Goal: Task Accomplishment & Management: Use online tool/utility

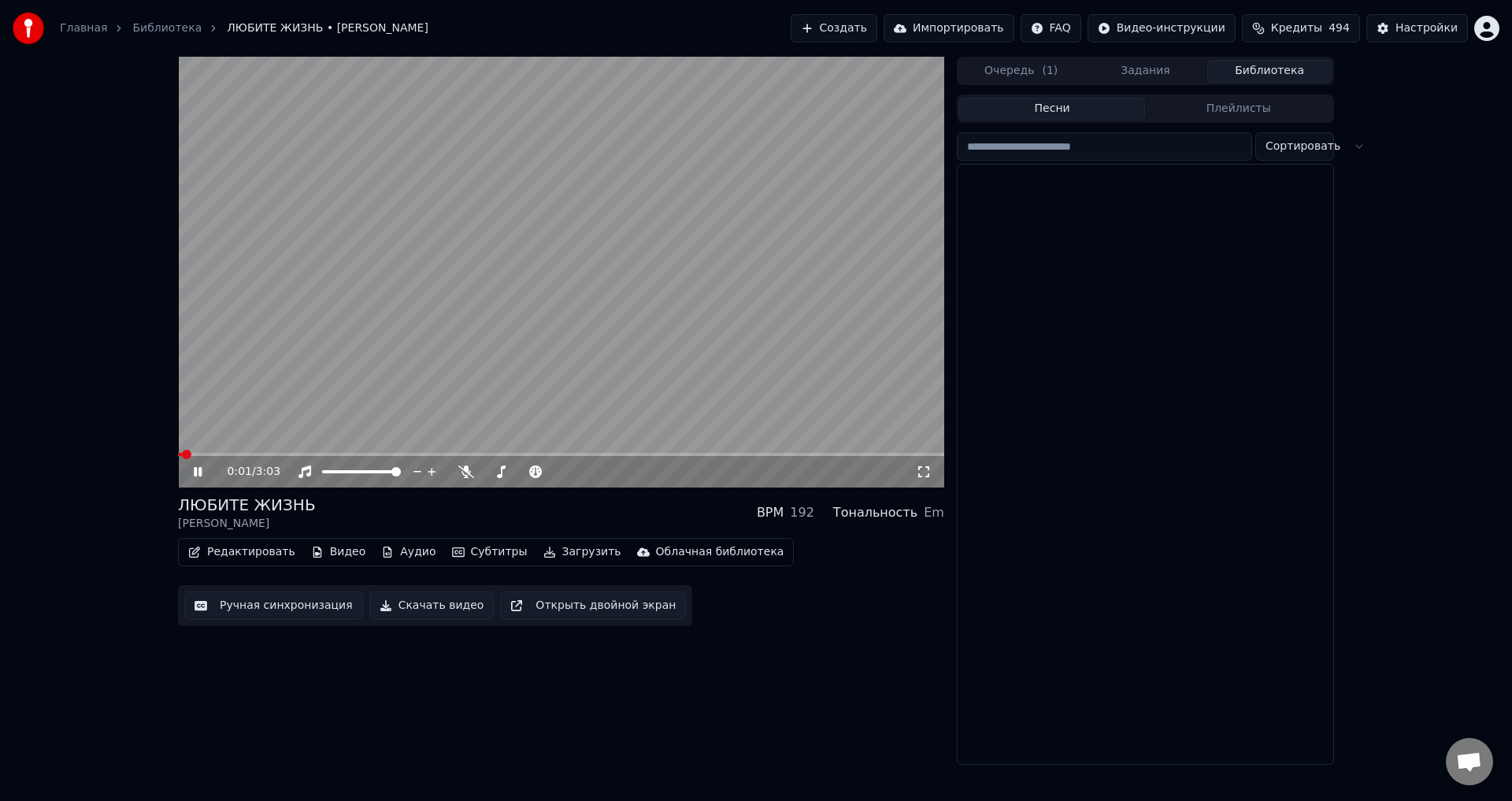
scroll to position [788, 0]
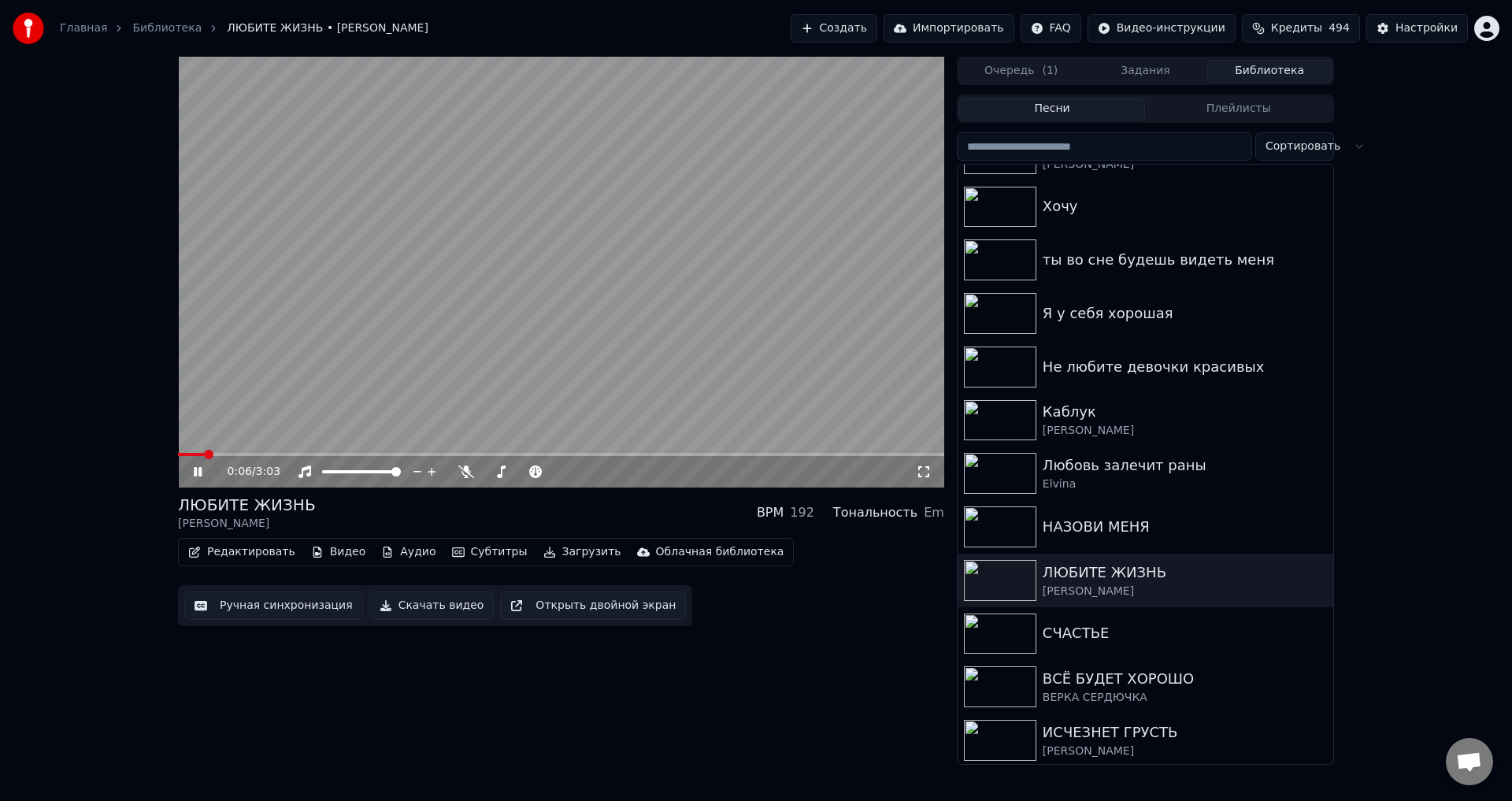
click at [201, 471] on icon at bounding box center [198, 471] width 8 height 10
click at [247, 606] on button "Ручная синхронизация" at bounding box center [274, 605] width 179 height 29
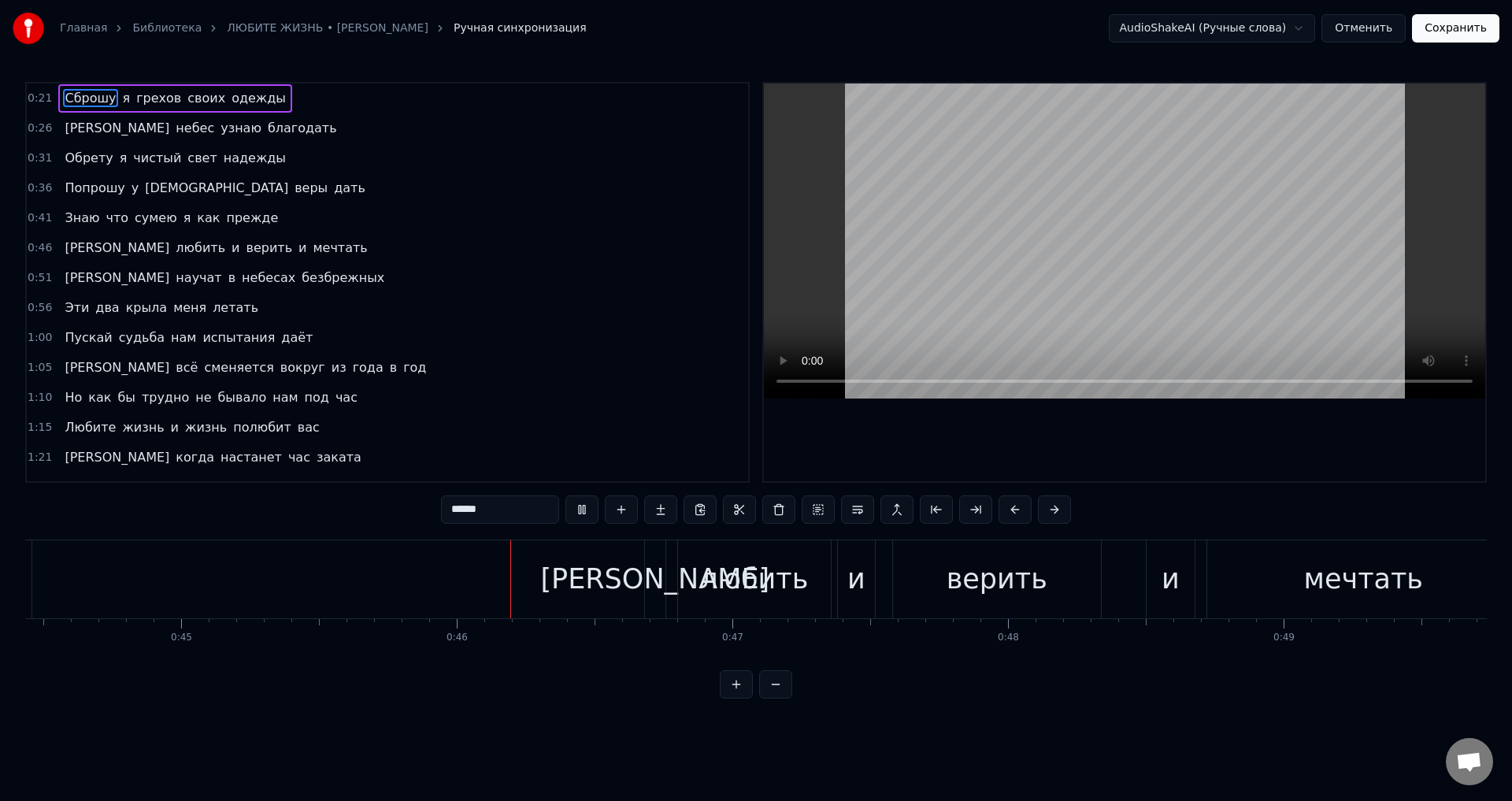
scroll to position [0, 12522]
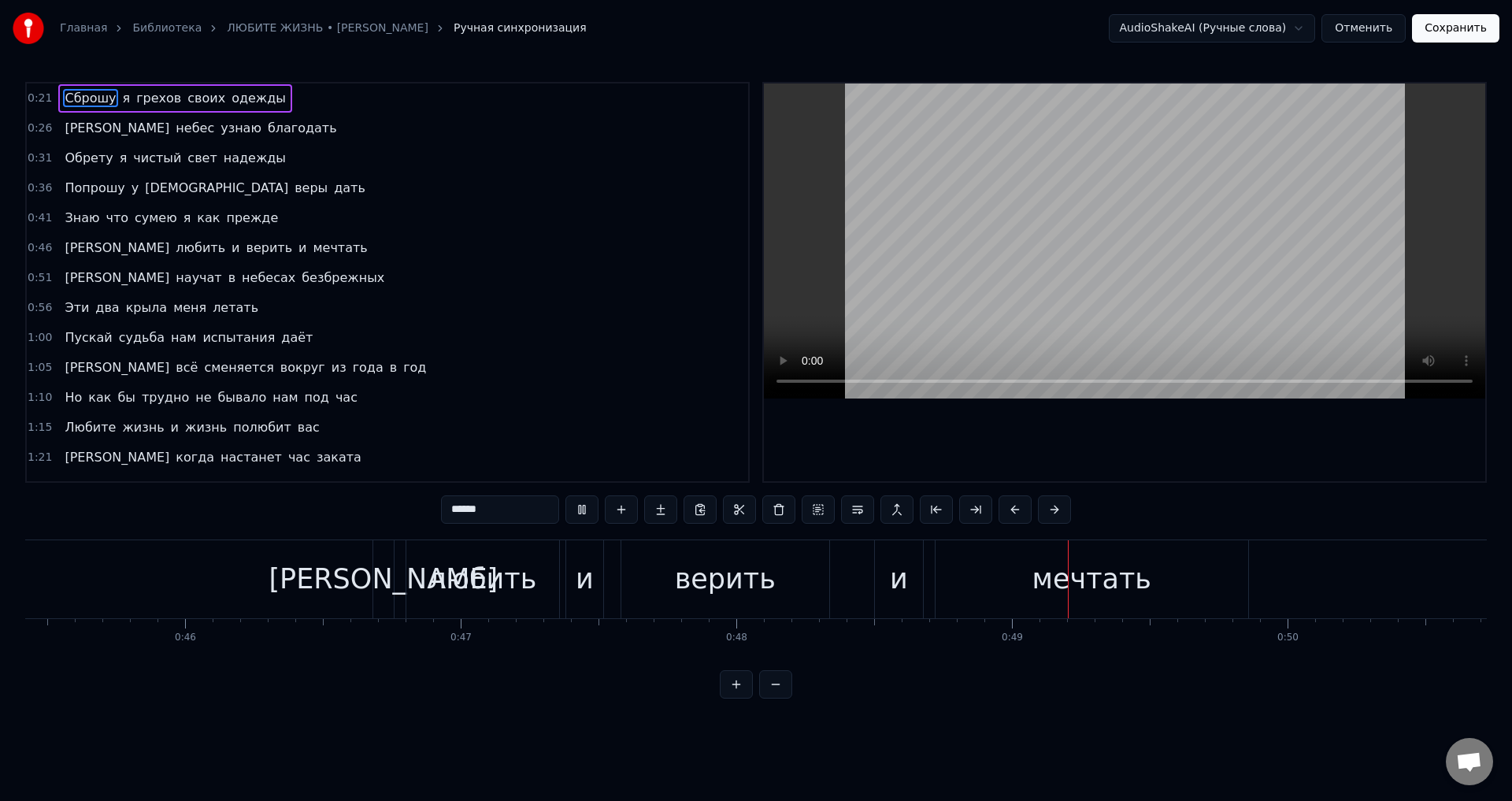
click at [515, 585] on div "любить" at bounding box center [483, 580] width 108 height 42
type input "******"
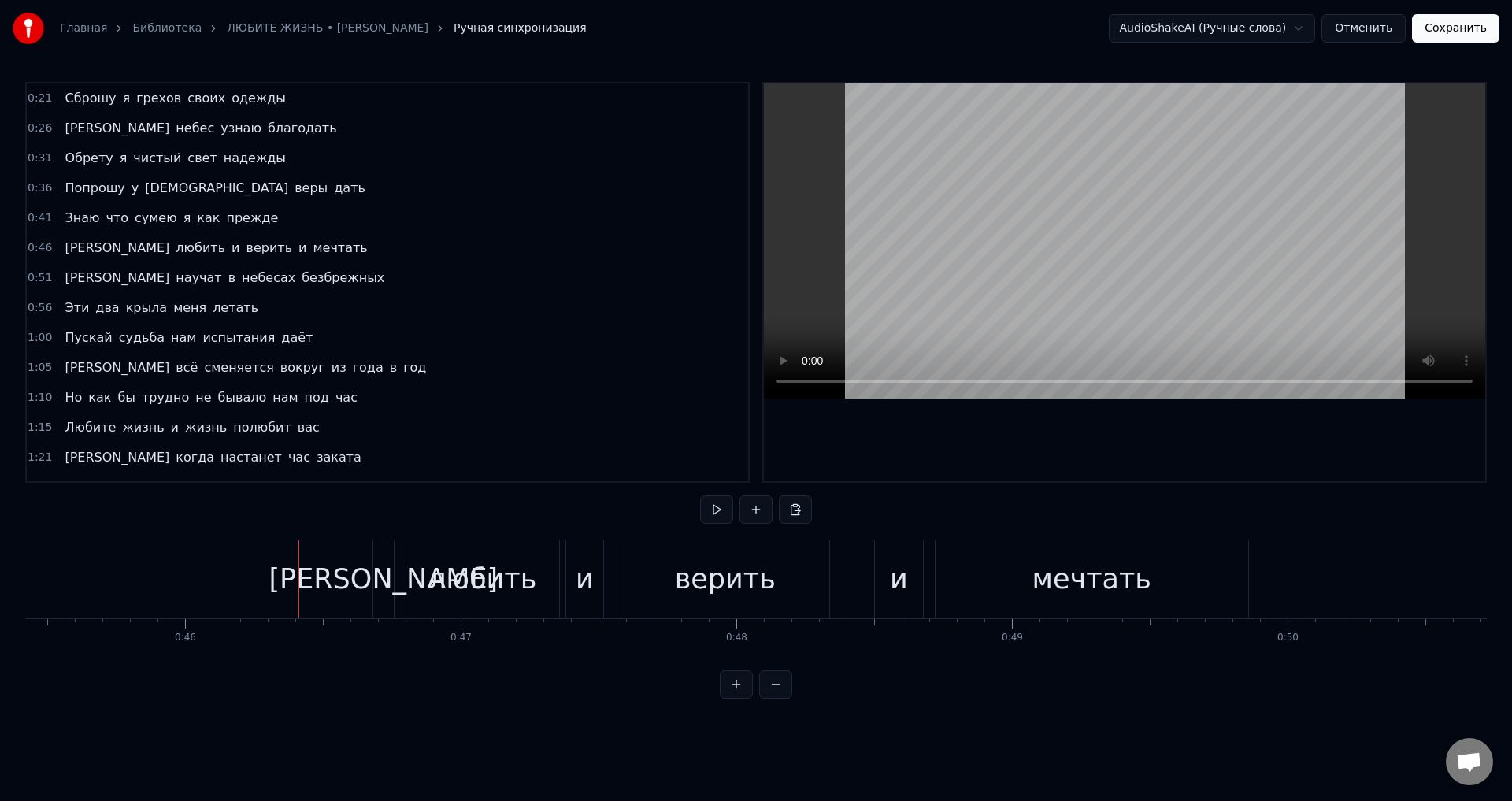
click at [377, 574] on div "[PERSON_NAME]" at bounding box center [383, 580] width 229 height 42
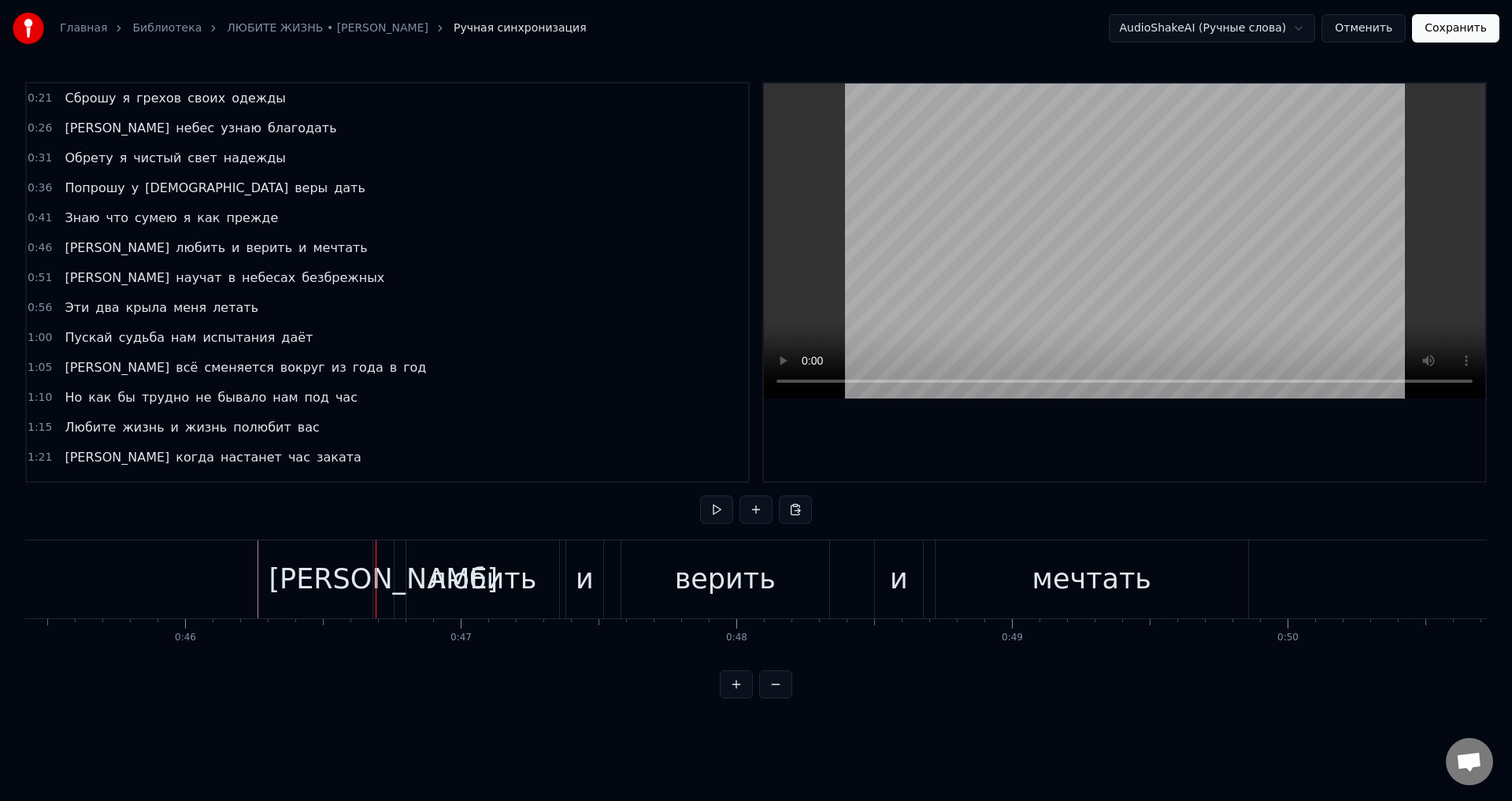
click at [385, 594] on div "[PERSON_NAME]" at bounding box center [383, 580] width 229 height 42
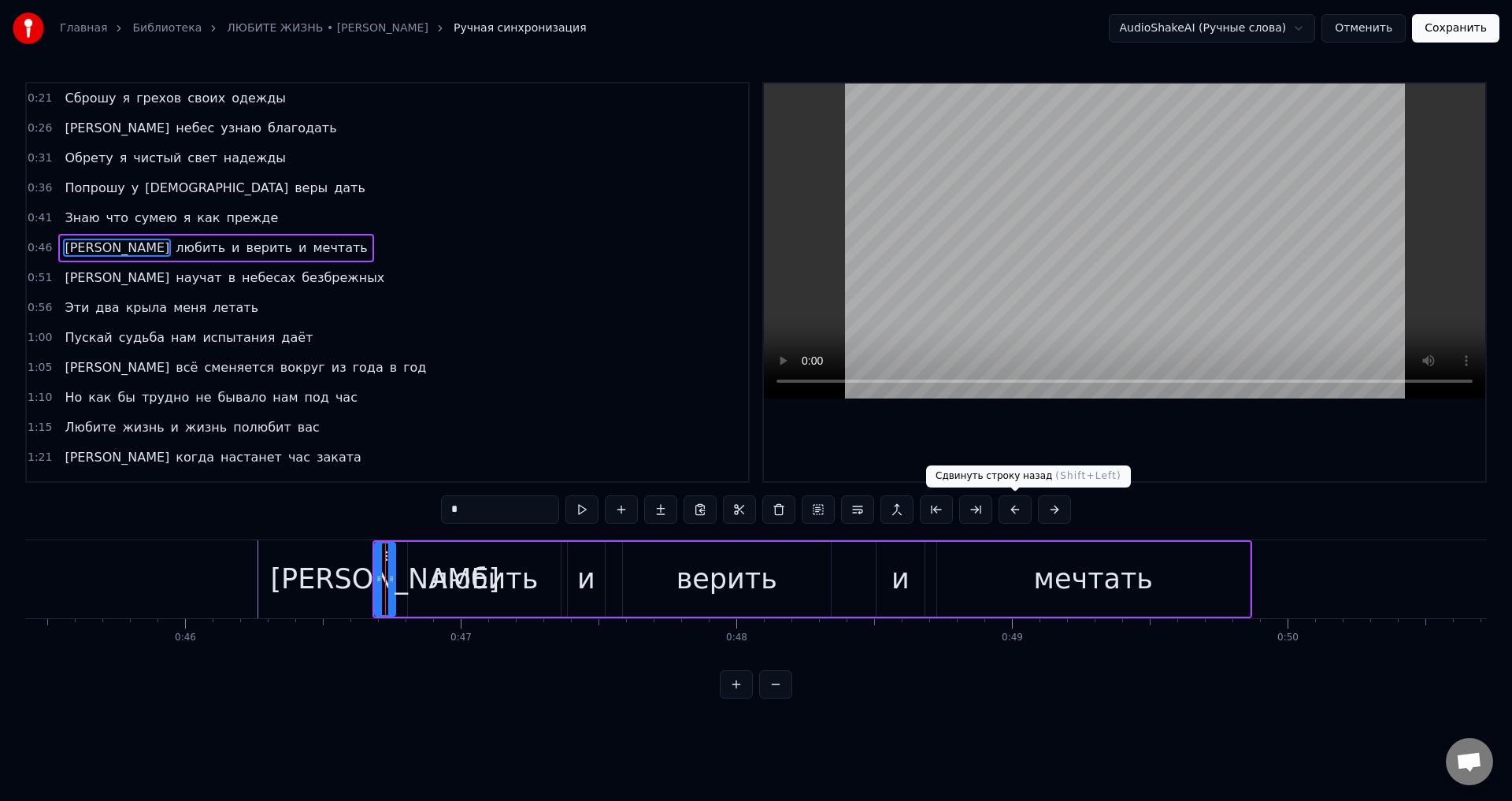
click at [1016, 510] on button at bounding box center [1015, 509] width 33 height 29
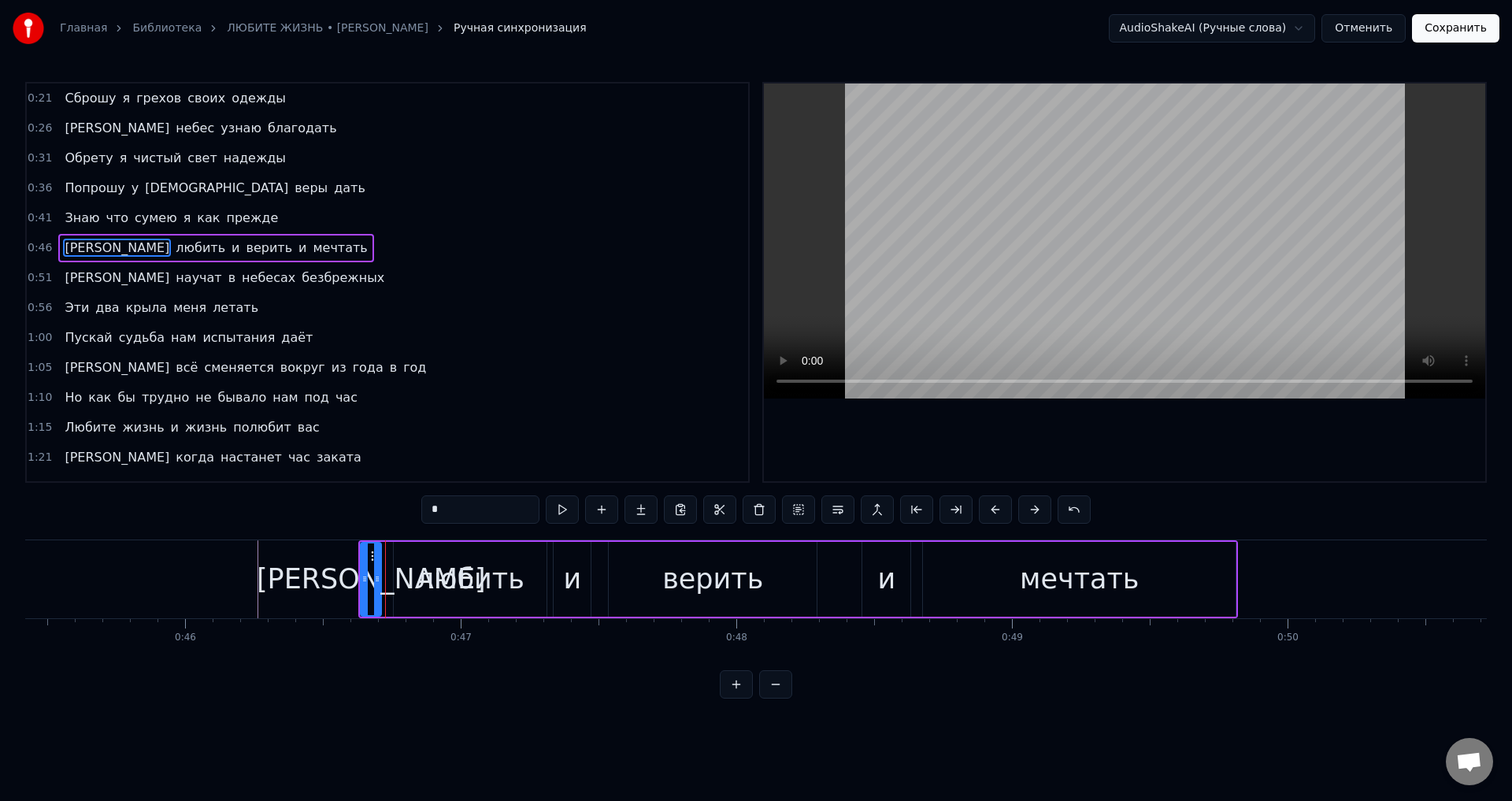
click at [1016, 510] on div "*" at bounding box center [756, 509] width 669 height 29
click at [994, 508] on button at bounding box center [995, 509] width 33 height 29
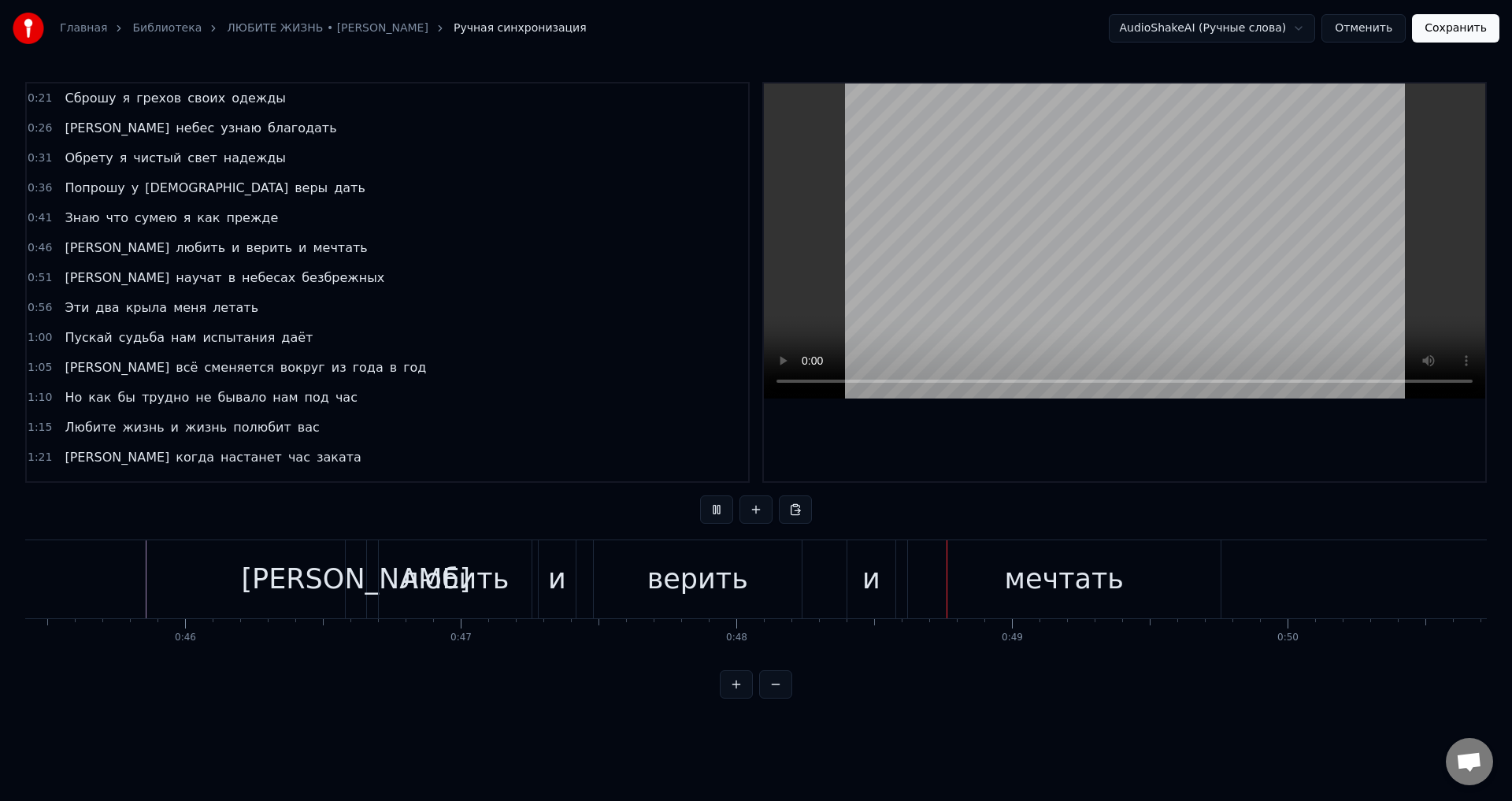
click at [355, 591] on div "[PERSON_NAME]" at bounding box center [355, 580] width 229 height 42
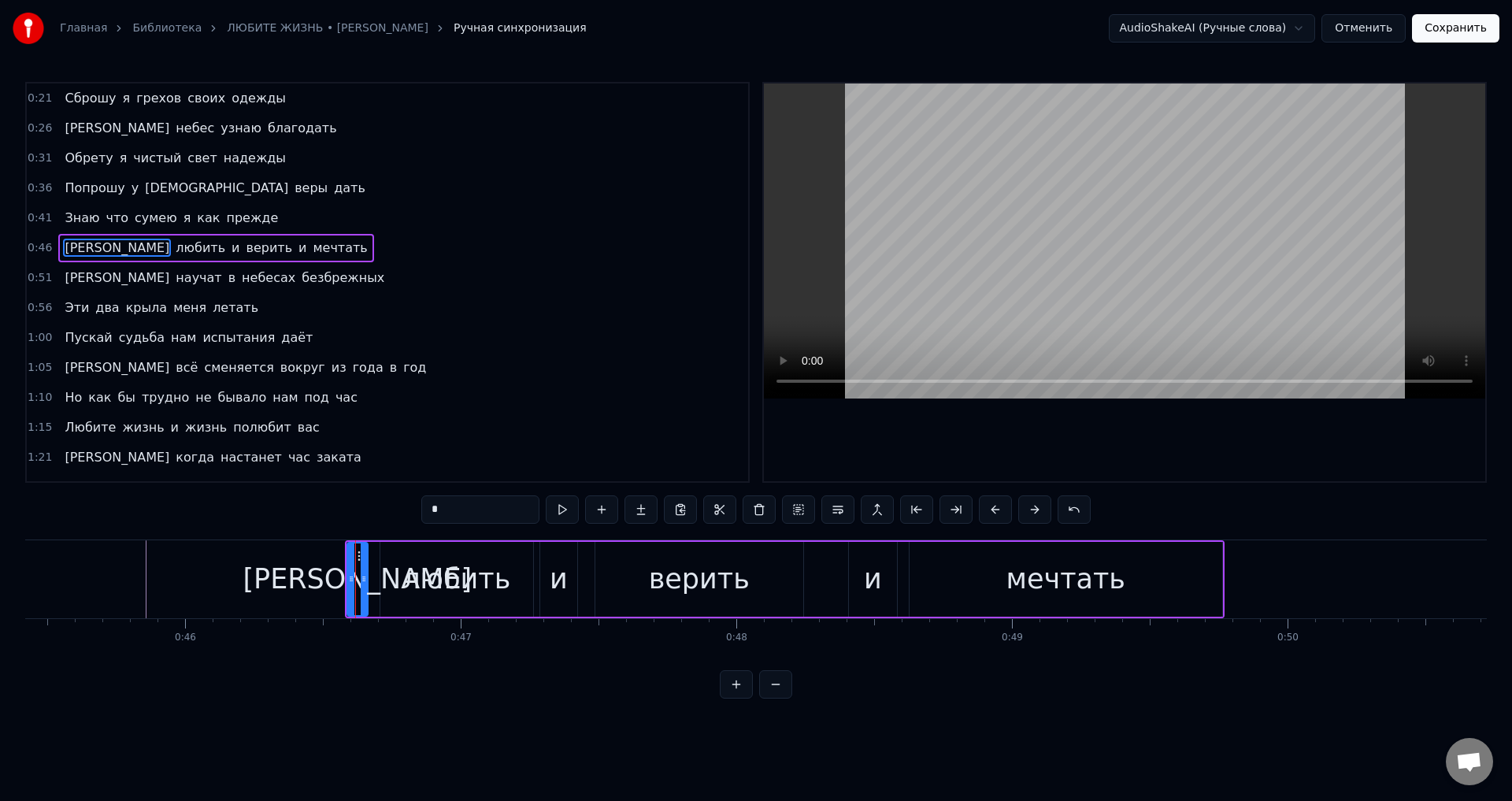
click at [69, 91] on span "Сброшу" at bounding box center [89, 98] width 54 height 18
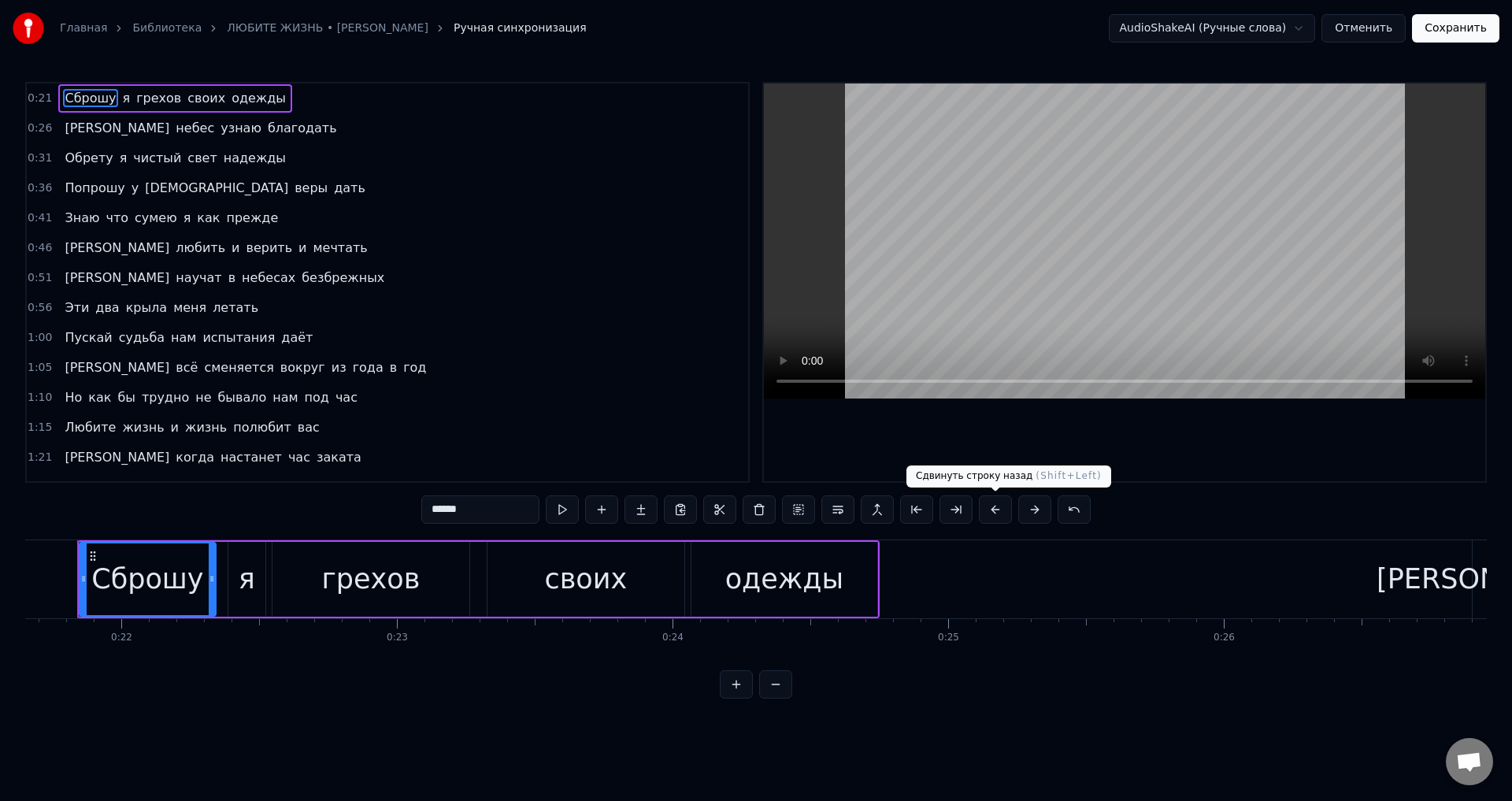
scroll to position [0, 5942]
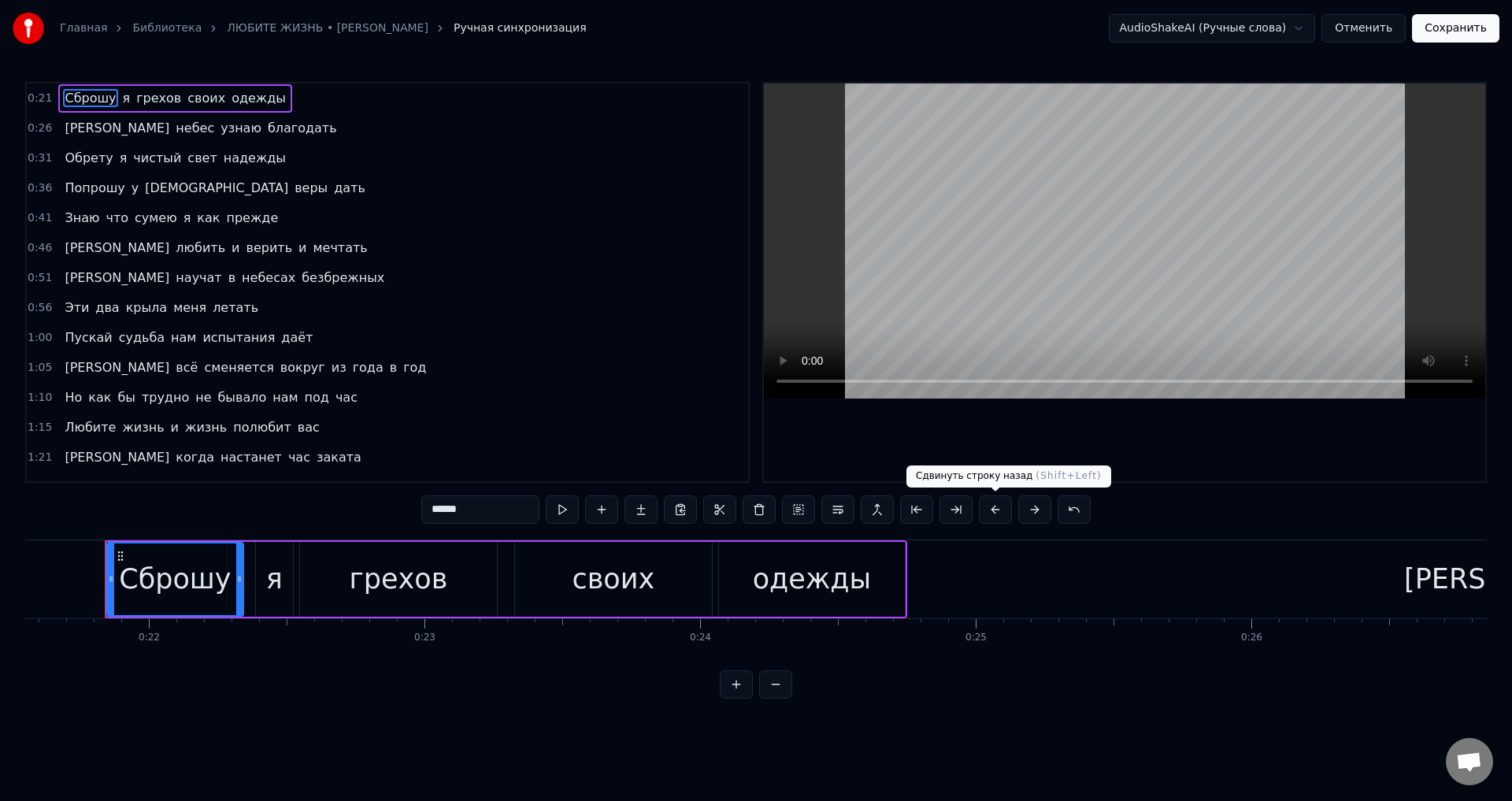
click at [996, 506] on button at bounding box center [995, 509] width 33 height 29
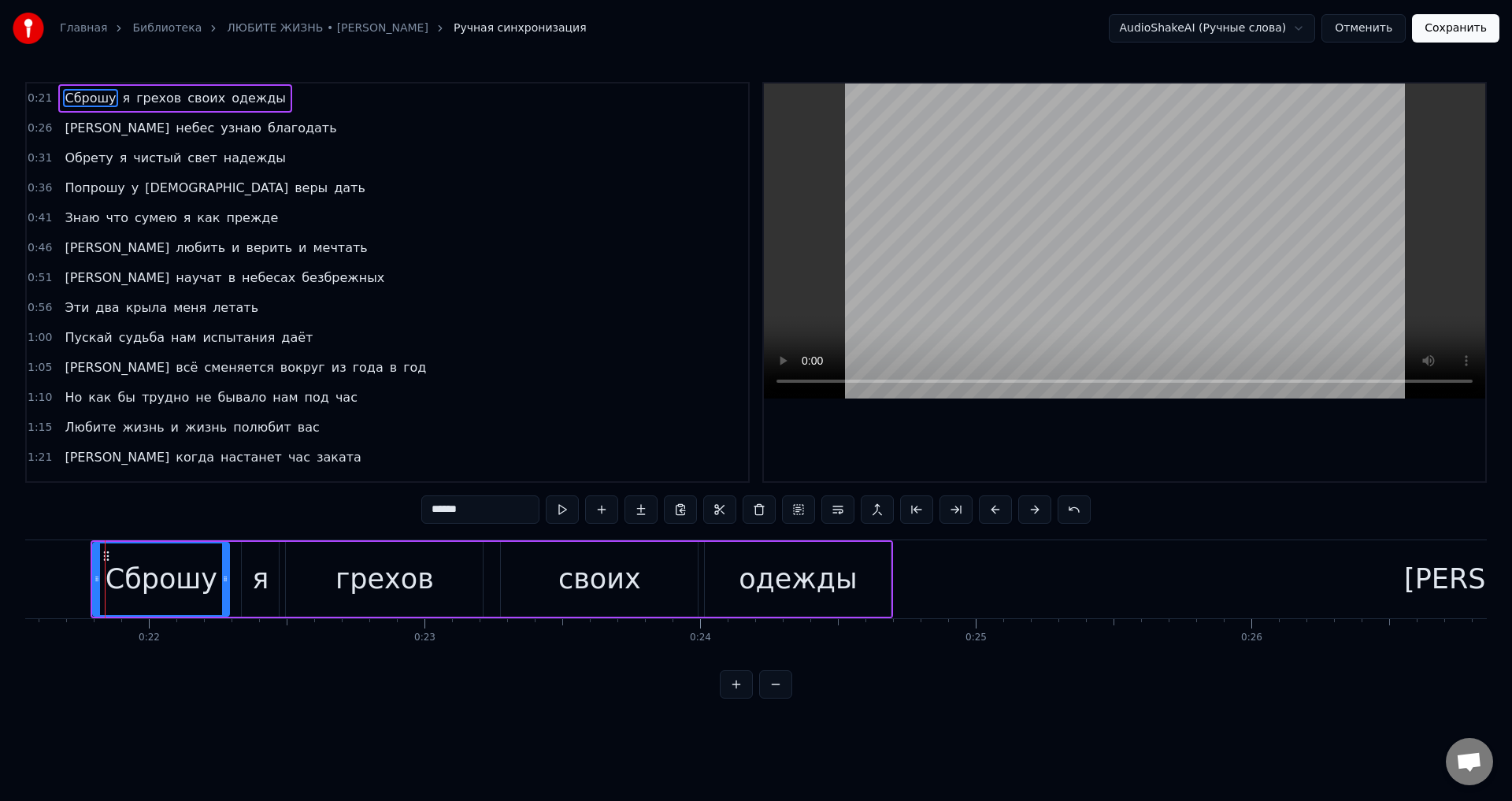
click at [996, 506] on button at bounding box center [995, 509] width 33 height 29
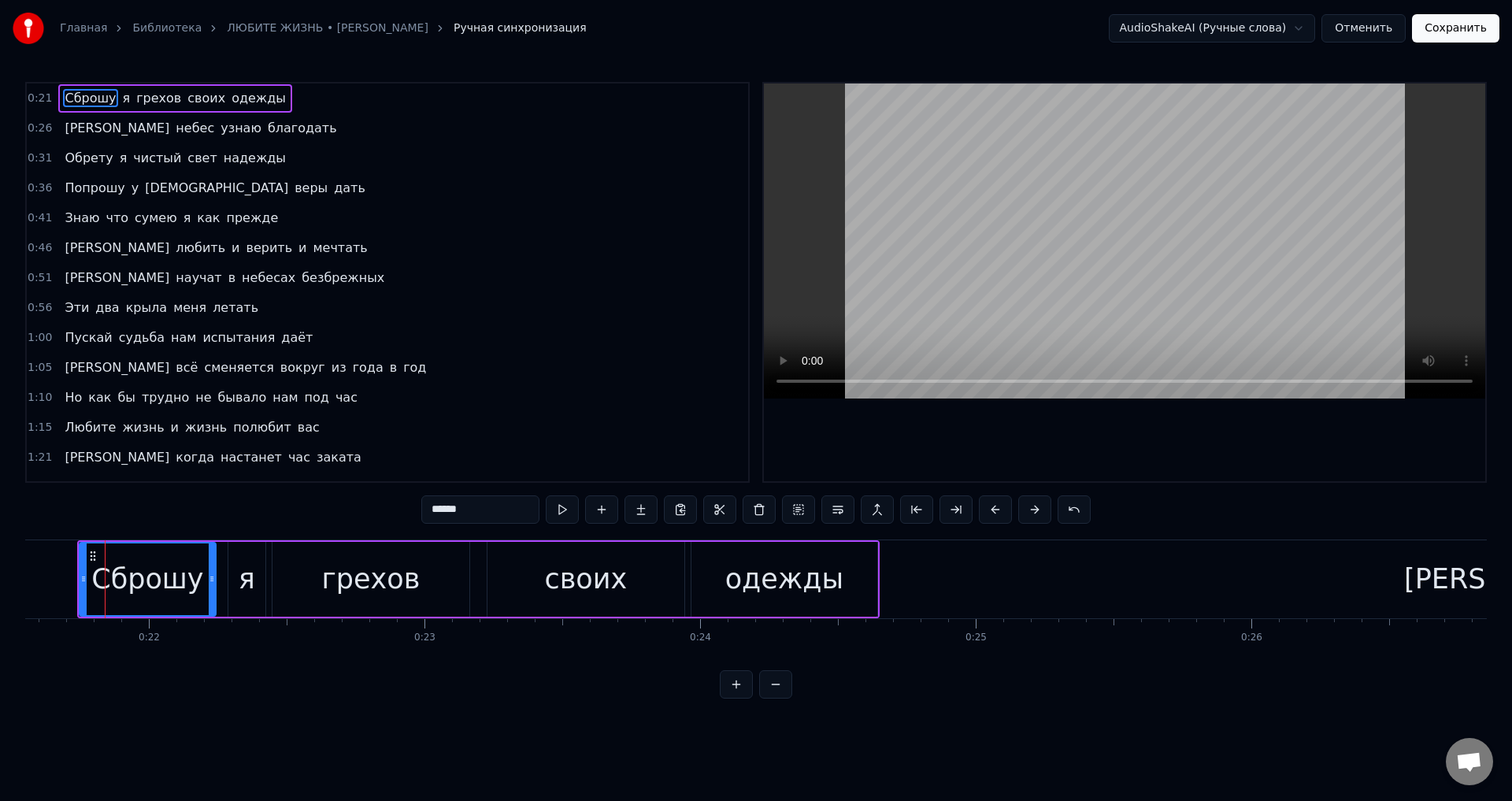
click at [63, 132] on span "[PERSON_NAME]" at bounding box center [117, 127] width 108 height 18
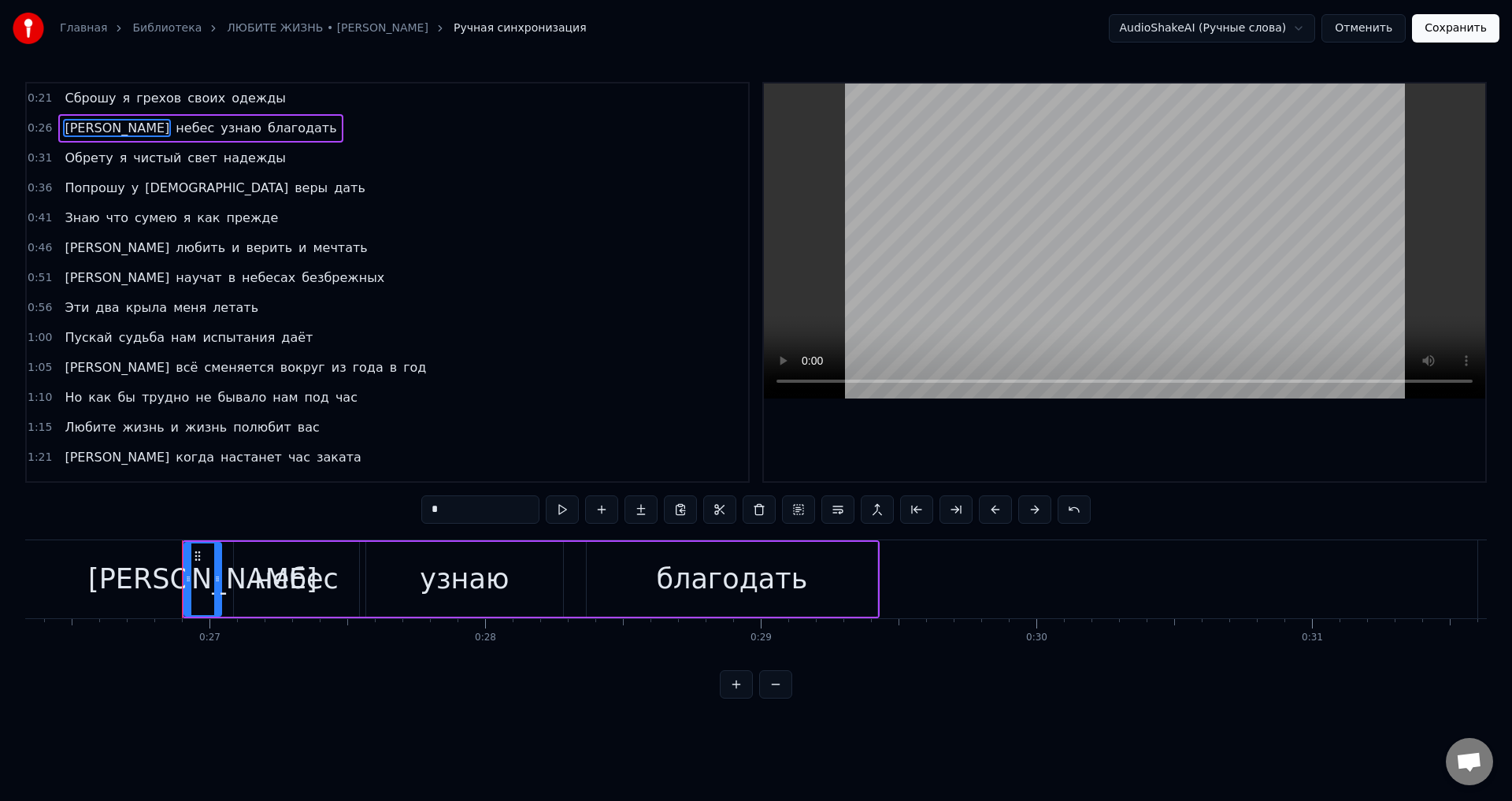
scroll to position [0, 7337]
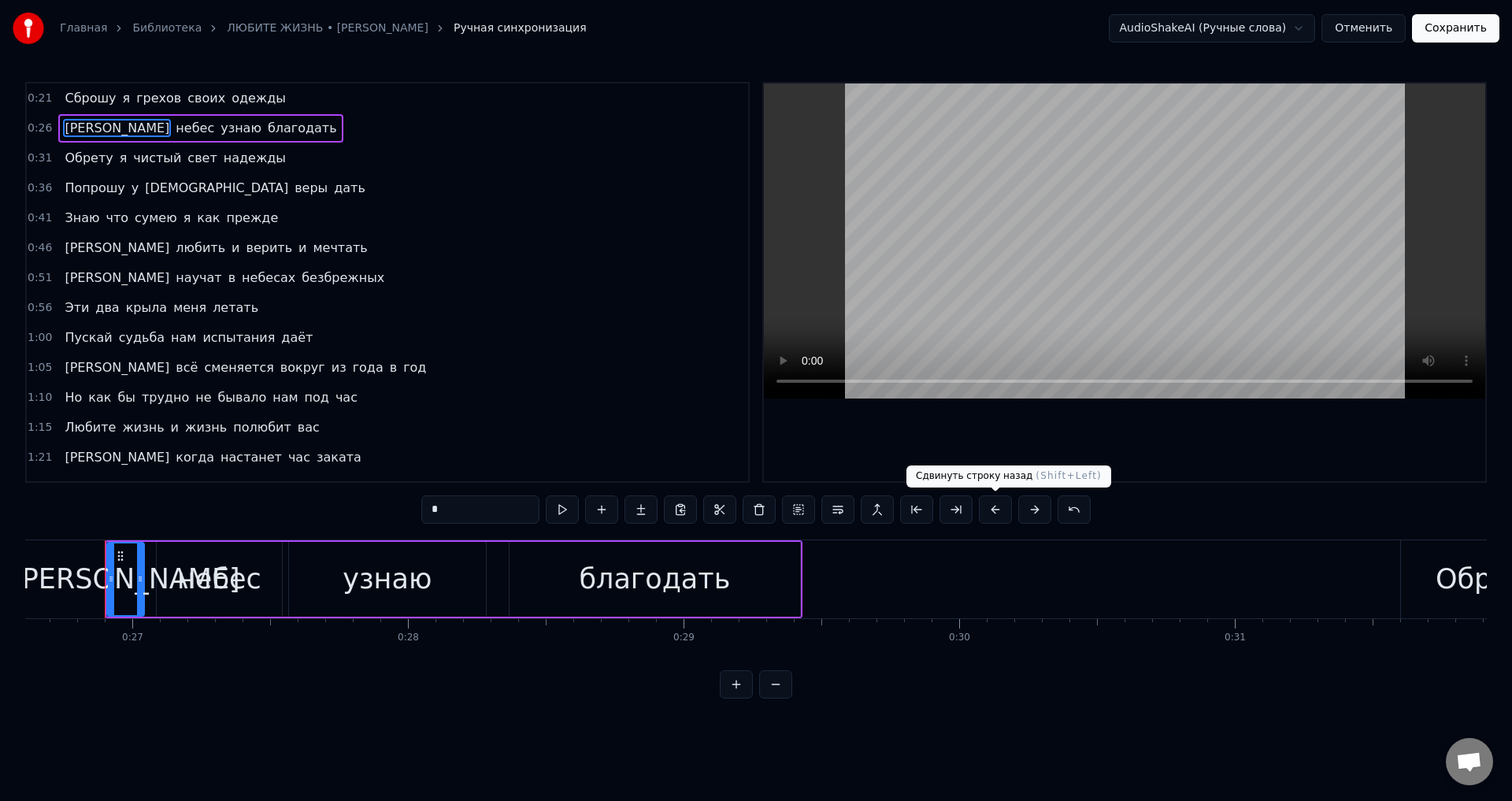
click at [1001, 509] on button at bounding box center [995, 509] width 33 height 29
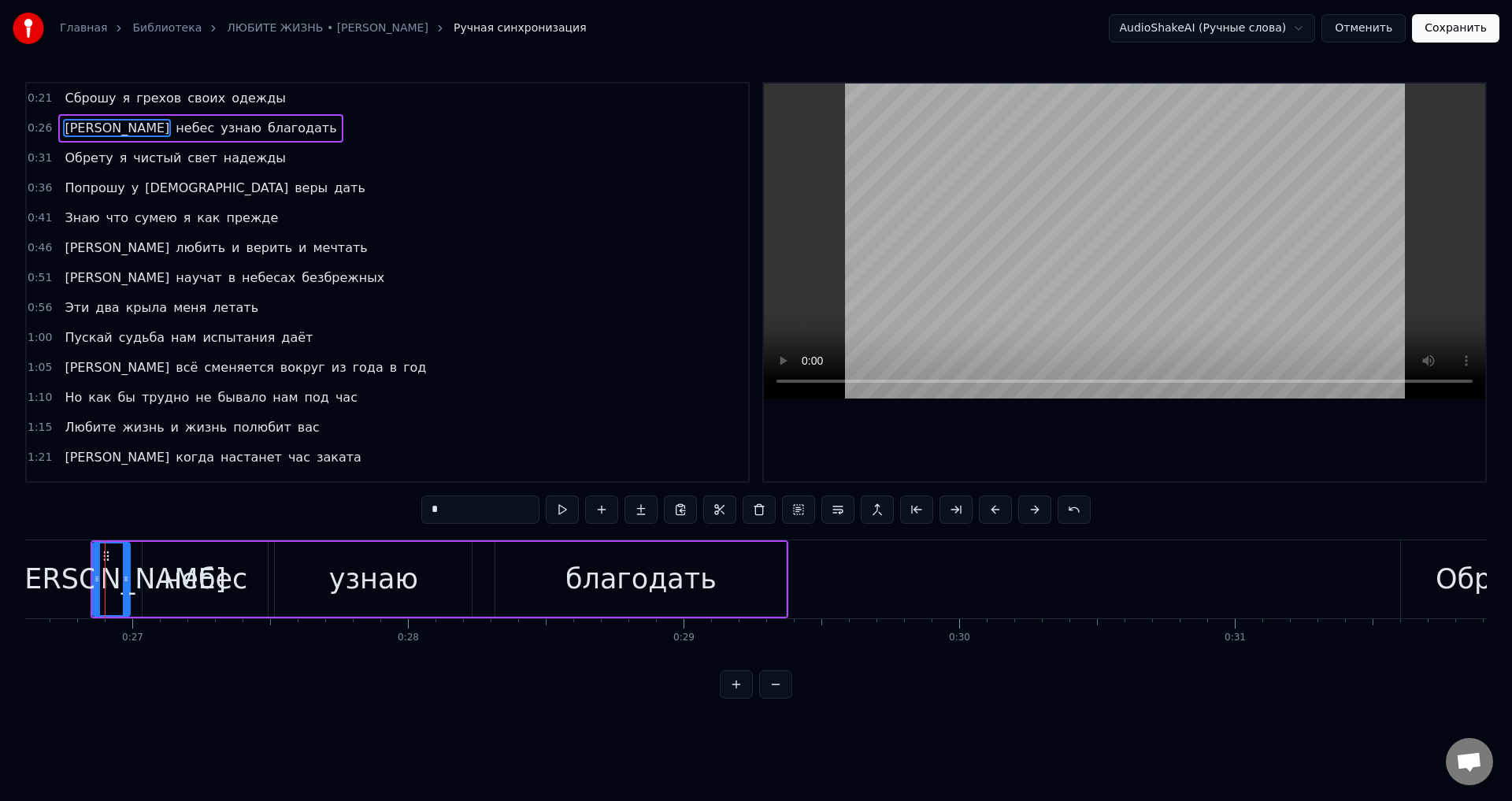
click at [1001, 509] on button at bounding box center [995, 509] width 33 height 29
click at [64, 161] on span "Обрету" at bounding box center [88, 158] width 51 height 18
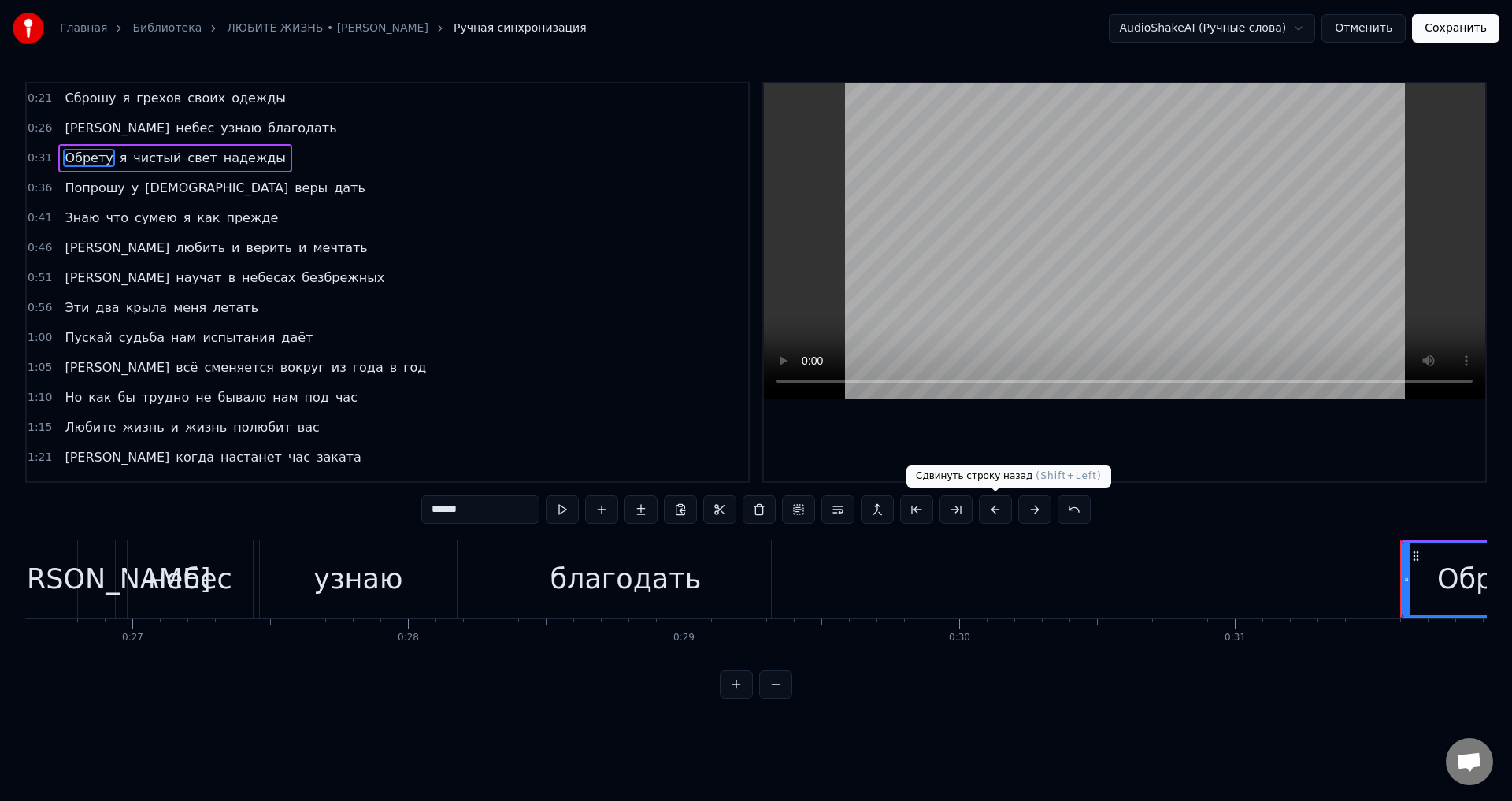
click at [992, 513] on button at bounding box center [995, 509] width 33 height 29
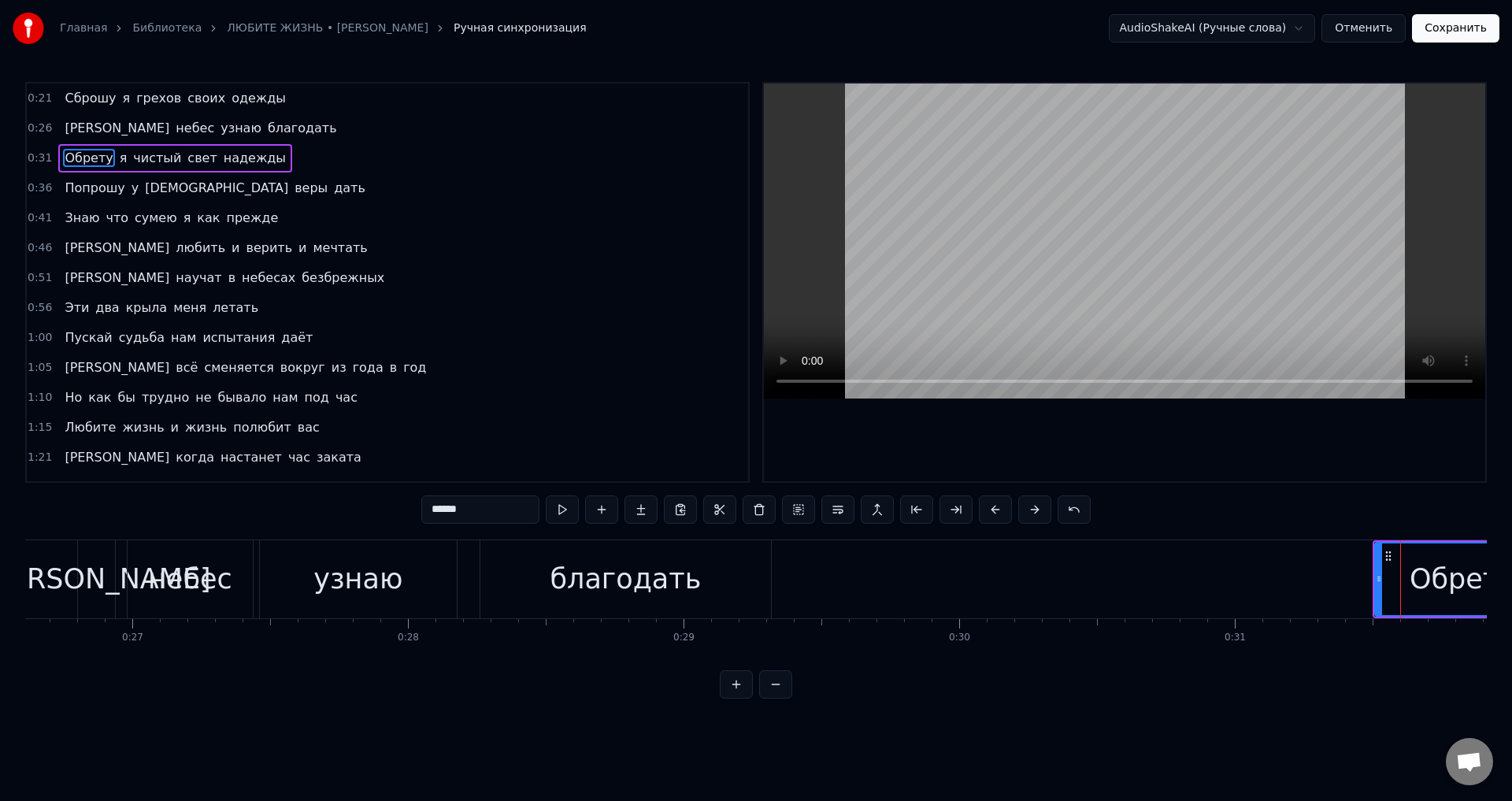
click at [71, 189] on span "Попрошу" at bounding box center [94, 187] width 63 height 18
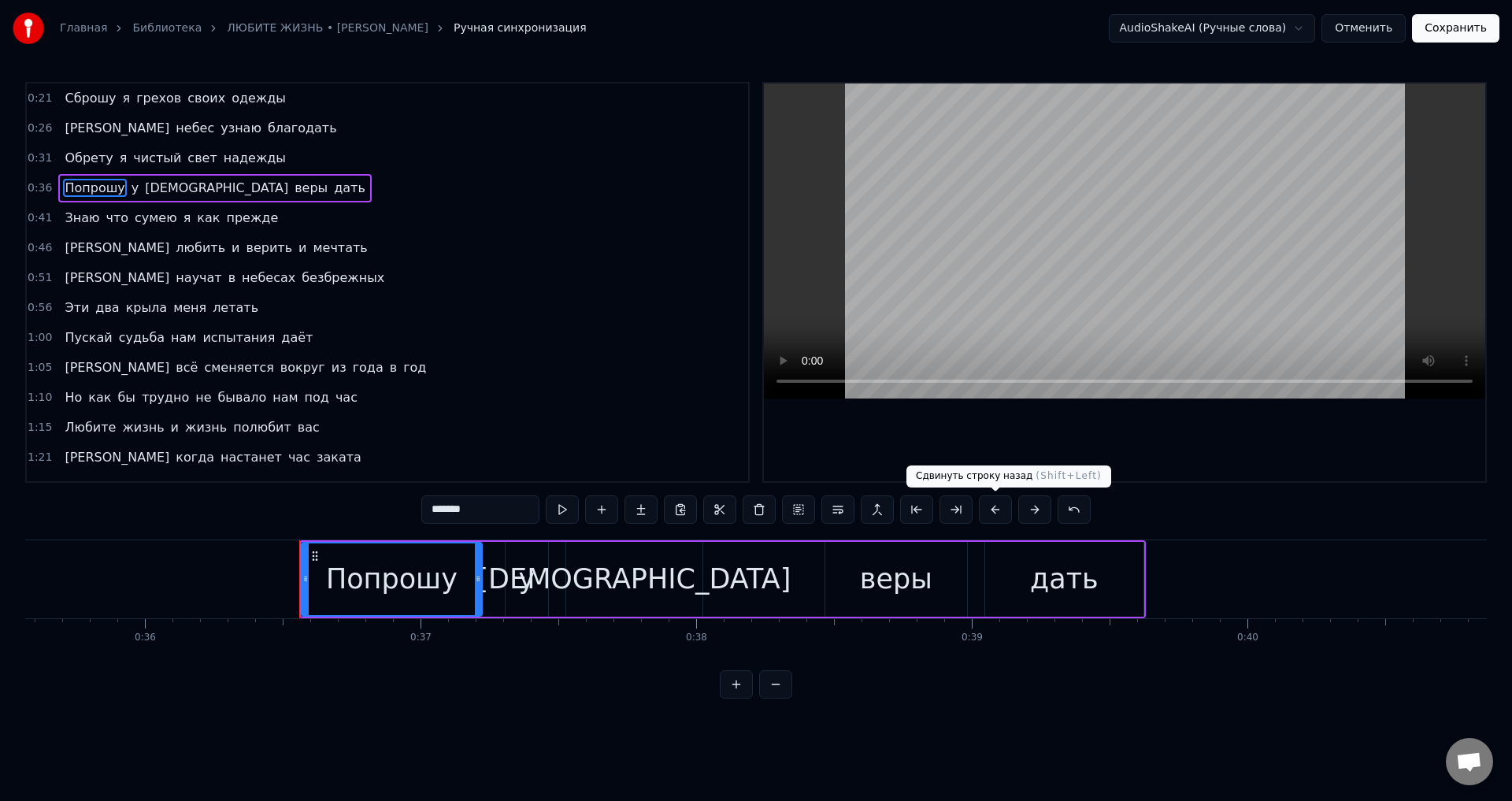
scroll to position [0, 10000]
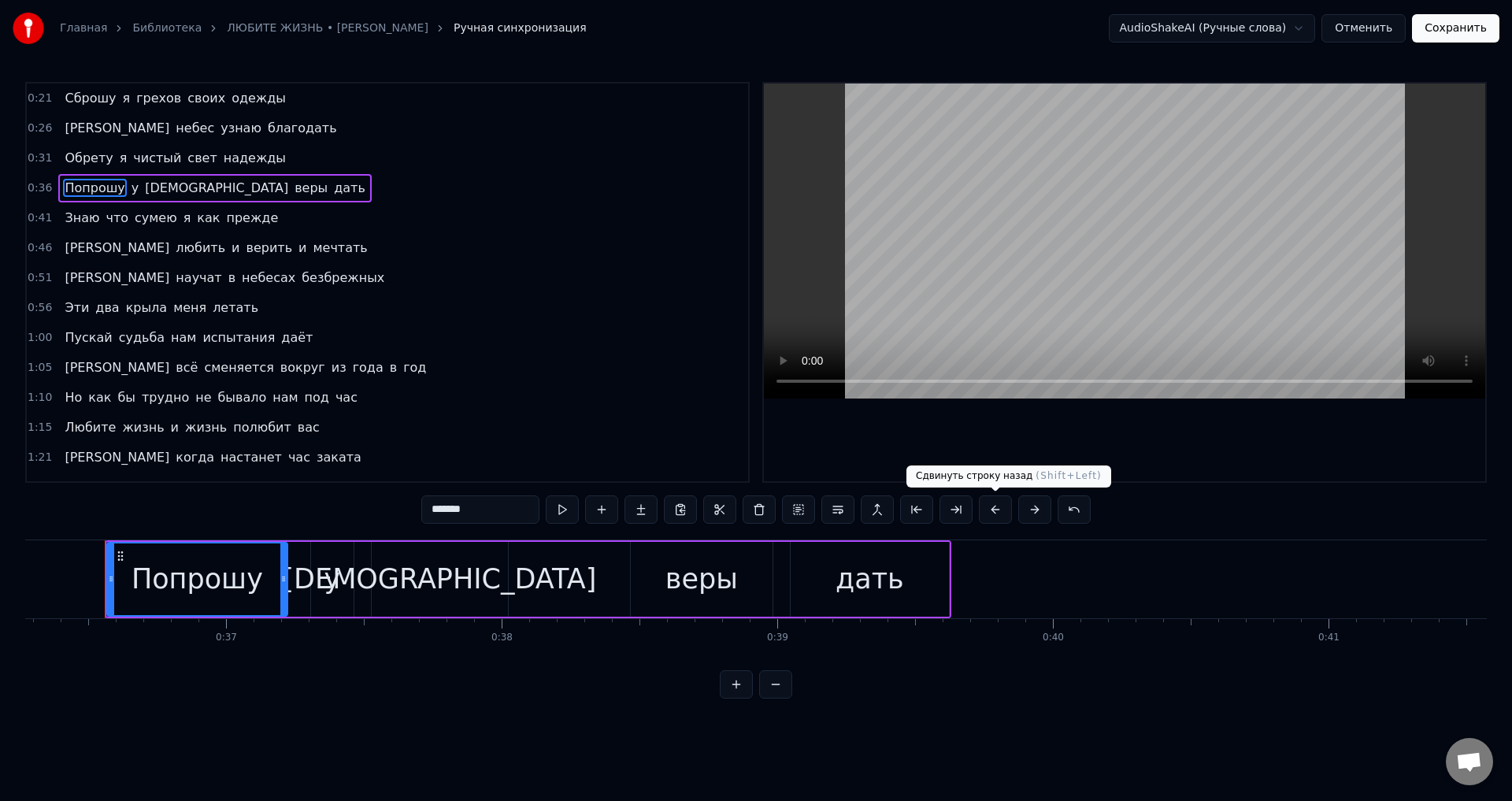
click at [993, 513] on button at bounding box center [995, 509] width 33 height 29
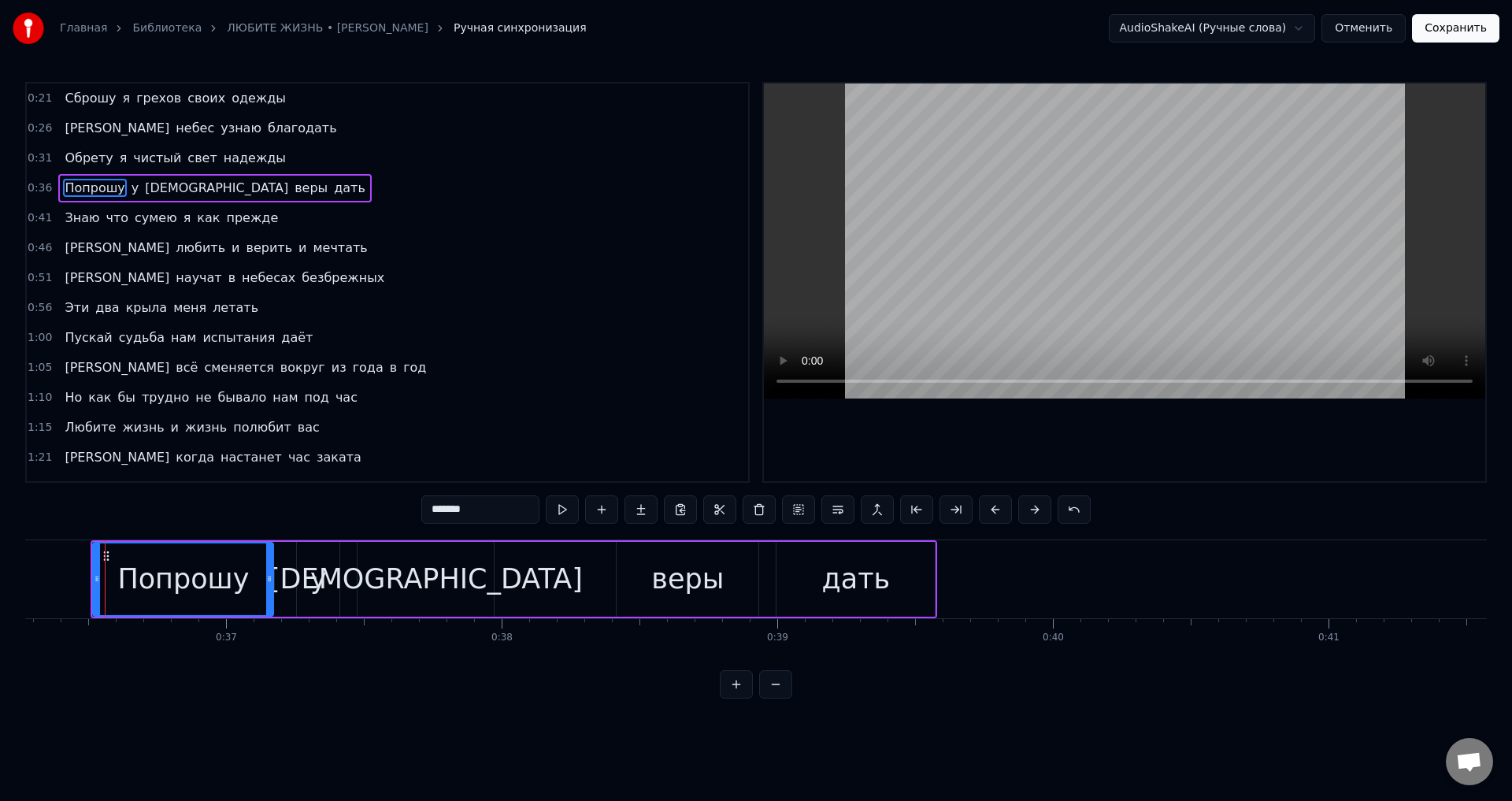
click at [993, 513] on button at bounding box center [995, 509] width 33 height 29
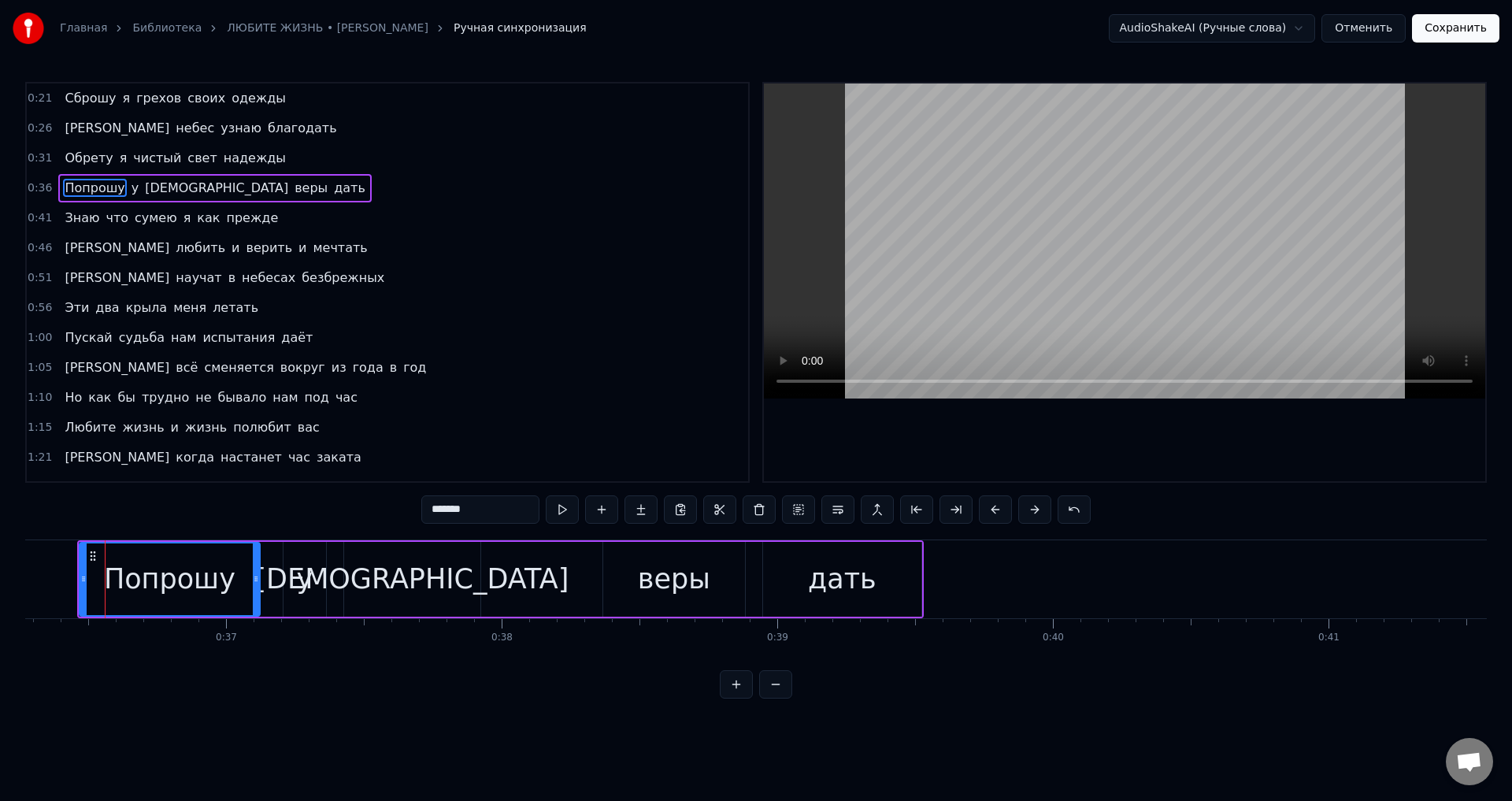
click at [74, 219] on span "Знаю" at bounding box center [82, 218] width 38 height 18
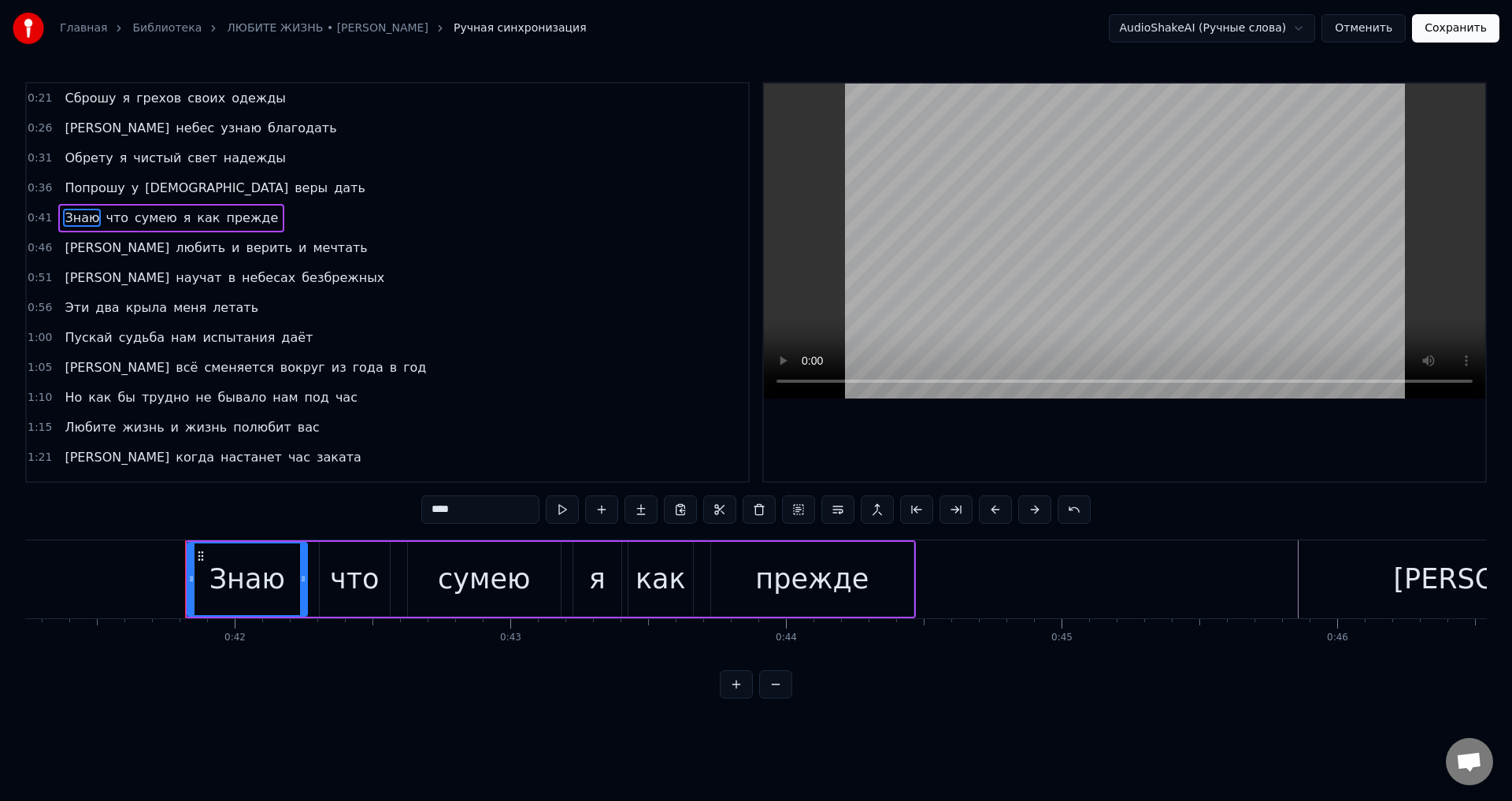
scroll to position [0, 11450]
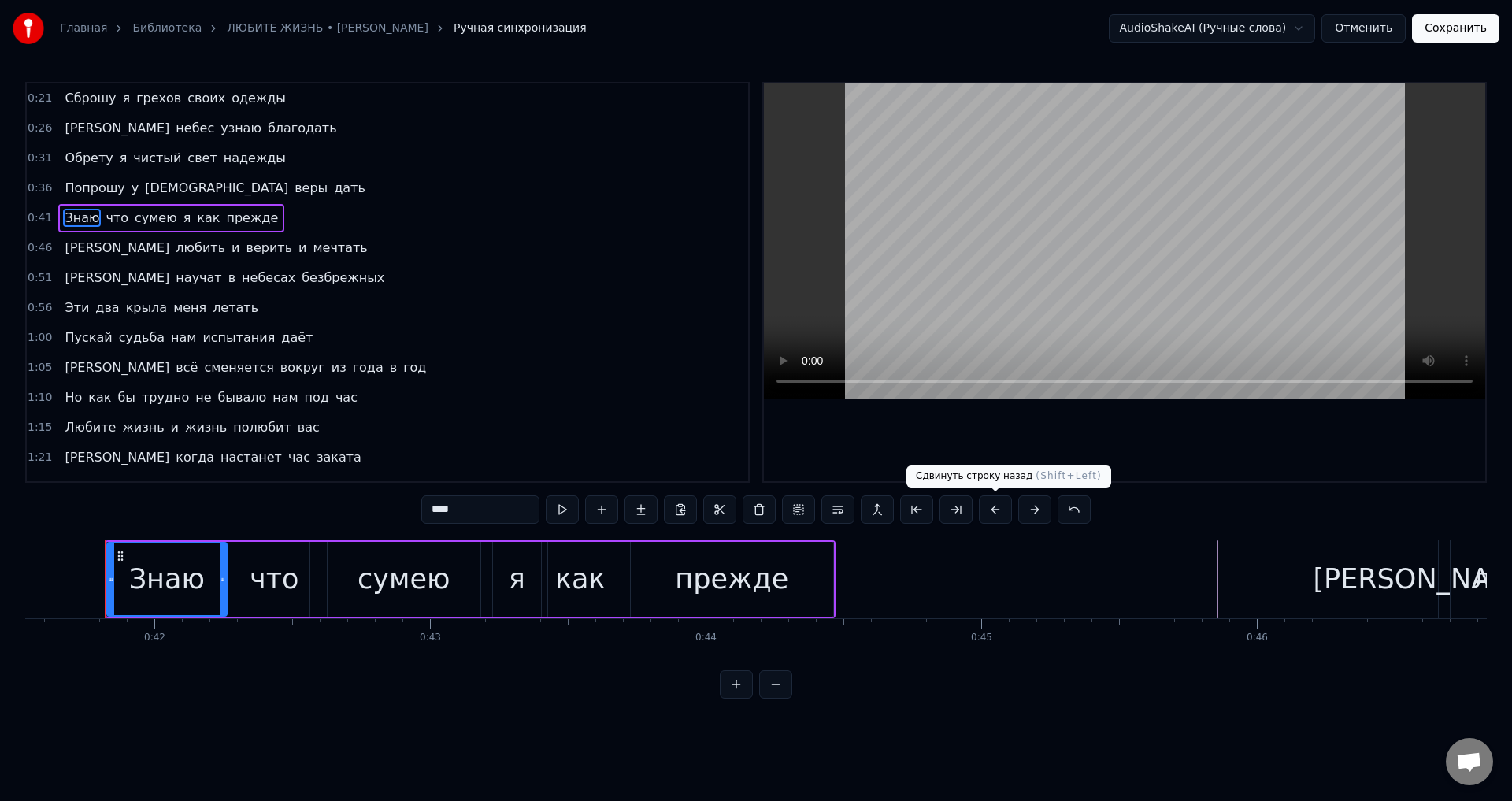
click at [1001, 510] on button at bounding box center [995, 509] width 33 height 29
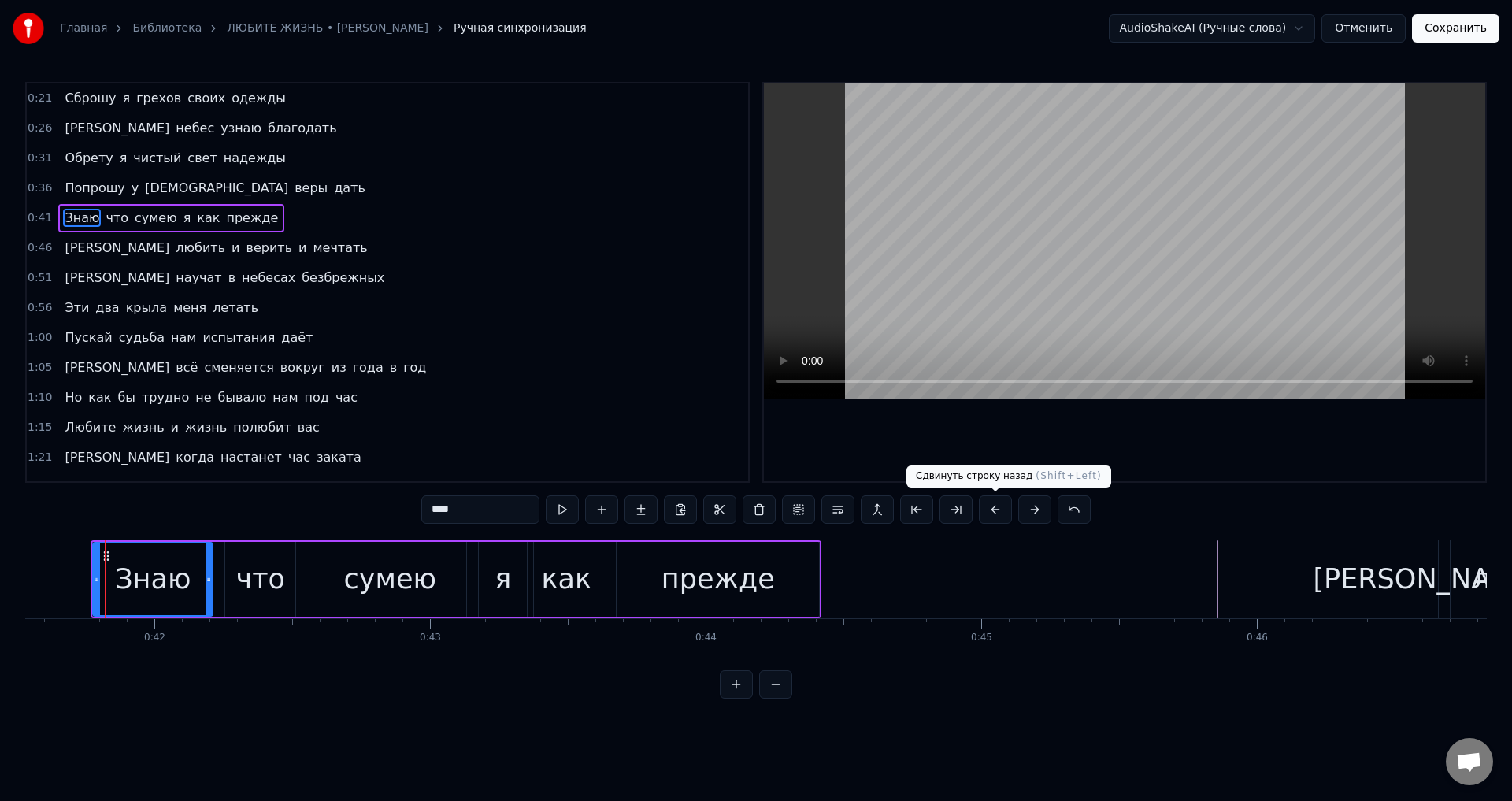
click at [1001, 510] on button at bounding box center [995, 509] width 33 height 29
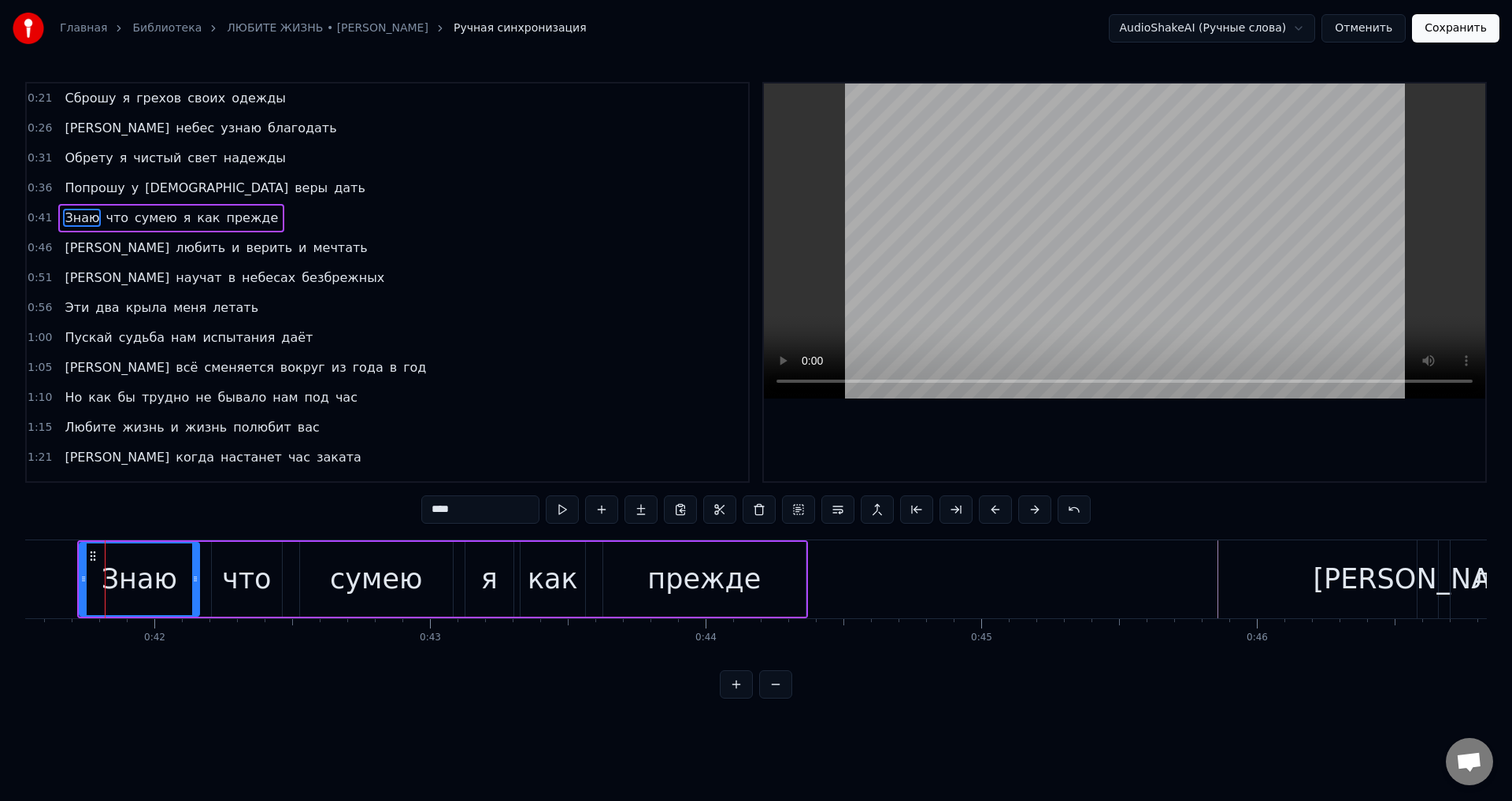
click at [67, 275] on span "[PERSON_NAME]" at bounding box center [117, 277] width 108 height 18
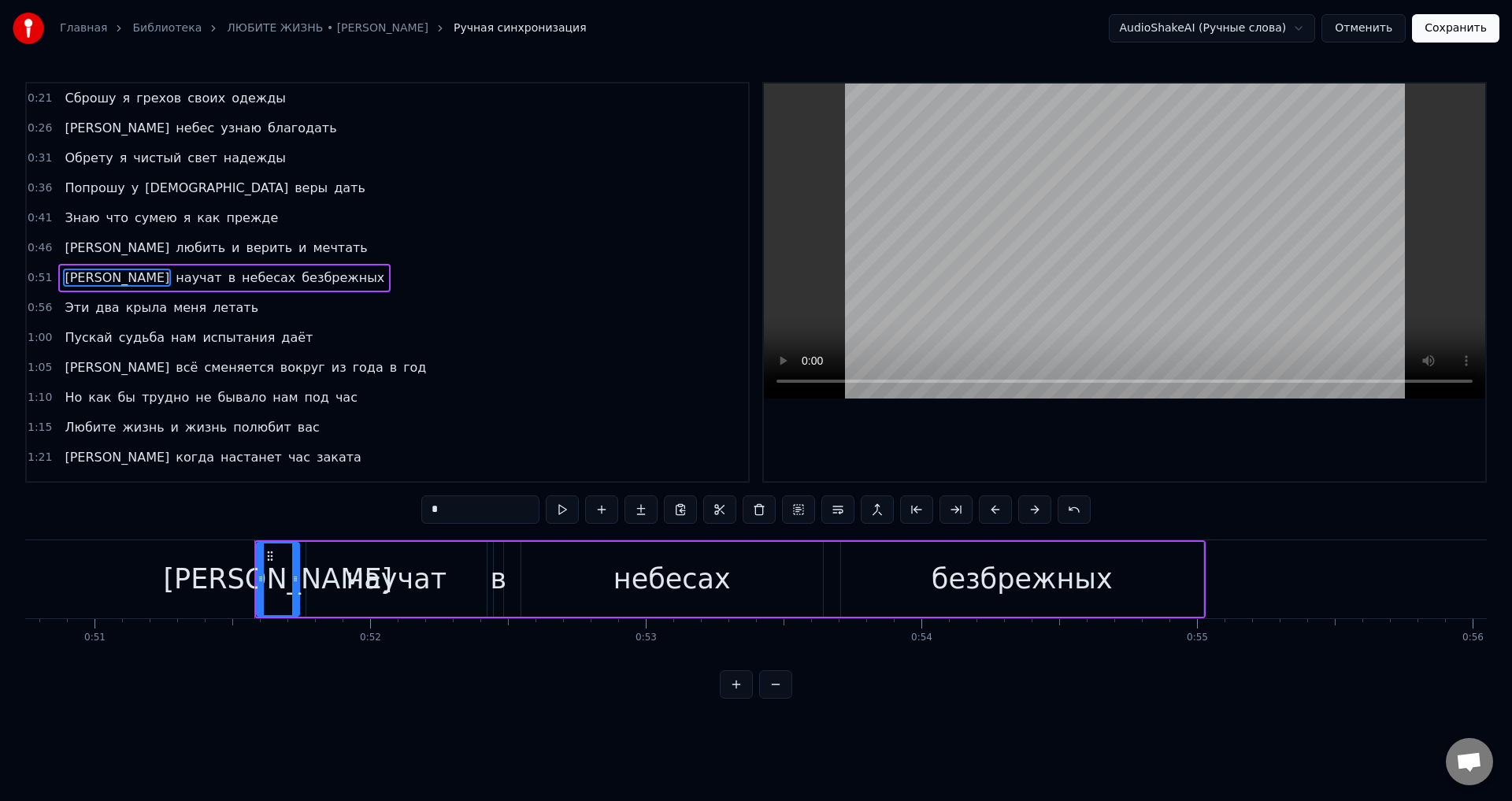
scroll to position [0, 14140]
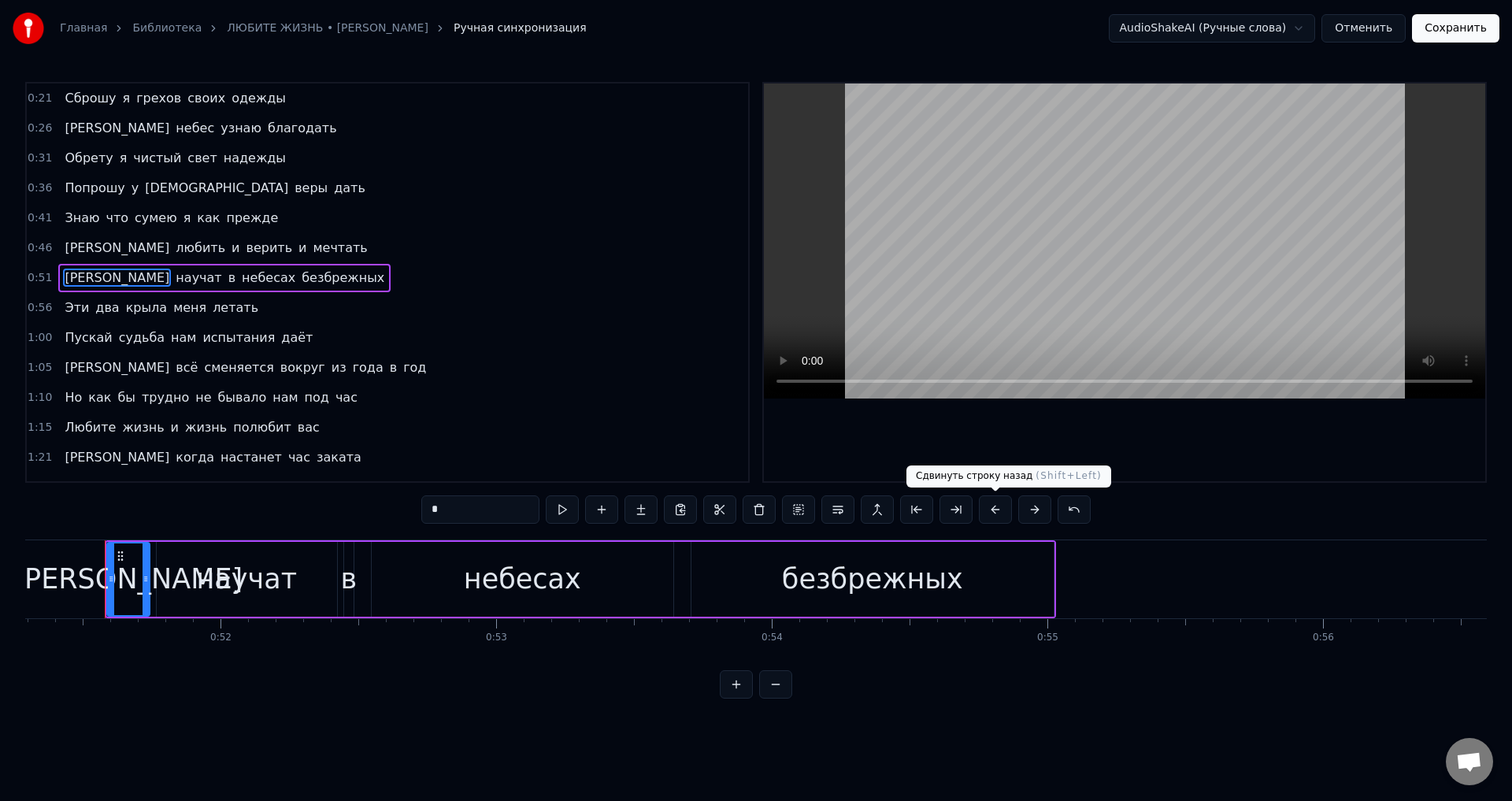
click at [996, 510] on button at bounding box center [995, 509] width 33 height 29
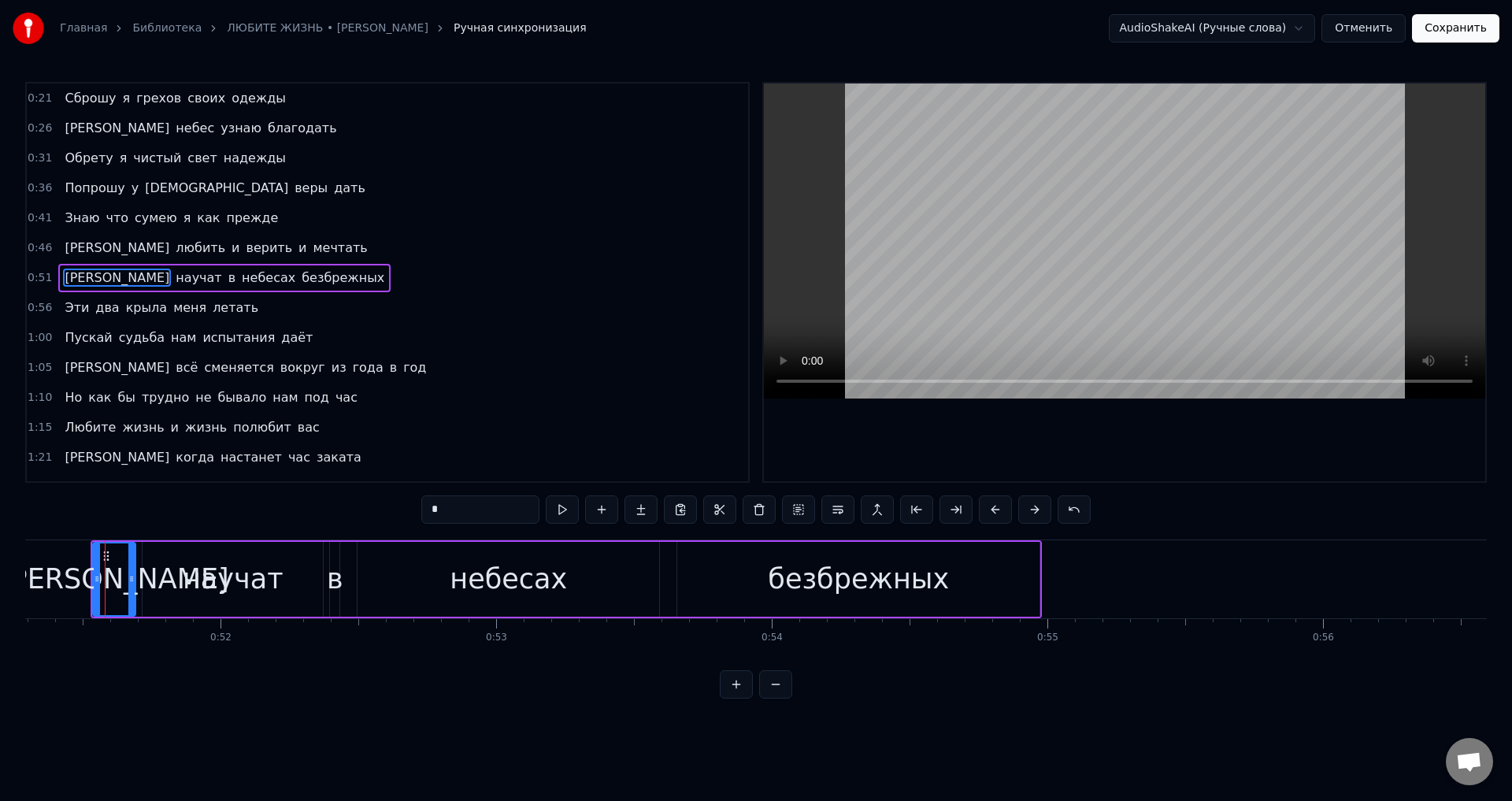
click at [996, 510] on button at bounding box center [995, 509] width 33 height 29
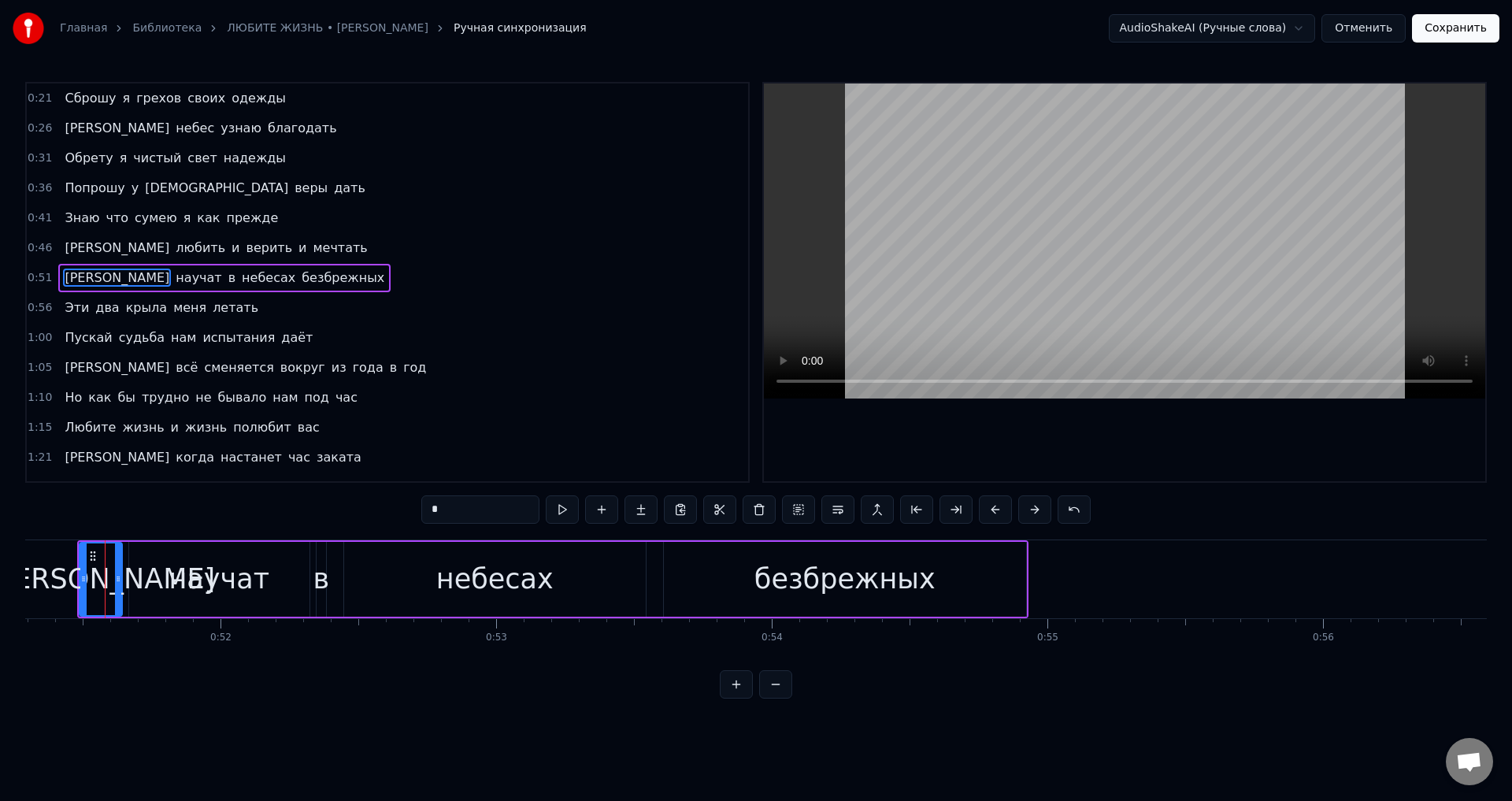
click at [63, 306] on span "Эти" at bounding box center [76, 307] width 28 height 18
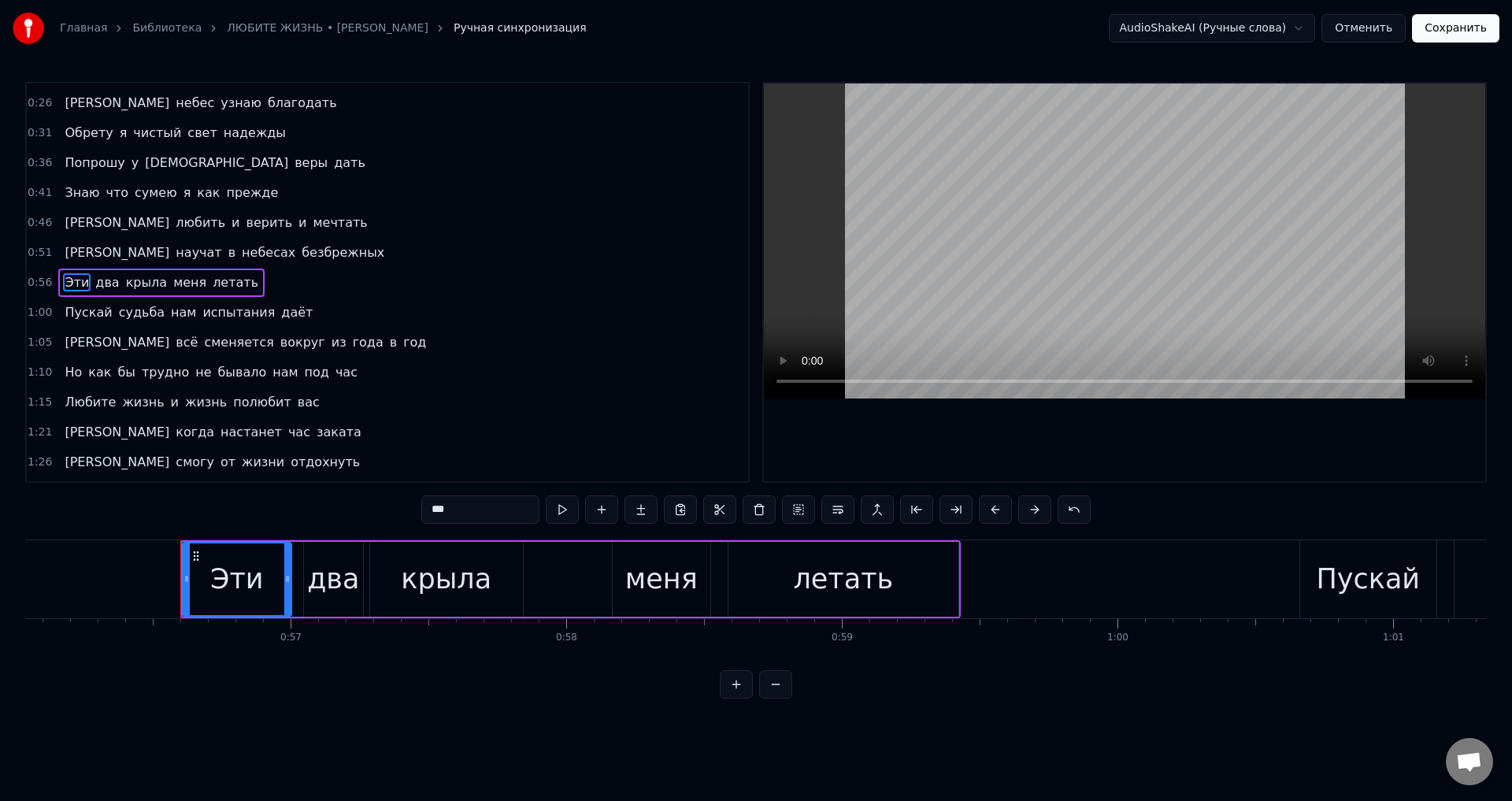
scroll to position [0, 15524]
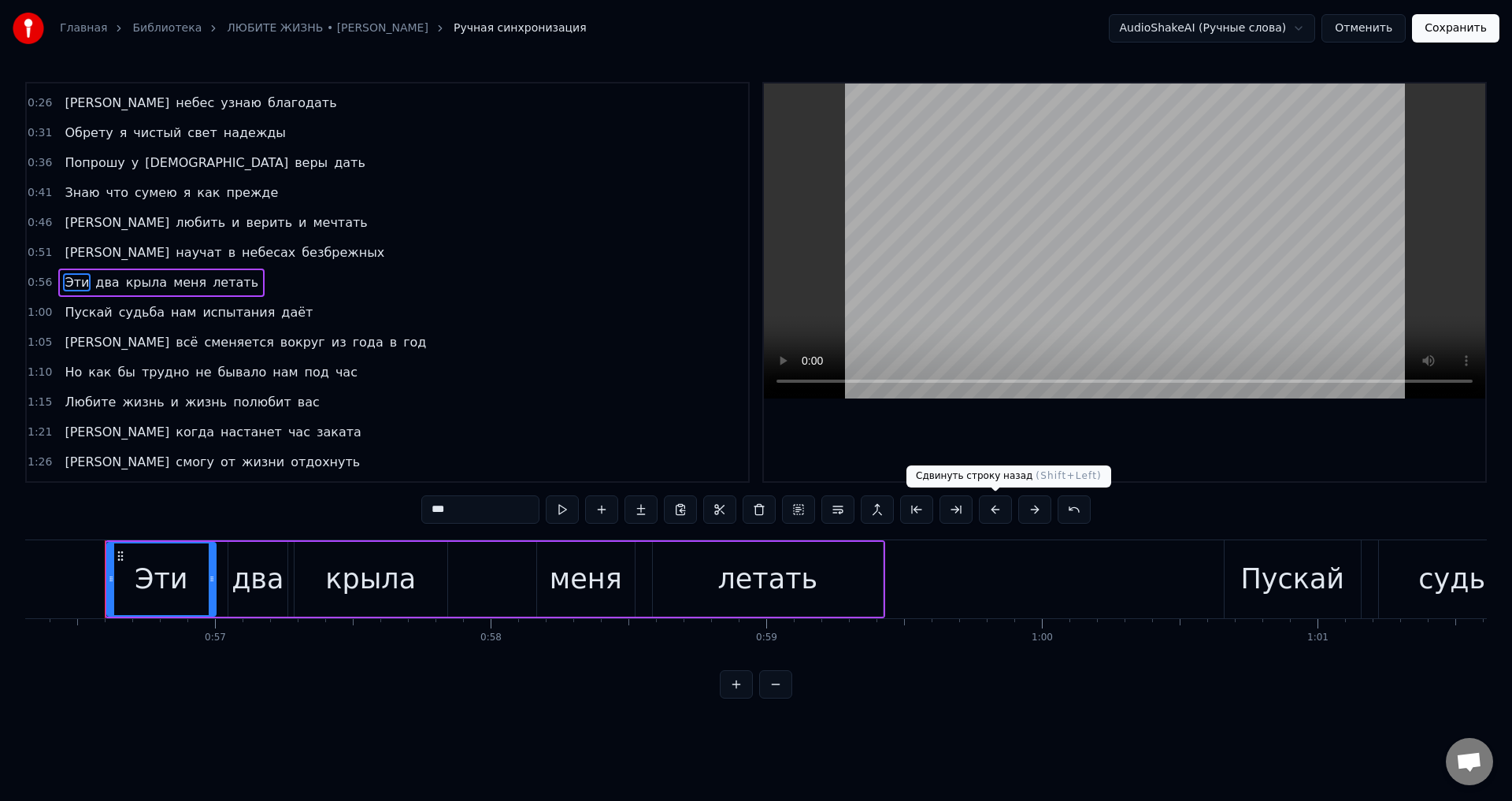
click at [996, 514] on button at bounding box center [995, 509] width 33 height 29
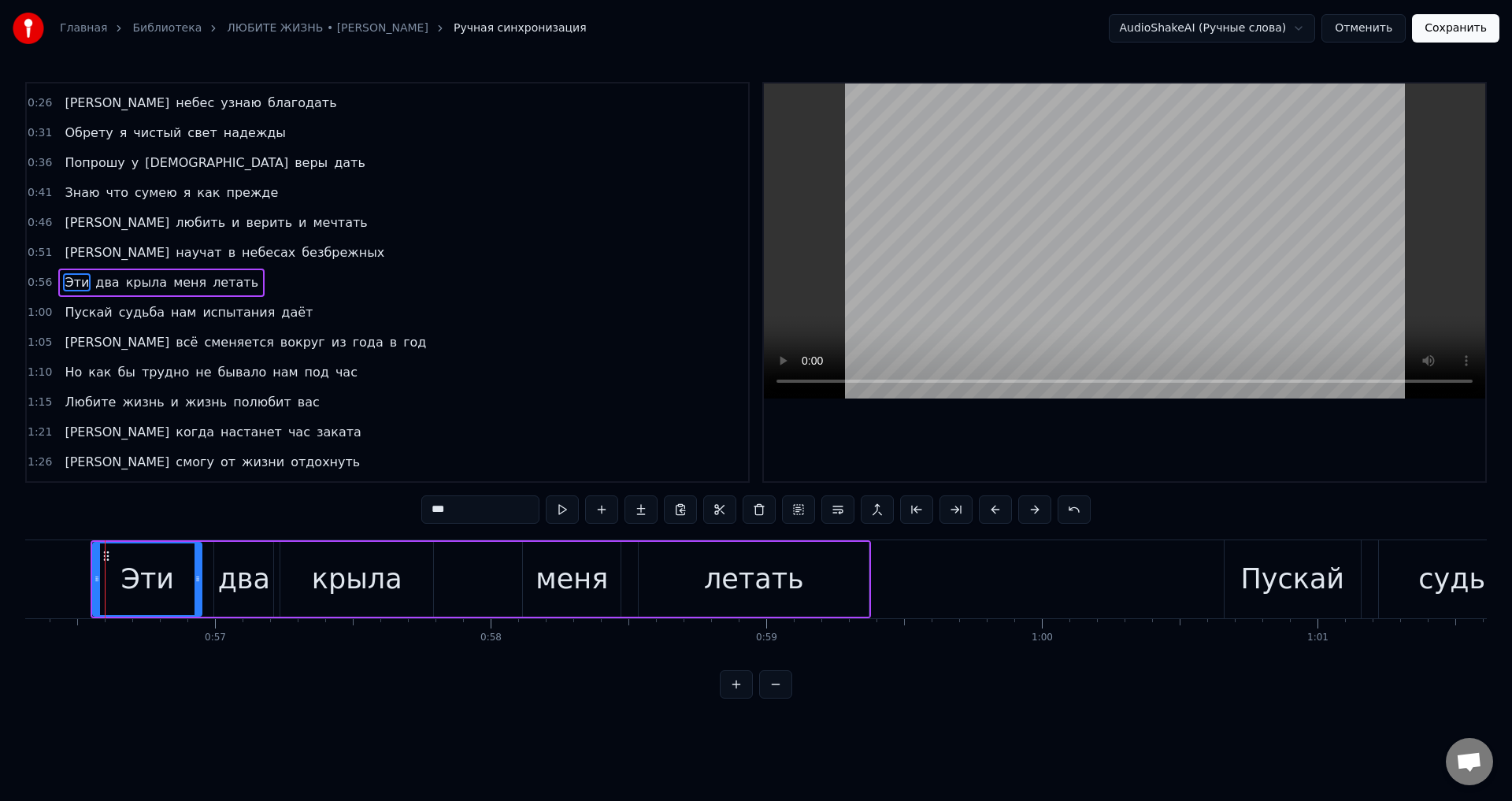
click at [996, 514] on button at bounding box center [995, 509] width 33 height 29
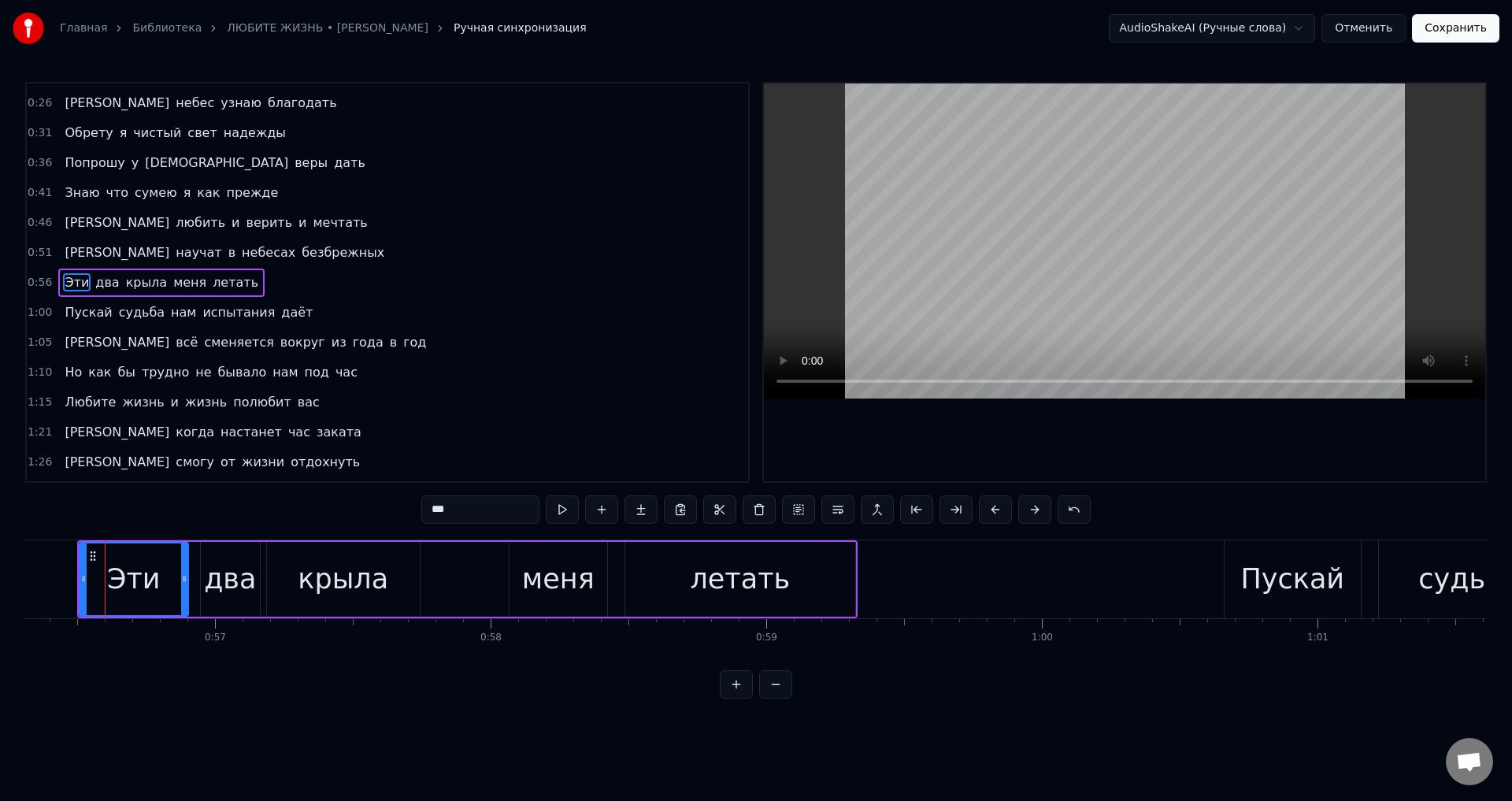
click at [81, 315] on span "Пускай" at bounding box center [87, 312] width 50 height 18
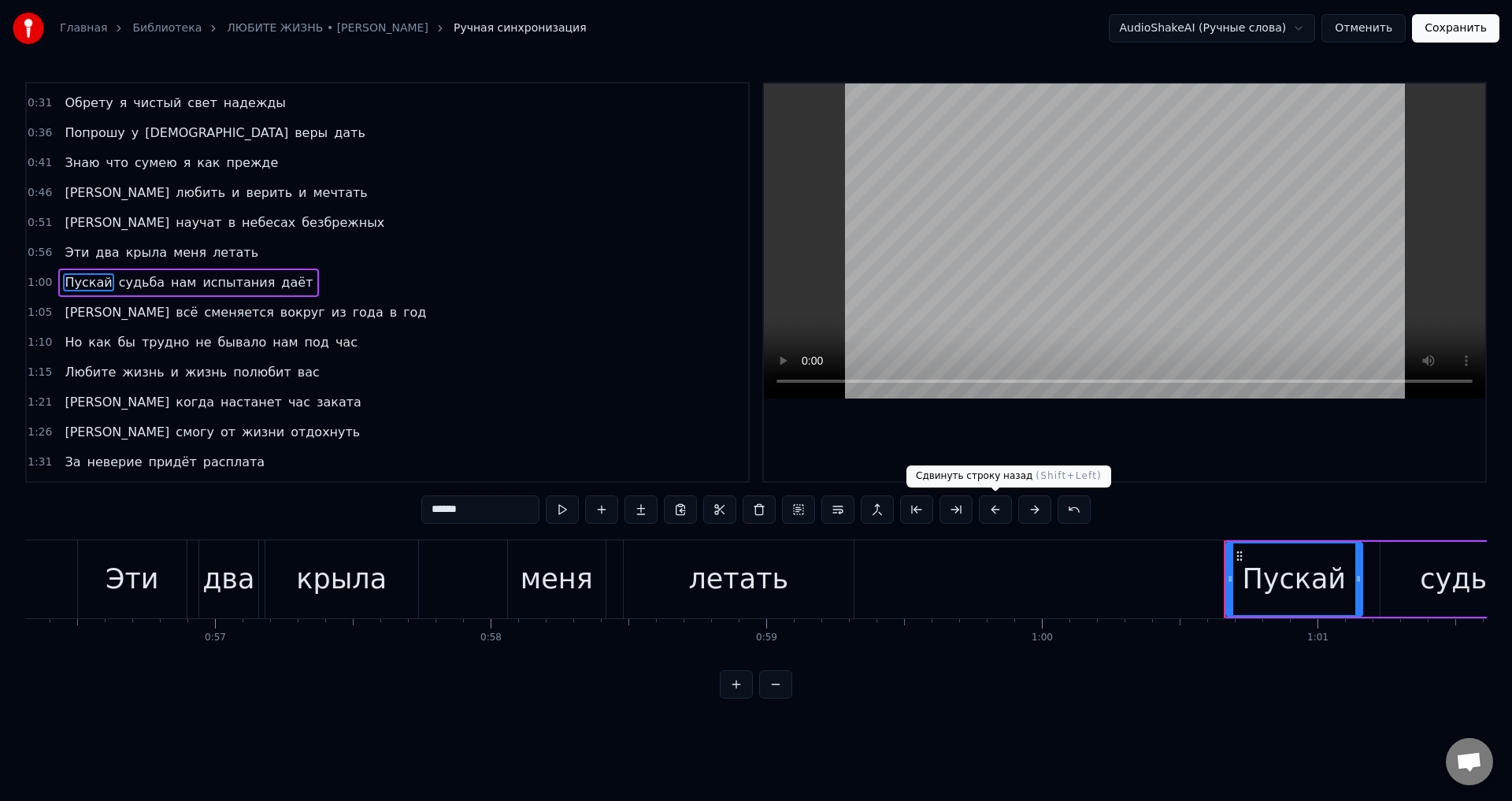
click at [990, 508] on button at bounding box center [995, 509] width 33 height 29
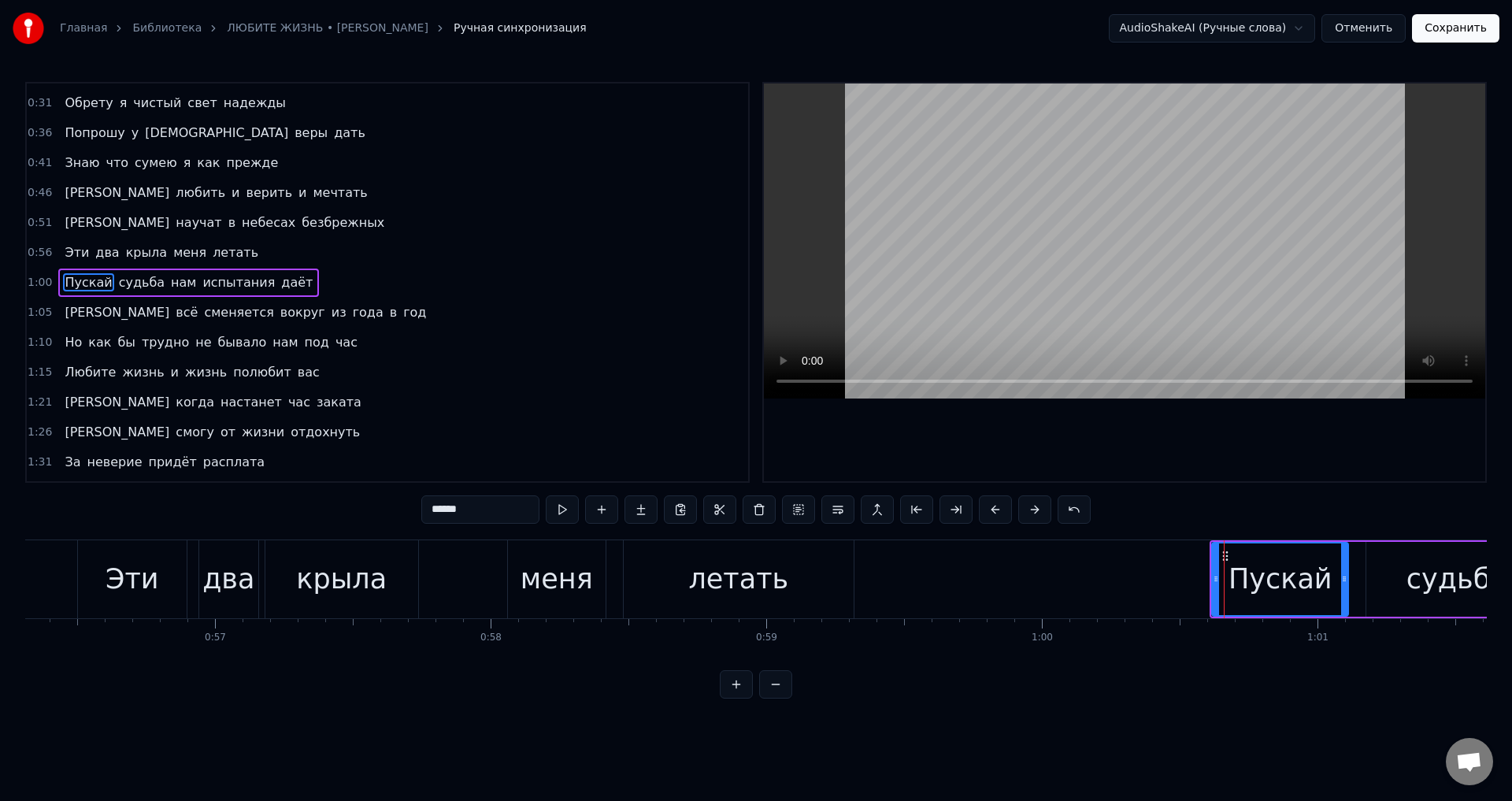
click at [990, 508] on button at bounding box center [995, 509] width 33 height 29
click at [63, 315] on span "[PERSON_NAME]" at bounding box center [117, 312] width 108 height 18
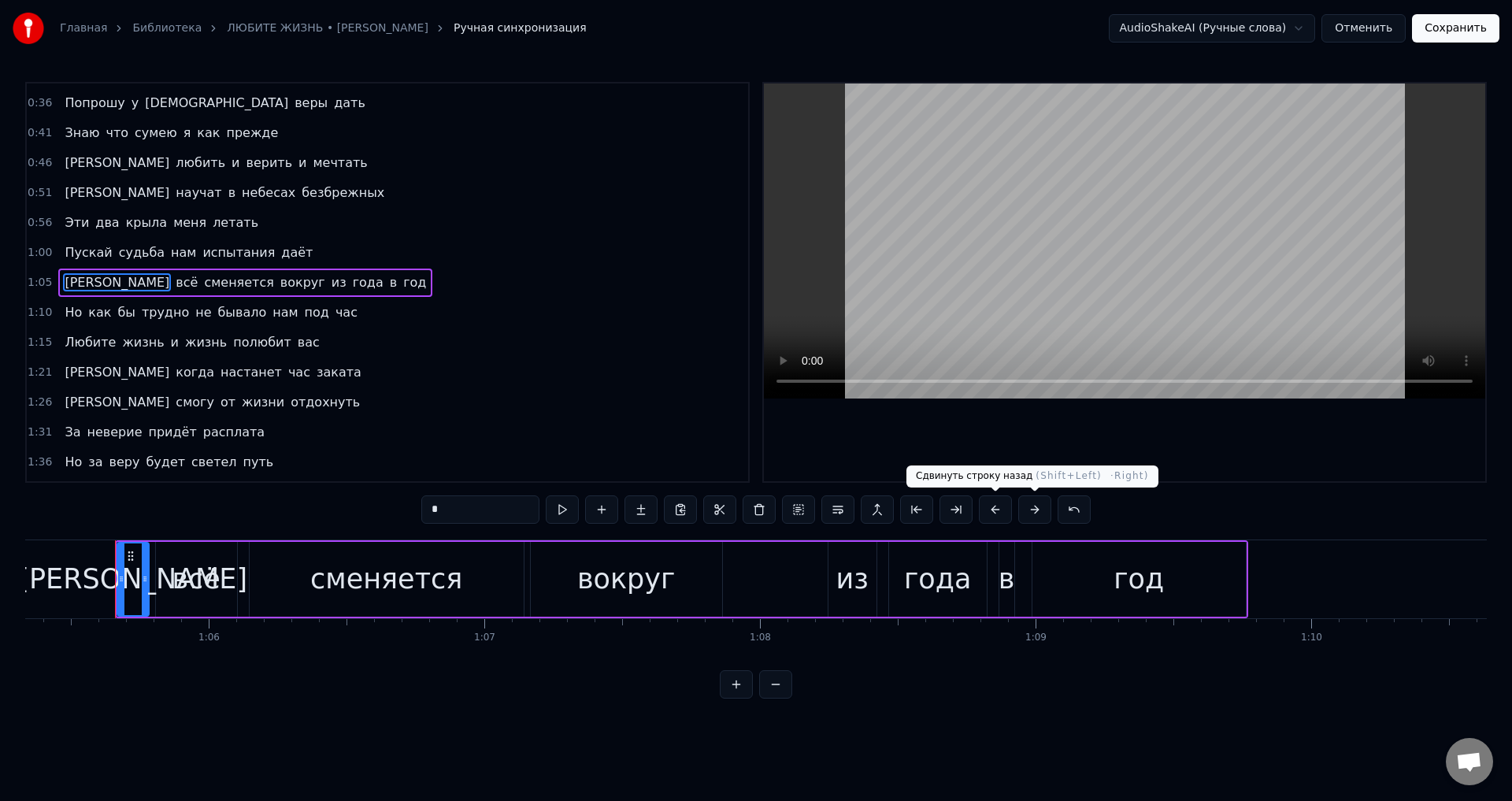
scroll to position [0, 18021]
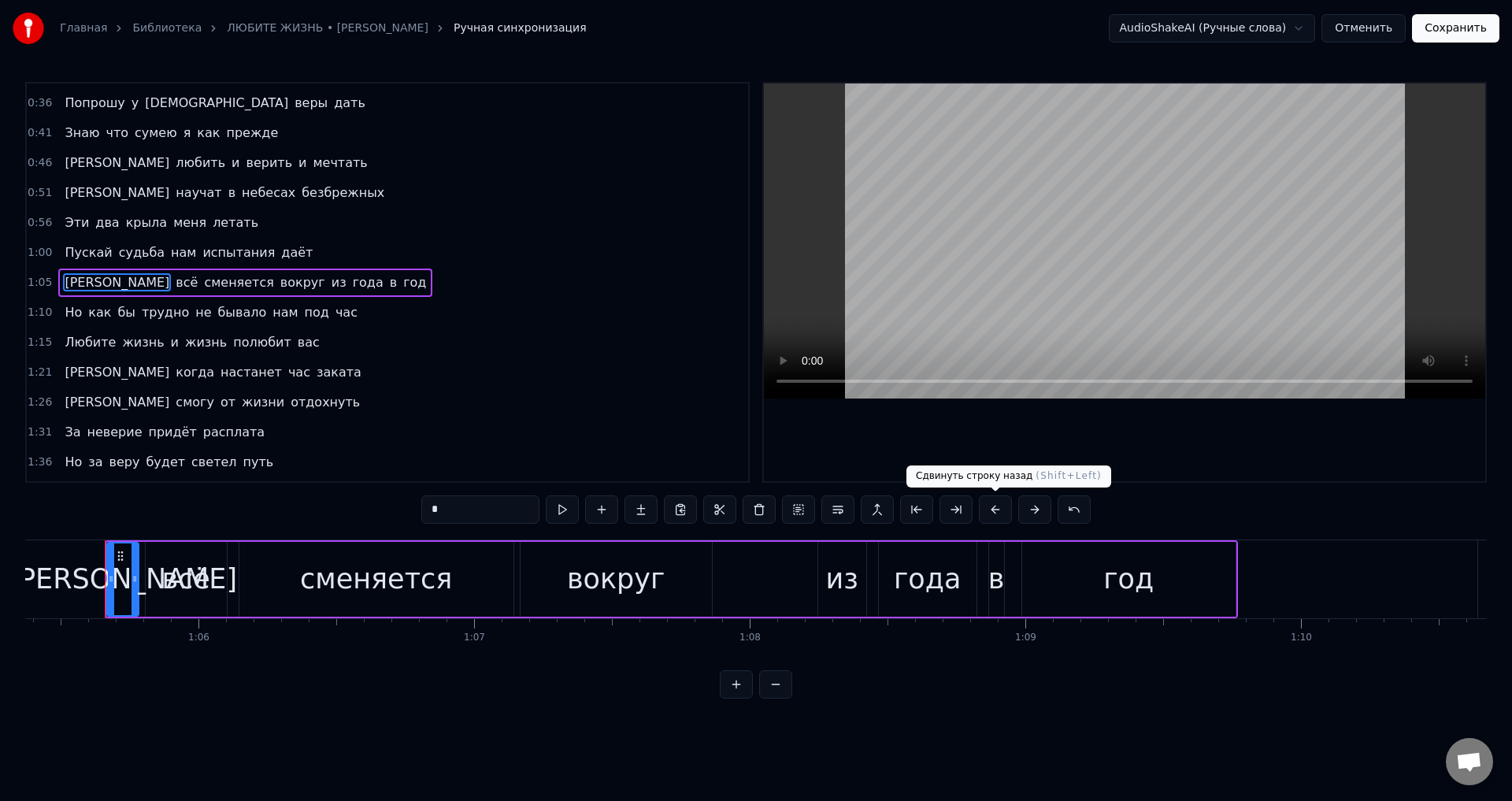
click at [989, 510] on button at bounding box center [995, 509] width 33 height 29
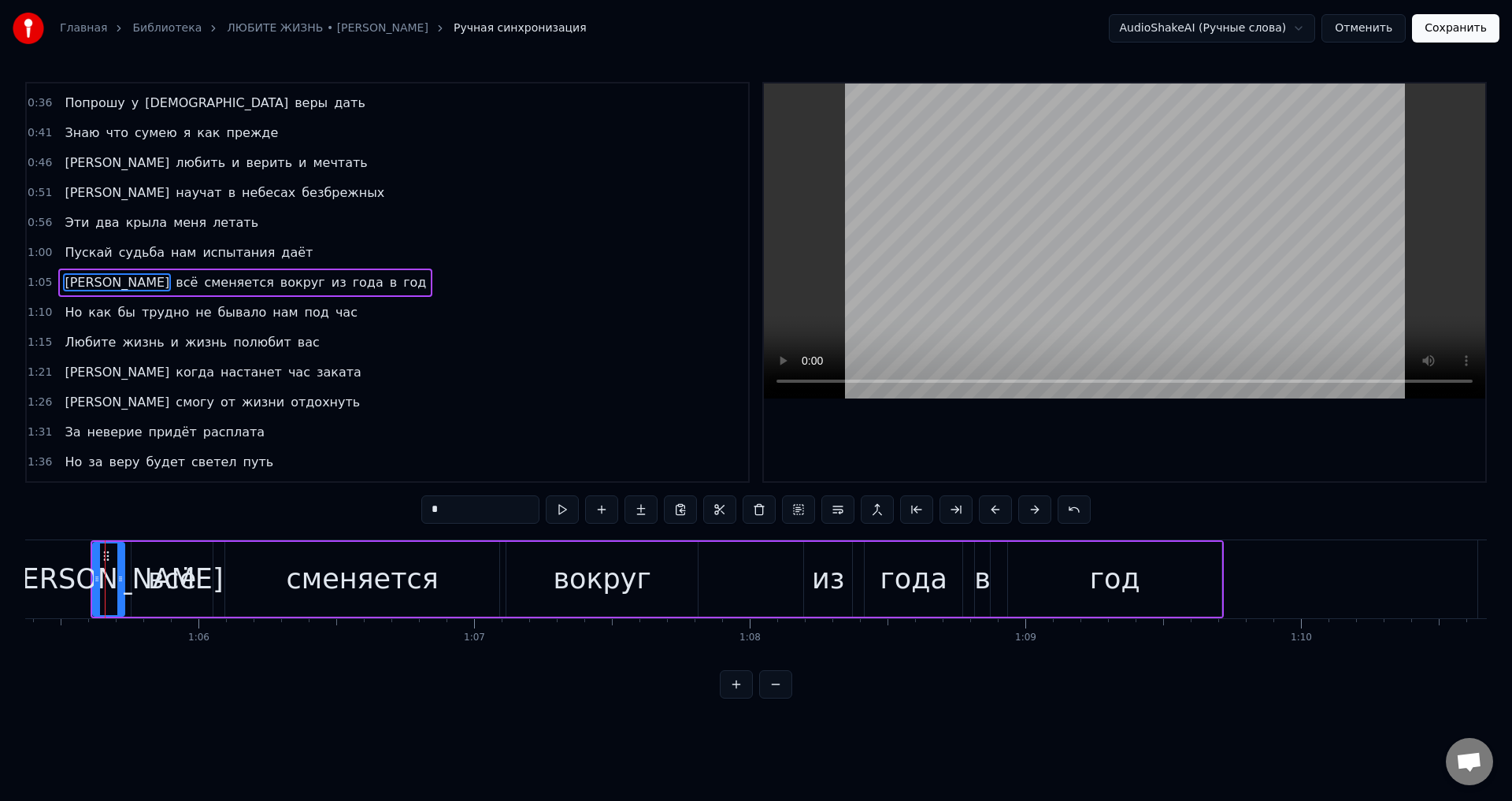
click at [989, 510] on button at bounding box center [995, 509] width 33 height 29
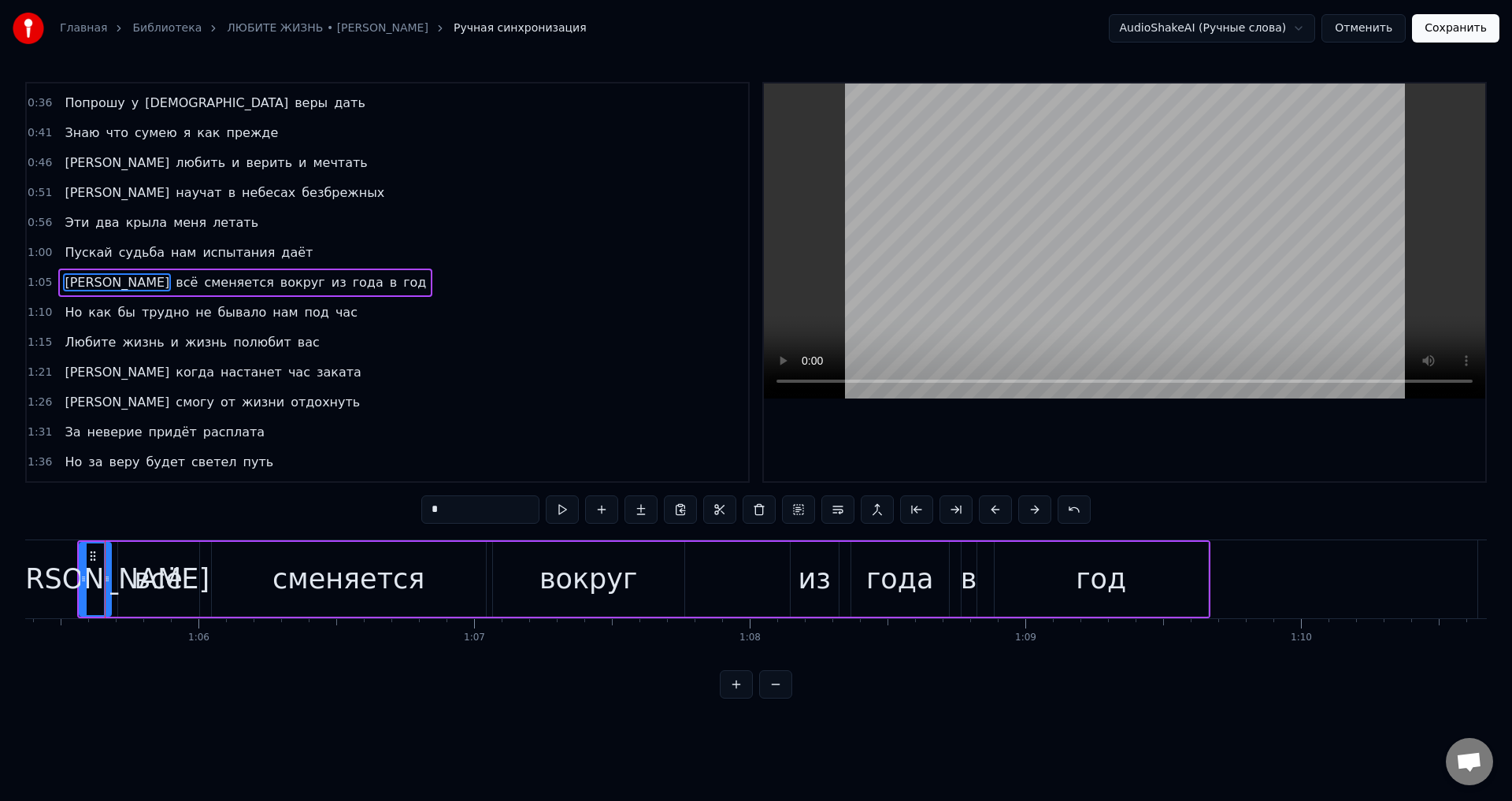
click at [70, 314] on span "Но" at bounding box center [73, 312] width 21 height 18
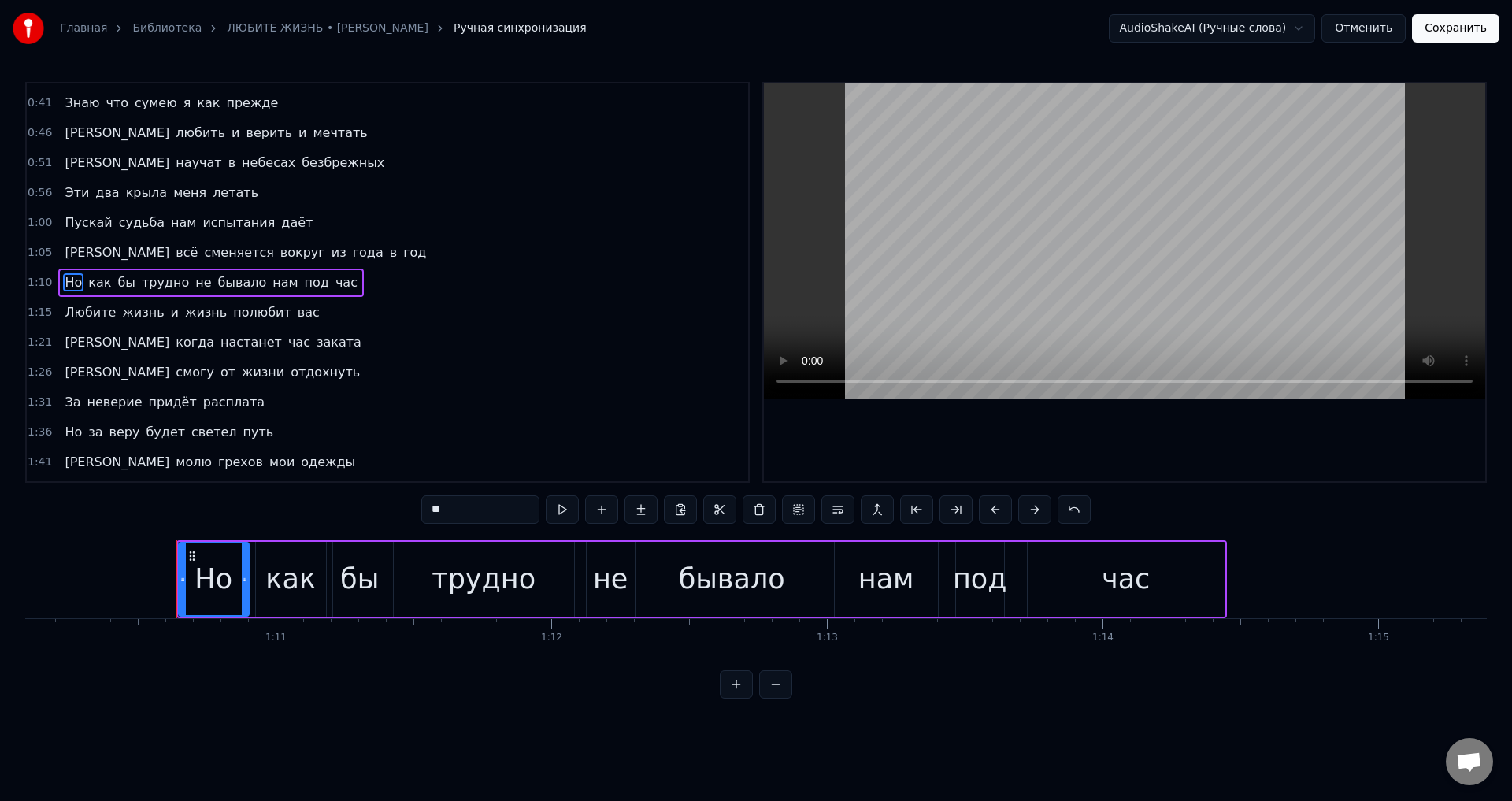
scroll to position [0, 19395]
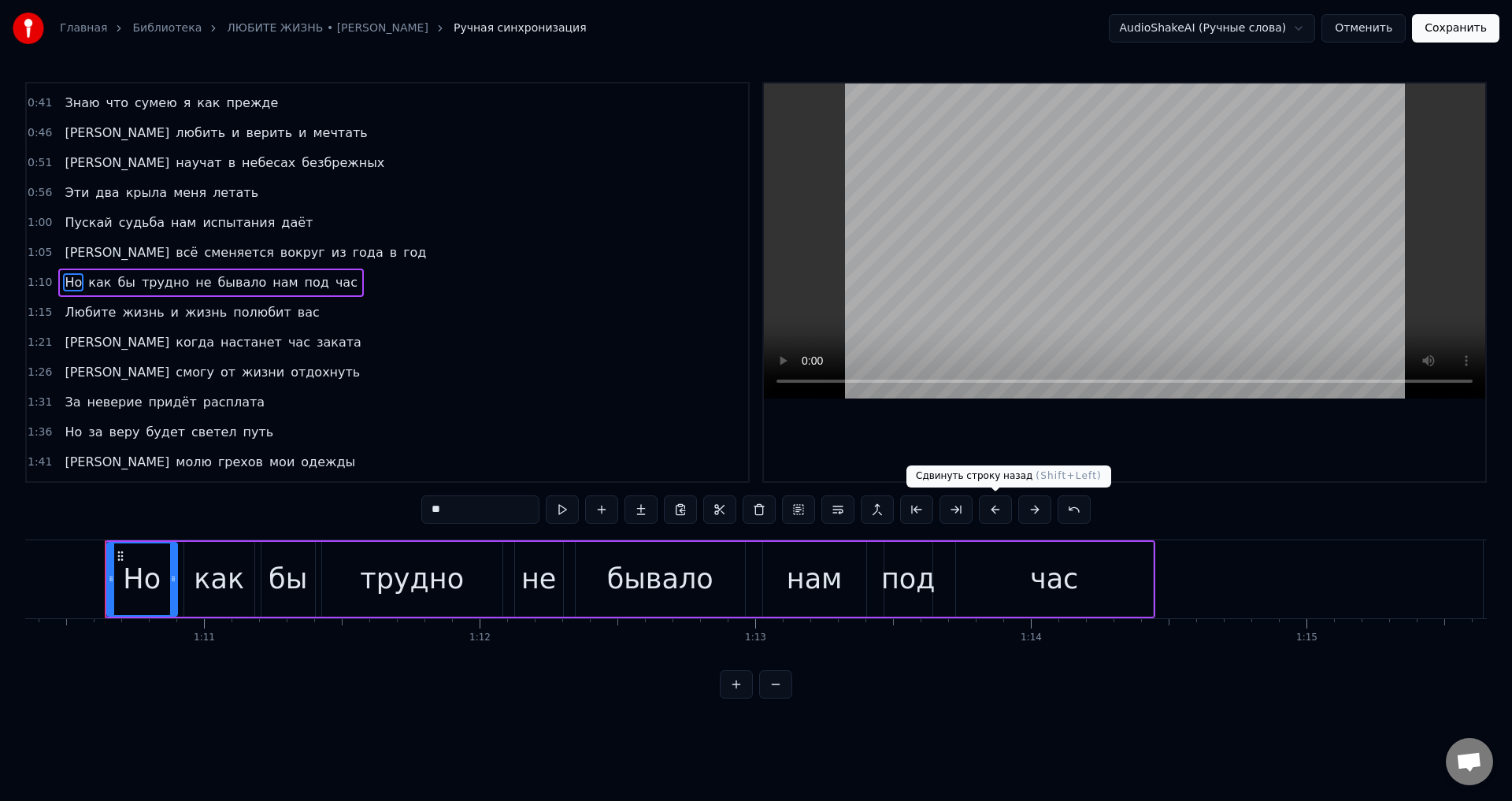
click at [993, 505] on button at bounding box center [995, 509] width 33 height 29
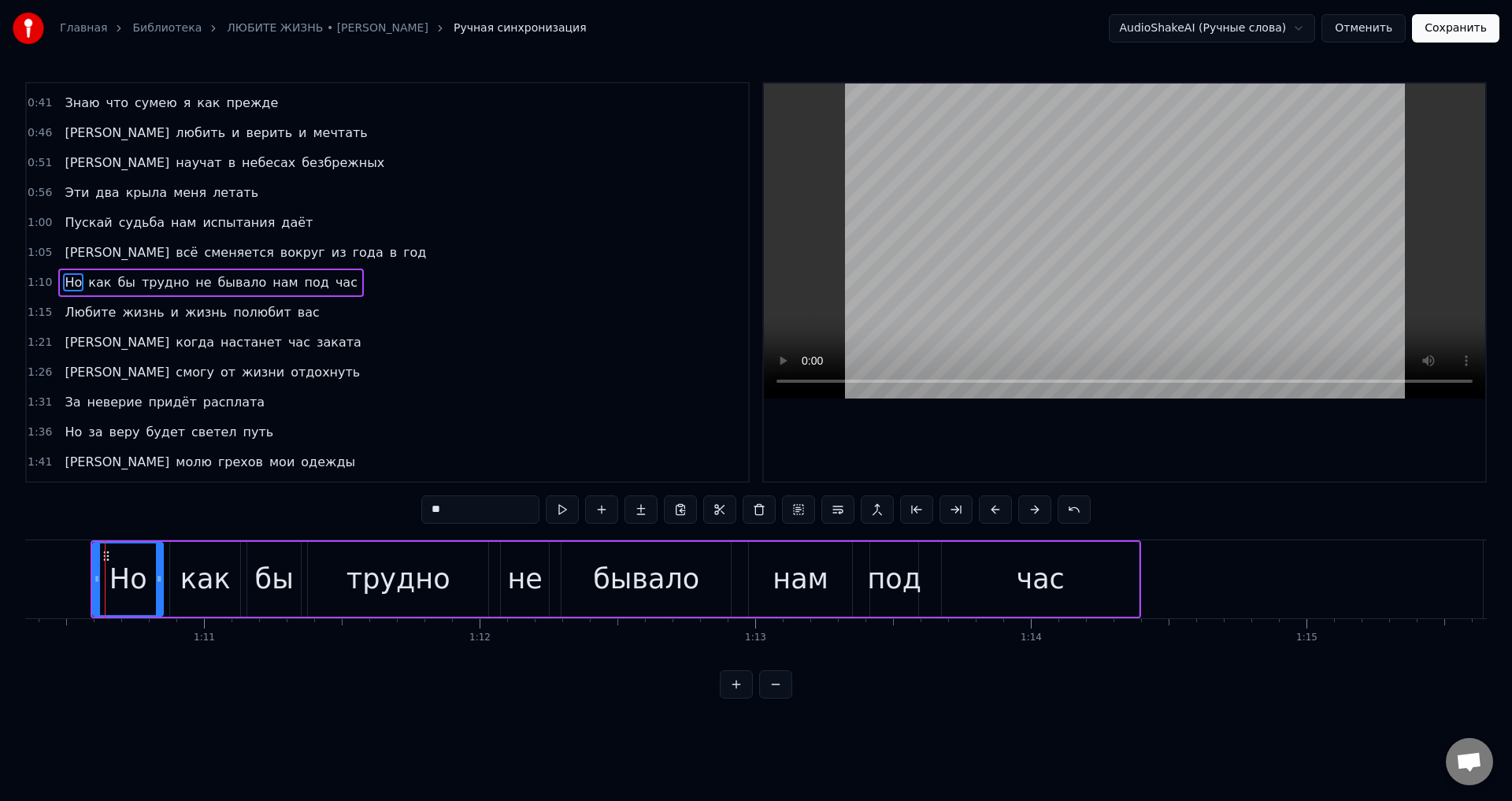
click at [993, 505] on button at bounding box center [995, 509] width 33 height 29
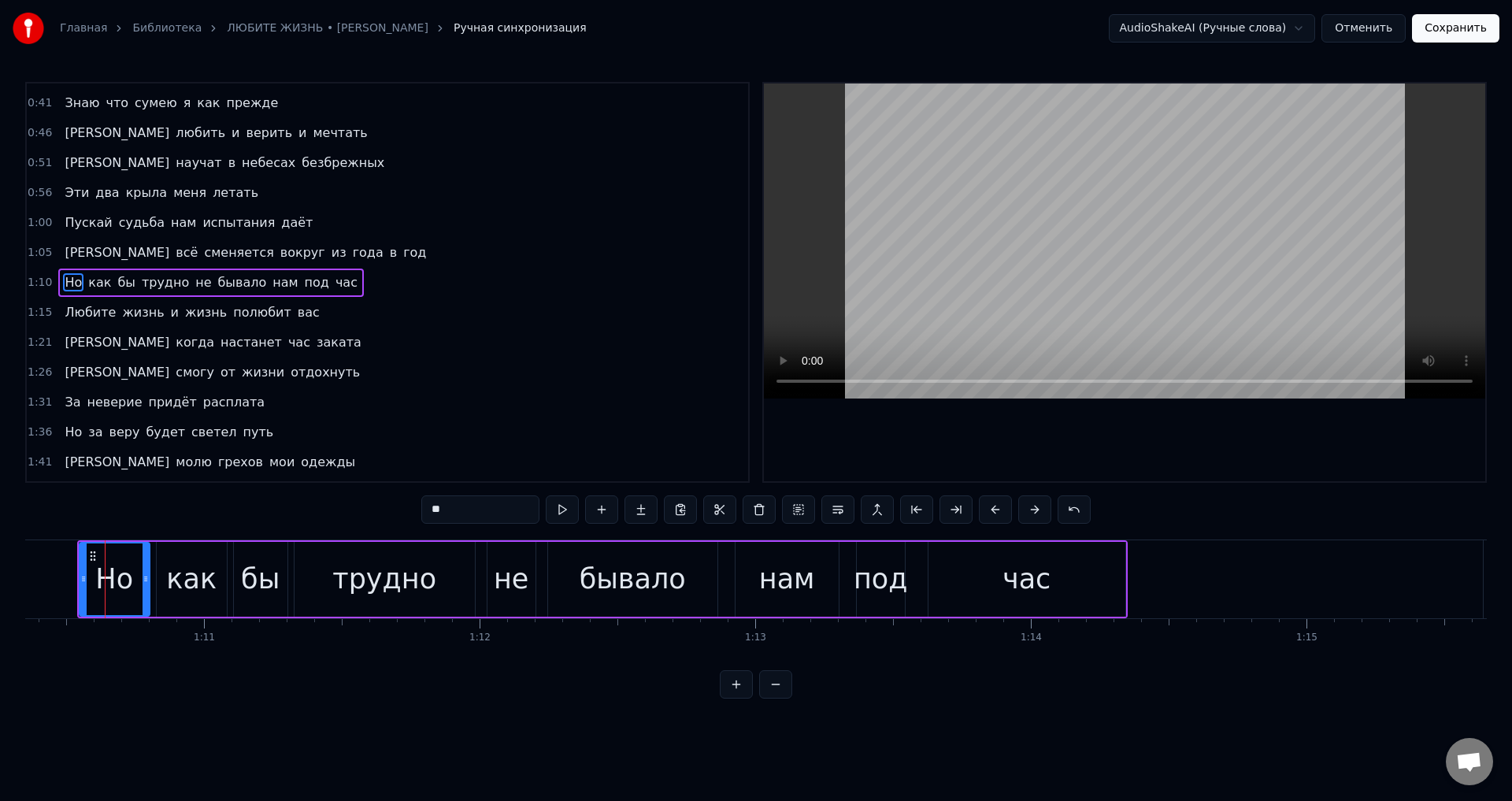
click at [86, 316] on span "Любите" at bounding box center [89, 312] width 54 height 18
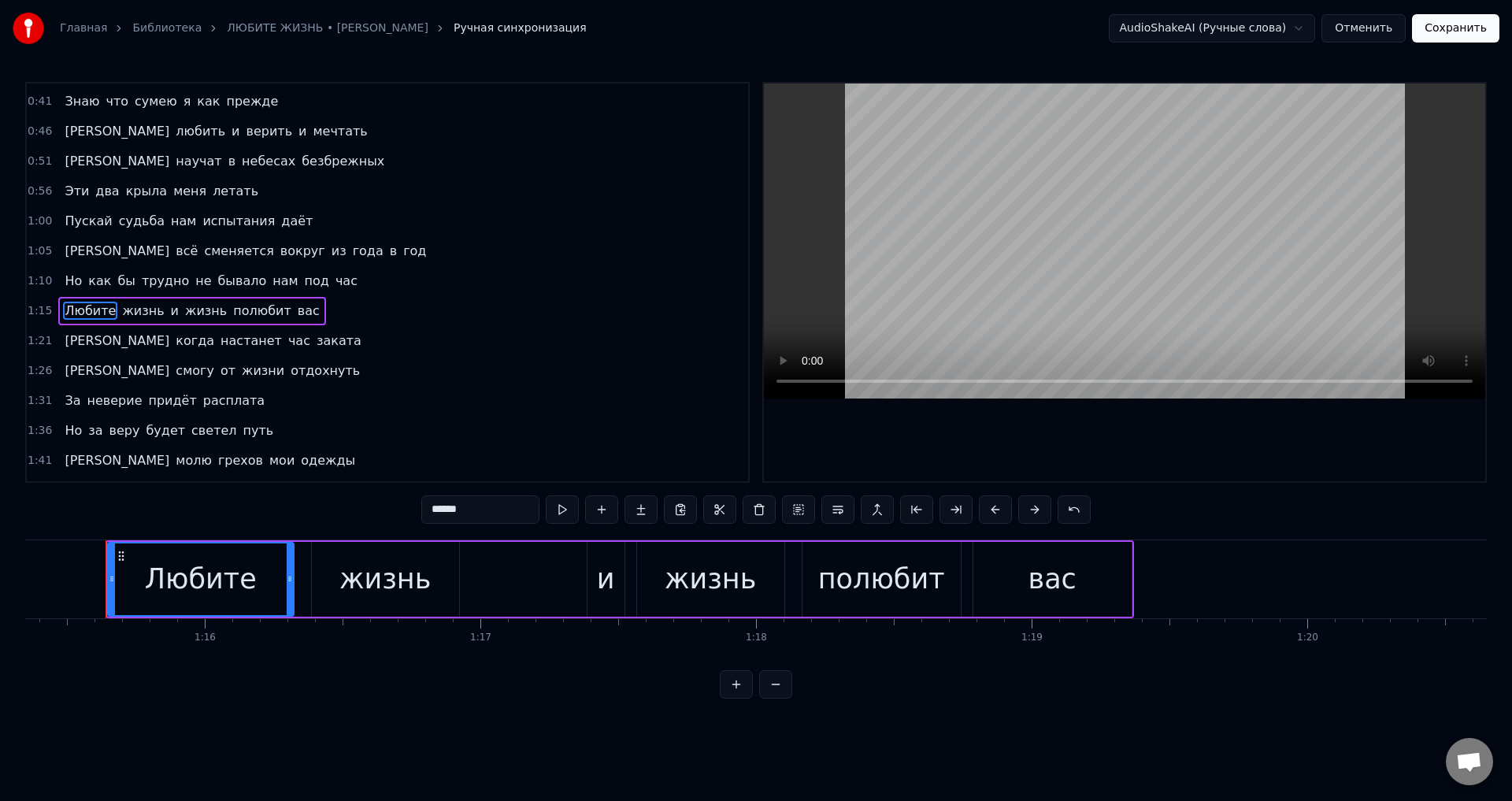
scroll to position [0, 20773]
click at [992, 511] on button at bounding box center [995, 509] width 33 height 29
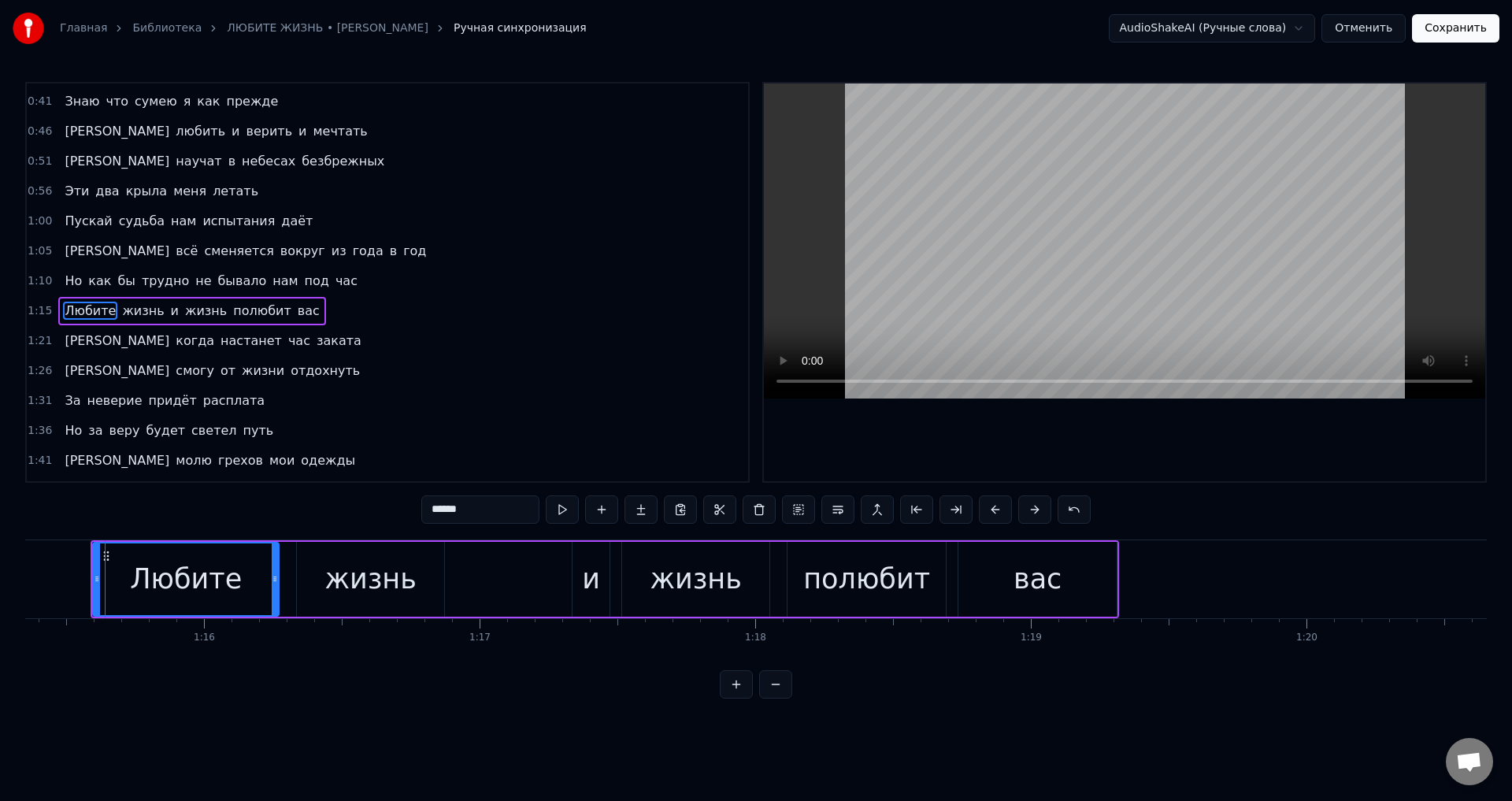
click at [992, 511] on button at bounding box center [995, 509] width 33 height 29
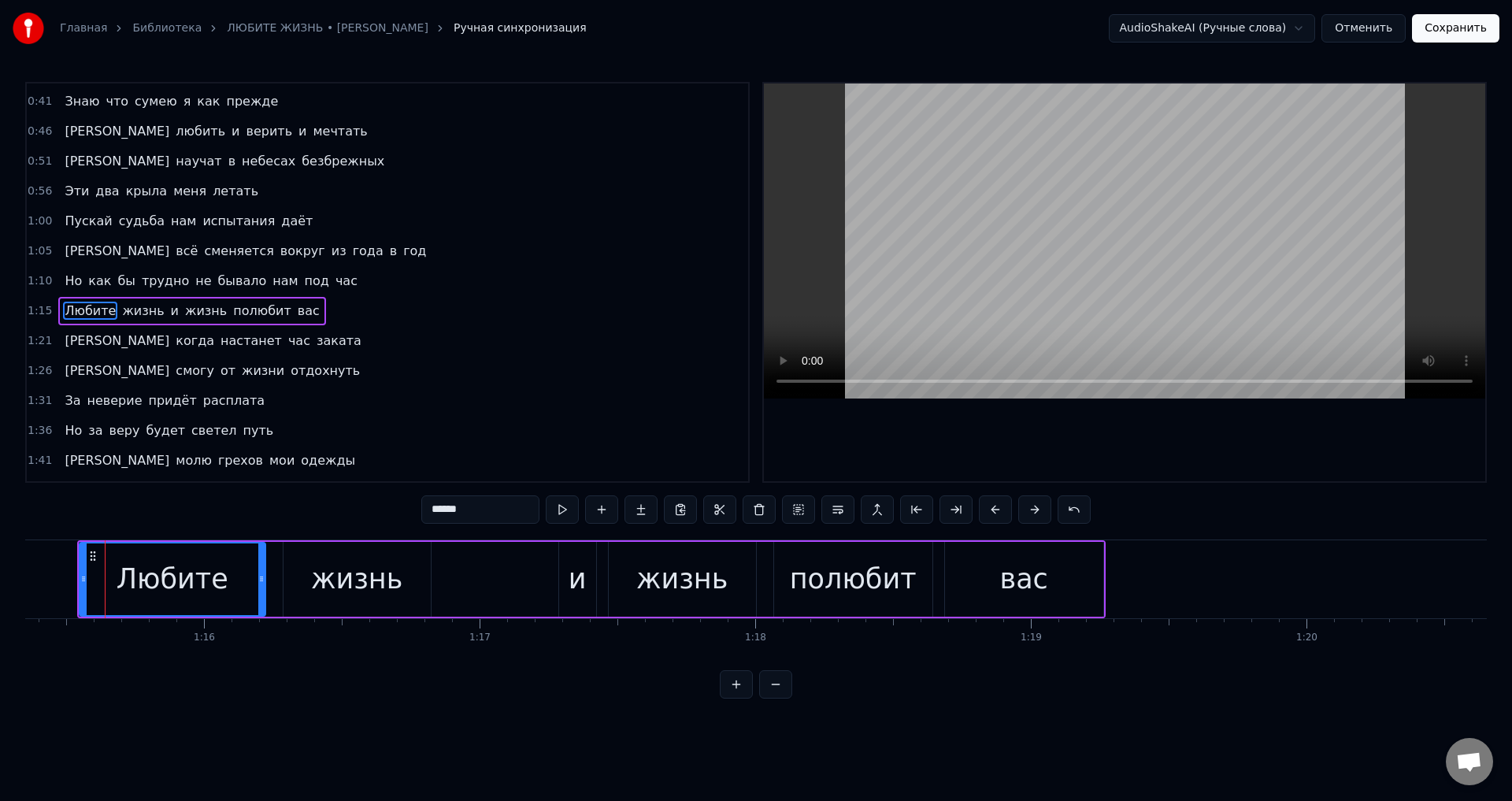
click at [66, 344] on span "[PERSON_NAME]" at bounding box center [117, 340] width 108 height 18
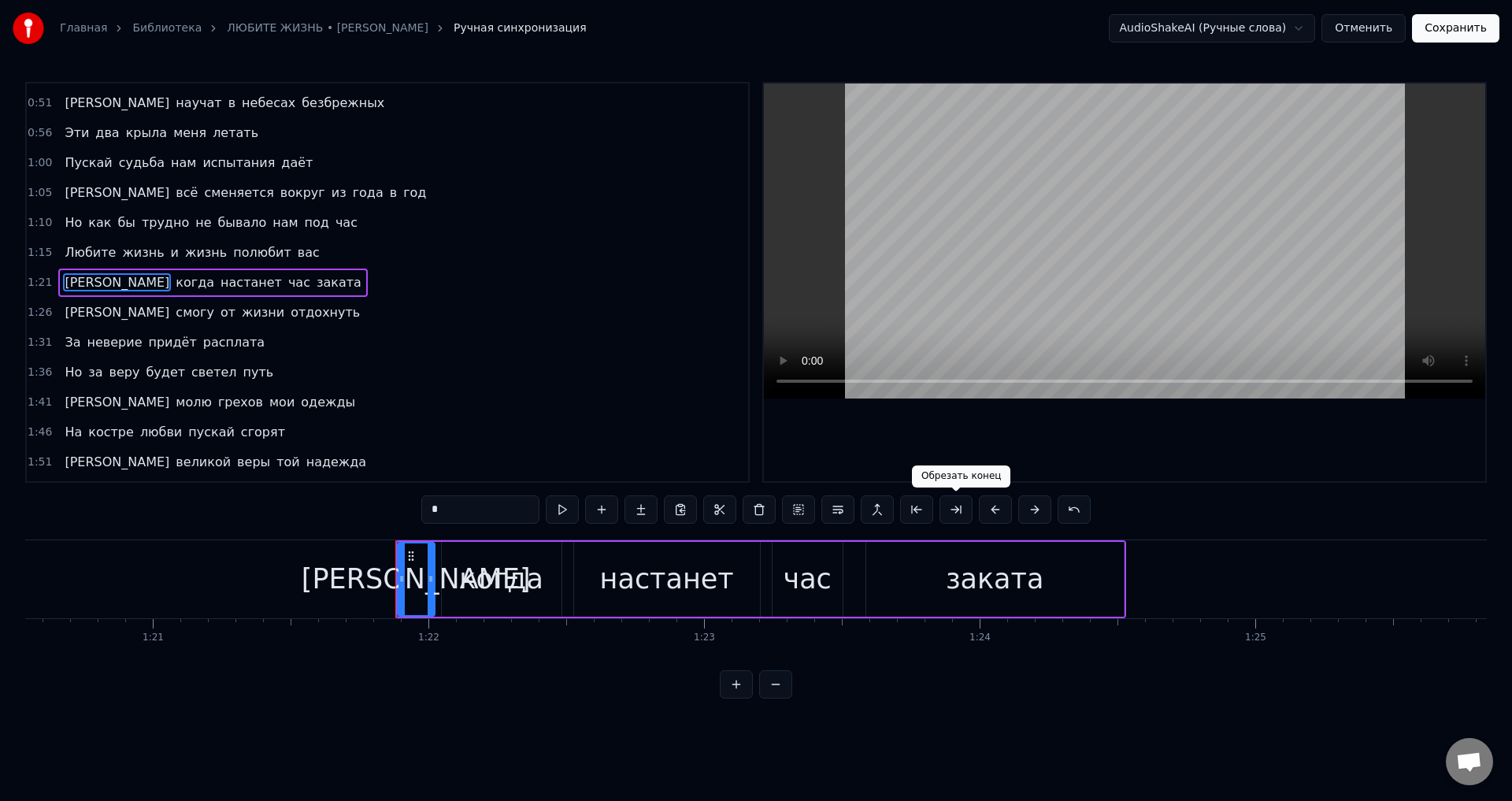
scroll to position [0, 22493]
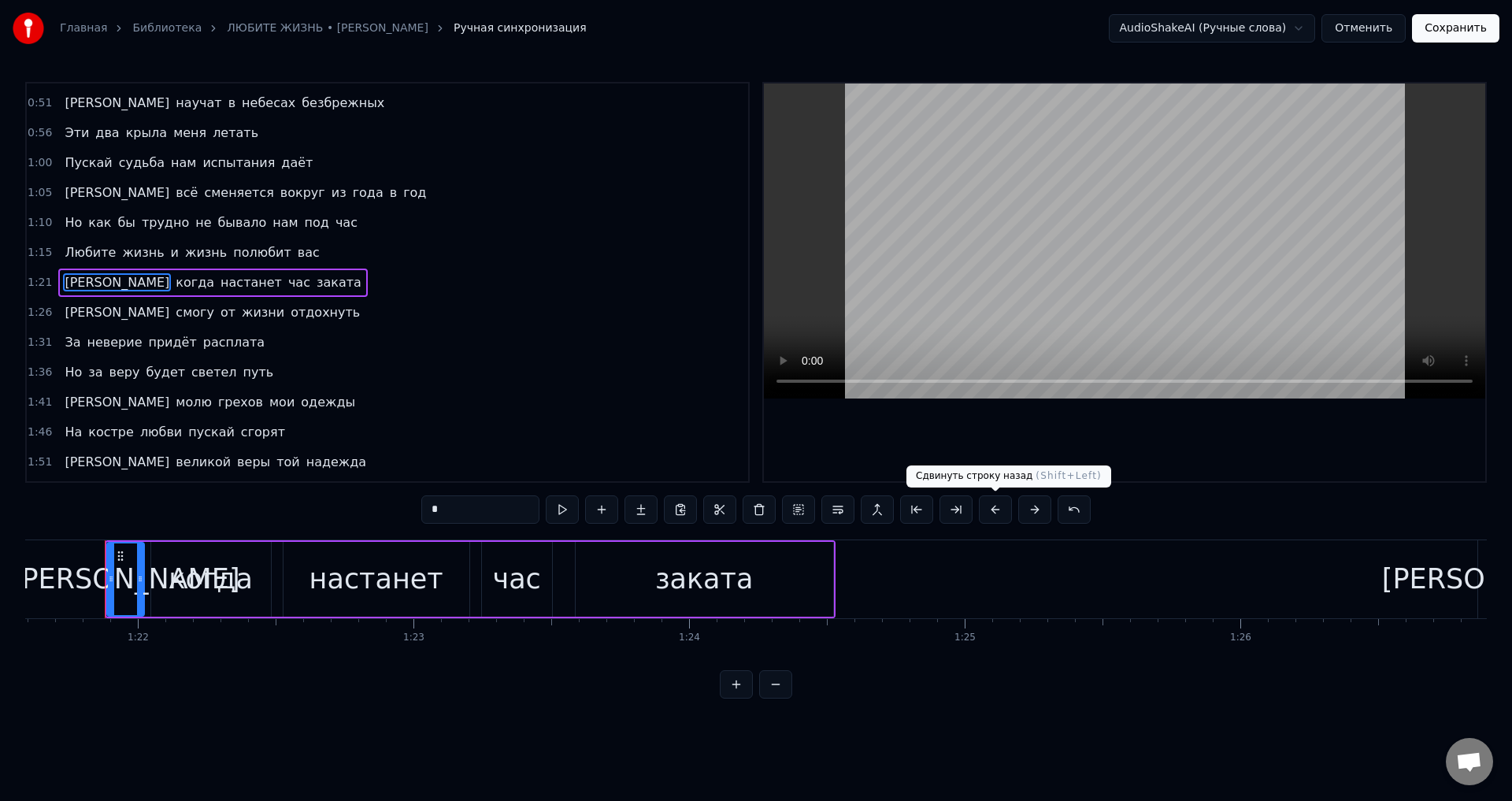
click at [991, 508] on button at bounding box center [995, 509] width 33 height 29
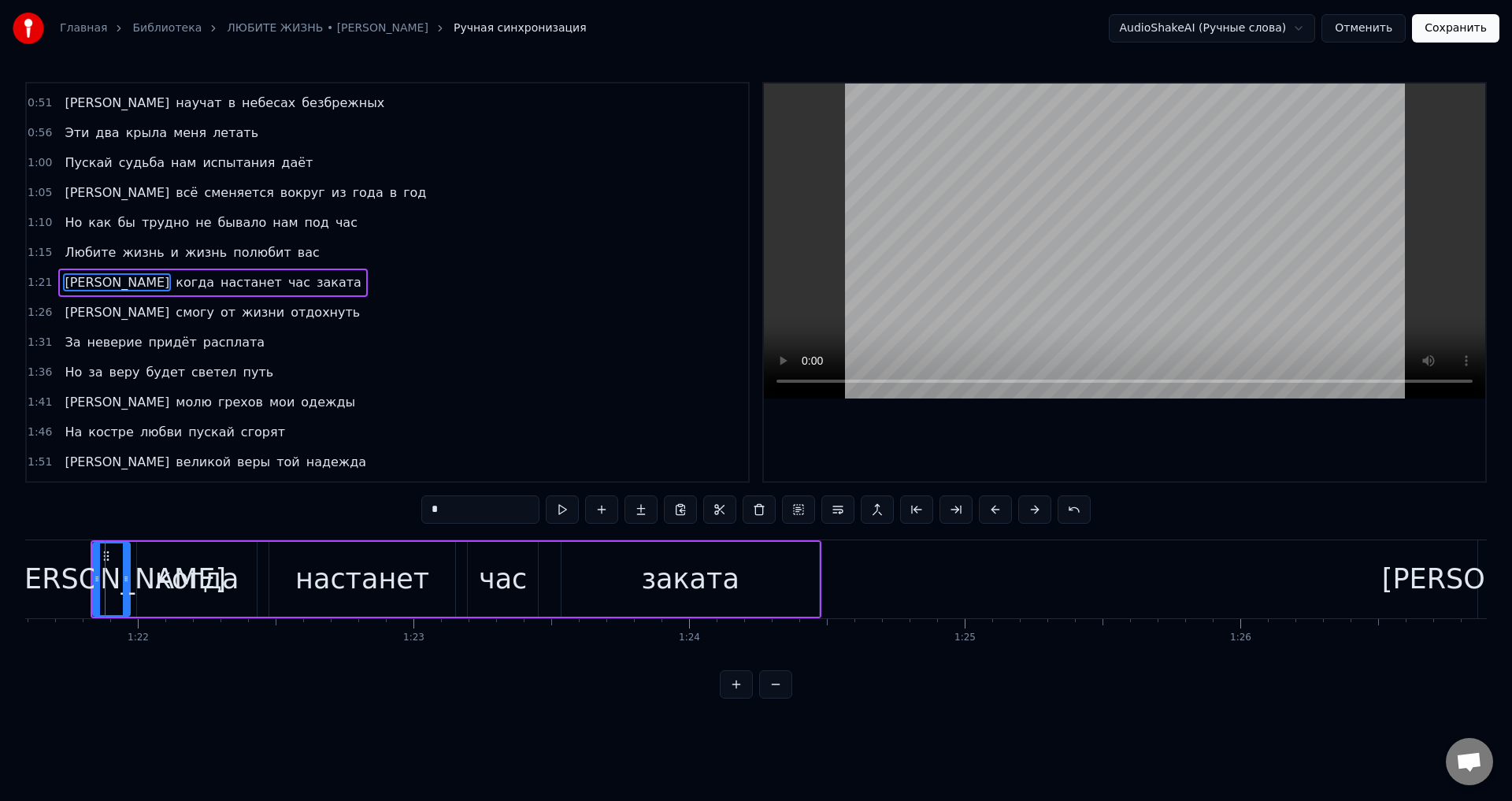
click at [991, 508] on button at bounding box center [995, 509] width 33 height 29
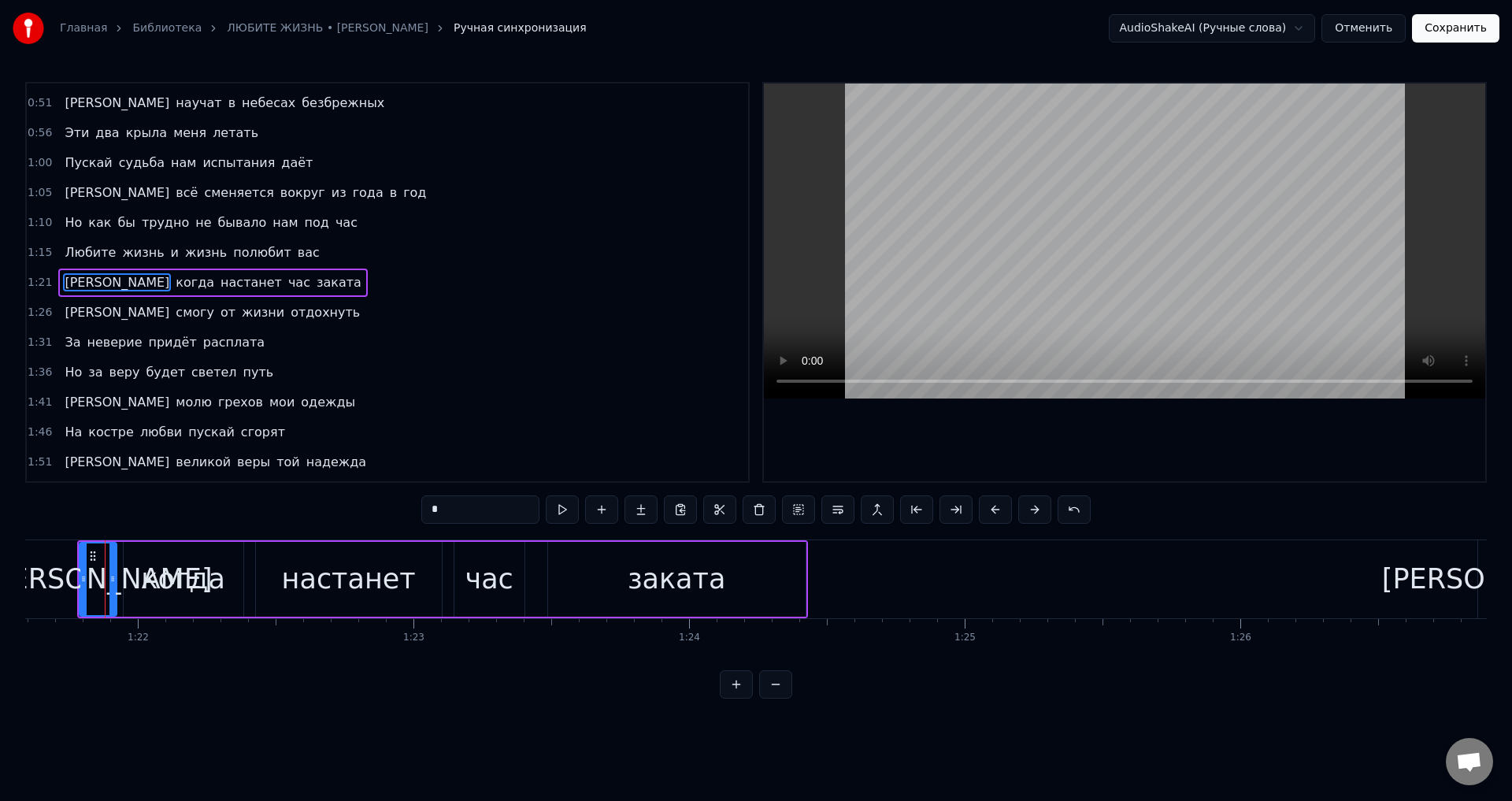
click at [66, 315] on span "[PERSON_NAME]" at bounding box center [117, 312] width 108 height 18
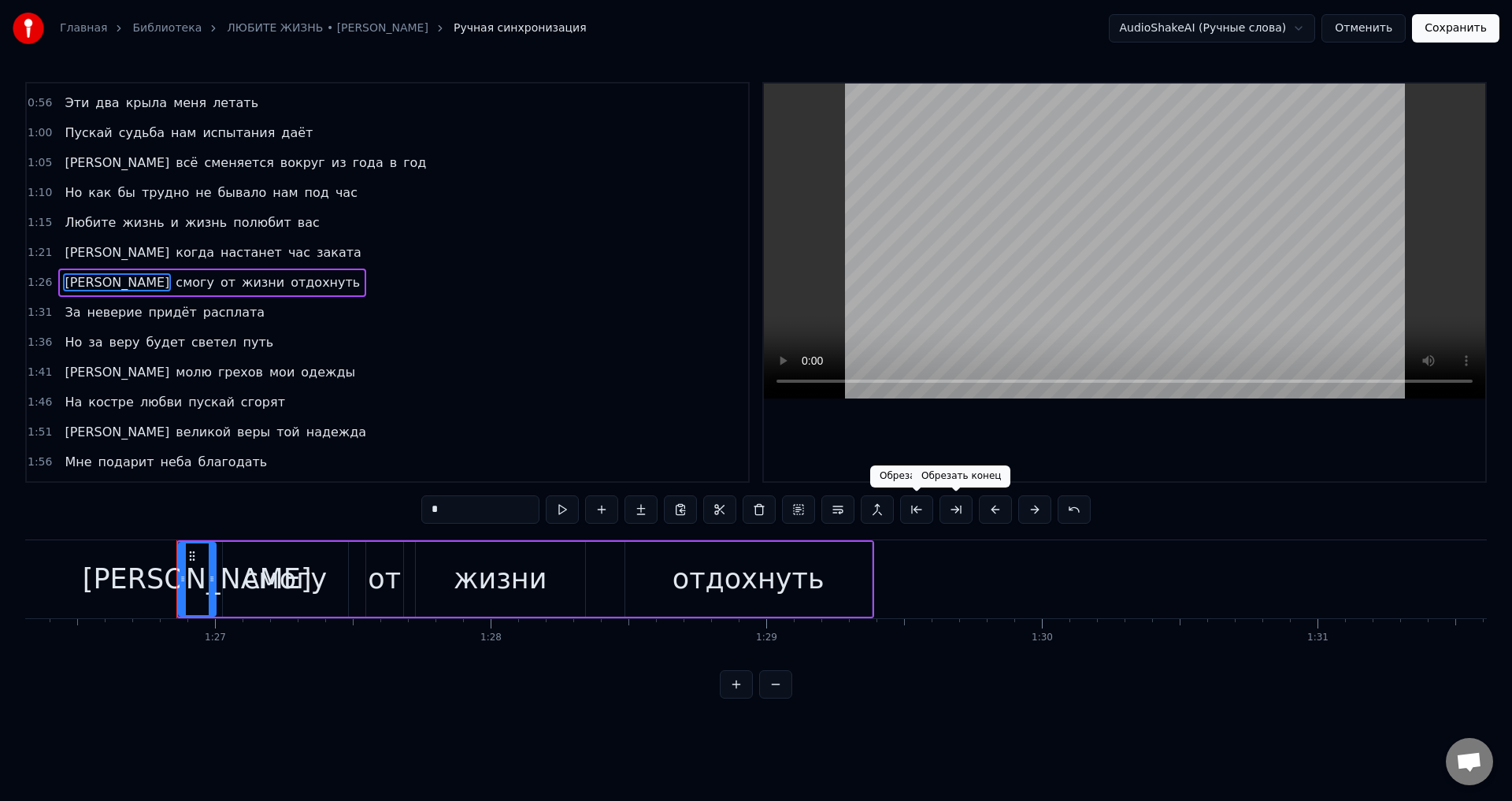
scroll to position [0, 23866]
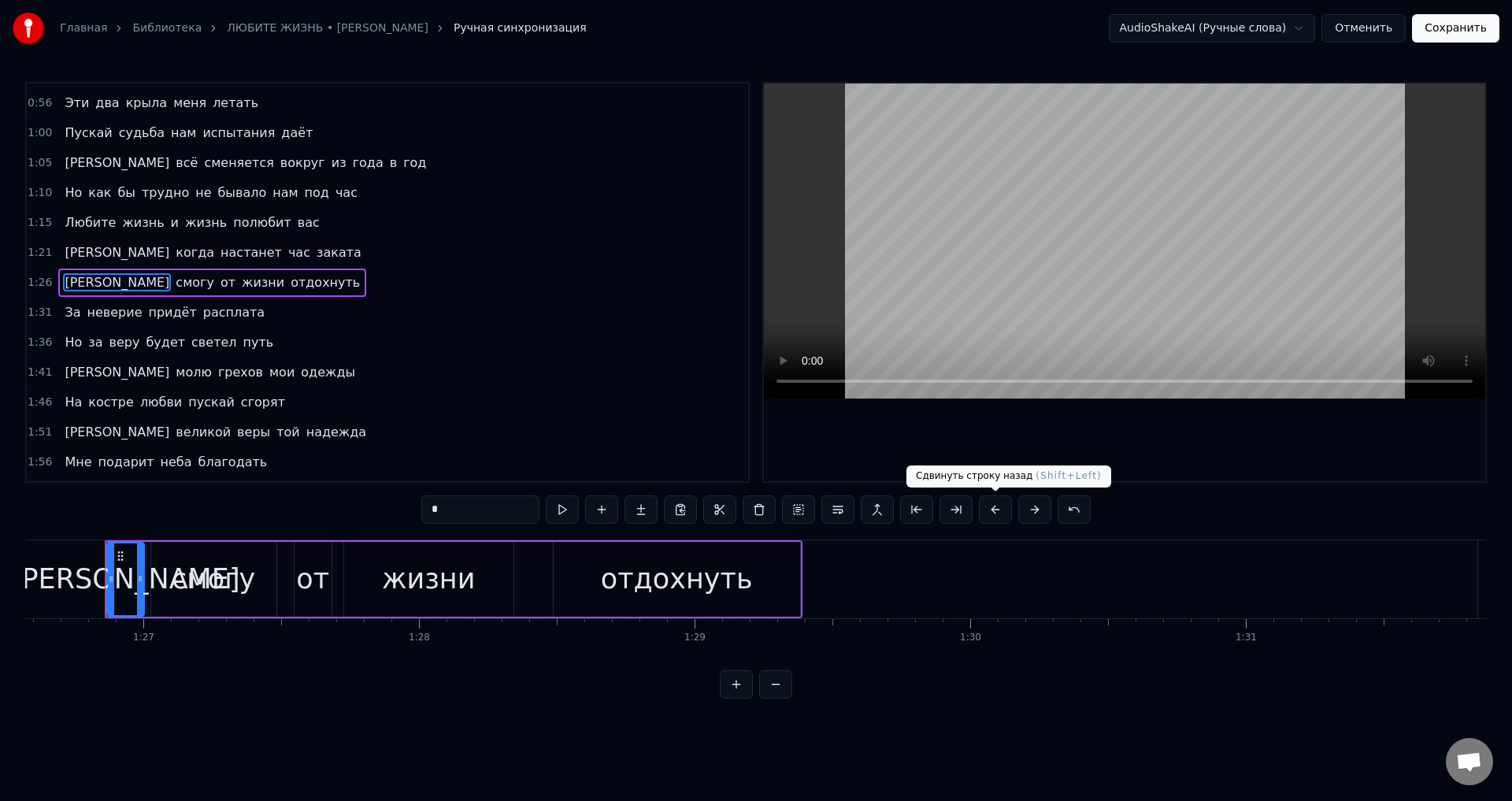
click at [995, 508] on button at bounding box center [995, 509] width 33 height 29
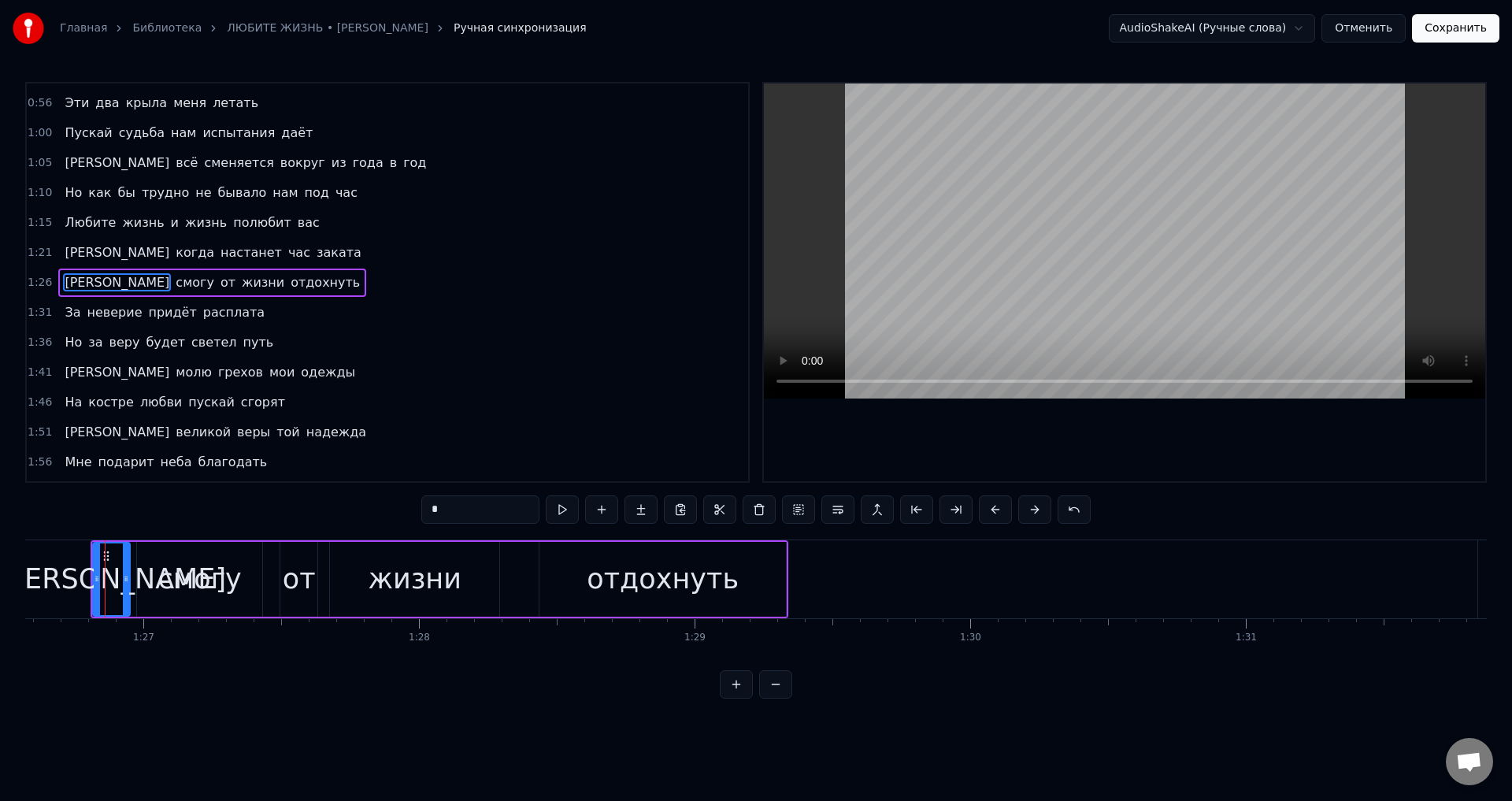
click at [995, 508] on button at bounding box center [995, 509] width 33 height 29
click at [72, 315] on span "За" at bounding box center [72, 312] width 19 height 18
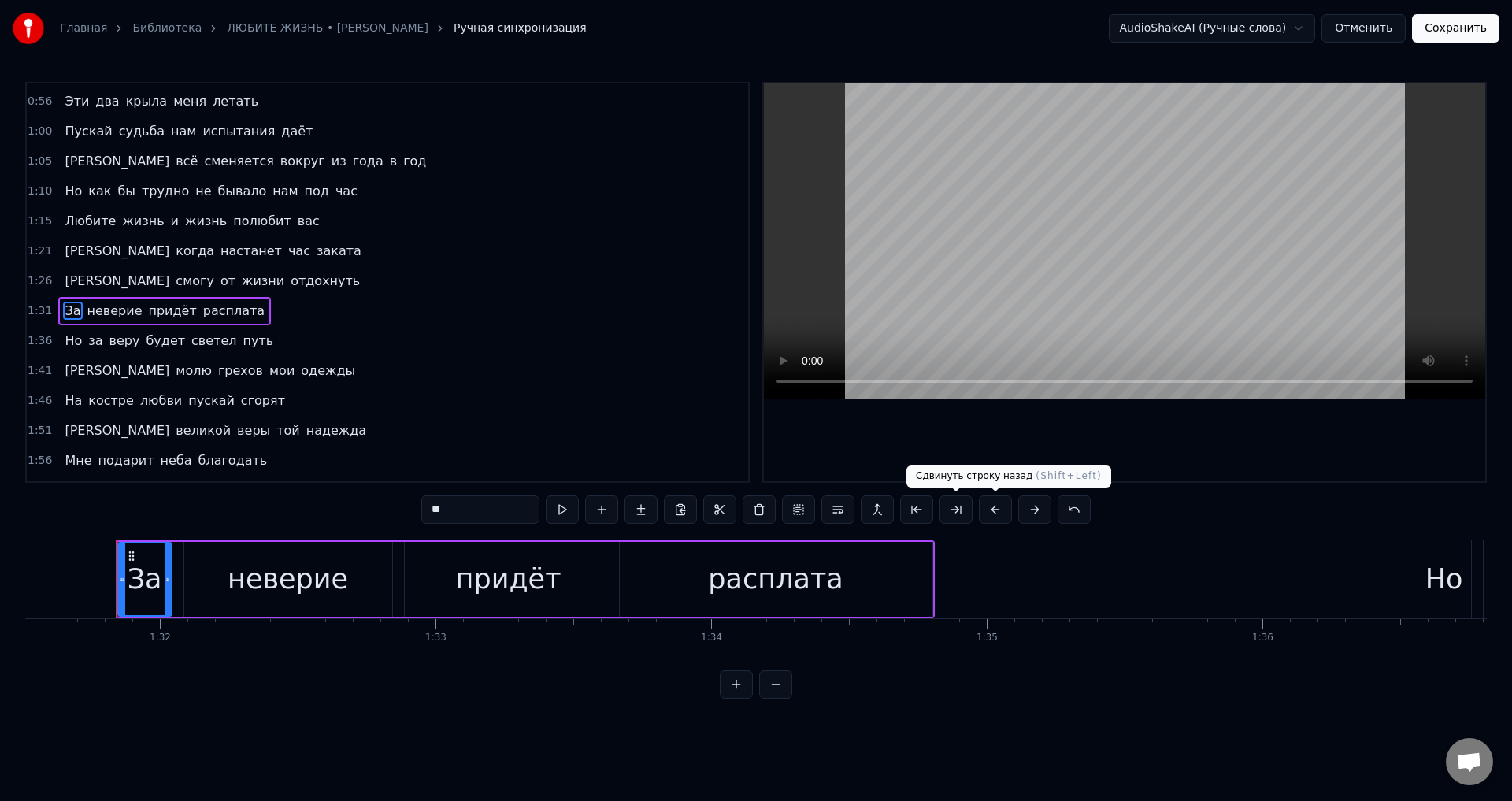
scroll to position [0, 25239]
drag, startPoint x: 996, startPoint y: 514, endPoint x: 976, endPoint y: 514, distance: 20.0
click at [996, 516] on button at bounding box center [995, 509] width 33 height 29
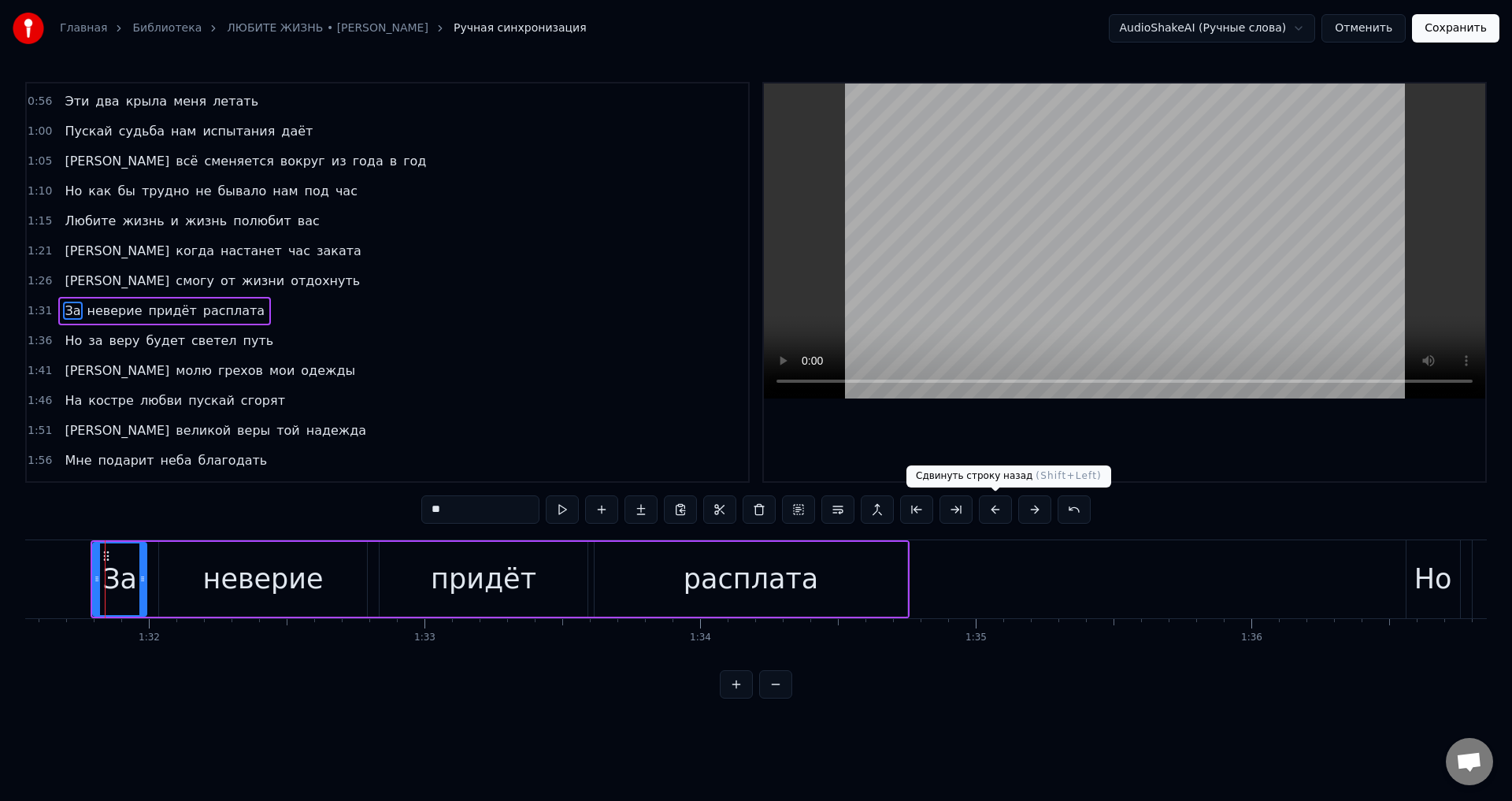
click at [998, 508] on button at bounding box center [995, 509] width 33 height 29
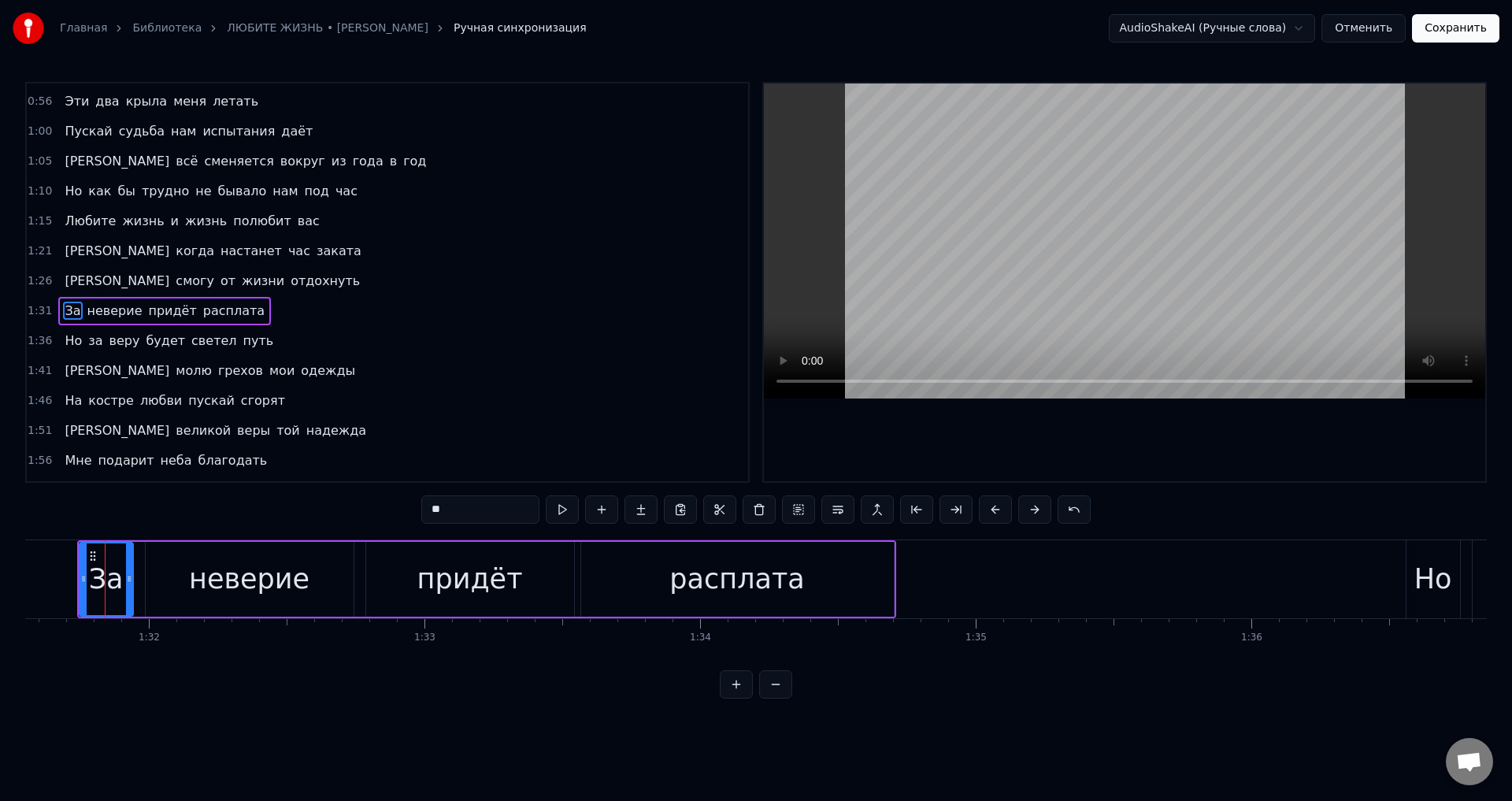
click at [67, 343] on span "Но" at bounding box center [73, 340] width 21 height 18
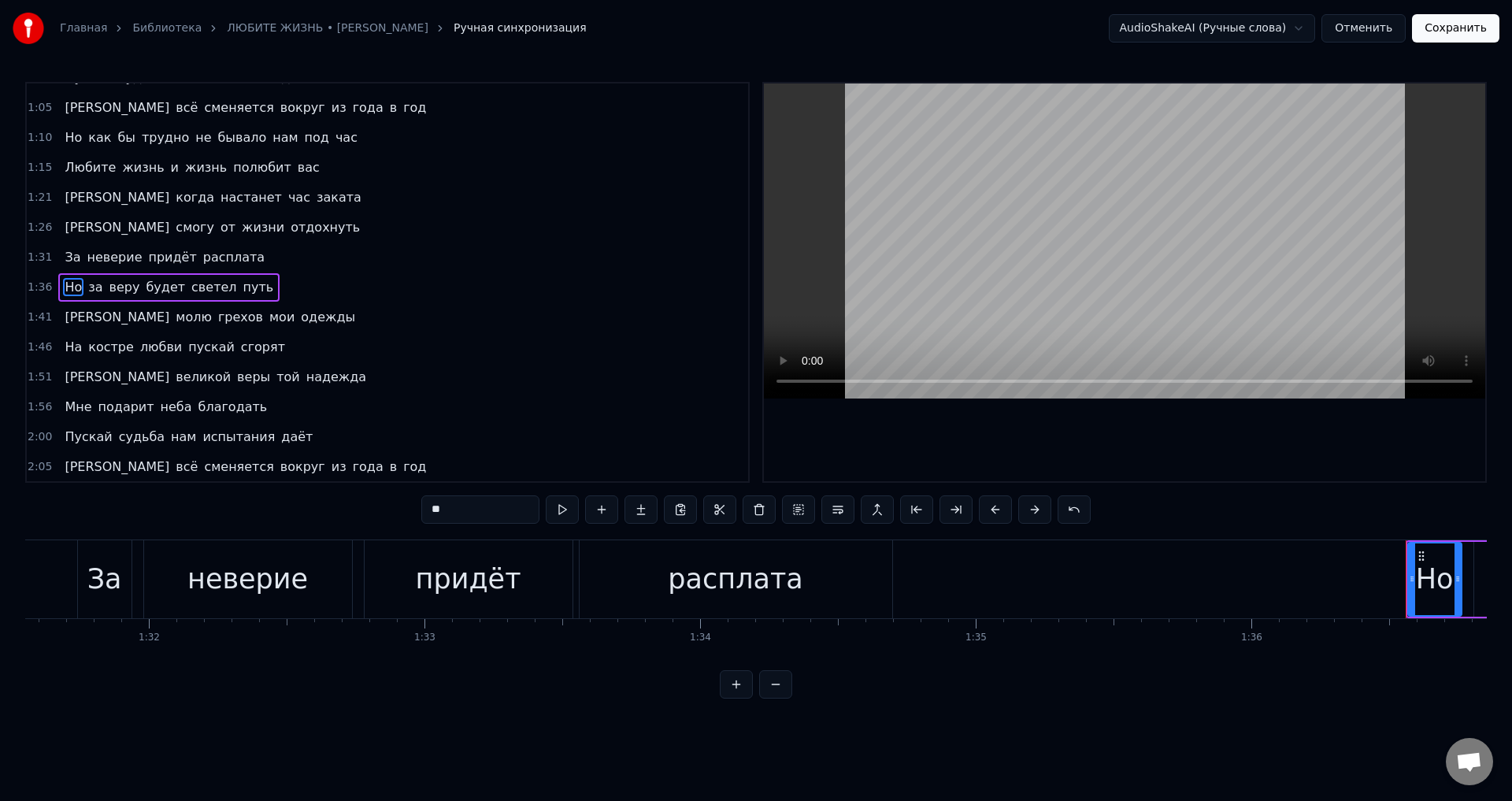
scroll to position [264, 0]
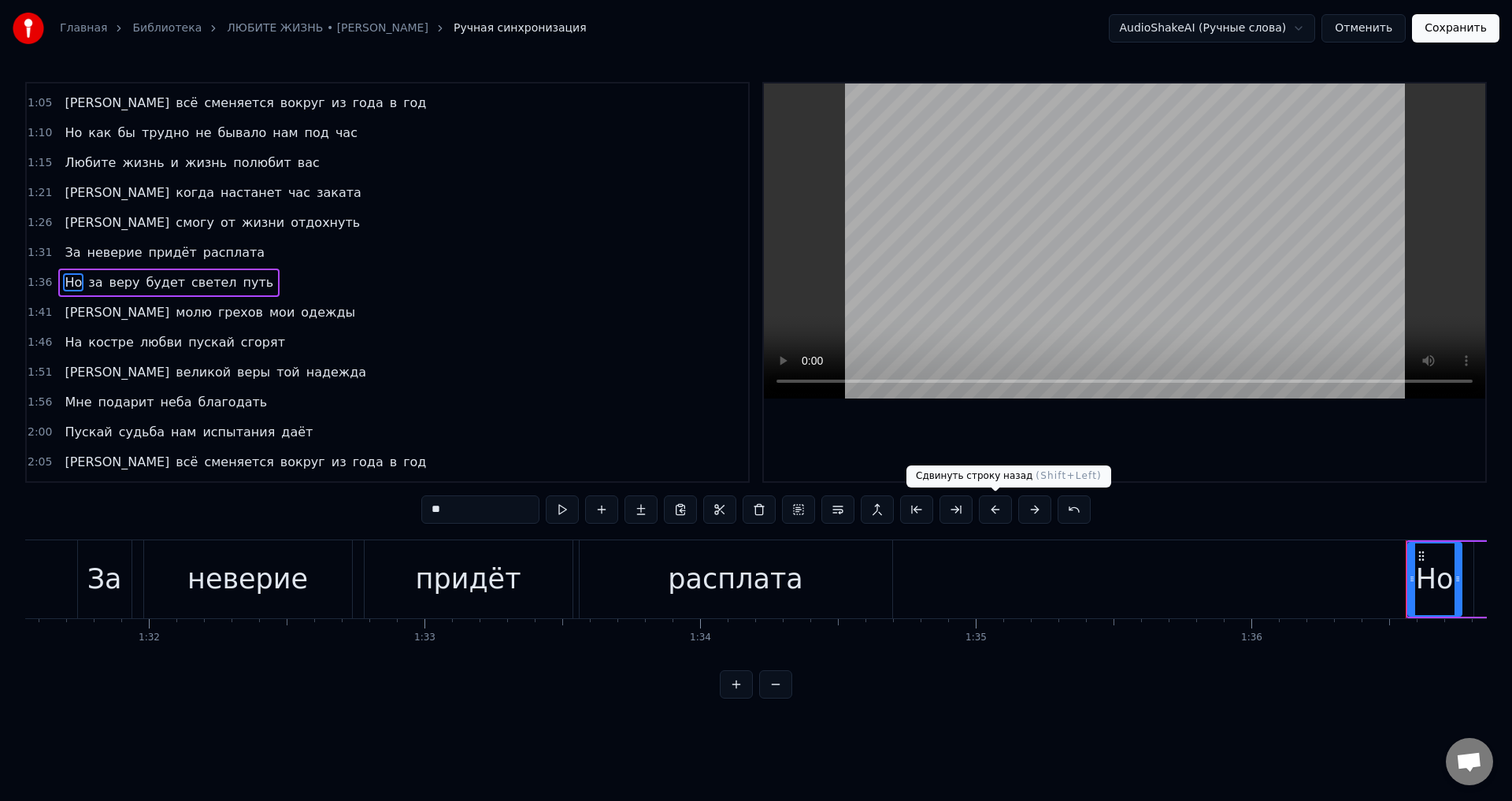
click at [995, 513] on button at bounding box center [995, 509] width 33 height 29
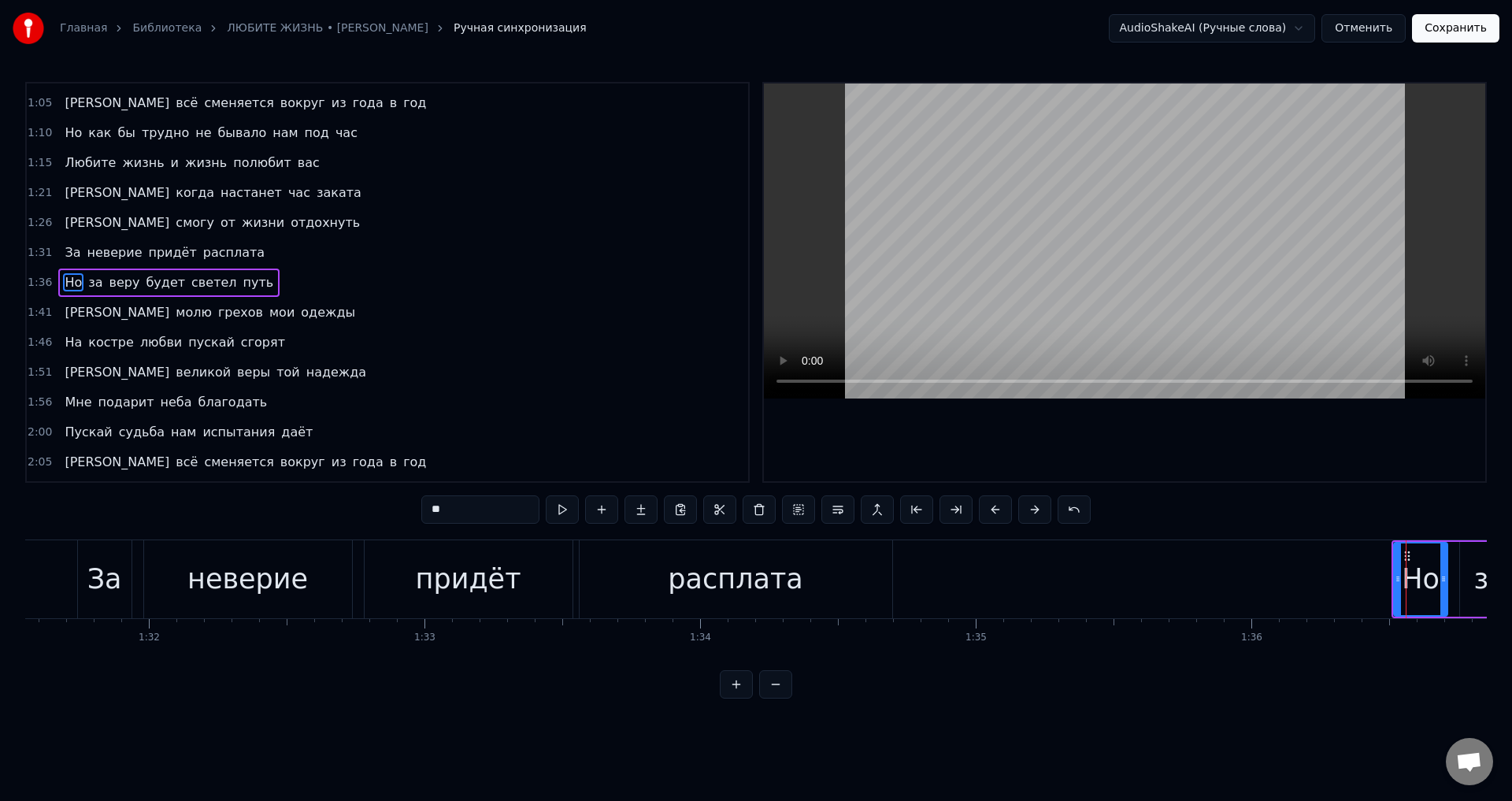
click at [995, 513] on button at bounding box center [995, 509] width 33 height 29
click at [63, 315] on span "[PERSON_NAME]" at bounding box center [117, 312] width 108 height 18
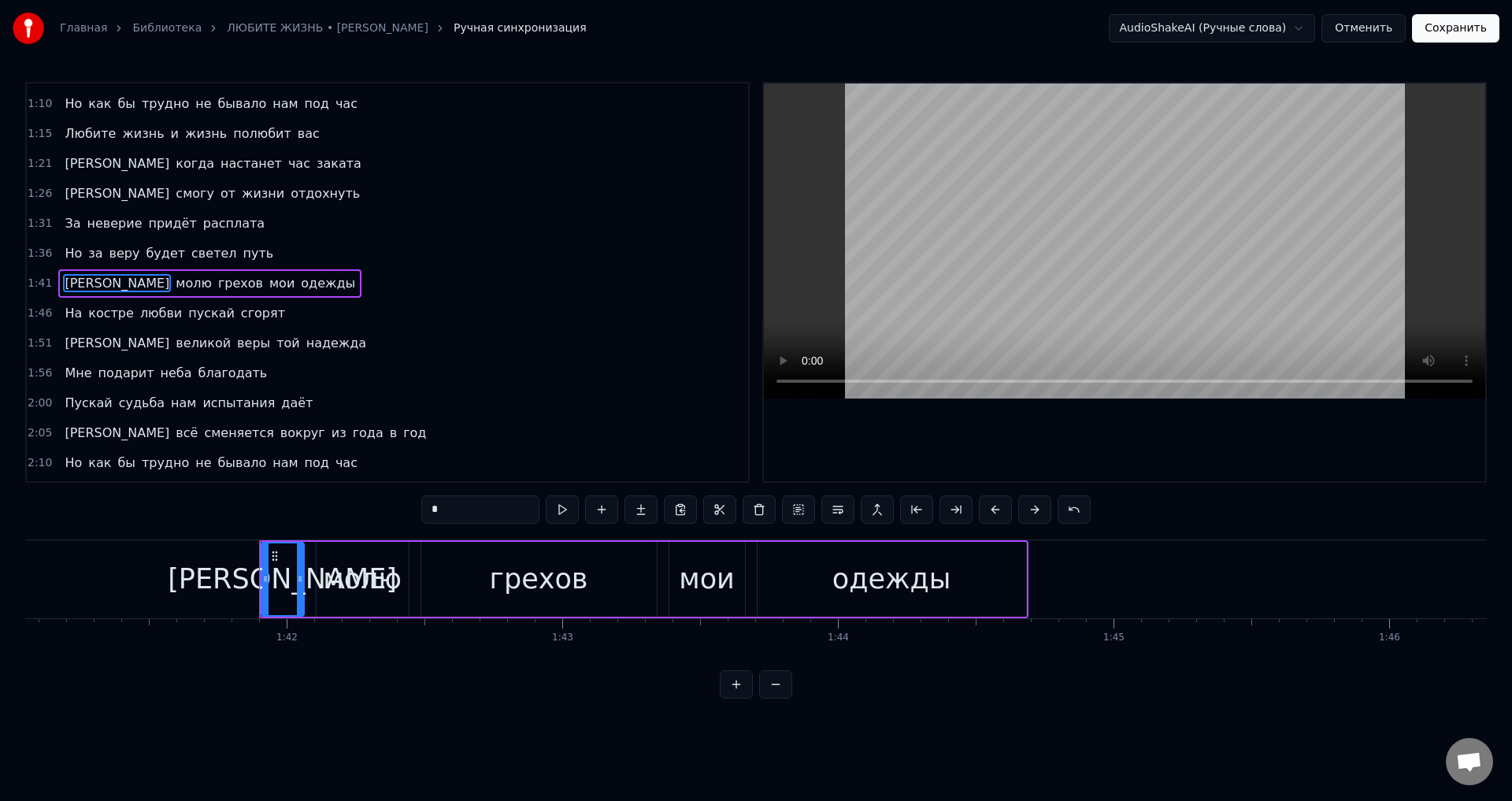
scroll to position [0, 28012]
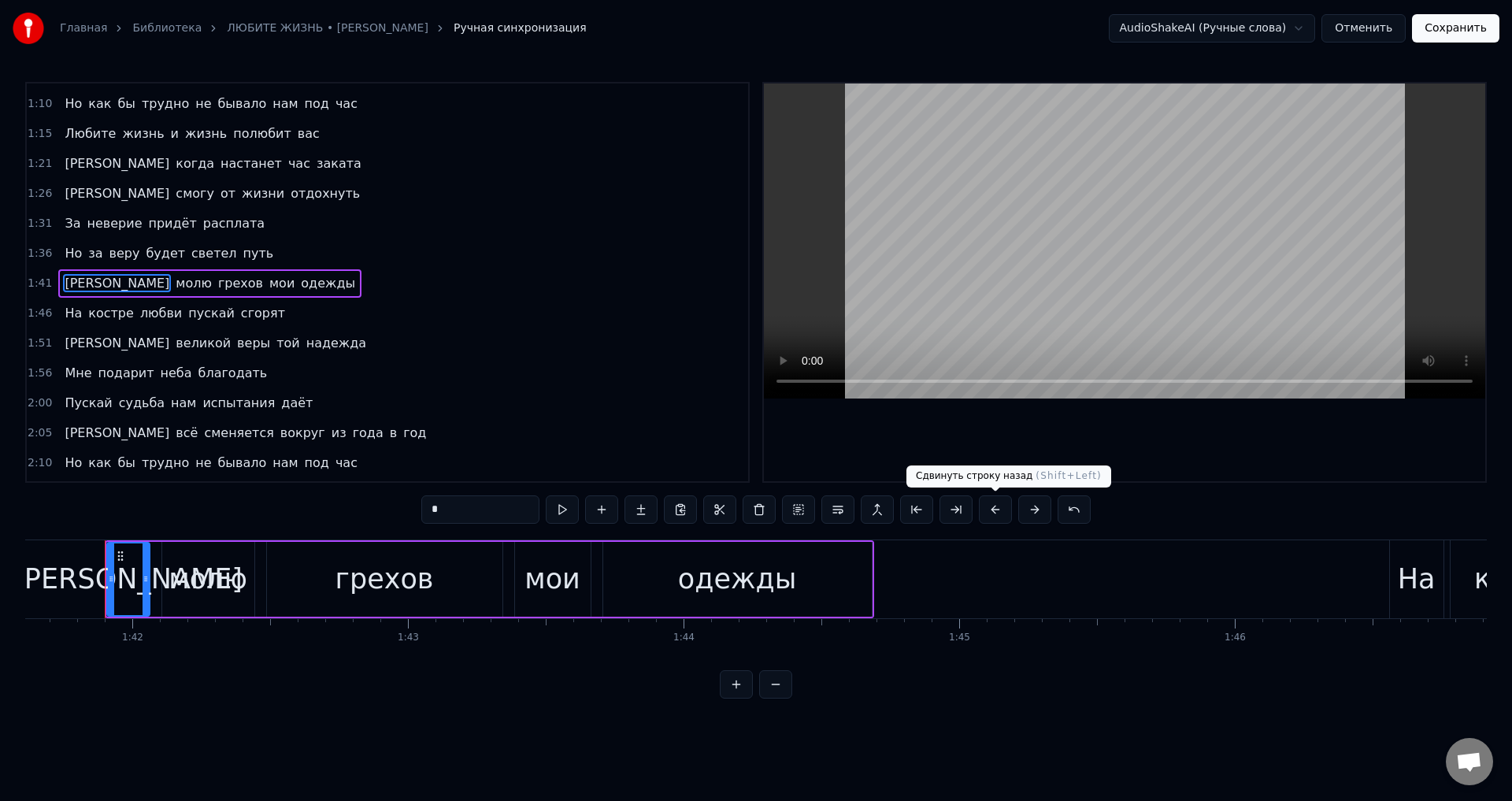
click at [998, 511] on button at bounding box center [995, 509] width 33 height 29
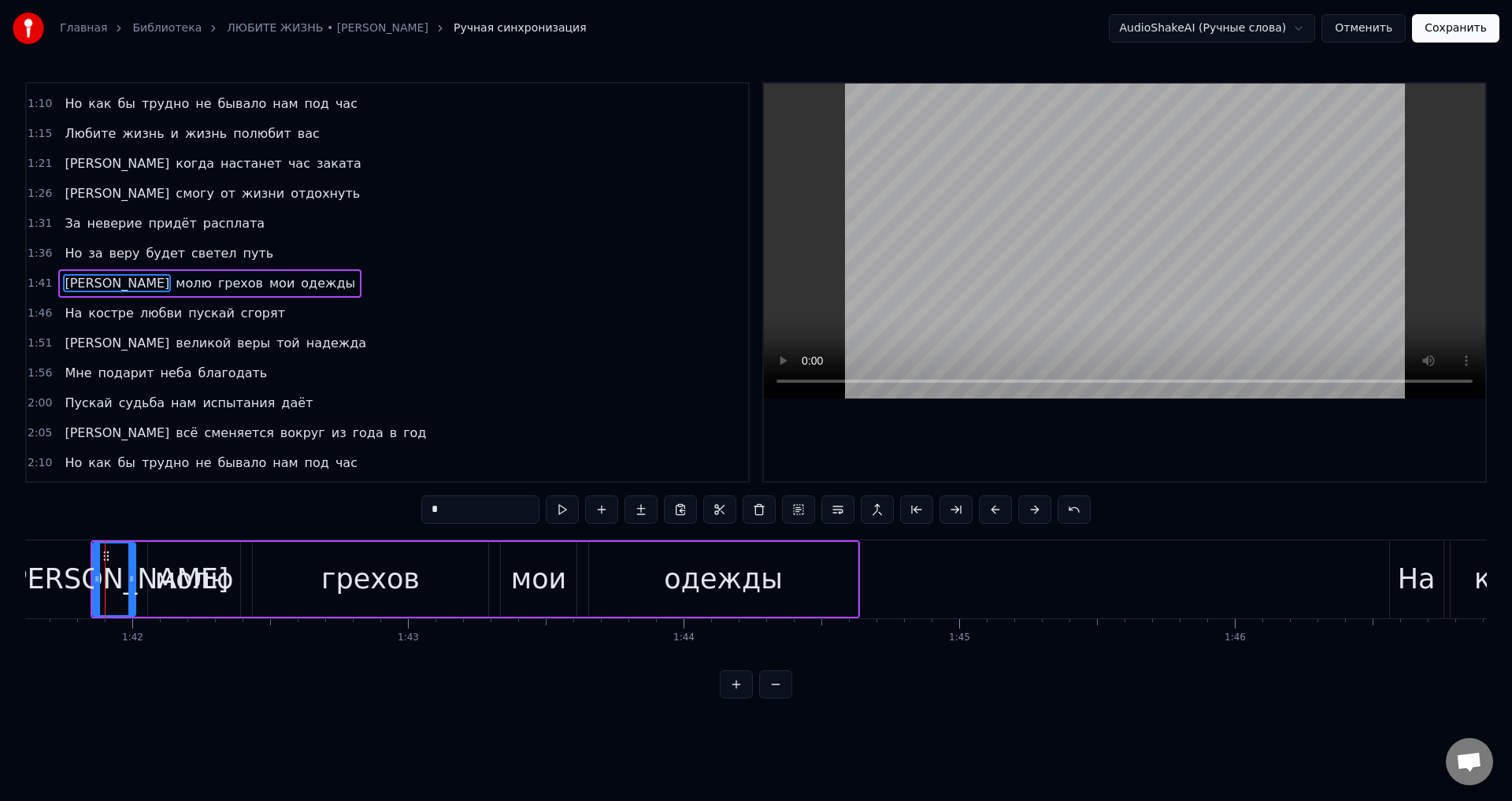
click at [998, 511] on button at bounding box center [995, 509] width 33 height 29
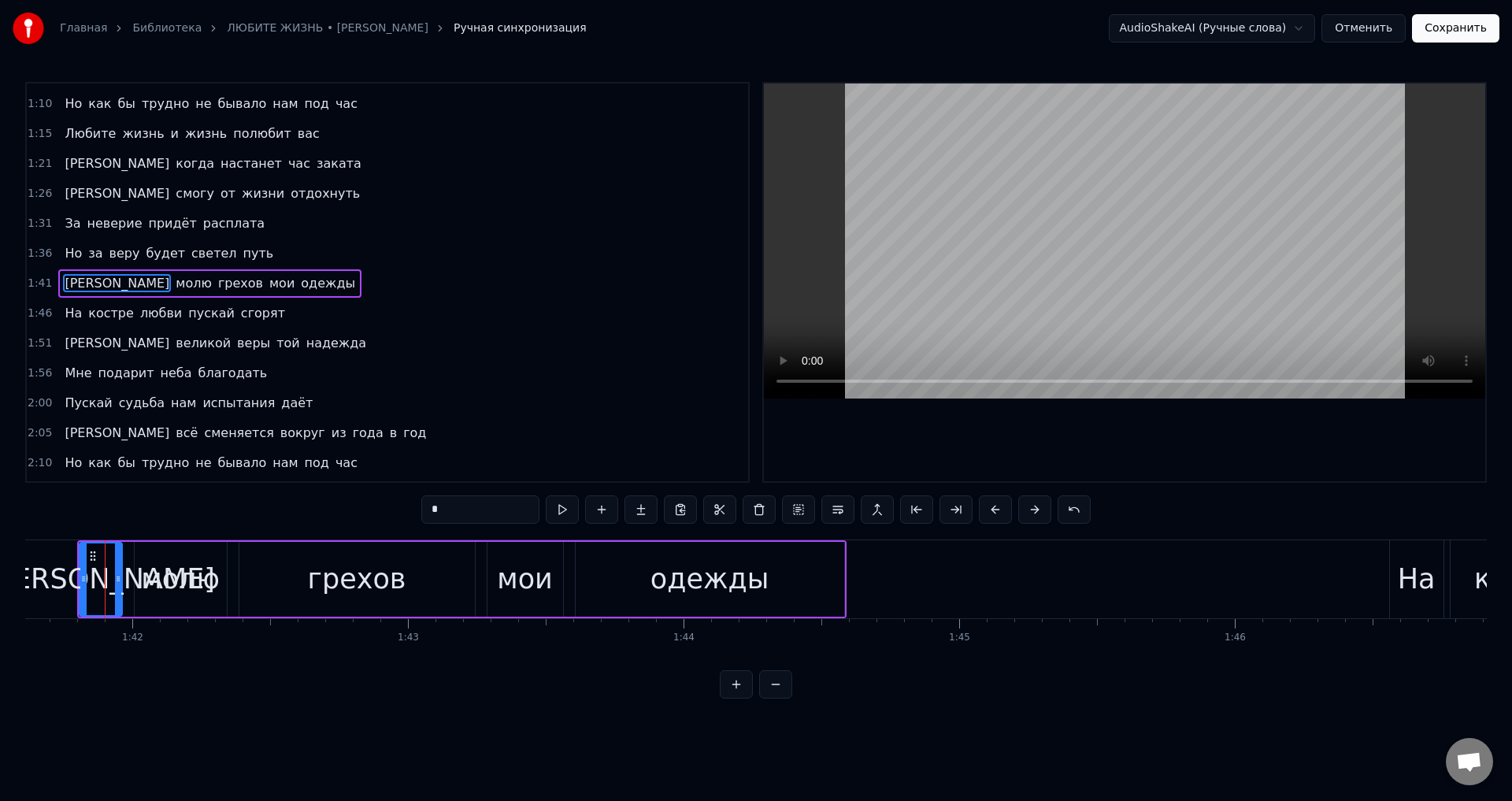
click at [64, 319] on span "На" at bounding box center [73, 313] width 21 height 18
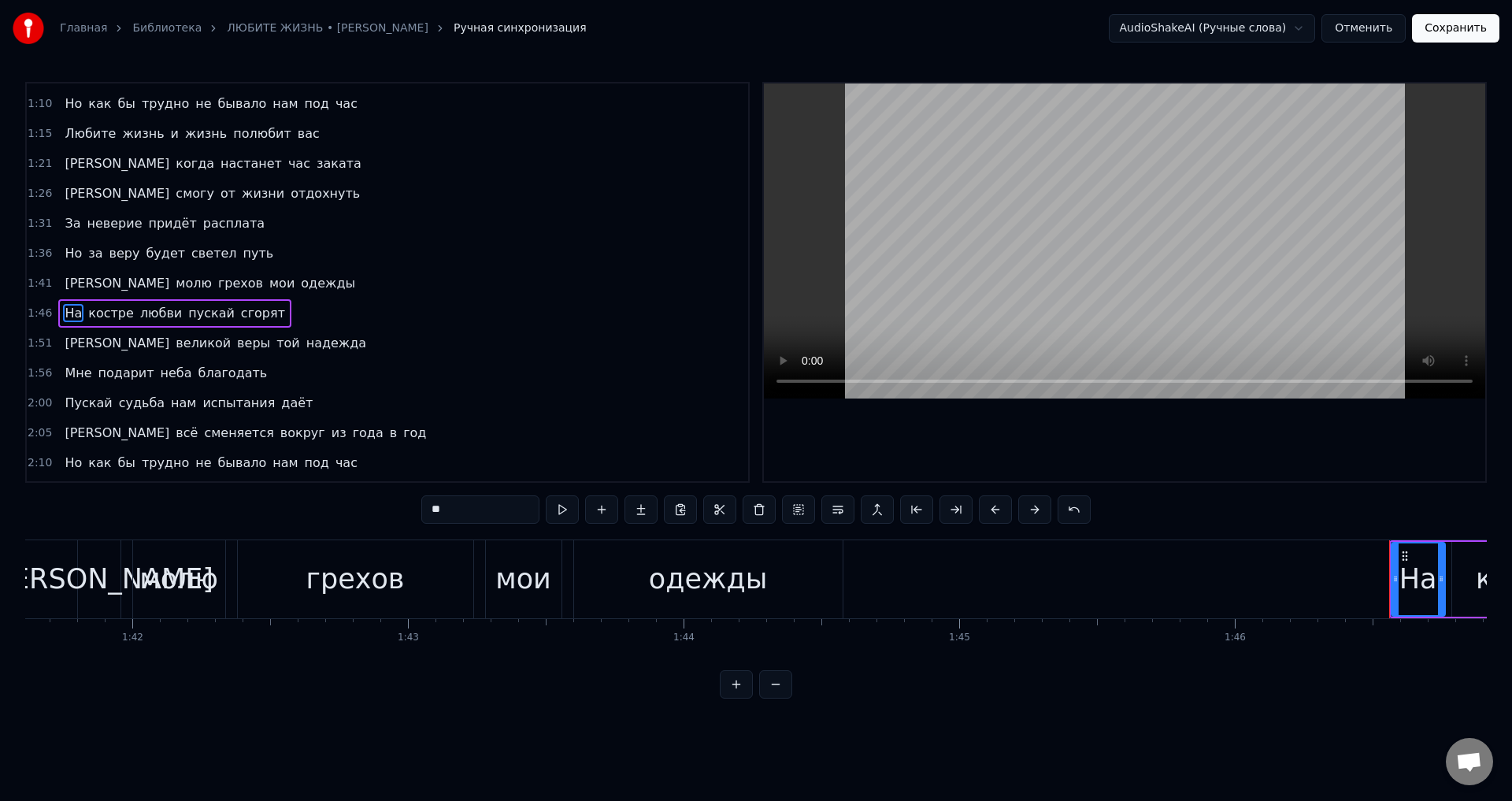
scroll to position [324, 0]
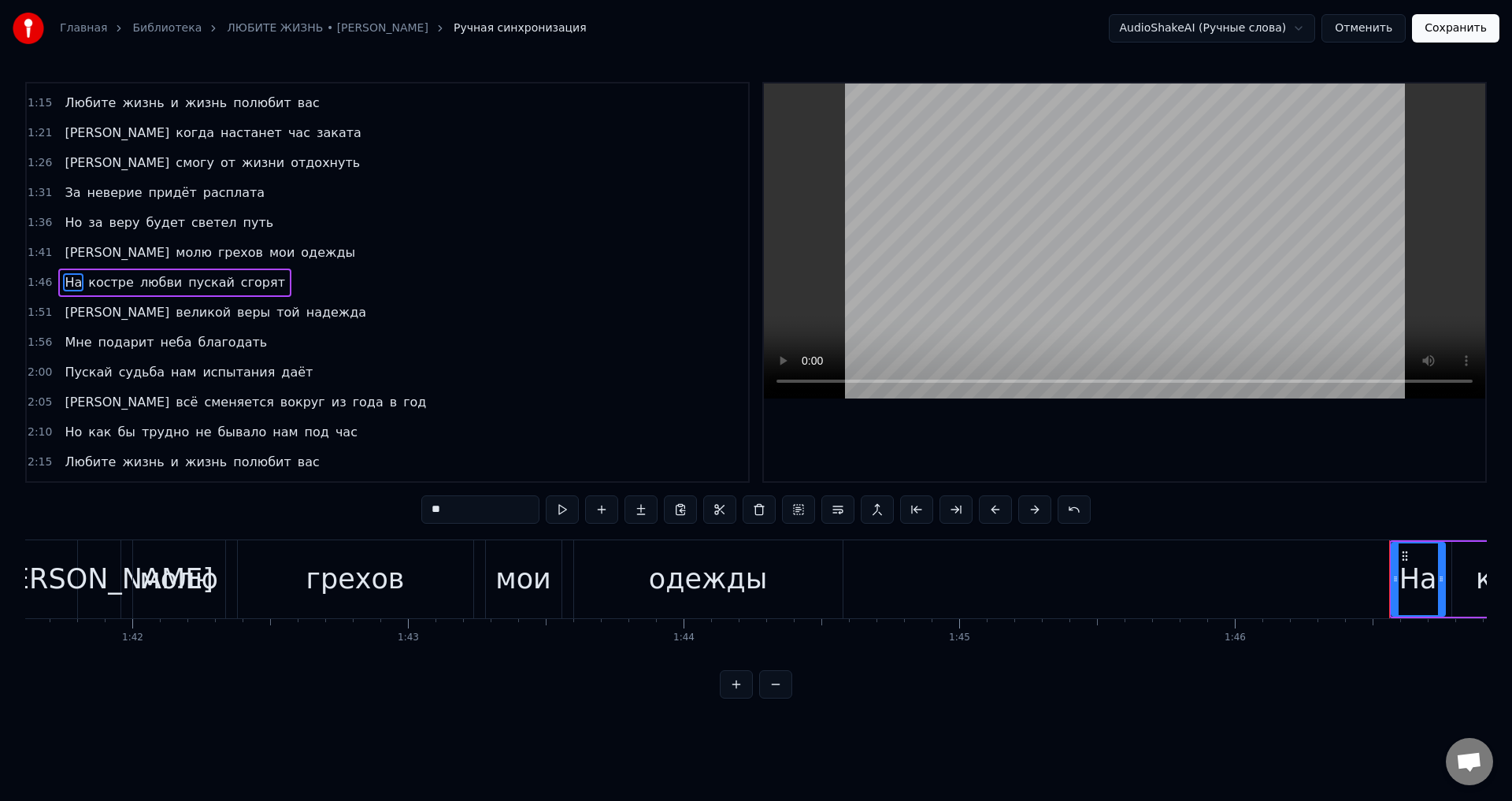
click at [994, 514] on button at bounding box center [995, 509] width 33 height 29
click at [67, 315] on span "[PERSON_NAME]" at bounding box center [117, 312] width 108 height 18
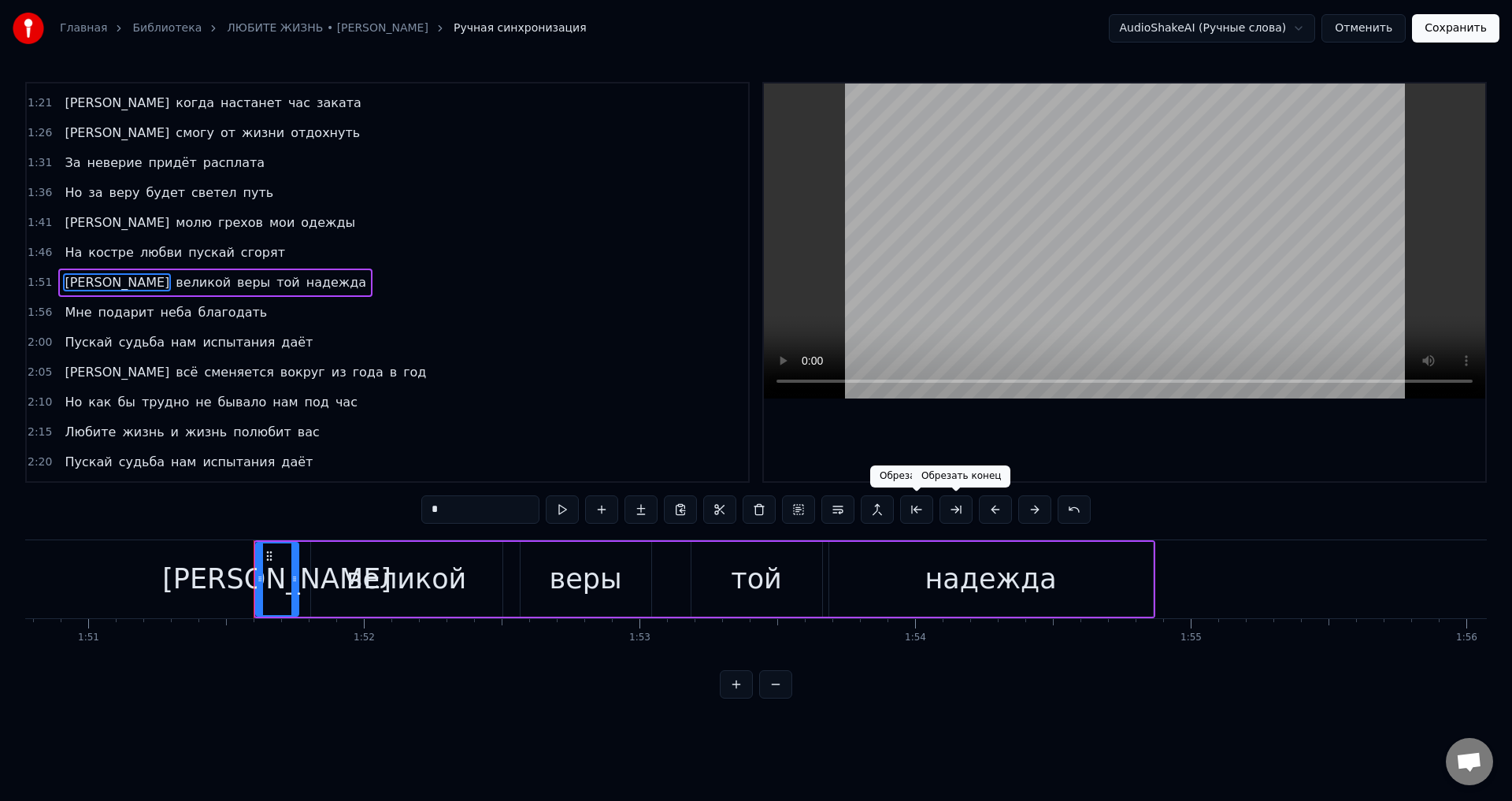
scroll to position [0, 30687]
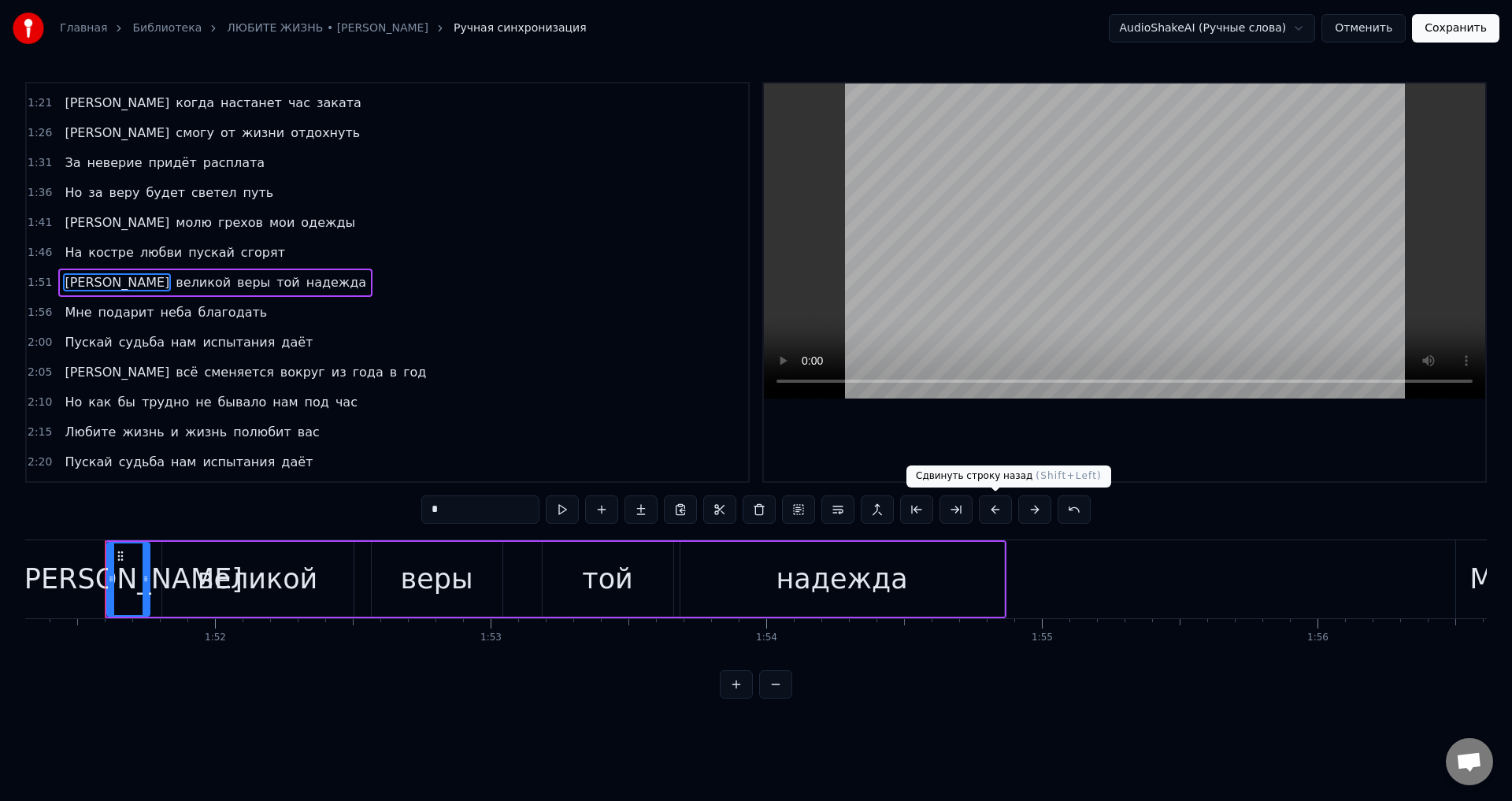
click at [996, 507] on button at bounding box center [995, 509] width 33 height 29
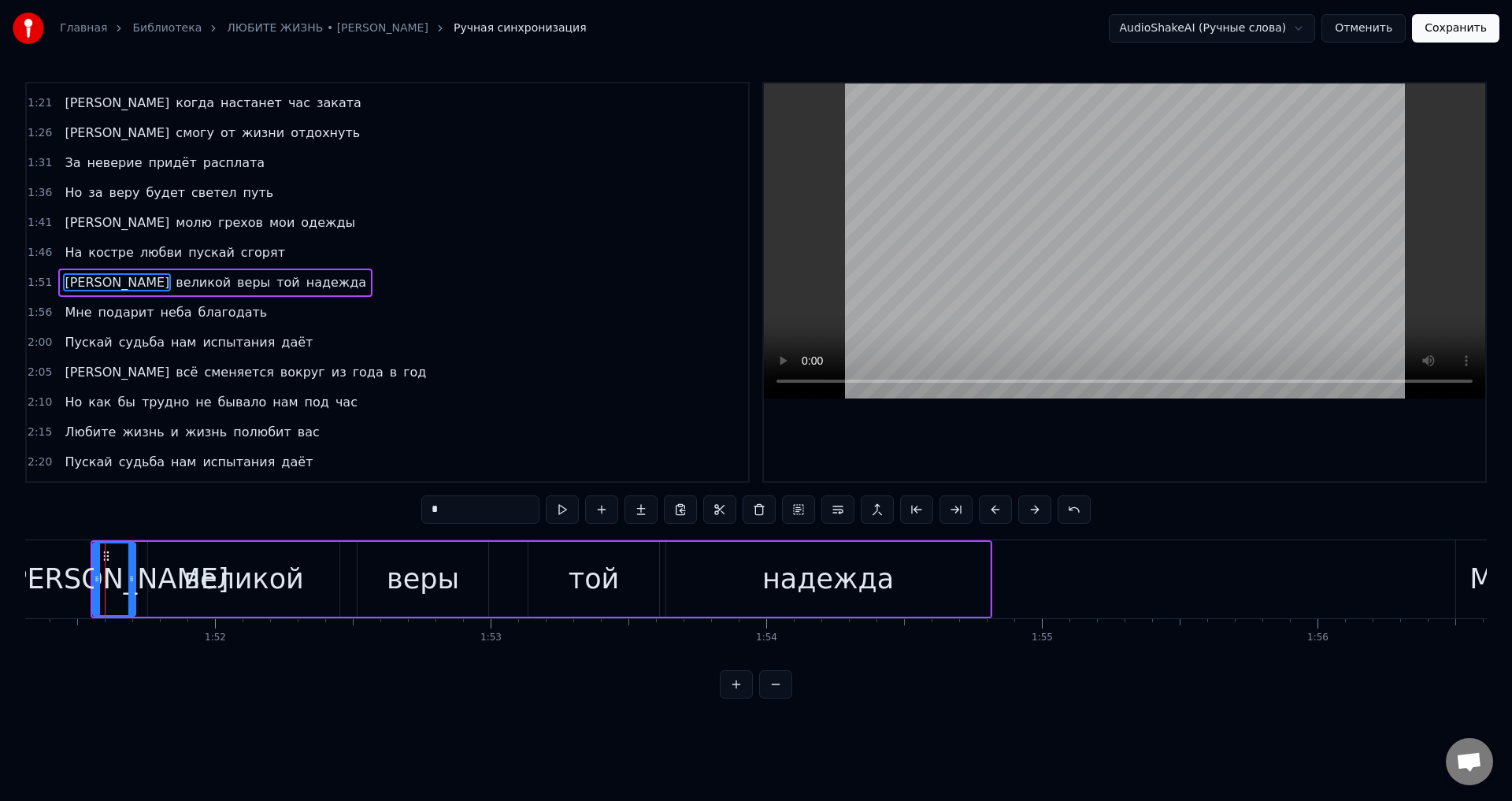
click at [996, 507] on button at bounding box center [995, 509] width 33 height 29
drag, startPoint x: 67, startPoint y: 316, endPoint x: 182, endPoint y: 338, distance: 117.1
click at [67, 316] on span "Мне" at bounding box center [77, 312] width 29 height 18
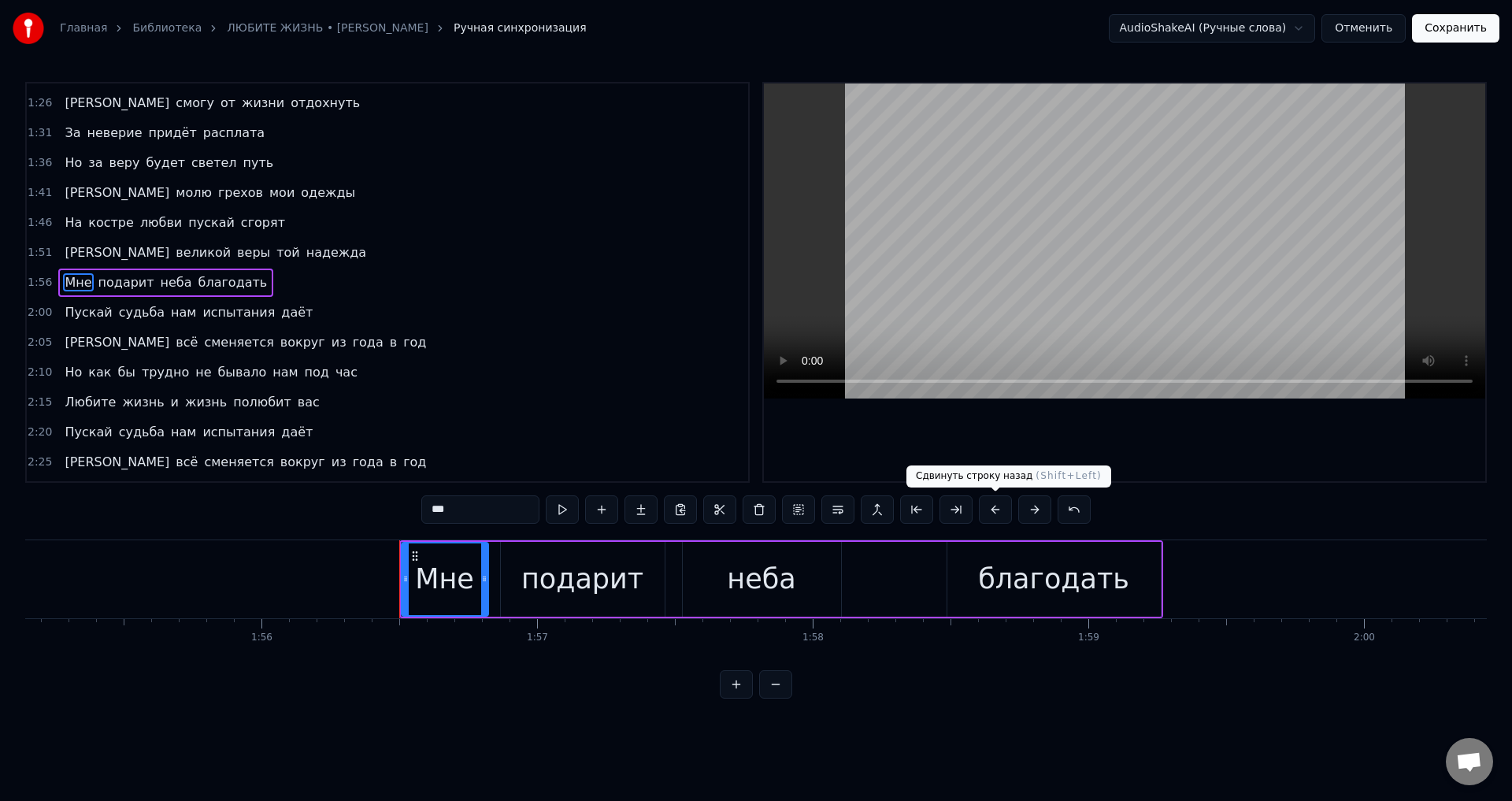
scroll to position [0, 32037]
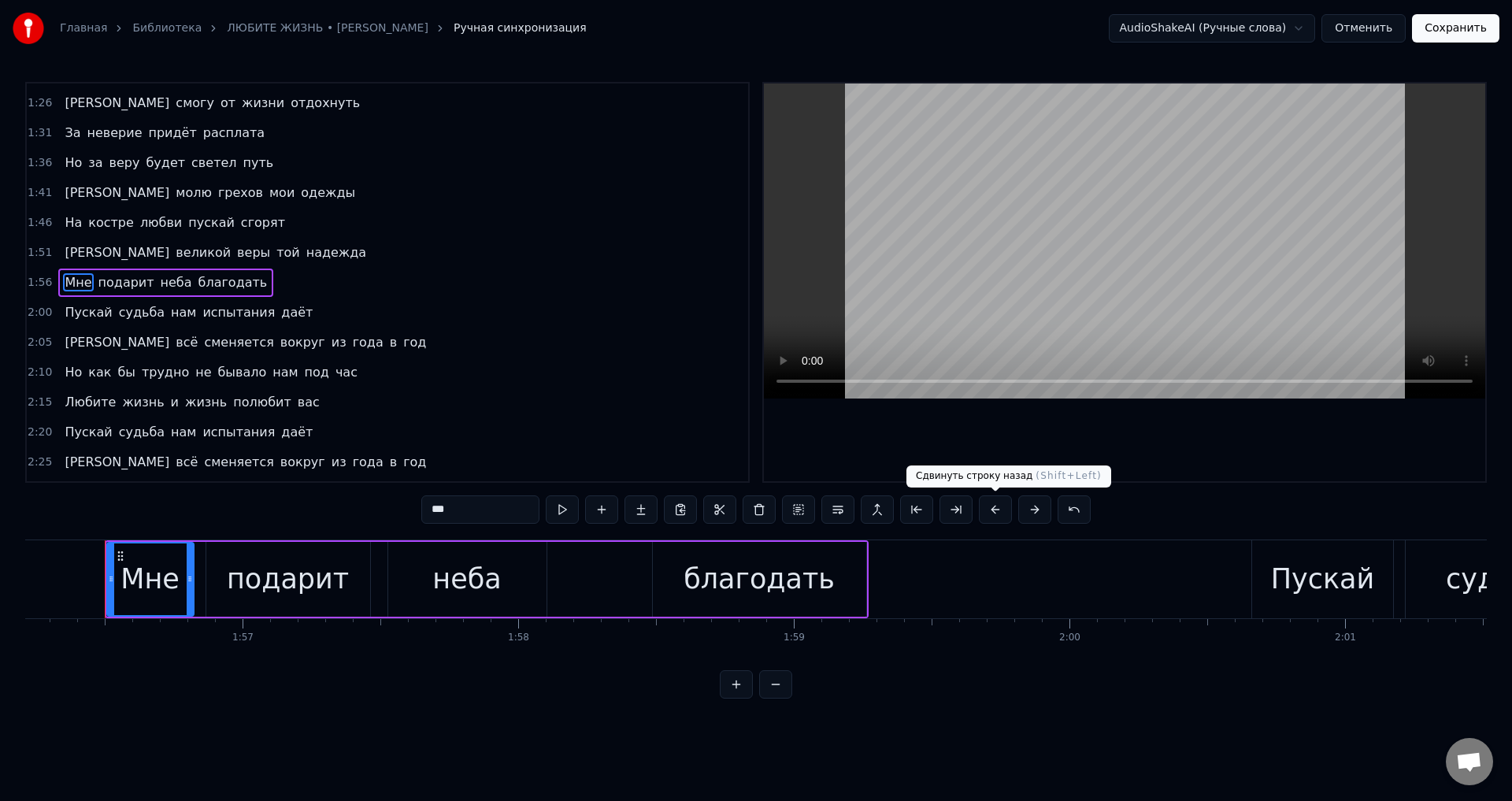
click at [995, 508] on button at bounding box center [995, 509] width 33 height 29
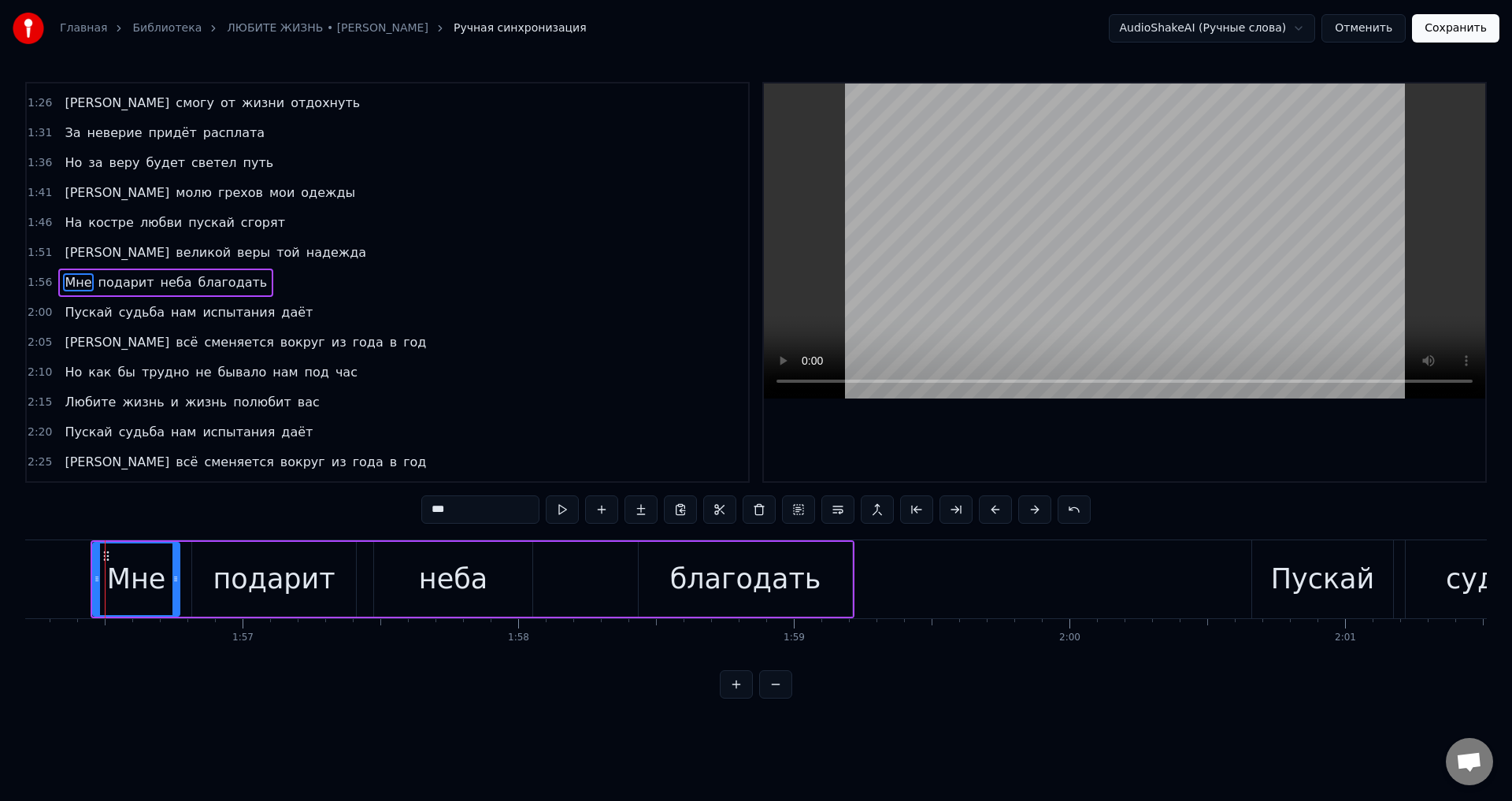
click at [995, 508] on button at bounding box center [995, 509] width 33 height 29
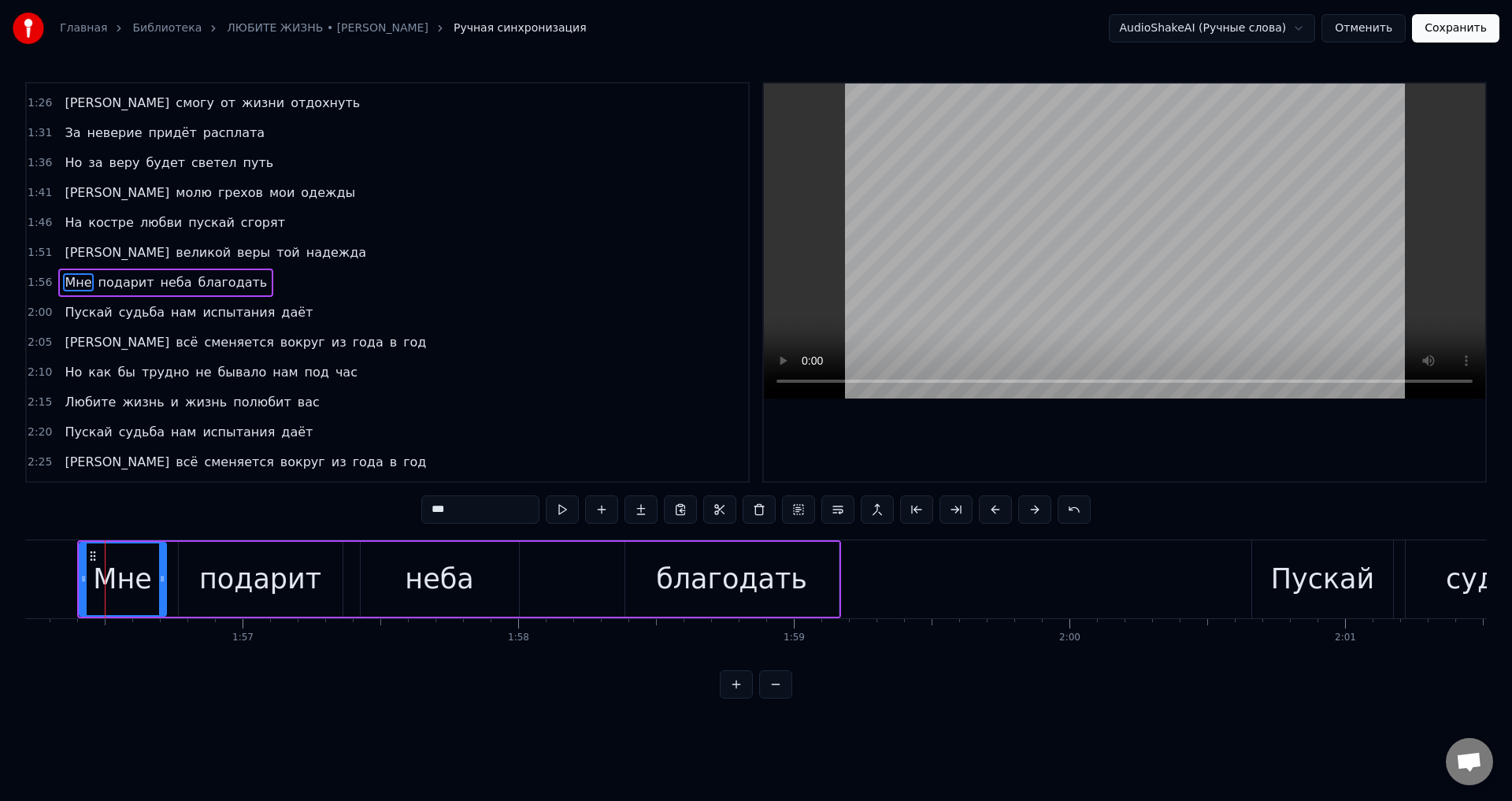
click at [63, 315] on span "Пускай" at bounding box center [87, 312] width 50 height 18
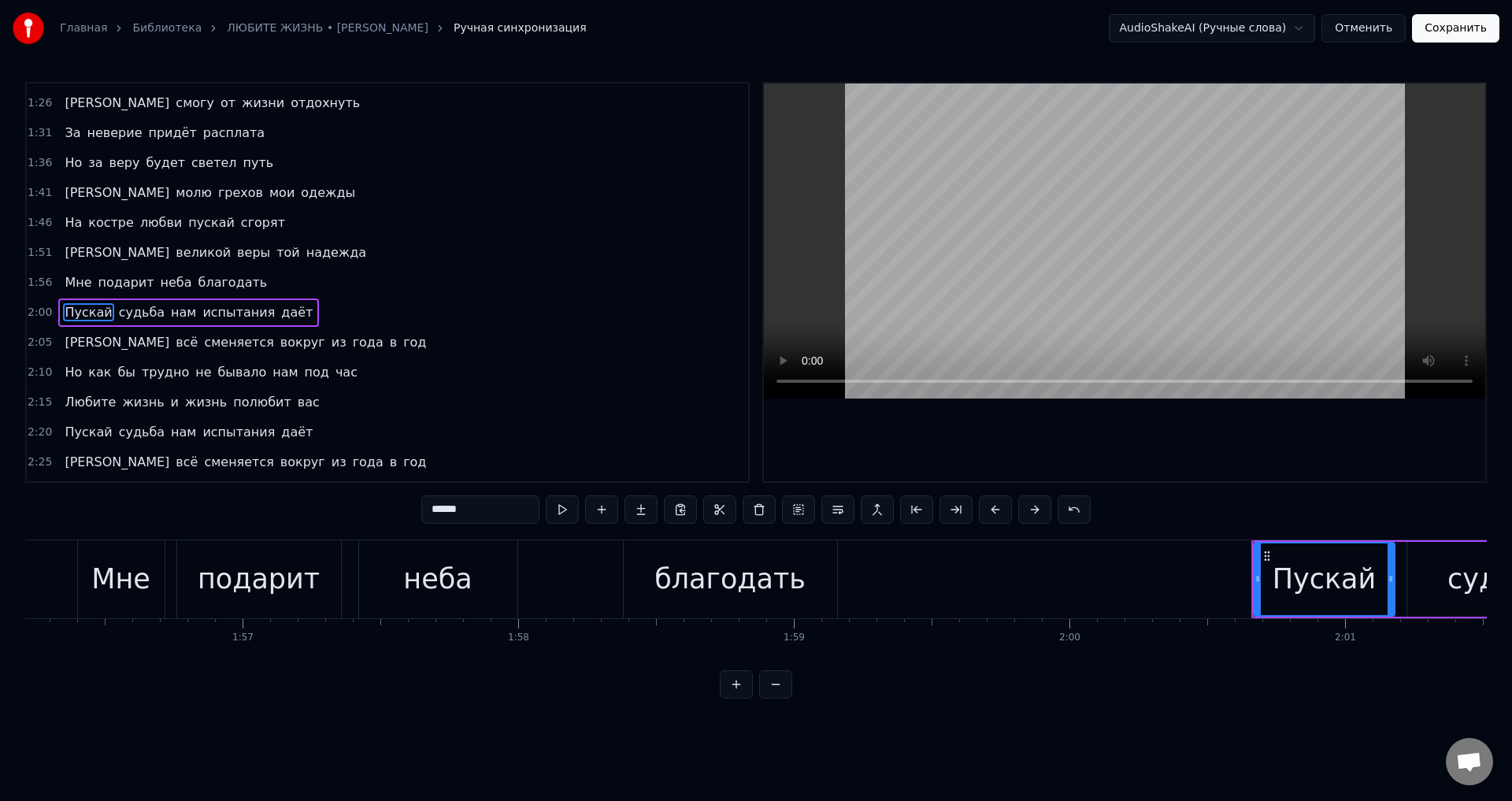
scroll to position [414, 0]
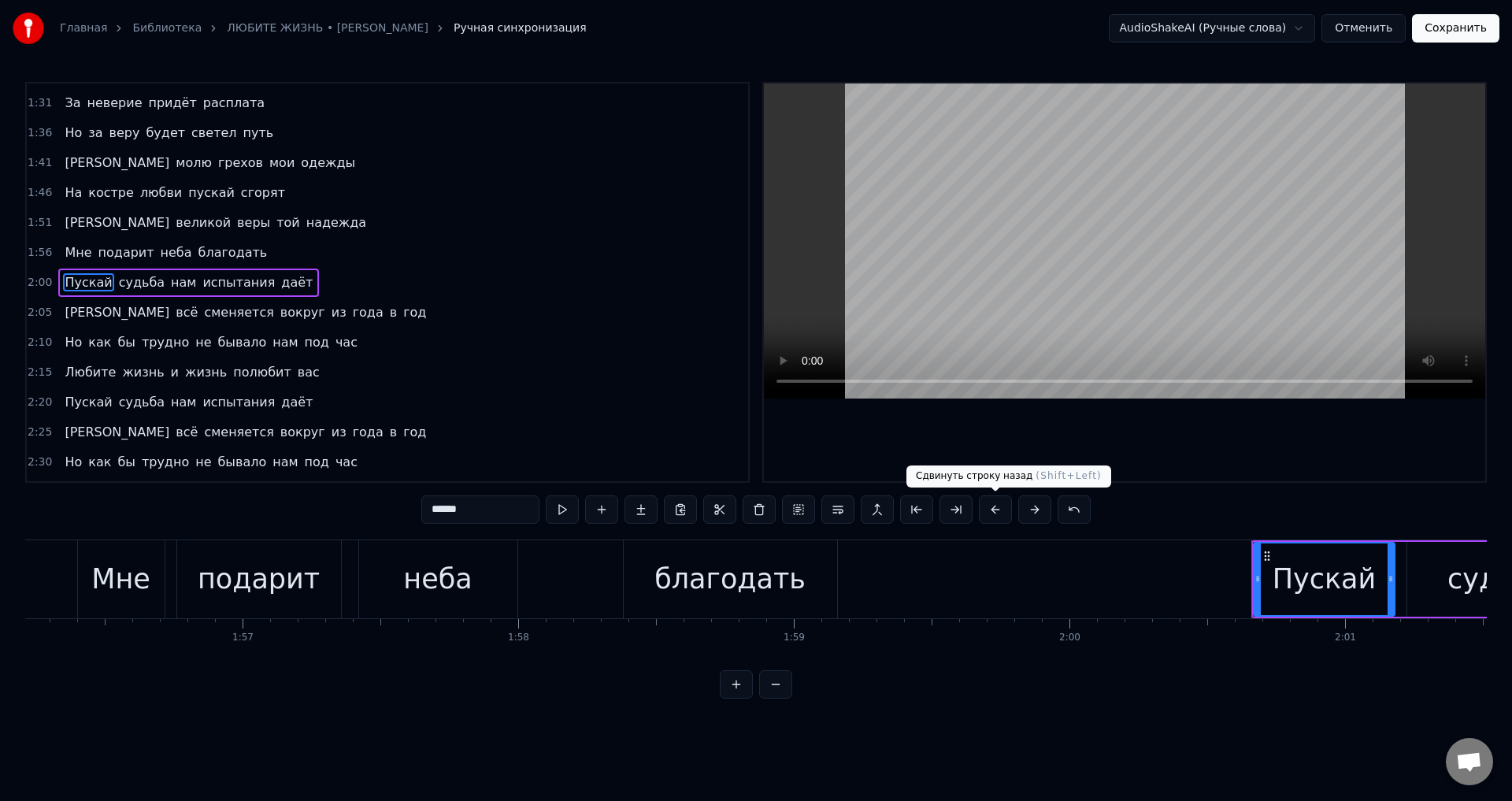
click at [986, 513] on button at bounding box center [995, 509] width 33 height 29
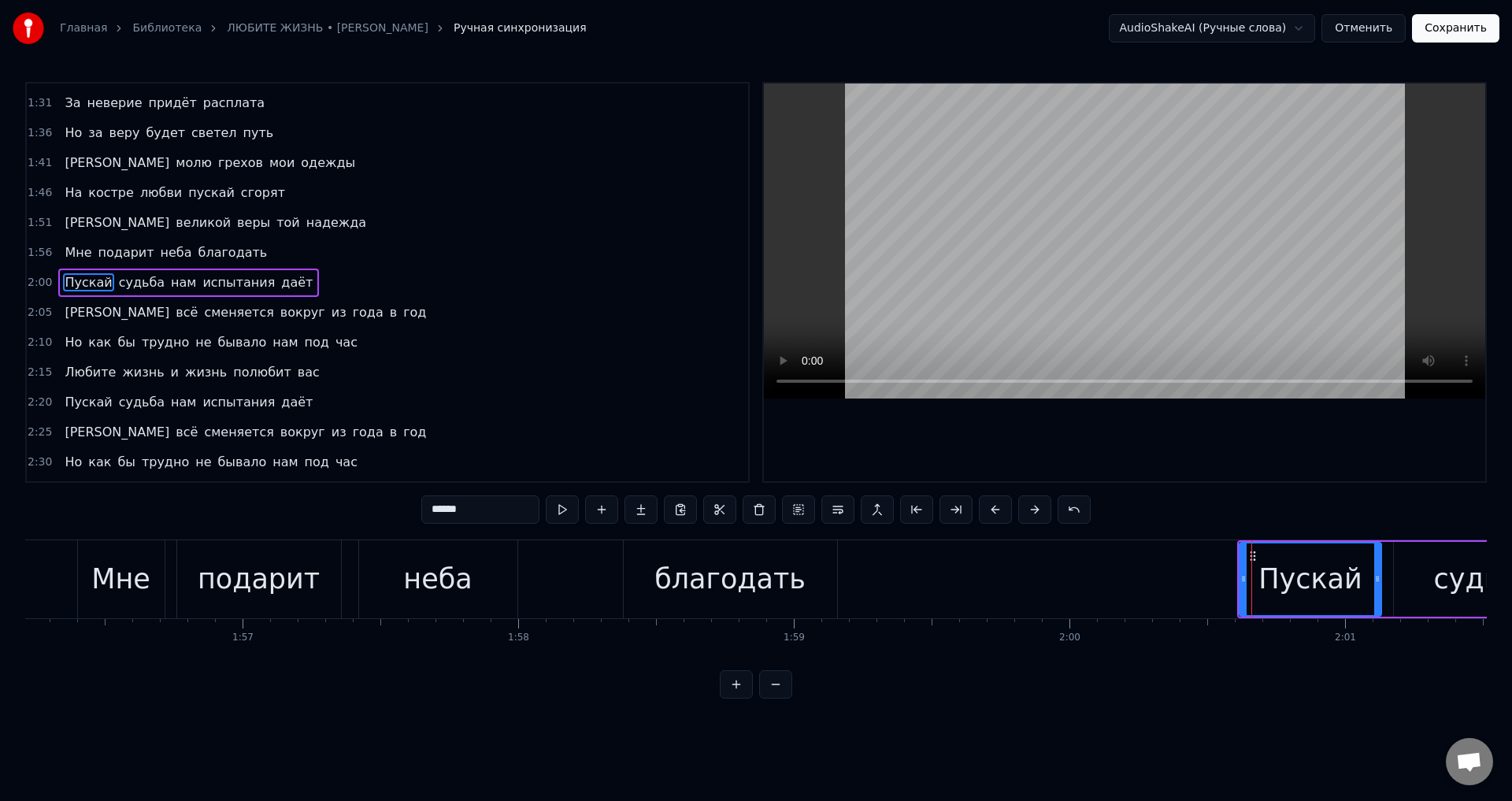
click at [986, 513] on button at bounding box center [995, 509] width 33 height 29
click at [63, 315] on span "[PERSON_NAME]" at bounding box center [117, 312] width 108 height 18
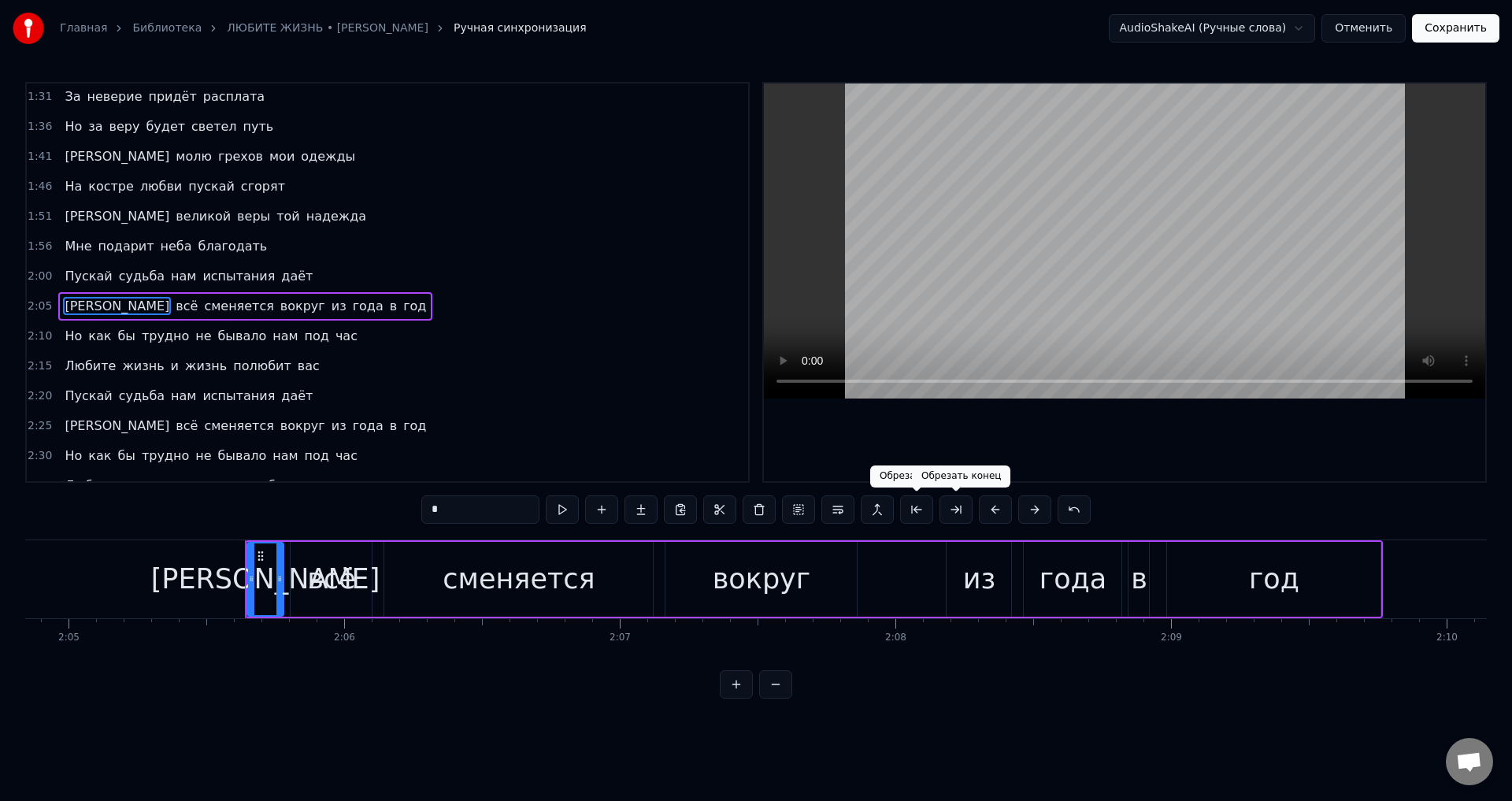
scroll to position [0, 34556]
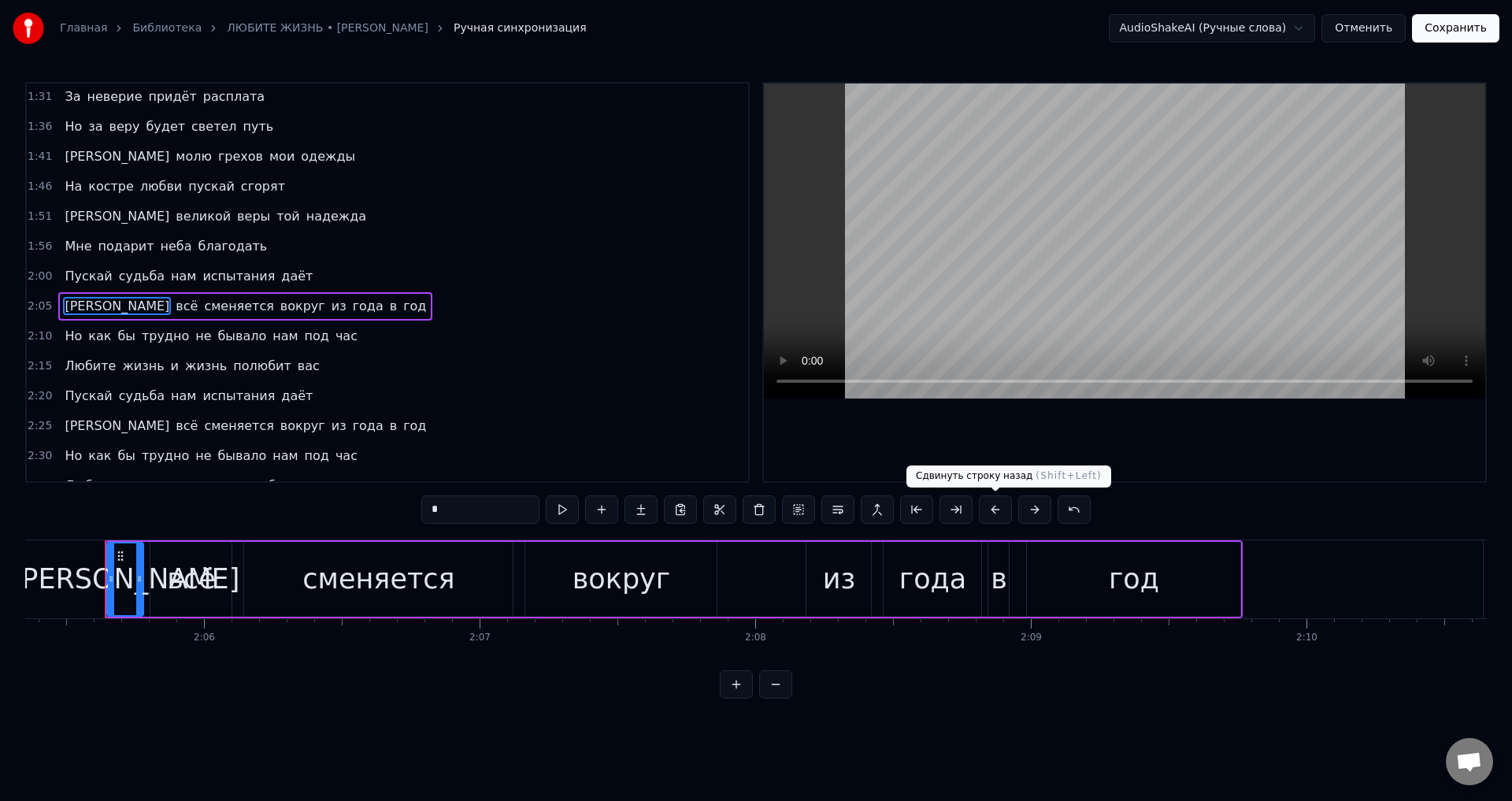
click at [993, 513] on button at bounding box center [995, 509] width 33 height 29
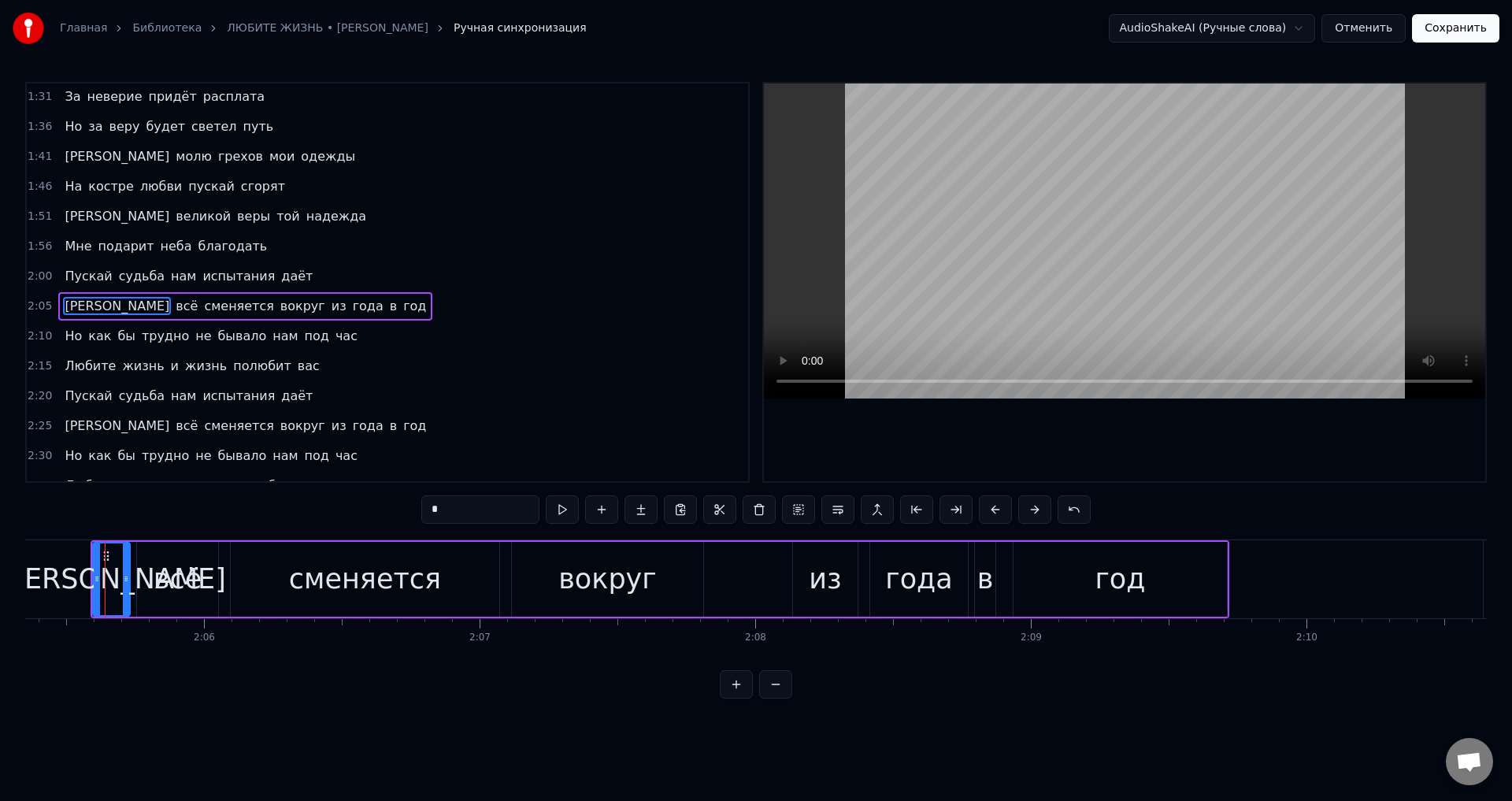
click at [993, 513] on button at bounding box center [995, 509] width 33 height 29
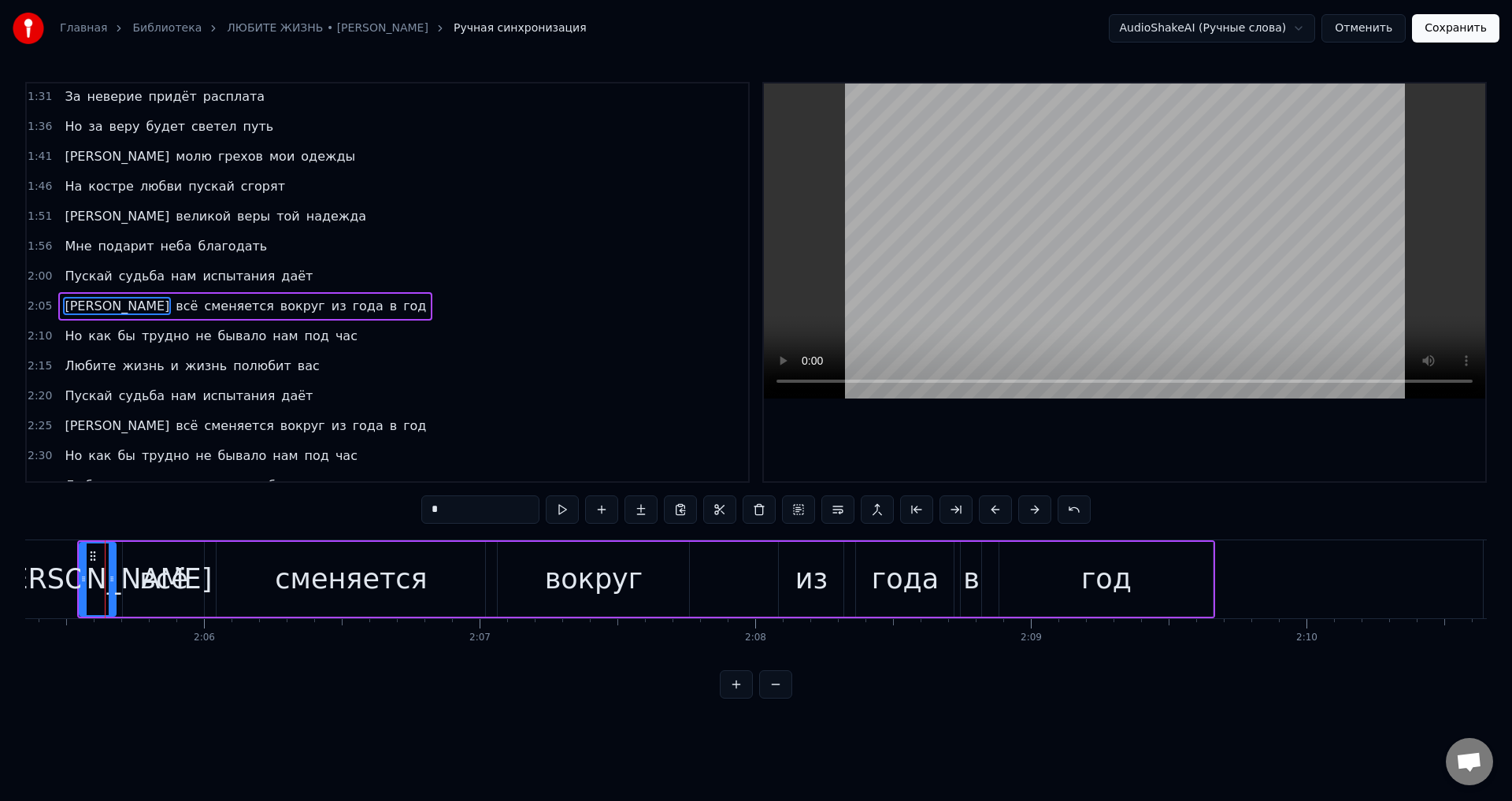
click at [67, 338] on span "Но" at bounding box center [73, 335] width 21 height 18
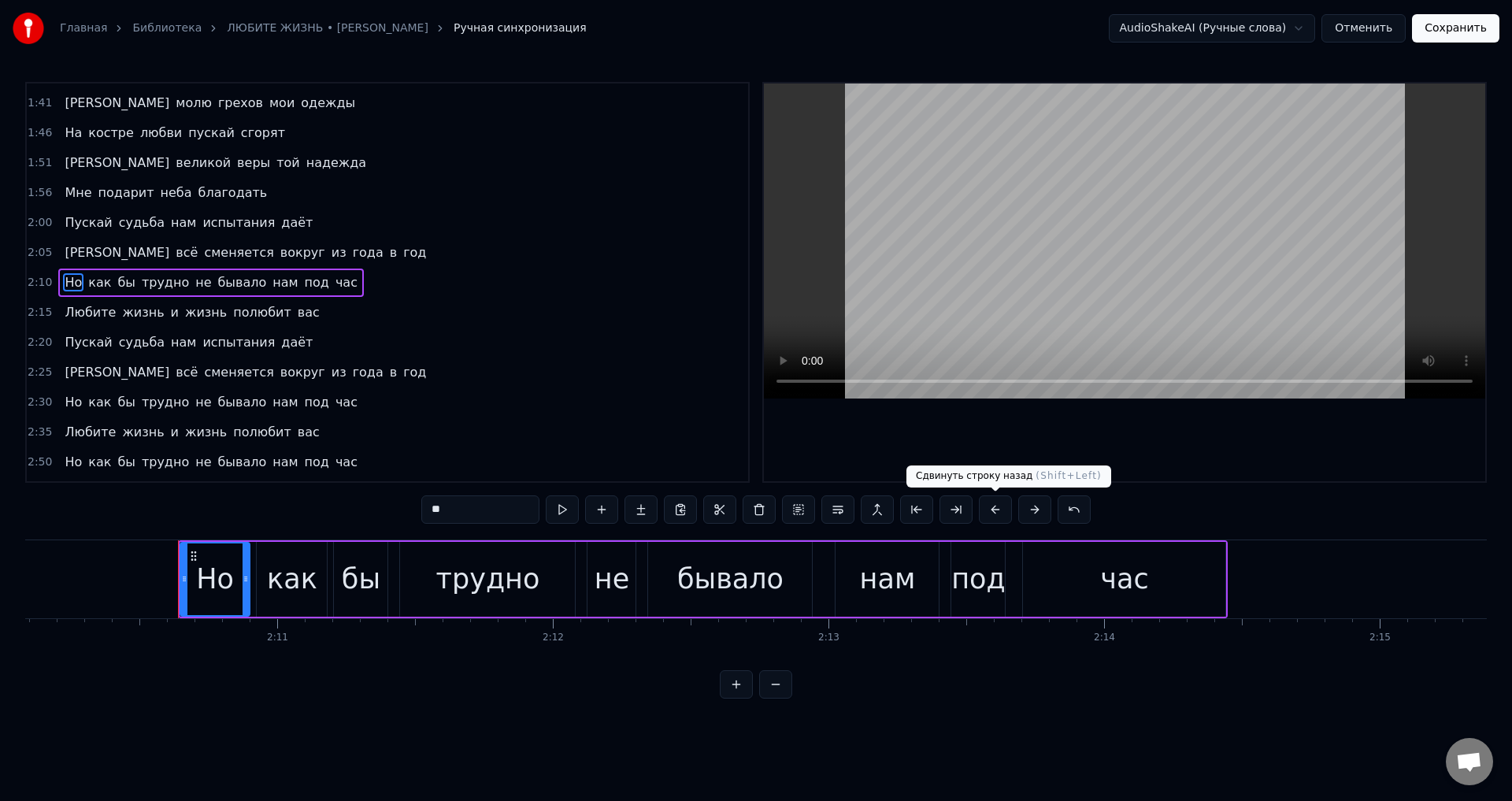
scroll to position [0, 0]
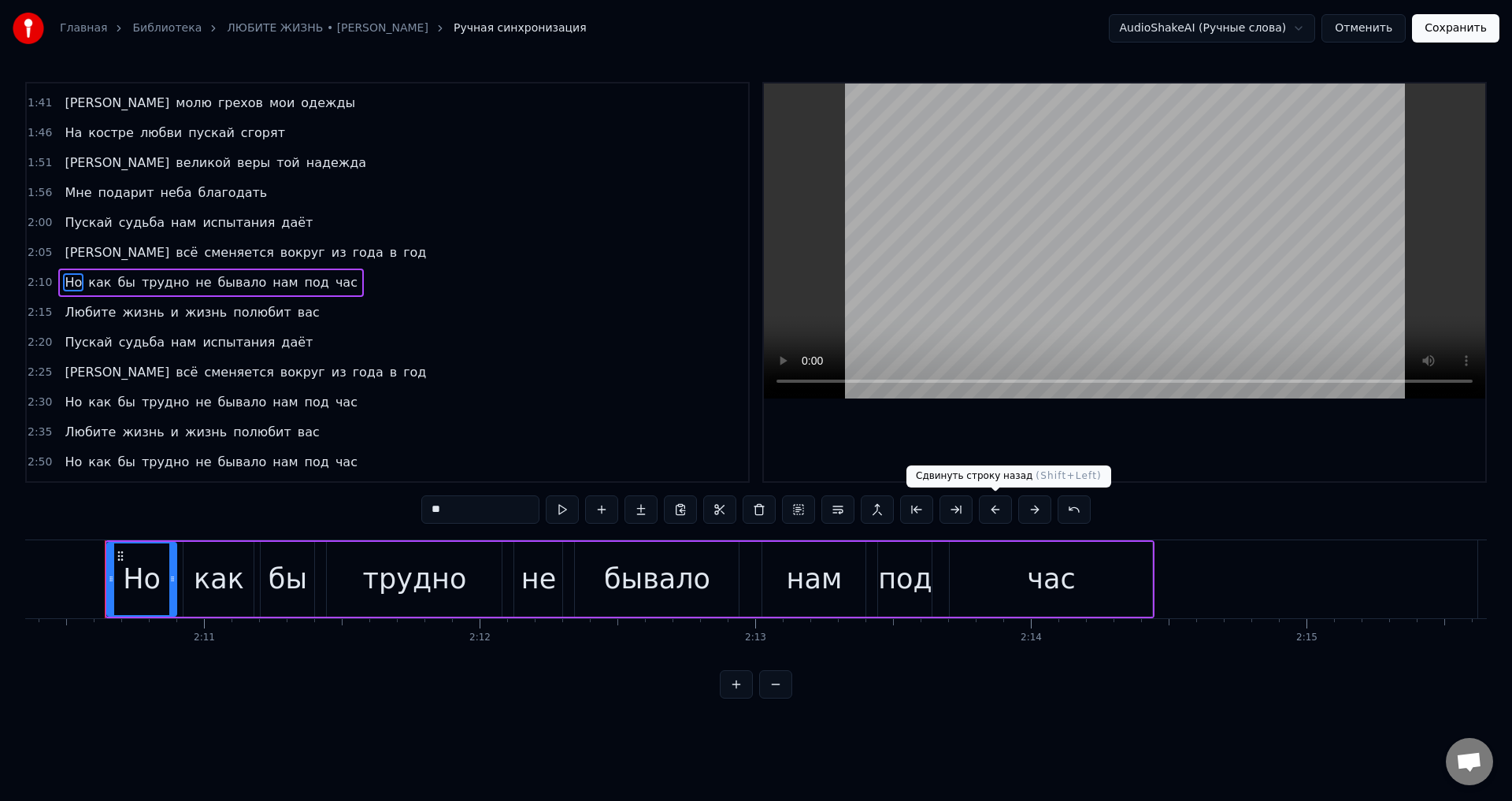
click at [992, 507] on button at bounding box center [995, 509] width 33 height 29
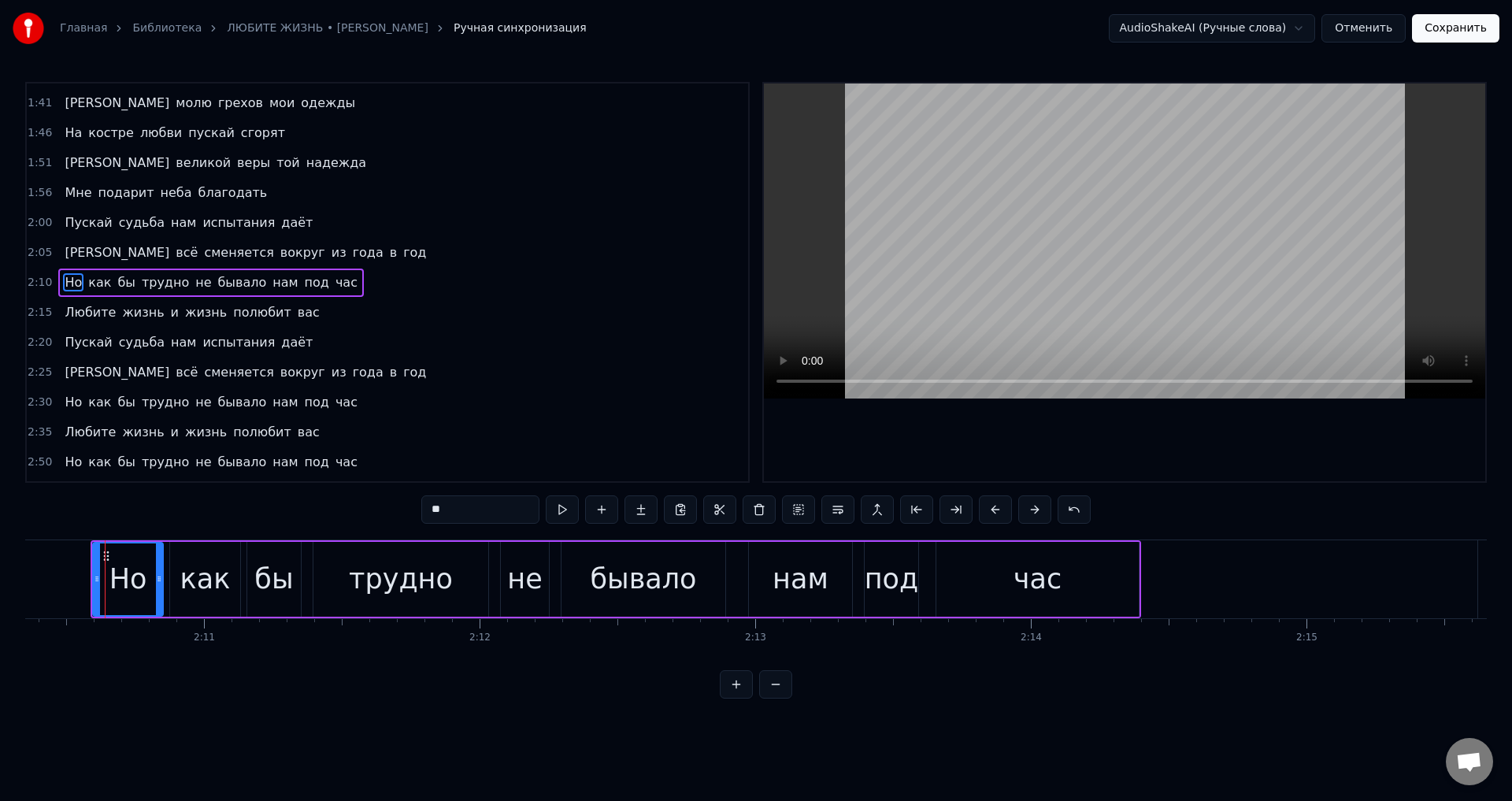
click at [992, 507] on button at bounding box center [995, 509] width 33 height 29
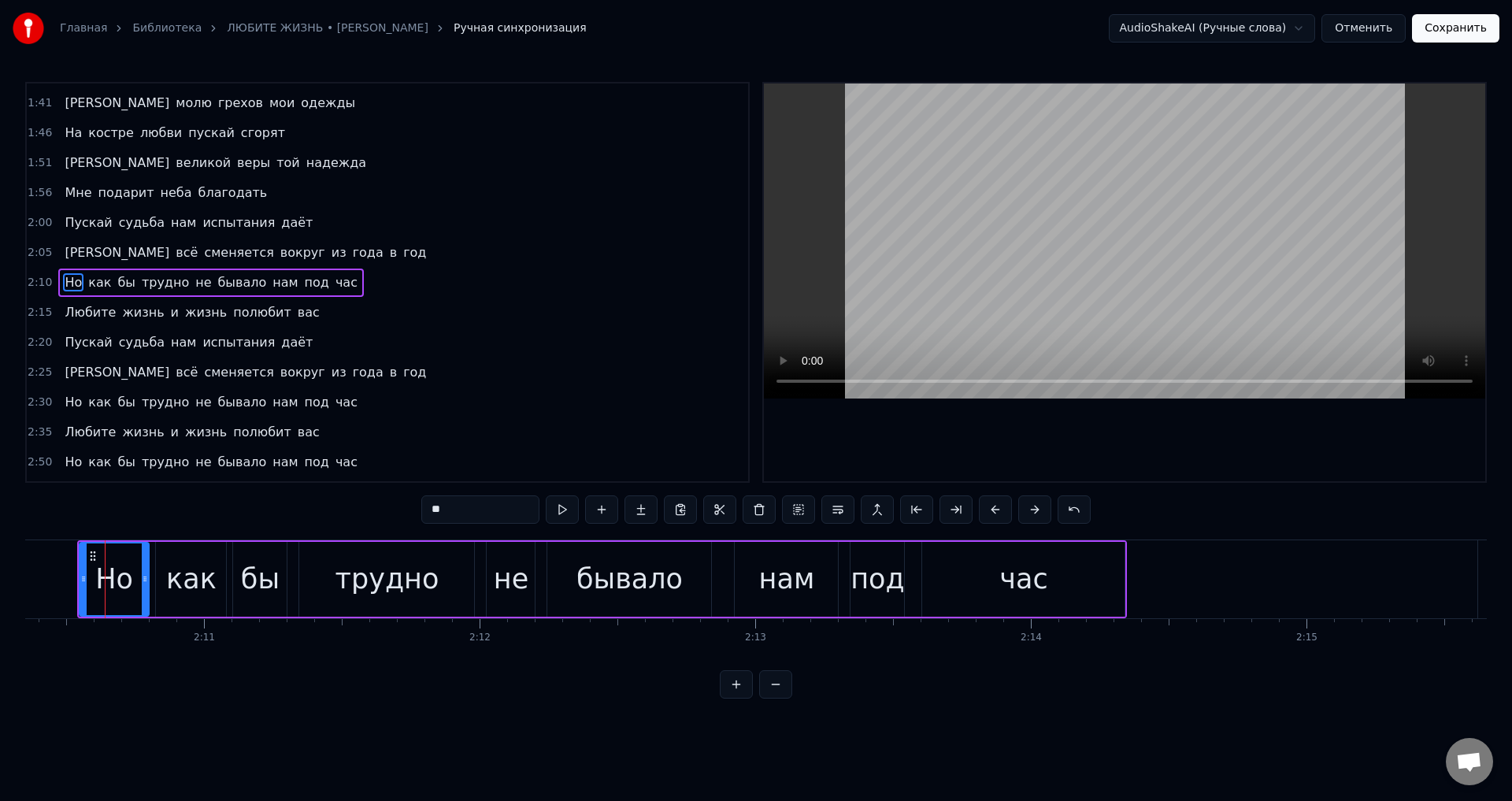
click at [81, 306] on span "Любите" at bounding box center [89, 312] width 54 height 18
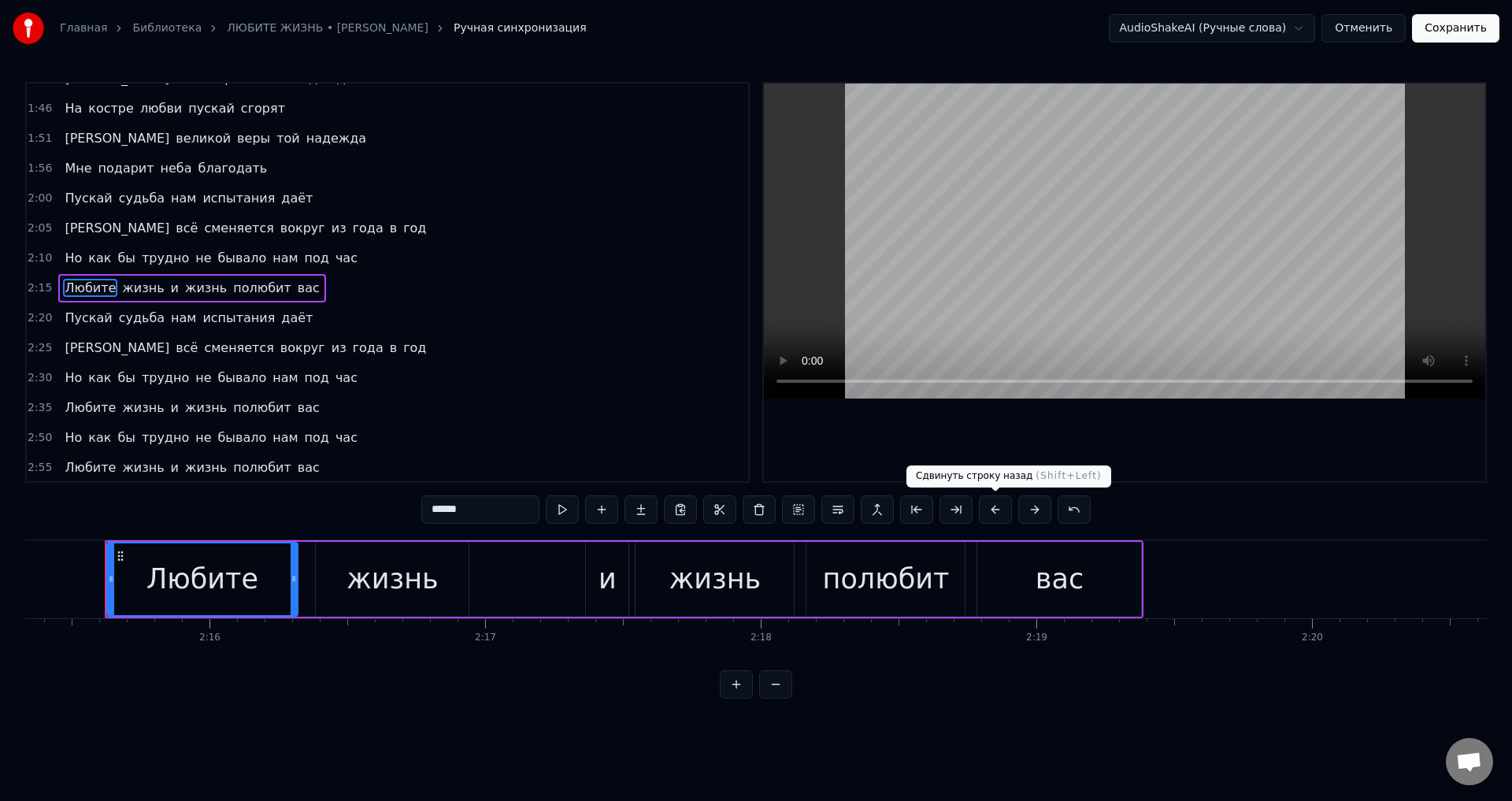
click at [996, 518] on button at bounding box center [995, 509] width 33 height 29
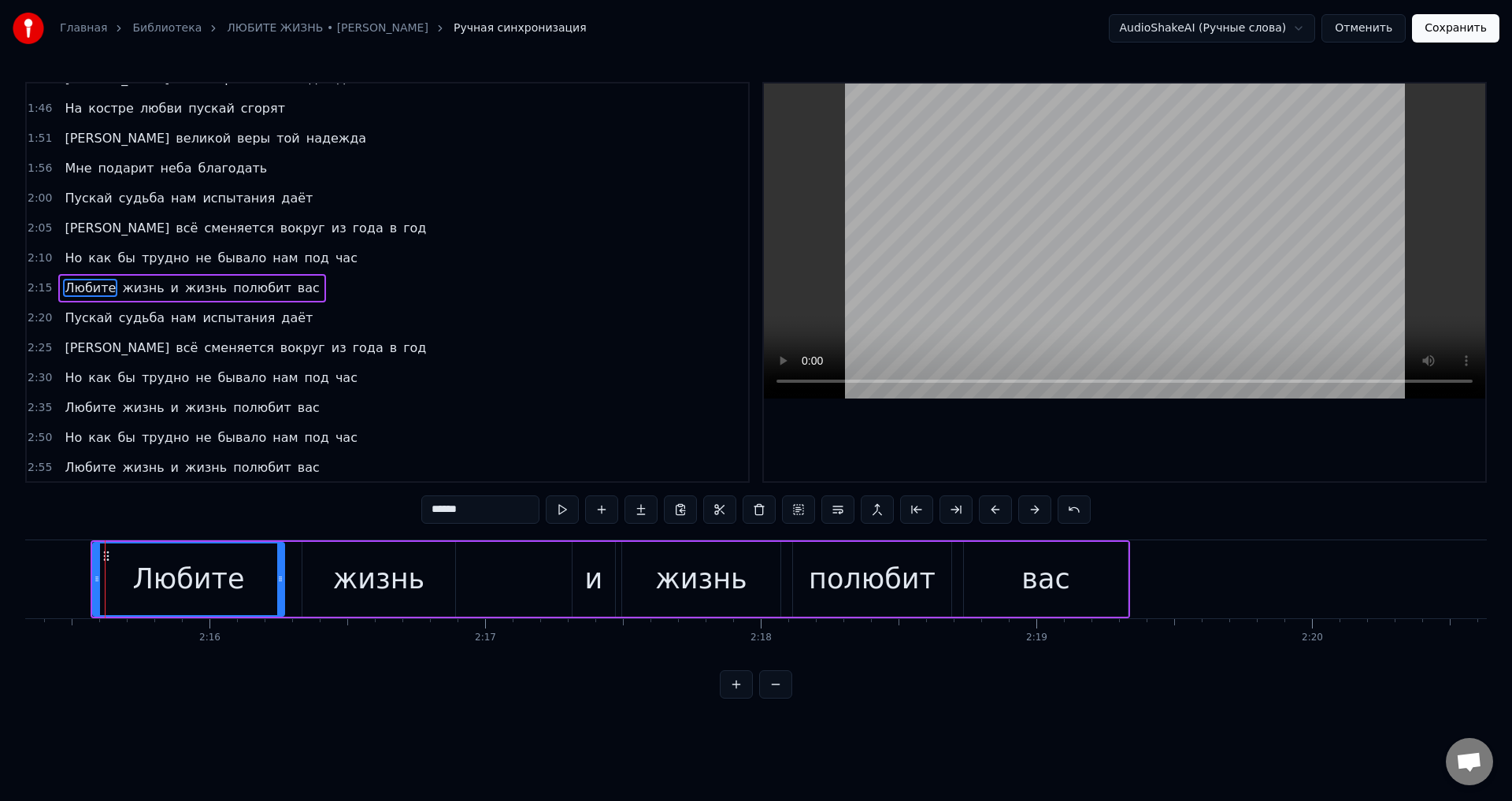
click at [996, 518] on button at bounding box center [995, 509] width 33 height 29
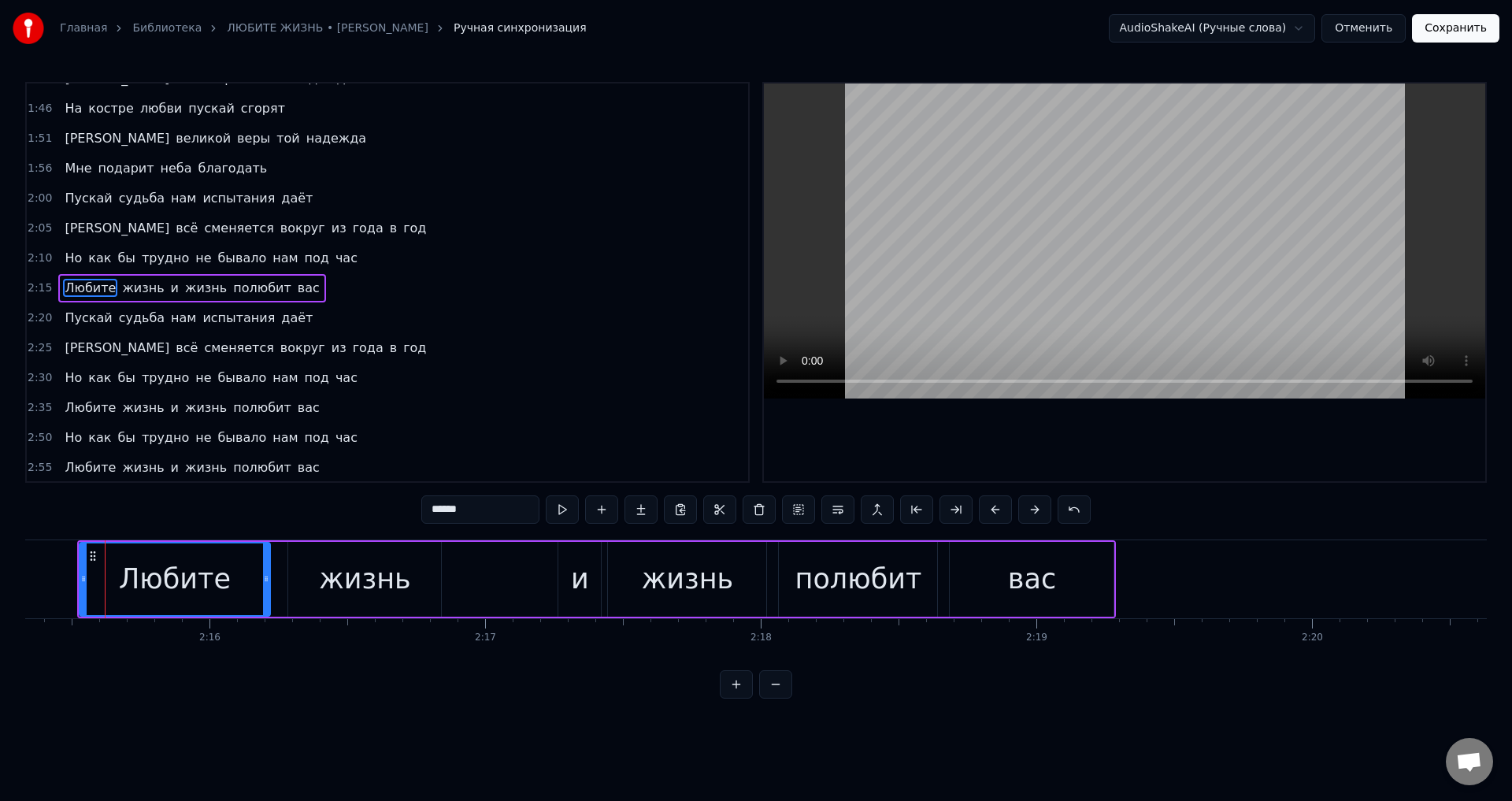
click at [71, 318] on span "Пускай" at bounding box center [87, 317] width 50 height 18
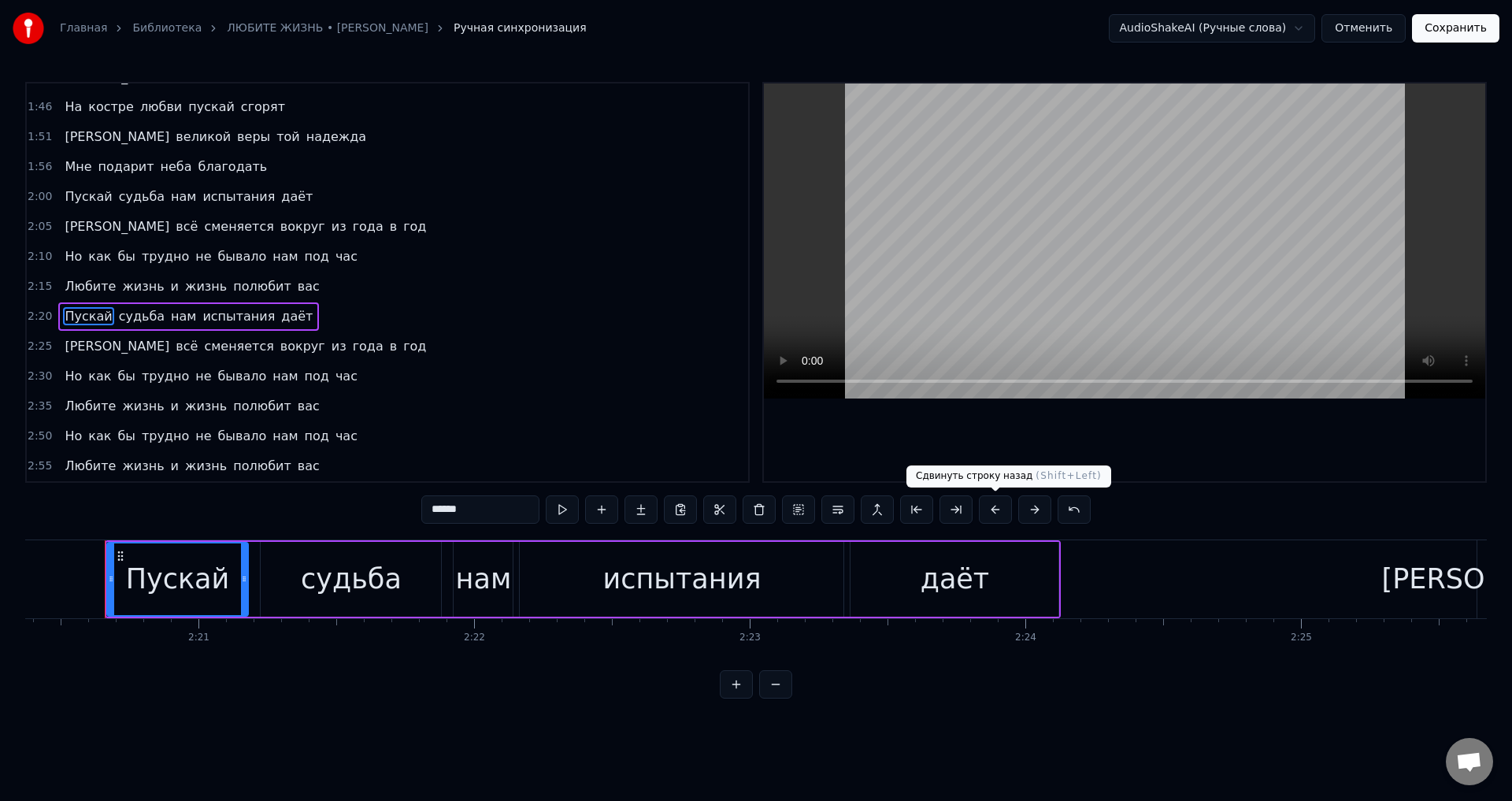
click at [986, 511] on button at bounding box center [995, 509] width 33 height 29
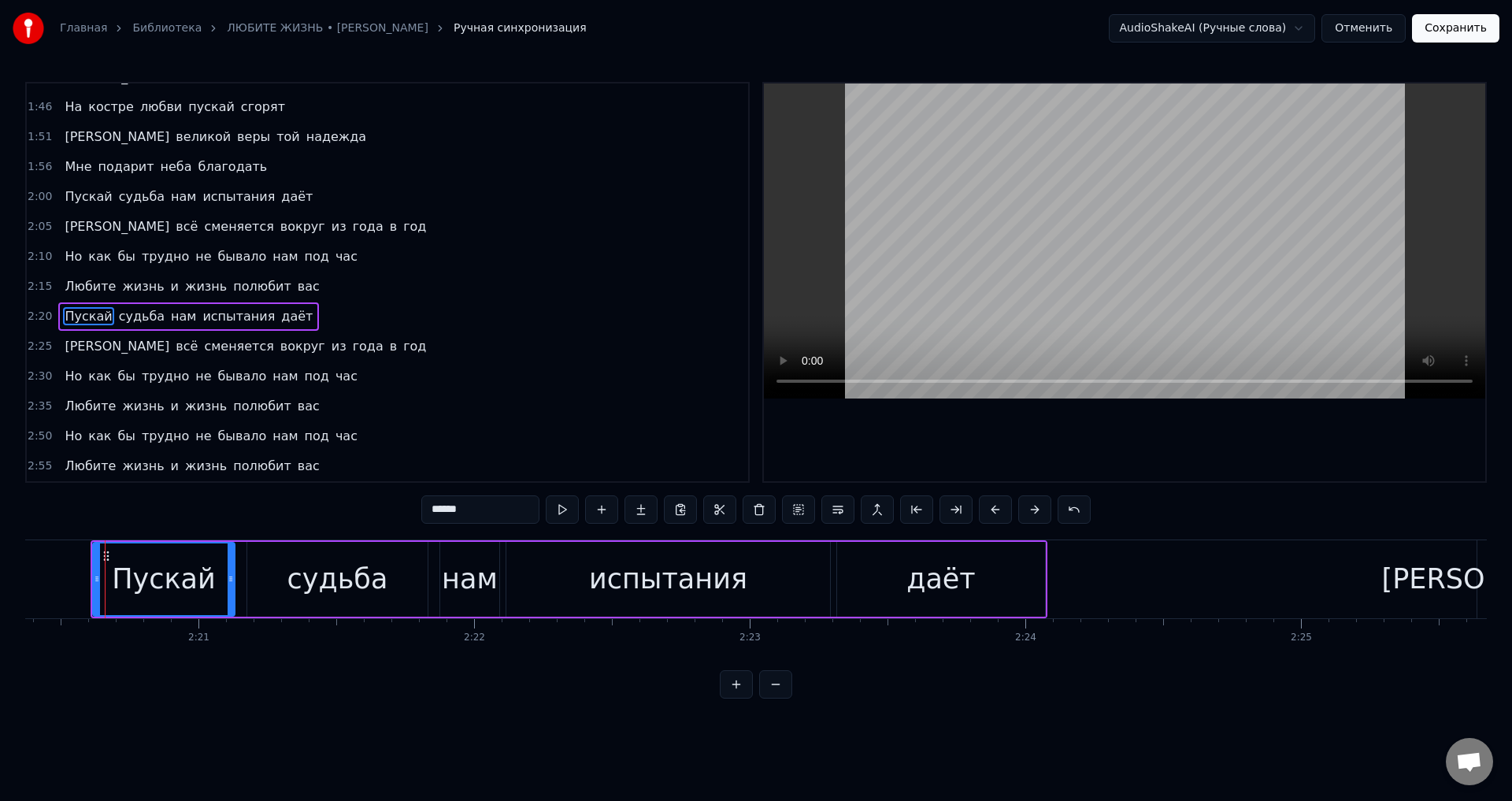
click at [986, 511] on button at bounding box center [995, 509] width 33 height 29
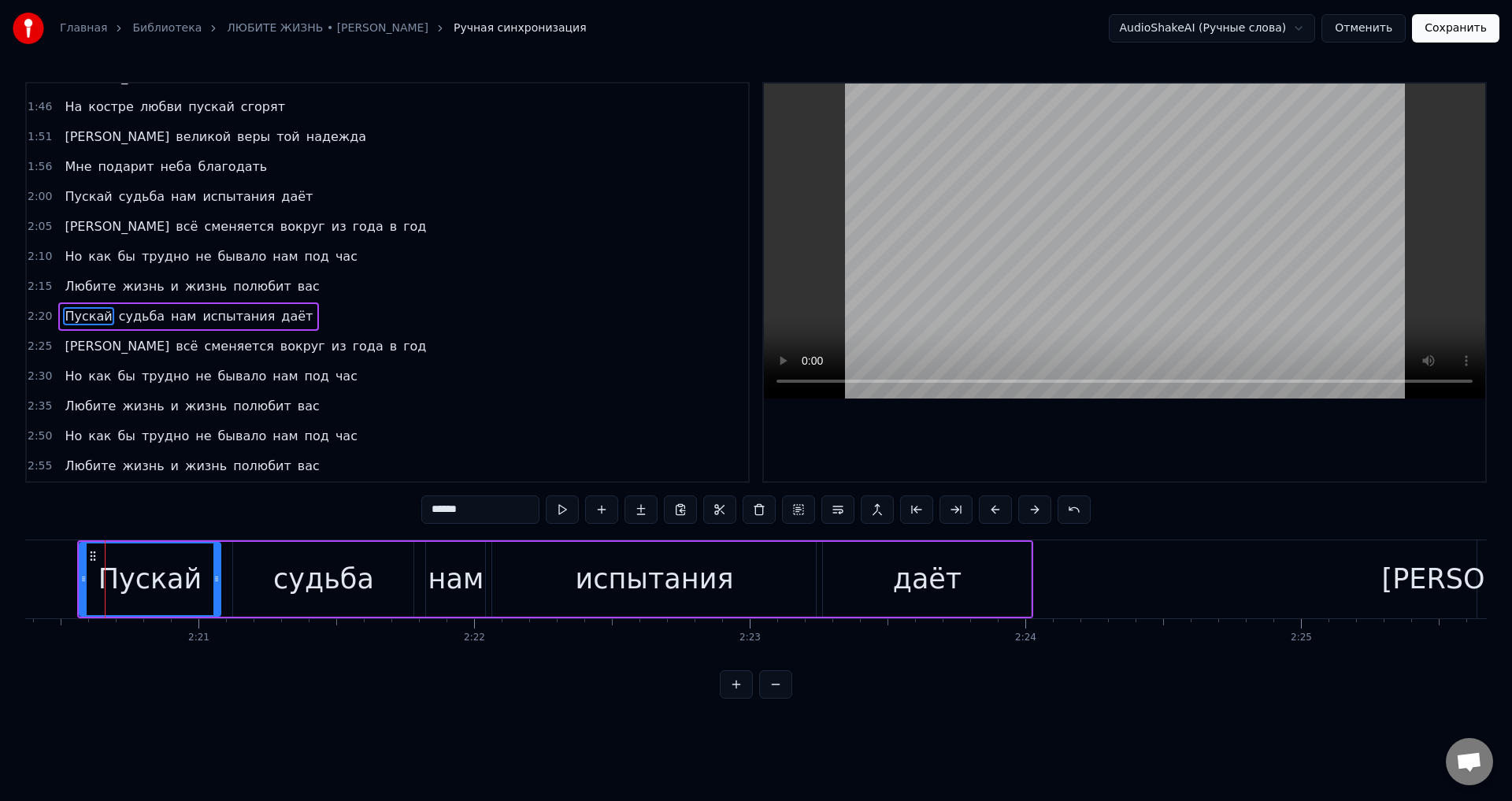
click at [66, 346] on span "[PERSON_NAME]" at bounding box center [117, 346] width 108 height 18
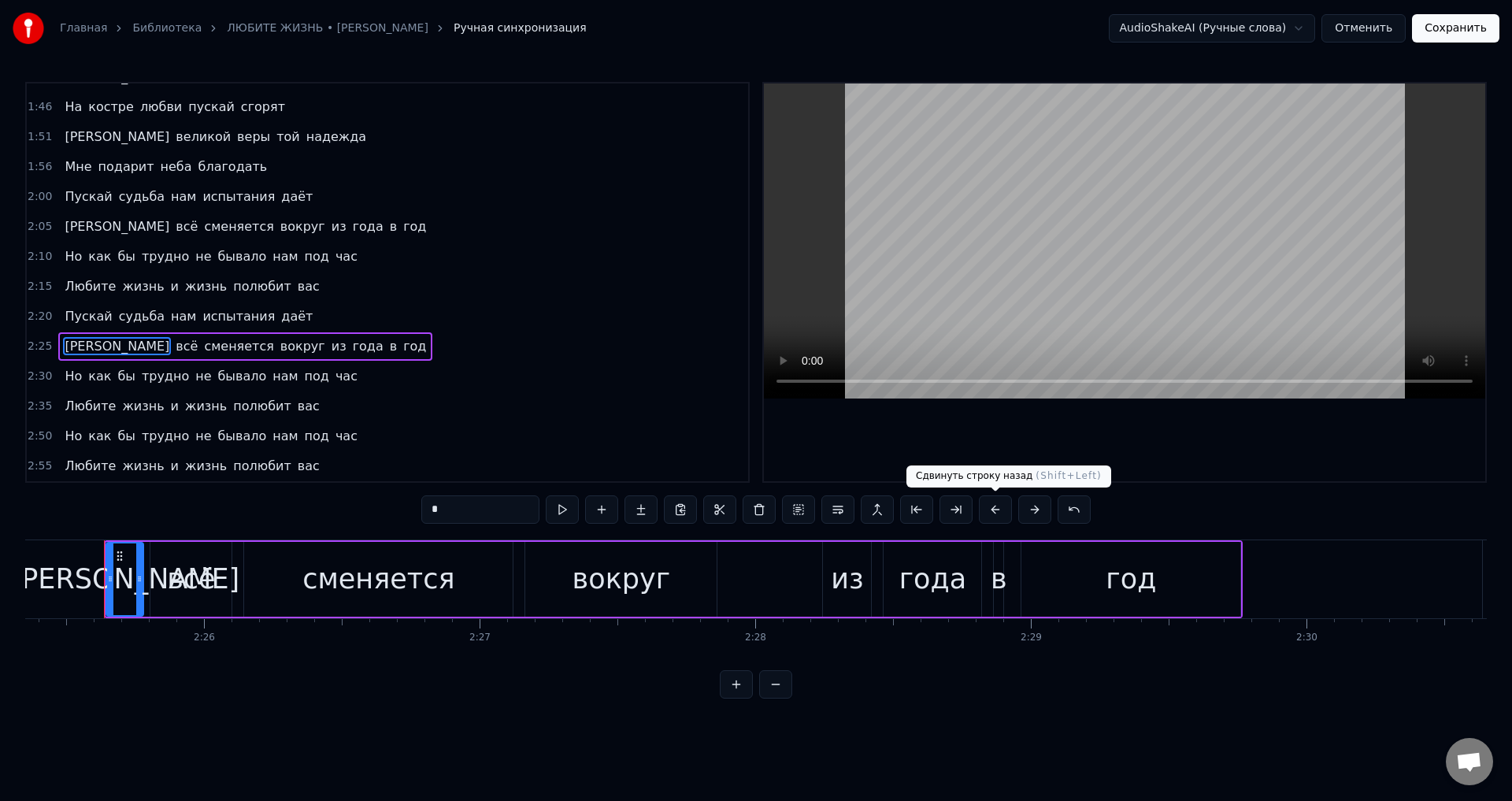
click at [991, 516] on button at bounding box center [995, 509] width 33 height 29
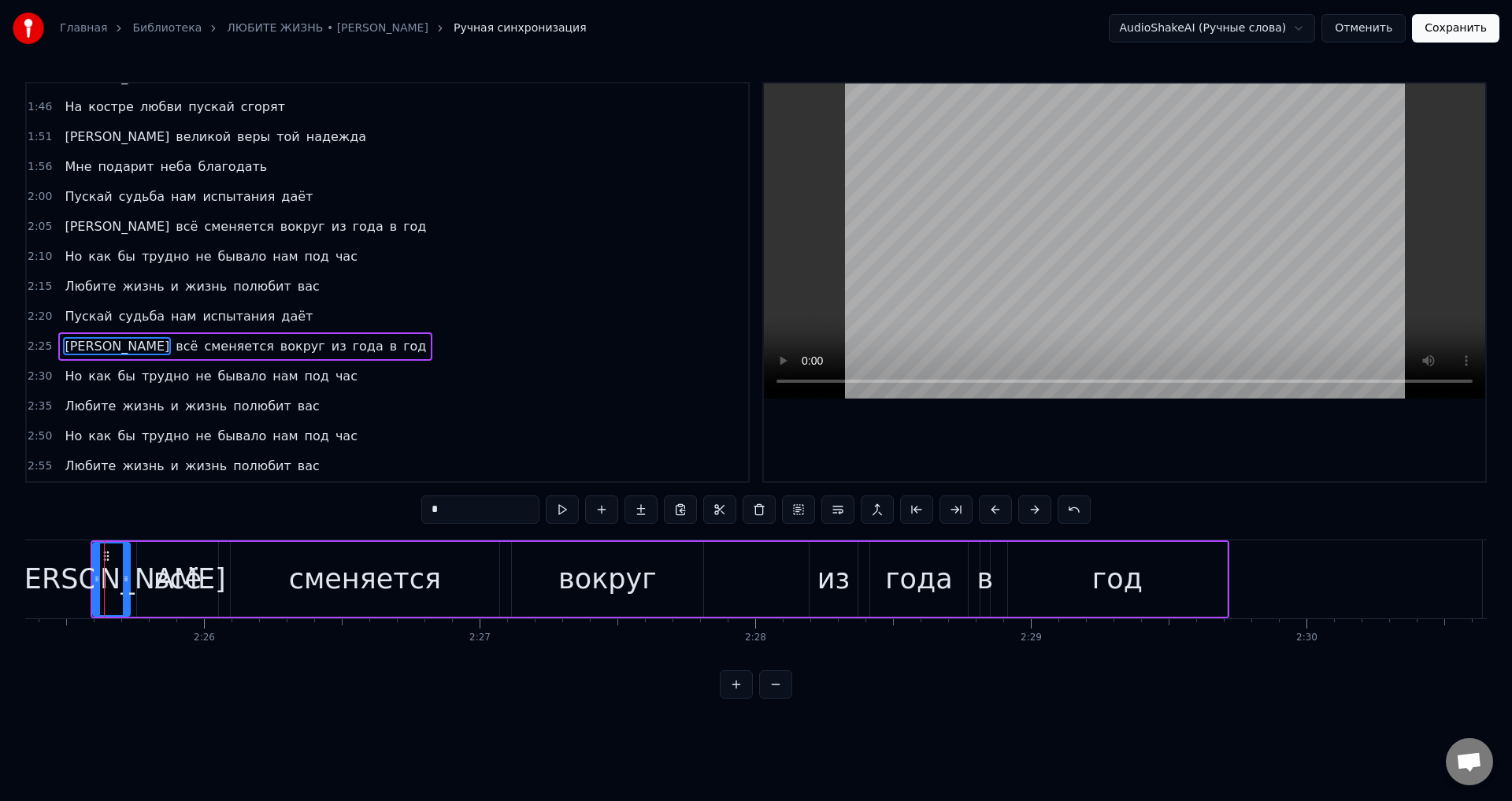
click at [991, 516] on button at bounding box center [995, 509] width 33 height 29
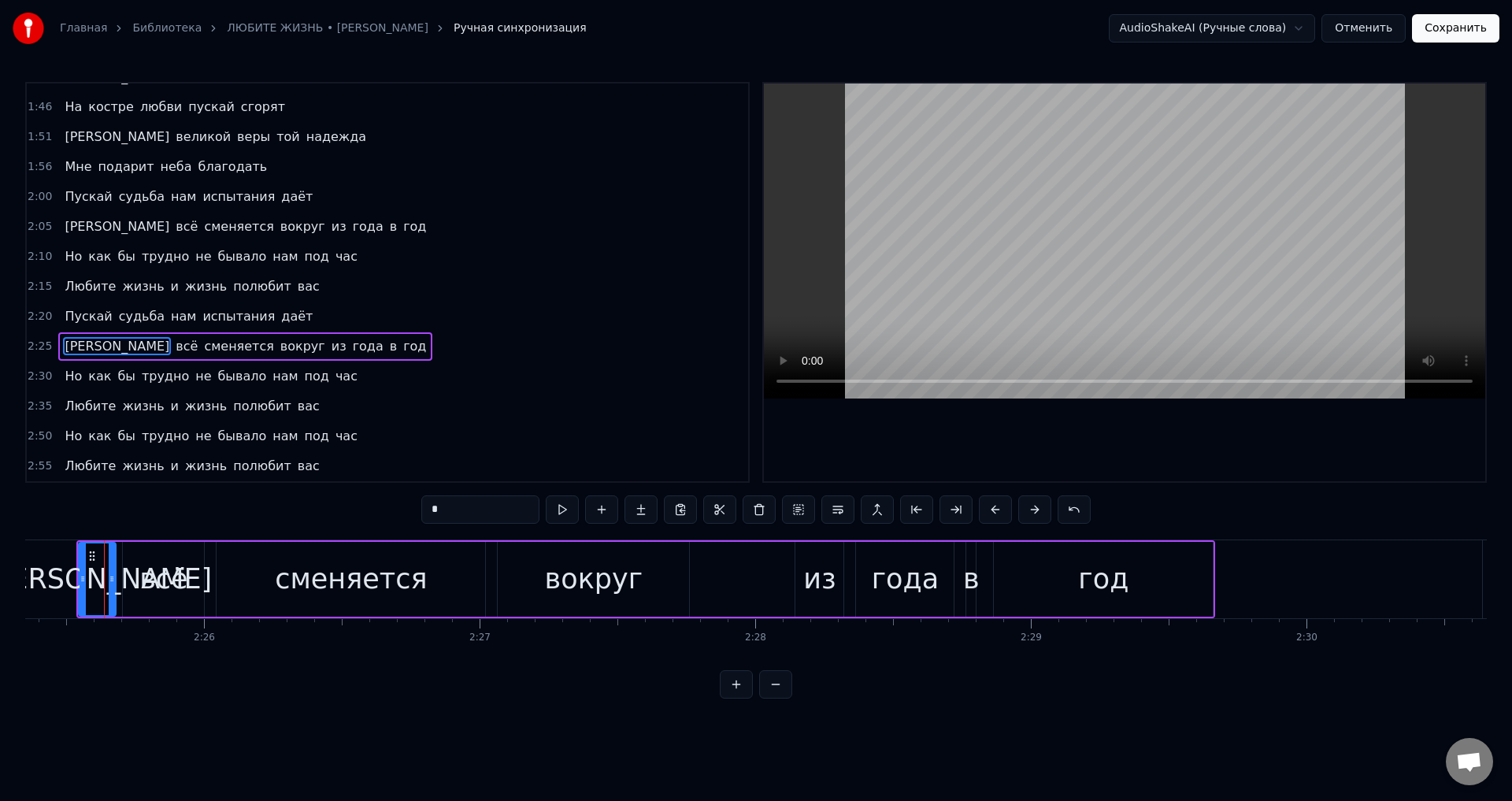
click at [63, 376] on span "Но" at bounding box center [73, 375] width 21 height 18
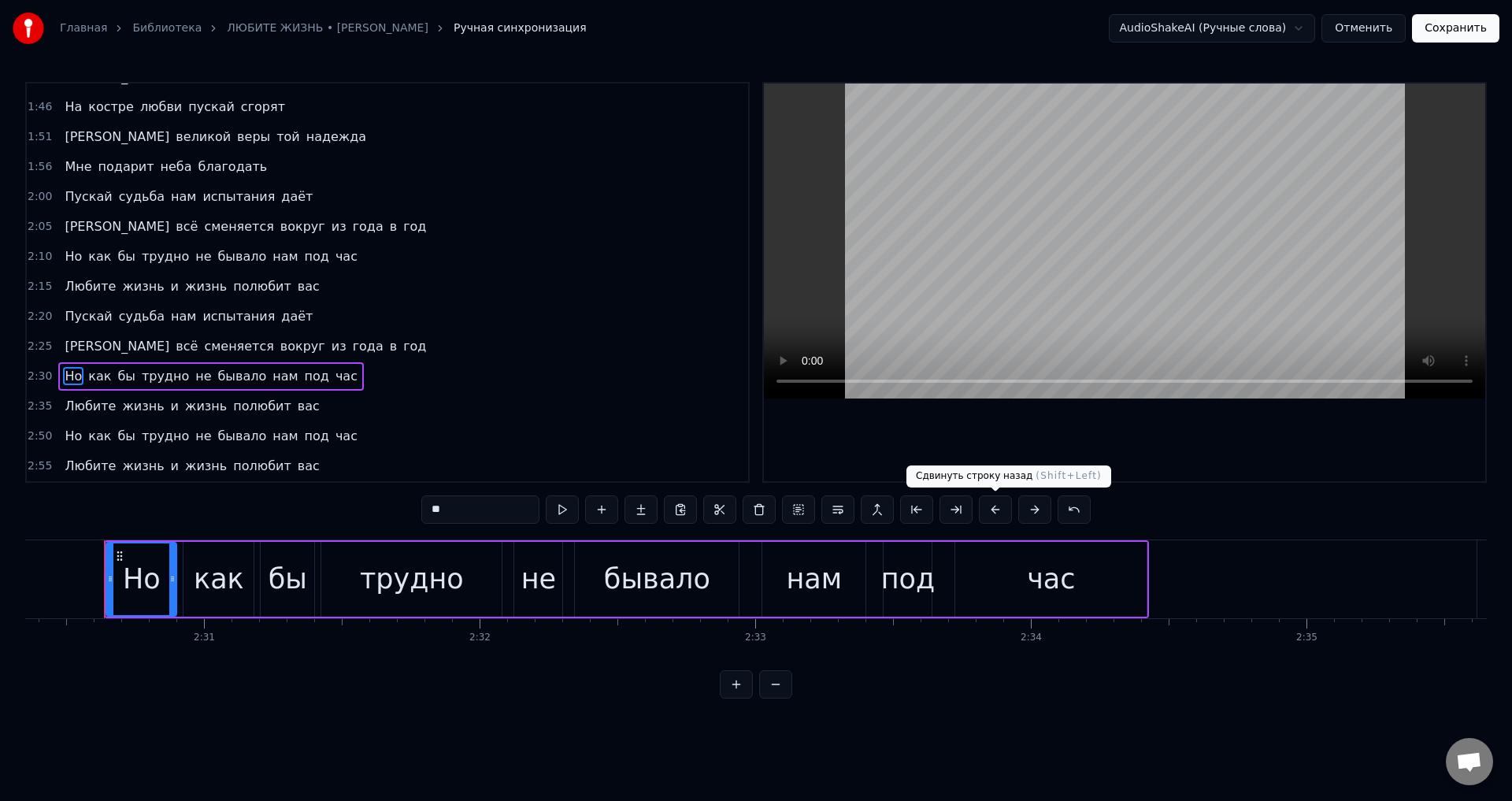
click at [1001, 513] on button at bounding box center [995, 509] width 33 height 29
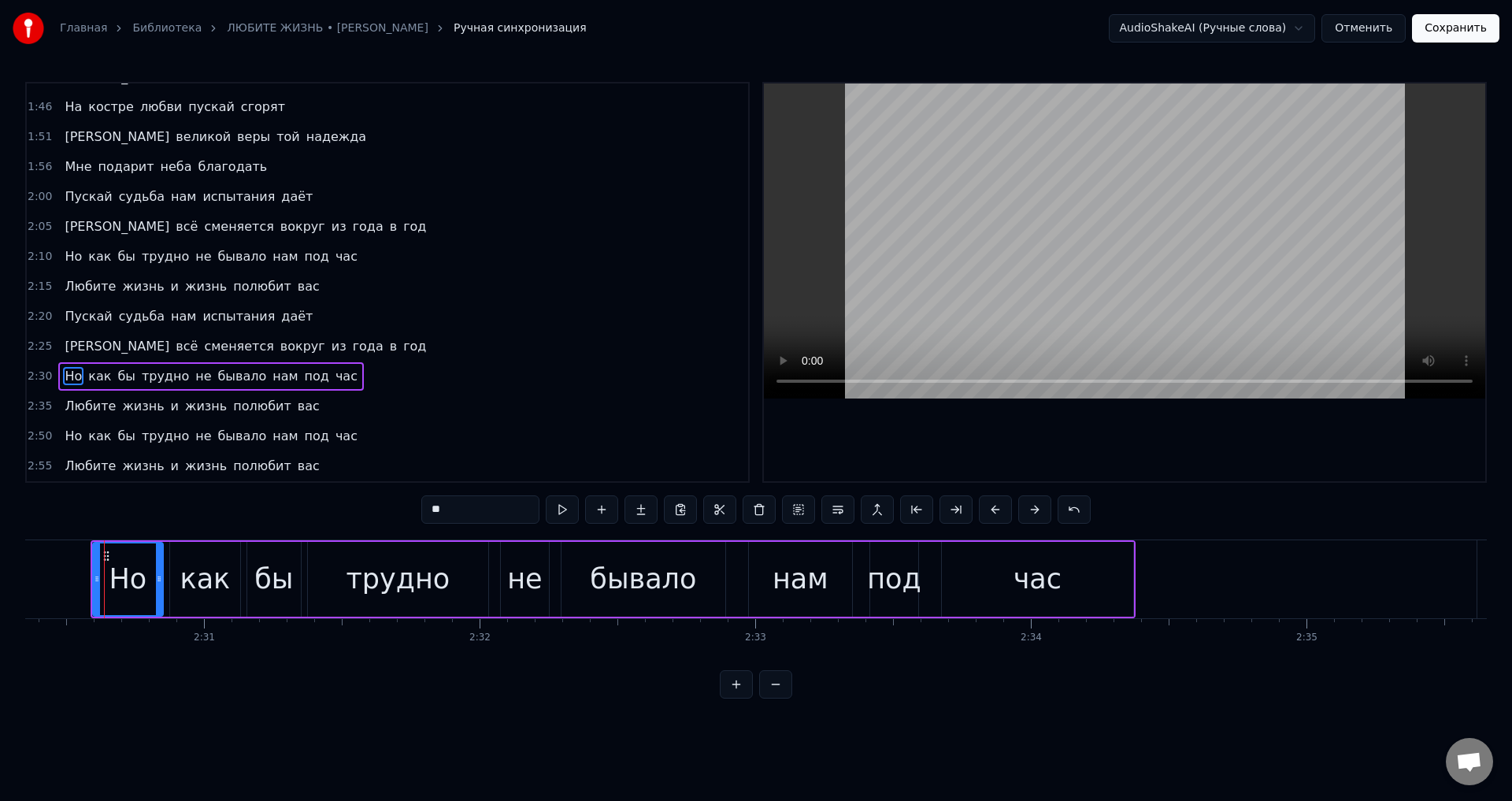
click at [1001, 513] on button at bounding box center [995, 509] width 33 height 29
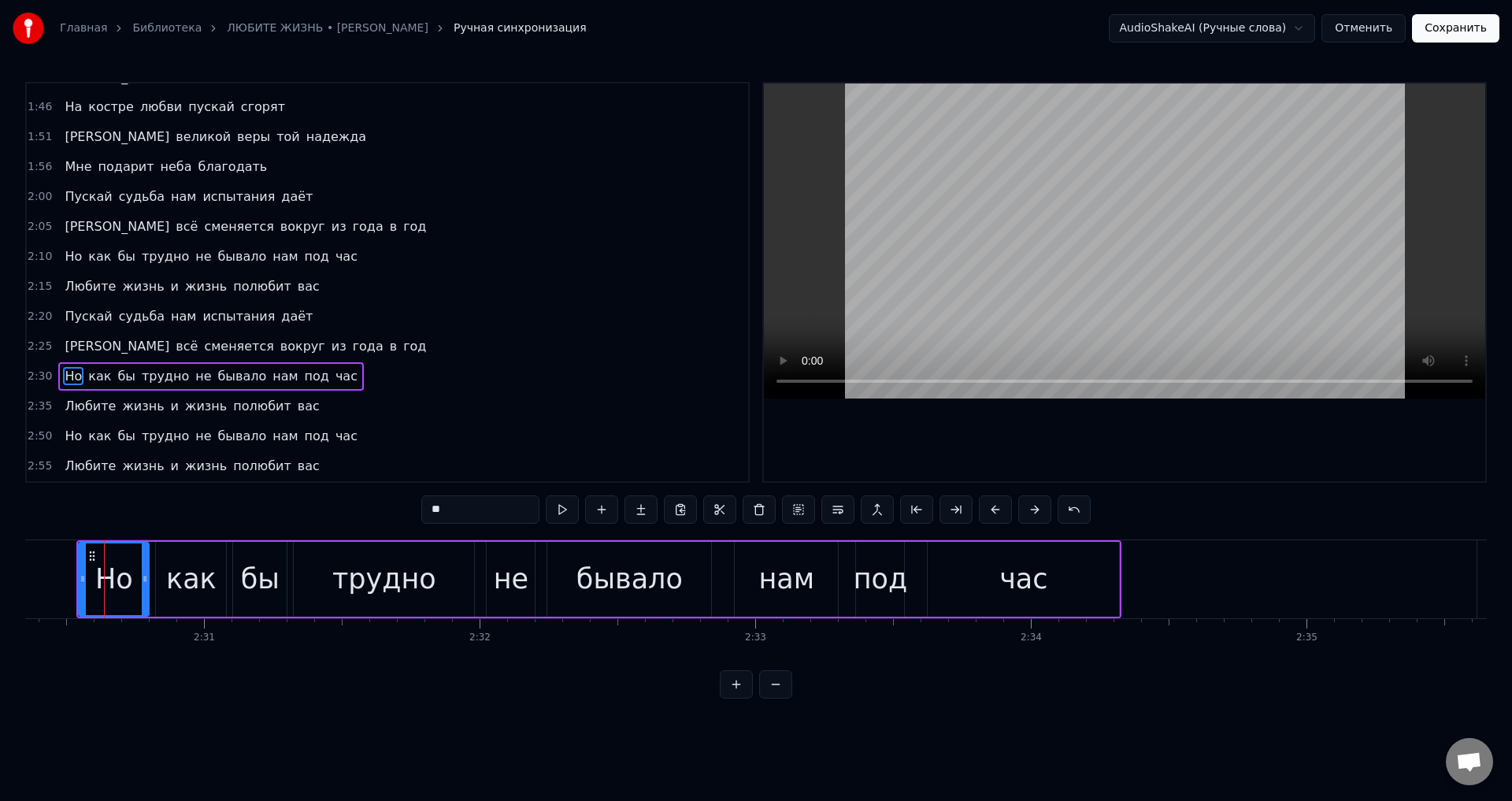
click at [91, 404] on span "Любите" at bounding box center [89, 406] width 54 height 18
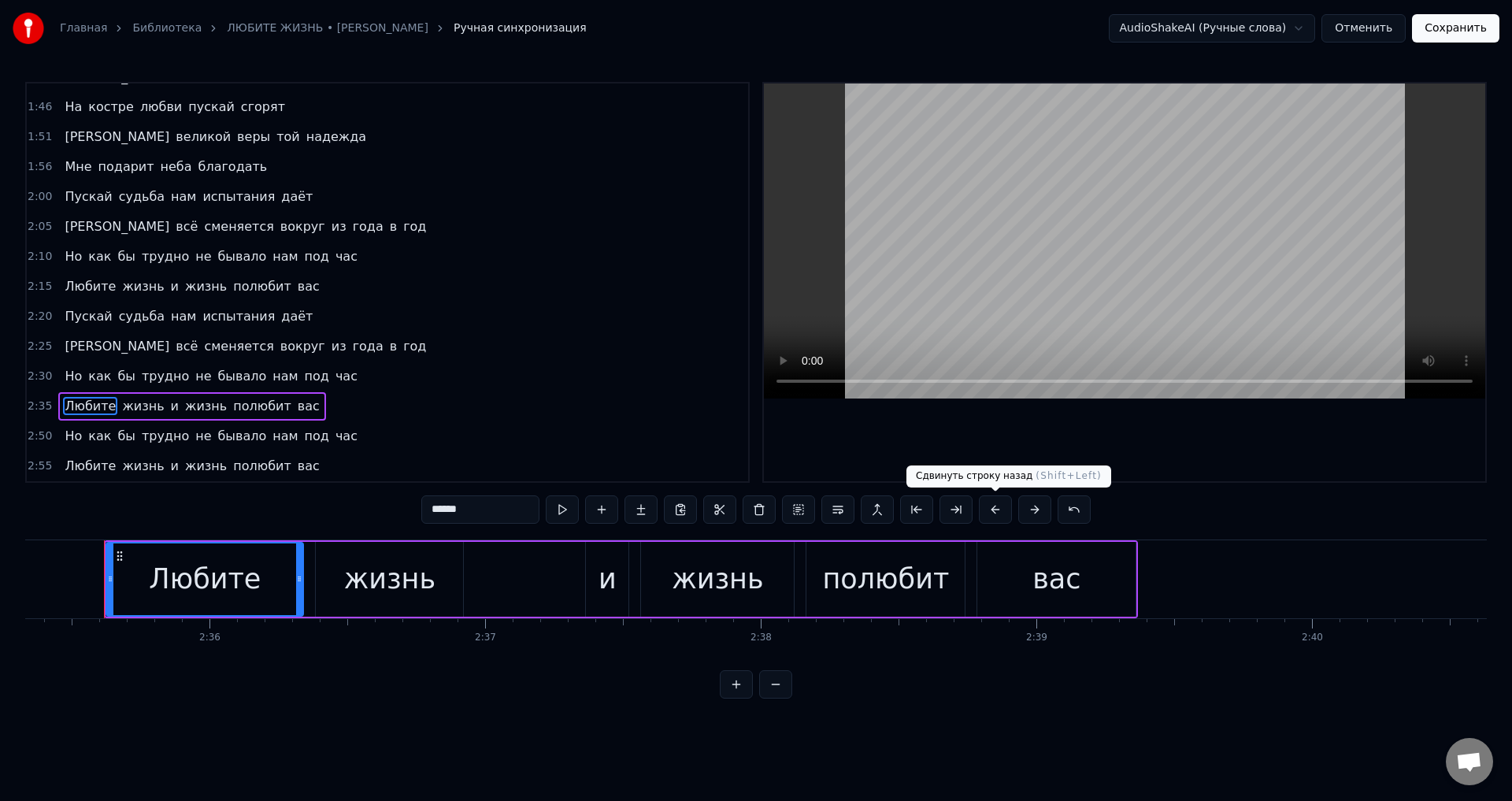
click at [996, 511] on button at bounding box center [995, 509] width 33 height 29
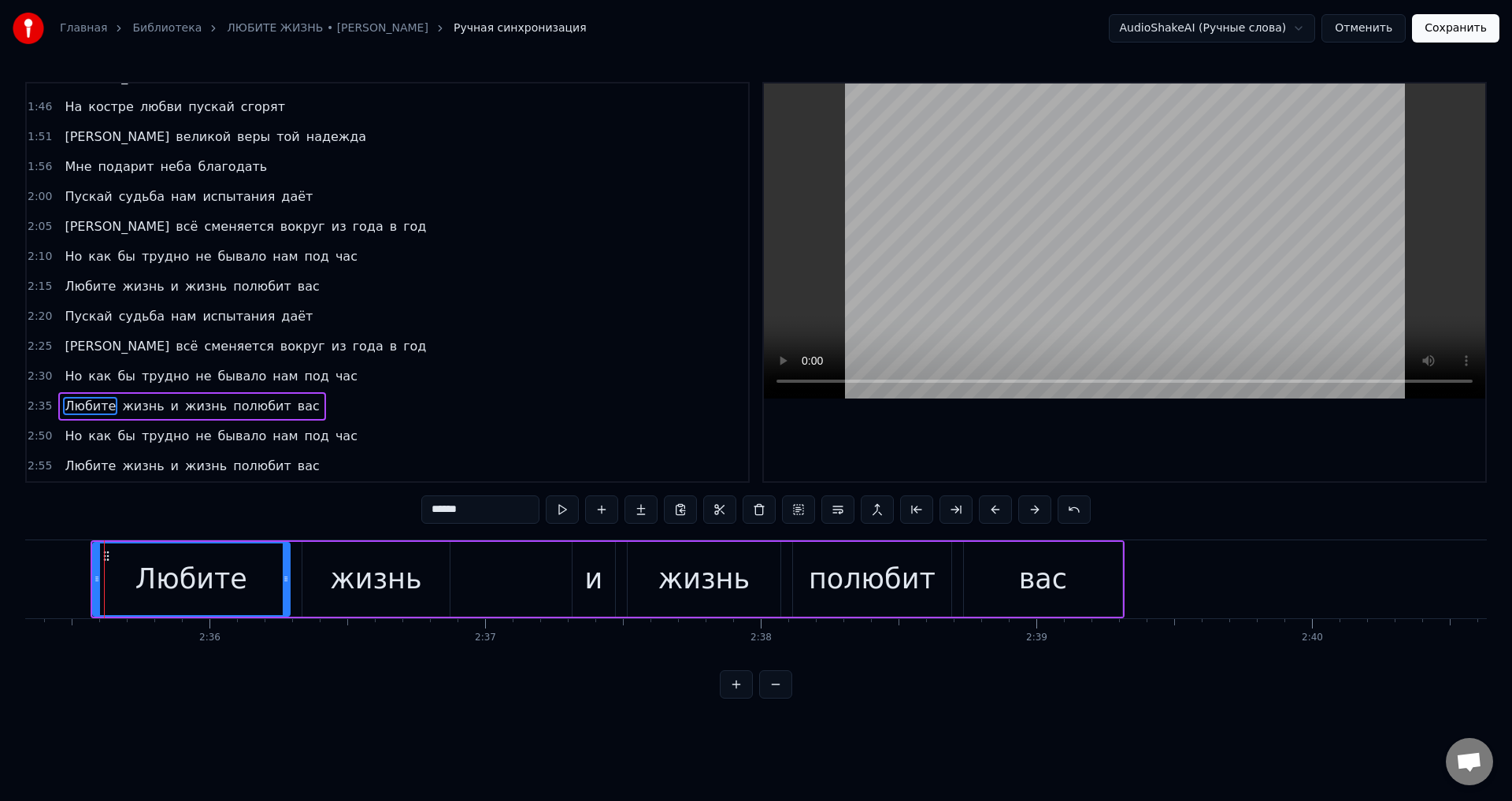
click at [996, 511] on button at bounding box center [995, 509] width 33 height 29
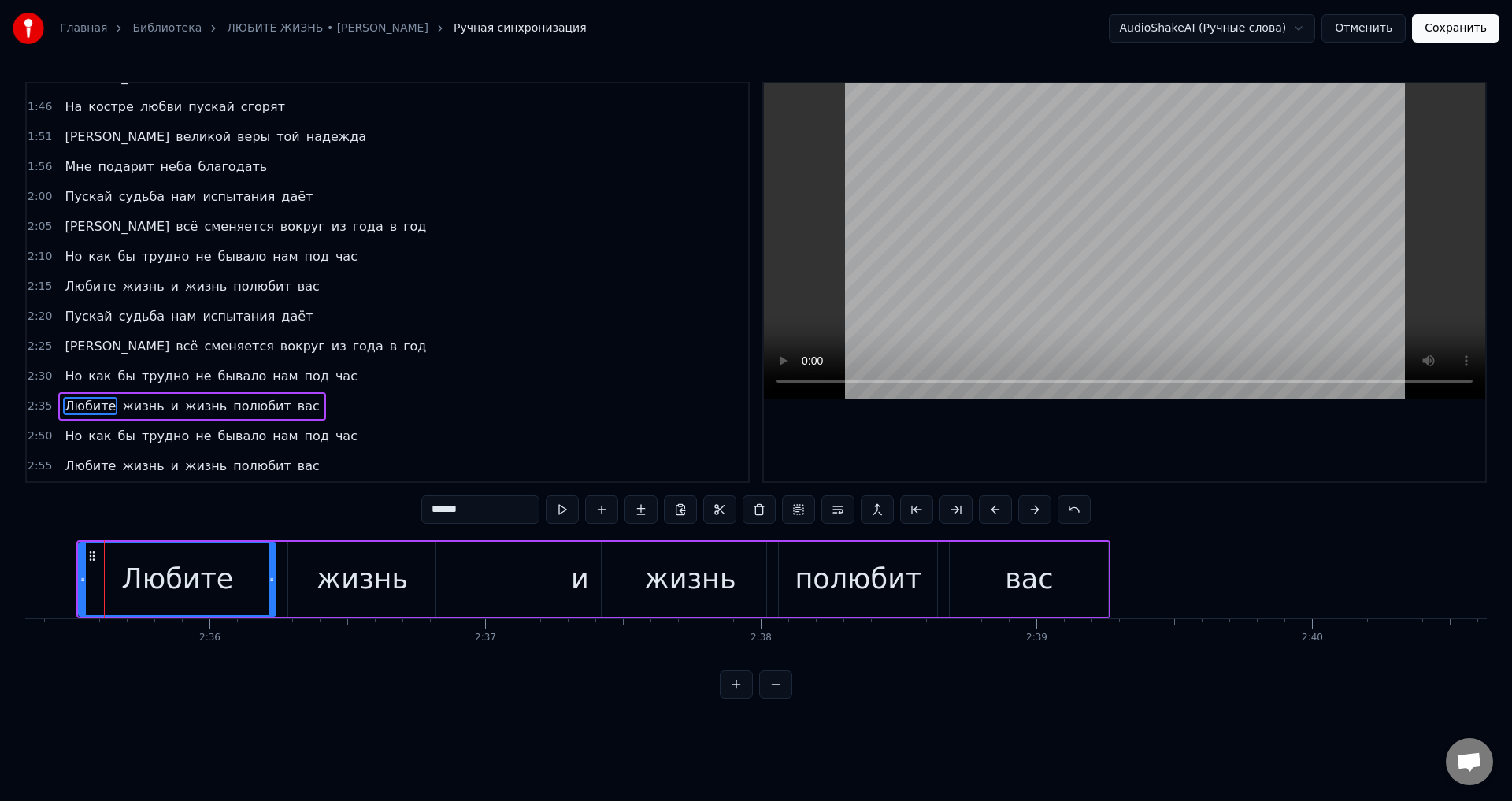
click at [67, 440] on span "Но" at bounding box center [73, 435] width 21 height 18
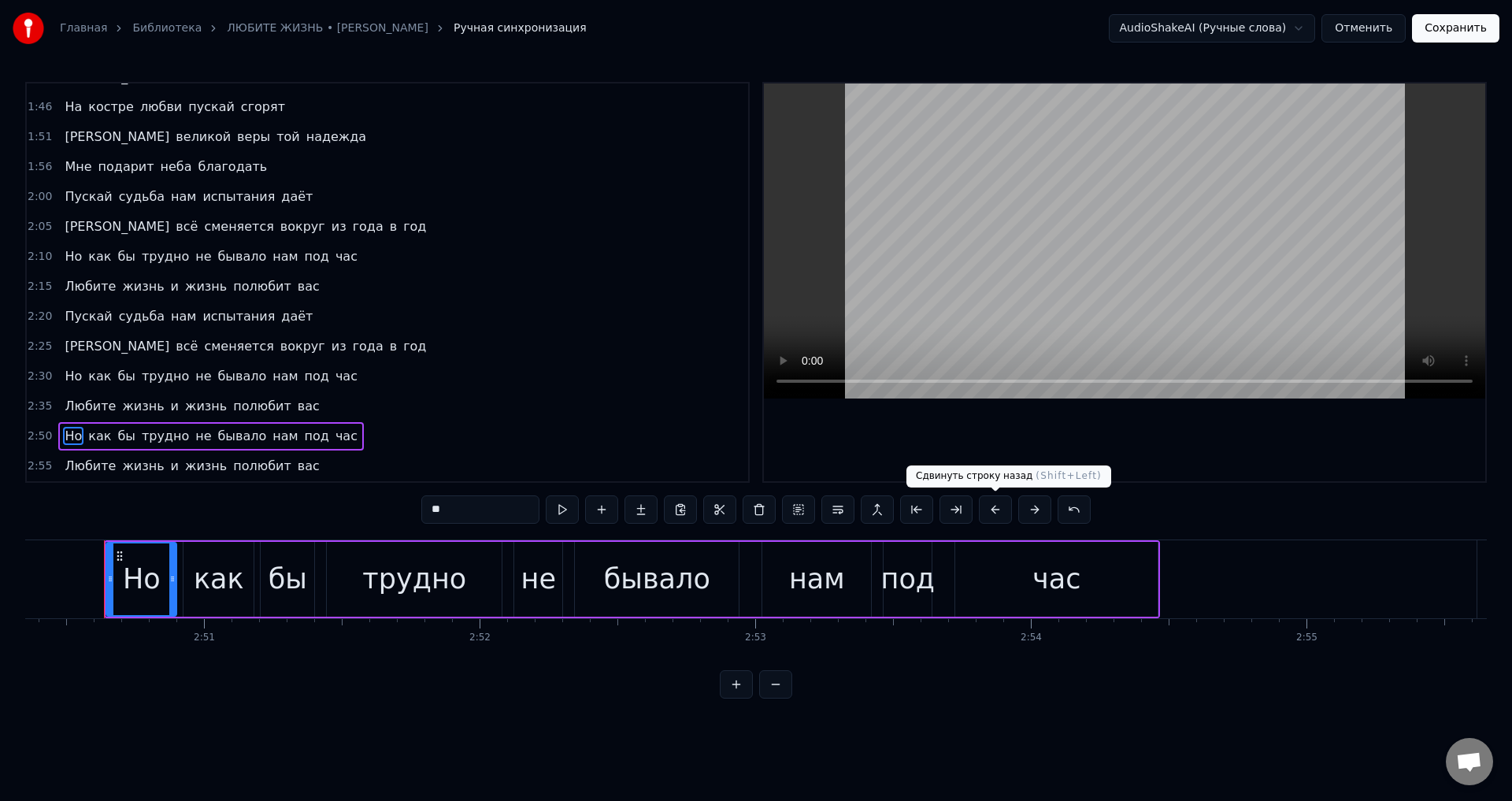
click at [993, 504] on button at bounding box center [995, 509] width 33 height 29
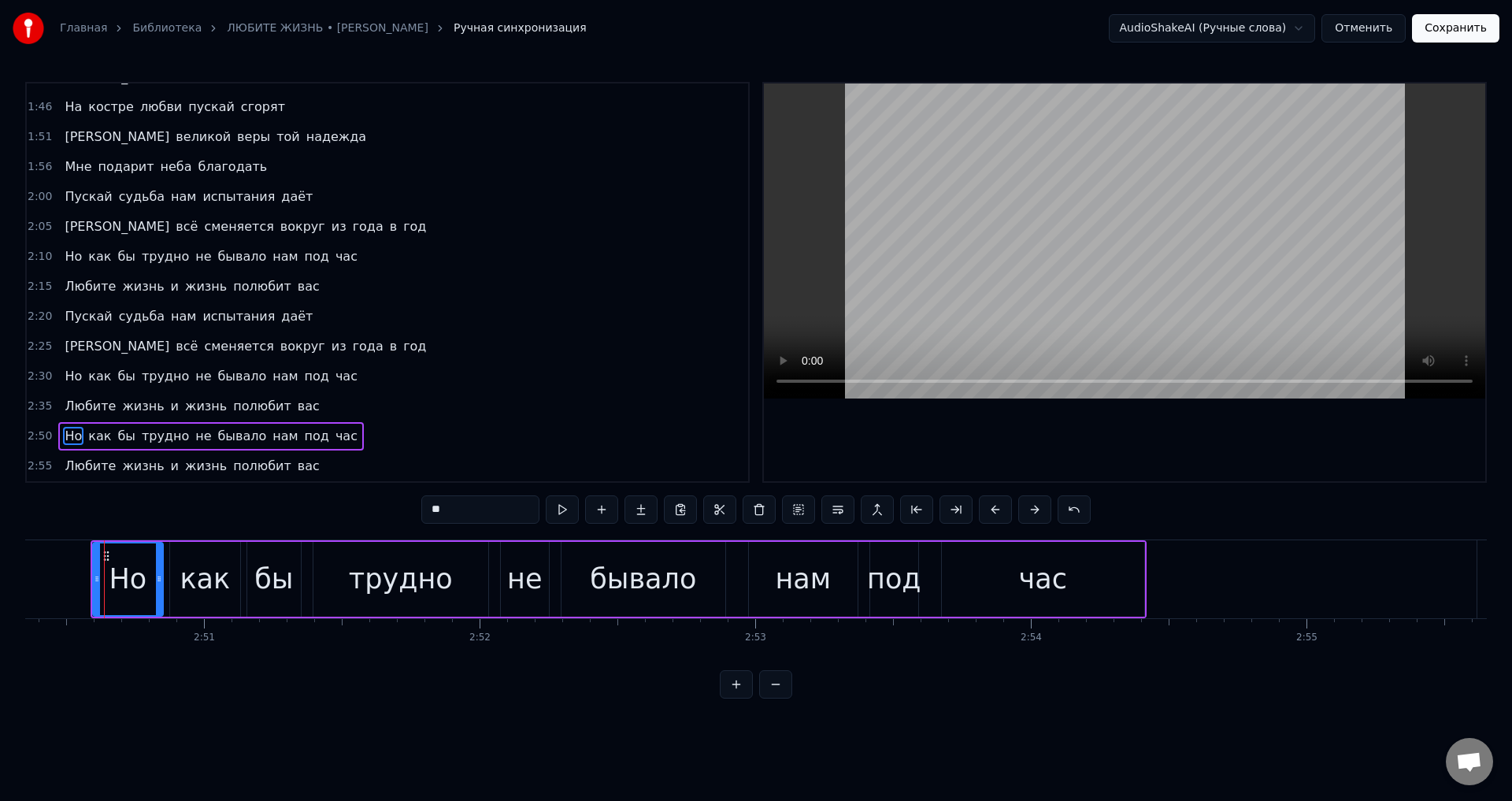
click at [993, 504] on button at bounding box center [995, 509] width 33 height 29
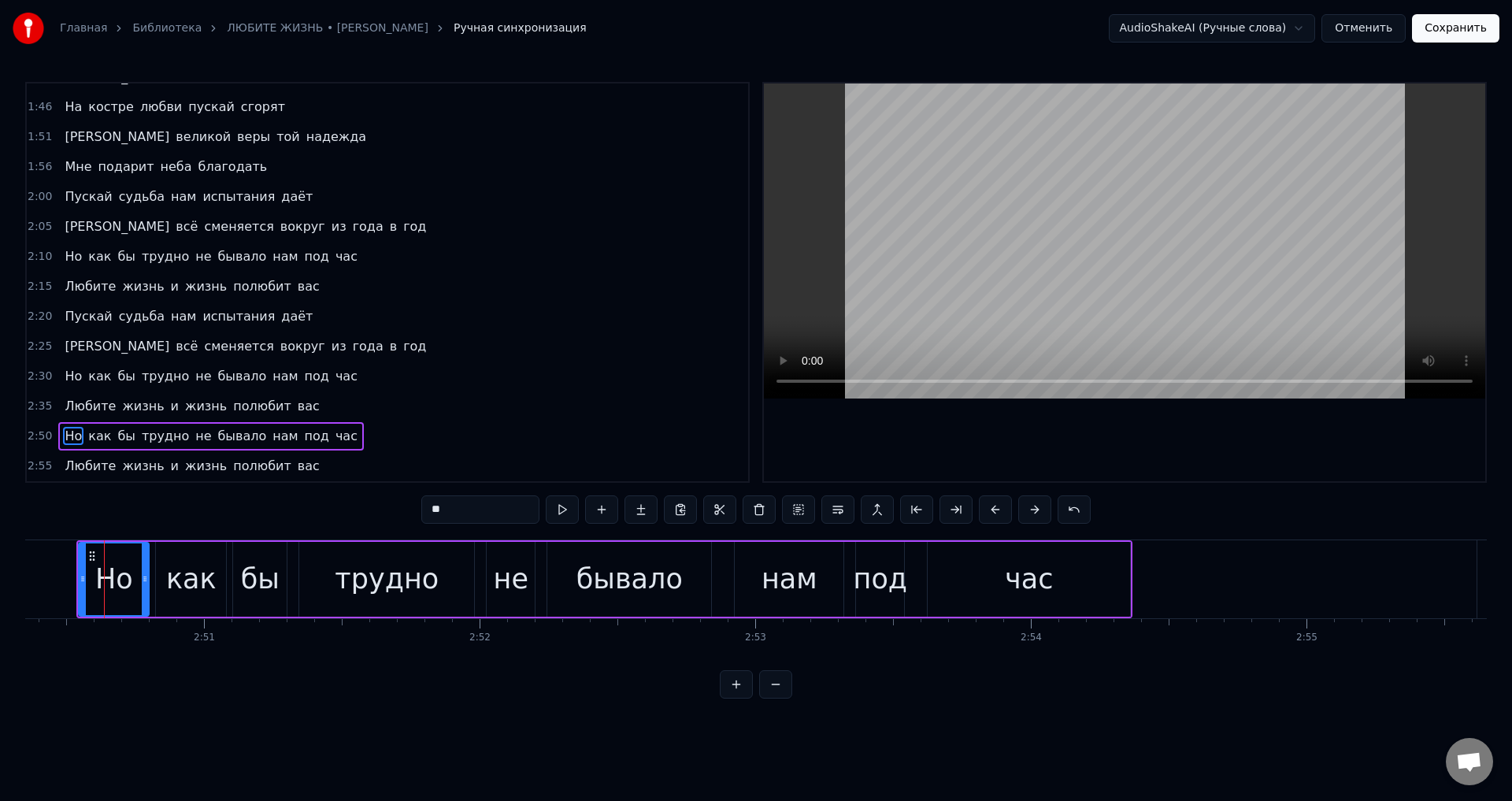
click at [80, 474] on span "Любите" at bounding box center [89, 466] width 54 height 18
type input "******"
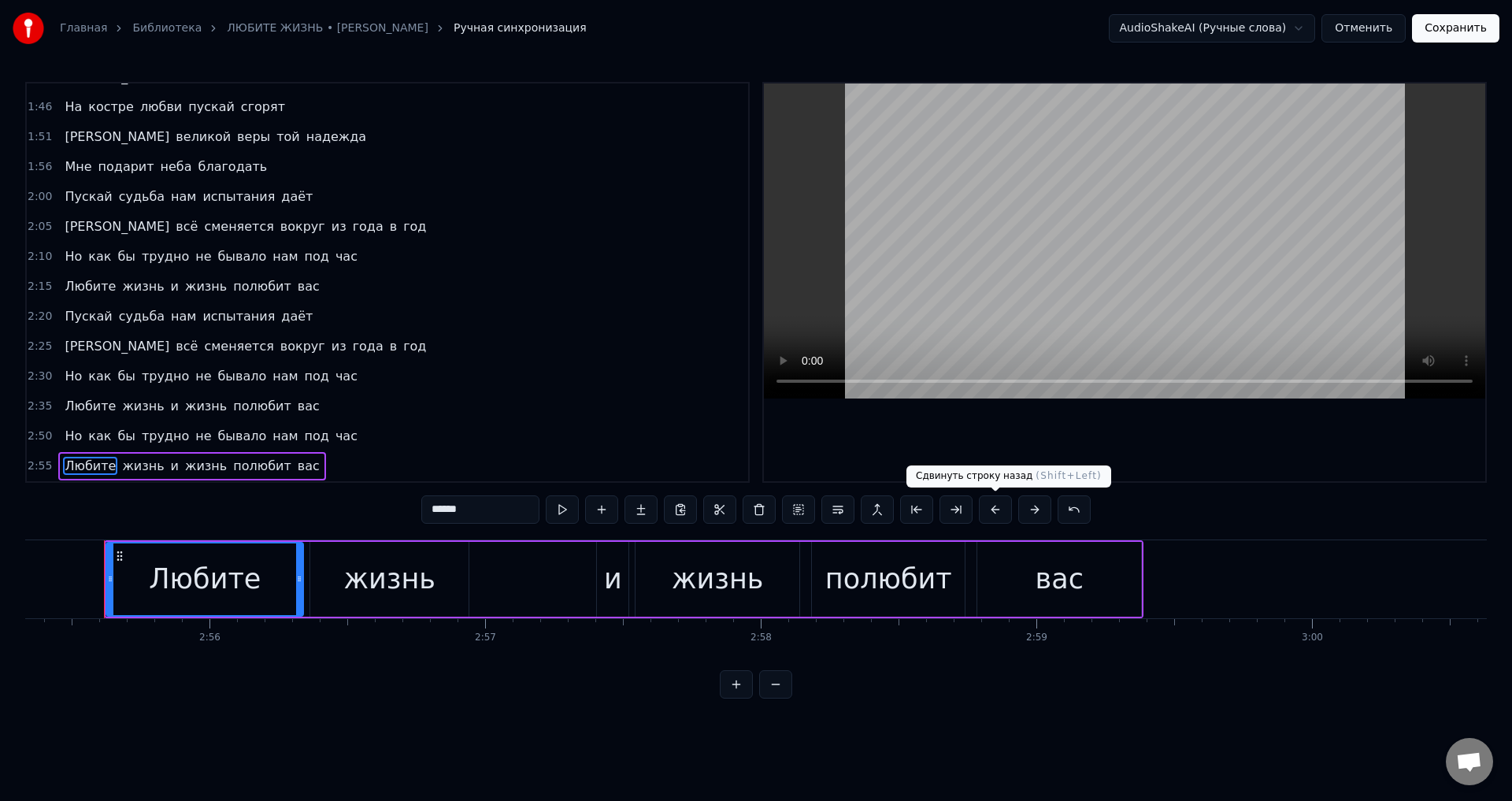
click at [1001, 513] on button at bounding box center [995, 509] width 33 height 29
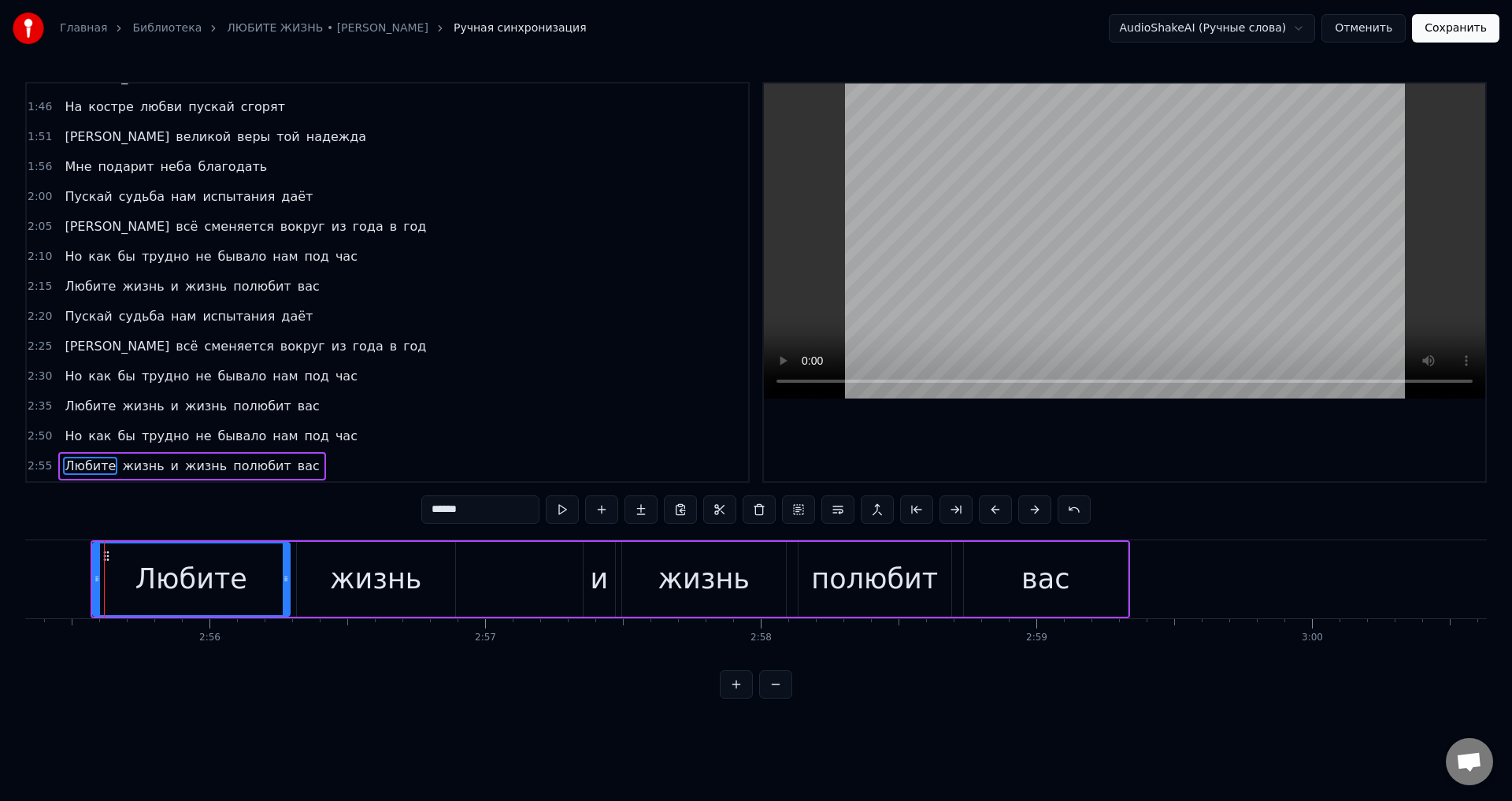
click at [1001, 513] on button at bounding box center [995, 509] width 33 height 29
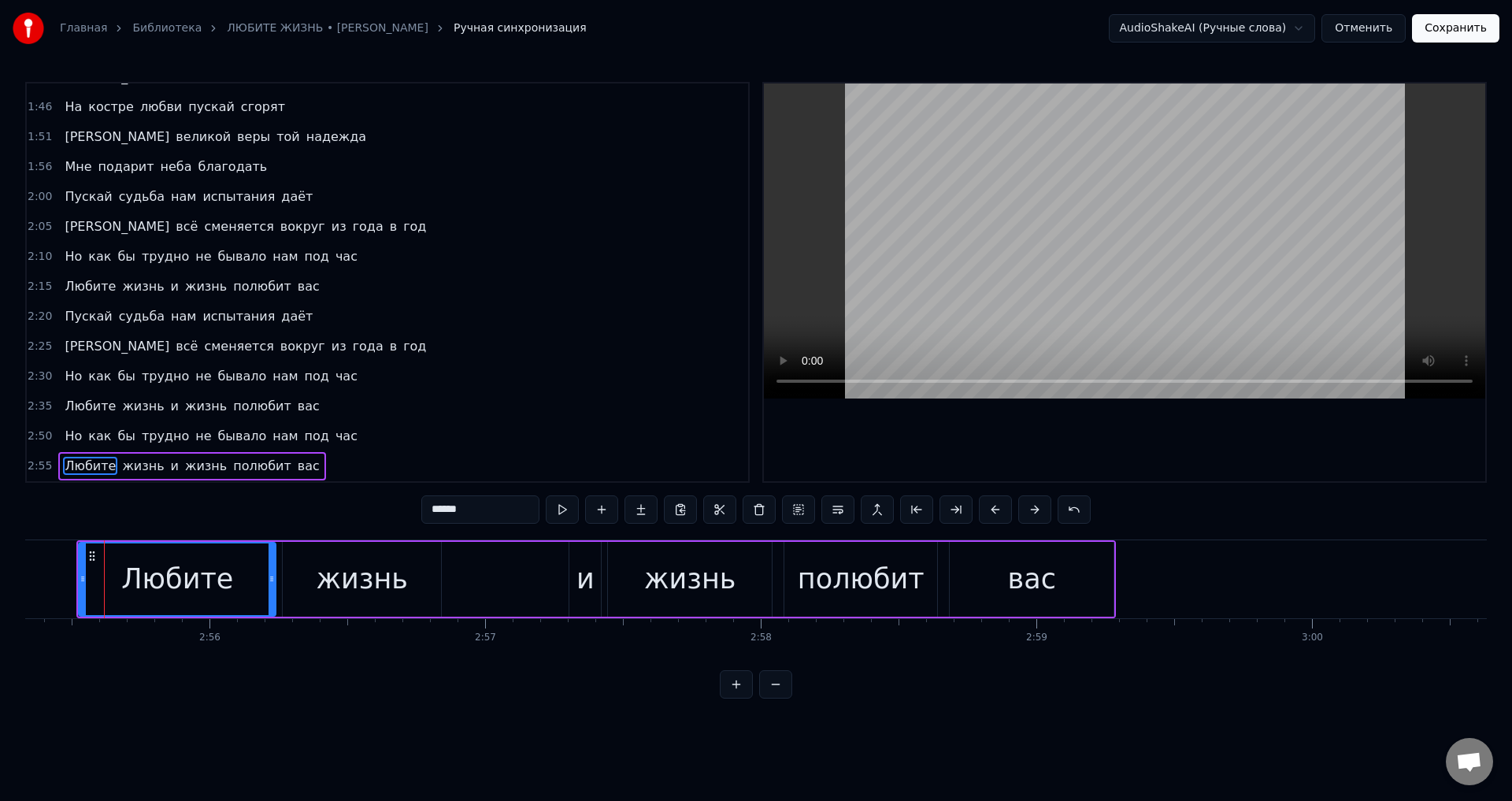
click at [1451, 12] on div "Главная Библиотека ЛЮБИТЕ ЖИЗНЬ • [PERSON_NAME] синхронизация AudioShakeAI (Руч…" at bounding box center [756, 29] width 1512 height 57
click at [1453, 29] on button "Сохранить" at bounding box center [1456, 29] width 87 height 29
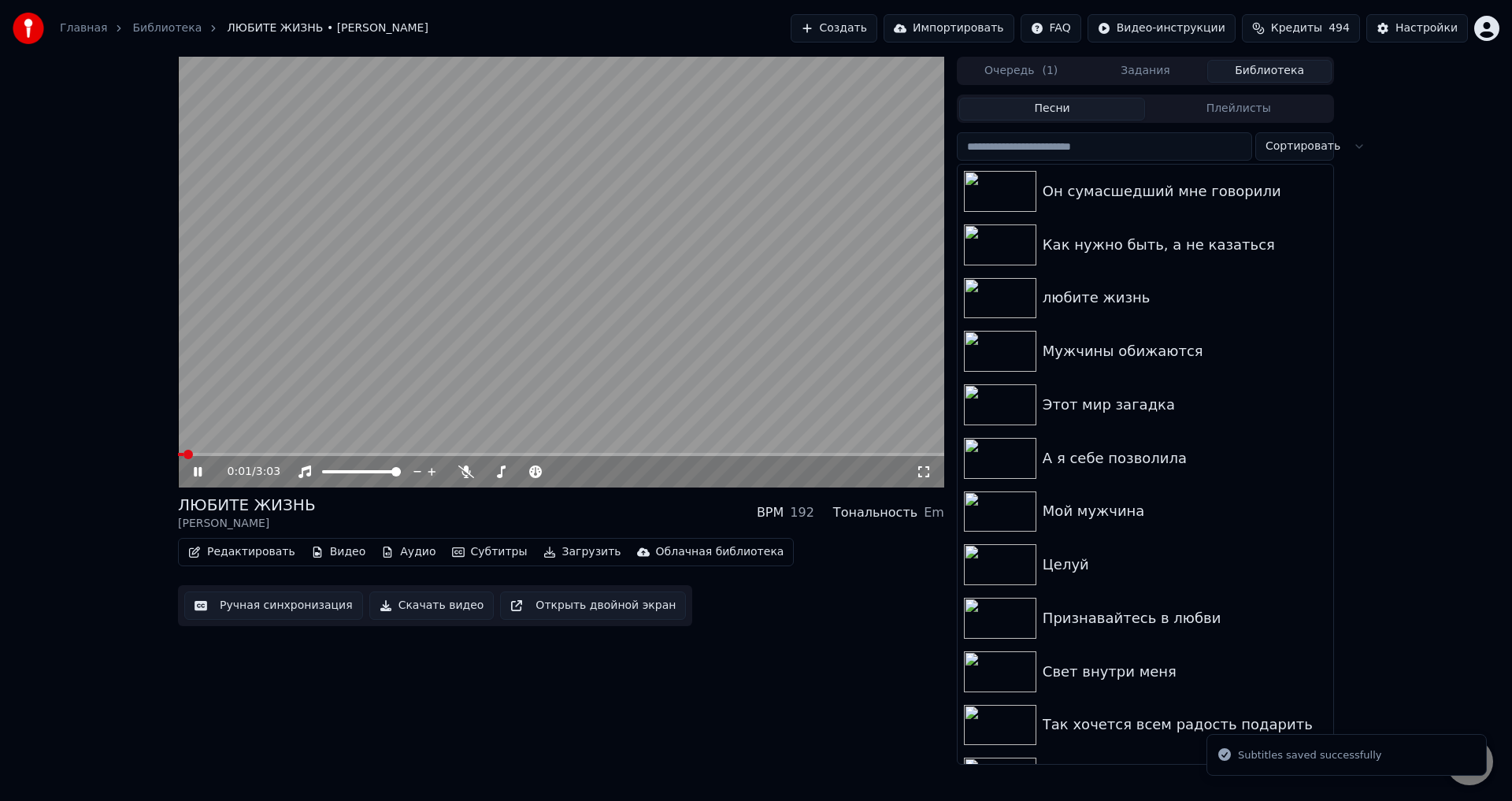
click at [919, 472] on icon at bounding box center [924, 471] width 16 height 12
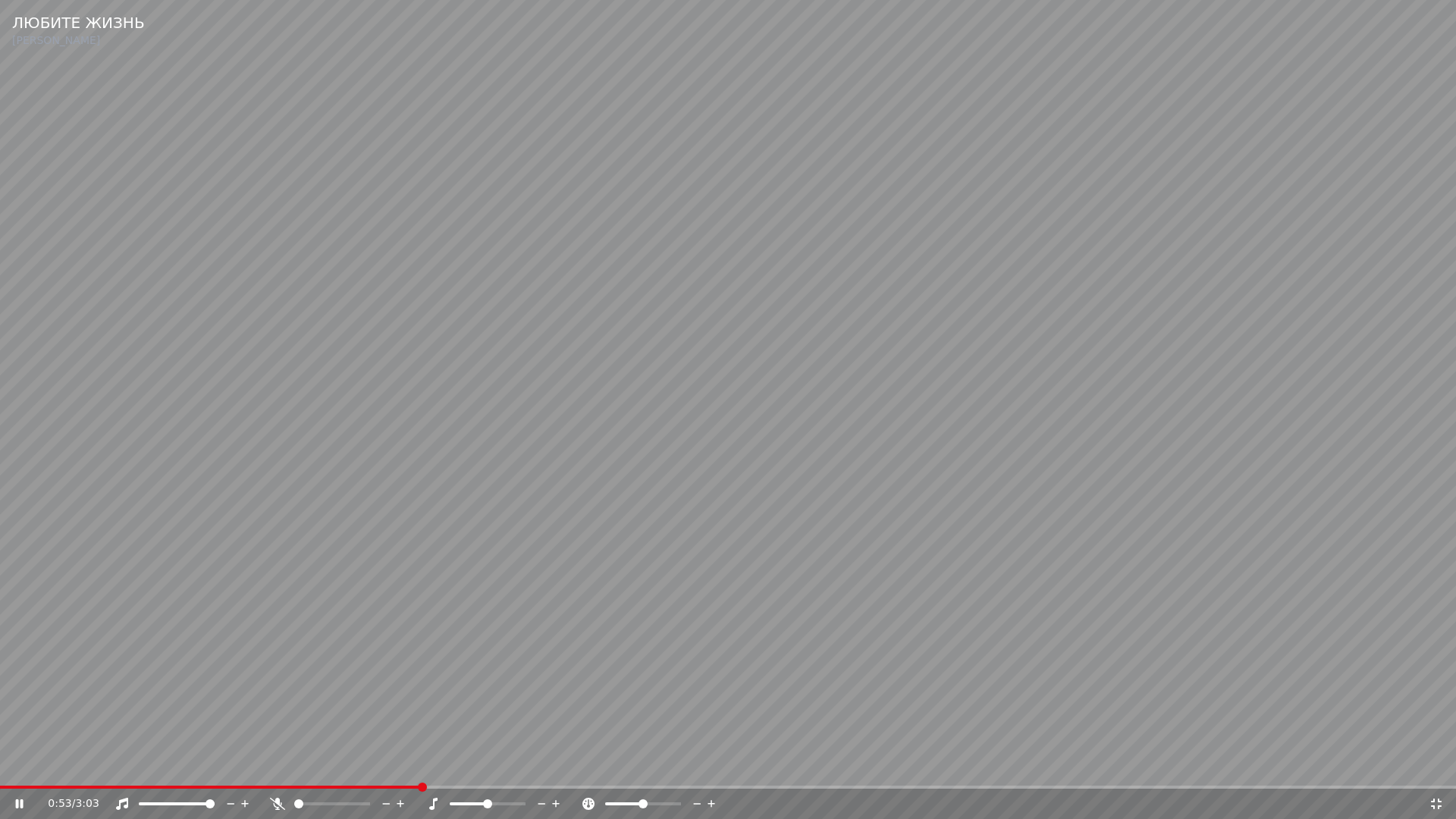
click at [421, 771] on span at bounding box center [210, 787] width 421 height 3
click at [1435, 771] on icon at bounding box center [1437, 804] width 11 height 11
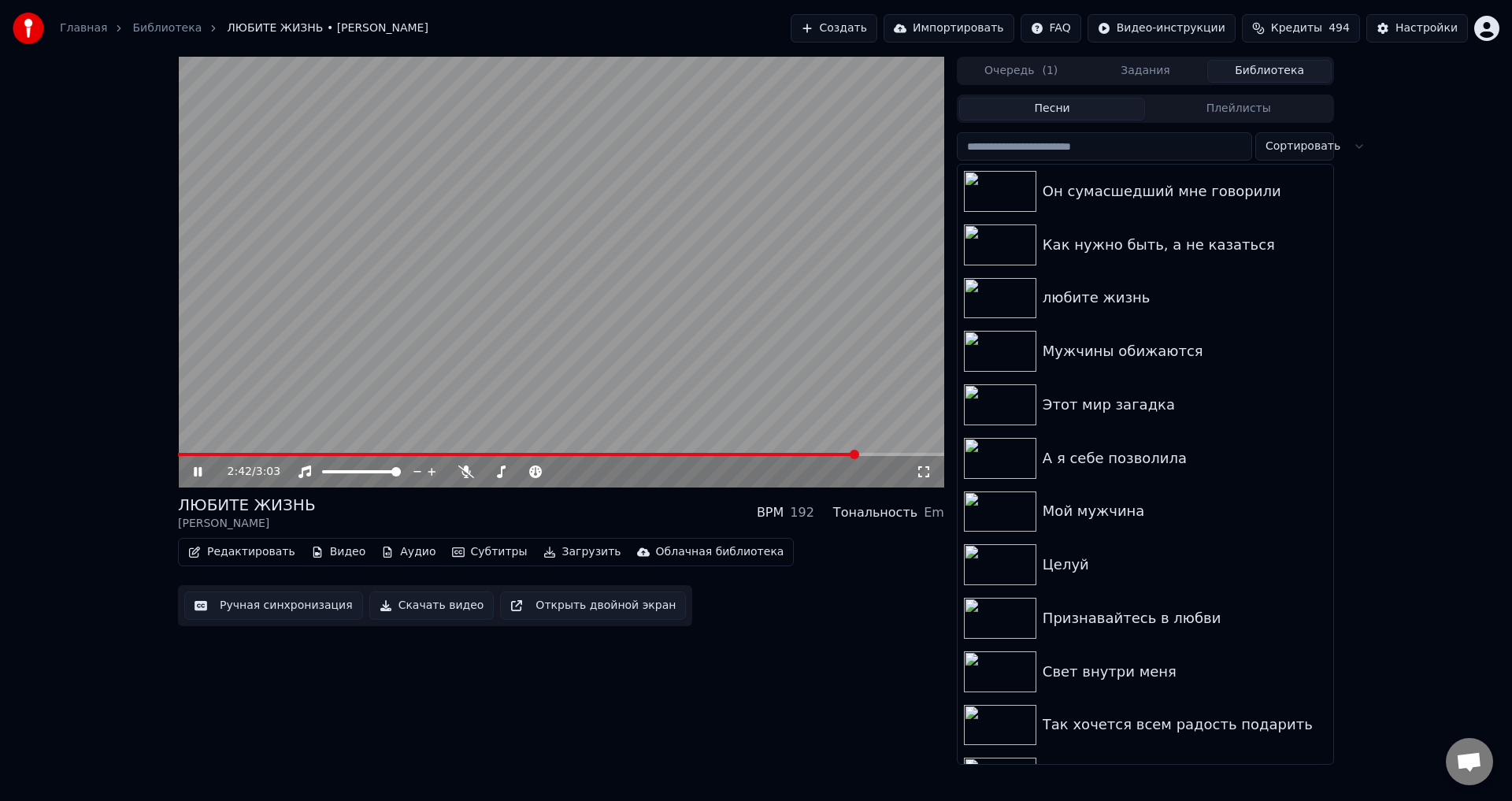
click at [297, 602] on button "Ручная синхронизация" at bounding box center [274, 605] width 179 height 29
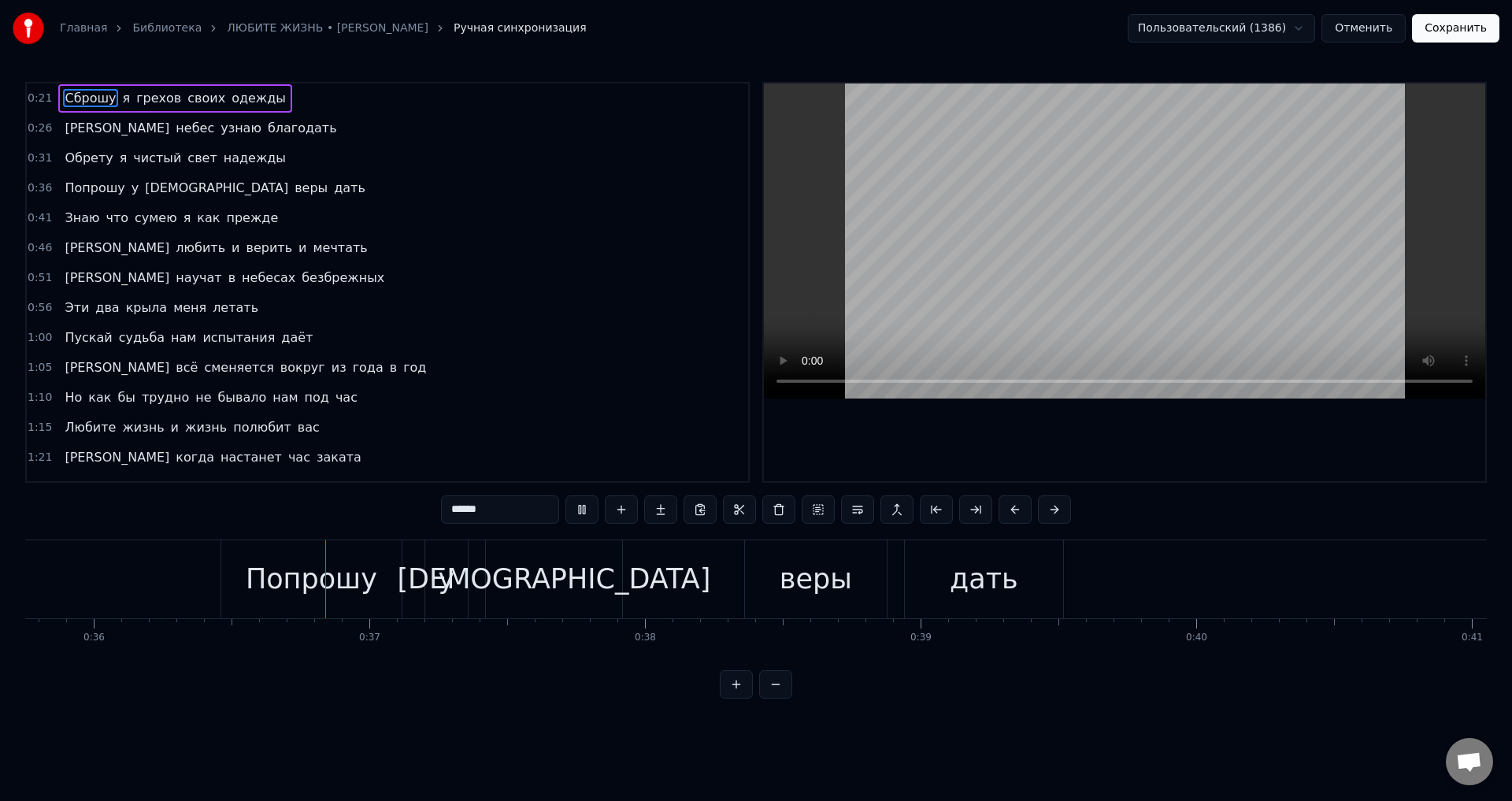
scroll to position [0, 9857]
click at [276, 572] on div "Попрошу" at bounding box center [311, 580] width 131 height 42
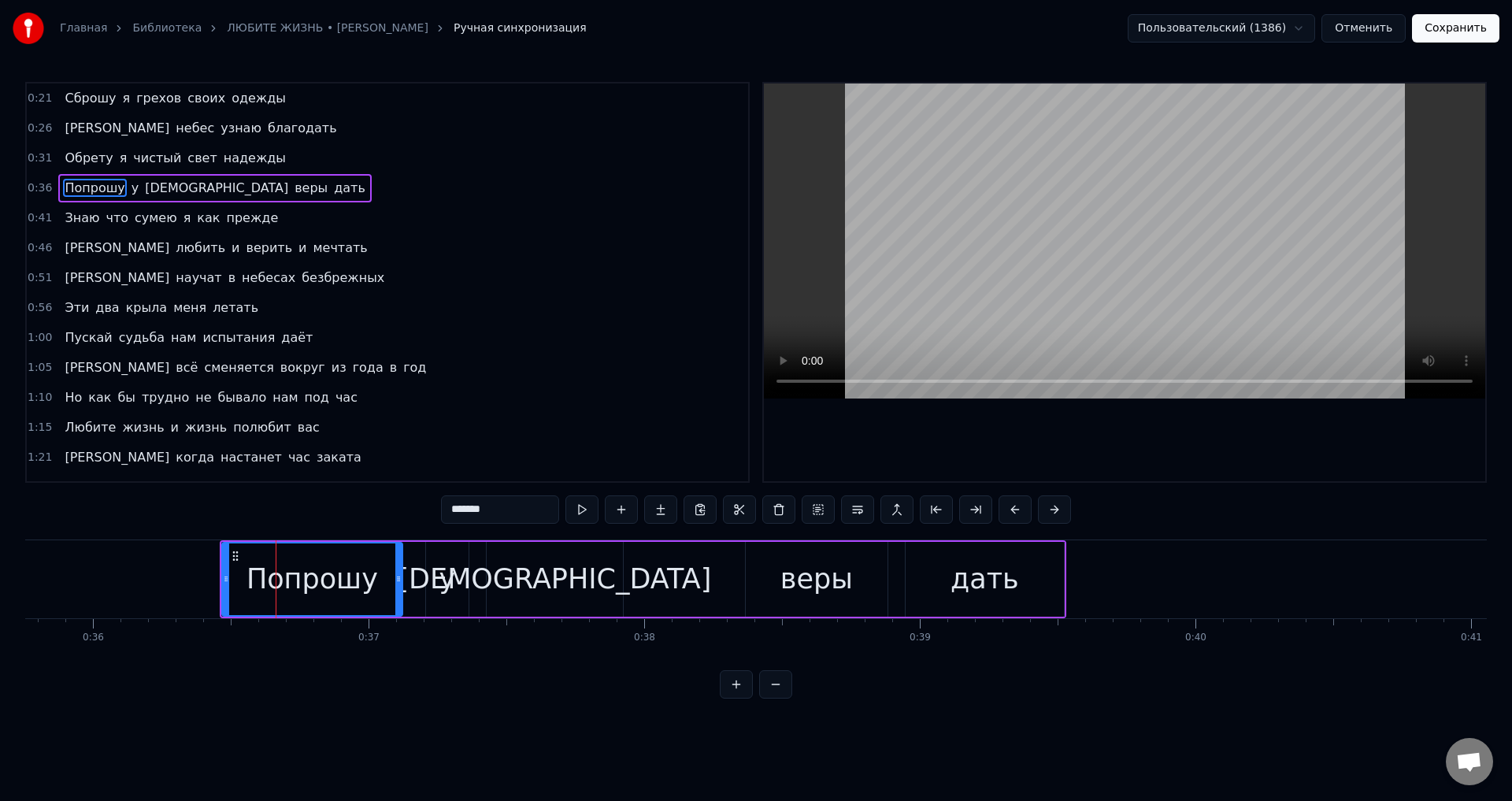
click at [67, 96] on span "Сброшу" at bounding box center [89, 98] width 54 height 18
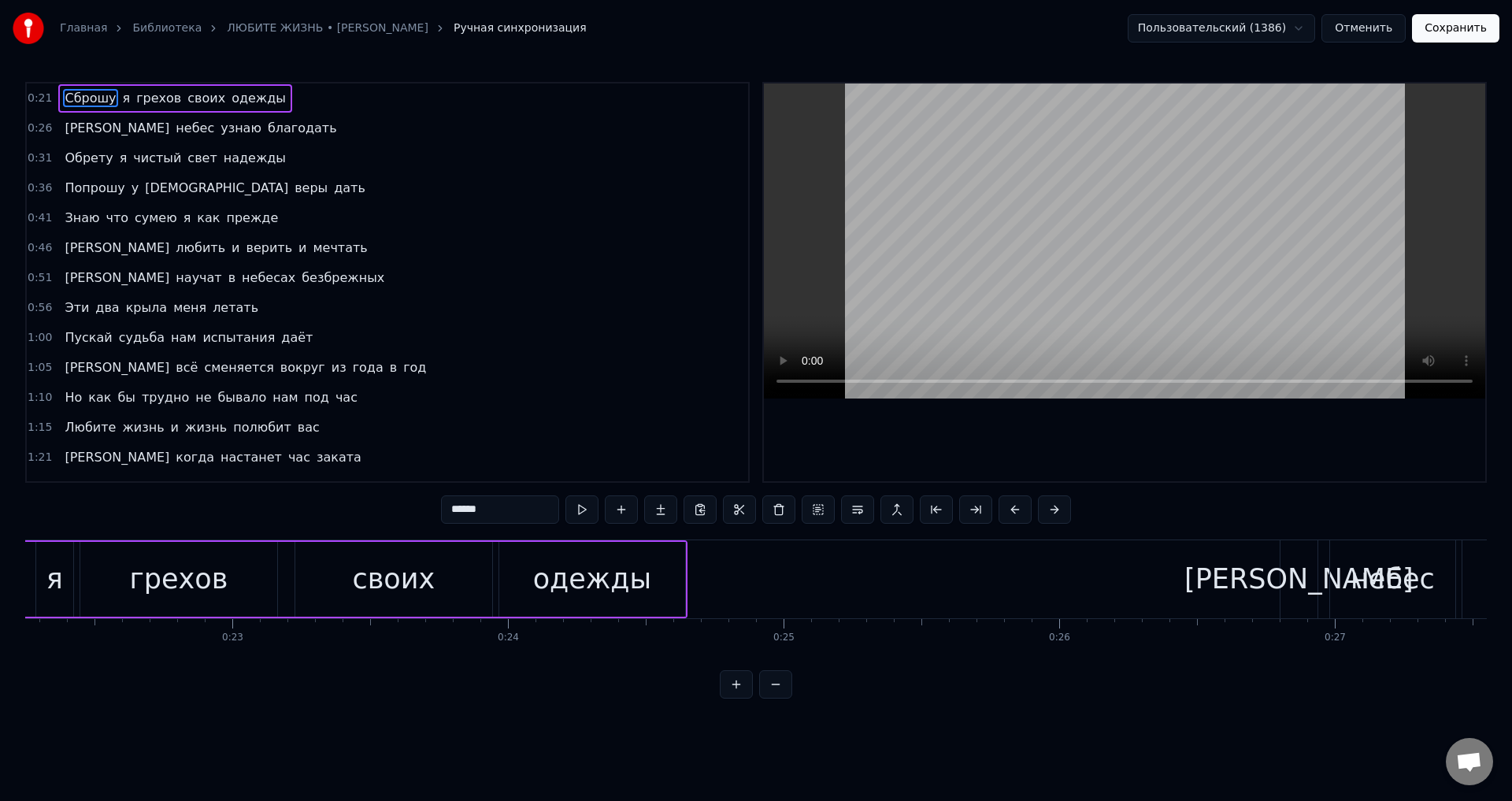
scroll to position [0, 5914]
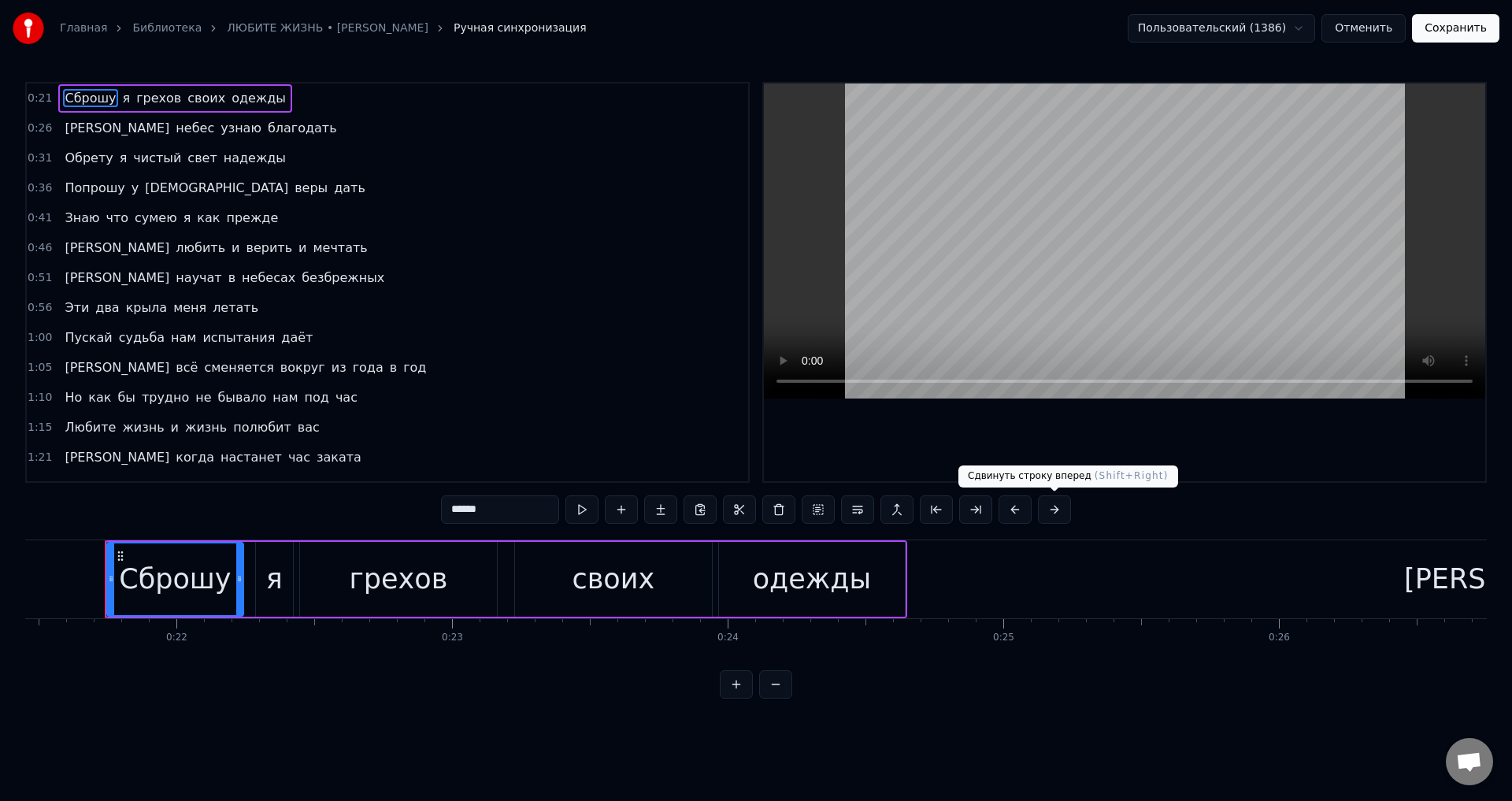
click at [1055, 513] on button at bounding box center [1054, 509] width 33 height 29
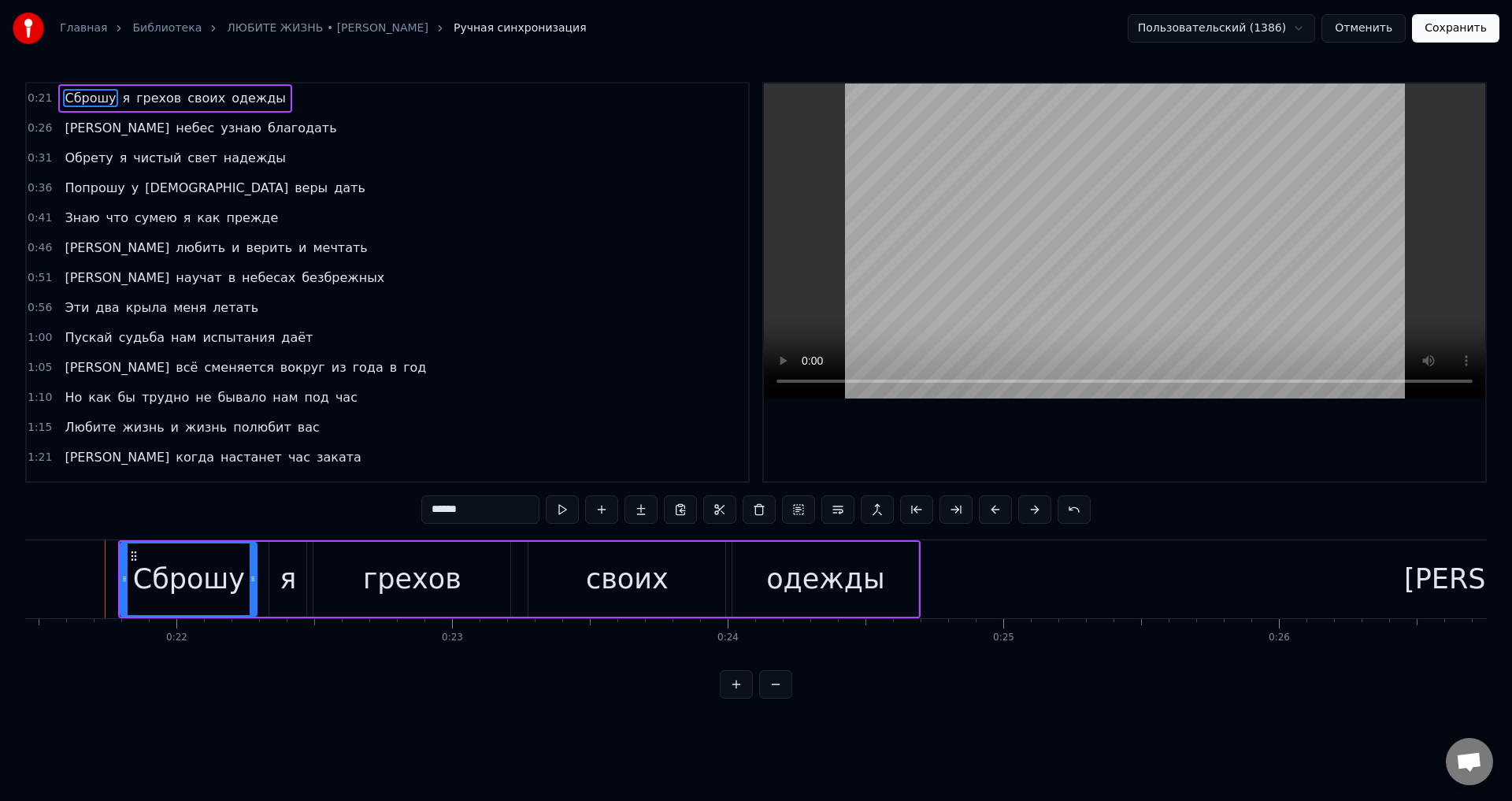
click at [69, 126] on span "[PERSON_NAME]" at bounding box center [117, 127] width 108 height 18
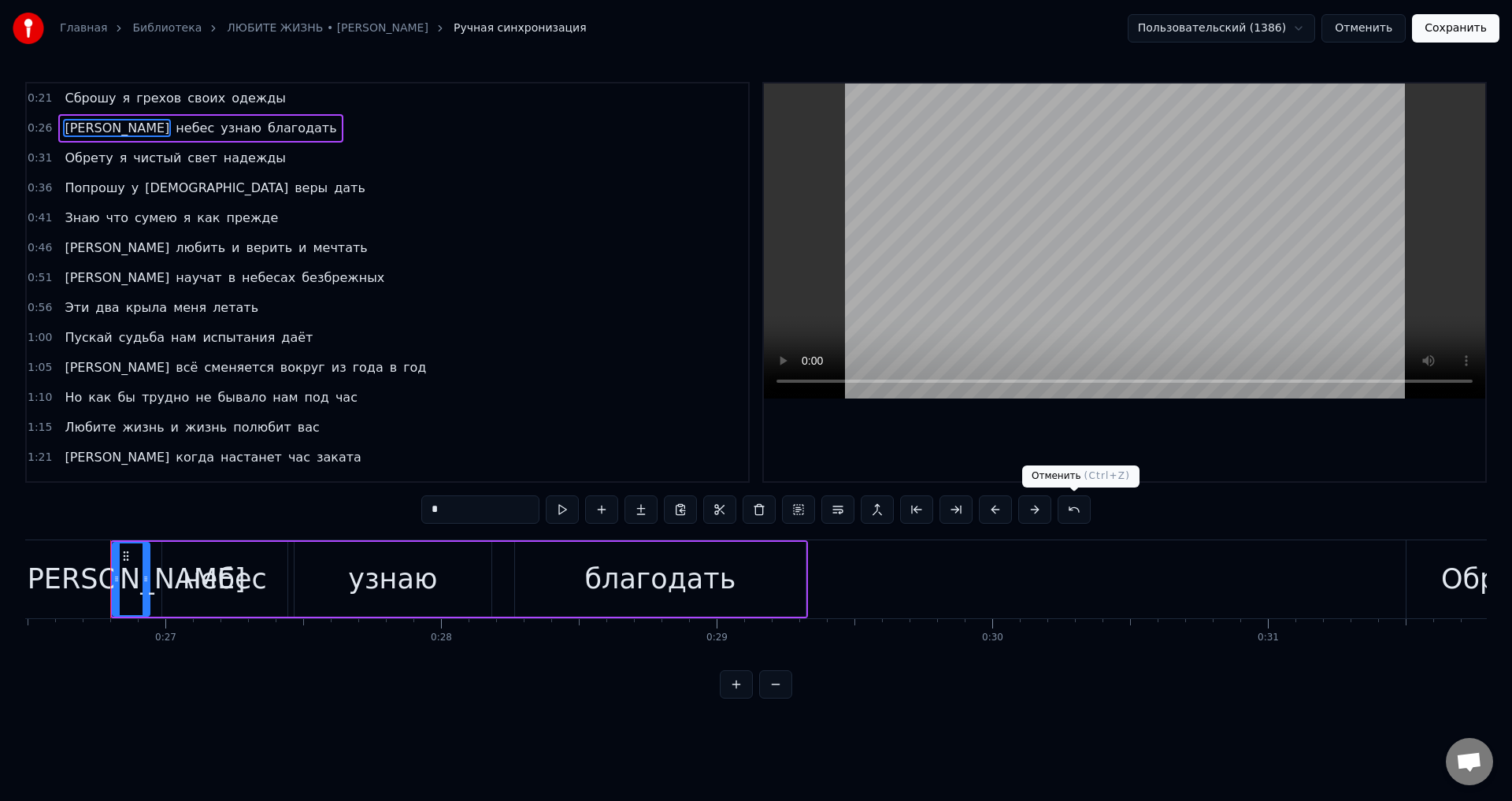
scroll to position [0, 7309]
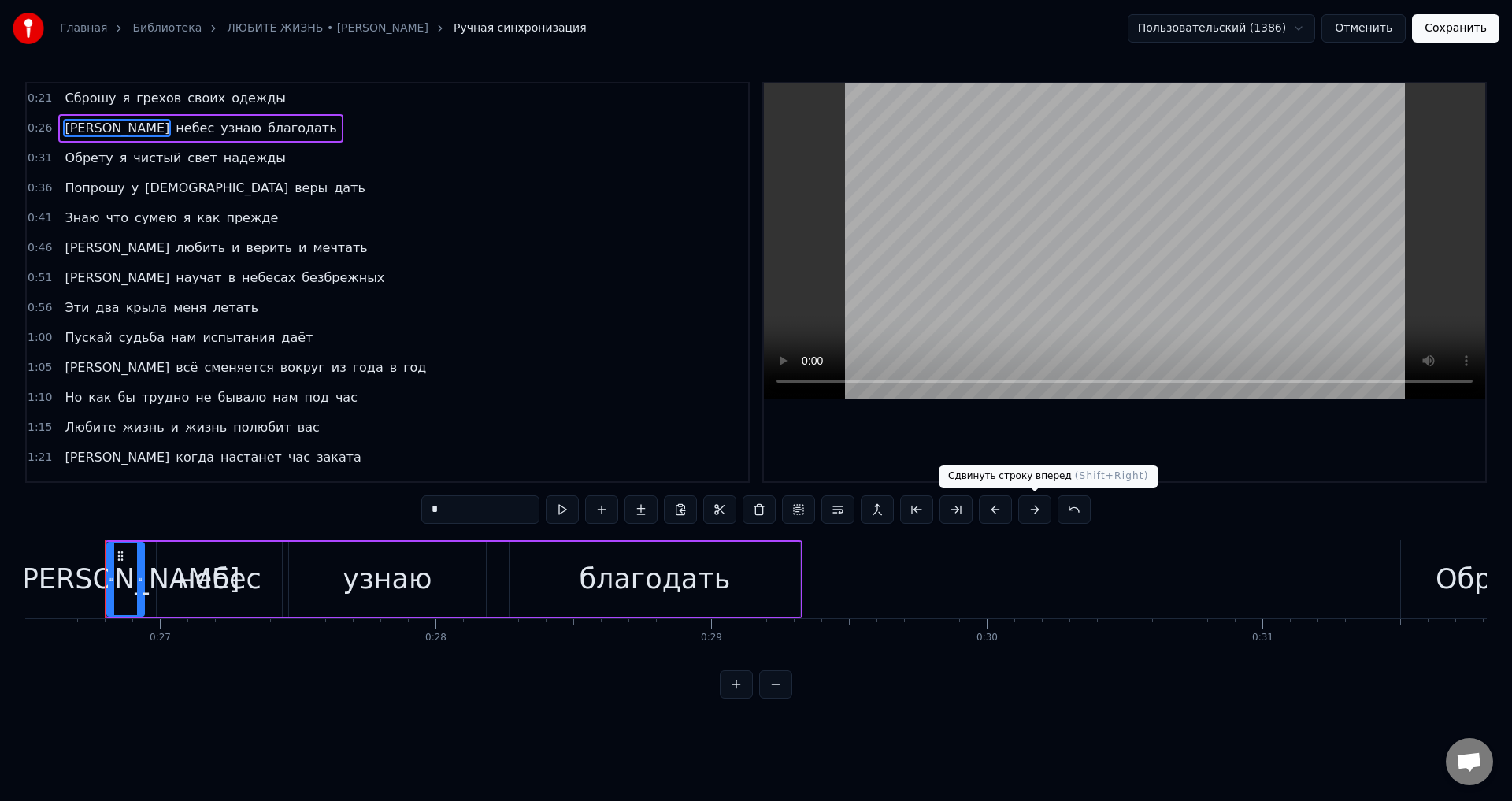
click at [1034, 511] on button at bounding box center [1035, 509] width 33 height 29
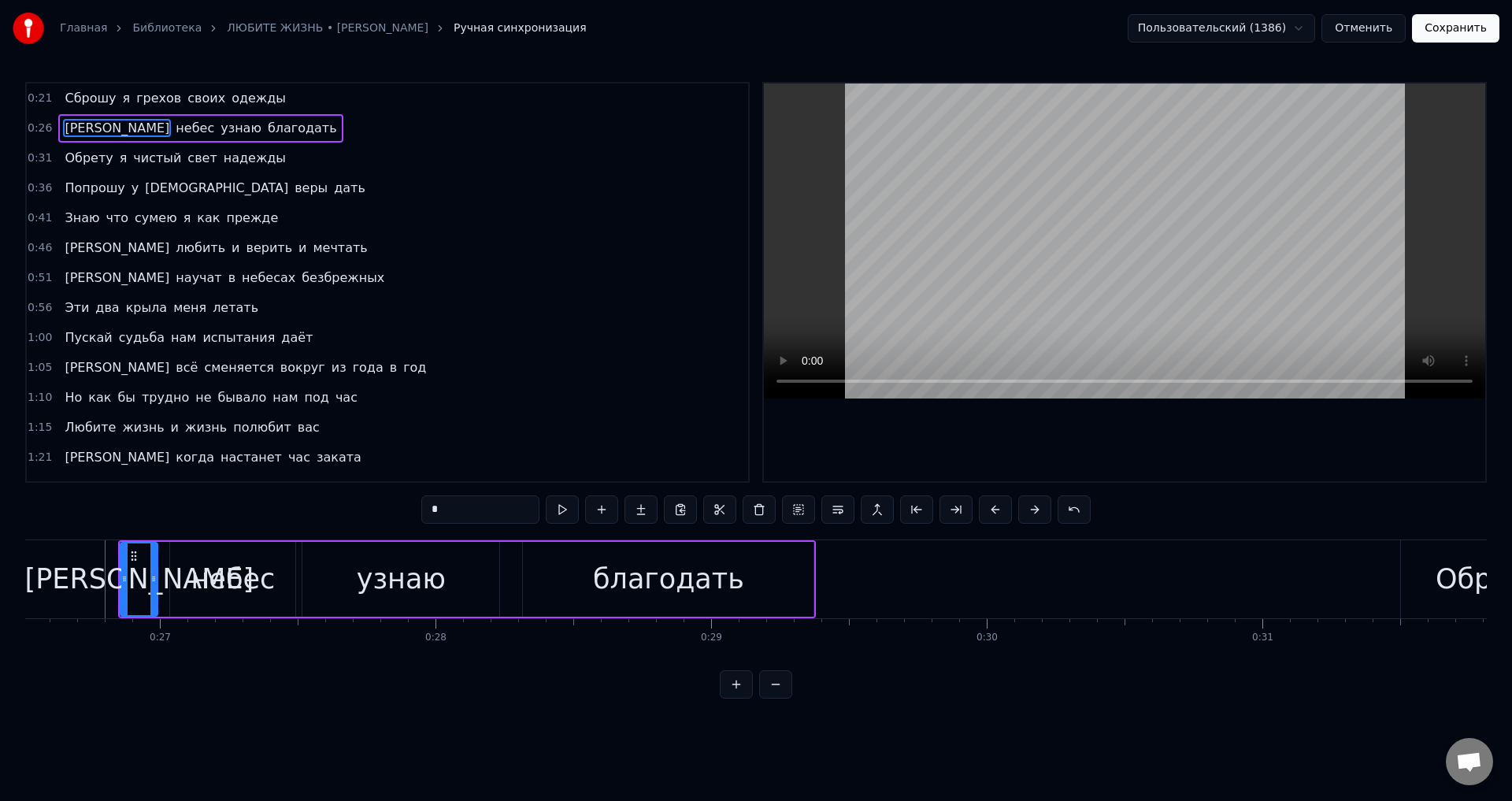
click at [65, 162] on span "Обрету" at bounding box center [88, 158] width 51 height 18
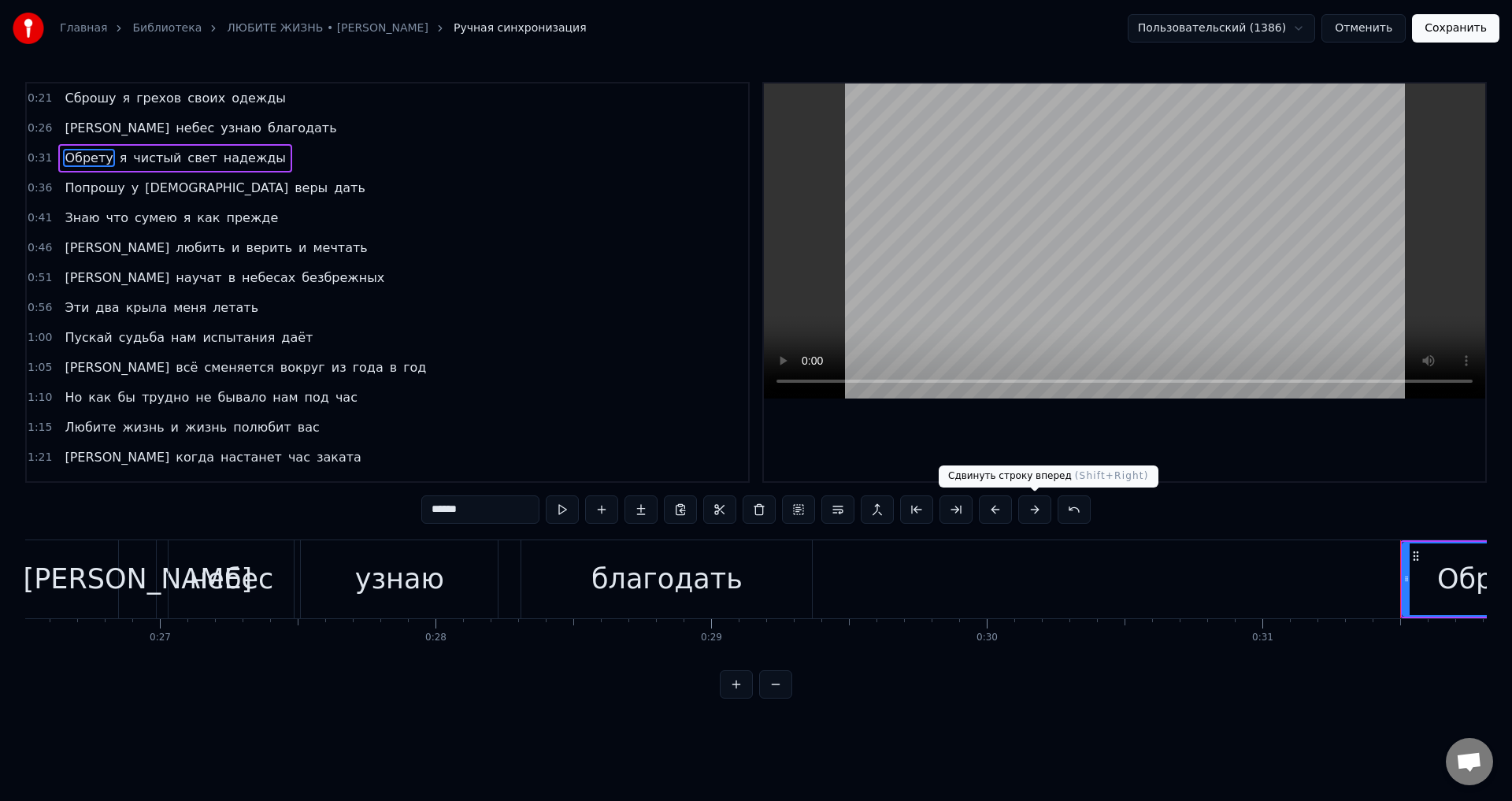
click at [1033, 511] on button at bounding box center [1035, 509] width 33 height 29
click at [75, 193] on span "Попрошу" at bounding box center [94, 187] width 63 height 18
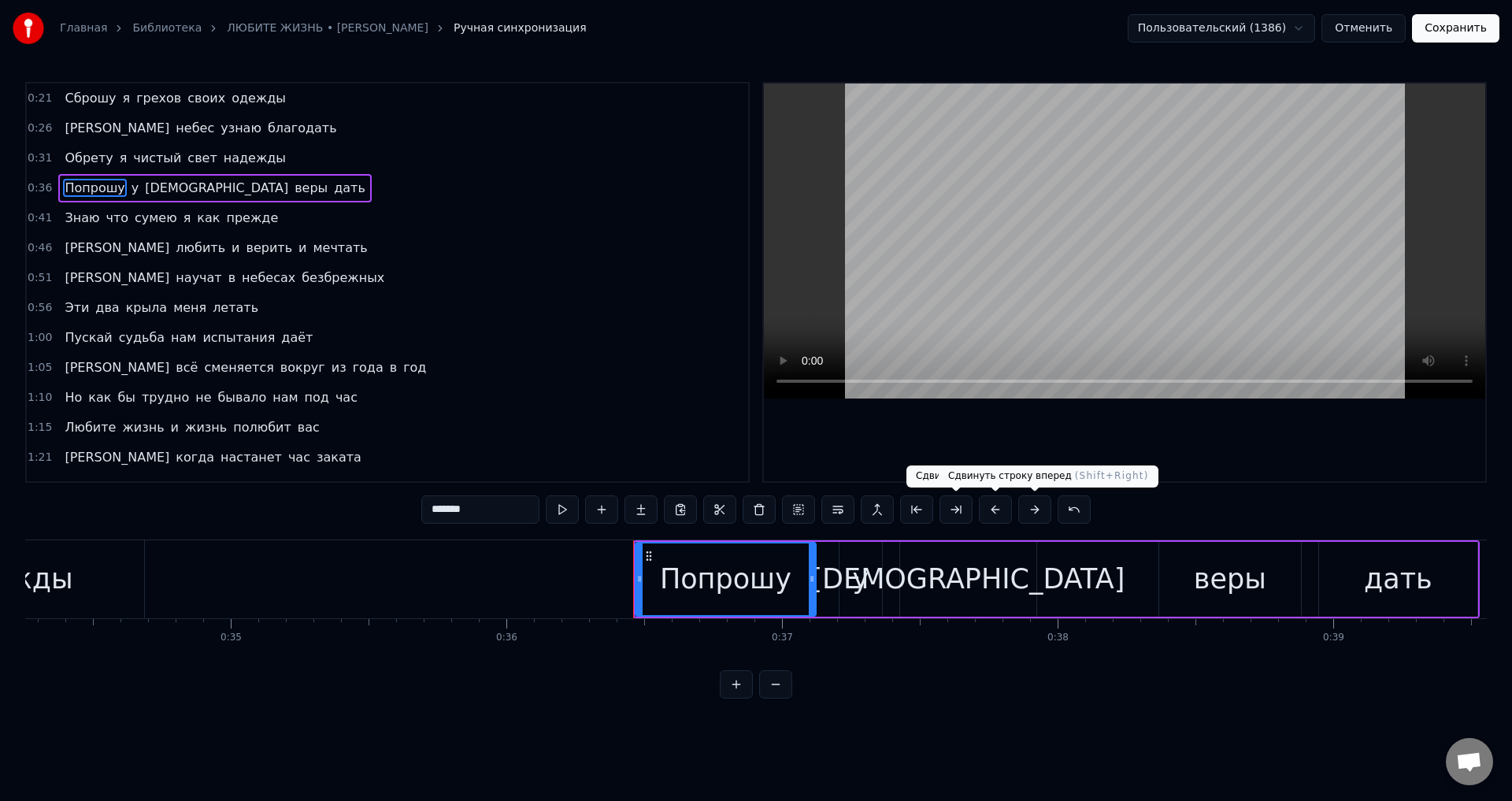
scroll to position [0, 9972]
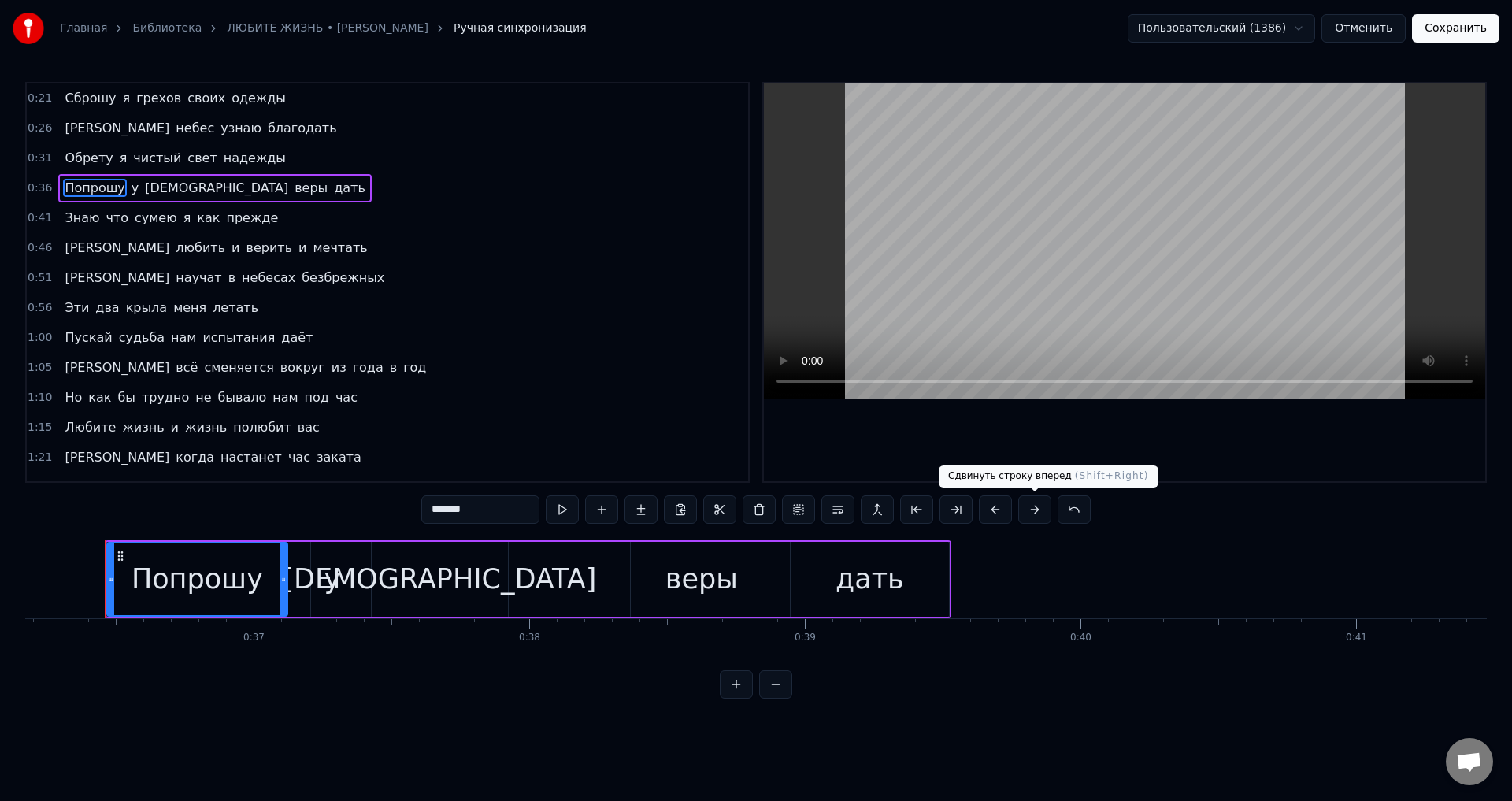
click at [1038, 509] on button at bounding box center [1035, 509] width 33 height 29
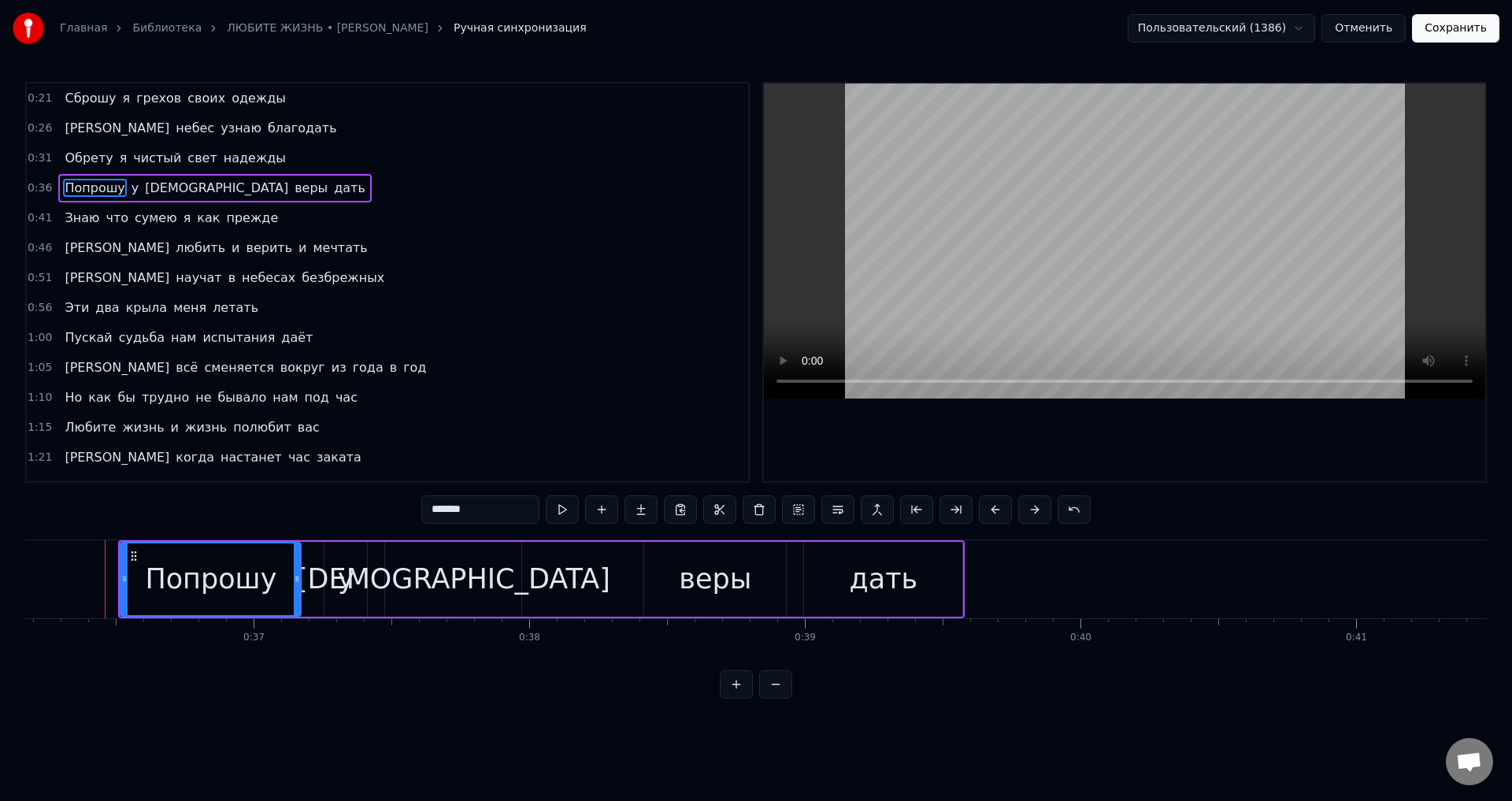
click at [81, 221] on span "Знаю" at bounding box center [82, 218] width 38 height 18
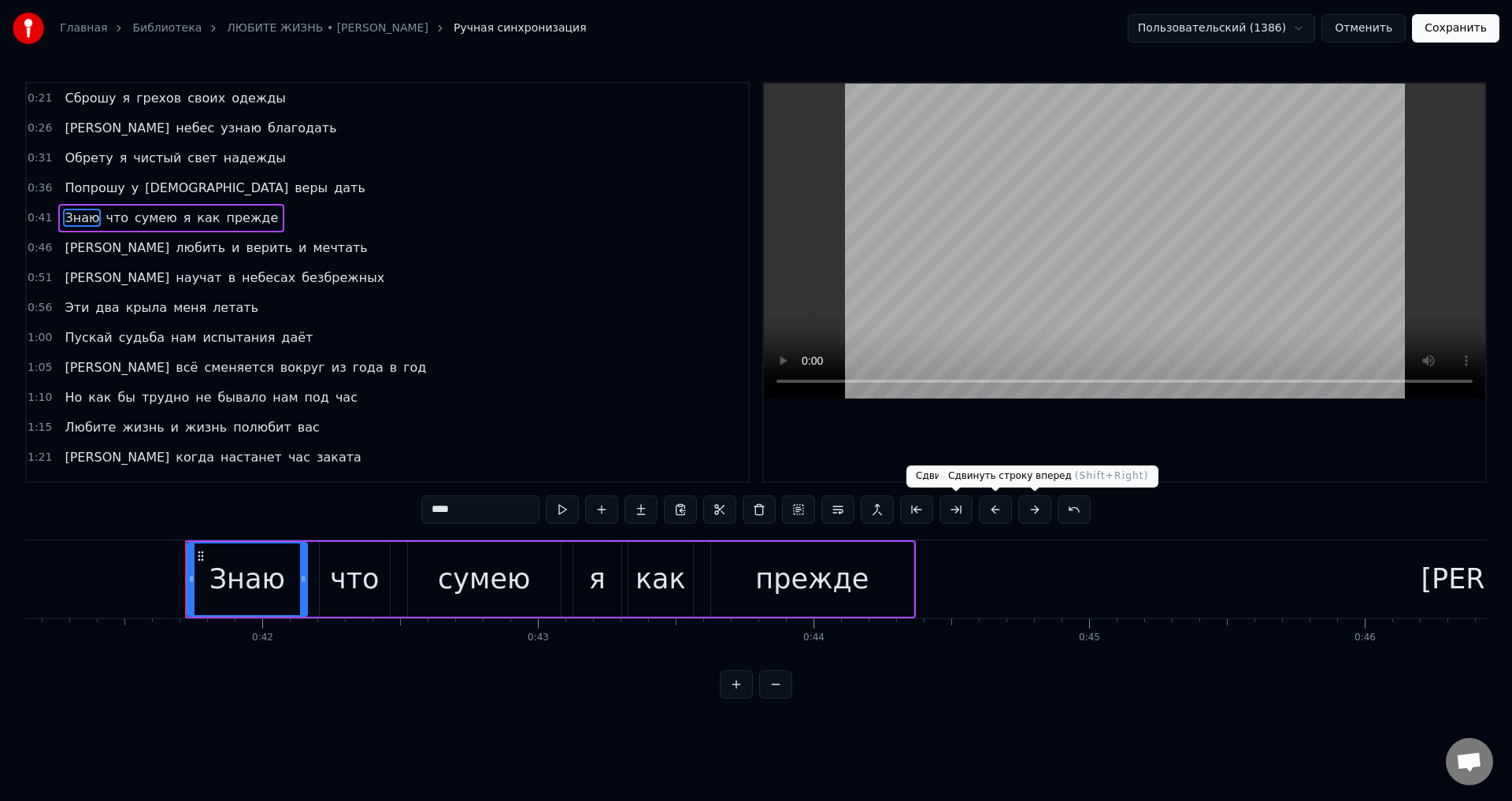
scroll to position [0, 11422]
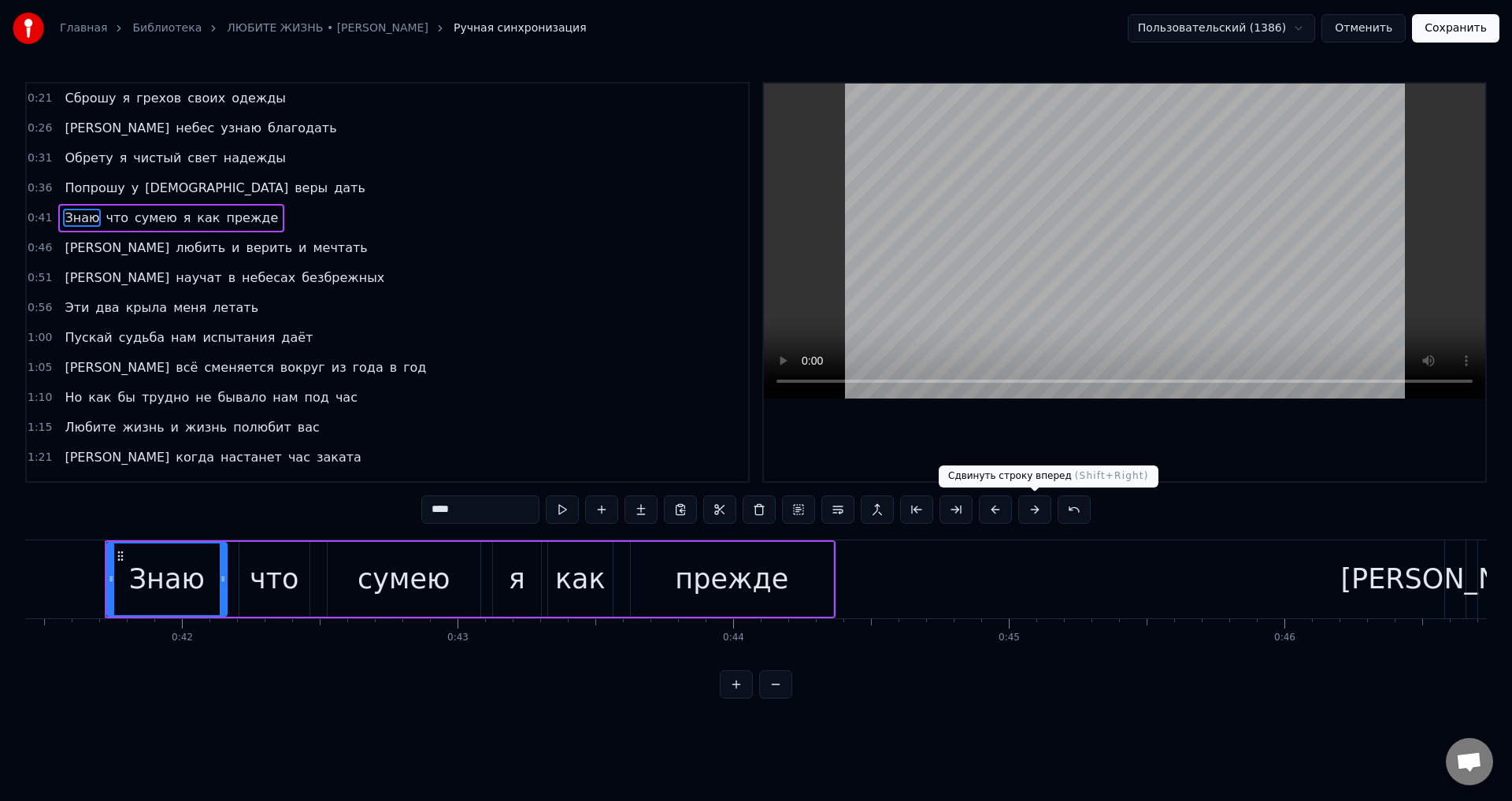
click at [1037, 504] on button at bounding box center [1035, 509] width 33 height 29
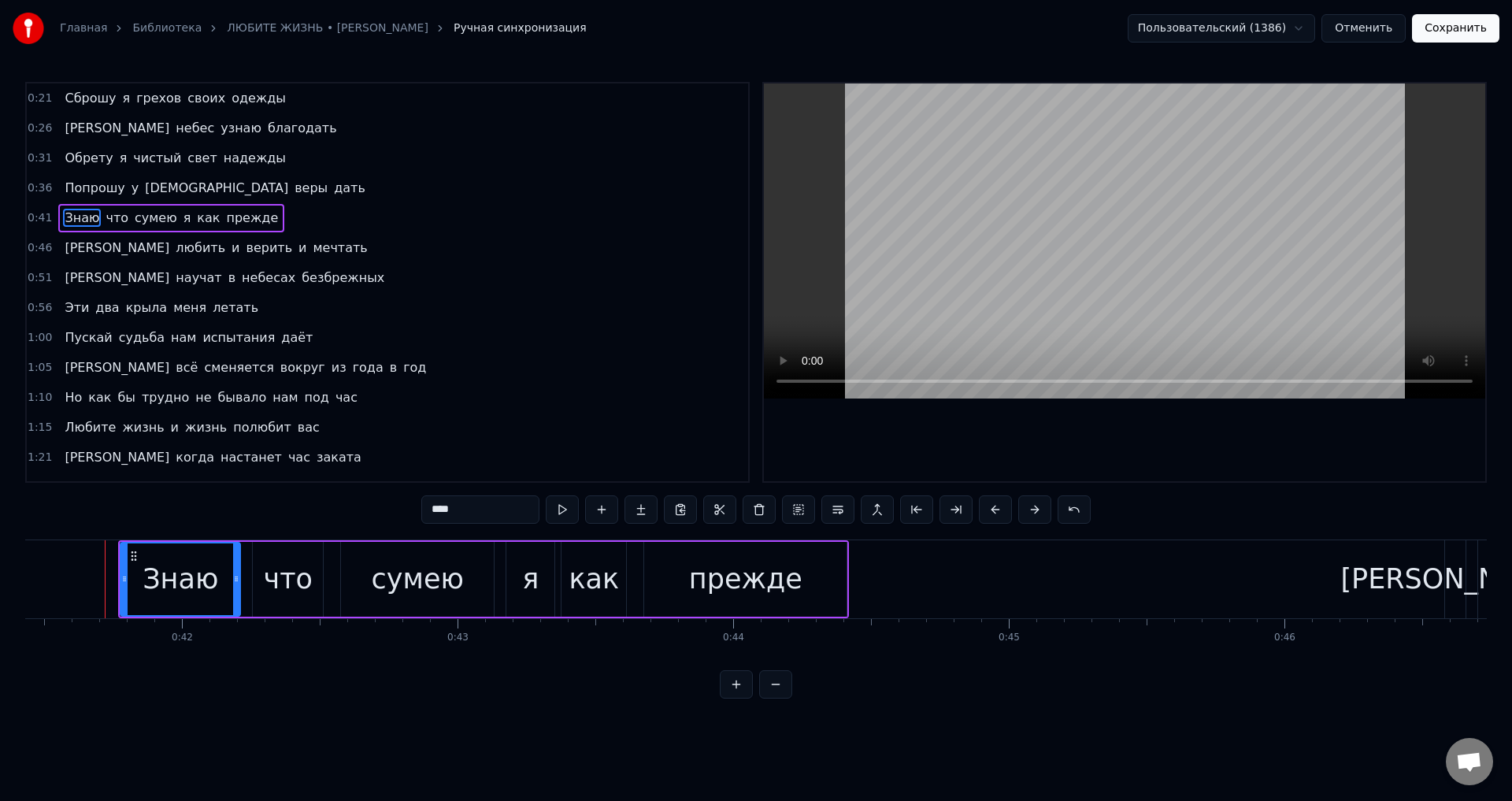
click at [67, 247] on span "[PERSON_NAME]" at bounding box center [117, 247] width 108 height 18
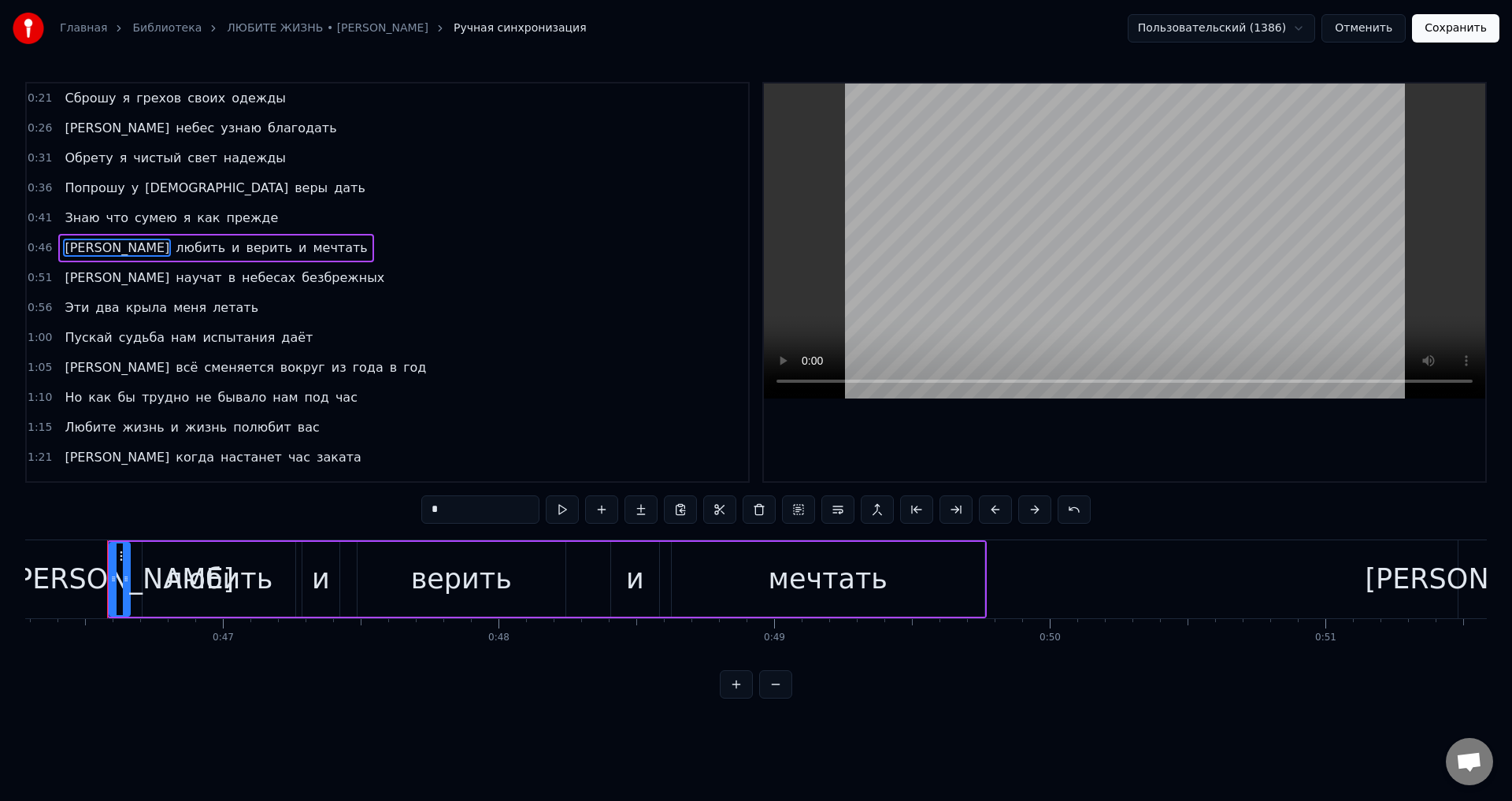
scroll to position [0, 12761]
click at [1034, 513] on button at bounding box center [1035, 509] width 33 height 29
click at [66, 283] on span "[PERSON_NAME]" at bounding box center [117, 277] width 108 height 18
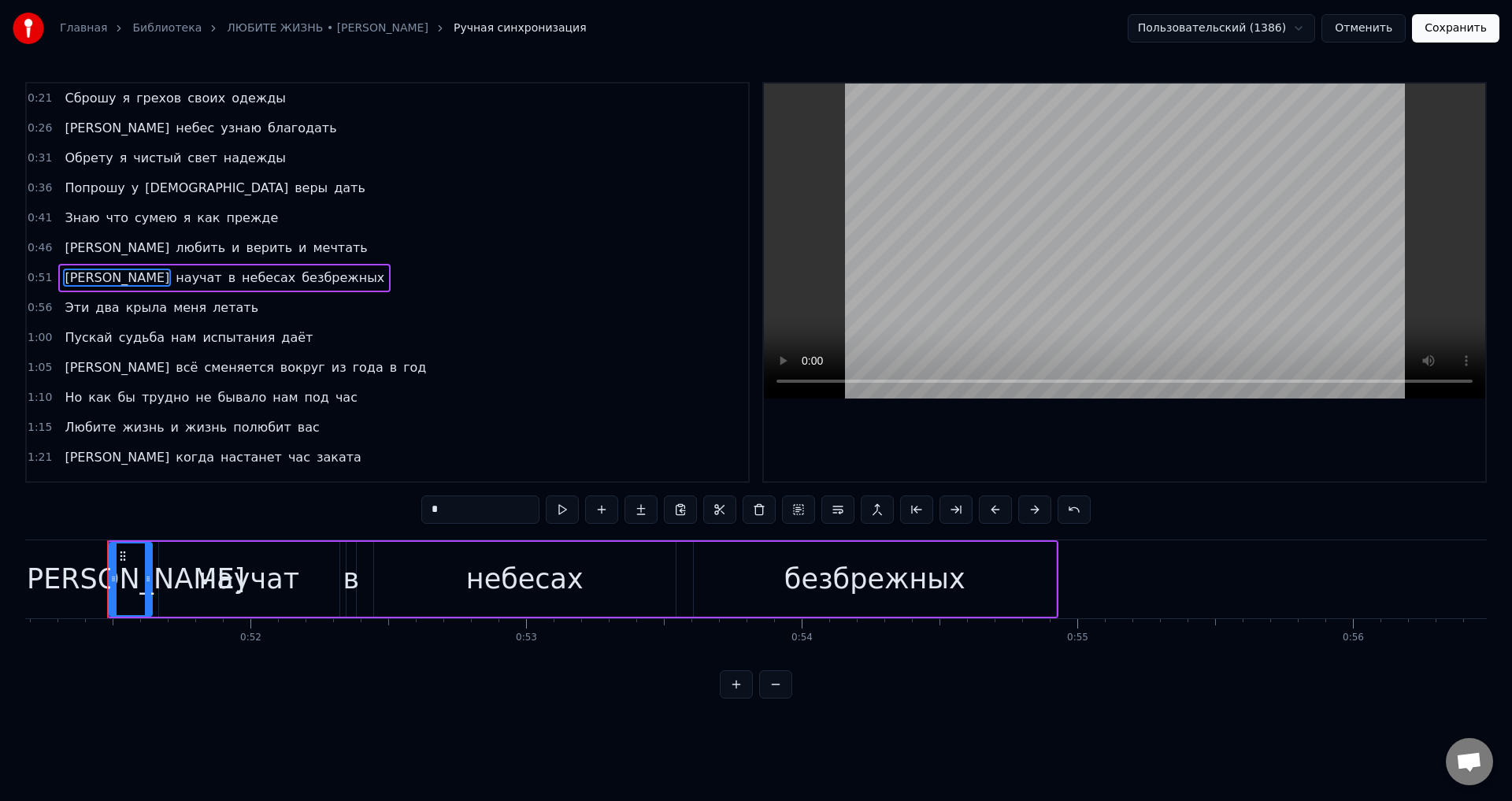
scroll to position [0, 14113]
click at [1033, 513] on button at bounding box center [1035, 509] width 33 height 29
click at [67, 310] on span "Эти" at bounding box center [76, 307] width 28 height 18
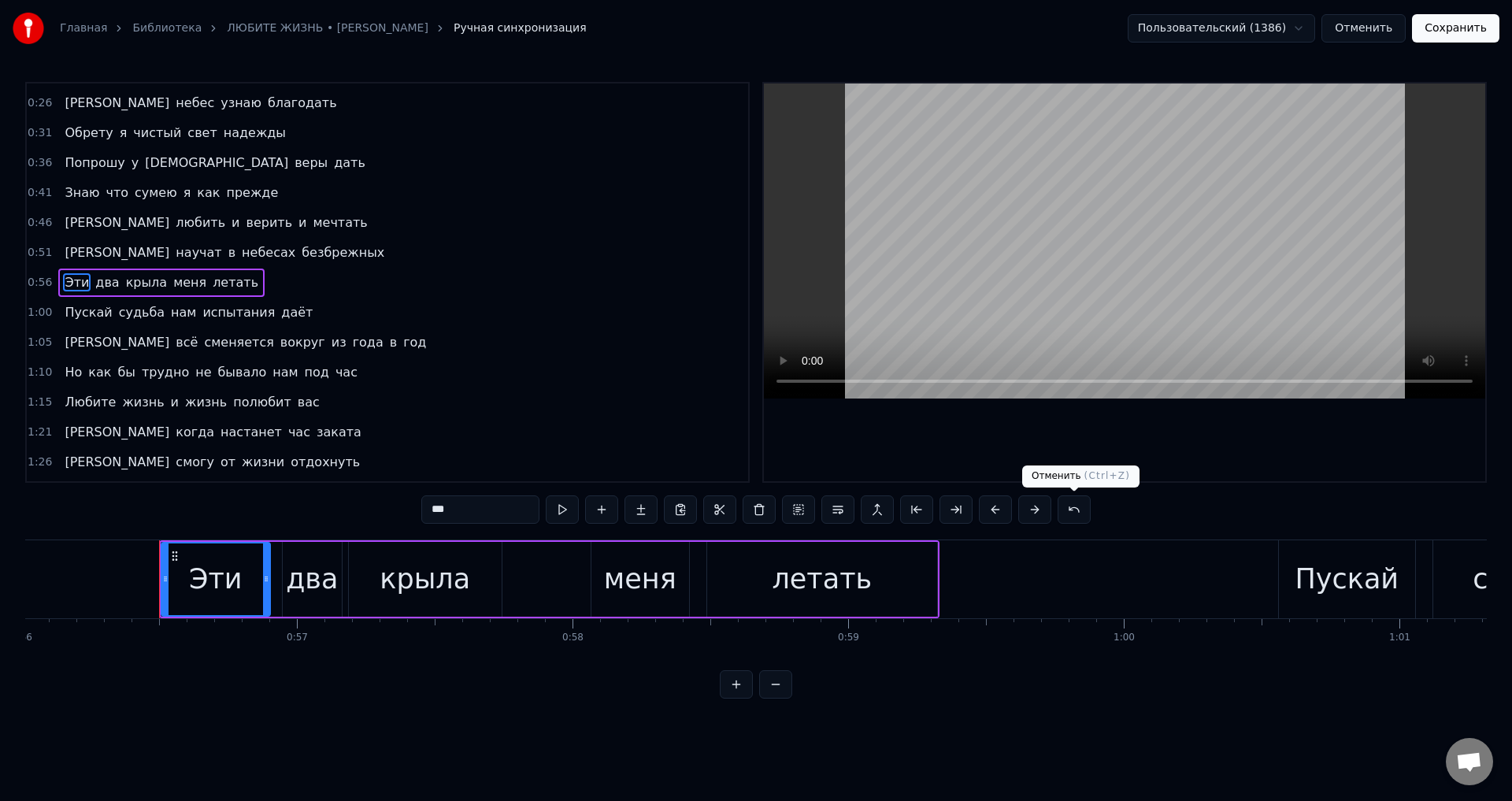
scroll to position [0, 15496]
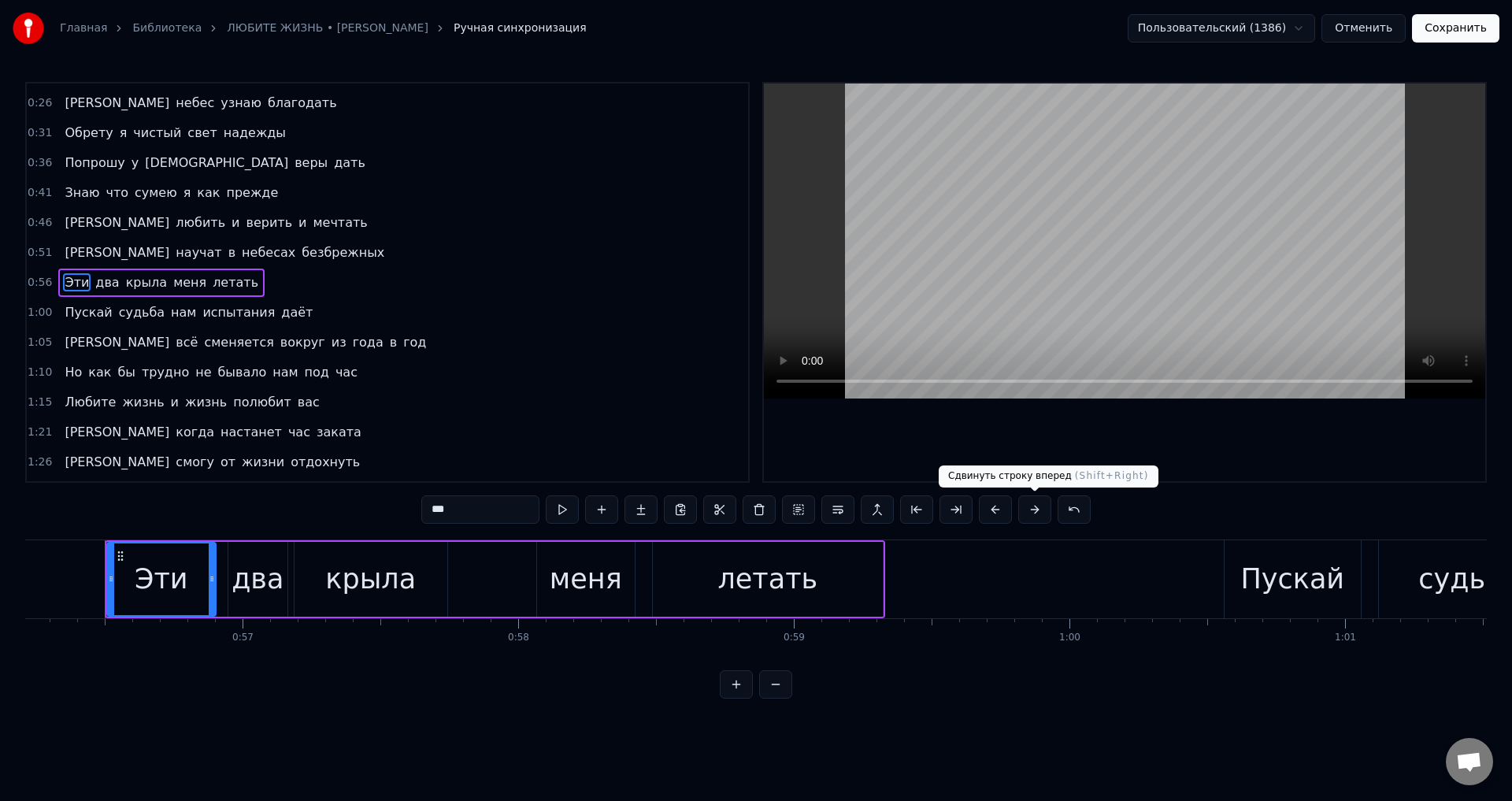
click at [1042, 512] on button at bounding box center [1035, 509] width 33 height 29
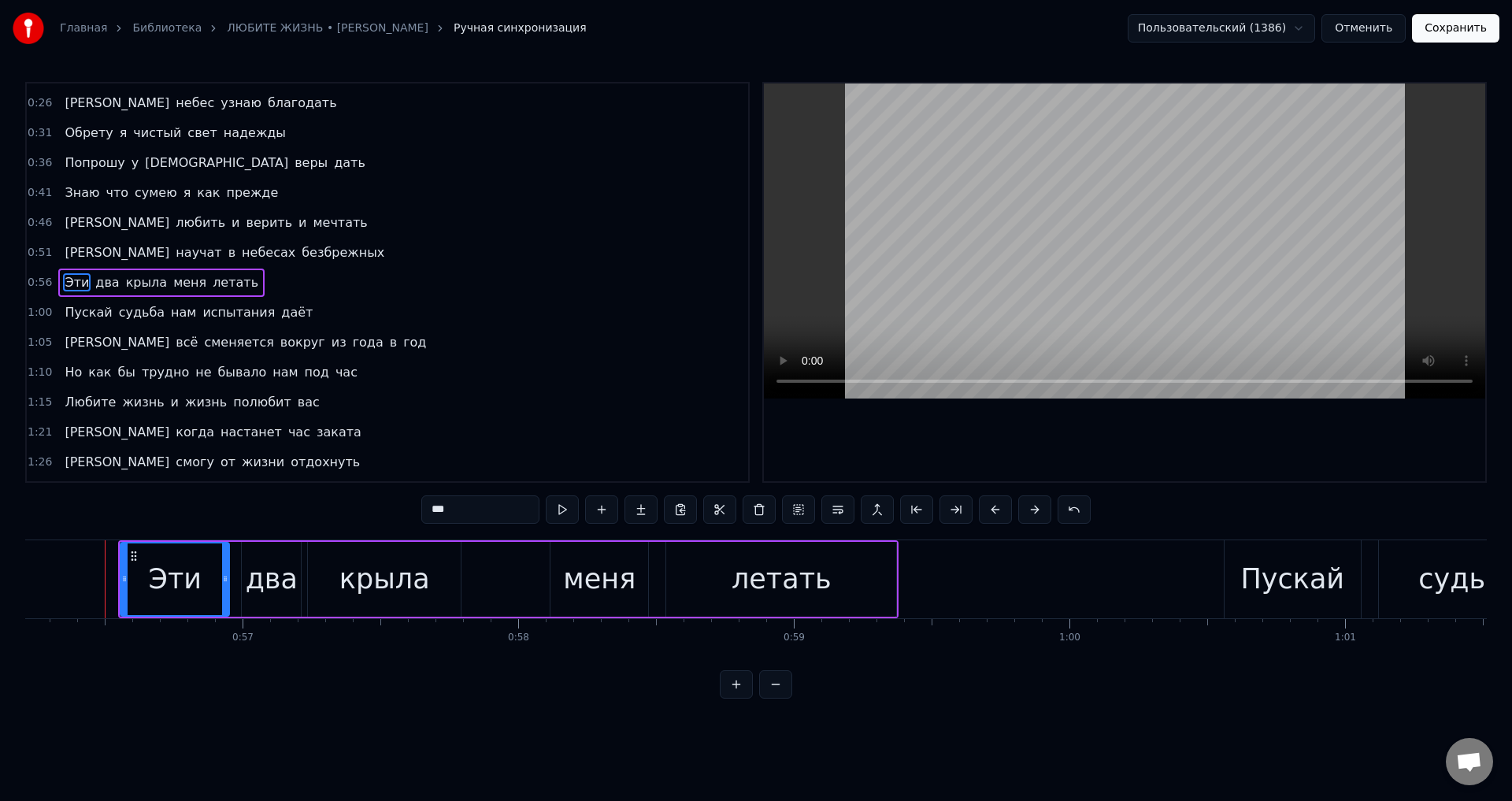
click at [82, 313] on span "Пускай" at bounding box center [87, 312] width 50 height 18
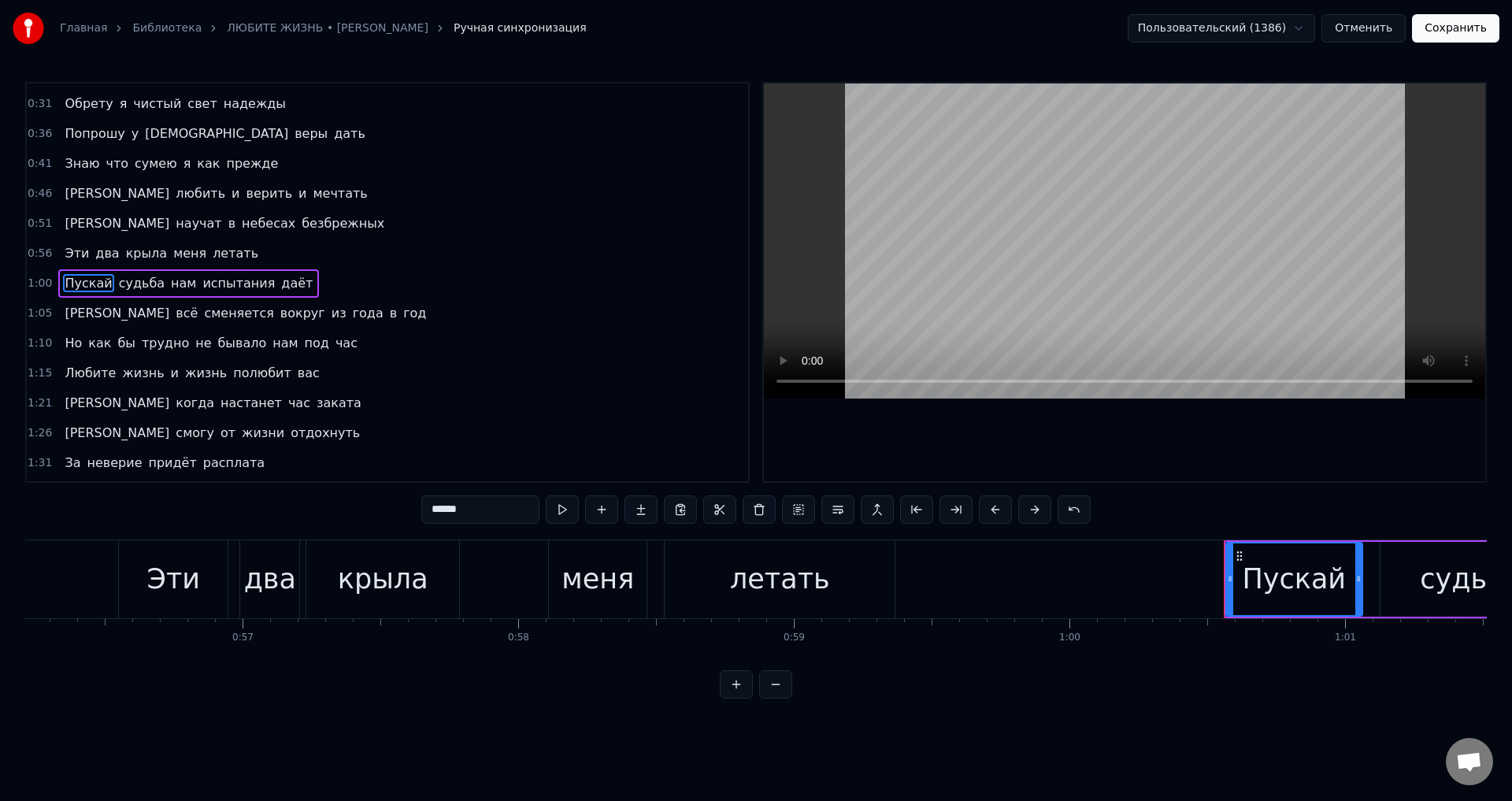
scroll to position [55, 0]
click at [1038, 507] on button at bounding box center [1035, 509] width 33 height 29
click at [63, 315] on span "[PERSON_NAME]" at bounding box center [117, 312] width 108 height 18
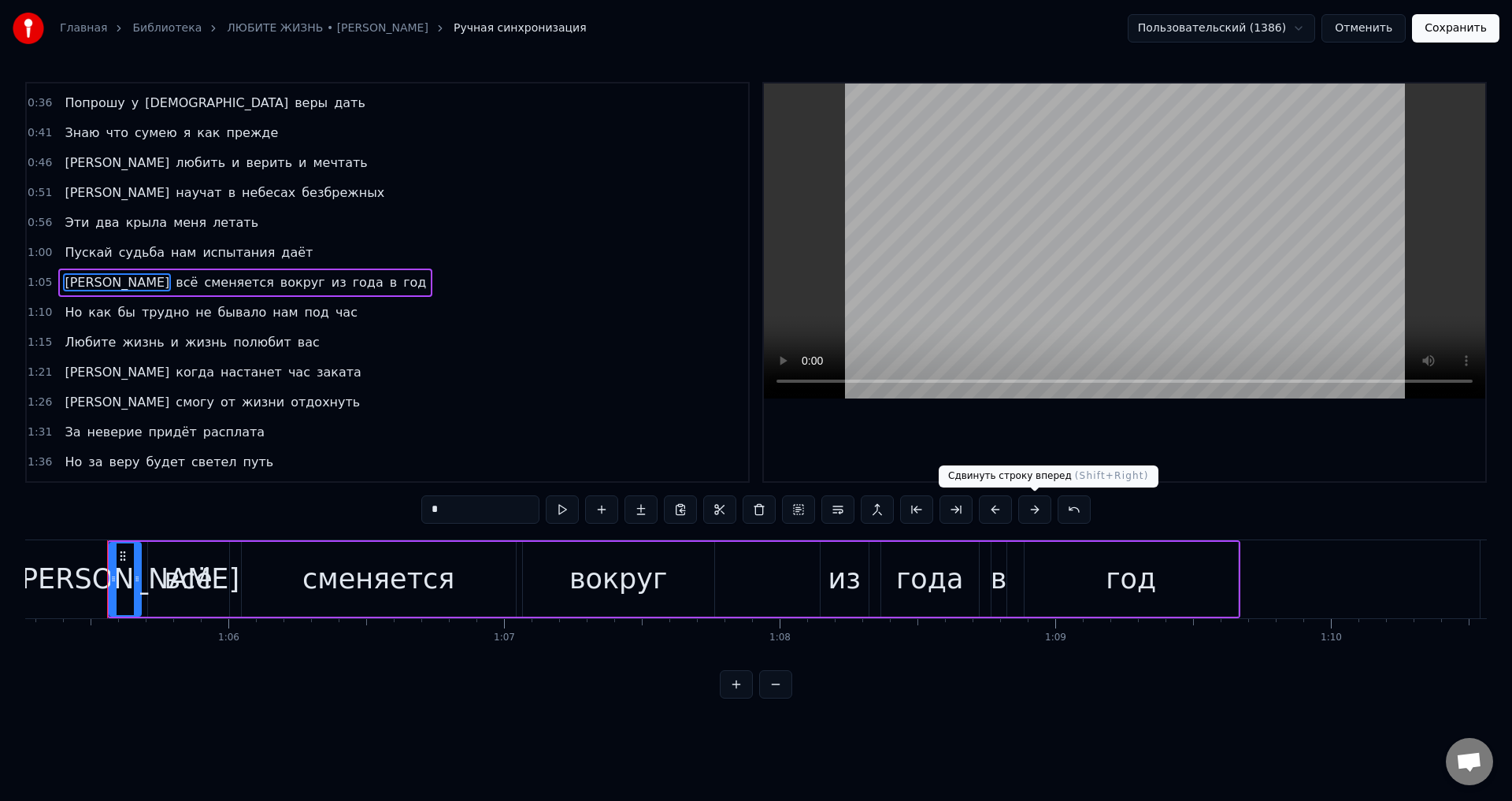
scroll to position [0, 17994]
click at [1033, 510] on button at bounding box center [1035, 509] width 33 height 29
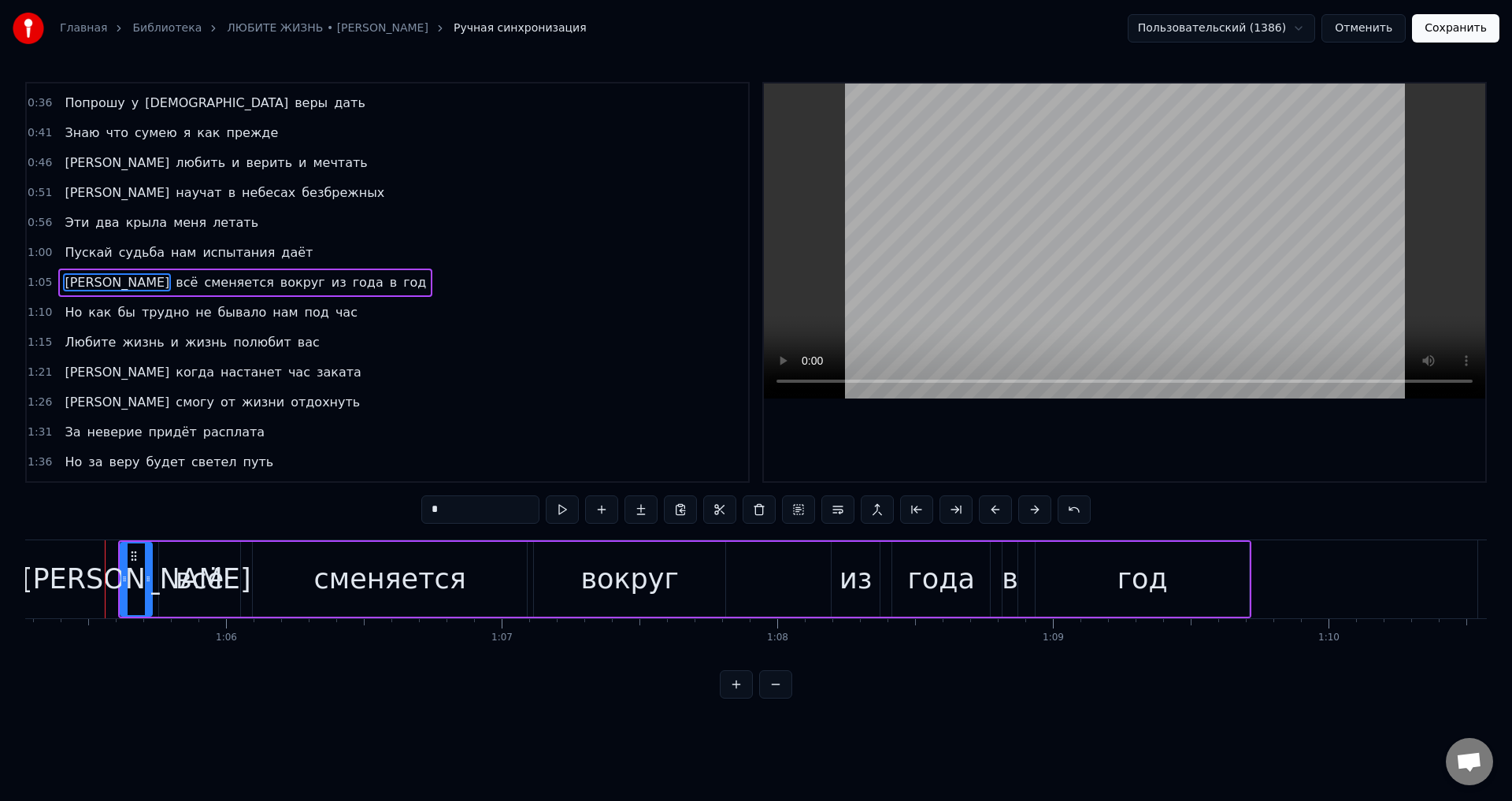
click at [72, 313] on span "Но" at bounding box center [73, 312] width 21 height 18
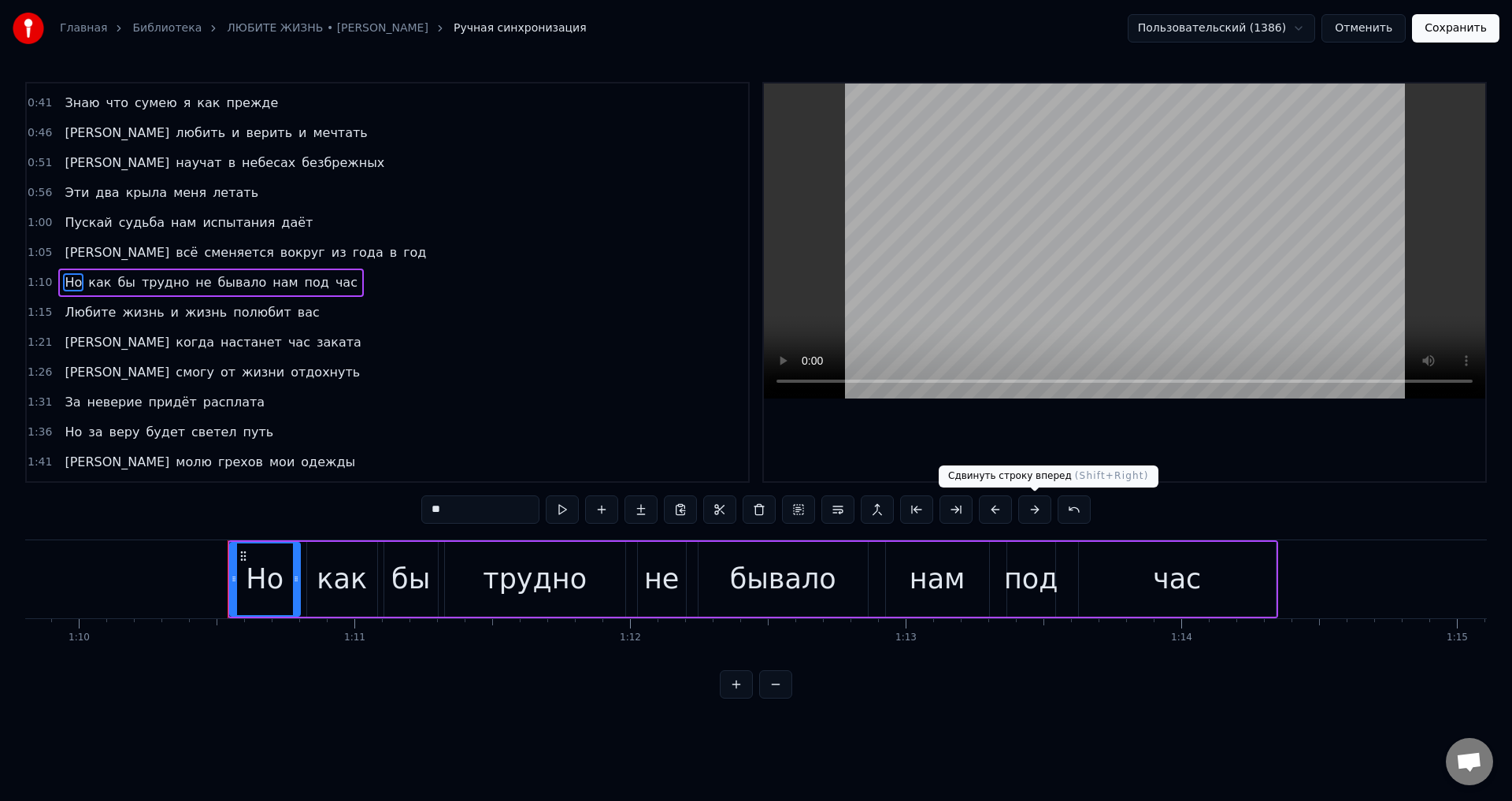
scroll to position [0, 19367]
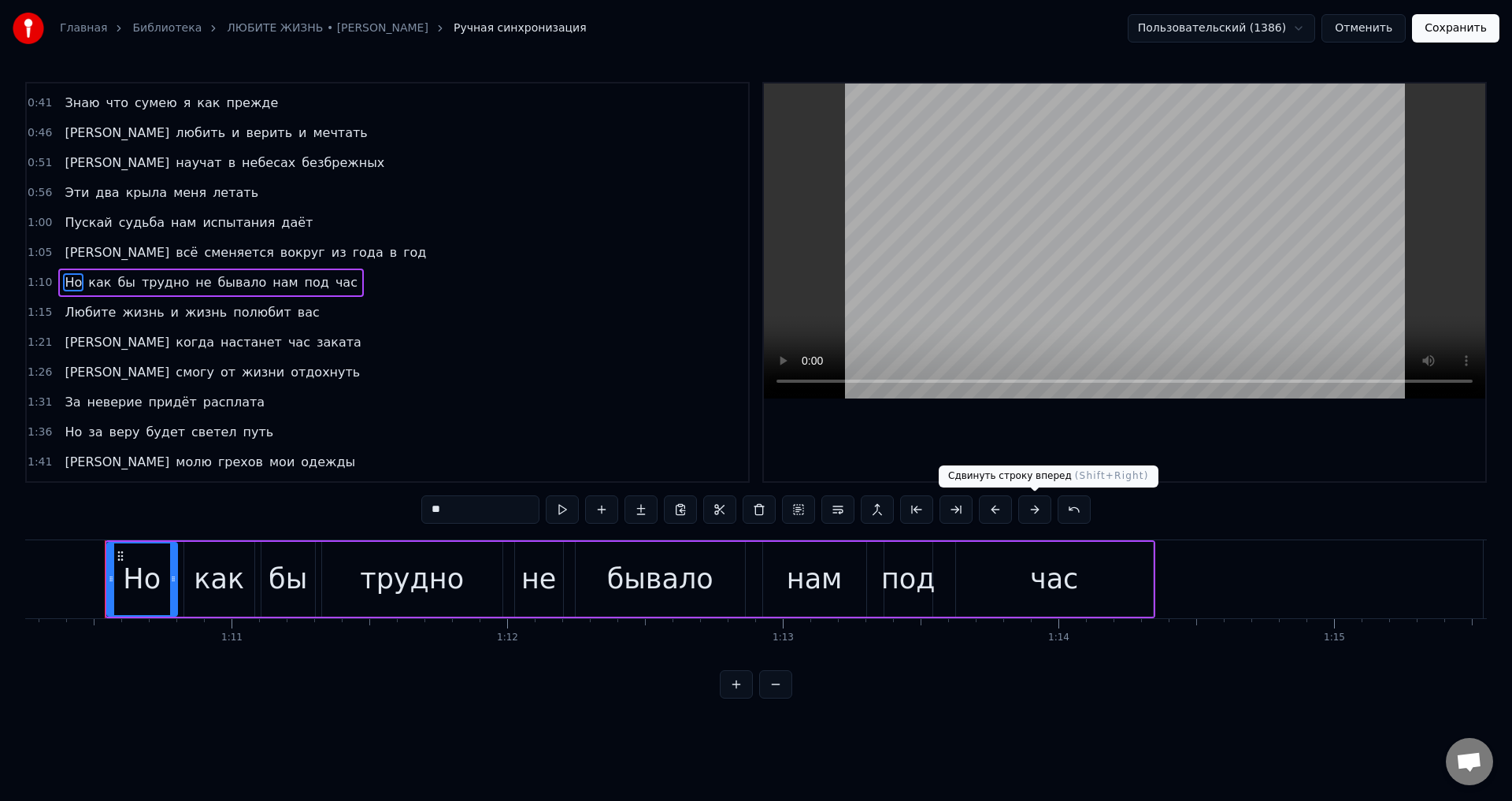
click at [1036, 511] on button at bounding box center [1035, 509] width 33 height 29
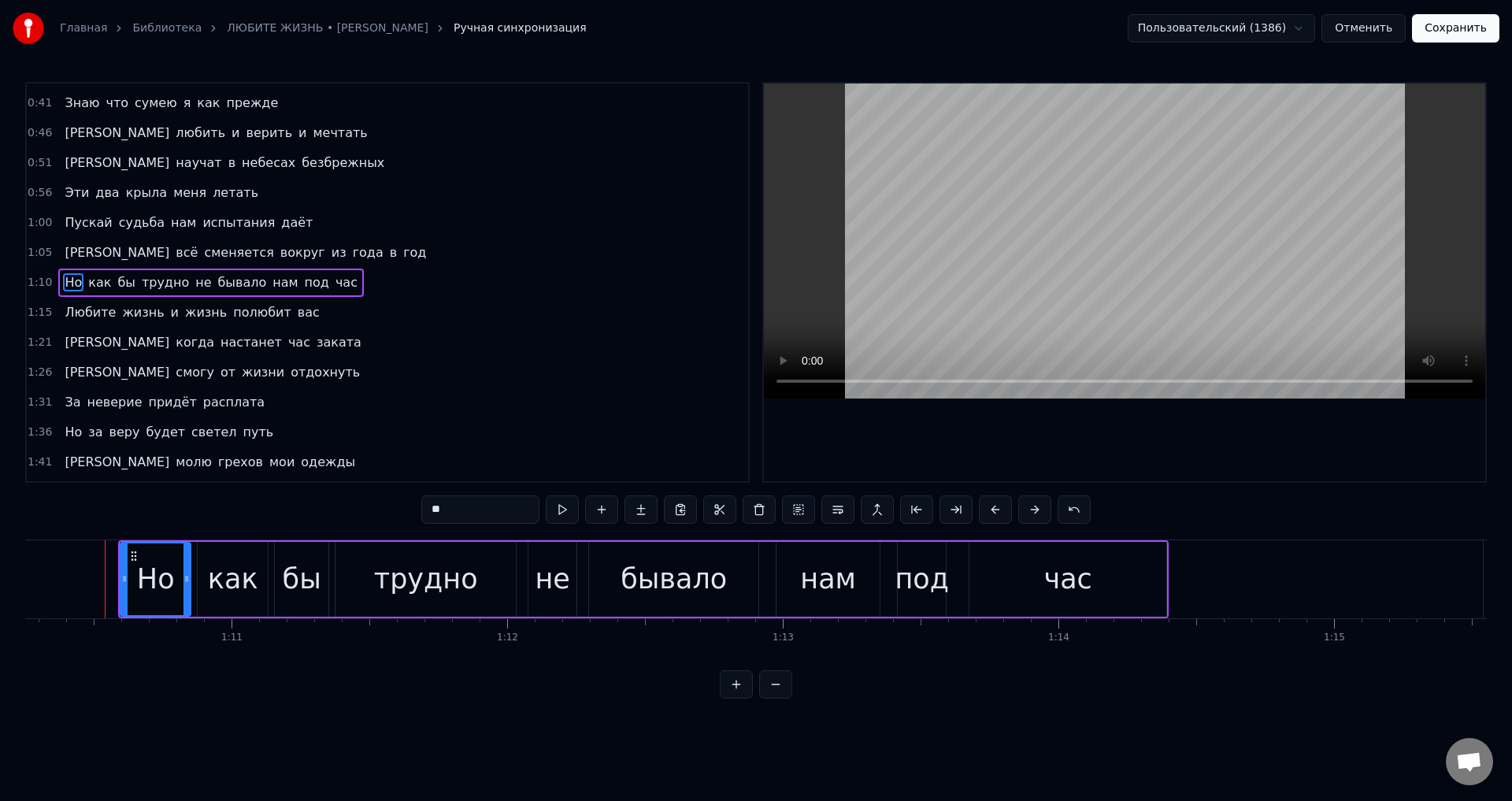
click at [69, 311] on span "Любите" at bounding box center [89, 312] width 54 height 18
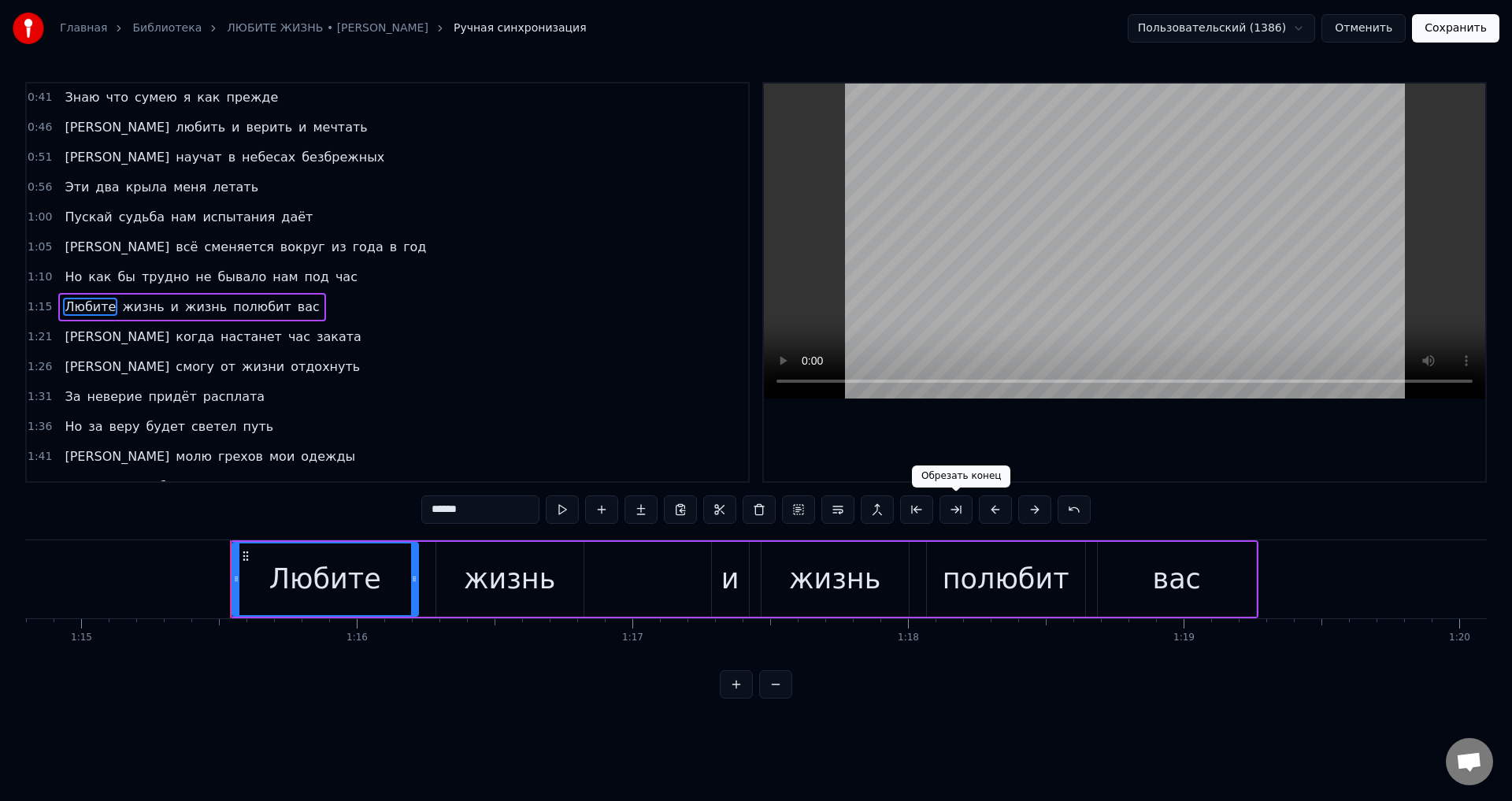
scroll to position [0, 20745]
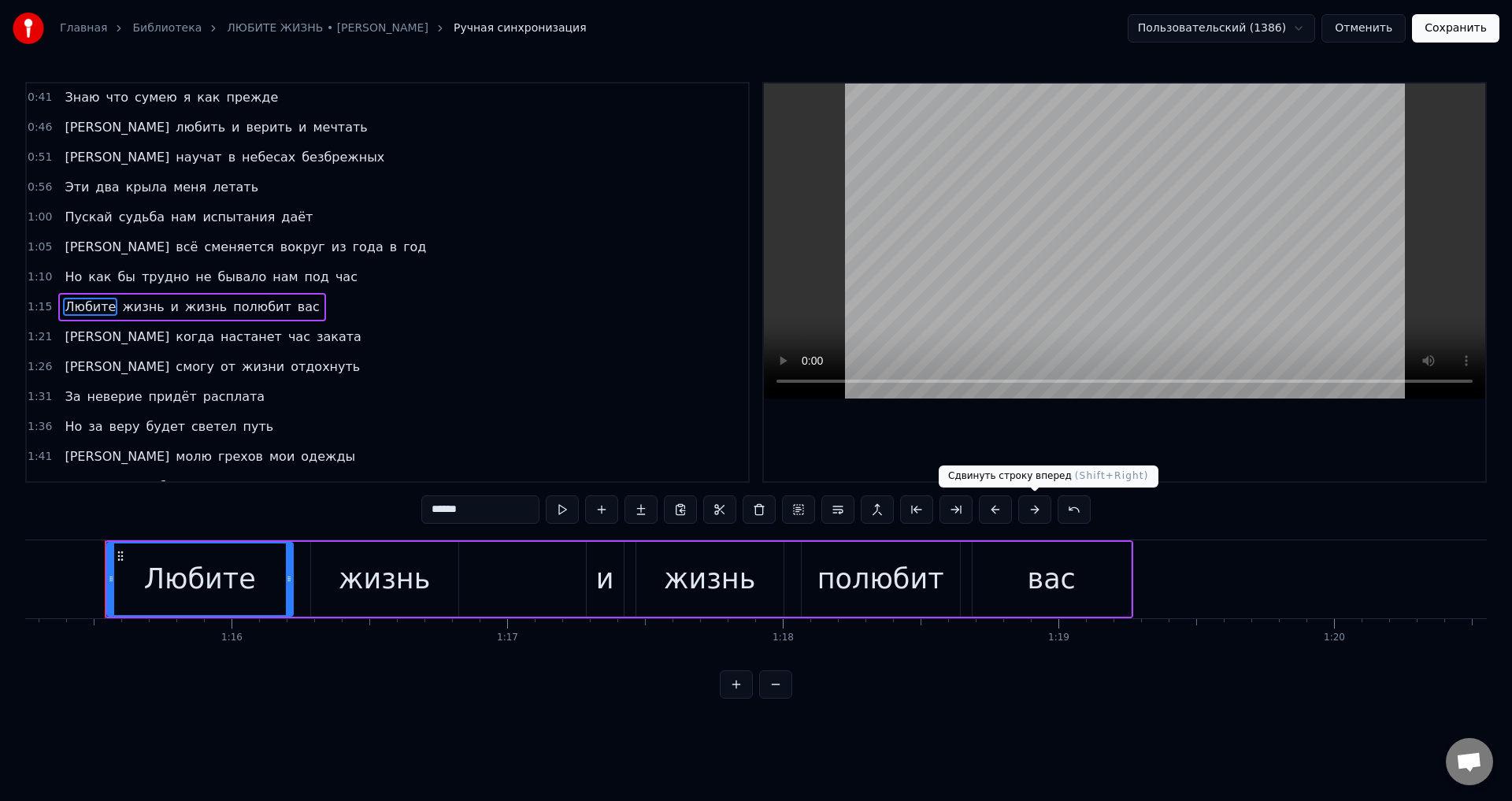
click at [1030, 506] on button at bounding box center [1035, 509] width 33 height 29
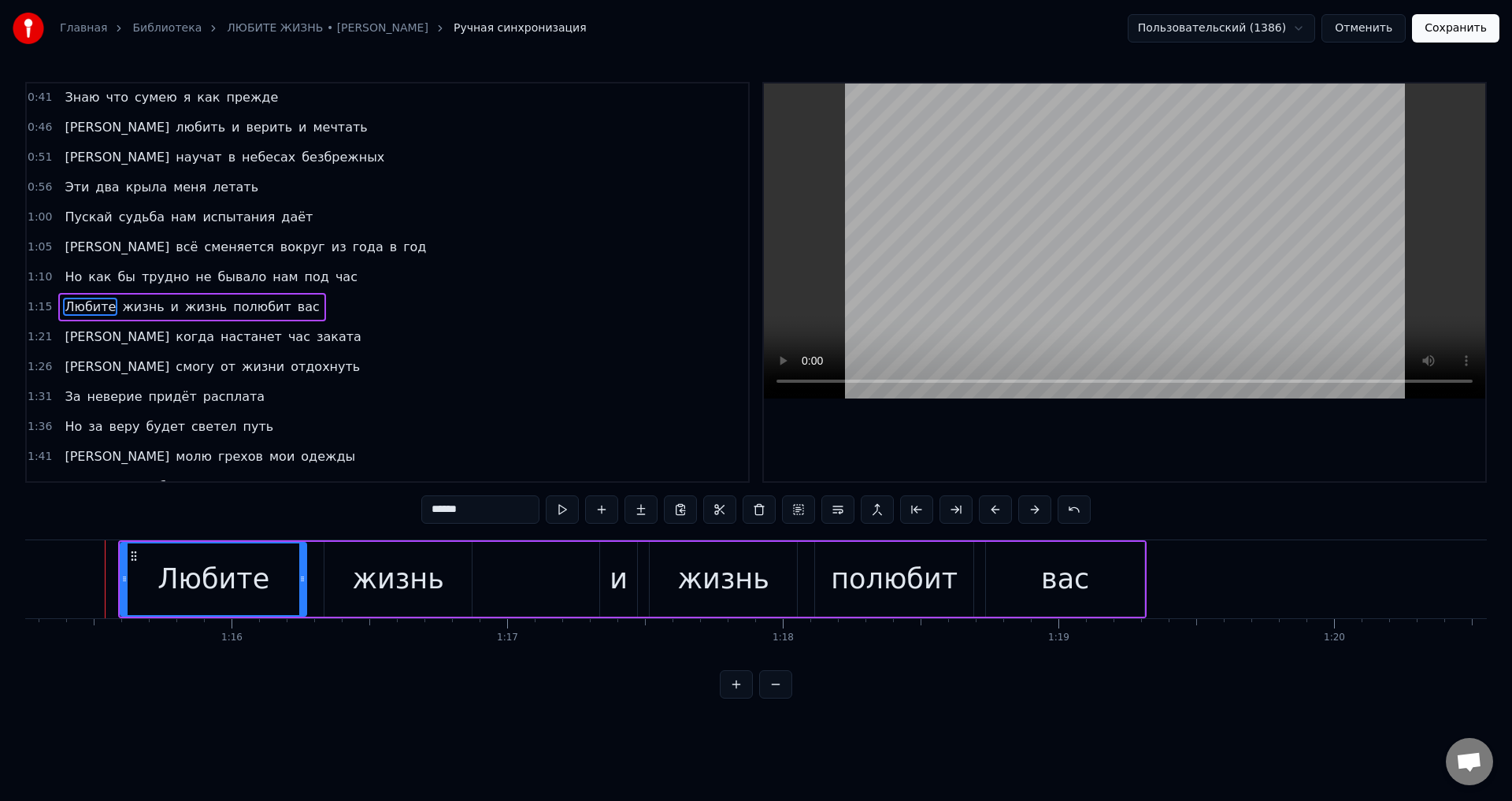
click at [63, 334] on span "[PERSON_NAME]" at bounding box center [117, 336] width 108 height 18
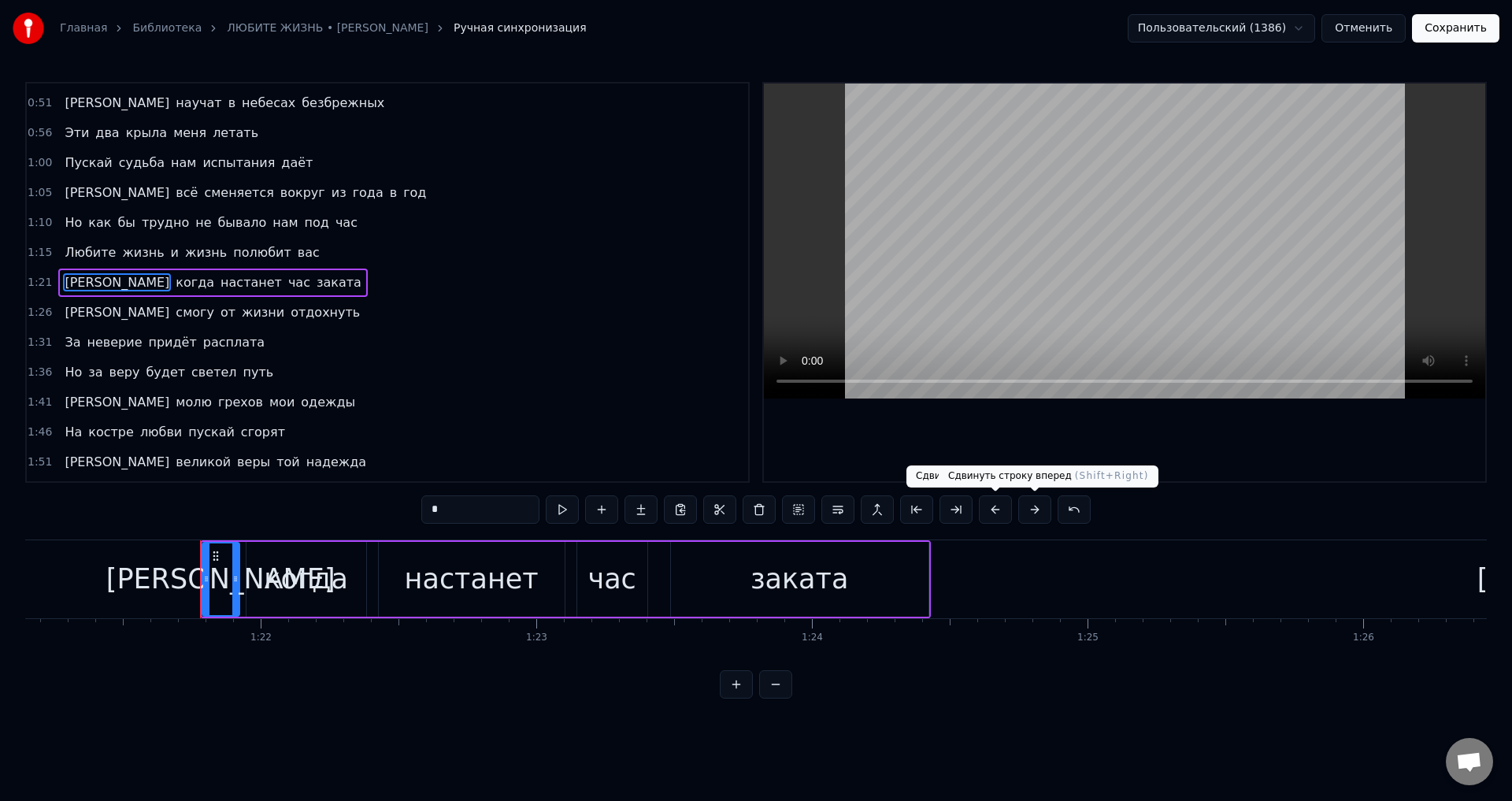
scroll to position [0, 22465]
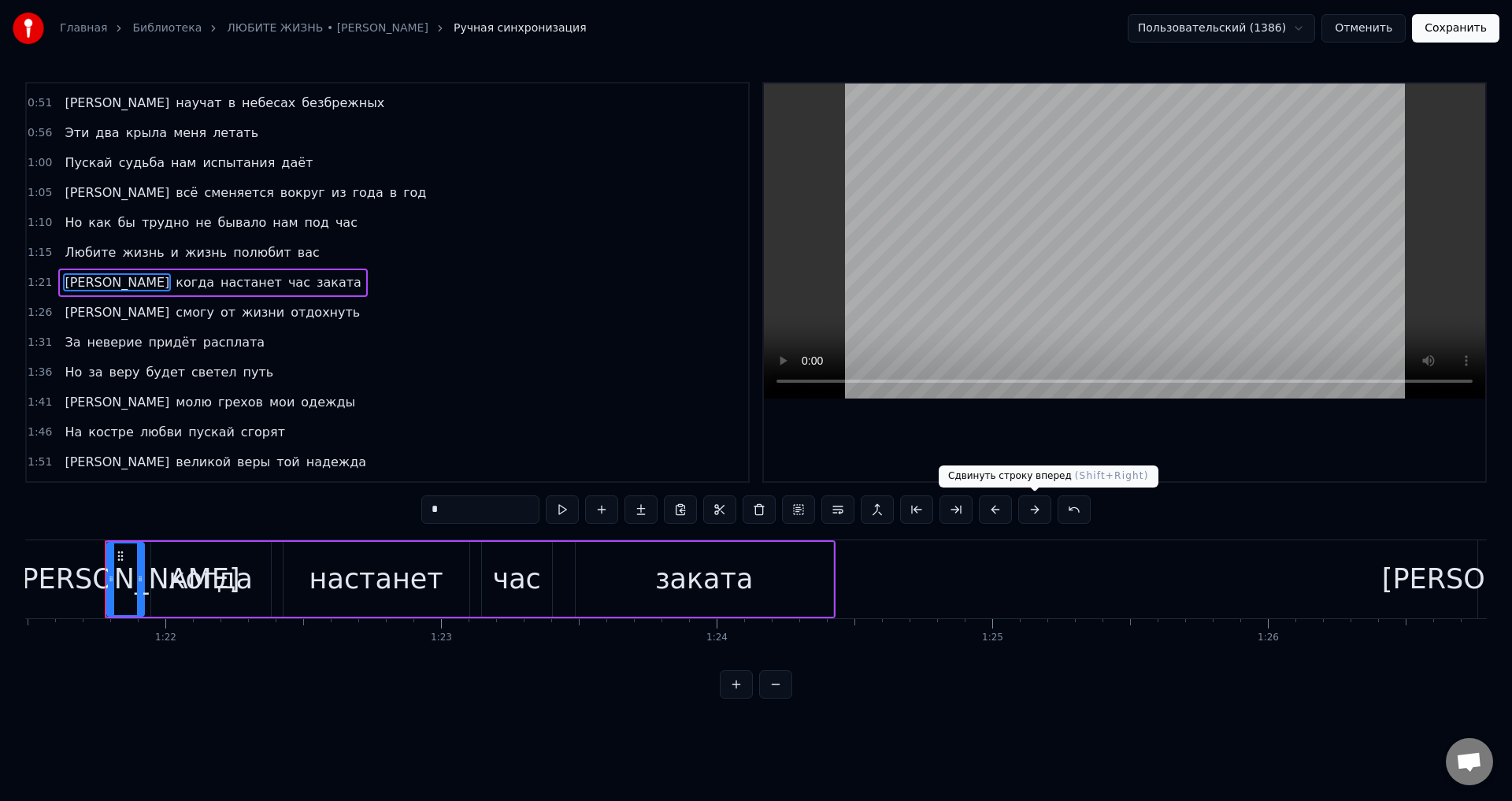
click at [1028, 508] on button at bounding box center [1035, 509] width 33 height 29
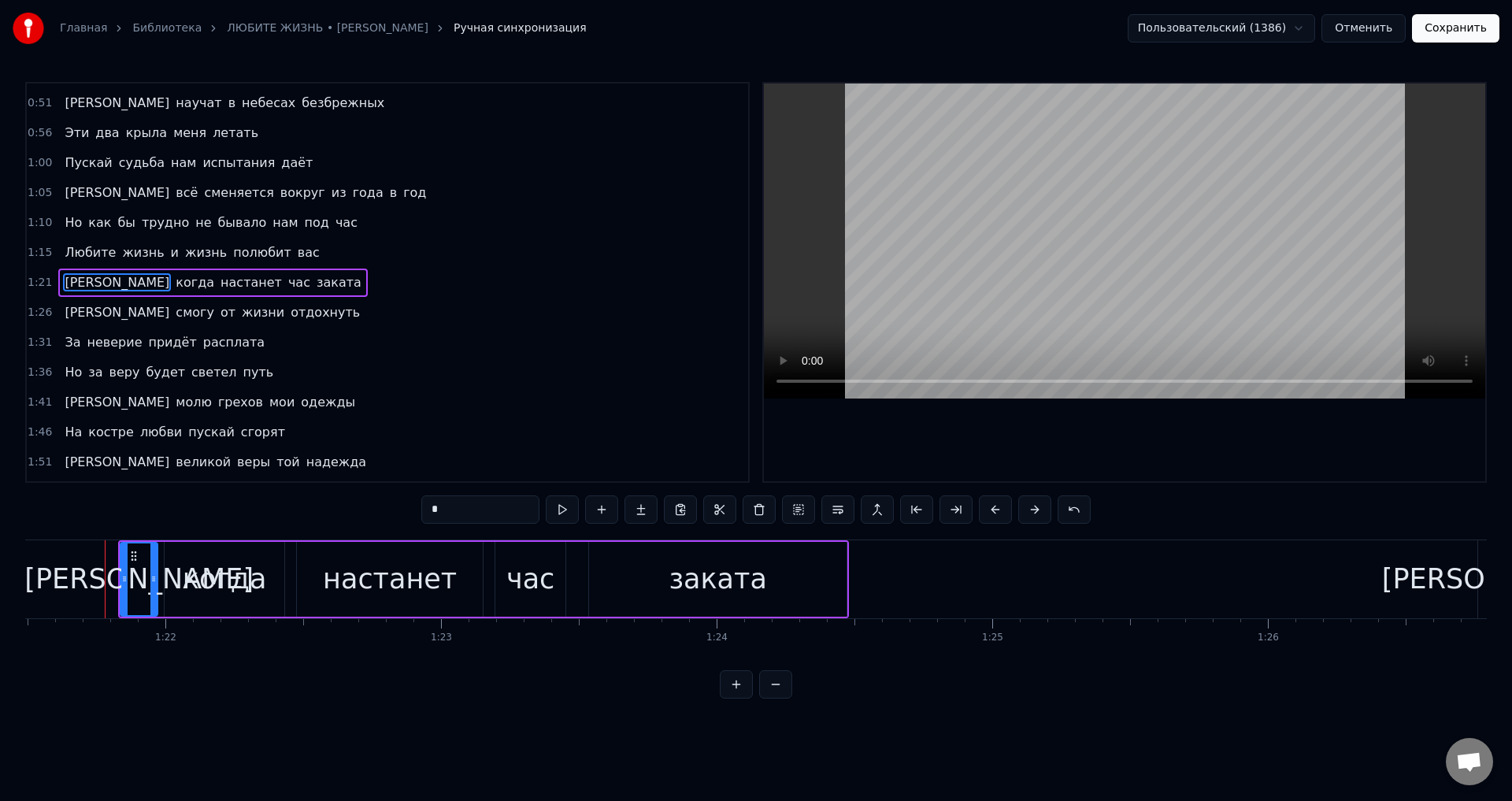
click at [63, 315] on span "[PERSON_NAME]" at bounding box center [117, 312] width 108 height 18
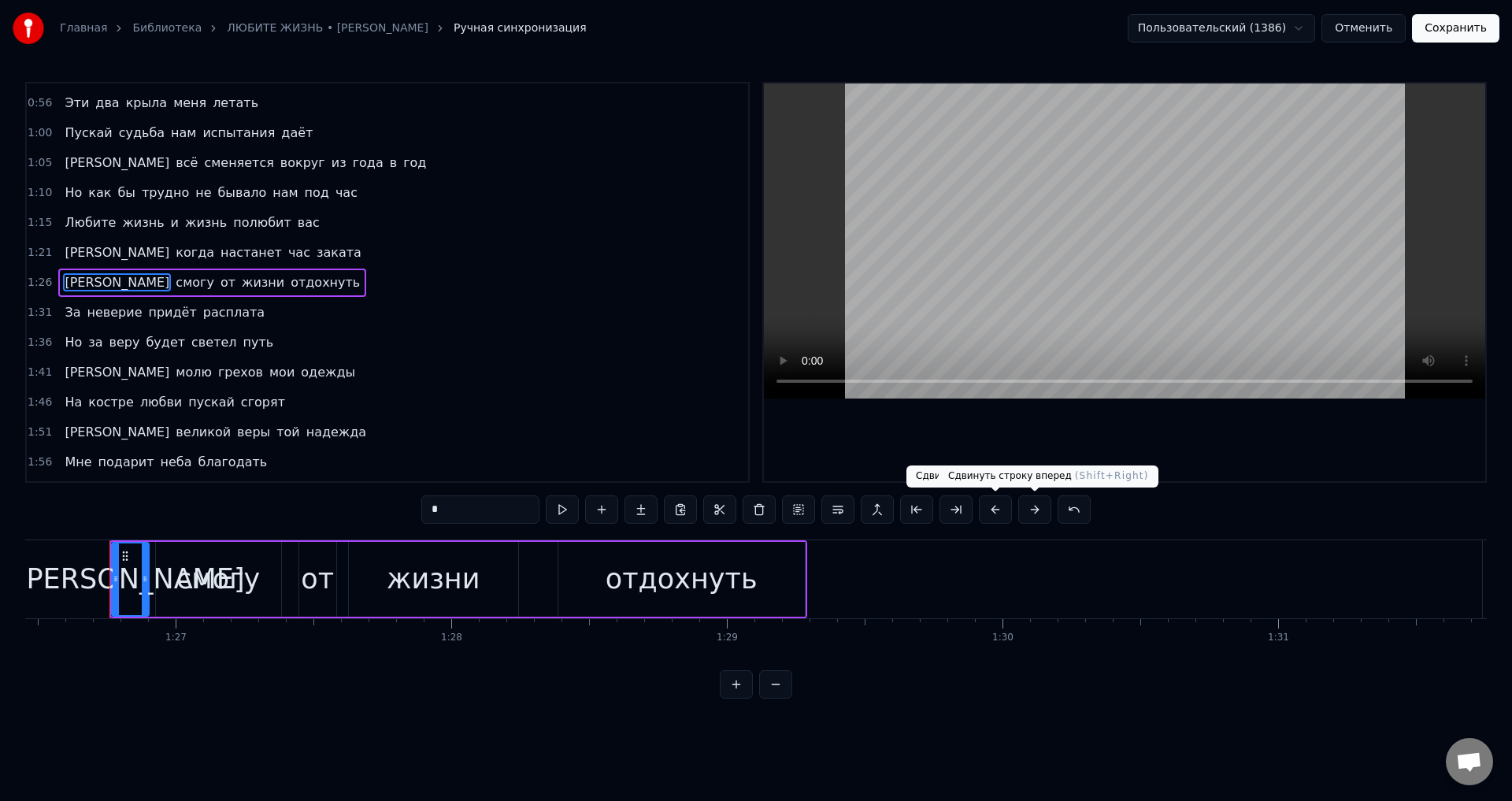
scroll to position [0, 23838]
click at [1032, 514] on button at bounding box center [1035, 509] width 33 height 29
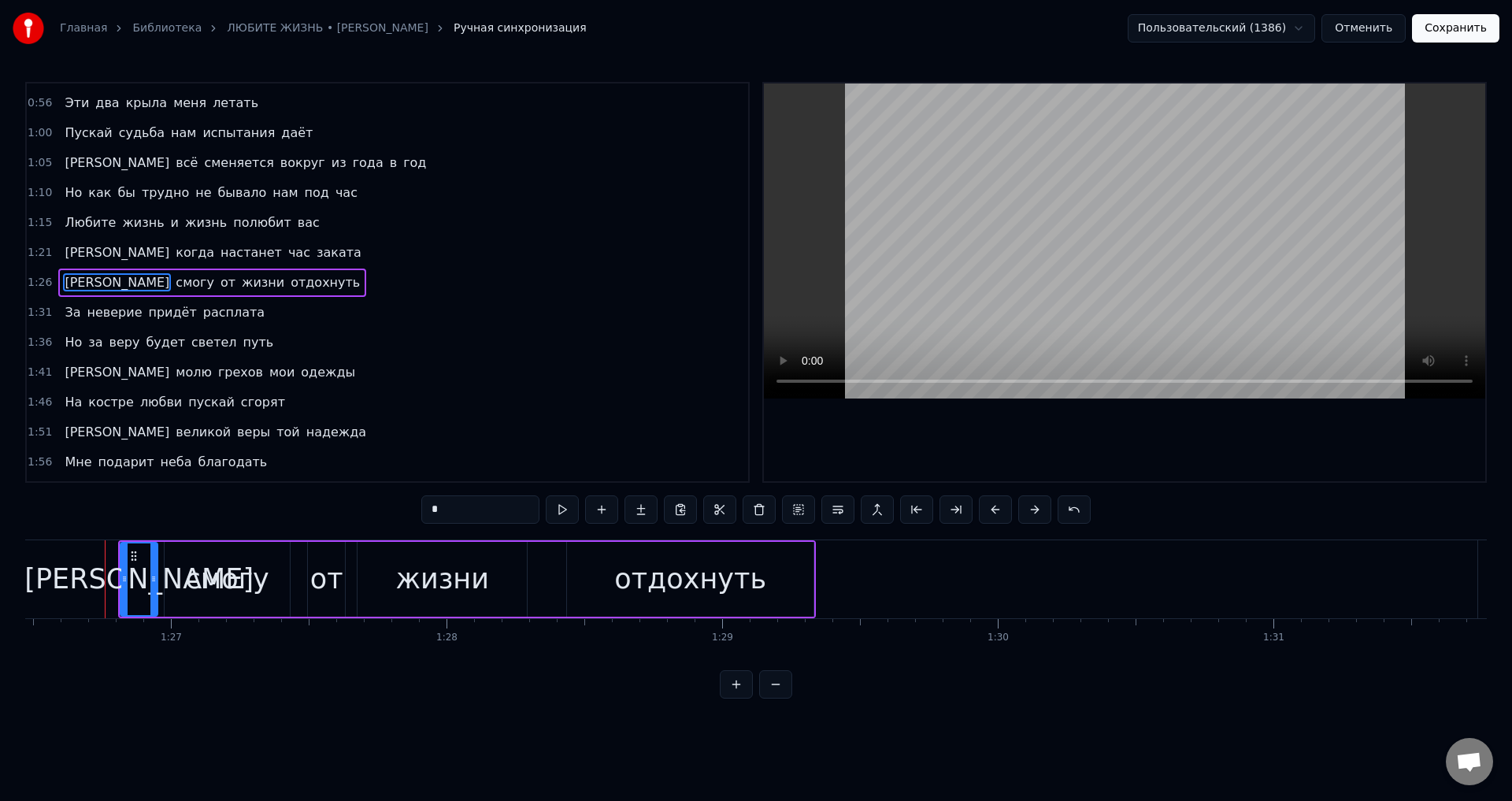
click at [69, 311] on span "За" at bounding box center [72, 312] width 19 height 18
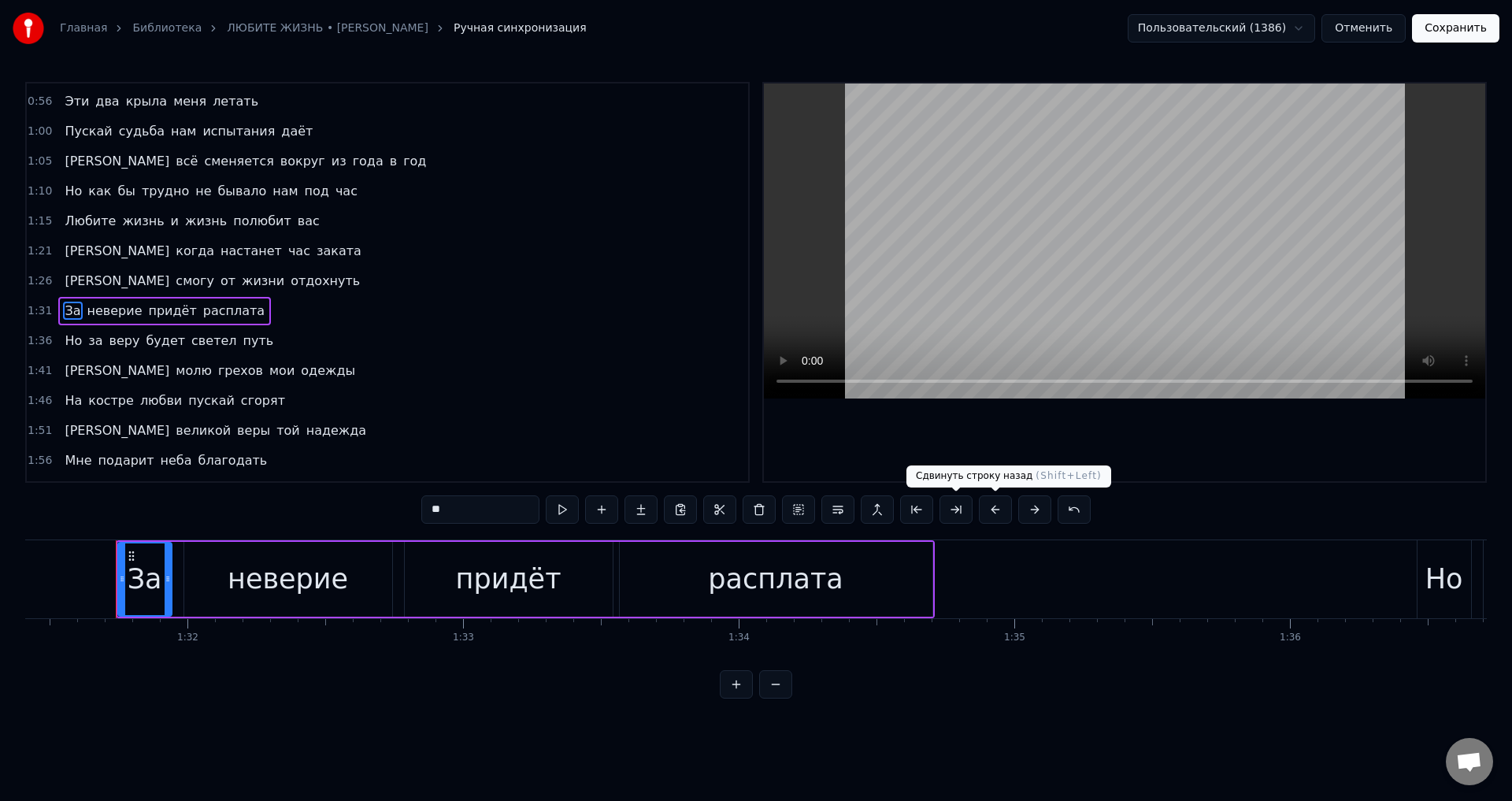
scroll to position [0, 25212]
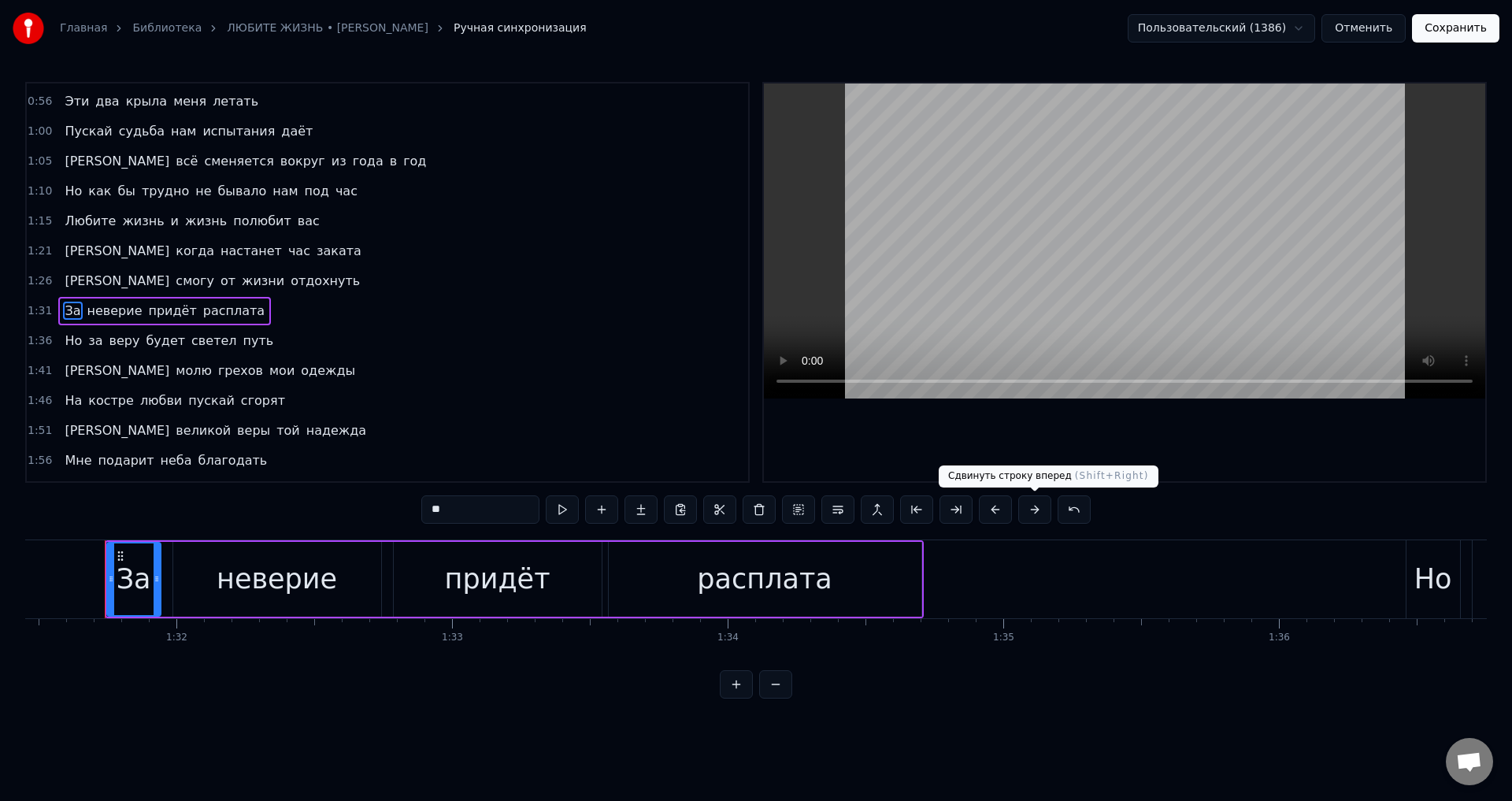
click at [1030, 513] on button at bounding box center [1035, 509] width 33 height 29
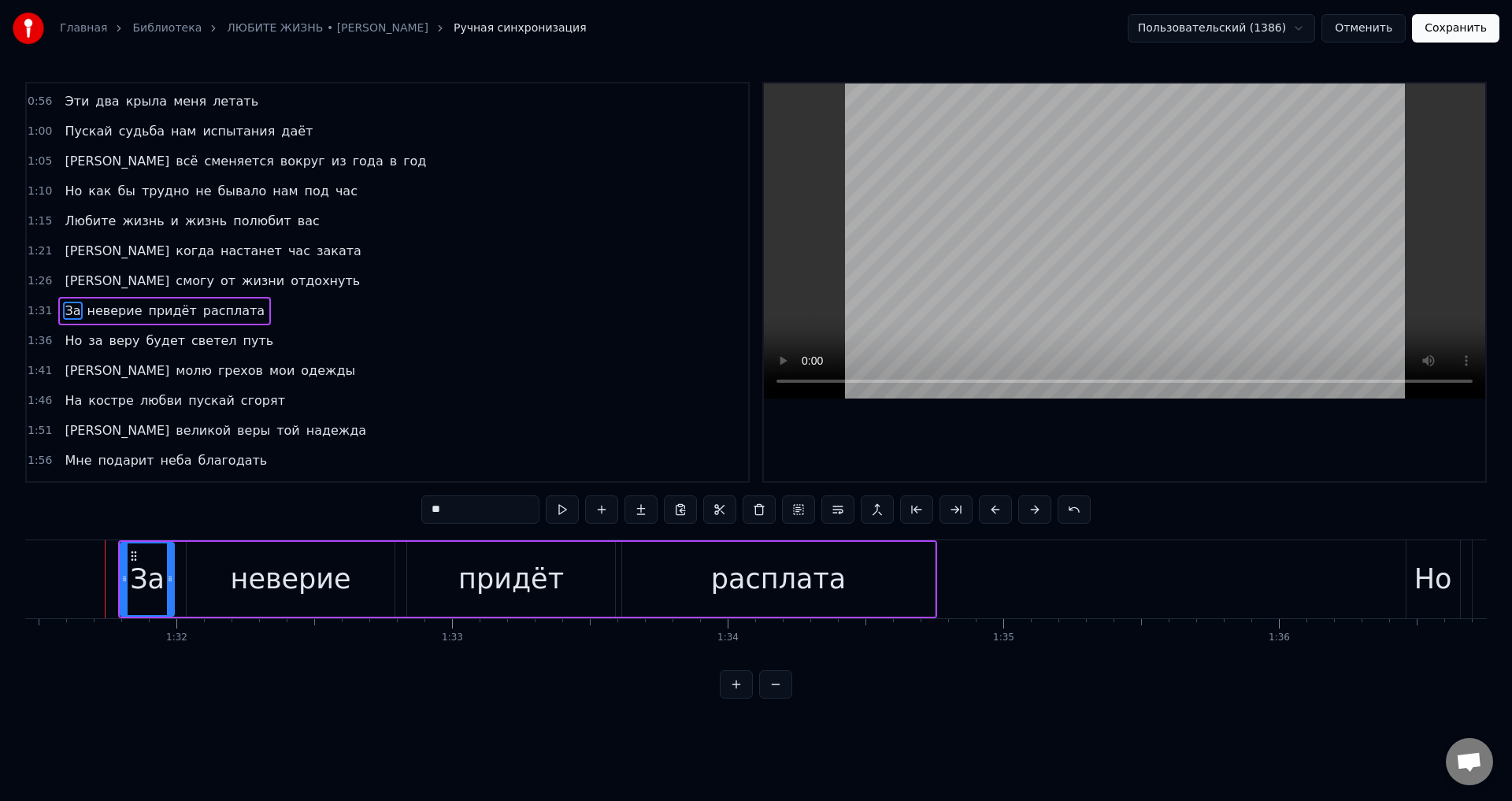
click at [71, 345] on span "Но" at bounding box center [73, 340] width 21 height 18
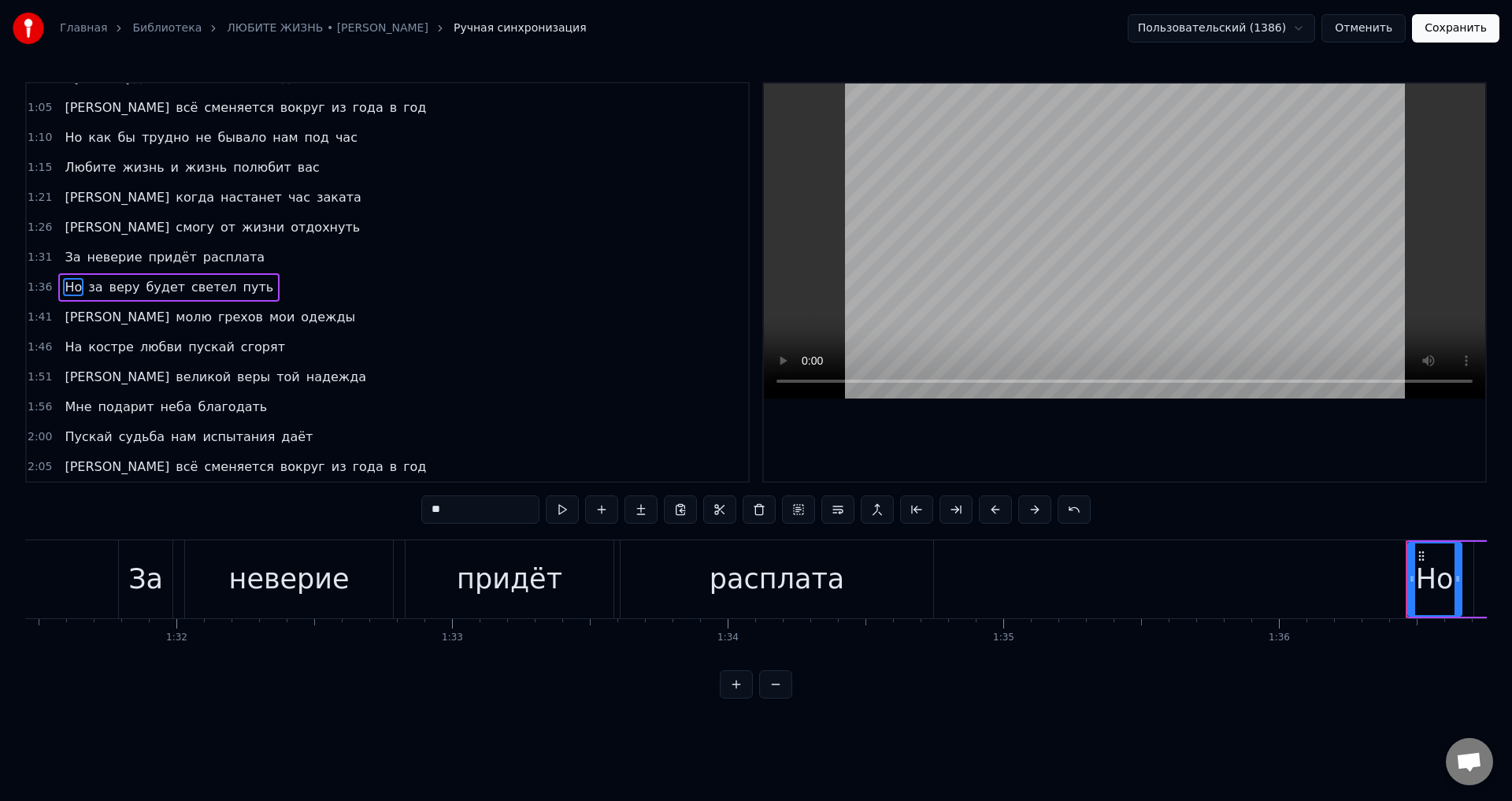
scroll to position [264, 0]
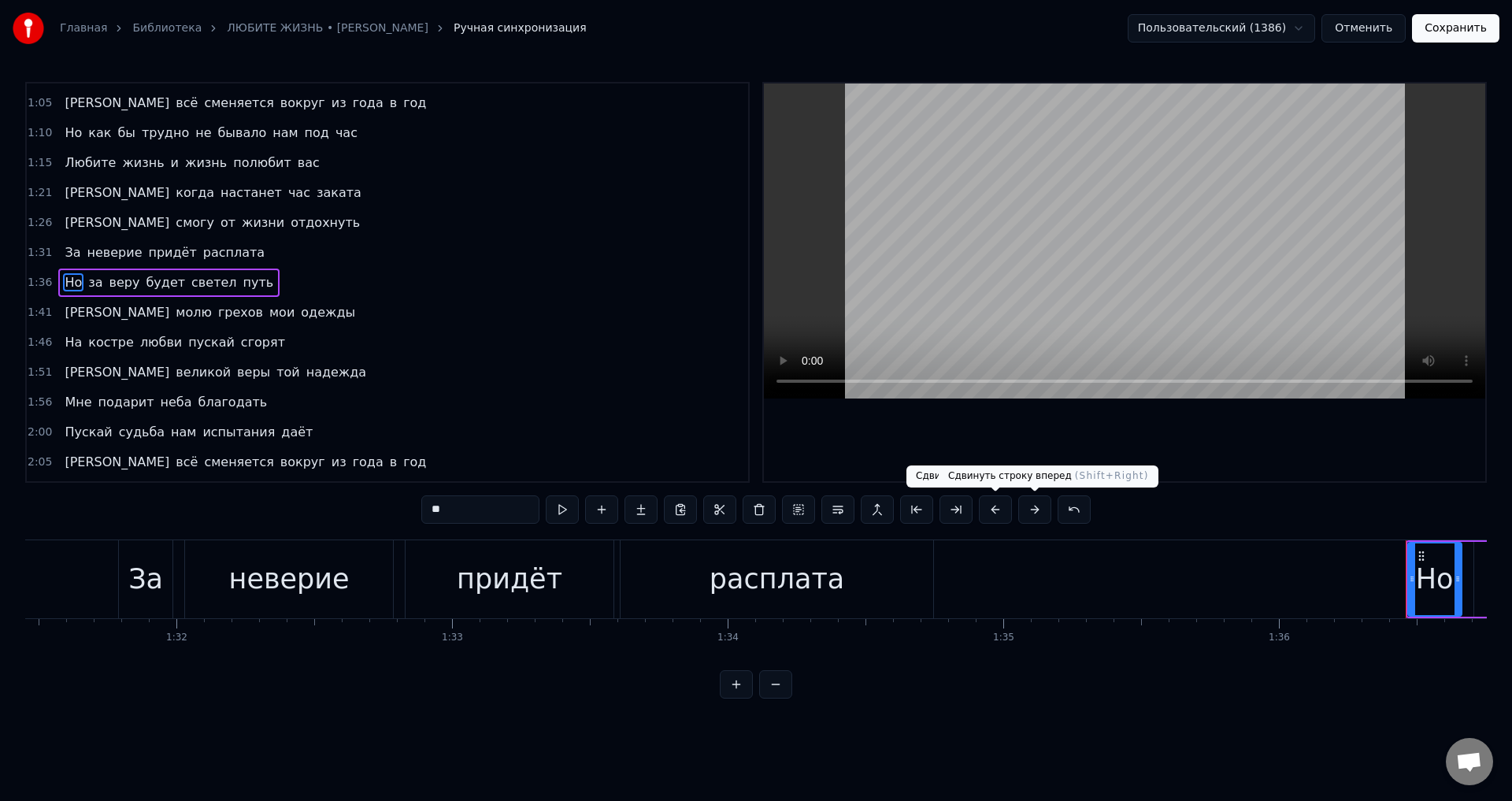
click at [1040, 515] on button at bounding box center [1035, 509] width 33 height 29
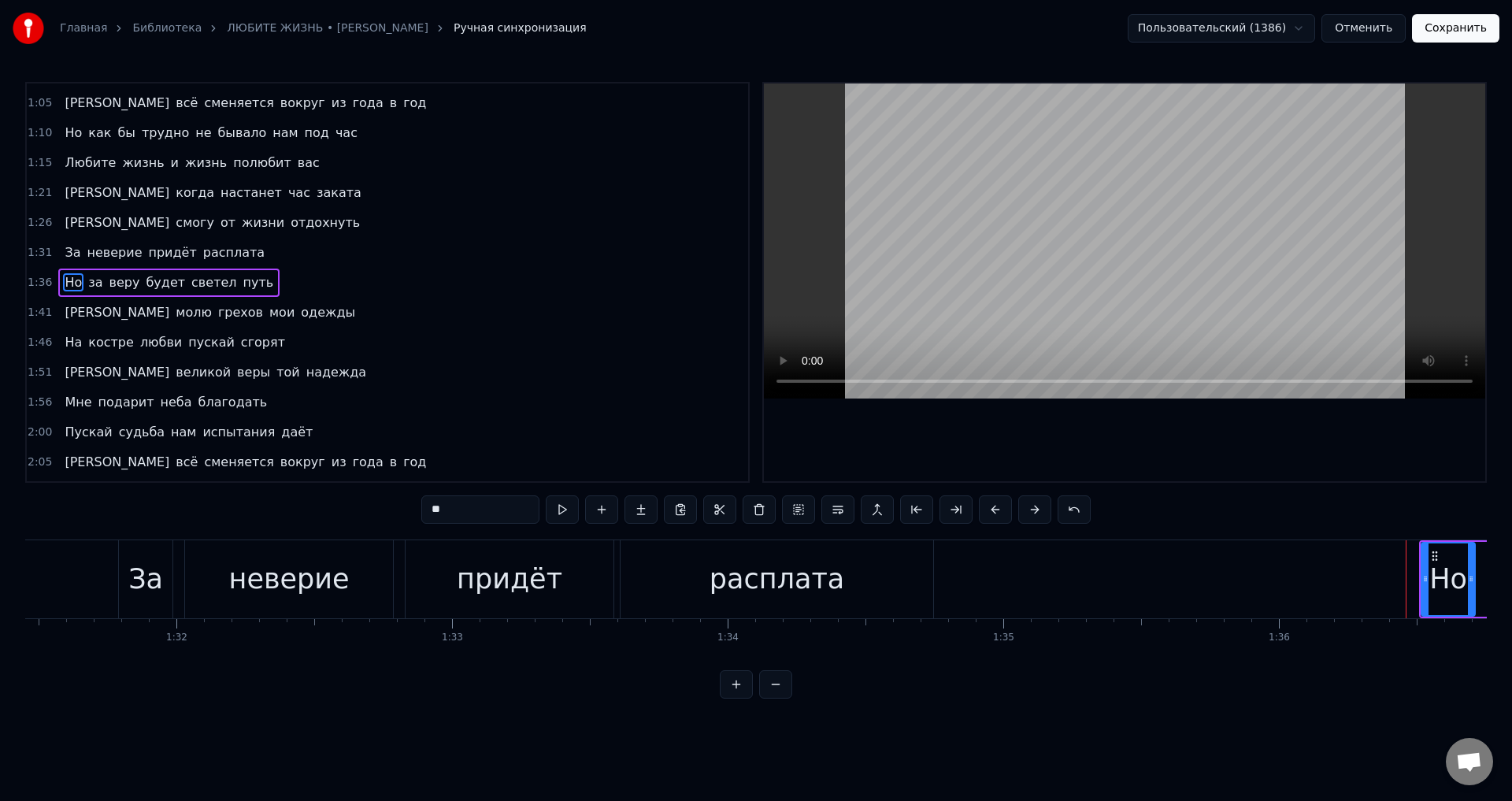
click at [67, 311] on span "[PERSON_NAME]" at bounding box center [117, 312] width 108 height 18
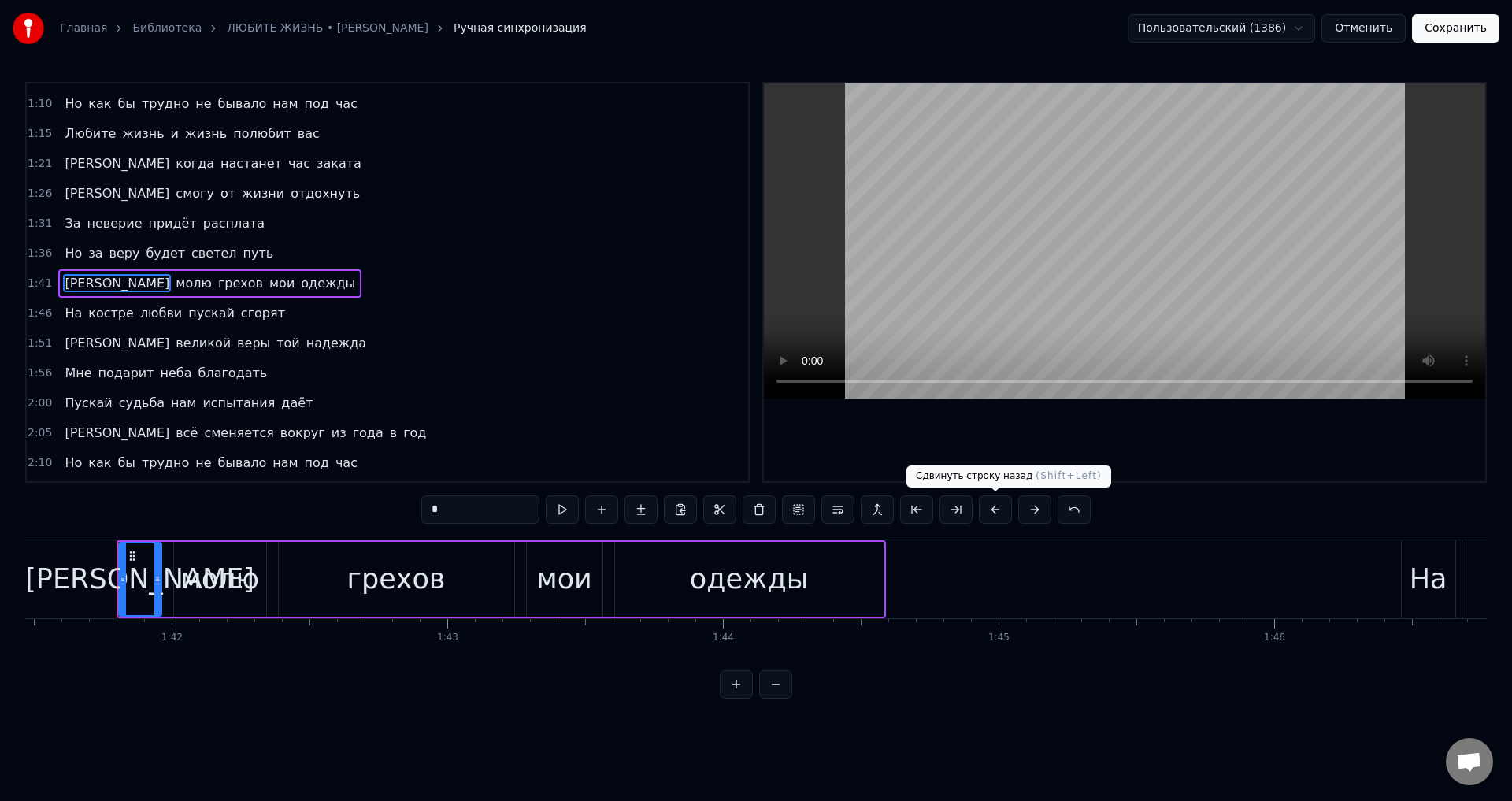
scroll to position [0, 27985]
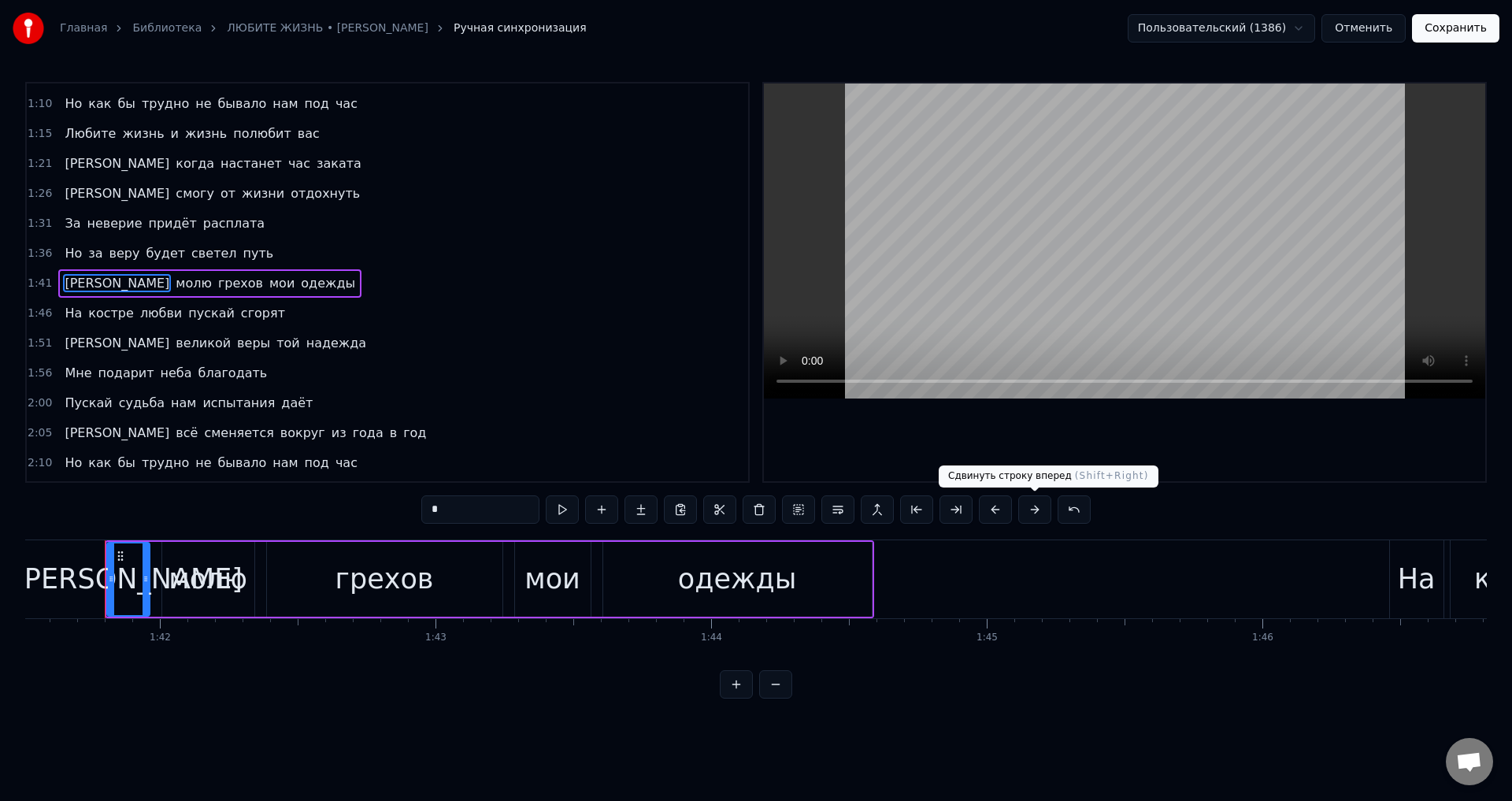
click at [1029, 504] on button at bounding box center [1035, 509] width 33 height 29
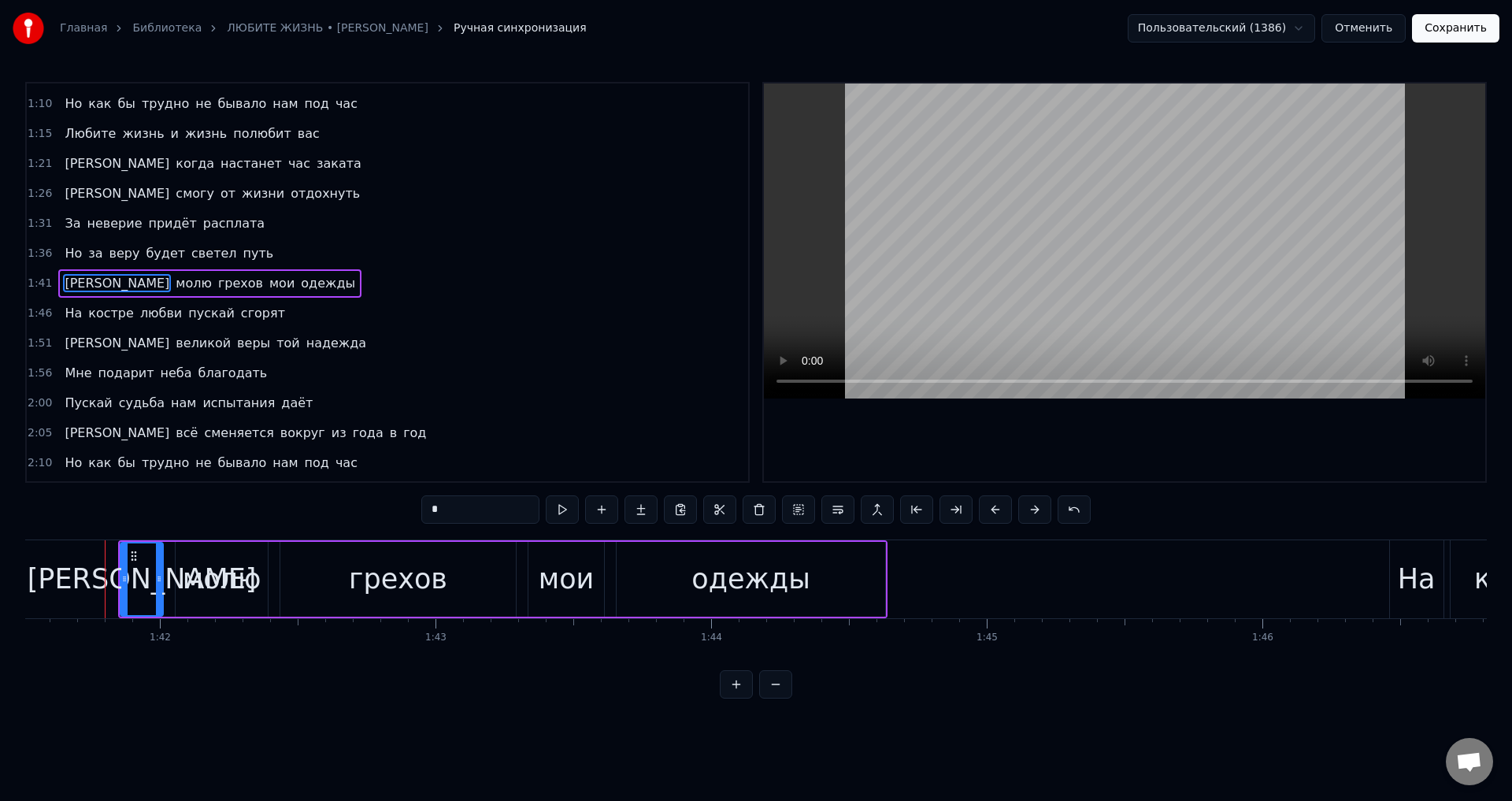
click at [67, 317] on span "На" at bounding box center [73, 313] width 21 height 18
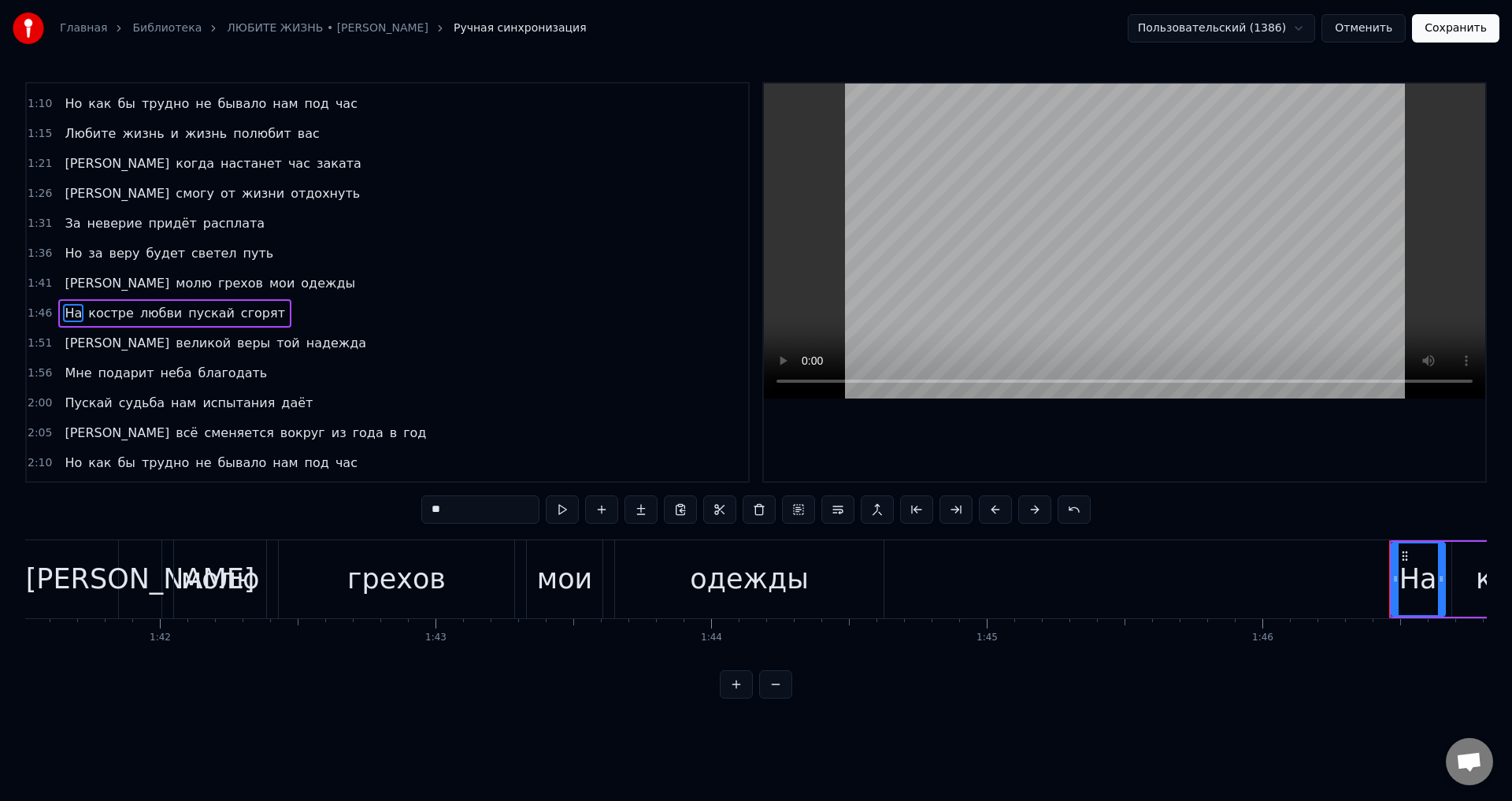
scroll to position [324, 0]
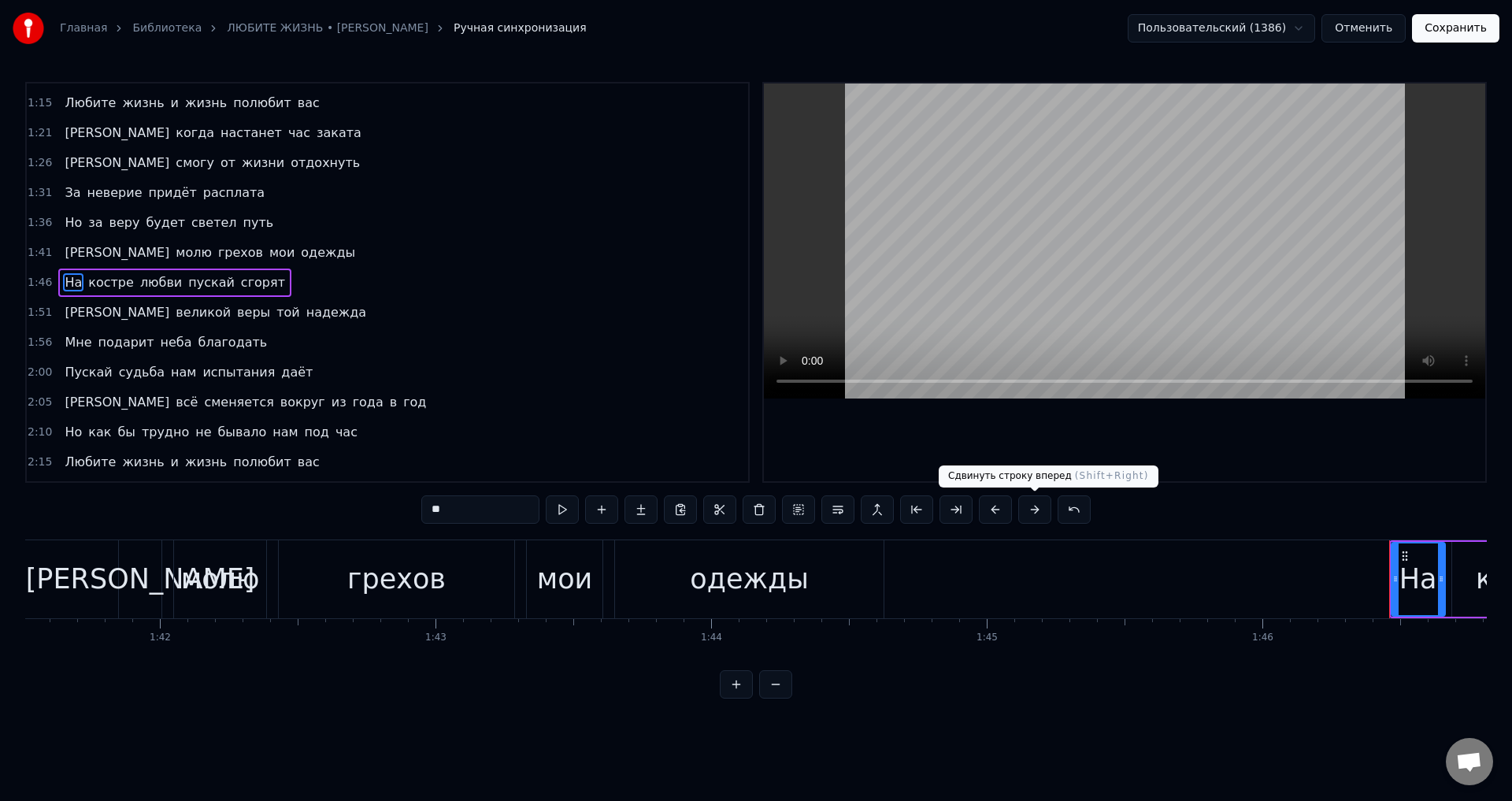
click at [1037, 515] on button at bounding box center [1035, 509] width 33 height 29
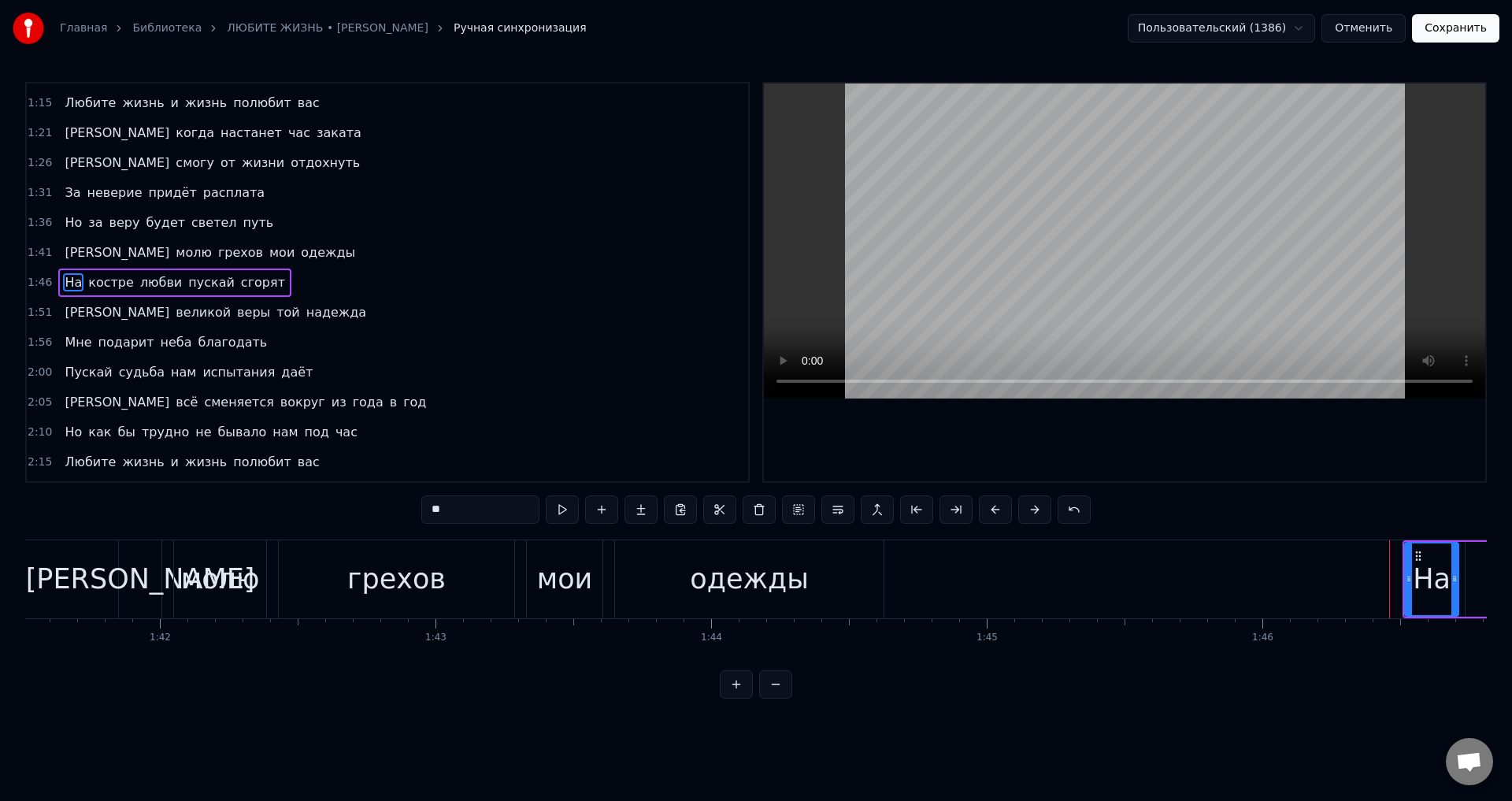
click at [67, 315] on span "[PERSON_NAME]" at bounding box center [117, 312] width 108 height 18
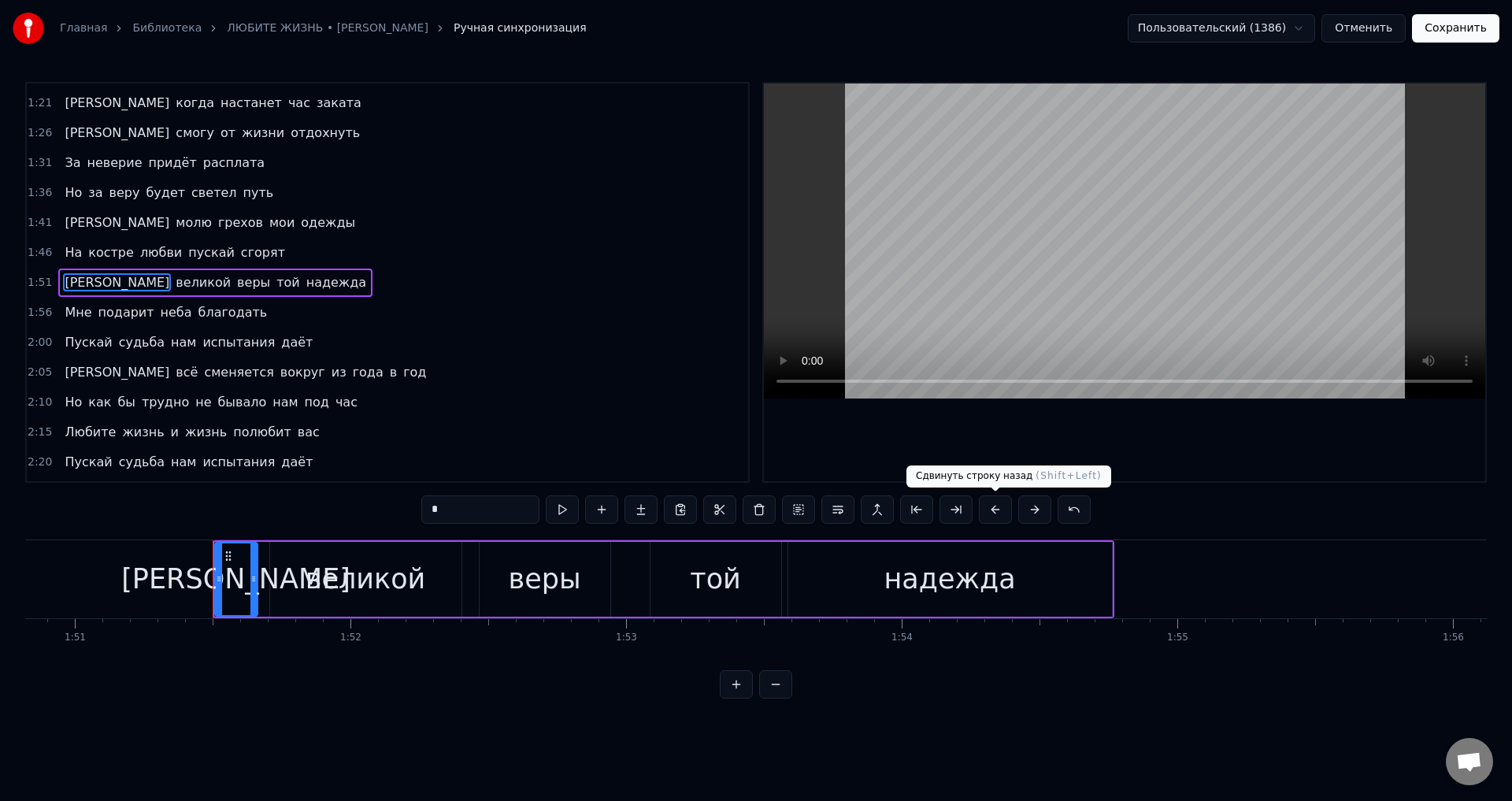
scroll to position [0, 30659]
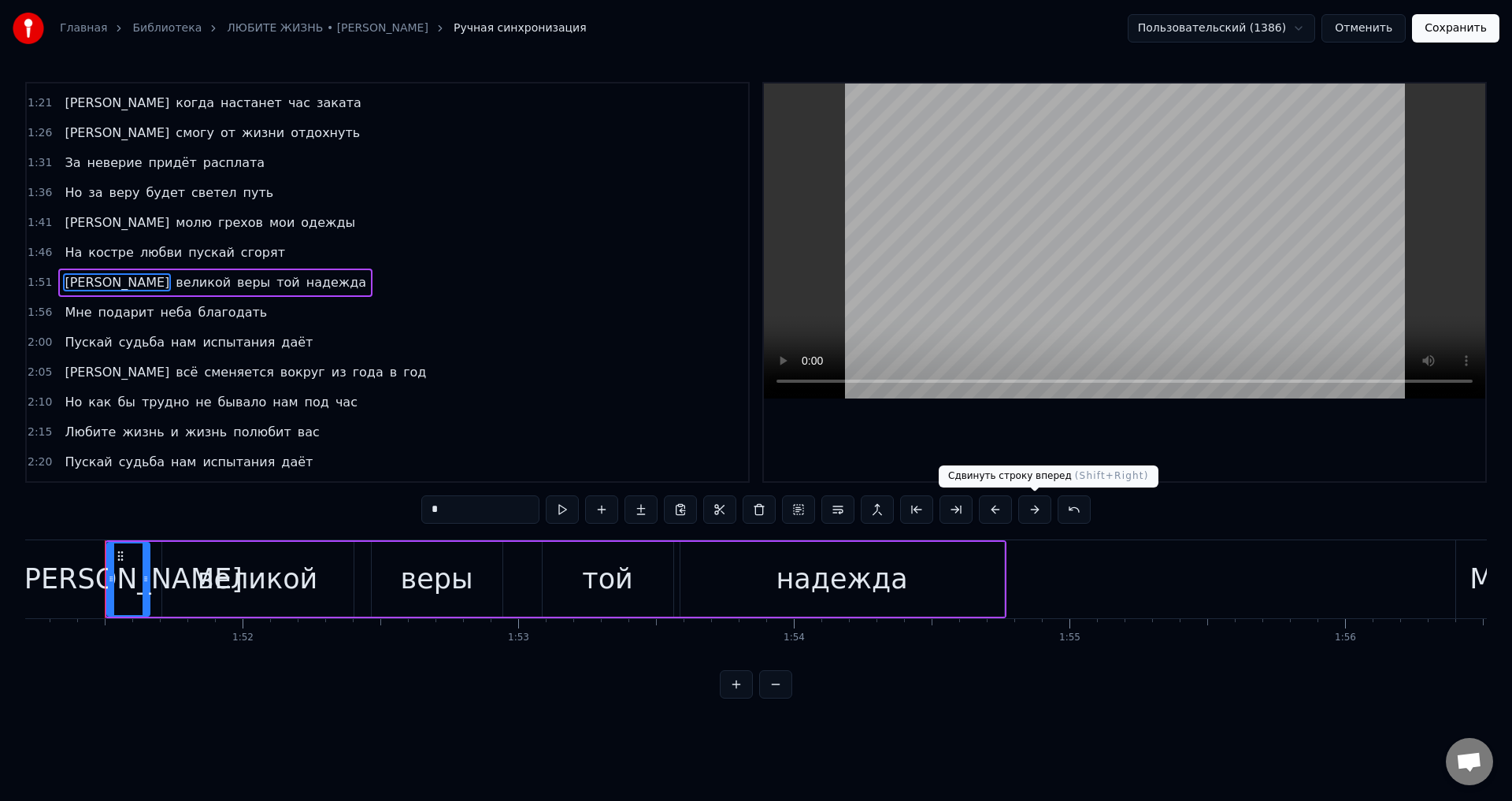
click at [1033, 512] on button at bounding box center [1035, 509] width 33 height 29
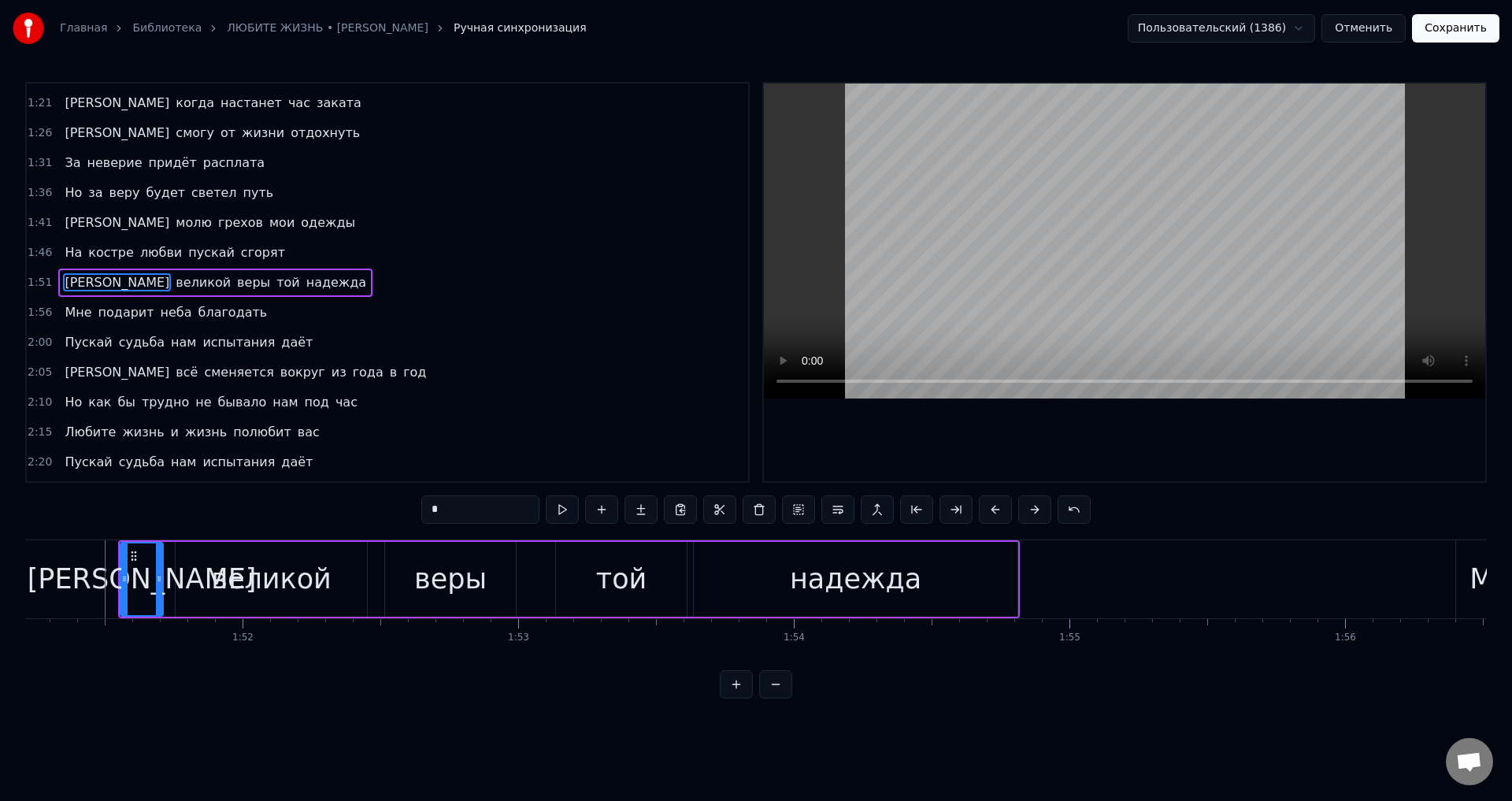
click at [63, 306] on span "Мне" at bounding box center [77, 312] width 29 height 18
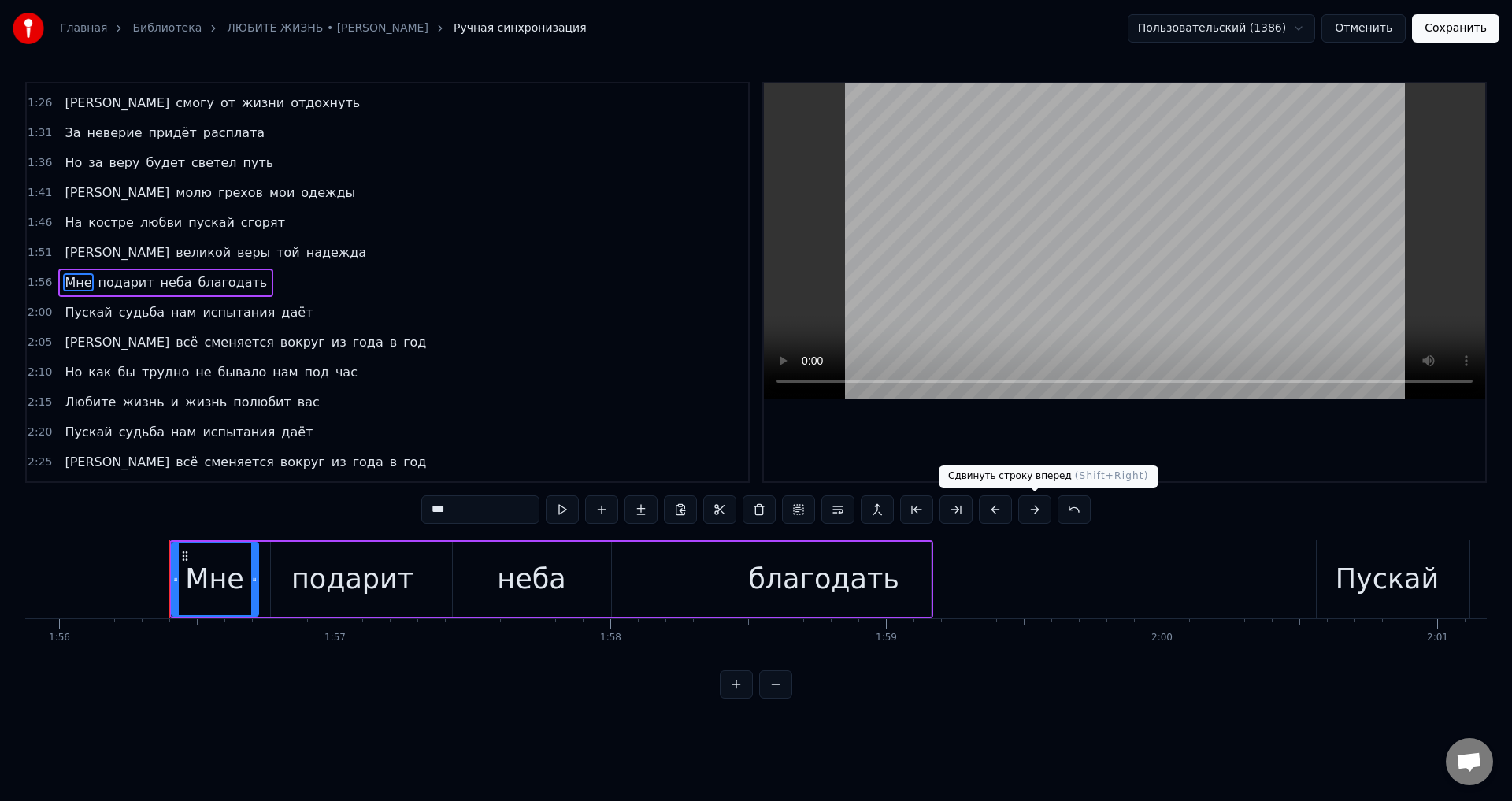
scroll to position [0, 32010]
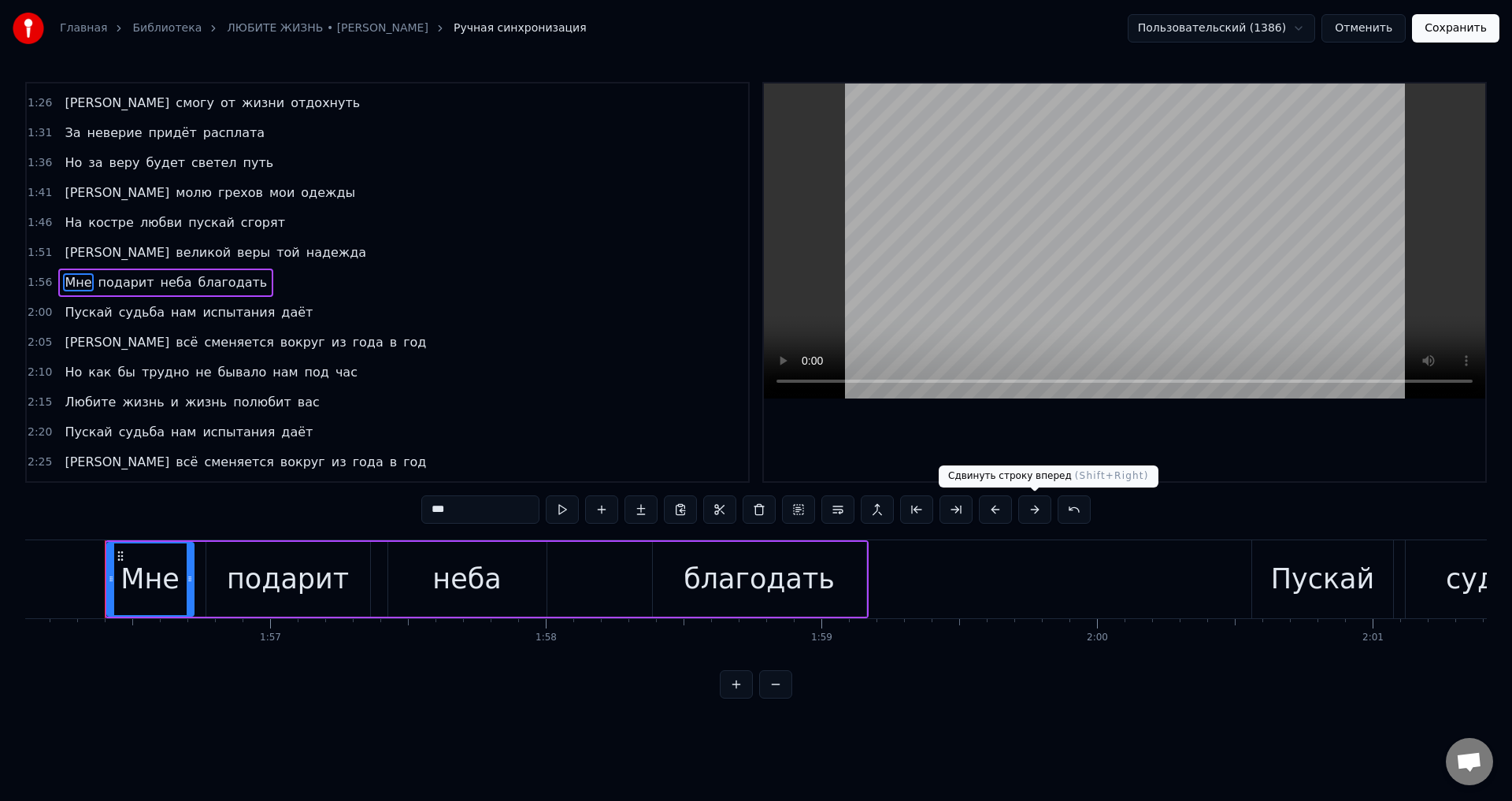
click at [1038, 509] on button at bounding box center [1035, 509] width 33 height 29
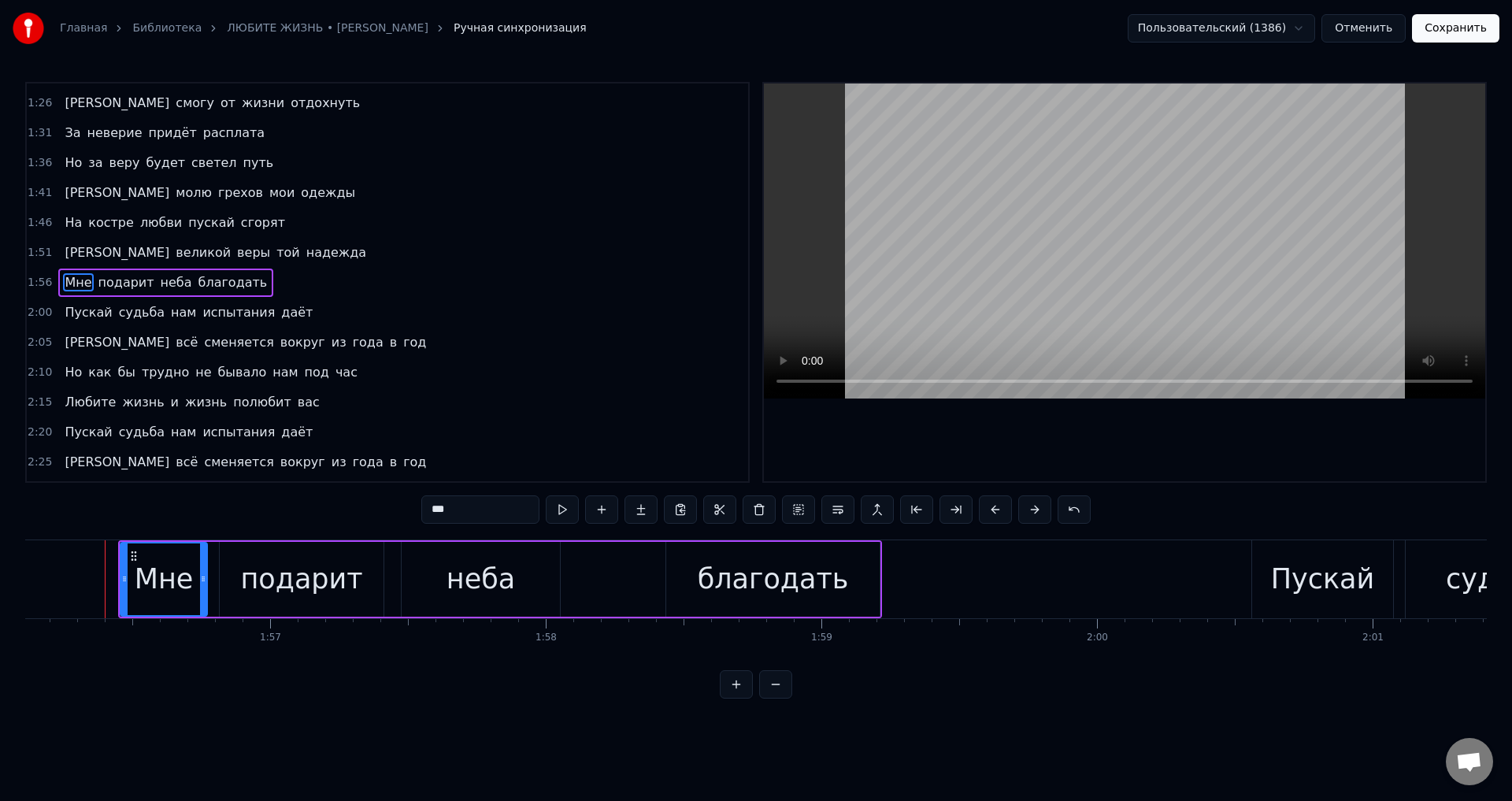
click at [99, 311] on span "Пускай" at bounding box center [87, 312] width 50 height 18
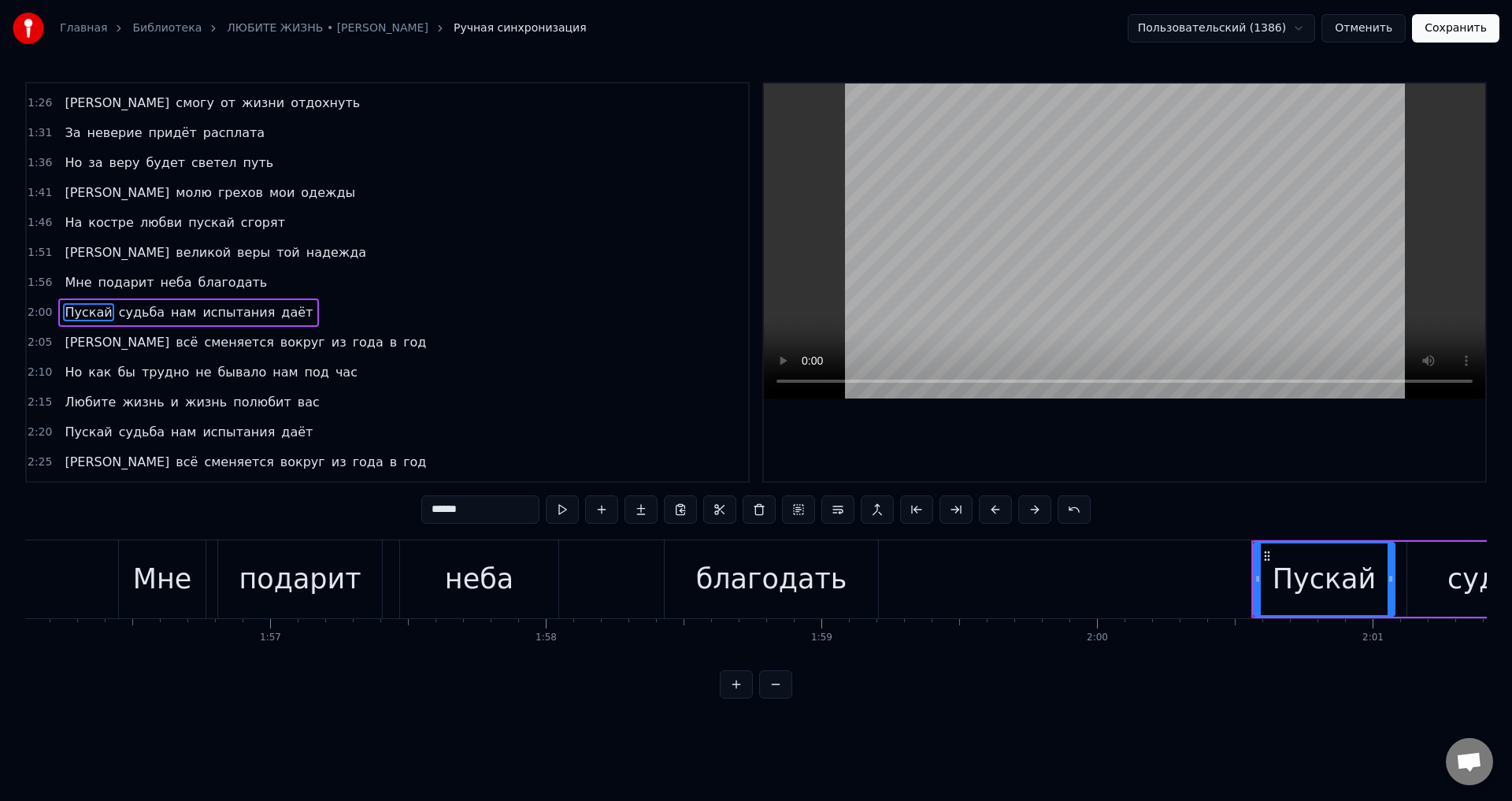
scroll to position [414, 0]
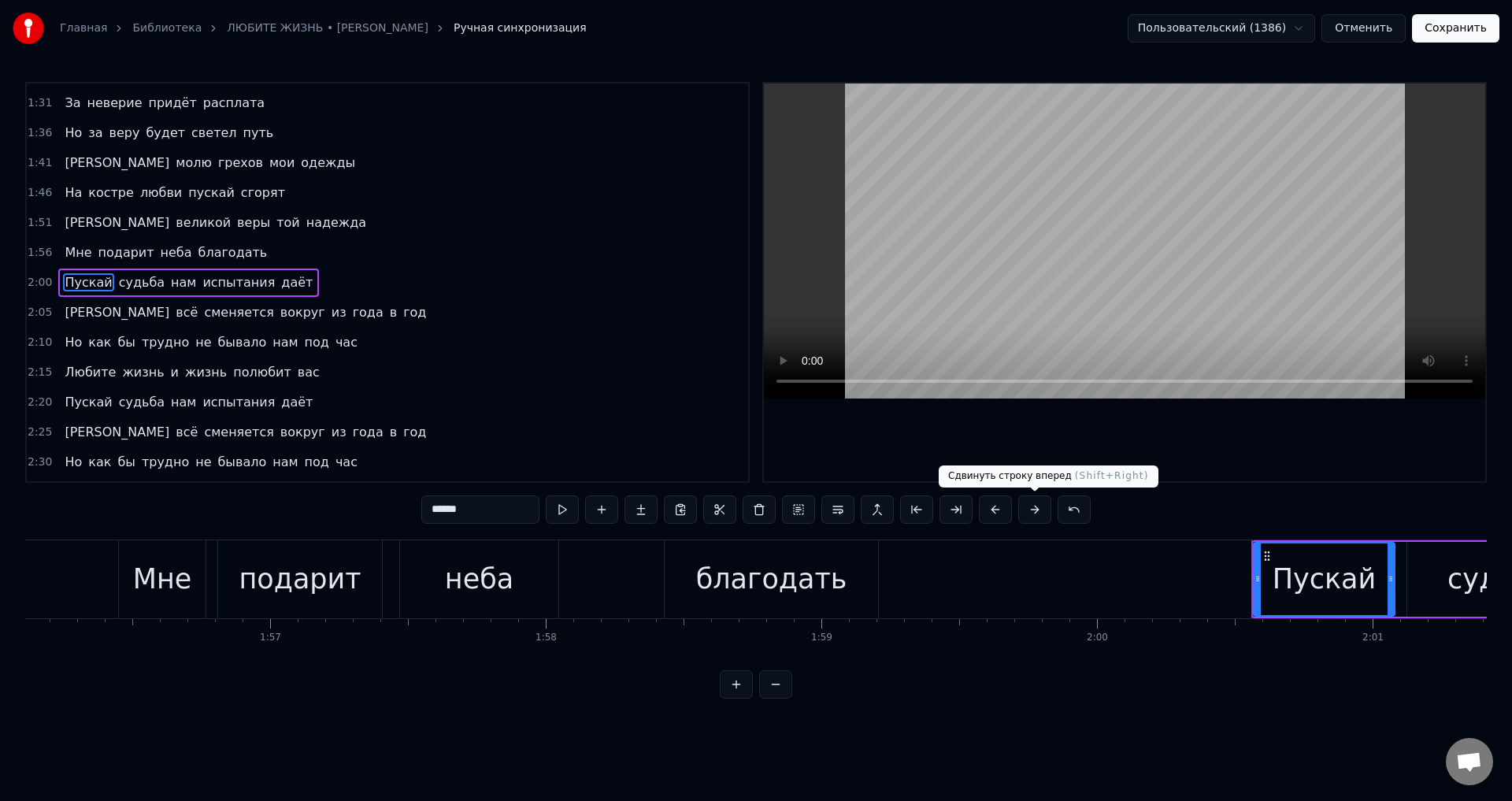
click at [1041, 508] on button at bounding box center [1035, 509] width 33 height 29
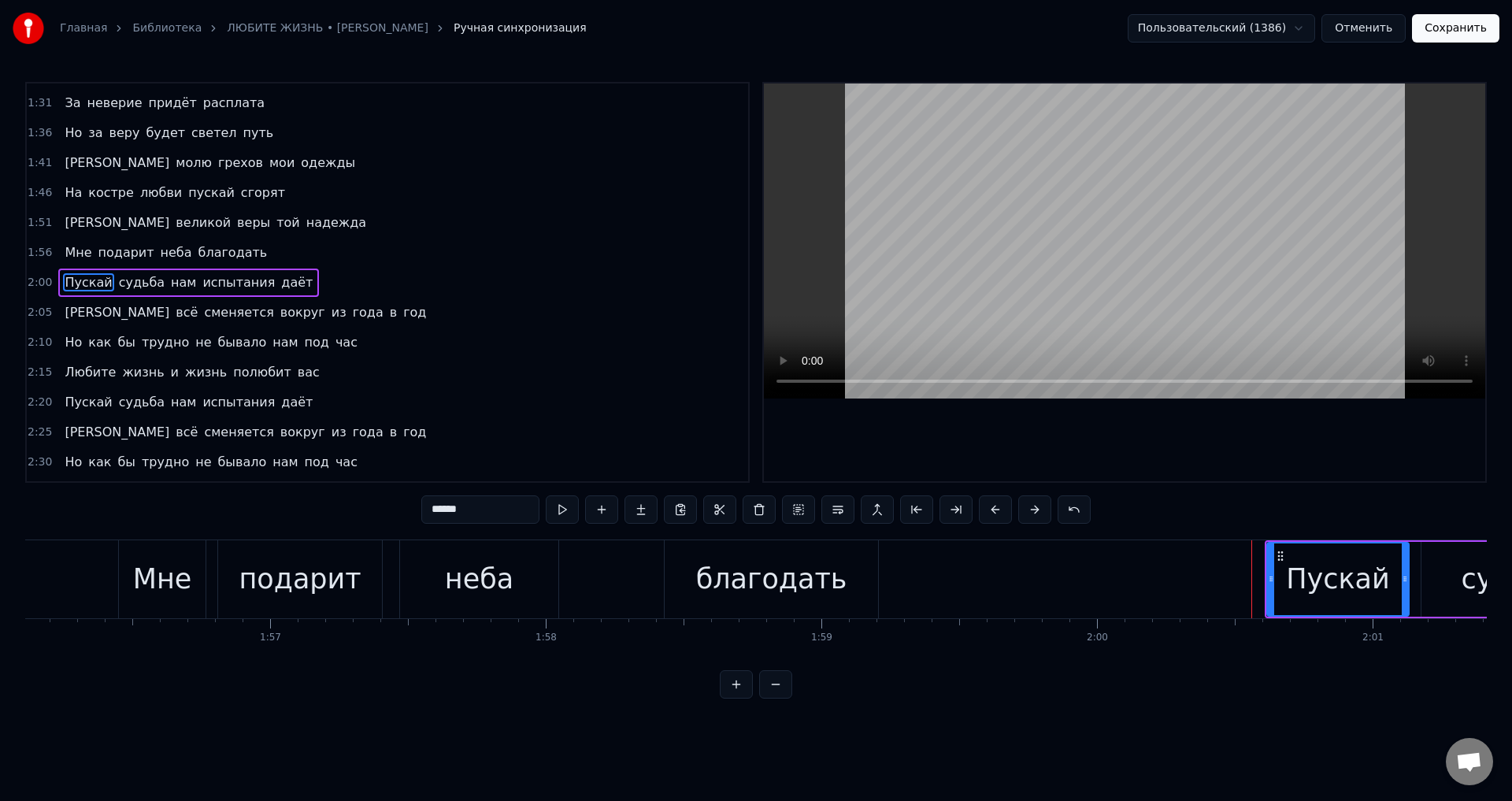
click at [67, 313] on span "[PERSON_NAME]" at bounding box center [117, 312] width 108 height 18
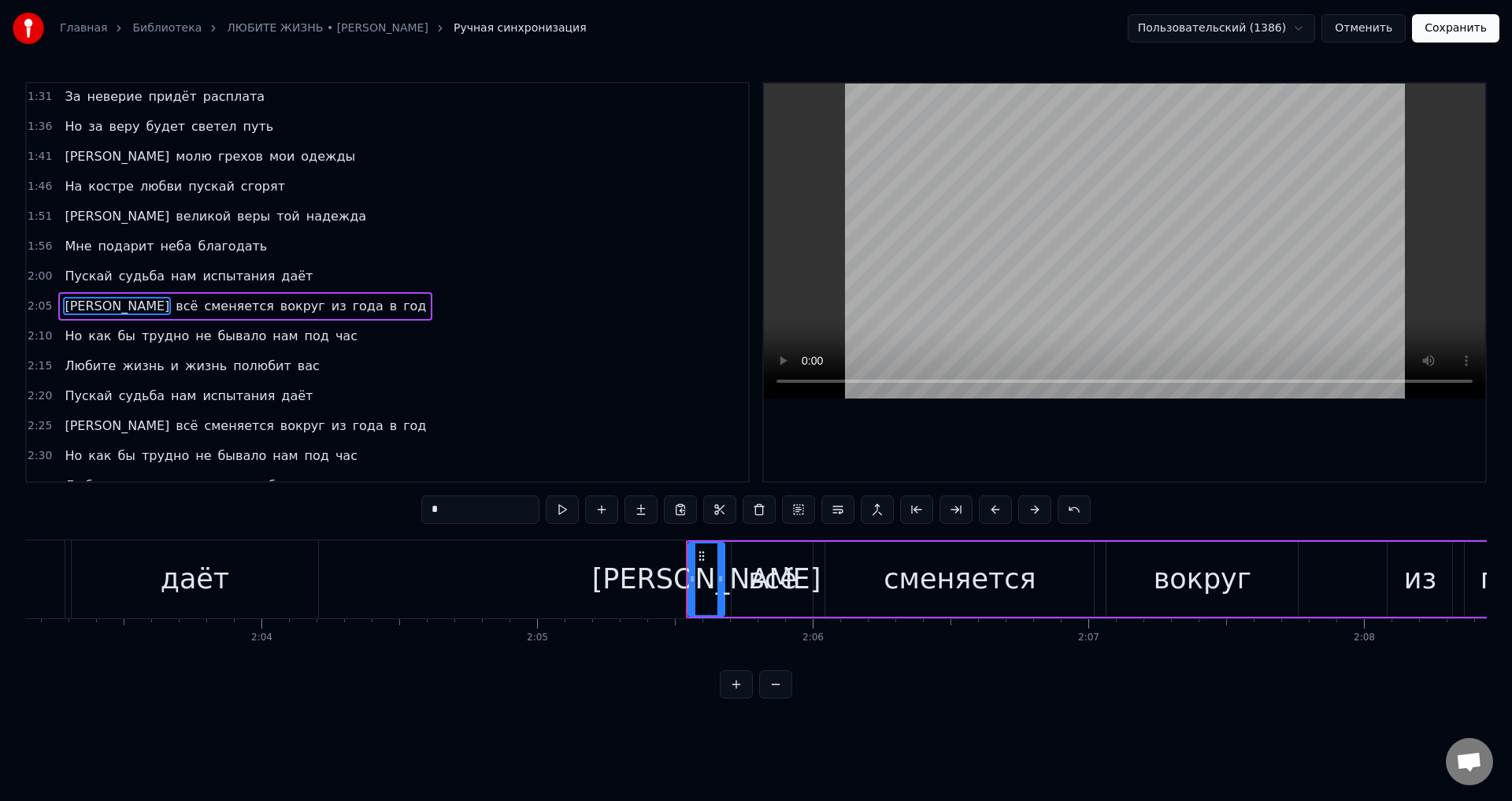
scroll to position [0, 34529]
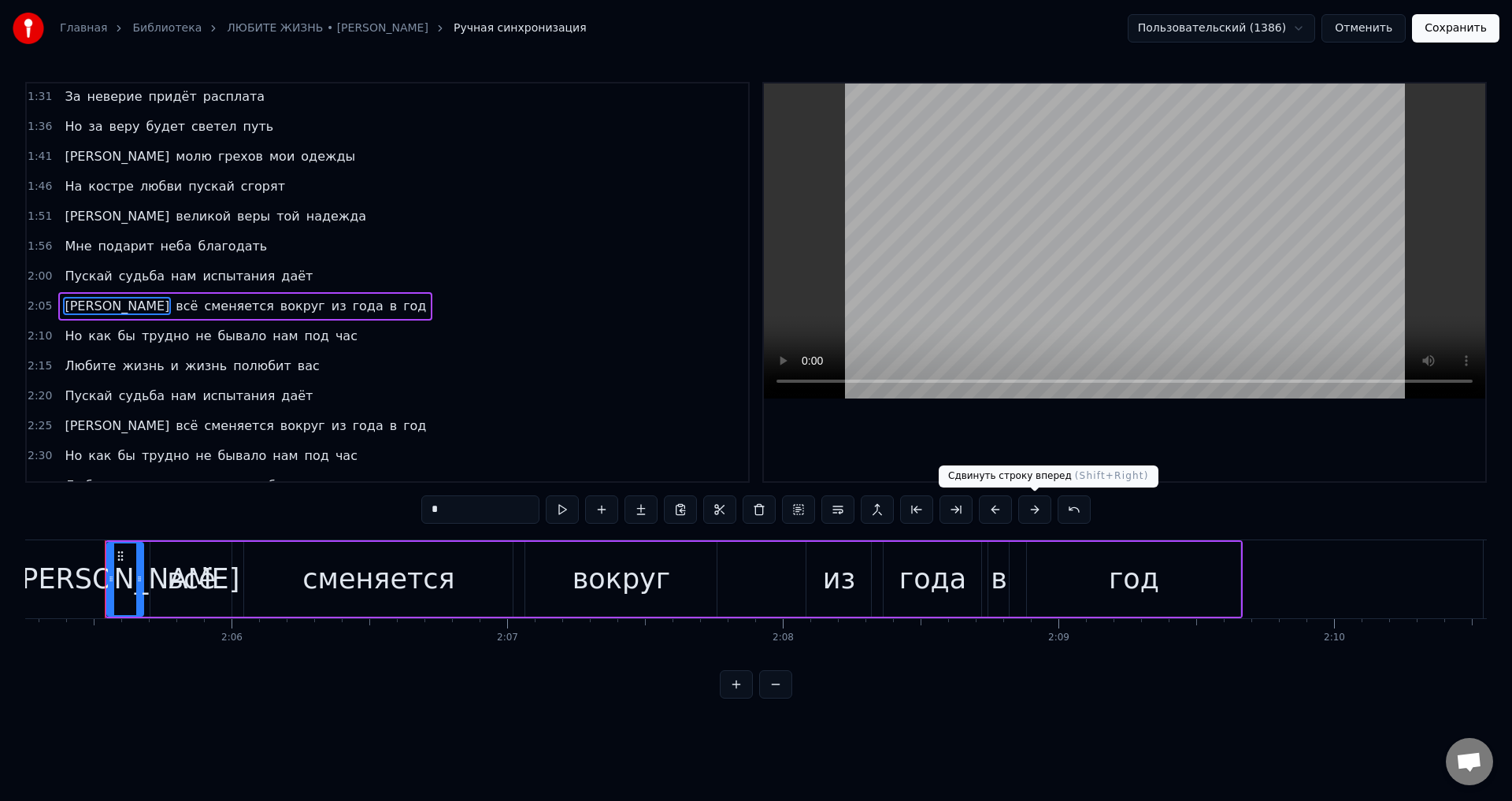
click at [1039, 513] on button at bounding box center [1035, 509] width 33 height 29
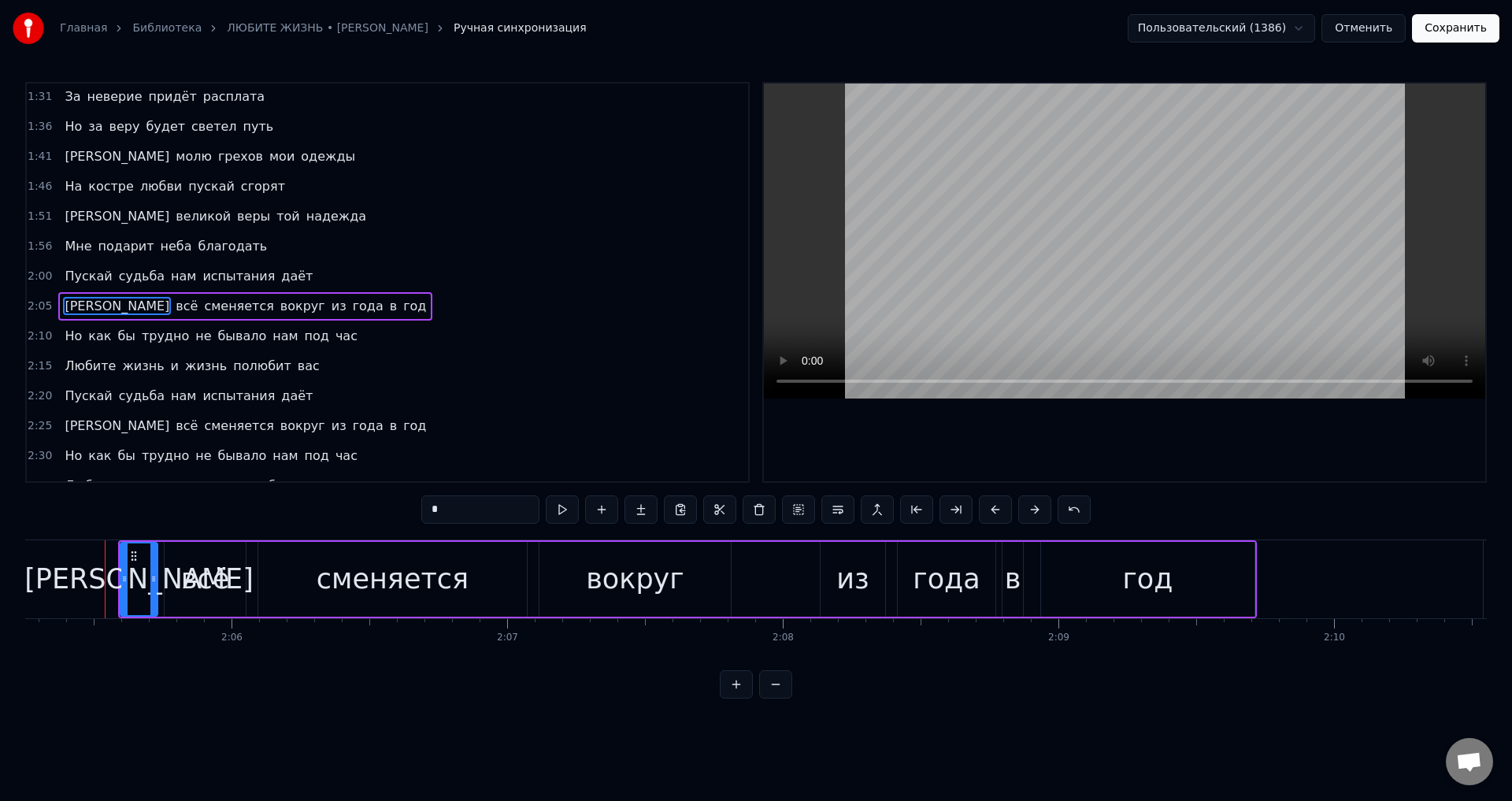
click at [67, 343] on span "Но" at bounding box center [73, 335] width 21 height 18
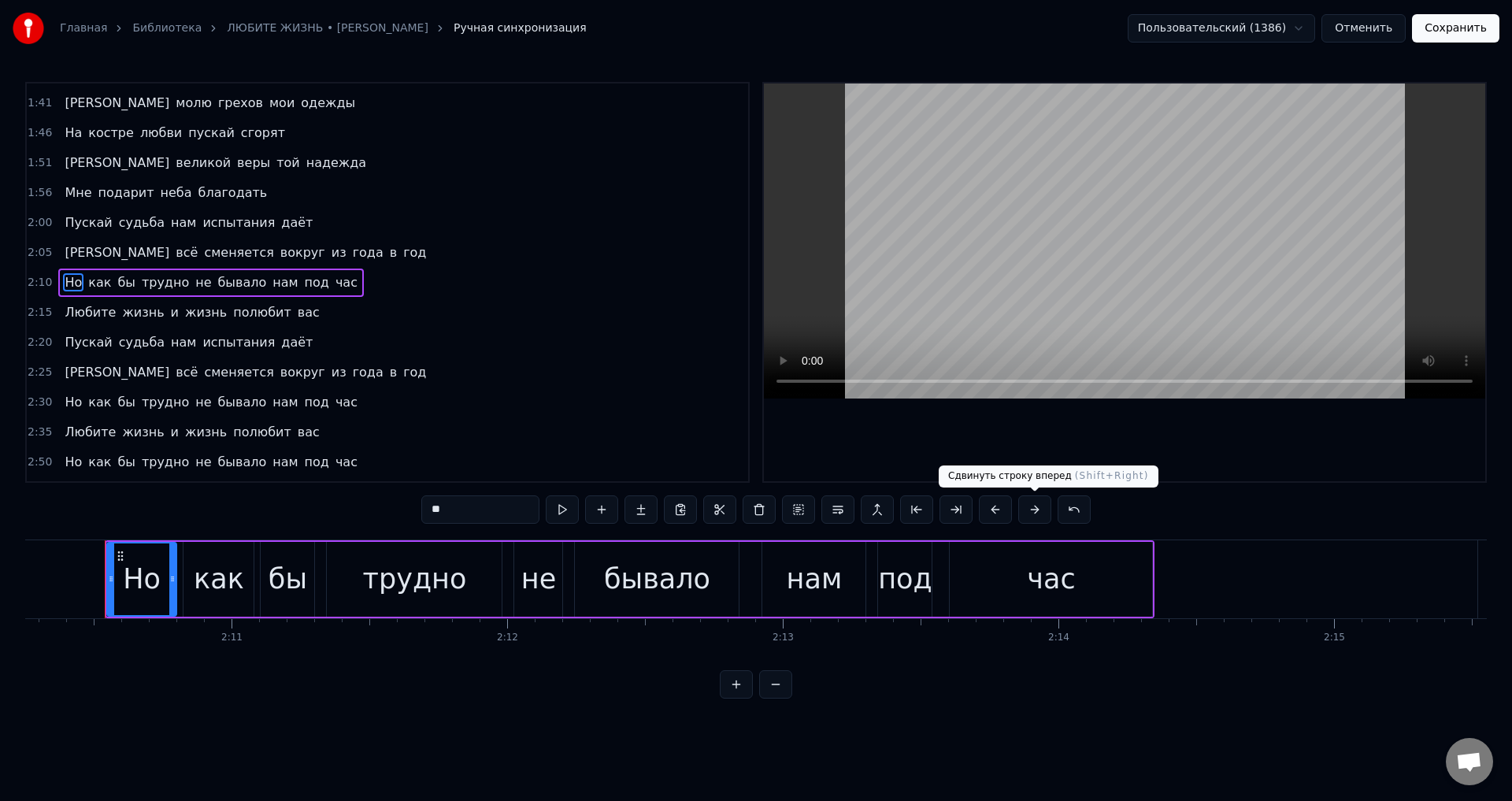
click at [1032, 509] on button at bounding box center [1035, 509] width 33 height 29
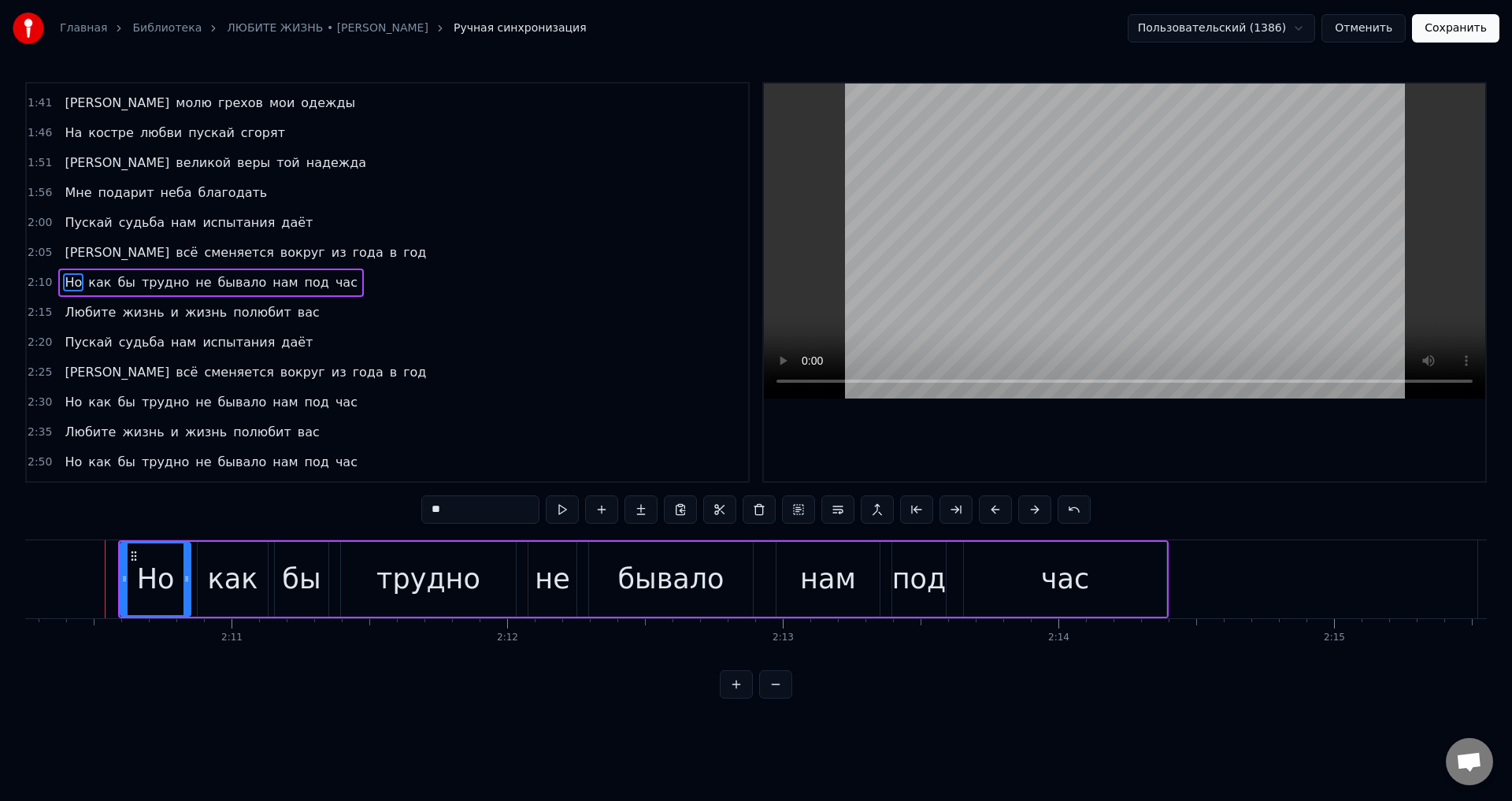
click at [80, 314] on span "Любите" at bounding box center [89, 312] width 54 height 18
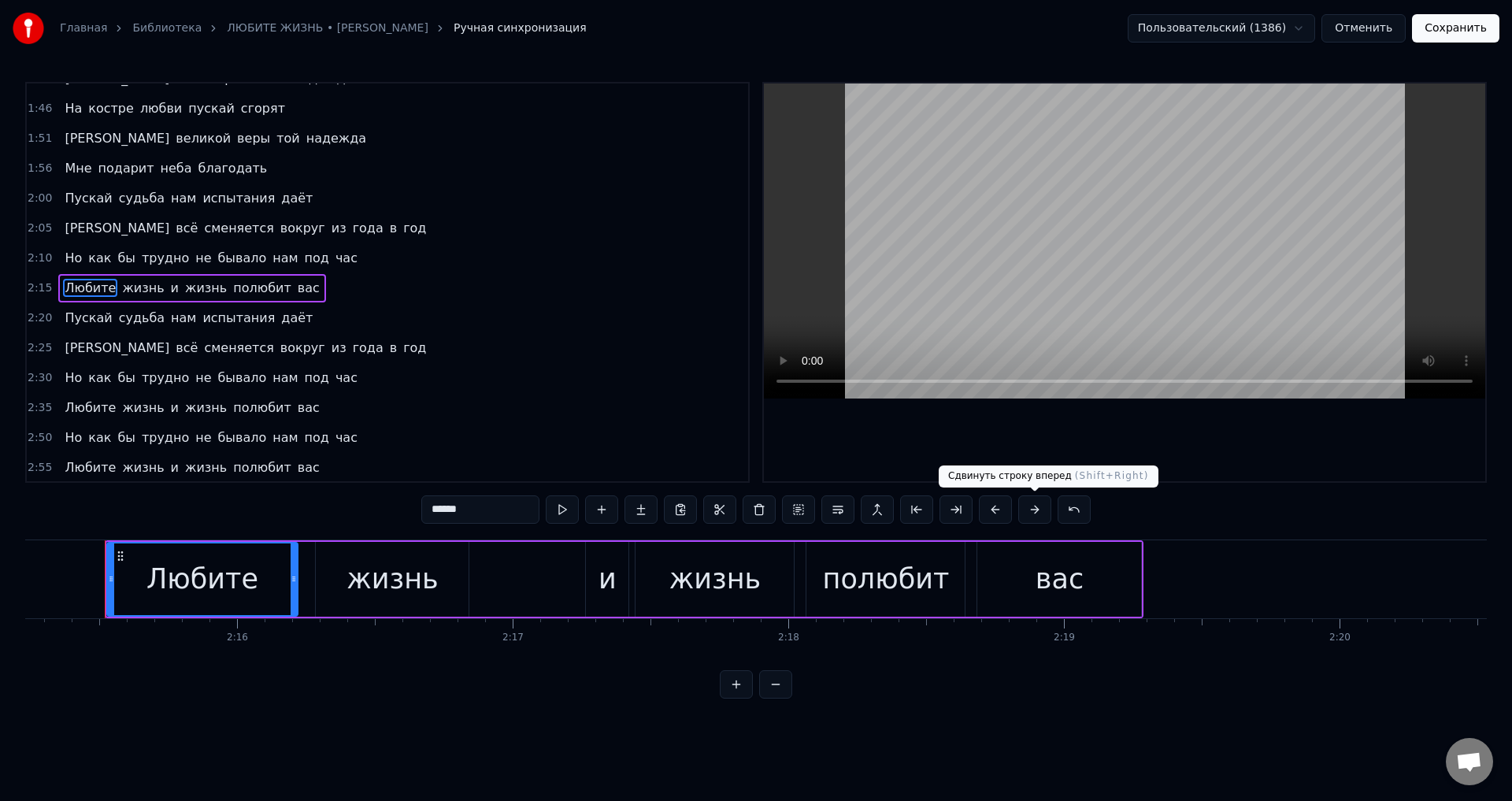
click at [1039, 509] on button at bounding box center [1035, 509] width 33 height 29
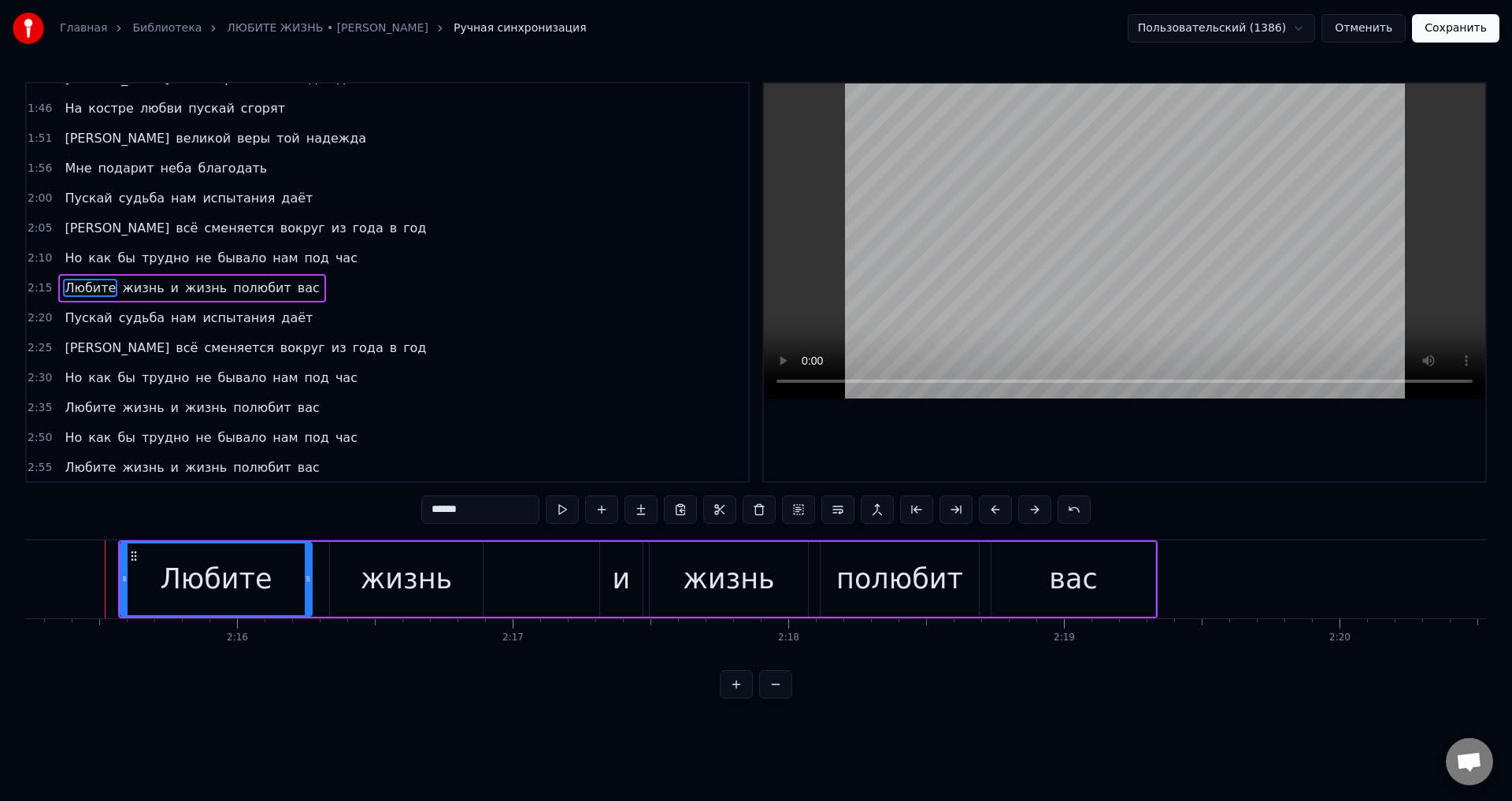
click at [71, 320] on span "Пускай" at bounding box center [87, 317] width 50 height 18
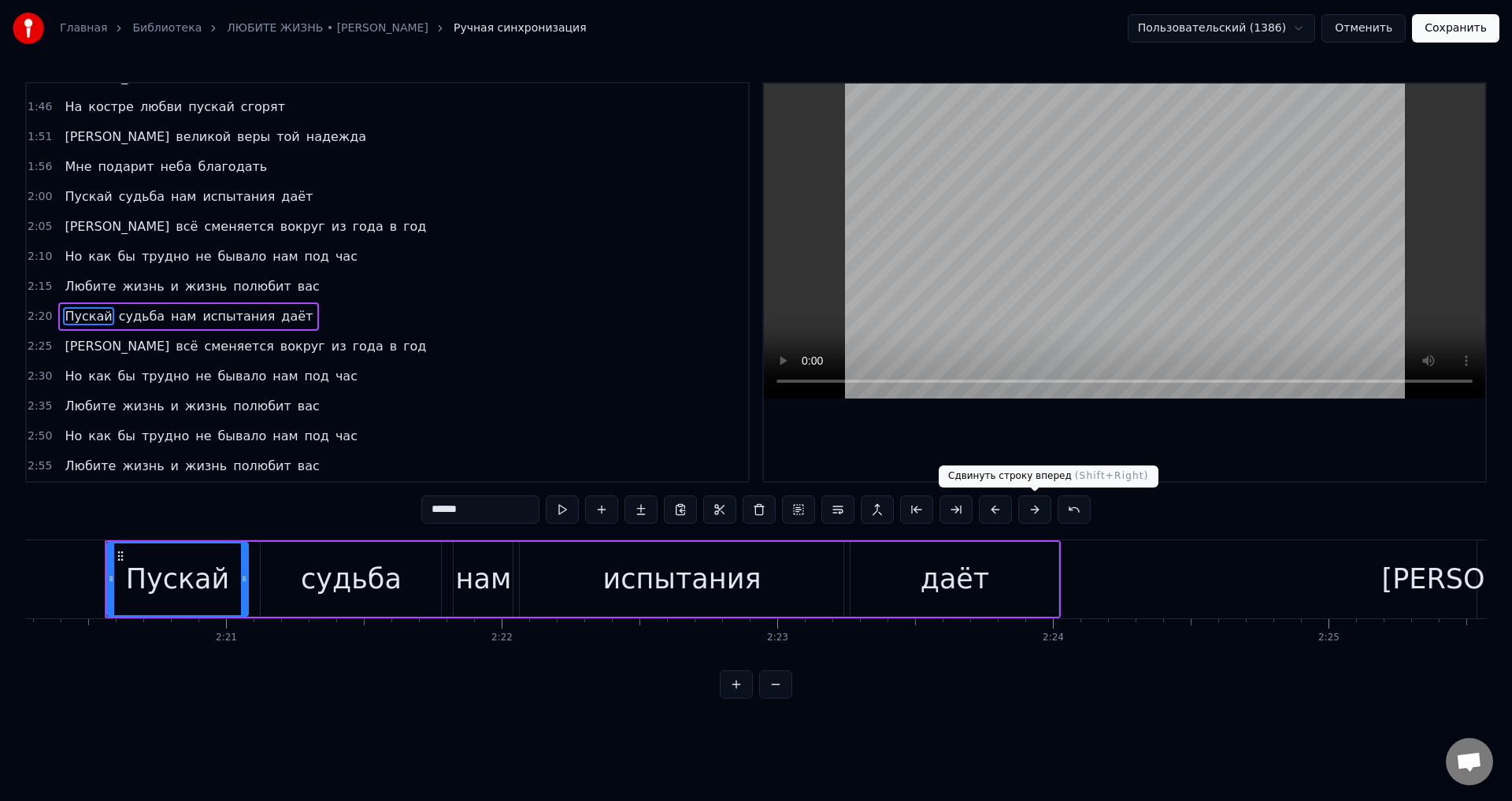
click at [1033, 513] on button at bounding box center [1035, 509] width 33 height 29
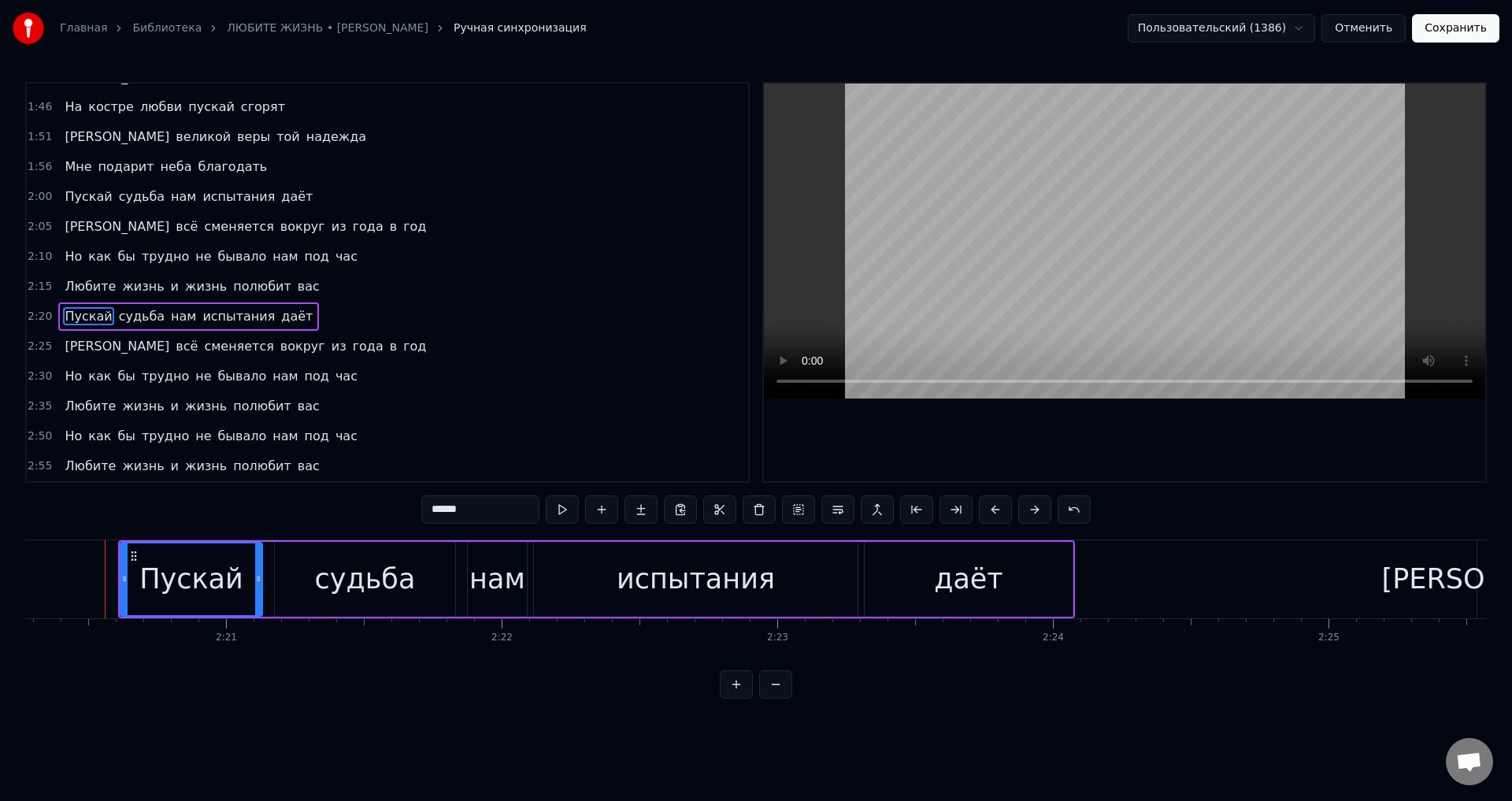
click at [63, 344] on span "[PERSON_NAME]" at bounding box center [117, 346] width 108 height 18
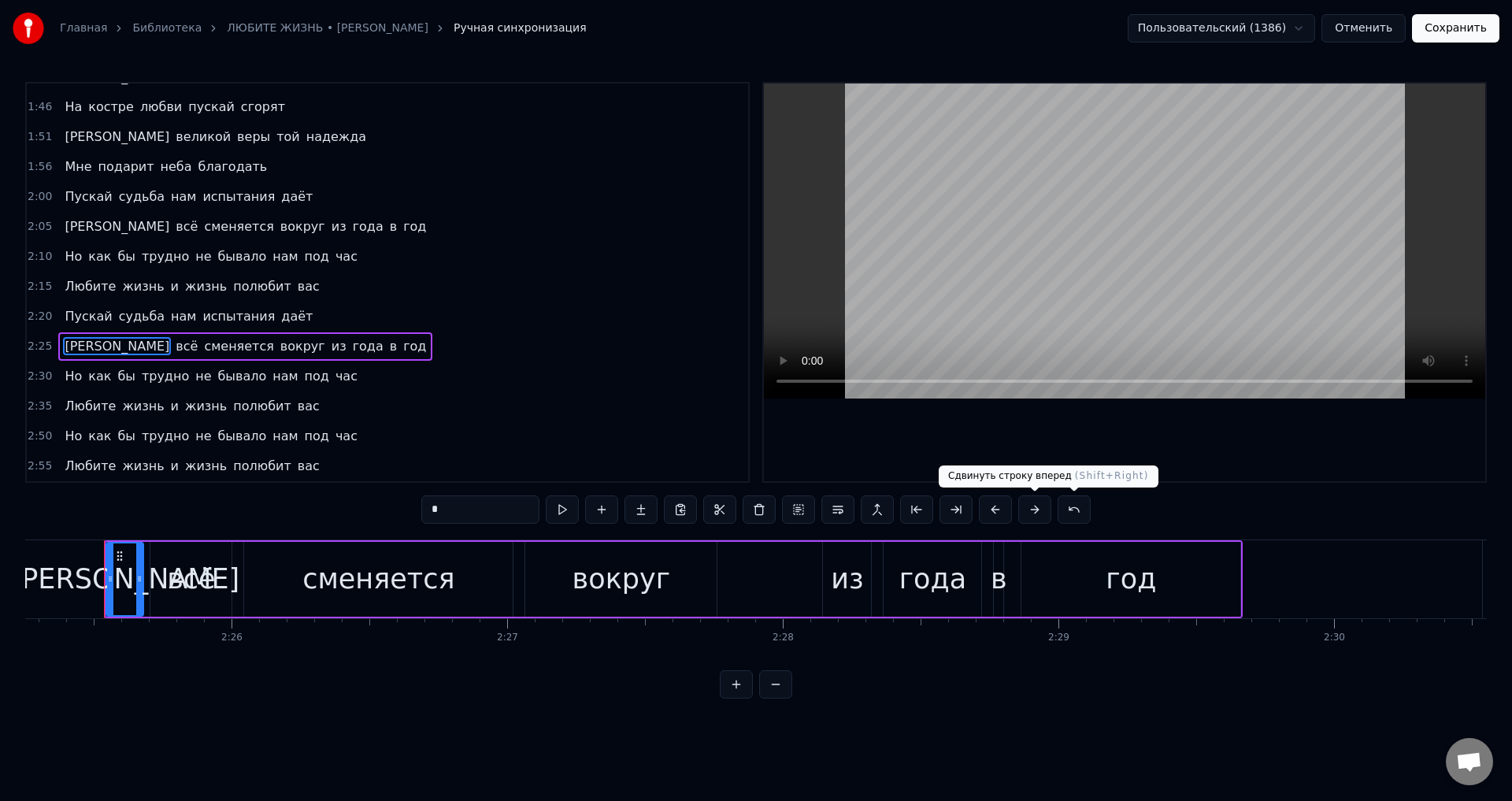
click at [1037, 501] on button at bounding box center [1035, 509] width 33 height 29
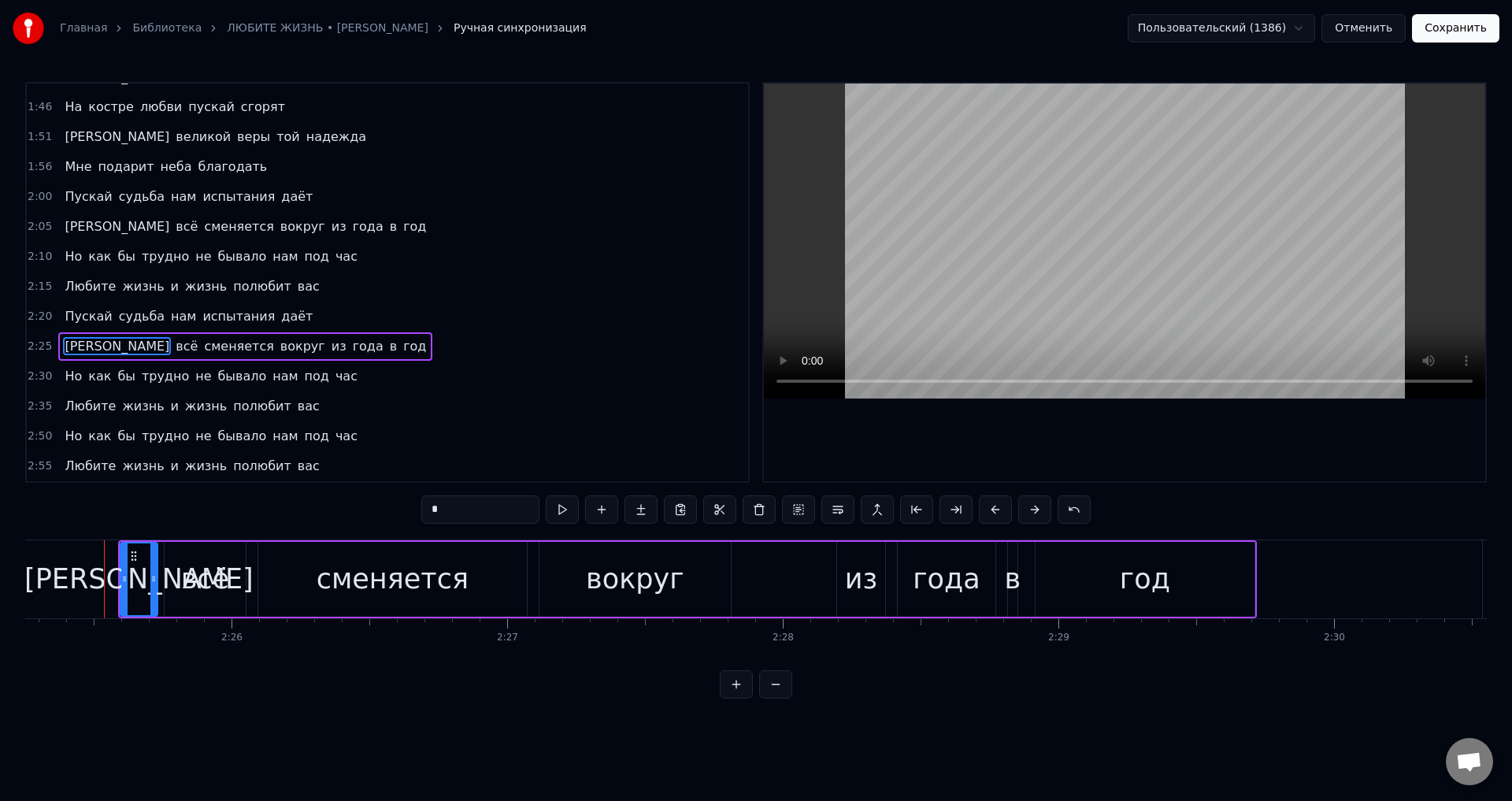
click at [72, 374] on span "Но" at bounding box center [73, 375] width 21 height 18
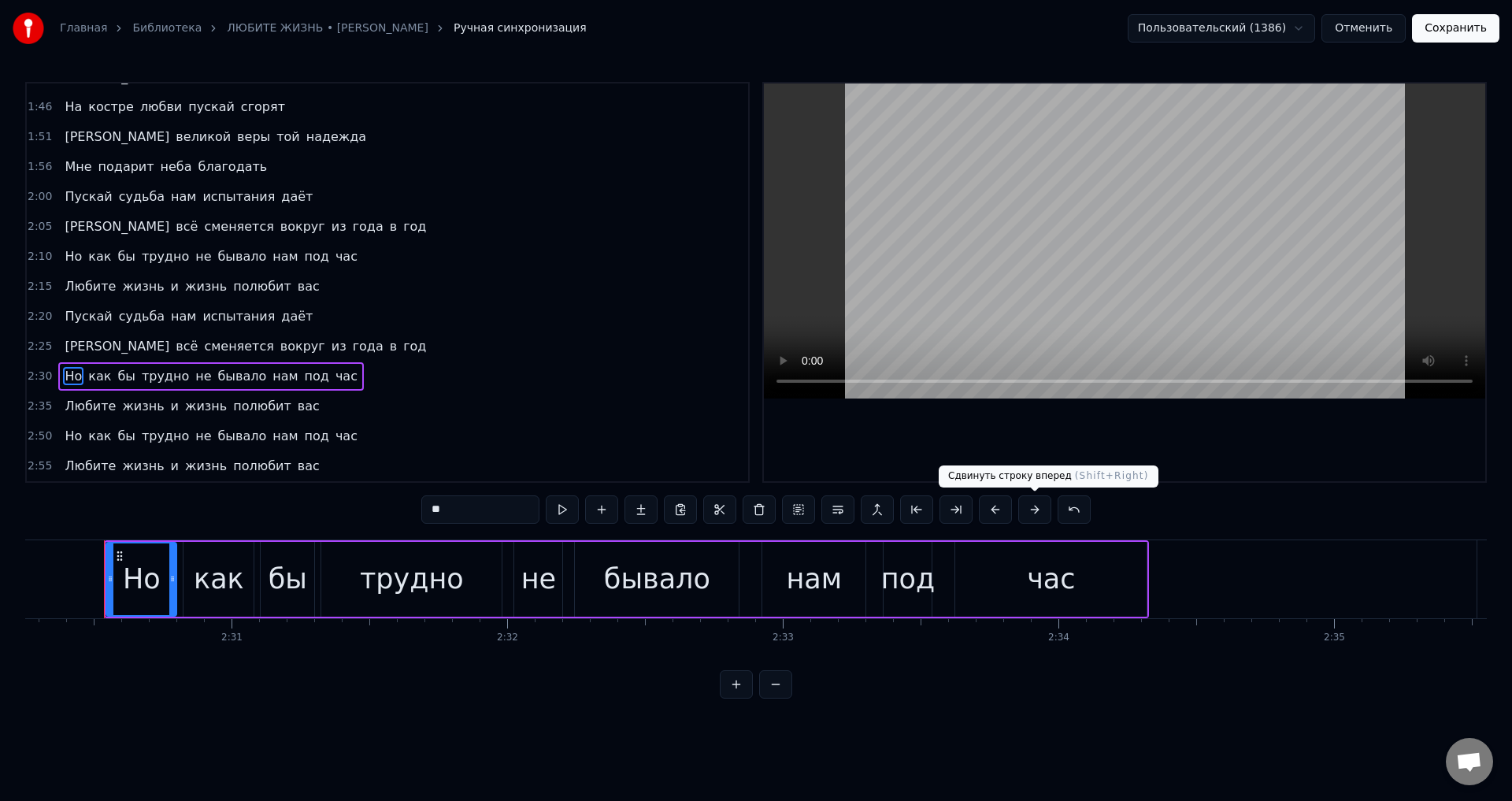
click at [1030, 510] on button at bounding box center [1035, 509] width 33 height 29
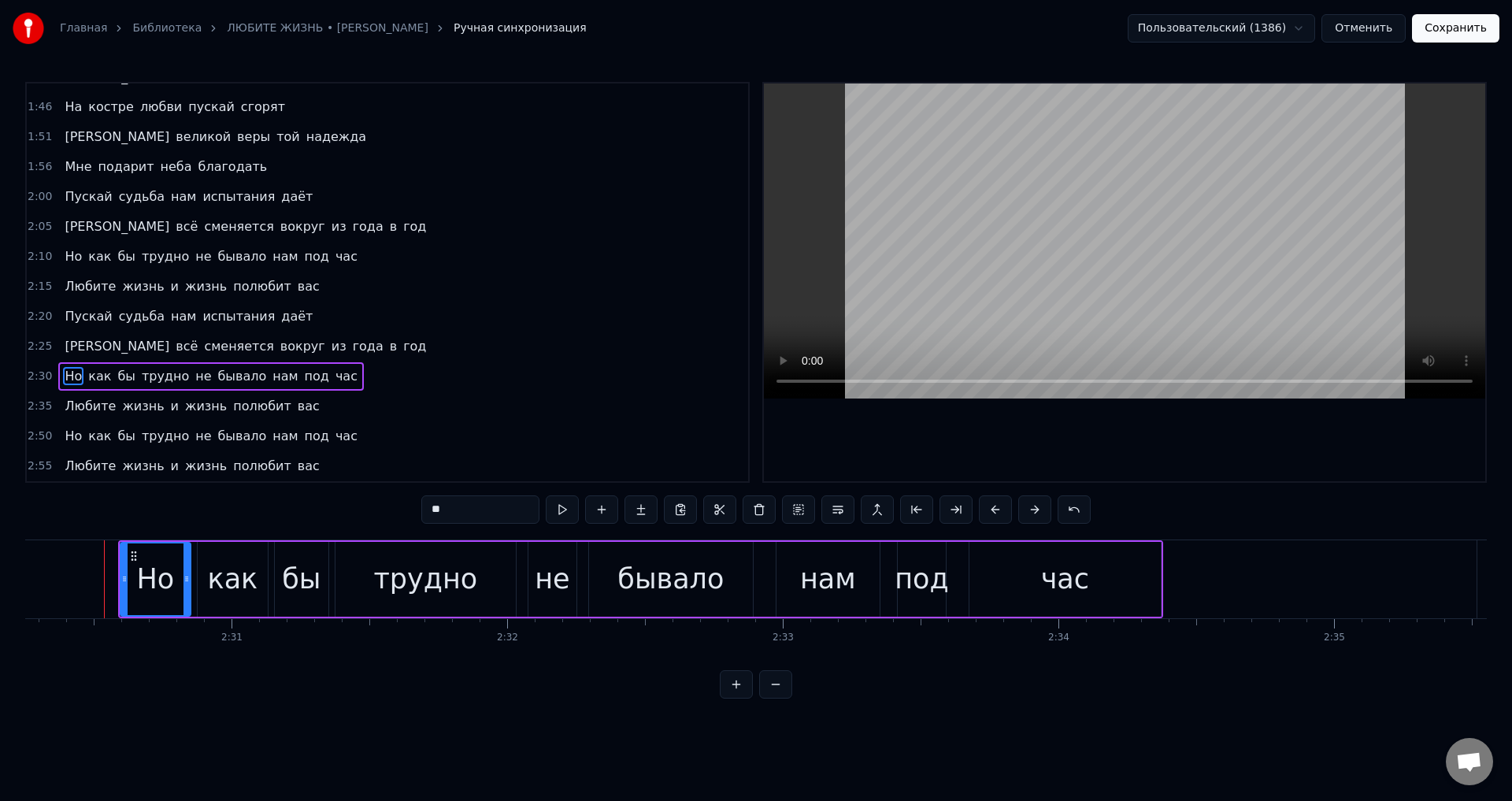
click at [68, 407] on span "Любите" at bounding box center [89, 406] width 54 height 18
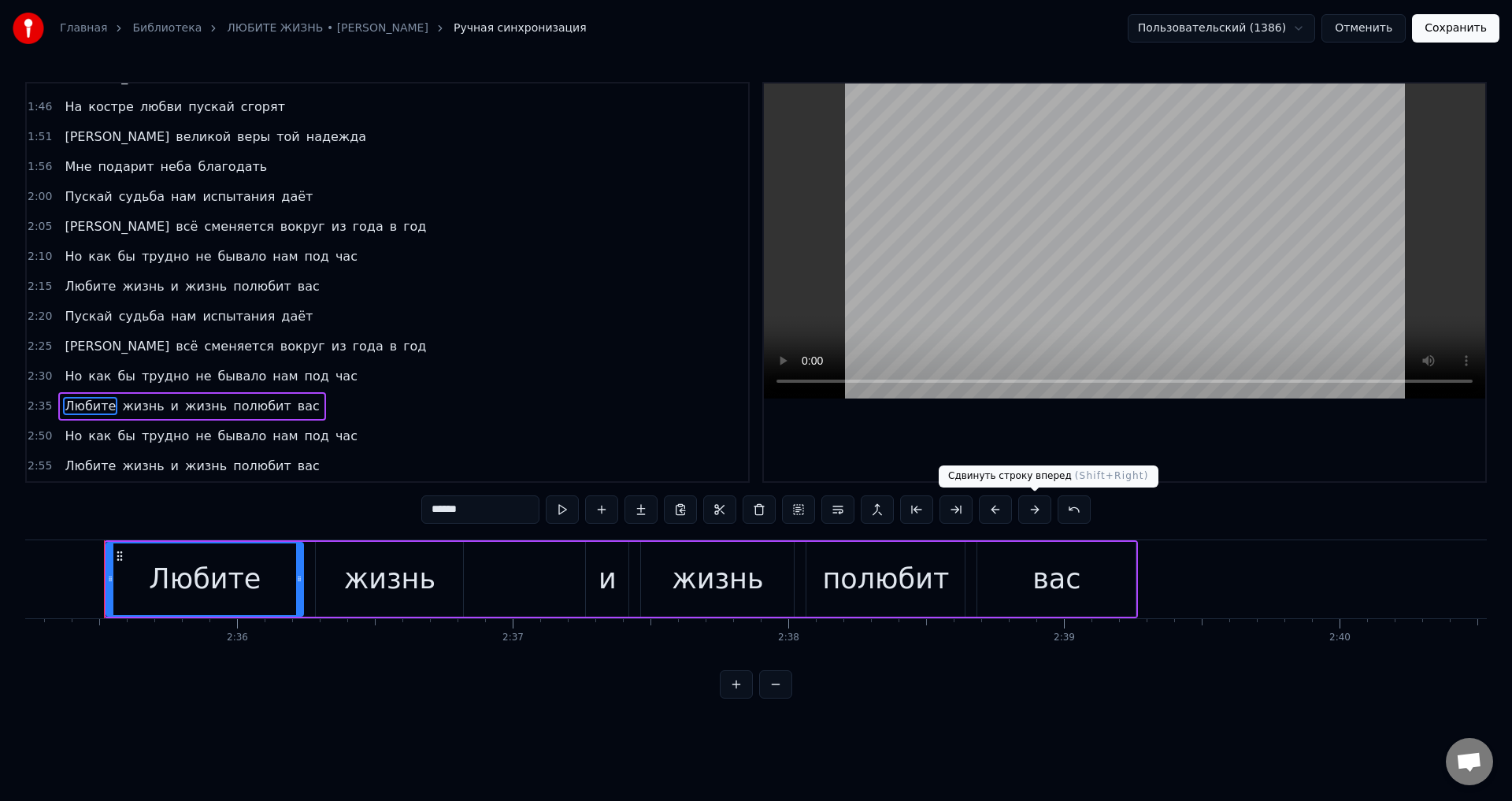
click at [1033, 511] on button at bounding box center [1035, 509] width 33 height 29
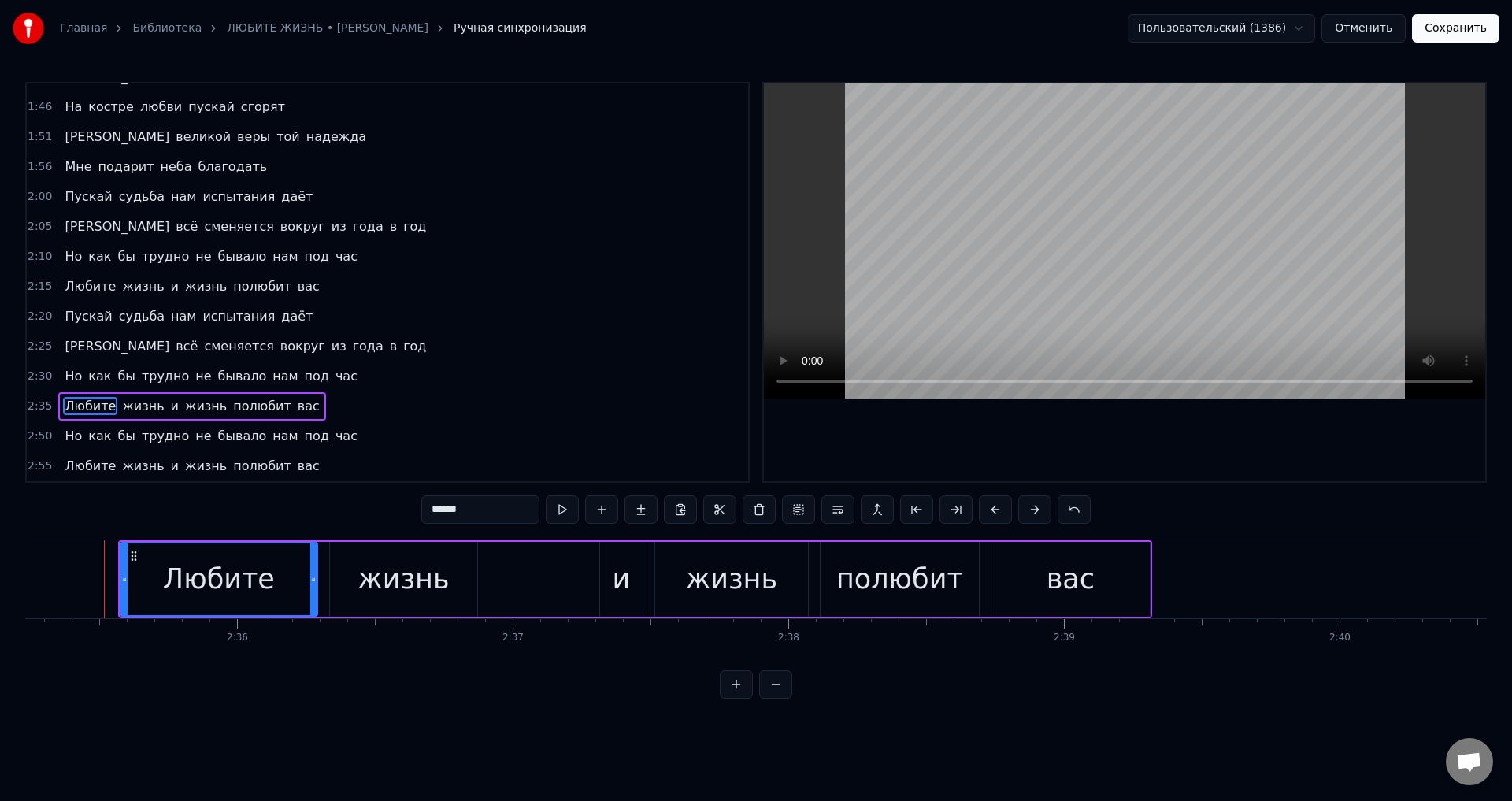
click at [68, 439] on span "Но" at bounding box center [73, 435] width 21 height 18
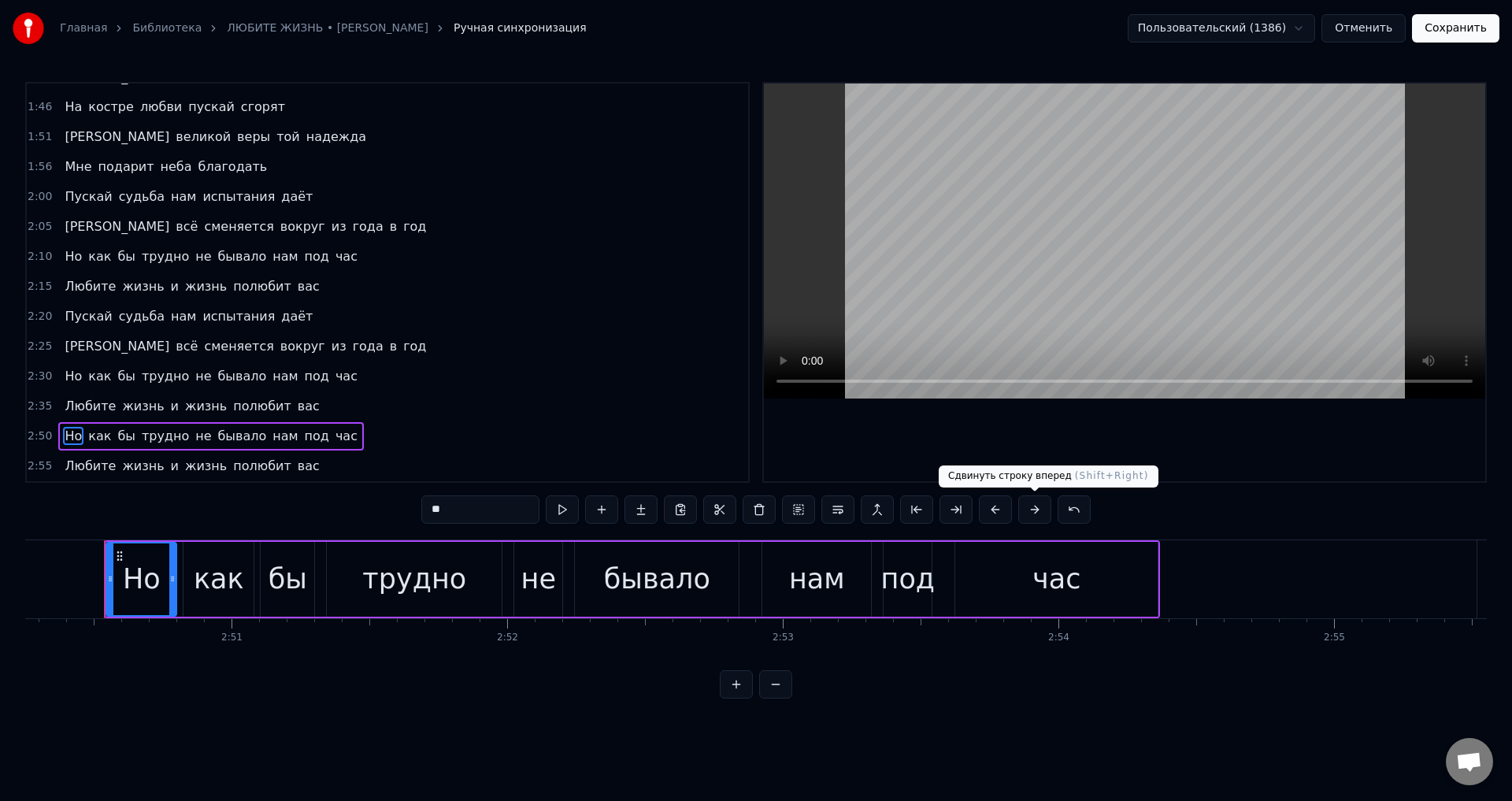
click at [1038, 510] on button at bounding box center [1035, 509] width 33 height 29
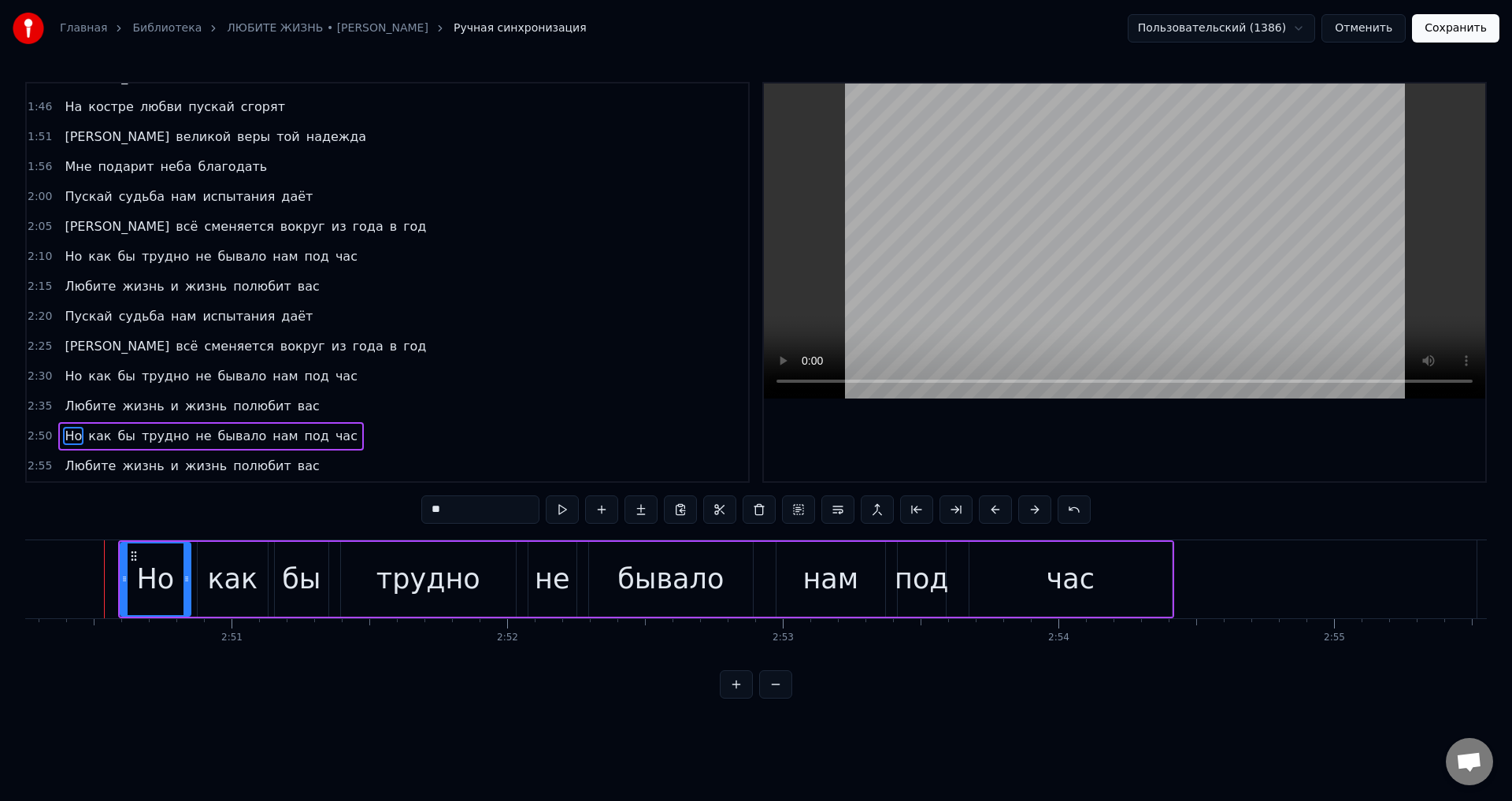
click at [71, 467] on span "Любите" at bounding box center [89, 466] width 54 height 18
type input "******"
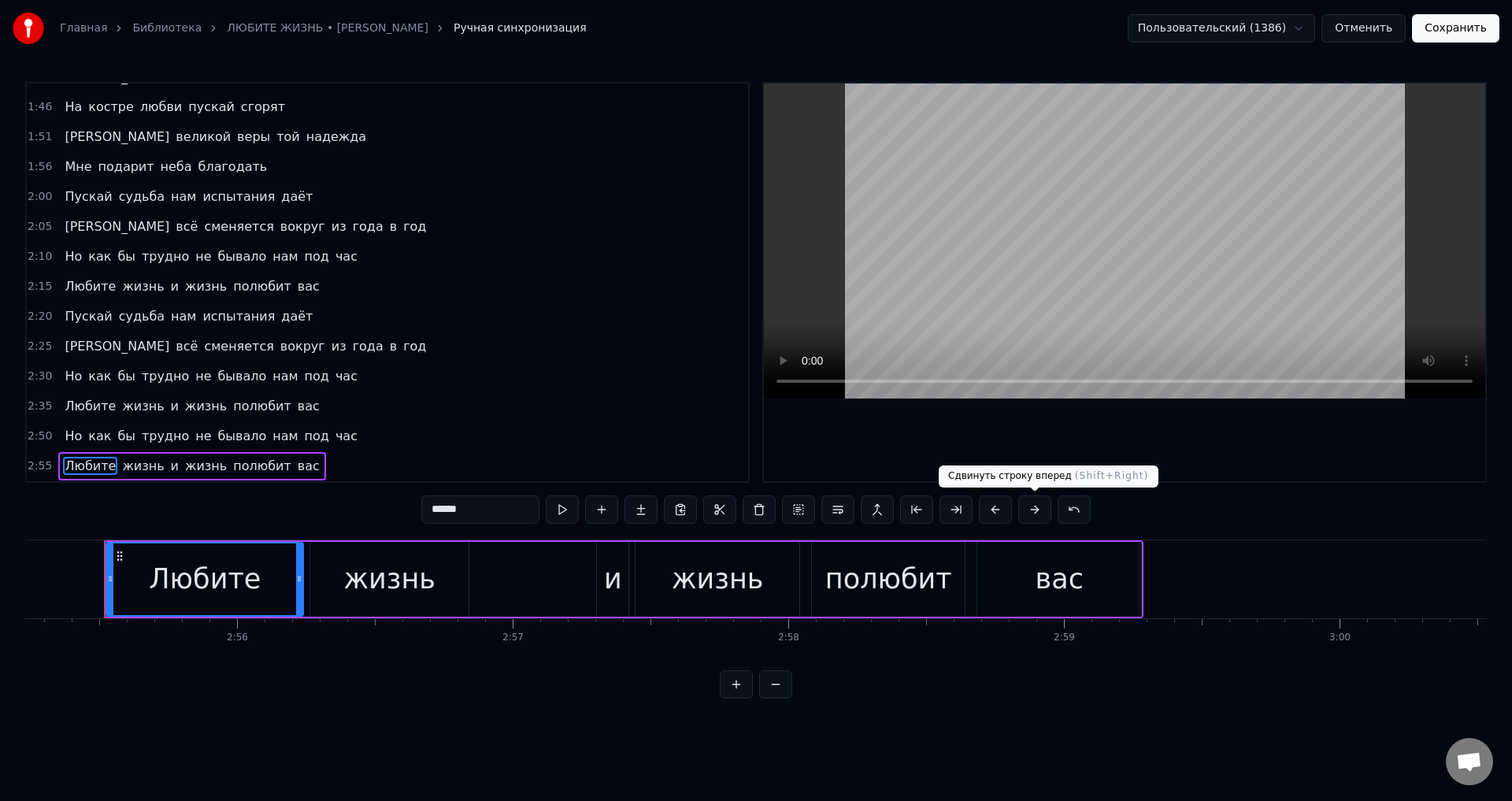
click at [1041, 512] on button at bounding box center [1035, 509] width 33 height 29
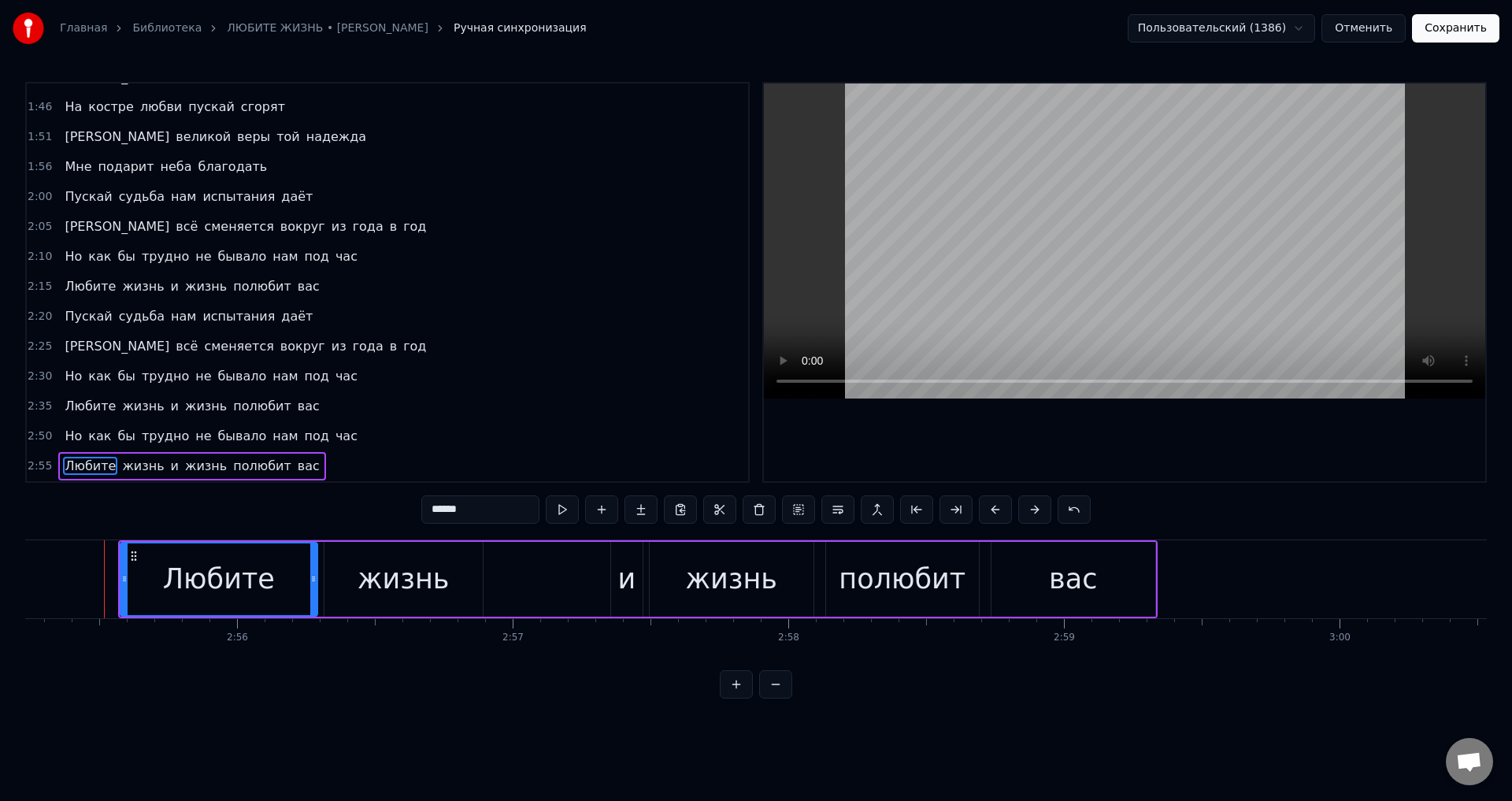
click at [1457, 39] on button "Сохранить" at bounding box center [1456, 29] width 87 height 29
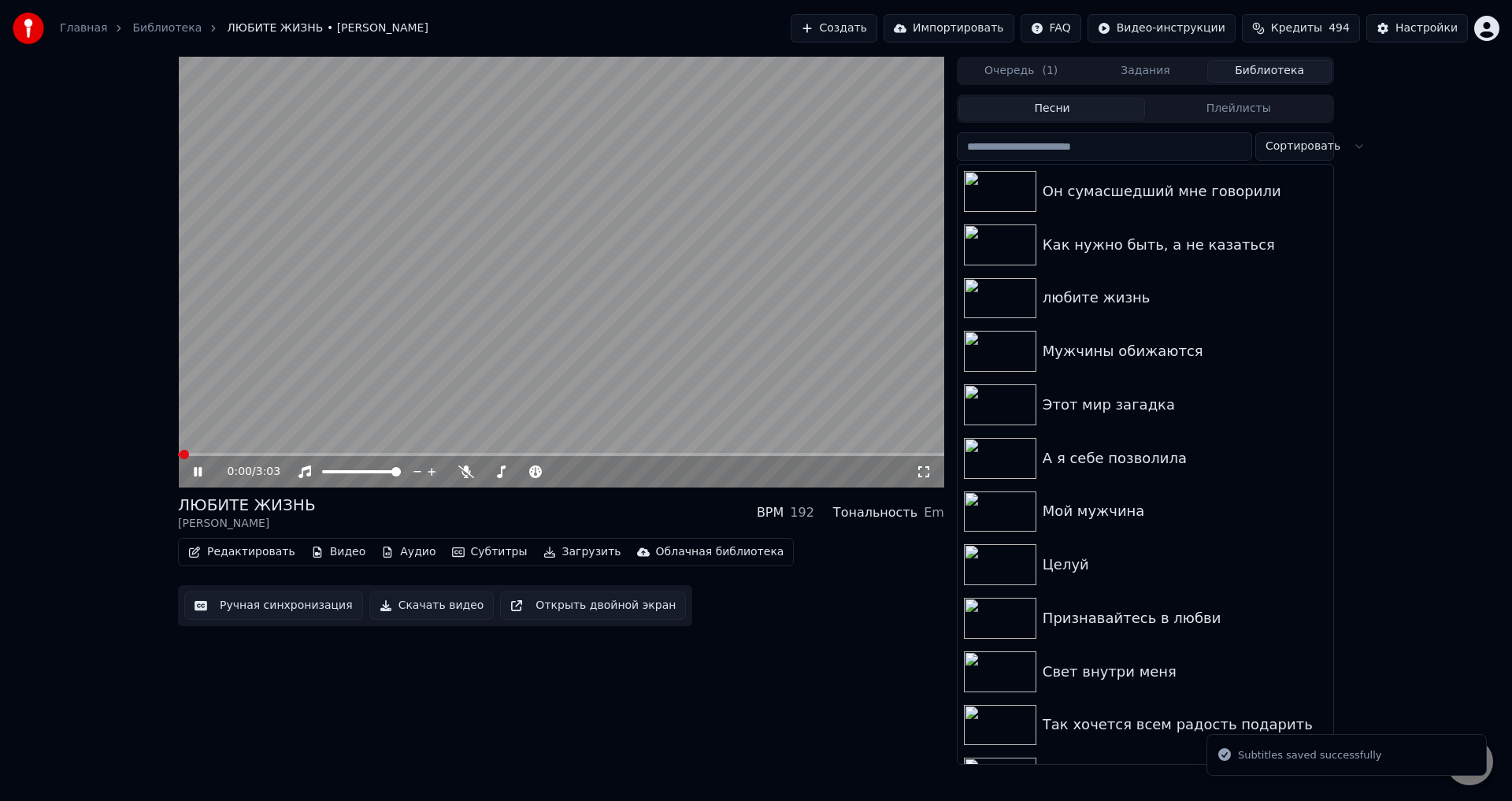
click at [927, 474] on icon at bounding box center [924, 471] width 16 height 12
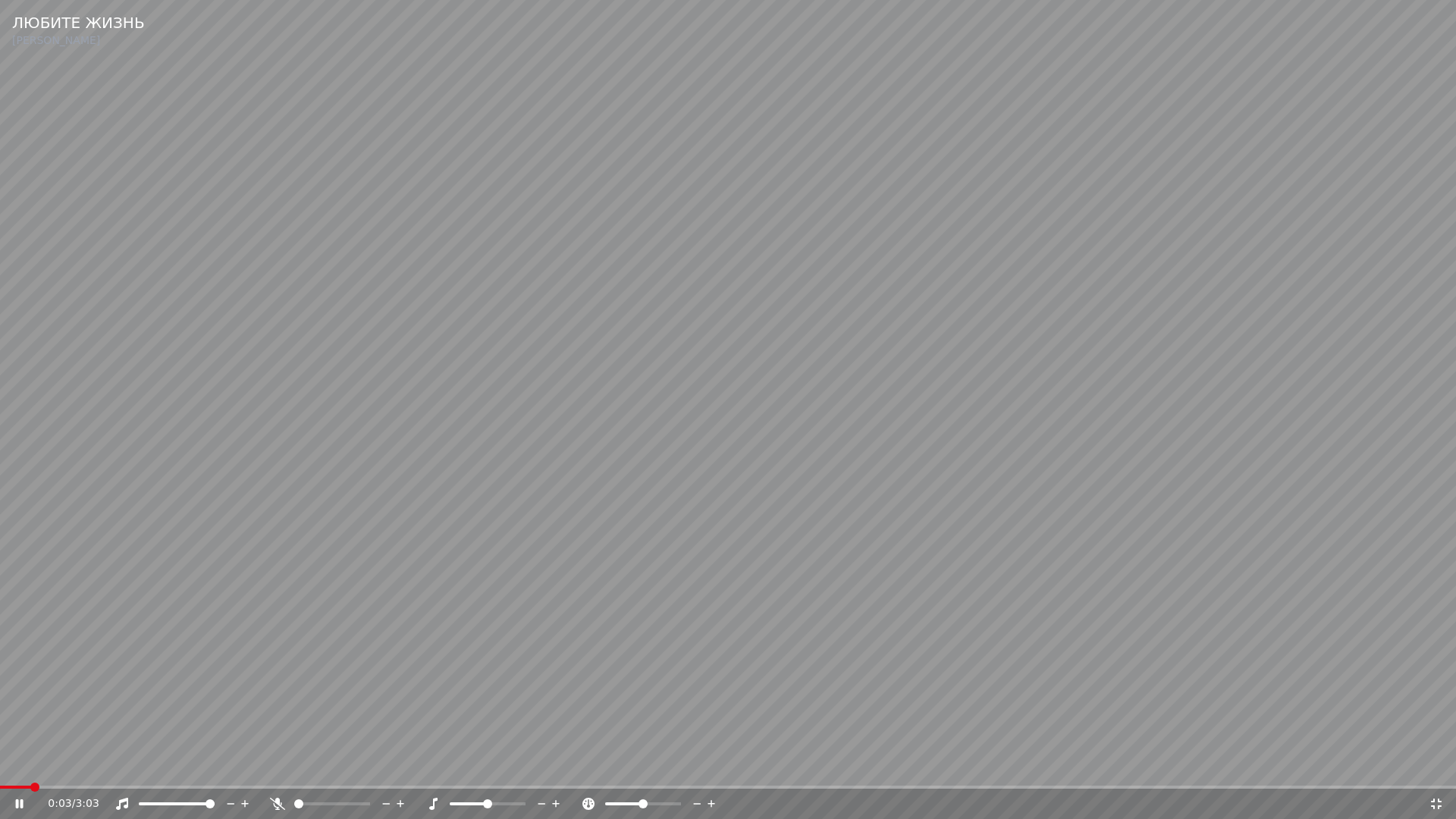
click at [70, 771] on span at bounding box center [728, 787] width 1456 height 3
click at [131, 771] on span at bounding box center [728, 787] width 1456 height 3
click at [884, 771] on div "2:04 / 3:03" at bounding box center [728, 803] width 1456 height 30
click at [890, 771] on video at bounding box center [728, 409] width 1456 height 819
click at [889, 771] on span at bounding box center [444, 787] width 889 height 3
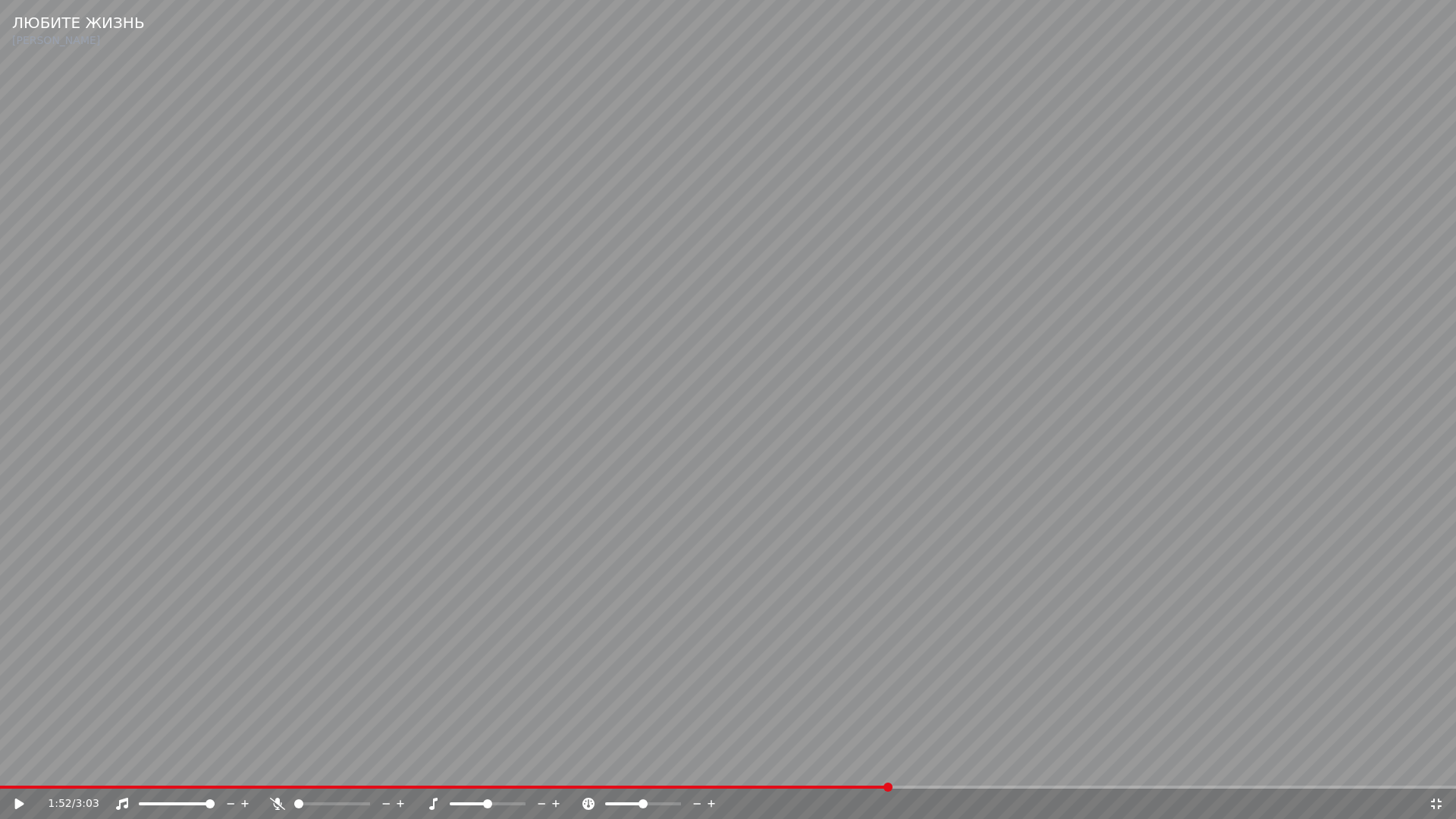
click at [964, 727] on video at bounding box center [728, 409] width 1456 height 819
click at [1430, 771] on div "2:39 / 3:03" at bounding box center [728, 803] width 1444 height 16
click at [1433, 771] on icon at bounding box center [1437, 804] width 11 height 11
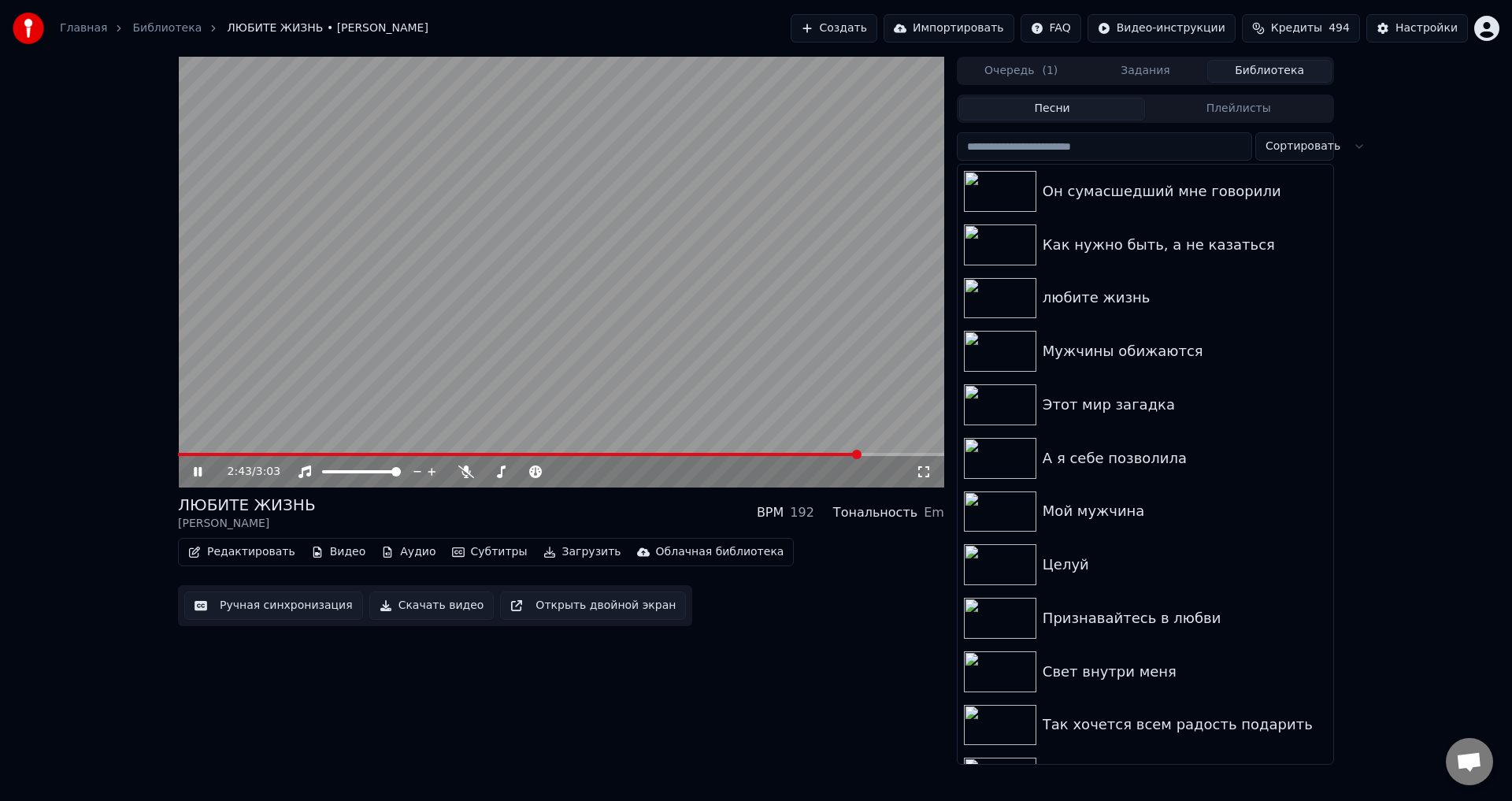
click at [256, 613] on button "Ручная синхронизация" at bounding box center [274, 605] width 179 height 29
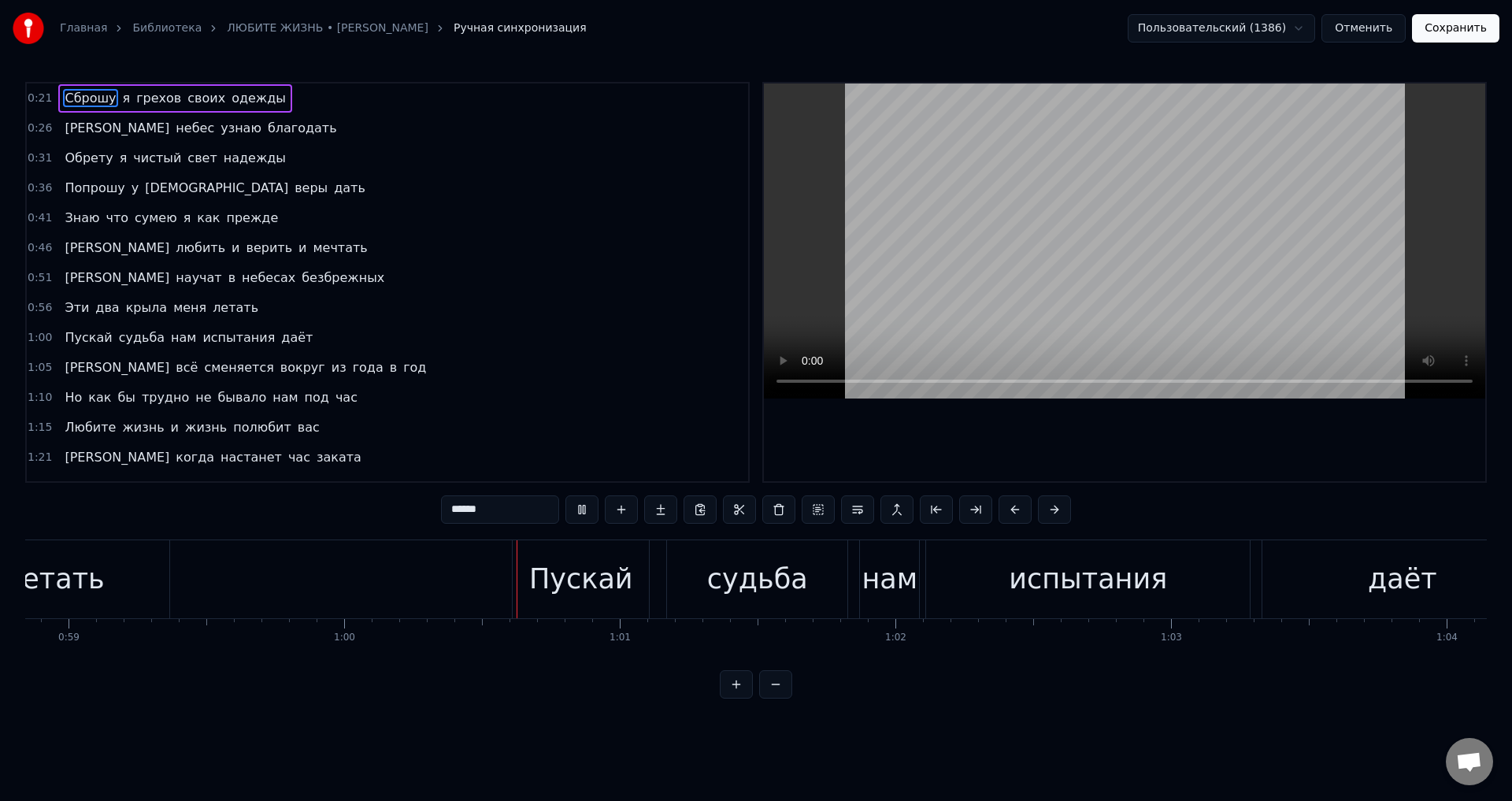
scroll to position [0, 16497]
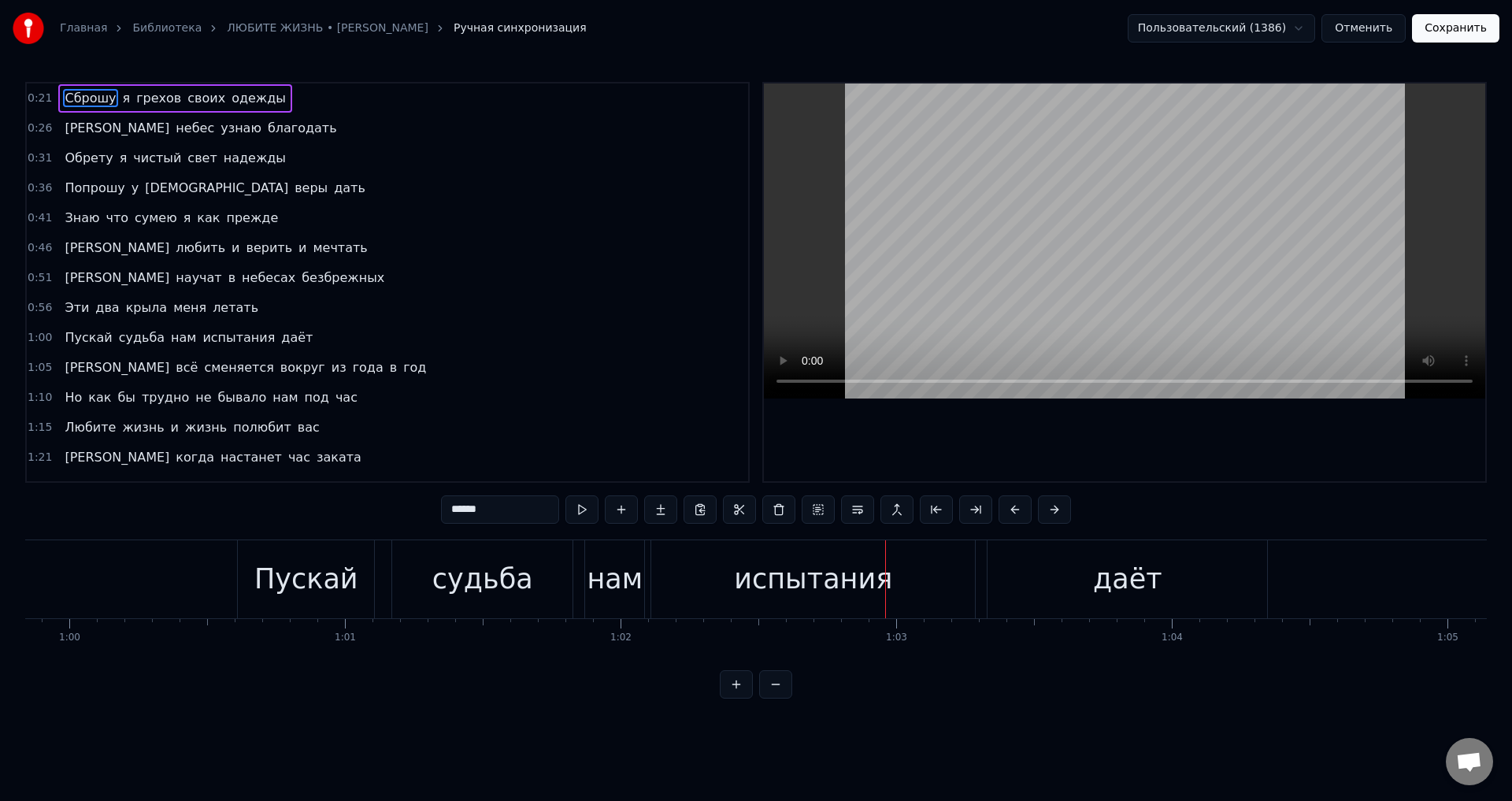
click at [169, 342] on span "нам" at bounding box center [183, 337] width 29 height 18
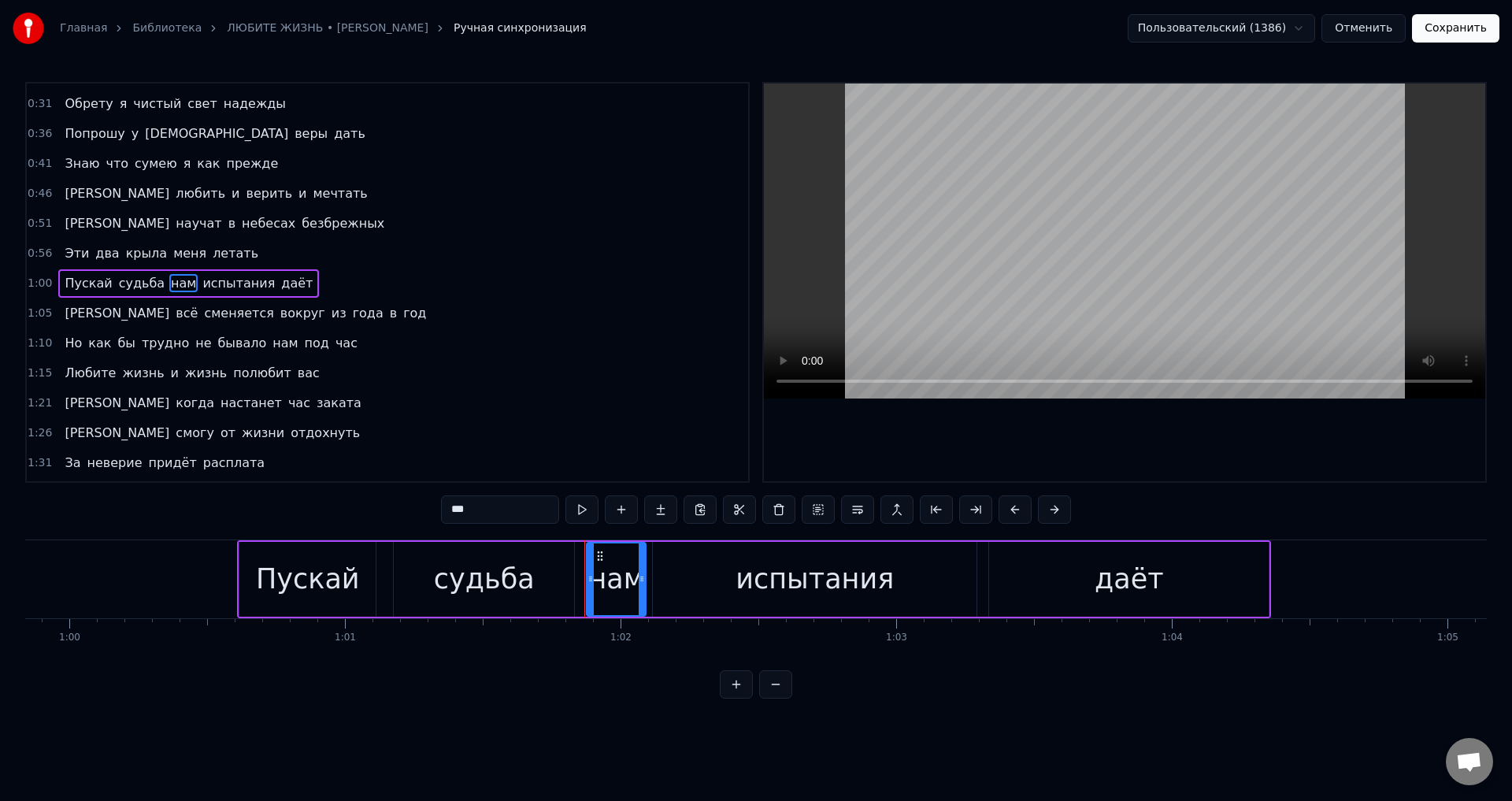
scroll to position [55, 0]
click at [166, 289] on html "Главная Библиотека ЛЮБИТЕ ЖИЗНЬ • [PERSON_NAME] синхронизация Пользовательский …" at bounding box center [756, 362] width 1512 height 724
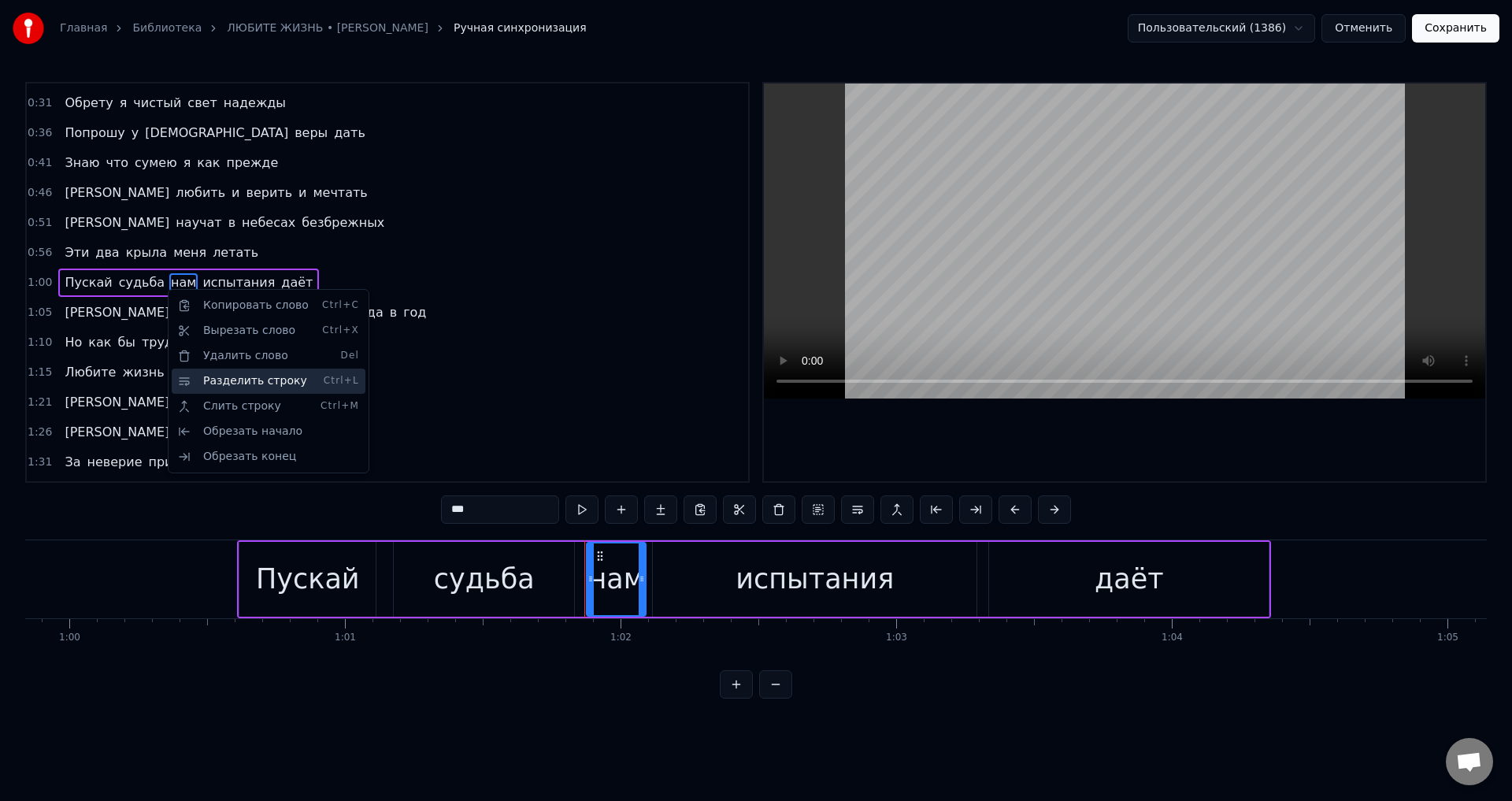
click at [248, 388] on div "Разделить строку Ctrl+L" at bounding box center [269, 381] width 194 height 26
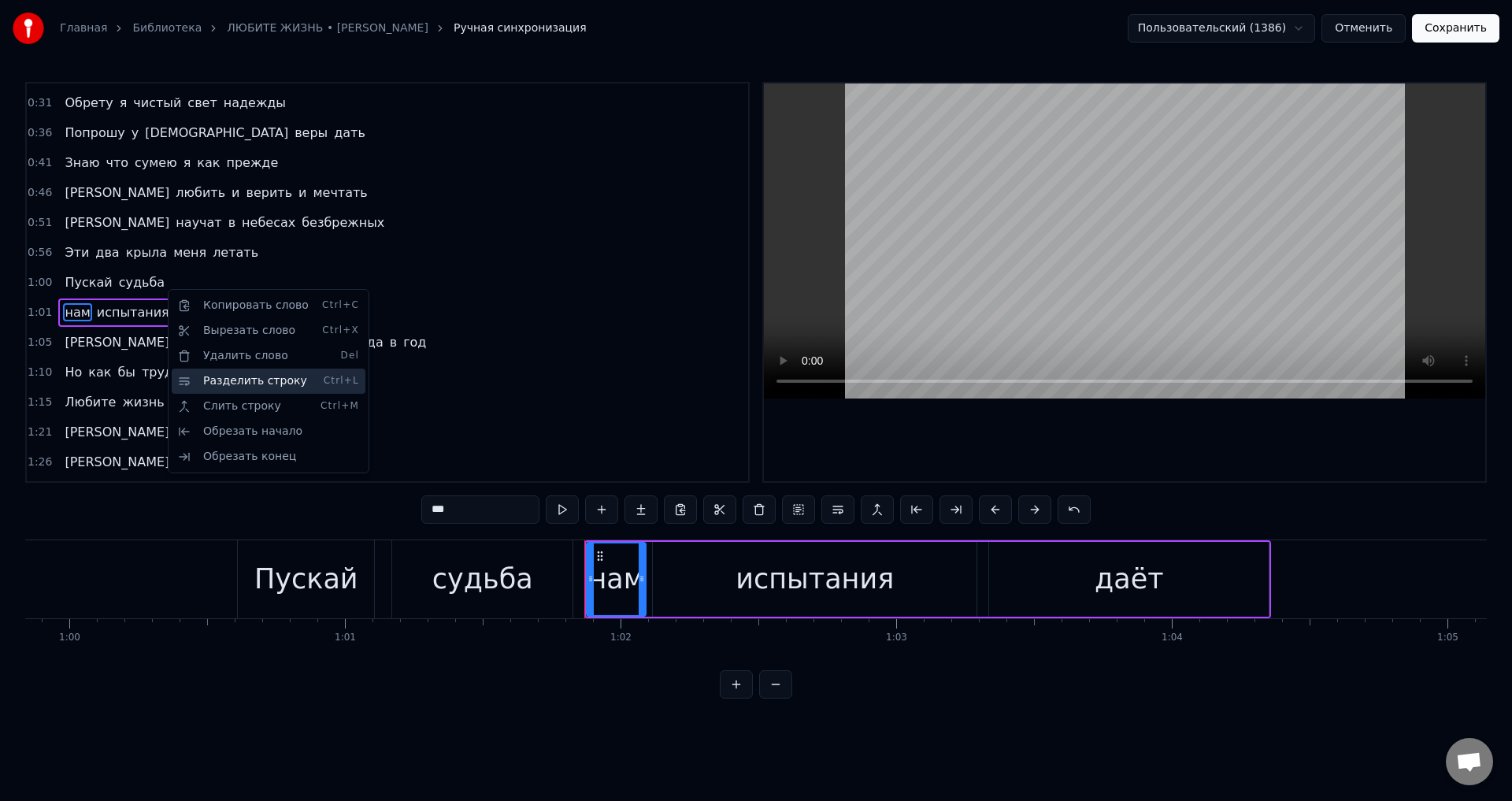
scroll to position [86, 0]
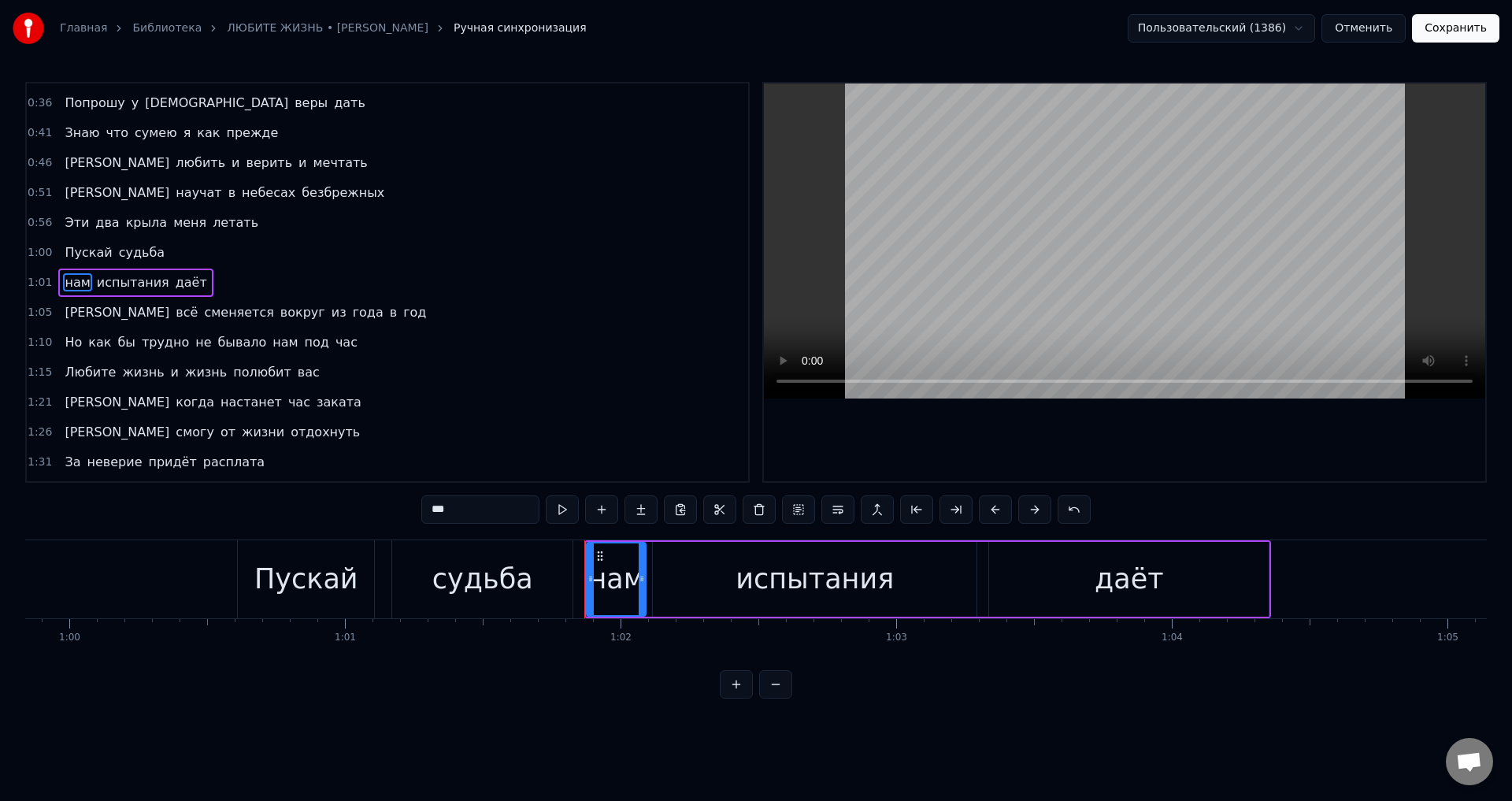
click at [64, 257] on span "Пускай" at bounding box center [87, 252] width 50 height 18
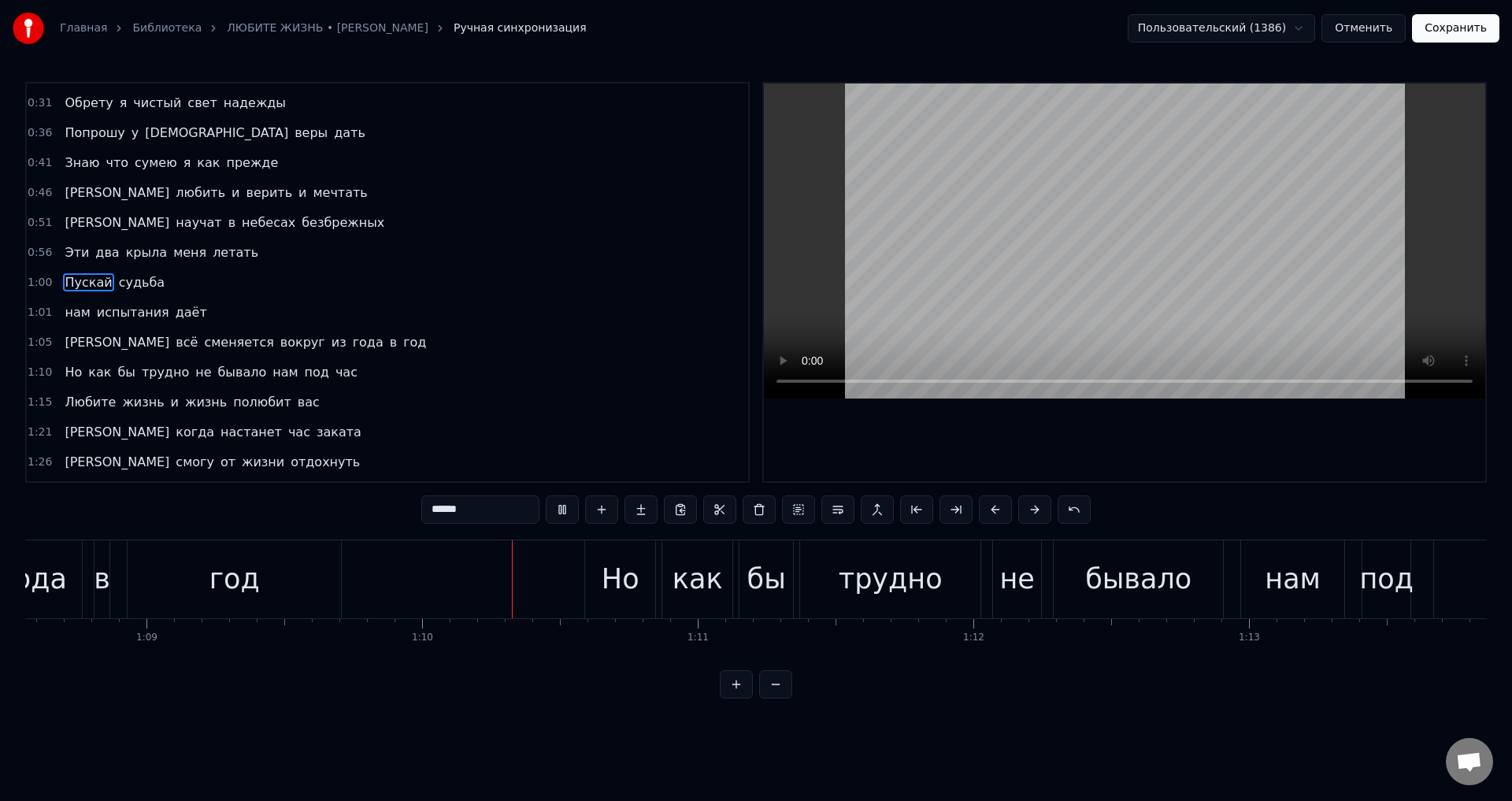
scroll to position [0, 19178]
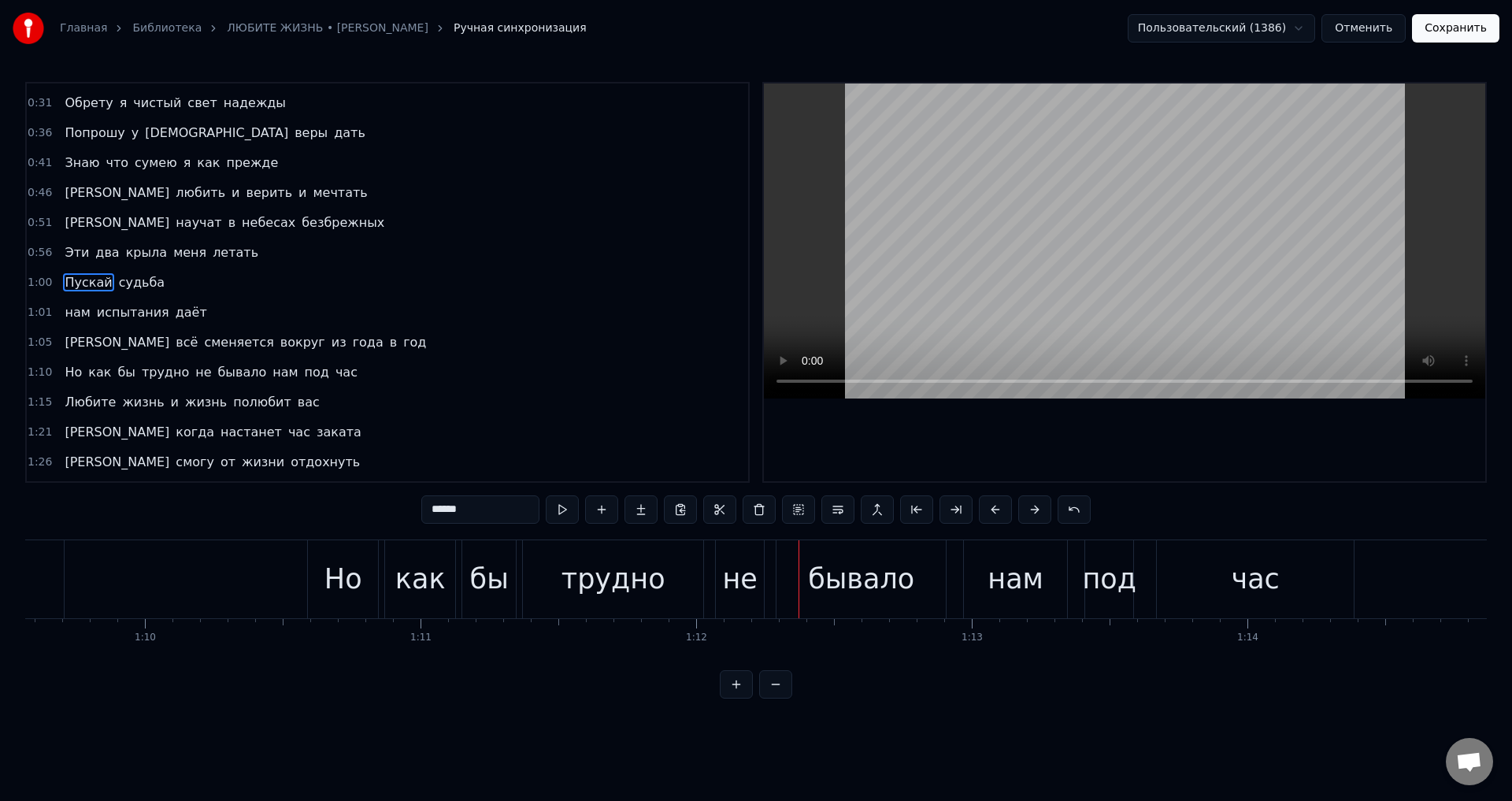
click at [194, 375] on span "не" at bounding box center [203, 372] width 19 height 18
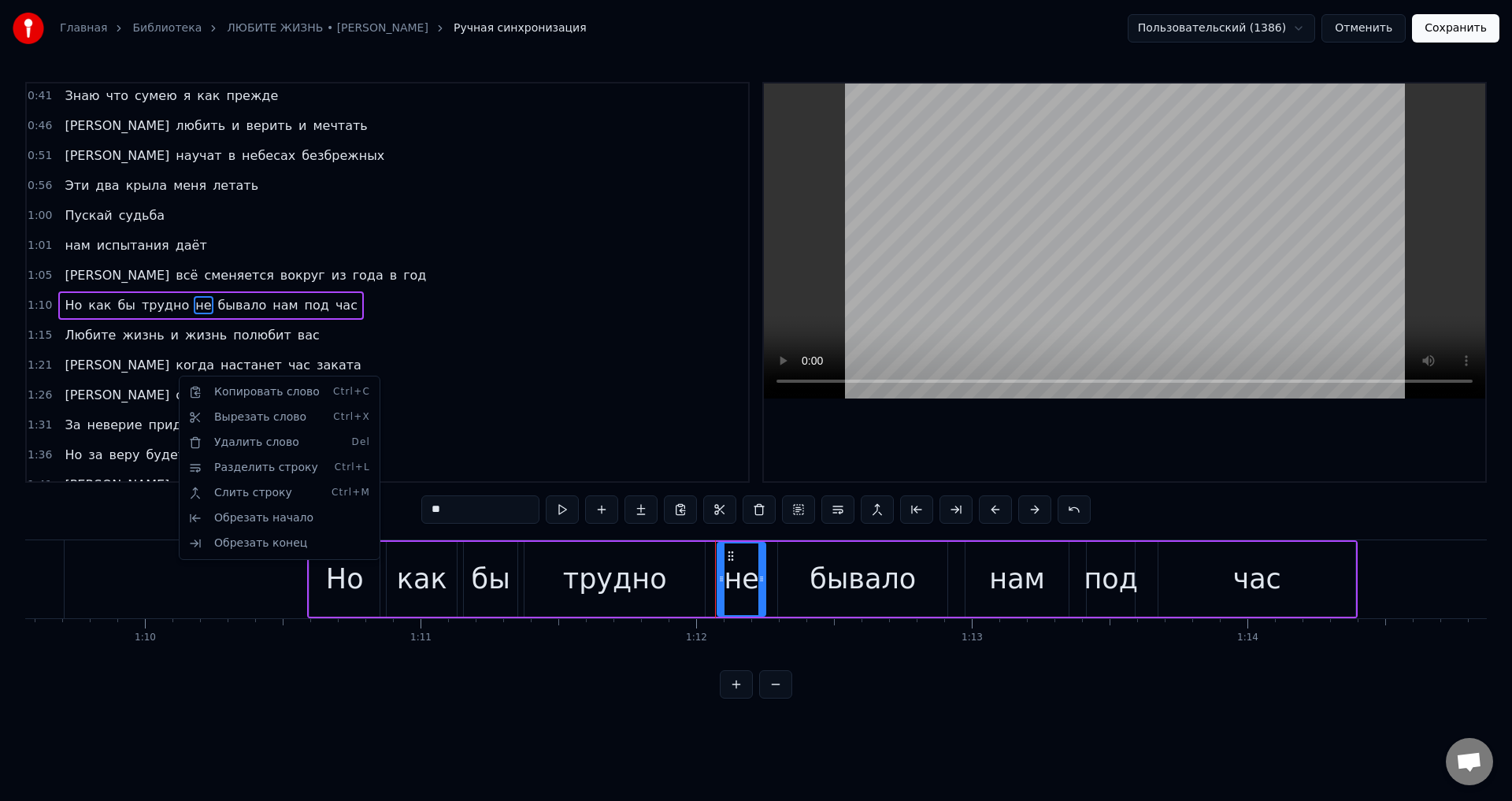
scroll to position [145, 0]
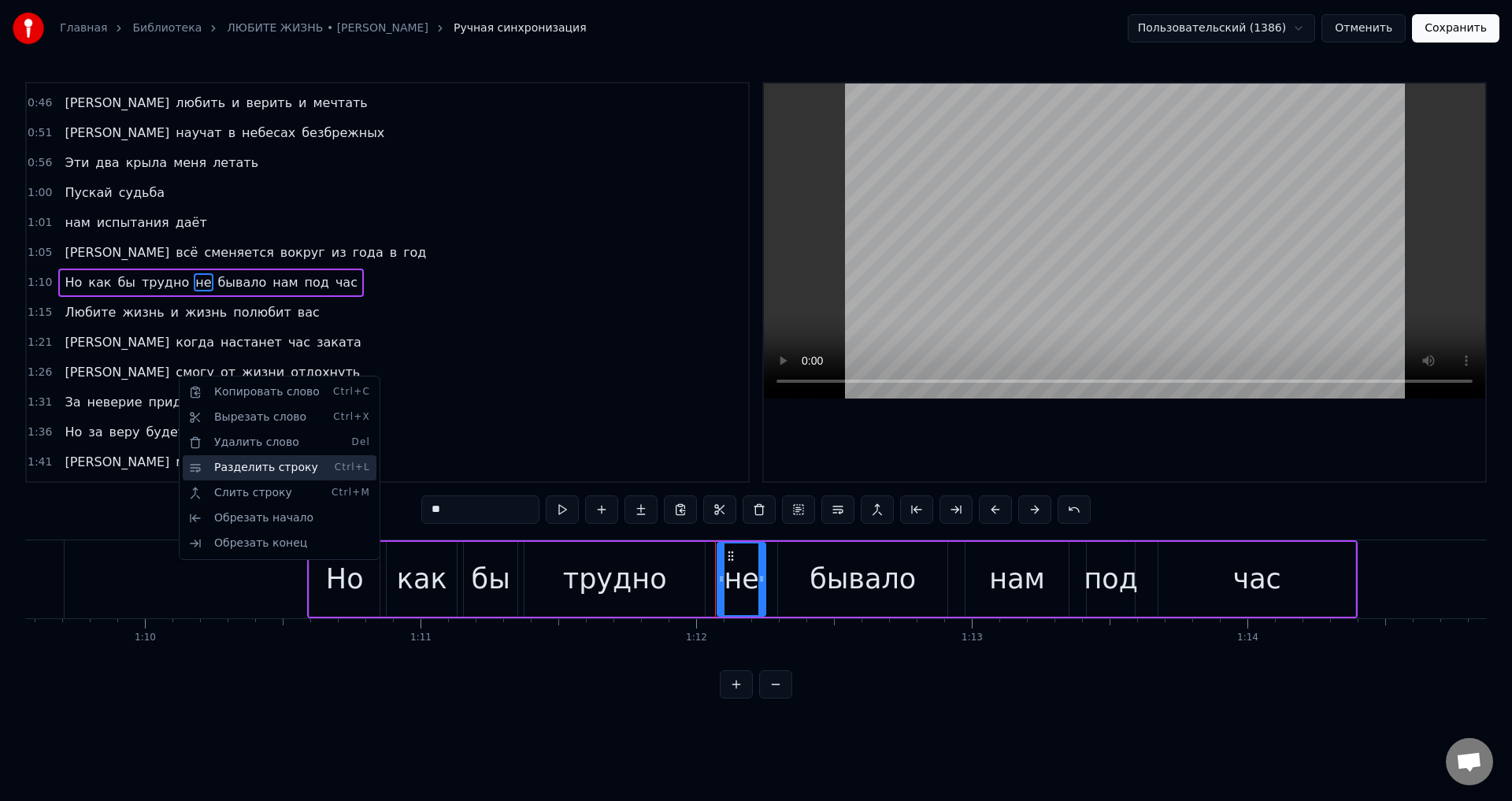
click at [246, 471] on div "Разделить строку Ctrl+L" at bounding box center [279, 467] width 194 height 26
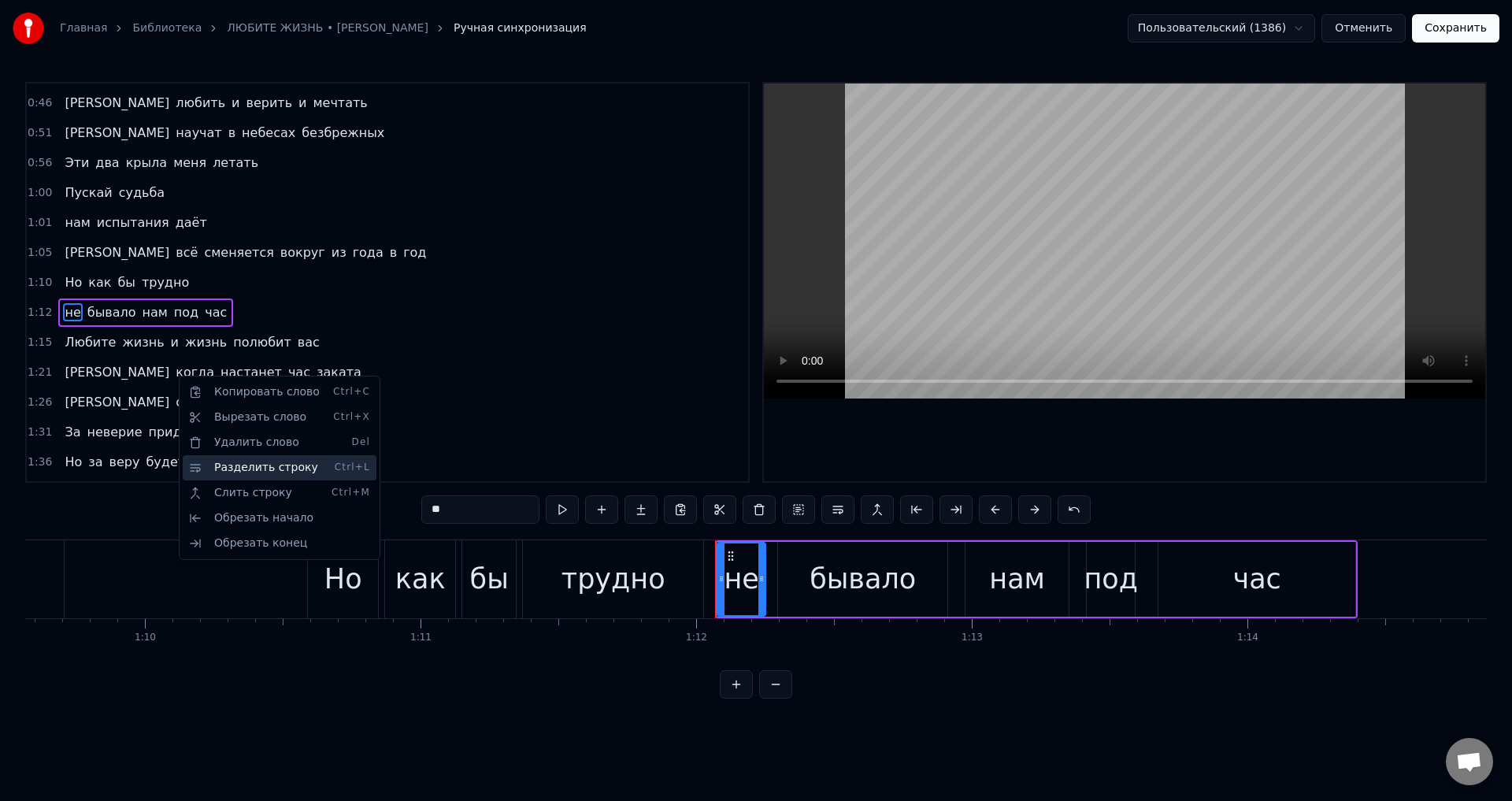
scroll to position [175, 0]
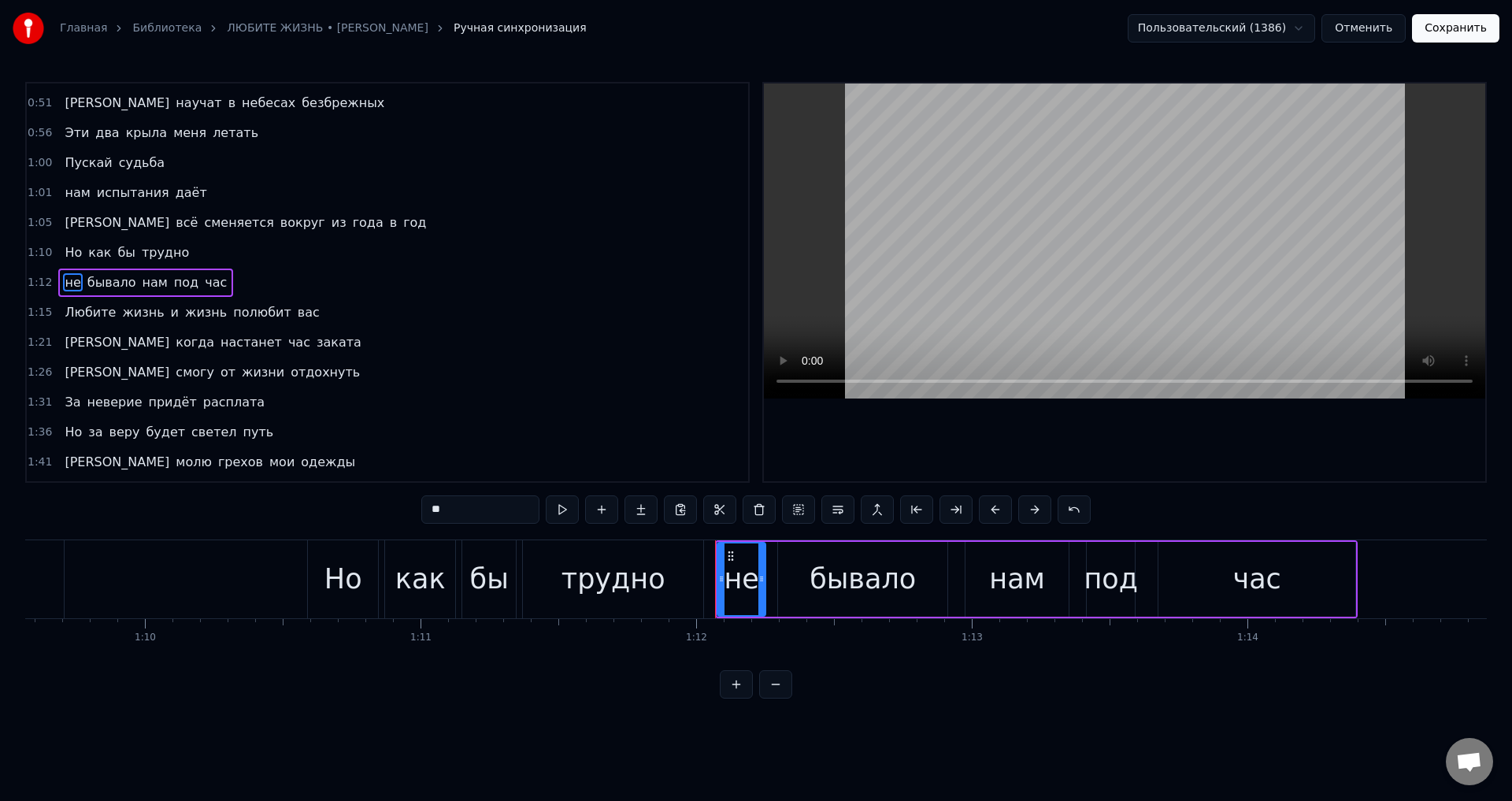
click at [629, 574] on div "трудно" at bounding box center [613, 580] width 104 height 42
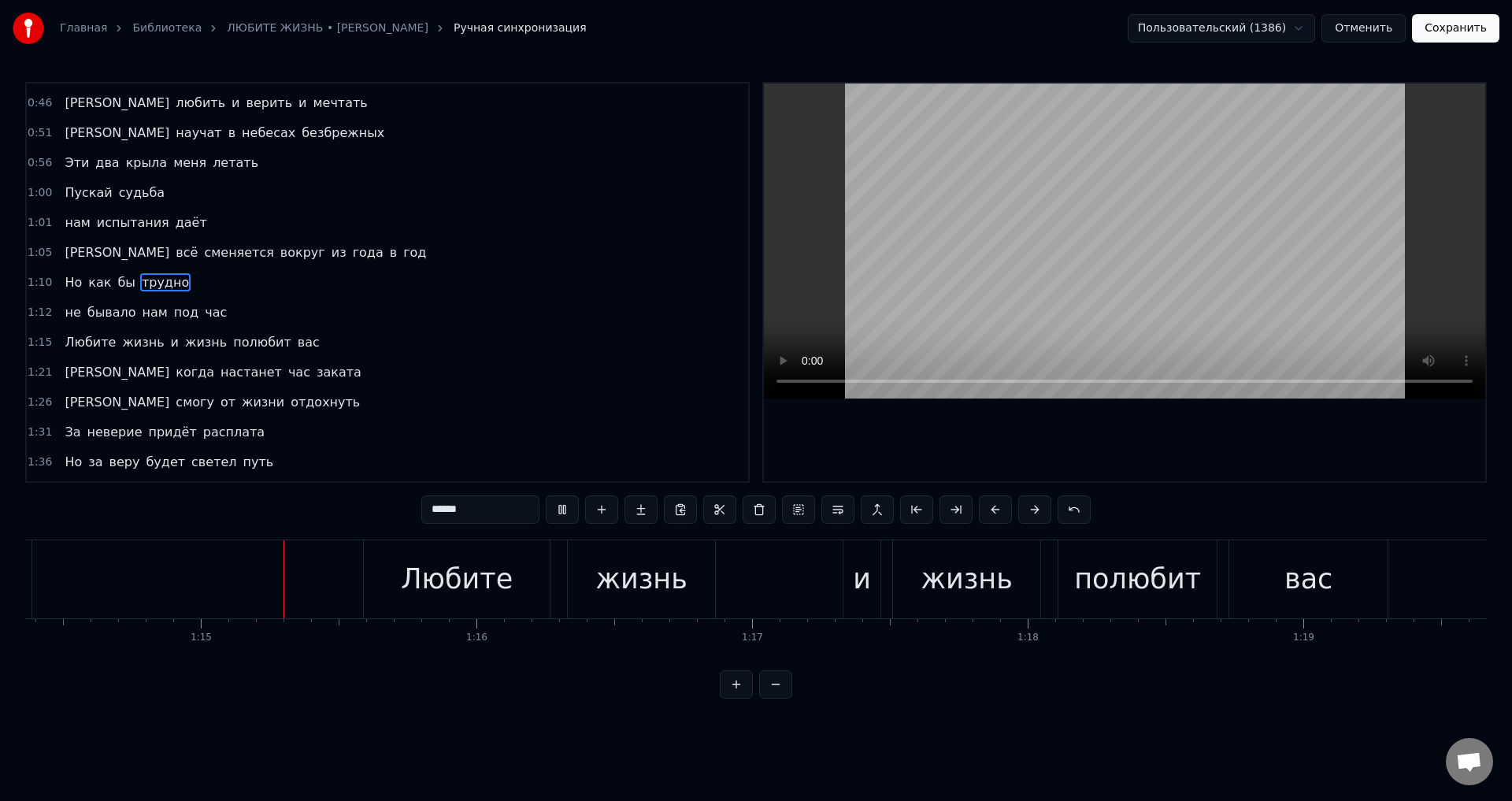
scroll to position [0, 20502]
click at [169, 343] on span "и" at bounding box center [175, 342] width 11 height 18
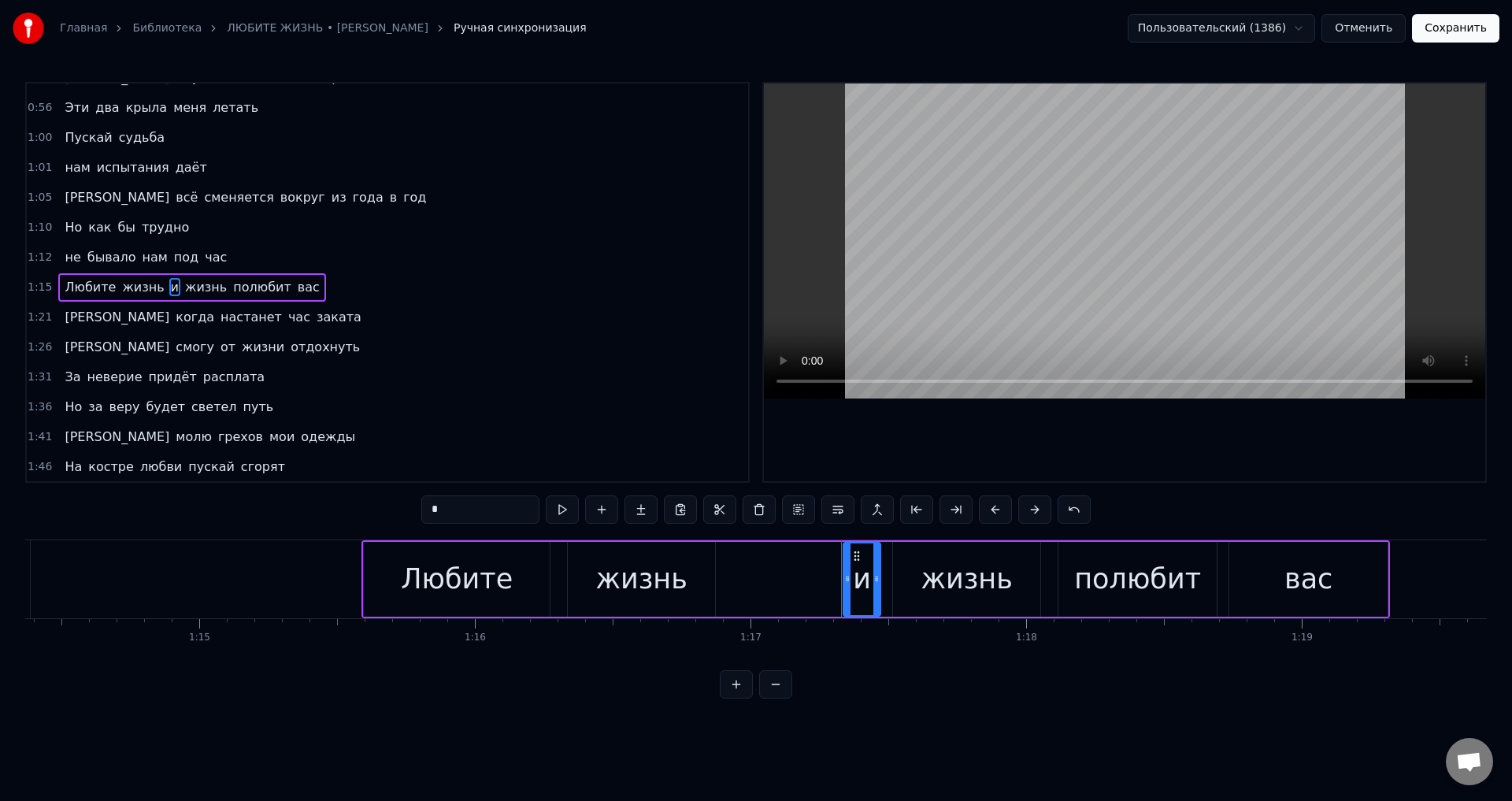
scroll to position [204, 0]
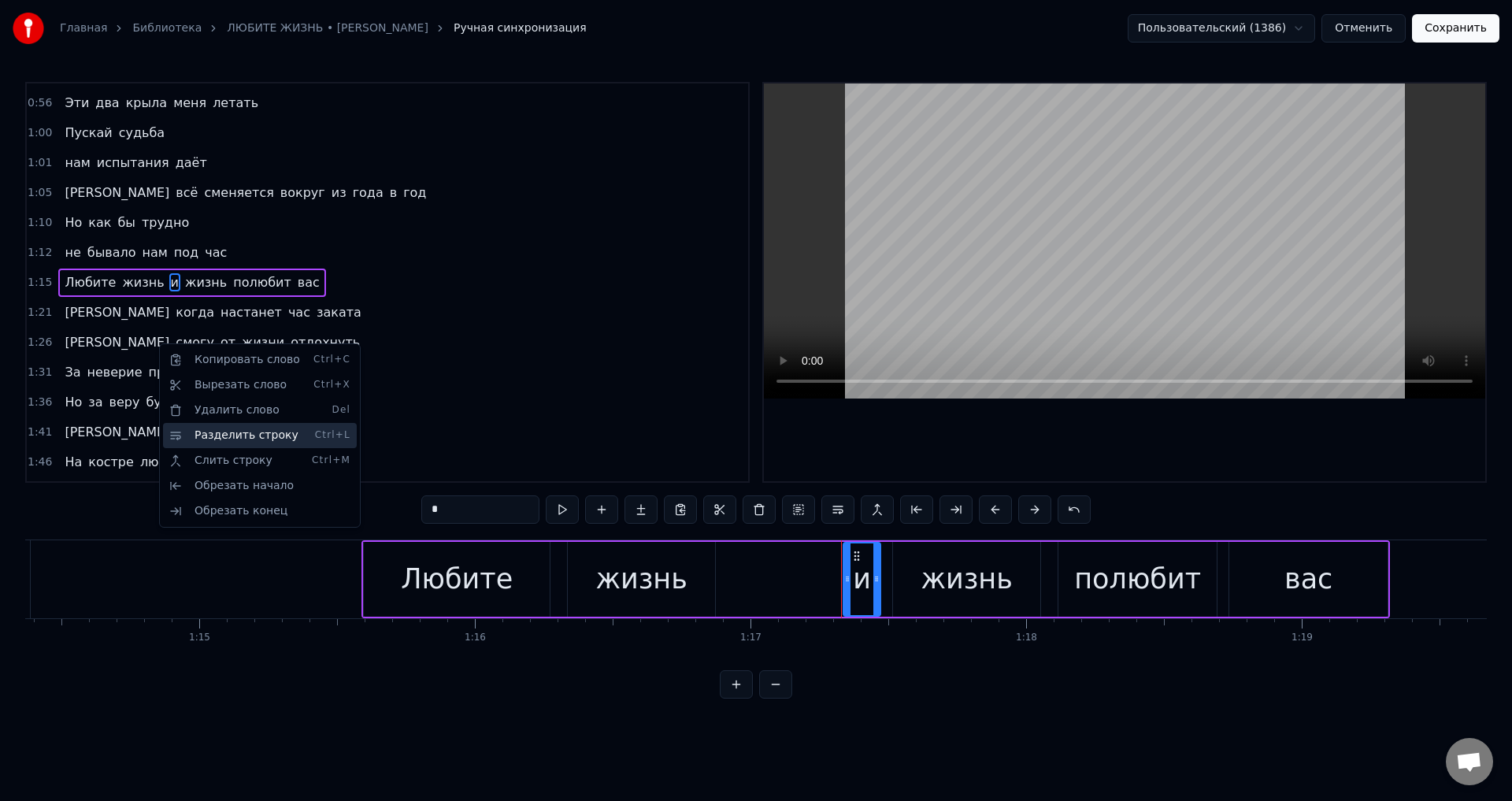
click at [242, 431] on div "Разделить строку Ctrl+L" at bounding box center [260, 435] width 194 height 26
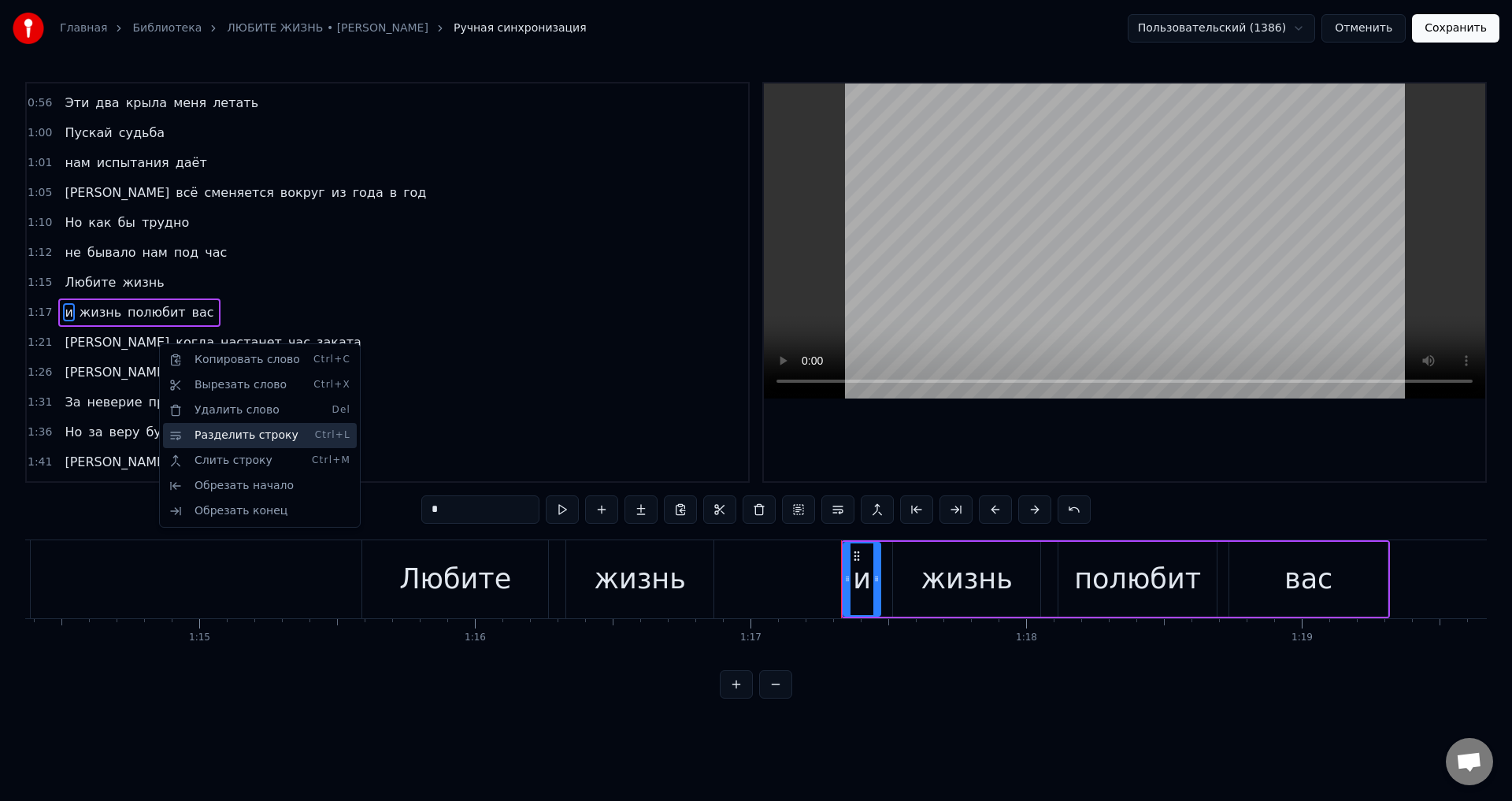
scroll to position [235, 0]
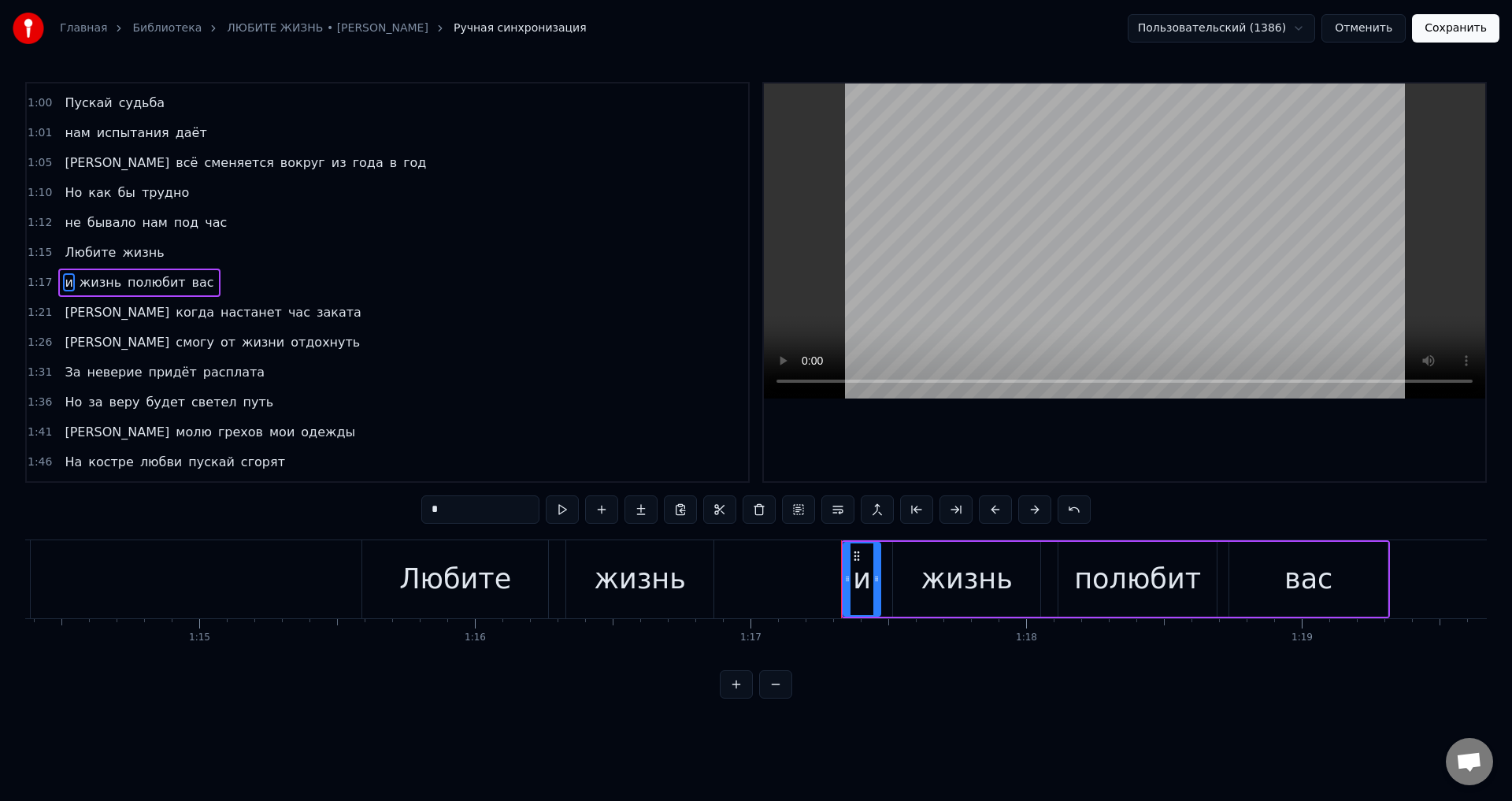
click at [656, 563] on div "жизнь" at bounding box center [640, 580] width 91 height 42
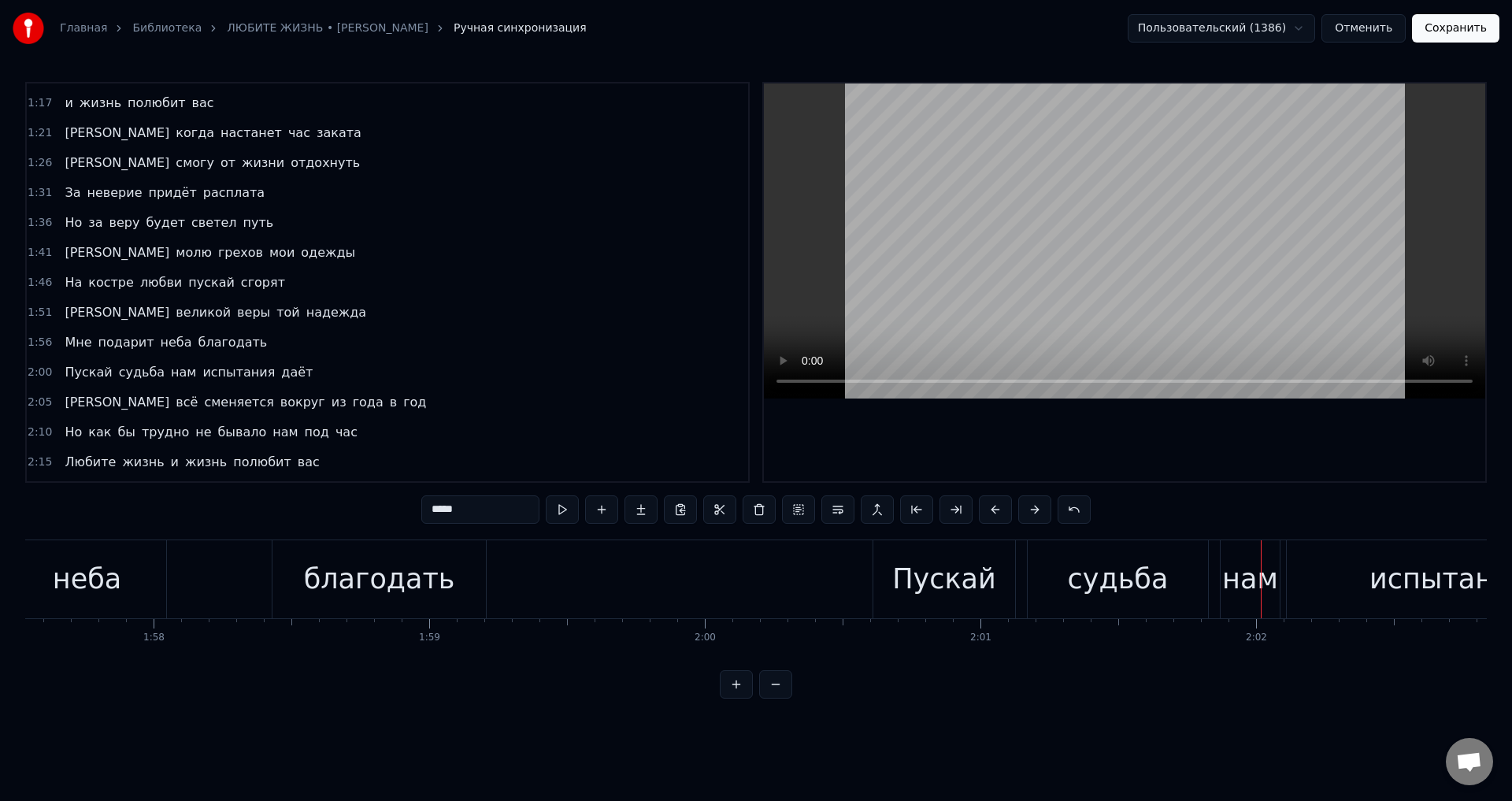
scroll to position [441, 0]
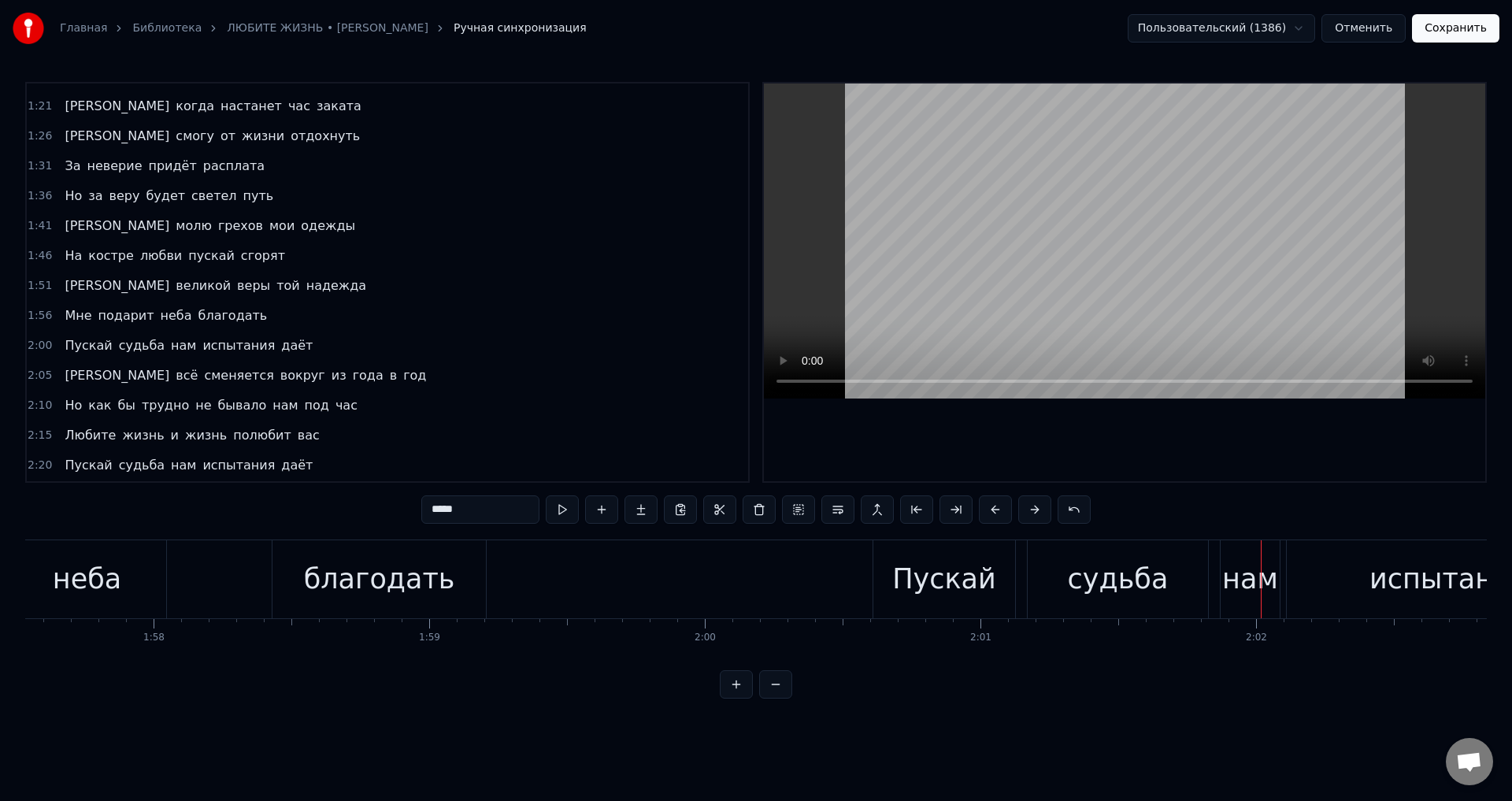
click at [169, 348] on span "нам" at bounding box center [183, 345] width 29 height 18
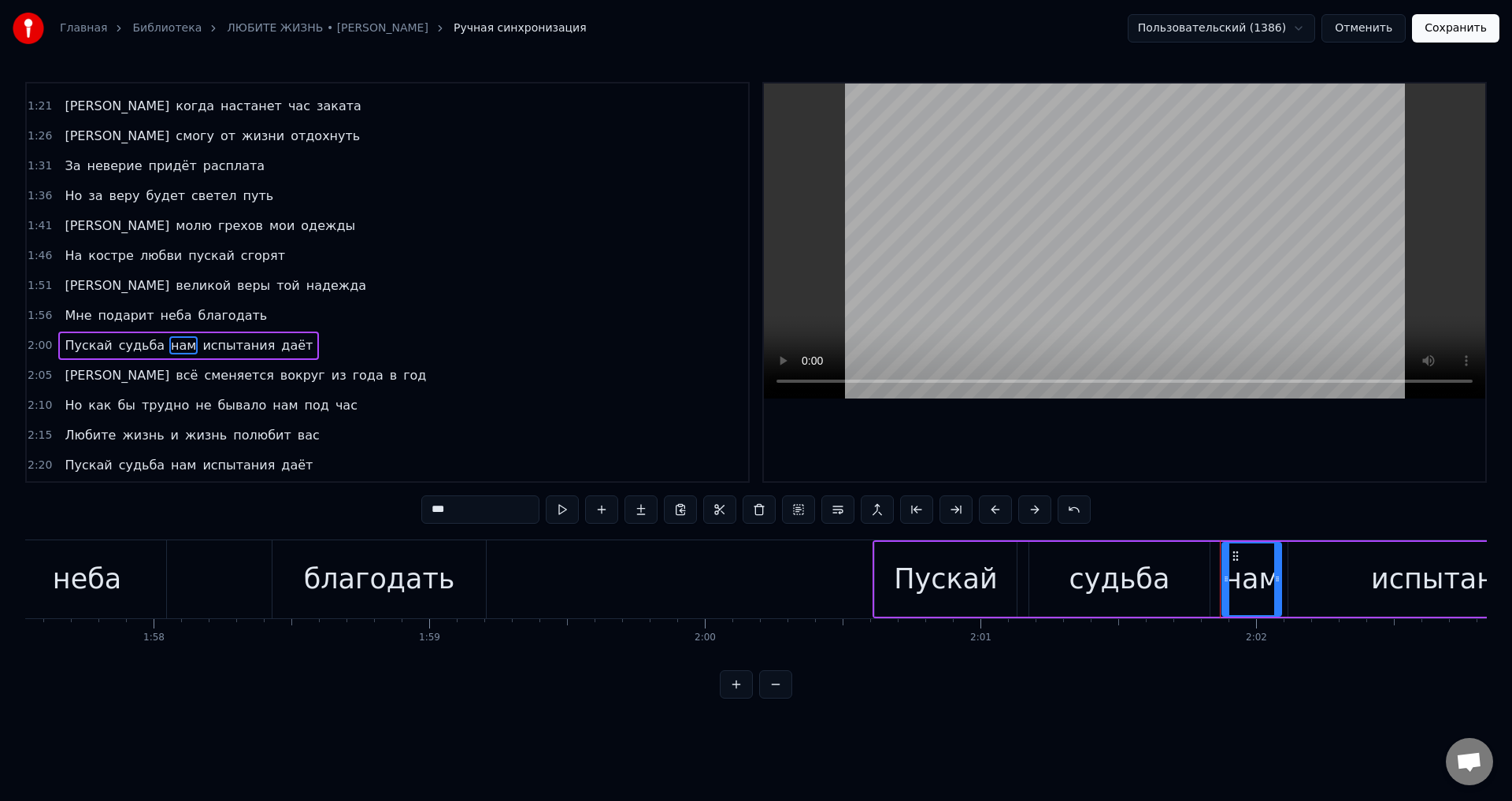
scroll to position [504, 0]
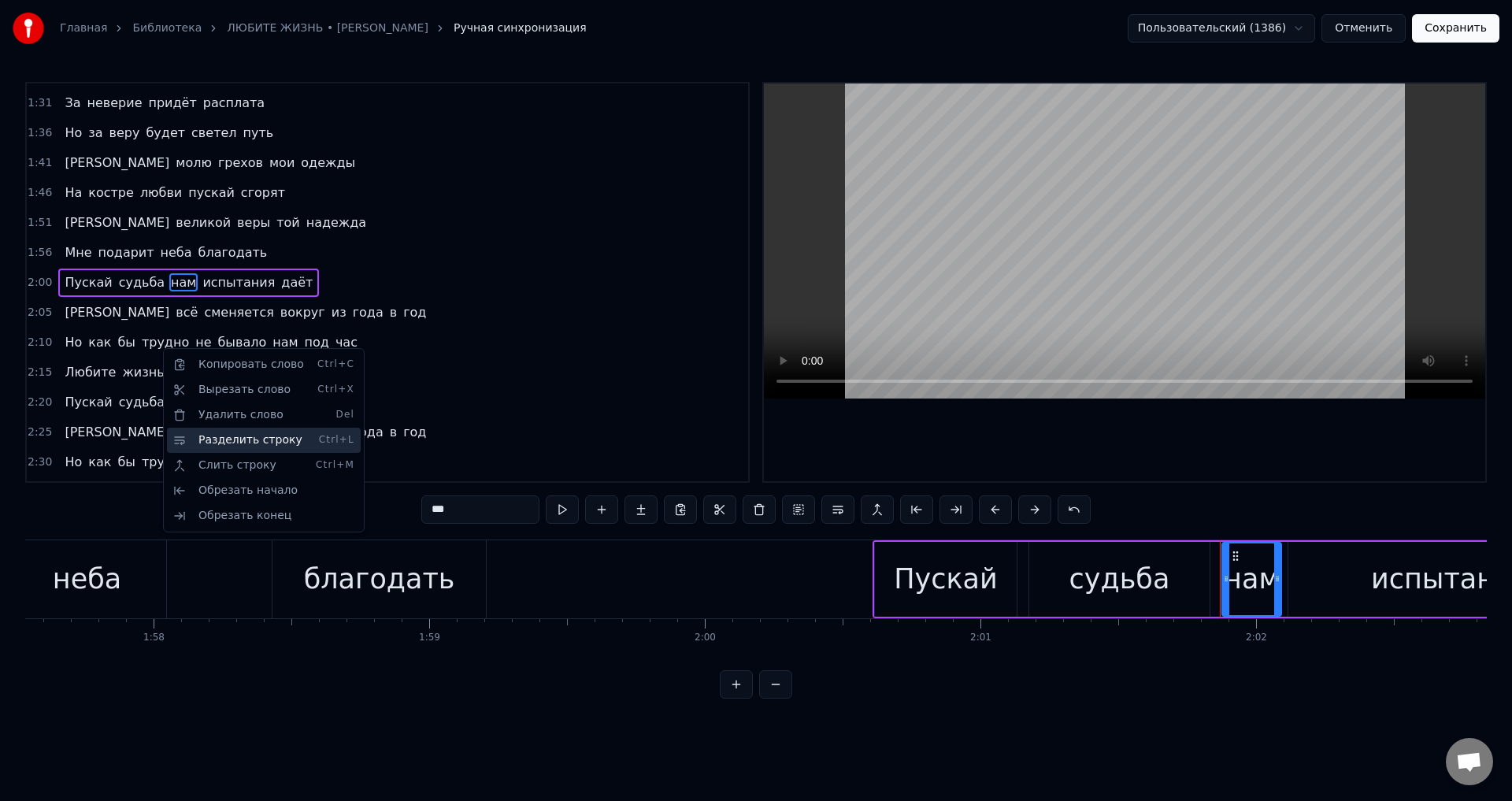
click at [240, 440] on div "Разделить строку Ctrl+L" at bounding box center [264, 440] width 194 height 26
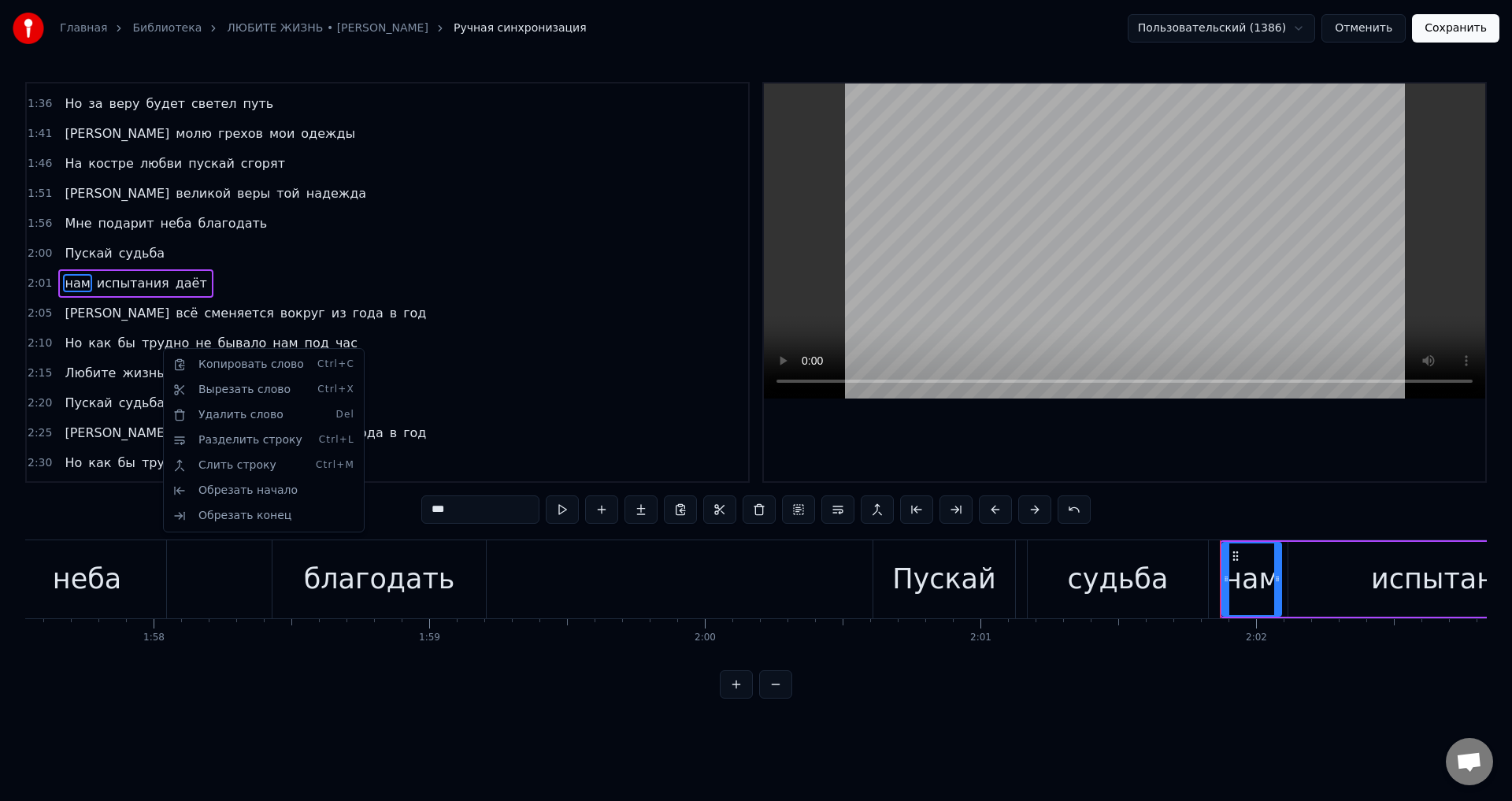
scroll to position [534, 0]
drag, startPoint x: 1155, startPoint y: 575, endPoint x: 1042, endPoint y: 488, distance: 142.6
click at [1150, 568] on div "судьба" at bounding box center [1119, 580] width 101 height 42
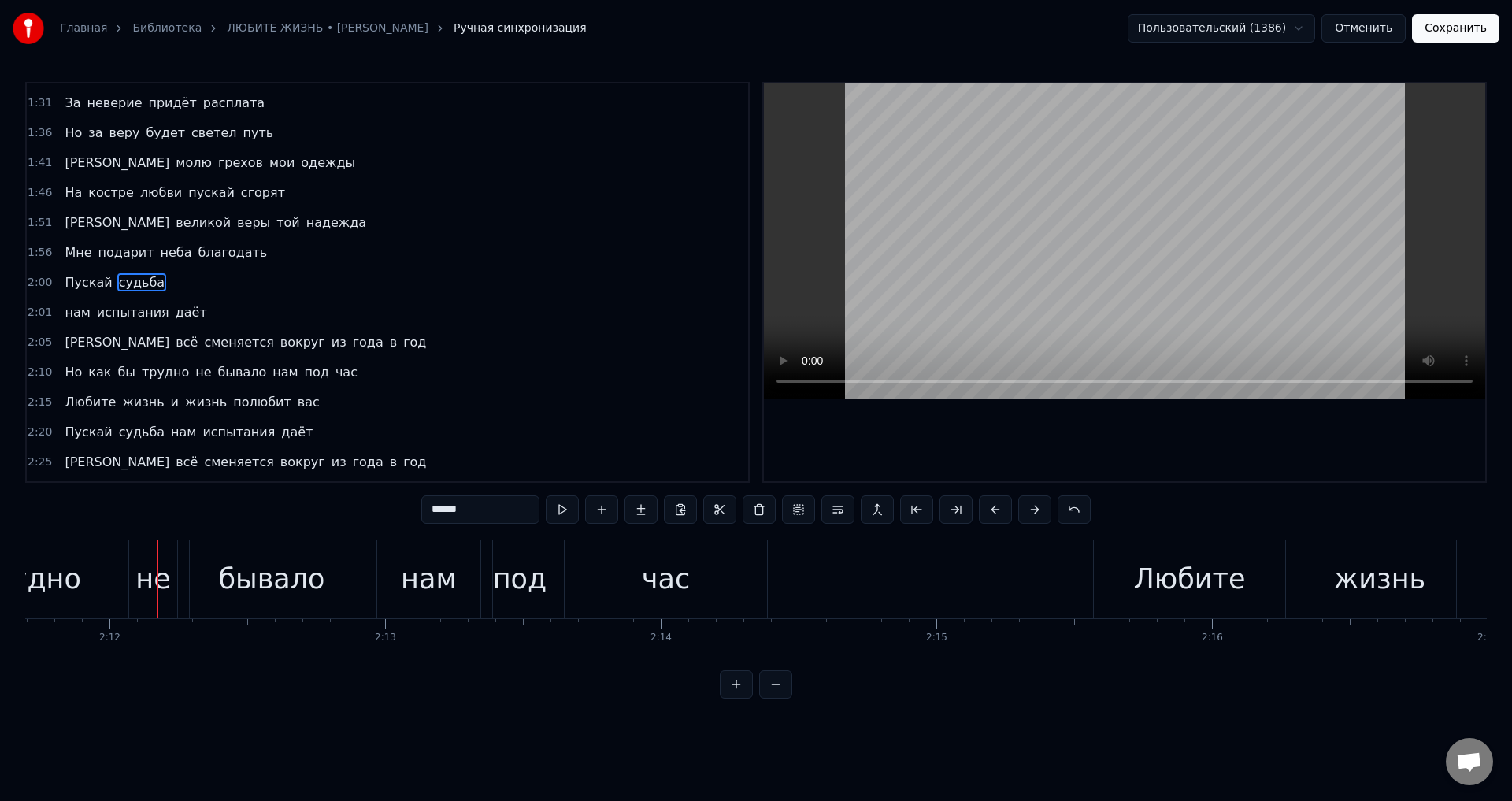
scroll to position [0, 36359]
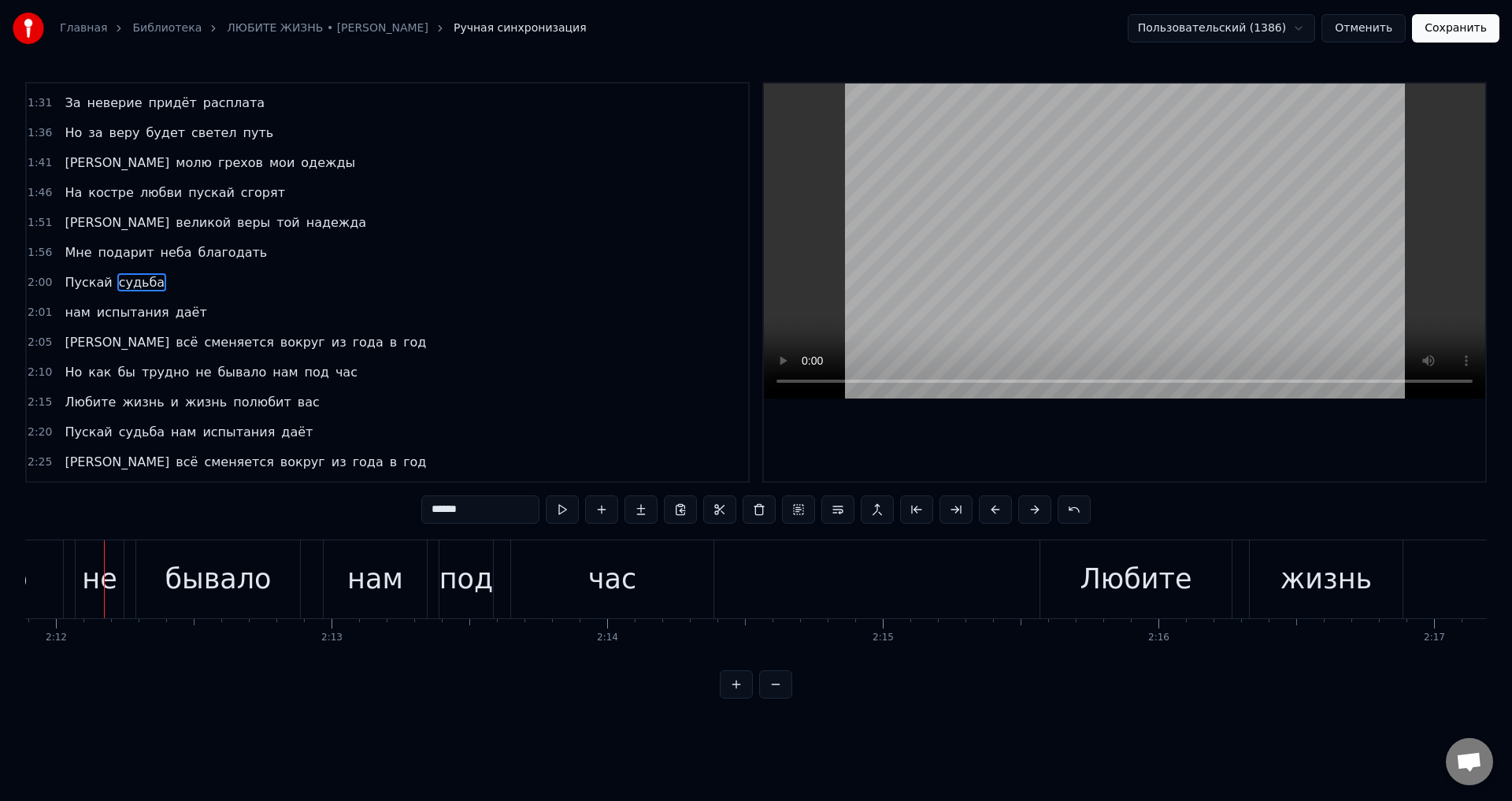
click at [194, 372] on span "не" at bounding box center [203, 372] width 19 height 18
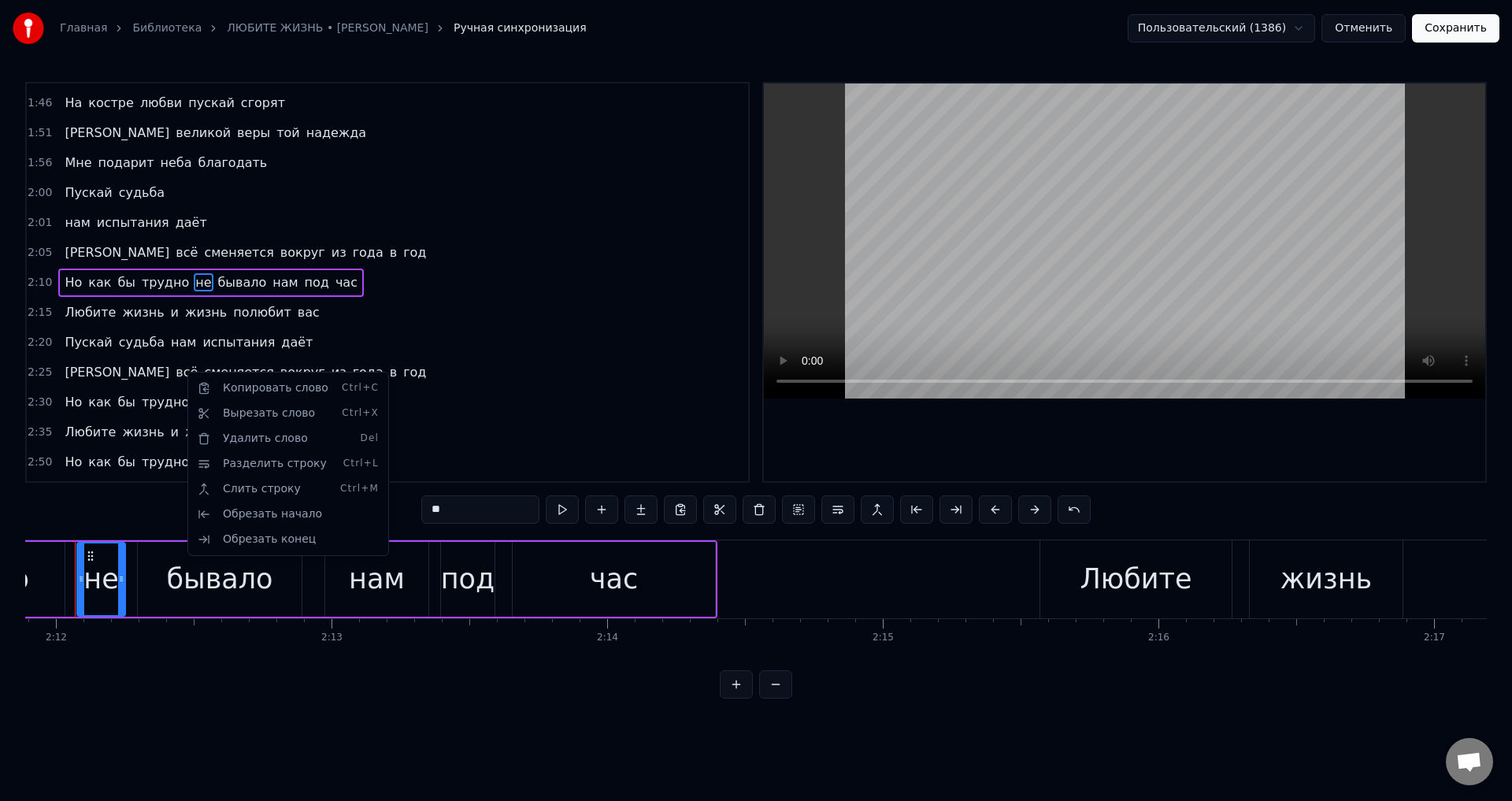
scroll to position [0, 36329]
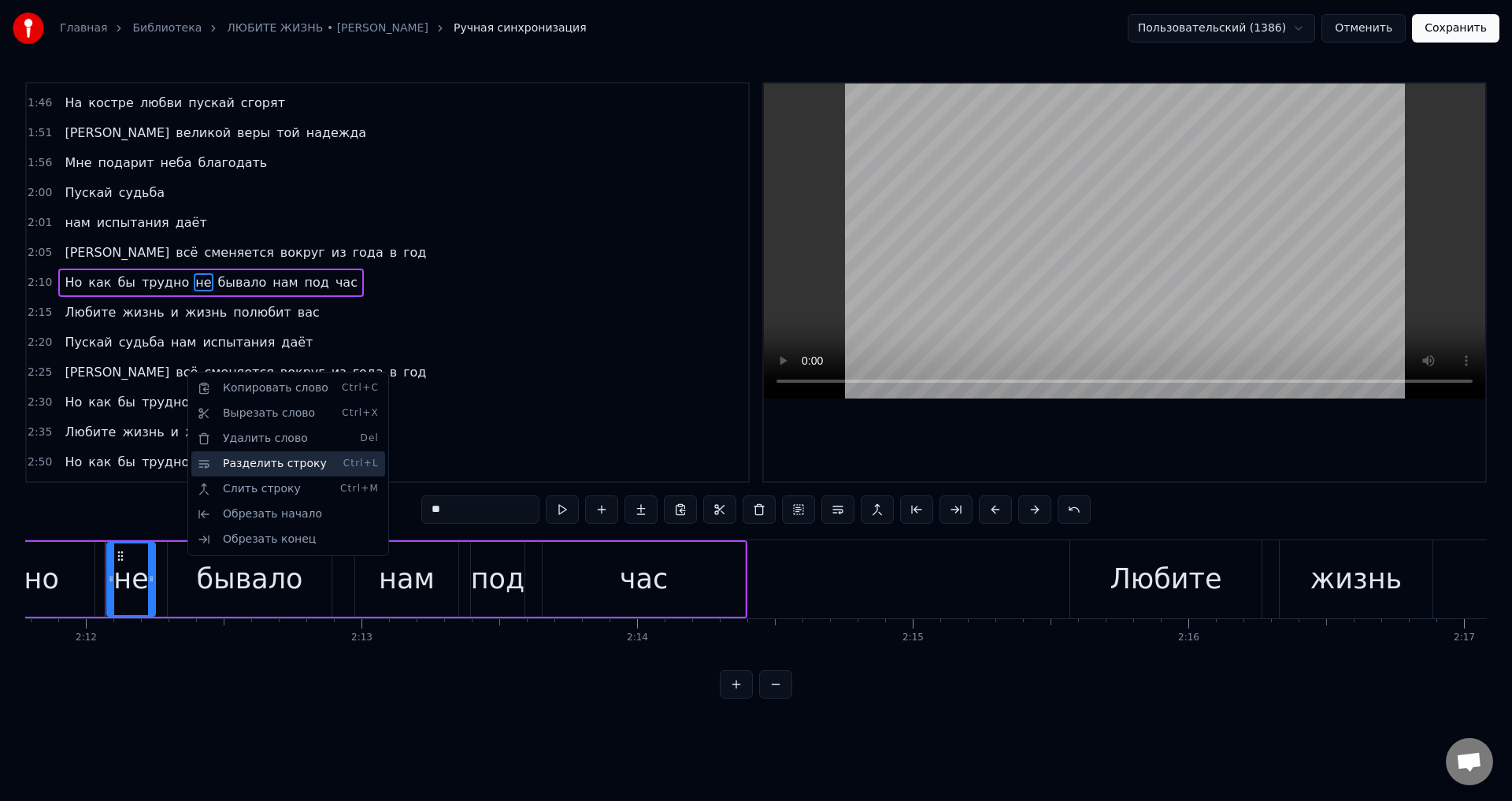
click at [277, 460] on div "Разделить строку Ctrl+L" at bounding box center [288, 464] width 194 height 26
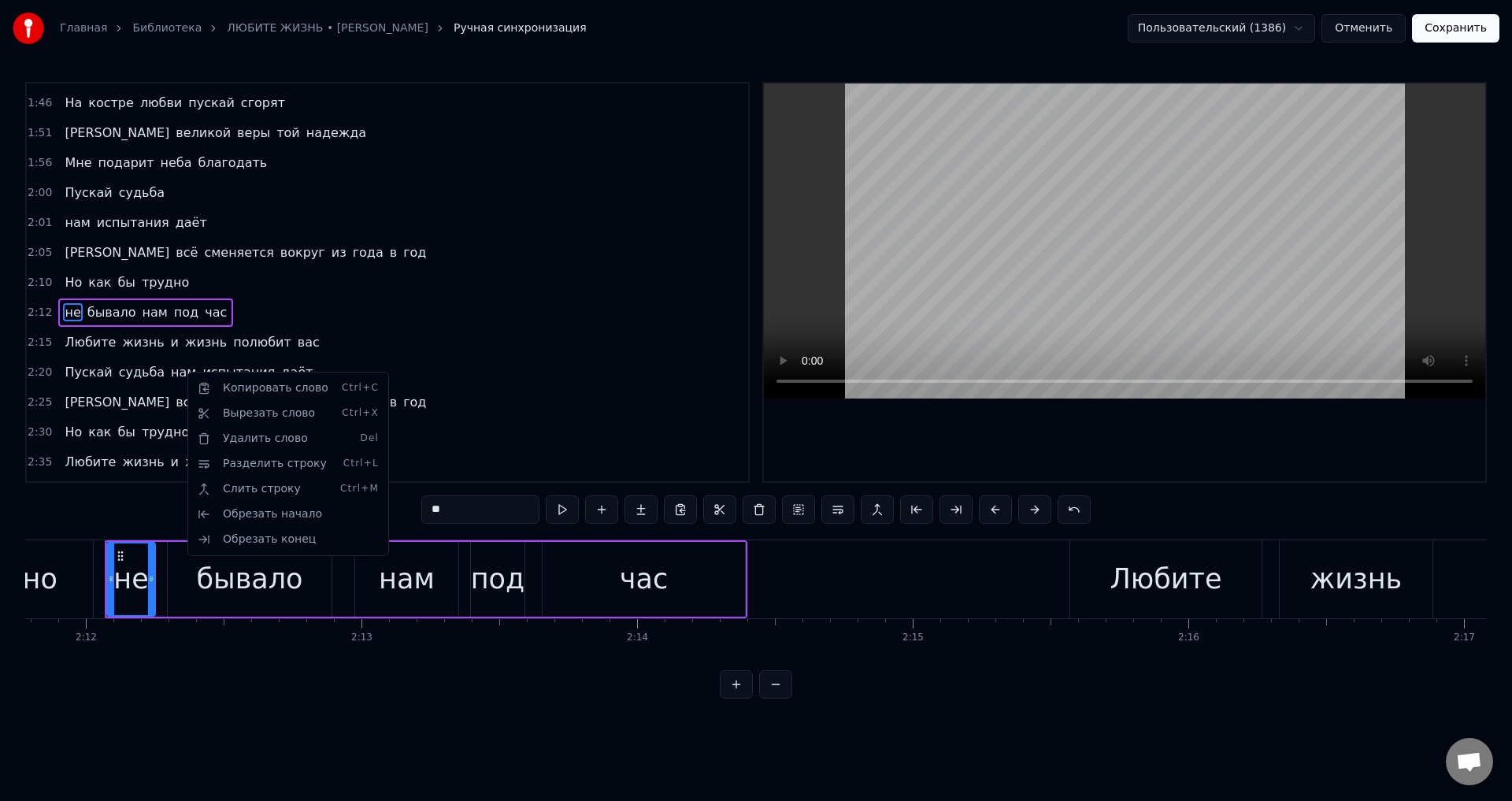
scroll to position [623, 0]
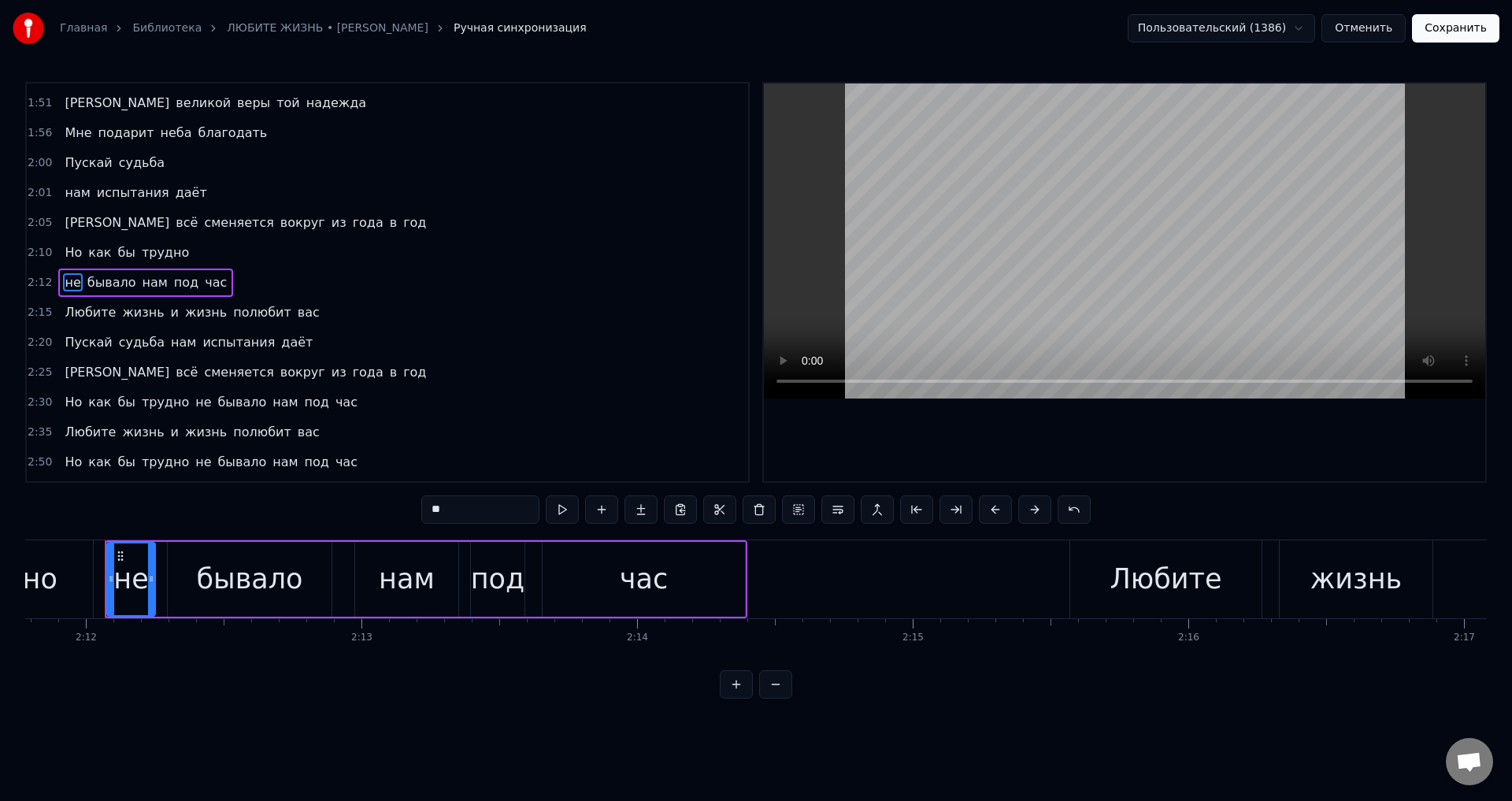
click at [76, 578] on div "трудно" at bounding box center [6, 580] width 175 height 78
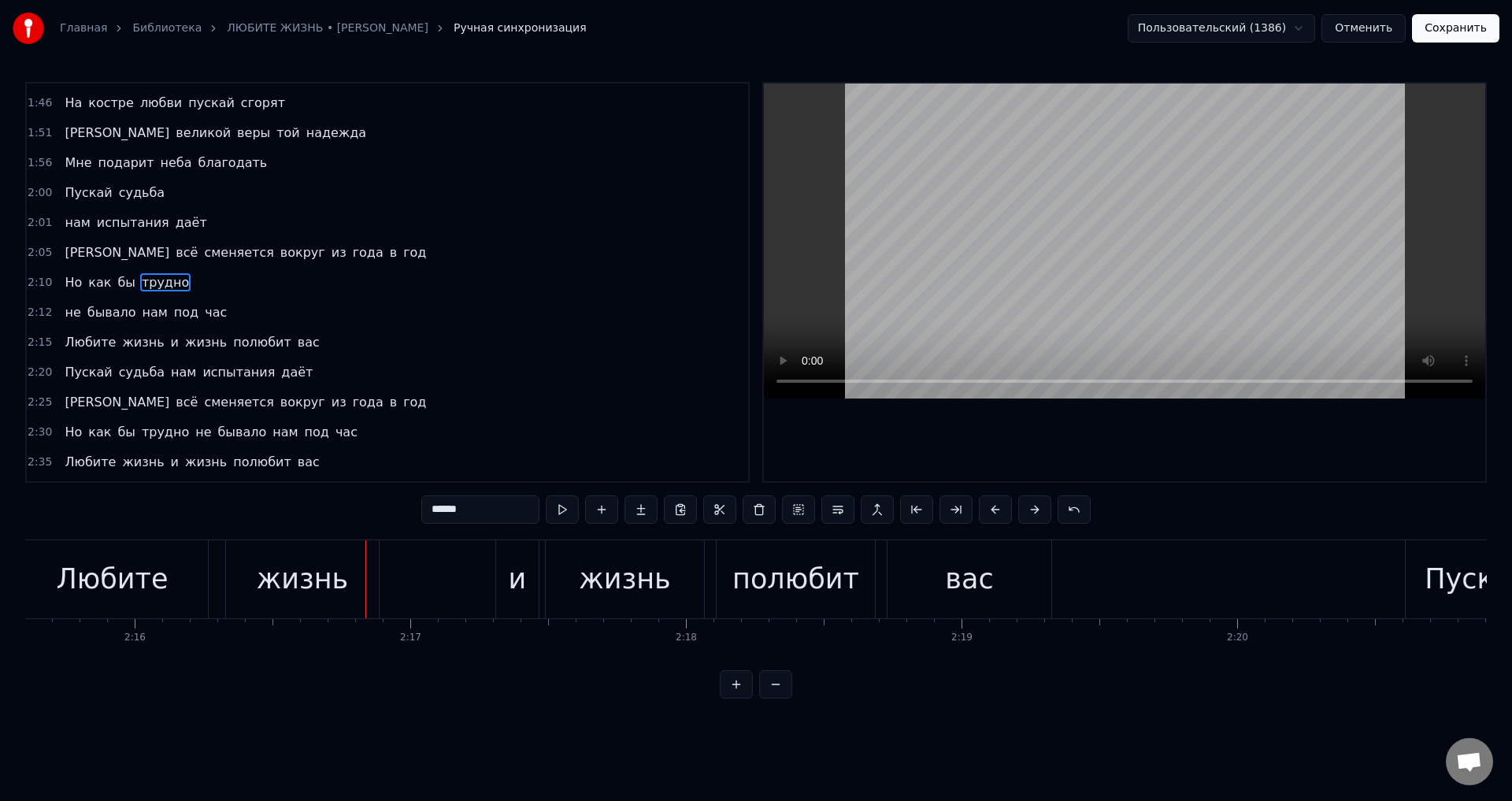
scroll to position [0, 37606]
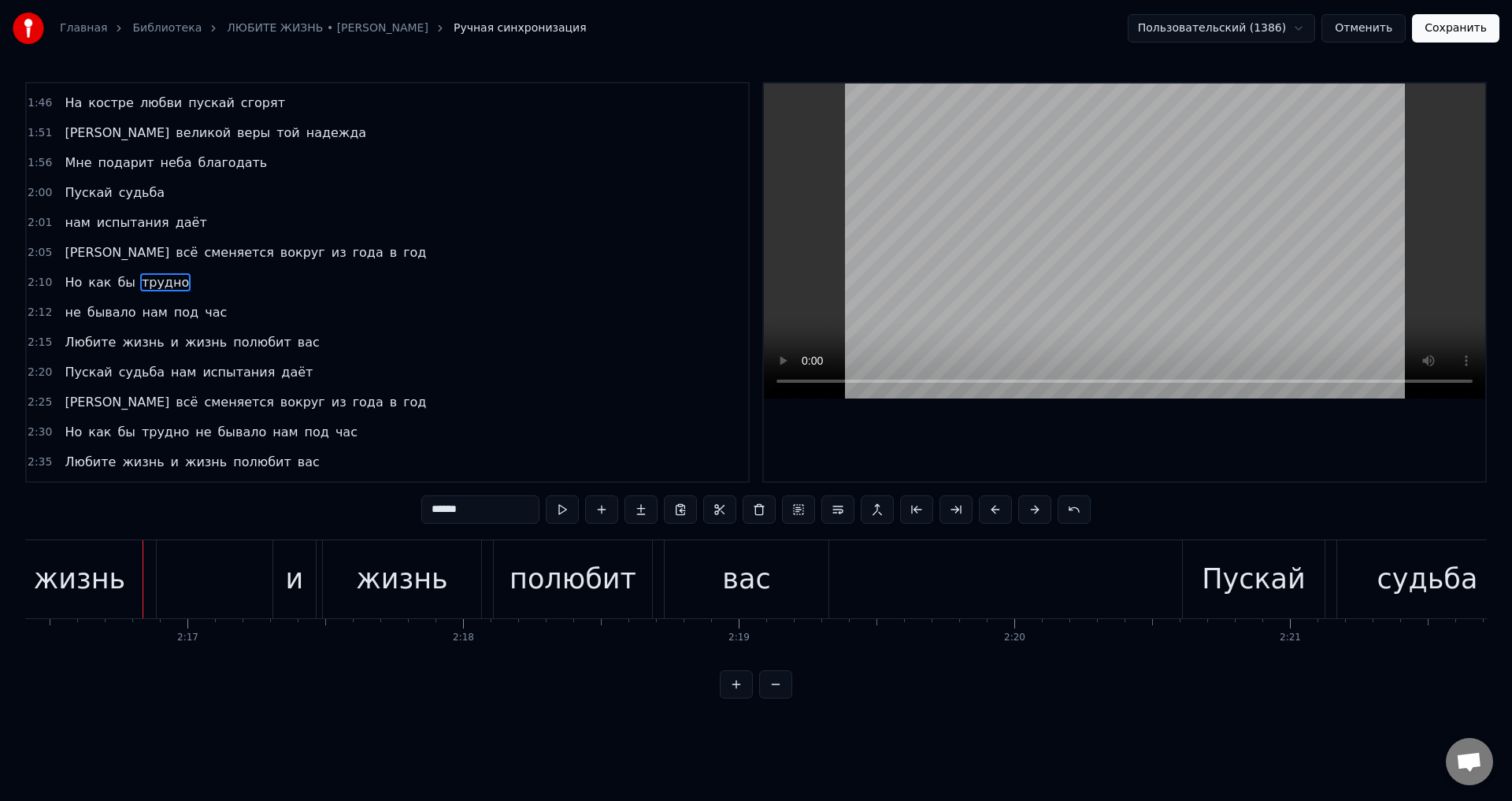
click at [169, 345] on span "и" at bounding box center [175, 342] width 11 height 18
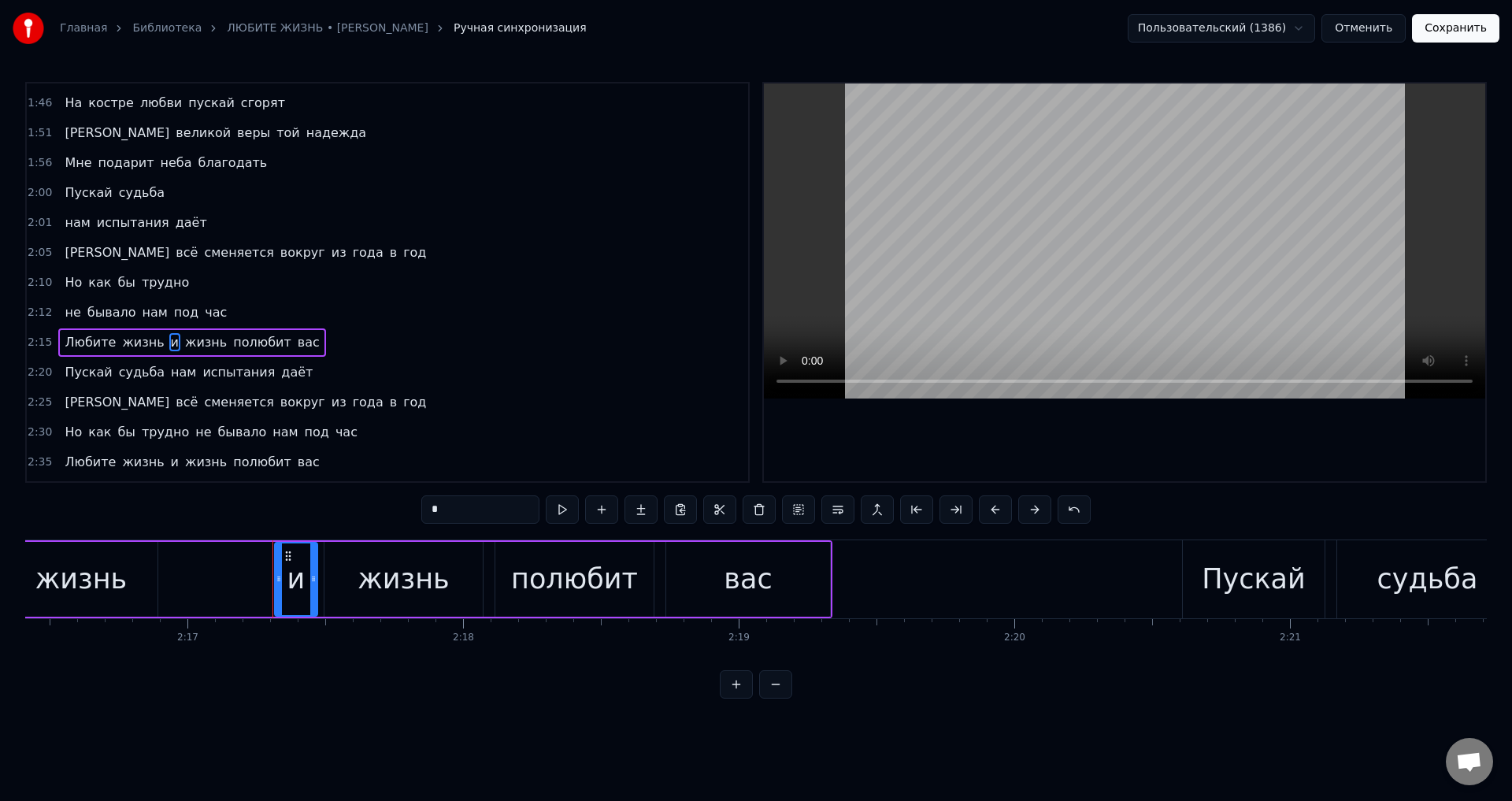
scroll to position [650, 0]
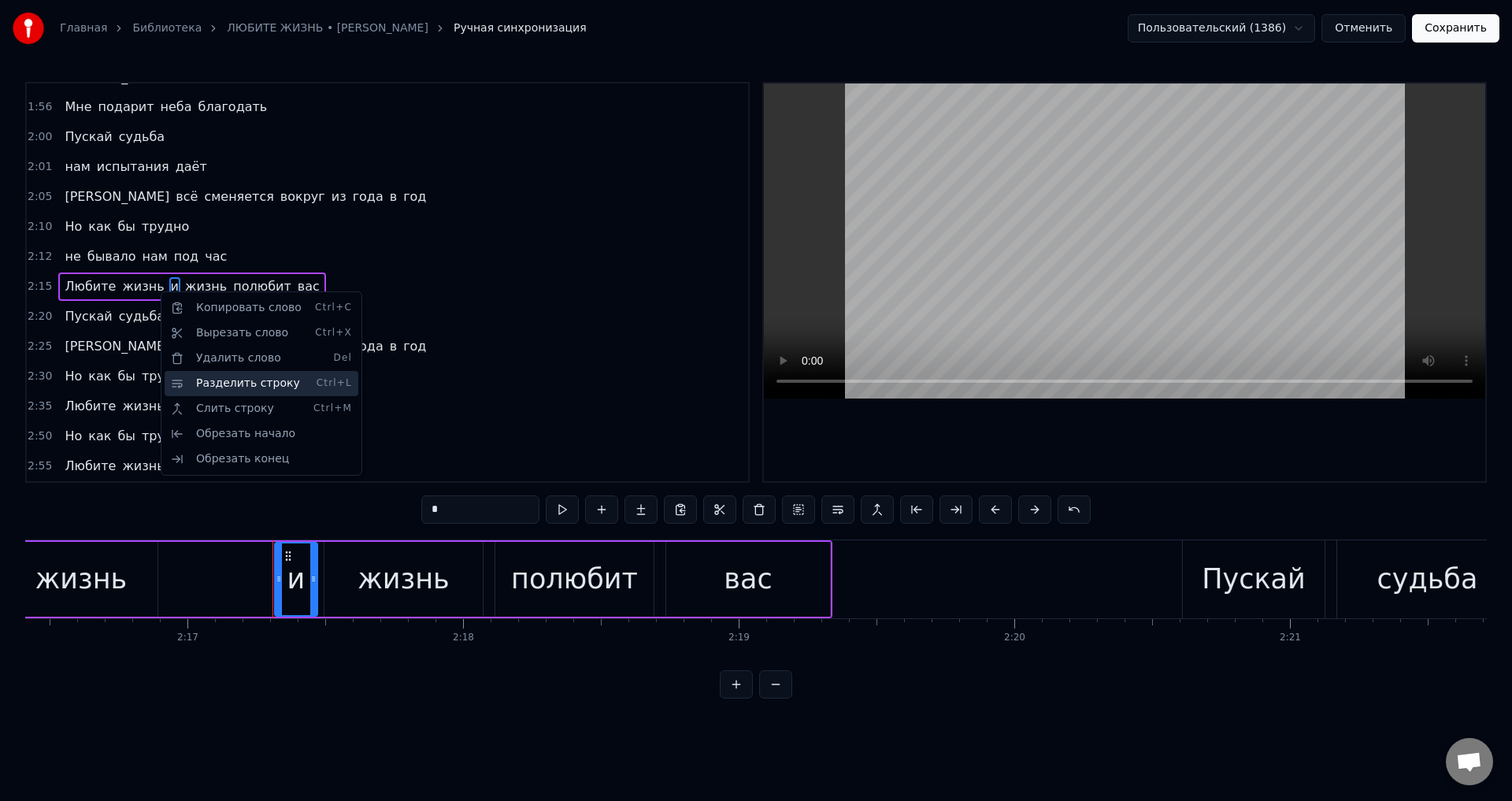
click at [245, 379] on div "Разделить строку Ctrl+L" at bounding box center [261, 383] width 194 height 26
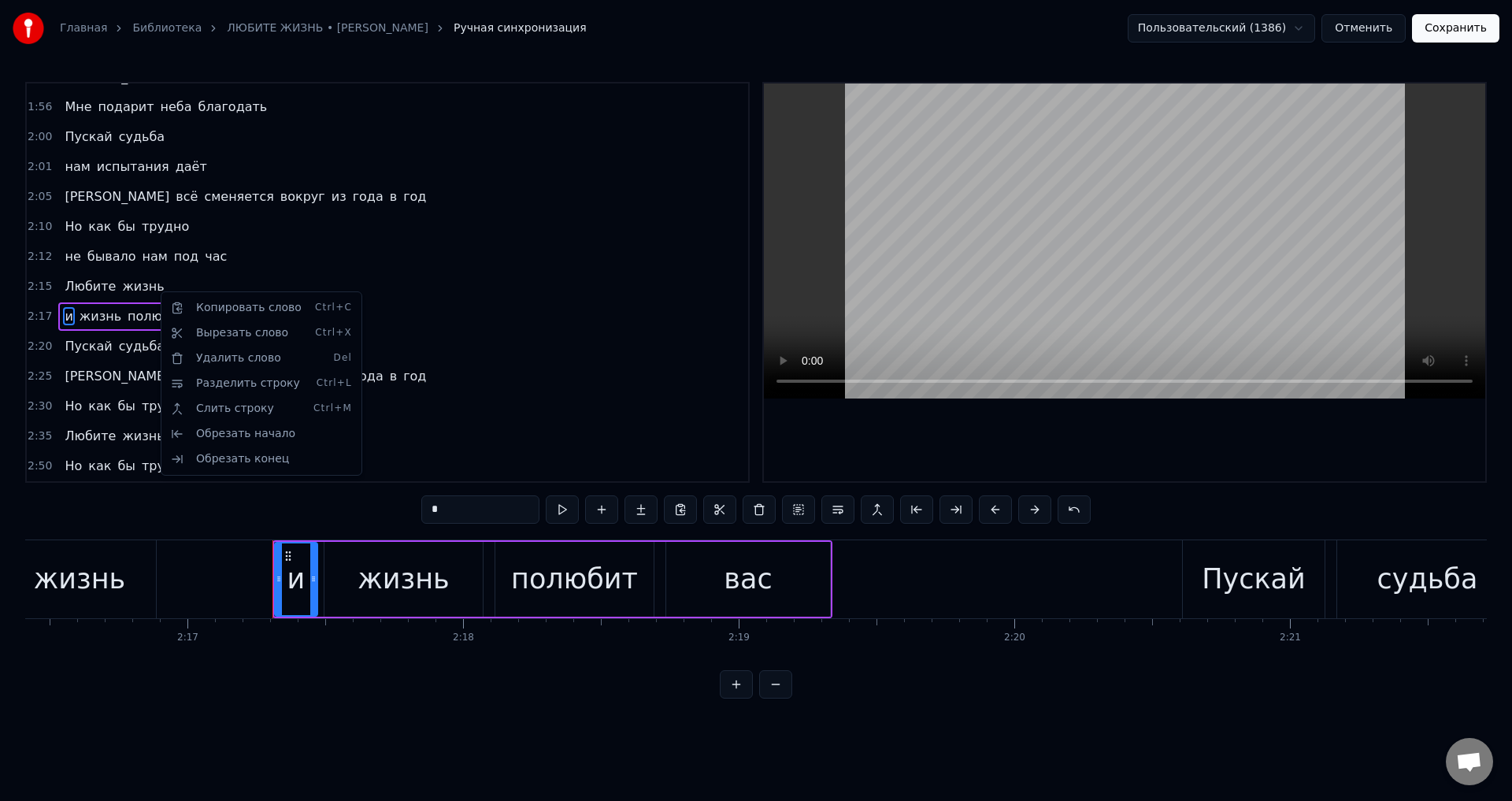
scroll to position [679, 0]
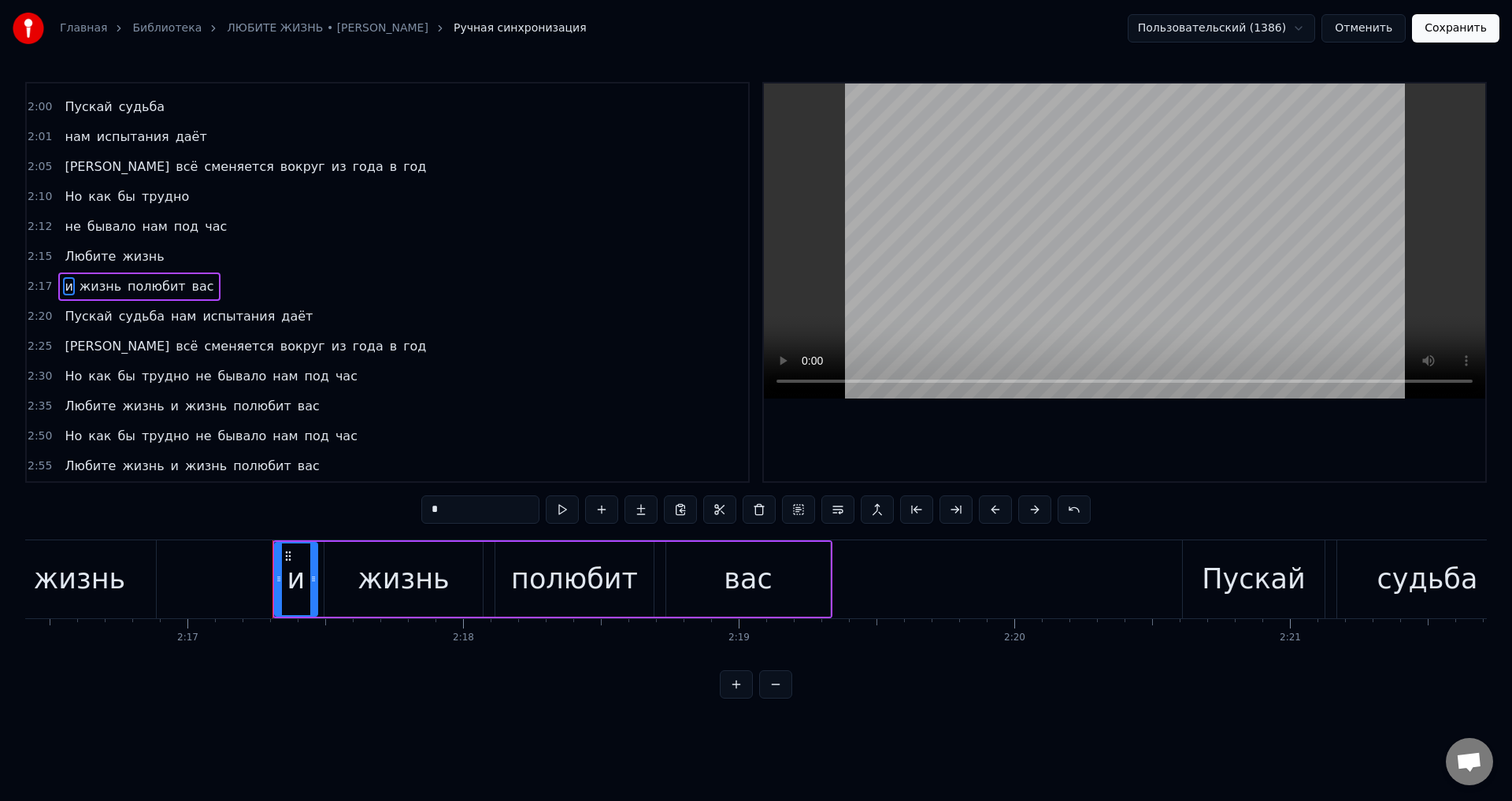
click at [67, 601] on div "жизнь" at bounding box center [79, 580] width 153 height 78
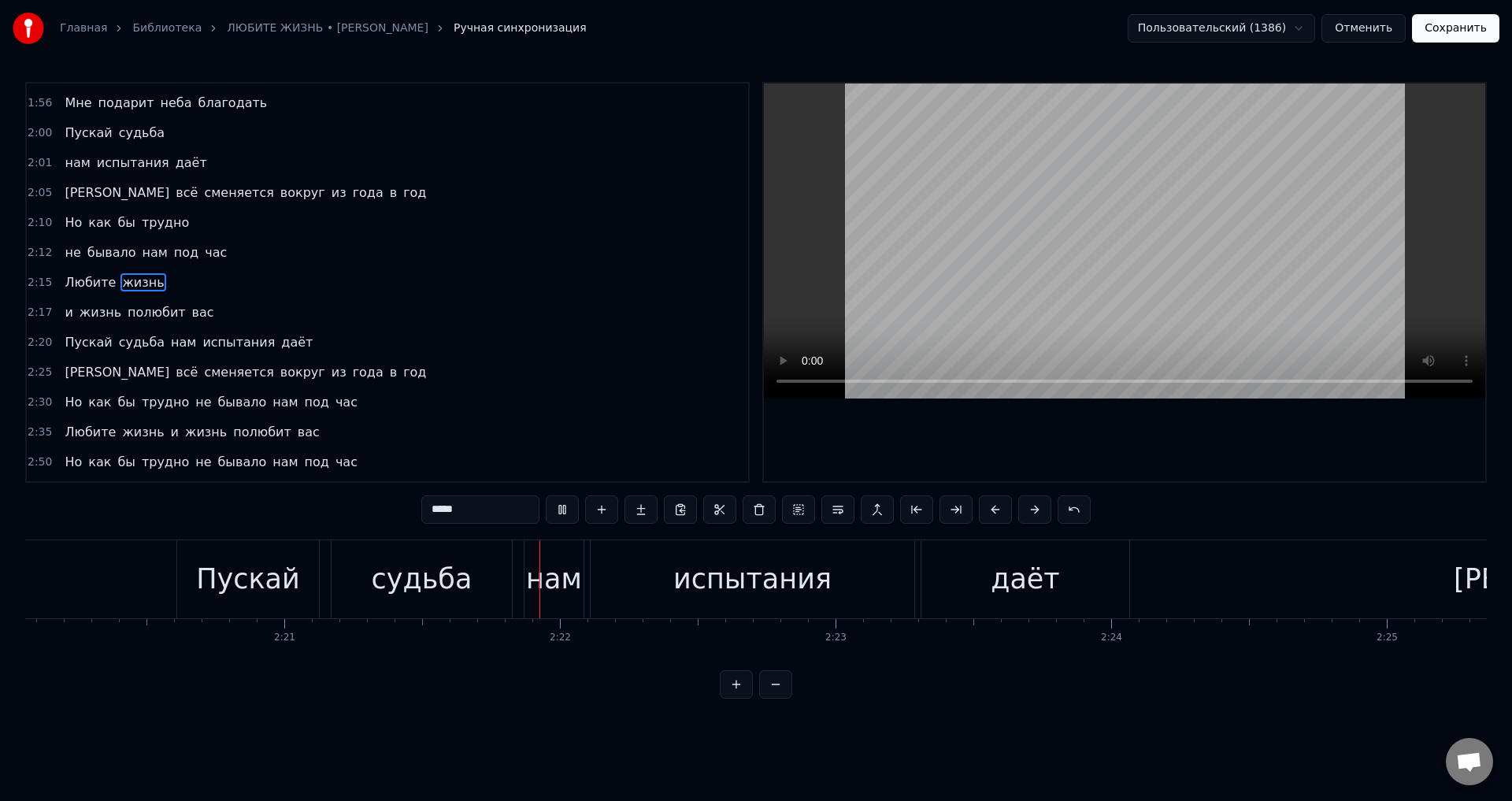
scroll to position [0, 38879]
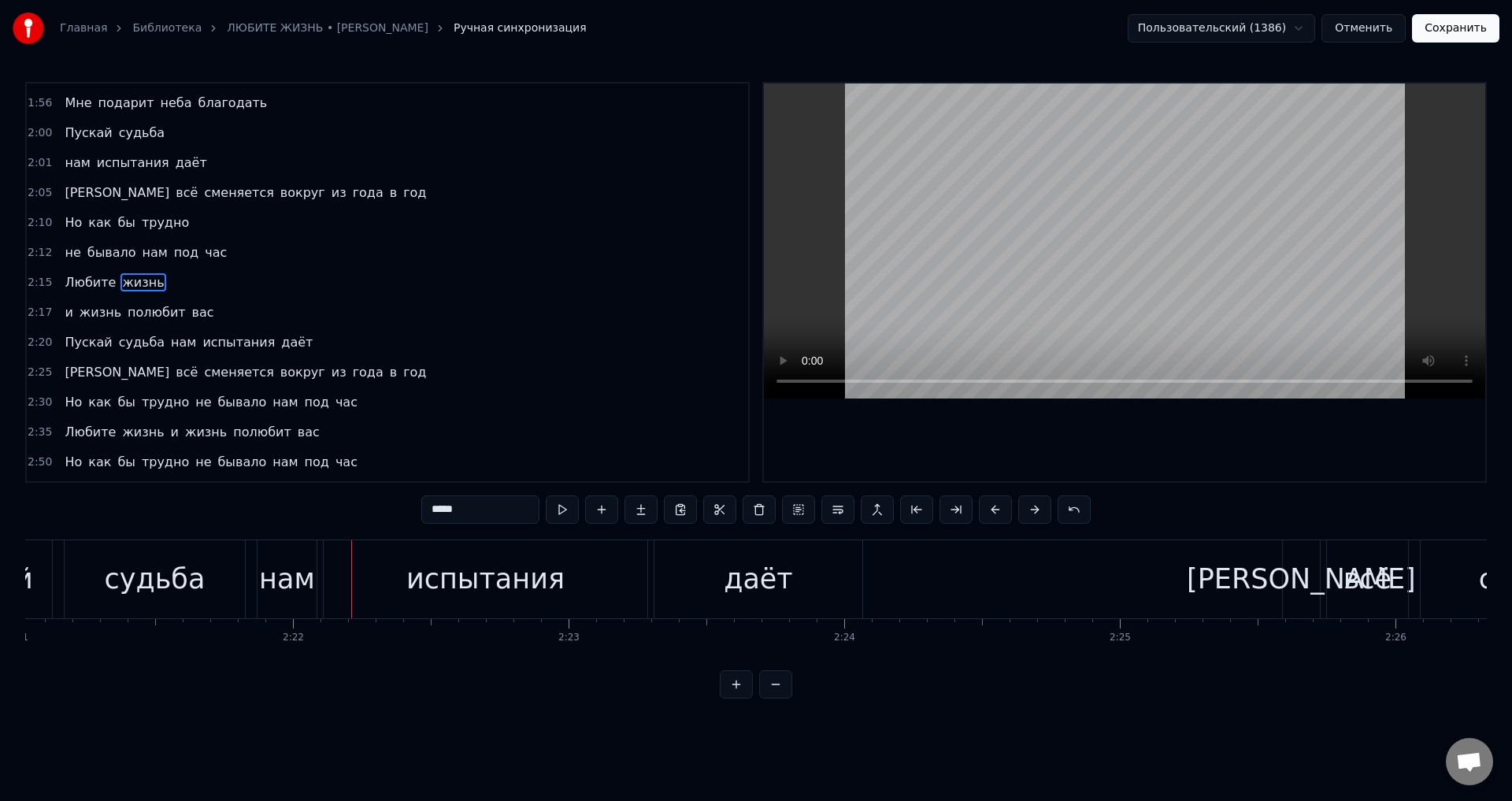
click at [169, 339] on span "нам" at bounding box center [183, 342] width 29 height 18
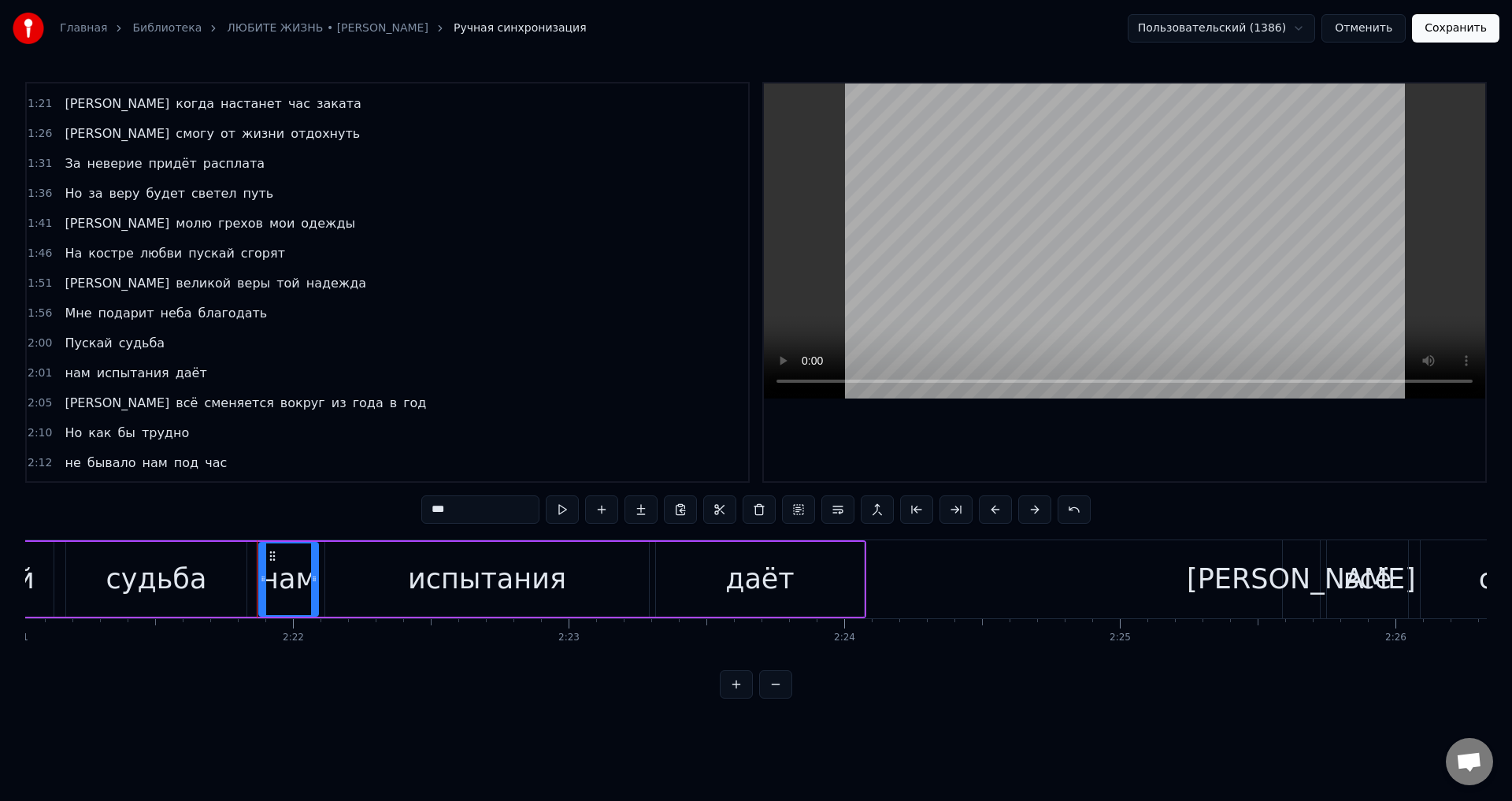
scroll to position [679, 0]
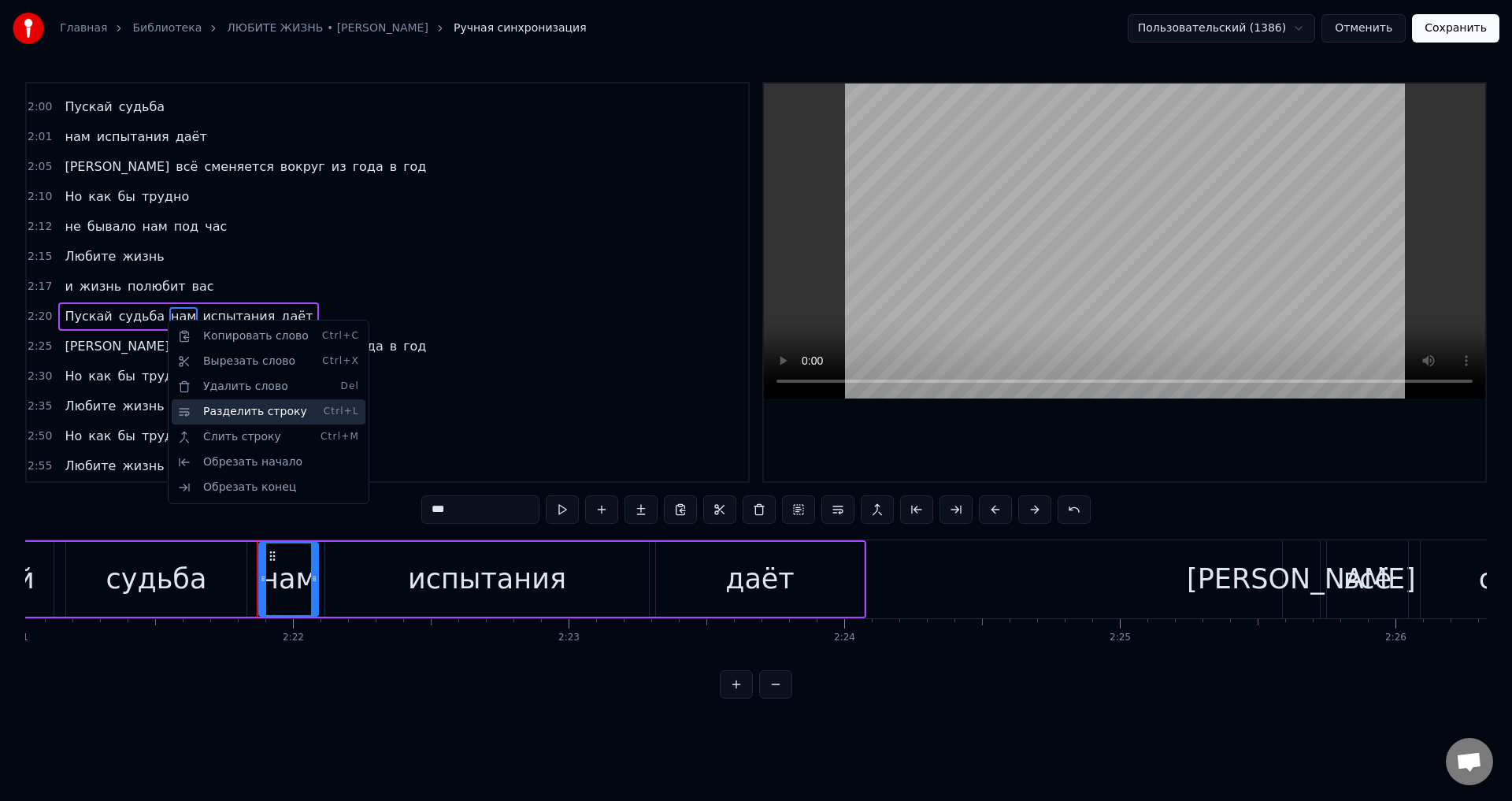
click at [253, 416] on div "Разделить строку Ctrl+L" at bounding box center [269, 411] width 194 height 26
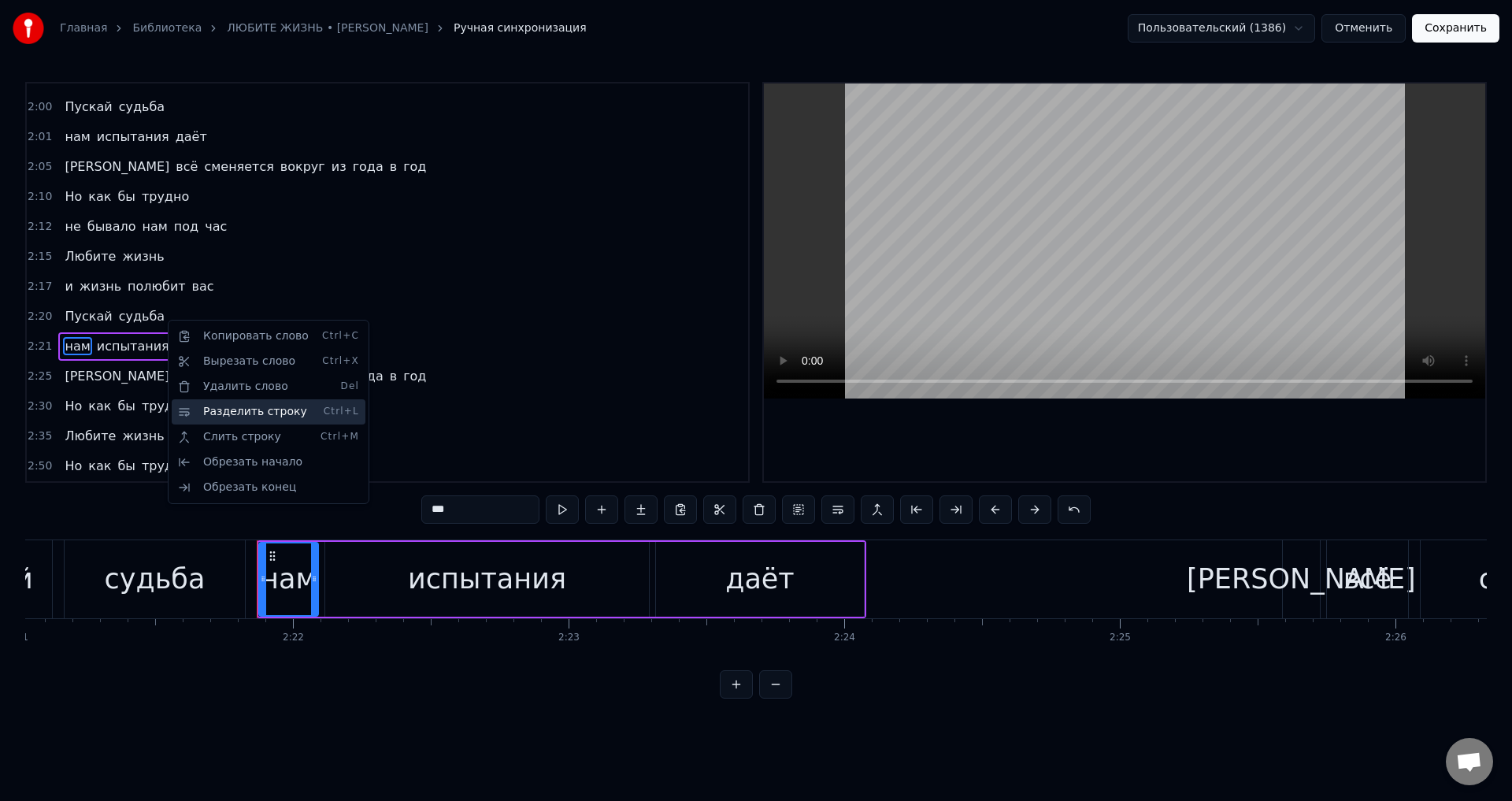
scroll to position [710, 0]
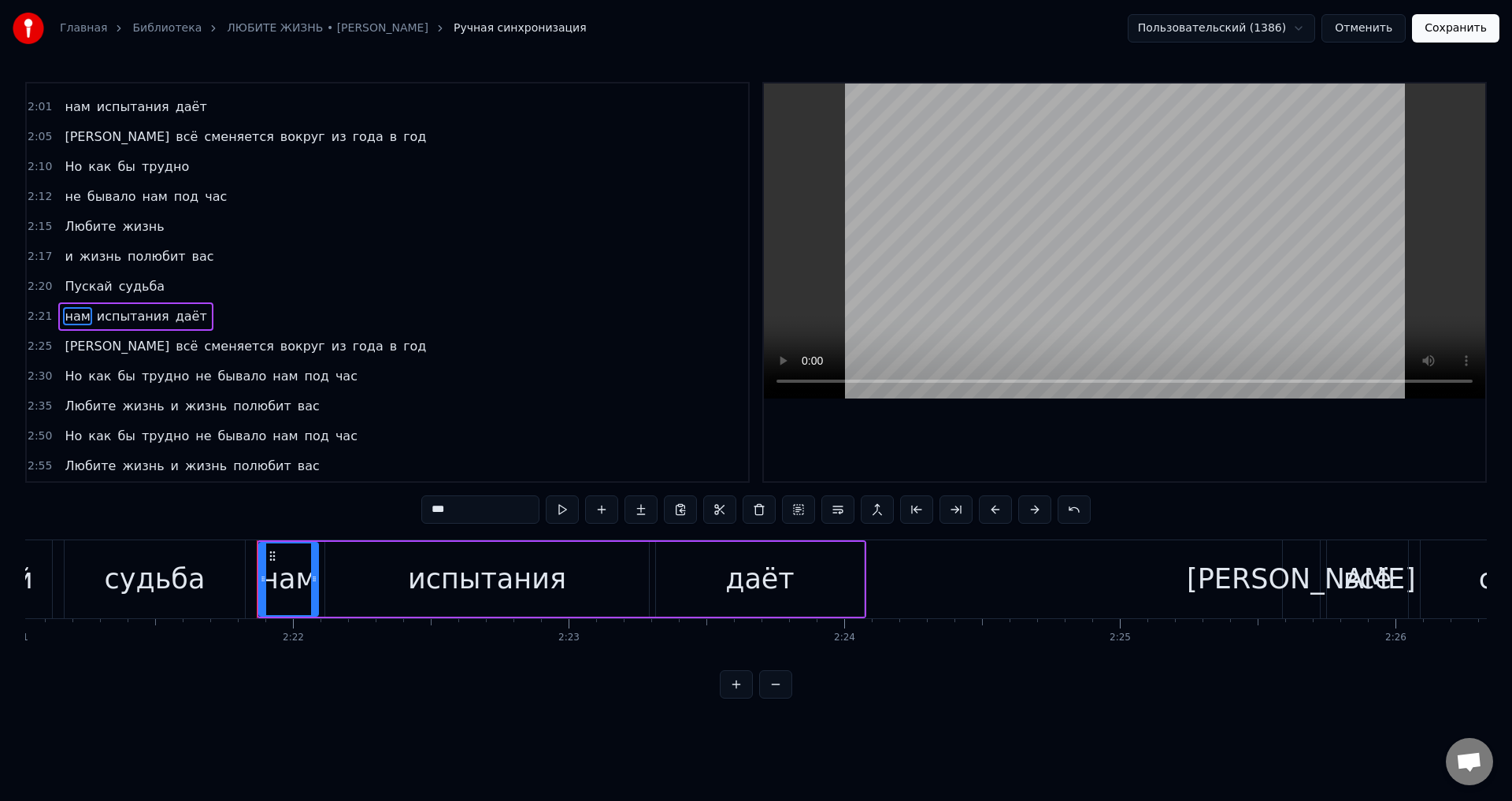
drag, startPoint x: 164, startPoint y: 578, endPoint x: 345, endPoint y: 472, distance: 209.8
click at [165, 578] on div "судьба" at bounding box center [155, 580] width 101 height 42
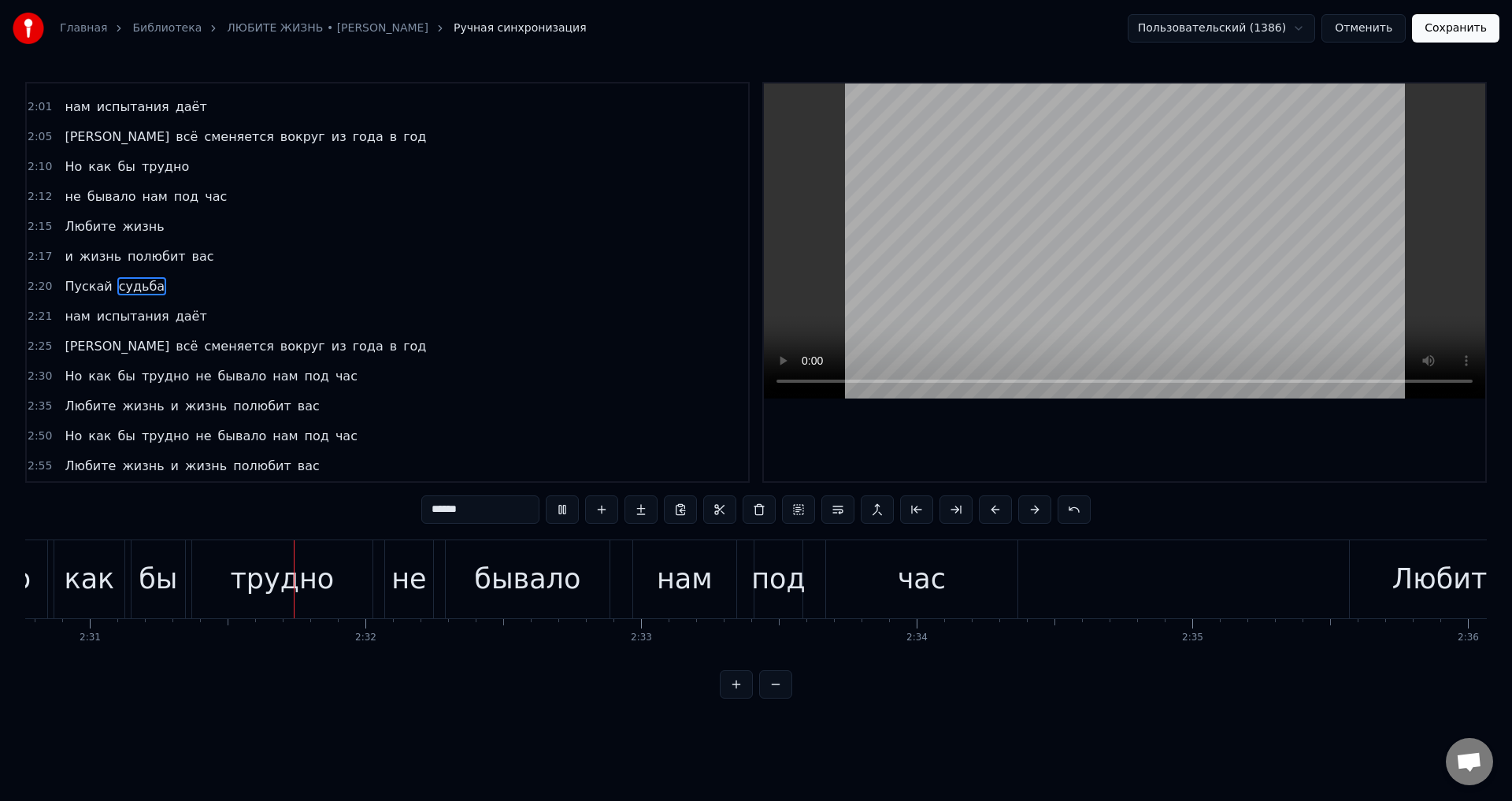
scroll to position [0, 41564]
click at [416, 578] on div "не" at bounding box center [407, 580] width 34 height 42
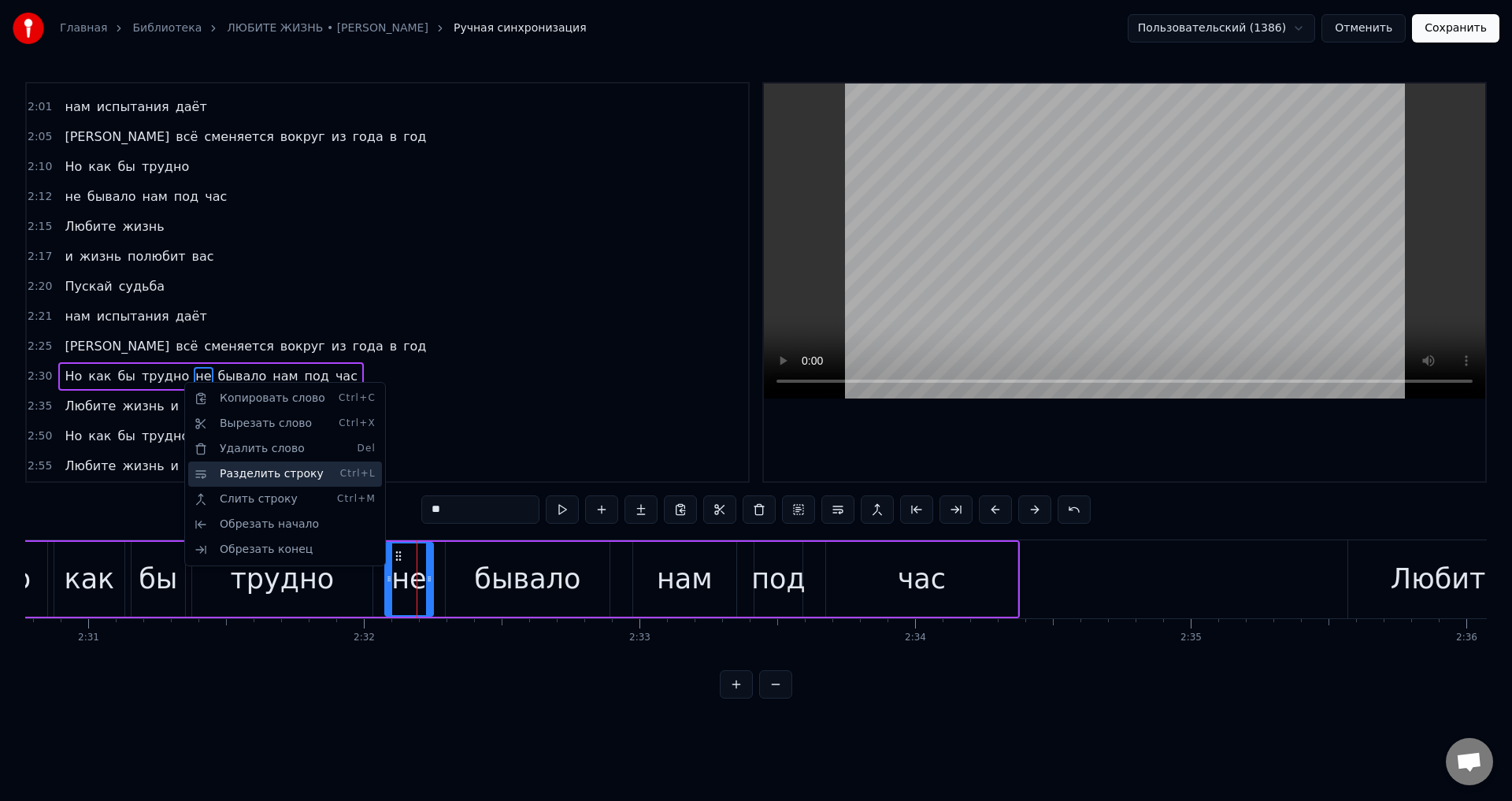
click at [240, 470] on div "Разделить строку Ctrl+L" at bounding box center [285, 474] width 194 height 26
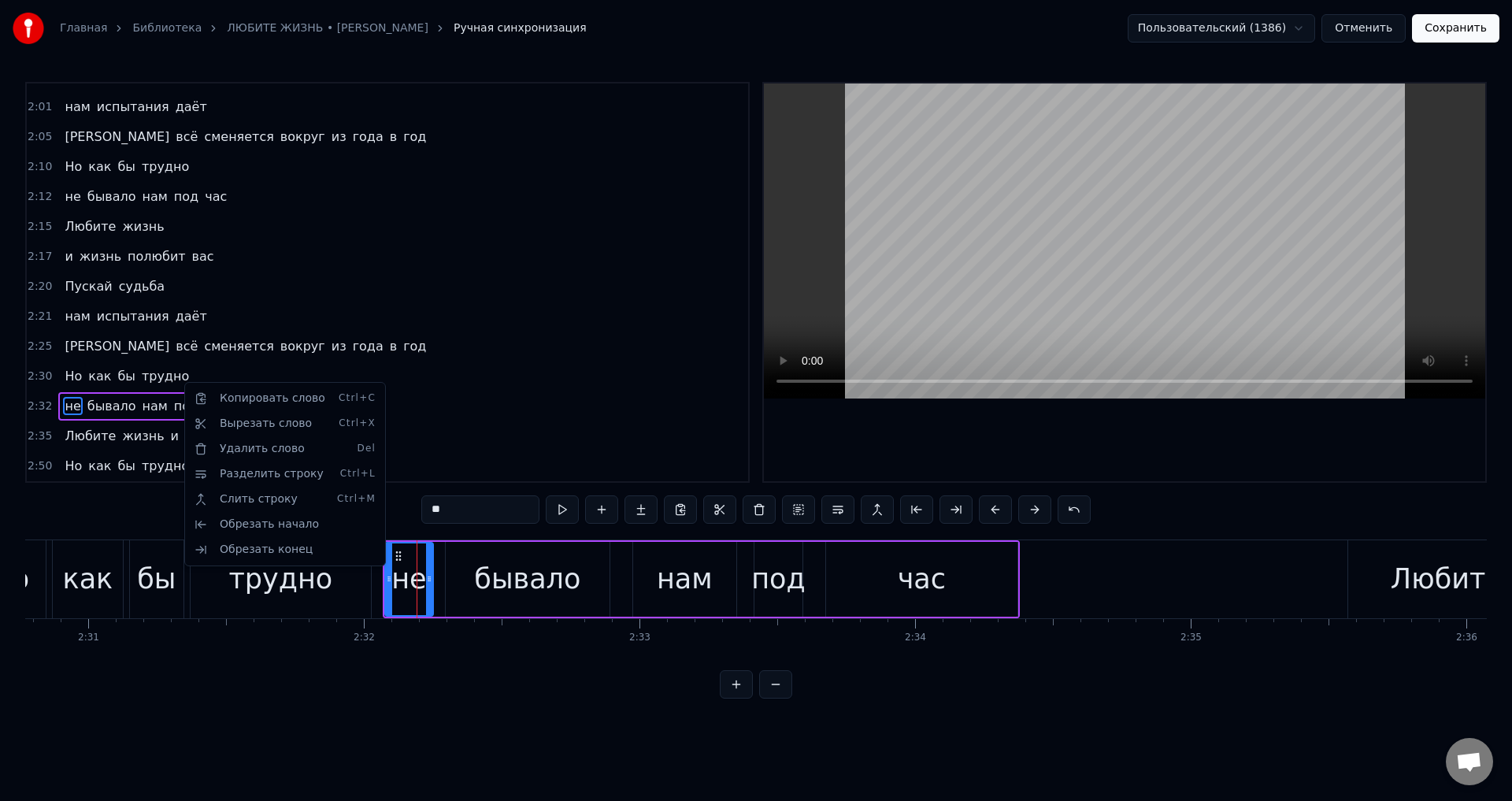
scroll to position [739, 0]
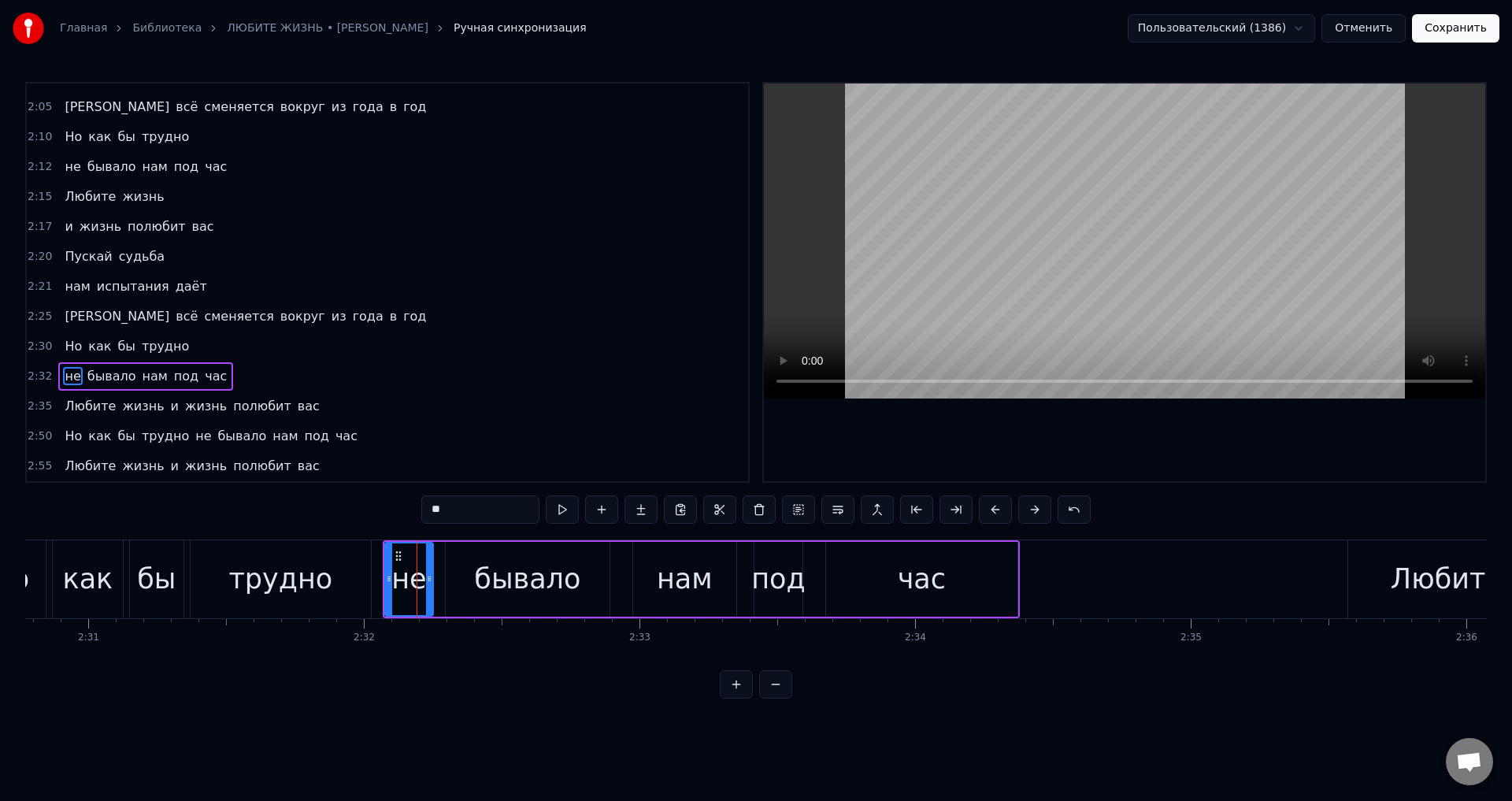
click at [322, 567] on div "трудно" at bounding box center [279, 580] width 104 height 42
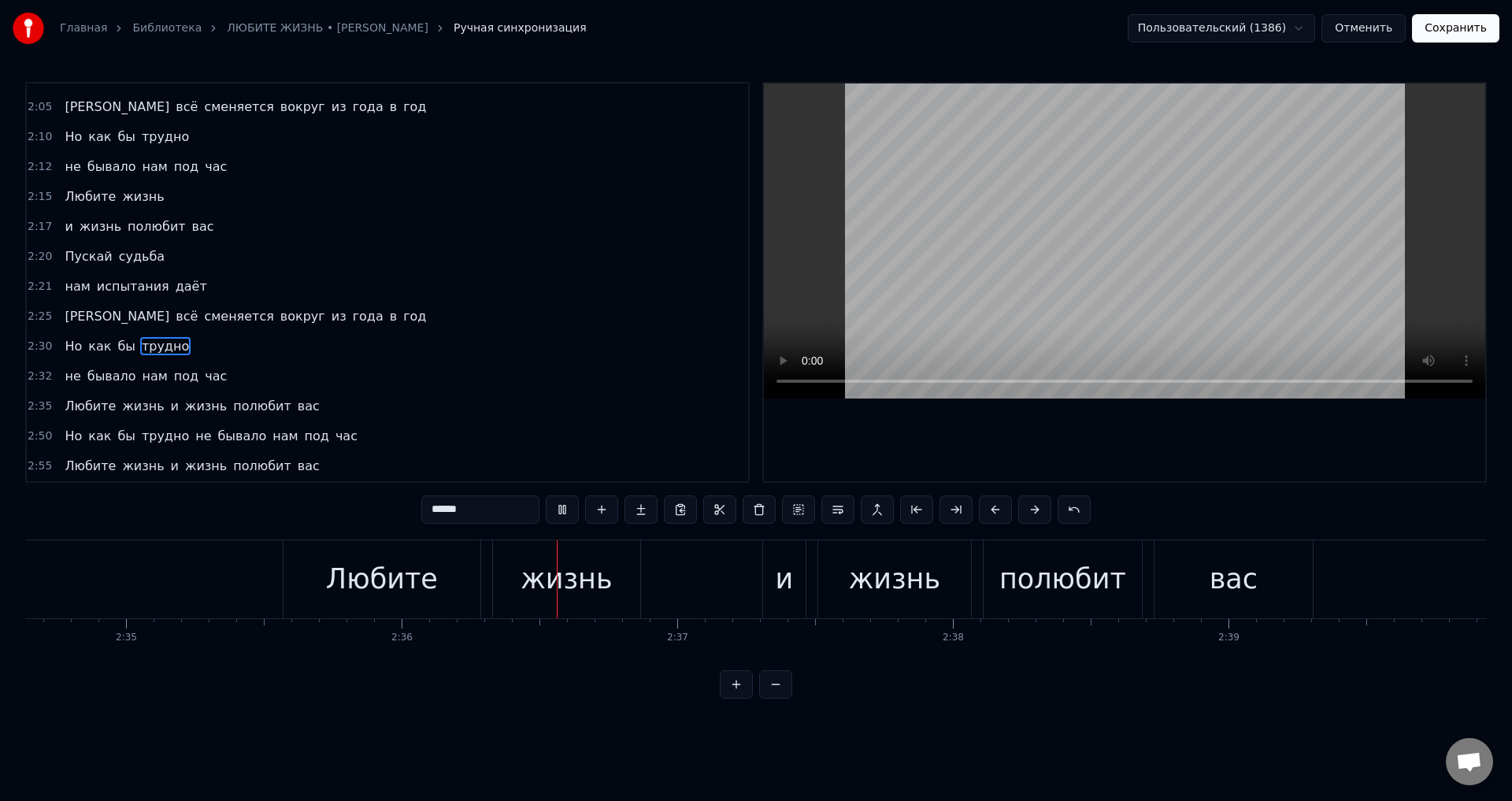
scroll to position [0, 42942]
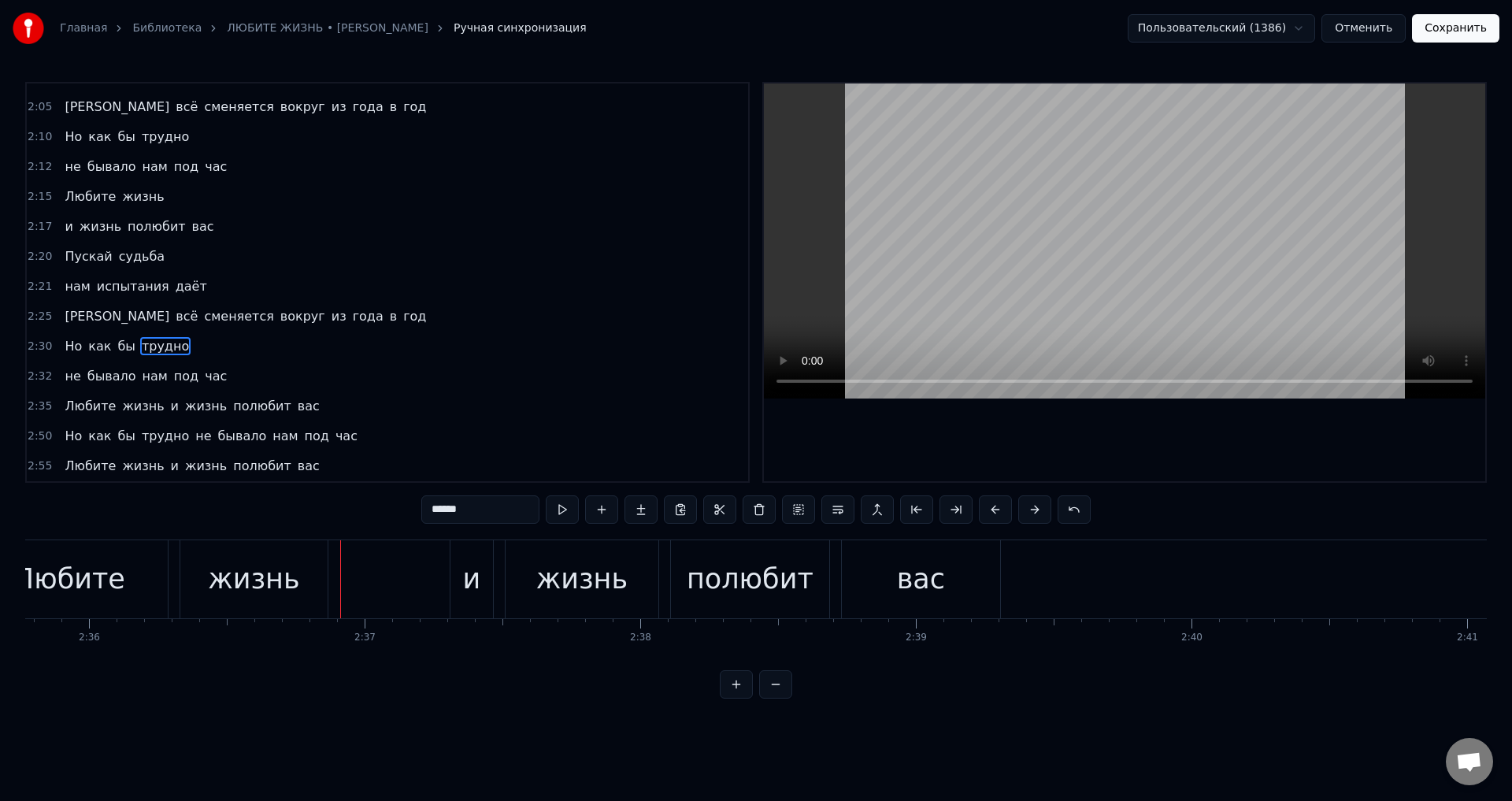
click at [465, 582] on div "и" at bounding box center [471, 580] width 18 height 42
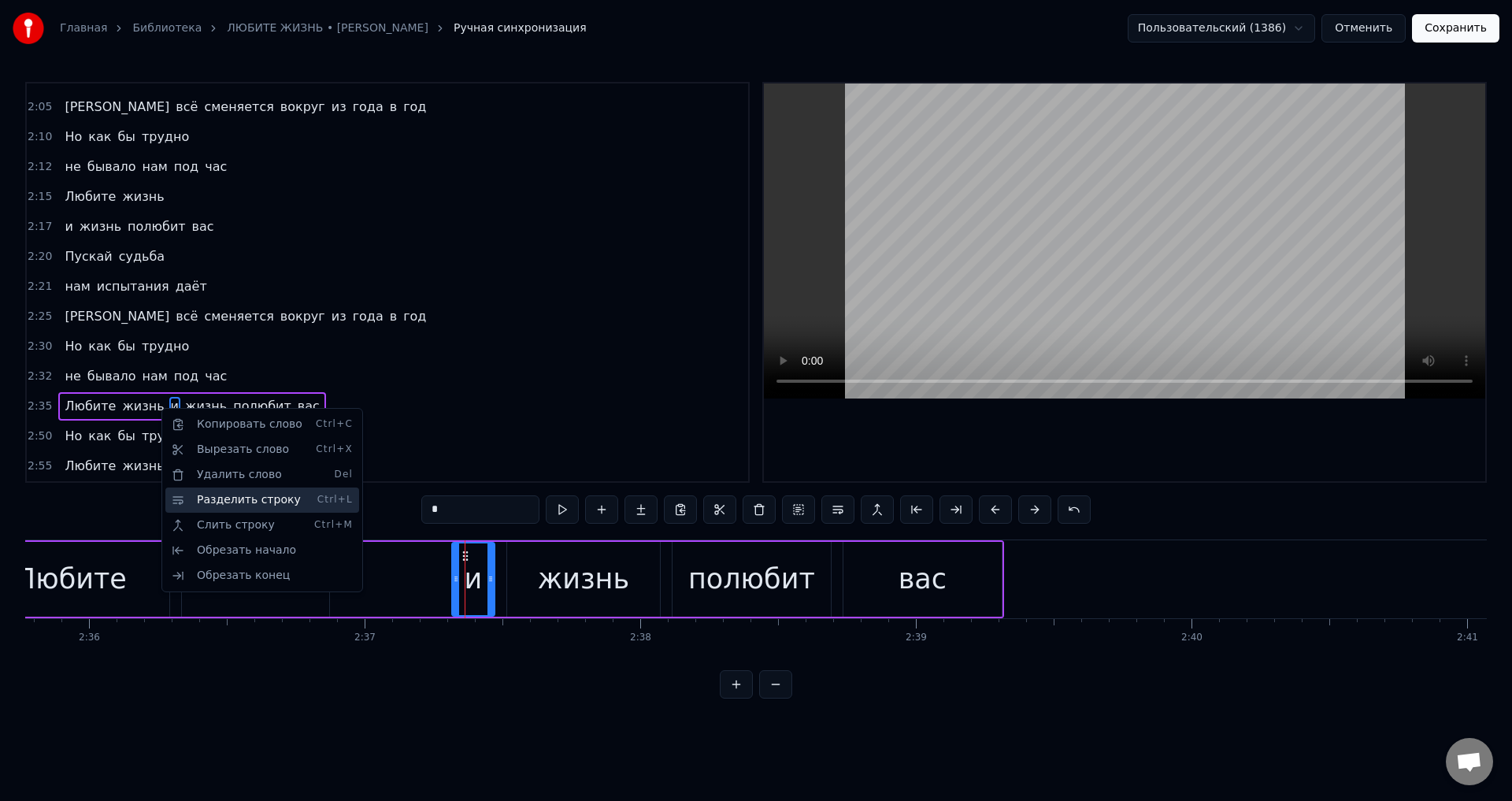
click at [245, 504] on div "Разделить строку Ctrl+L" at bounding box center [262, 500] width 194 height 26
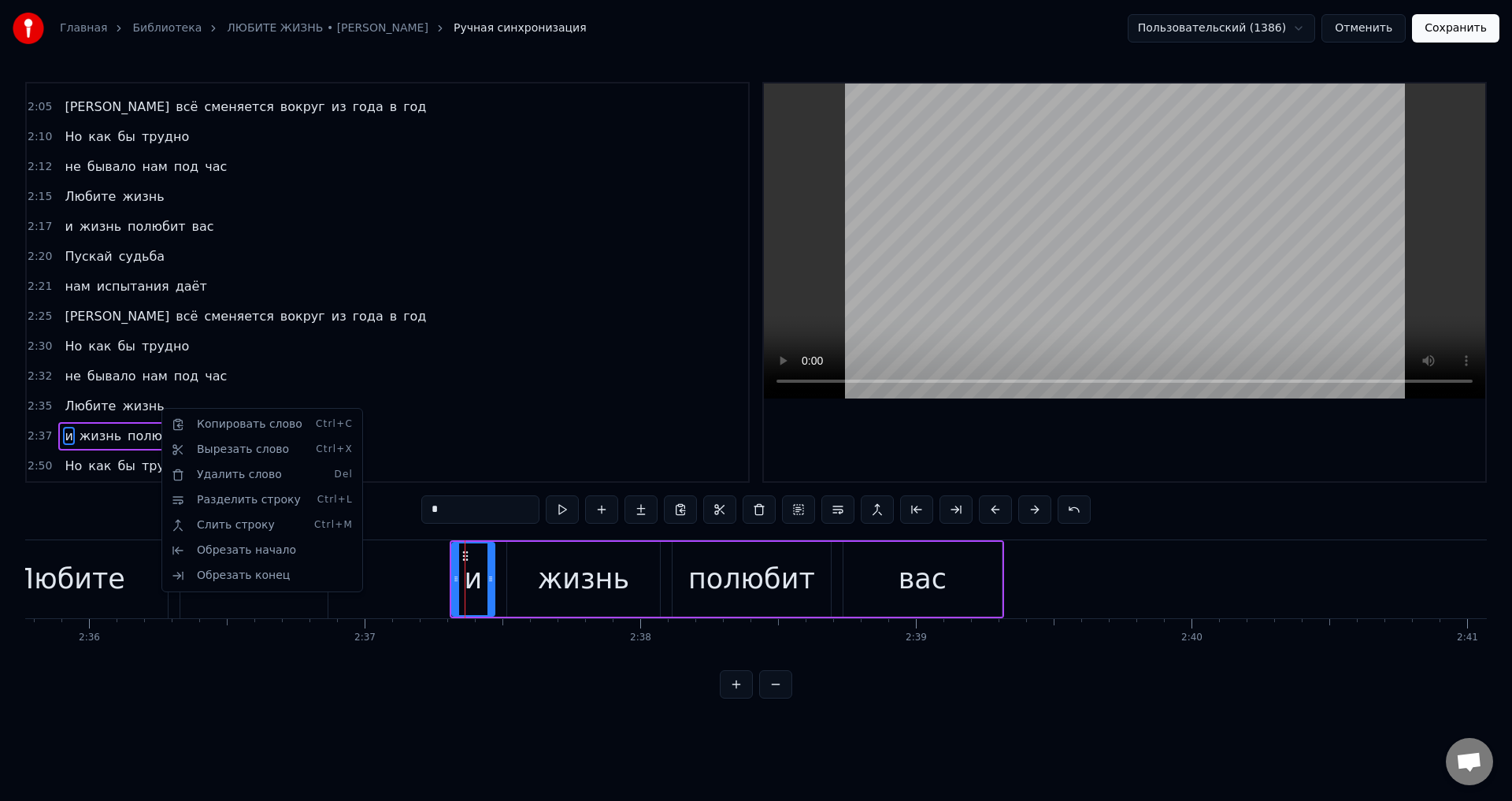
scroll to position [770, 0]
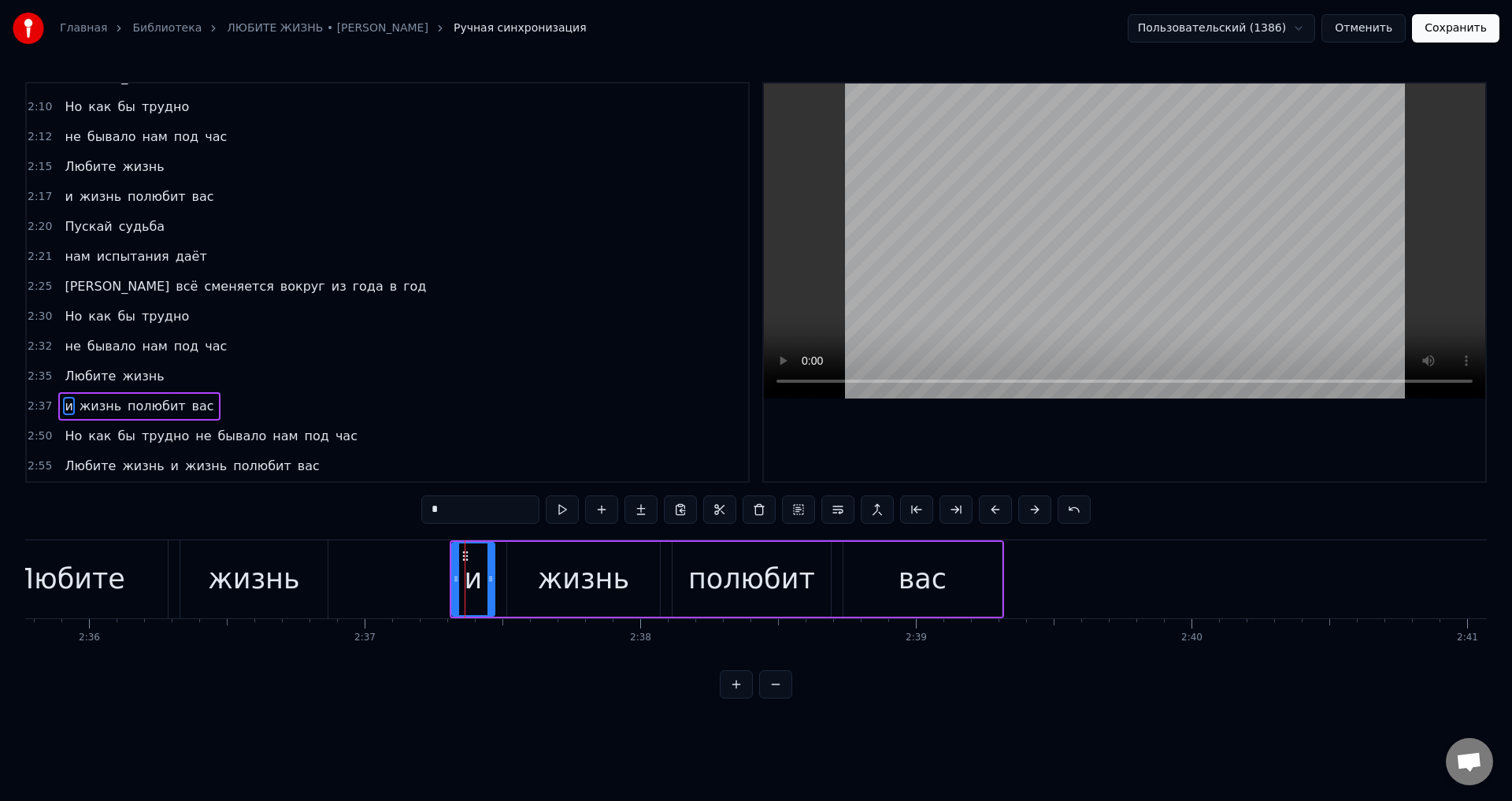
drag, startPoint x: 251, startPoint y: 582, endPoint x: 320, endPoint y: 535, distance: 83.5
click at [252, 580] on div "жизнь" at bounding box center [254, 580] width 91 height 42
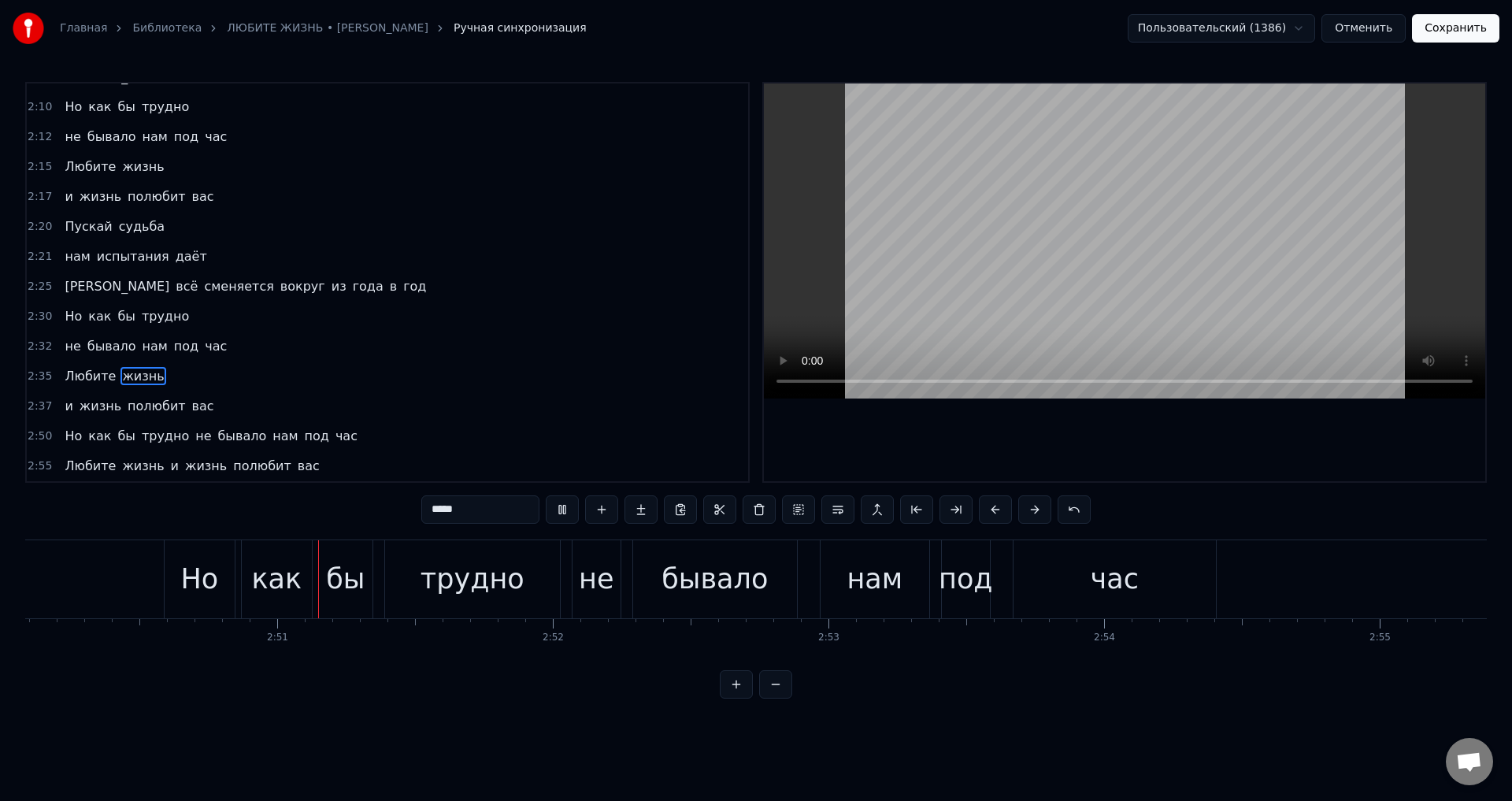
scroll to position [0, 46891]
click at [194, 437] on span "не" at bounding box center [203, 435] width 19 height 18
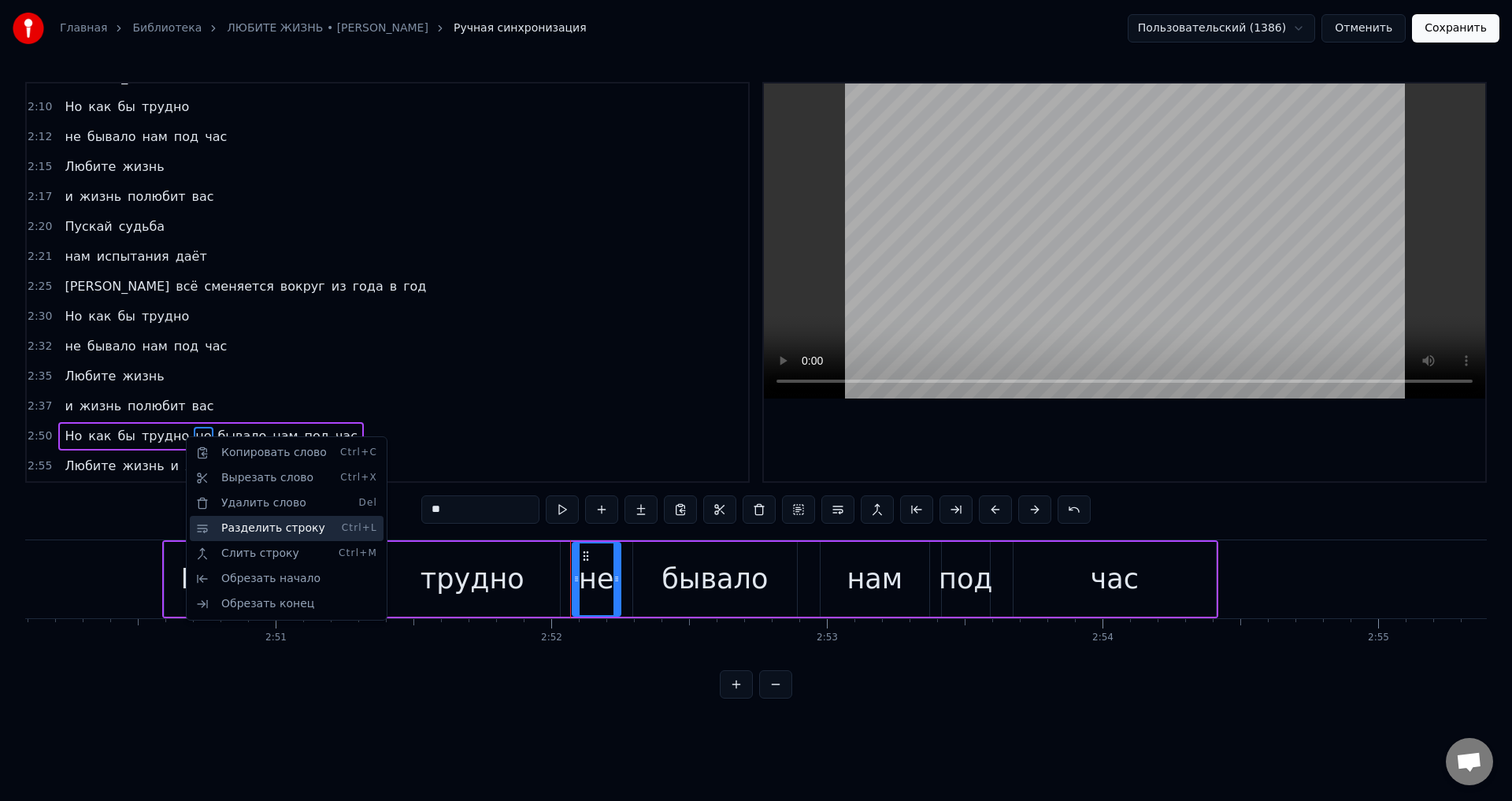
click at [270, 536] on div "Разделить строку Ctrl+L" at bounding box center [287, 528] width 194 height 26
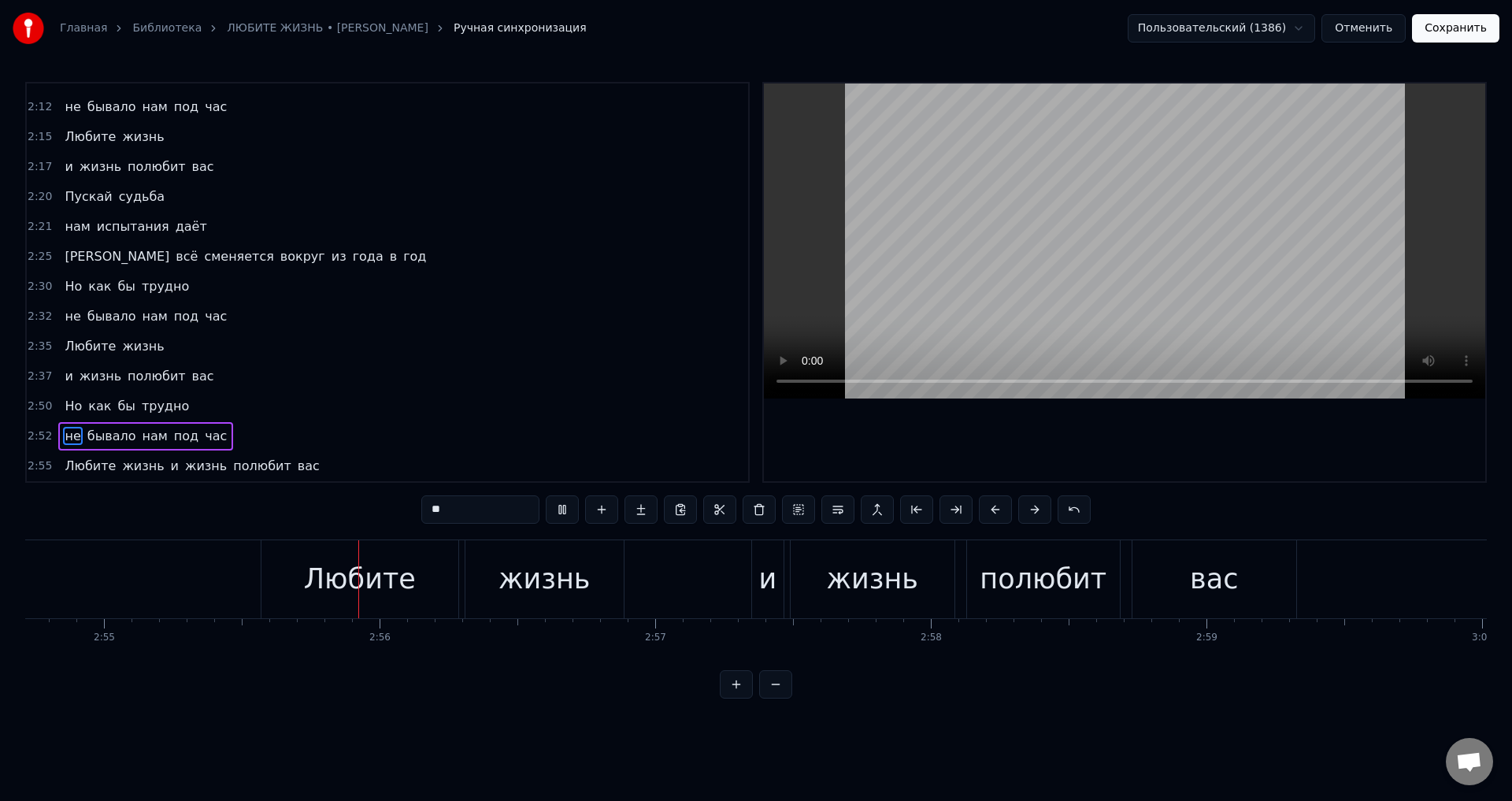
scroll to position [0, 48224]
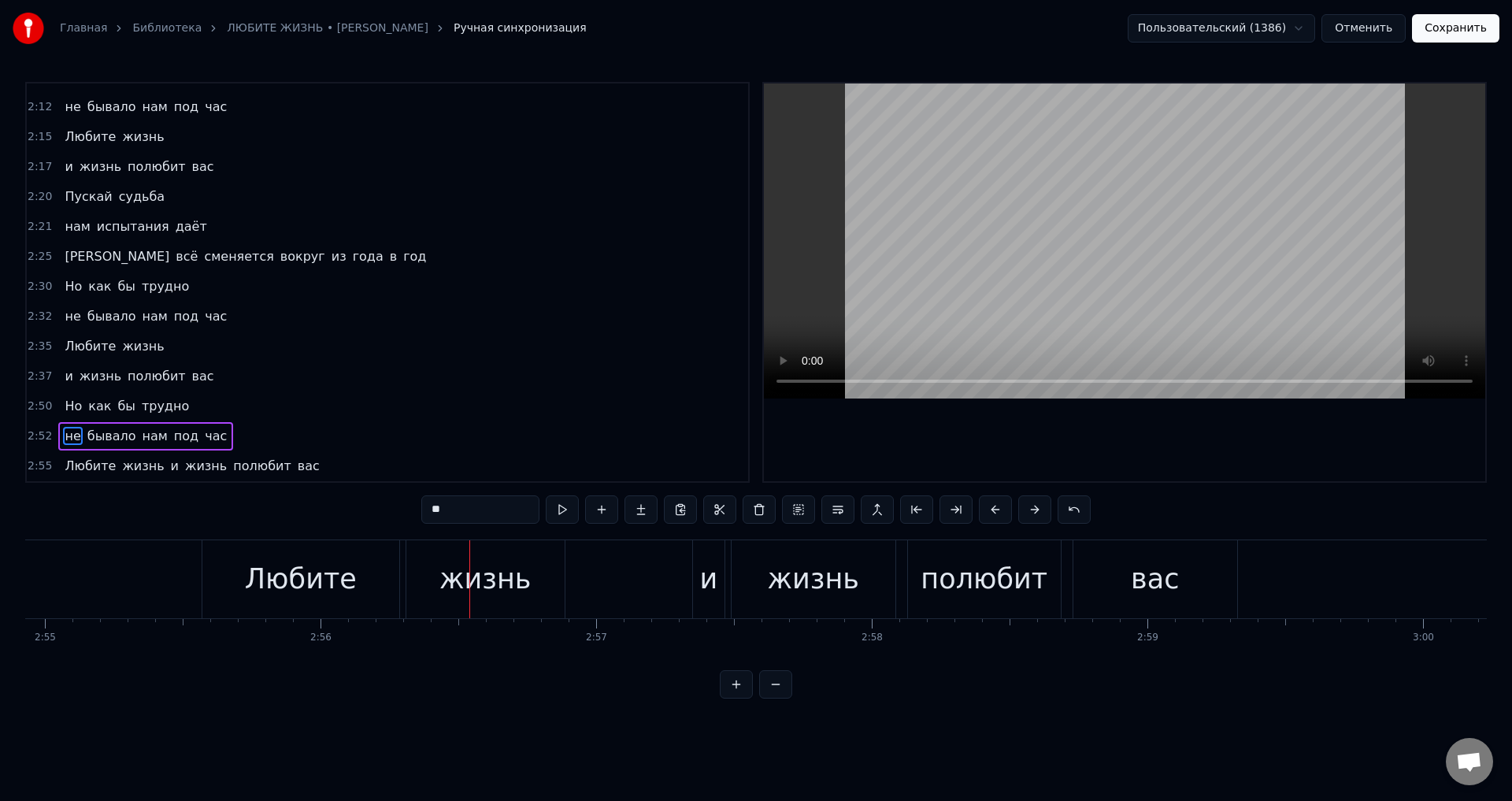
click at [169, 466] on span "и" at bounding box center [175, 466] width 11 height 18
type input "*"
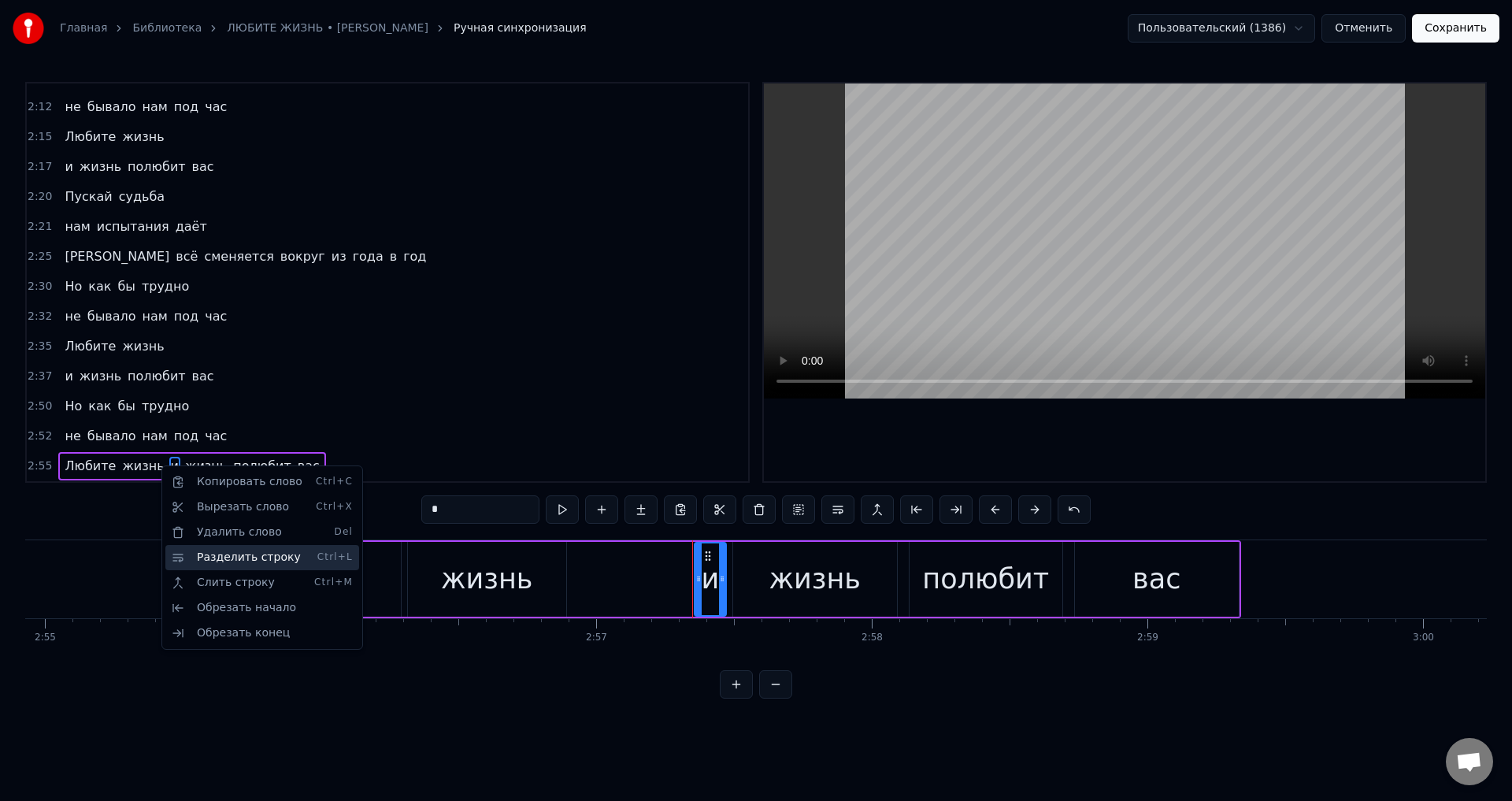
click at [247, 554] on div "Разделить строку Ctrl+L" at bounding box center [262, 558] width 194 height 26
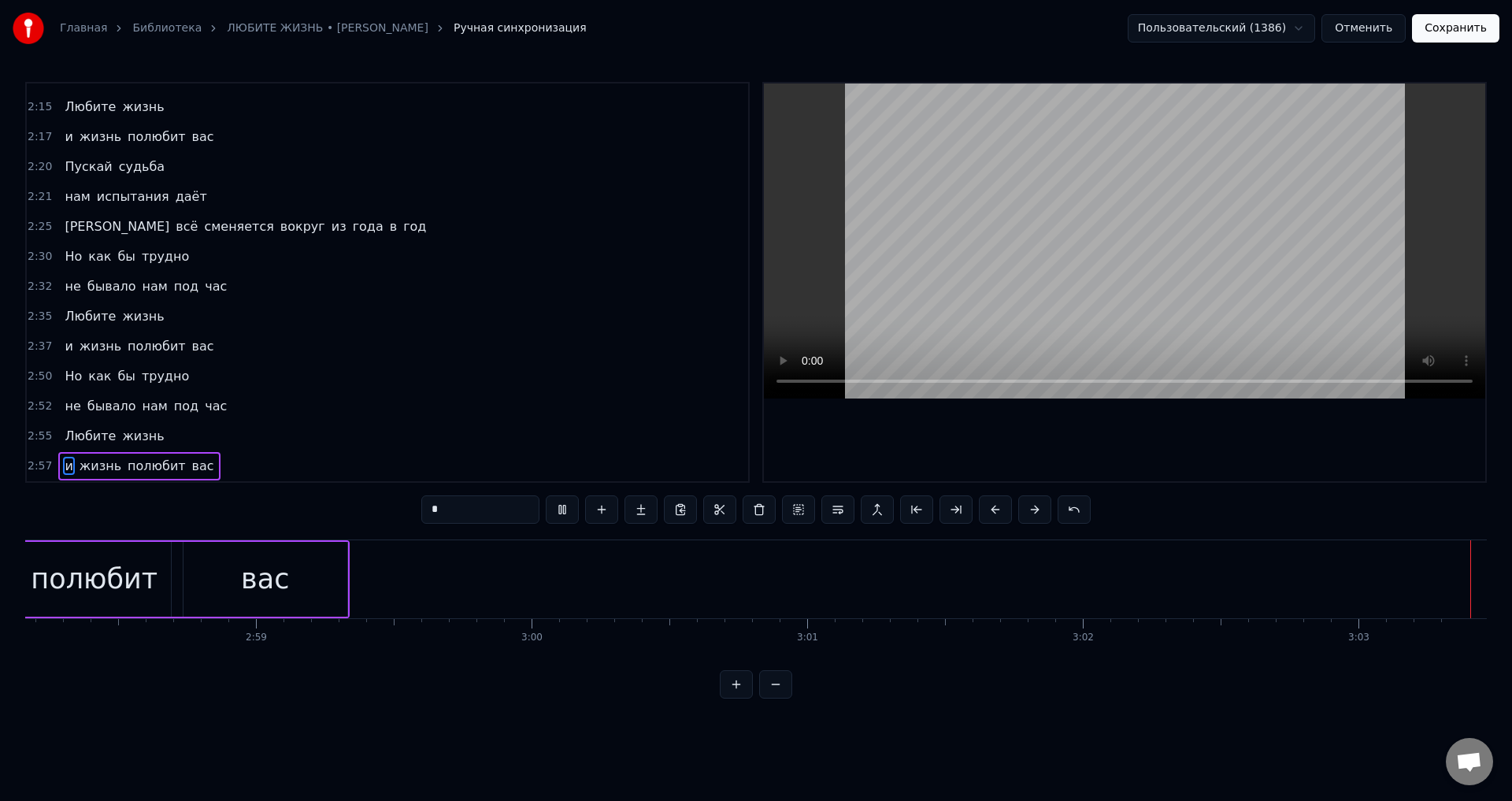
scroll to position [0, 49117]
click at [1463, 30] on button "Сохранить" at bounding box center [1456, 29] width 87 height 29
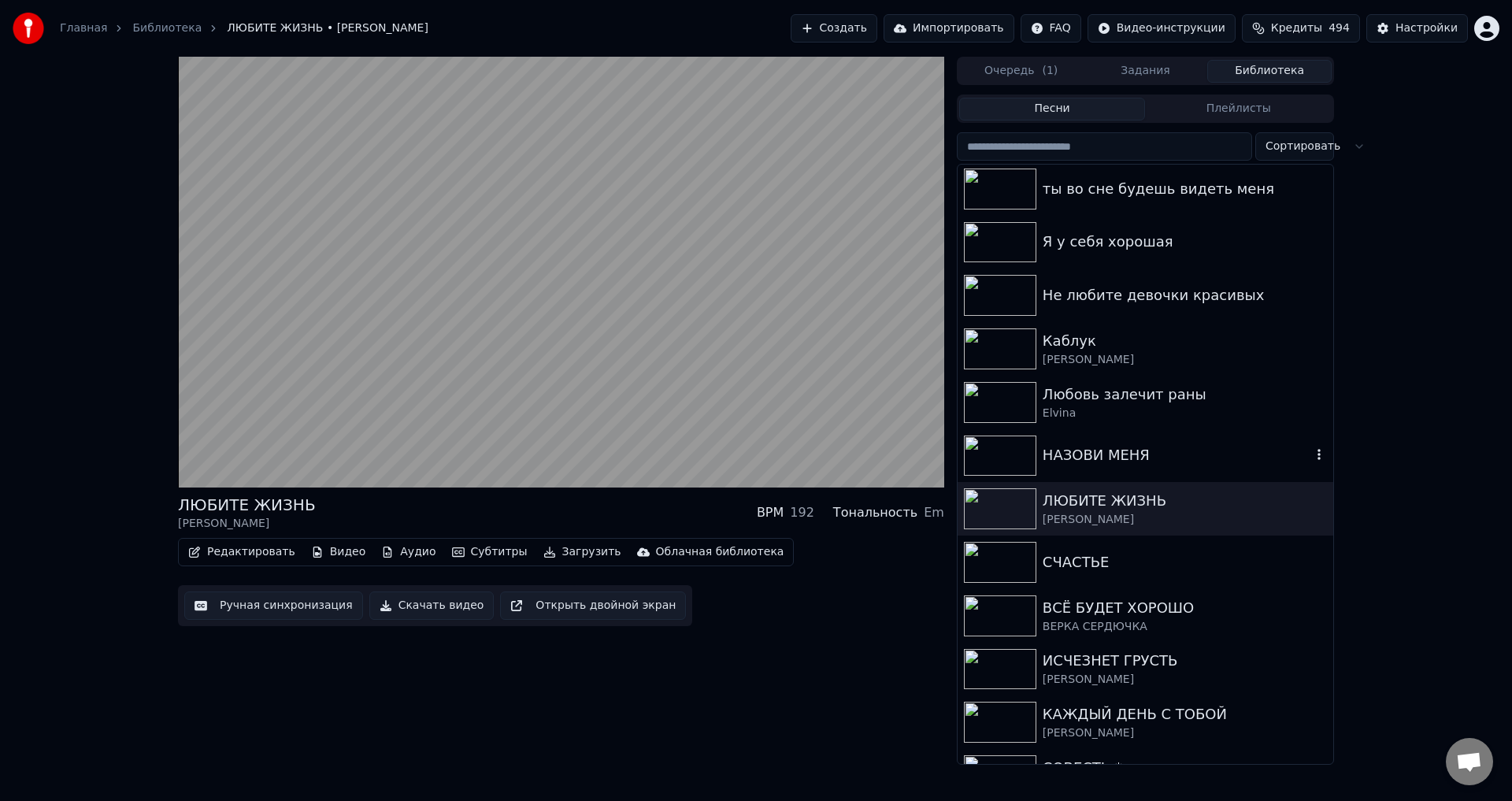
scroll to position [867, 0]
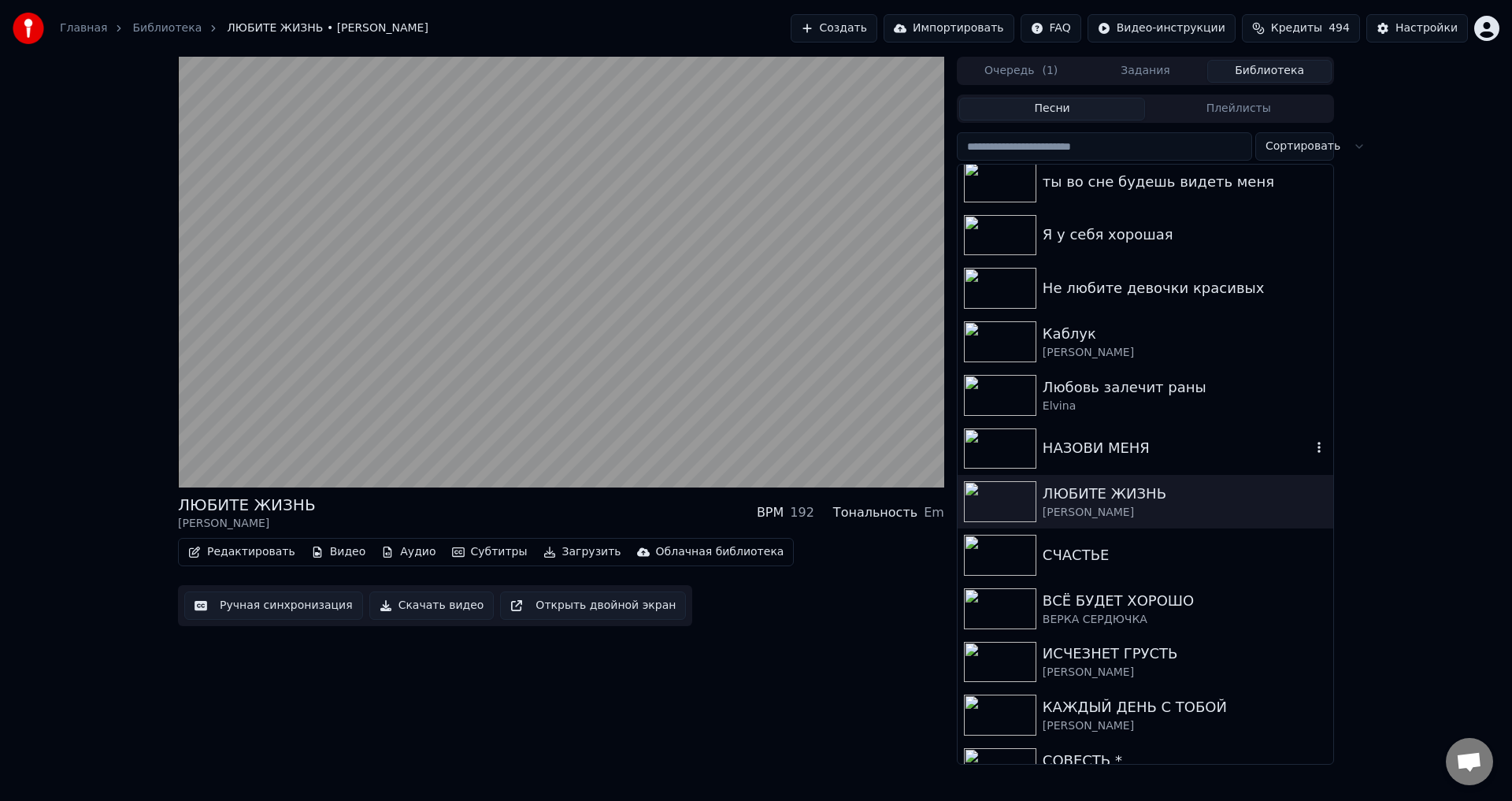
click at [1070, 445] on div "НАЗОВИ МЕНЯ" at bounding box center [1177, 448] width 269 height 22
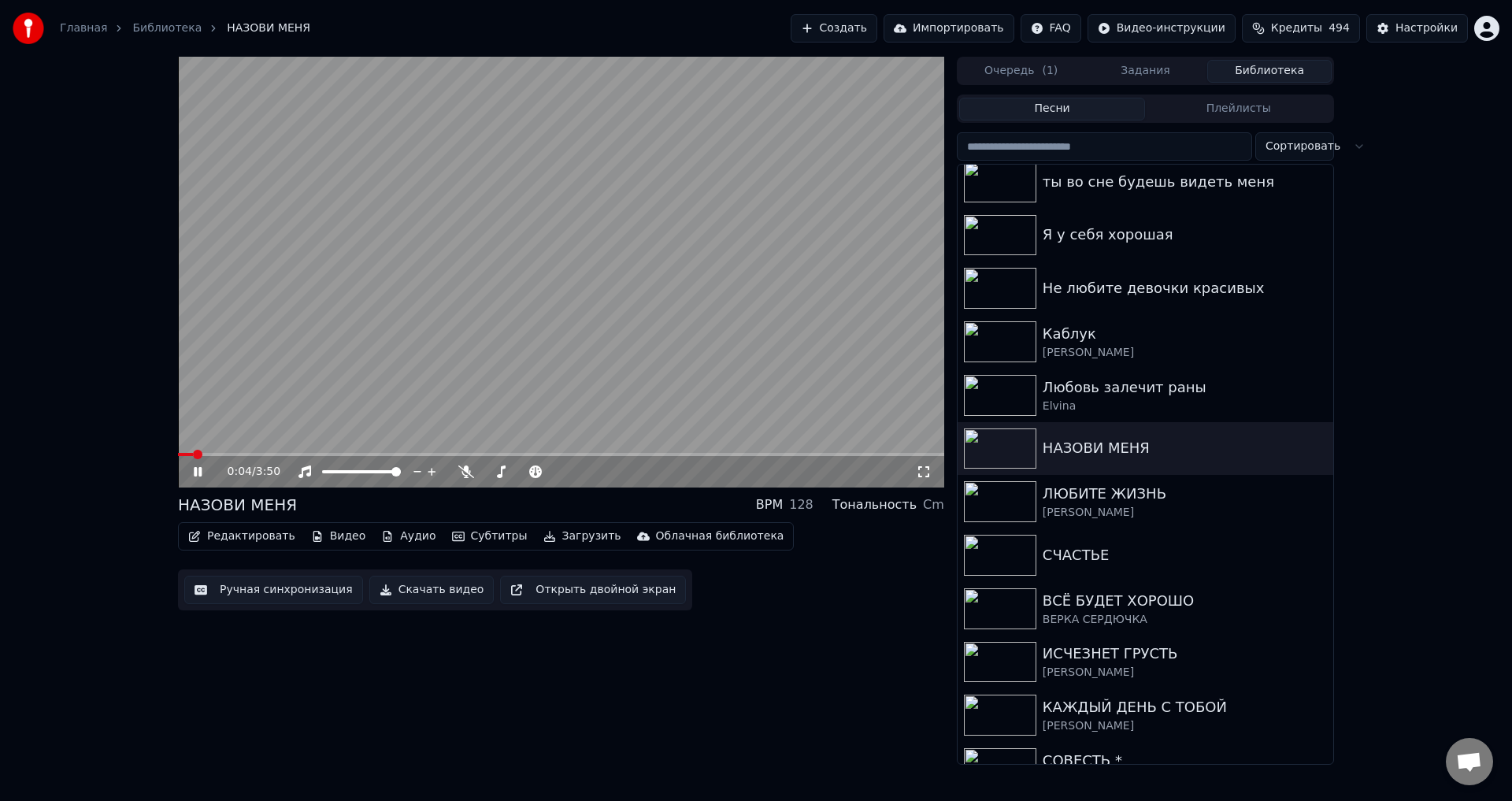
click at [262, 588] on button "Ручная синхронизация" at bounding box center [274, 590] width 179 height 29
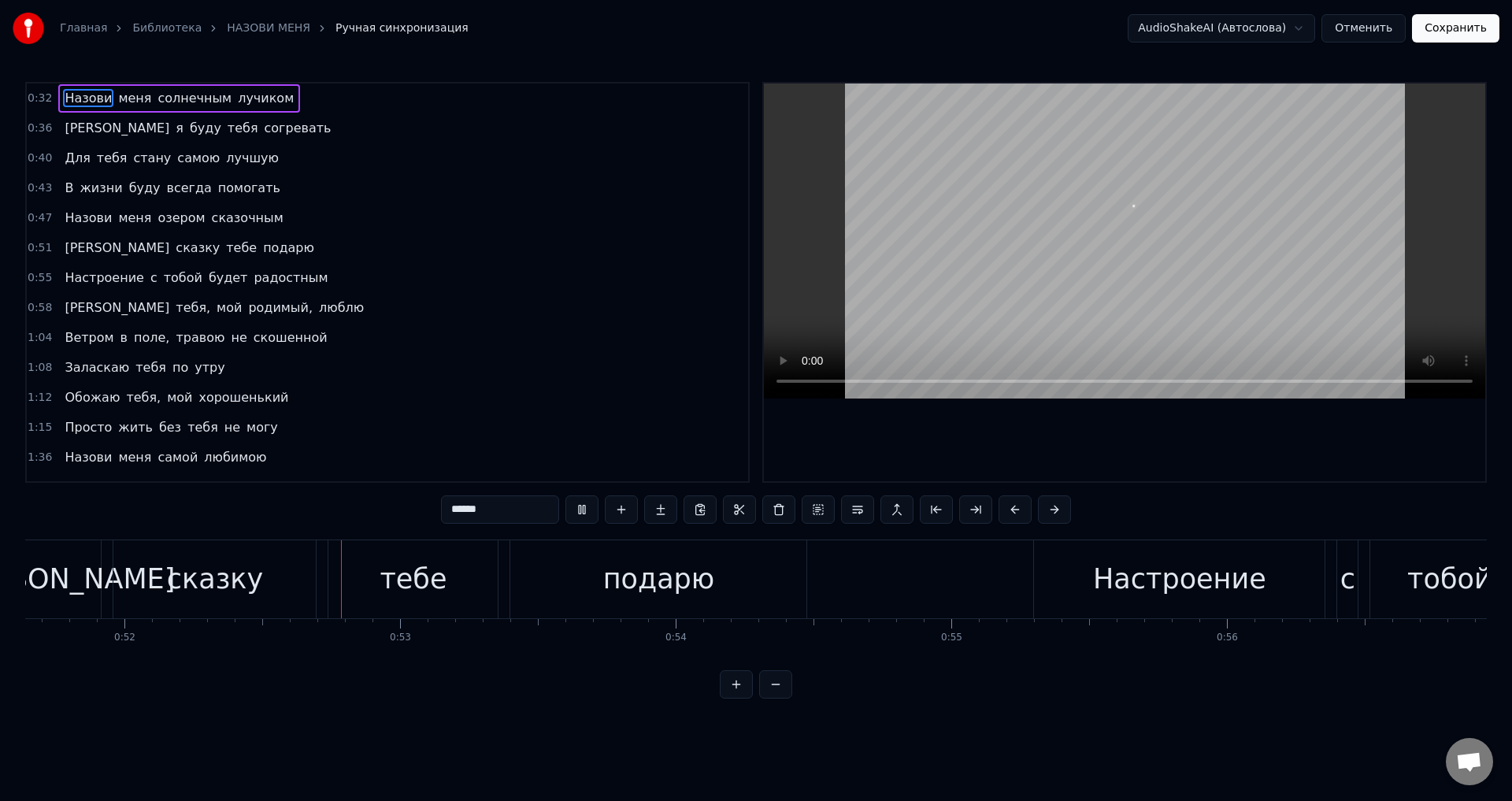
scroll to position [0, 14279]
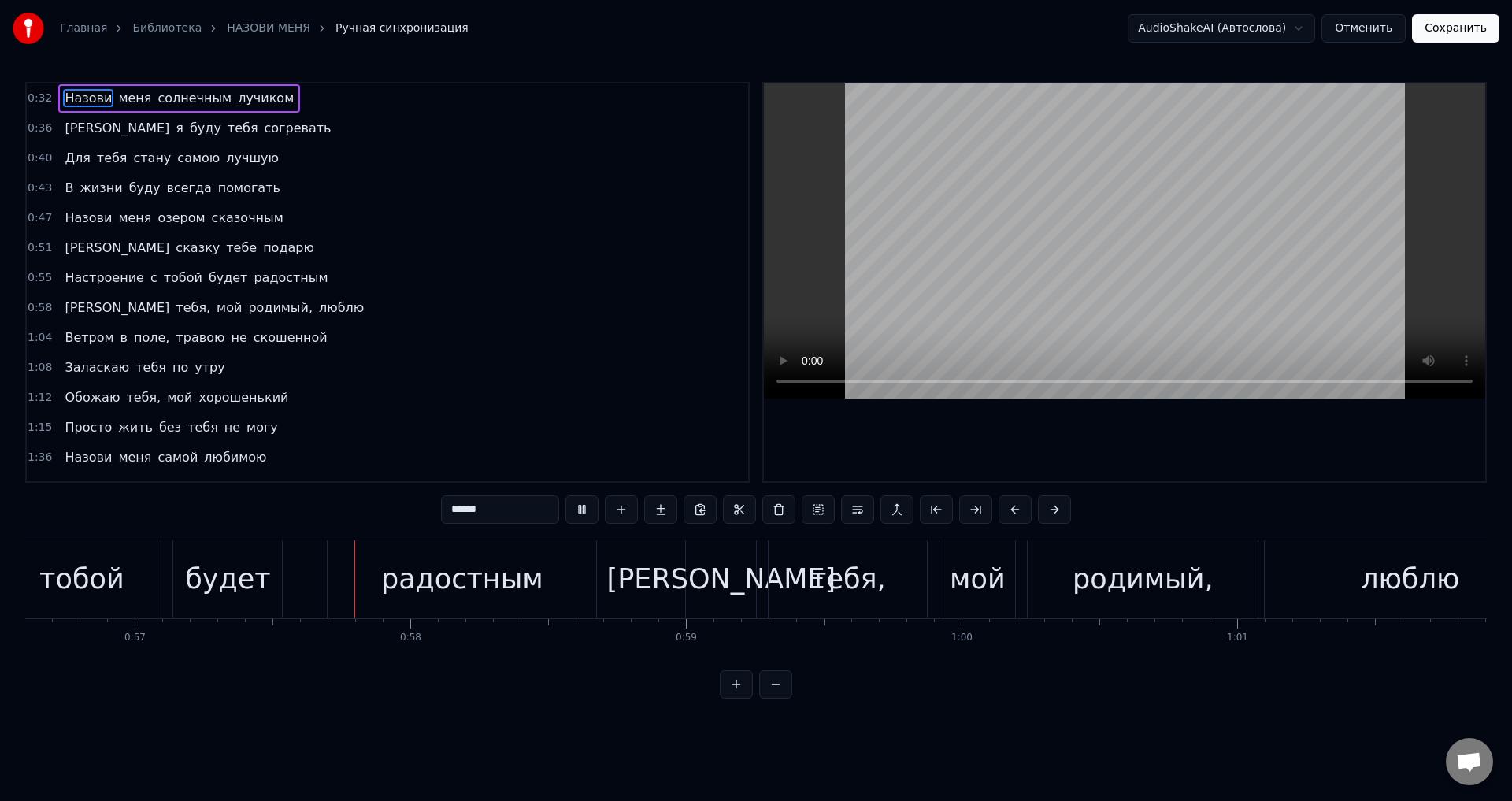
click at [113, 277] on span "Настроение" at bounding box center [104, 277] width 82 height 18
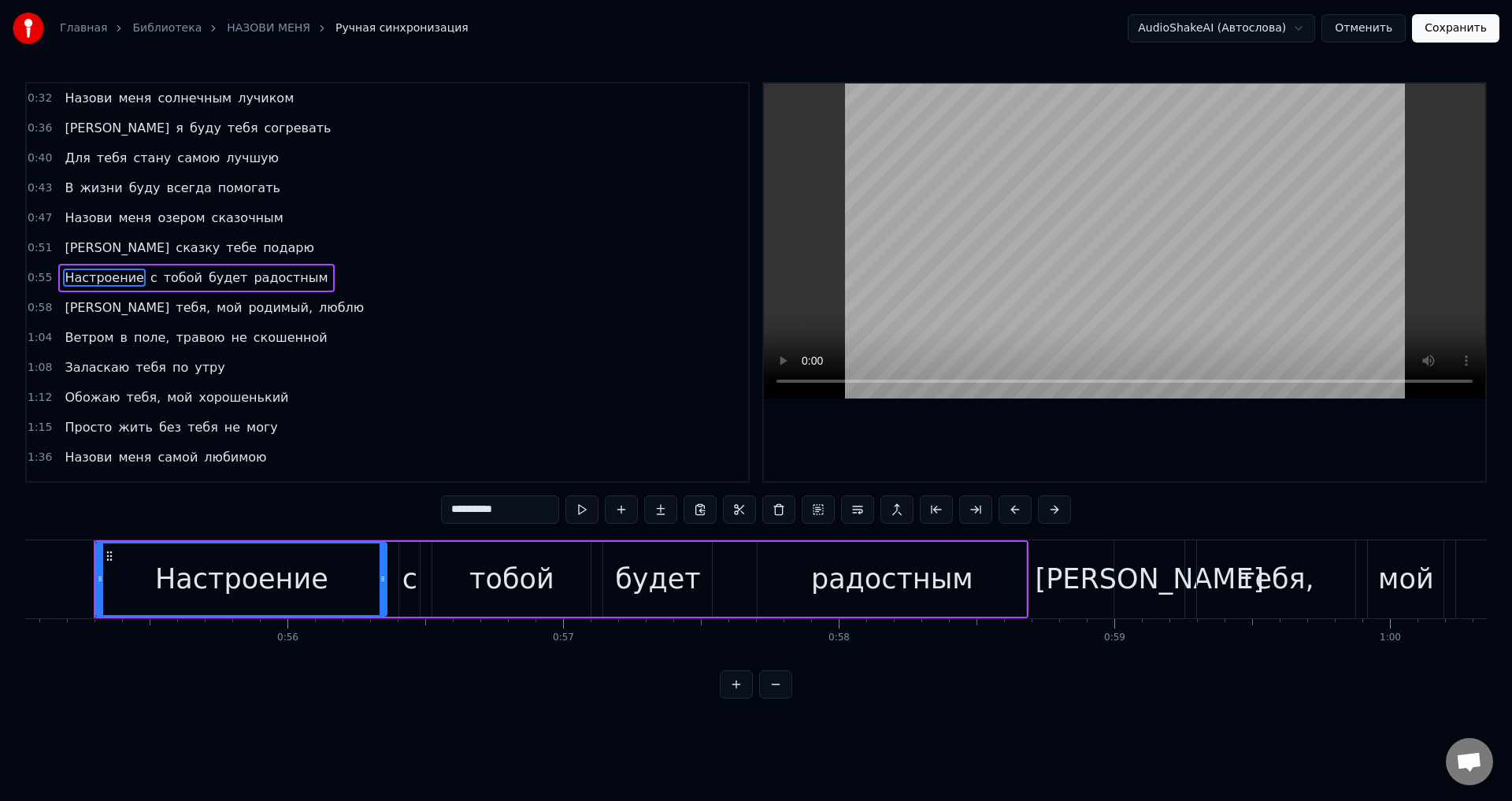
scroll to position [0, 15166]
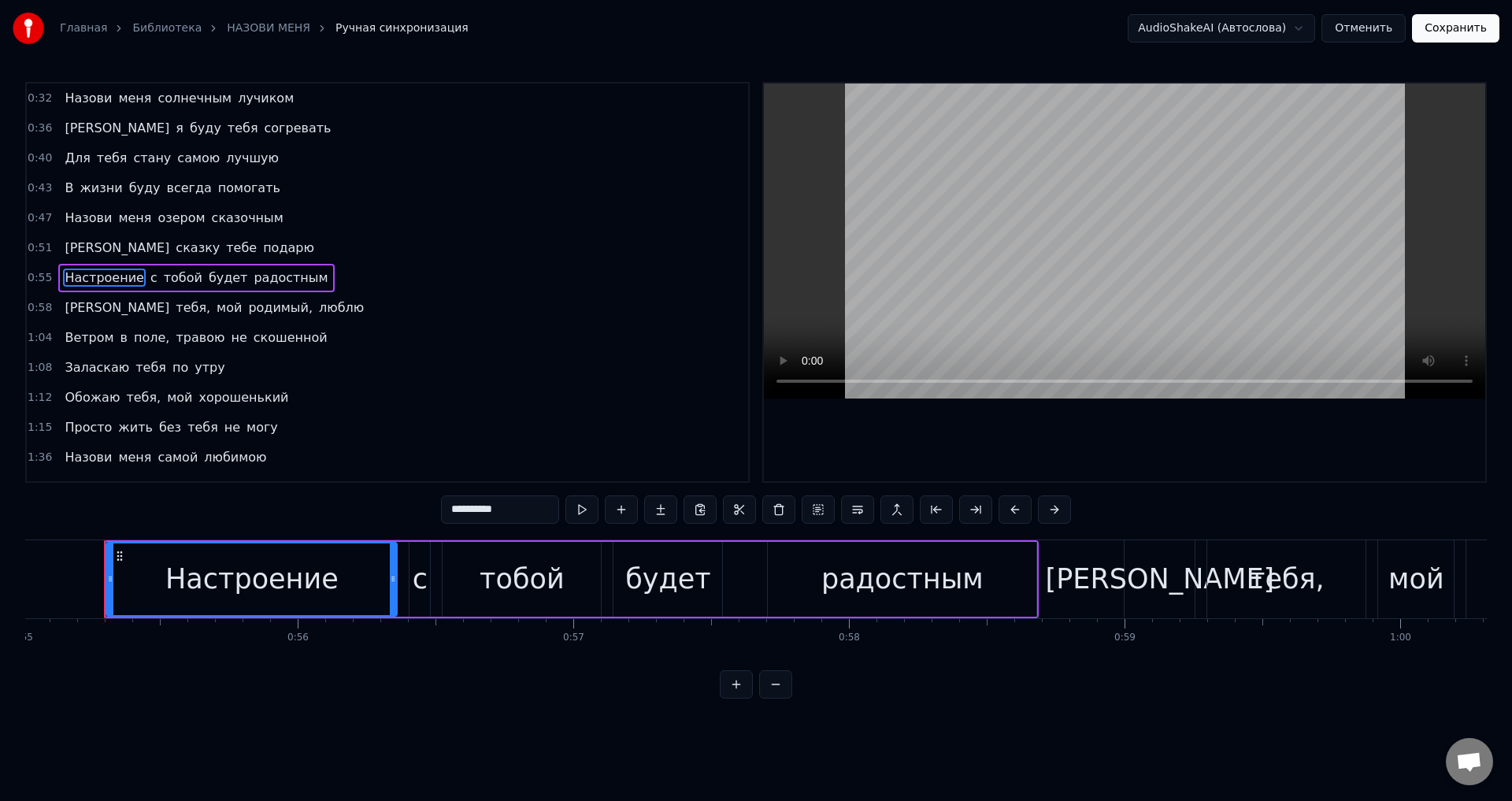
click at [174, 306] on span "тебя," at bounding box center [193, 307] width 38 height 18
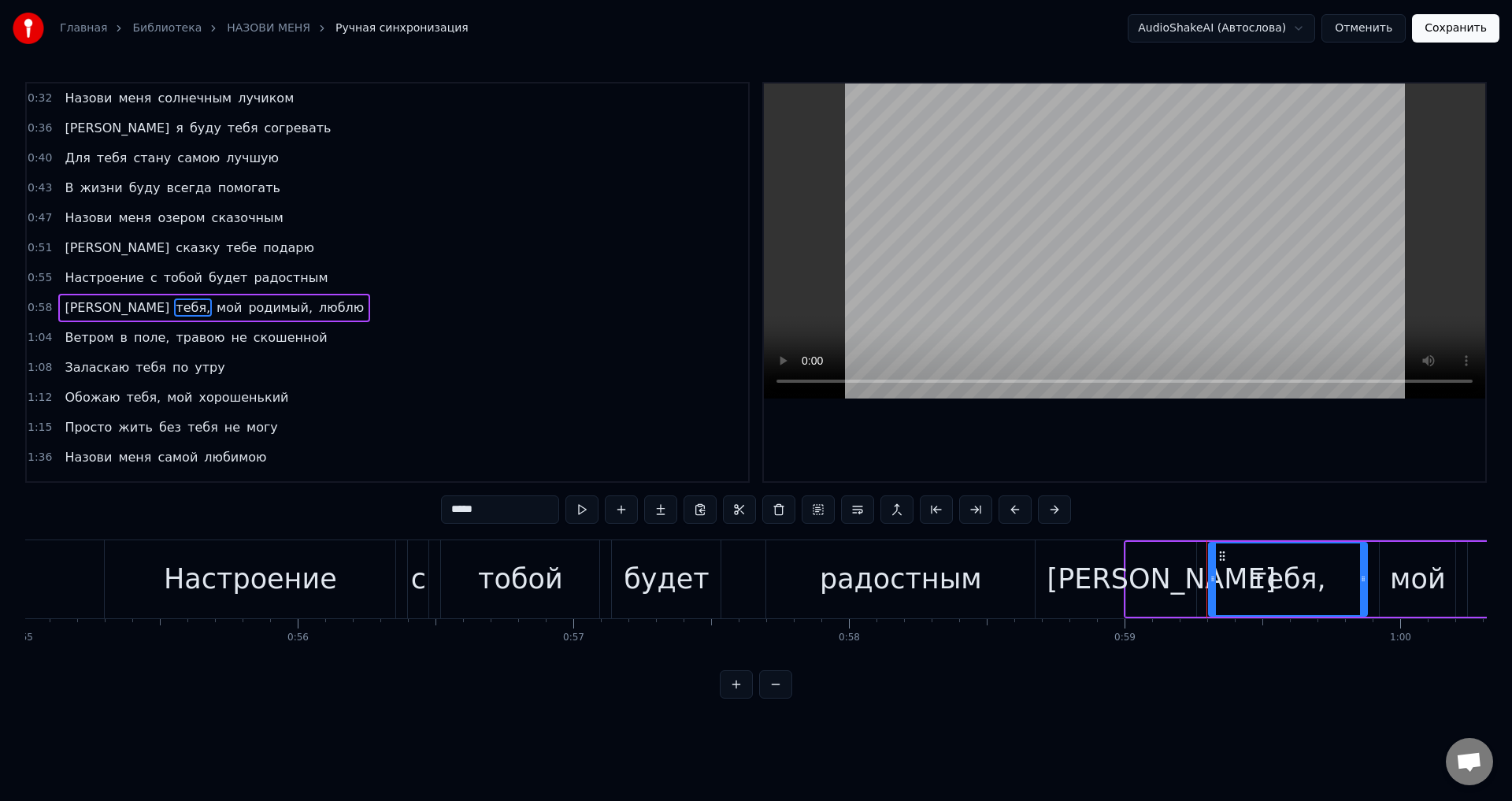
scroll to position [26, 0]
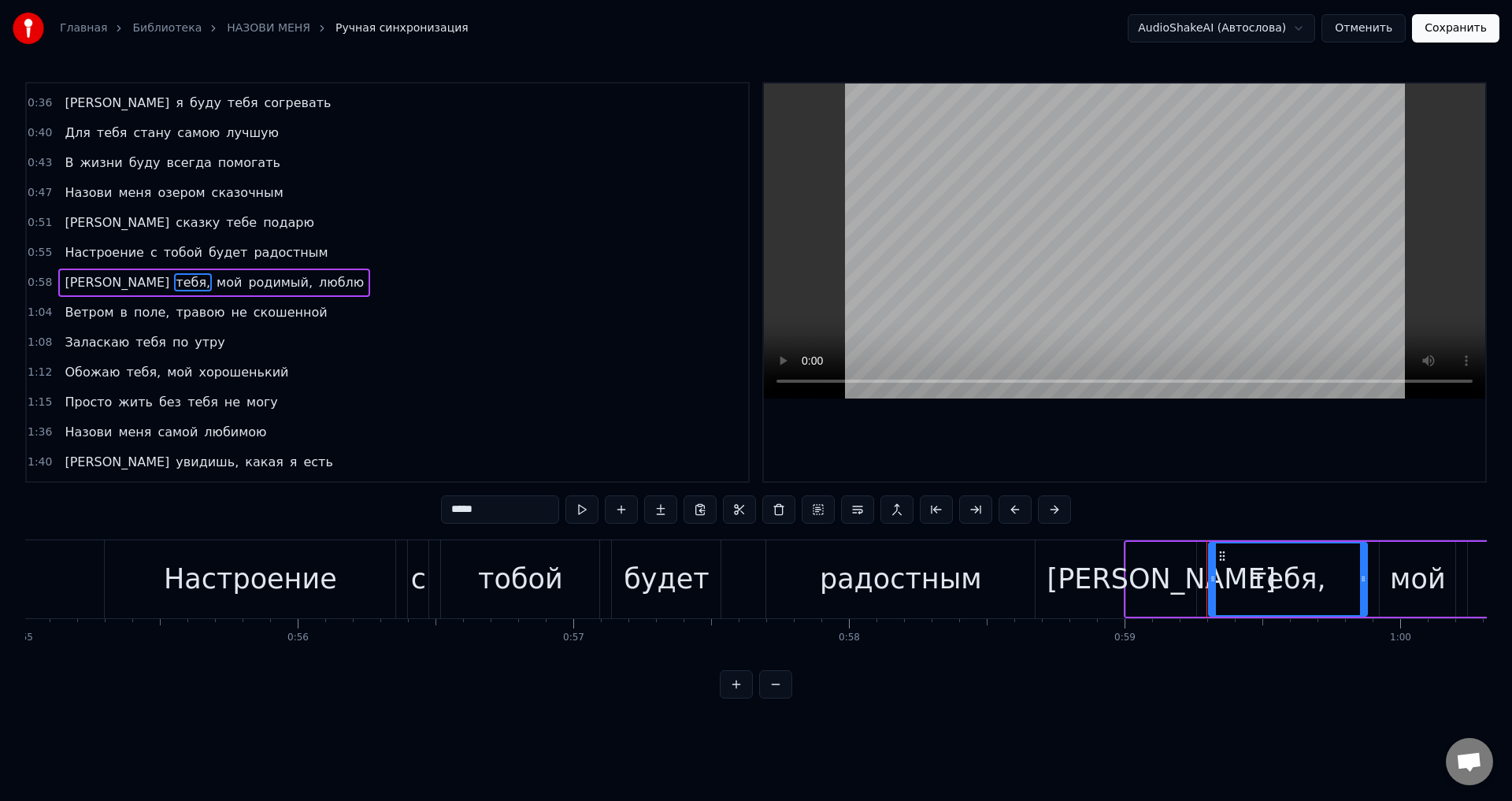
click at [507, 514] on input "*****" at bounding box center [500, 509] width 118 height 29
click at [242, 280] on span "родимый," at bounding box center [276, 282] width 67 height 18
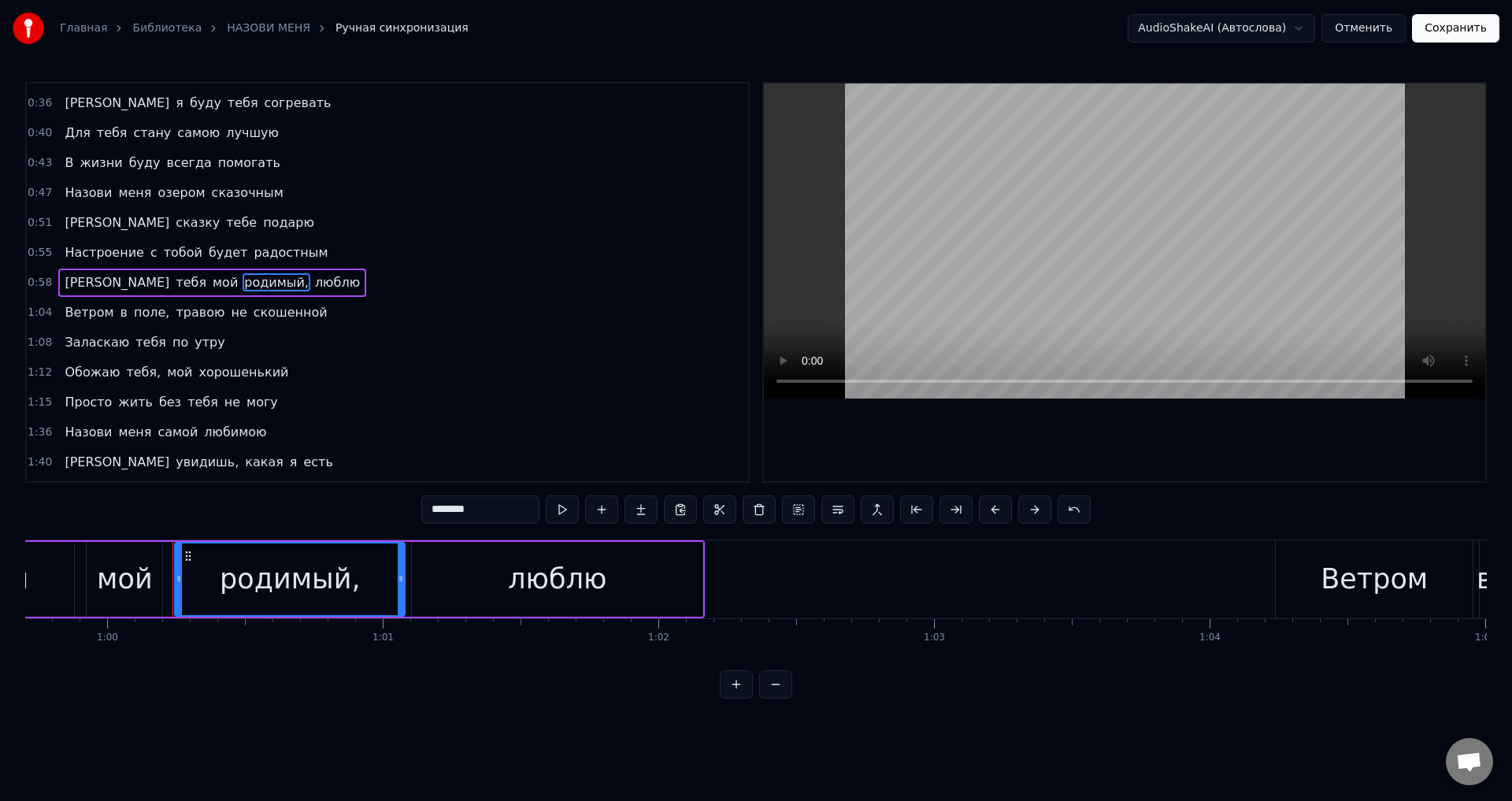
scroll to position [0, 16527]
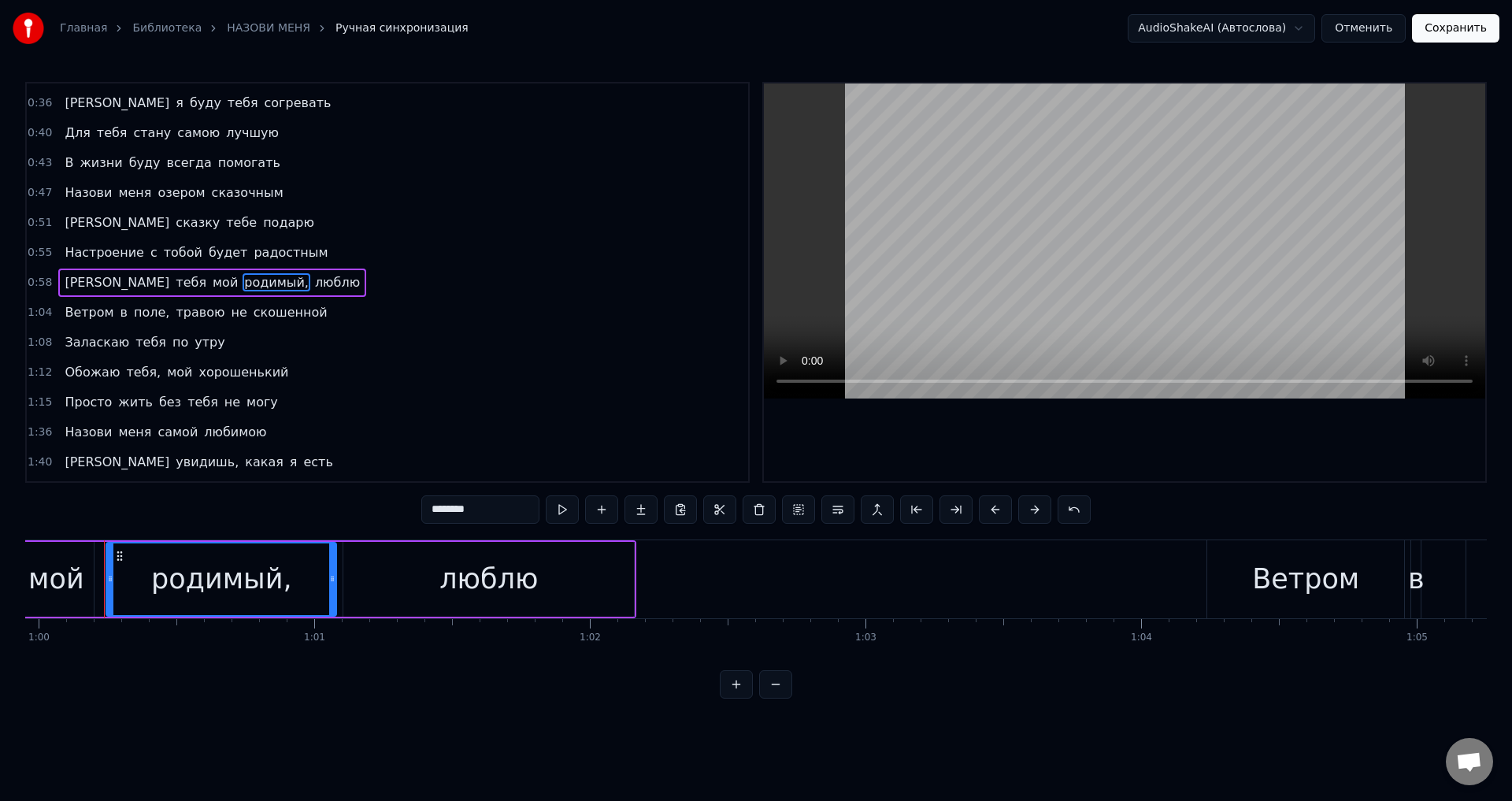
click at [491, 505] on input "********" at bounding box center [480, 509] width 118 height 29
click at [136, 311] on span "поле," at bounding box center [151, 312] width 39 height 18
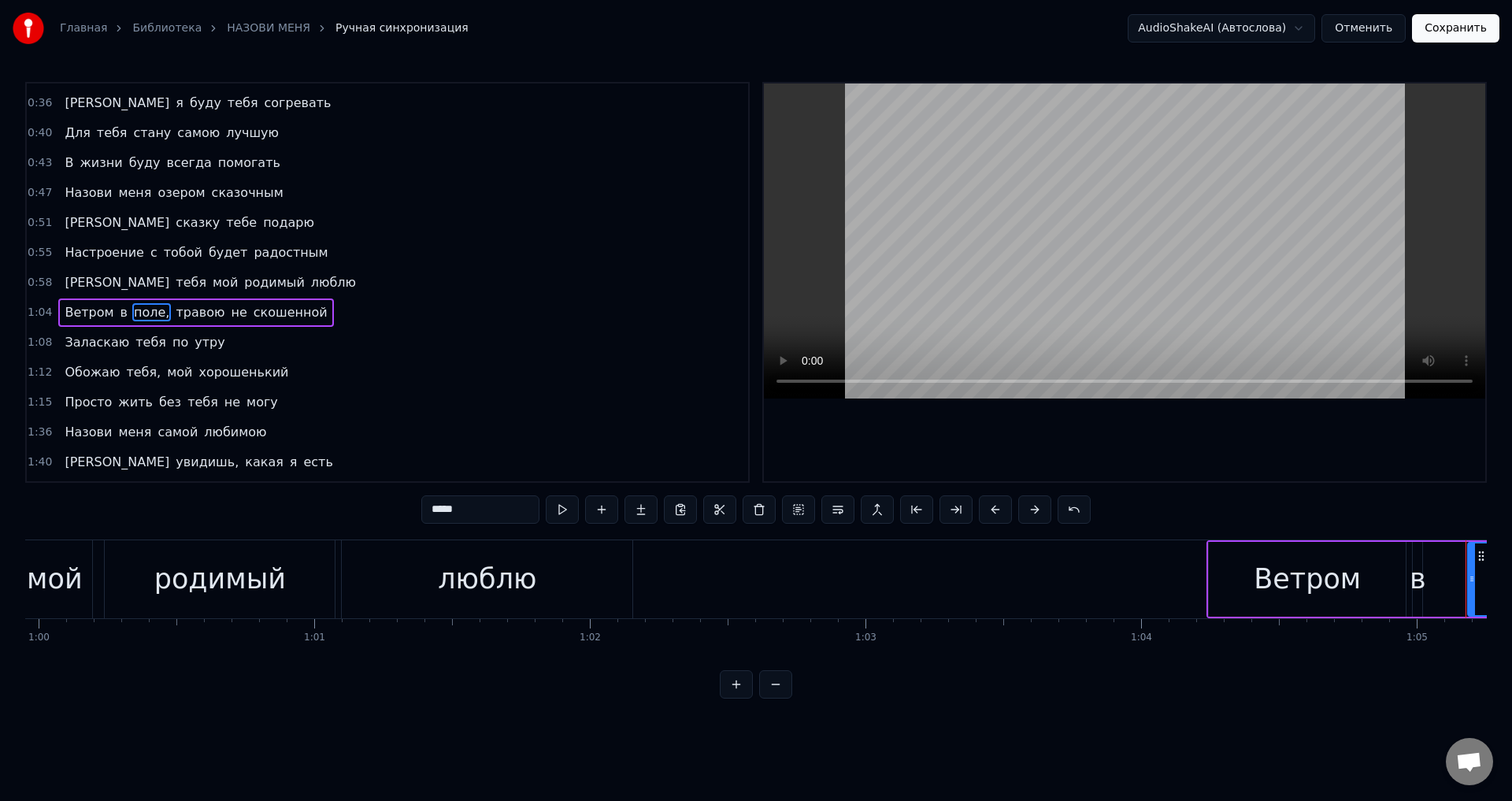
scroll to position [55, 0]
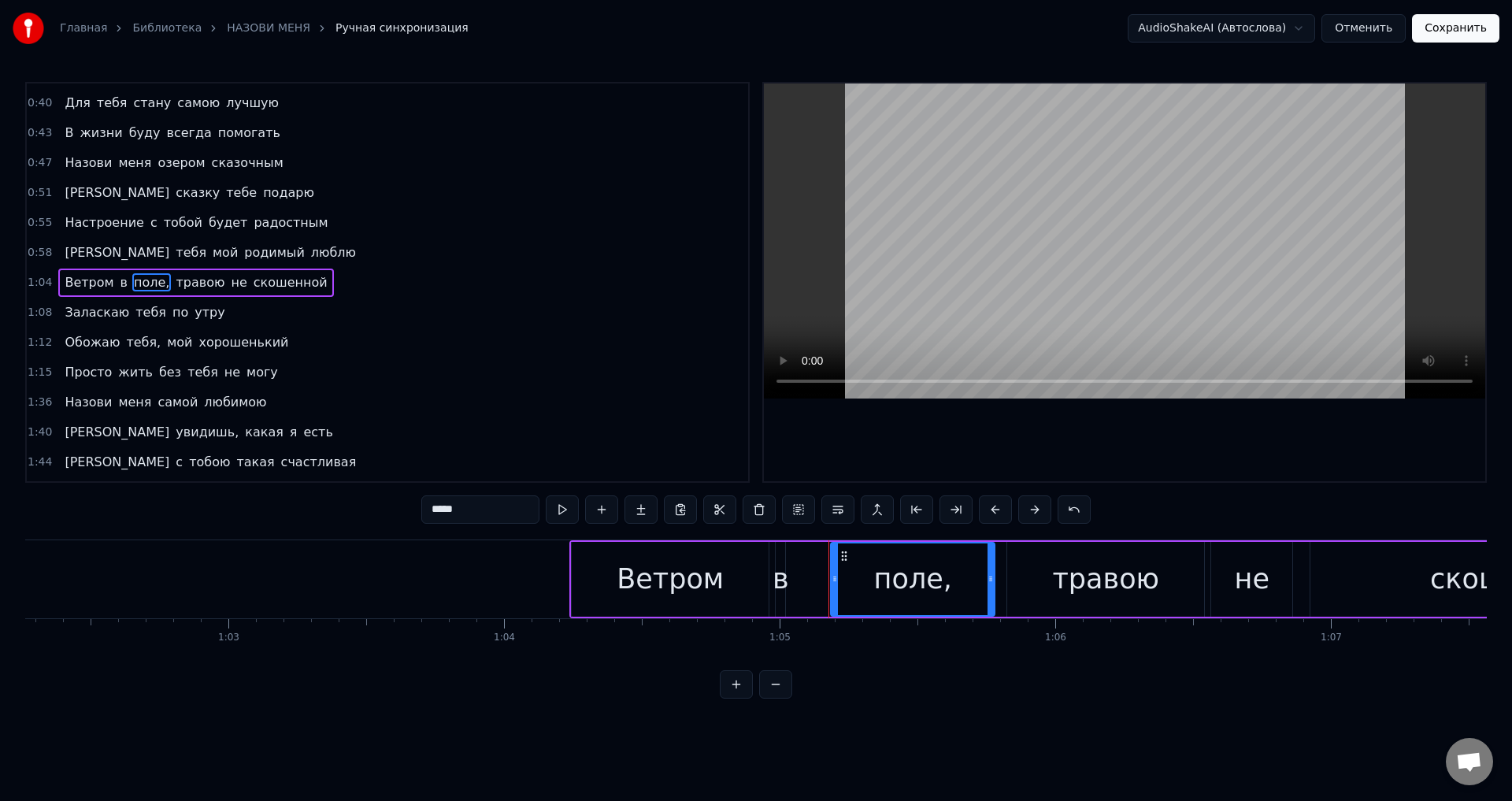
click at [488, 511] on input "*****" at bounding box center [480, 509] width 118 height 29
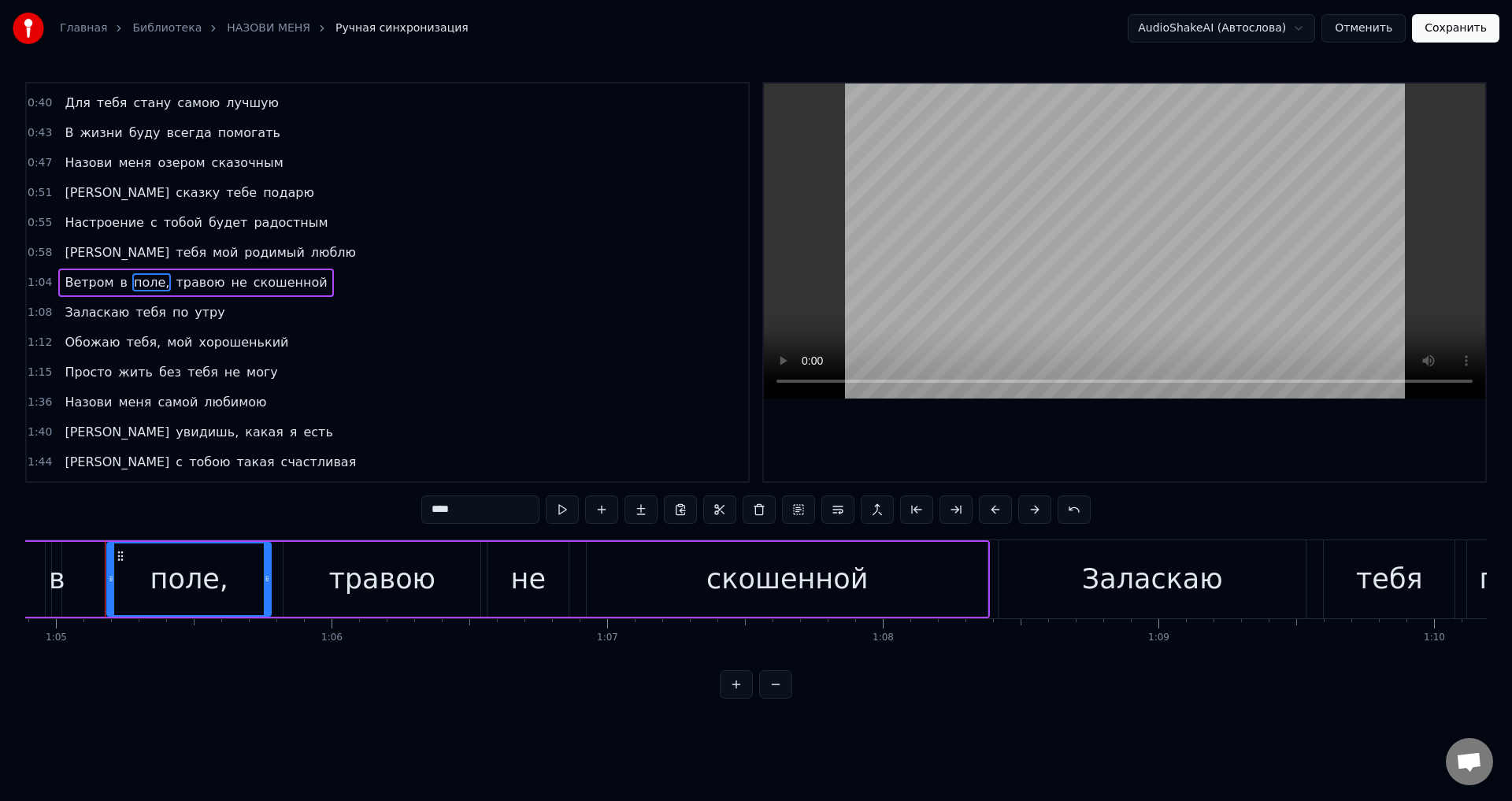
scroll to position [0, 17889]
drag, startPoint x: 137, startPoint y: 338, endPoint x: 208, endPoint y: 395, distance: 91.0
click at [136, 338] on span "тебя," at bounding box center [144, 342] width 38 height 18
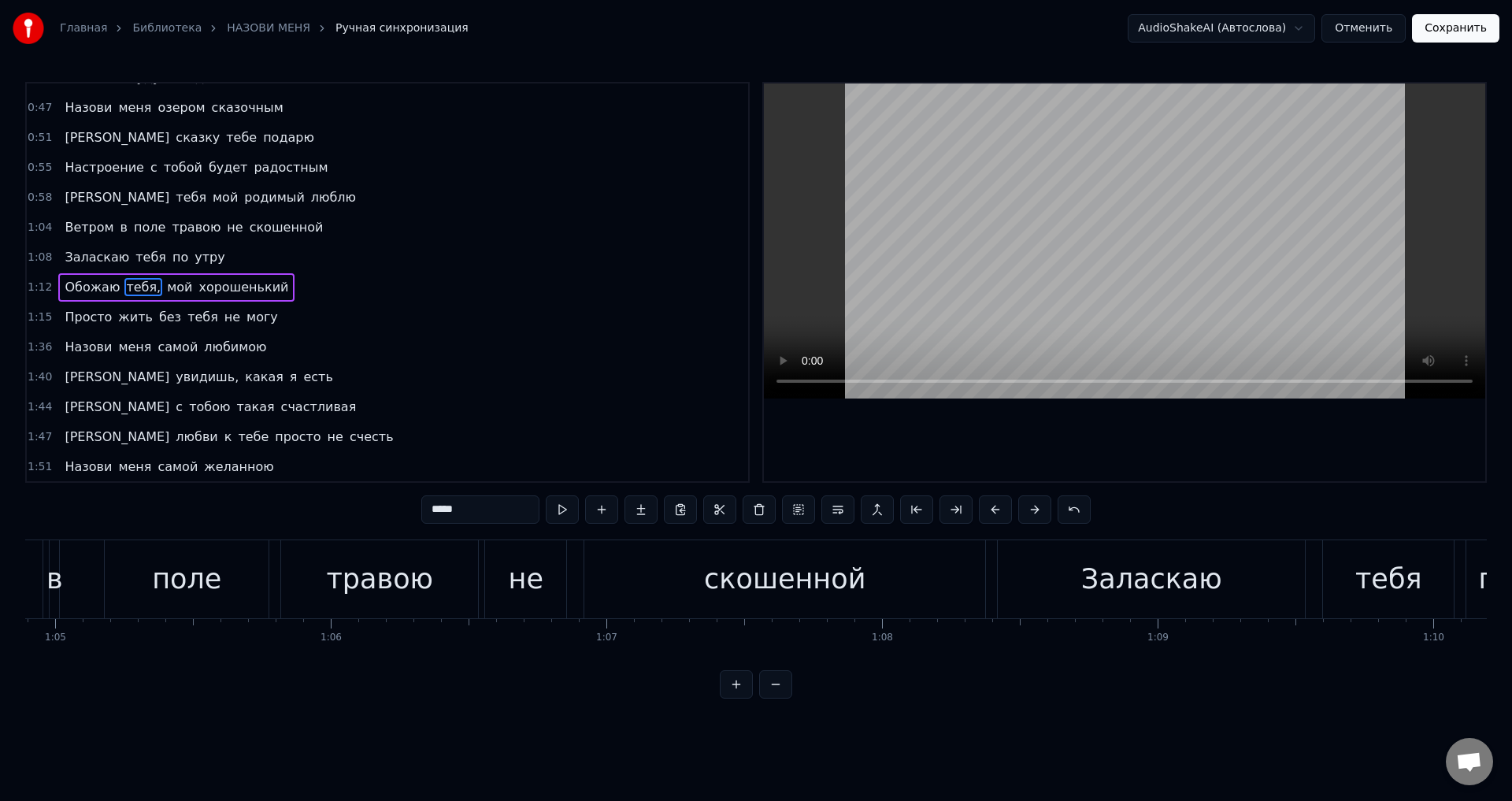
scroll to position [115, 0]
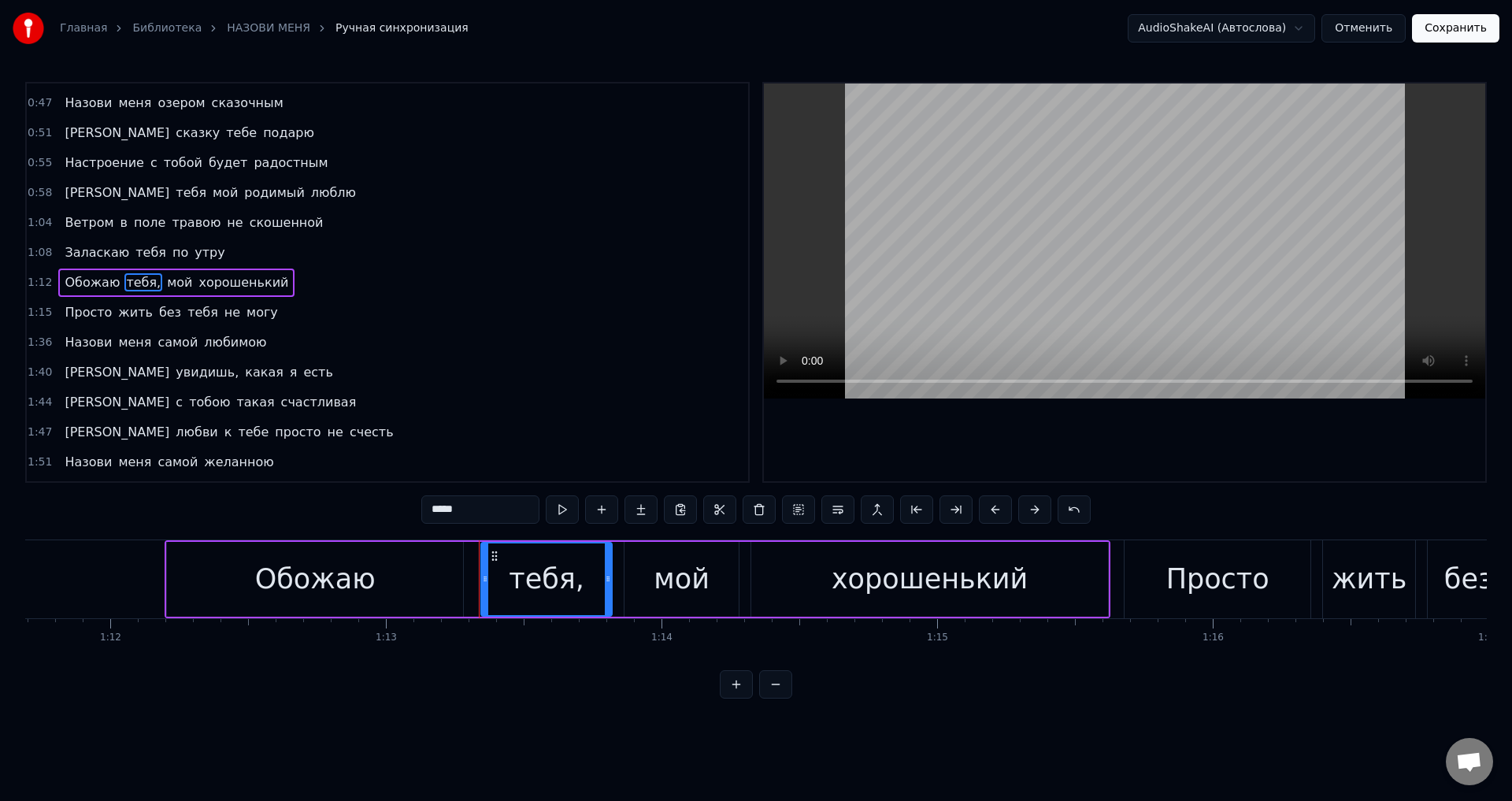
click at [479, 512] on input "*****" at bounding box center [480, 509] width 118 height 29
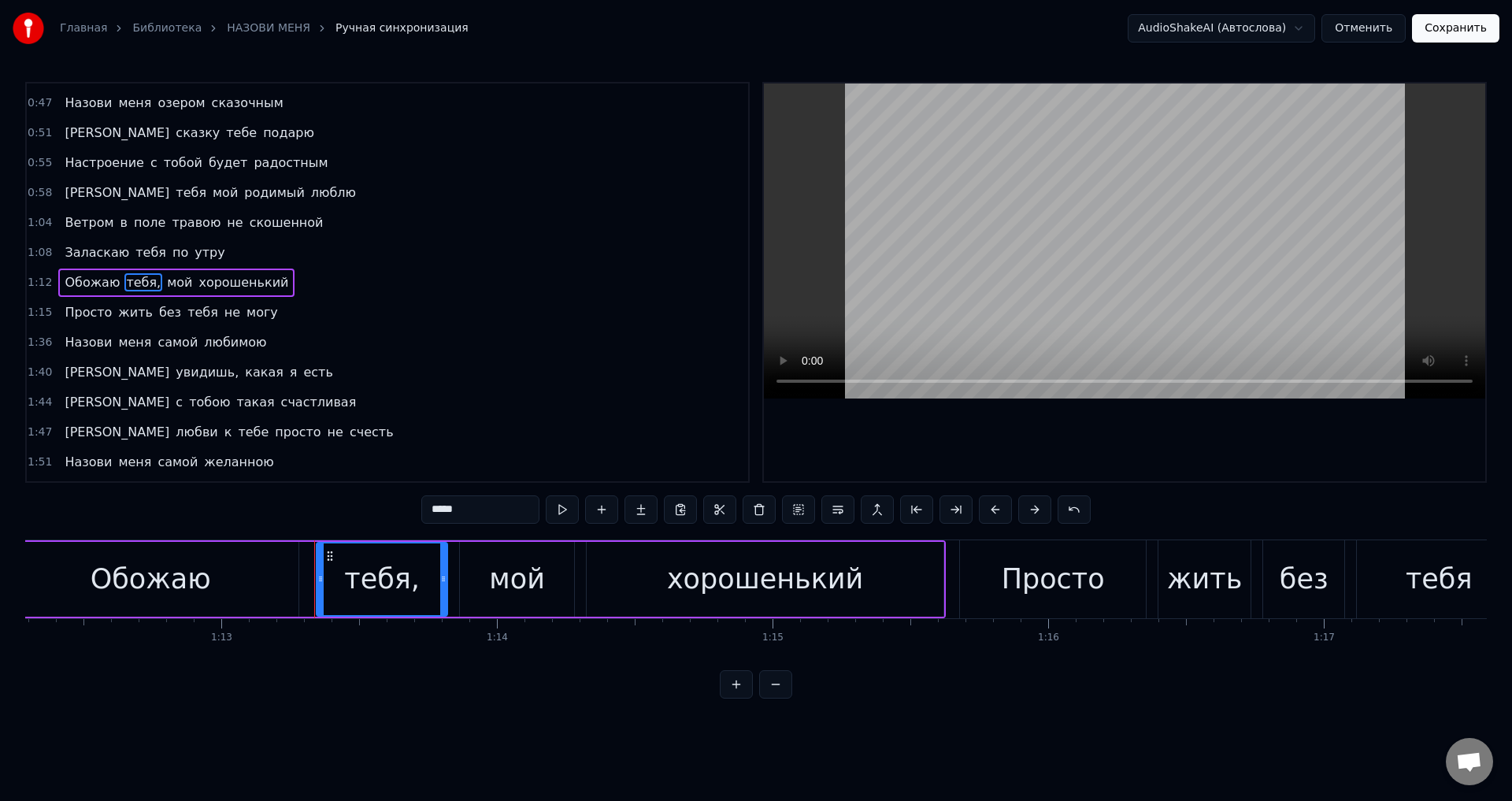
scroll to position [0, 20139]
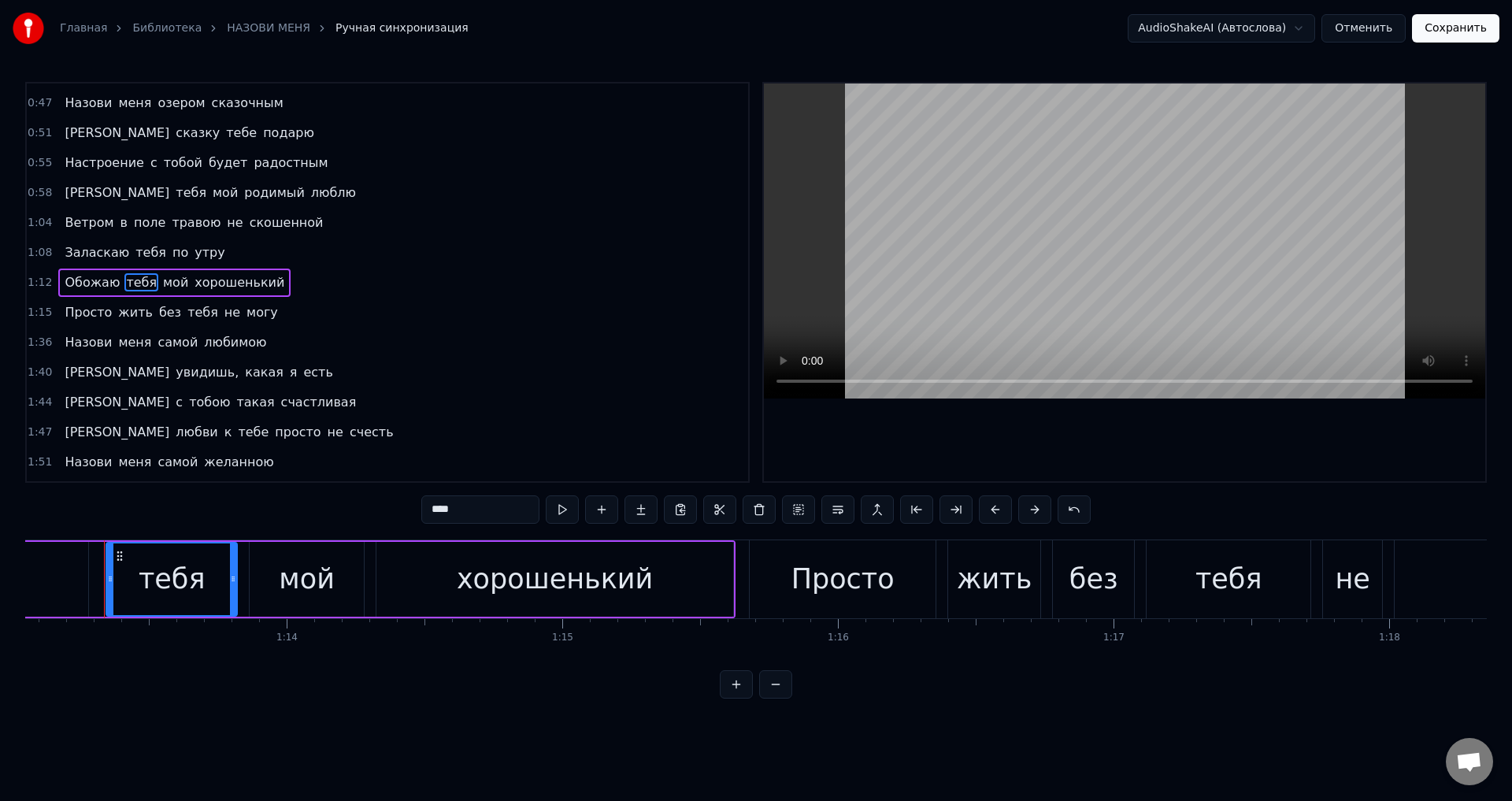
drag, startPoint x: 116, startPoint y: 372, endPoint x: 124, endPoint y: 383, distance: 13.6
click at [174, 372] on span "увидишь," at bounding box center [207, 372] width 67 height 18
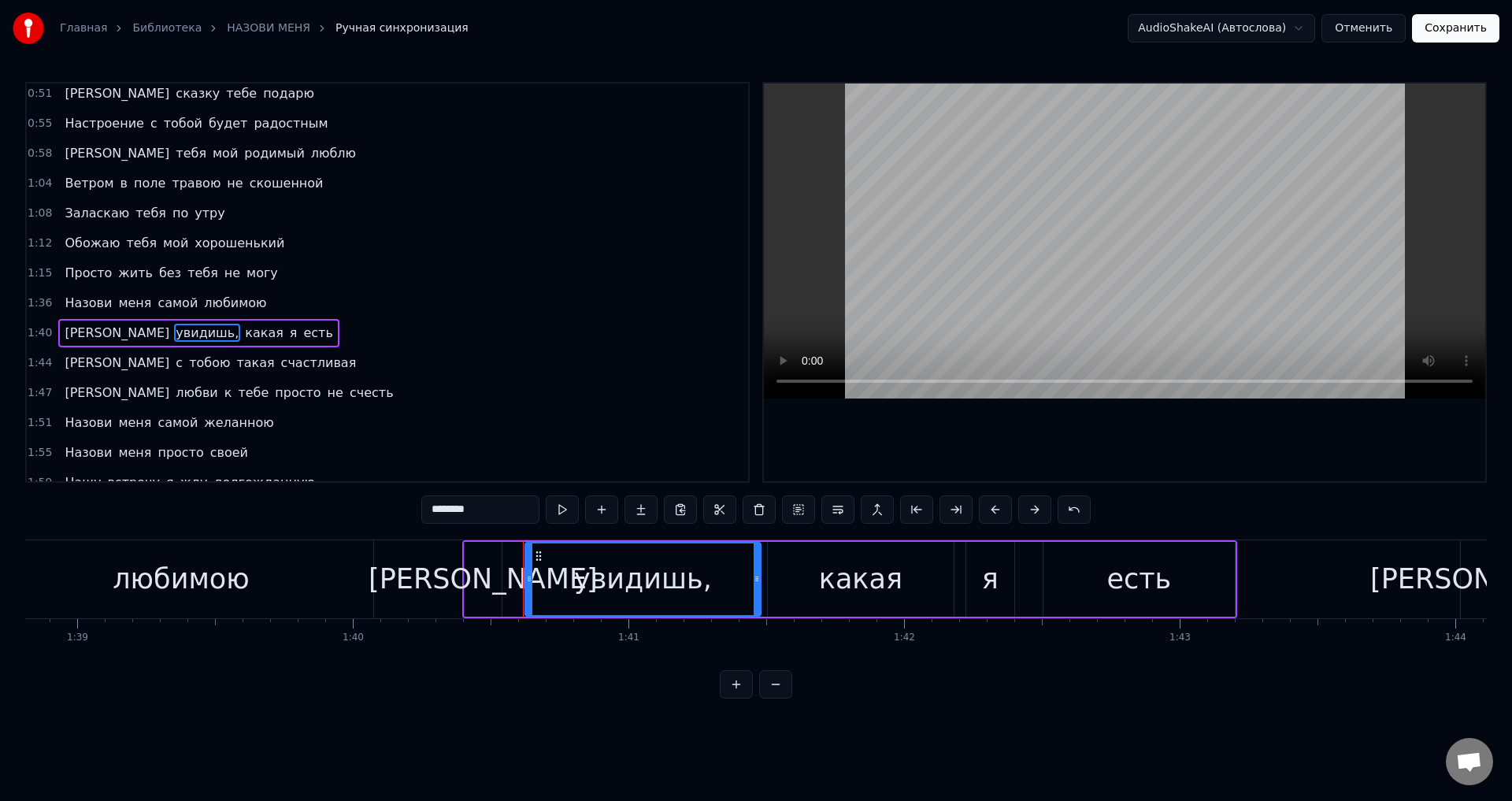
scroll to position [0, 27659]
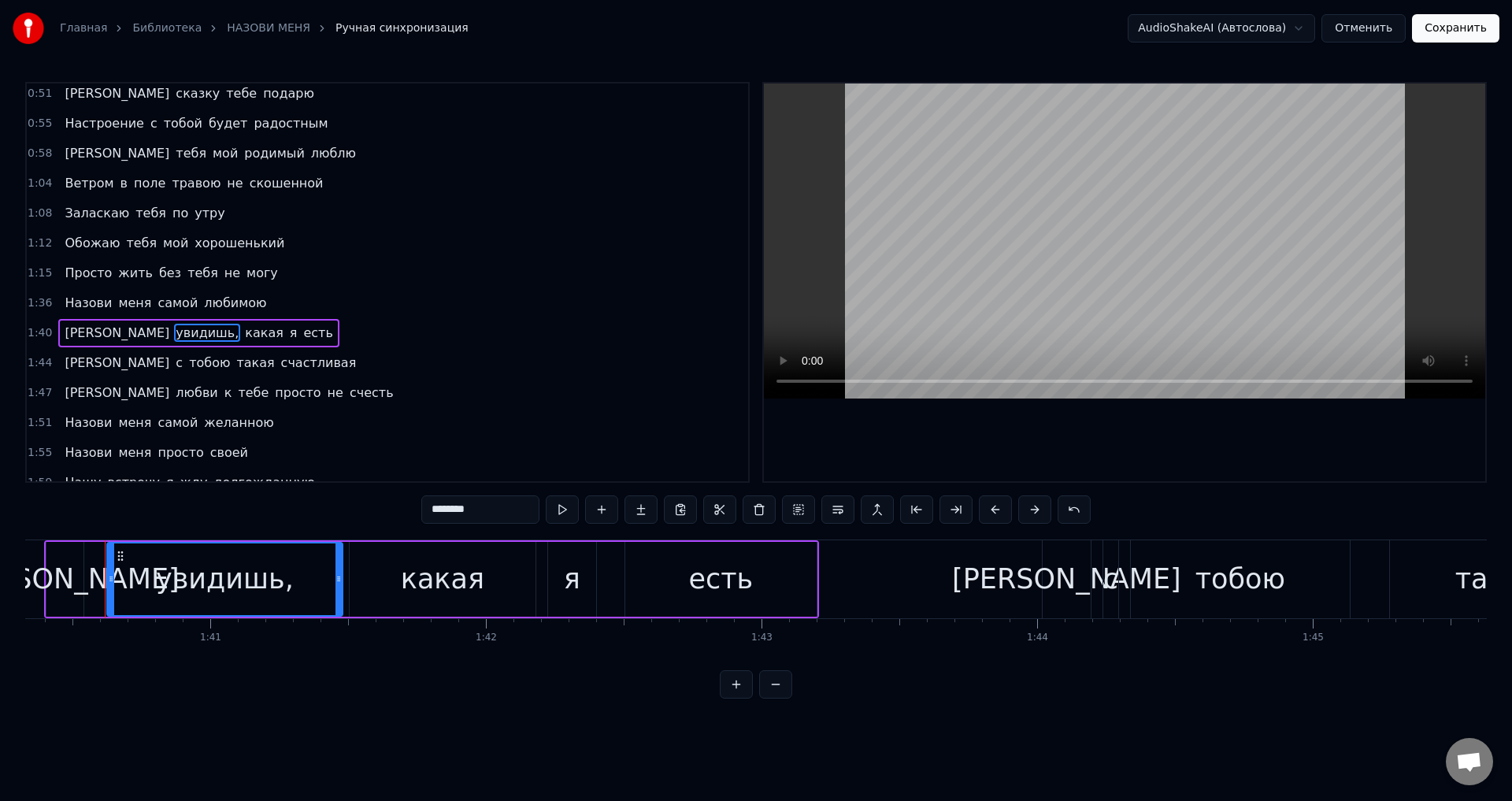
click at [489, 505] on input "********" at bounding box center [480, 509] width 118 height 29
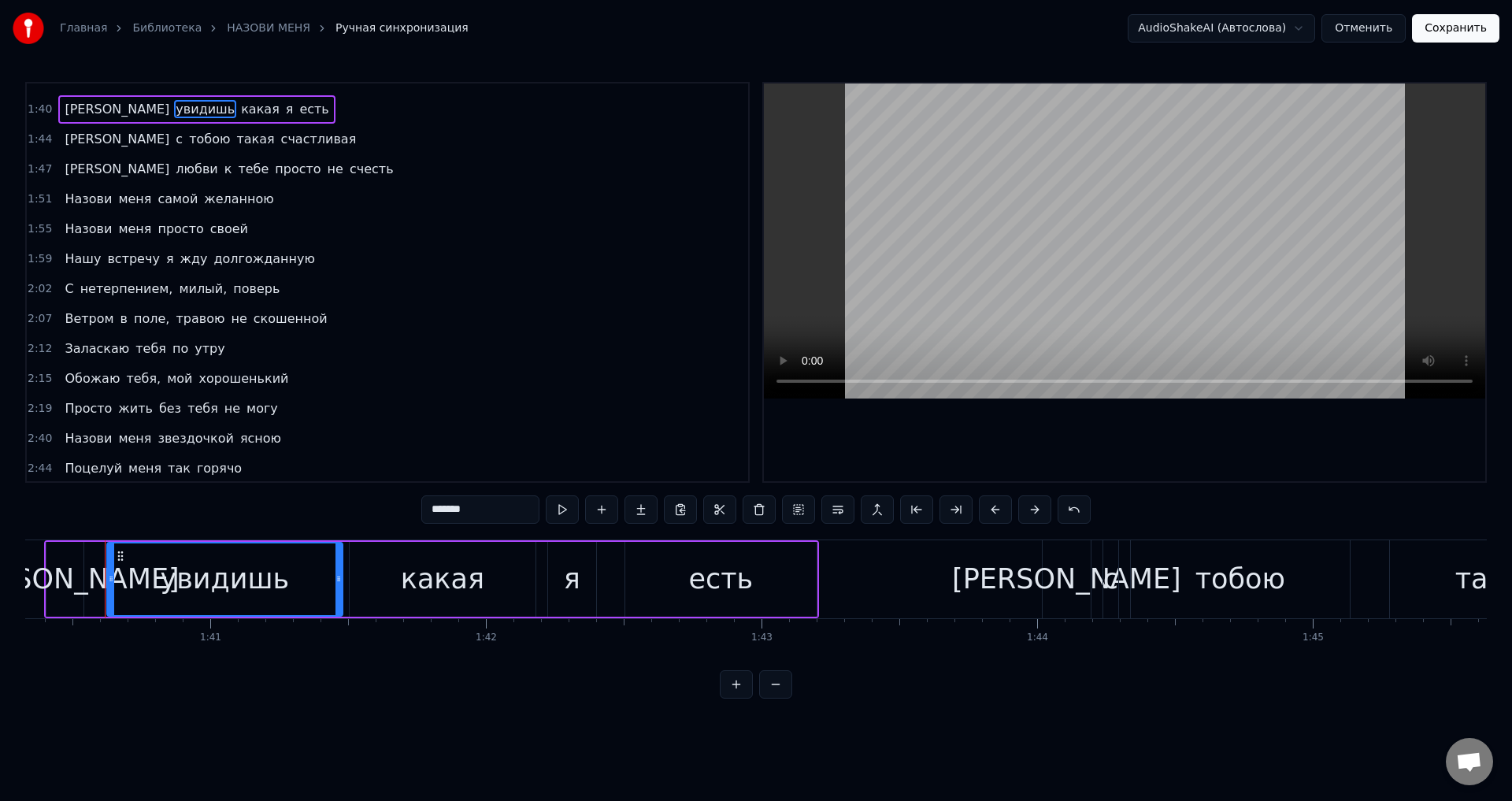
scroll to position [391, 0]
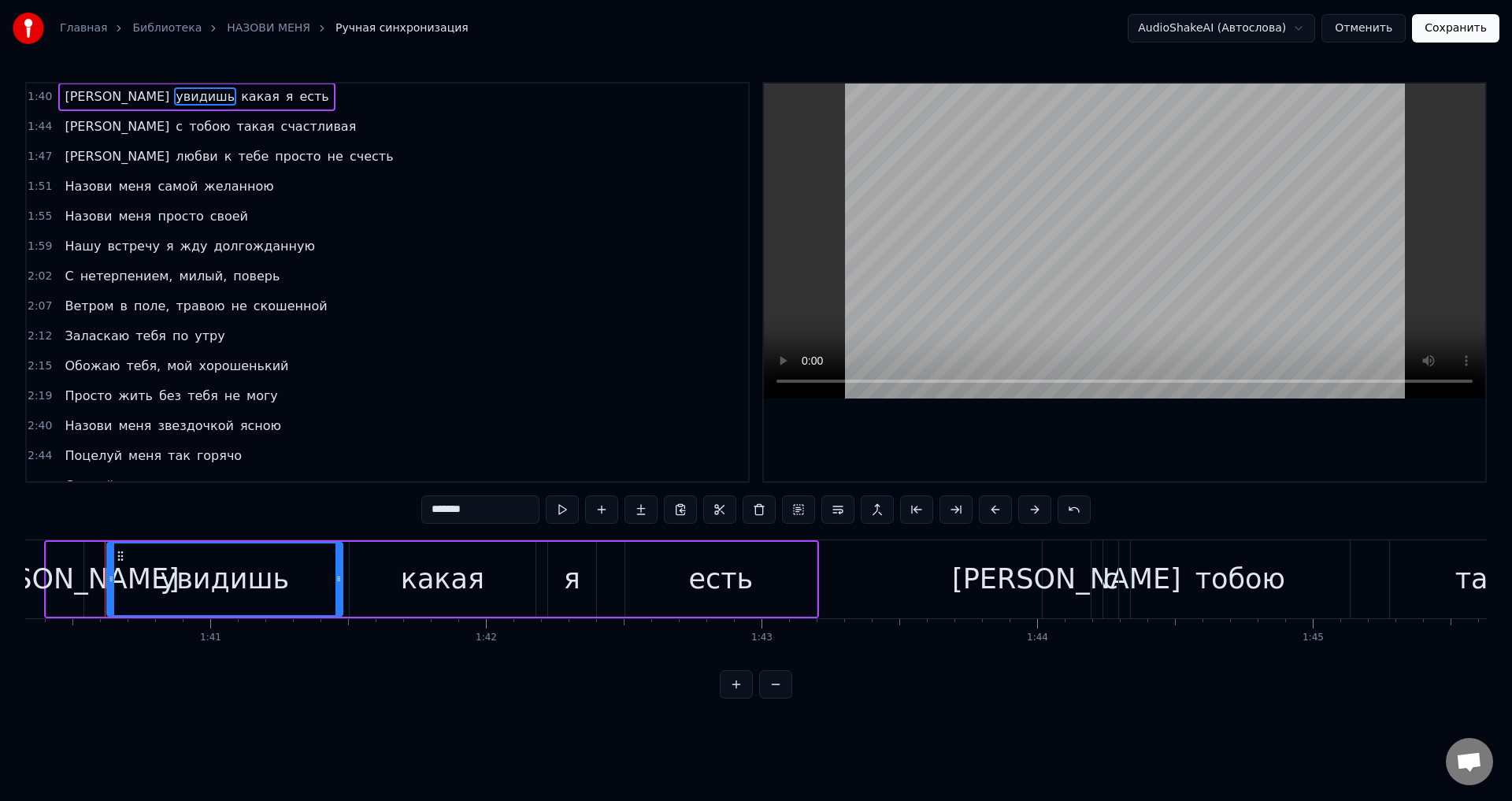
click at [122, 276] on span "нетерпением," at bounding box center [126, 276] width 96 height 18
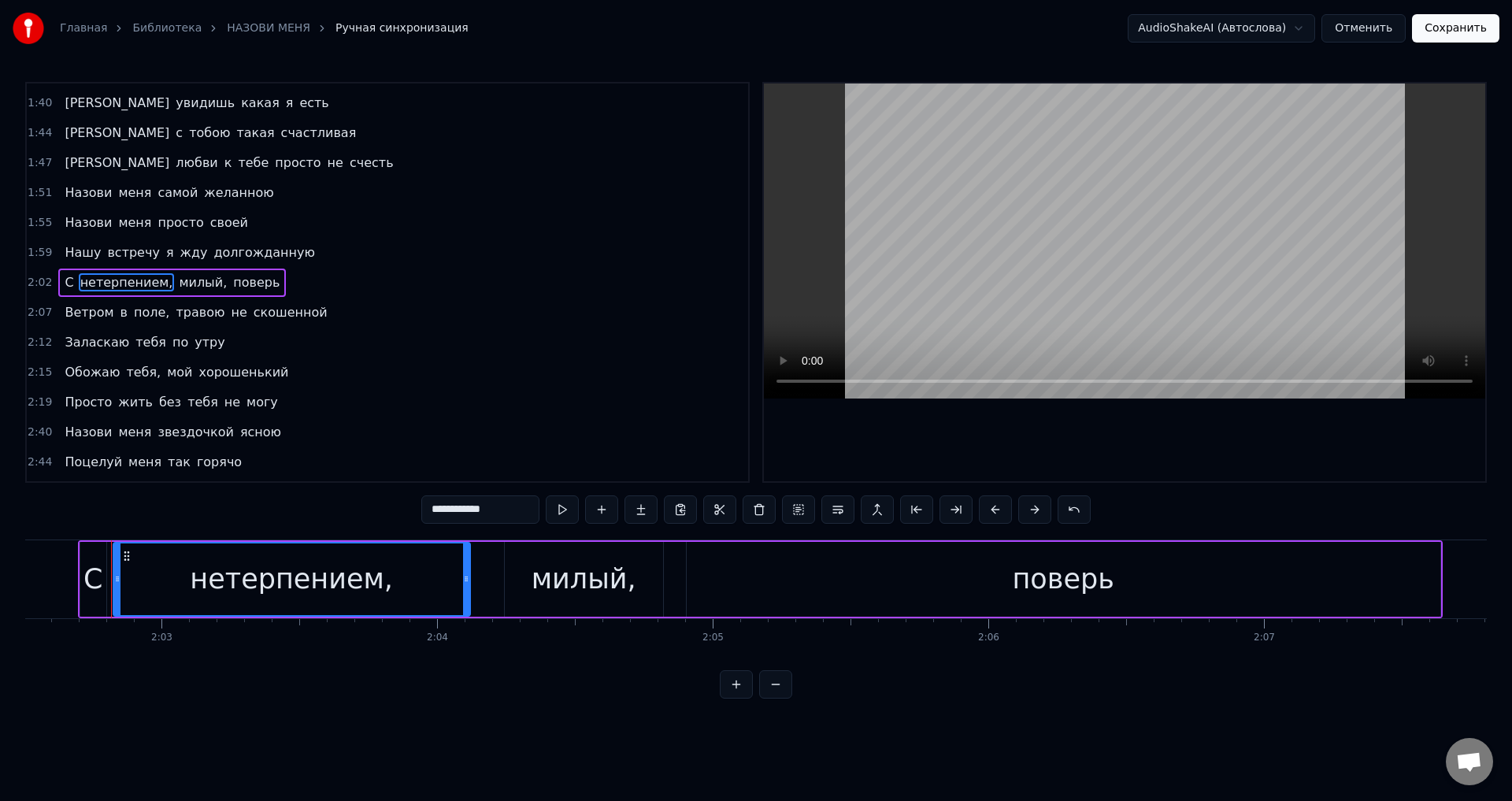
scroll to position [0, 33779]
click at [520, 513] on input "**********" at bounding box center [480, 509] width 118 height 29
click at [133, 312] on span "поле," at bounding box center [151, 312] width 39 height 18
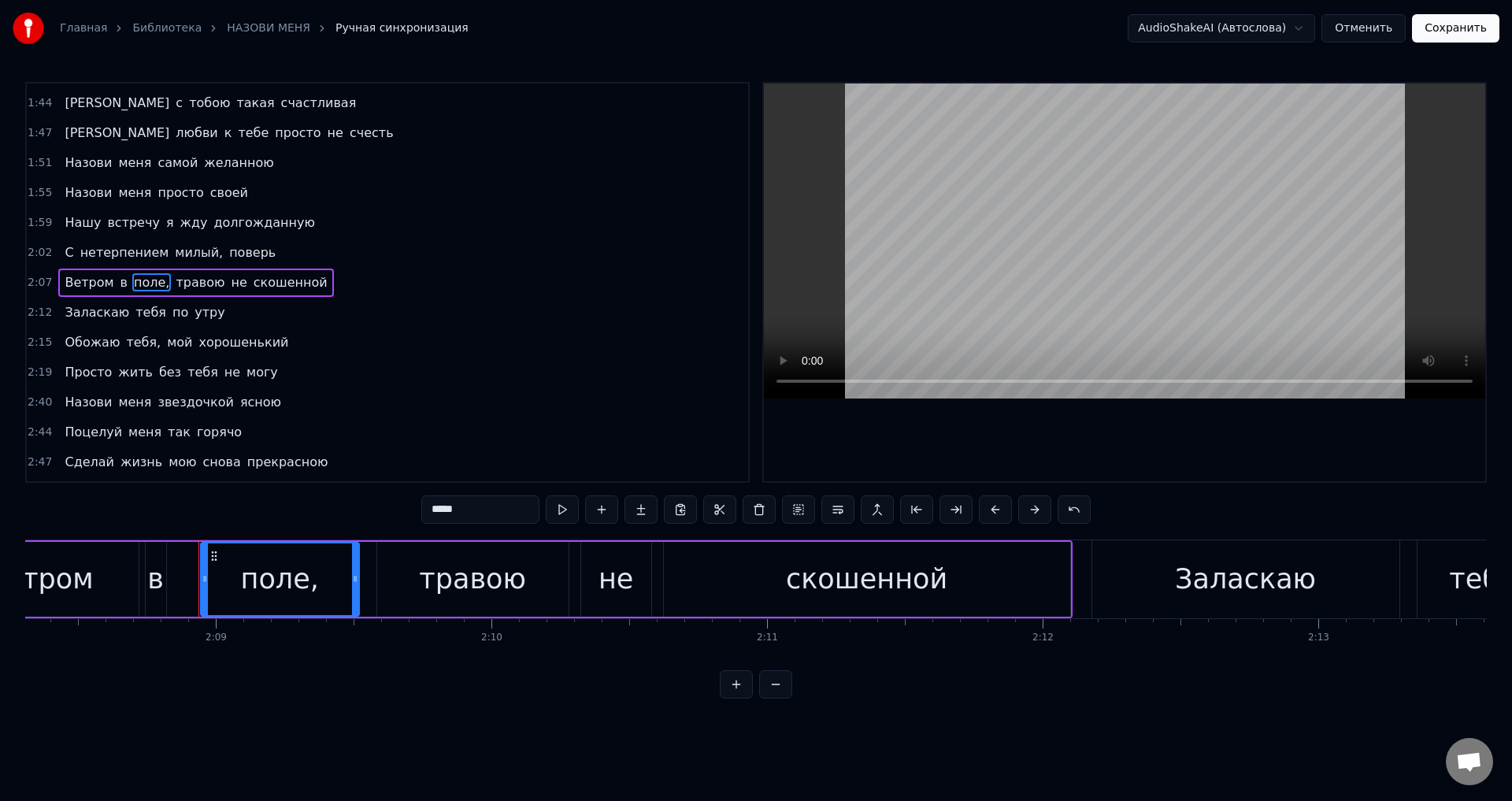
scroll to position [0, 35466]
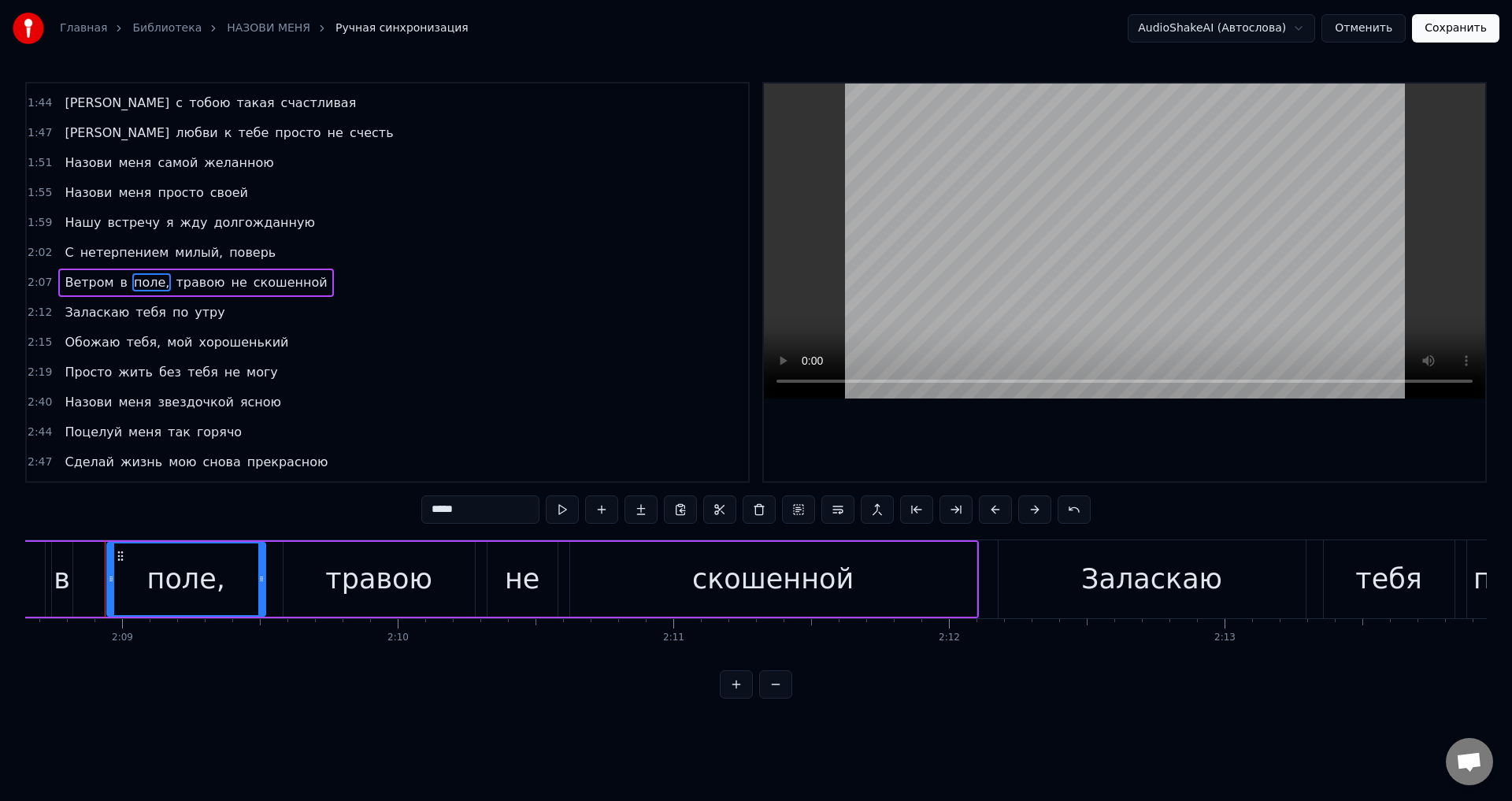
click at [486, 508] on input "*****" at bounding box center [480, 509] width 118 height 29
click at [183, 256] on span "милый," at bounding box center [199, 252] width 51 height 18
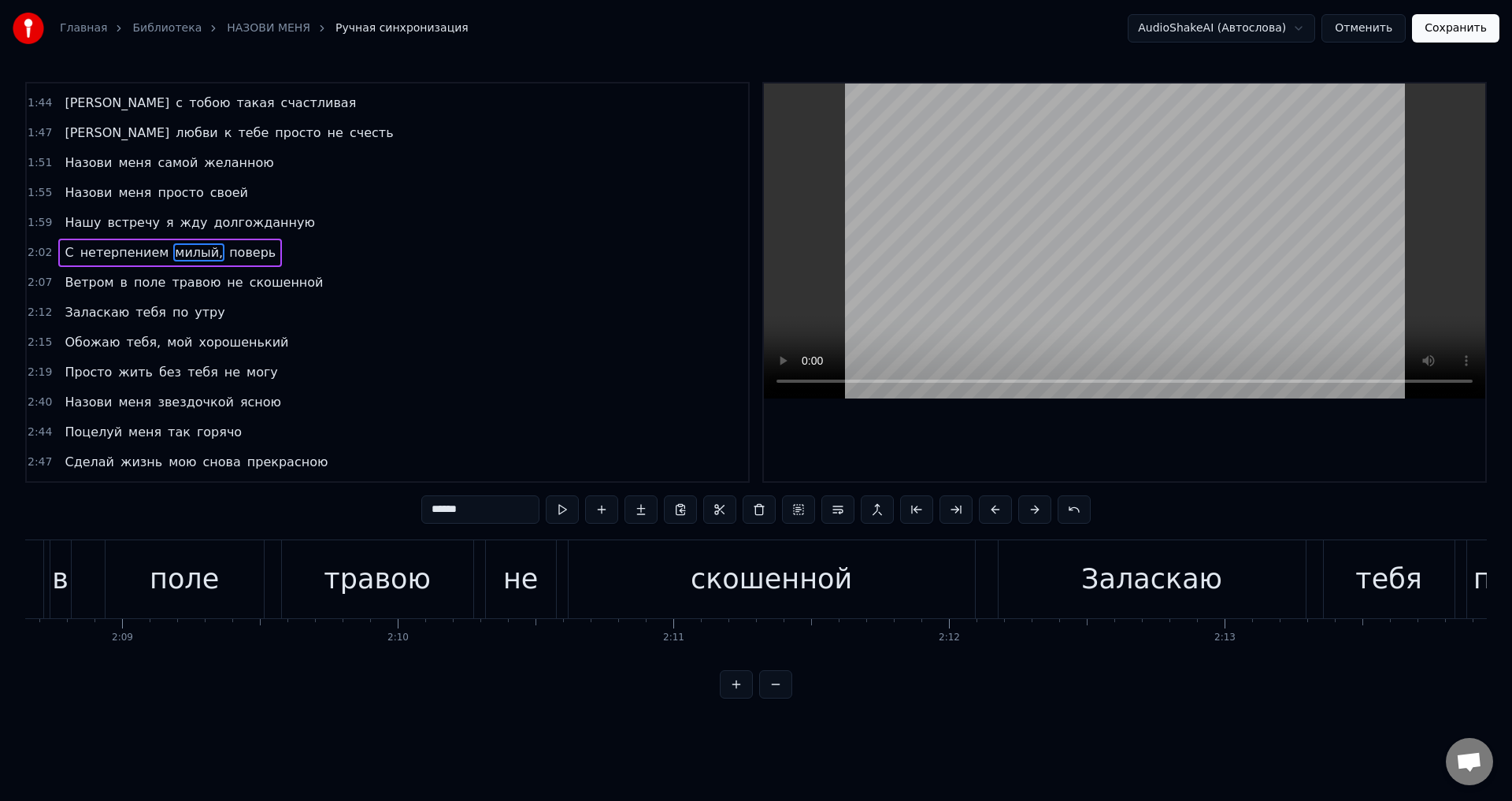
scroll to position [384, 0]
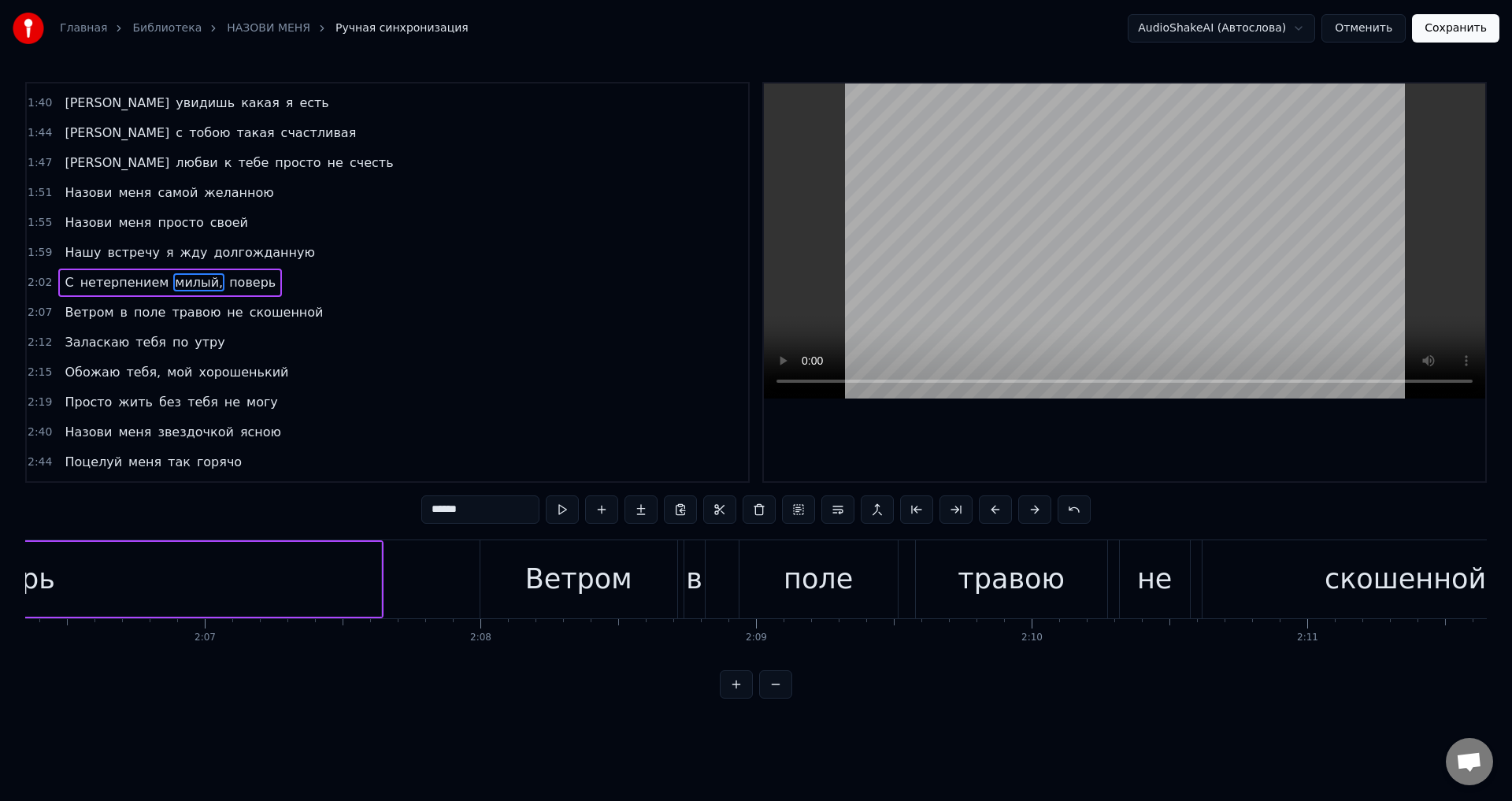
click at [489, 503] on input "******" at bounding box center [480, 509] width 118 height 29
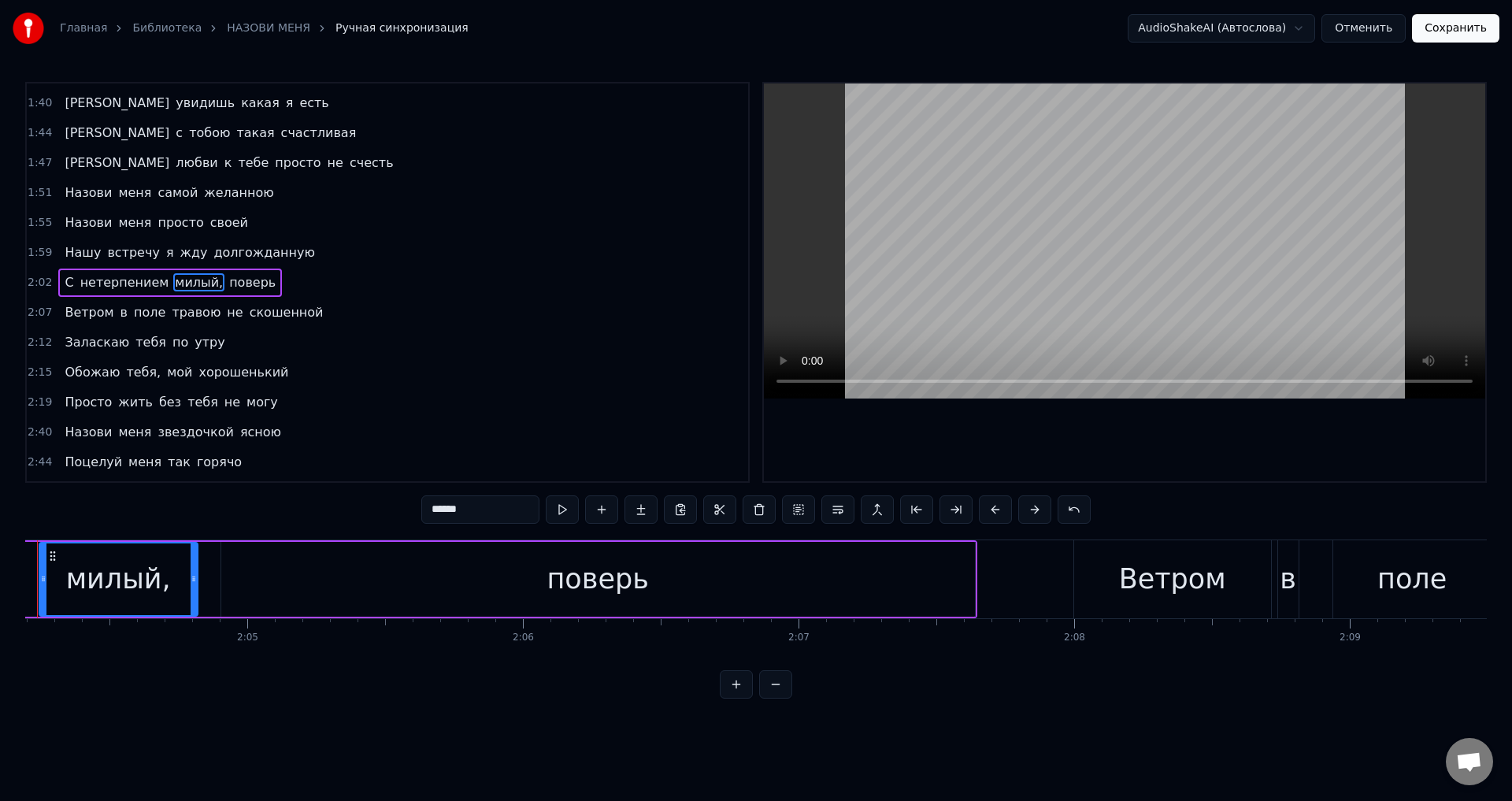
scroll to position [0, 34170]
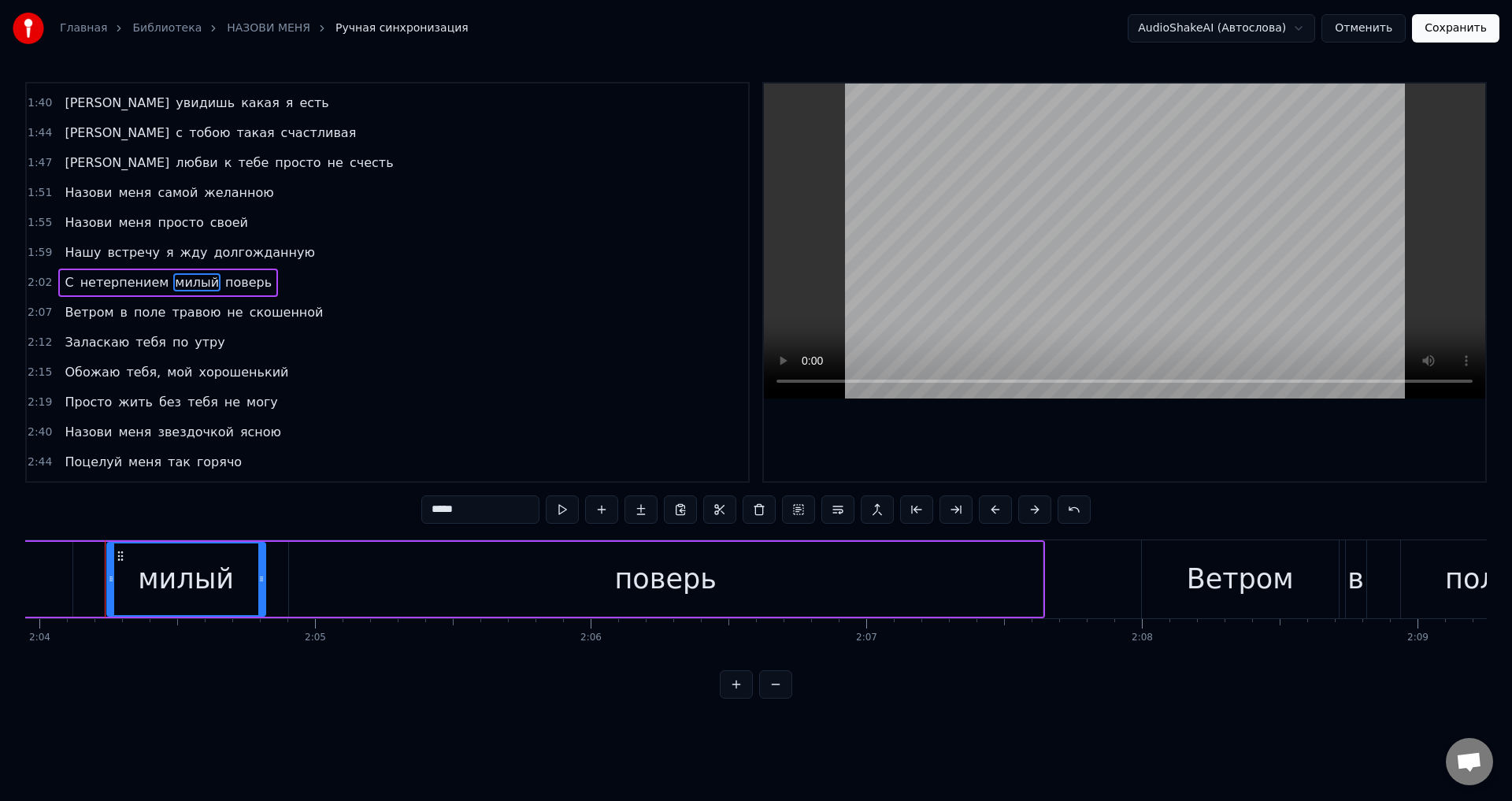
click at [131, 375] on span "тебя," at bounding box center [144, 372] width 38 height 18
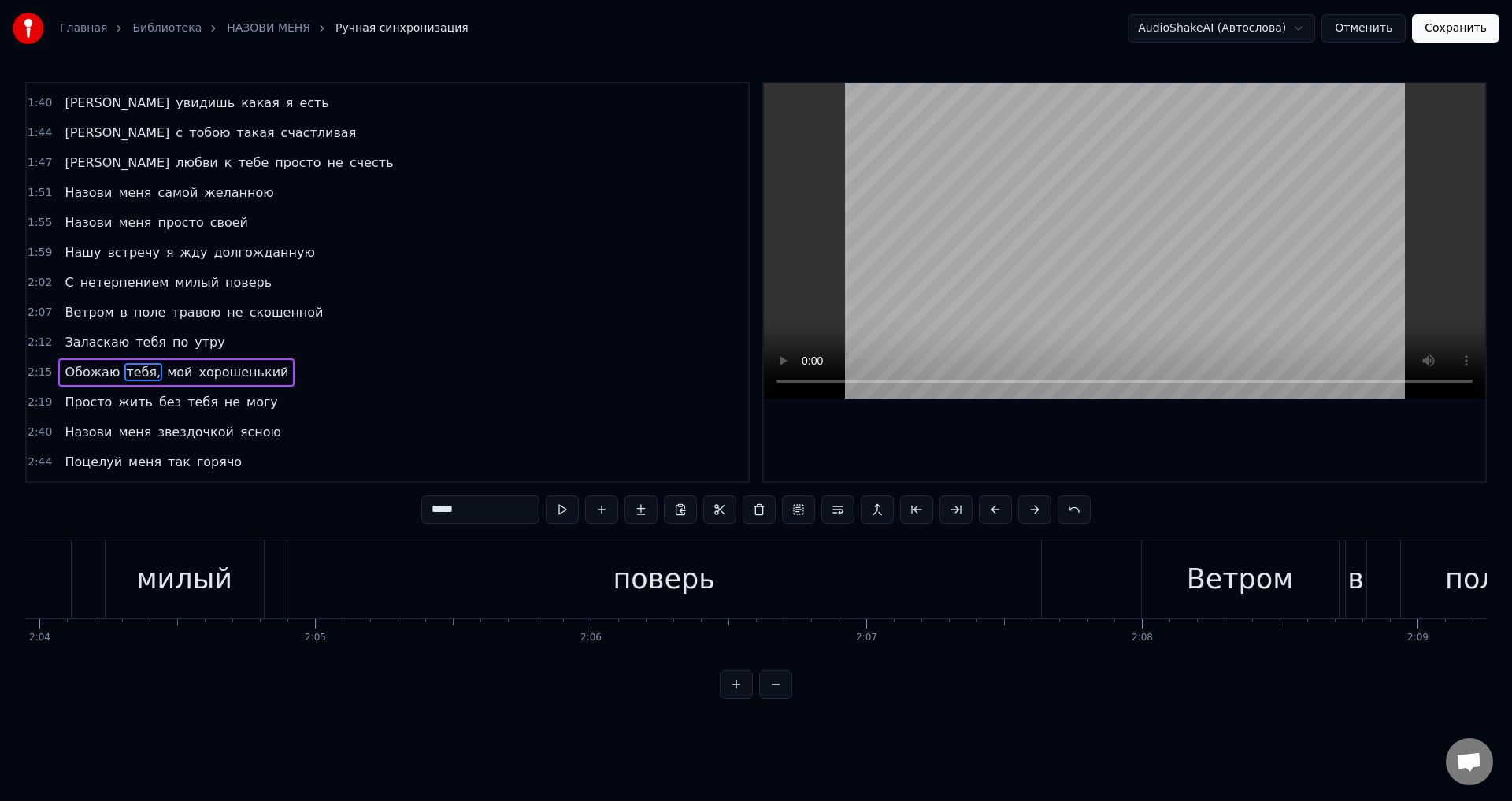
scroll to position [469, 0]
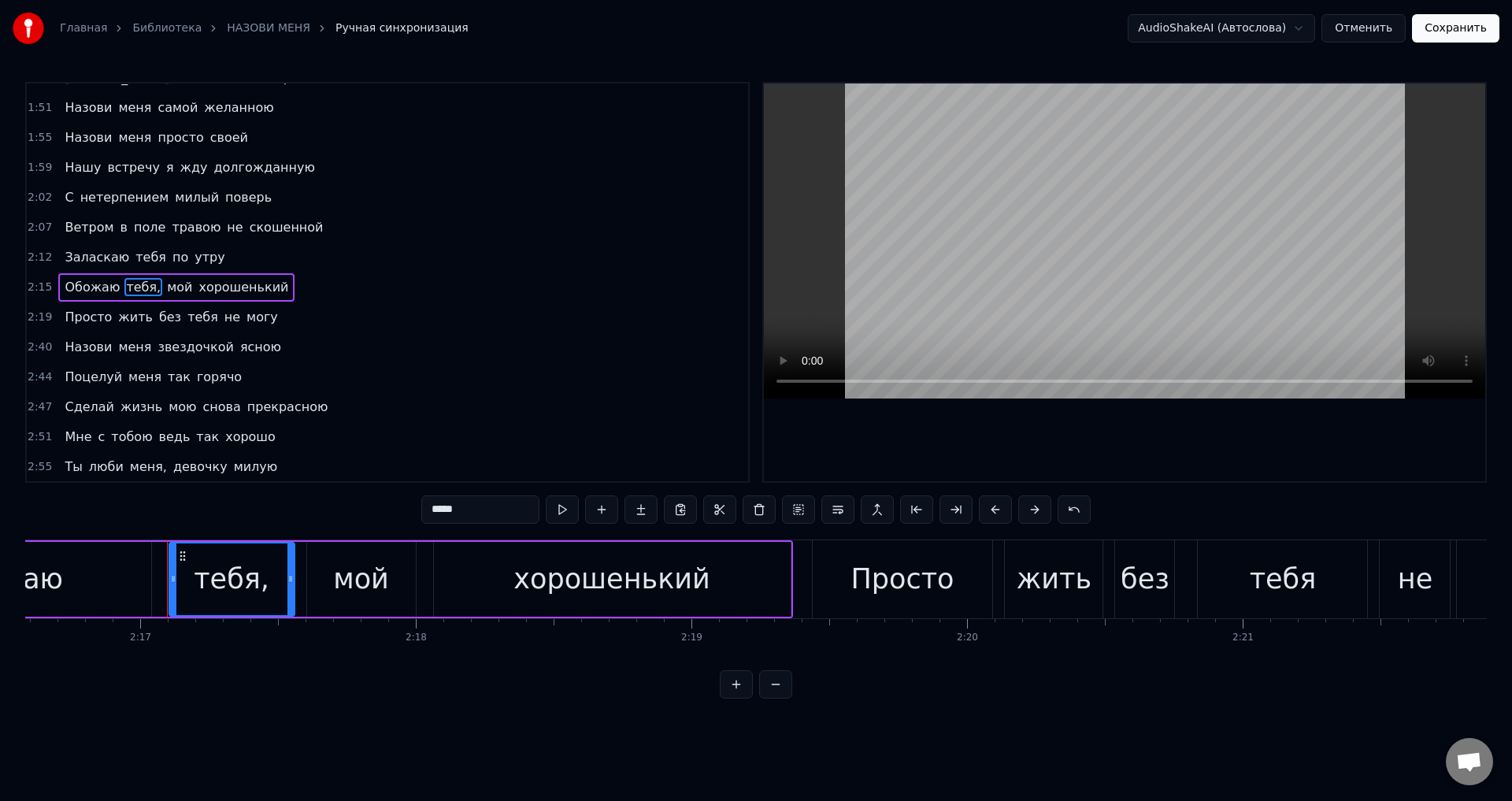
click at [514, 516] on input "*****" at bounding box center [480, 509] width 118 height 29
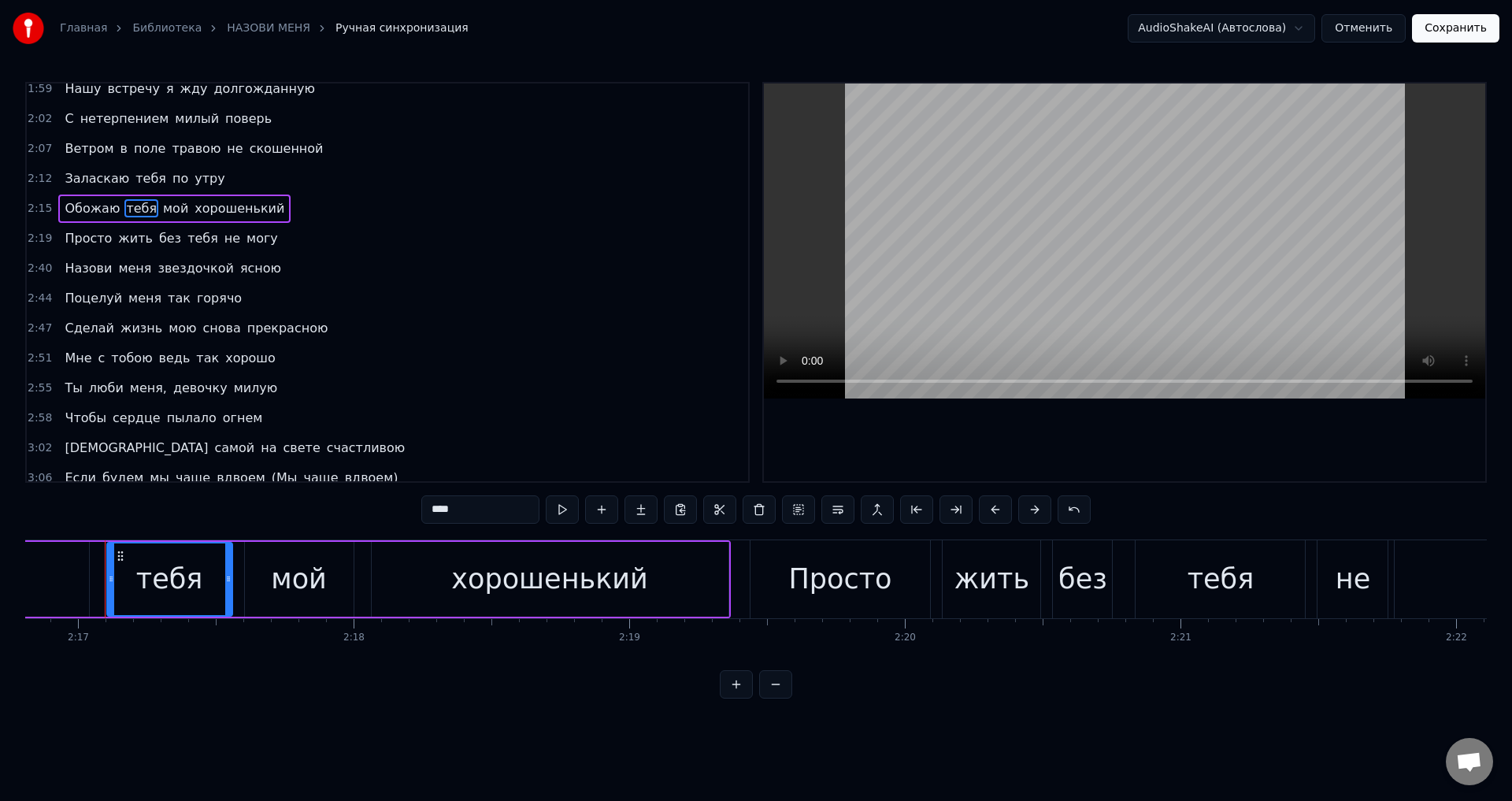
click at [128, 393] on span "меня," at bounding box center [148, 388] width 40 height 18
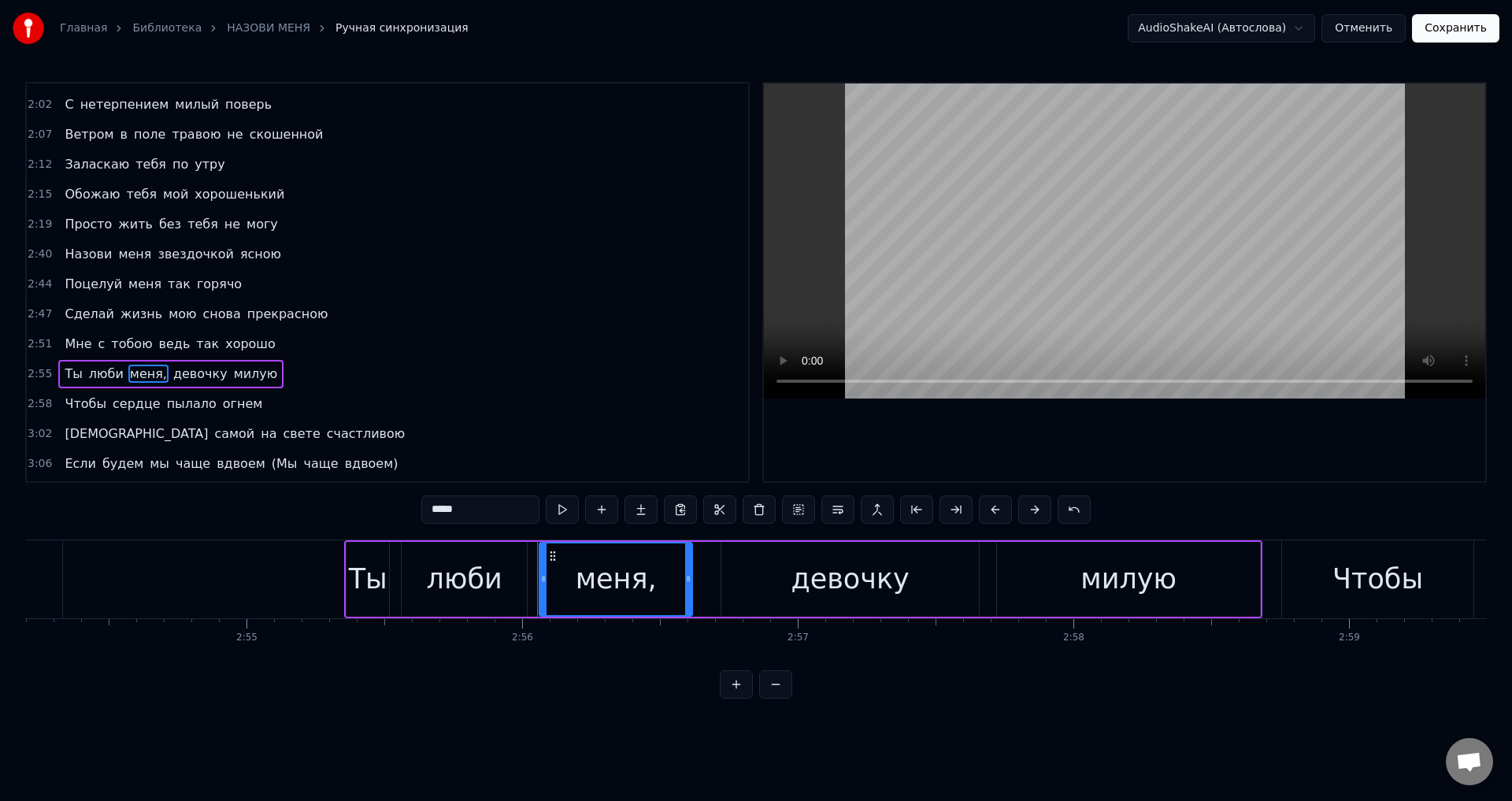
scroll to position [0, 48456]
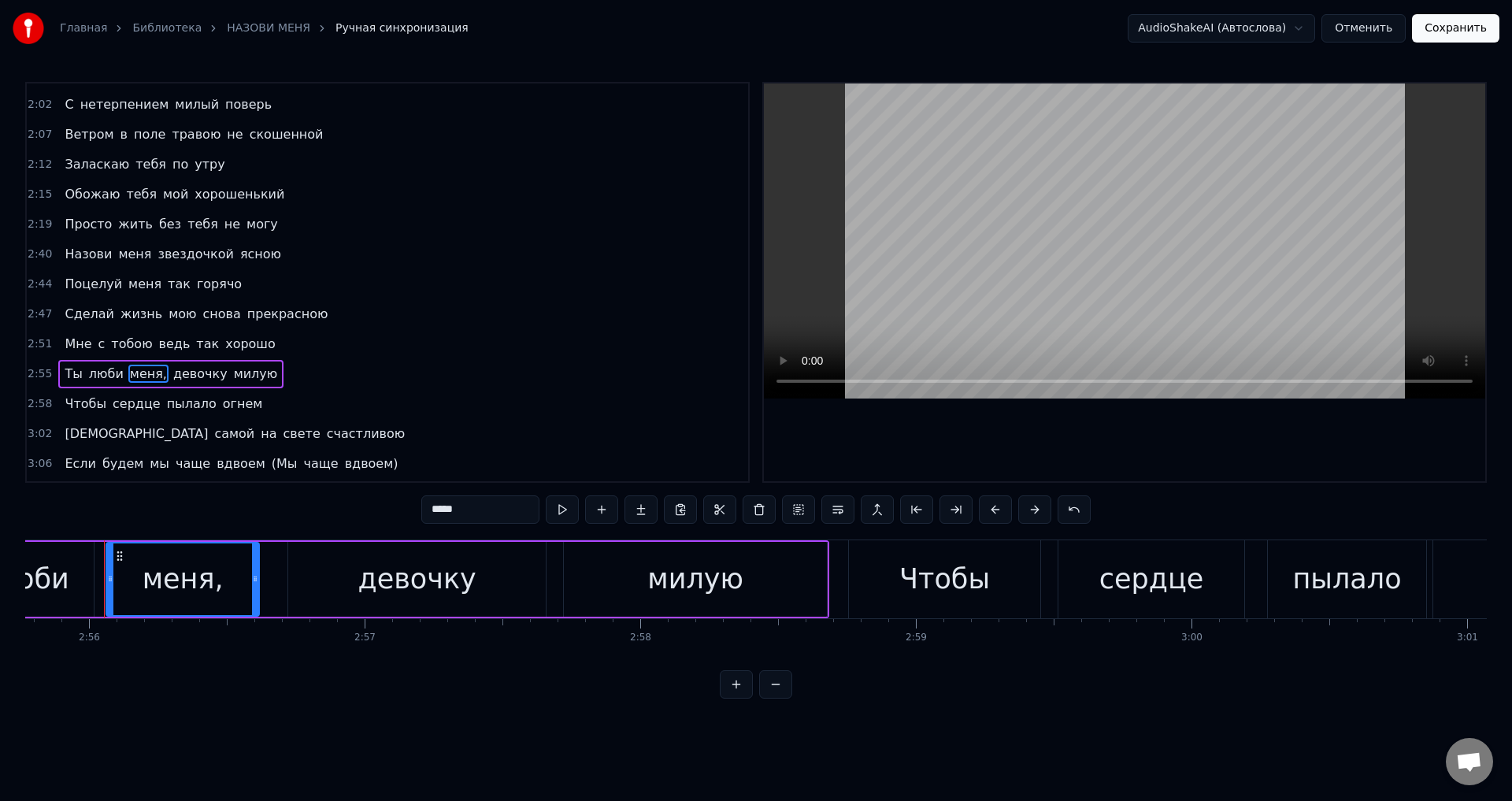
click at [484, 508] on input "*****" at bounding box center [480, 509] width 118 height 29
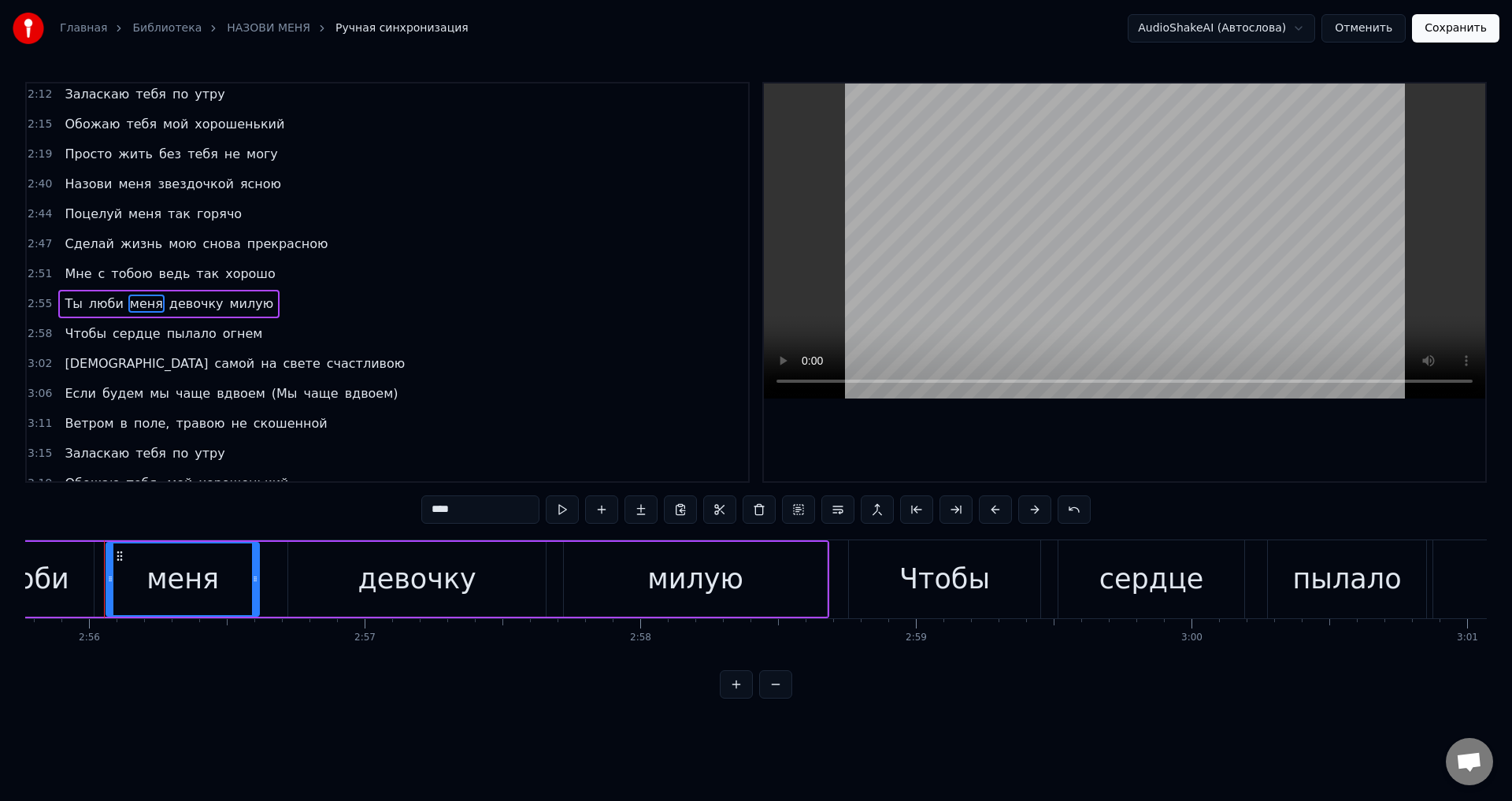
scroll to position [720, 0]
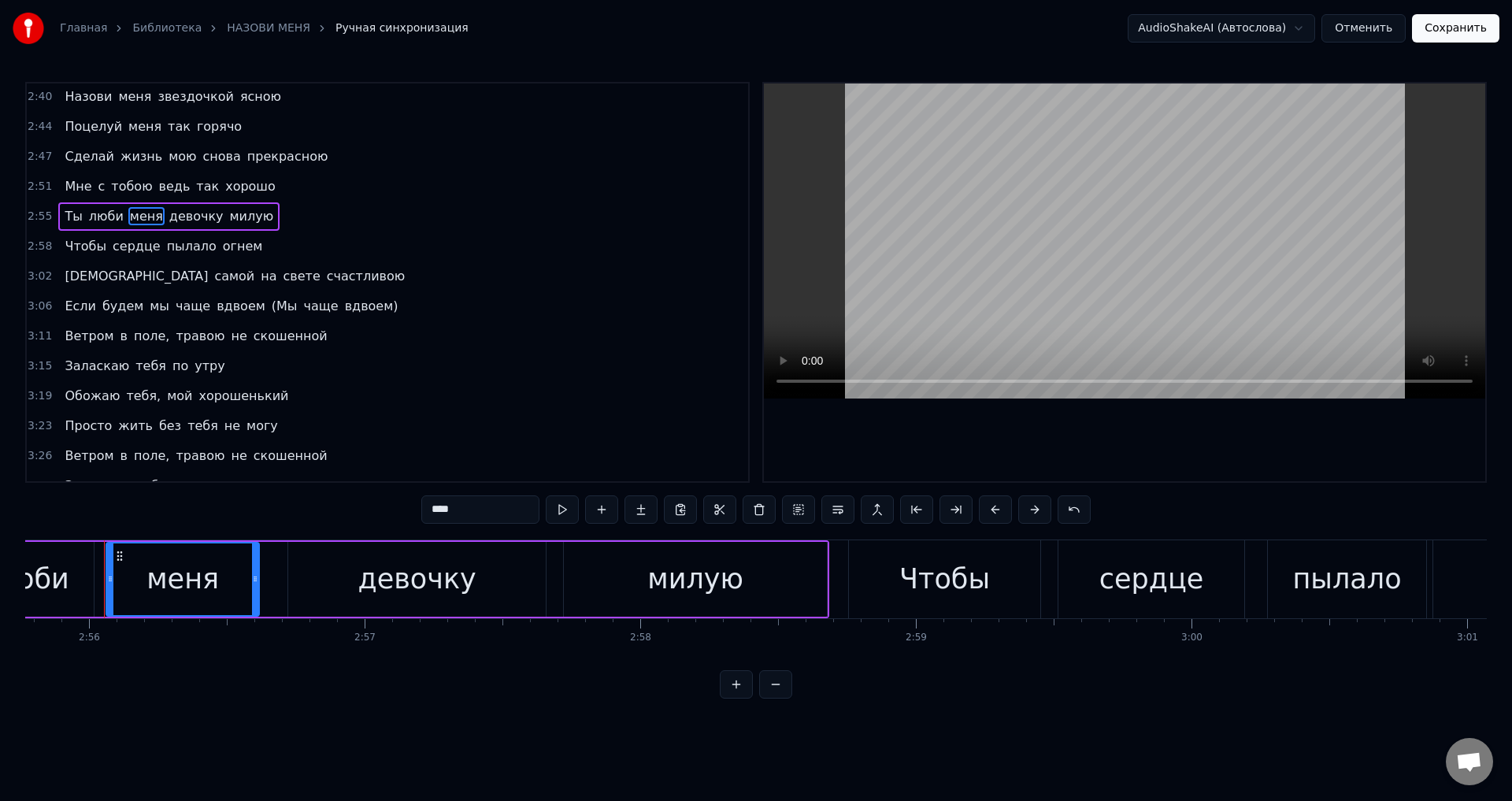
click at [132, 337] on span "поле," at bounding box center [151, 335] width 39 height 18
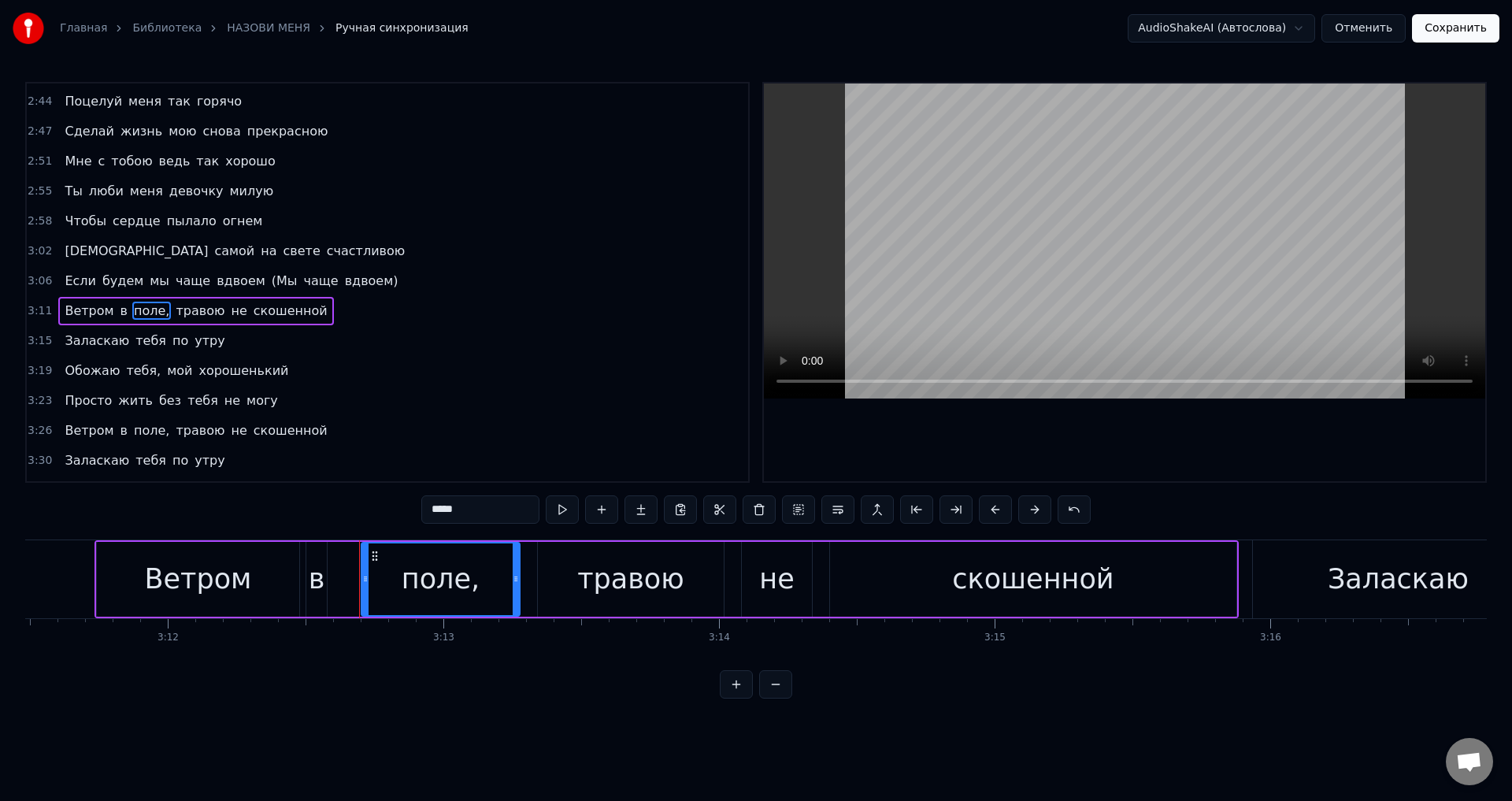
scroll to position [0, 53043]
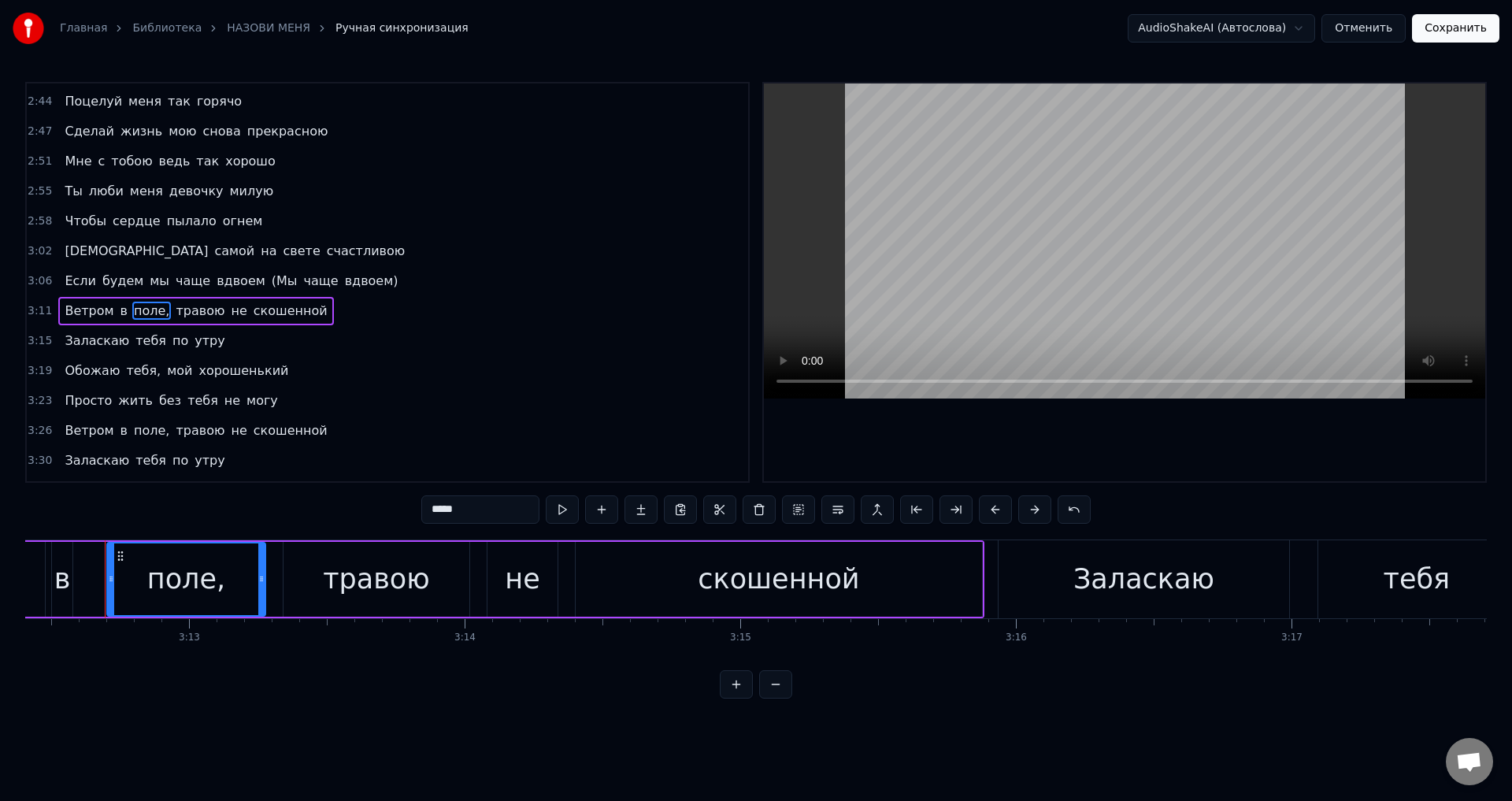
click at [471, 510] on input "*****" at bounding box center [480, 509] width 118 height 29
click at [125, 375] on span "тебя," at bounding box center [144, 370] width 38 height 18
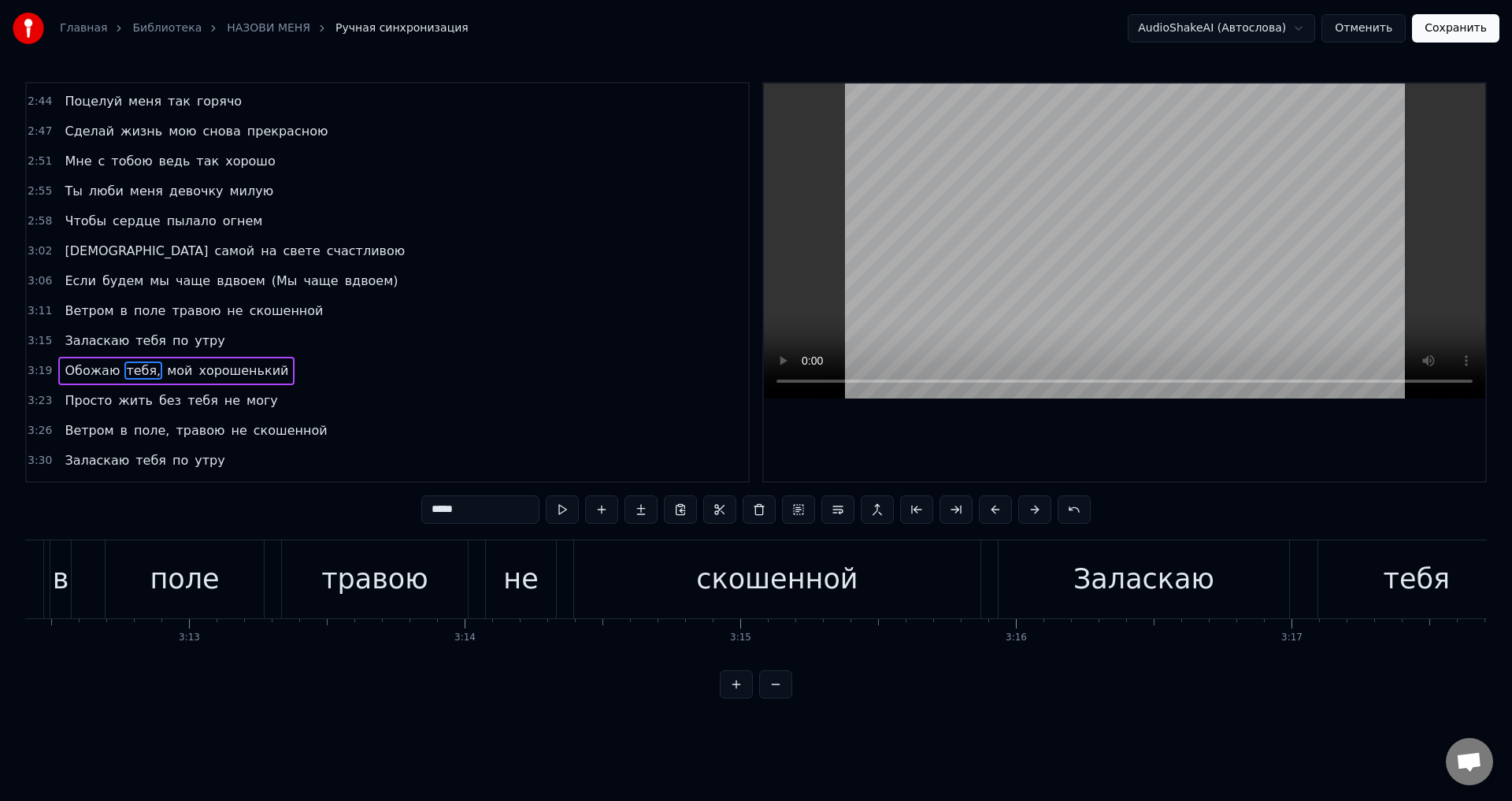
scroll to position [781, 0]
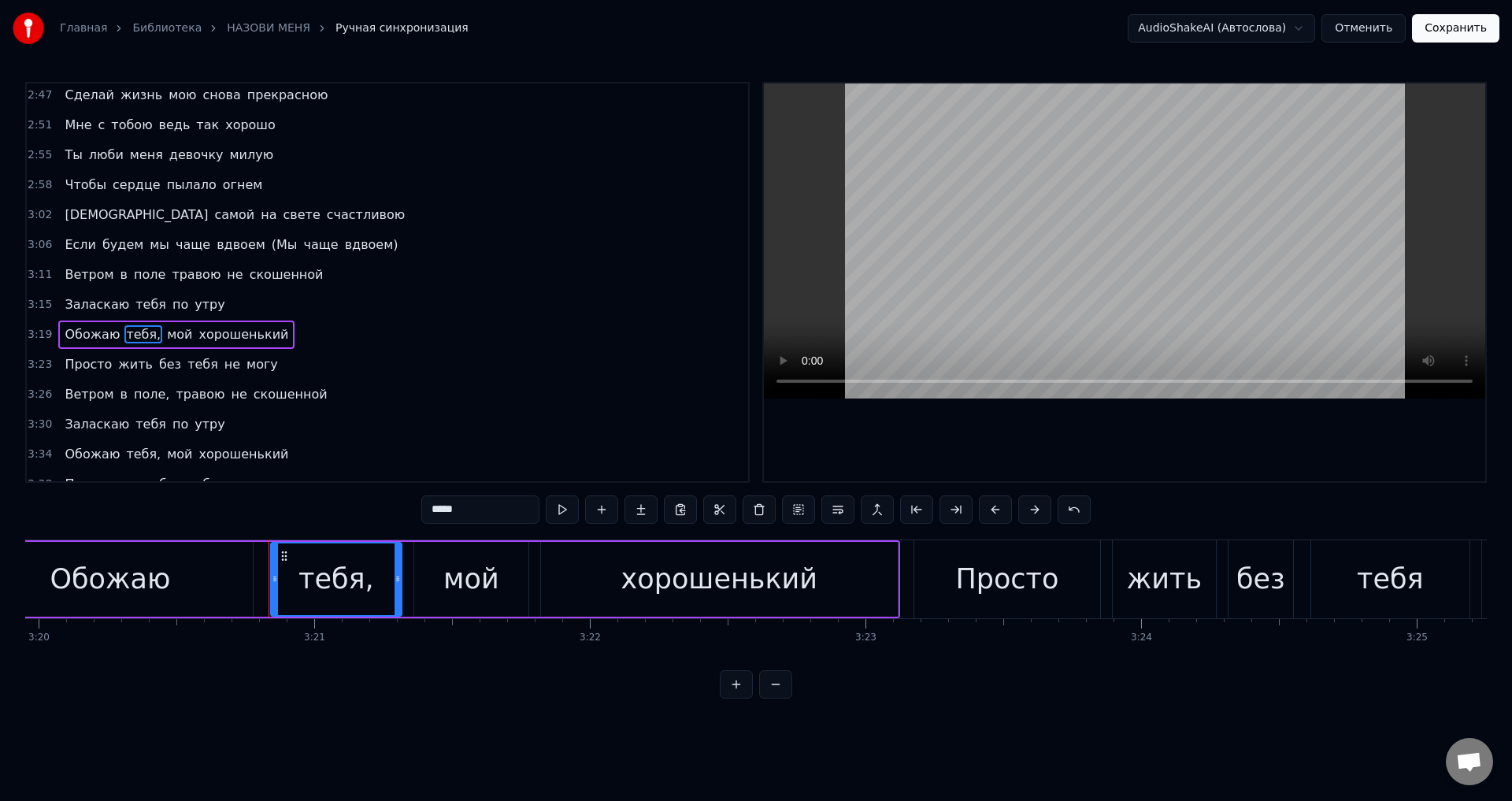
click at [480, 511] on input "*****" at bounding box center [480, 509] width 118 height 29
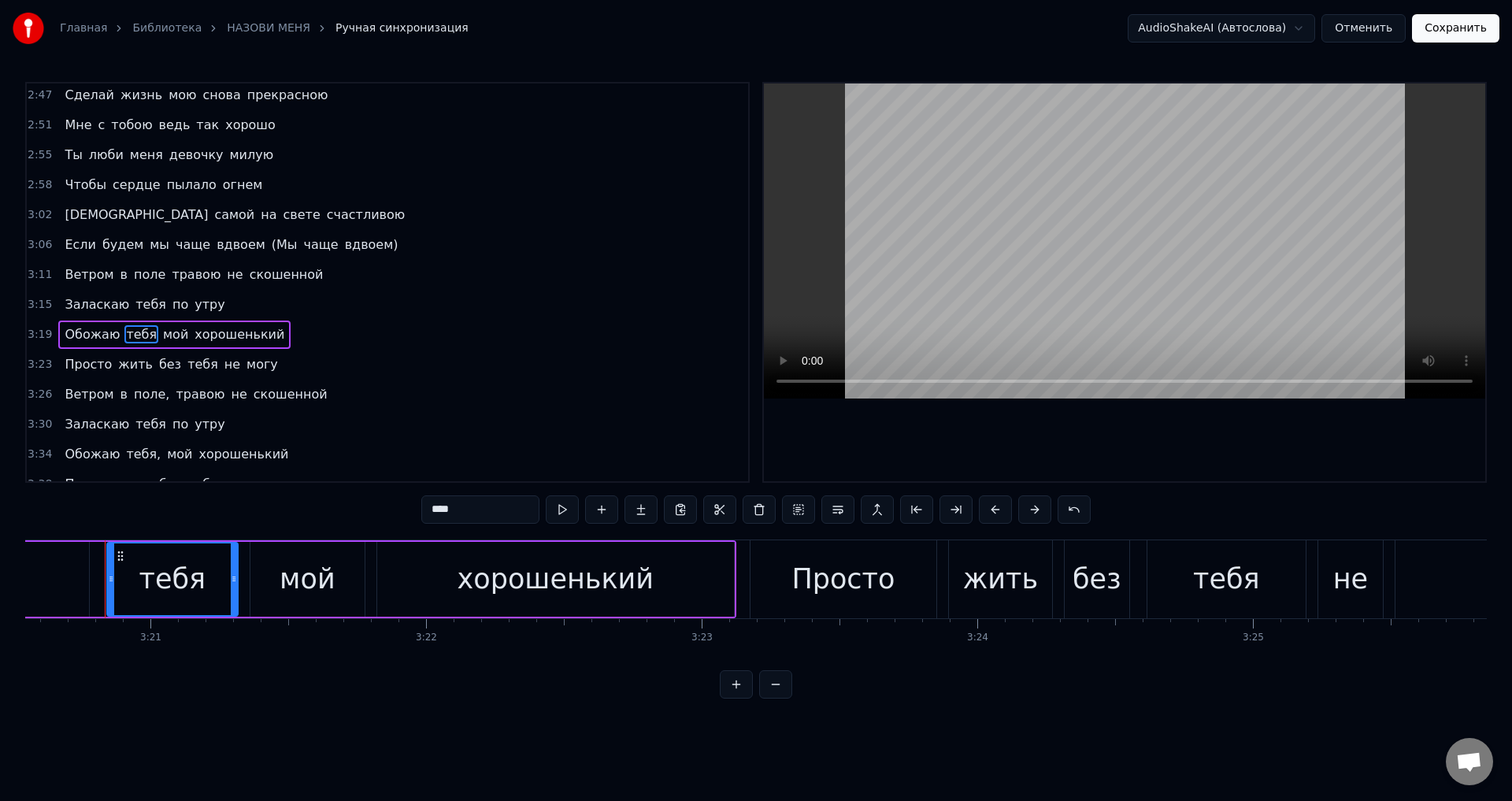
click at [145, 395] on span "поле," at bounding box center [151, 393] width 39 height 18
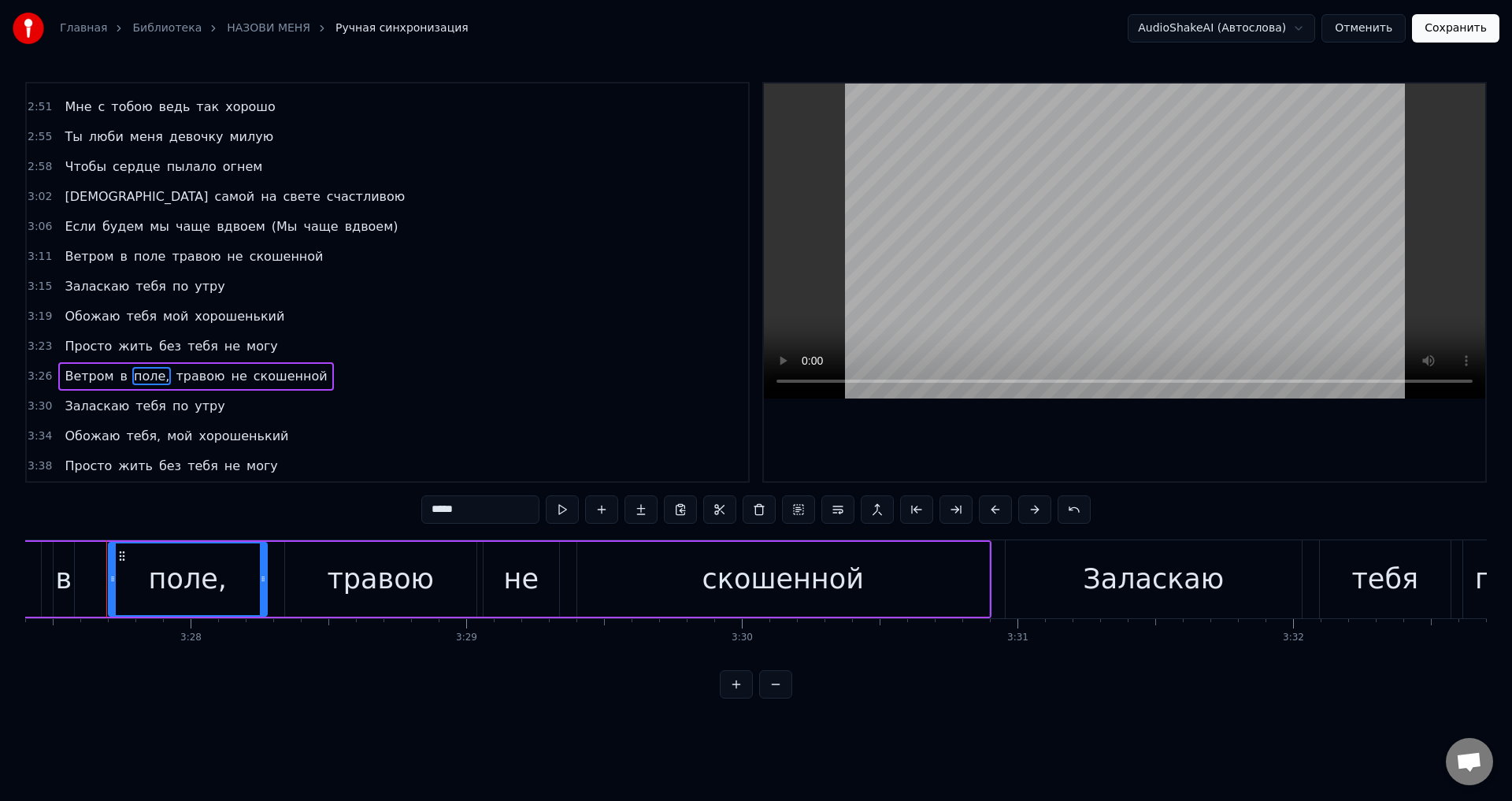
scroll to position [0, 57178]
click at [471, 508] on input "*****" at bounding box center [480, 509] width 118 height 29
click at [134, 435] on span "тебя," at bounding box center [144, 435] width 38 height 18
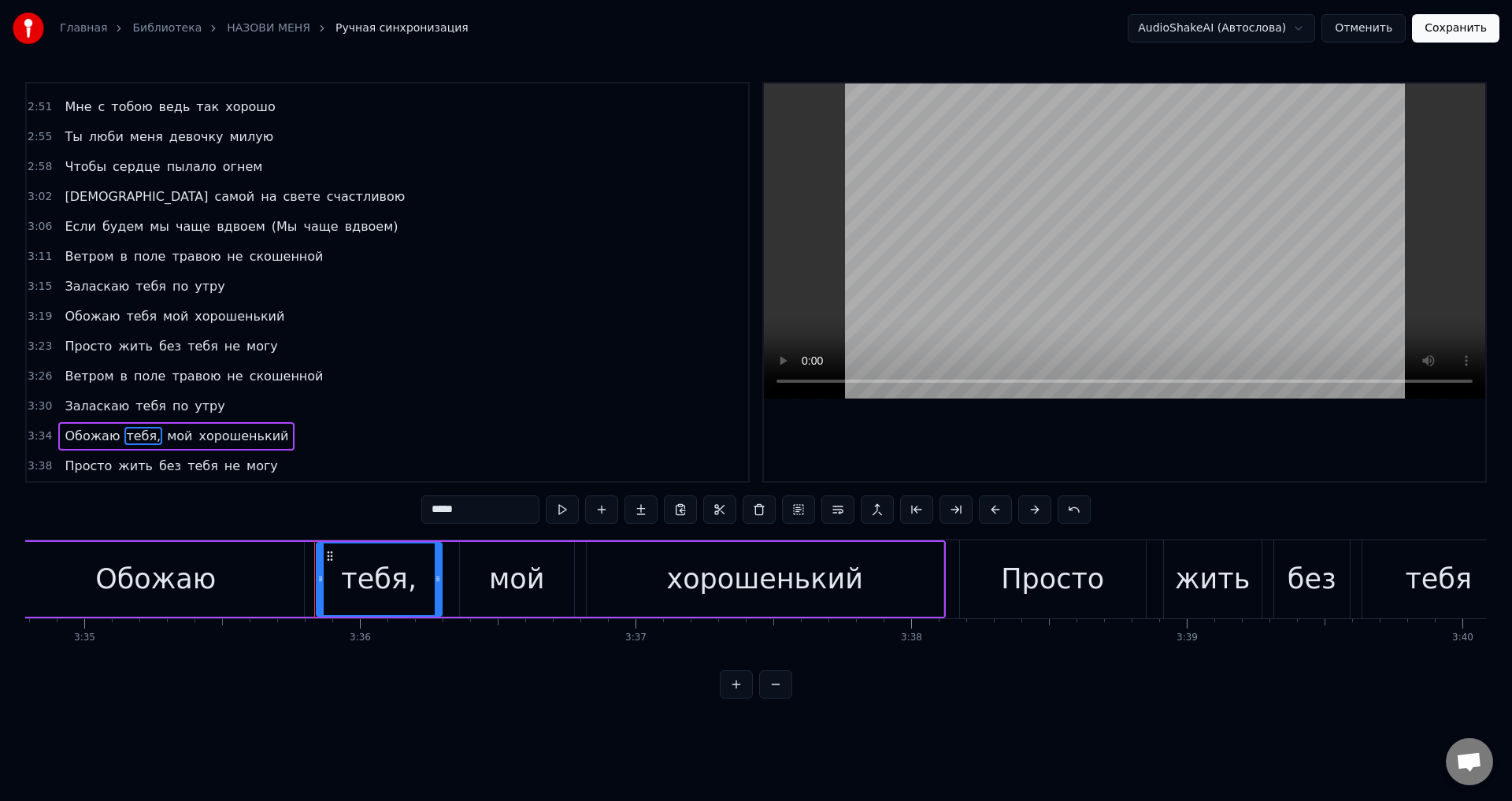
click at [482, 512] on input "*****" at bounding box center [480, 509] width 118 height 29
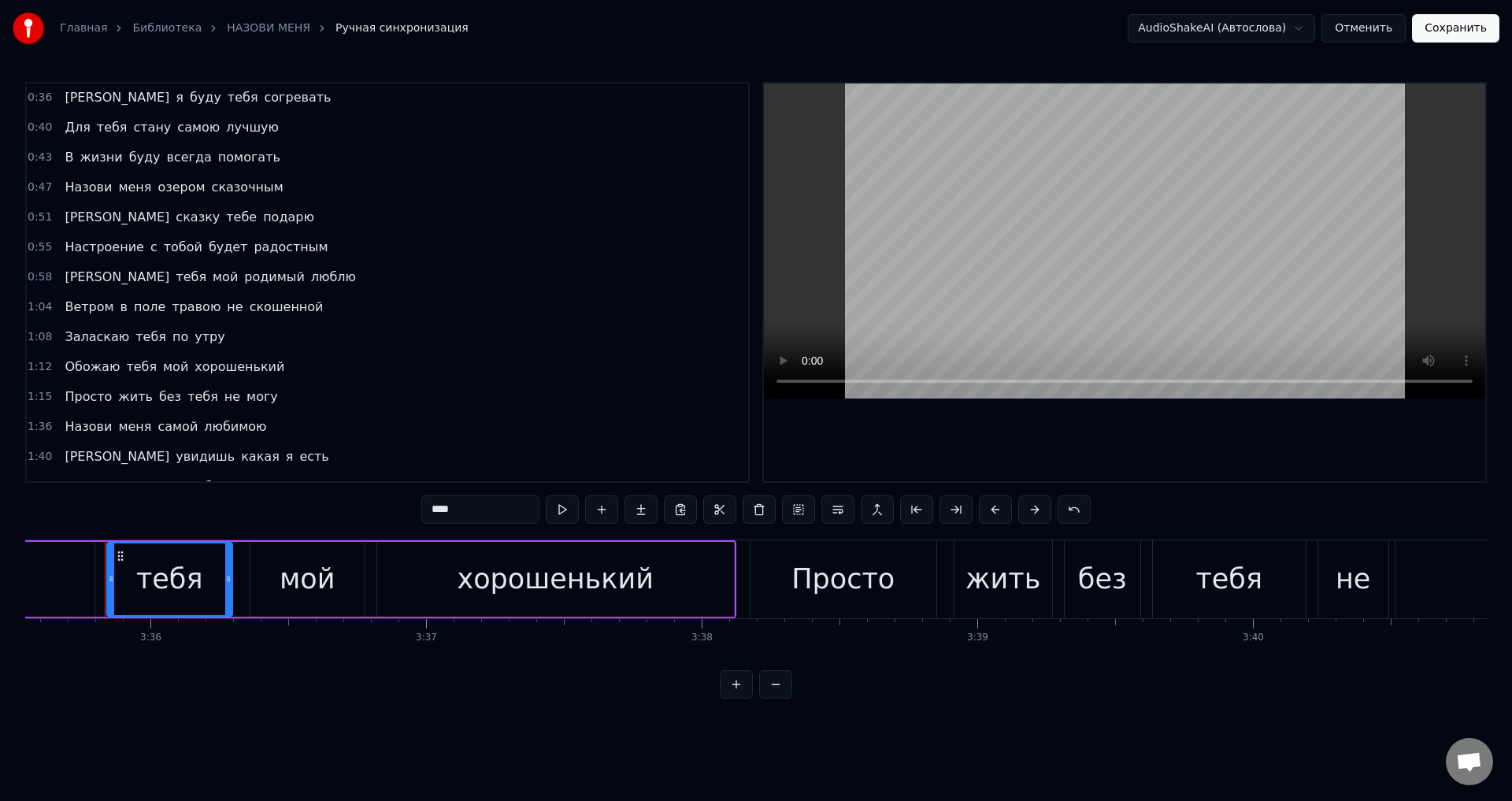
scroll to position [0, 0]
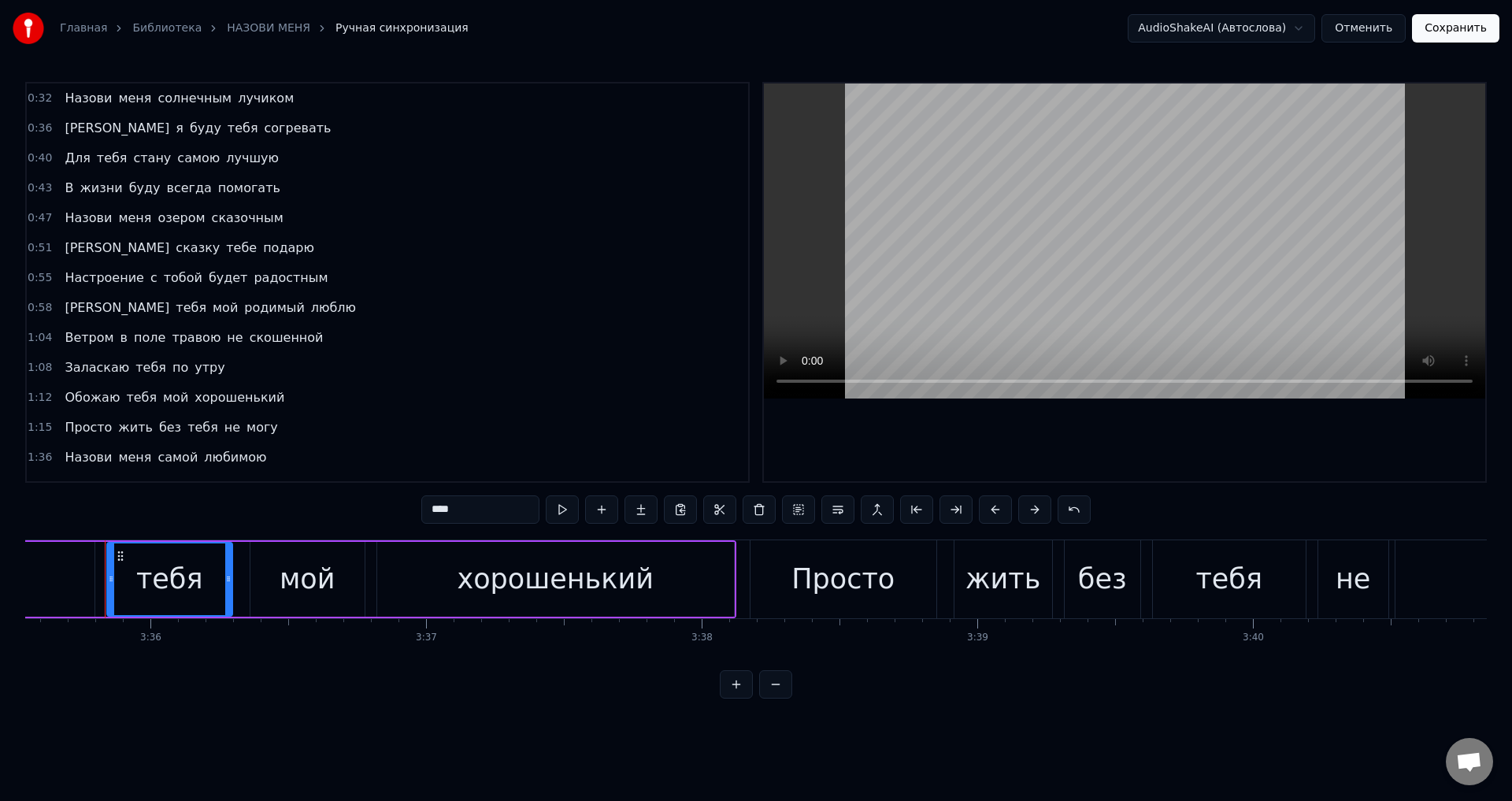
click at [93, 100] on span "Назови" at bounding box center [87, 98] width 50 height 18
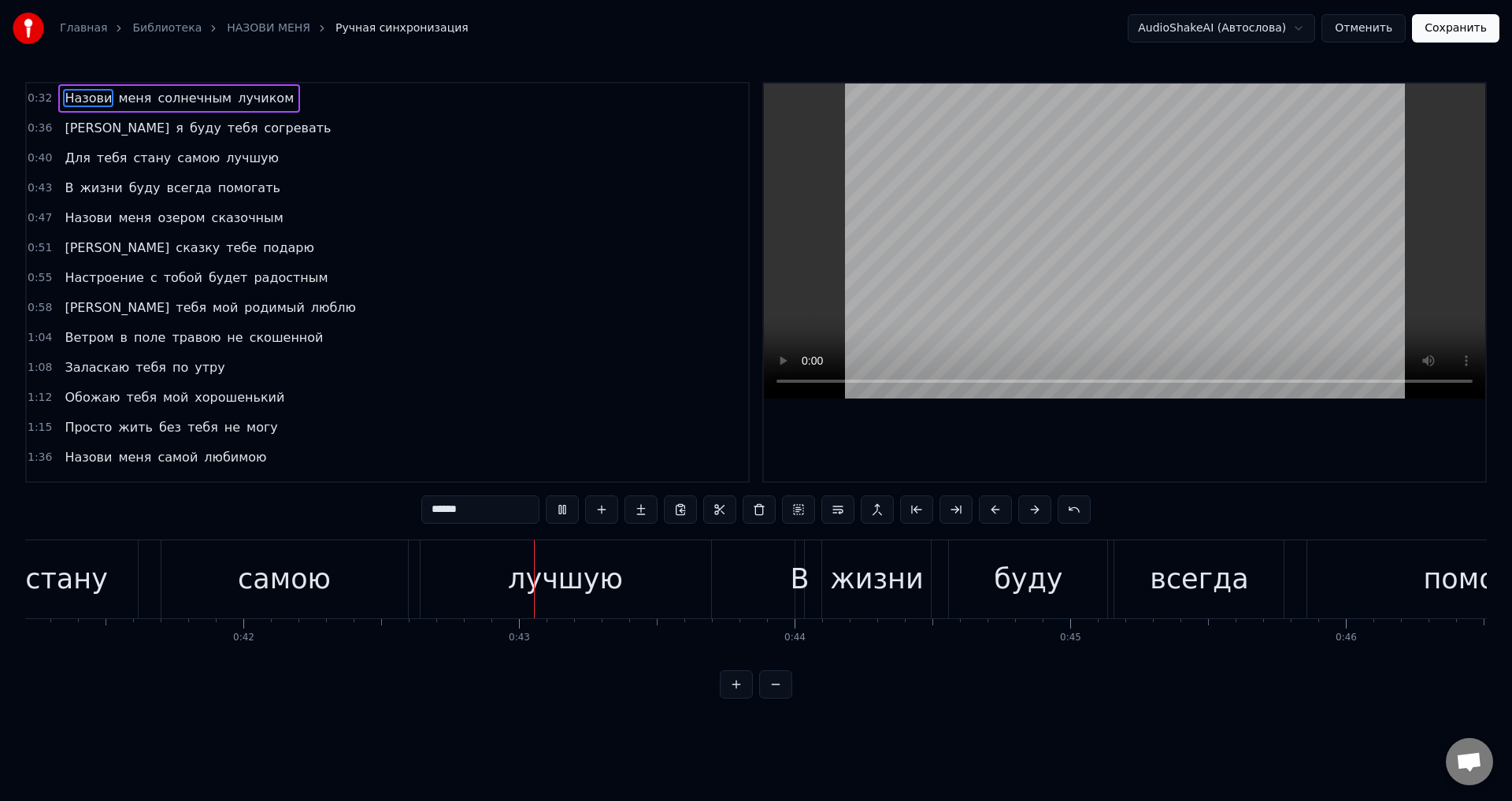
scroll to position [0, 11648]
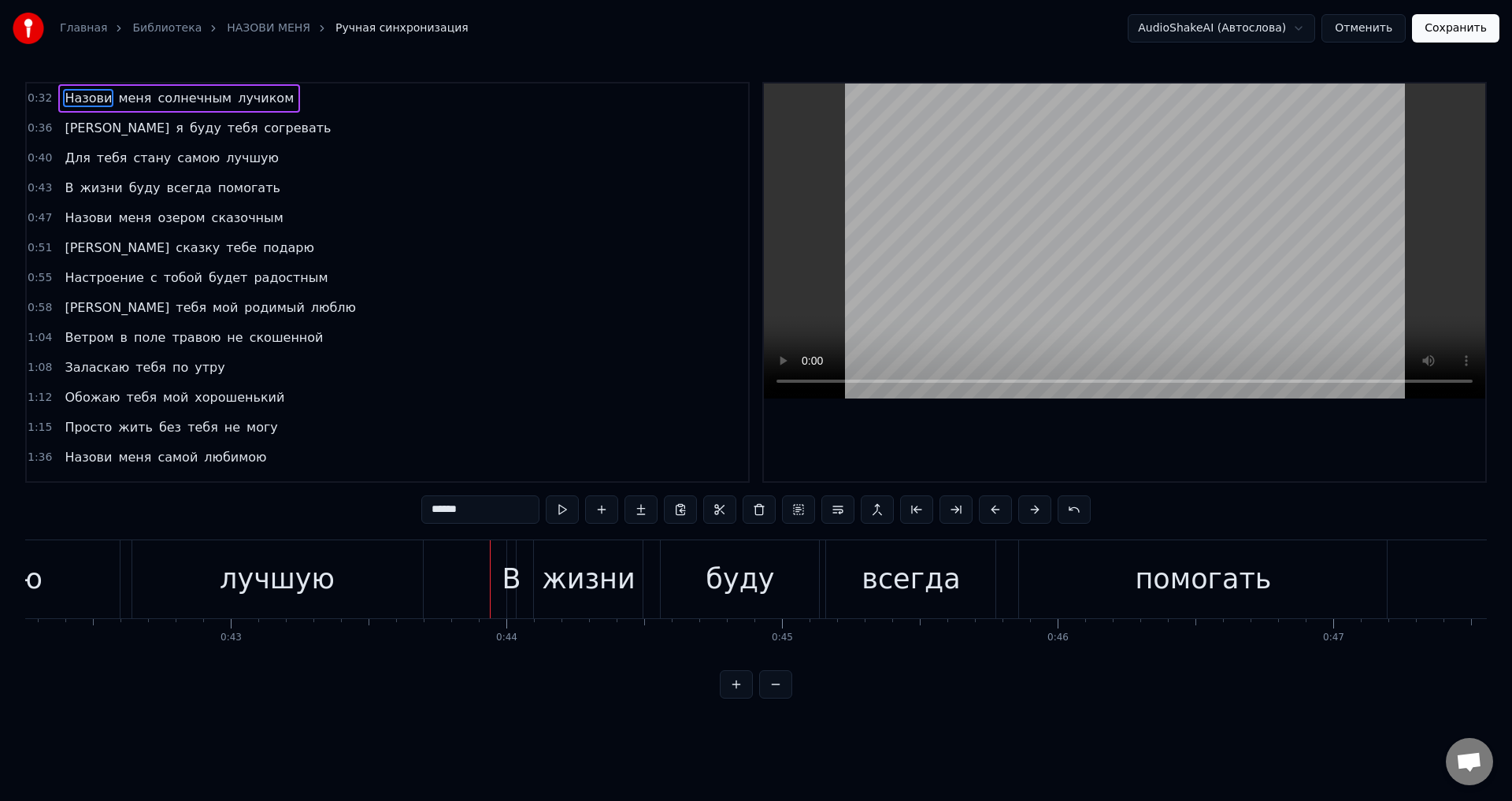
click at [314, 589] on div "лучшую" at bounding box center [277, 580] width 115 height 42
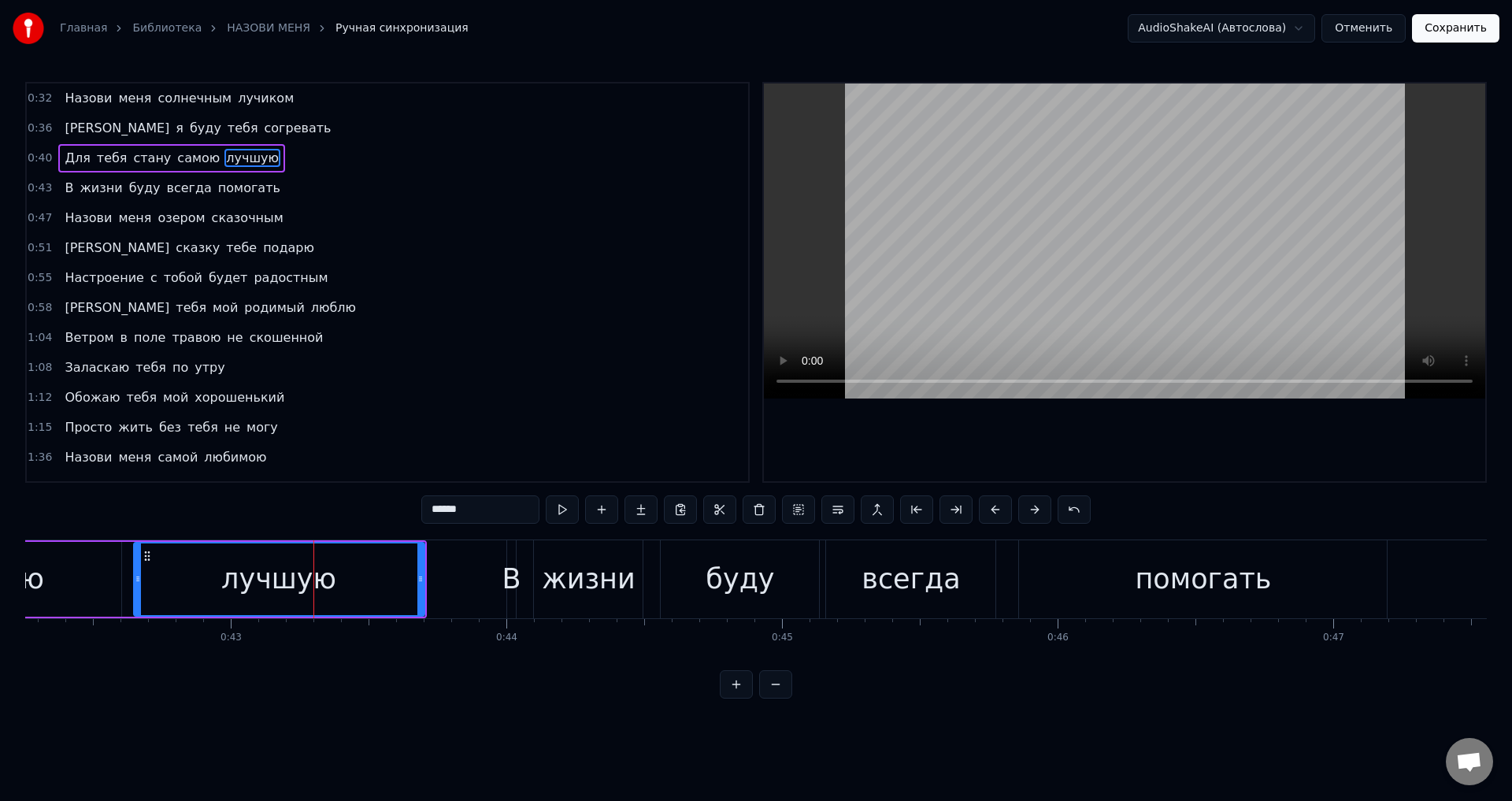
click at [480, 508] on input "******" at bounding box center [480, 509] width 118 height 29
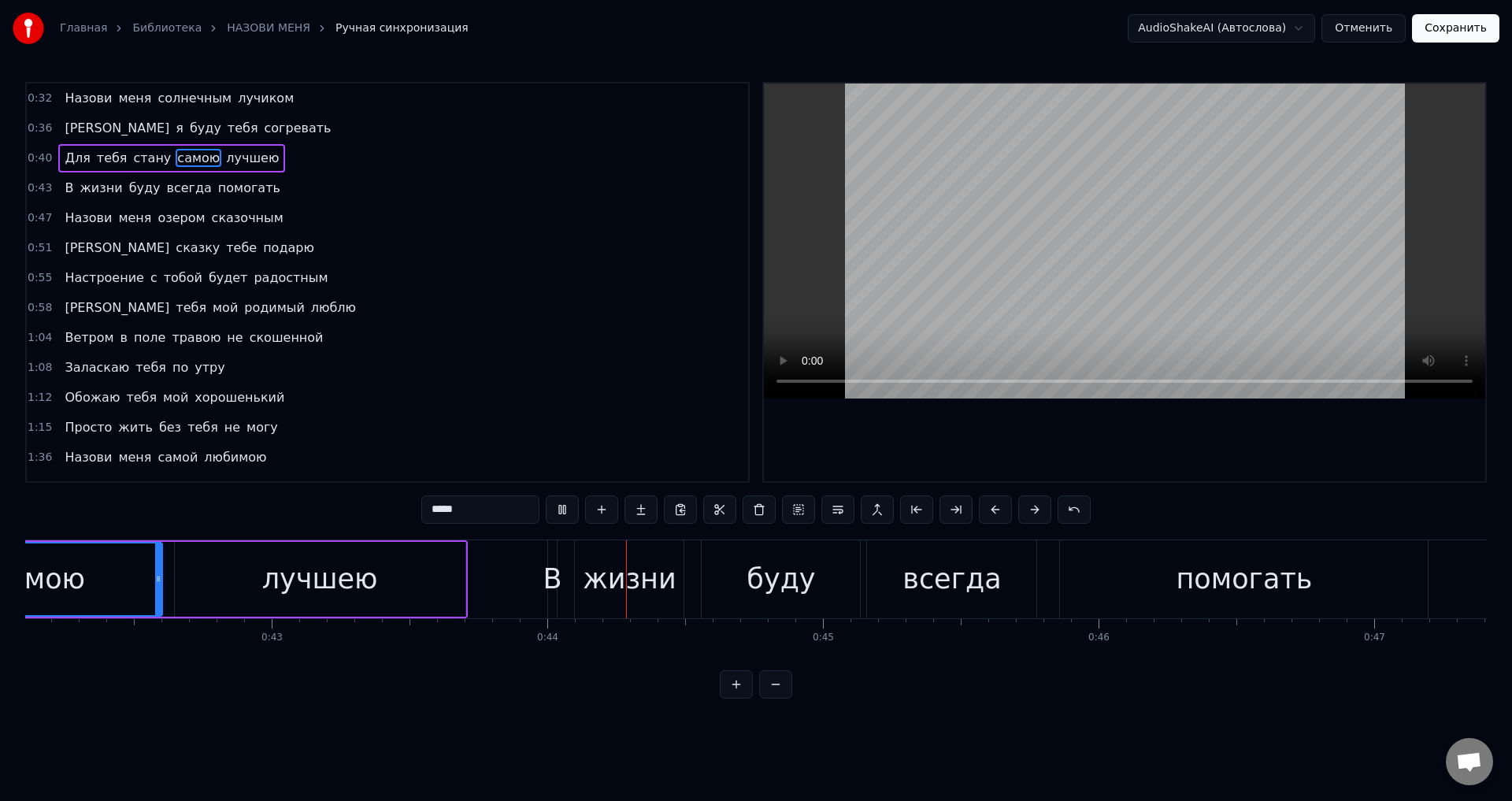
click at [62, 591] on div "самою" at bounding box center [39, 580] width 93 height 42
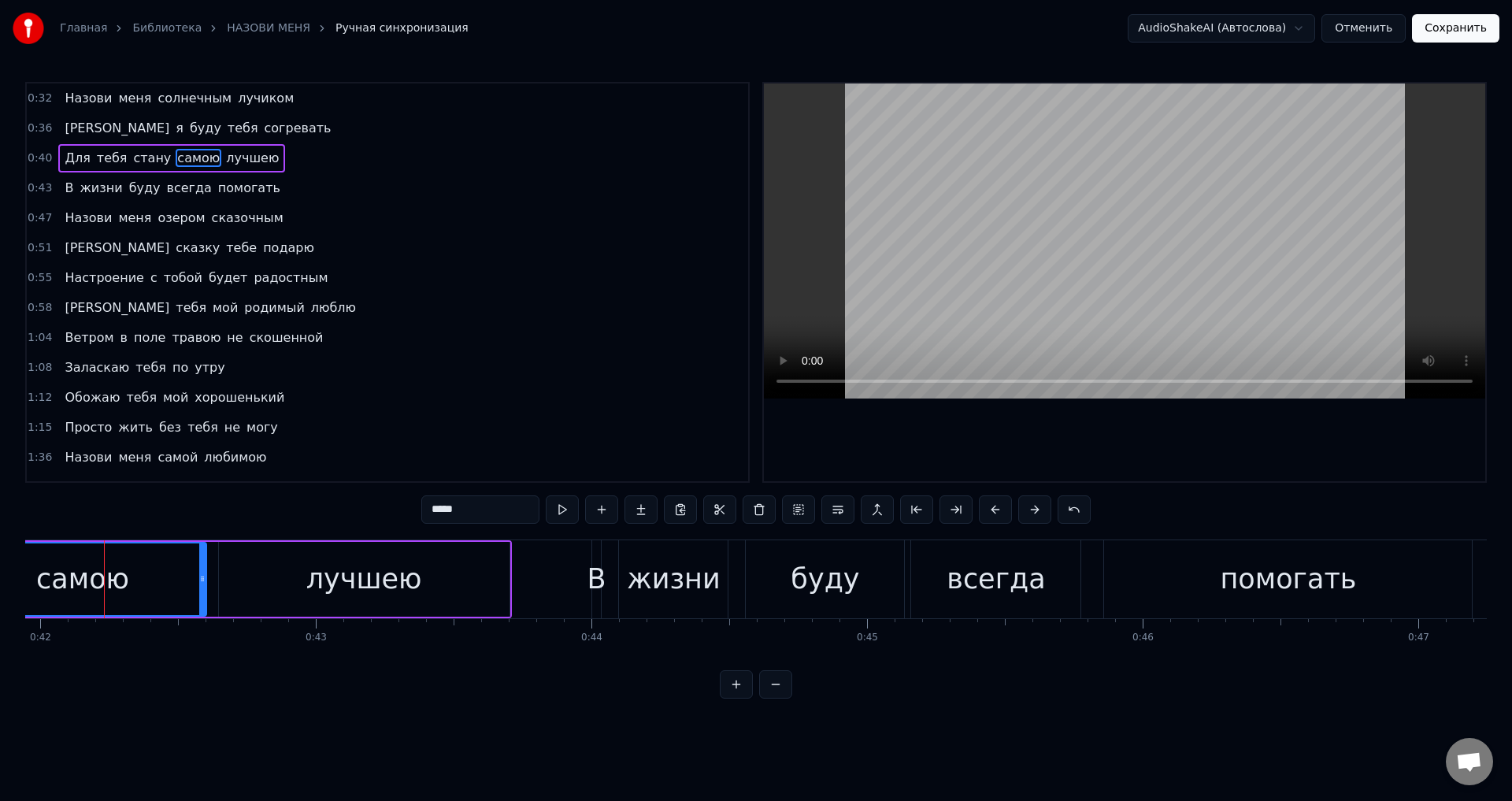
click at [131, 154] on span "стану" at bounding box center [151, 158] width 41 height 18
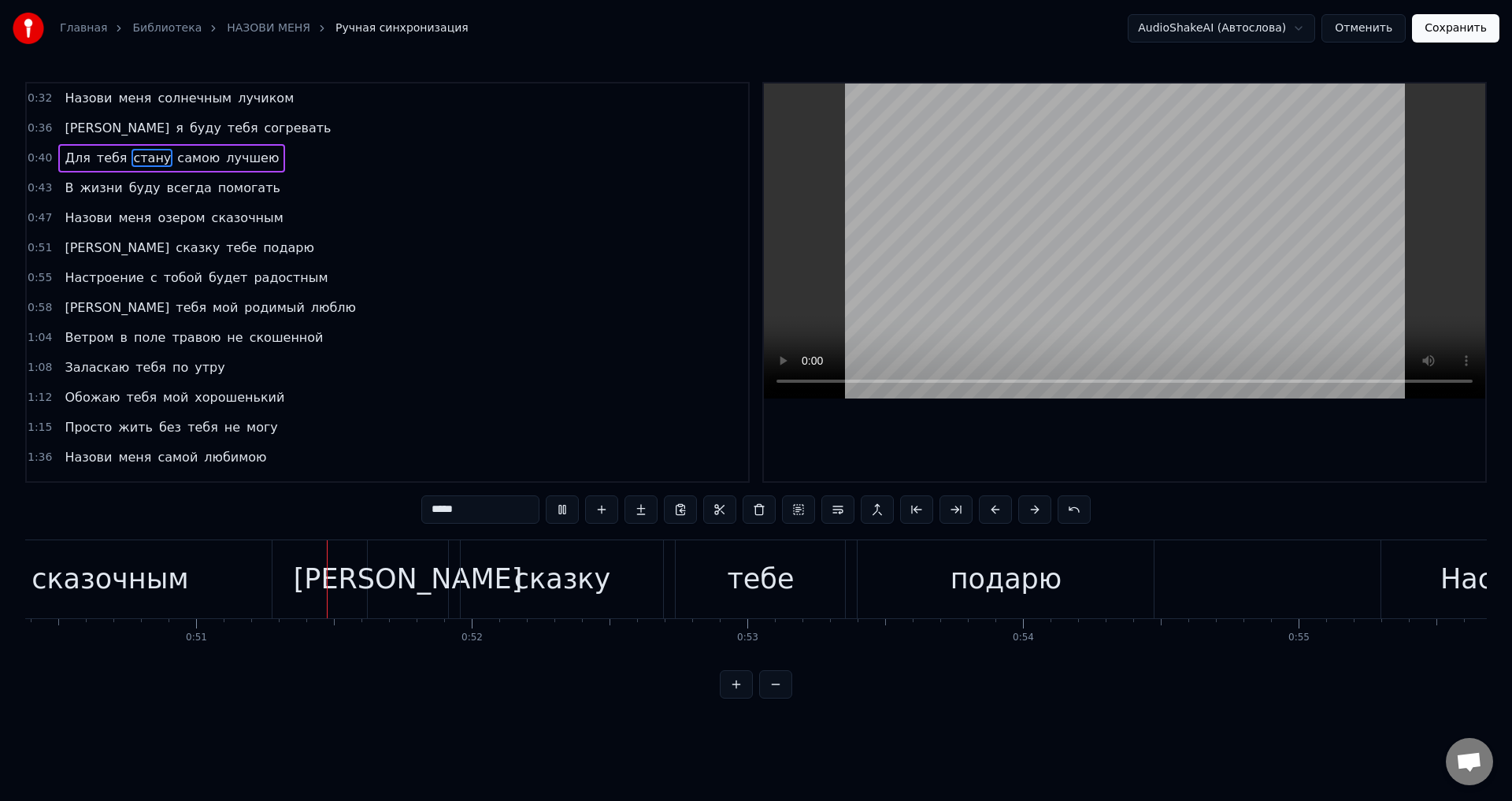
scroll to position [0, 13890]
click at [394, 581] on div "[PERSON_NAME]" at bounding box center [406, 580] width 81 height 78
type input "*"
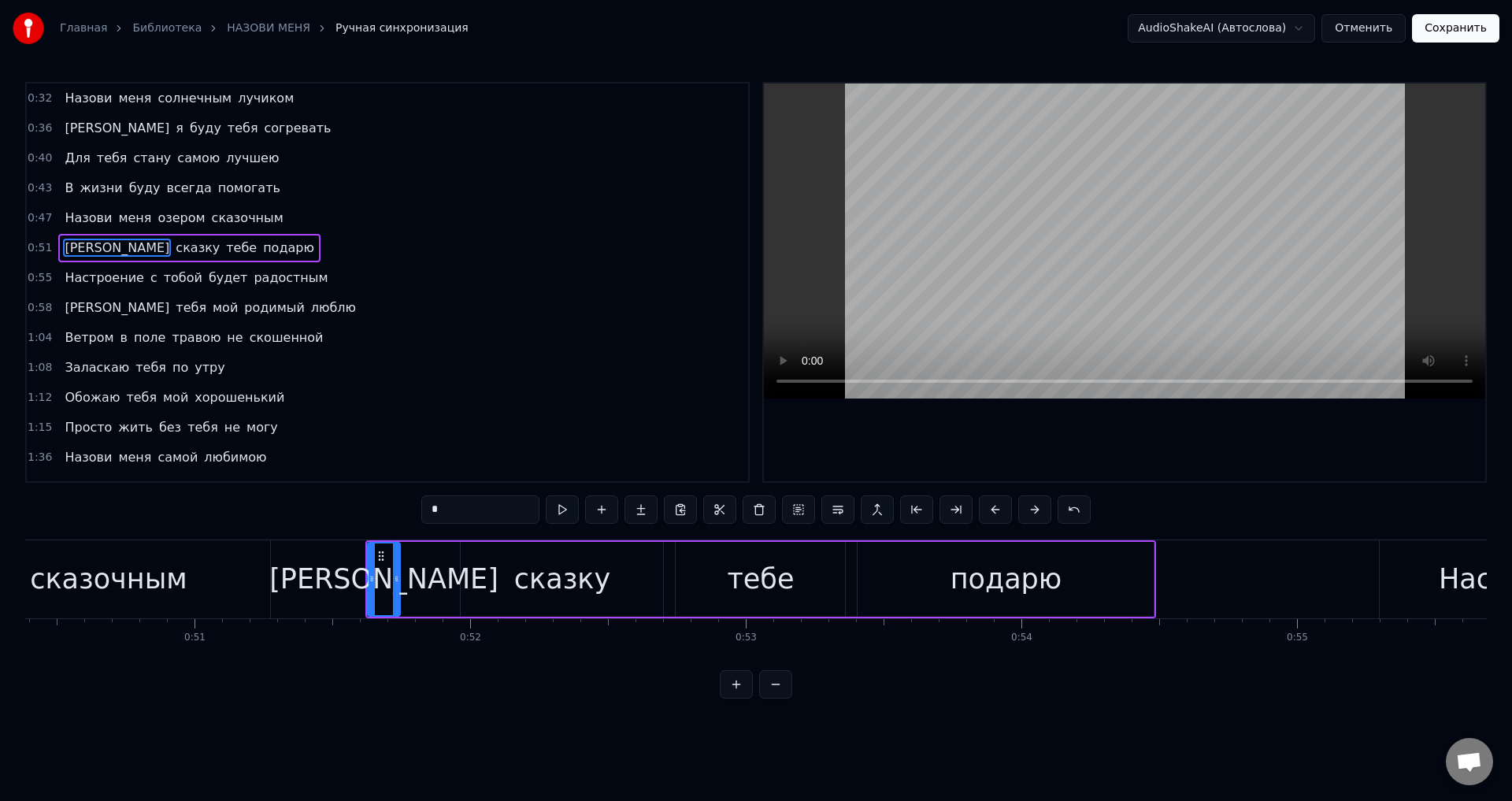
drag, startPoint x: 445, startPoint y: 583, endPoint x: 397, endPoint y: 578, distance: 48.3
click at [397, 578] on icon at bounding box center [396, 579] width 7 height 12
click at [432, 584] on div "Я сказку тебе подарю" at bounding box center [761, 580] width 792 height 78
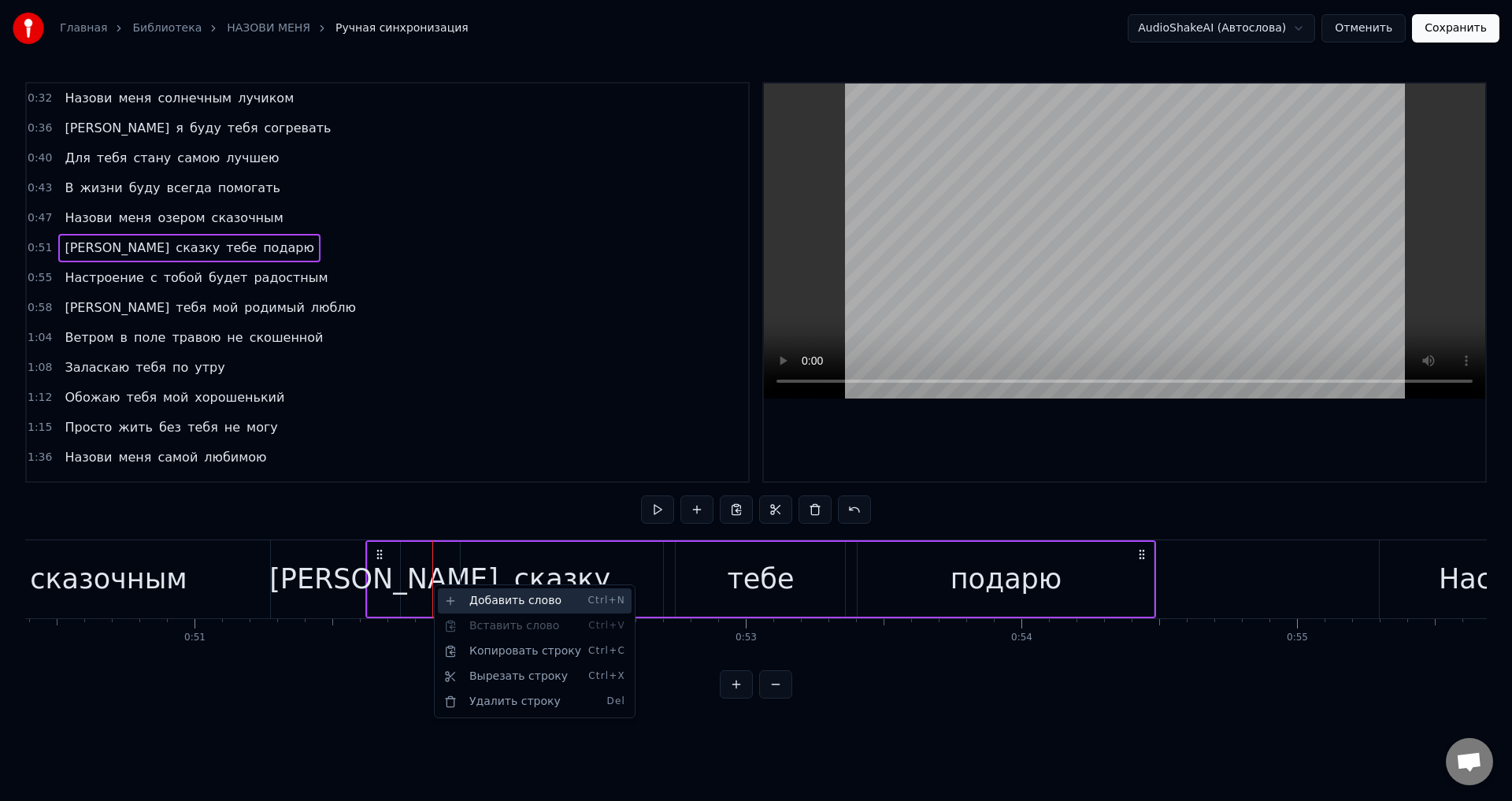
click at [470, 601] on div "Добавить слово Ctrl+N" at bounding box center [535, 601] width 194 height 26
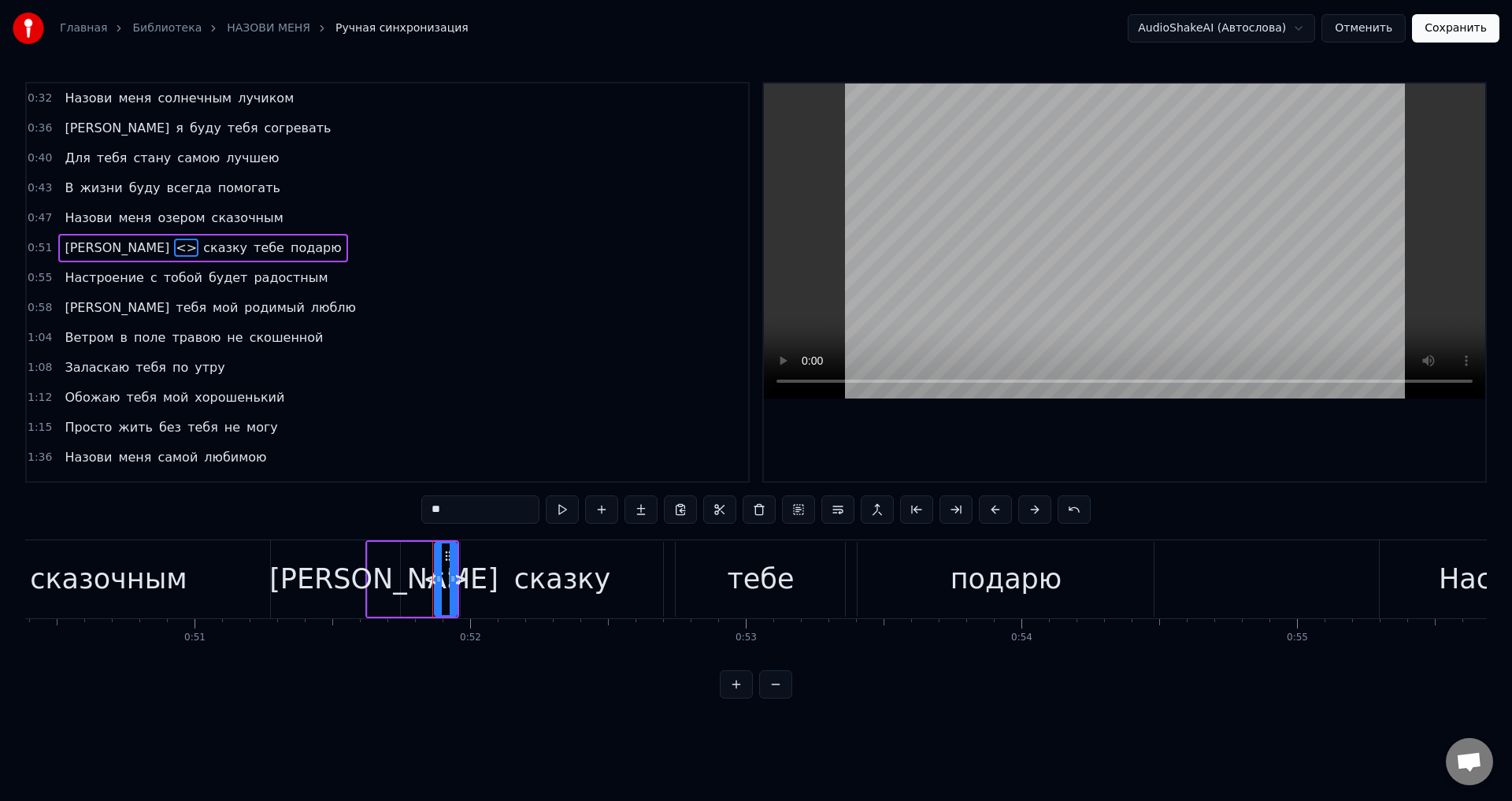
click at [434, 579] on div "<>" at bounding box center [446, 580] width 47 height 42
drag, startPoint x: 437, startPoint y: 579, endPoint x: 419, endPoint y: 579, distance: 18.0
click at [419, 579] on icon at bounding box center [420, 579] width 7 height 12
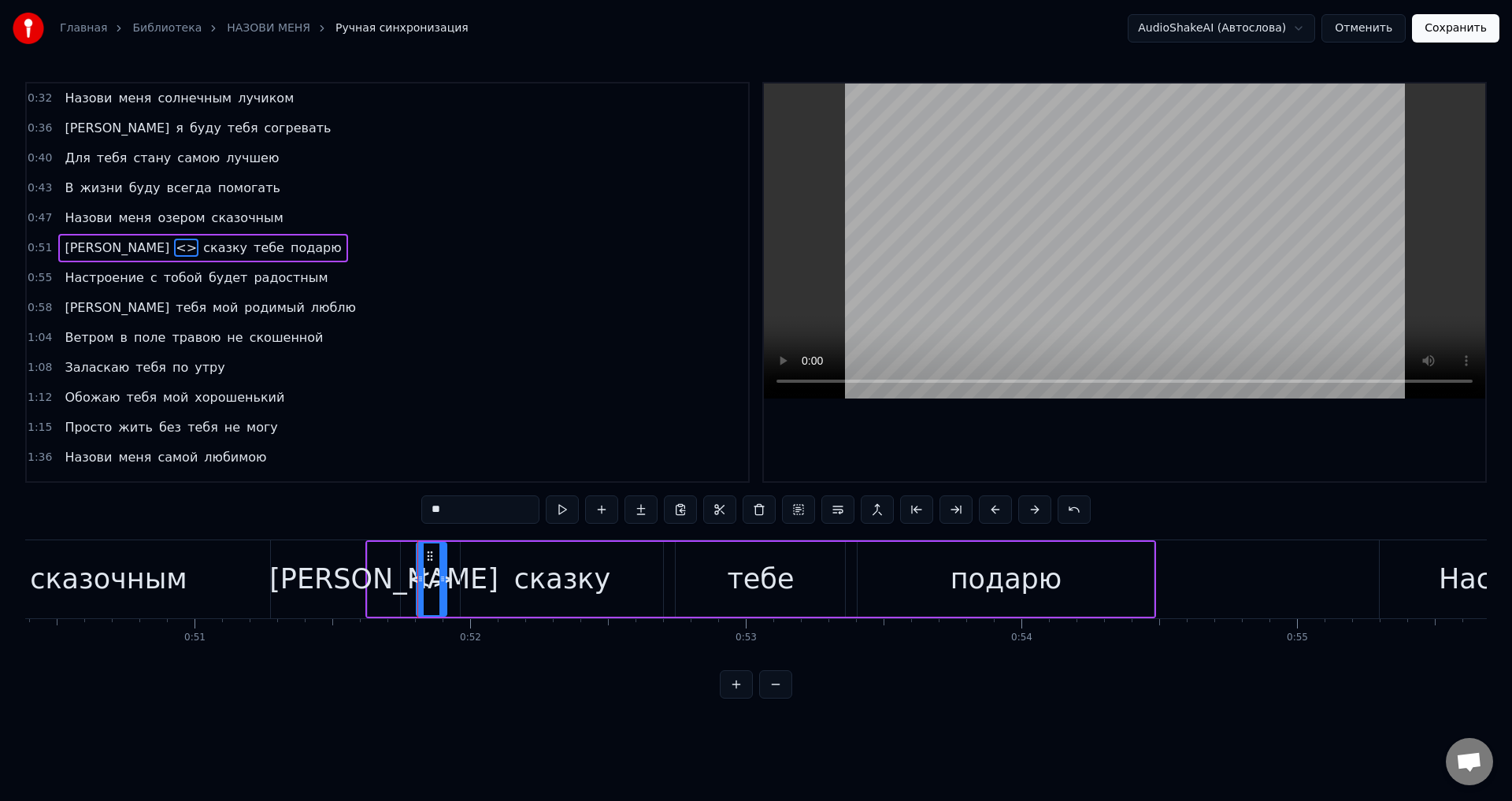
drag, startPoint x: 453, startPoint y: 582, endPoint x: 443, endPoint y: 579, distance: 10.4
click at [443, 579] on icon at bounding box center [442, 579] width 7 height 12
click at [414, 584] on icon at bounding box center [413, 579] width 7 height 12
drag, startPoint x: 453, startPoint y: 511, endPoint x: 371, endPoint y: 505, distance: 82.2
click at [371, 505] on div "0:32 Назови меня солнечным лучиком 0:36 И я буду тебя согревать 0:40 Для тебя с…" at bounding box center [756, 390] width 1462 height 617
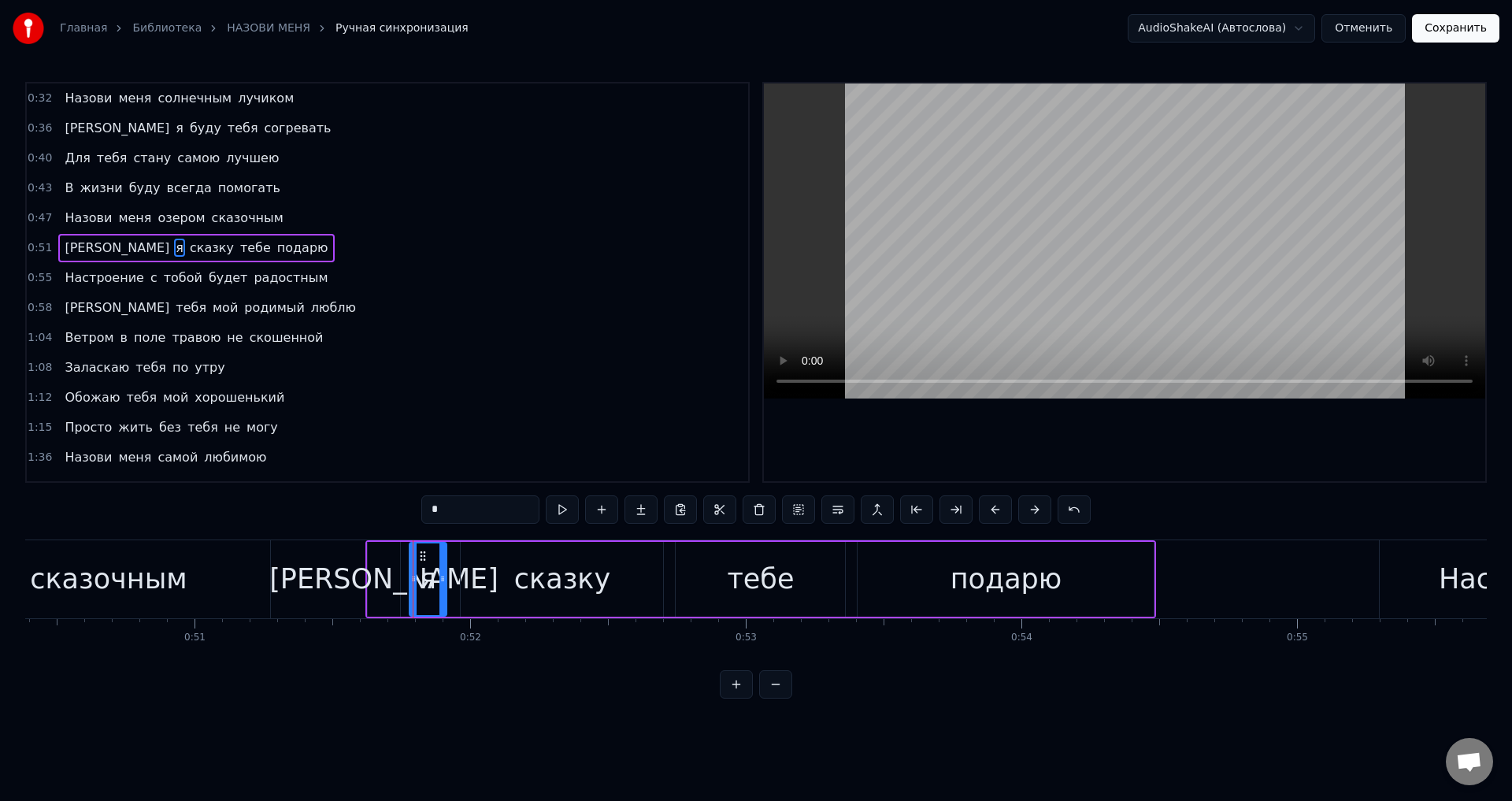
click at [385, 578] on div "[PERSON_NAME]" at bounding box center [383, 580] width 229 height 42
type input "*"
click at [468, 510] on input "*" at bounding box center [480, 509] width 118 height 29
click at [166, 586] on div "сказочным" at bounding box center [107, 580] width 157 height 42
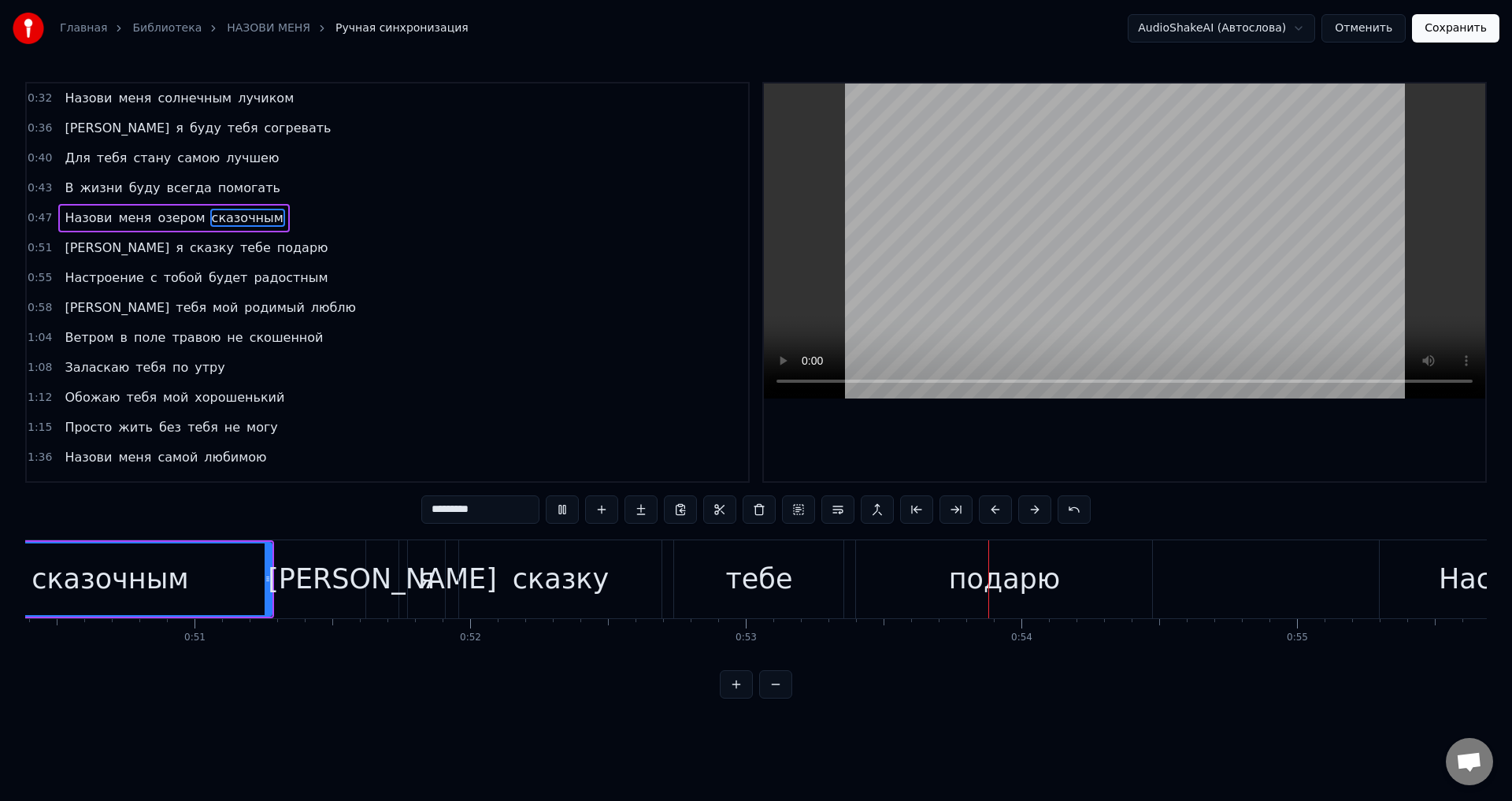
click at [421, 592] on div "я" at bounding box center [426, 580] width 16 height 42
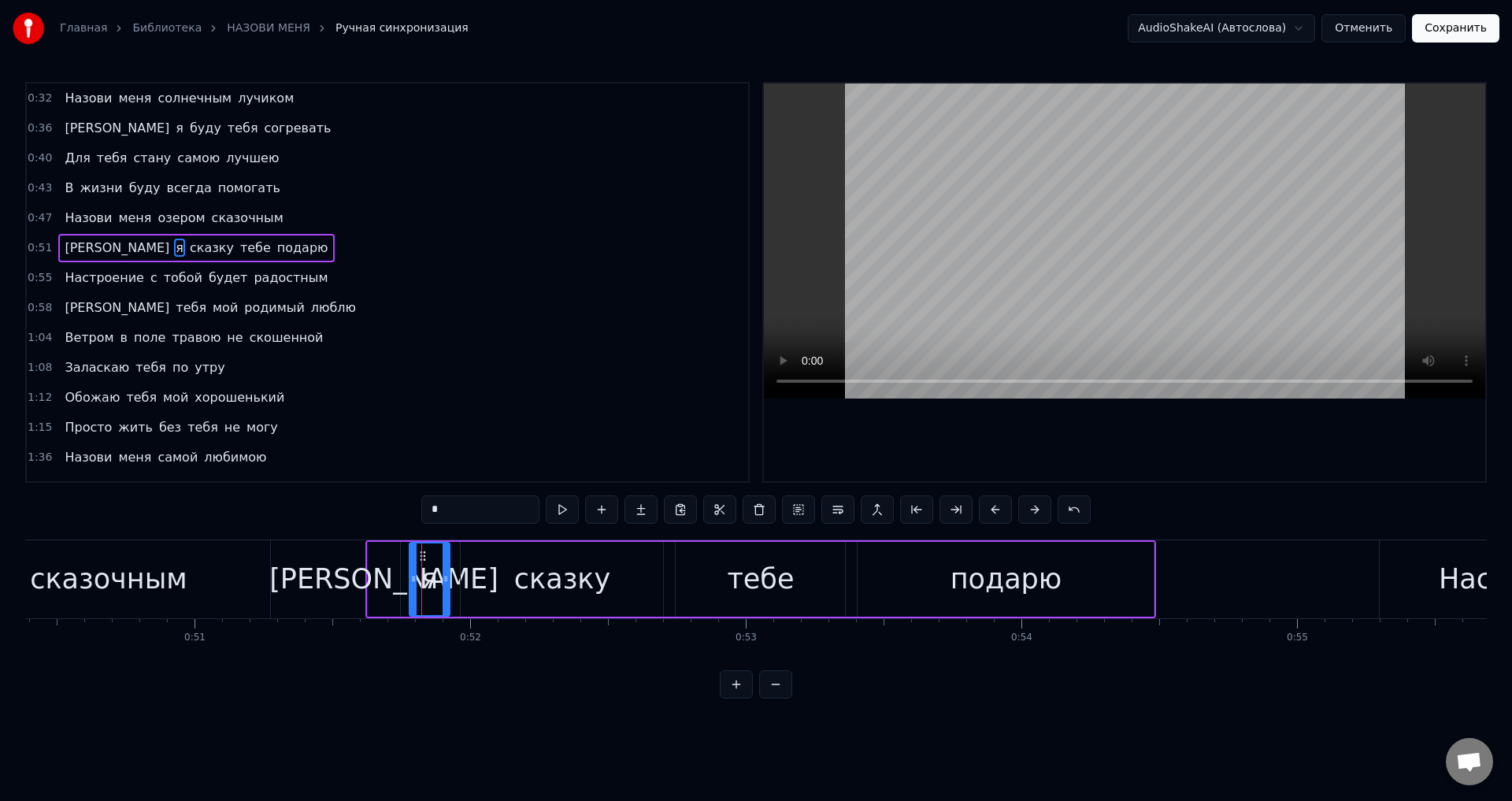
click at [445, 586] on div at bounding box center [446, 579] width 7 height 71
drag, startPoint x: 113, startPoint y: 579, endPoint x: 256, endPoint y: 551, distance: 145.7
click at [114, 579] on div "сказочным" at bounding box center [107, 580] width 157 height 42
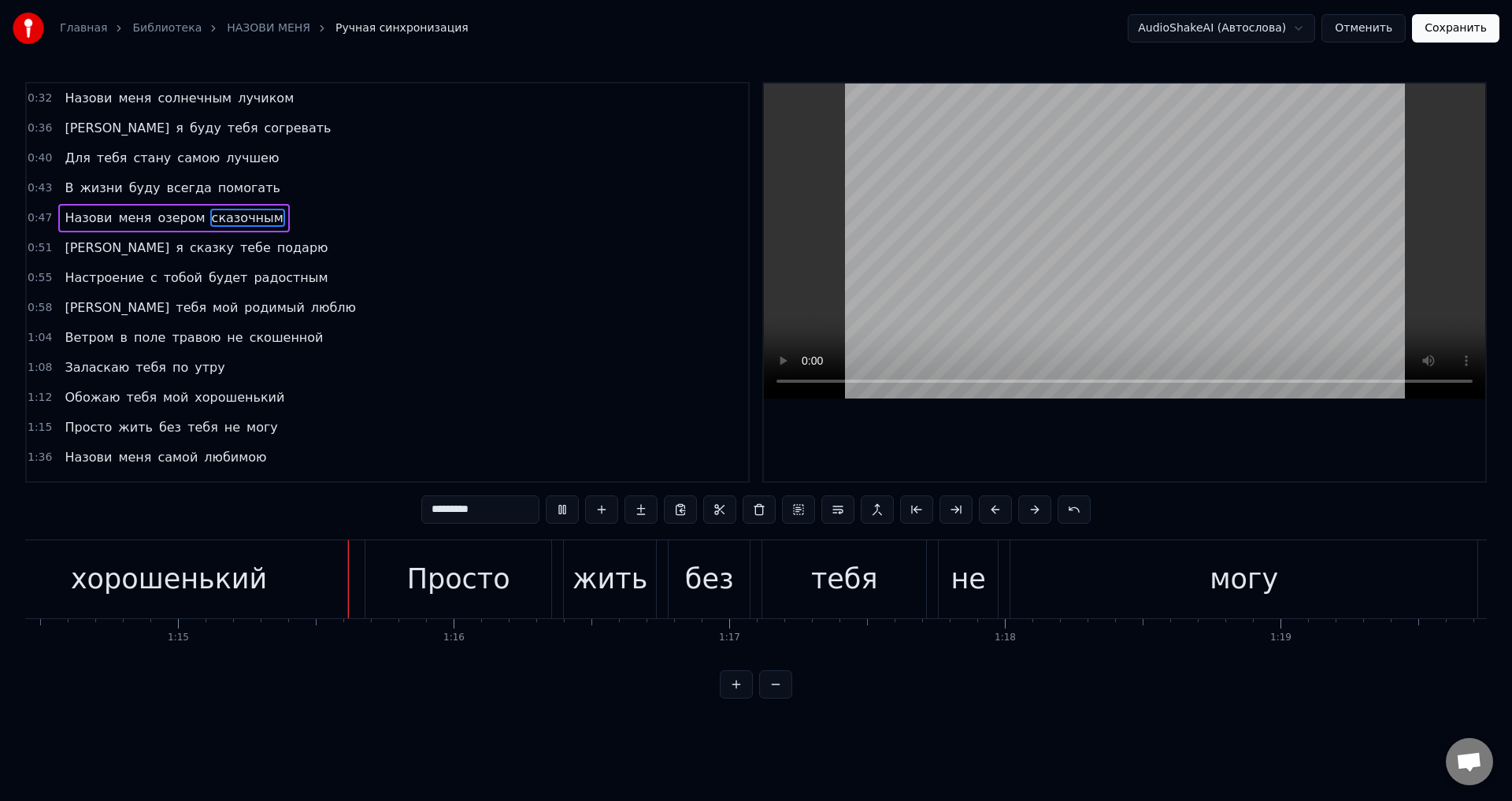
scroll to position [0, 20567]
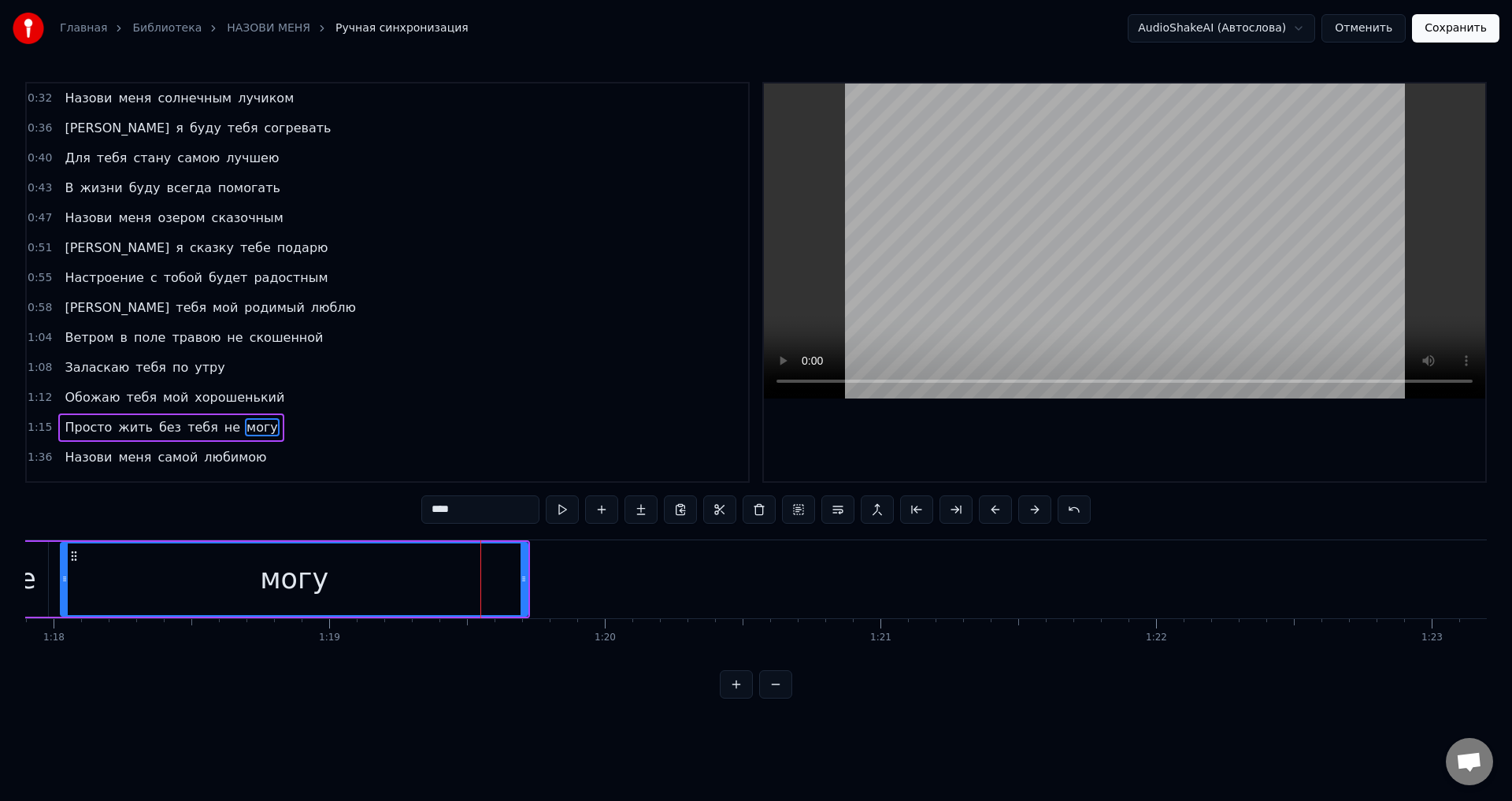
scroll to position [0, 21301]
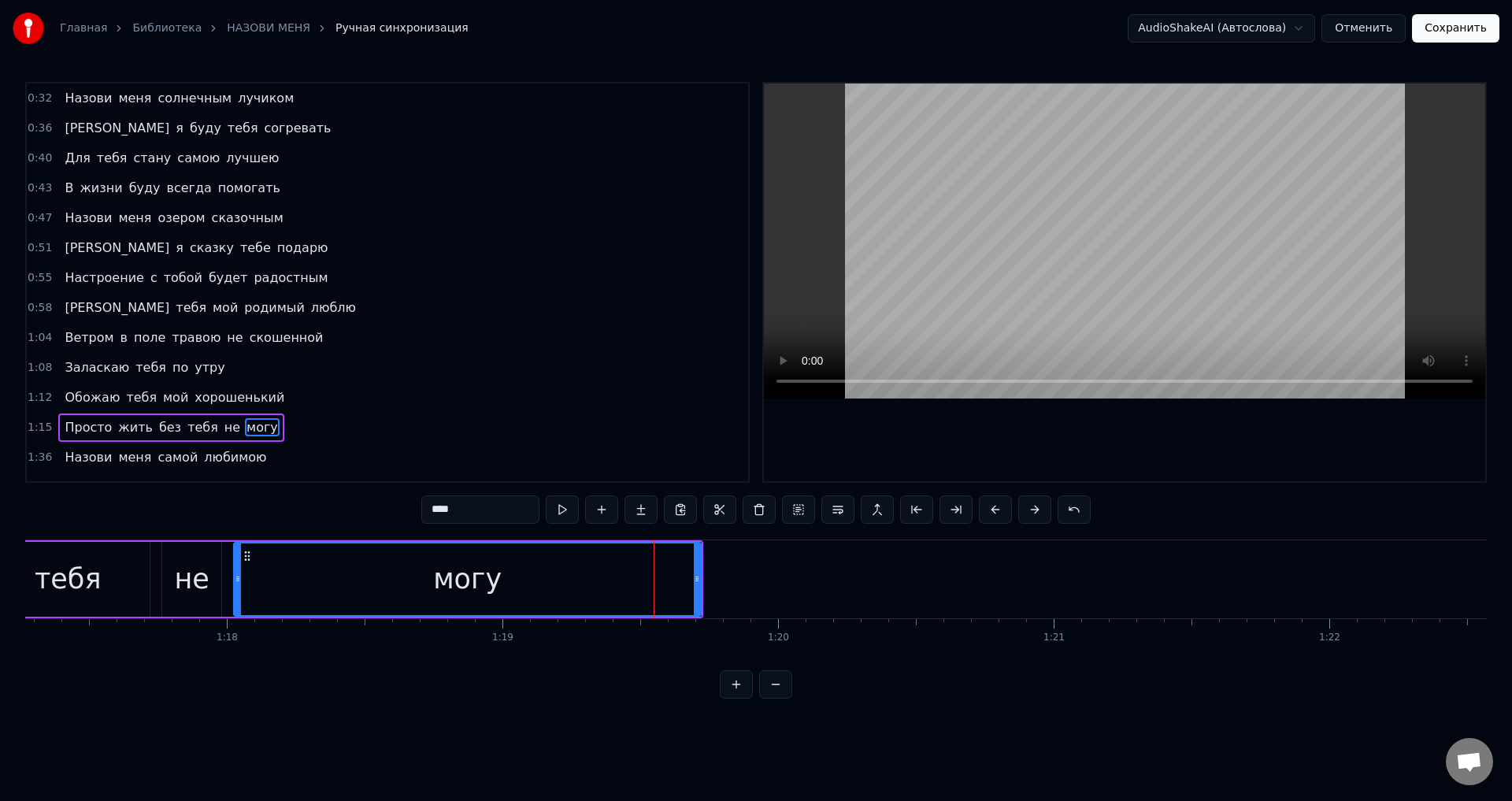
click at [499, 587] on div "могу" at bounding box center [468, 579] width 466 height 71
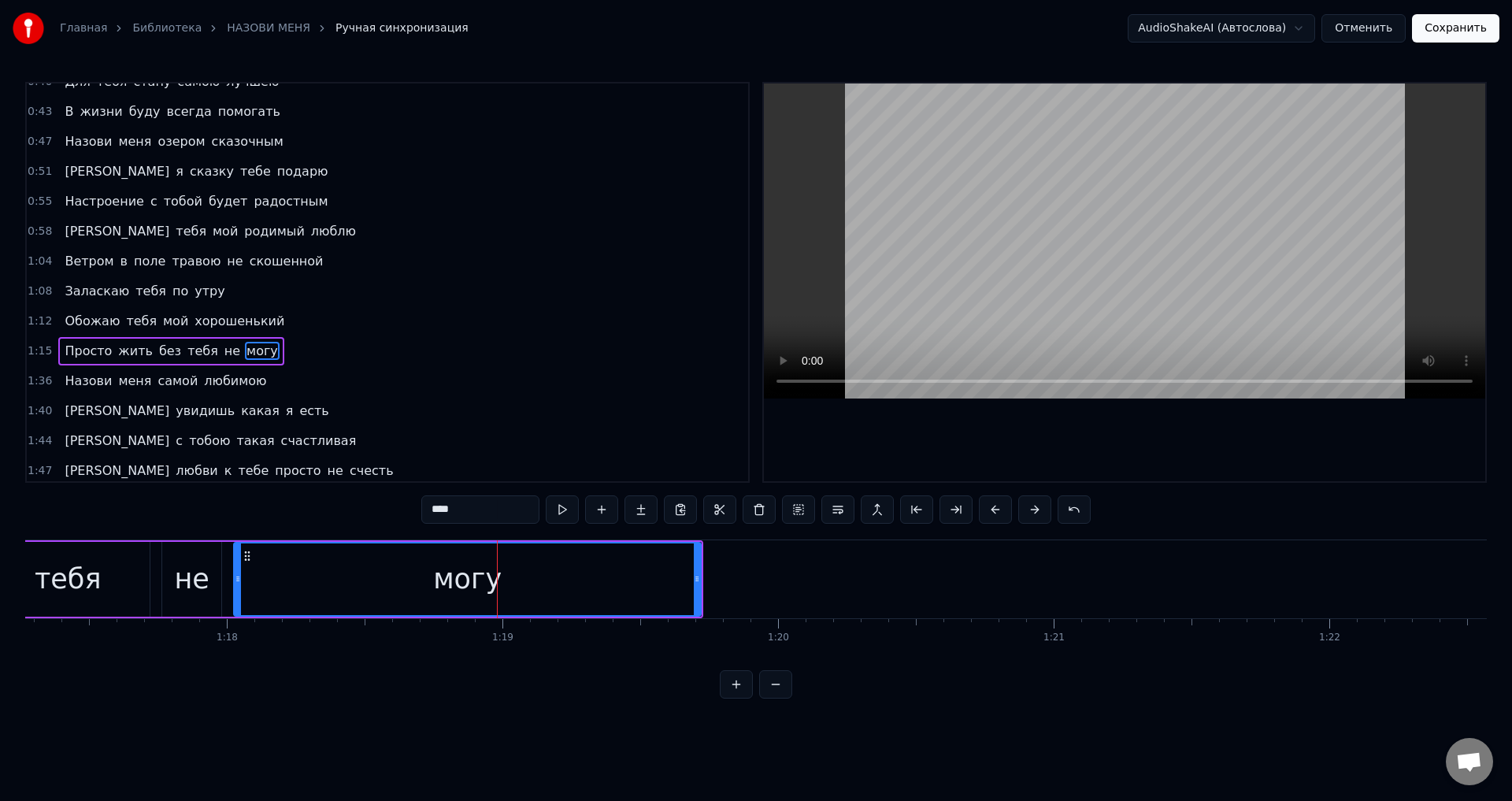
scroll to position [145, 0]
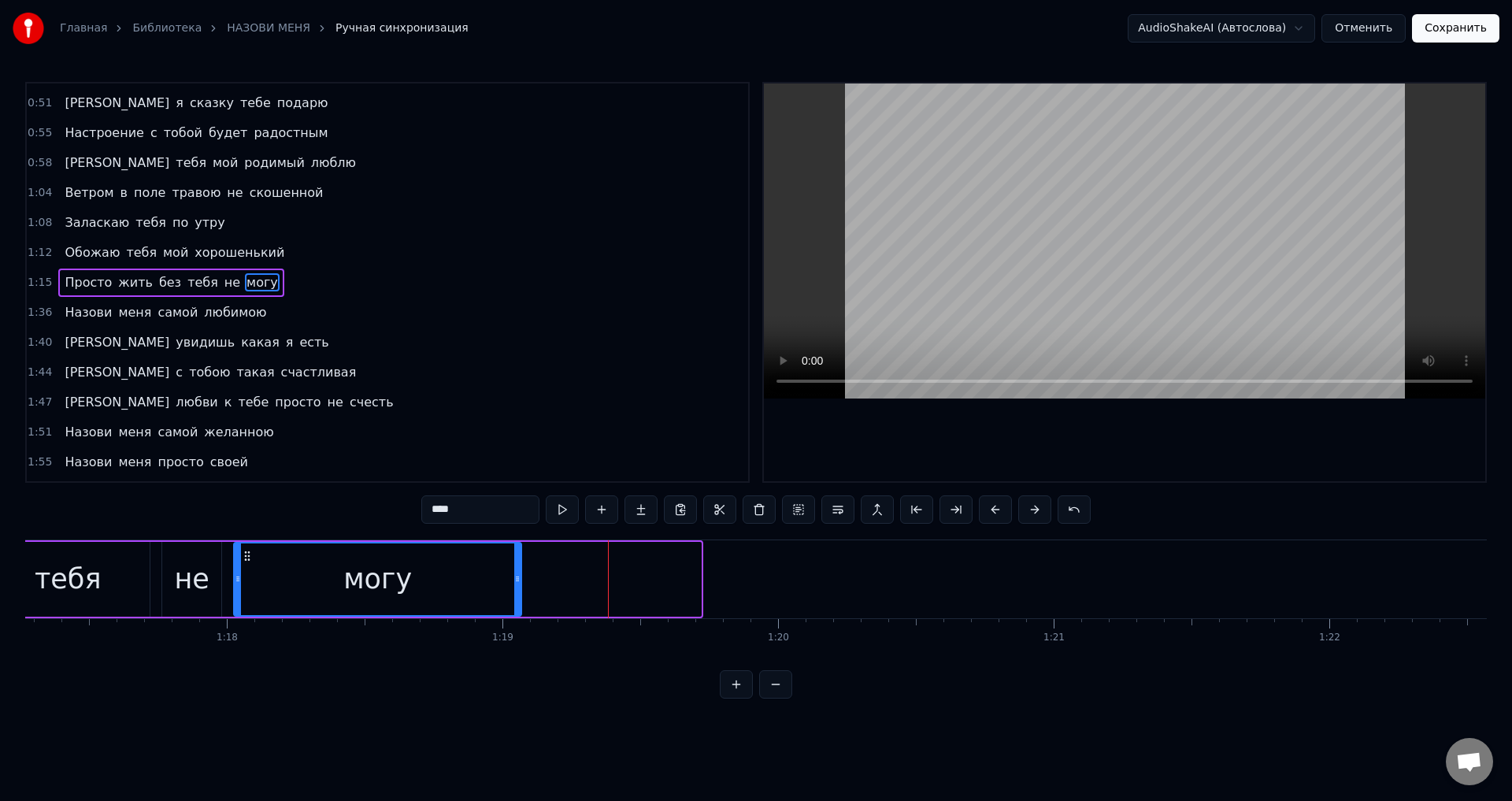
drag, startPoint x: 697, startPoint y: 581, endPoint x: 518, endPoint y: 592, distance: 179.3
click at [518, 592] on div at bounding box center [517, 579] width 7 height 71
drag, startPoint x: 260, startPoint y: 582, endPoint x: 640, endPoint y: 414, distance: 415.5
click at [260, 582] on div "могу" at bounding box center [377, 579] width 286 height 71
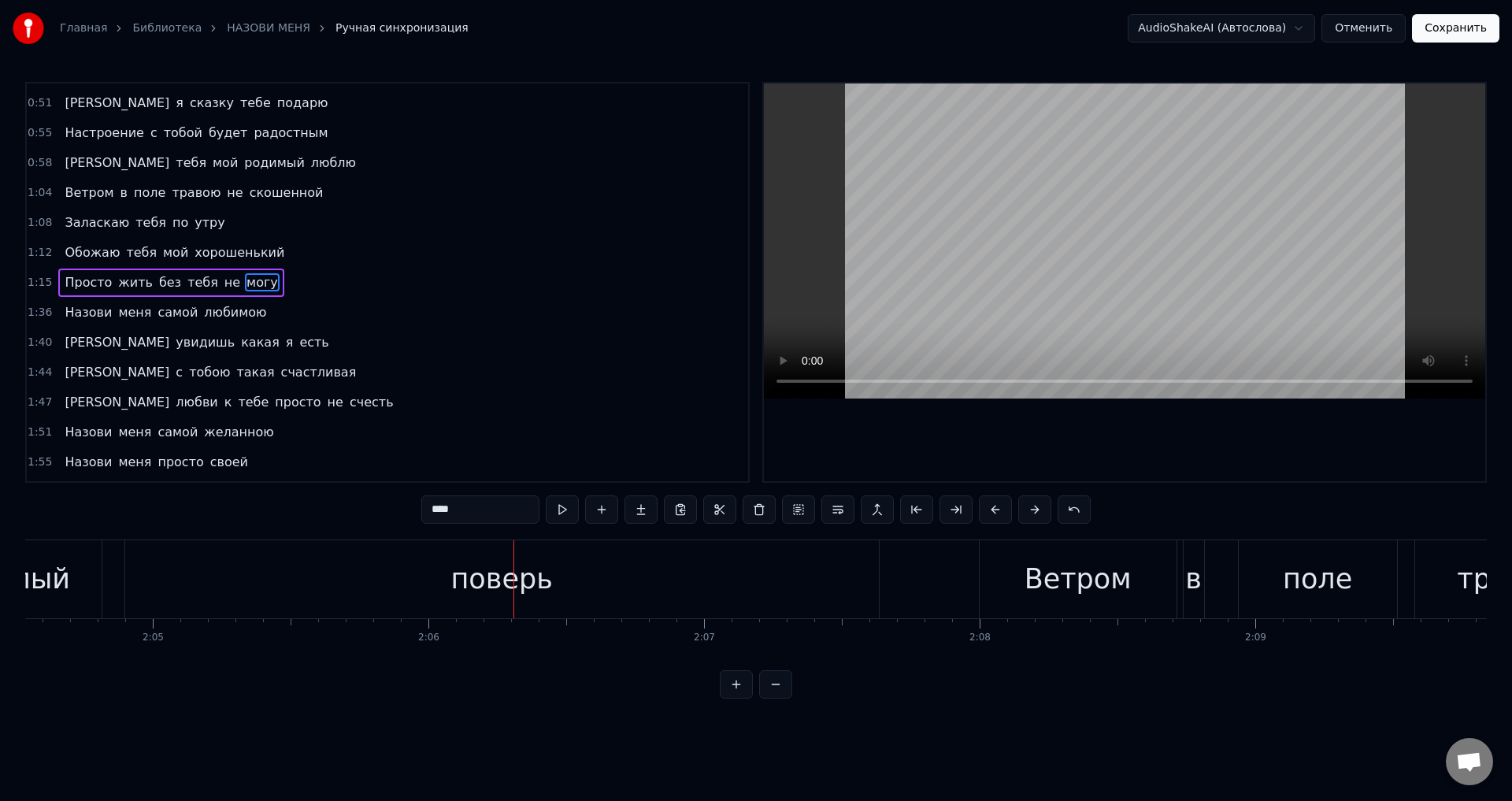
scroll to position [0, 34567]
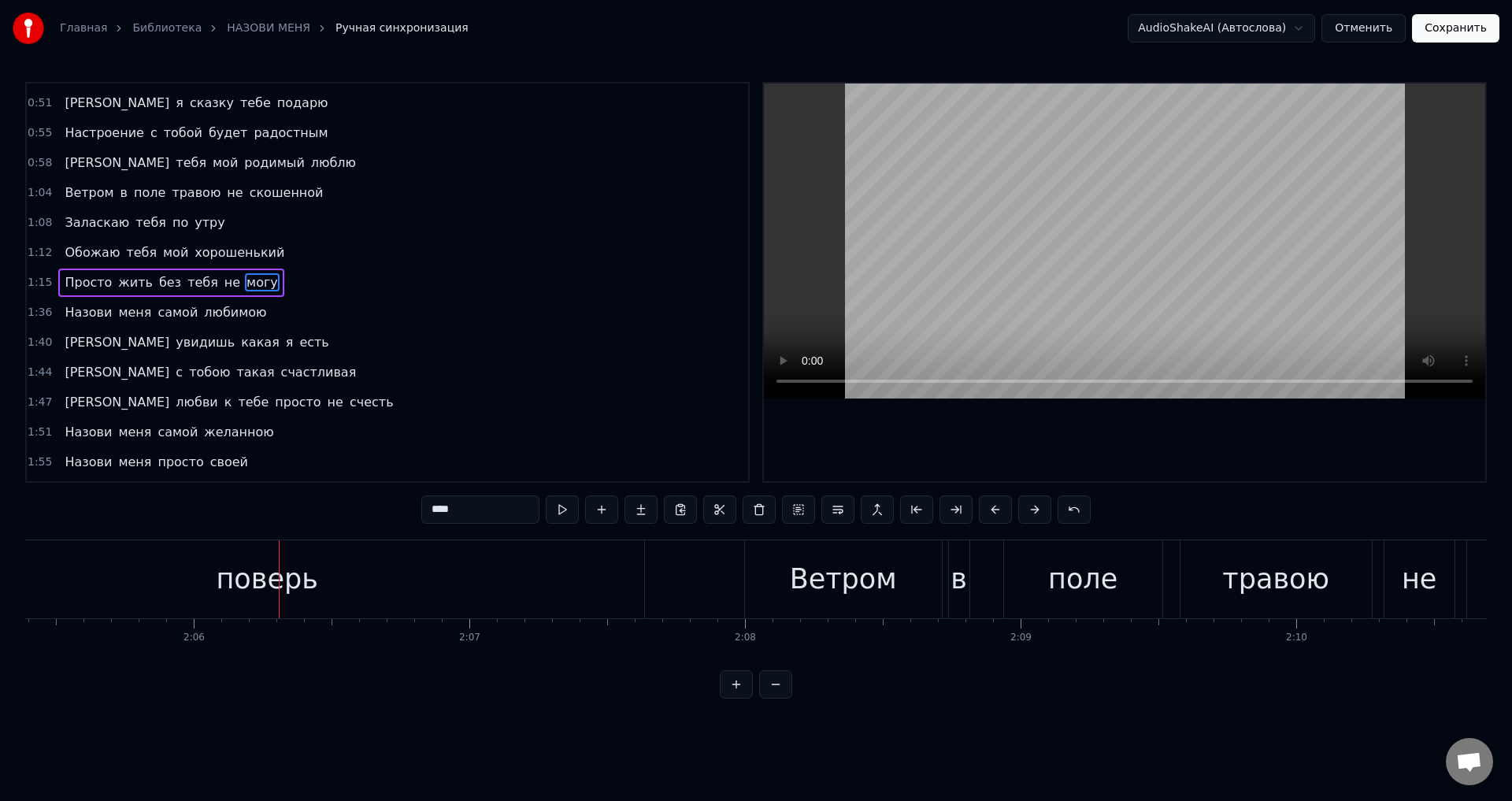
click at [239, 592] on div "поверь" at bounding box center [266, 580] width 102 height 42
type input "******"
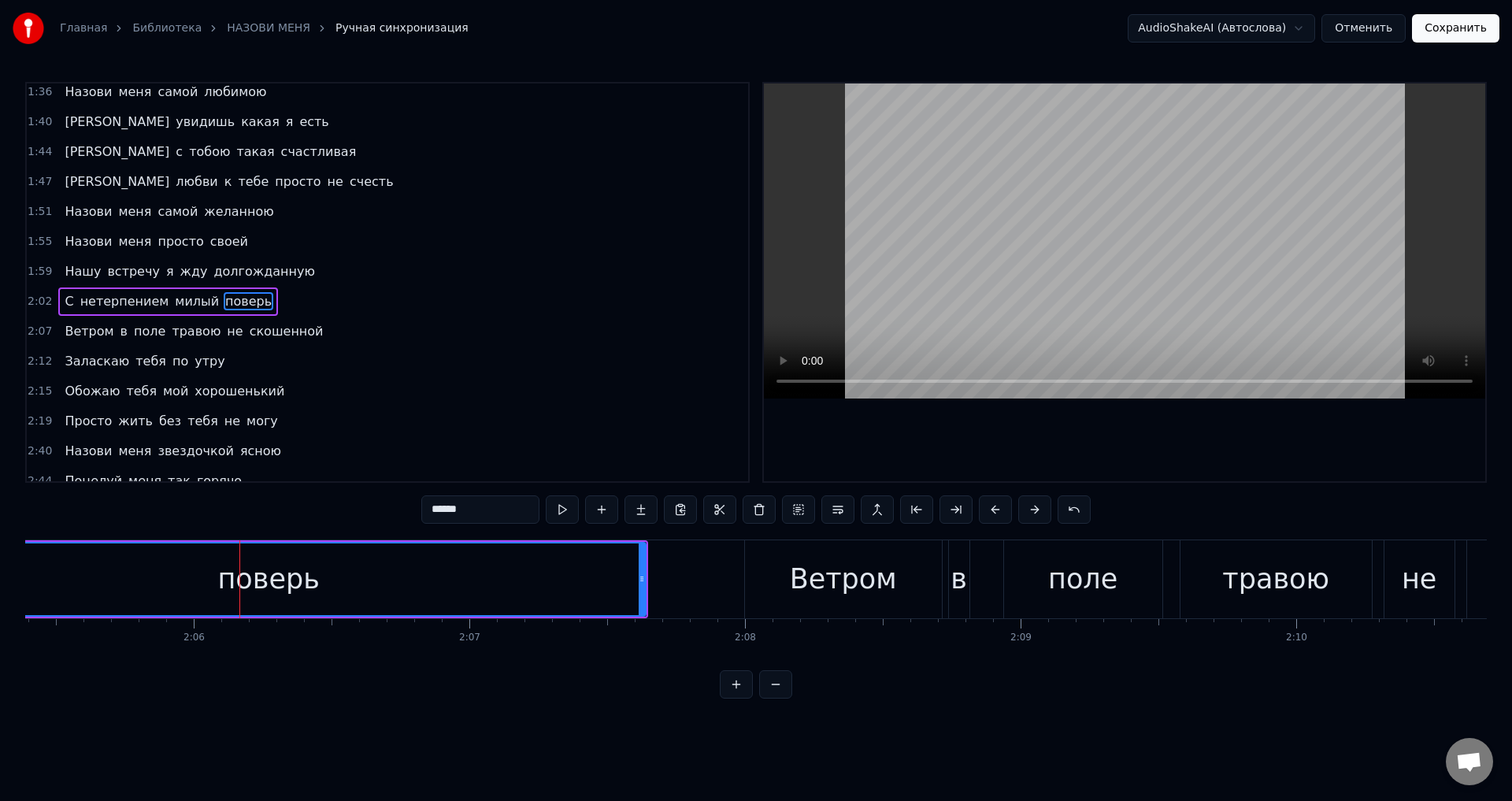
scroll to position [384, 0]
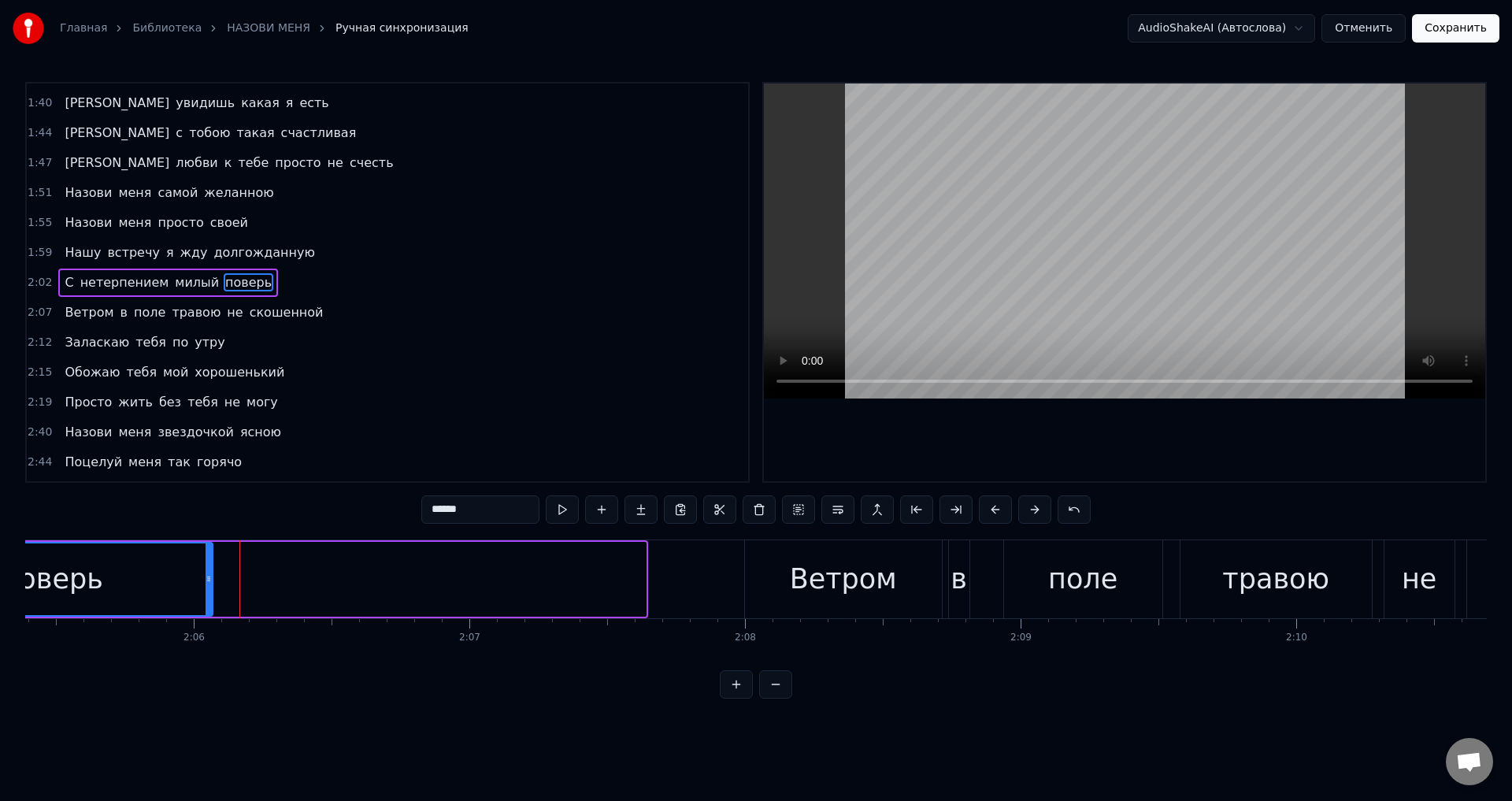
drag, startPoint x: 641, startPoint y: 582, endPoint x: 208, endPoint y: 582, distance: 433.0
click at [208, 582] on icon at bounding box center [208, 579] width 7 height 12
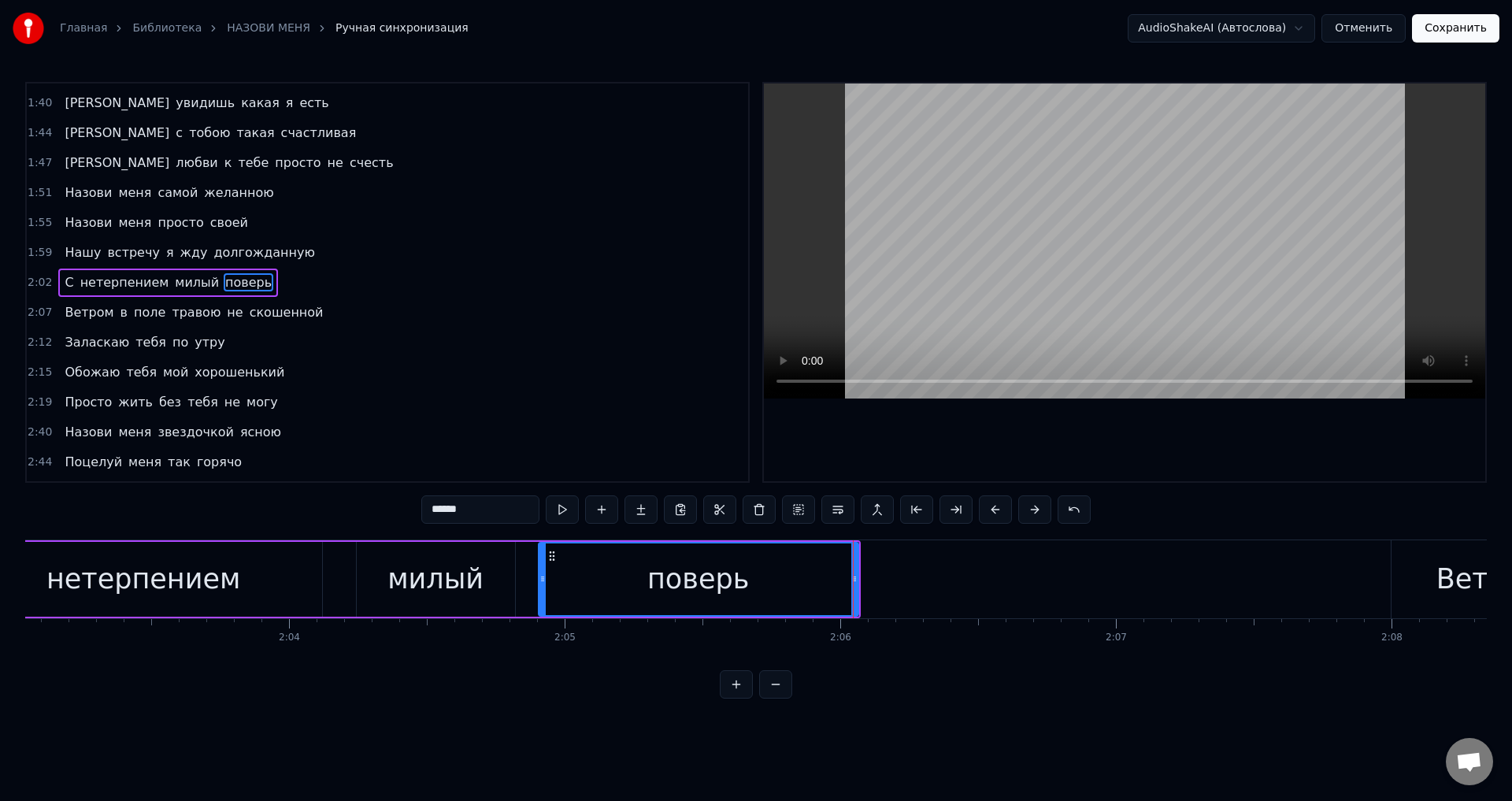
scroll to position [0, 33852]
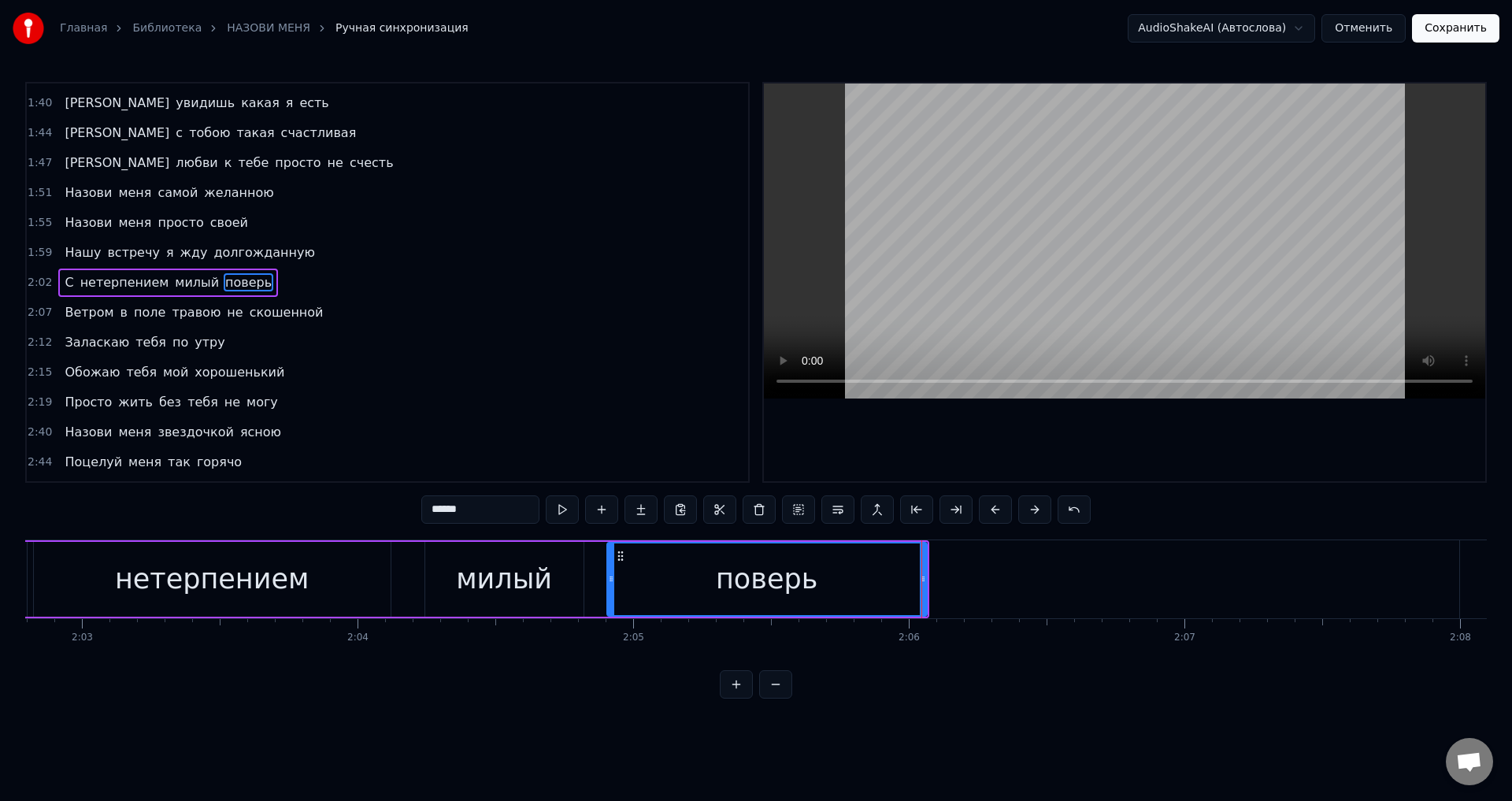
click at [404, 565] on div "С нетерпением милый поверь" at bounding box center [464, 580] width 931 height 78
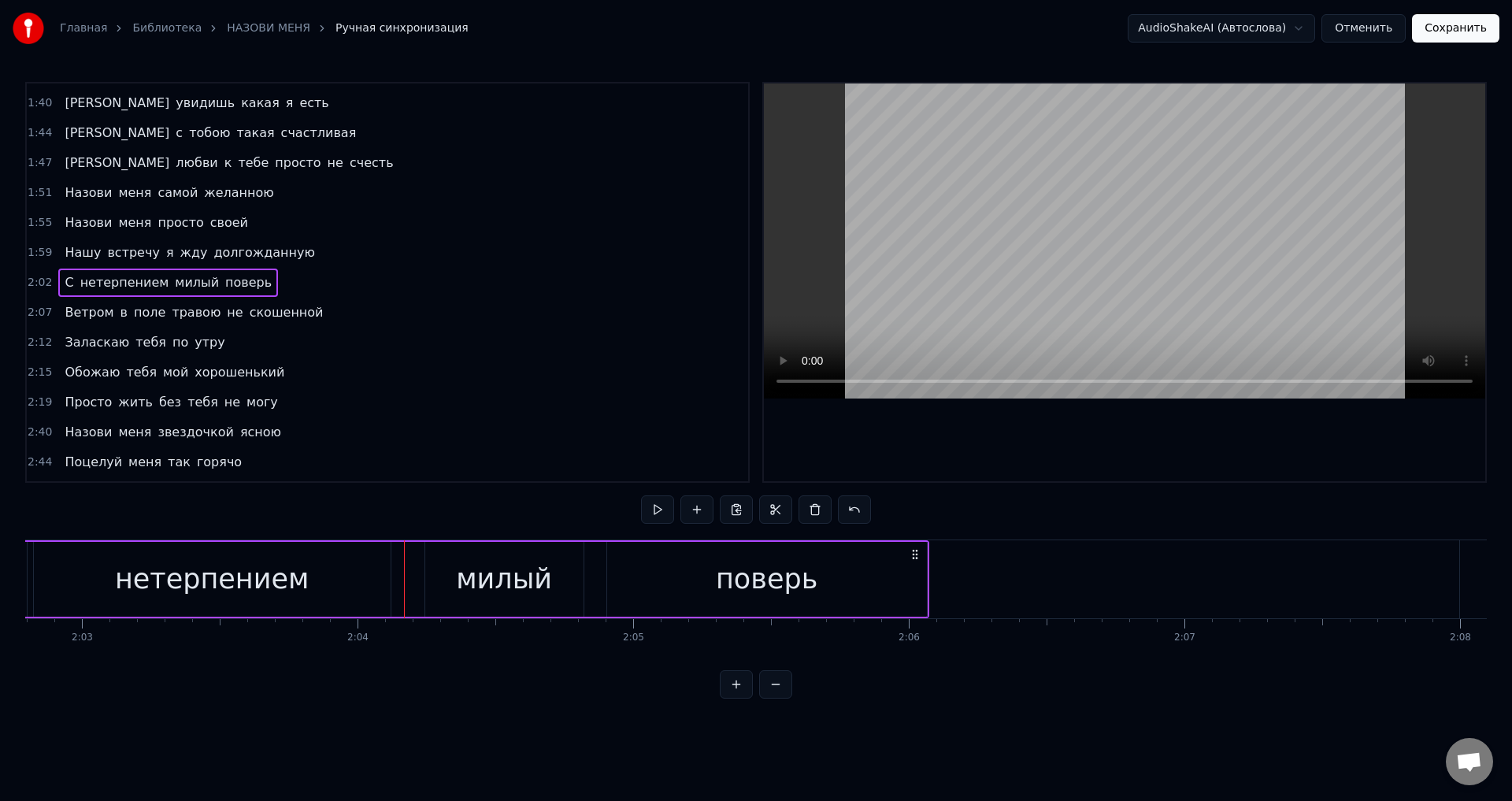
click at [403, 567] on div "С нетерпением милый поверь" at bounding box center [464, 580] width 931 height 78
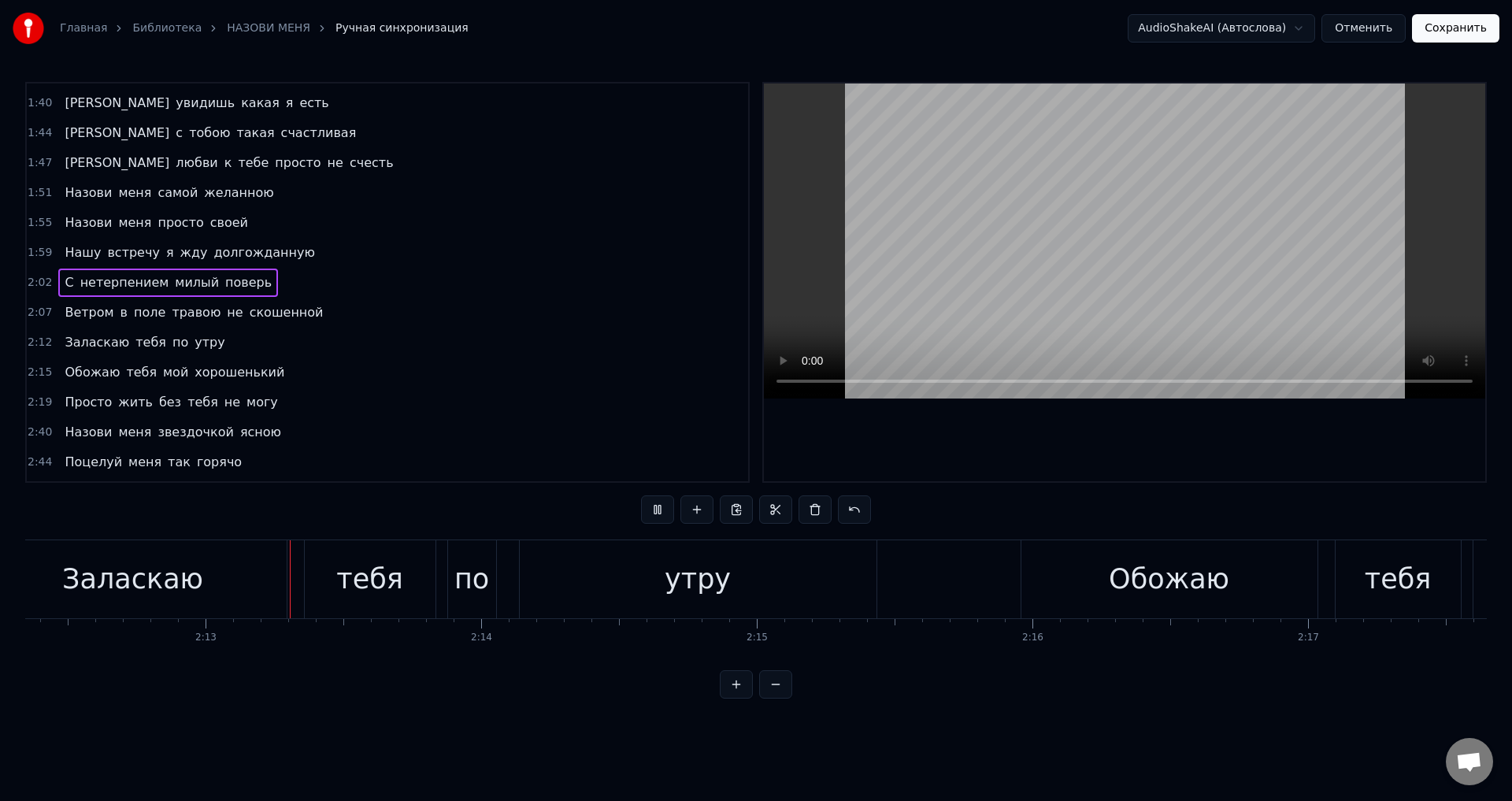
scroll to position [0, 36487]
click at [669, 595] on div "утру" at bounding box center [697, 580] width 67 height 42
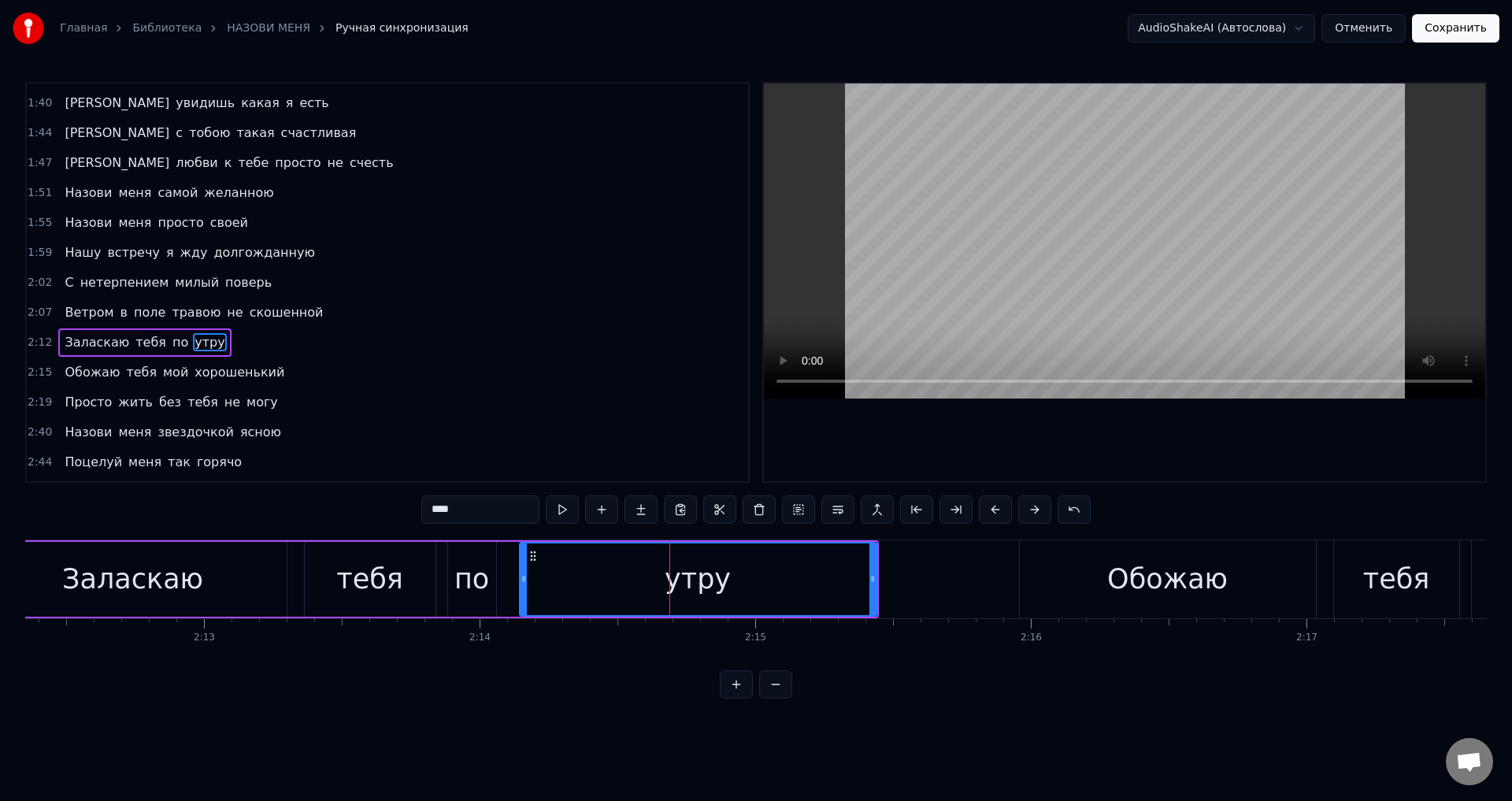
scroll to position [444, 0]
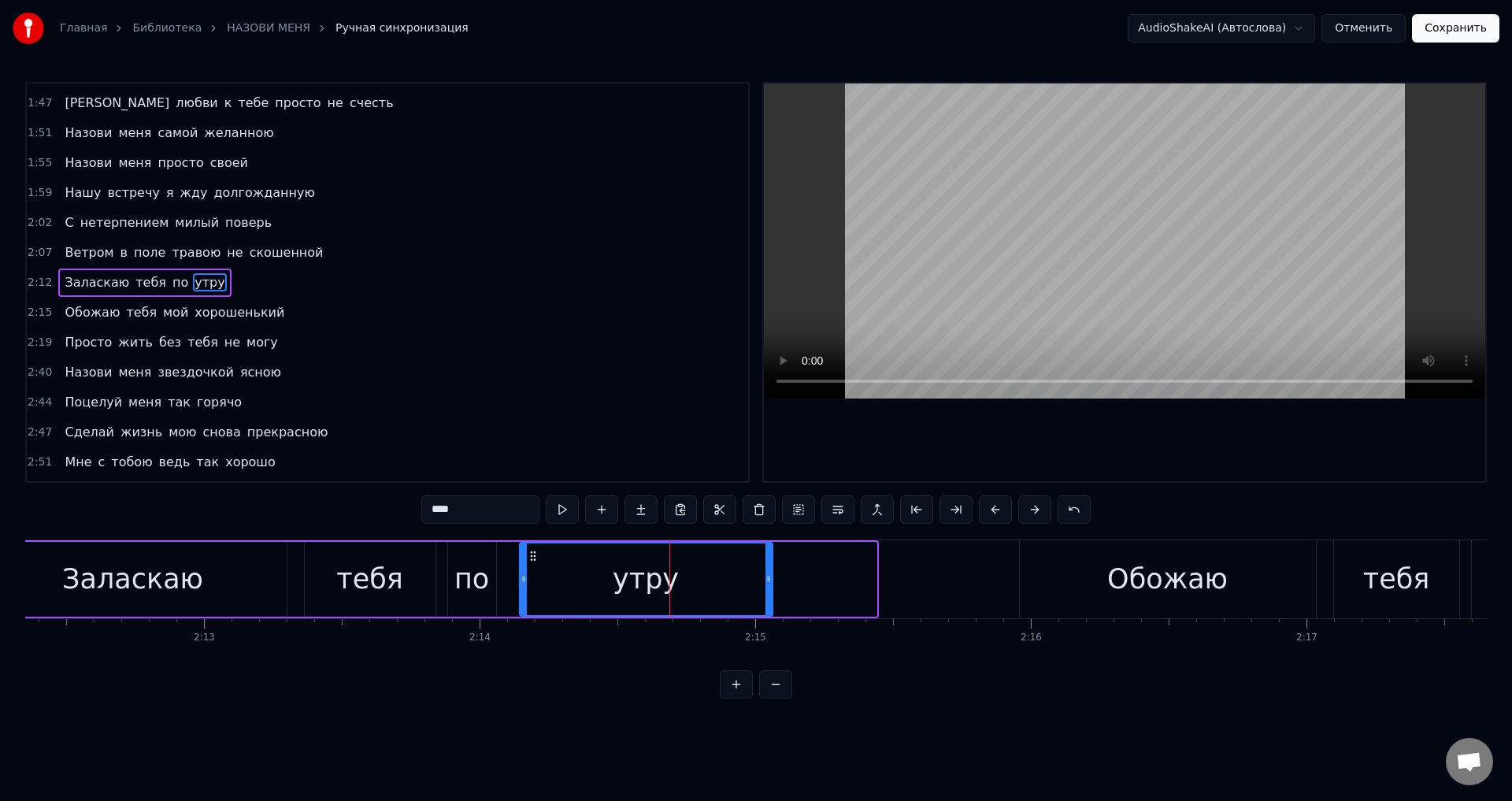
drag, startPoint x: 872, startPoint y: 587, endPoint x: 769, endPoint y: 595, distance: 103.3
click at [769, 595] on div at bounding box center [769, 579] width 7 height 71
click at [619, 585] on div "утру" at bounding box center [646, 580] width 67 height 42
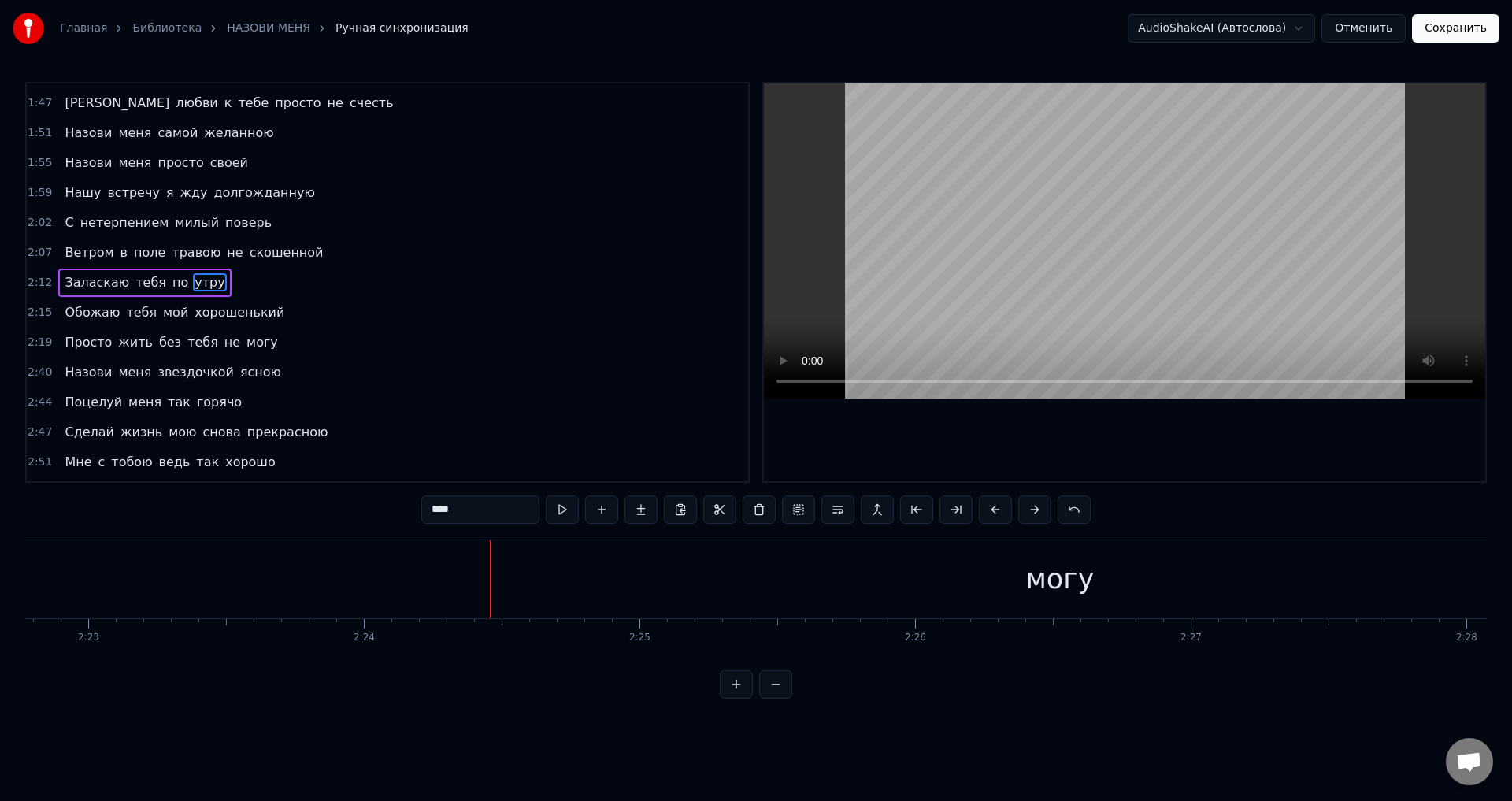
scroll to position [0, 39498]
click at [939, 577] on div "могу" at bounding box center [920, 580] width 68 height 42
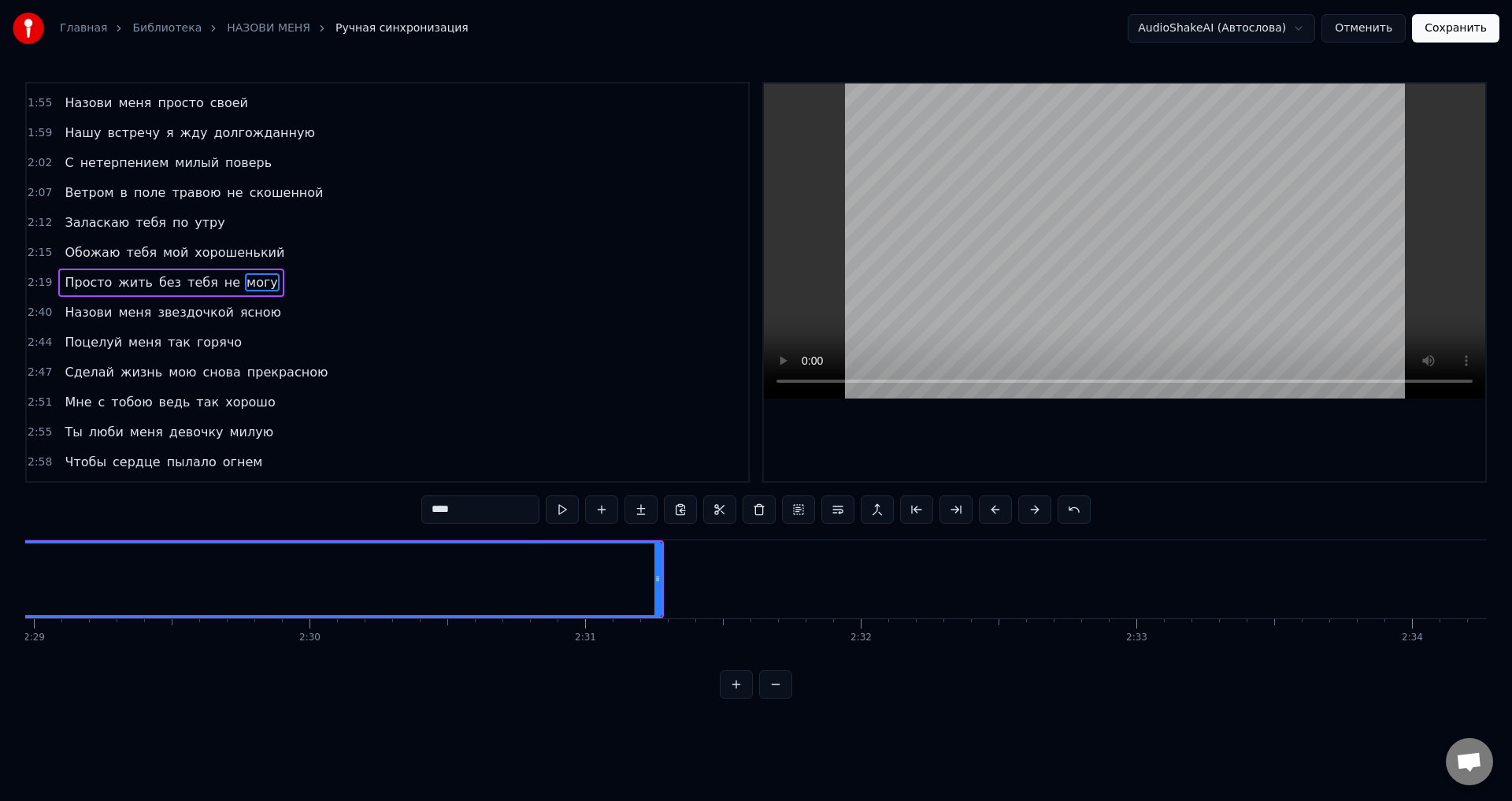
scroll to position [0, 41173]
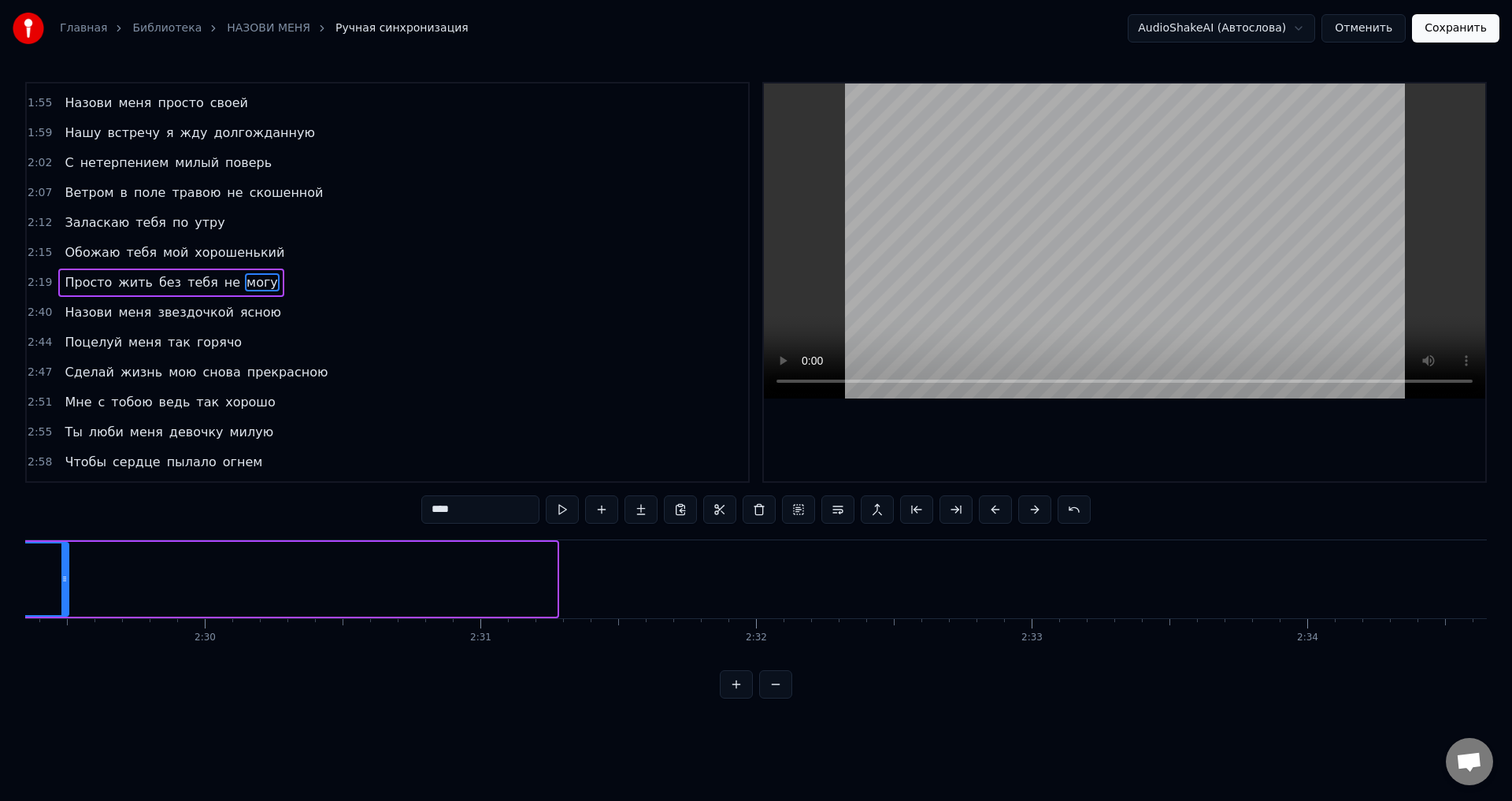
drag, startPoint x: 553, startPoint y: 594, endPoint x: 65, endPoint y: 606, distance: 488.1
click at [65, 606] on div at bounding box center [65, 579] width 7 height 71
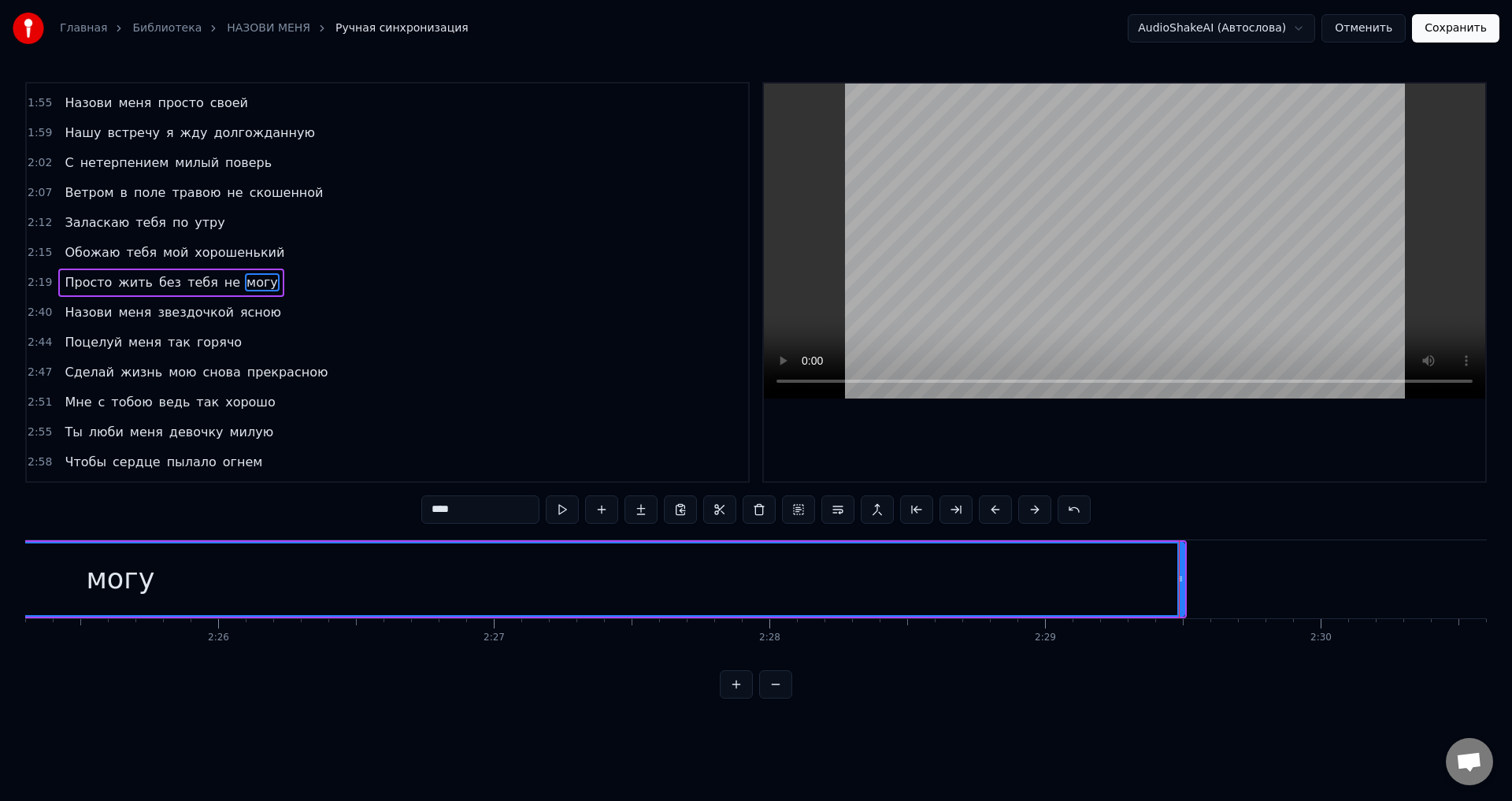
scroll to position [0, 39987]
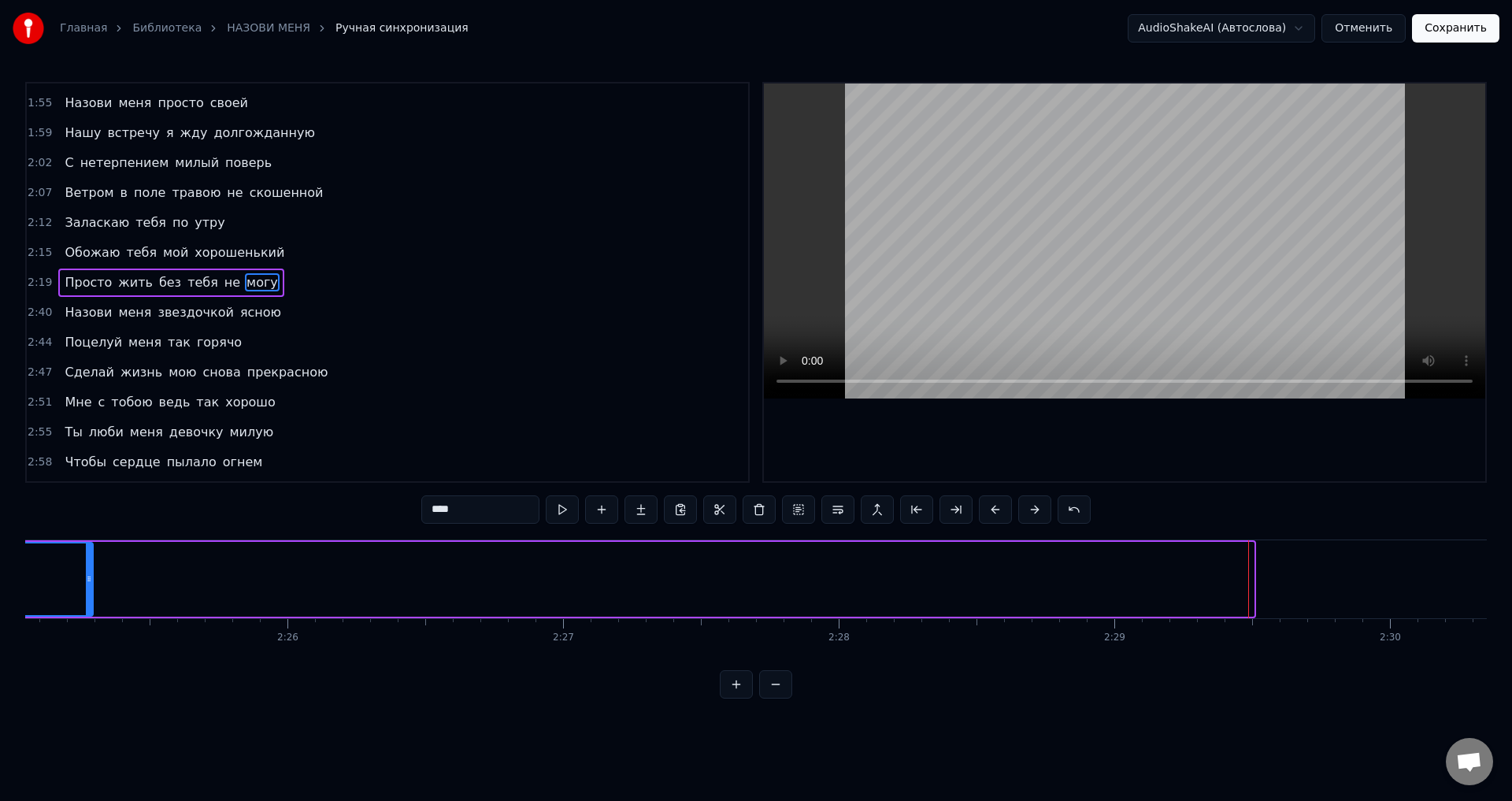
drag, startPoint x: 1252, startPoint y: 587, endPoint x: 90, endPoint y: 586, distance: 1162.0
click at [90, 586] on div at bounding box center [88, 579] width 7 height 71
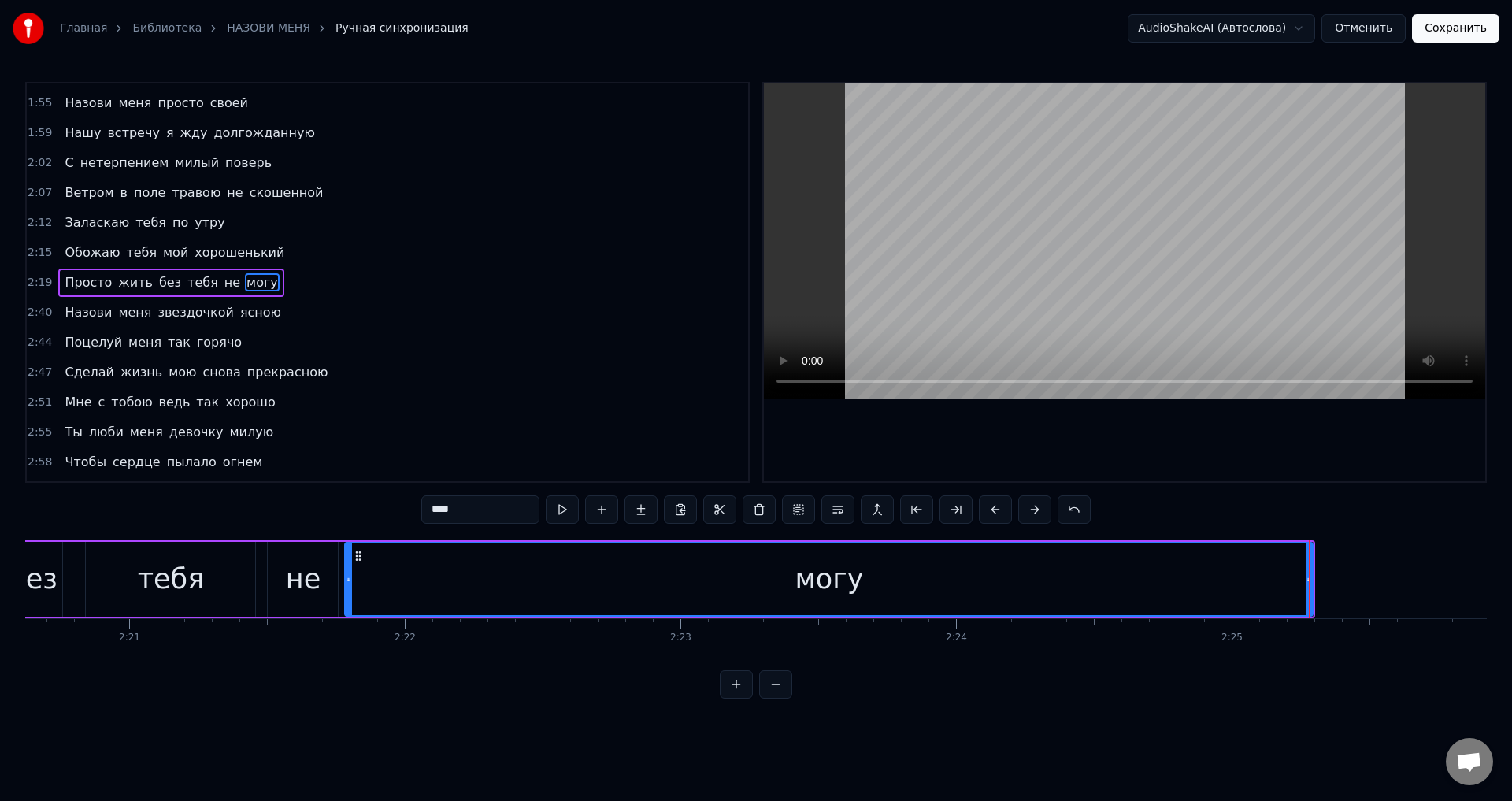
scroll to position [0, 38697]
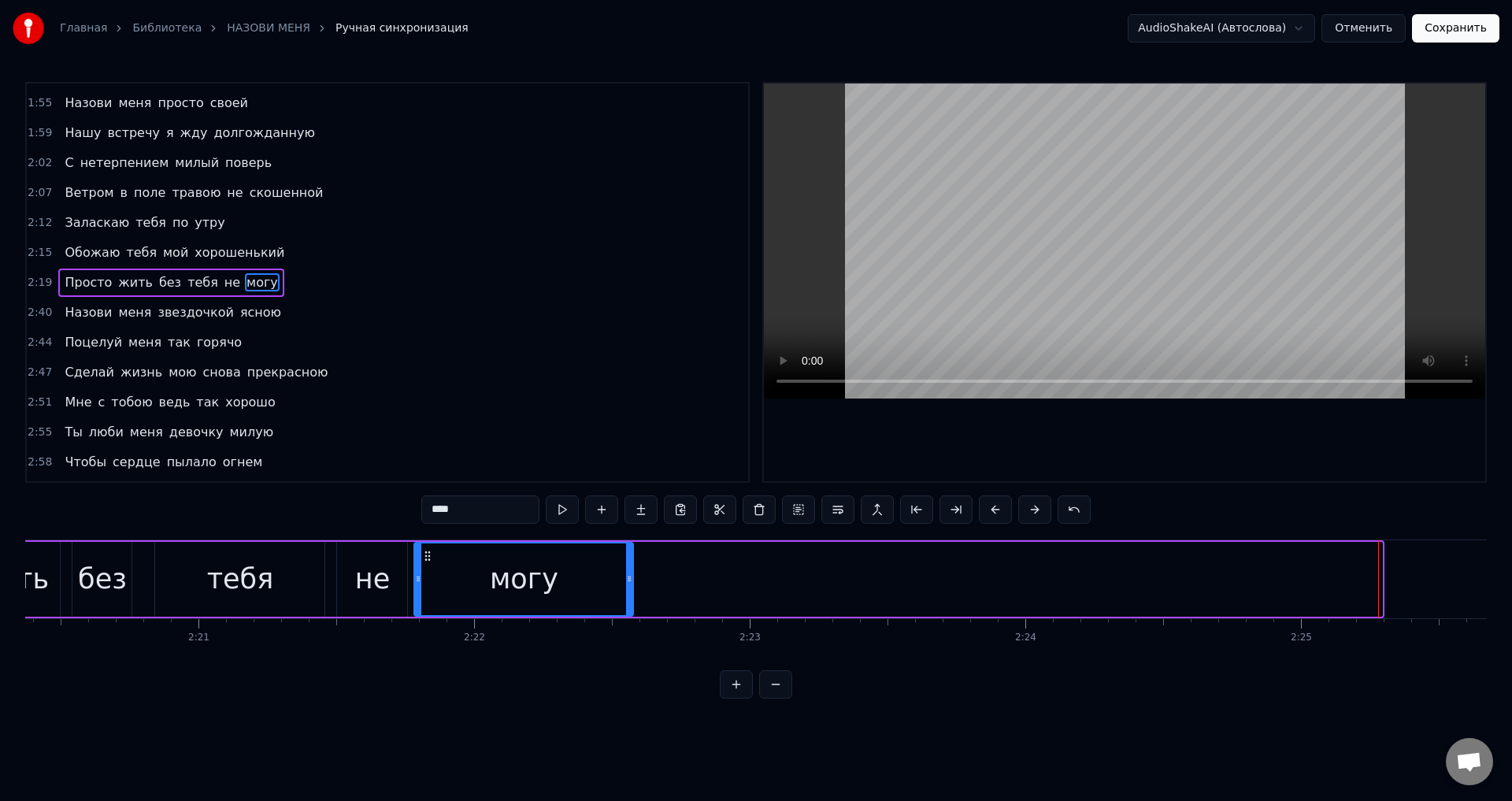
drag, startPoint x: 1382, startPoint y: 594, endPoint x: 633, endPoint y: 603, distance: 749.1
click at [633, 603] on div at bounding box center [629, 579] width 7 height 71
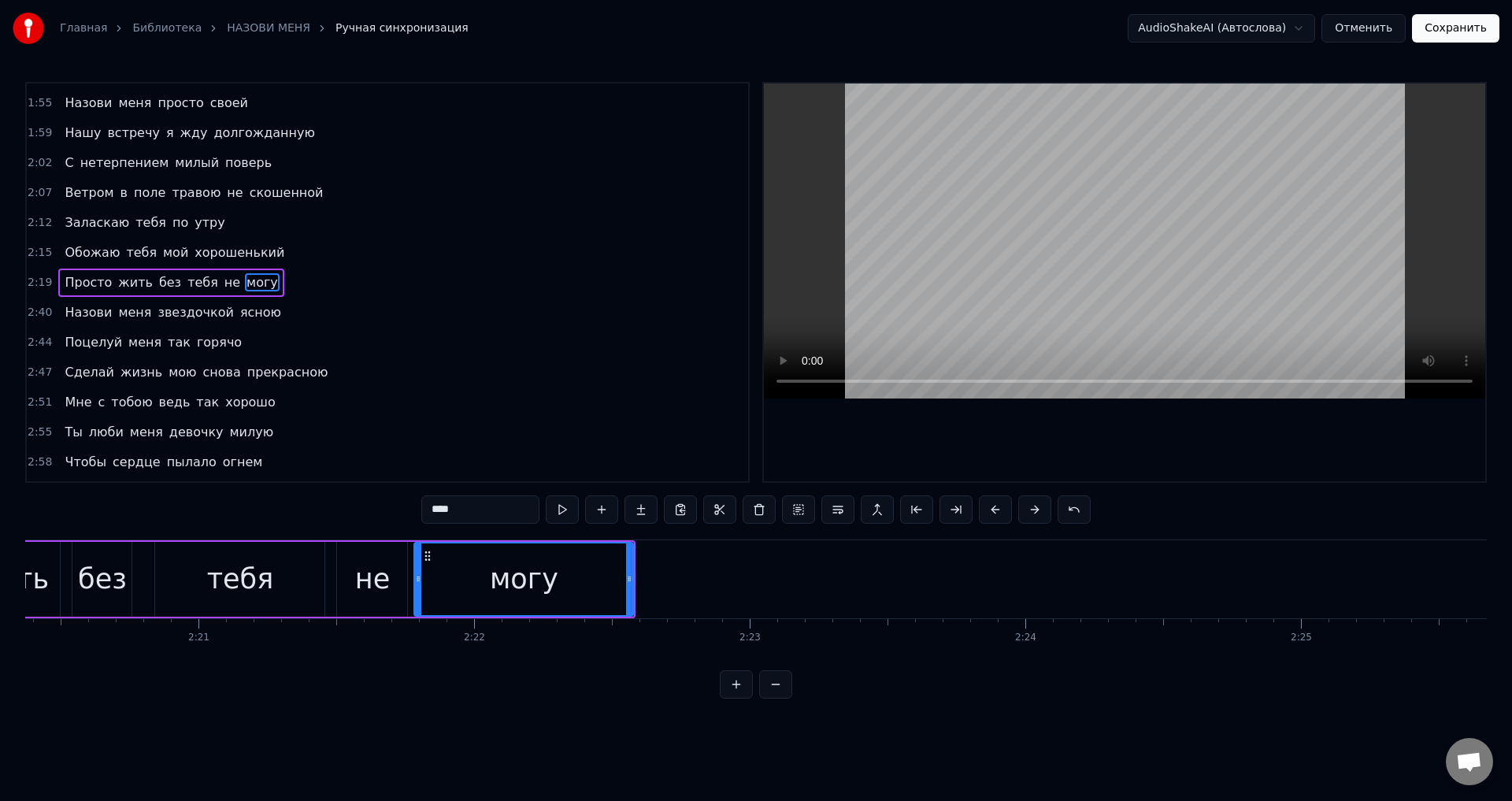
drag, startPoint x: 276, startPoint y: 586, endPoint x: 488, endPoint y: 440, distance: 257.4
click at [276, 586] on div "тебя" at bounding box center [239, 579] width 169 height 75
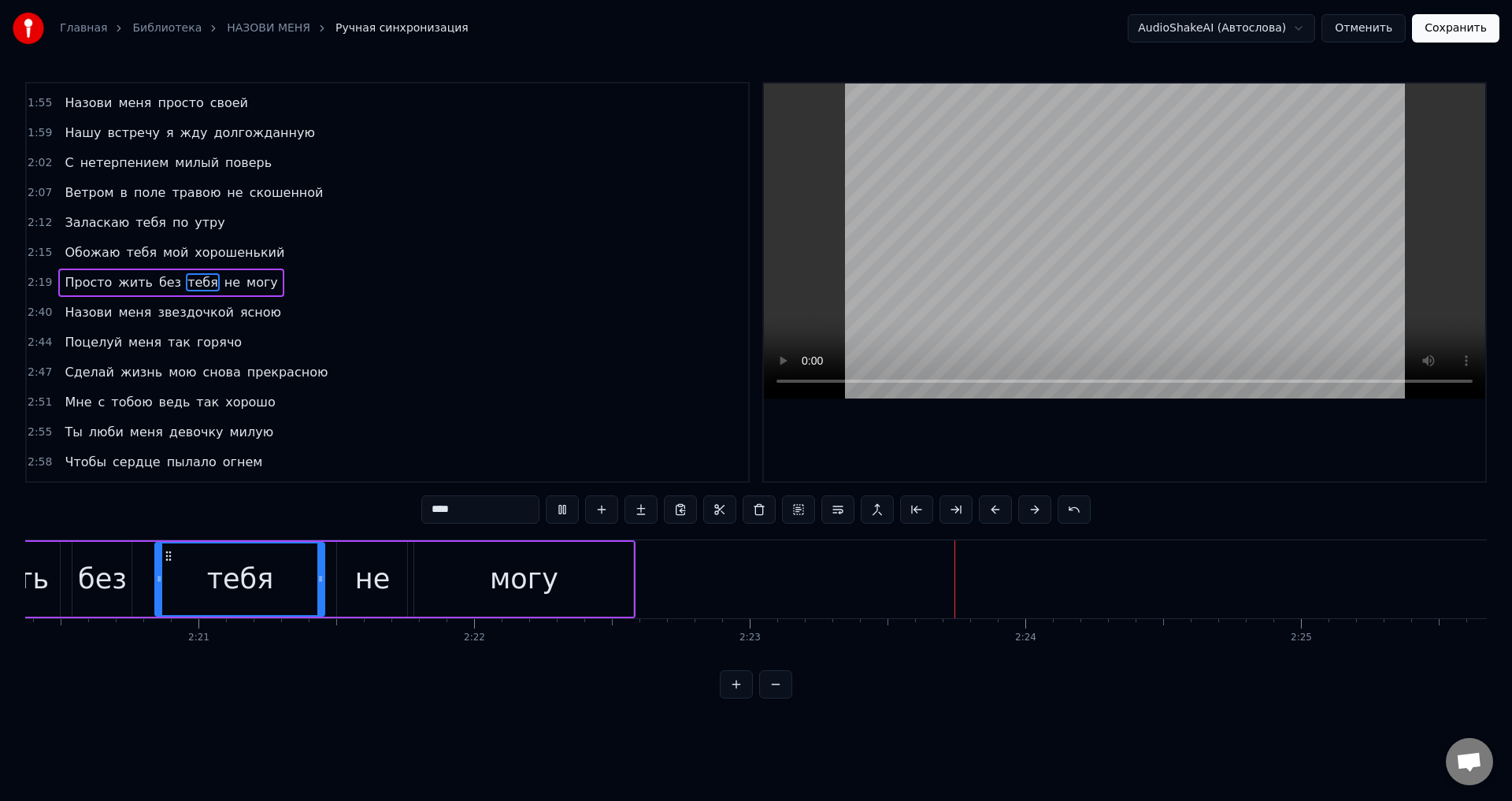
click at [601, 575] on div "могу" at bounding box center [524, 579] width 219 height 75
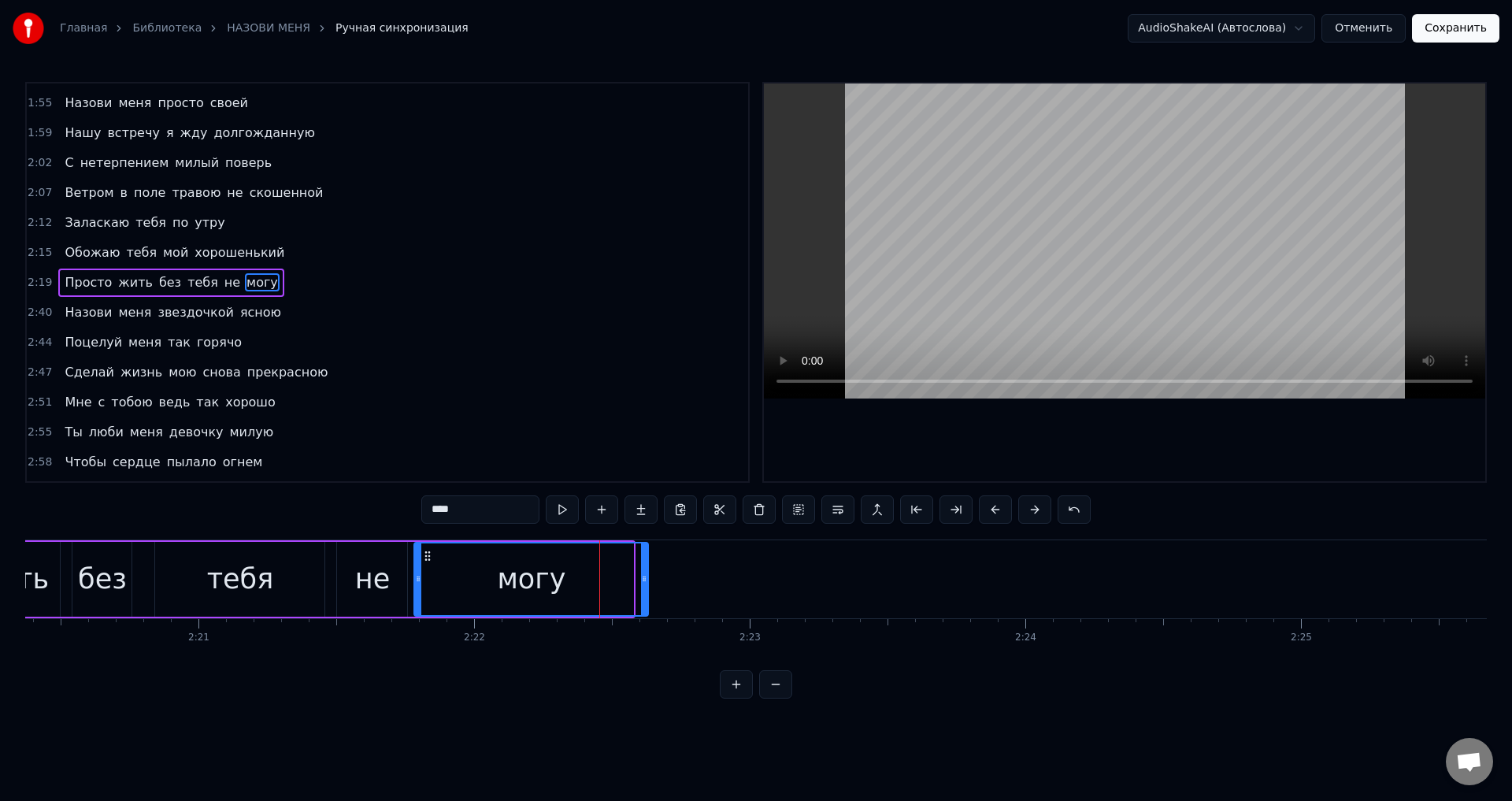
drag, startPoint x: 628, startPoint y: 573, endPoint x: 642, endPoint y: 572, distance: 14.0
click at [642, 572] on div at bounding box center [644, 579] width 7 height 71
click at [252, 589] on div "тебя" at bounding box center [240, 580] width 67 height 42
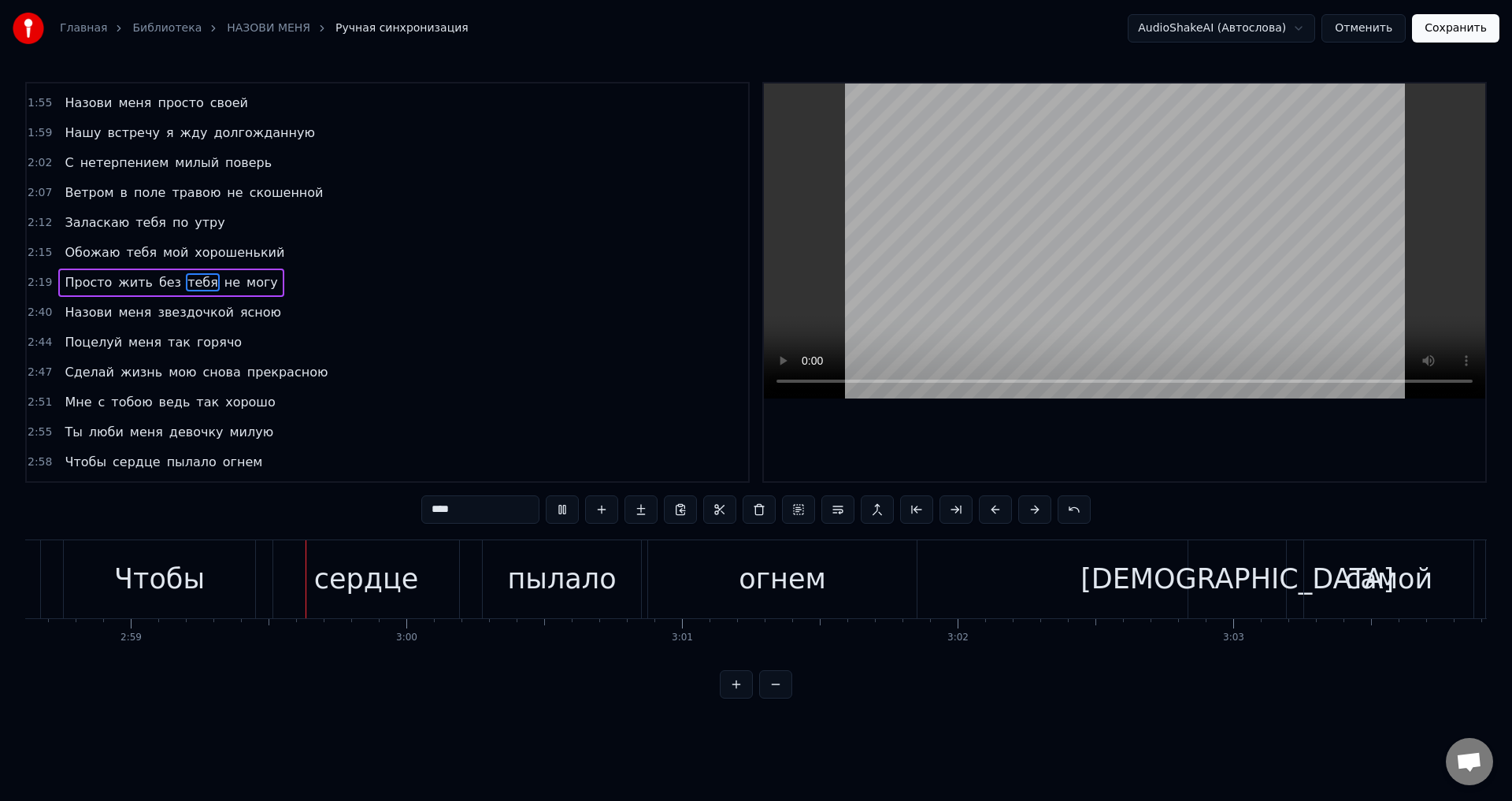
scroll to position [0, 49266]
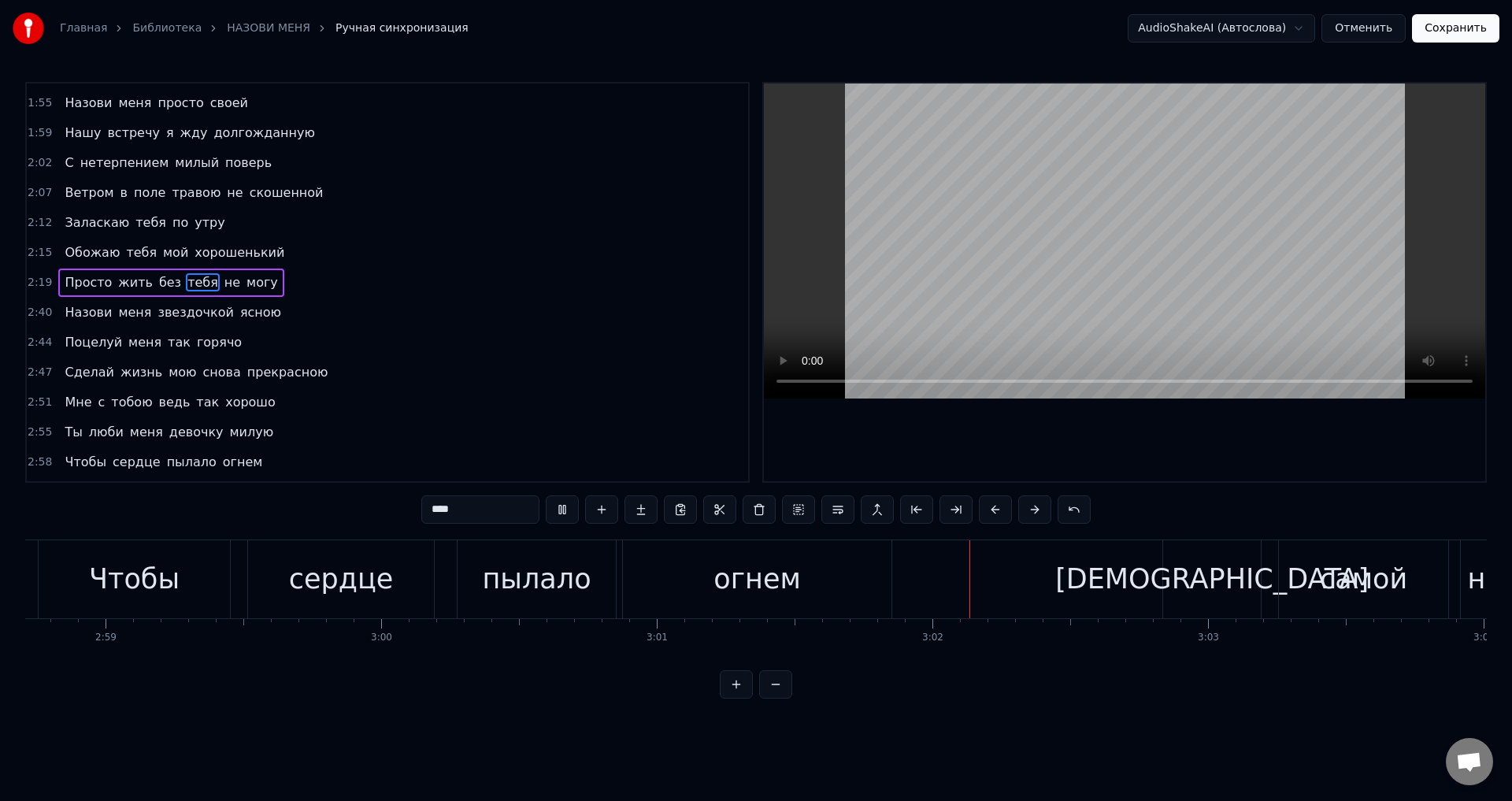
click at [1422, 472] on div at bounding box center [1124, 282] width 721 height 398
click at [756, 586] on div "огнем" at bounding box center [757, 580] width 87 height 42
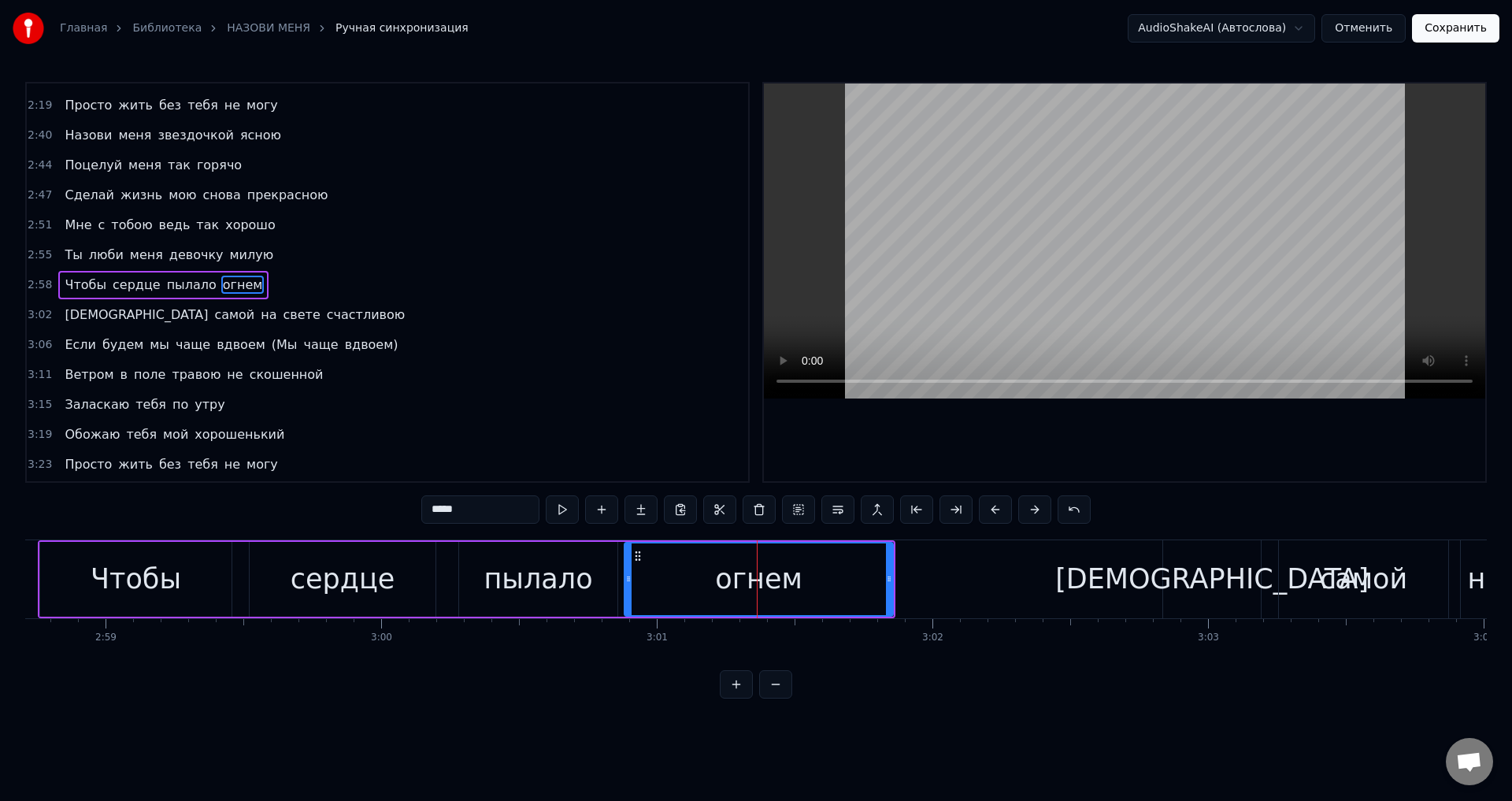
scroll to position [683, 0]
click at [450, 513] on input "*****" at bounding box center [480, 509] width 118 height 29
click at [517, 589] on div "пылало" at bounding box center [538, 580] width 108 height 42
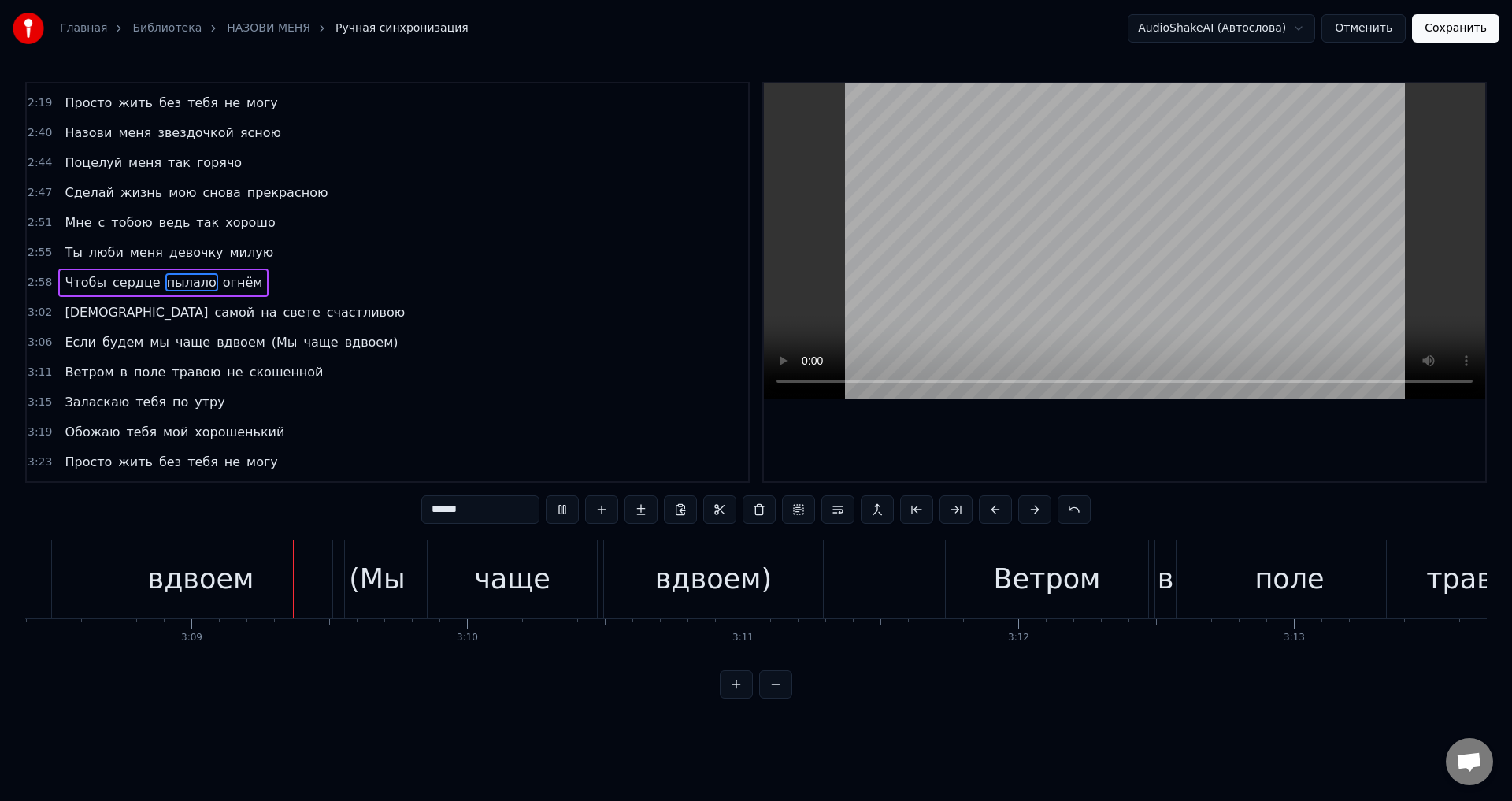
scroll to position [0, 51938]
click at [393, 596] on div "(Мы" at bounding box center [376, 580] width 57 height 42
type input "***"
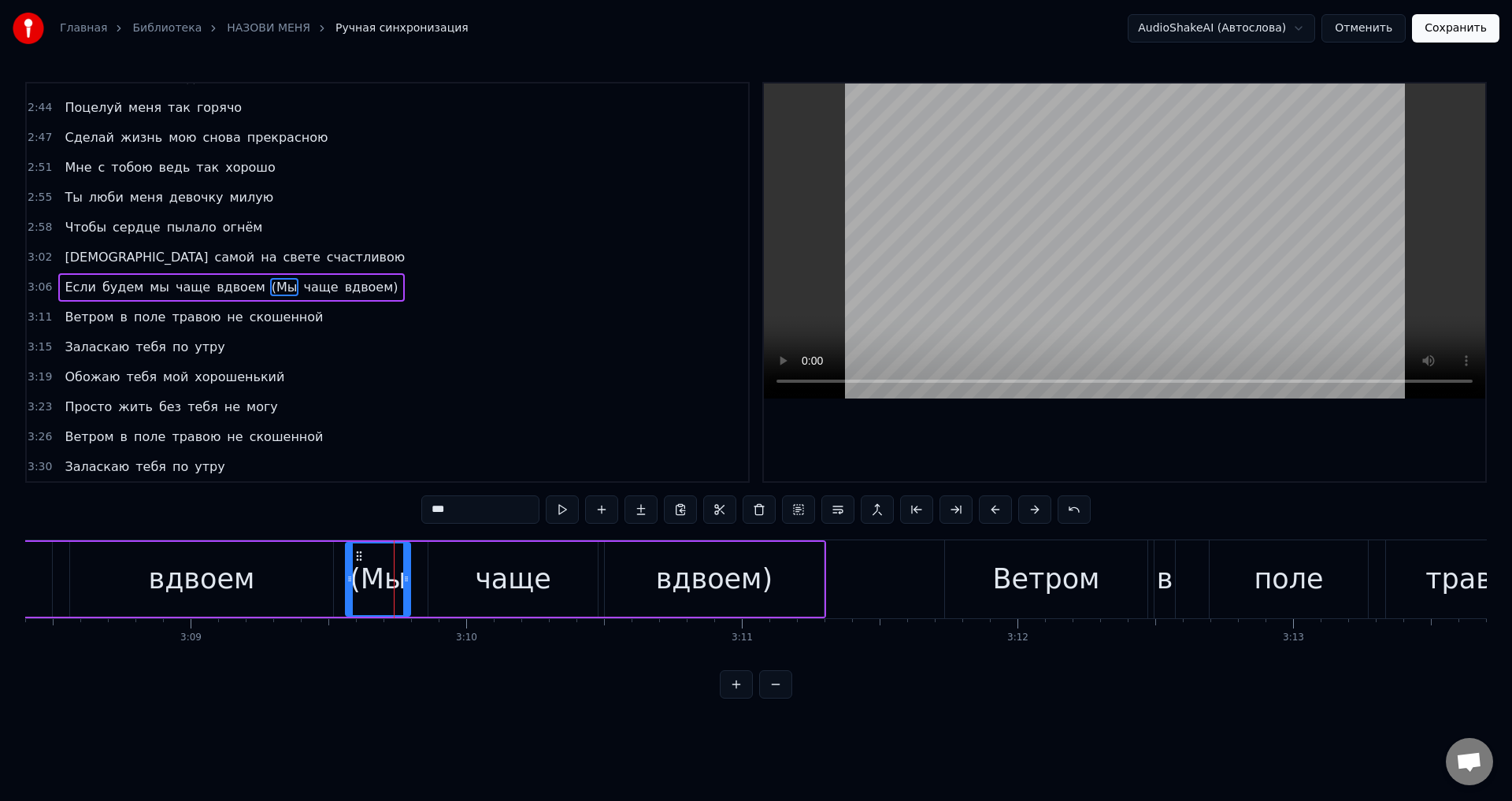
scroll to position [743, 0]
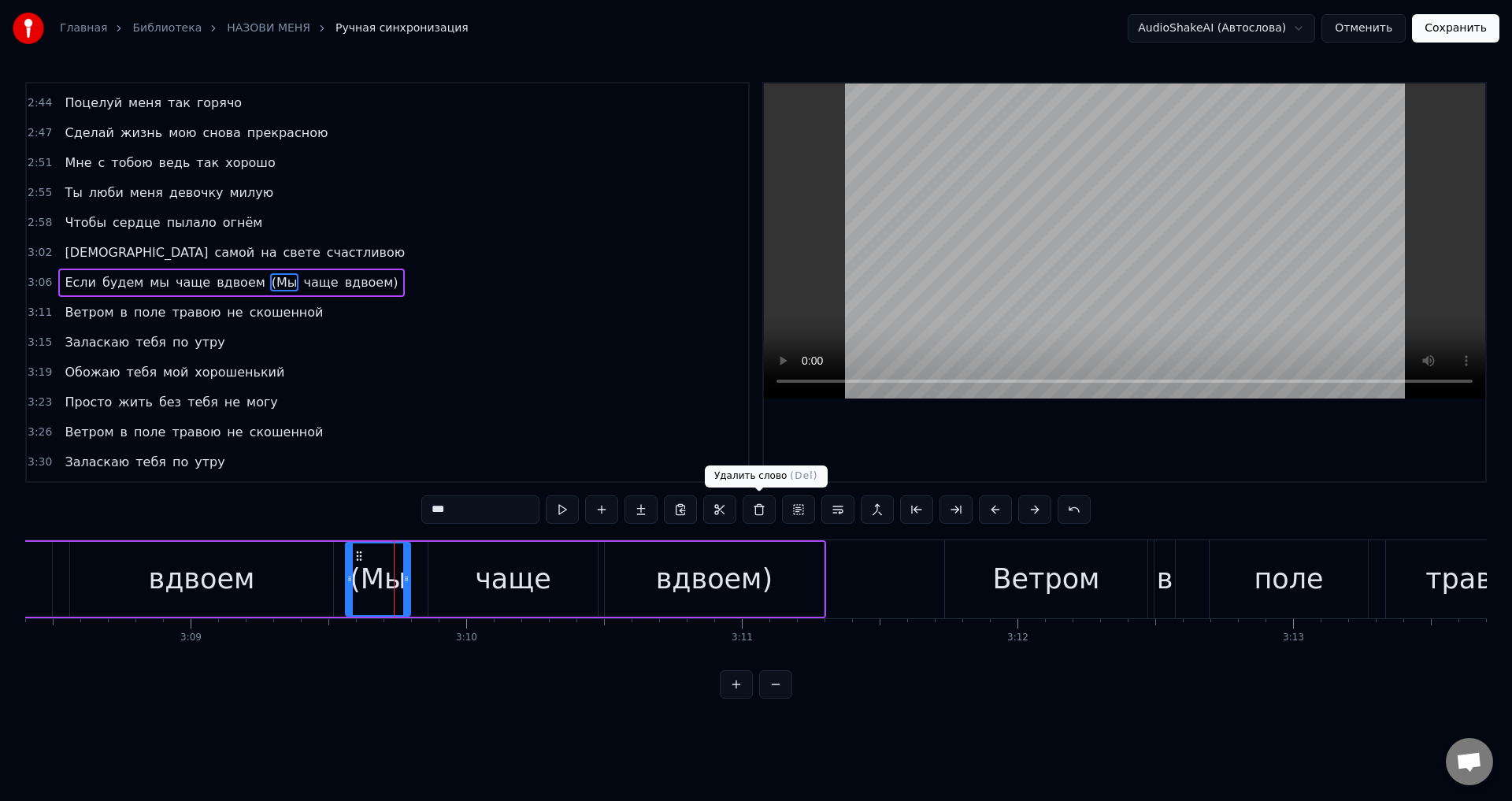
click at [761, 510] on button at bounding box center [759, 509] width 33 height 29
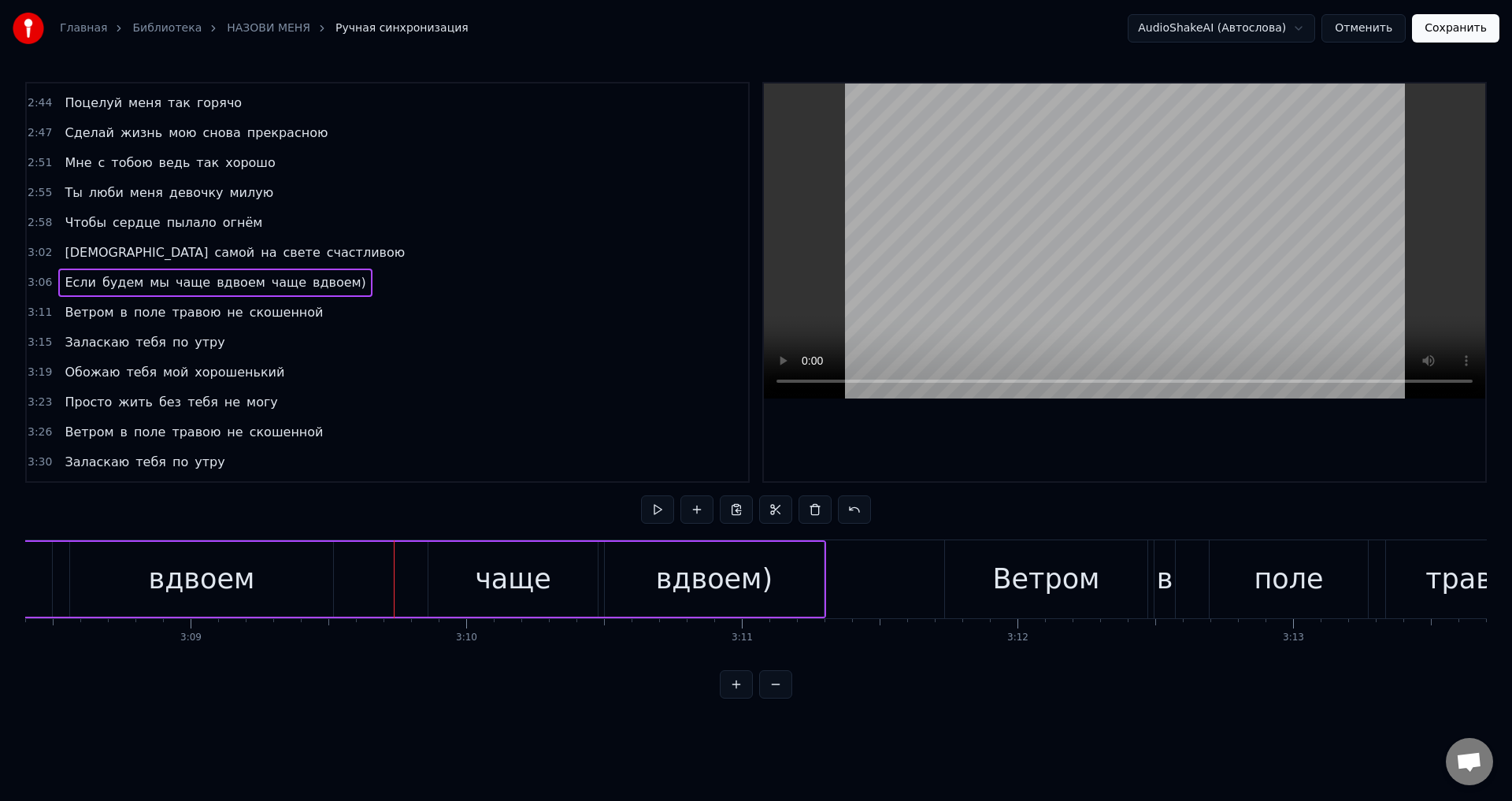
drag, startPoint x: 516, startPoint y: 582, endPoint x: 586, endPoint y: 559, distance: 73.7
click at [515, 583] on div "чаще" at bounding box center [513, 580] width 76 height 42
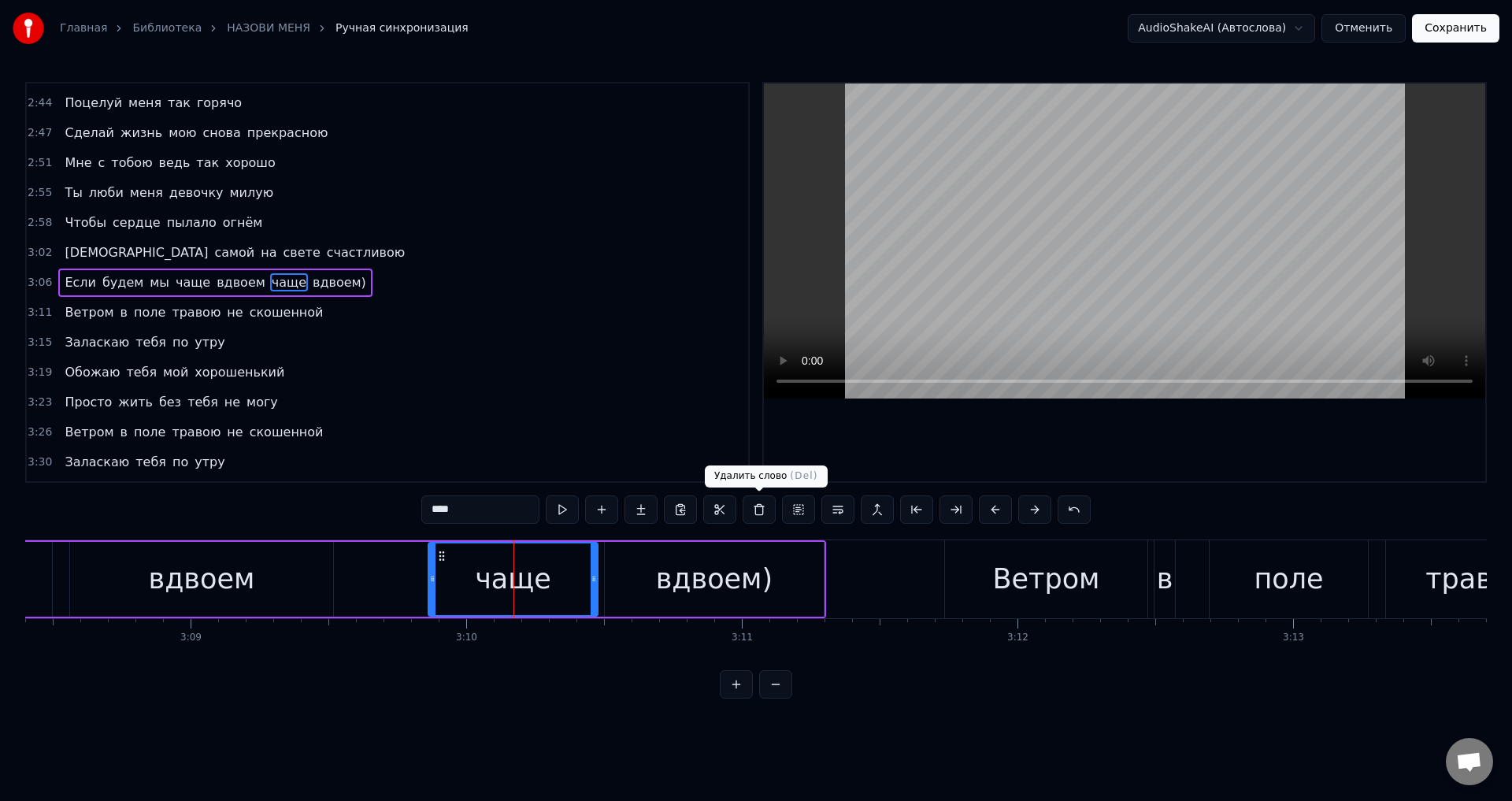
click at [761, 517] on button at bounding box center [759, 509] width 33 height 29
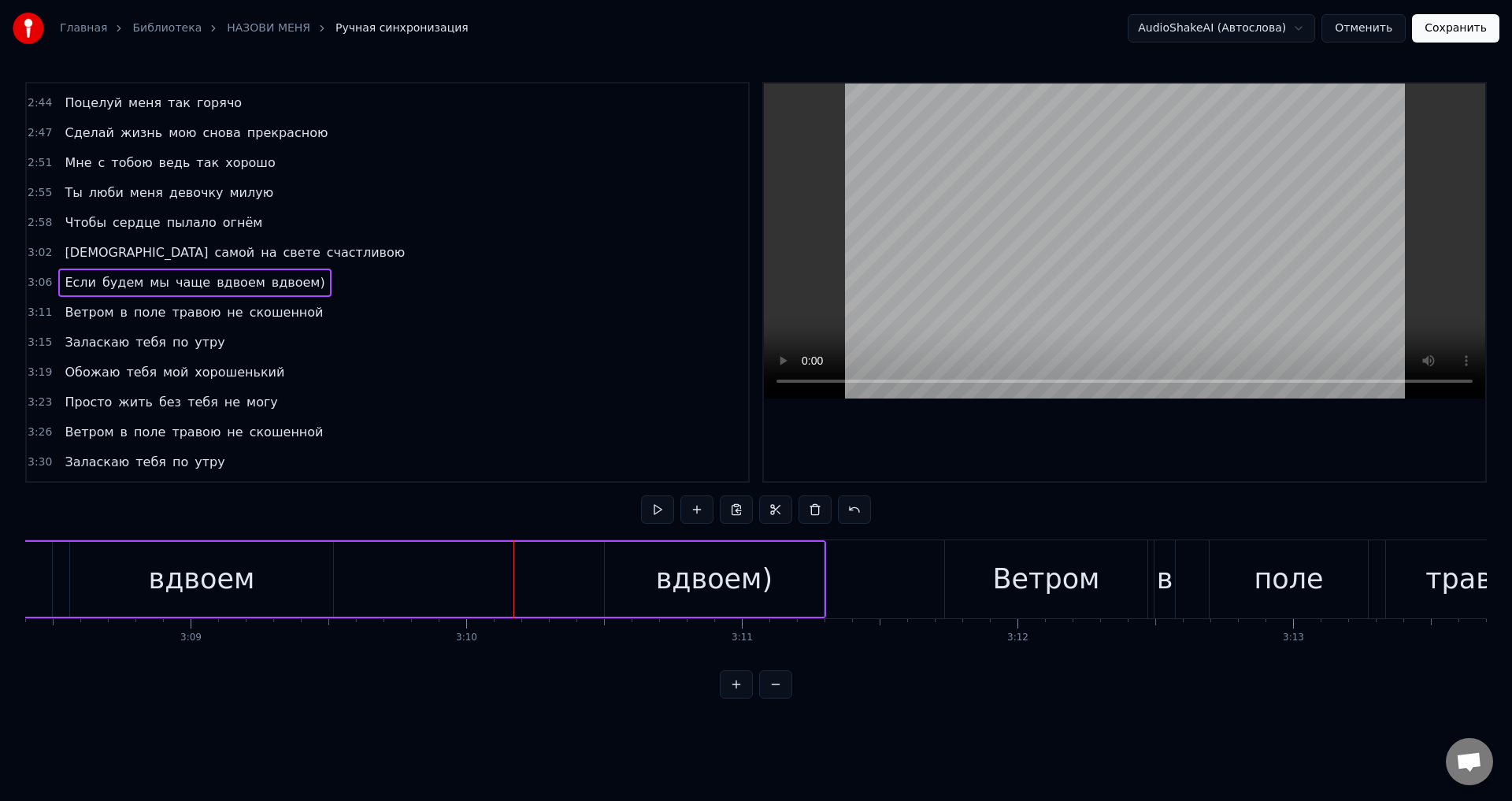
click at [660, 586] on div "вдвоем)" at bounding box center [715, 579] width 219 height 75
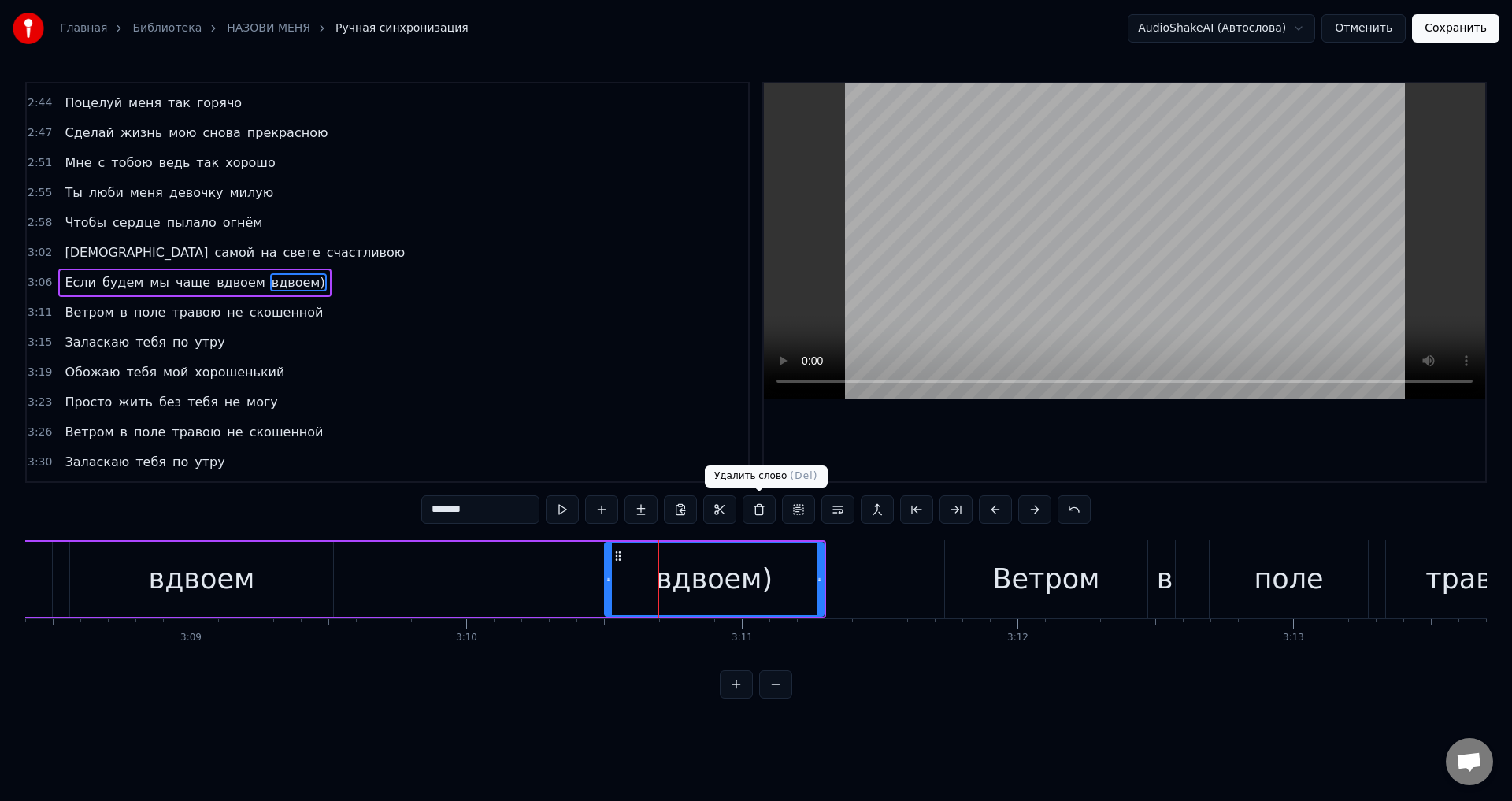
click at [761, 513] on button at bounding box center [759, 509] width 33 height 29
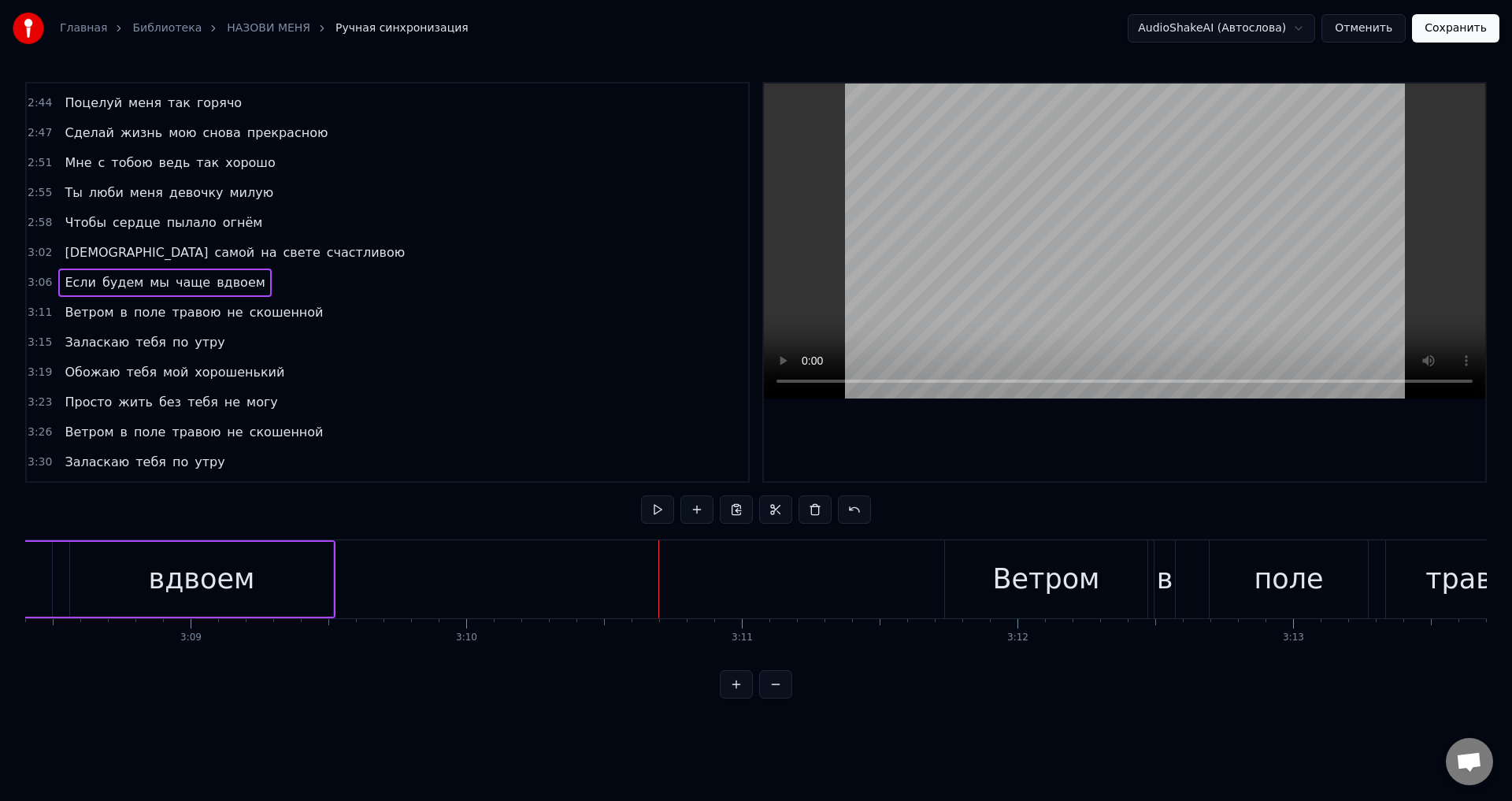
click at [163, 596] on div "вдвоем" at bounding box center [202, 580] width 106 height 42
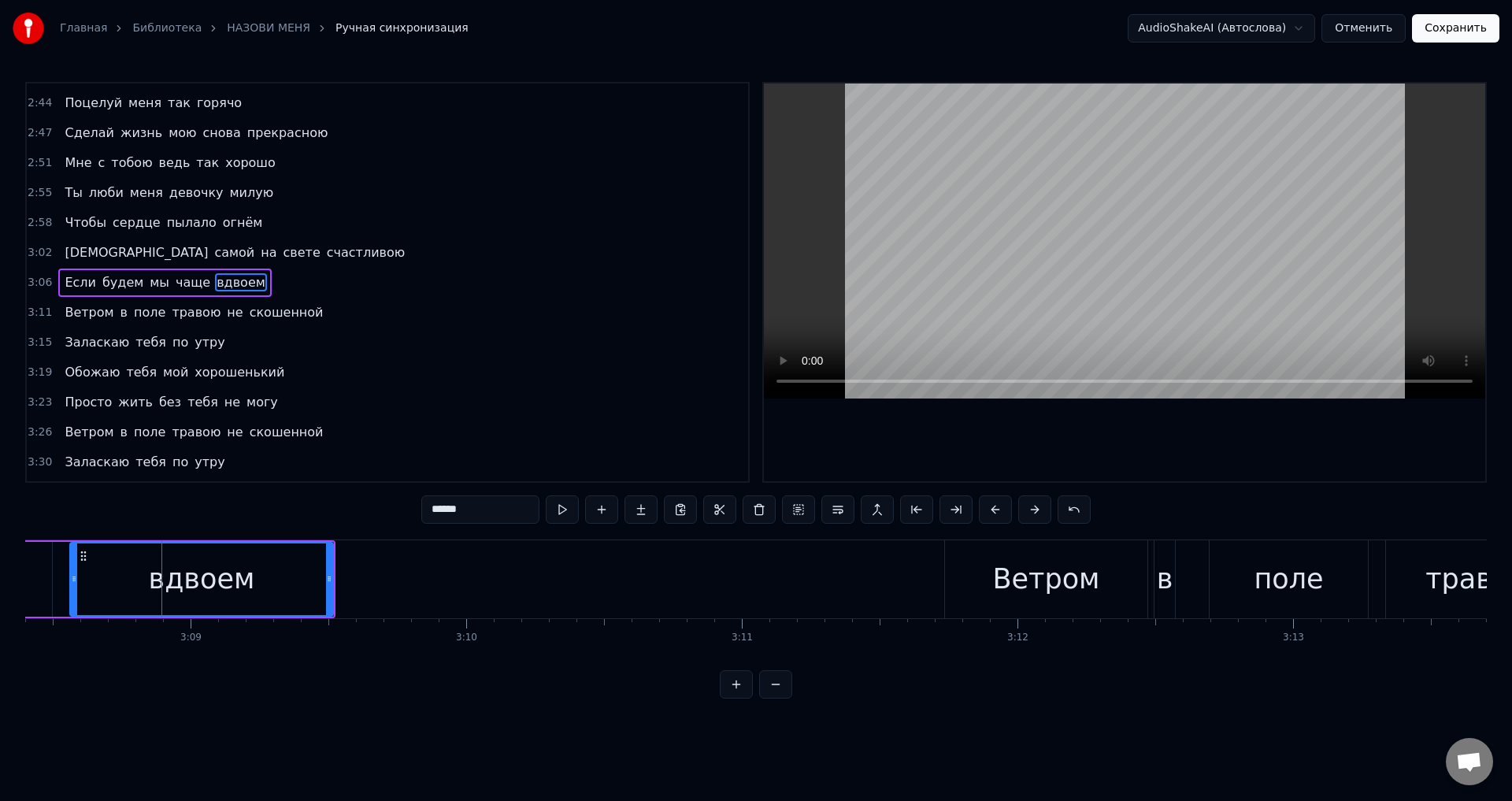
click at [458, 512] on input "******" at bounding box center [480, 509] width 118 height 29
click at [14, 596] on div "Главная Библиотека НАЗОВИ МЕНЯ Ручная синхронизация AudioShakeAI (Автослова) От…" at bounding box center [756, 349] width 1512 height 698
click at [174, 278] on span "чаще" at bounding box center [193, 282] width 38 height 18
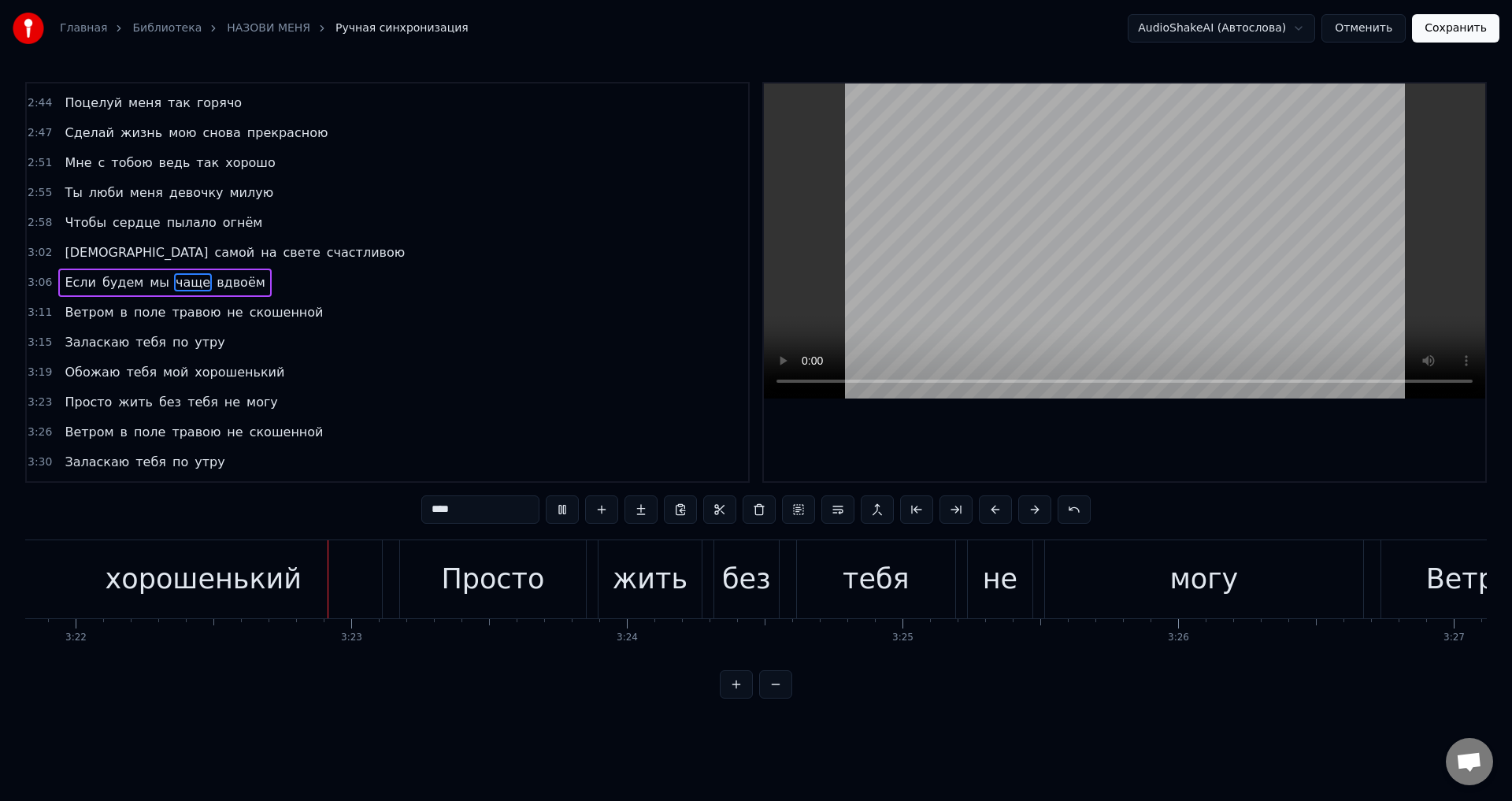
scroll to position [0, 55692]
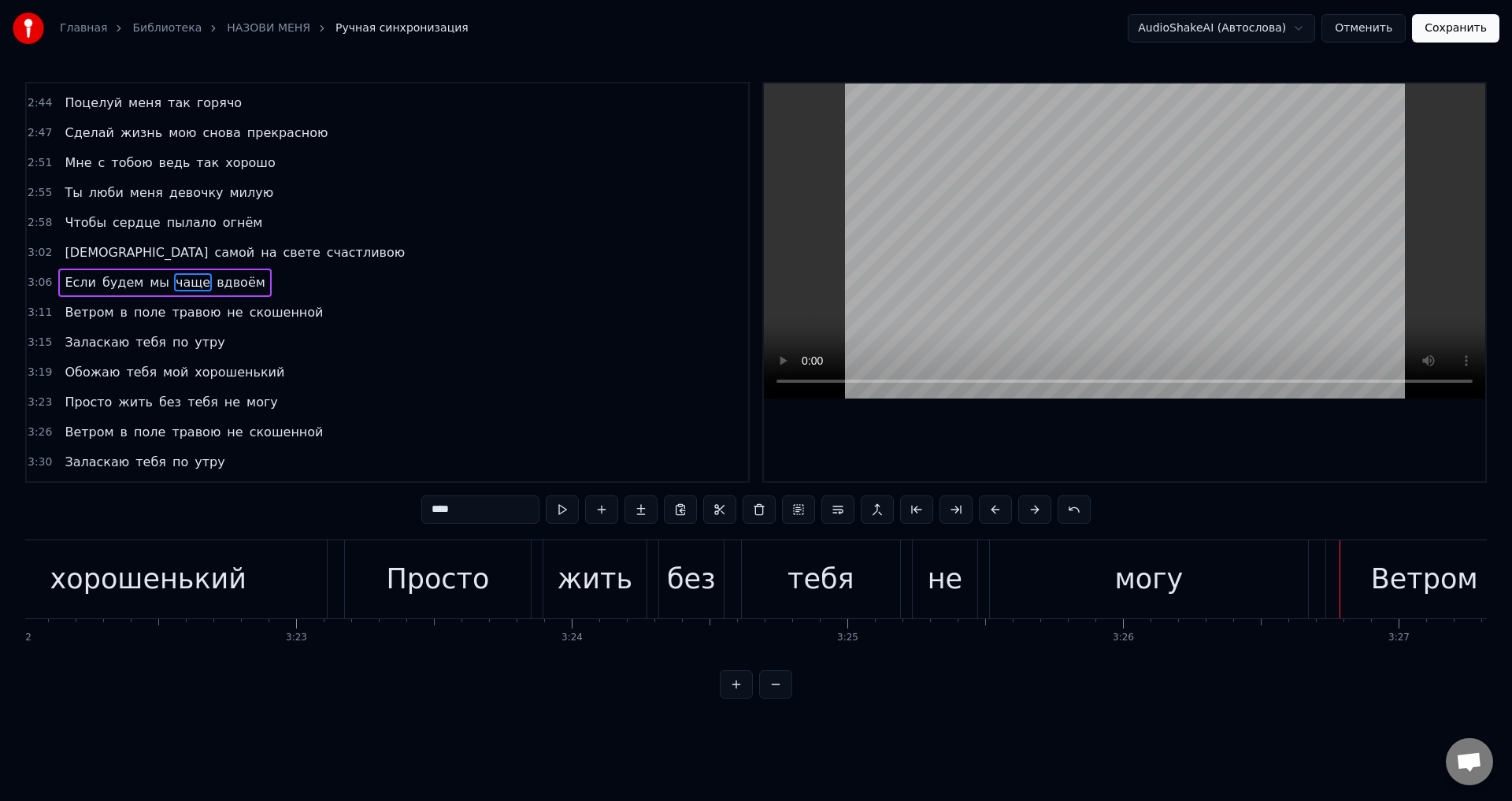
click at [1161, 586] on div "могу" at bounding box center [1149, 580] width 68 height 42
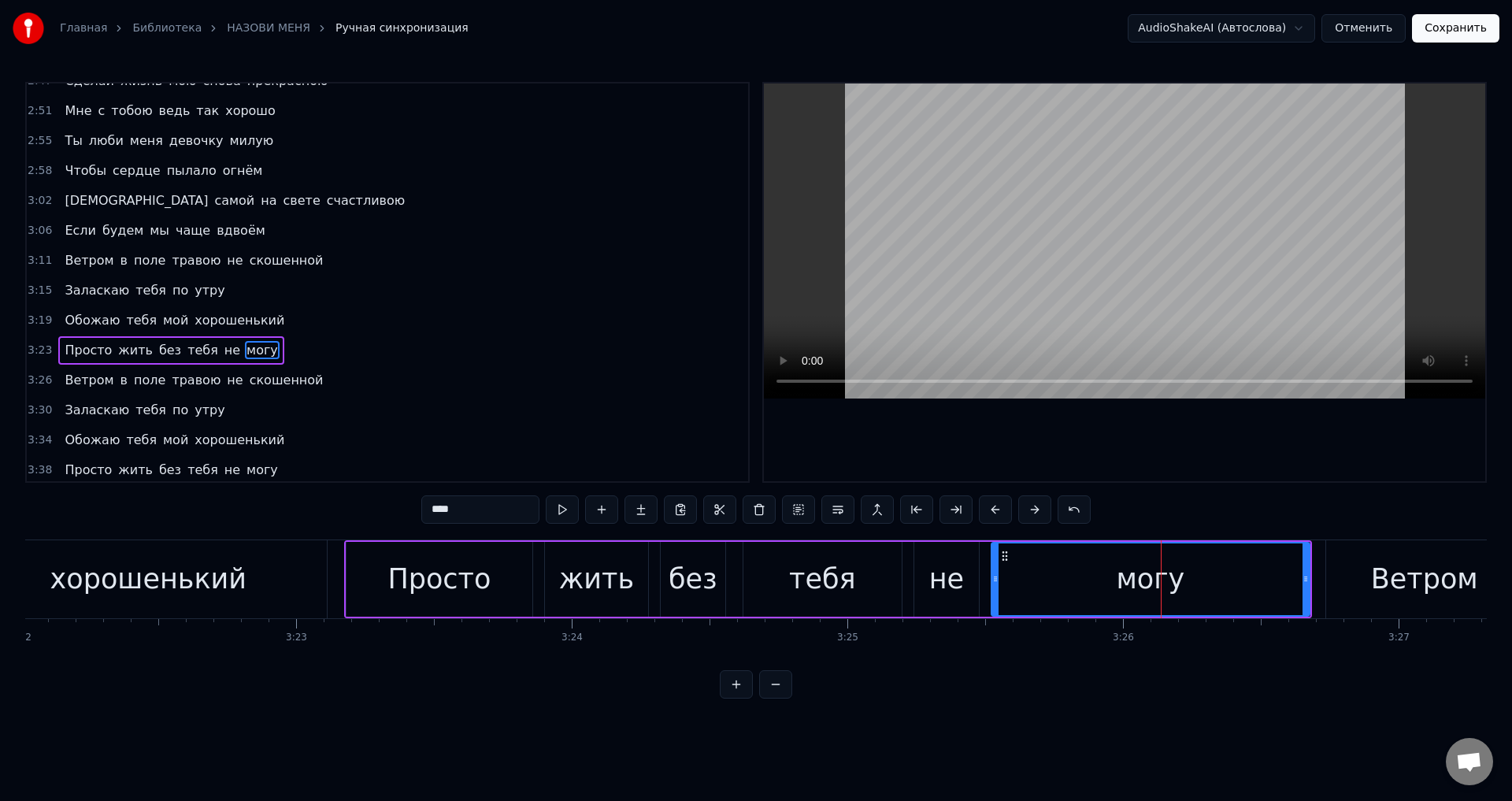
scroll to position [799, 0]
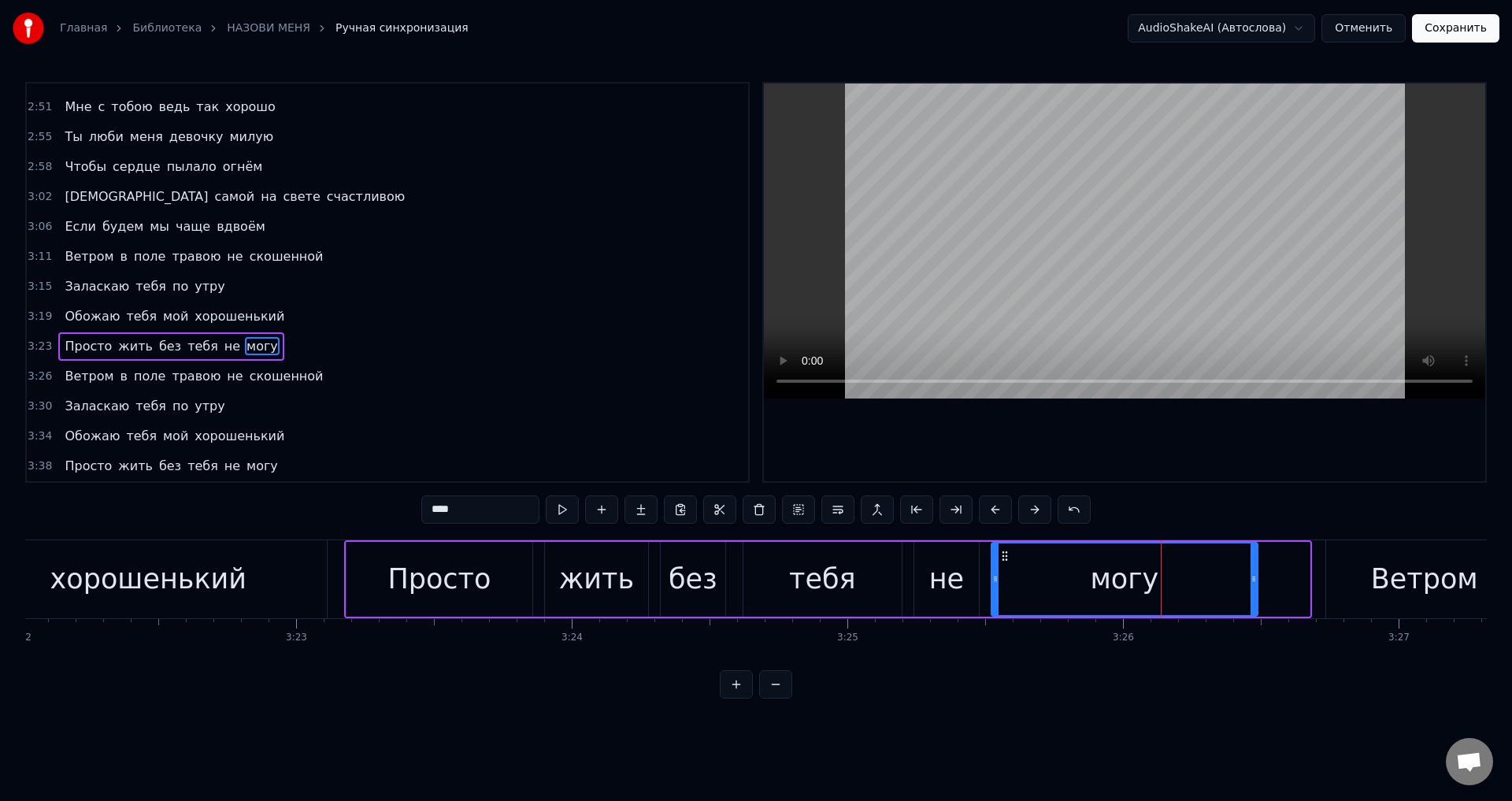
drag, startPoint x: 1306, startPoint y: 583, endPoint x: 1254, endPoint y: 589, distance: 52.3
click at [1254, 589] on div at bounding box center [1254, 579] width 7 height 71
click at [944, 578] on div "не" at bounding box center [947, 580] width 34 height 42
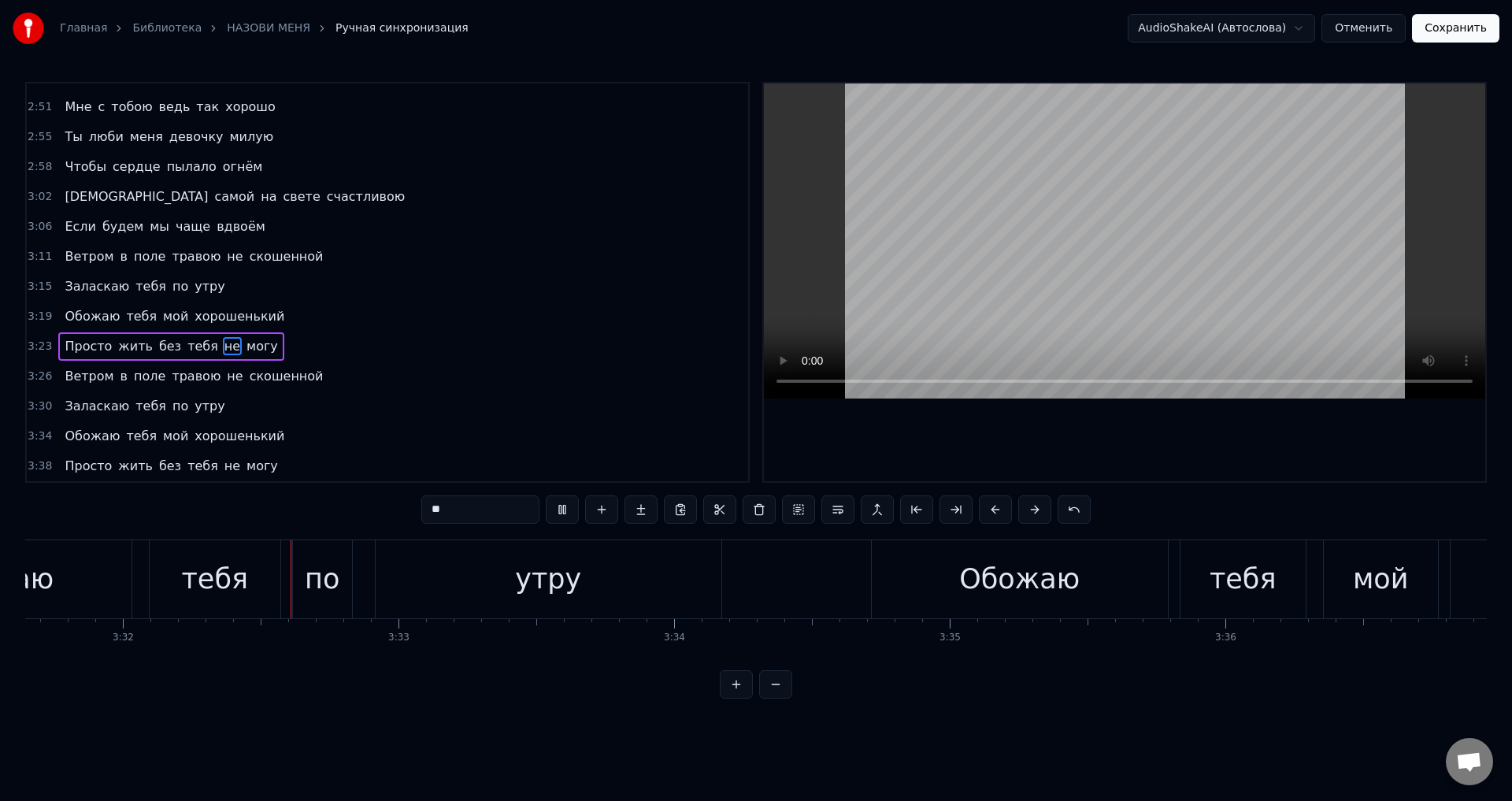
scroll to position [0, 58347]
click at [618, 576] on div "утру" at bounding box center [548, 580] width 346 height 78
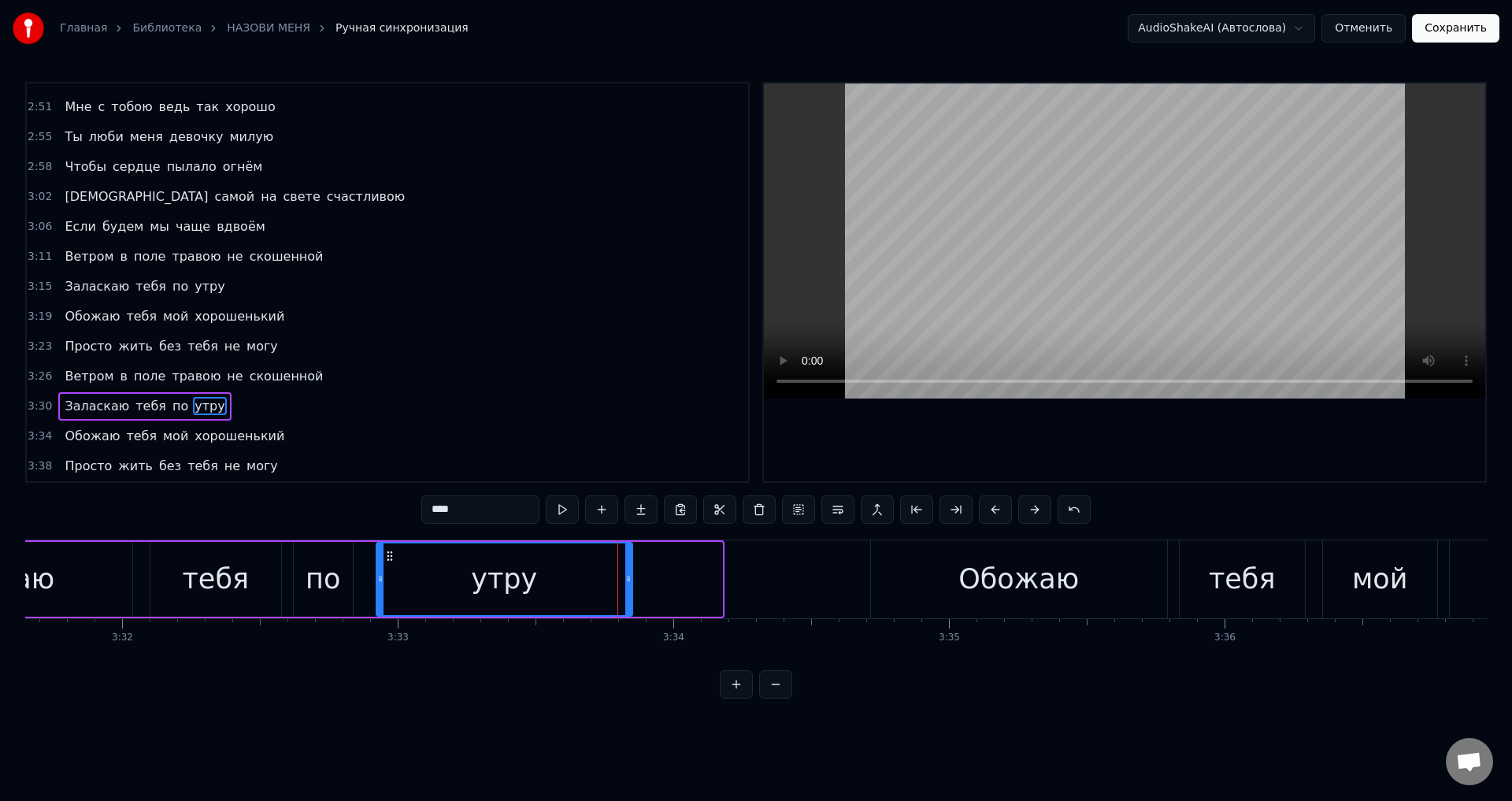
drag, startPoint x: 719, startPoint y: 580, endPoint x: 539, endPoint y: 568, distance: 180.4
click at [626, 573] on icon at bounding box center [628, 579] width 7 height 12
click at [324, 582] on div "по" at bounding box center [323, 580] width 34 height 42
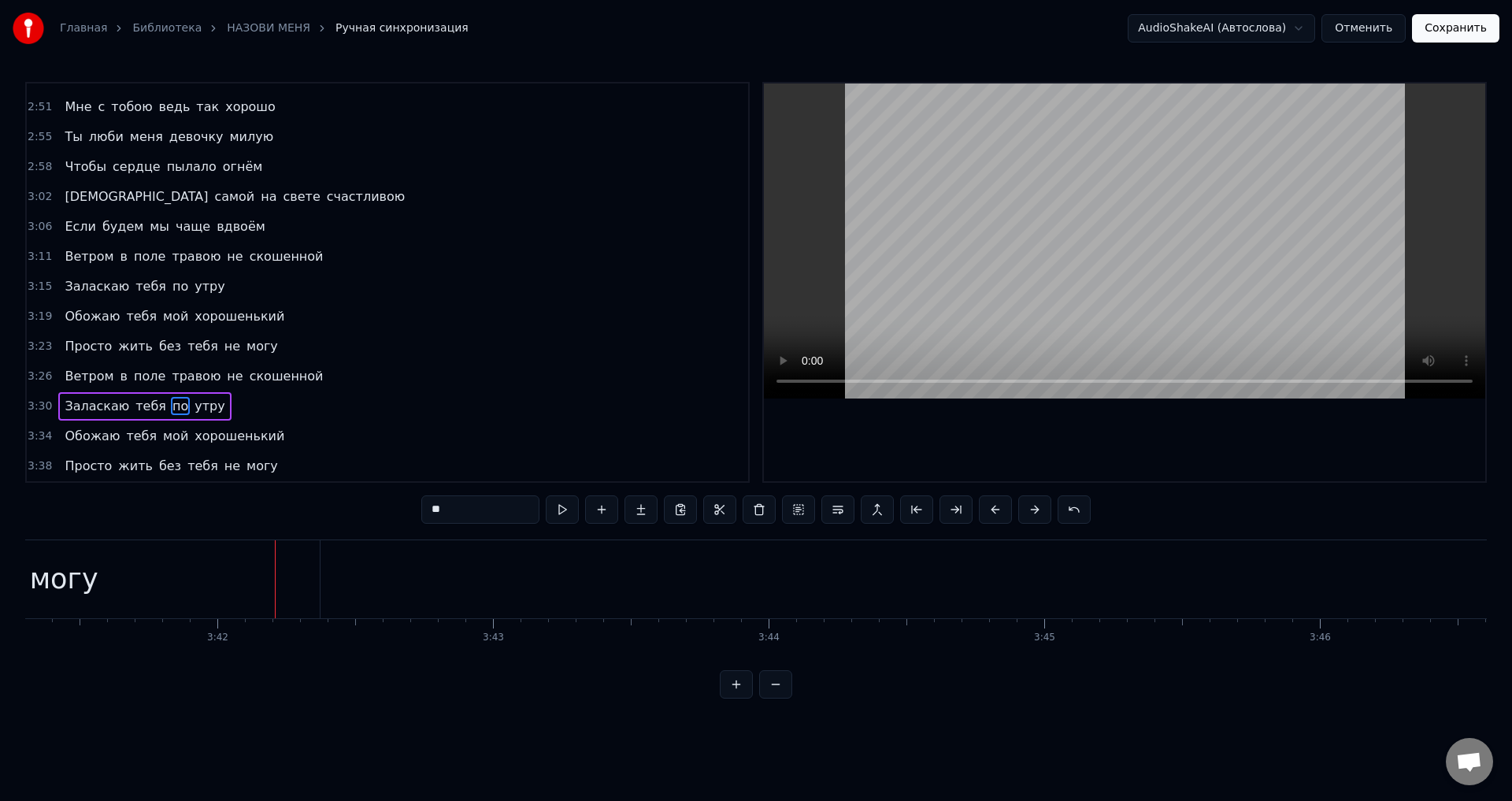
scroll to position [0, 61047]
click at [127, 581] on div "могу" at bounding box center [26, 580] width 511 height 78
type input "****"
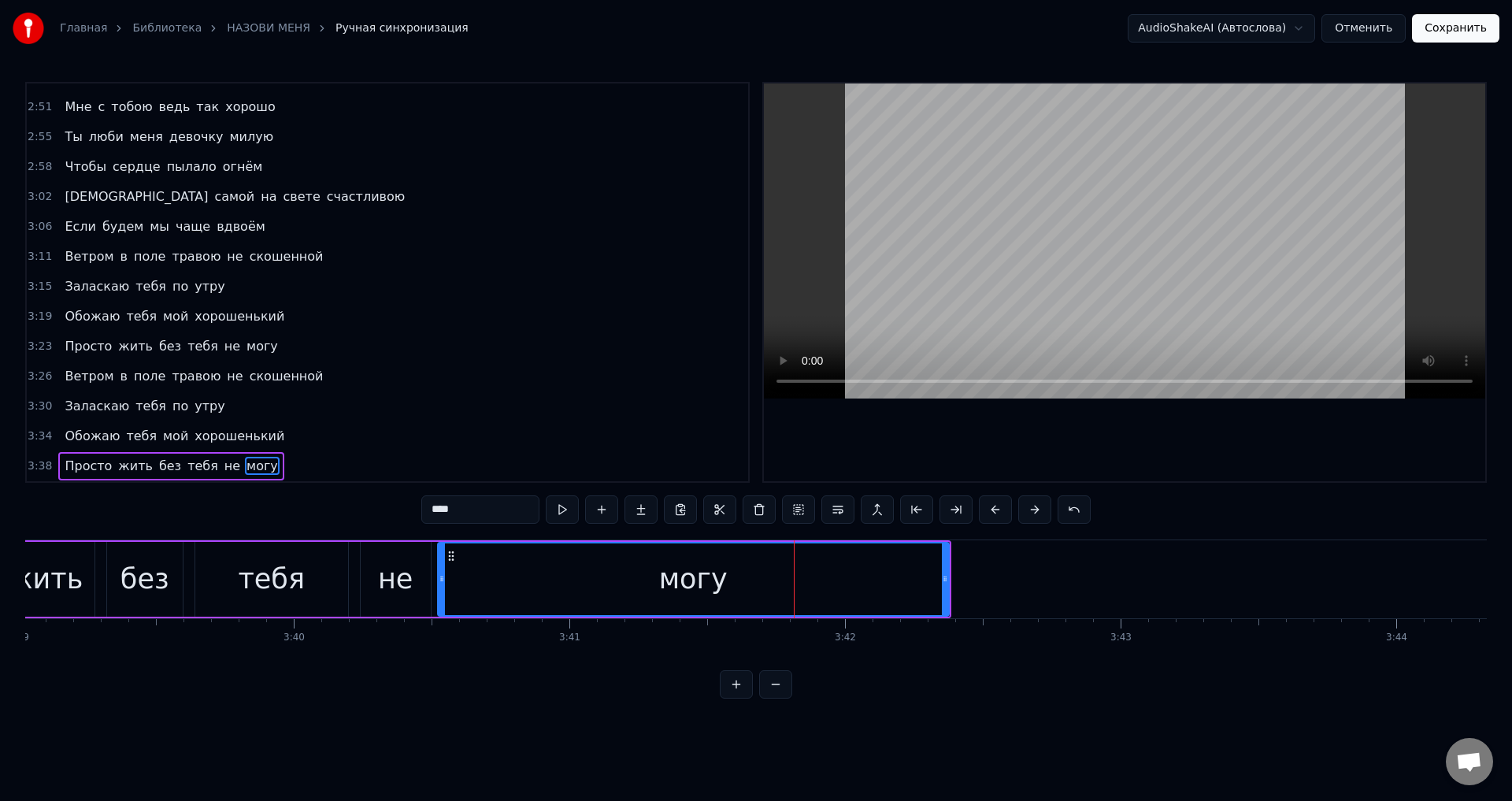
scroll to position [0, 60137]
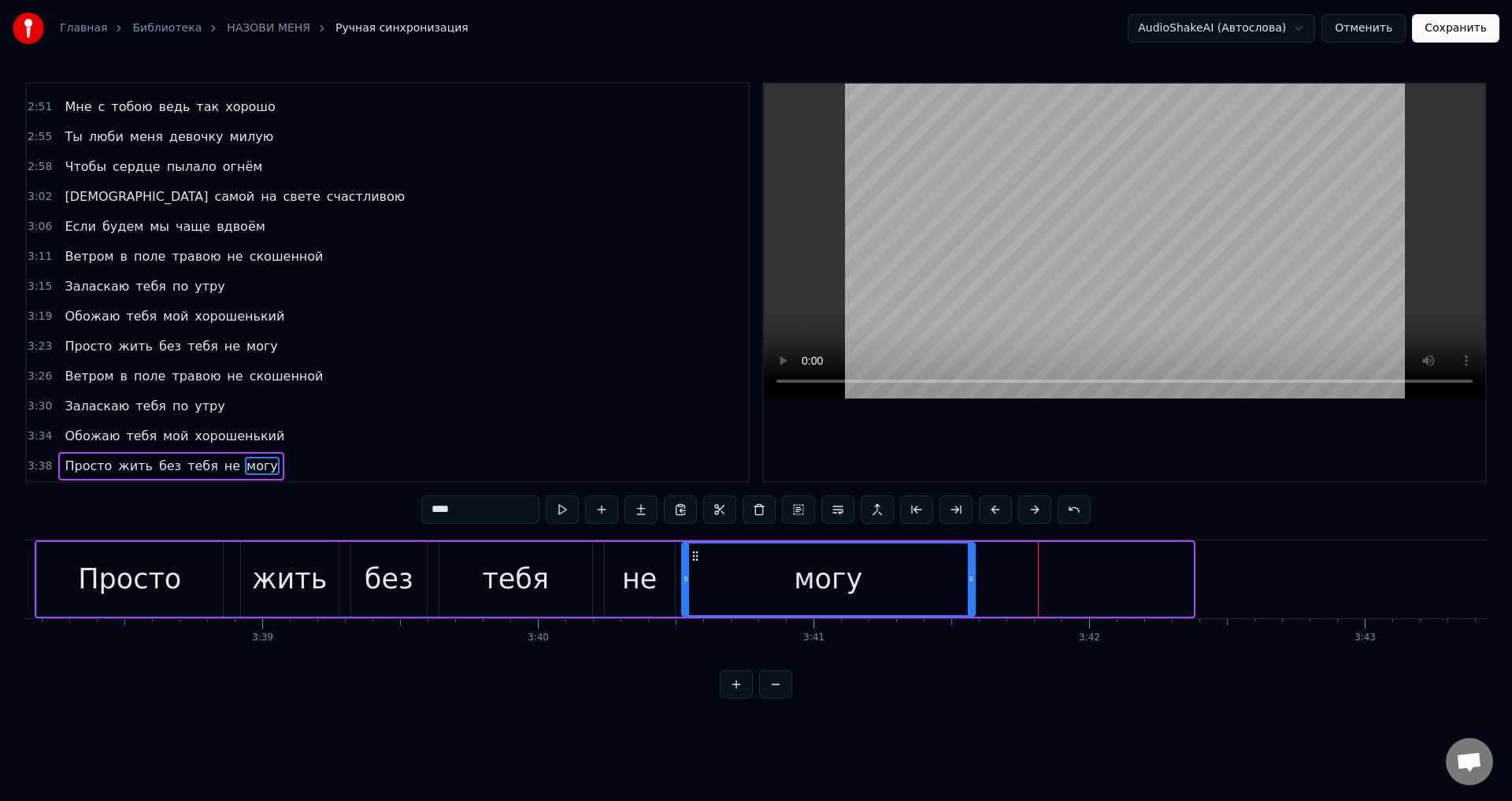
drag, startPoint x: 1190, startPoint y: 583, endPoint x: 971, endPoint y: 595, distance: 219.3
click at [971, 595] on div at bounding box center [971, 579] width 7 height 71
click at [737, 587] on div "могу" at bounding box center [829, 579] width 292 height 71
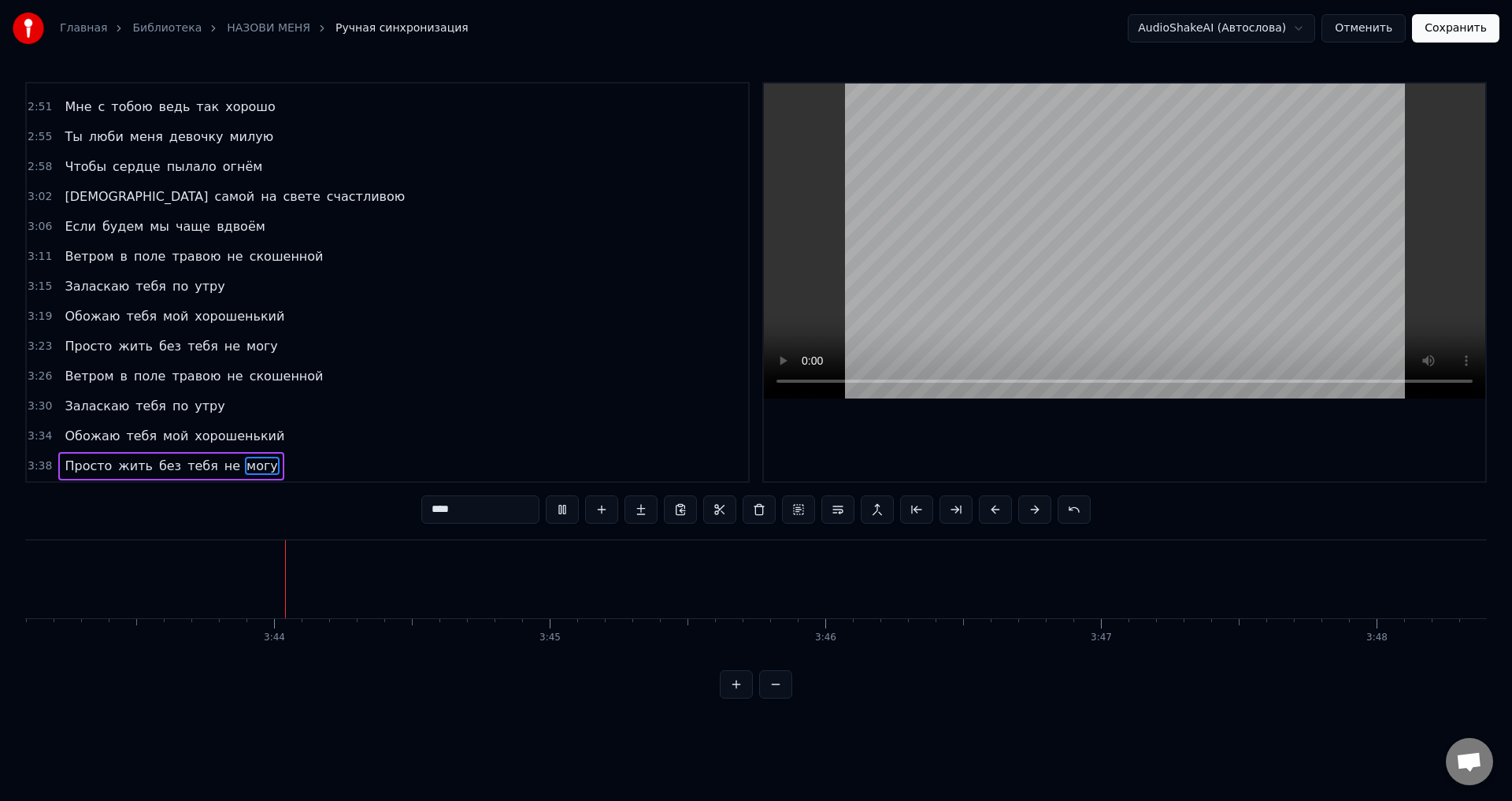
scroll to position [0, 61508]
click at [1457, 37] on button "Сохранить" at bounding box center [1456, 29] width 87 height 29
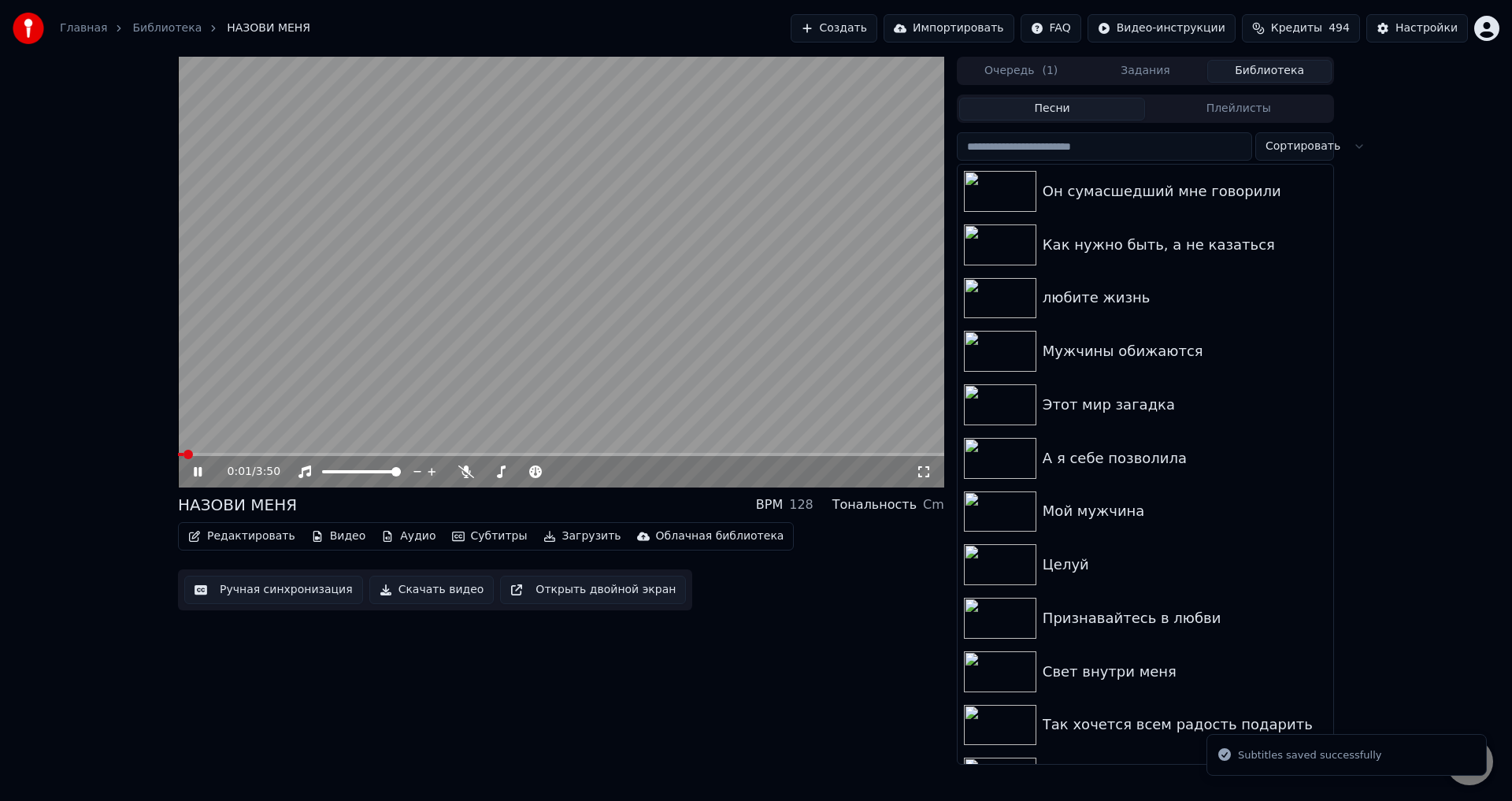
click at [923, 469] on icon at bounding box center [924, 471] width 16 height 12
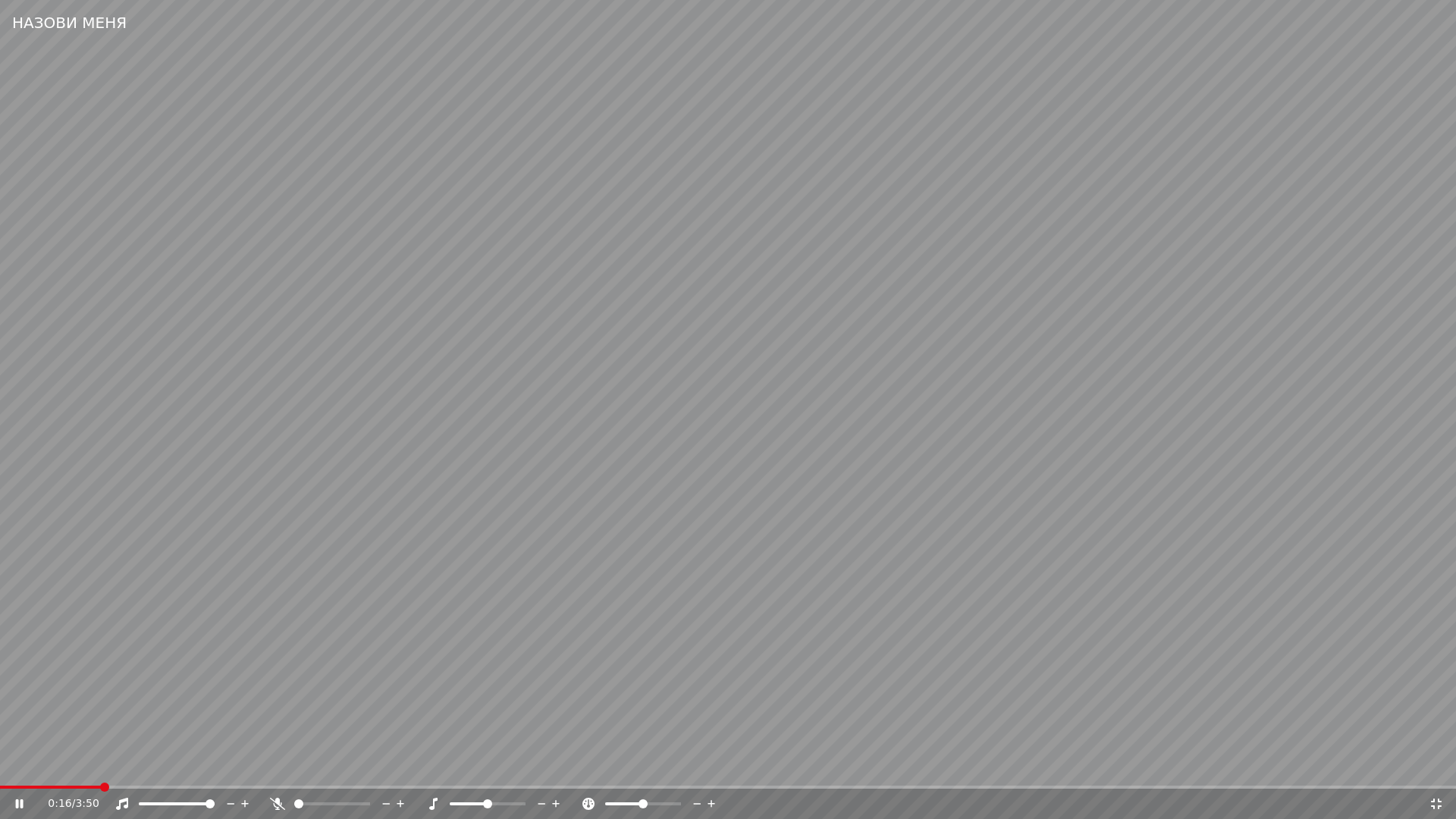
click at [100, 771] on span at bounding box center [728, 787] width 1456 height 3
drag, startPoint x: 1438, startPoint y: 806, endPoint x: 1379, endPoint y: 768, distance: 70.2
click at [1438, 771] on icon at bounding box center [1436, 803] width 16 height 12
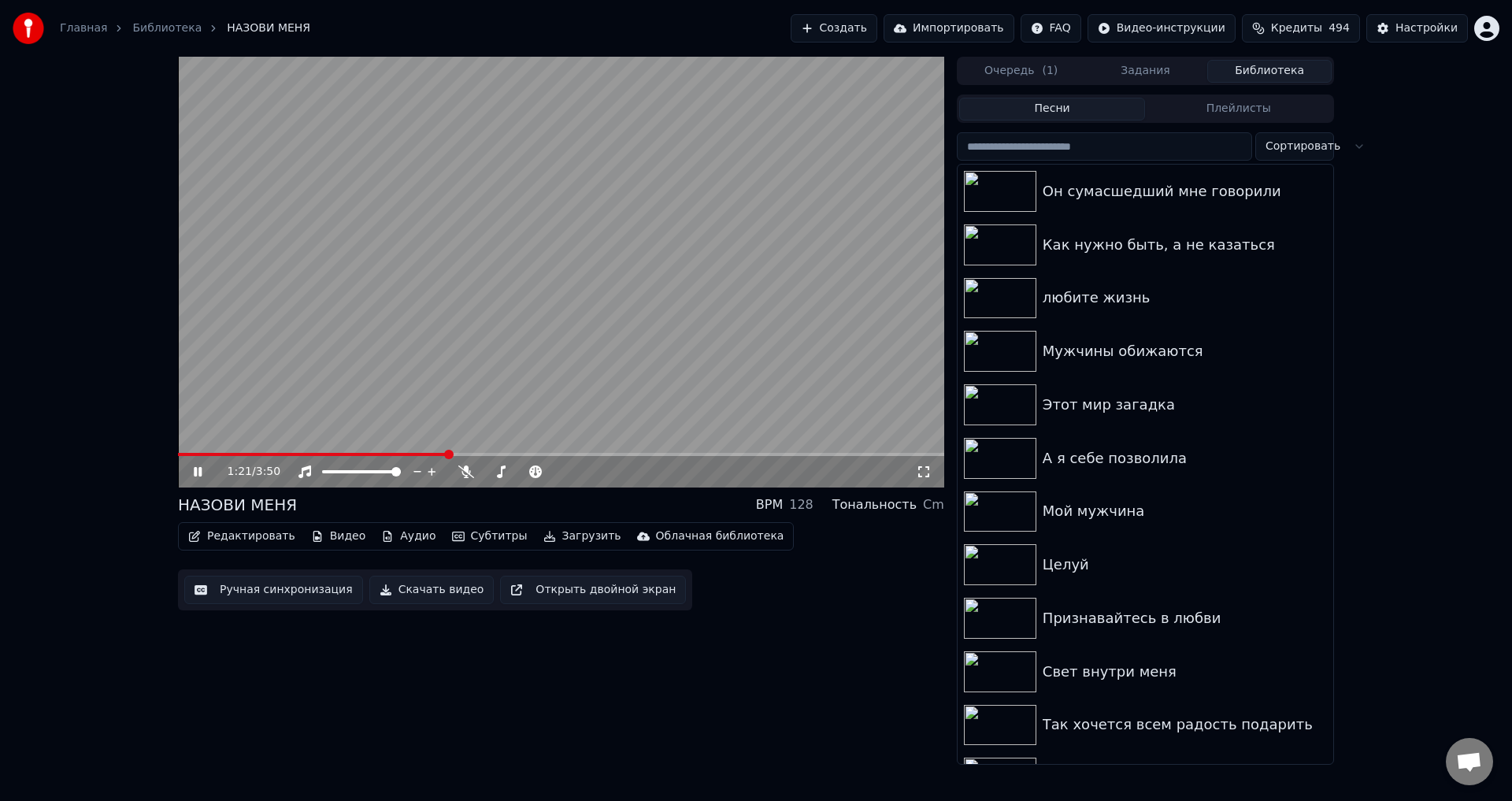
click at [264, 596] on button "Ручная синхронизация" at bounding box center [274, 590] width 179 height 29
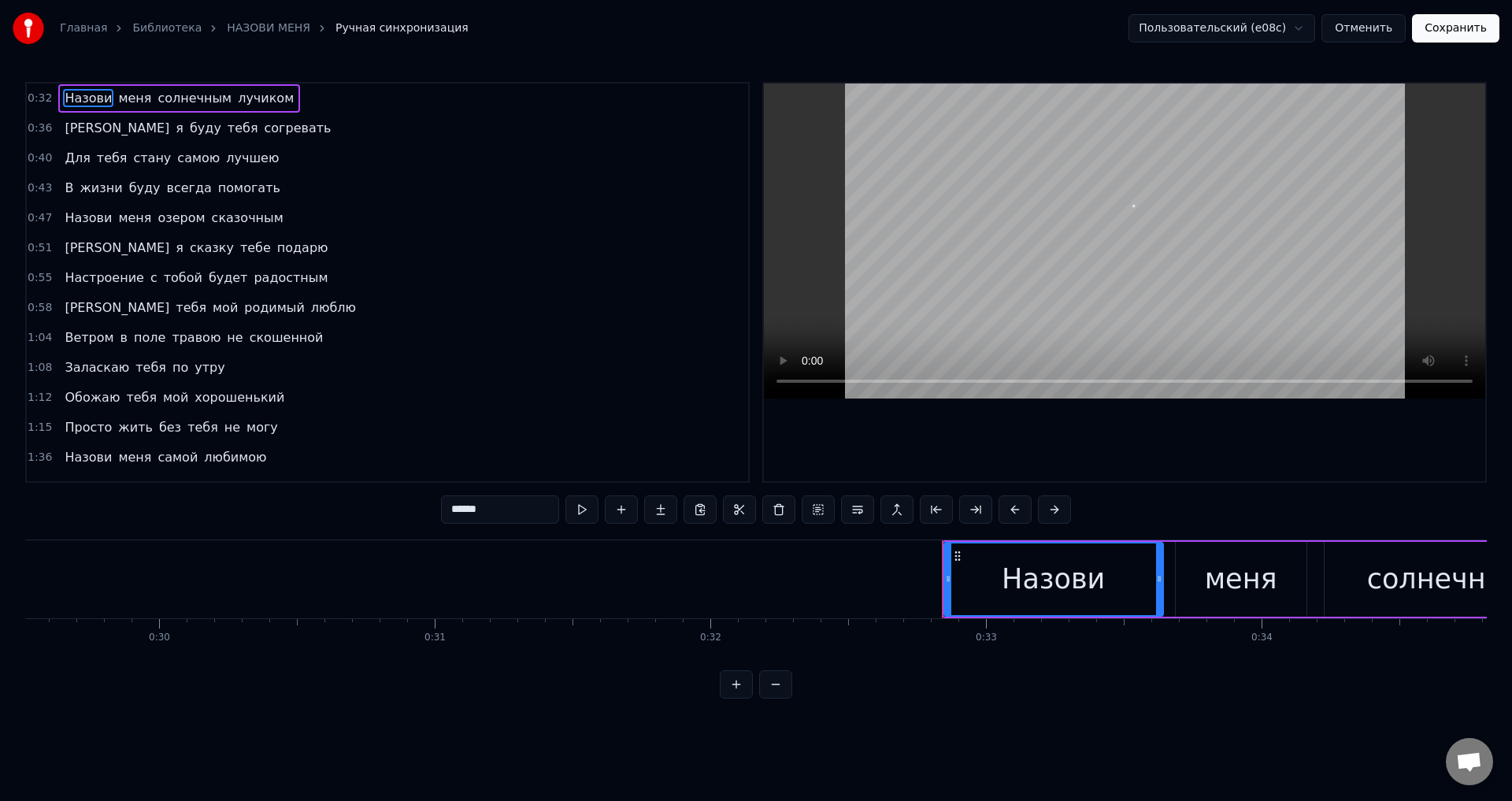
scroll to position [0, 8974]
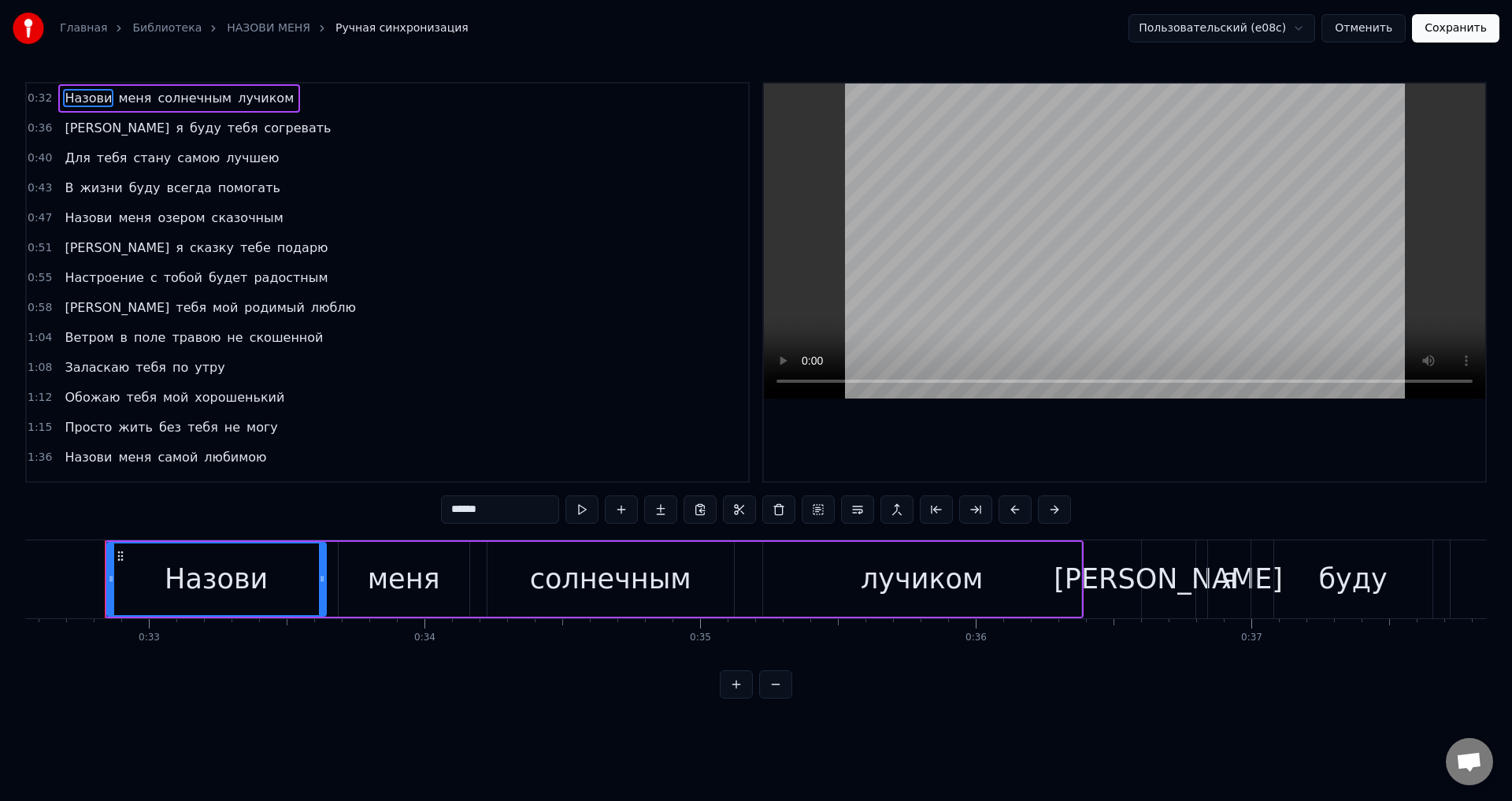
click at [78, 100] on span "Назови" at bounding box center [87, 98] width 50 height 18
click at [148, 570] on div "Назови" at bounding box center [217, 579] width 218 height 71
click at [1015, 513] on button at bounding box center [1015, 509] width 33 height 29
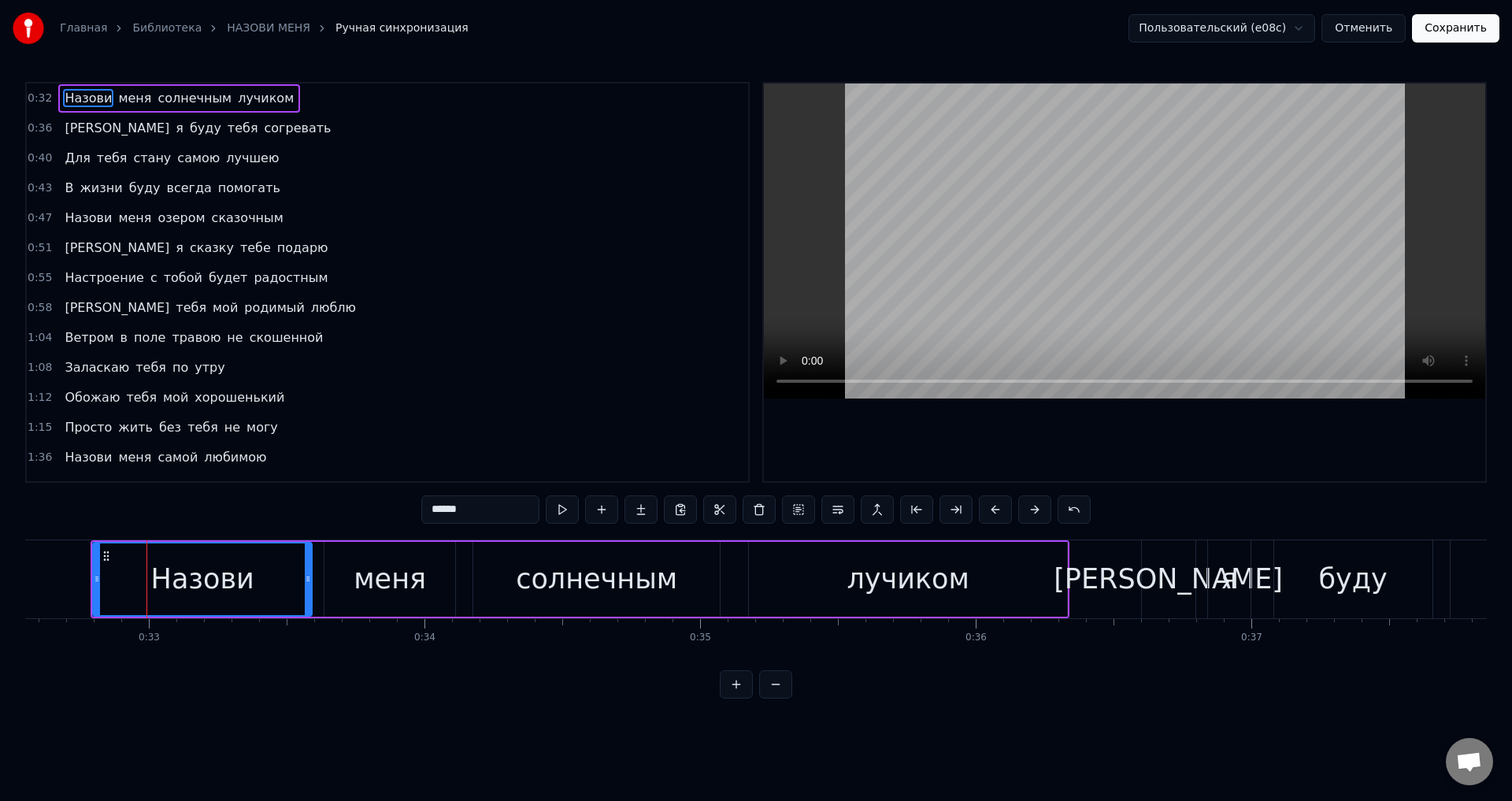
click at [1154, 596] on div "[PERSON_NAME]" at bounding box center [1169, 580] width 53 height 78
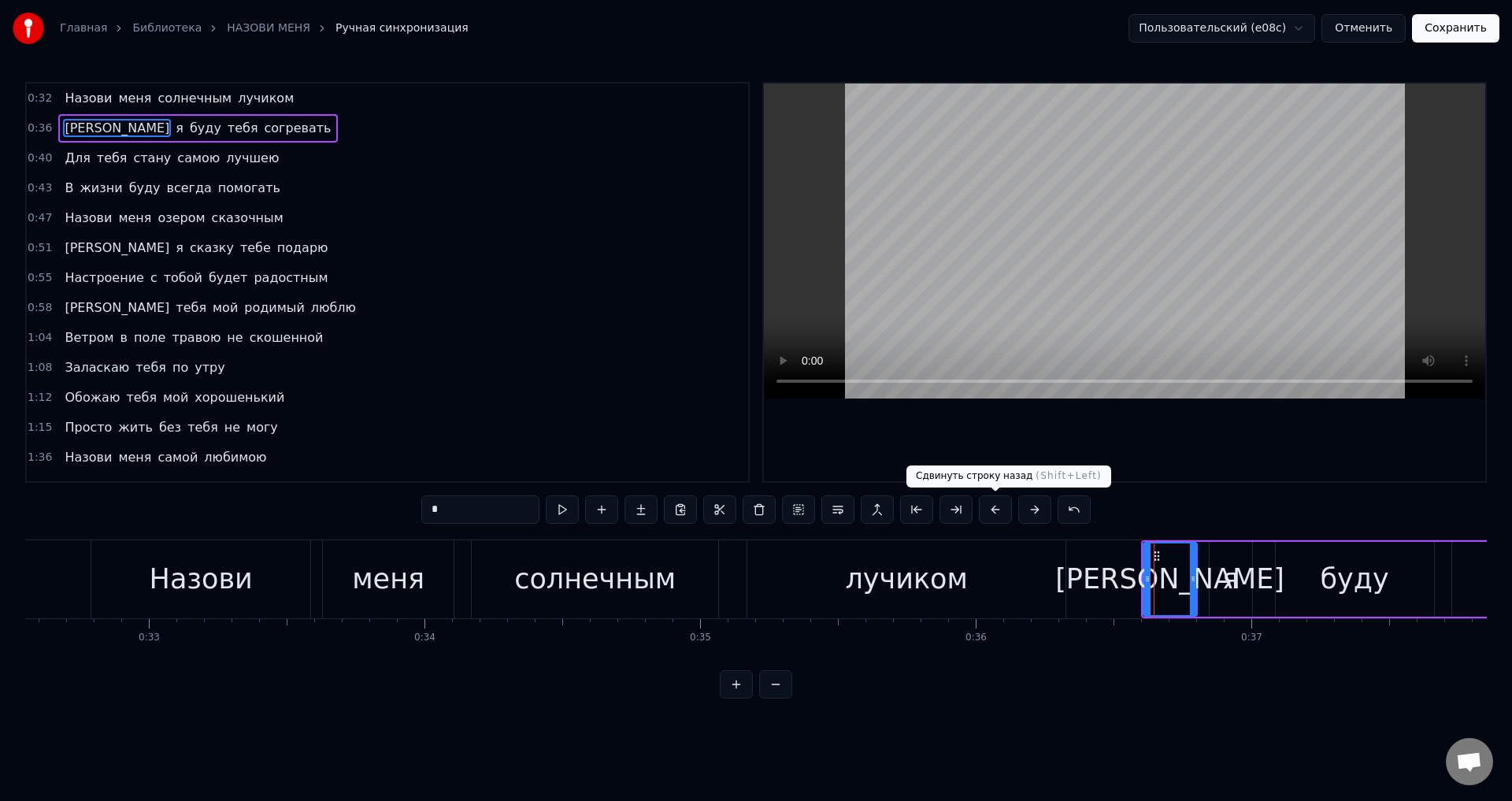
click at [1000, 513] on button at bounding box center [995, 509] width 33 height 29
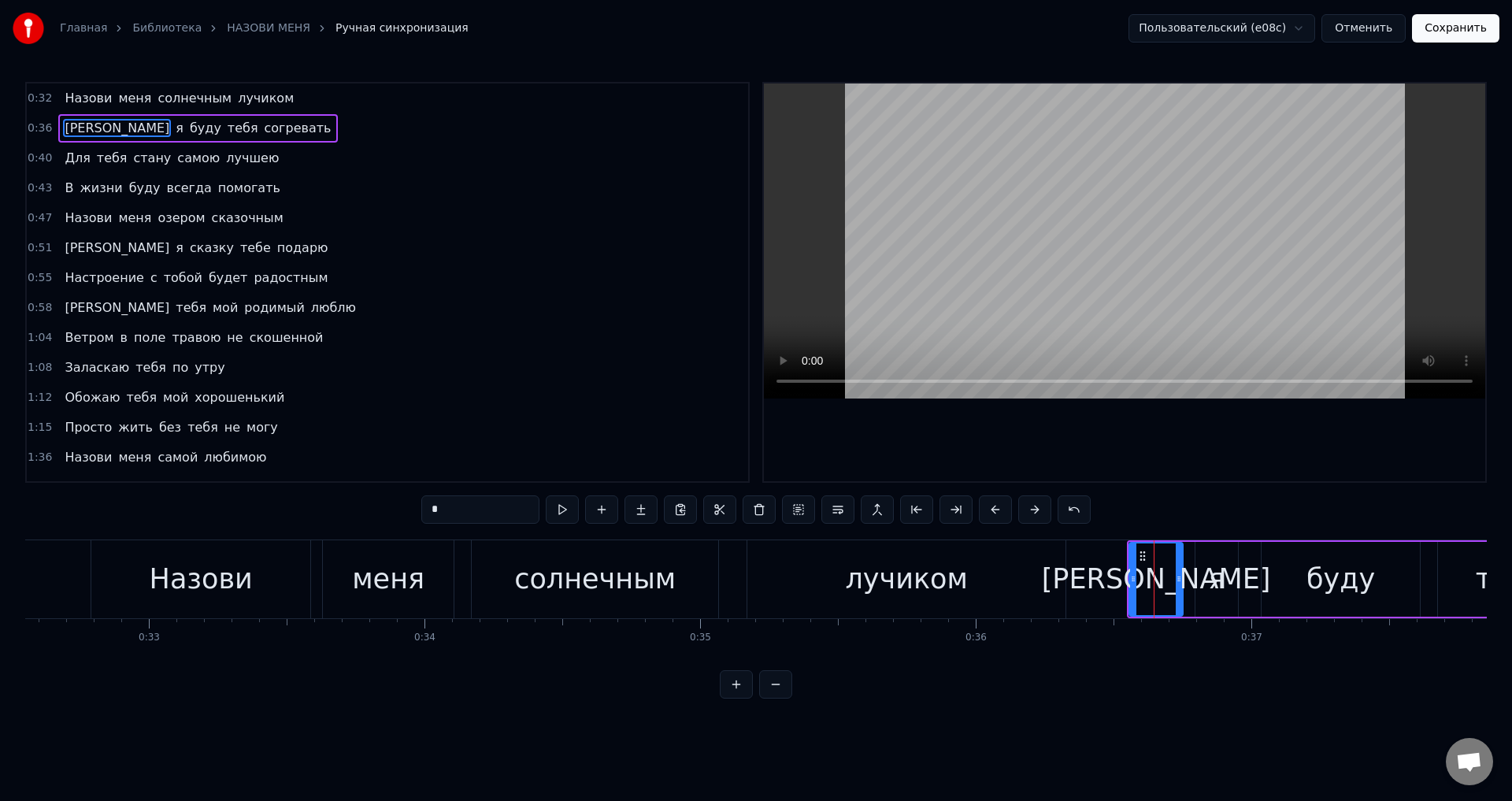
click at [66, 158] on span "Для" at bounding box center [77, 158] width 29 height 18
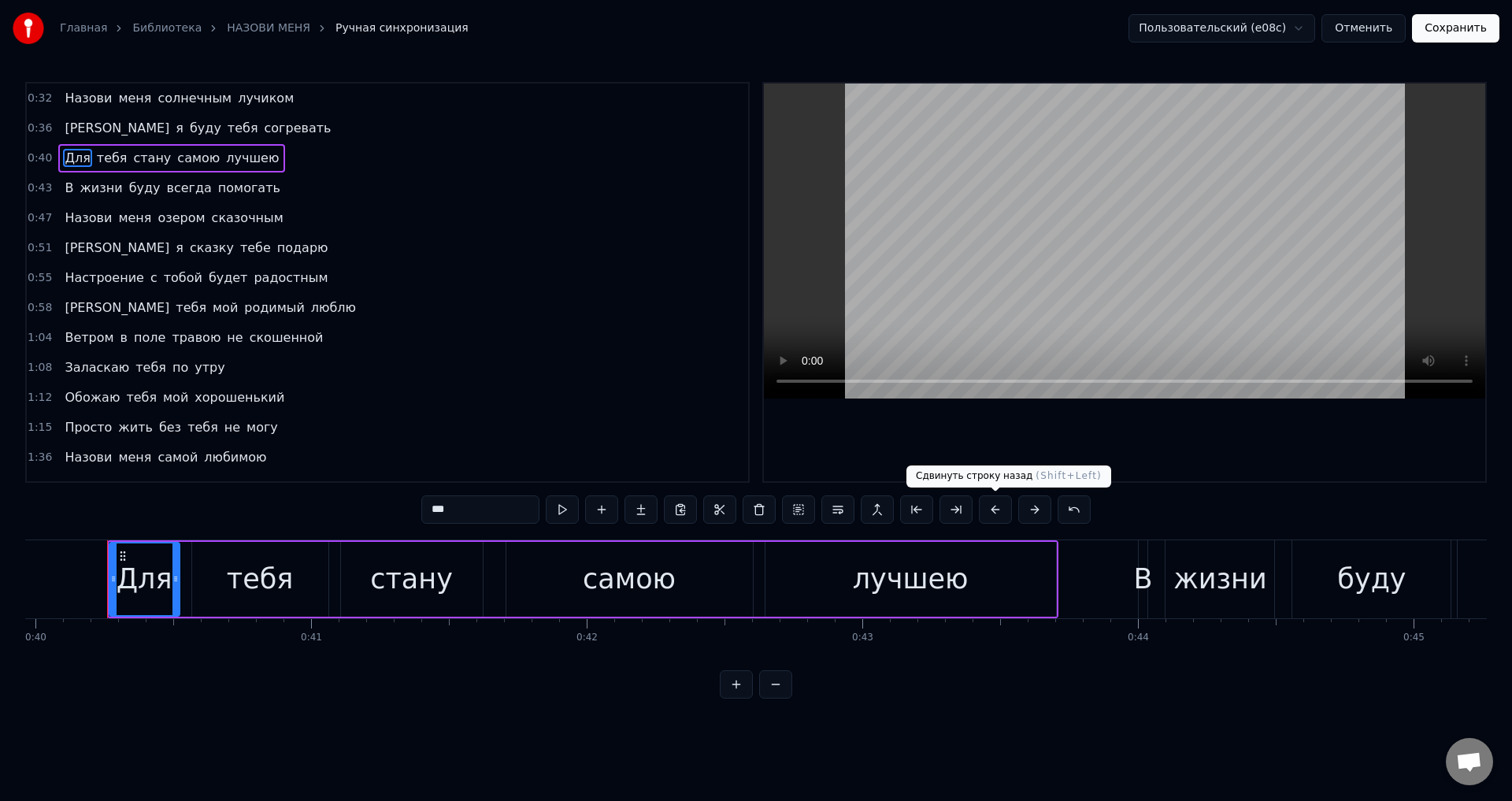
scroll to position [0, 11019]
click at [997, 510] on button at bounding box center [995, 509] width 33 height 29
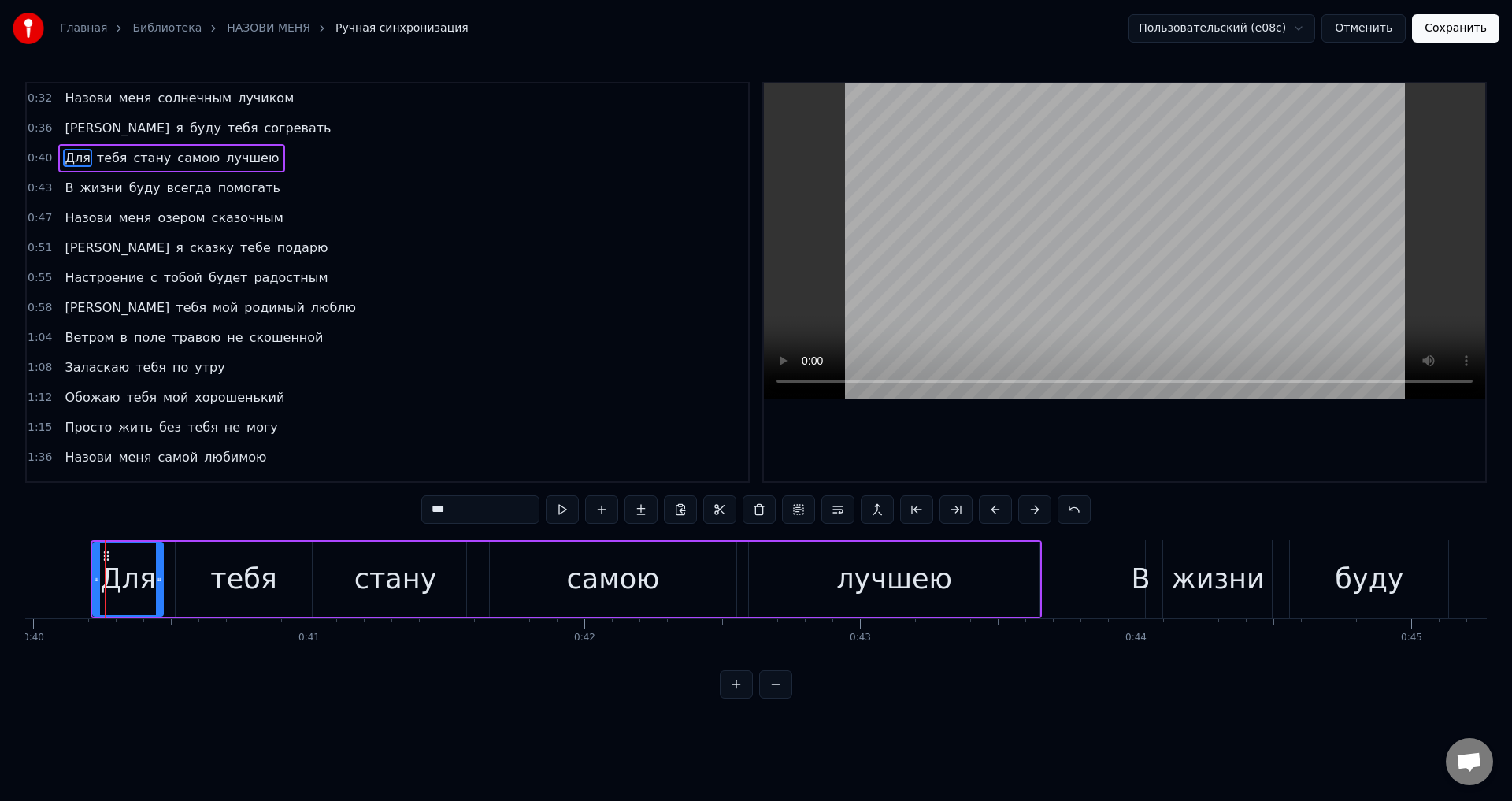
click at [64, 189] on span "В" at bounding box center [68, 187] width 11 height 18
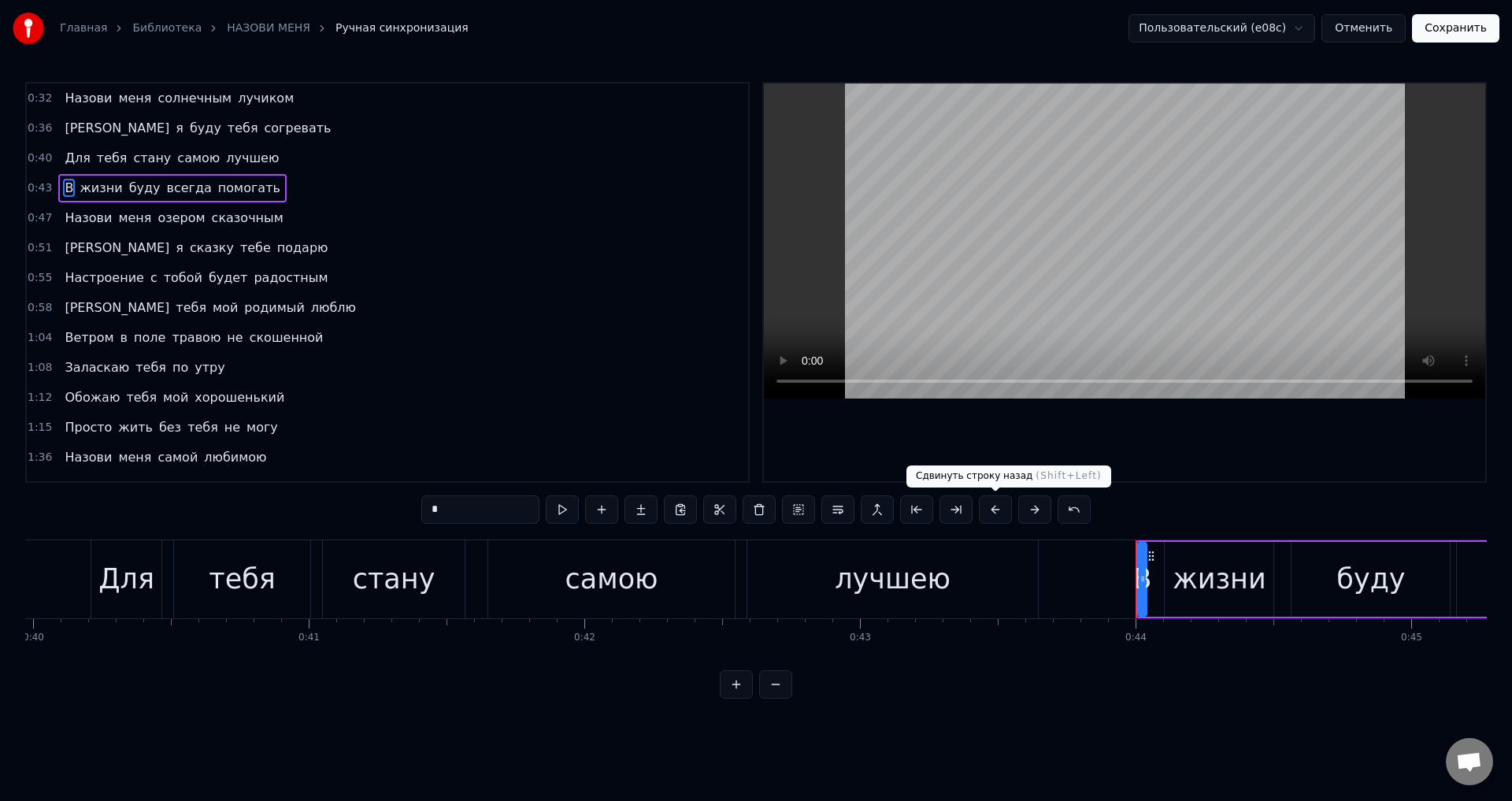
click at [999, 512] on button at bounding box center [995, 509] width 33 height 29
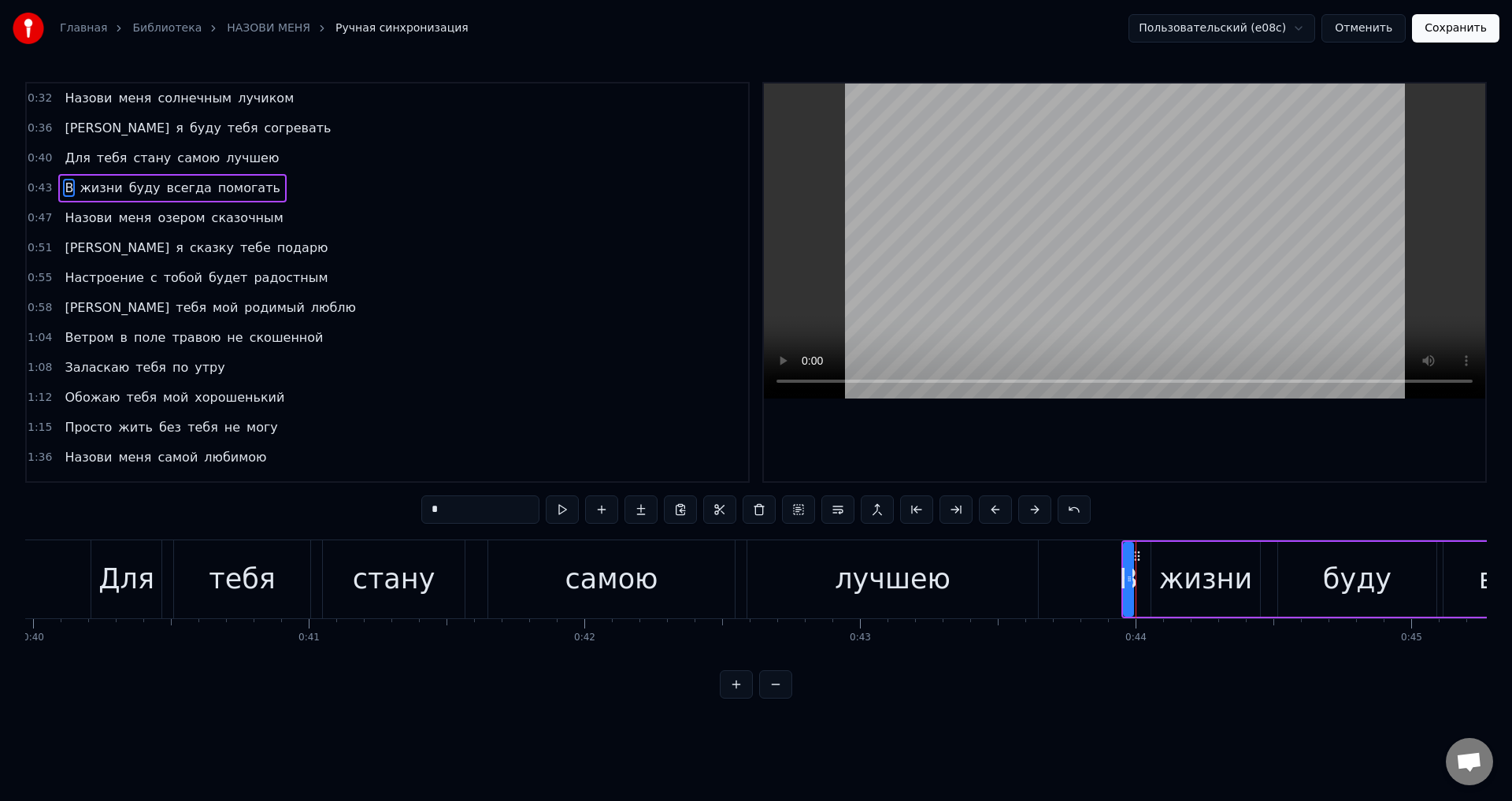
click at [73, 219] on span "Назови" at bounding box center [87, 218] width 50 height 18
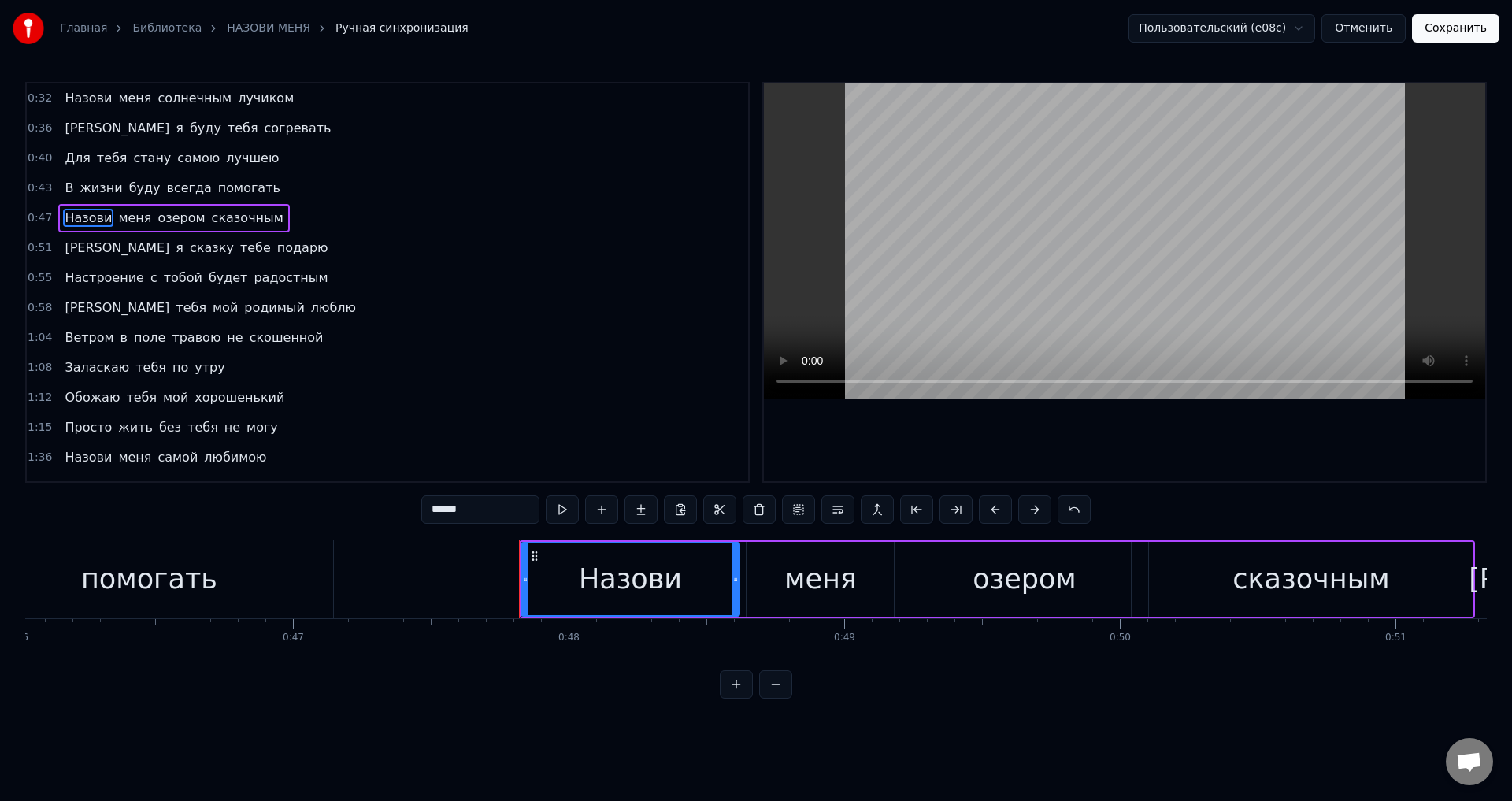
scroll to position [0, 13103]
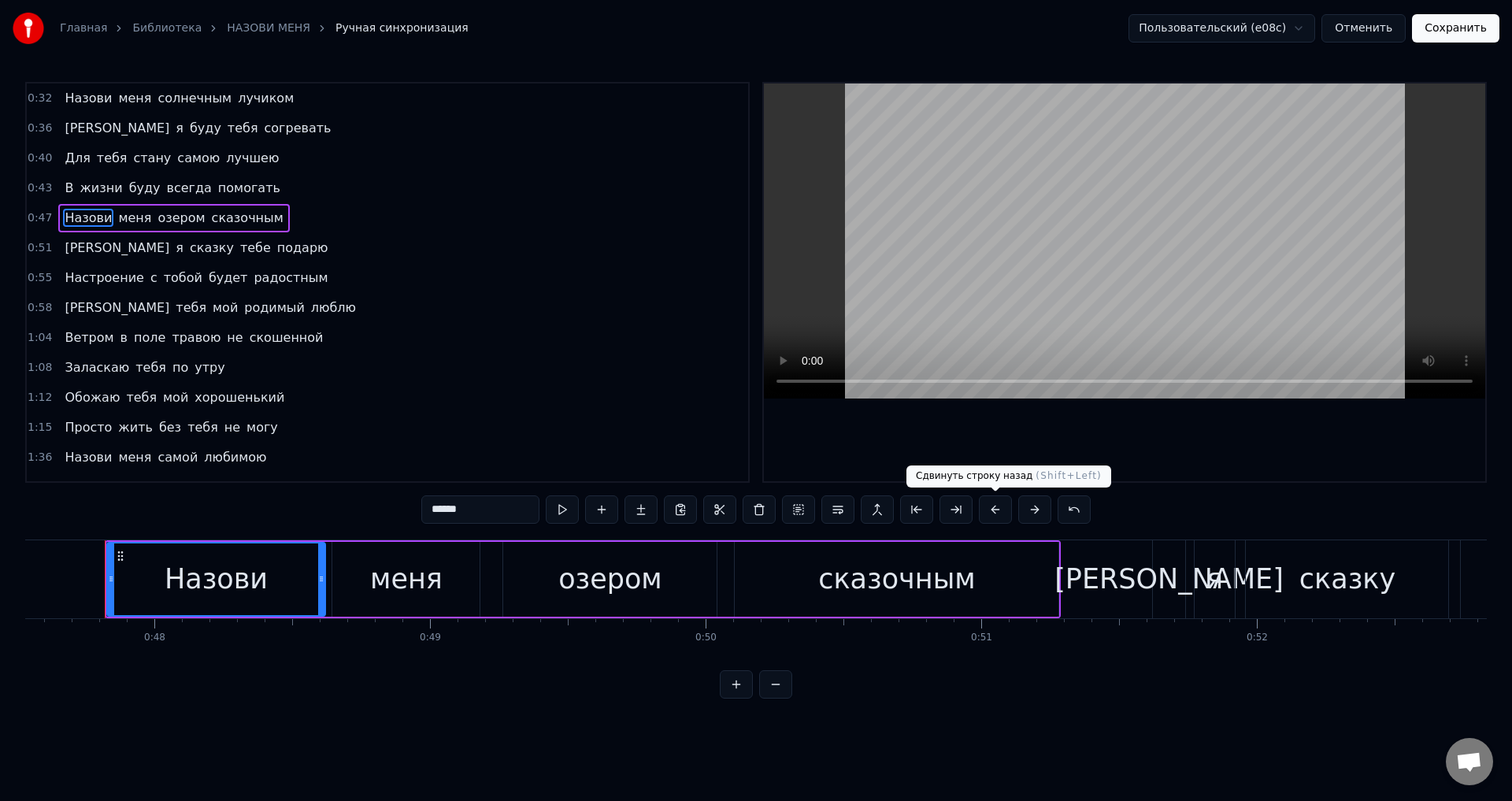
click at [1001, 508] on button at bounding box center [995, 509] width 33 height 29
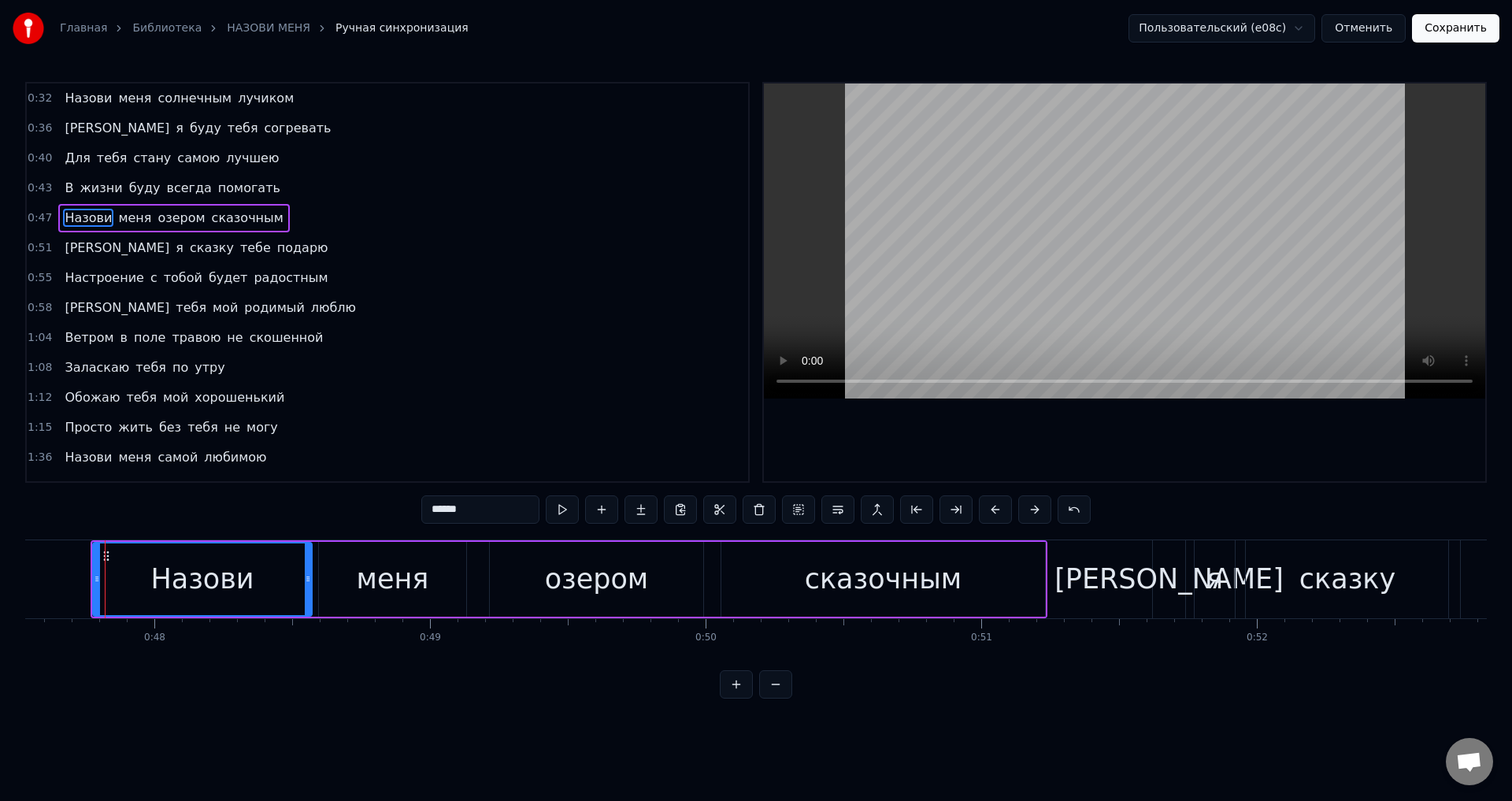
click at [66, 247] on span "[PERSON_NAME]" at bounding box center [117, 247] width 108 height 18
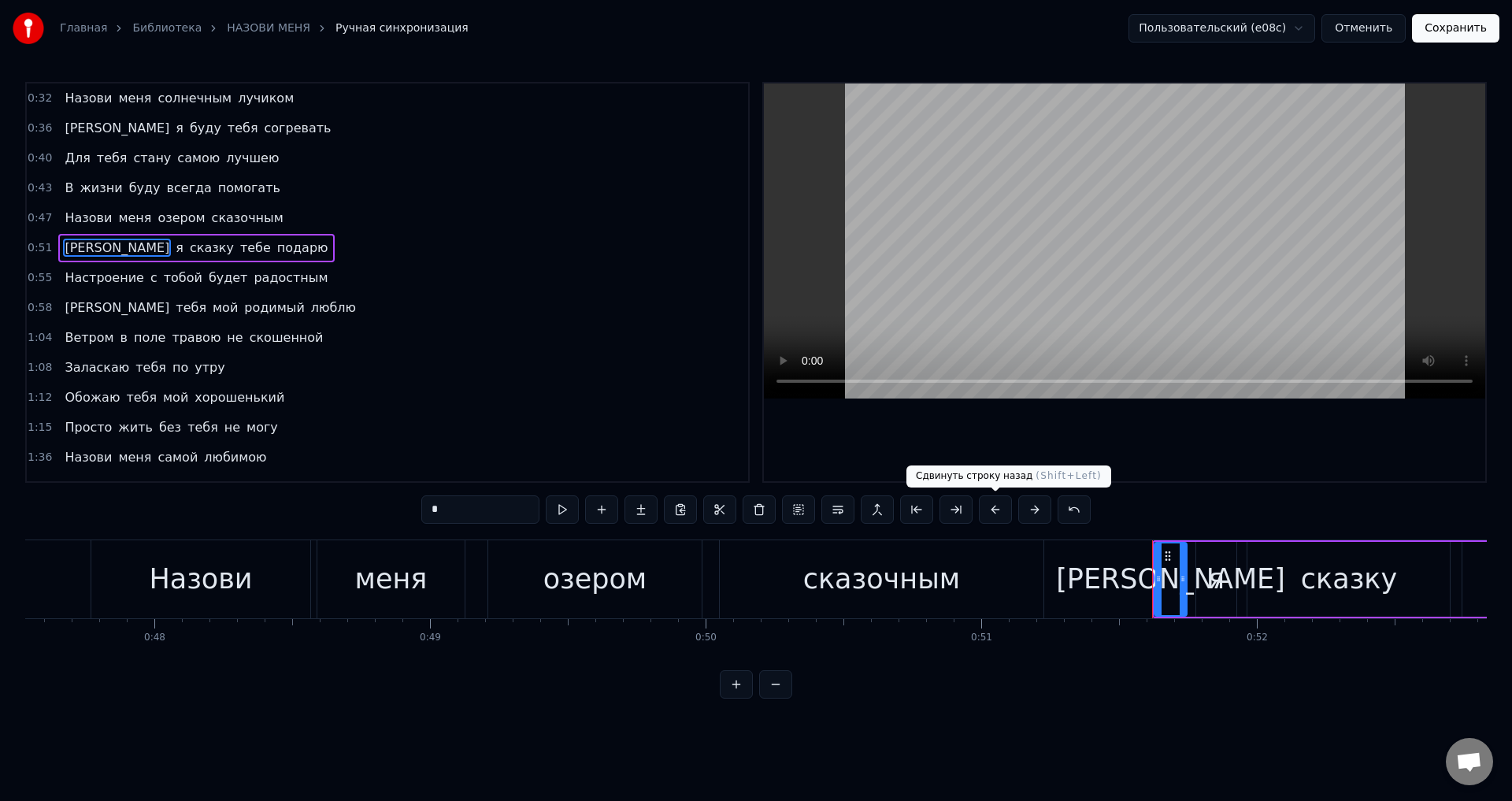
click at [994, 509] on button at bounding box center [995, 509] width 33 height 29
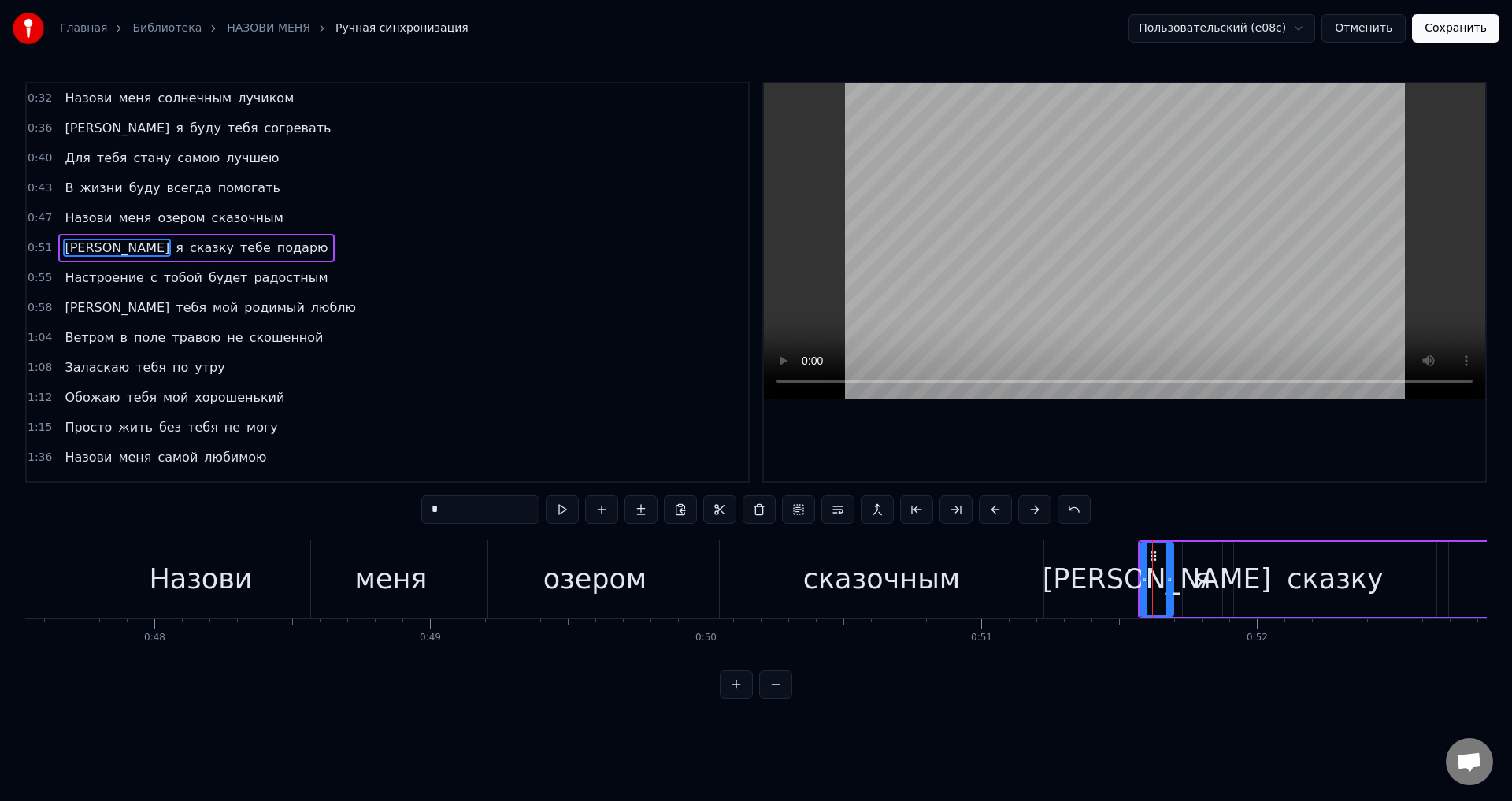
click at [64, 285] on span "Настроение" at bounding box center [104, 277] width 82 height 18
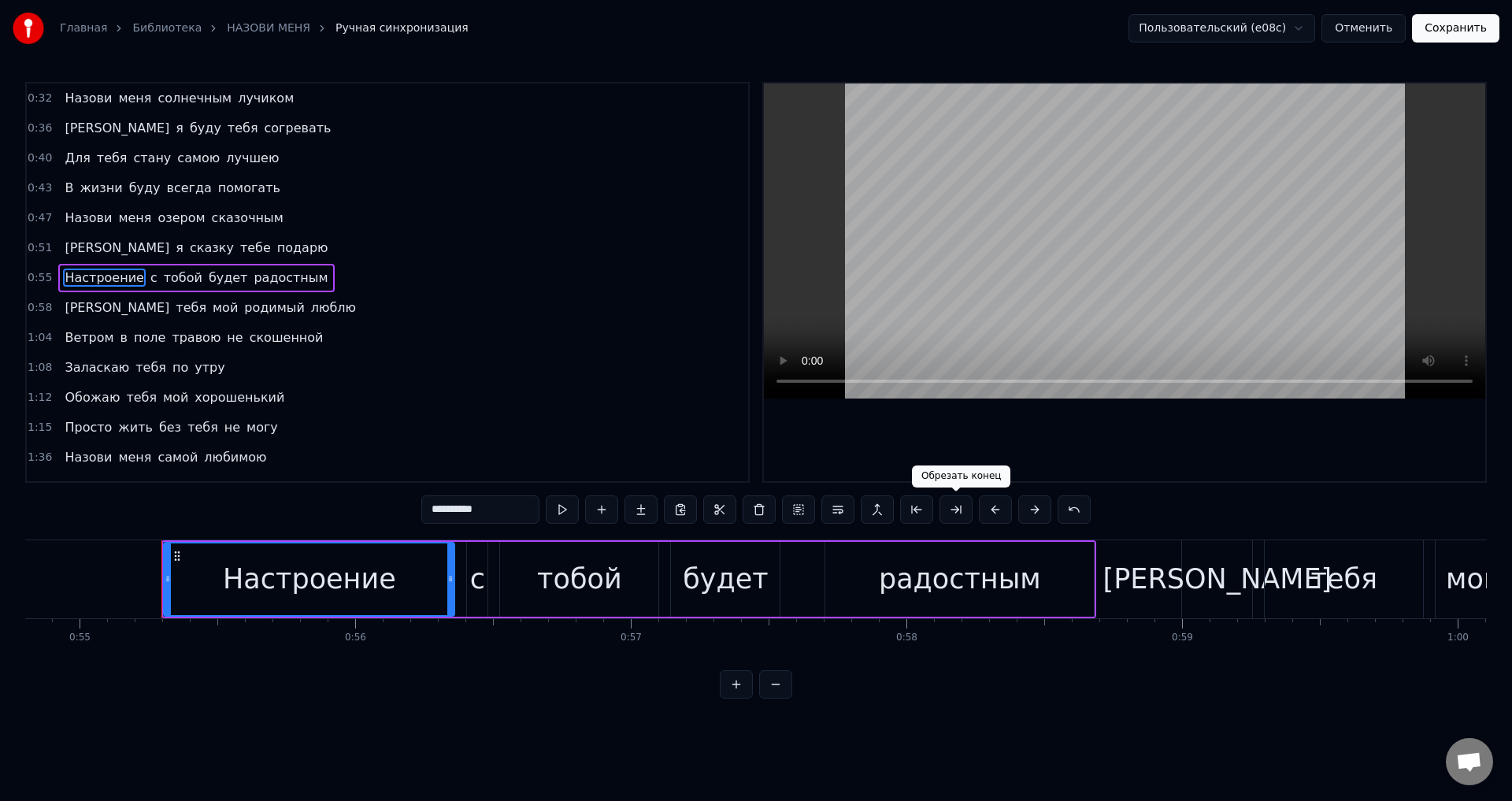
scroll to position [0, 15166]
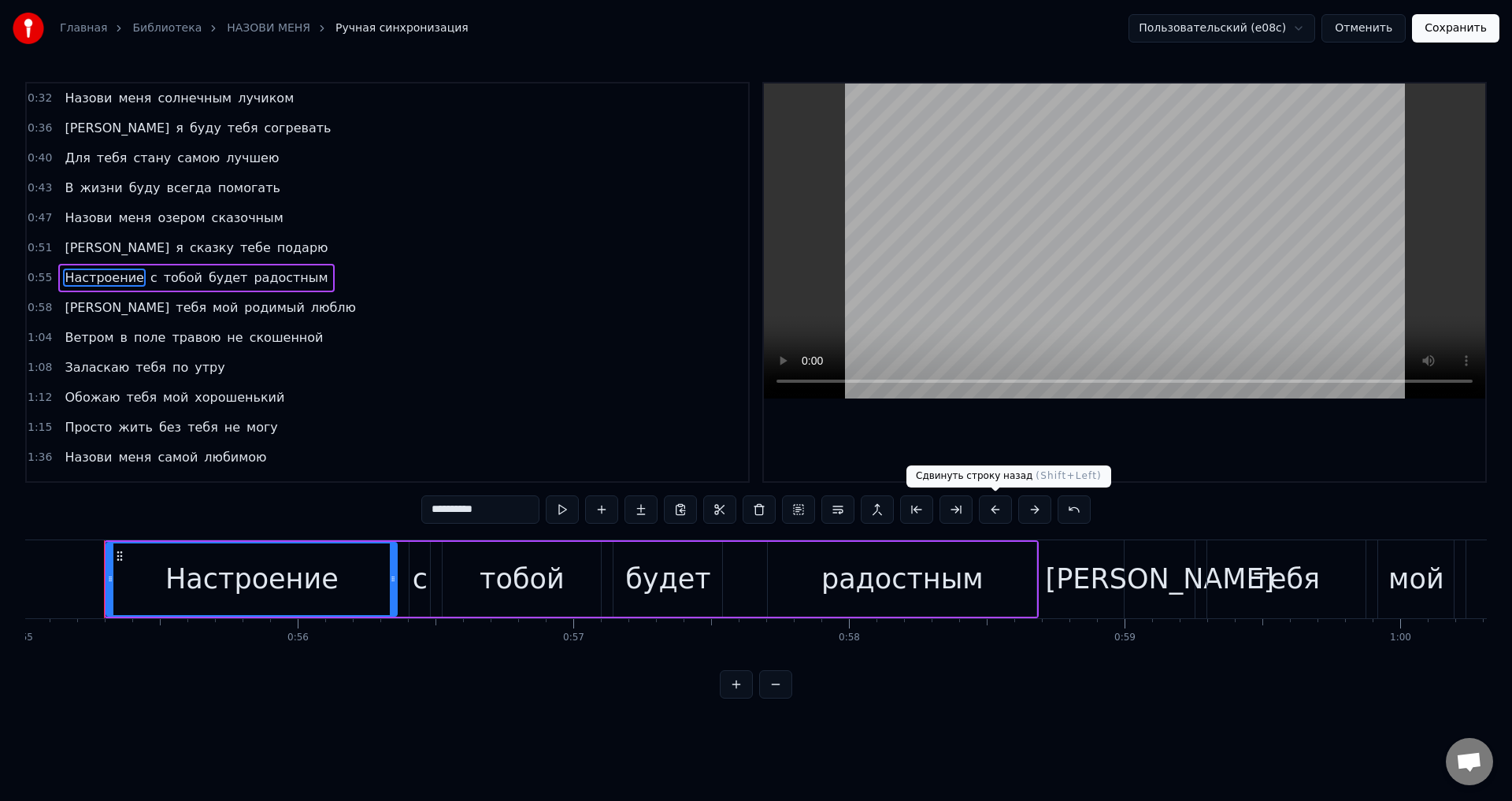
click at [996, 512] on button at bounding box center [995, 509] width 33 height 29
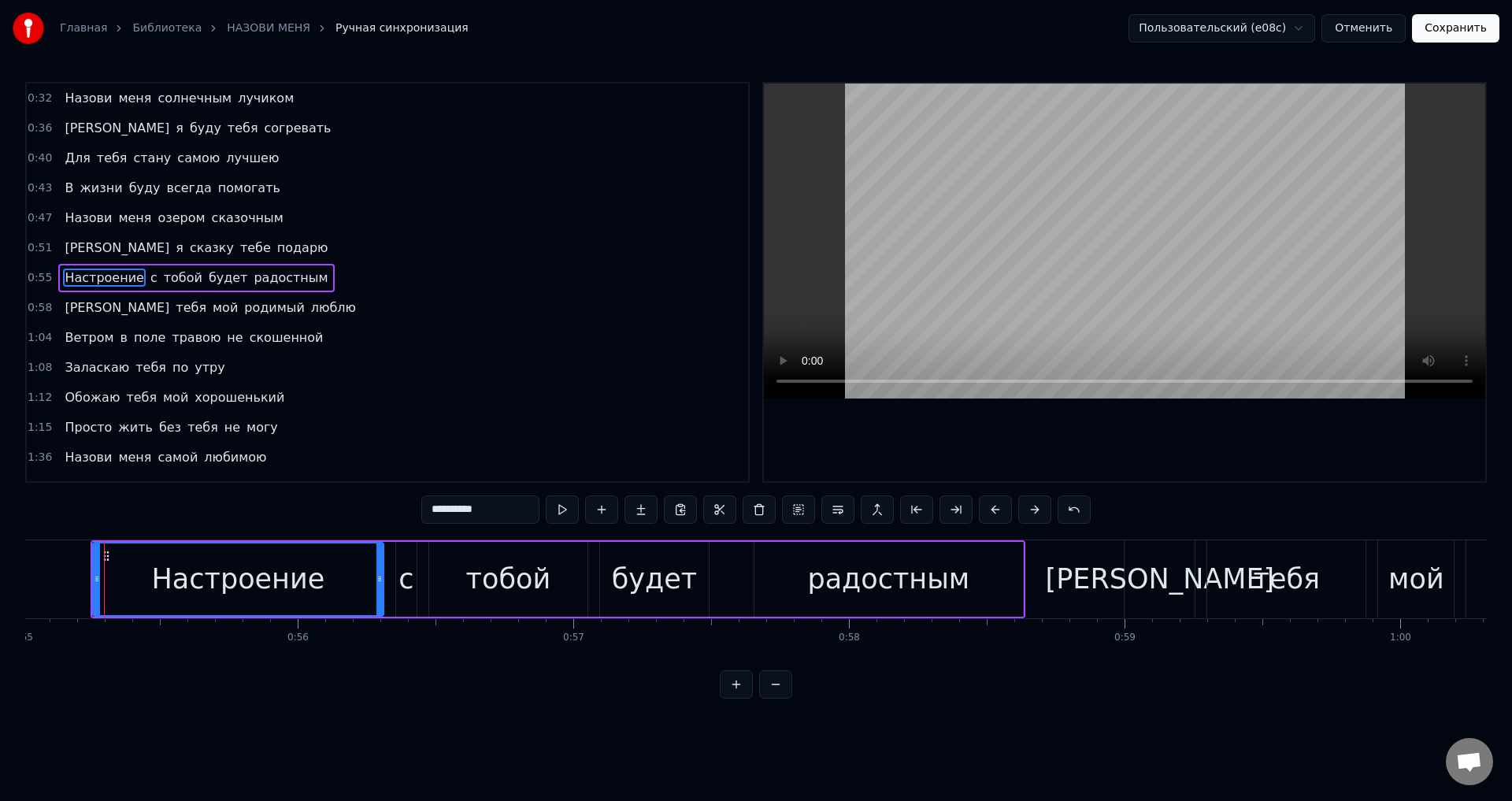
click at [64, 307] on span "[PERSON_NAME]" at bounding box center [117, 307] width 108 height 18
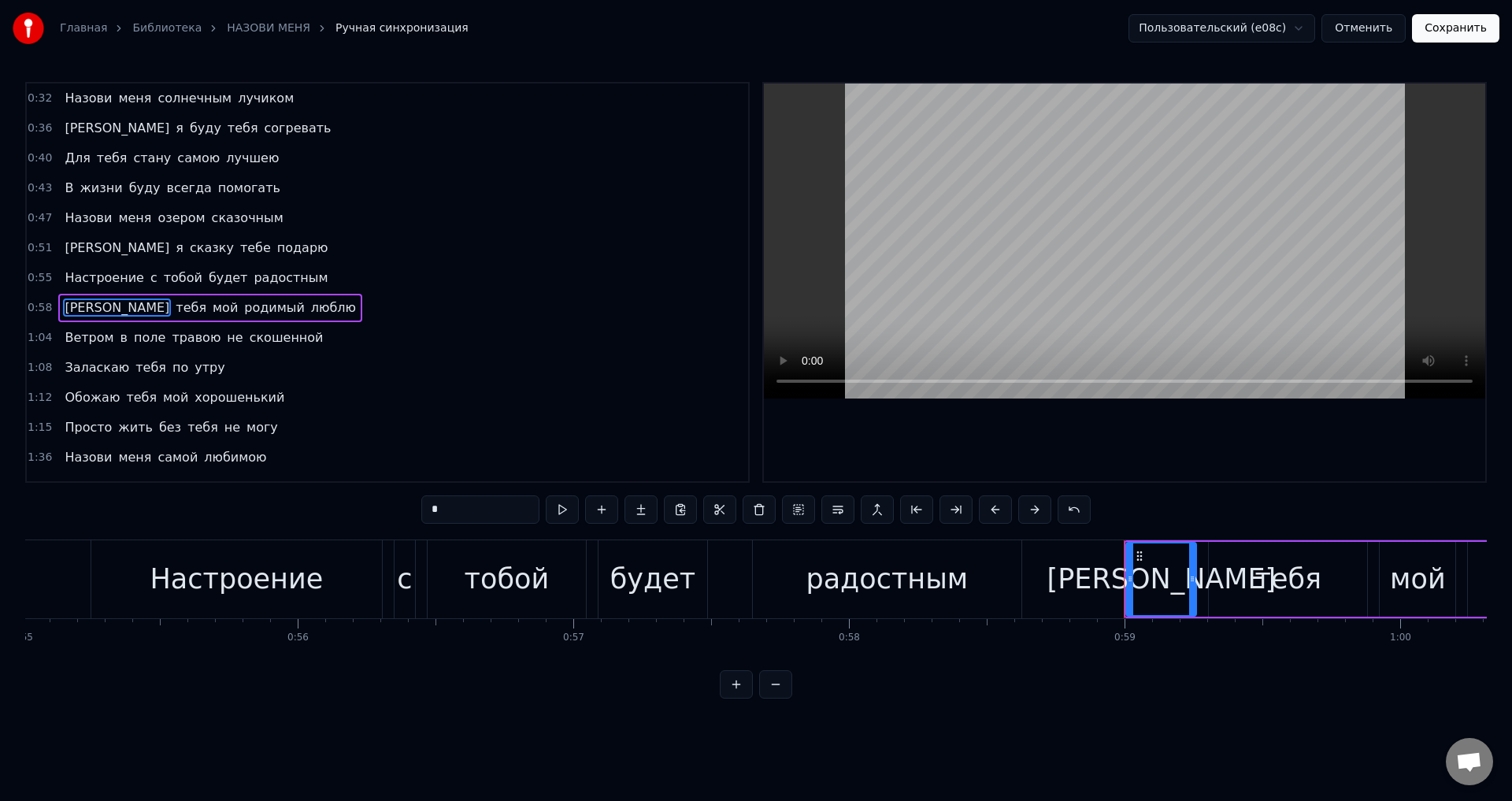
scroll to position [26, 0]
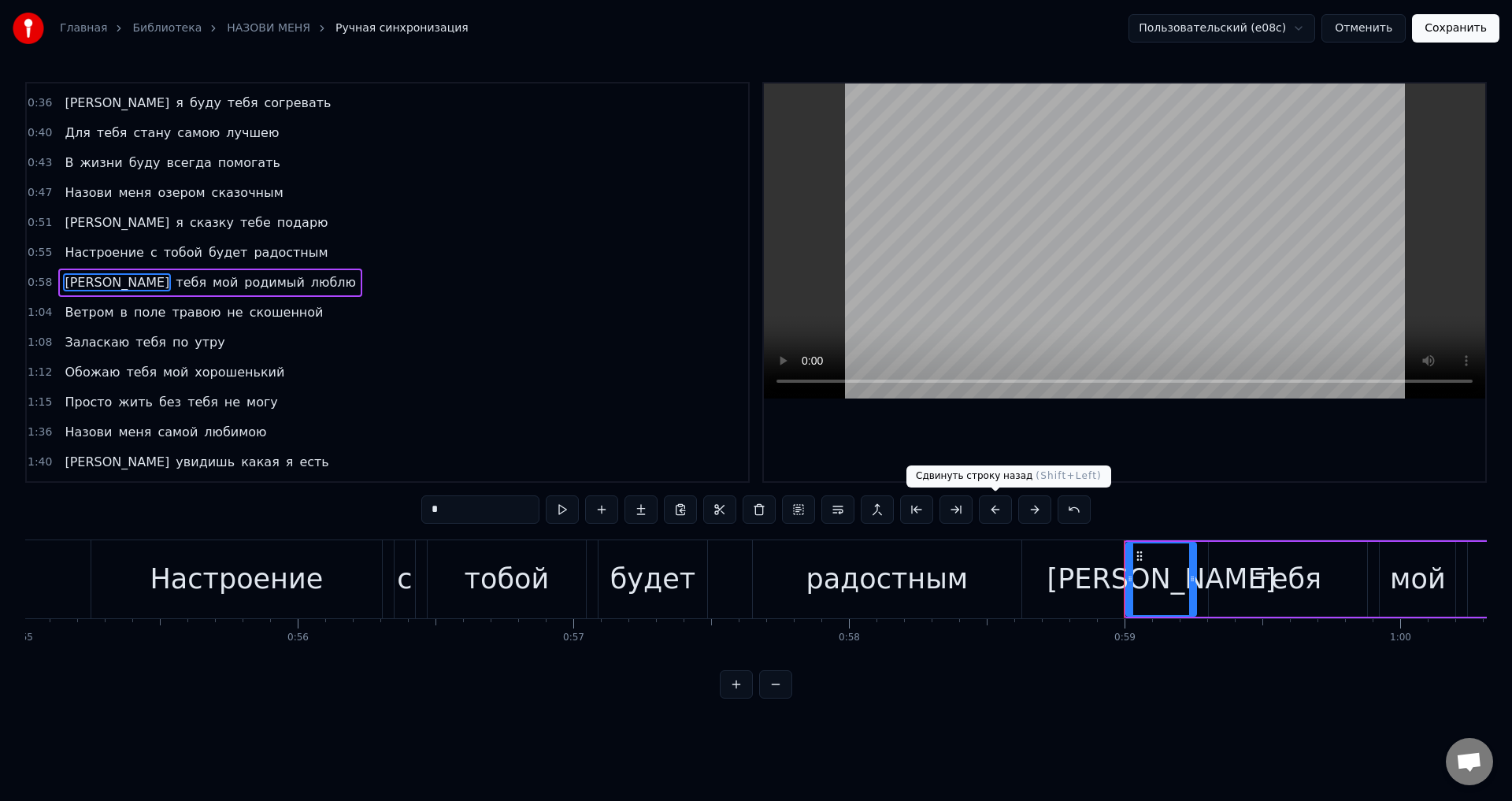
click at [997, 516] on button at bounding box center [995, 509] width 33 height 29
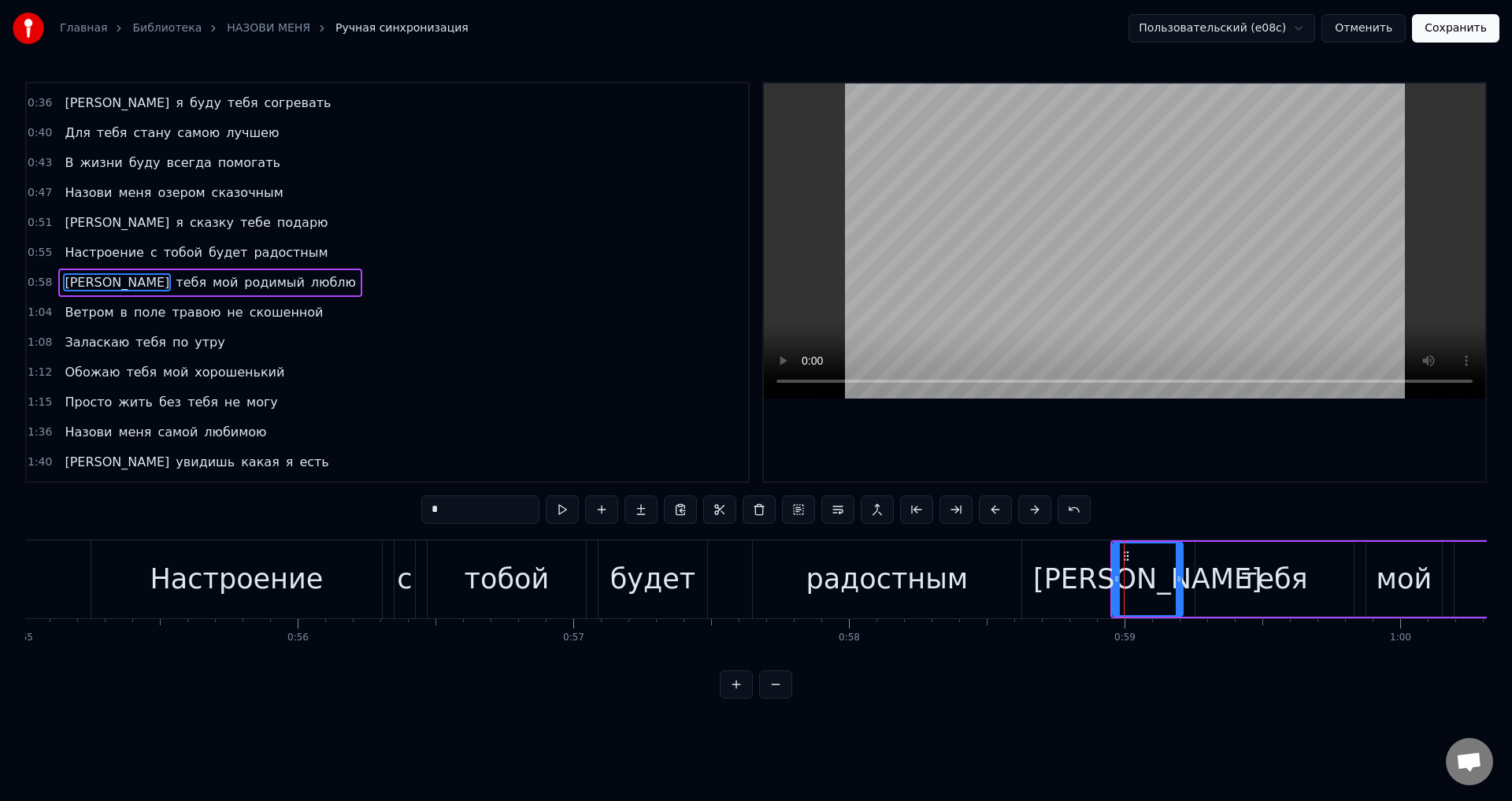
click at [70, 319] on span "Ветром" at bounding box center [88, 312] width 52 height 18
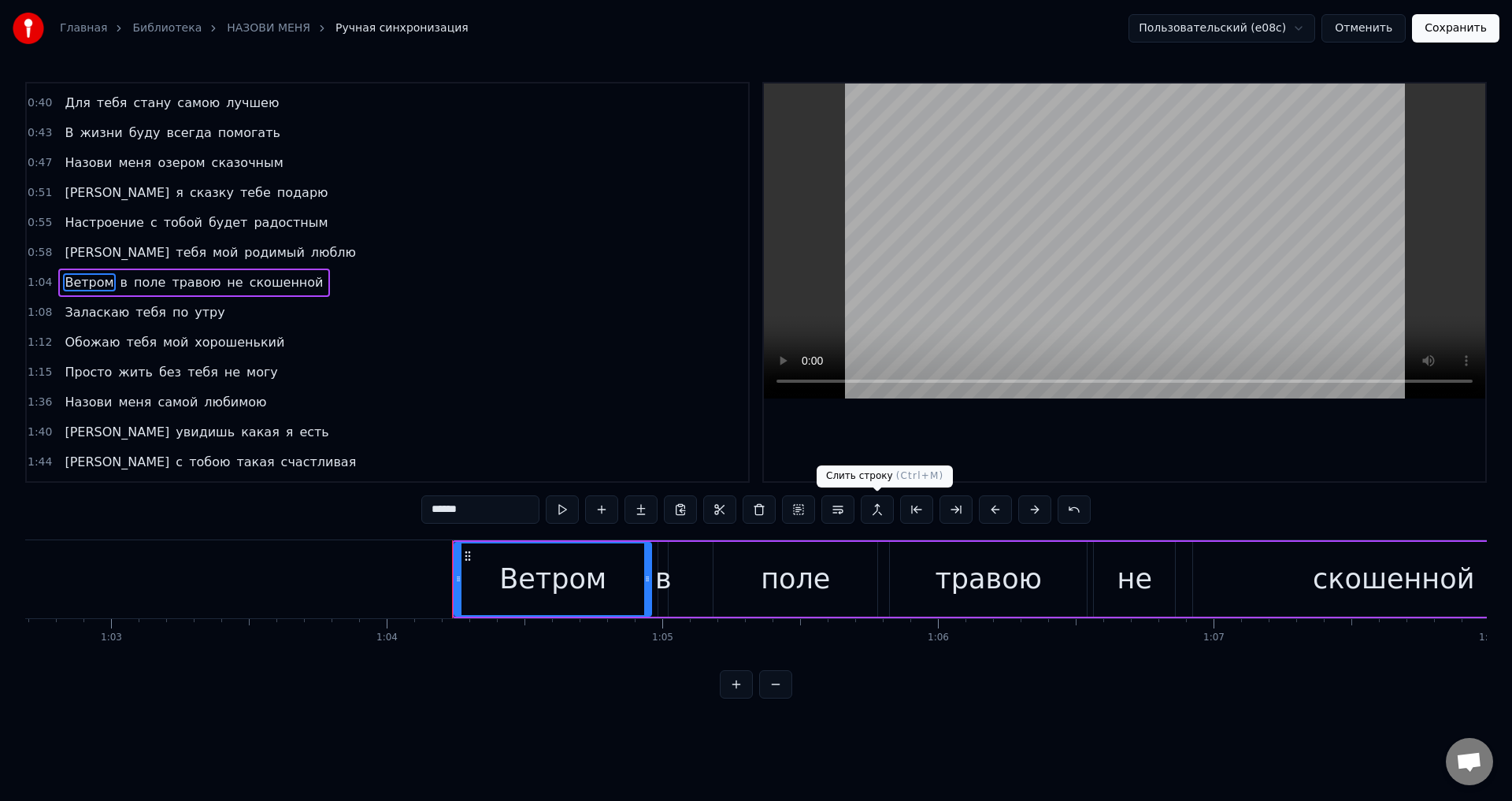
scroll to position [0, 17630]
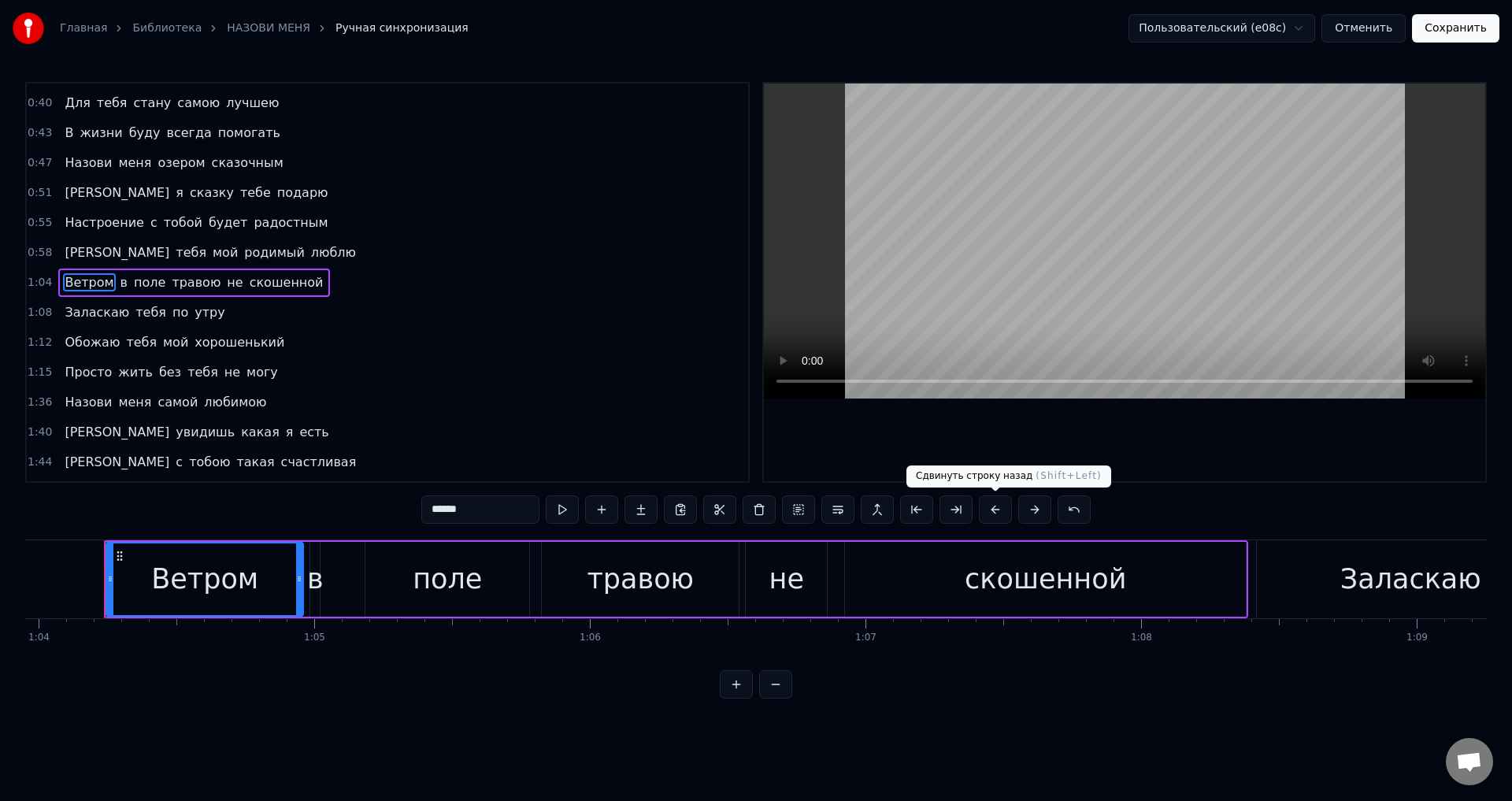
click at [995, 513] on button at bounding box center [995, 509] width 33 height 29
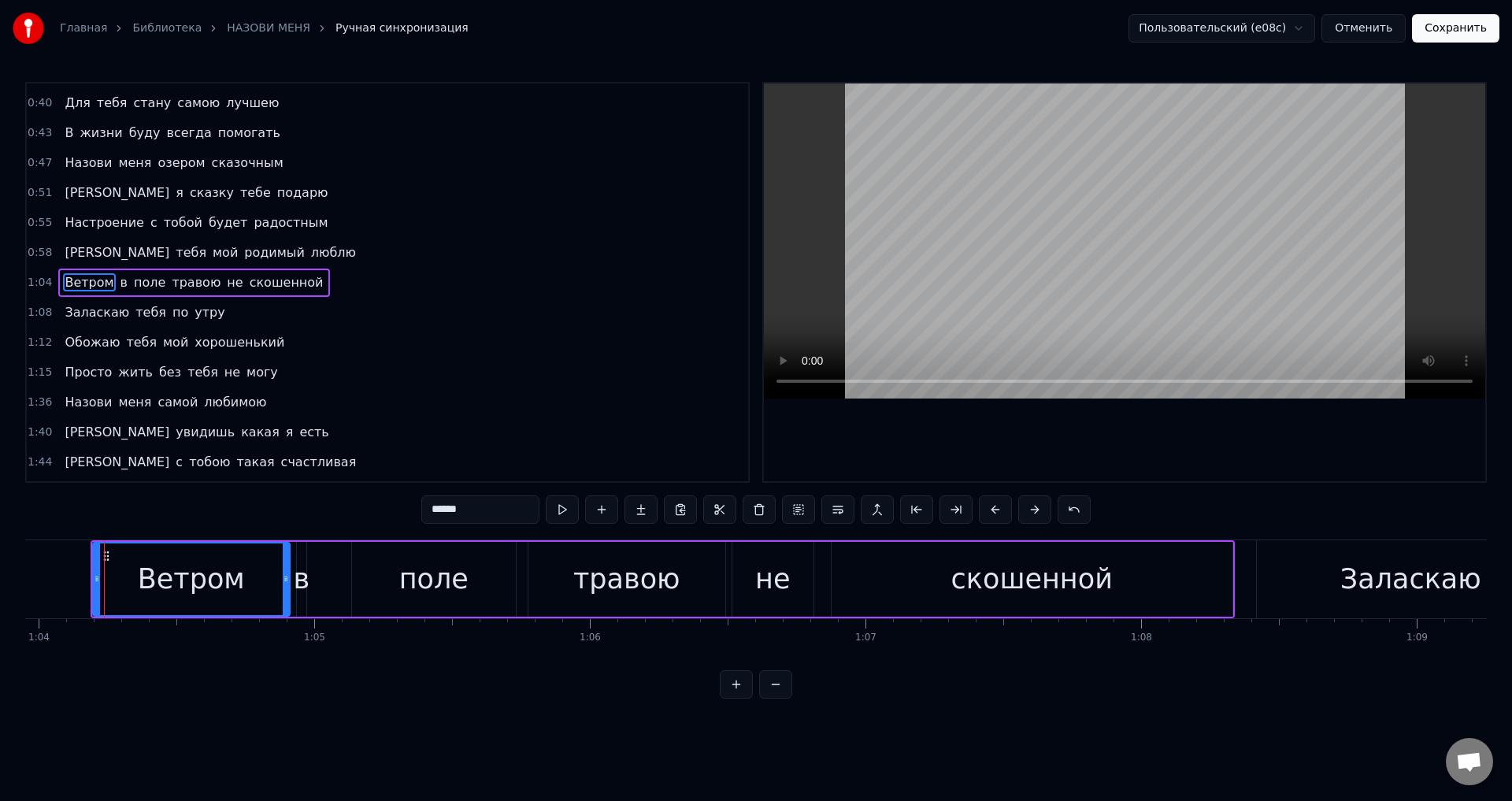
click at [66, 317] on span "Заласкаю" at bounding box center [96, 312] width 67 height 18
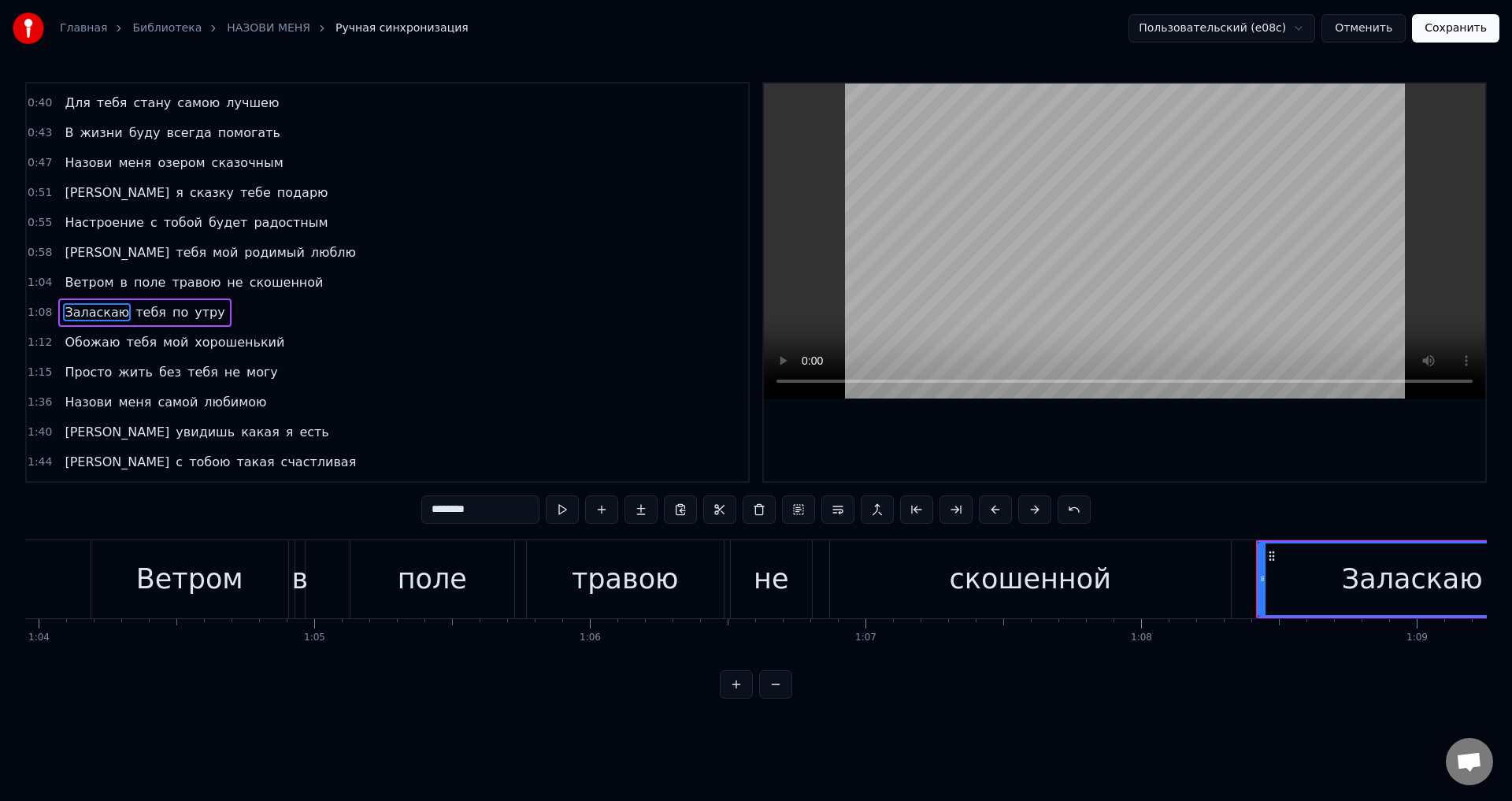
scroll to position [86, 0]
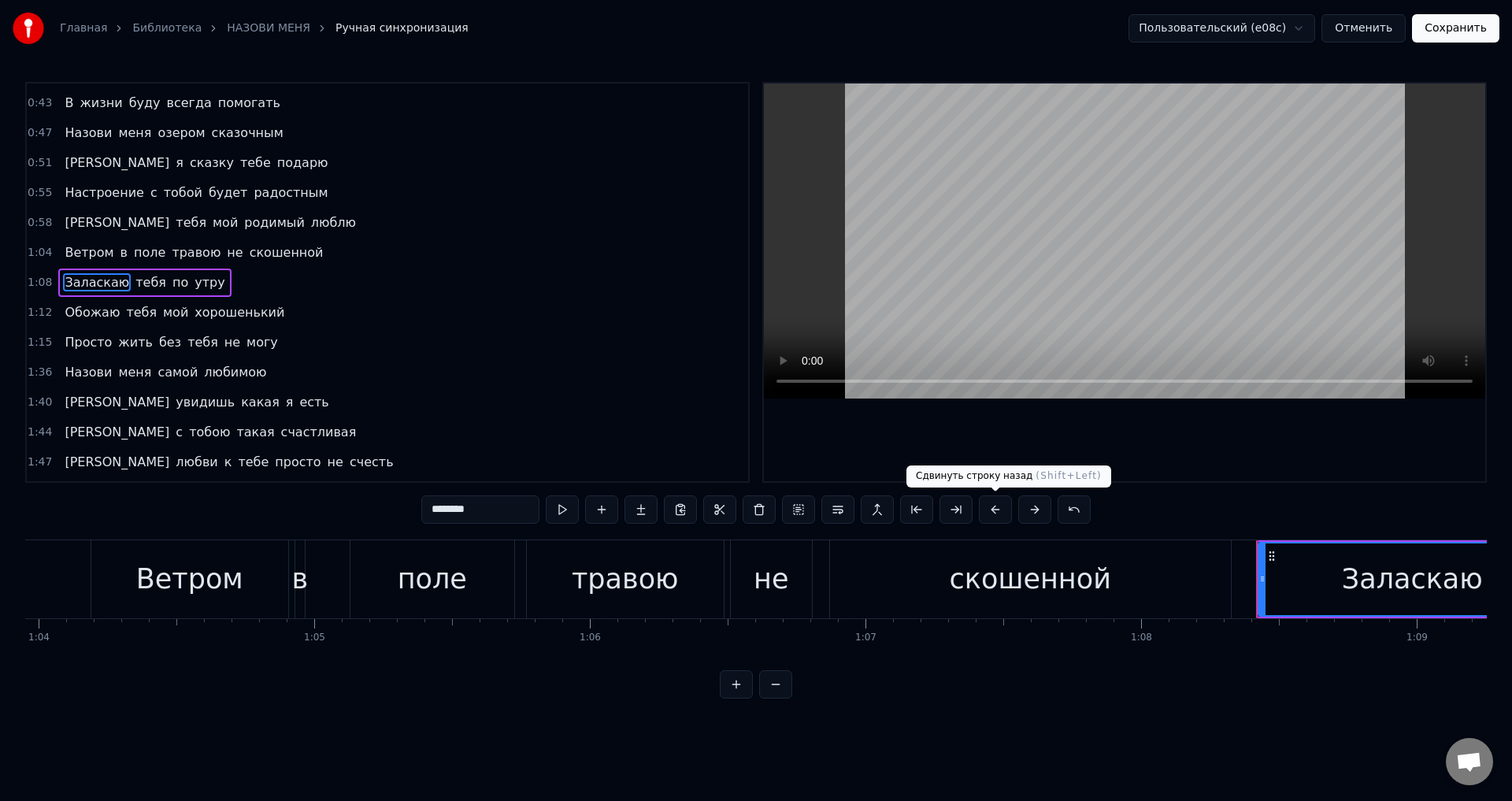
click at [1001, 512] on button at bounding box center [995, 509] width 33 height 29
click at [71, 320] on span "Обожаю" at bounding box center [91, 312] width 58 height 18
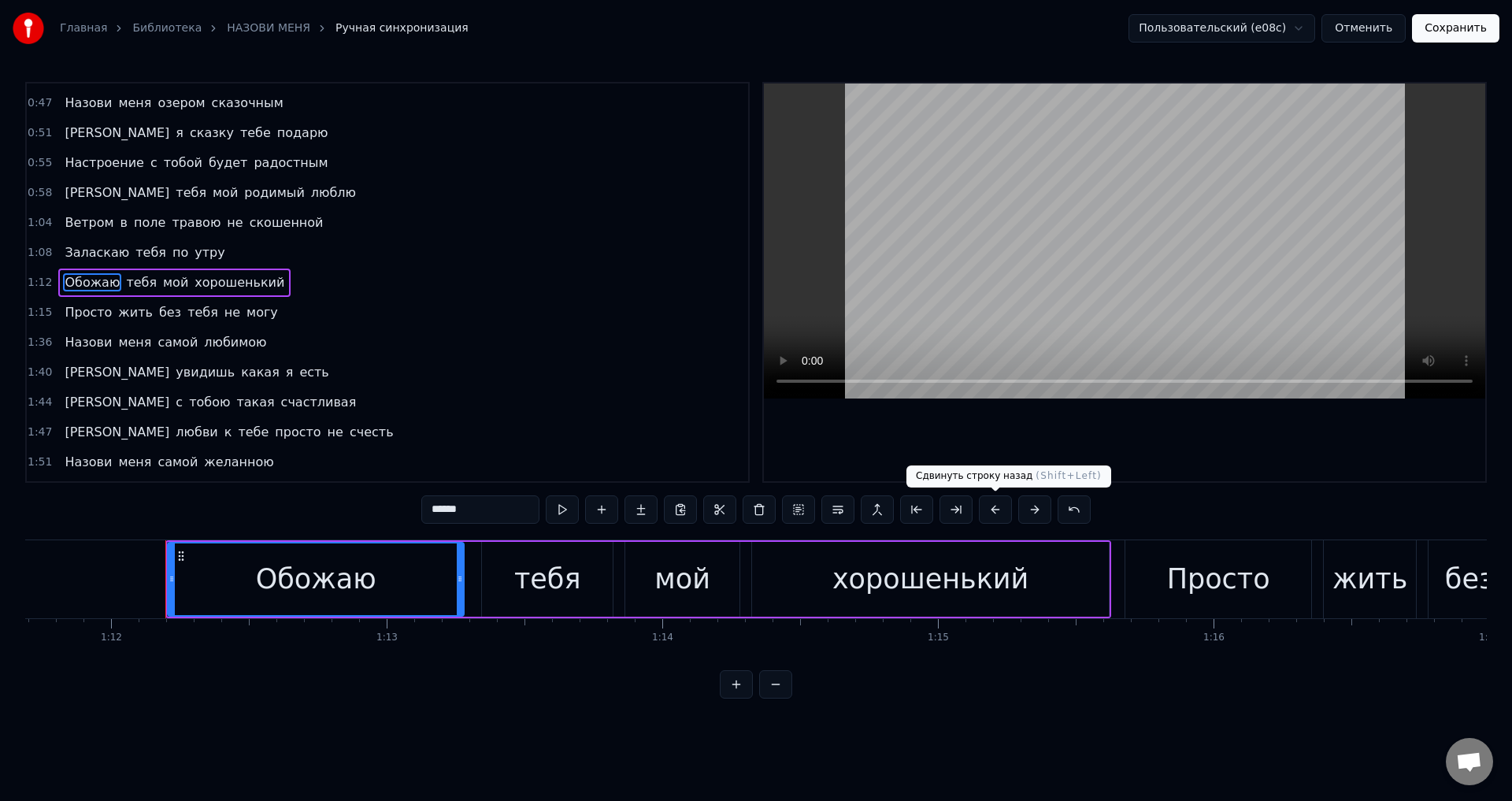
scroll to position [0, 19824]
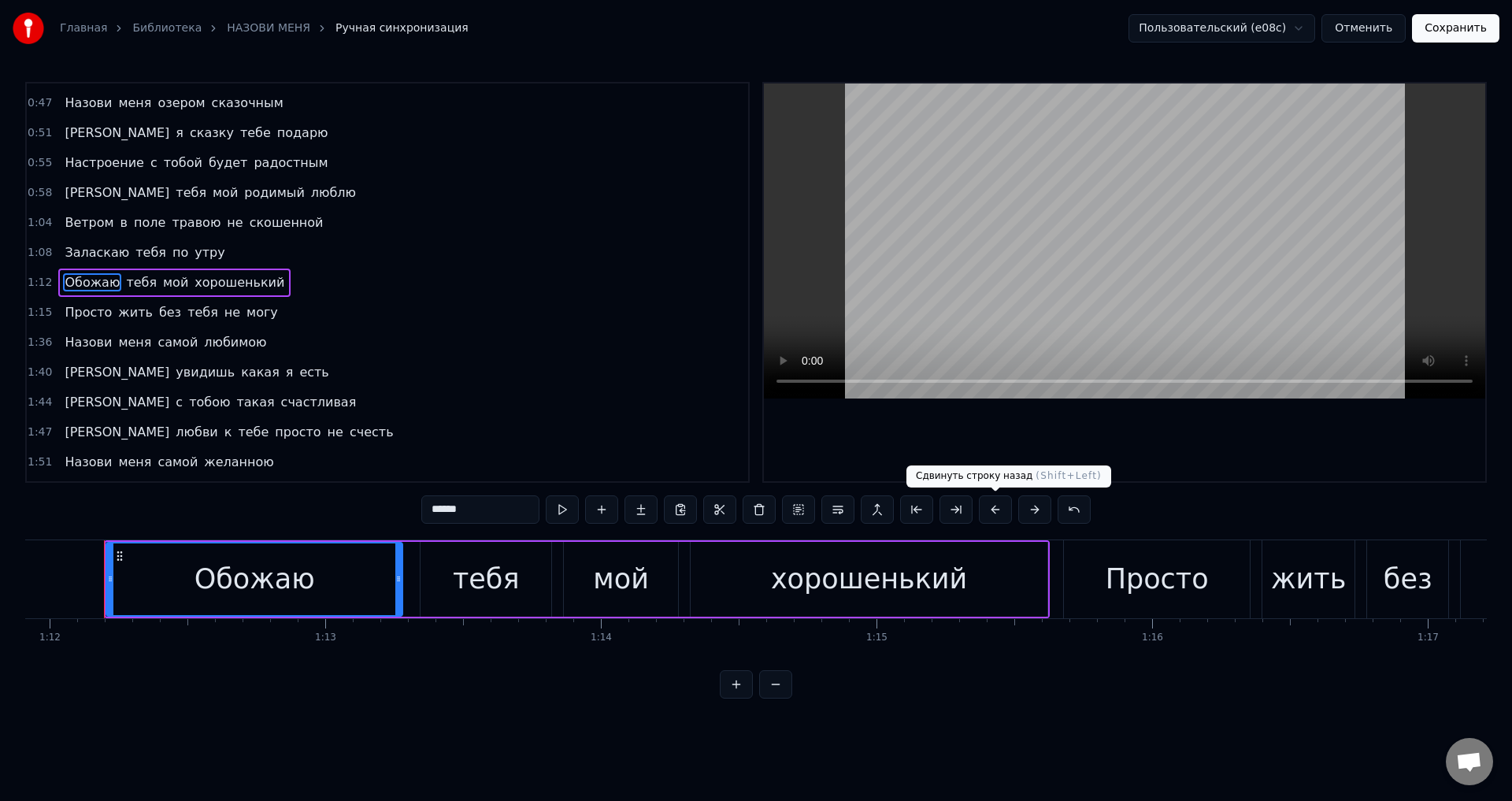
click at [996, 512] on button at bounding box center [995, 509] width 33 height 29
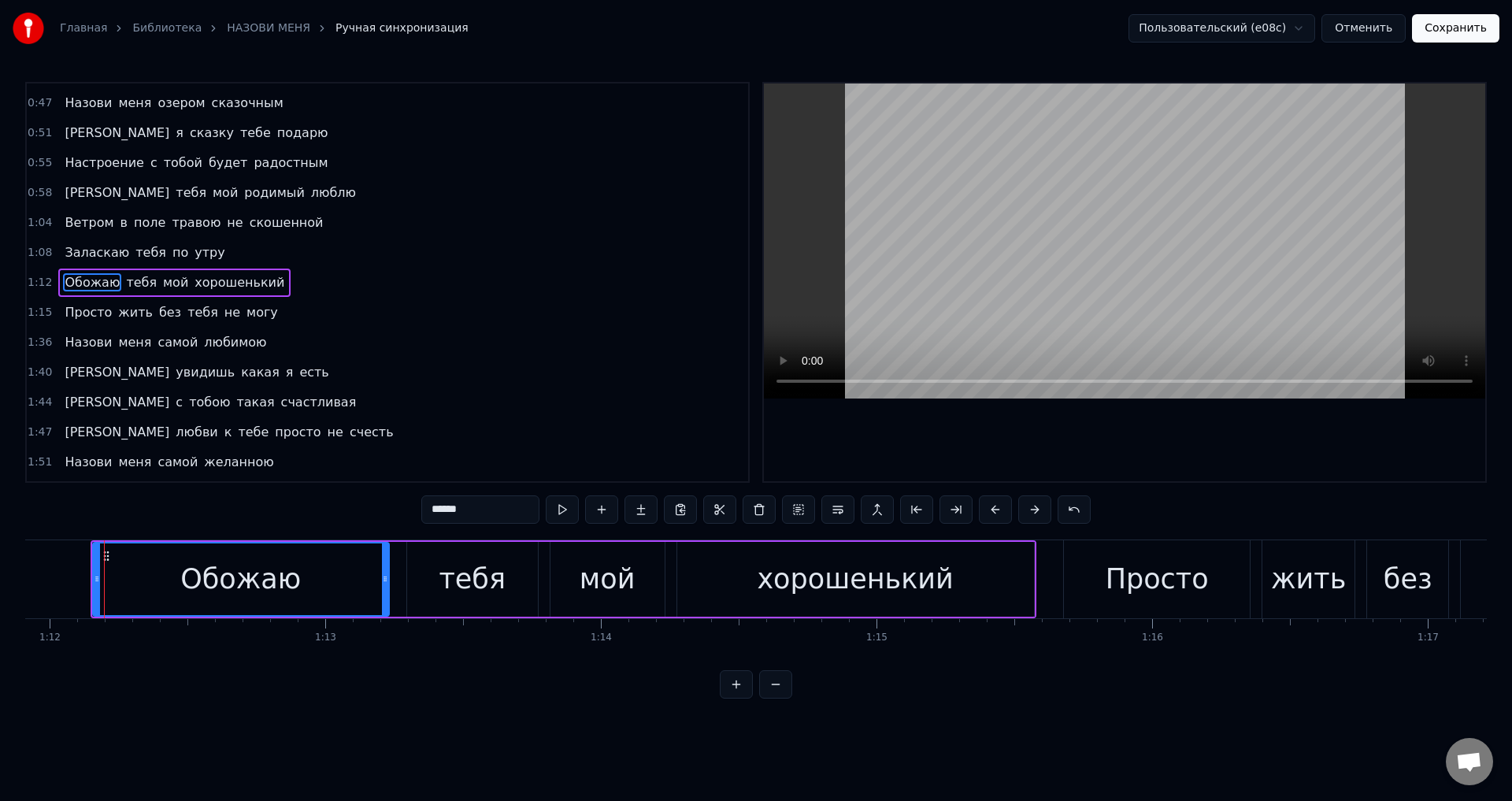
click at [63, 319] on span "Просто" at bounding box center [87, 312] width 50 height 18
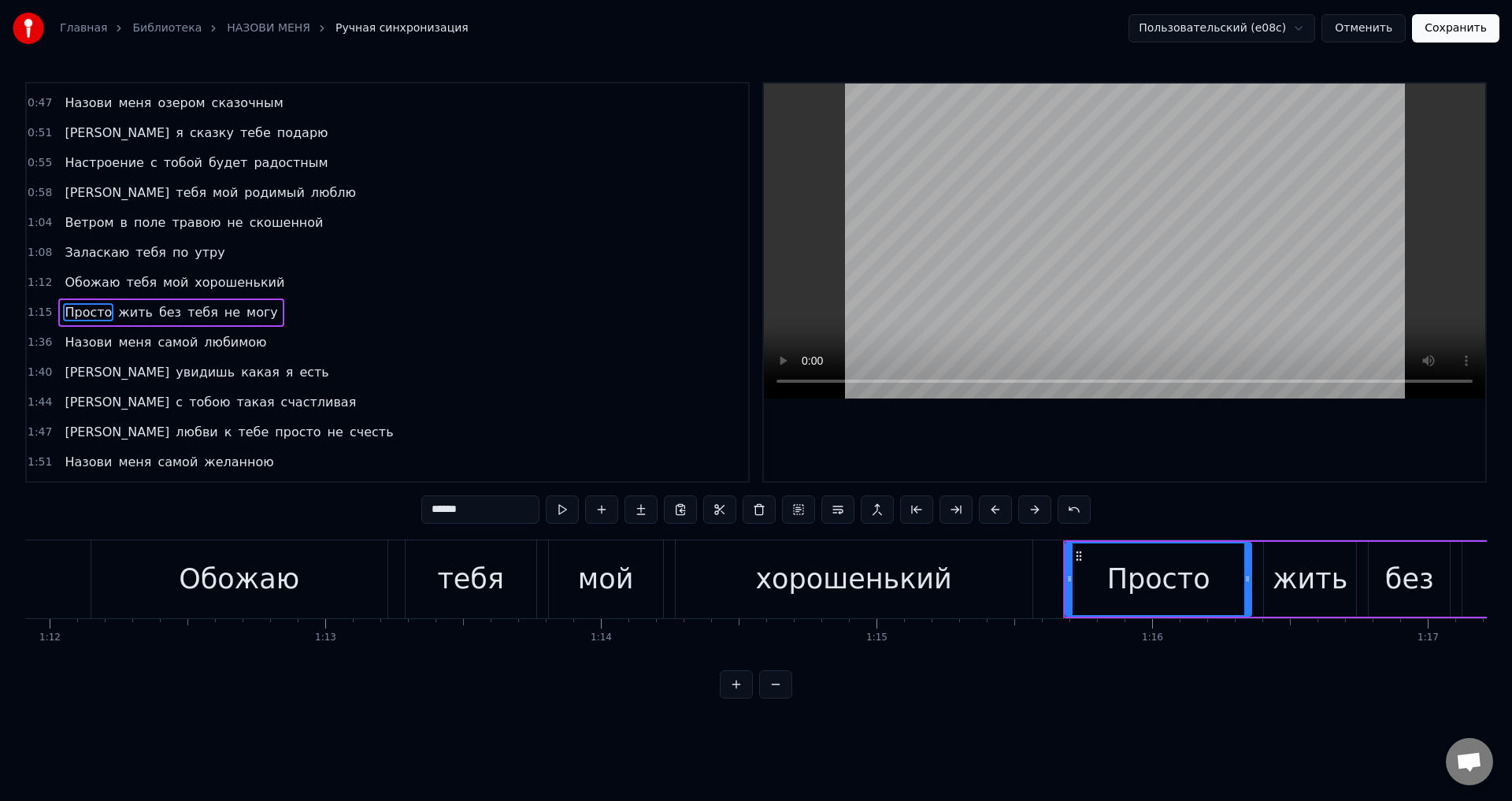
scroll to position [145, 0]
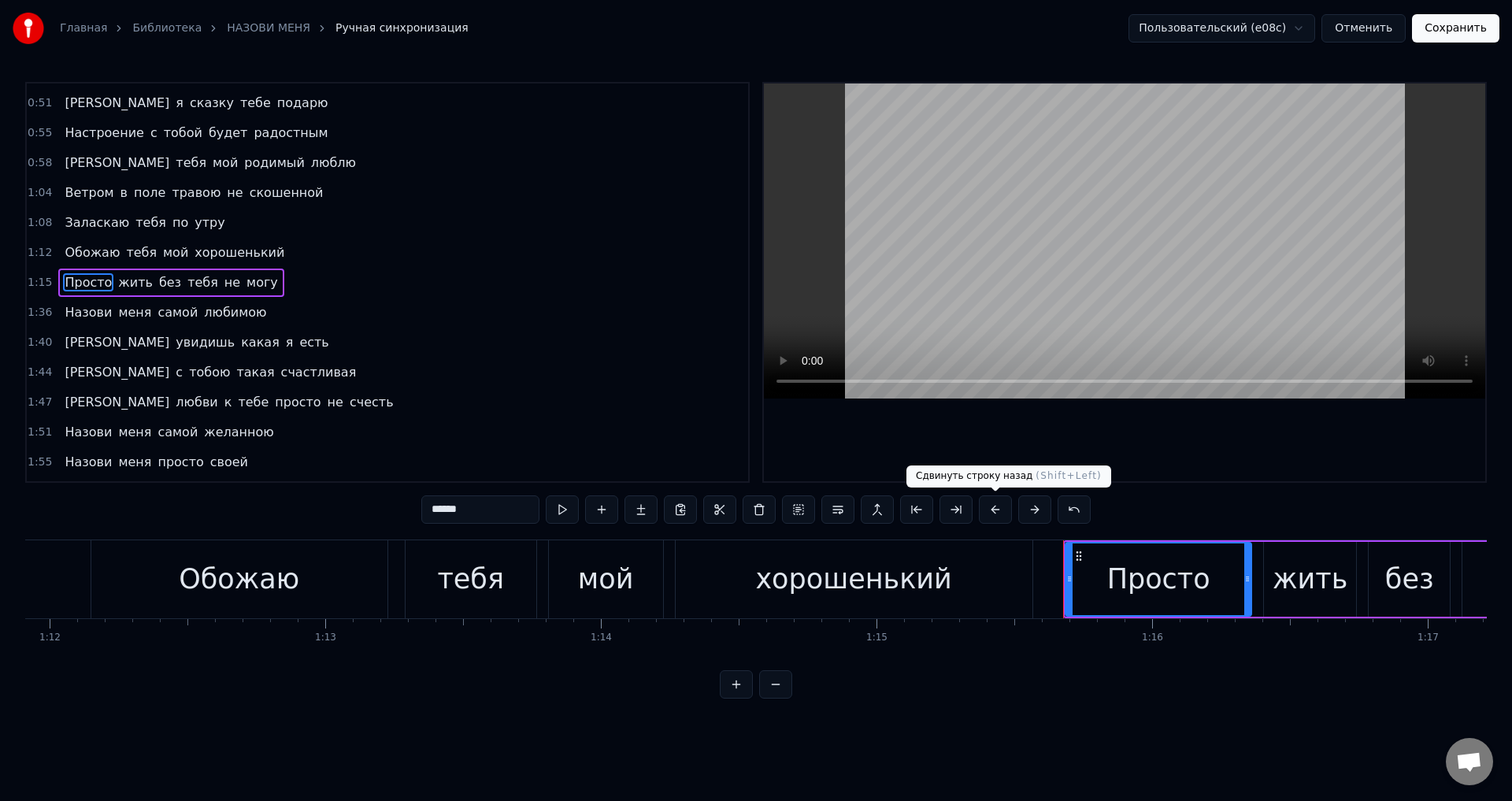
click at [998, 511] on button at bounding box center [995, 509] width 33 height 29
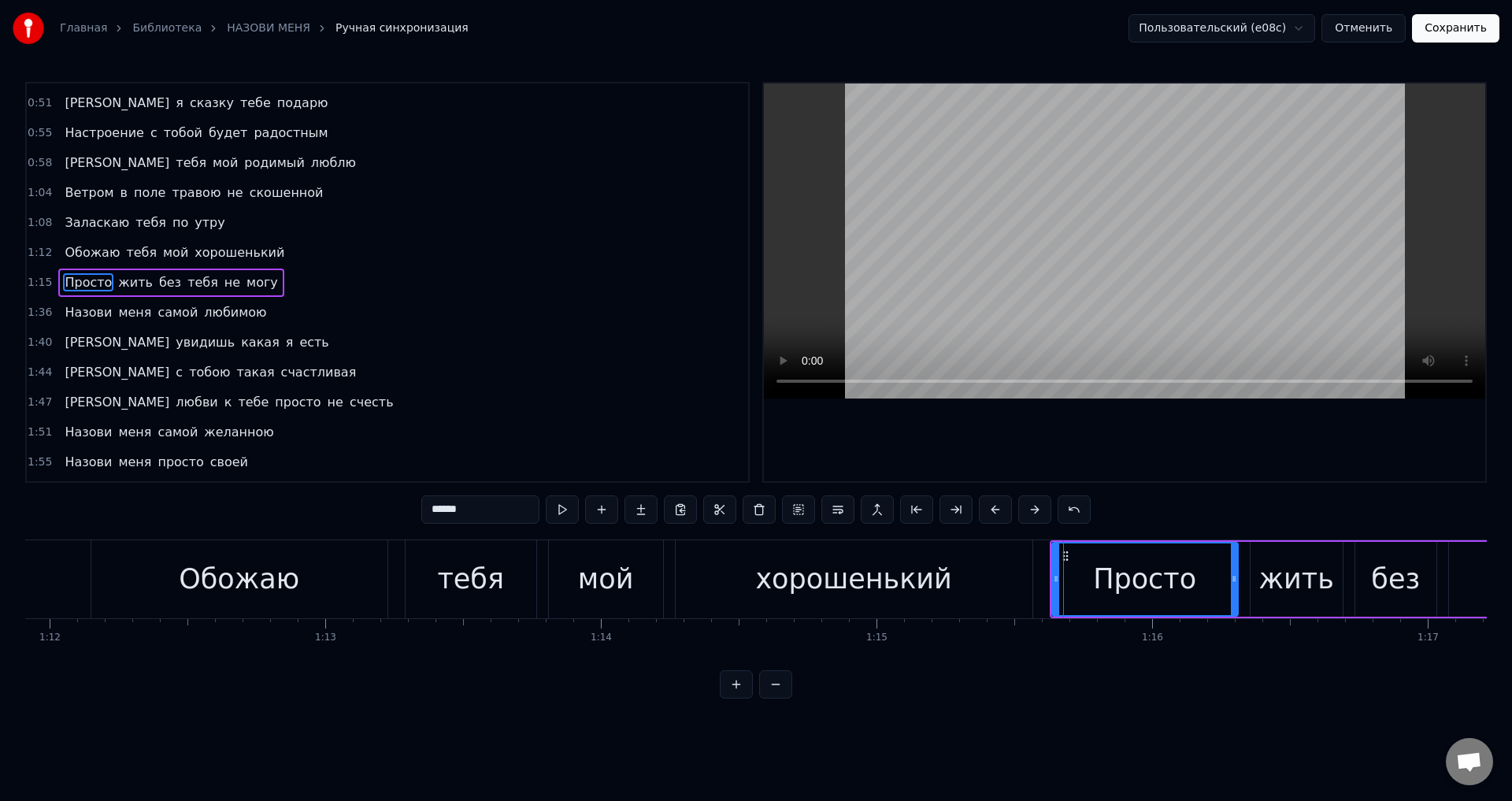
click at [104, 315] on span "Назови" at bounding box center [87, 312] width 50 height 18
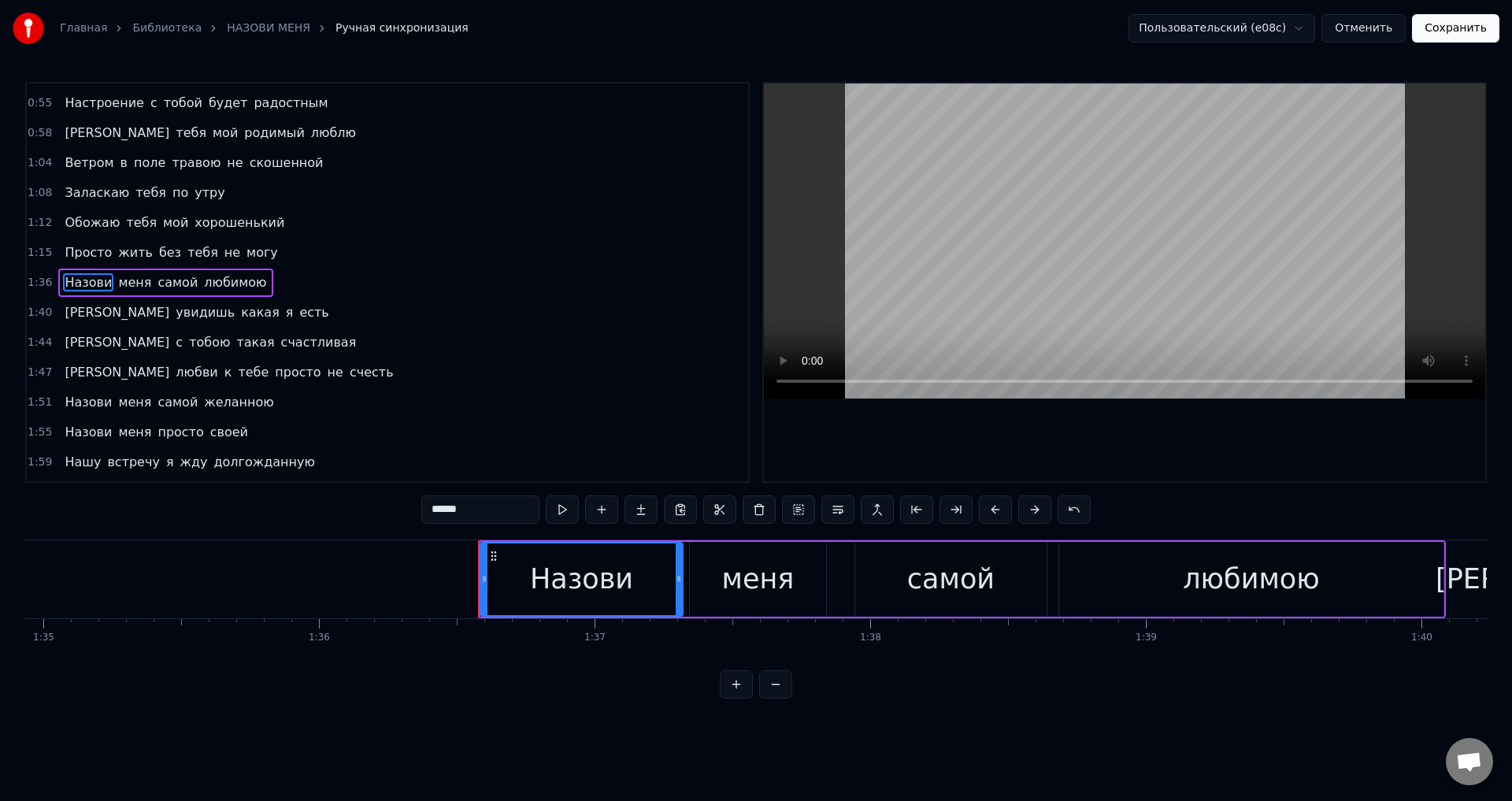
scroll to position [0, 26545]
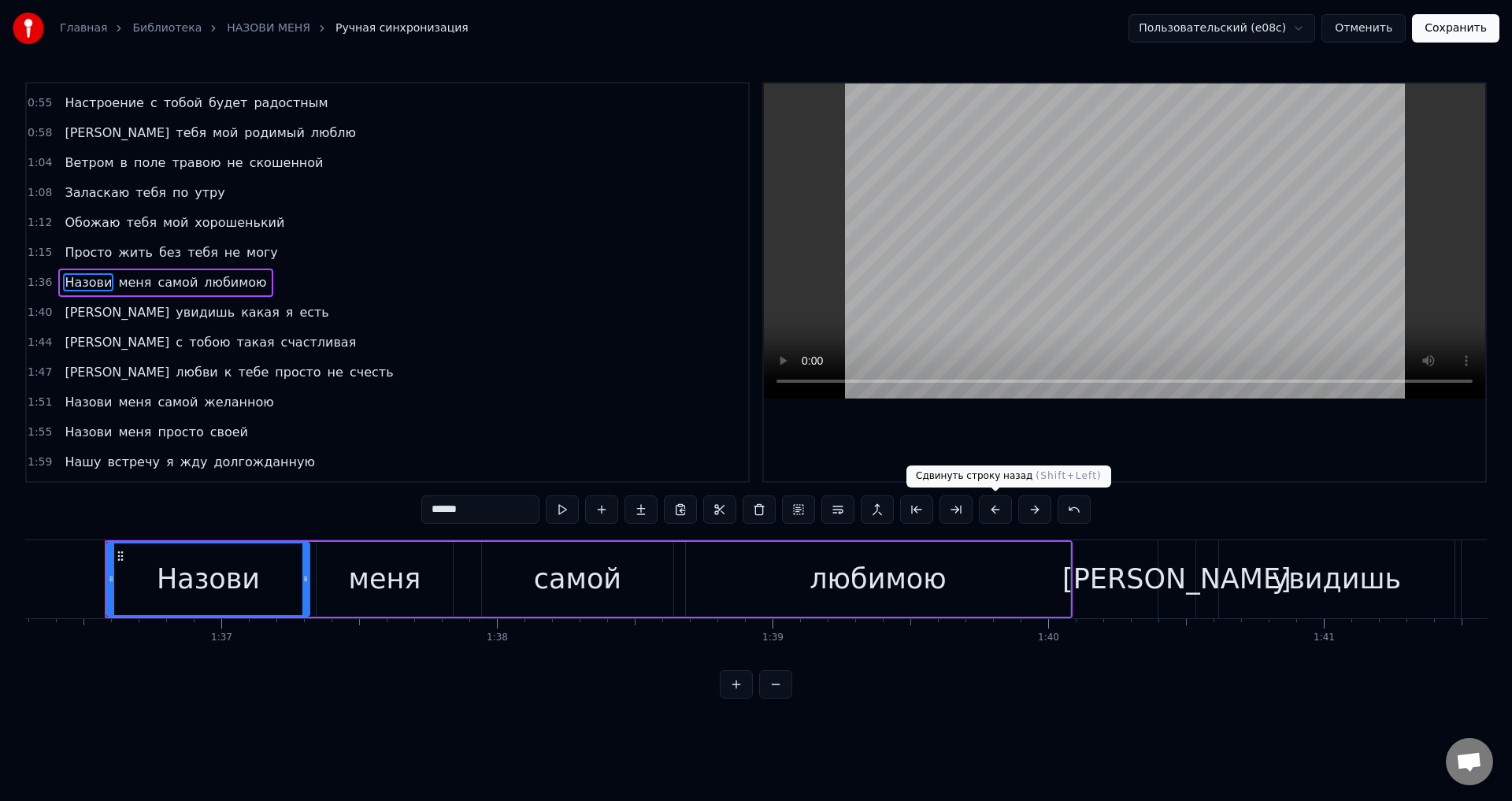
click at [1001, 510] on button at bounding box center [995, 509] width 33 height 29
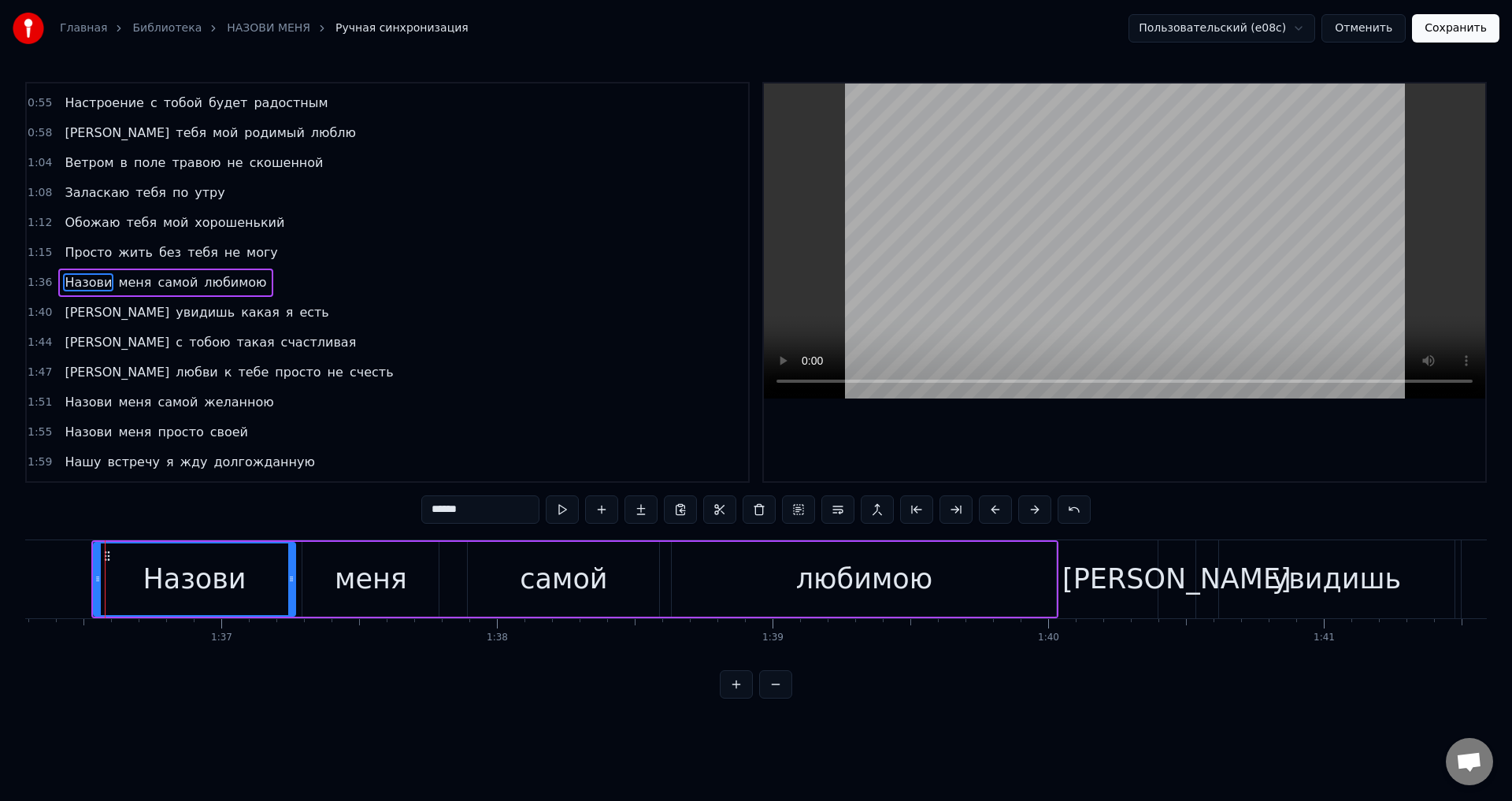
click at [64, 314] on span "[PERSON_NAME]" at bounding box center [117, 312] width 108 height 18
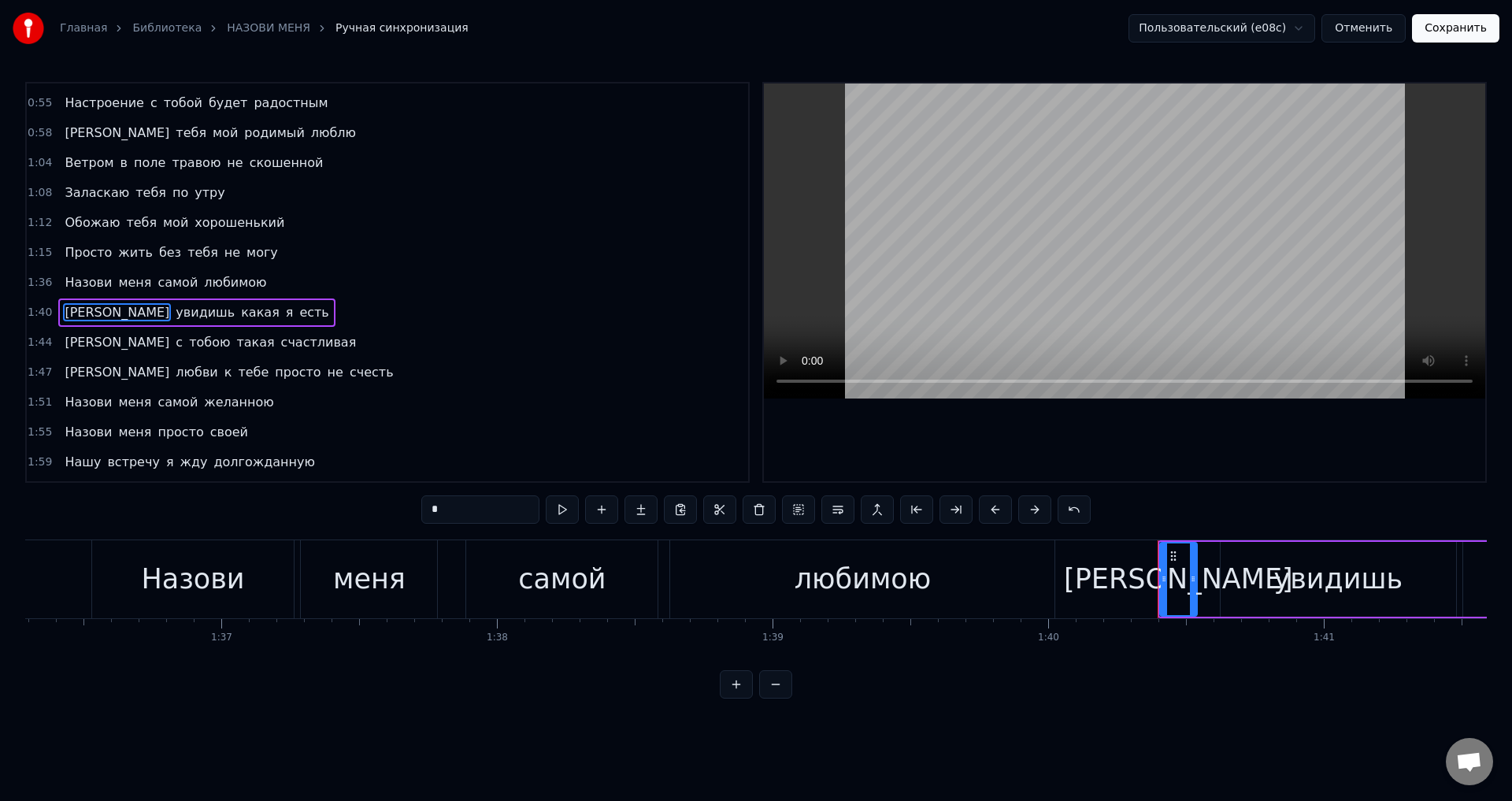
scroll to position [204, 0]
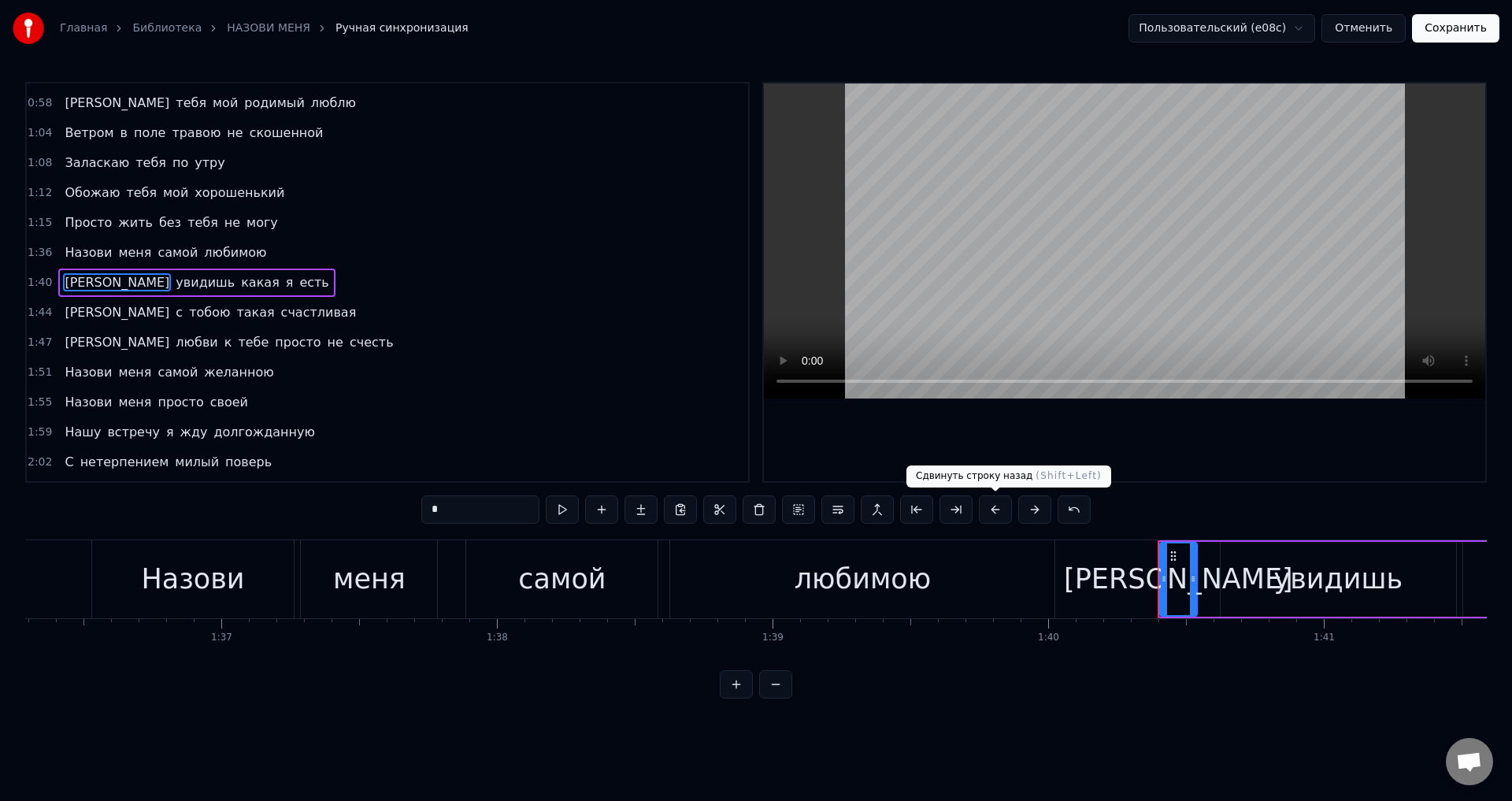
click at [989, 512] on button at bounding box center [995, 509] width 33 height 29
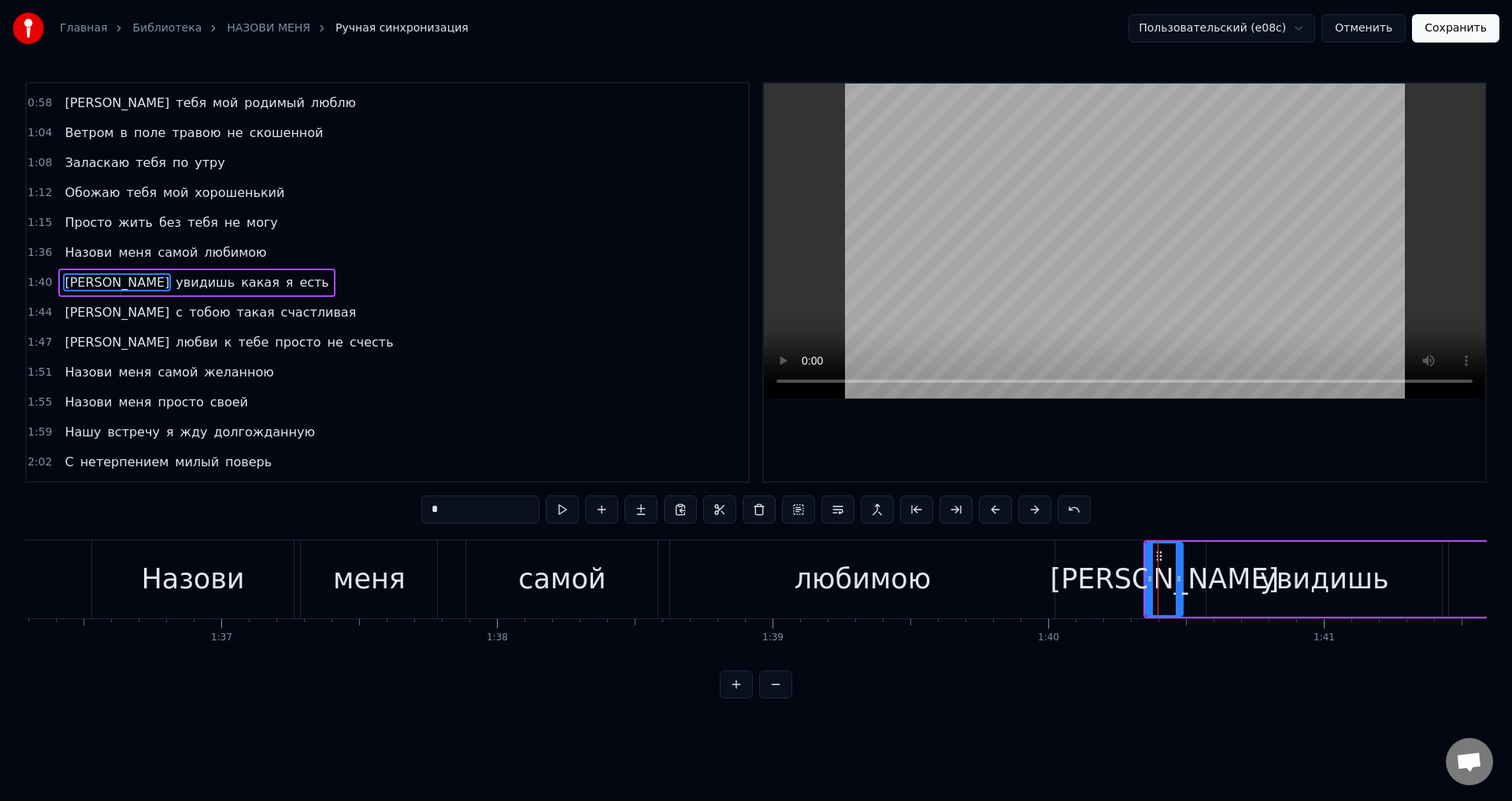
click at [63, 315] on span "[PERSON_NAME]" at bounding box center [117, 312] width 108 height 18
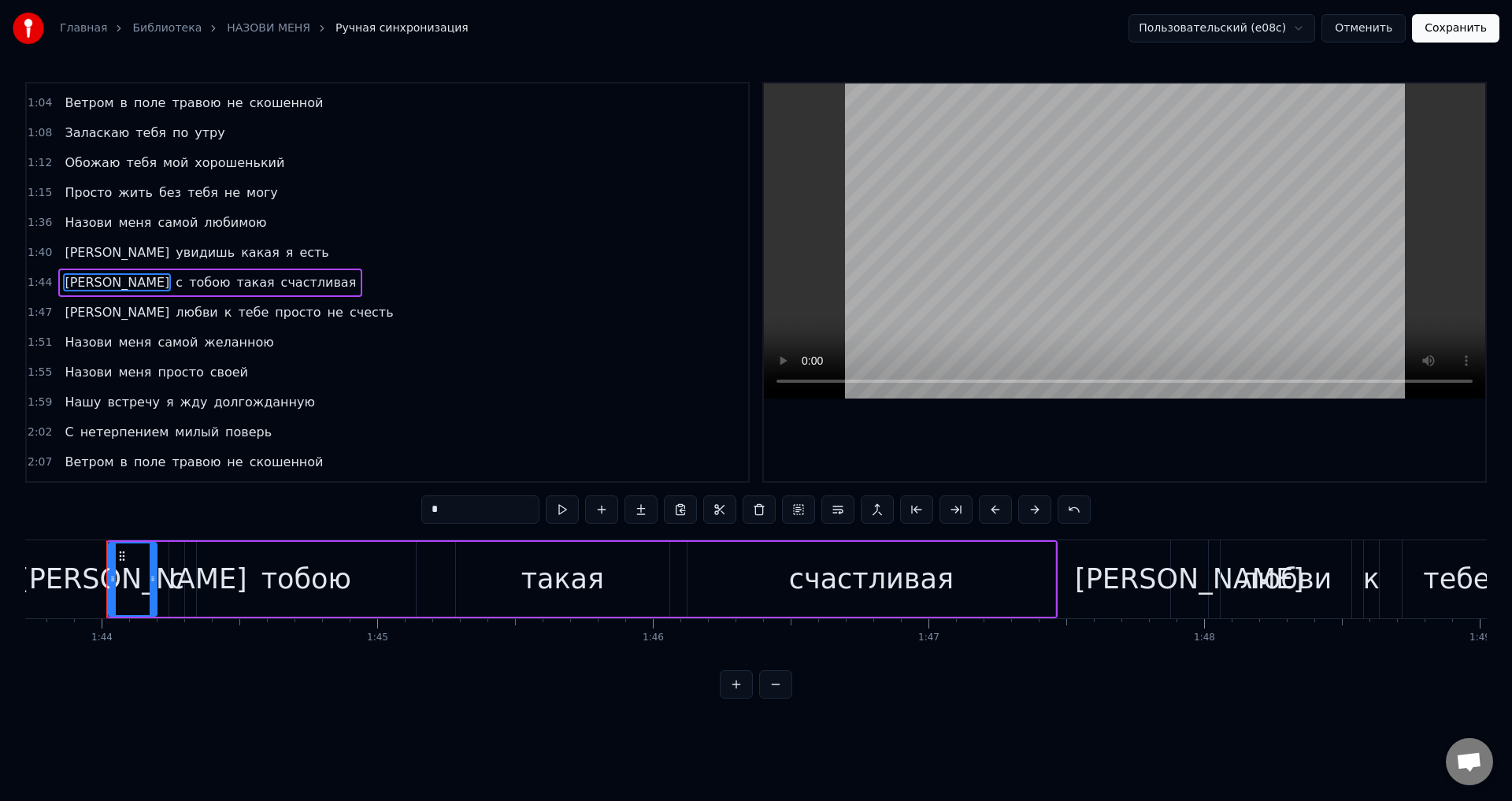
scroll to position [0, 28596]
click at [986, 510] on button at bounding box center [995, 509] width 33 height 29
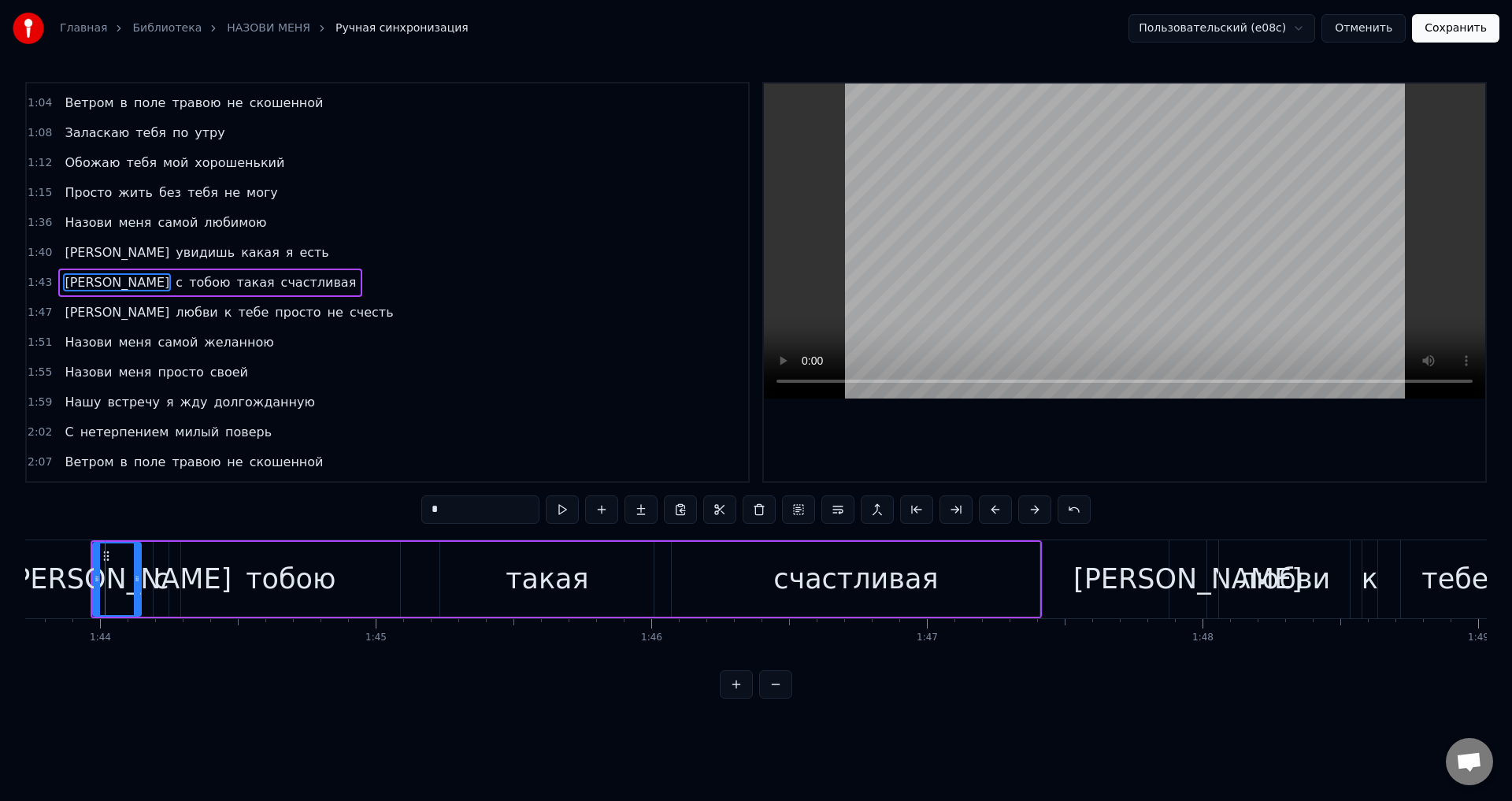
click at [63, 315] on span "[PERSON_NAME]" at bounding box center [117, 312] width 108 height 18
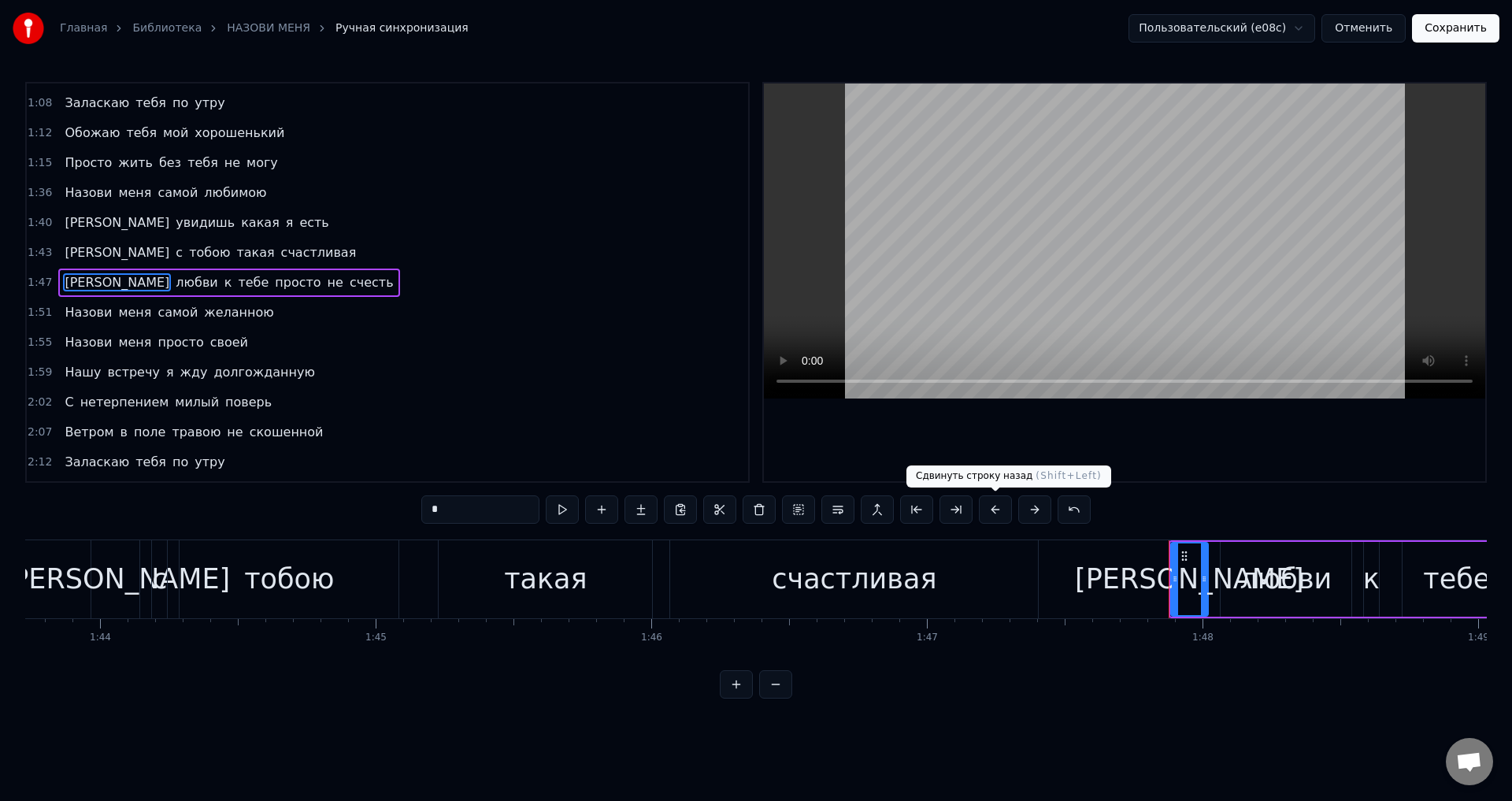
click at [996, 511] on button at bounding box center [995, 509] width 33 height 29
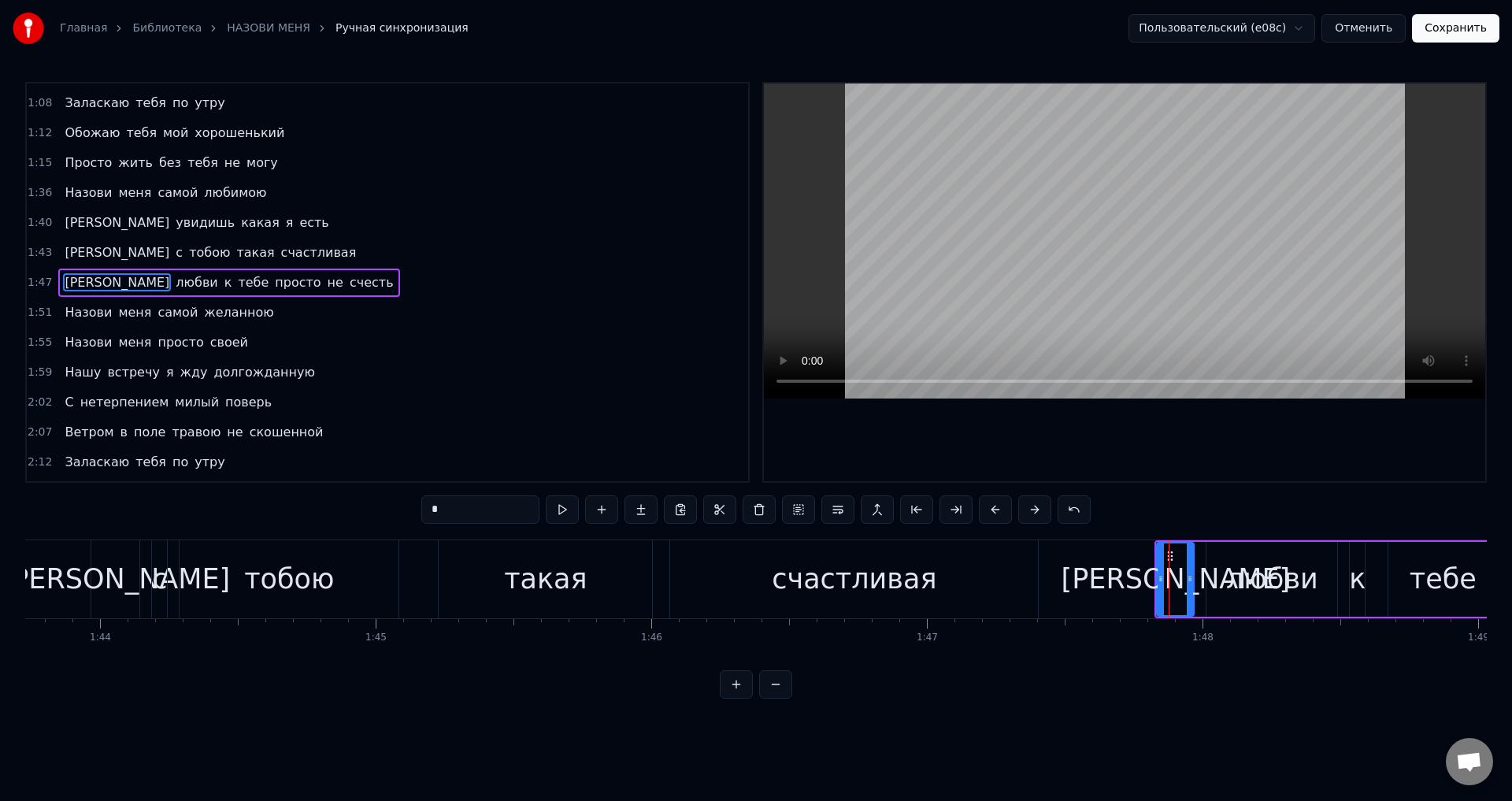
click at [88, 313] on span "Назови" at bounding box center [87, 312] width 50 height 18
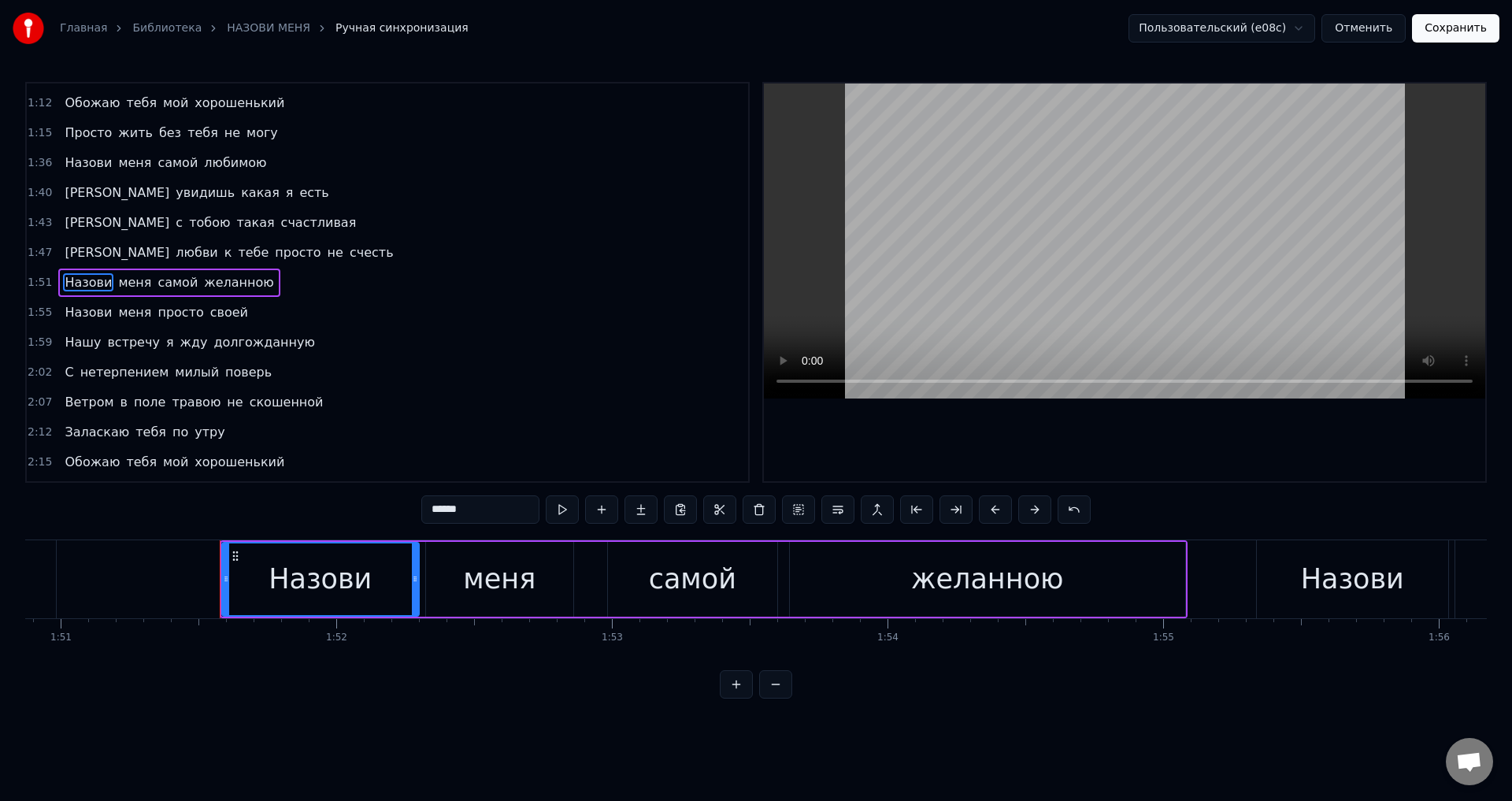
scroll to position [0, 30680]
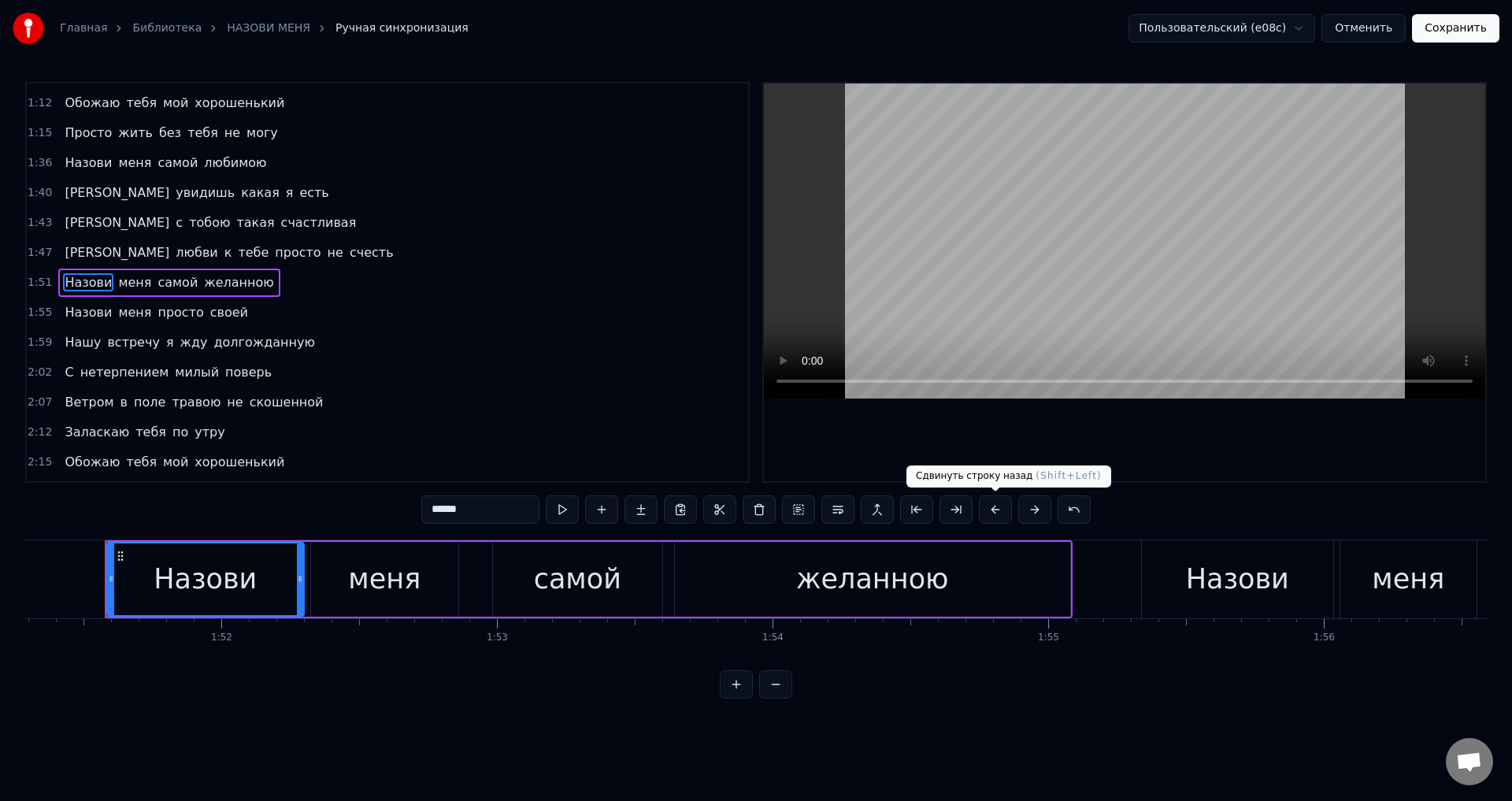
click at [997, 507] on button at bounding box center [995, 509] width 33 height 29
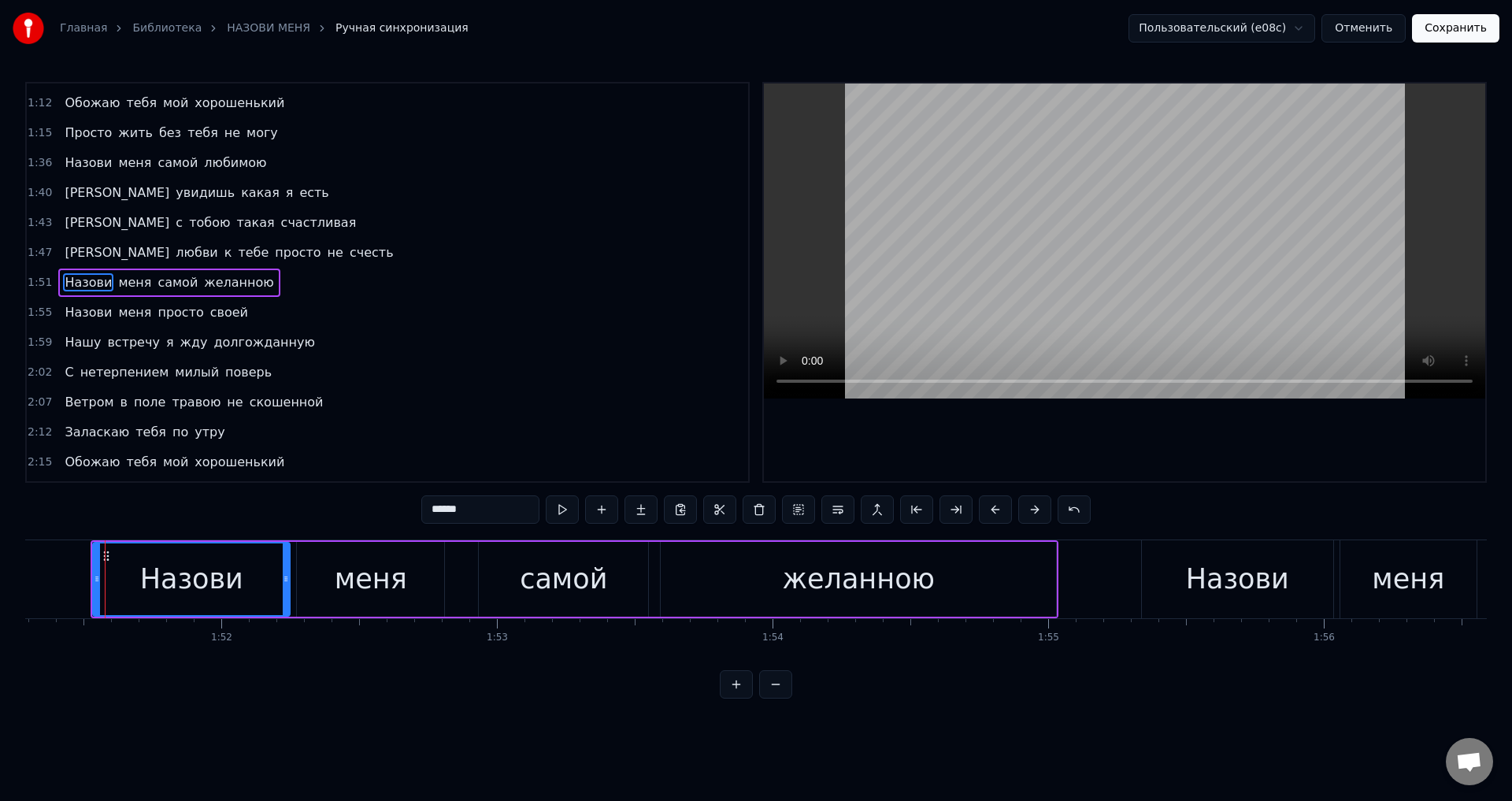
click at [72, 312] on span "Назови" at bounding box center [87, 312] width 50 height 18
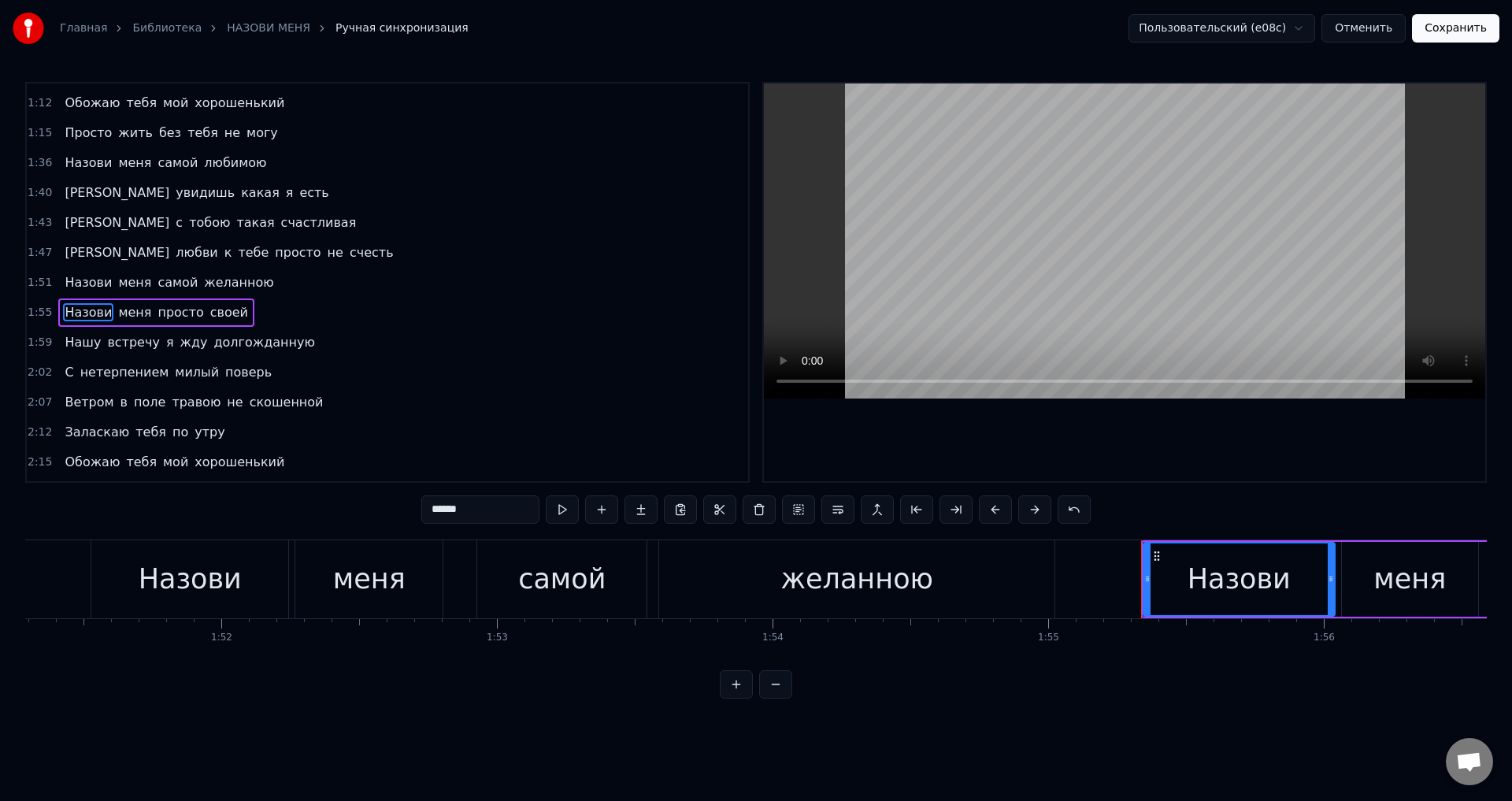
scroll to position [324, 0]
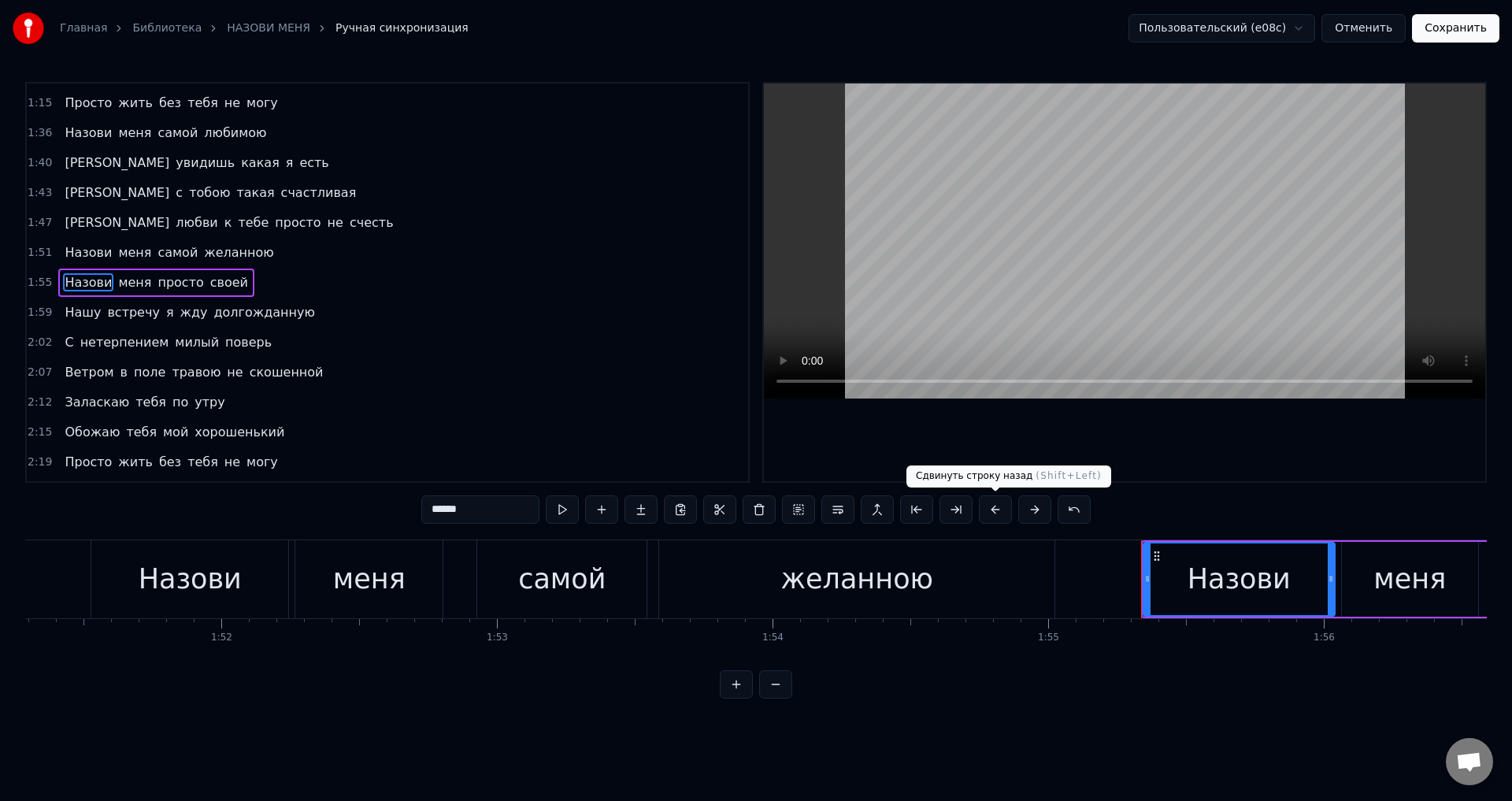
click at [997, 505] on button at bounding box center [995, 509] width 33 height 29
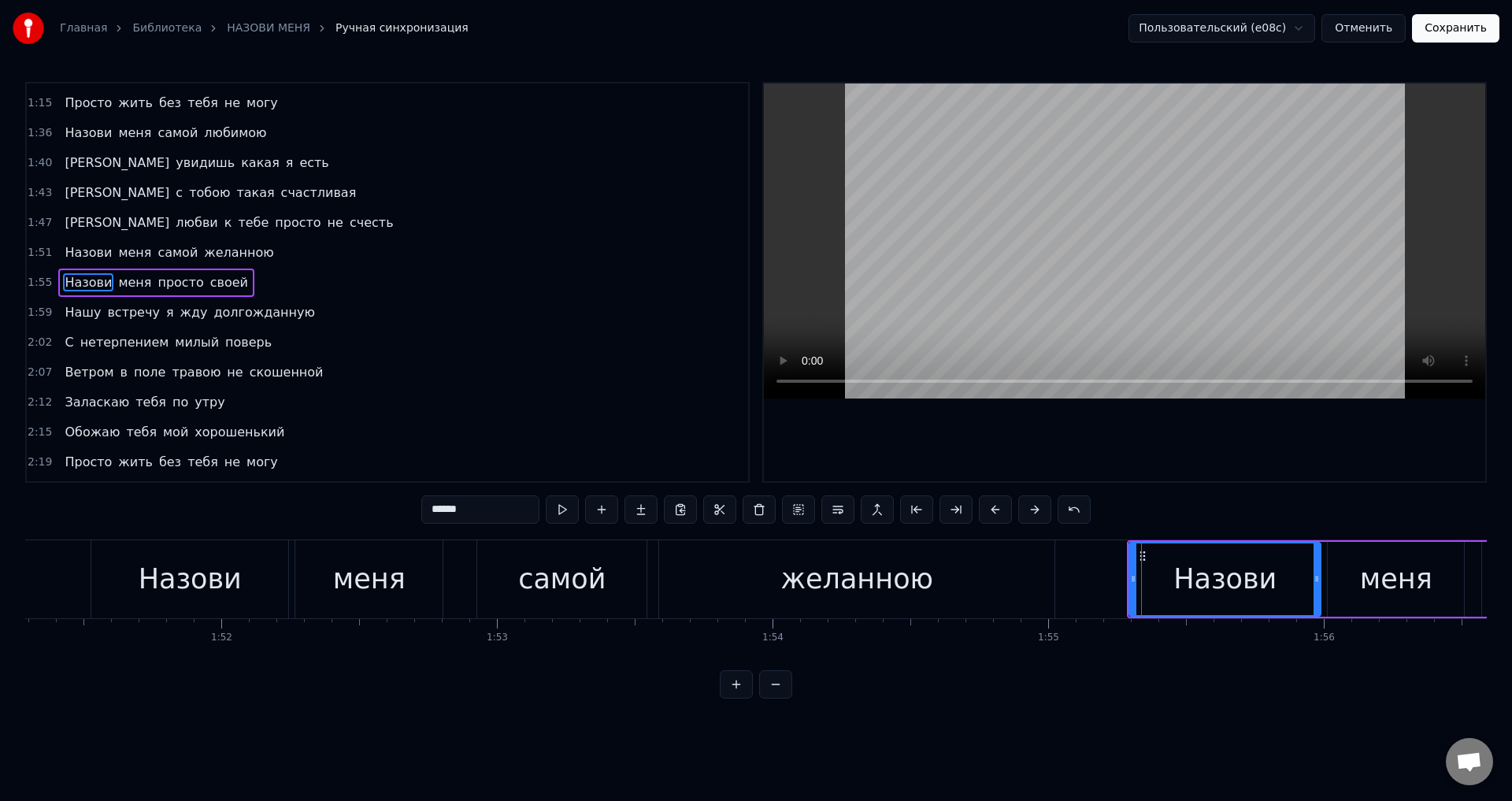
click at [67, 314] on span "Нашу" at bounding box center [82, 312] width 39 height 18
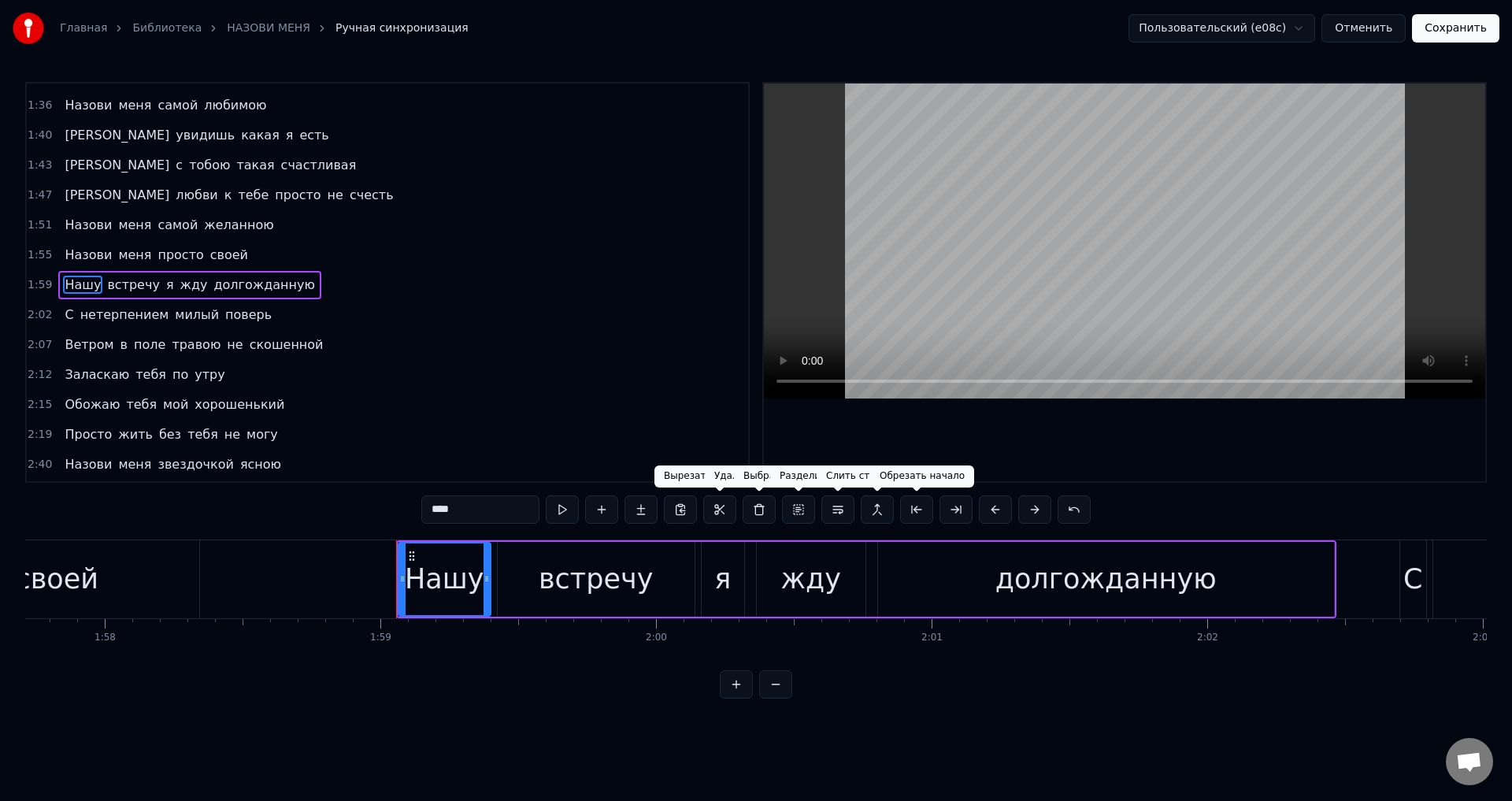
scroll to position [0, 32742]
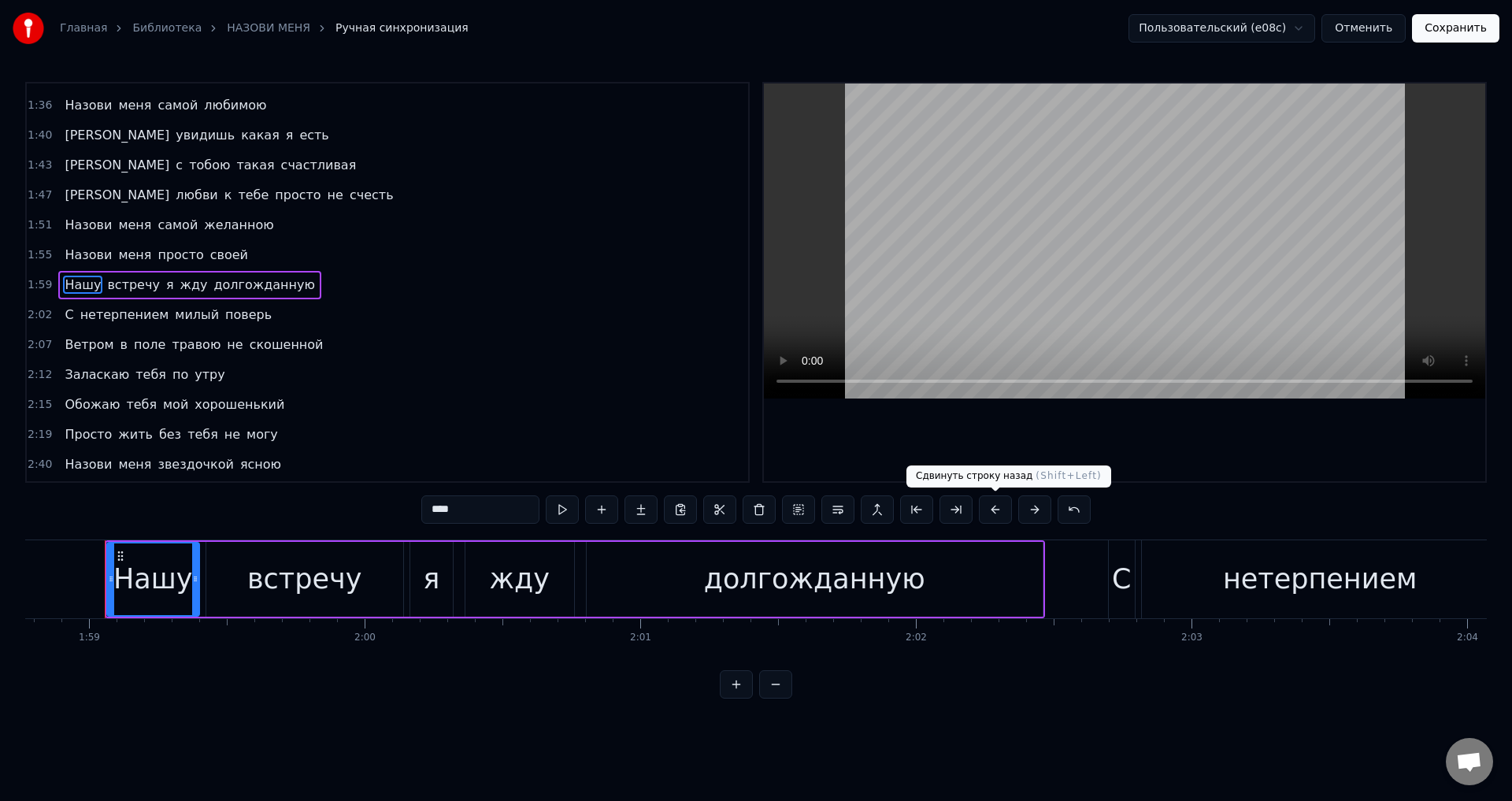
drag, startPoint x: 1000, startPoint y: 511, endPoint x: 986, endPoint y: 513, distance: 14.1
click at [1000, 512] on button at bounding box center [995, 509] width 33 height 29
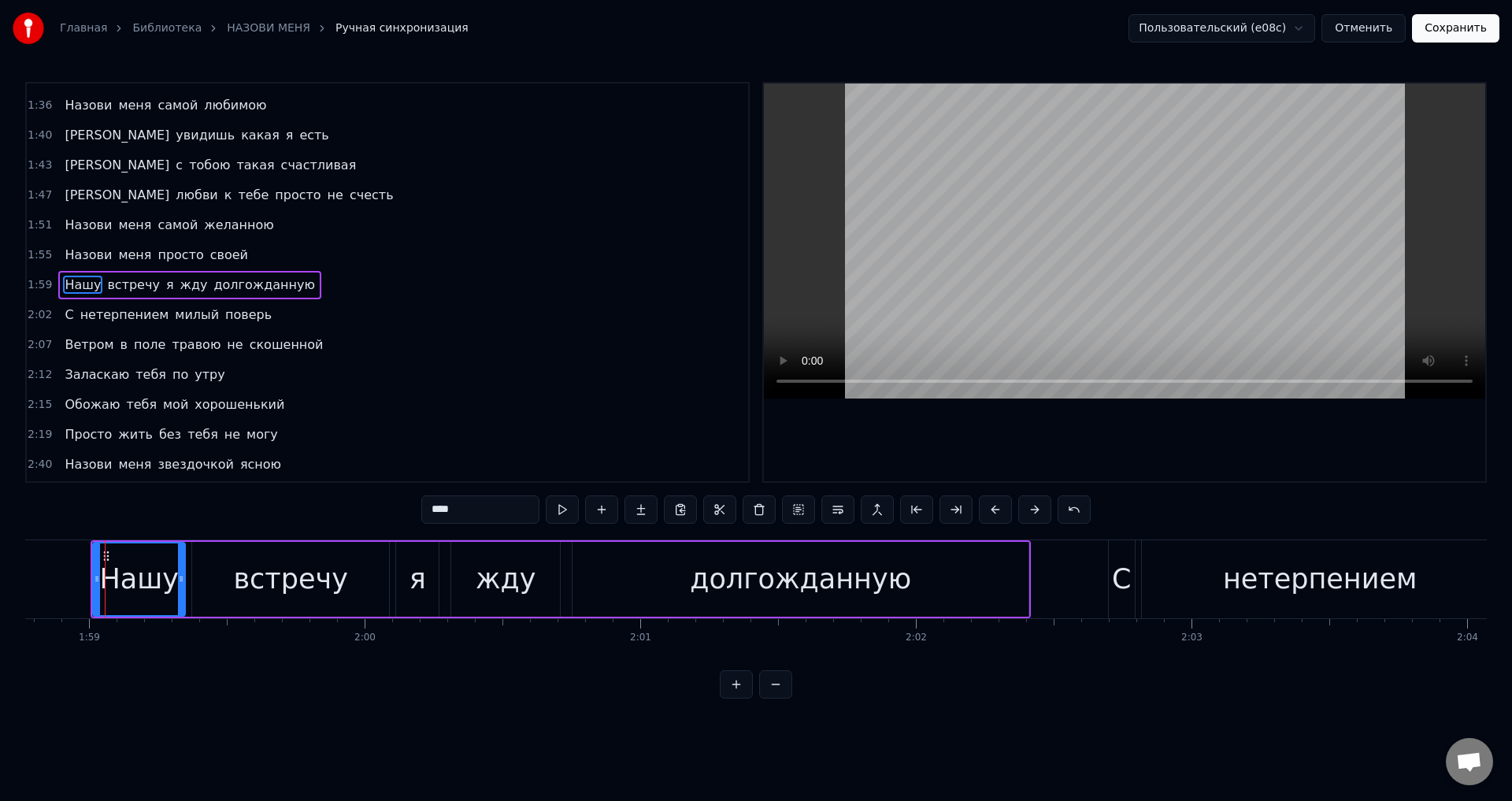
click at [63, 319] on span "С" at bounding box center [68, 315] width 11 height 18
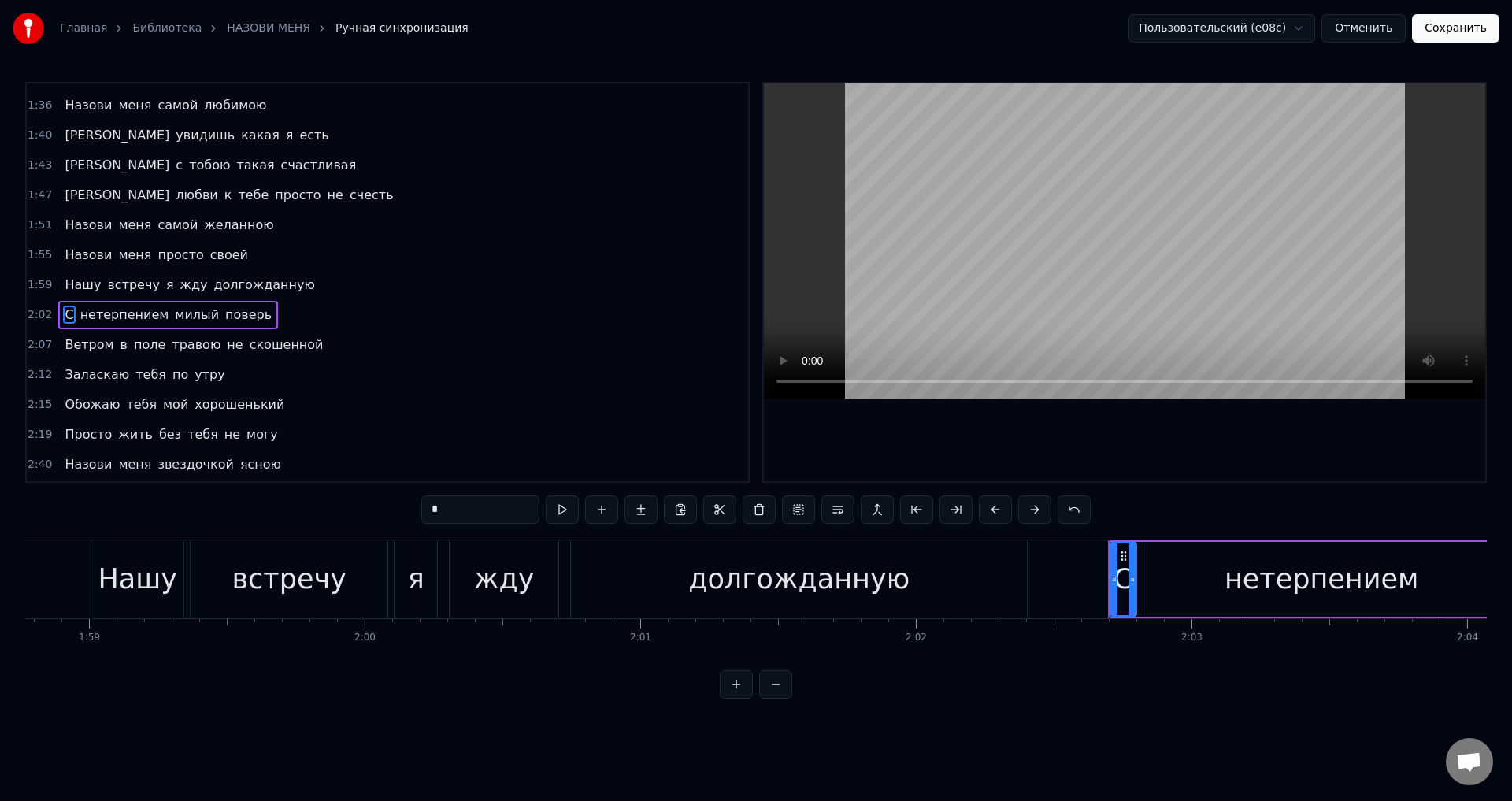
scroll to position [384, 0]
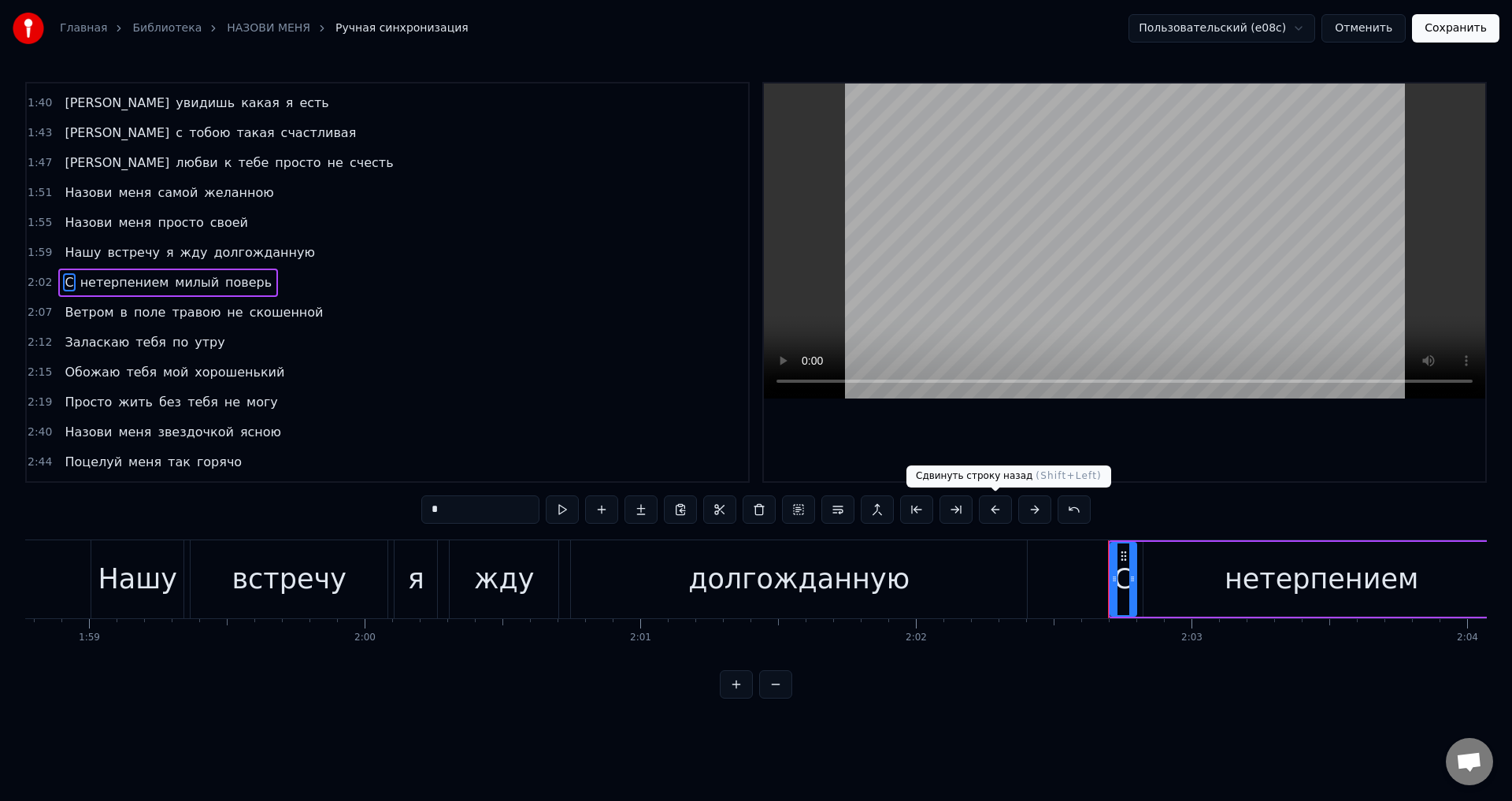
click at [999, 512] on button at bounding box center [995, 509] width 33 height 29
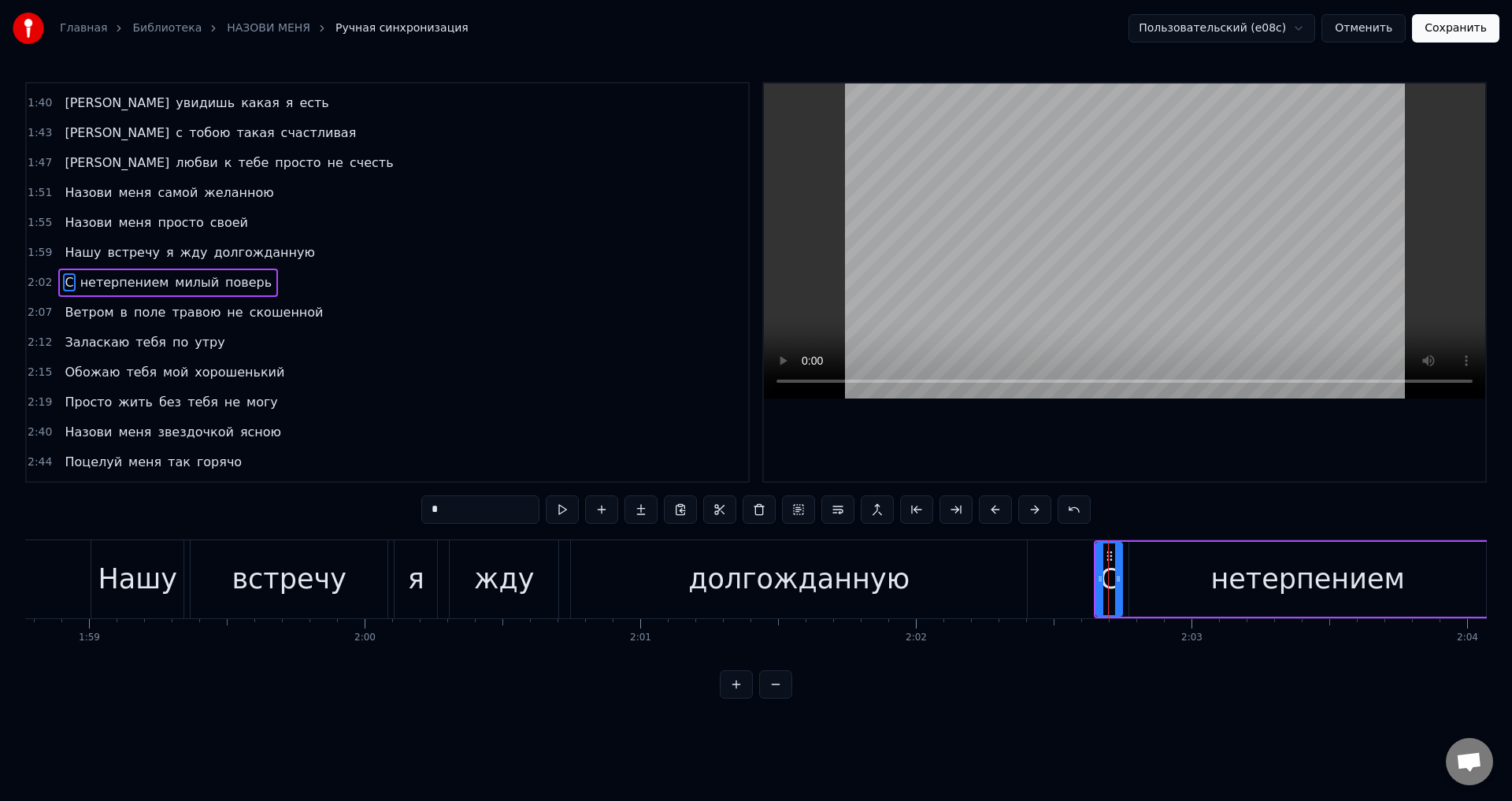
click at [81, 318] on span "Ветром" at bounding box center [88, 312] width 52 height 18
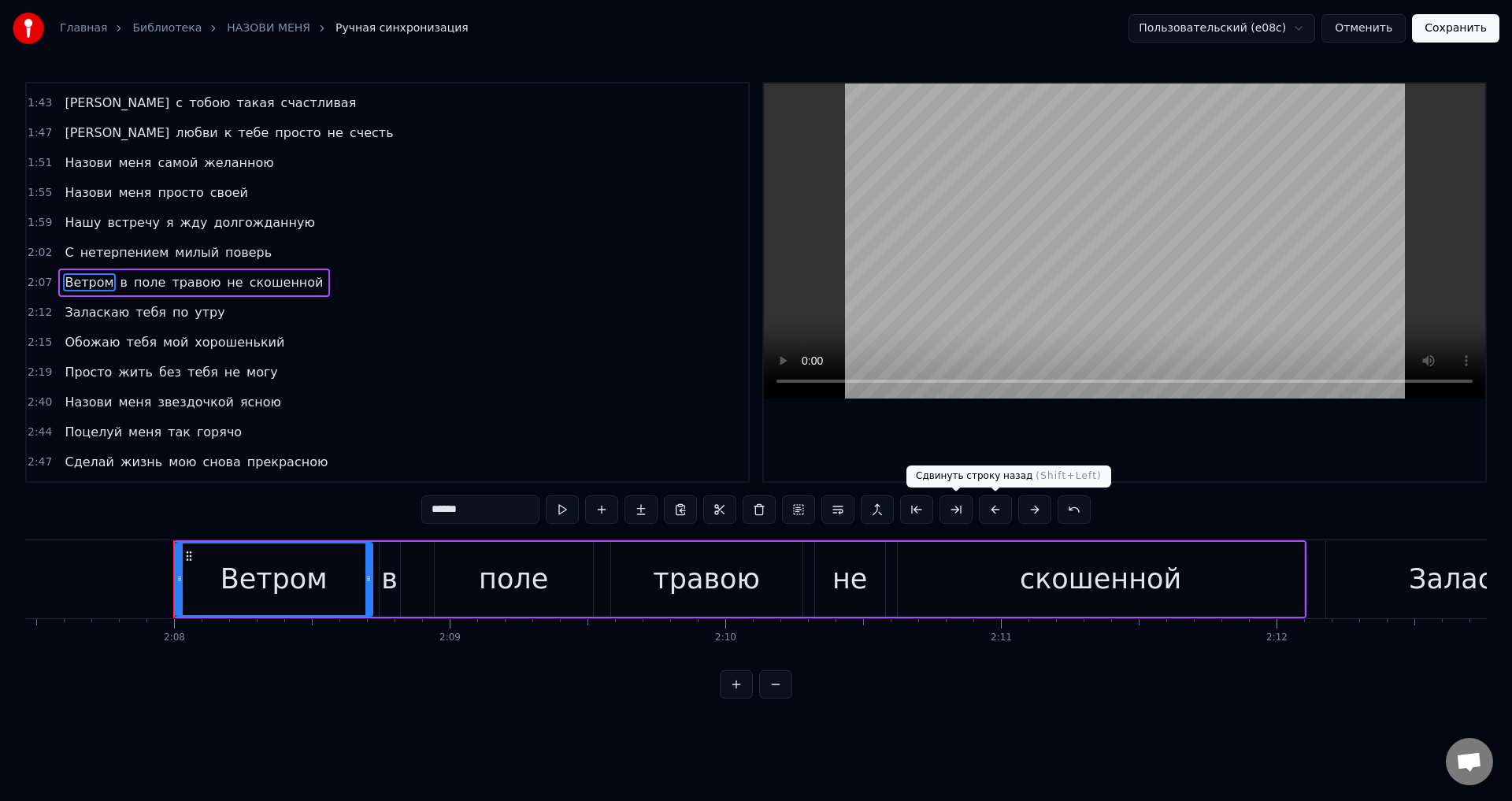
scroll to position [0, 35207]
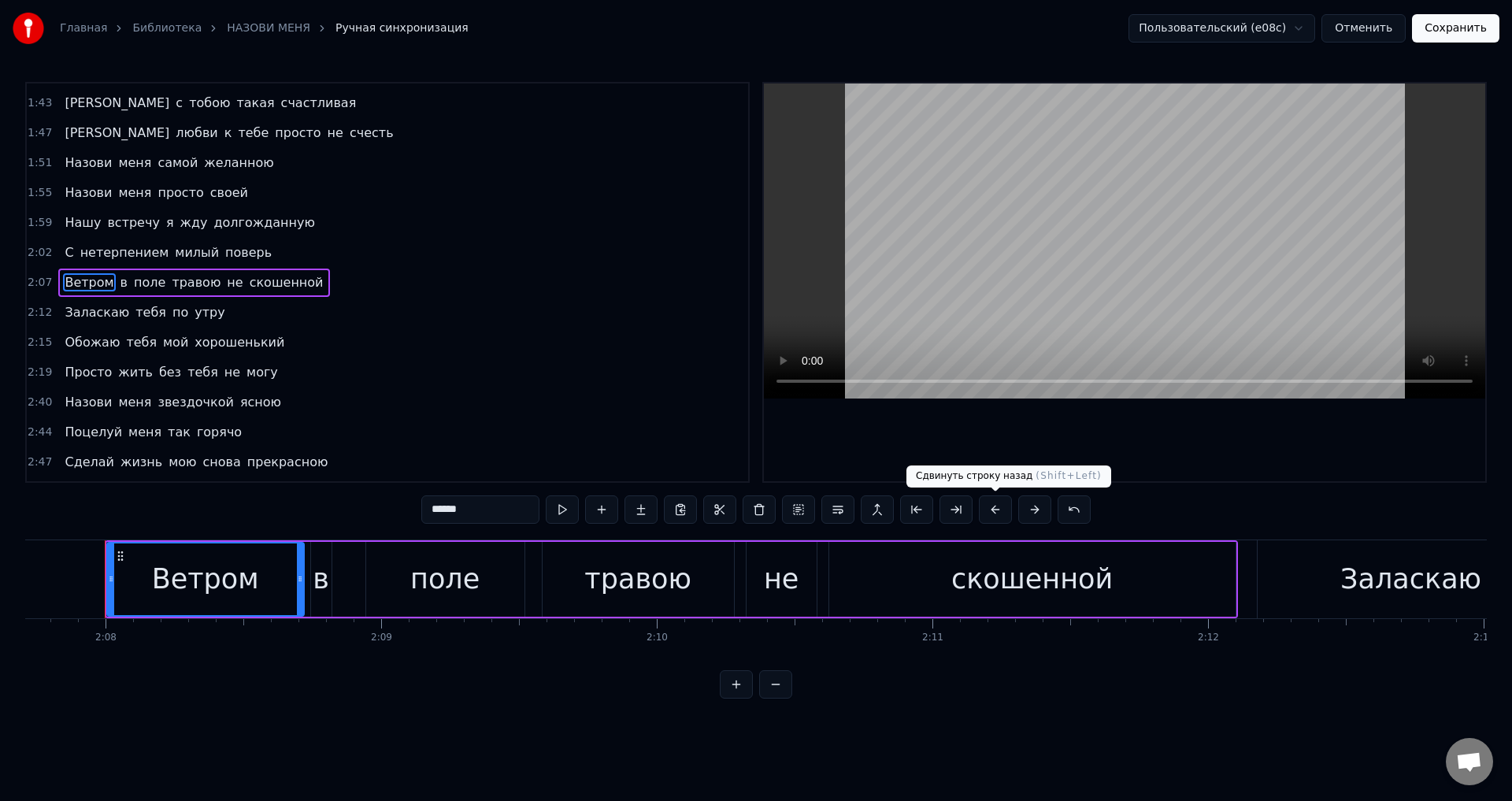
click at [998, 513] on button at bounding box center [995, 509] width 33 height 29
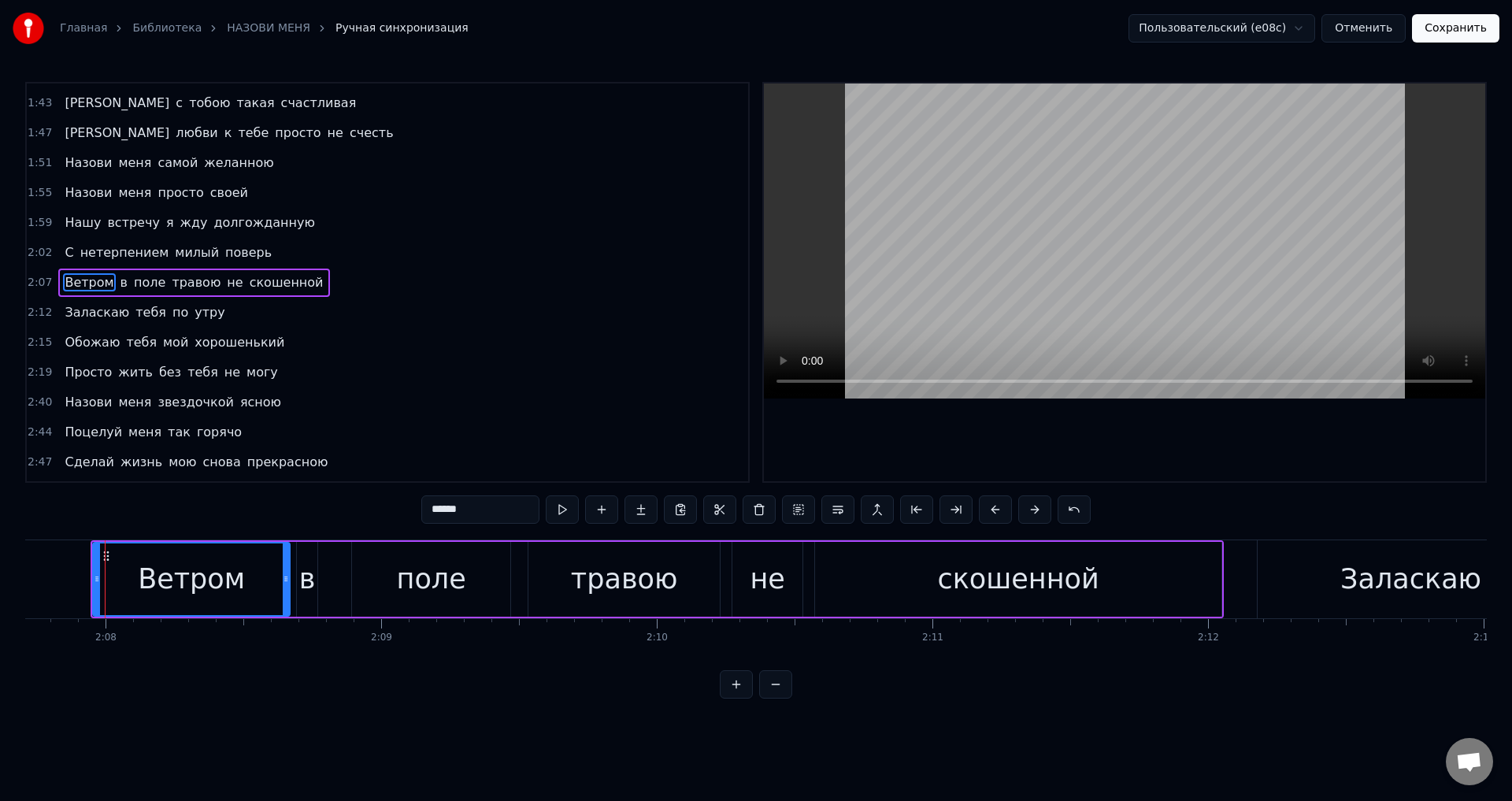
click at [67, 316] on span "Заласкаю" at bounding box center [96, 312] width 67 height 18
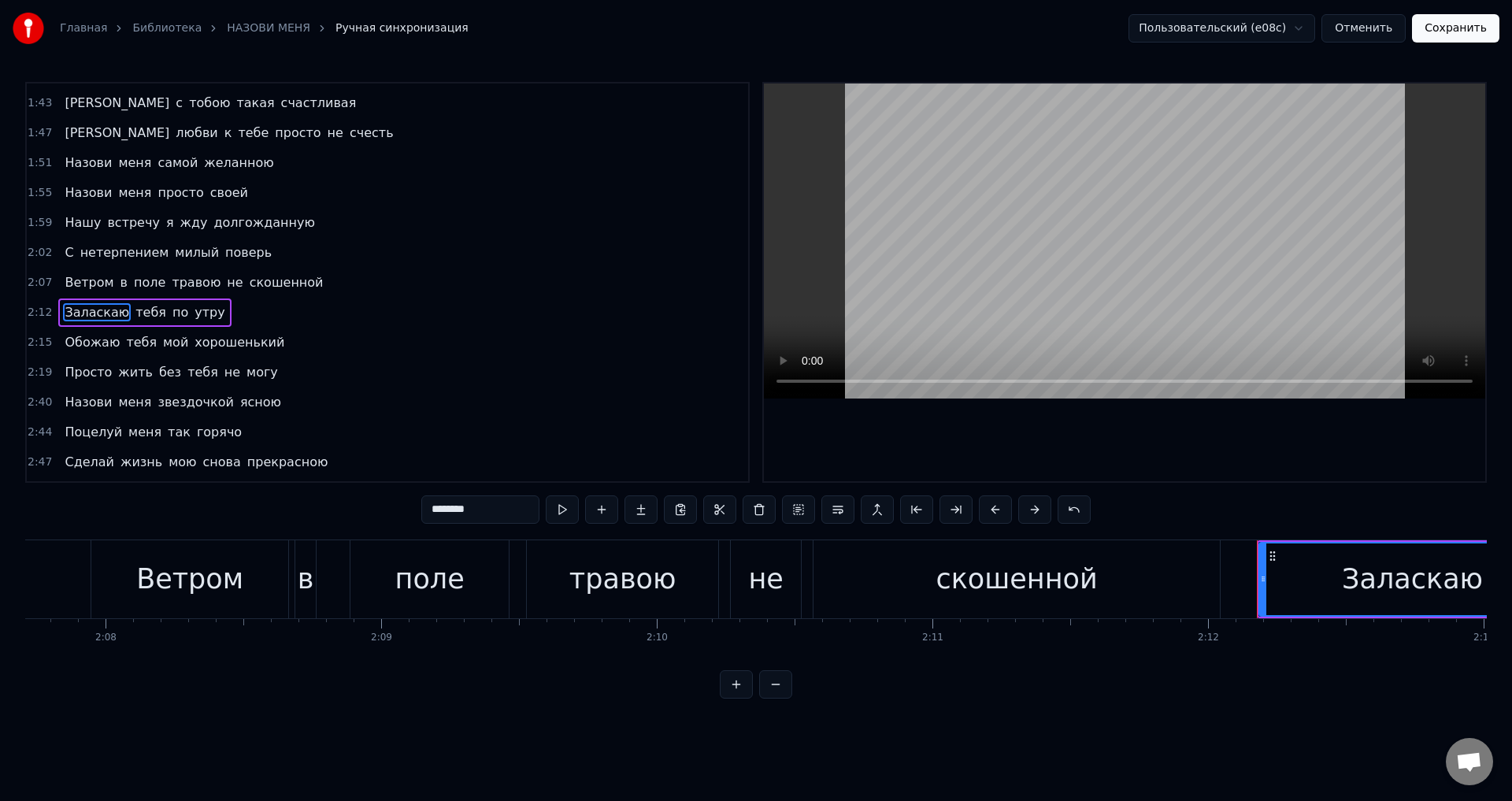
scroll to position [444, 0]
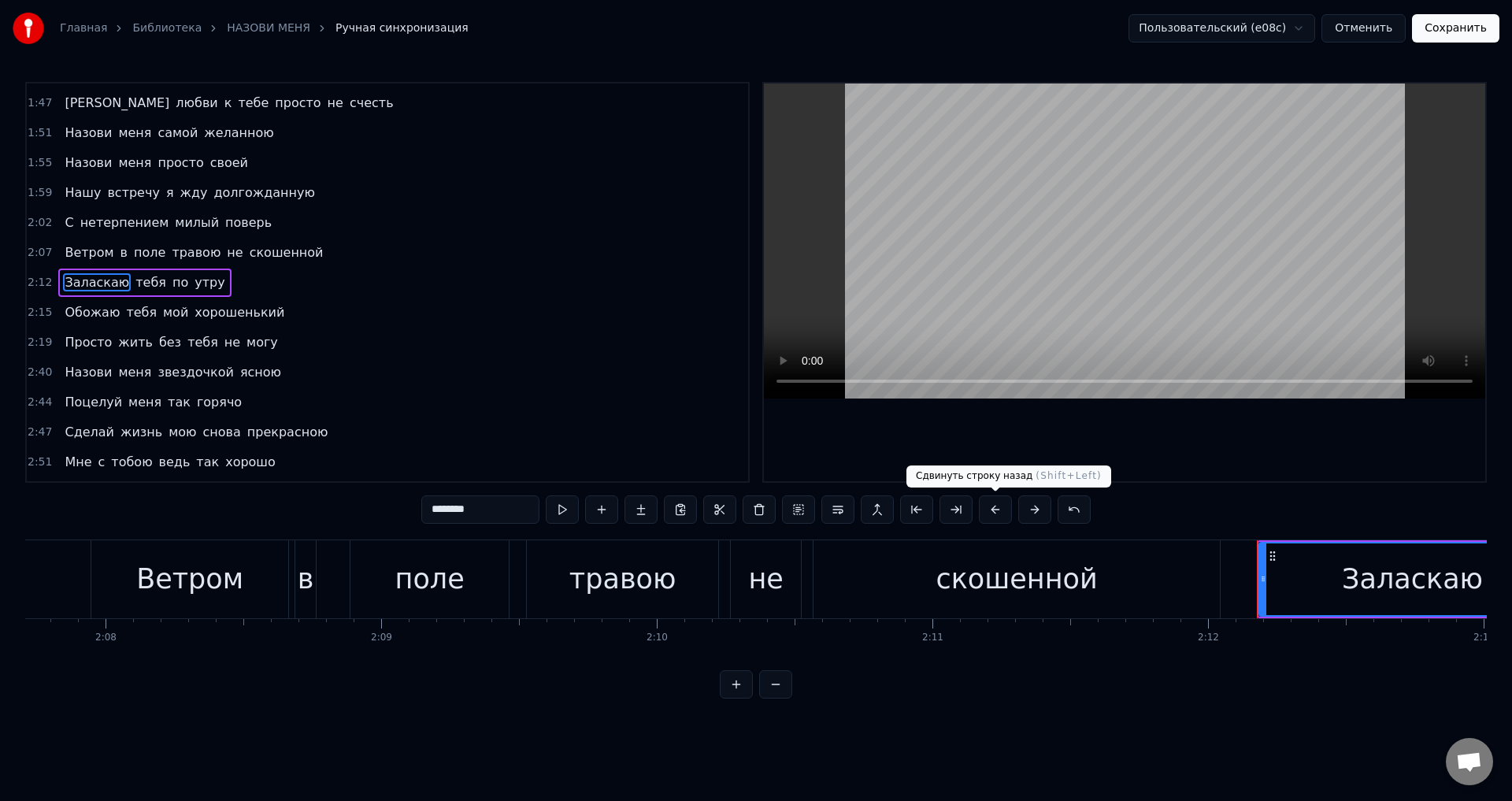
click at [997, 508] on button at bounding box center [995, 509] width 33 height 29
click at [85, 317] on span "Обожаю" at bounding box center [91, 312] width 58 height 18
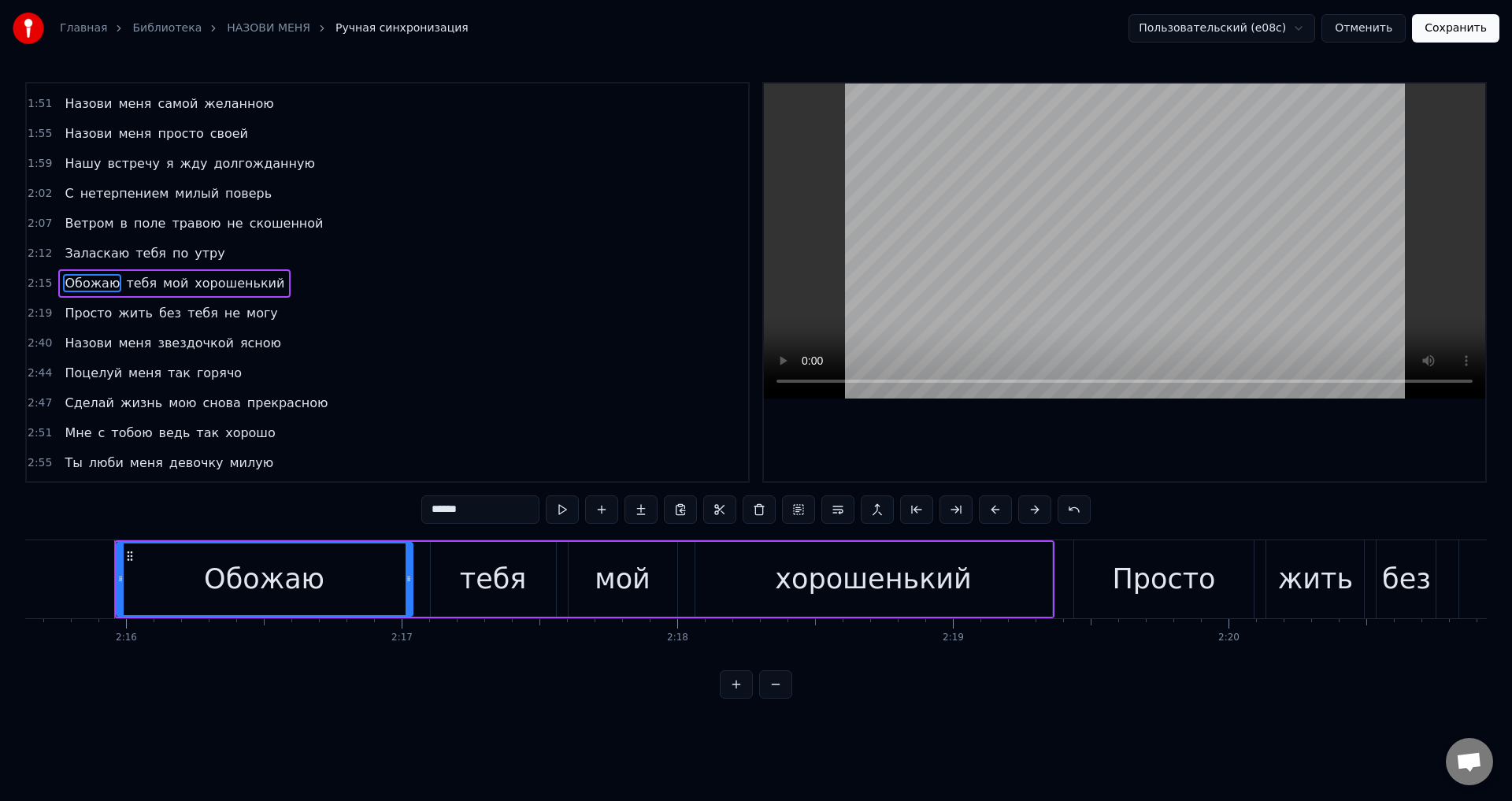
scroll to position [0, 37401]
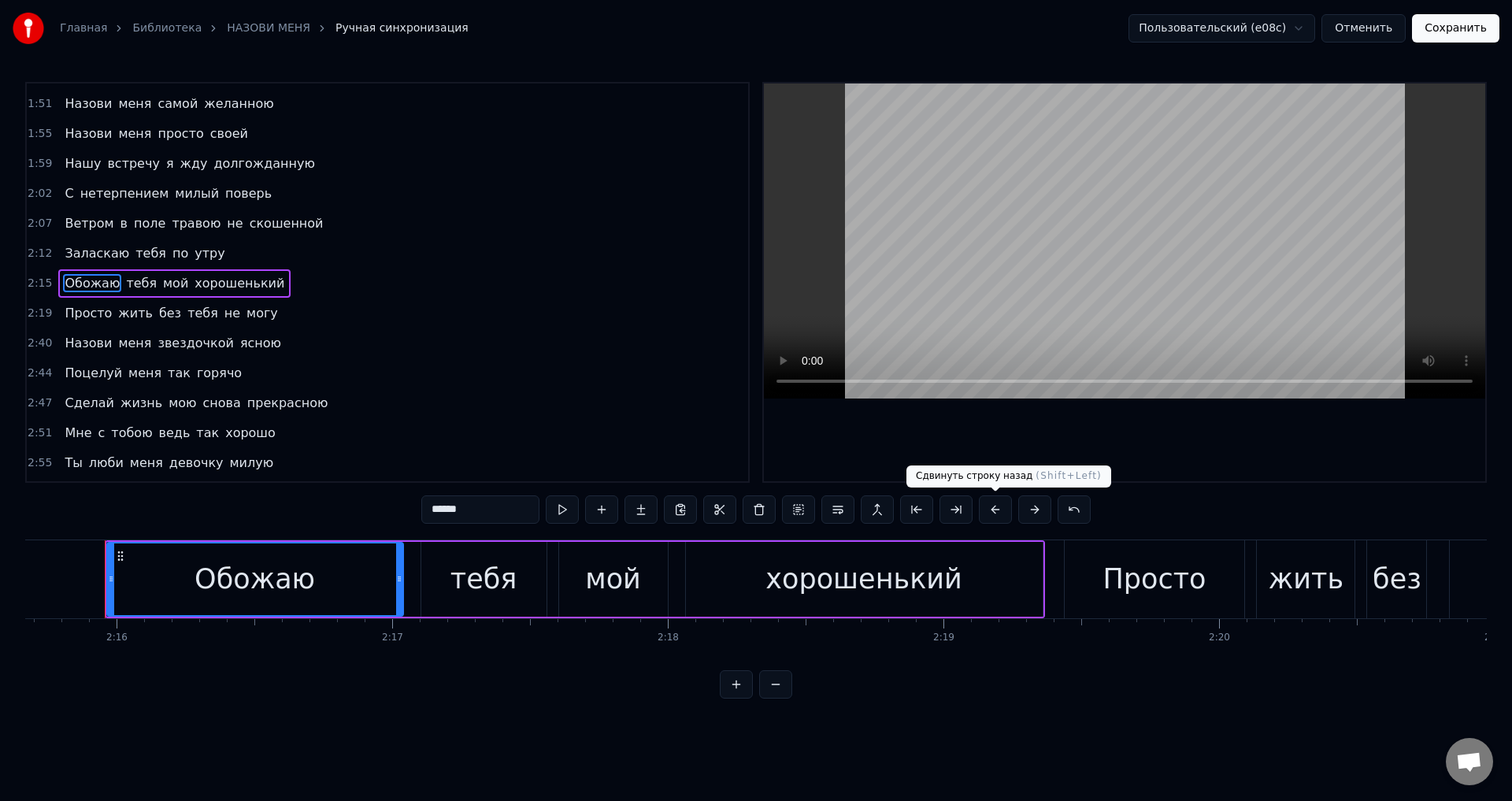
click at [992, 507] on button at bounding box center [995, 509] width 33 height 29
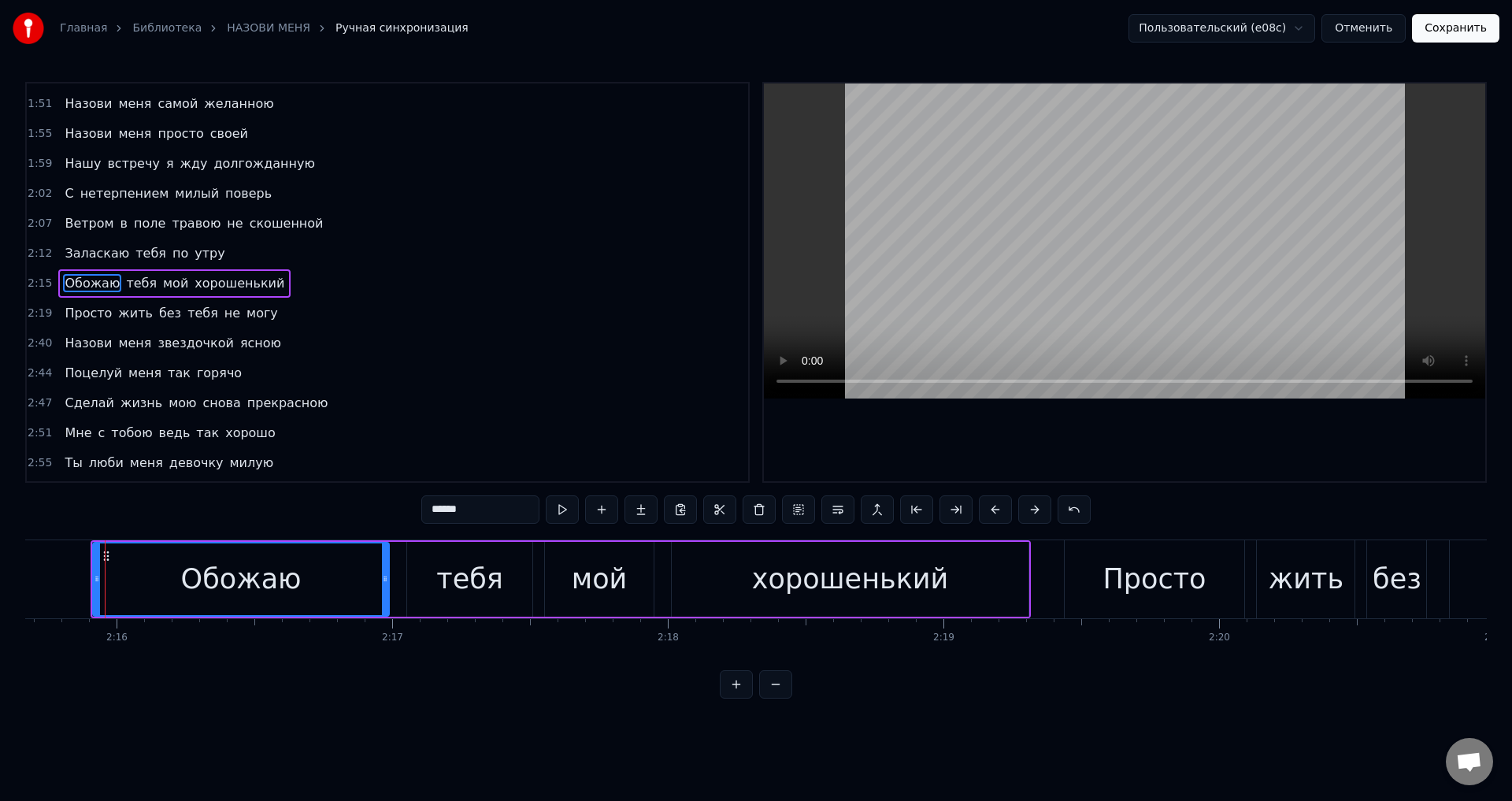
click at [70, 316] on span "Просто" at bounding box center [87, 313] width 50 height 18
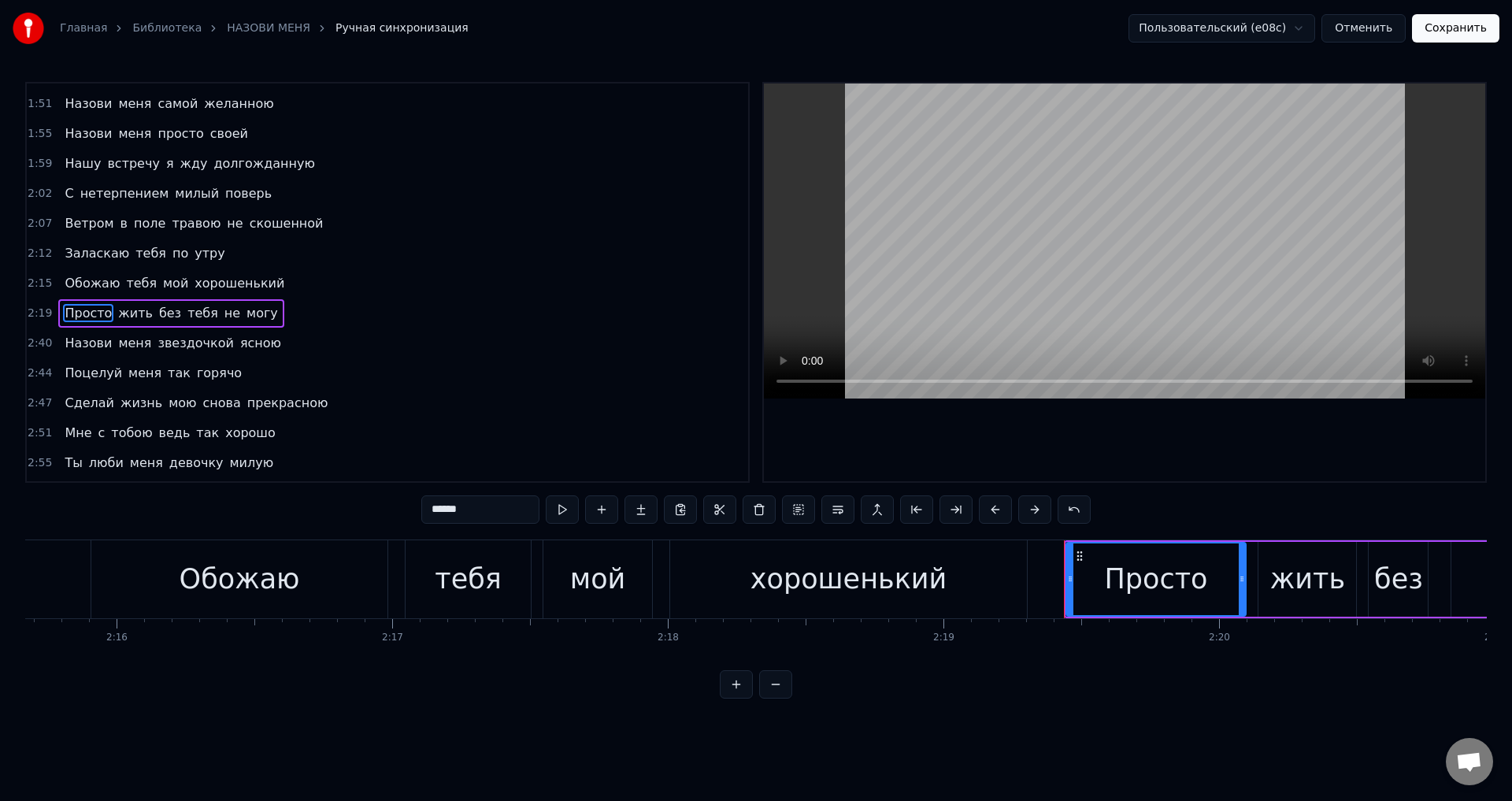
scroll to position [504, 0]
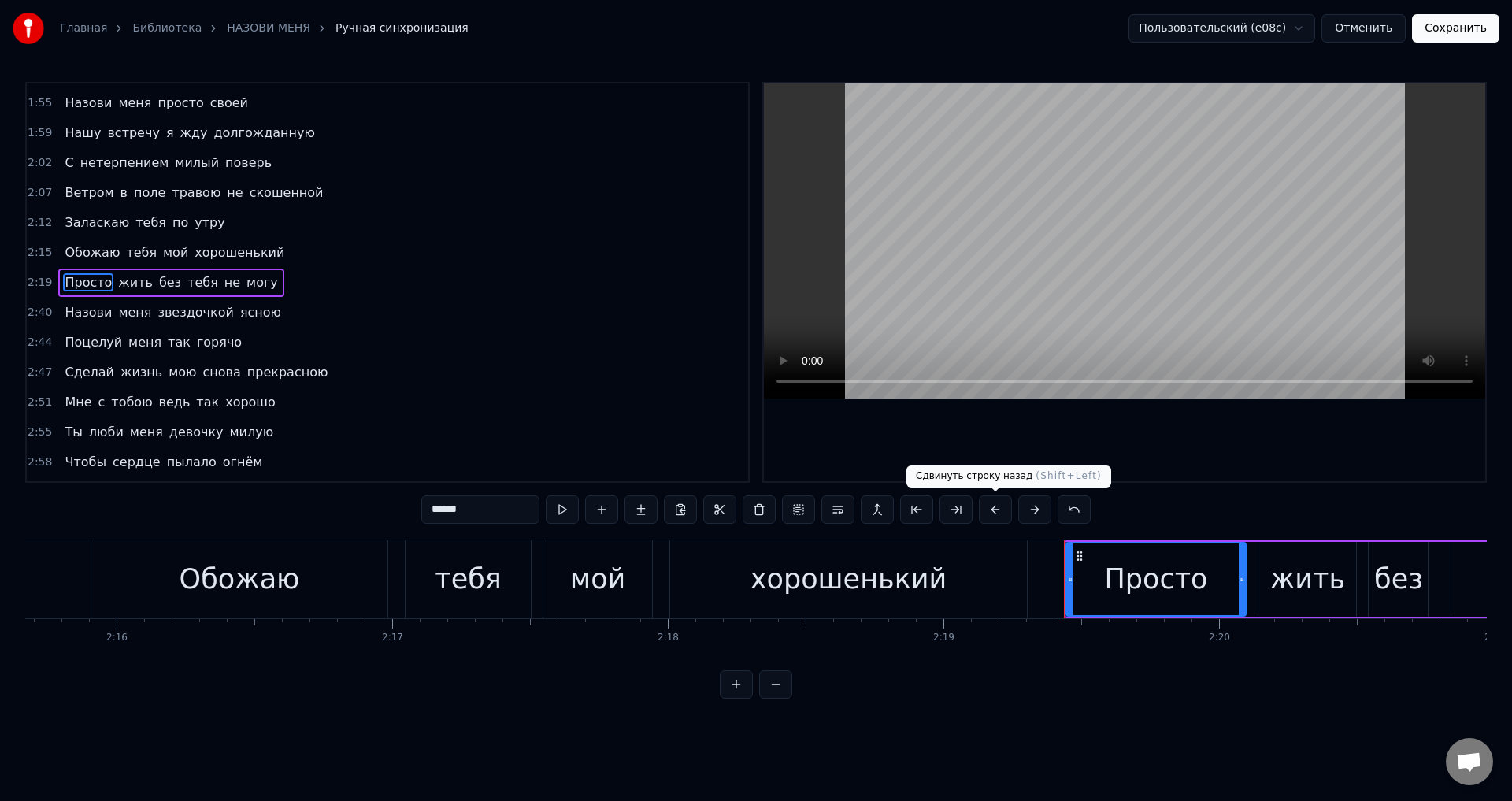
click at [988, 513] on button at bounding box center [995, 509] width 33 height 29
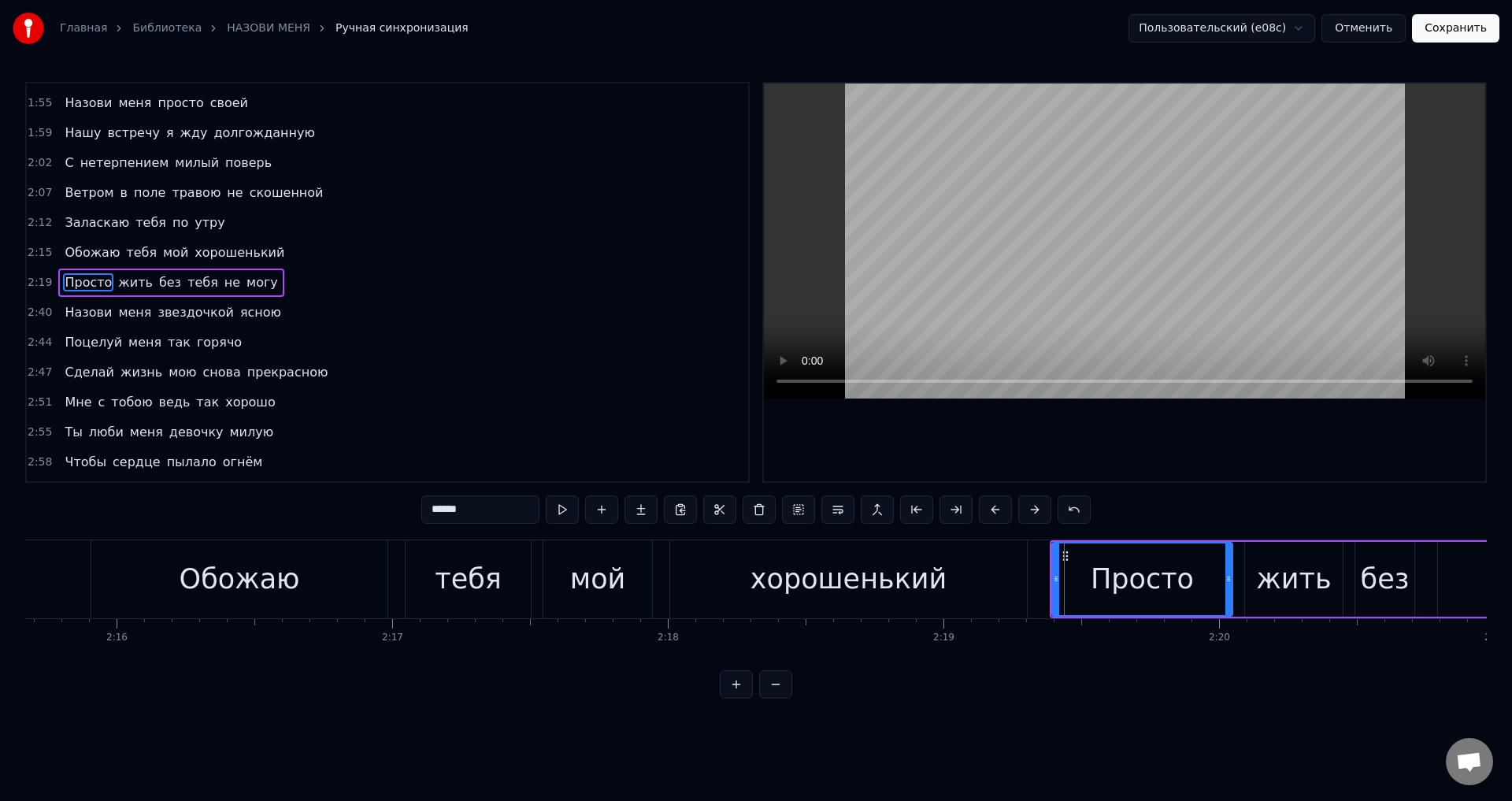
click at [88, 319] on span "Назови" at bounding box center [87, 312] width 50 height 18
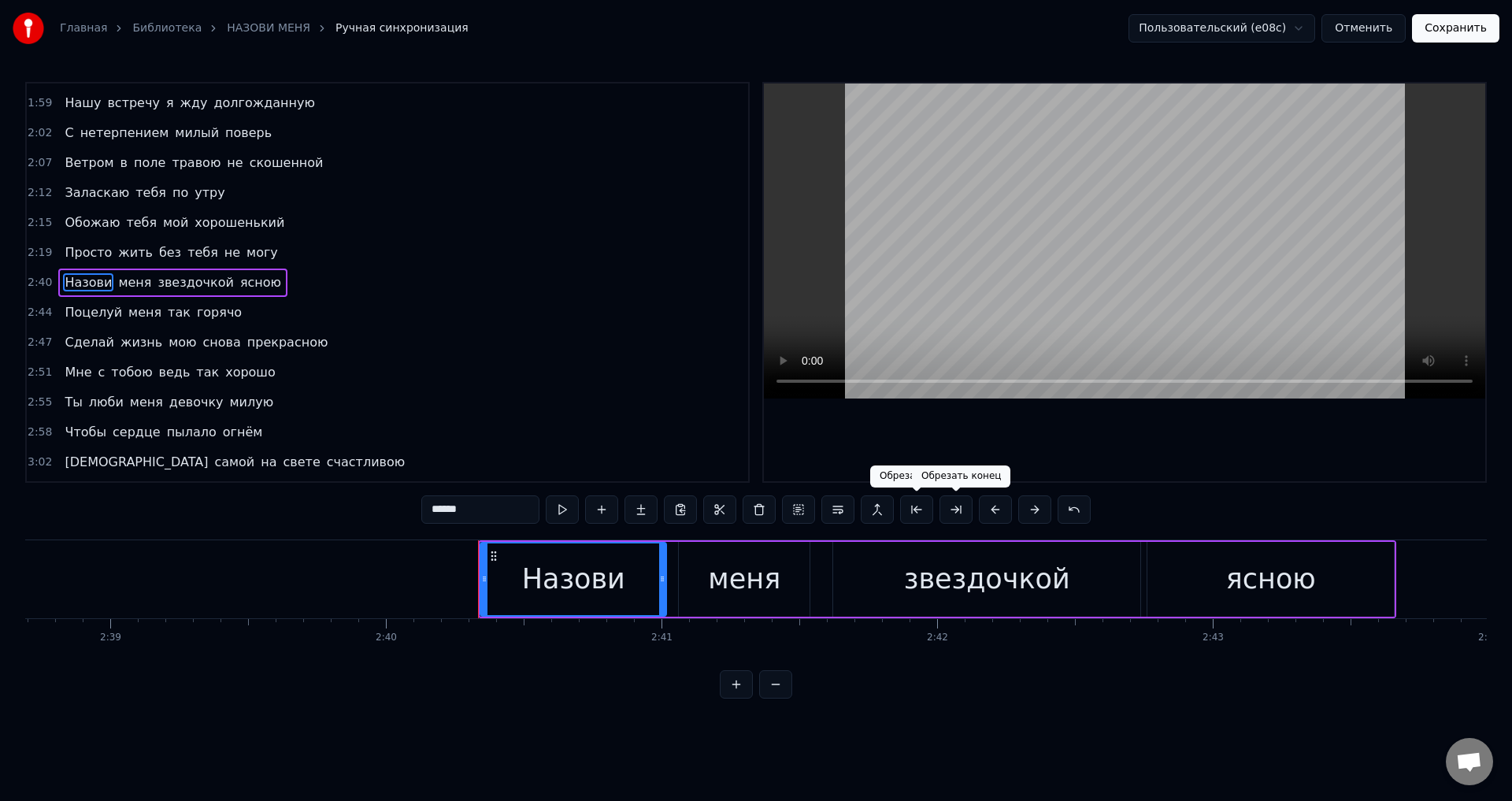
scroll to position [0, 44122]
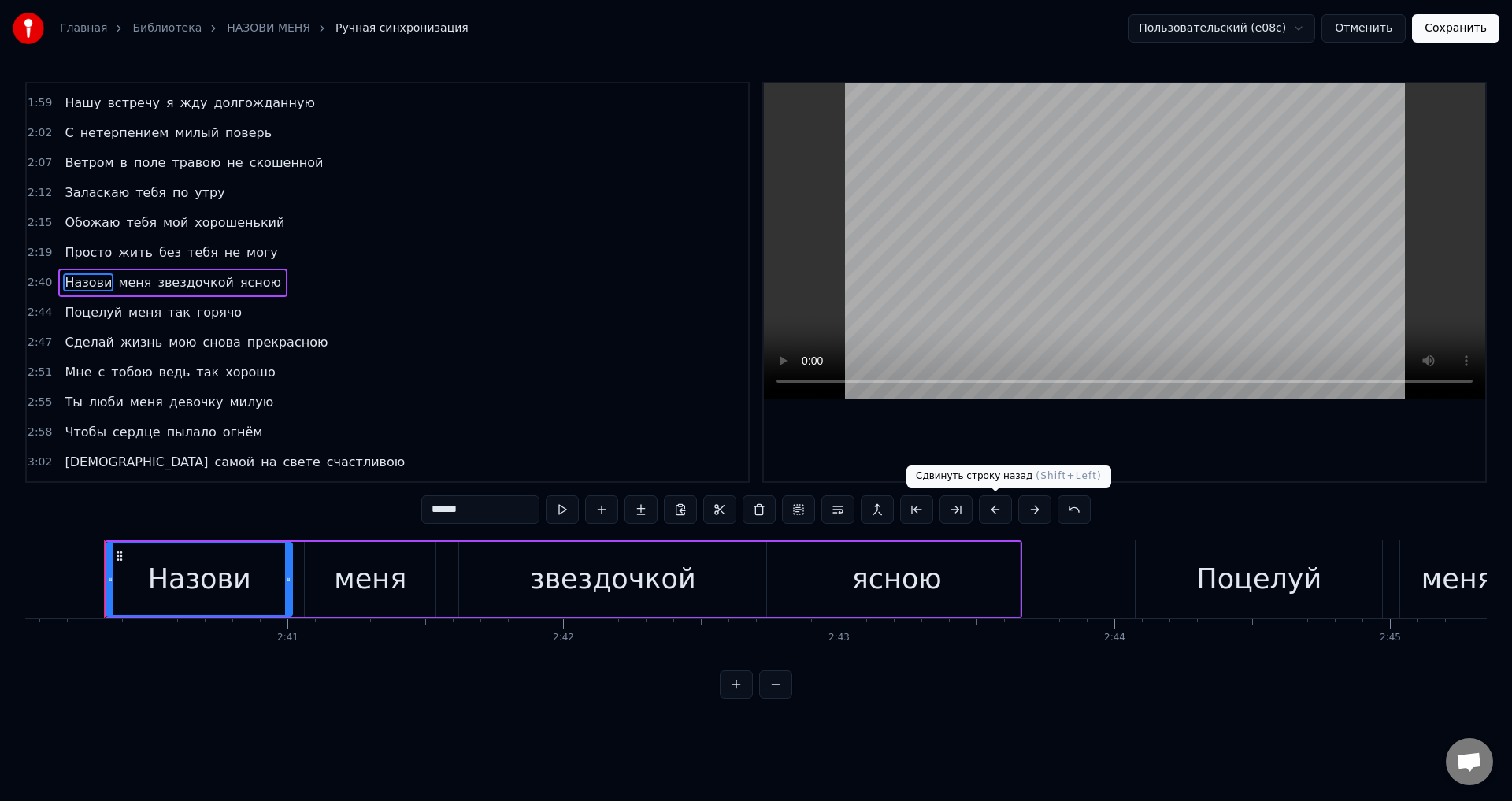
click at [993, 513] on button at bounding box center [995, 509] width 33 height 29
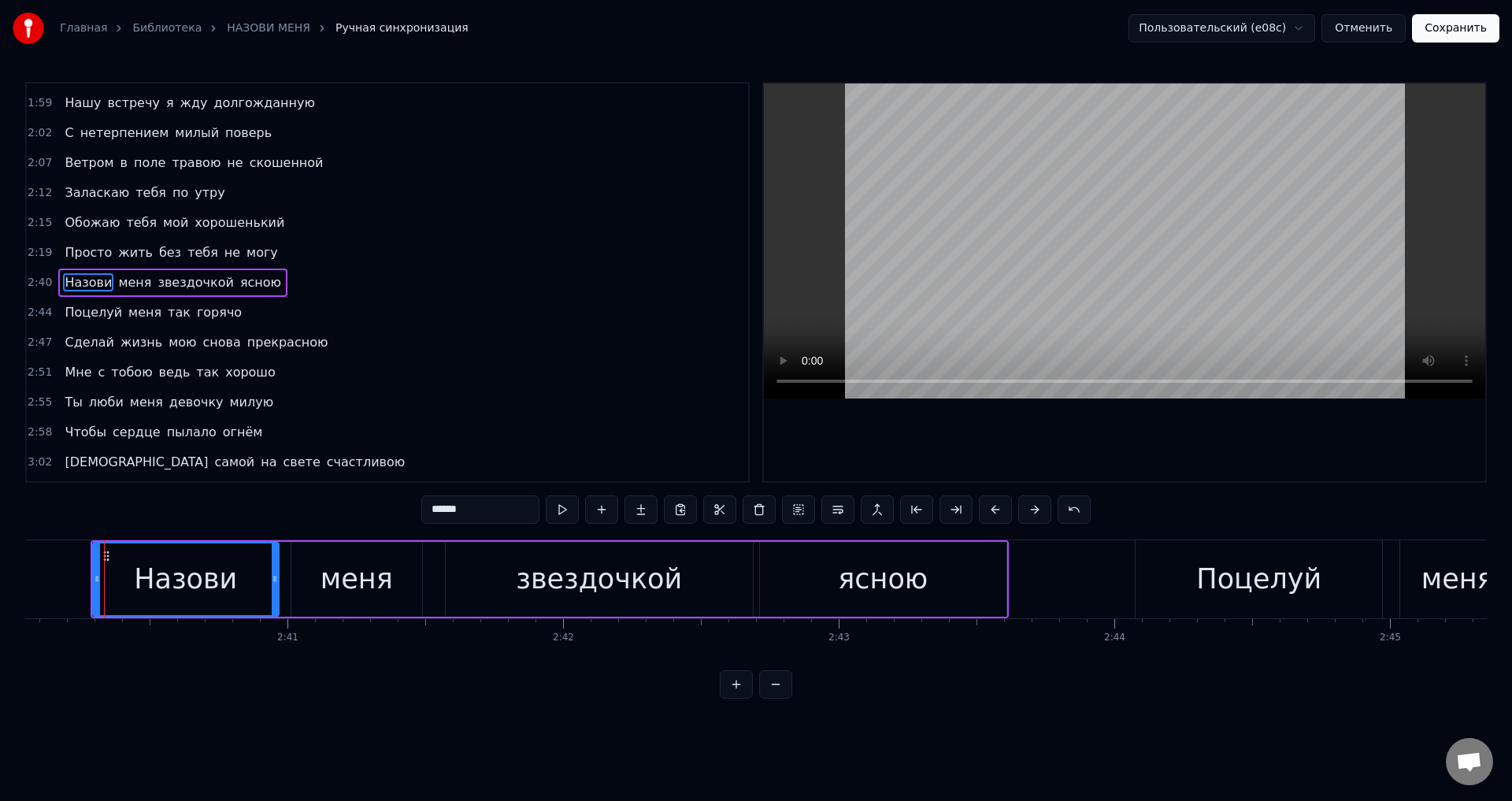
click at [100, 319] on span "Поцелуй" at bounding box center [93, 312] width 61 height 18
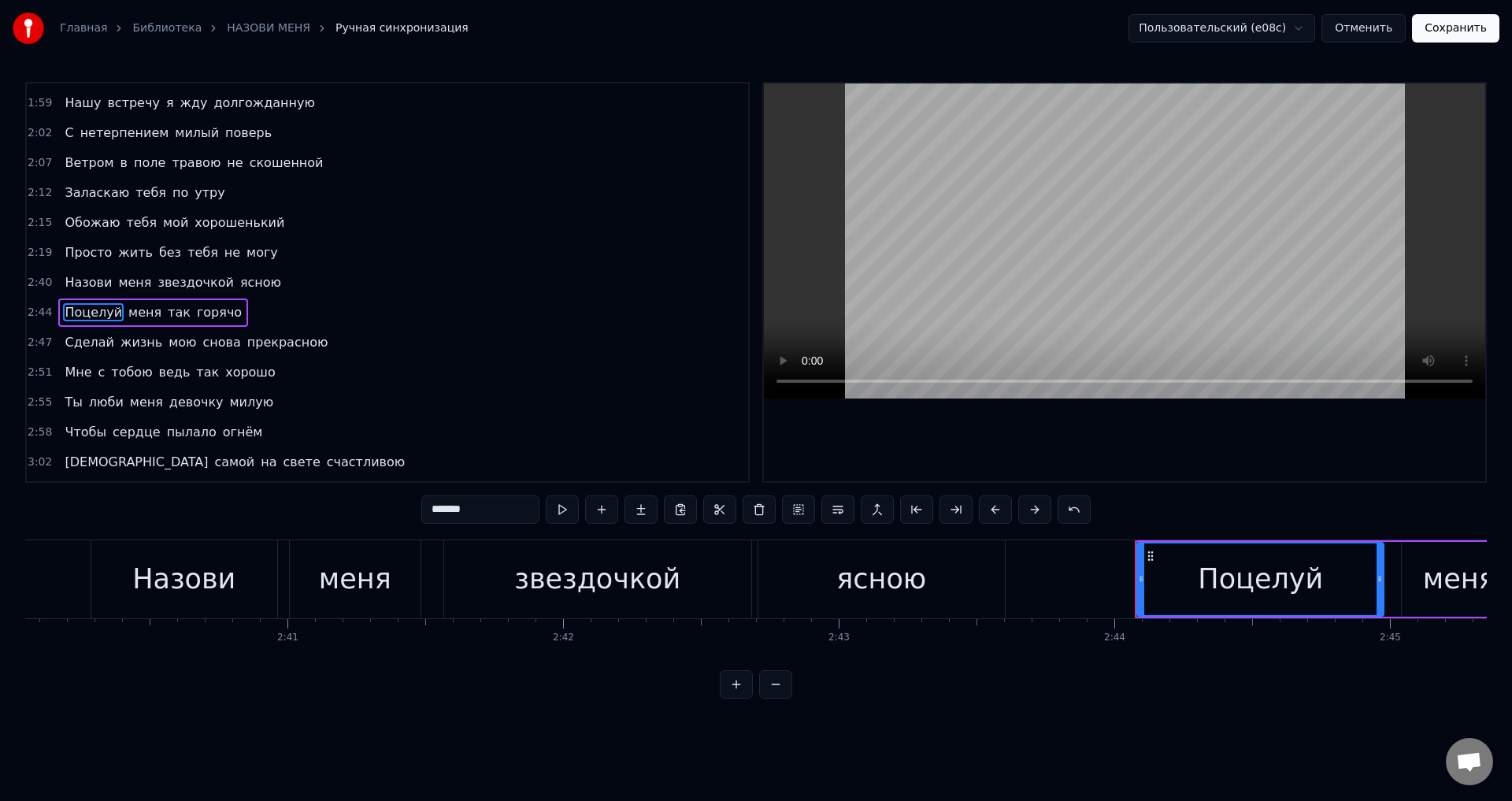
scroll to position [563, 0]
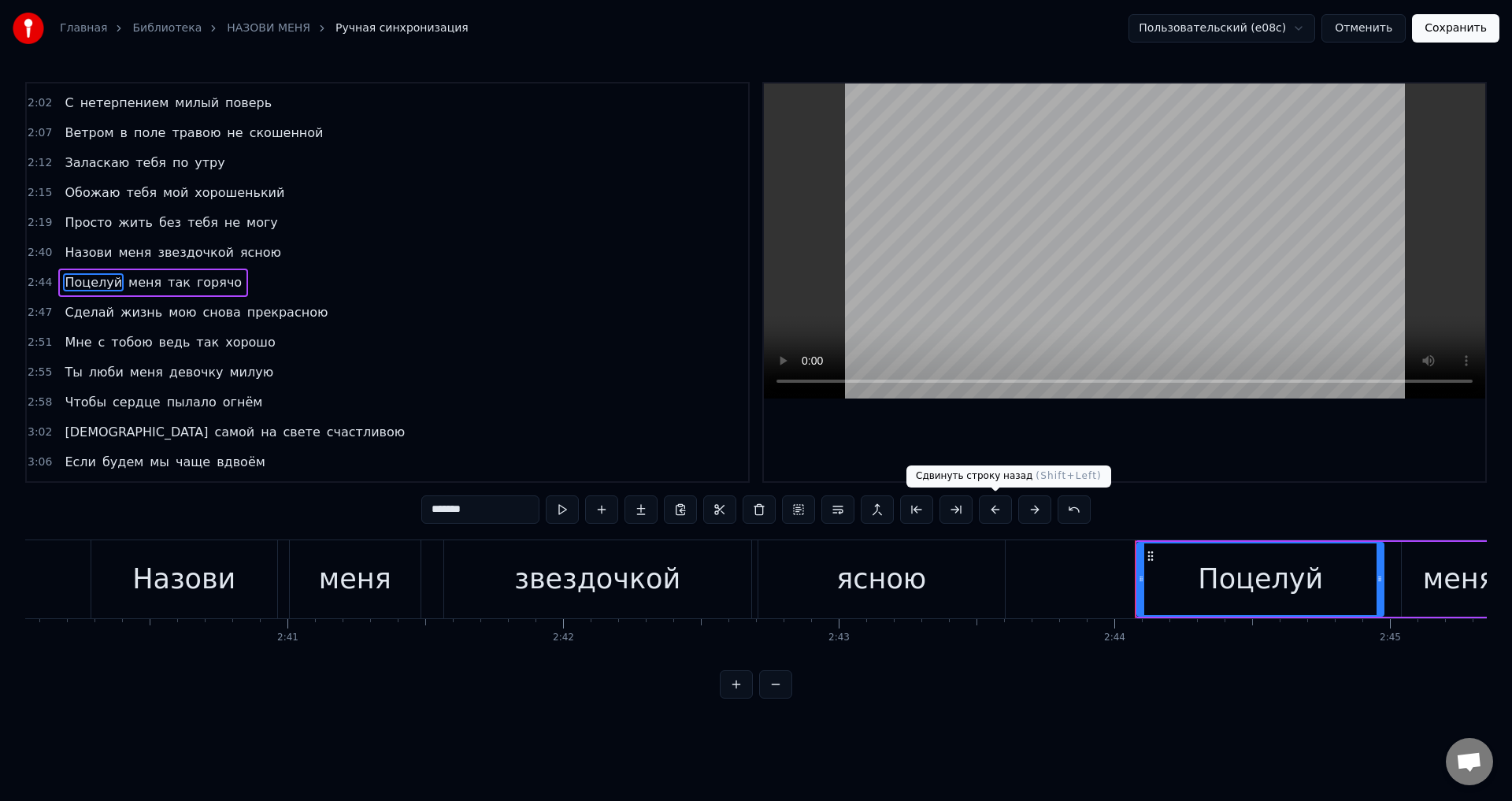
click at [996, 510] on button at bounding box center [995, 509] width 33 height 29
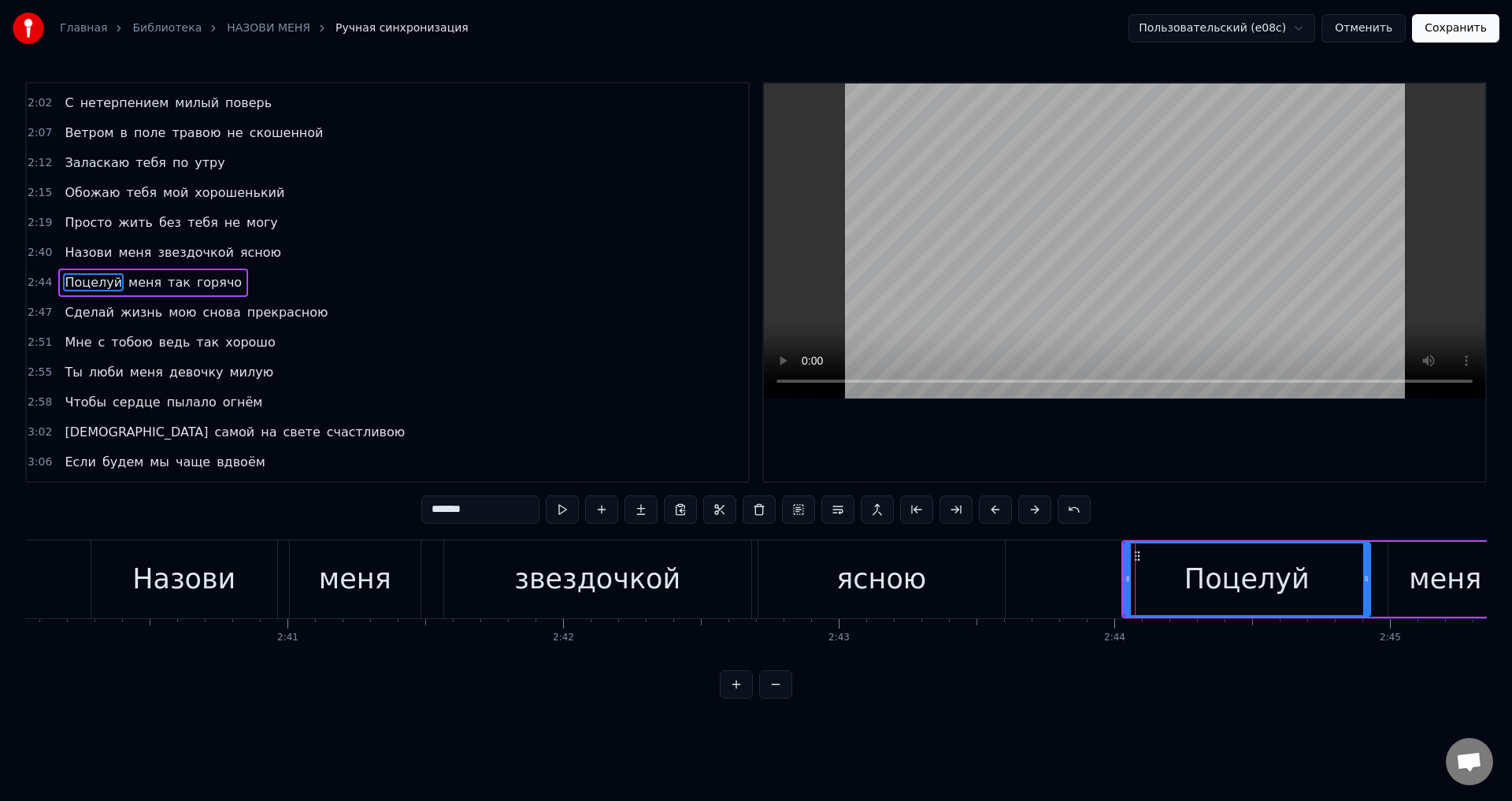
click at [82, 312] on span "Сделай" at bounding box center [89, 312] width 53 height 18
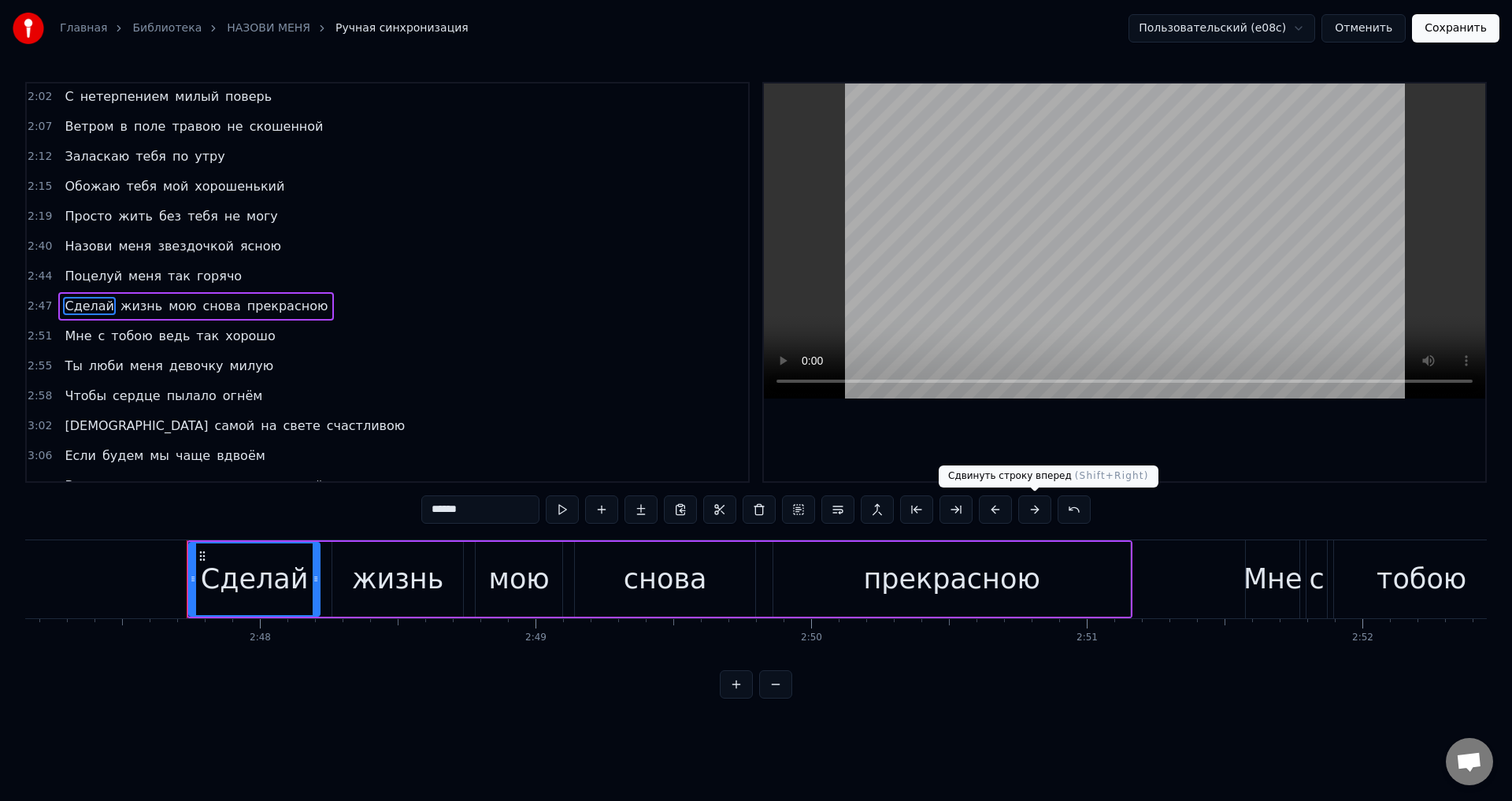
scroll to position [0, 46162]
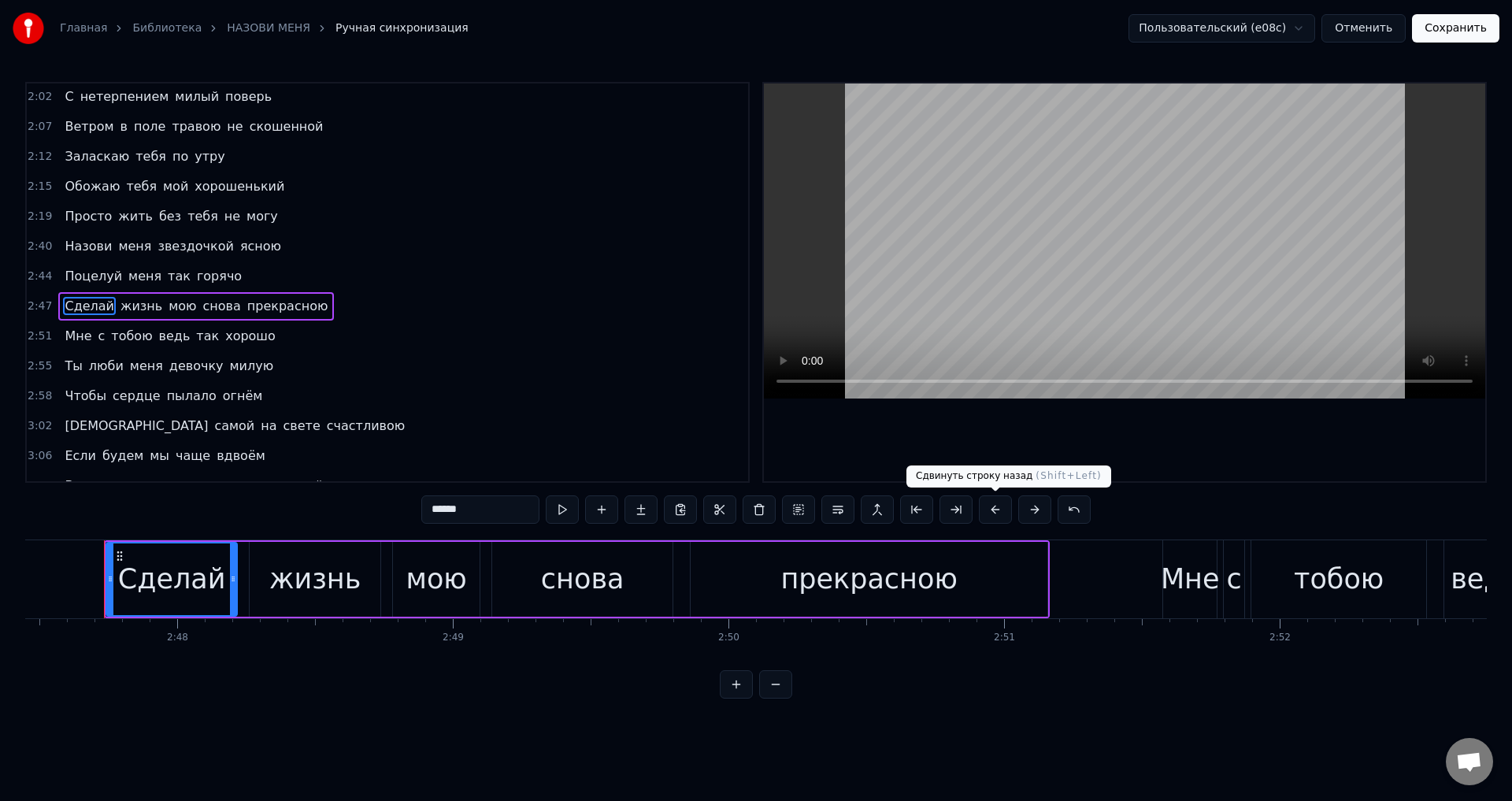
click at [993, 513] on button at bounding box center [995, 509] width 33 height 29
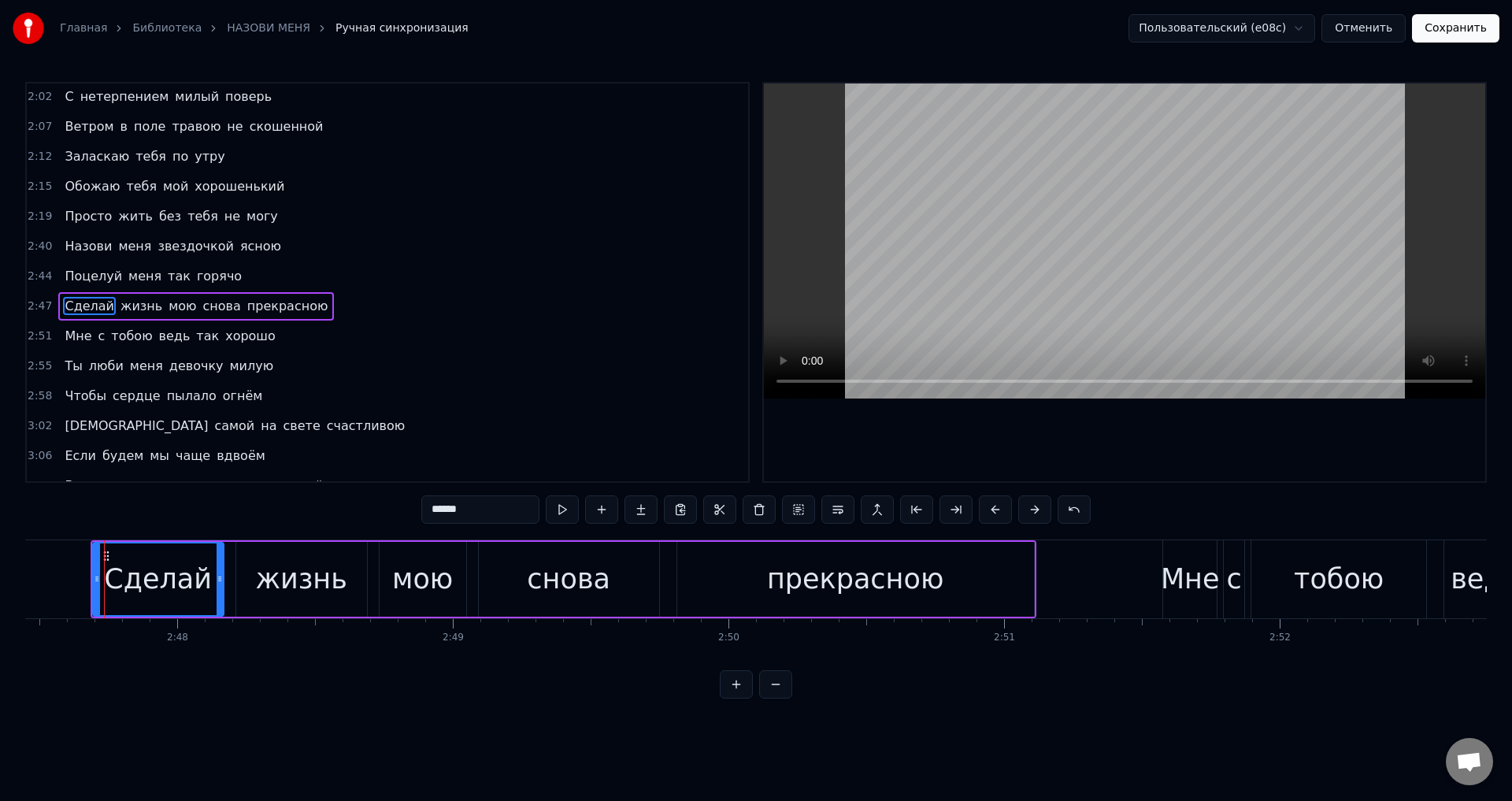
click at [67, 336] on span "Мне" at bounding box center [77, 335] width 29 height 18
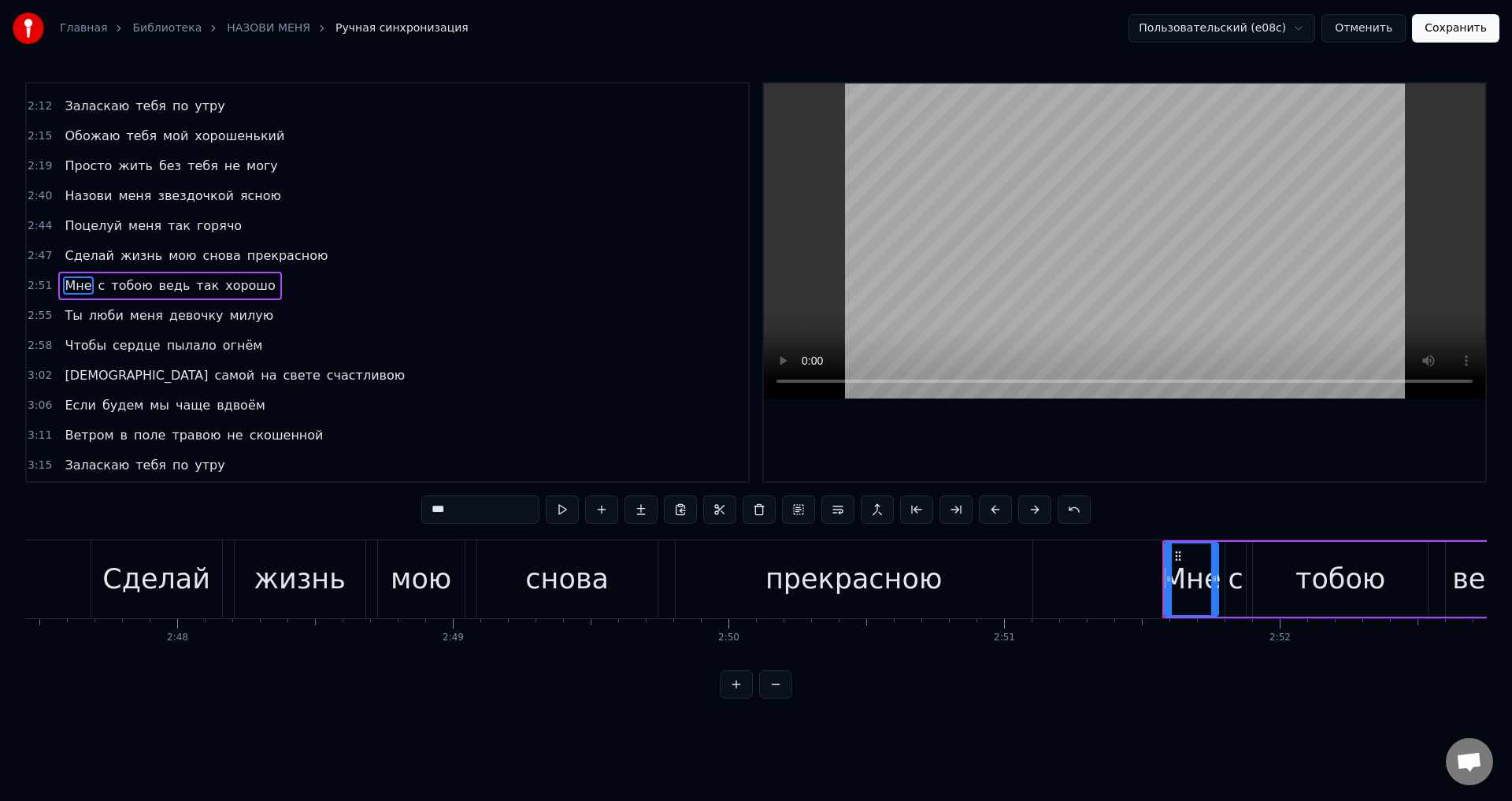
scroll to position [623, 0]
click at [998, 511] on button at bounding box center [995, 509] width 33 height 29
click at [70, 311] on span "Ты" at bounding box center [73, 312] width 21 height 18
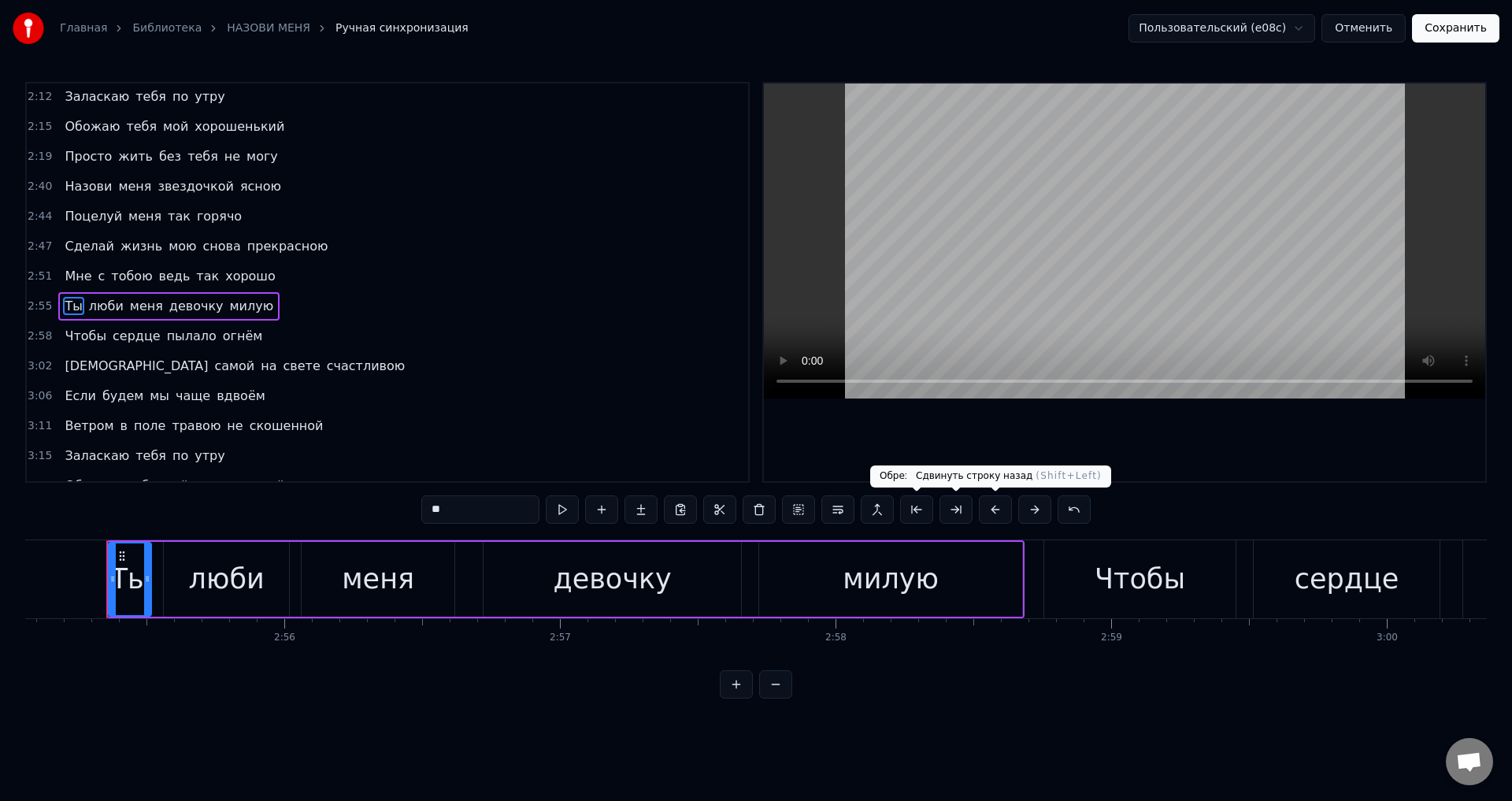
scroll to position [0, 48262]
click at [993, 508] on button at bounding box center [995, 509] width 33 height 29
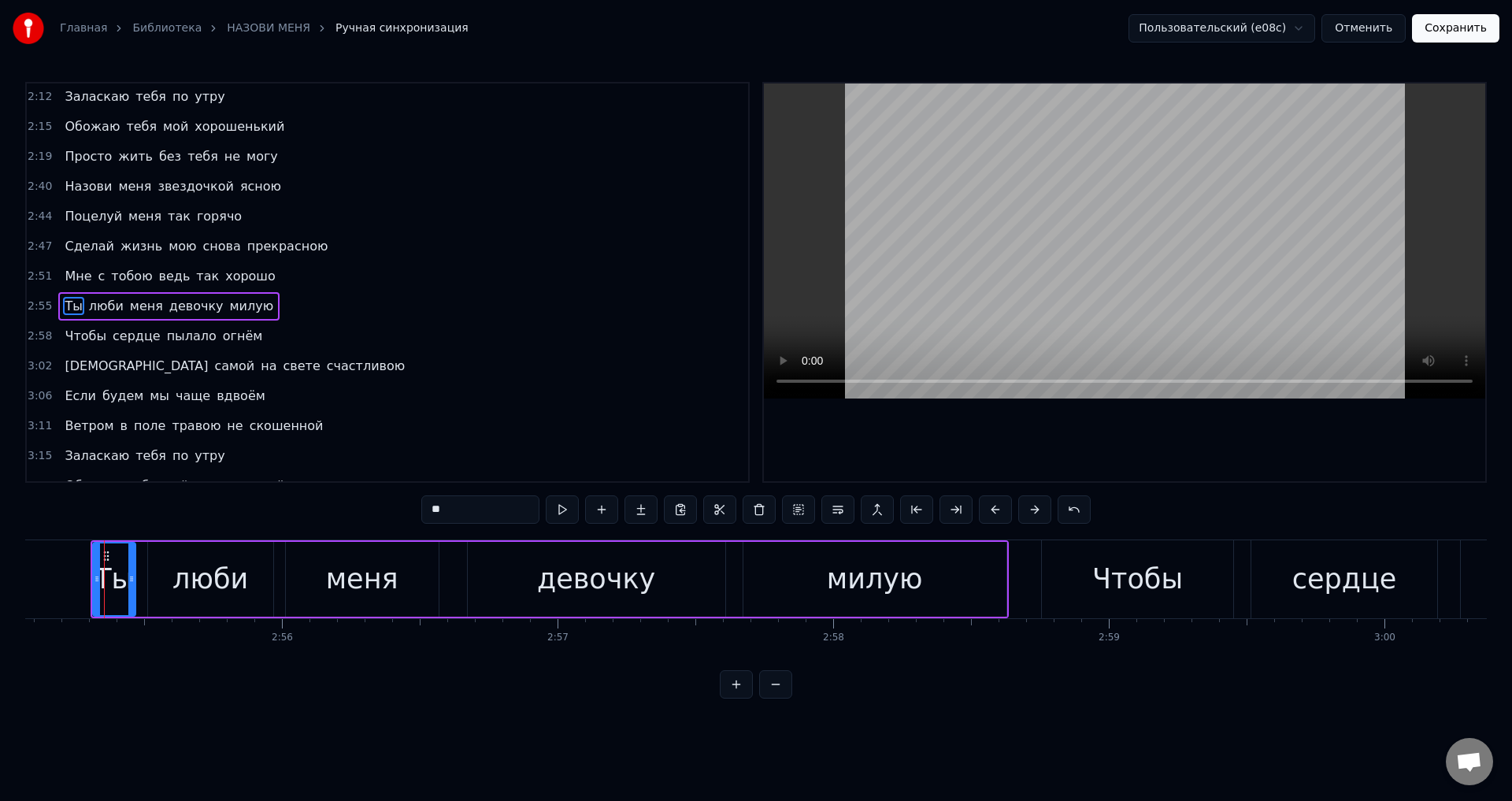
click at [64, 338] on span "Чтобы" at bounding box center [85, 335] width 45 height 18
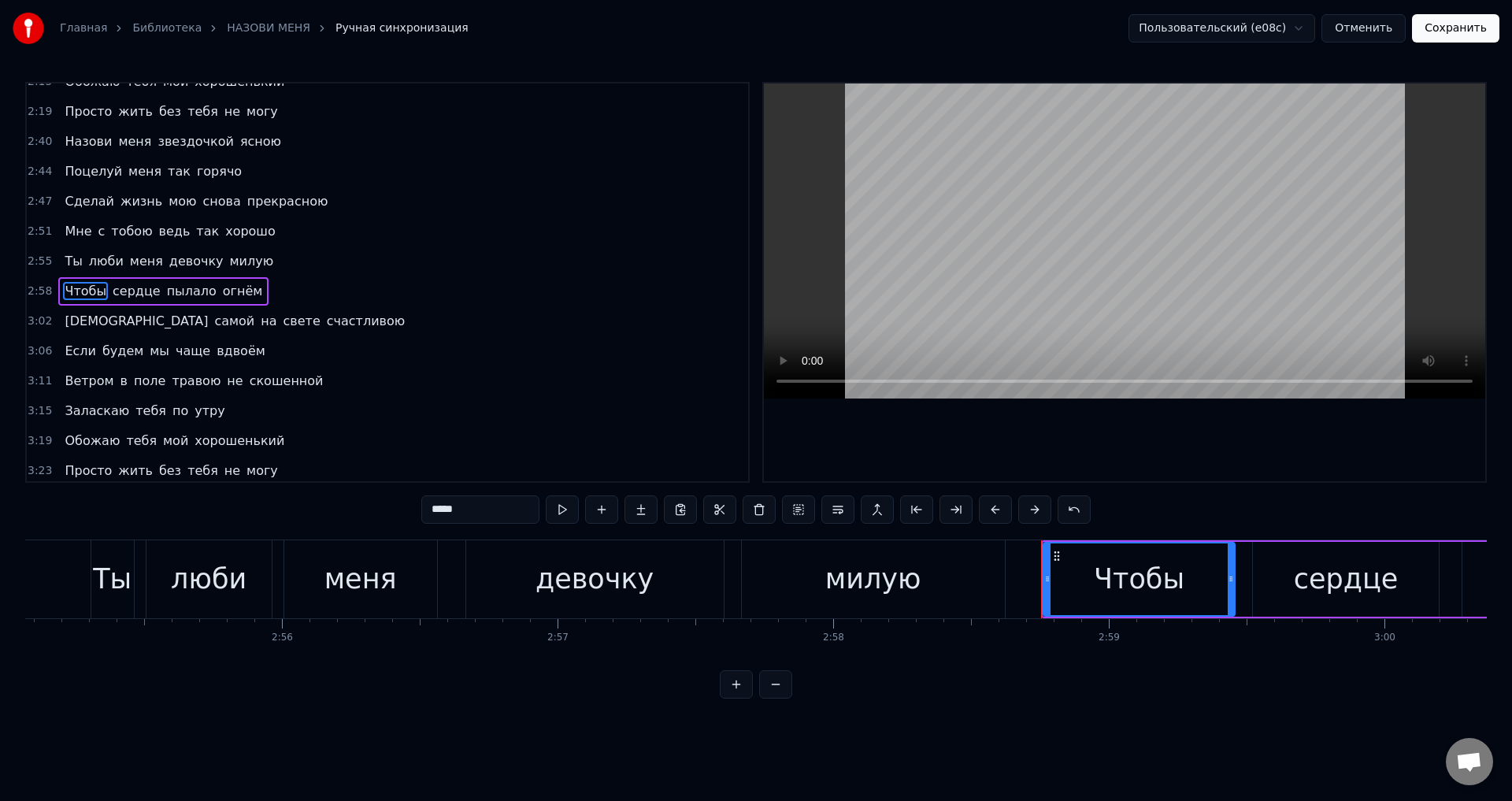
scroll to position [683, 0]
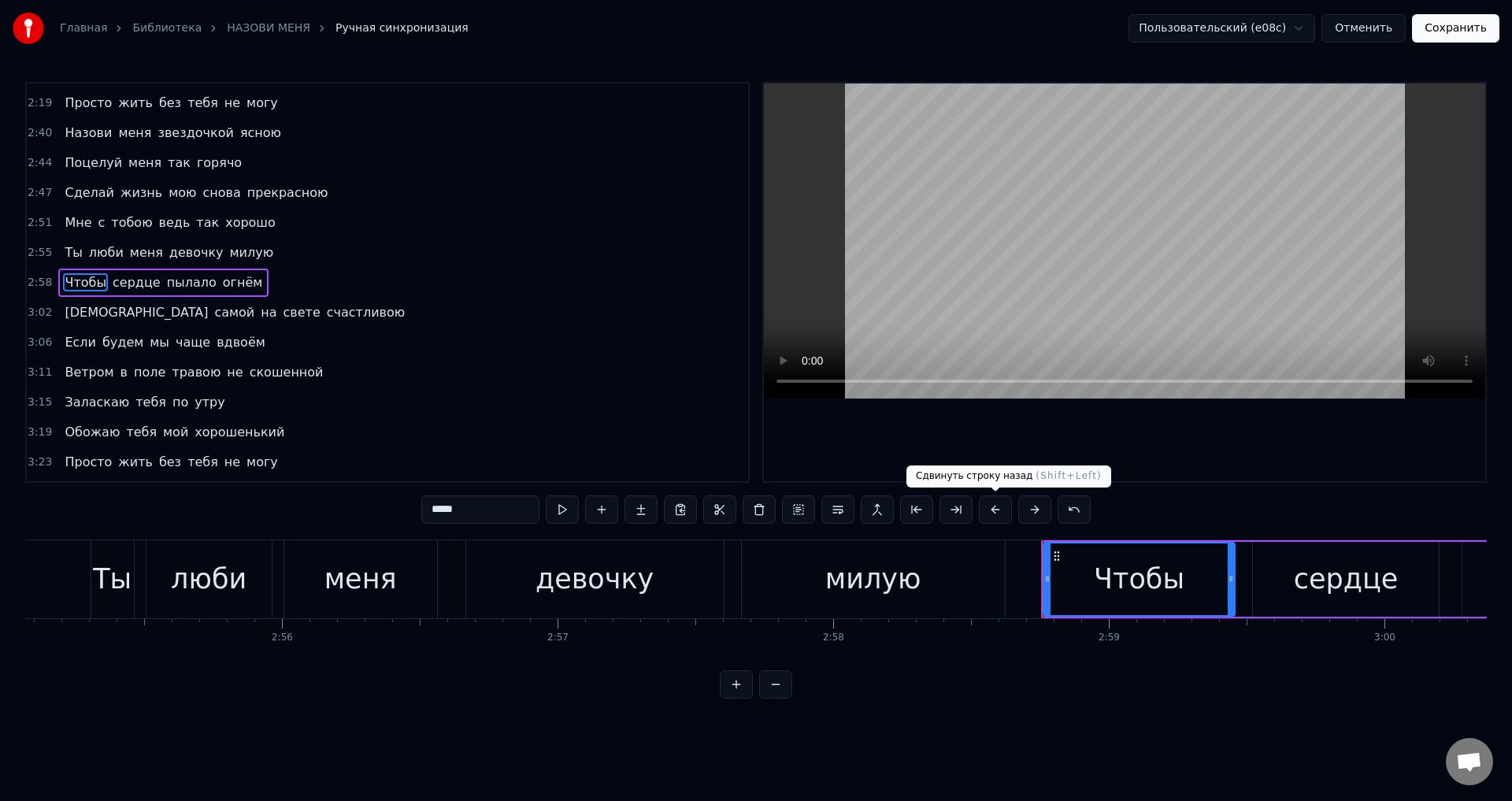
click at [996, 510] on button at bounding box center [995, 509] width 33 height 29
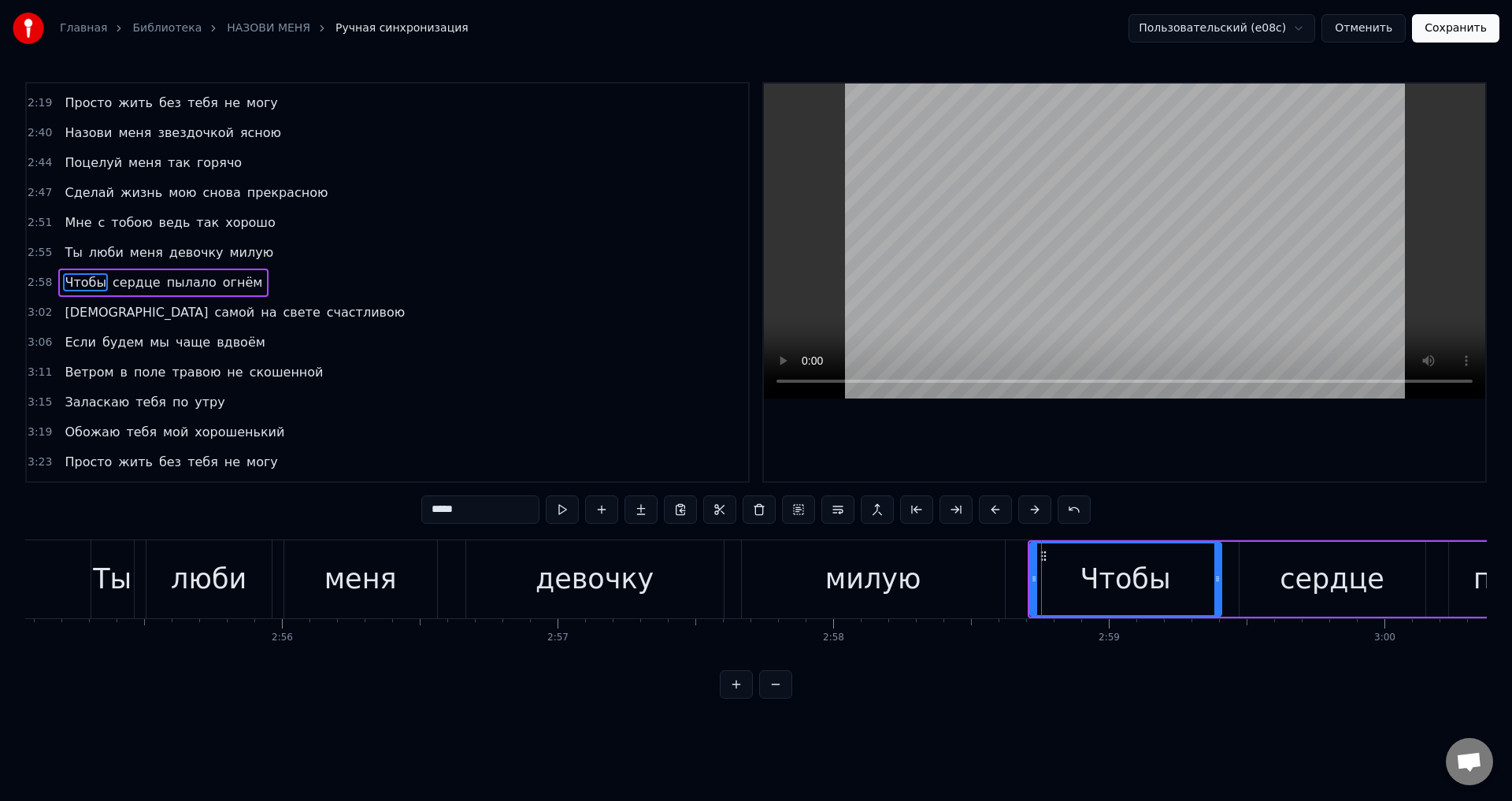
click at [67, 317] on span "[DEMOGRAPHIC_DATA]" at bounding box center [136, 312] width 146 height 18
type input "****"
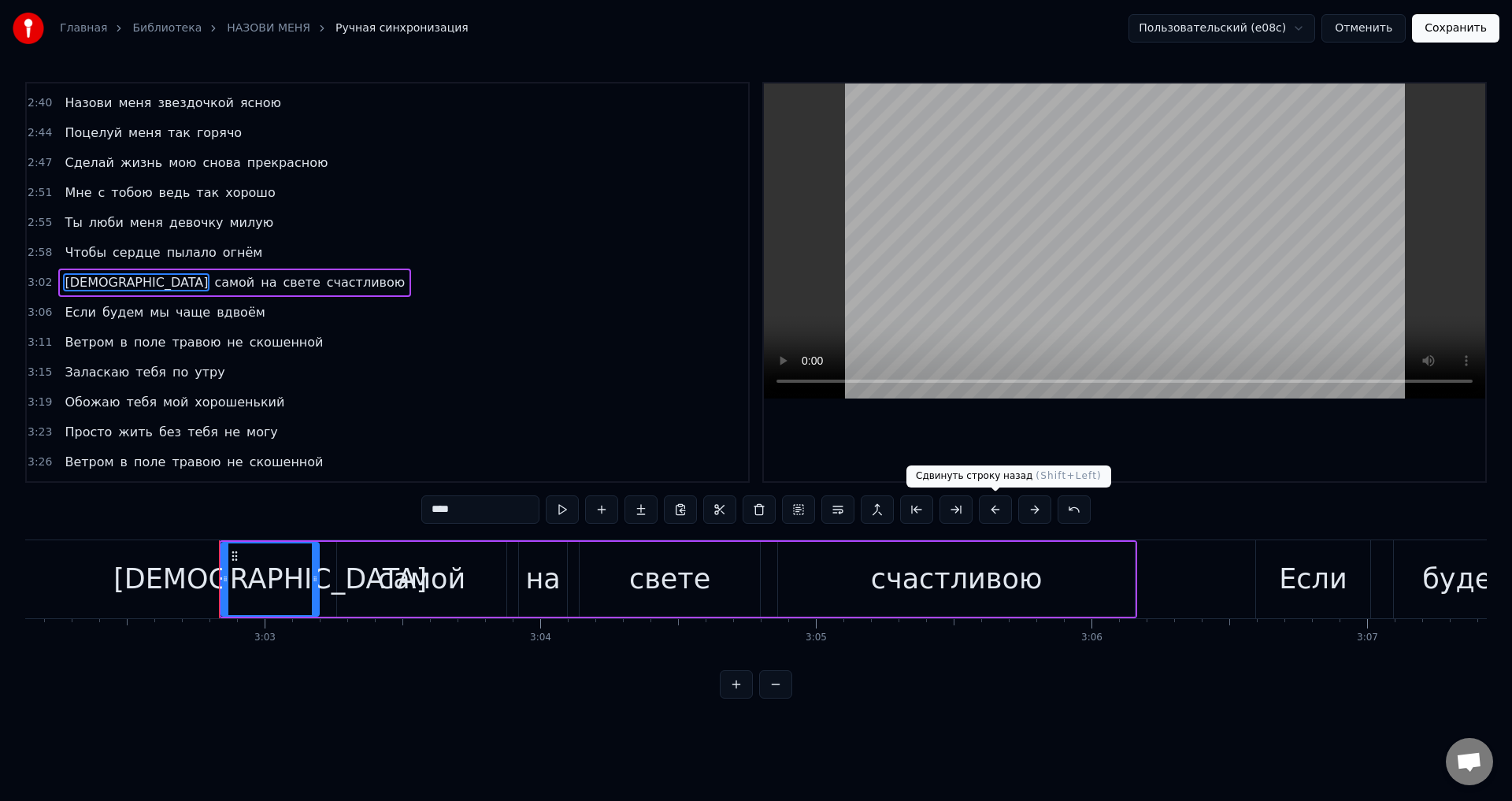
scroll to position [0, 50325]
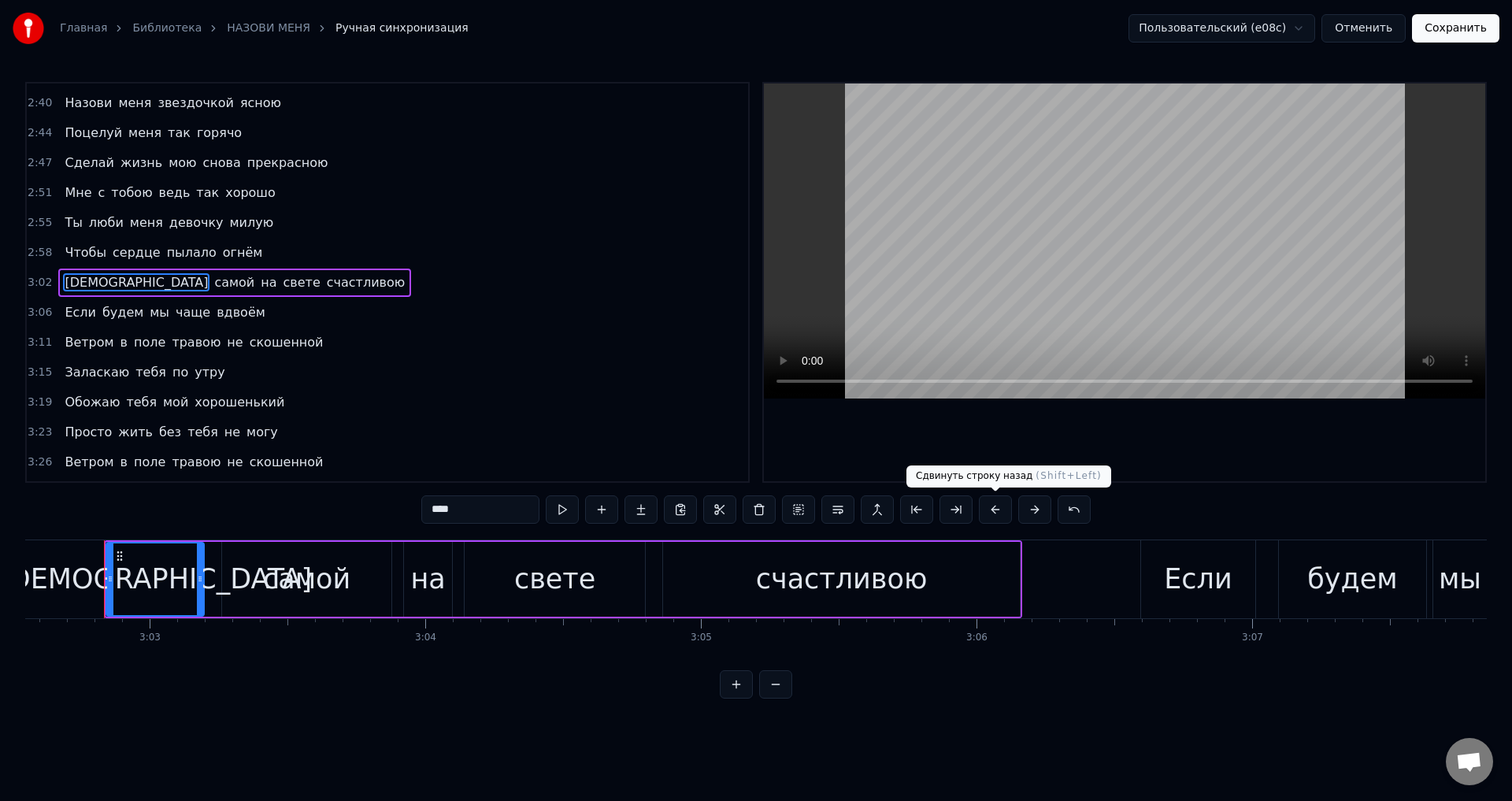
click at [996, 505] on button at bounding box center [995, 509] width 33 height 29
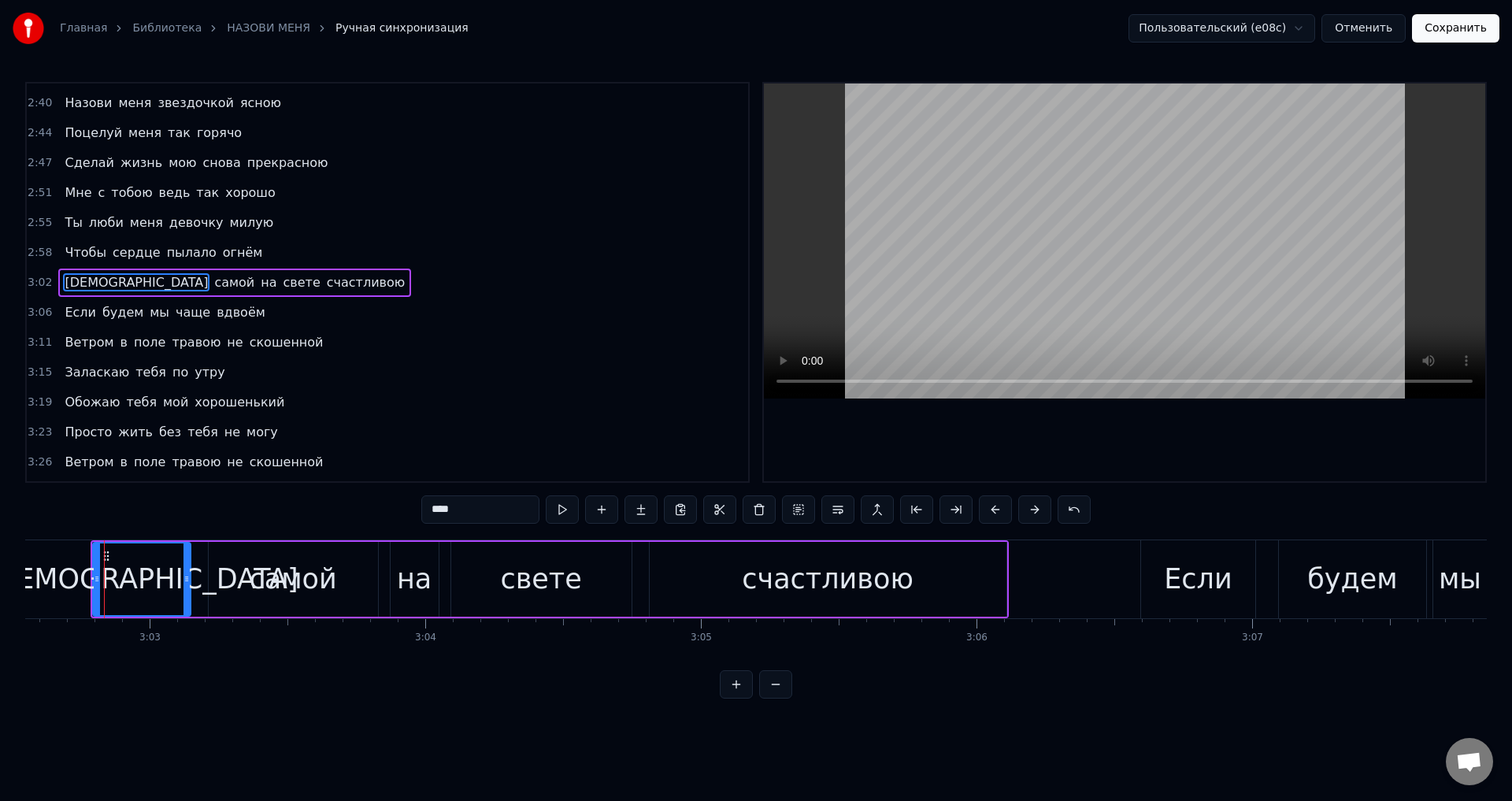
click at [63, 322] on div "Если будем мы чаще вдвоём" at bounding box center [164, 313] width 213 height 29
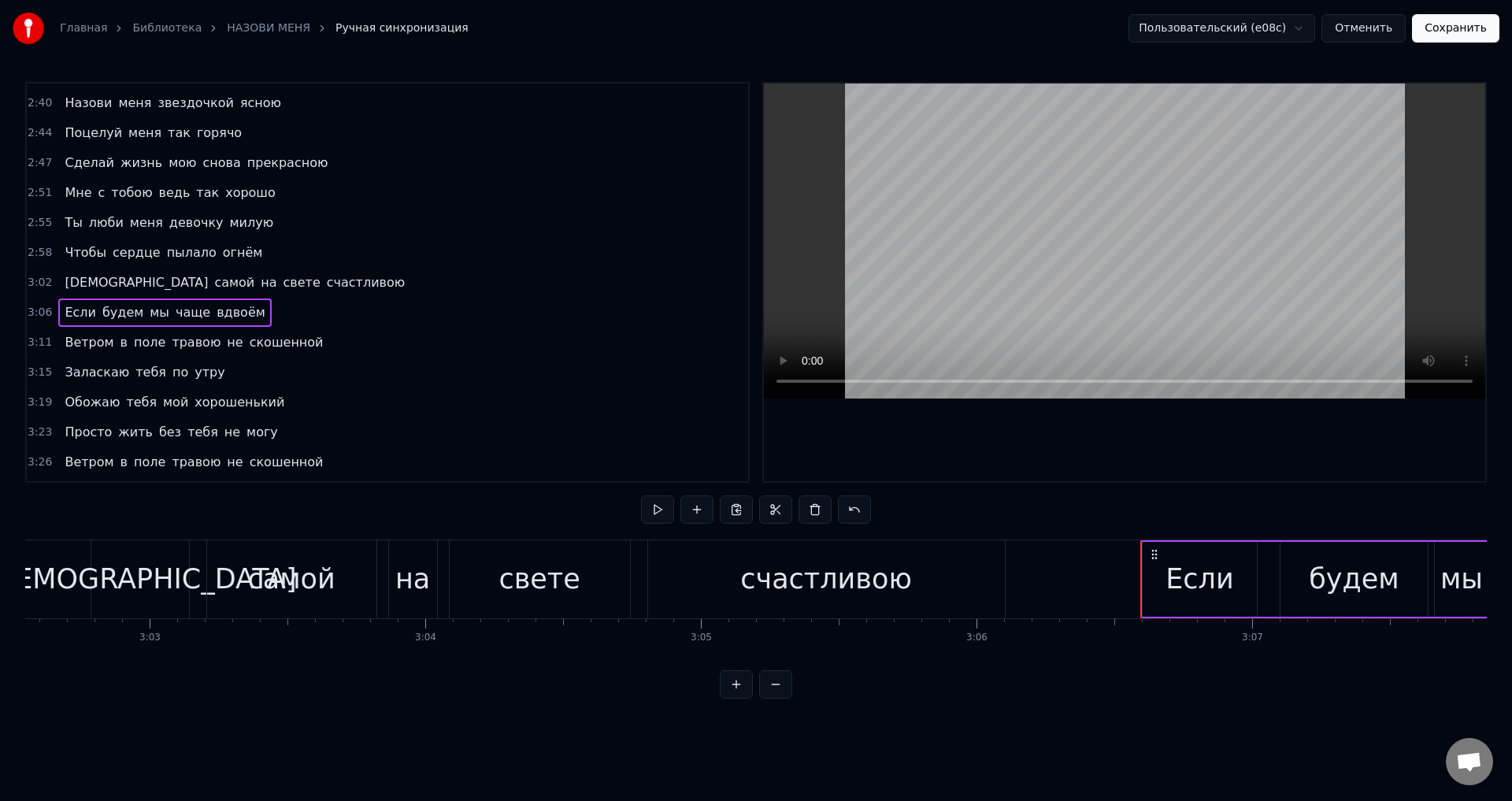
click at [1156, 589] on div "Если" at bounding box center [1200, 579] width 114 height 75
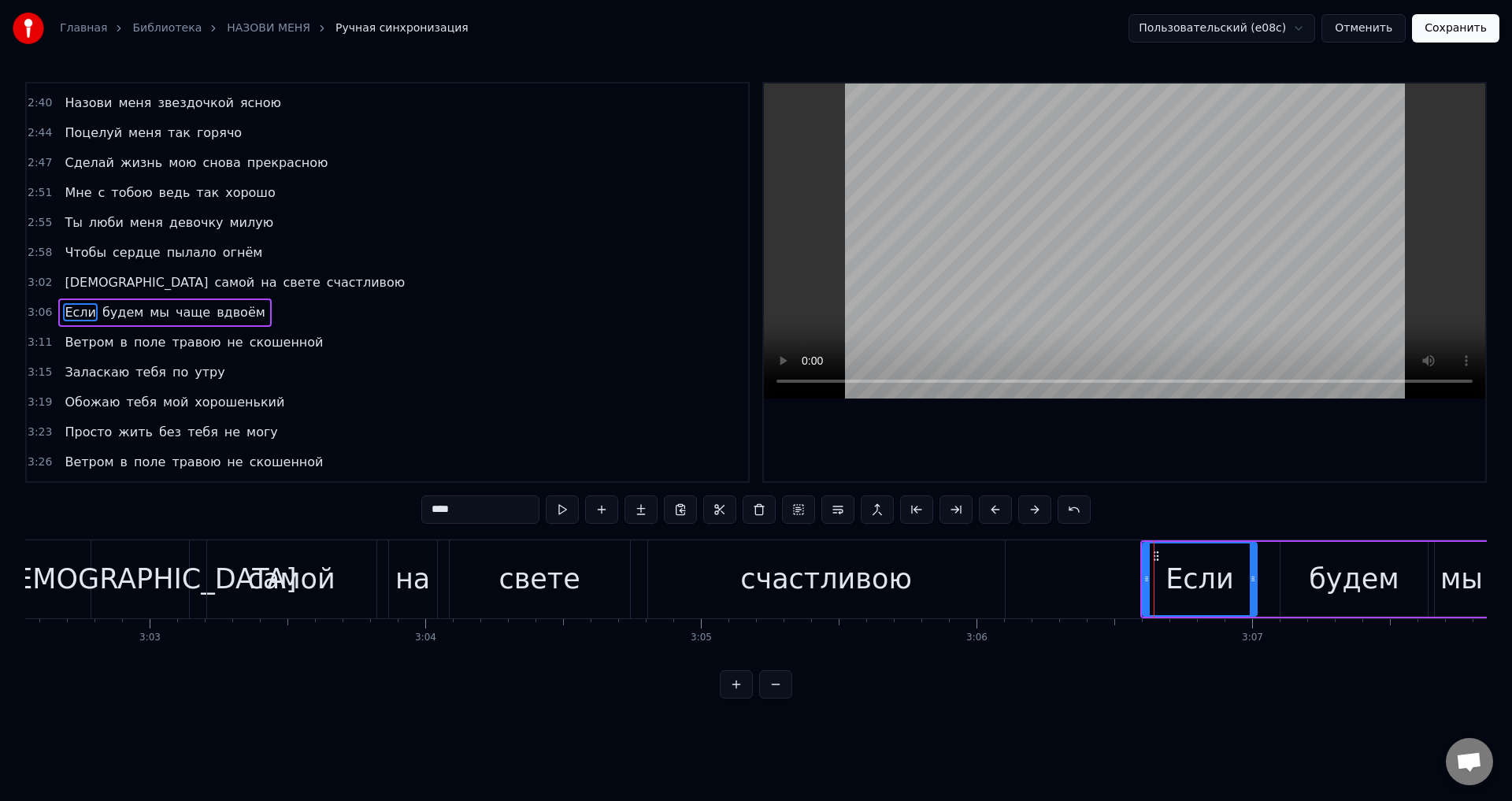
scroll to position [743, 0]
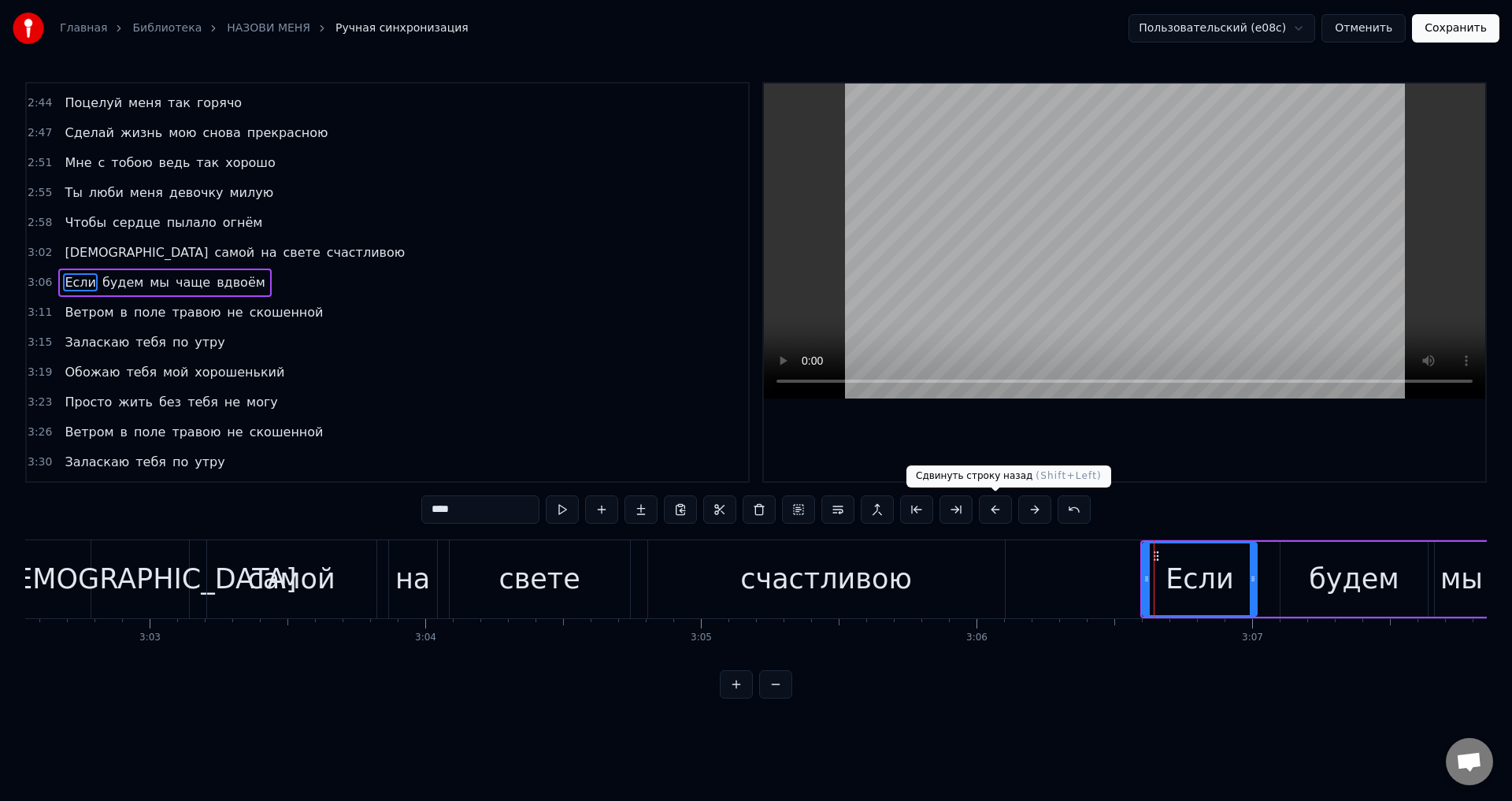
click at [994, 513] on button at bounding box center [995, 509] width 33 height 29
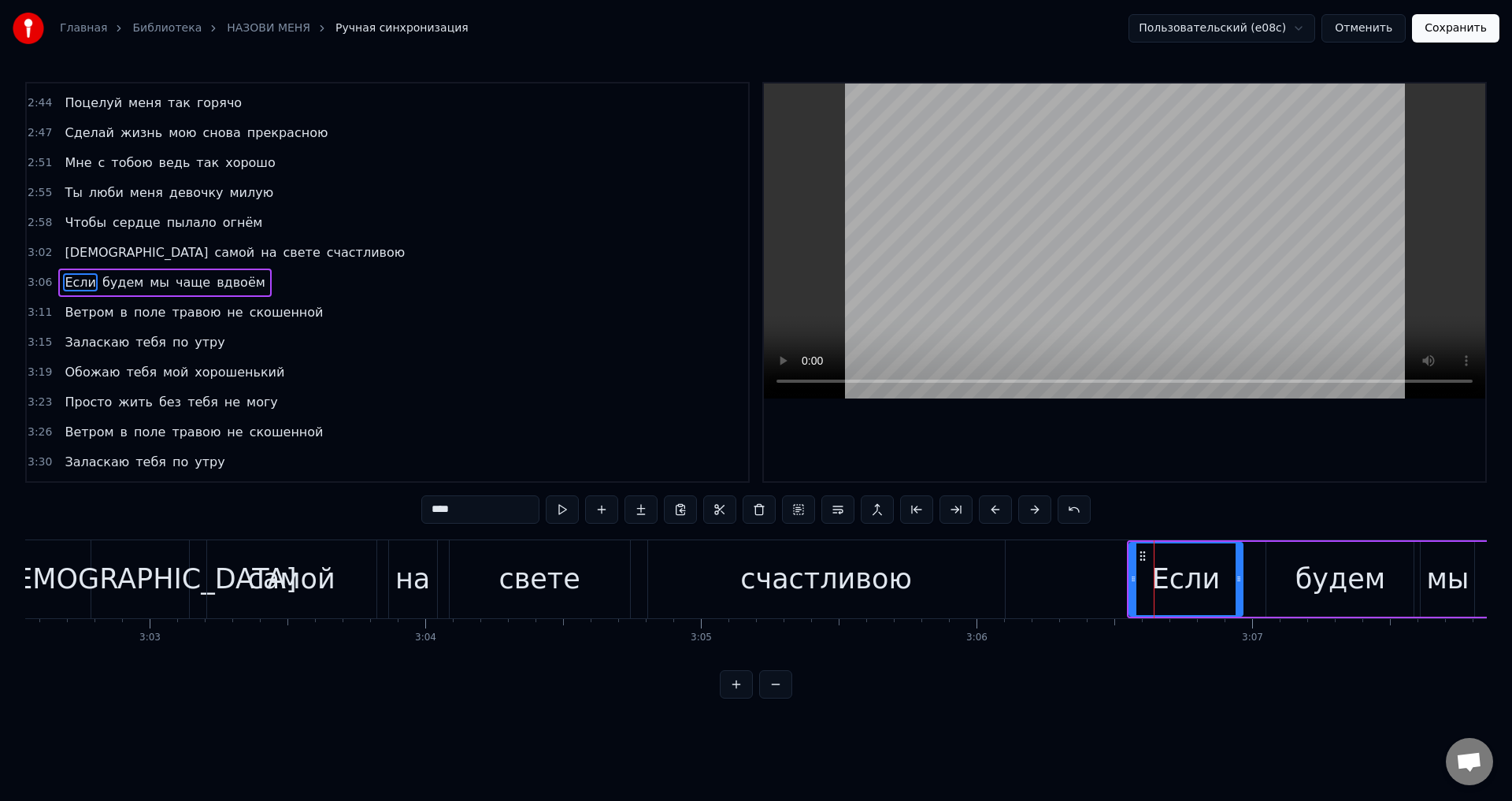
click at [92, 310] on span "Ветром" at bounding box center [88, 312] width 52 height 18
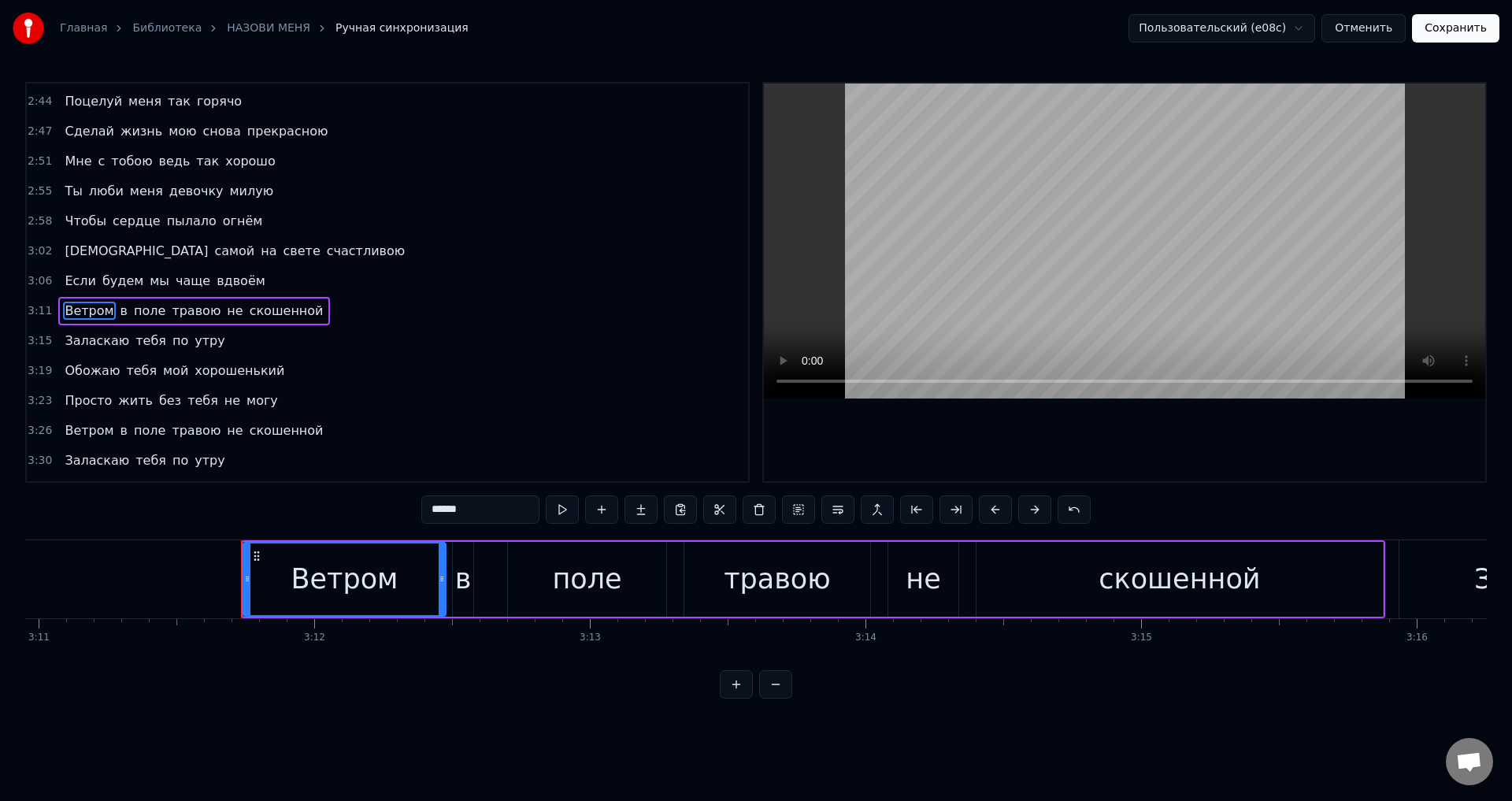
scroll to position [0, 52777]
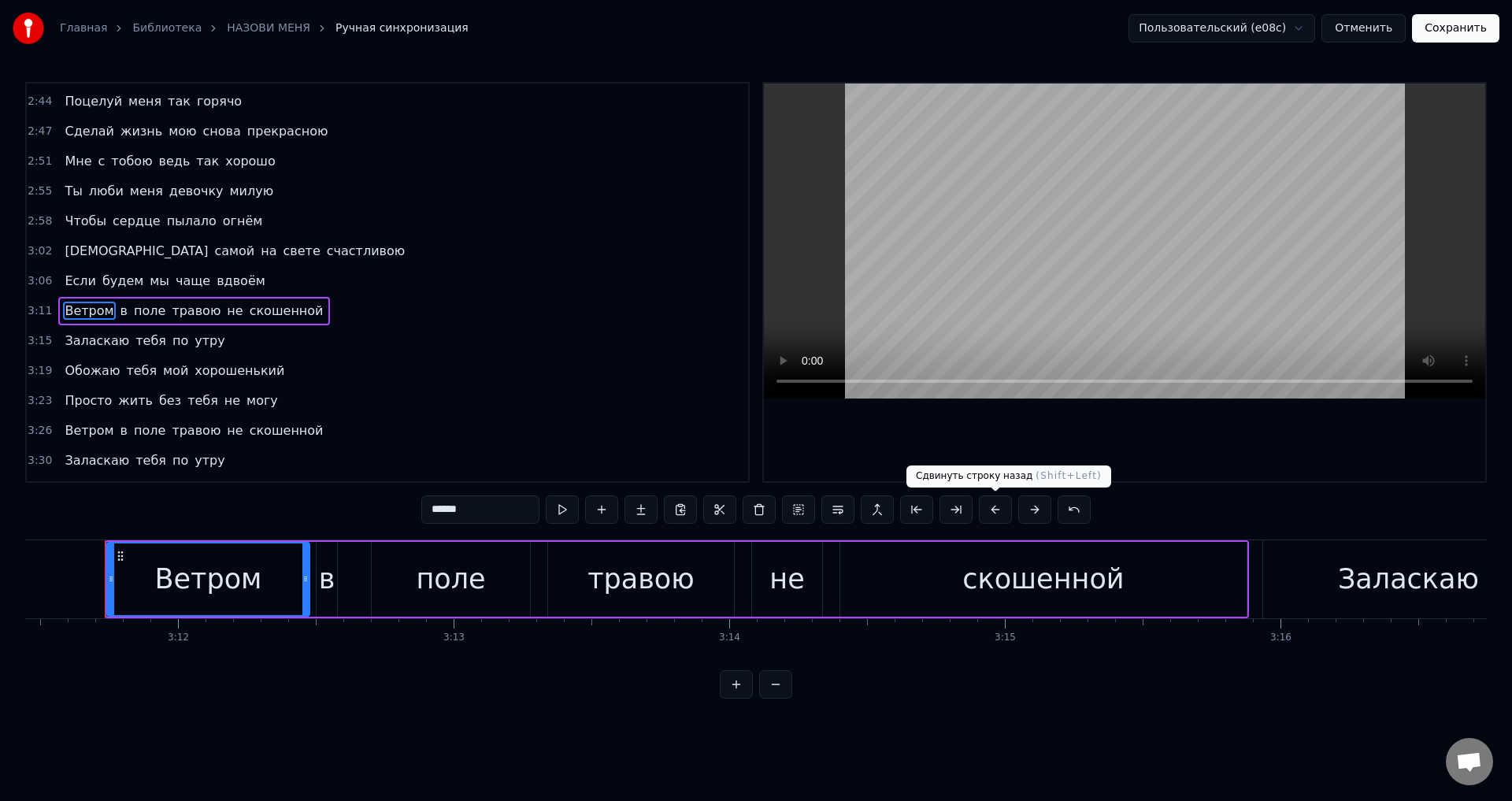
click at [992, 512] on button at bounding box center [995, 509] width 33 height 29
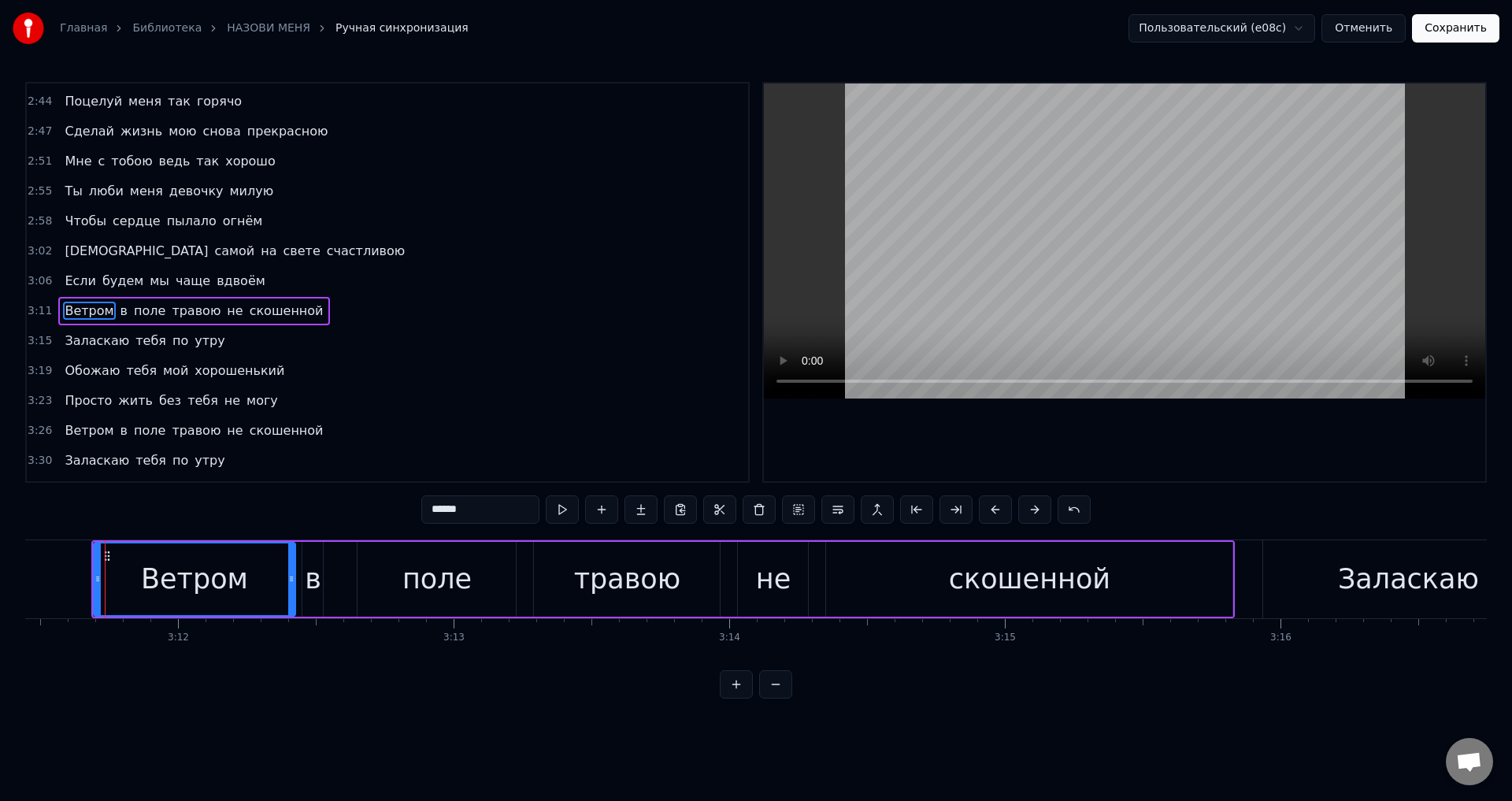
click at [77, 346] on span "Заласкаю" at bounding box center [96, 340] width 67 height 18
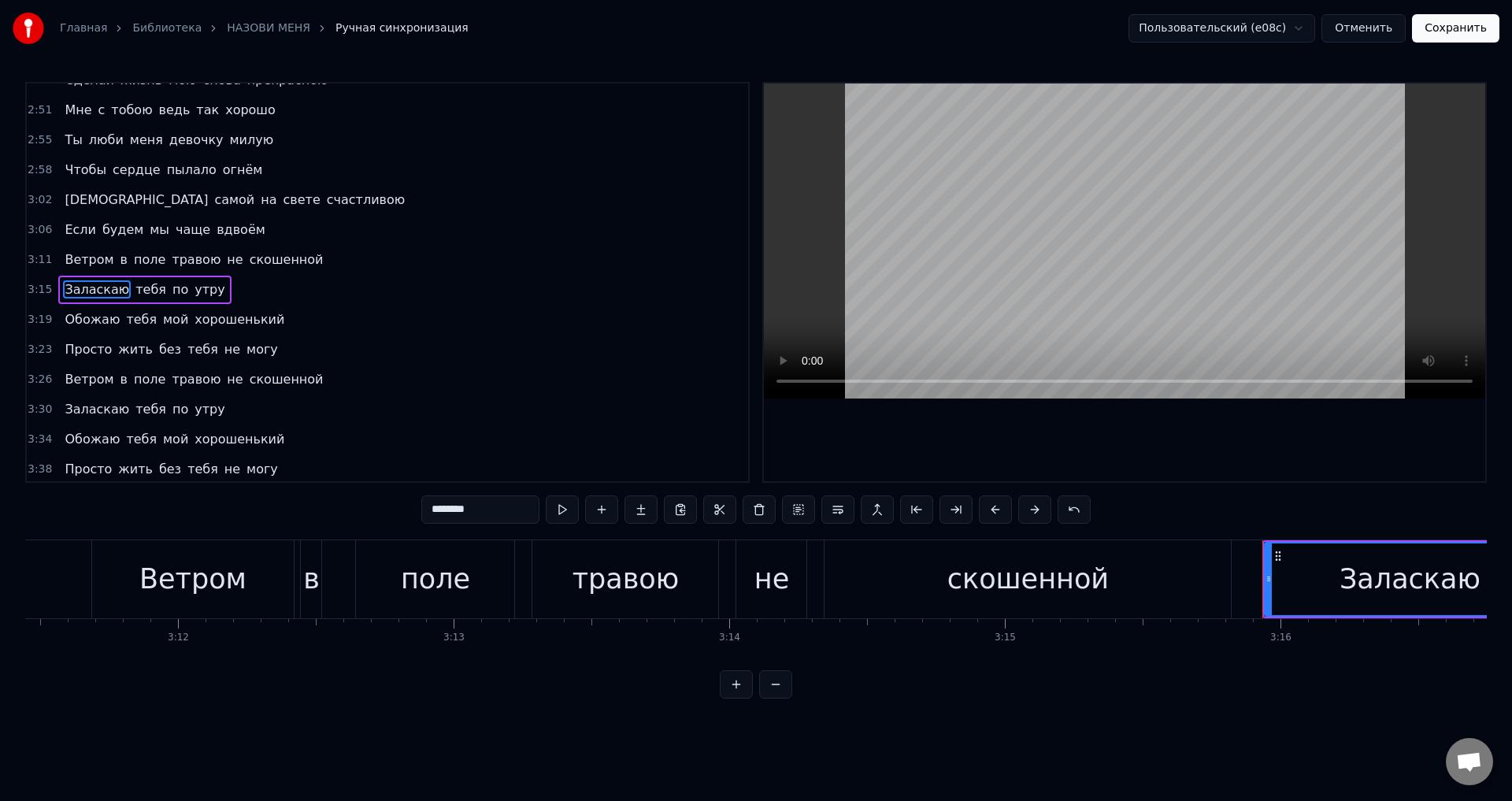
scroll to position [799, 0]
click at [994, 512] on button at bounding box center [995, 509] width 33 height 29
click at [79, 319] on span "Обожаю" at bounding box center [91, 315] width 58 height 18
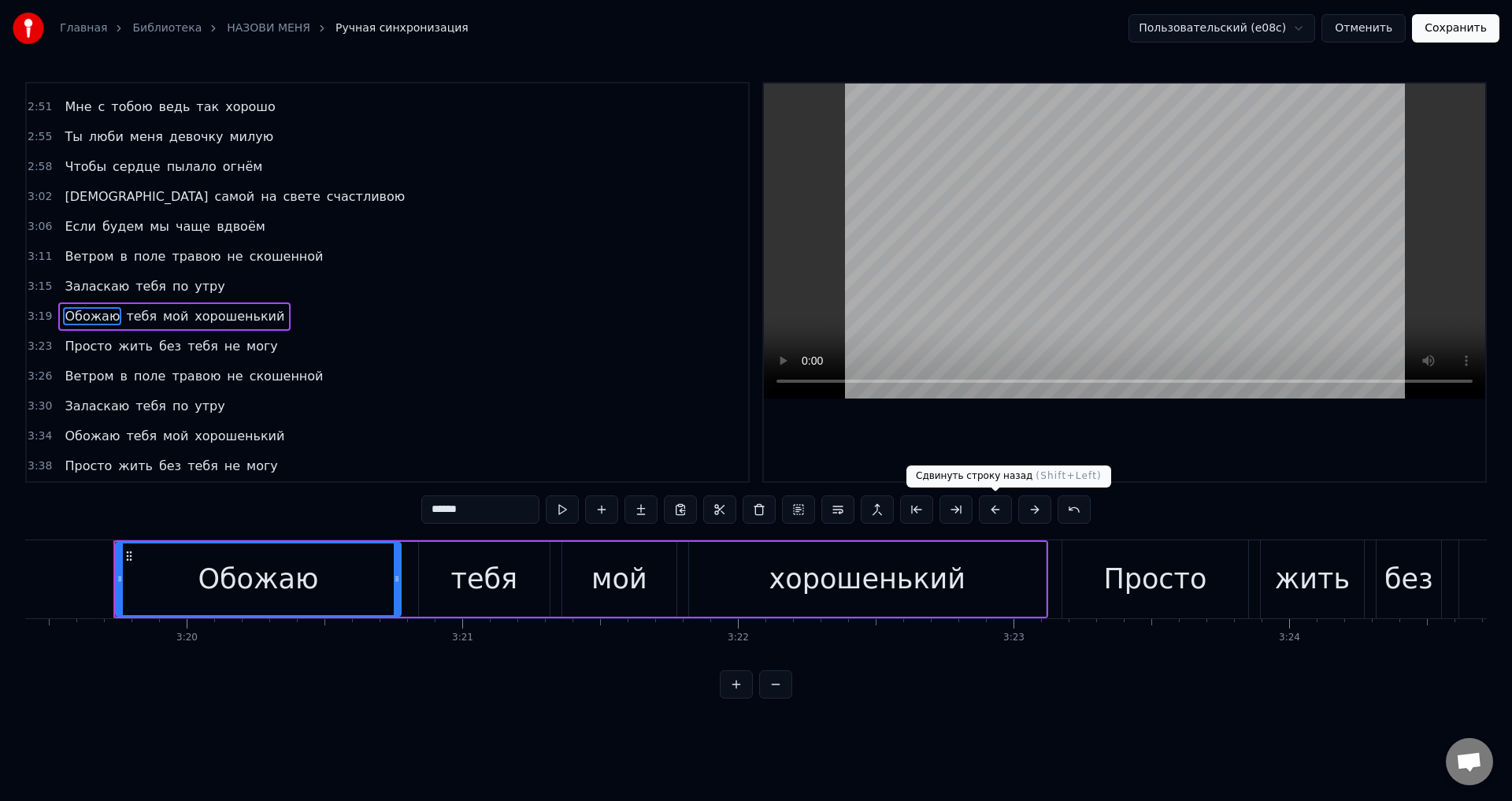
scroll to position [0, 54983]
click at [988, 509] on button at bounding box center [995, 509] width 33 height 29
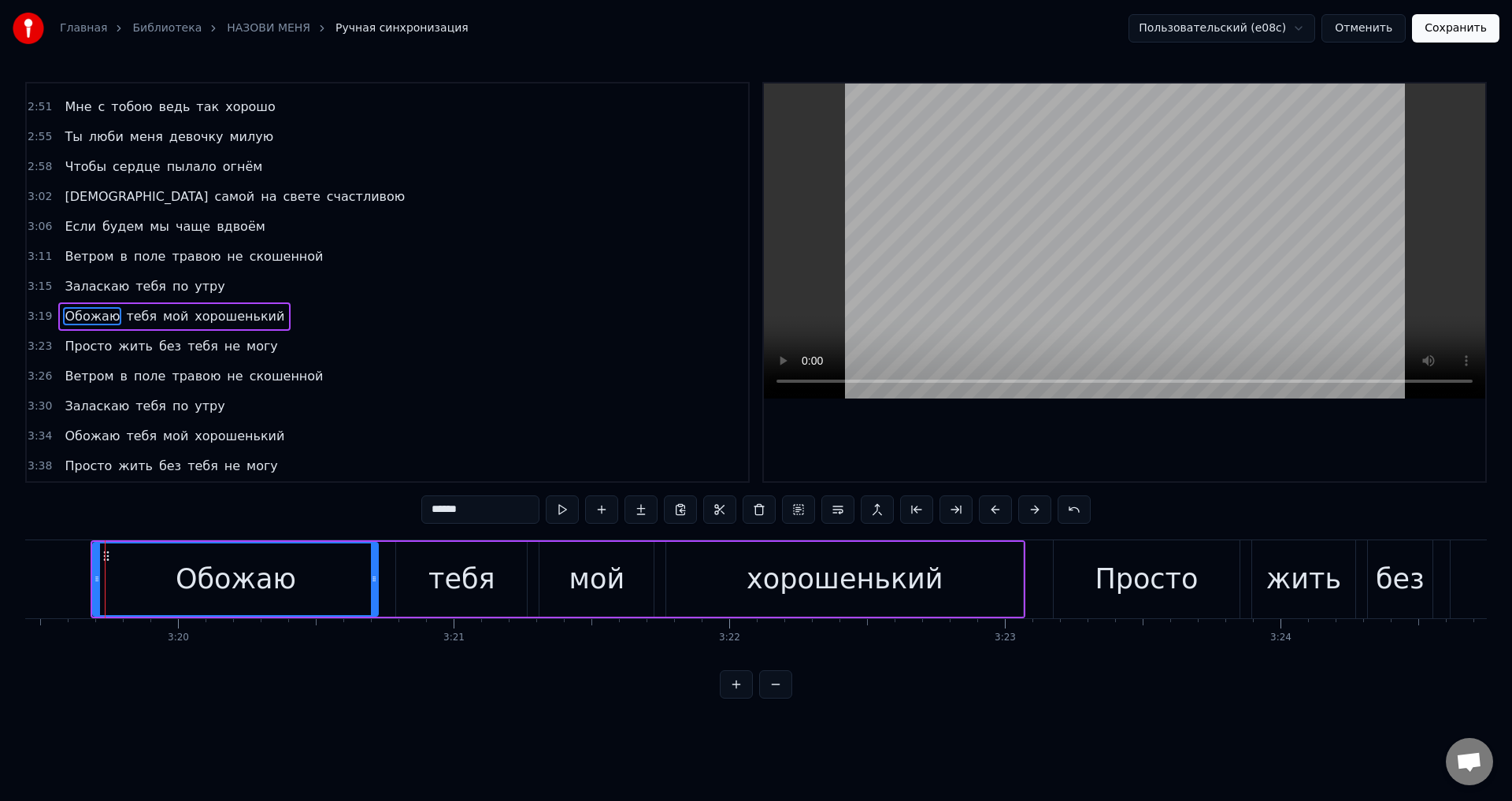
click at [66, 352] on span "Просто" at bounding box center [87, 346] width 50 height 18
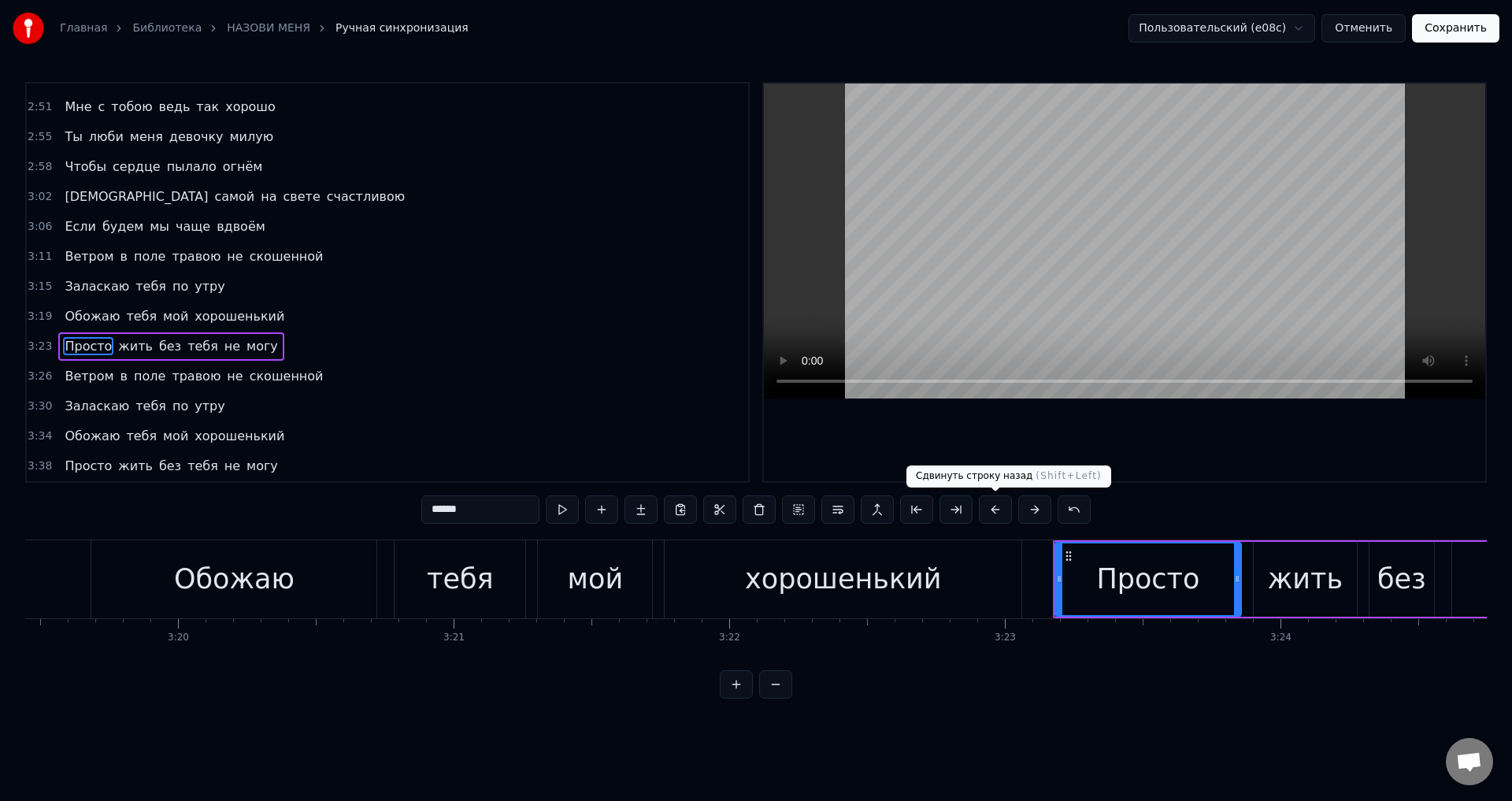
click at [995, 513] on button at bounding box center [995, 509] width 33 height 29
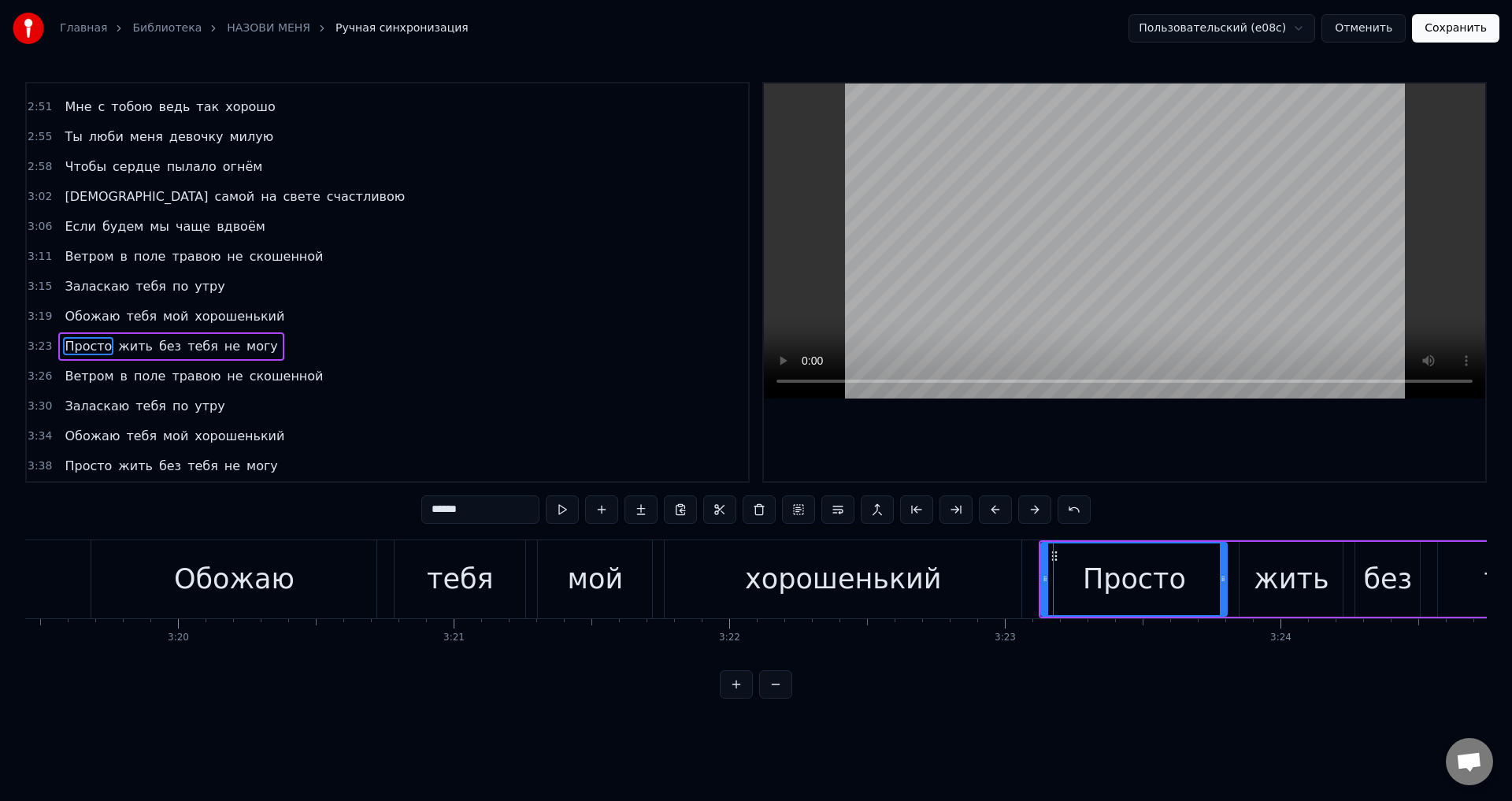
click at [67, 381] on span "Ветром" at bounding box center [88, 375] width 52 height 18
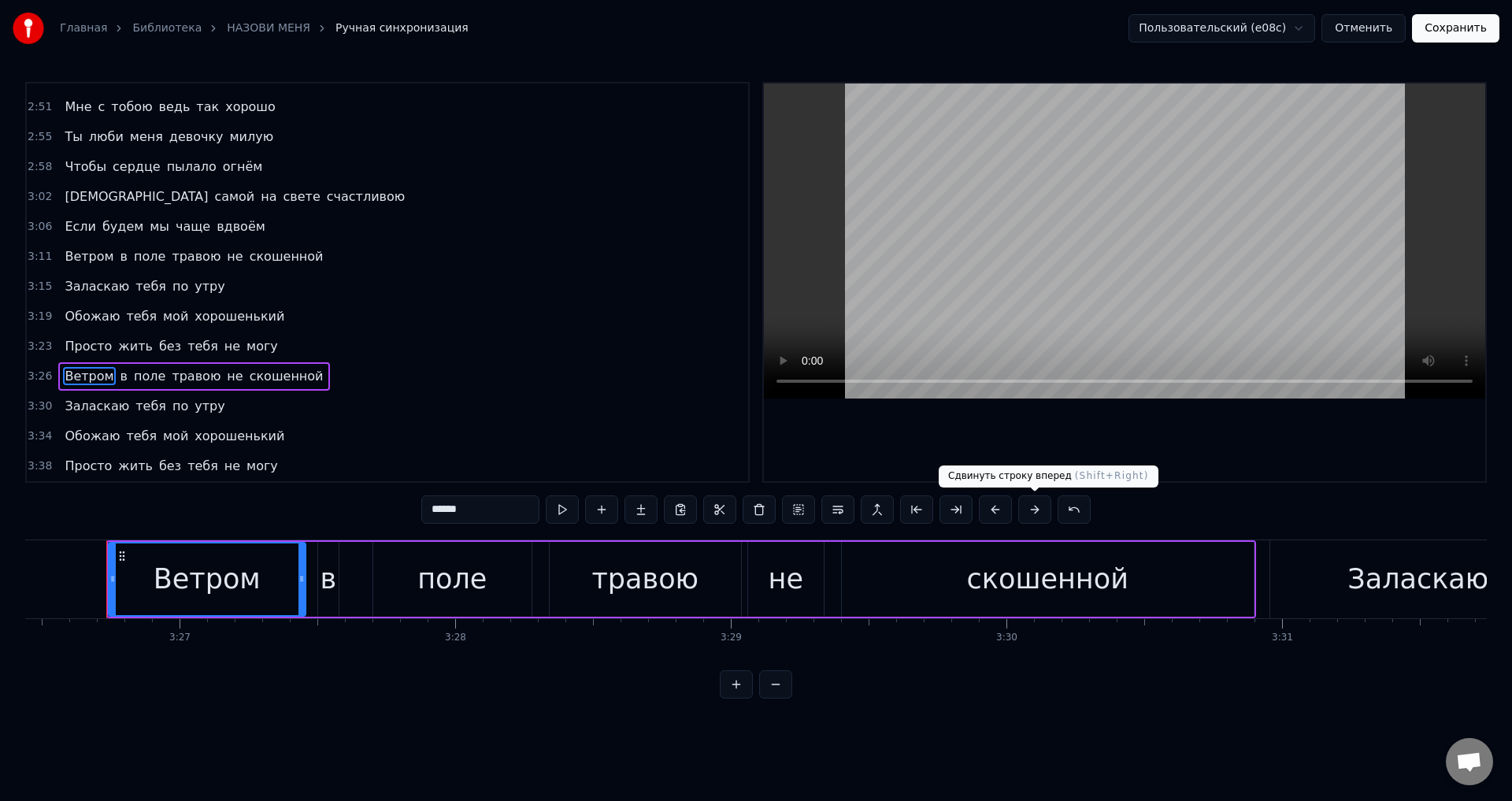
scroll to position [0, 56912]
click at [999, 512] on button at bounding box center [995, 509] width 33 height 29
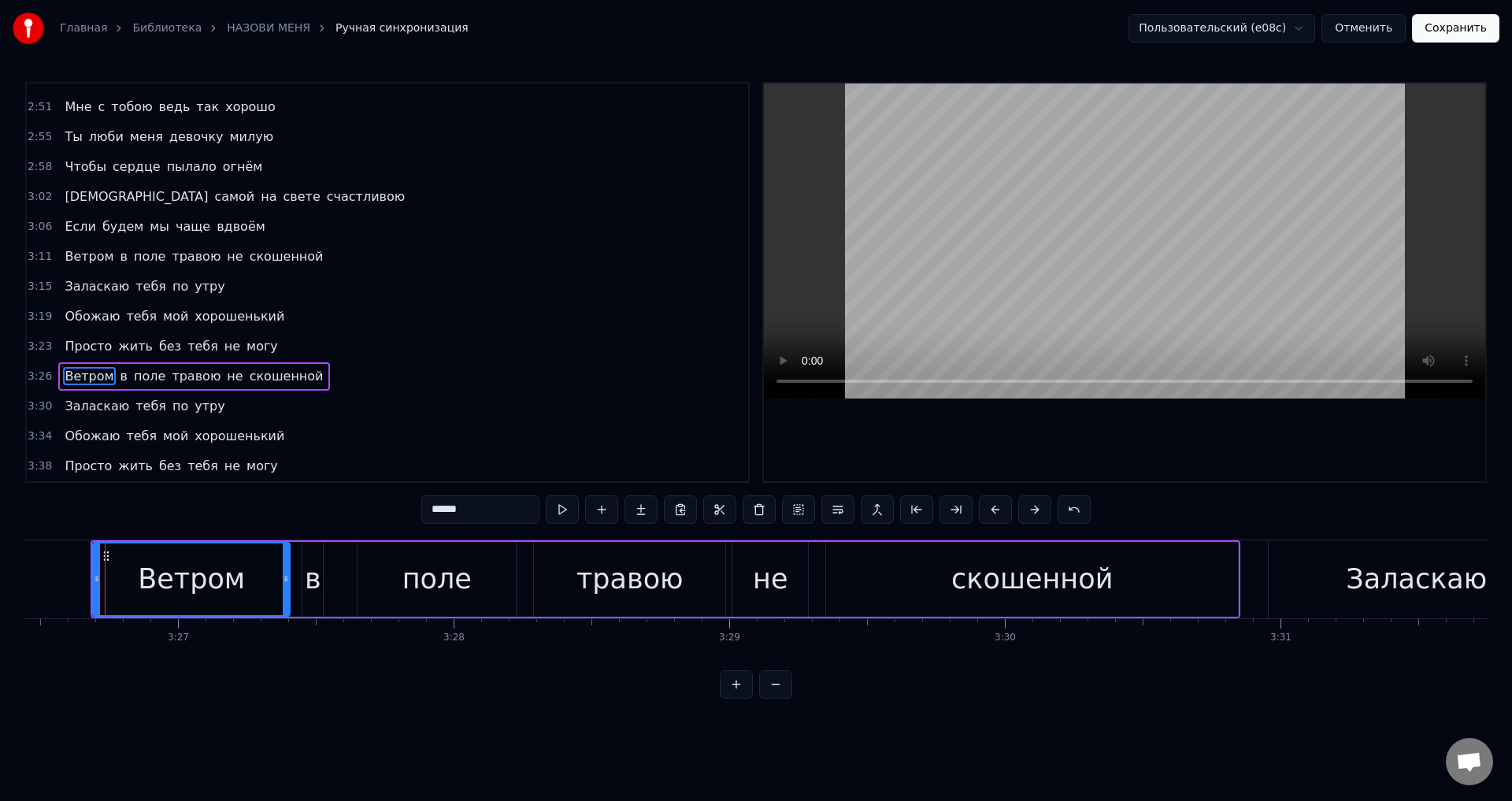
click at [76, 411] on span "Заласкаю" at bounding box center [96, 406] width 67 height 18
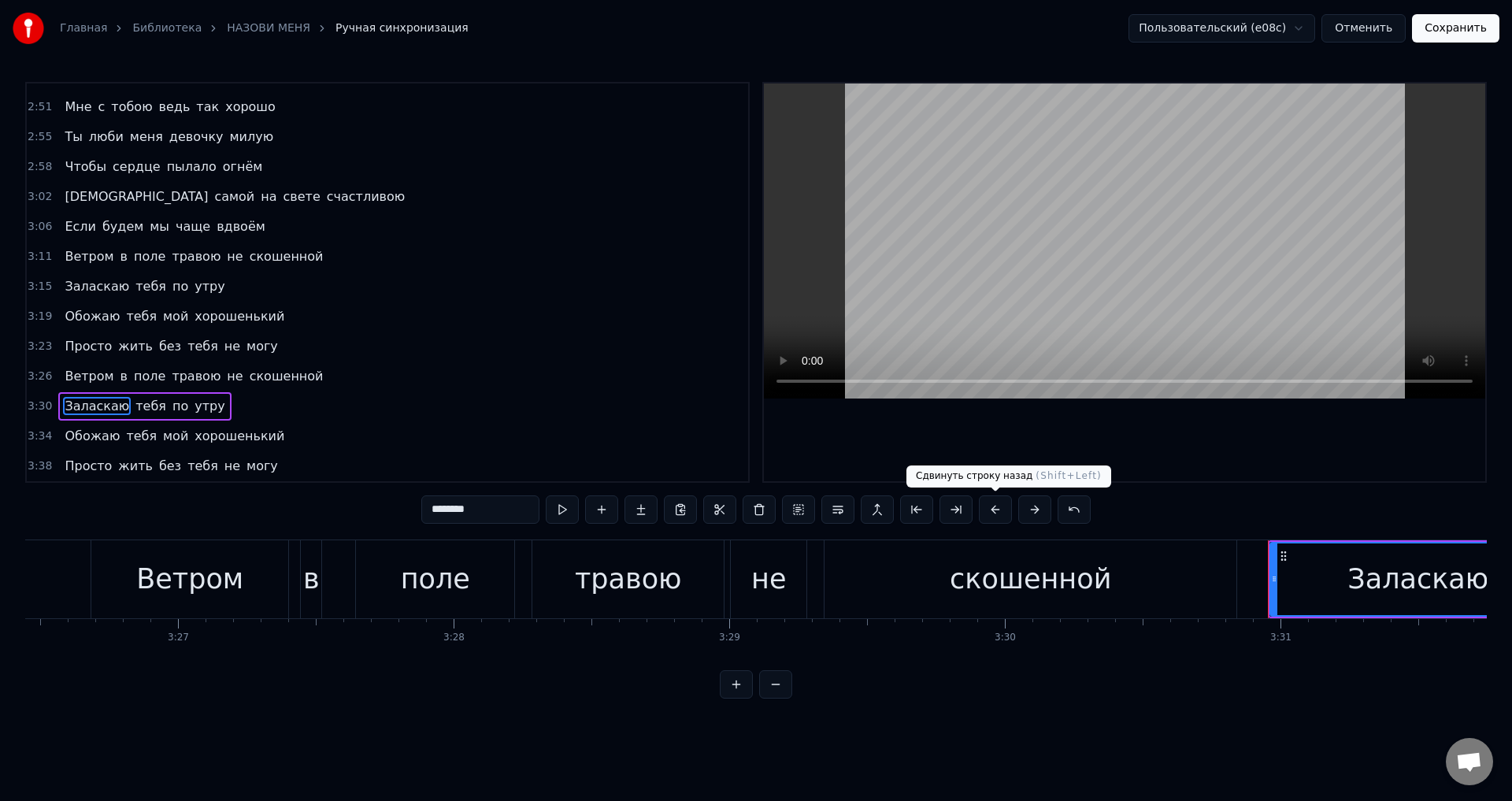
click at [991, 513] on button at bounding box center [995, 509] width 33 height 29
click at [97, 444] on span "Обожаю" at bounding box center [91, 435] width 58 height 18
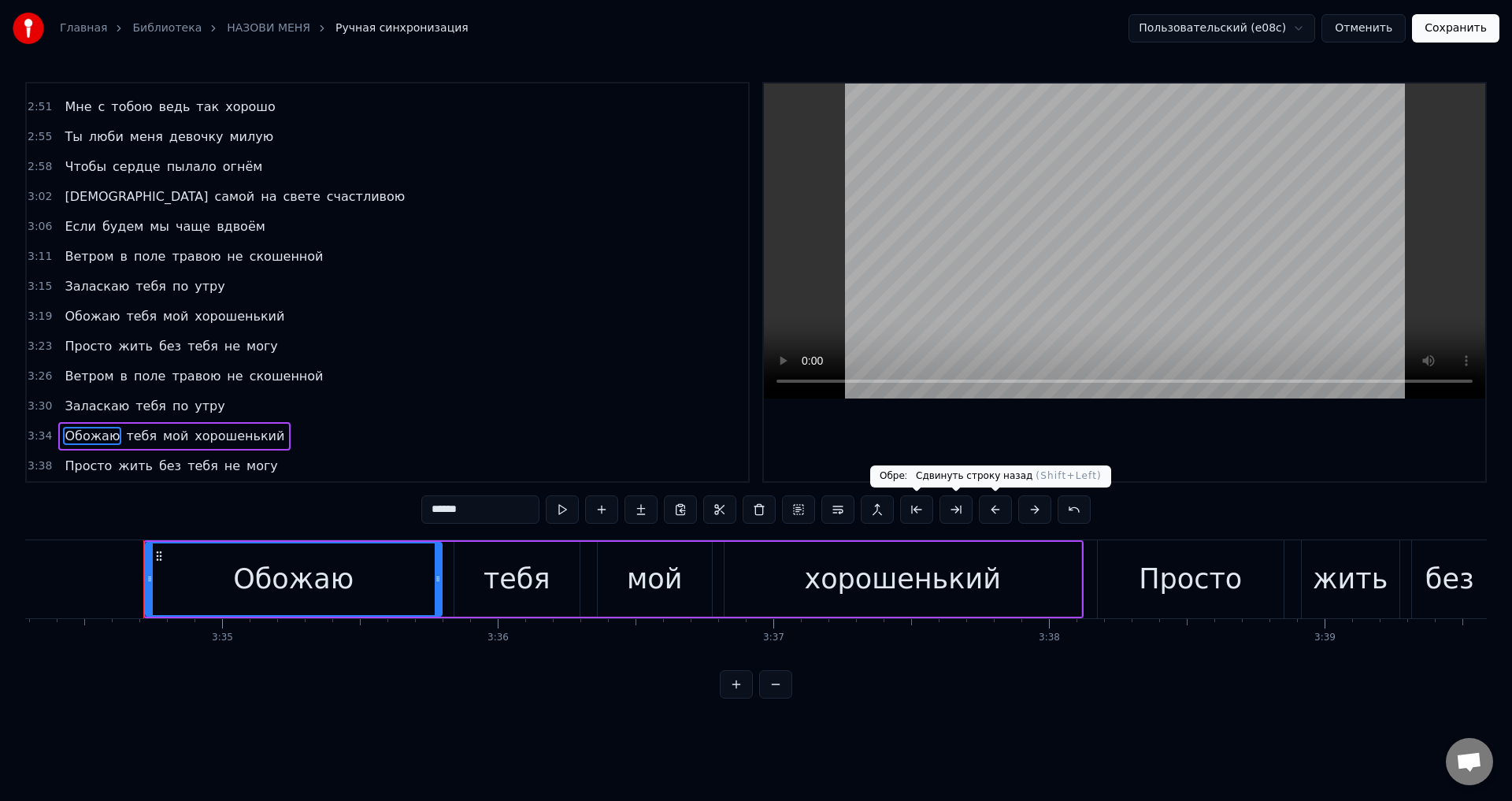
scroll to position [0, 59112]
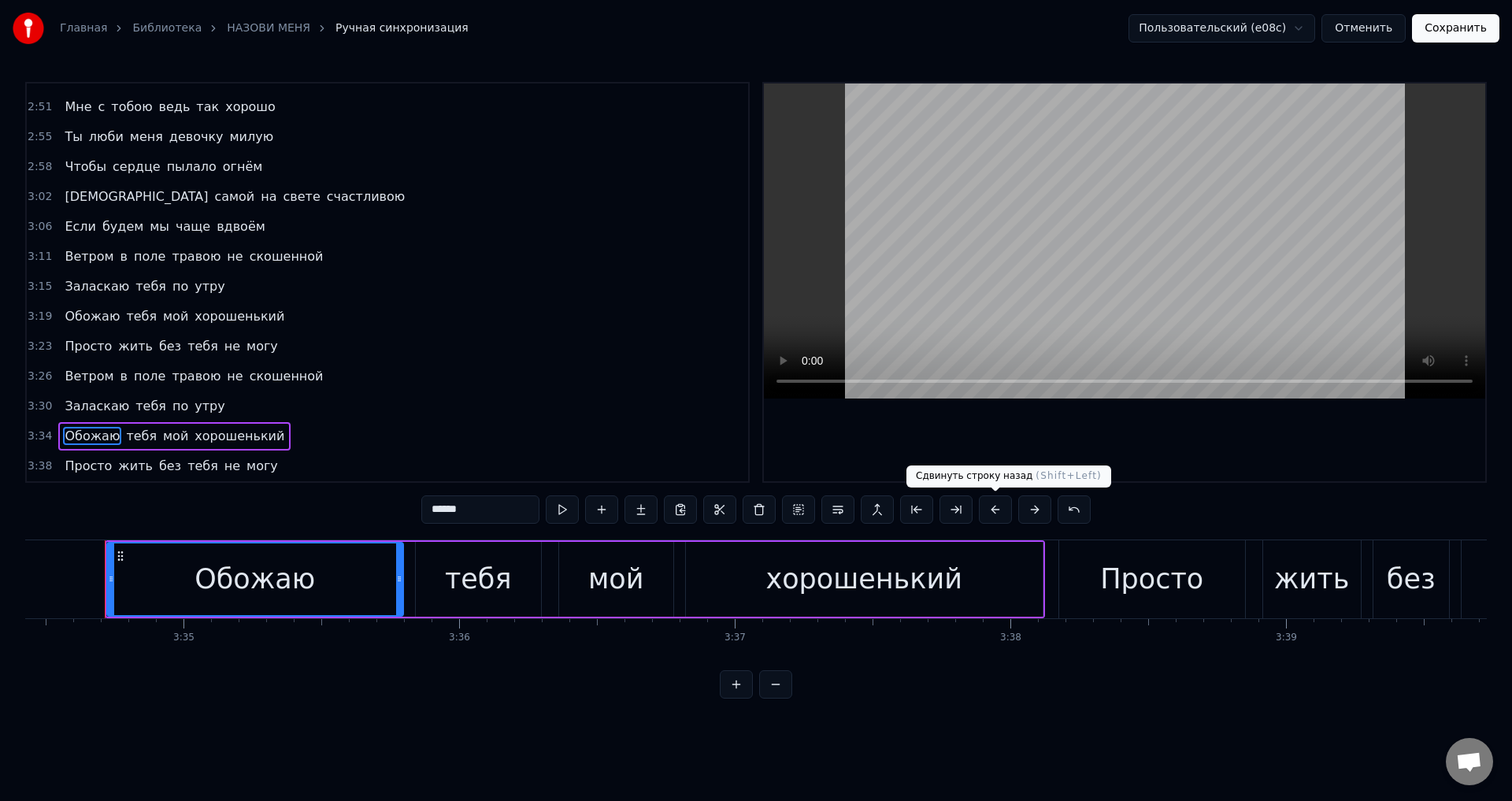
click at [992, 513] on button at bounding box center [995, 509] width 33 height 29
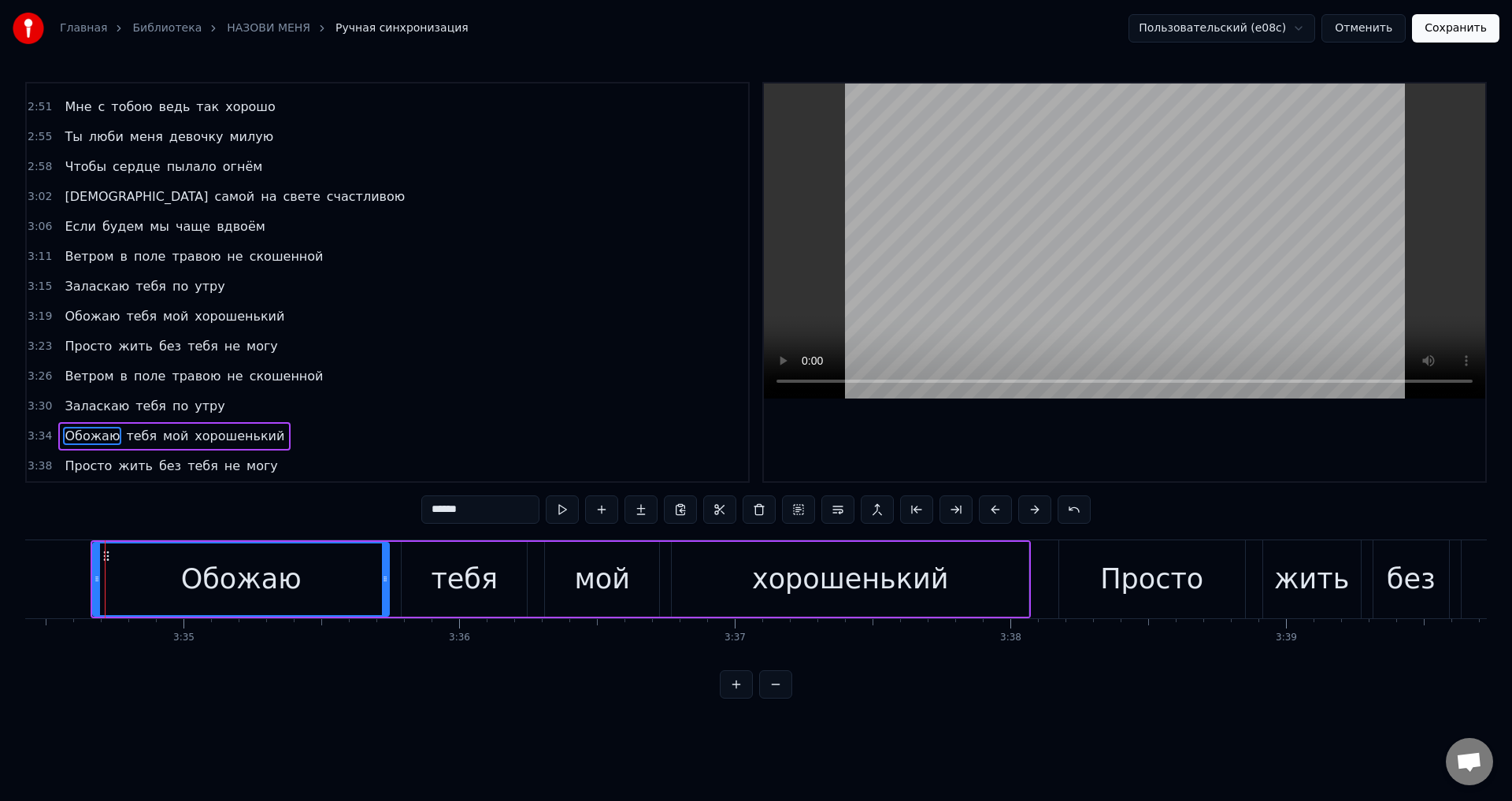
click at [73, 474] on span "Просто" at bounding box center [87, 466] width 50 height 18
type input "******"
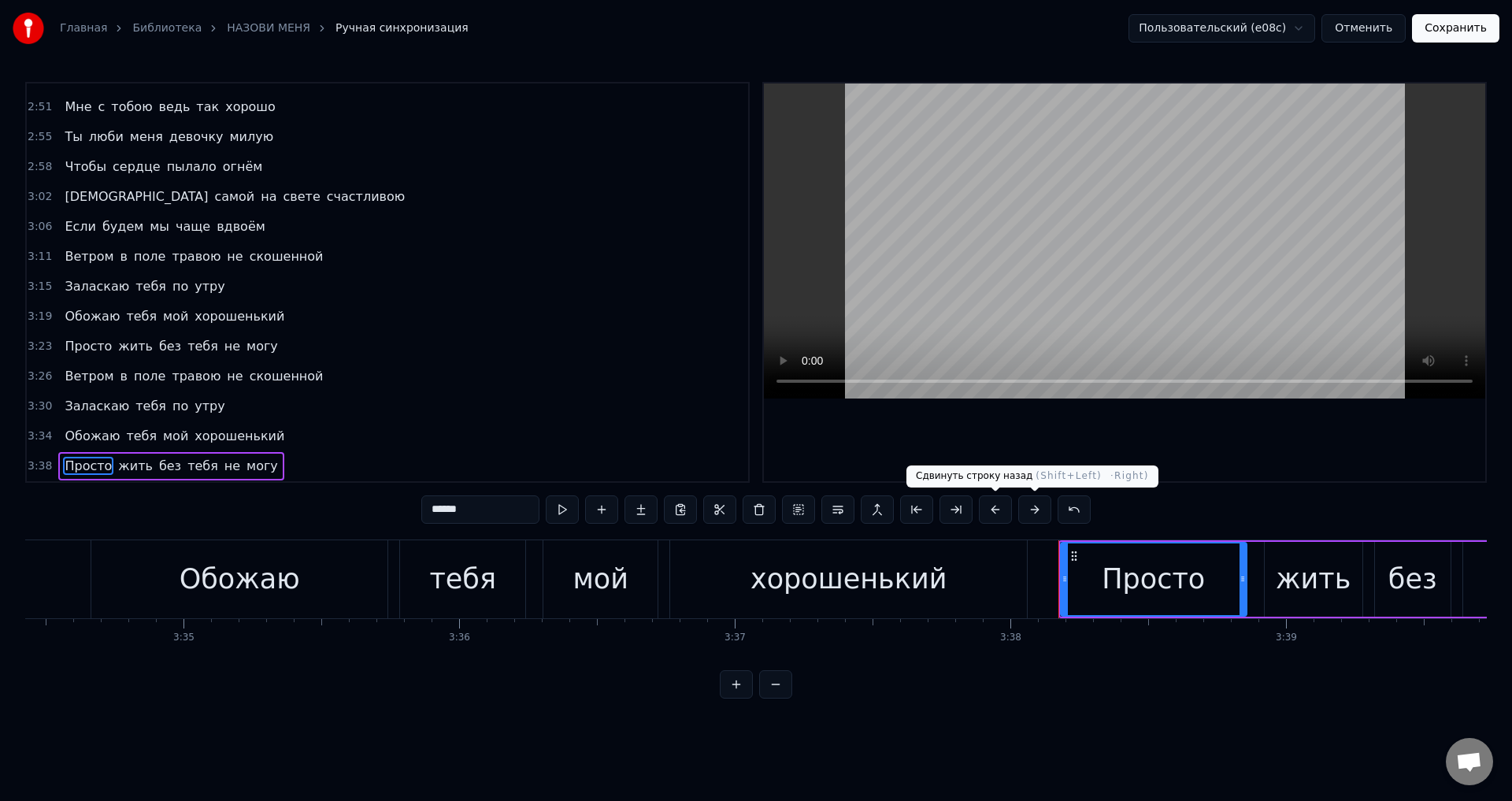
click at [1000, 509] on button at bounding box center [995, 509] width 33 height 29
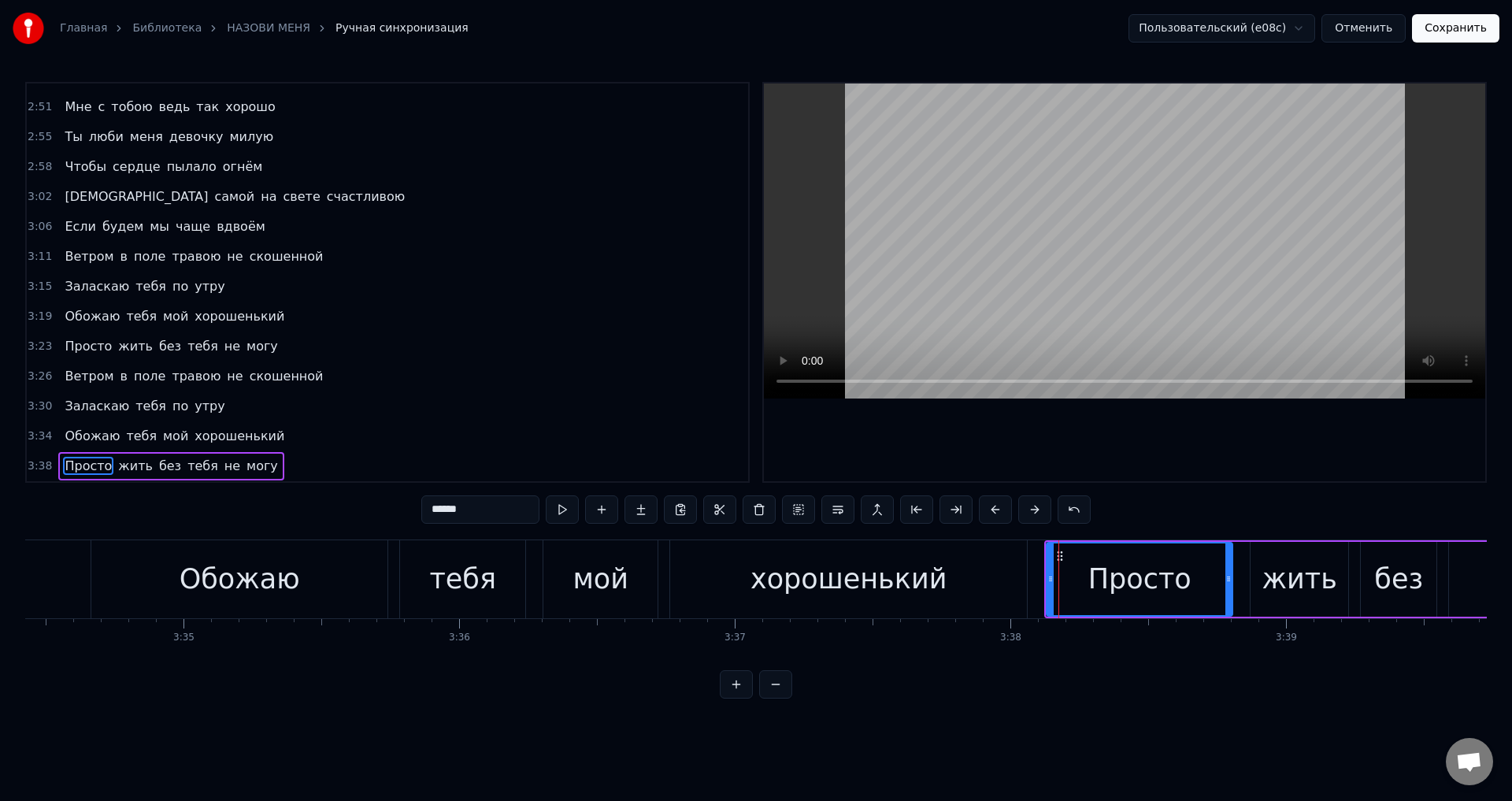
click at [1462, 30] on button "Сохранить" at bounding box center [1456, 29] width 87 height 29
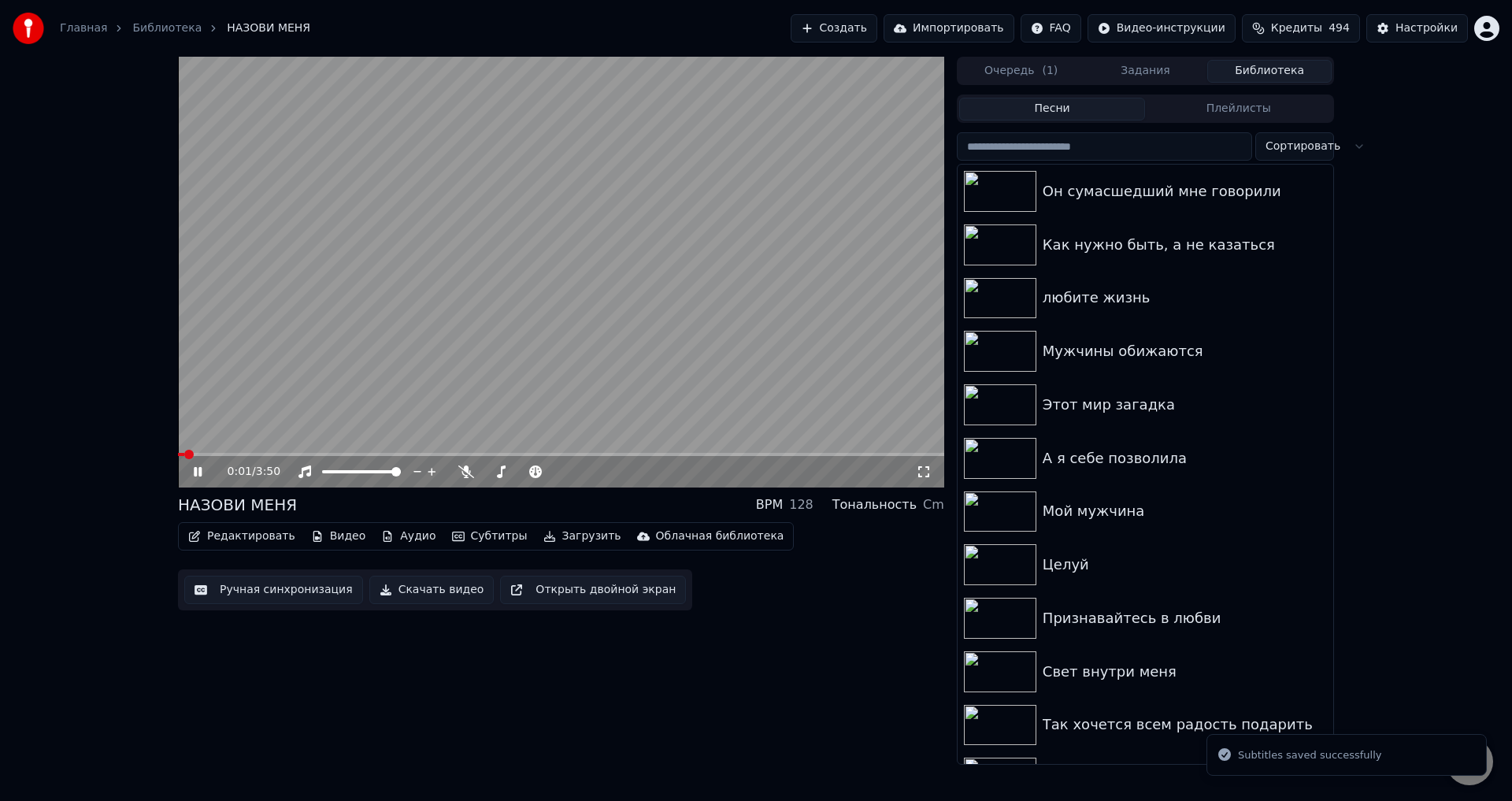
click at [920, 474] on icon at bounding box center [924, 471] width 16 height 12
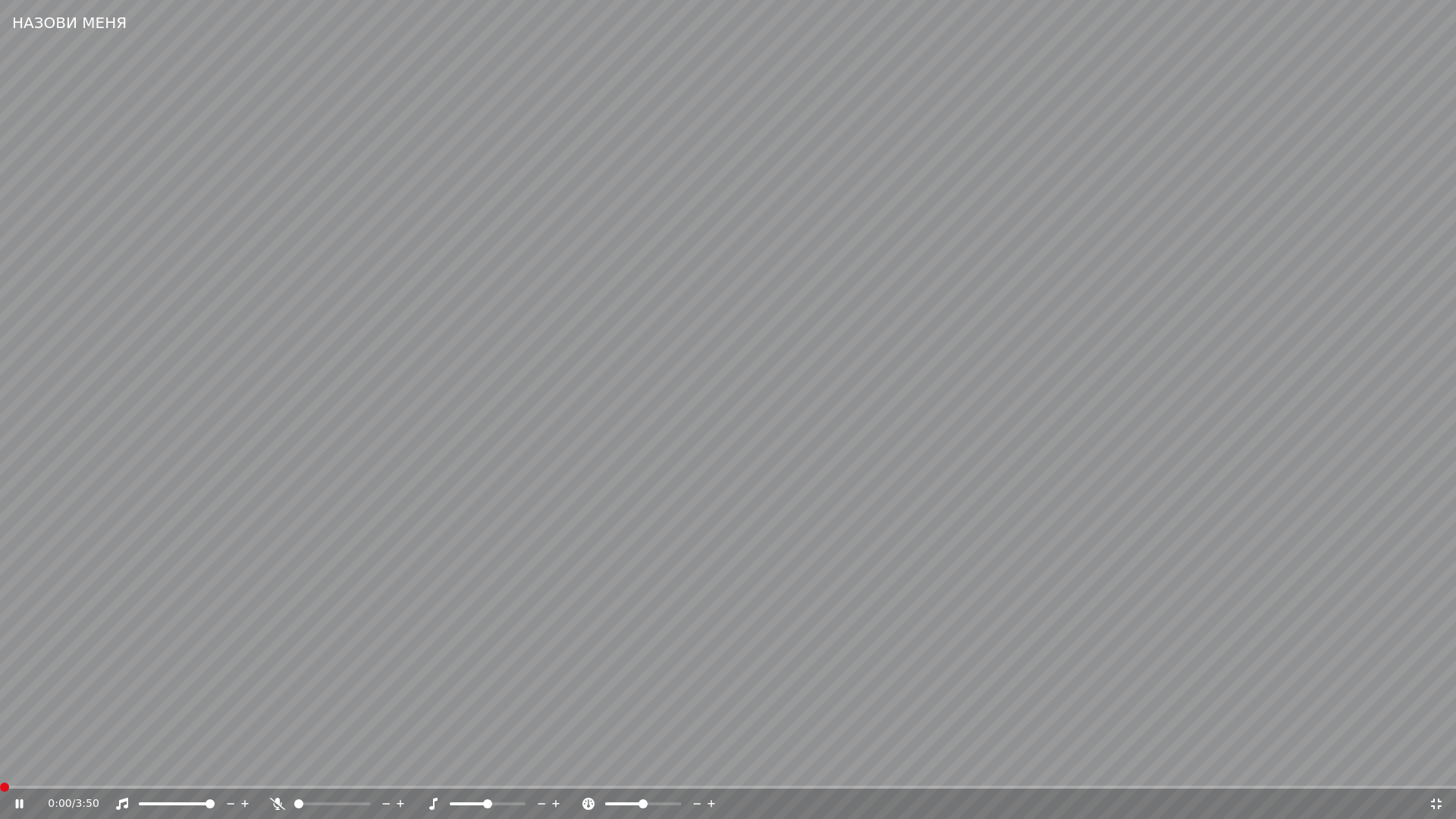
click at [0, 771] on span at bounding box center [0, 787] width 0 height 3
drag, startPoint x: 144, startPoint y: 744, endPoint x: 128, endPoint y: 760, distance: 22.6
click at [144, 745] on video at bounding box center [728, 409] width 1456 height 819
click at [111, 771] on div "0:04 / 3:50" at bounding box center [728, 803] width 1456 height 30
click at [112, 771] on span at bounding box center [728, 787] width 1456 height 3
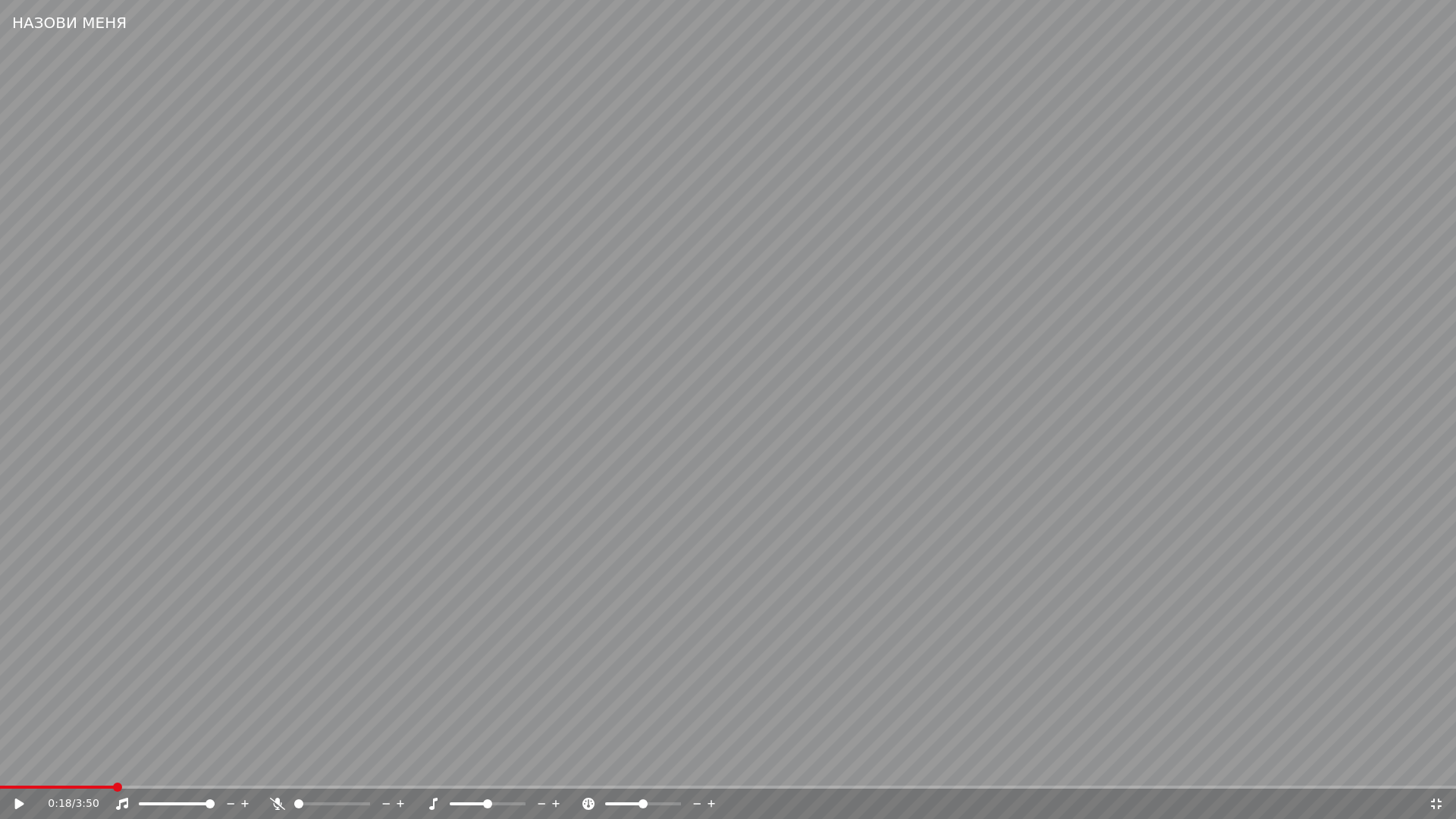
click at [310, 728] on video at bounding box center [728, 409] width 1456 height 819
click at [210, 771] on span at bounding box center [728, 787] width 1456 height 3
click at [162, 771] on span at bounding box center [112, 787] width 223 height 3
click at [626, 570] on video at bounding box center [728, 409] width 1456 height 819
click at [998, 771] on span at bounding box center [541, 787] width 1083 height 3
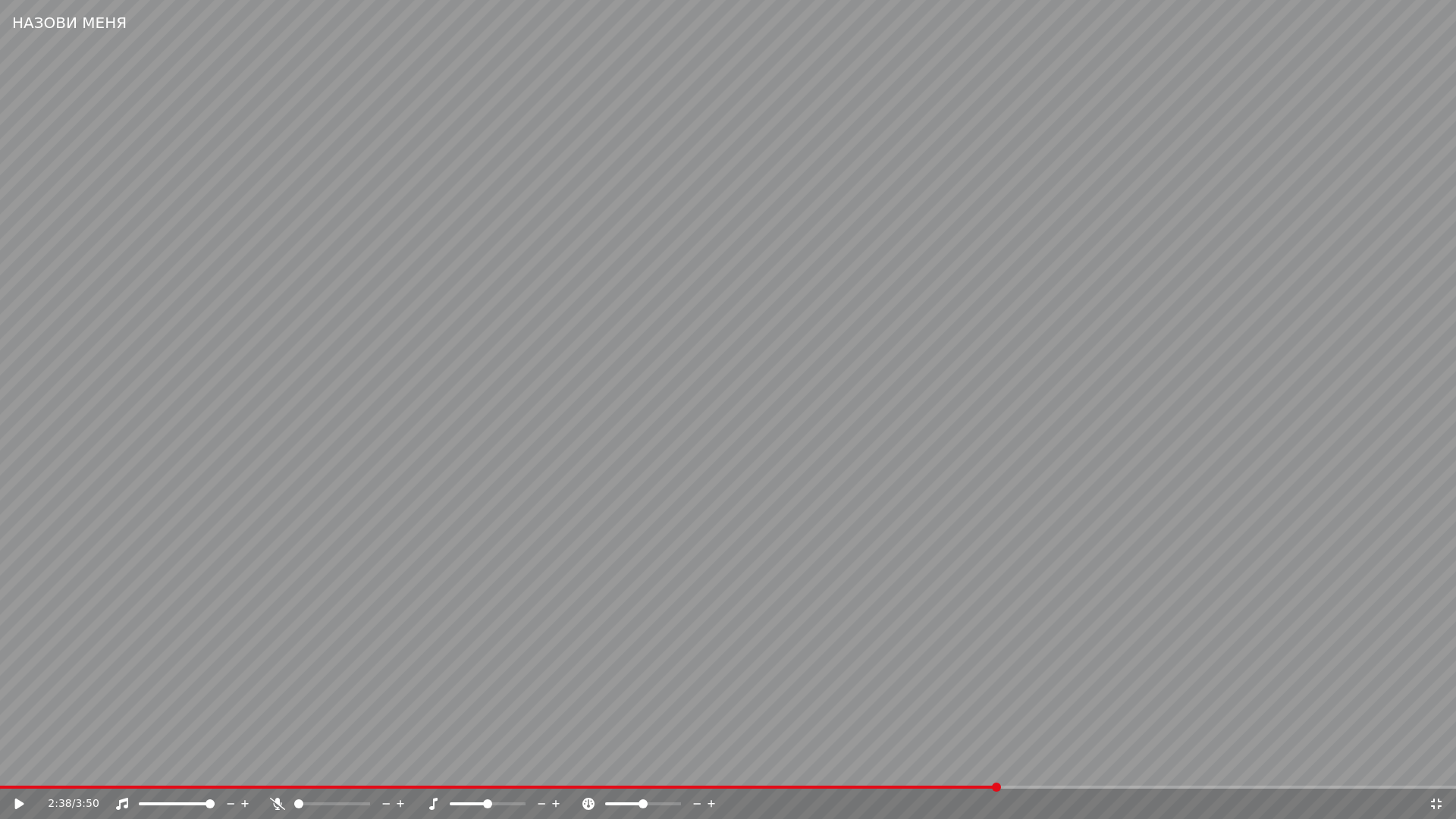
click at [1058, 717] on video at bounding box center [728, 409] width 1456 height 819
click at [803, 706] on video at bounding box center [728, 409] width 1456 height 819
click at [1433, 771] on icon at bounding box center [1436, 803] width 16 height 12
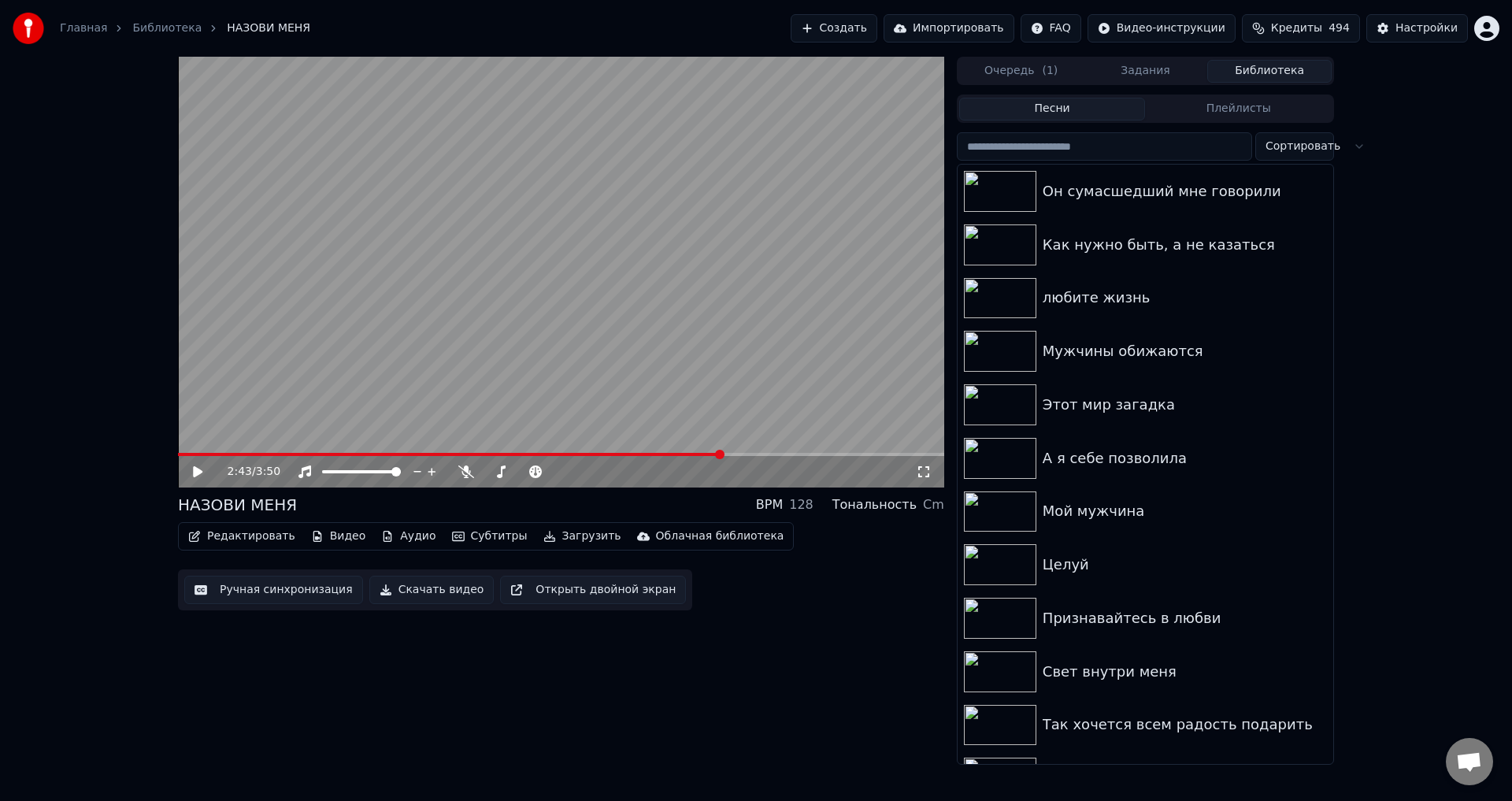
click at [270, 591] on button "Ручная синхронизация" at bounding box center [274, 590] width 179 height 29
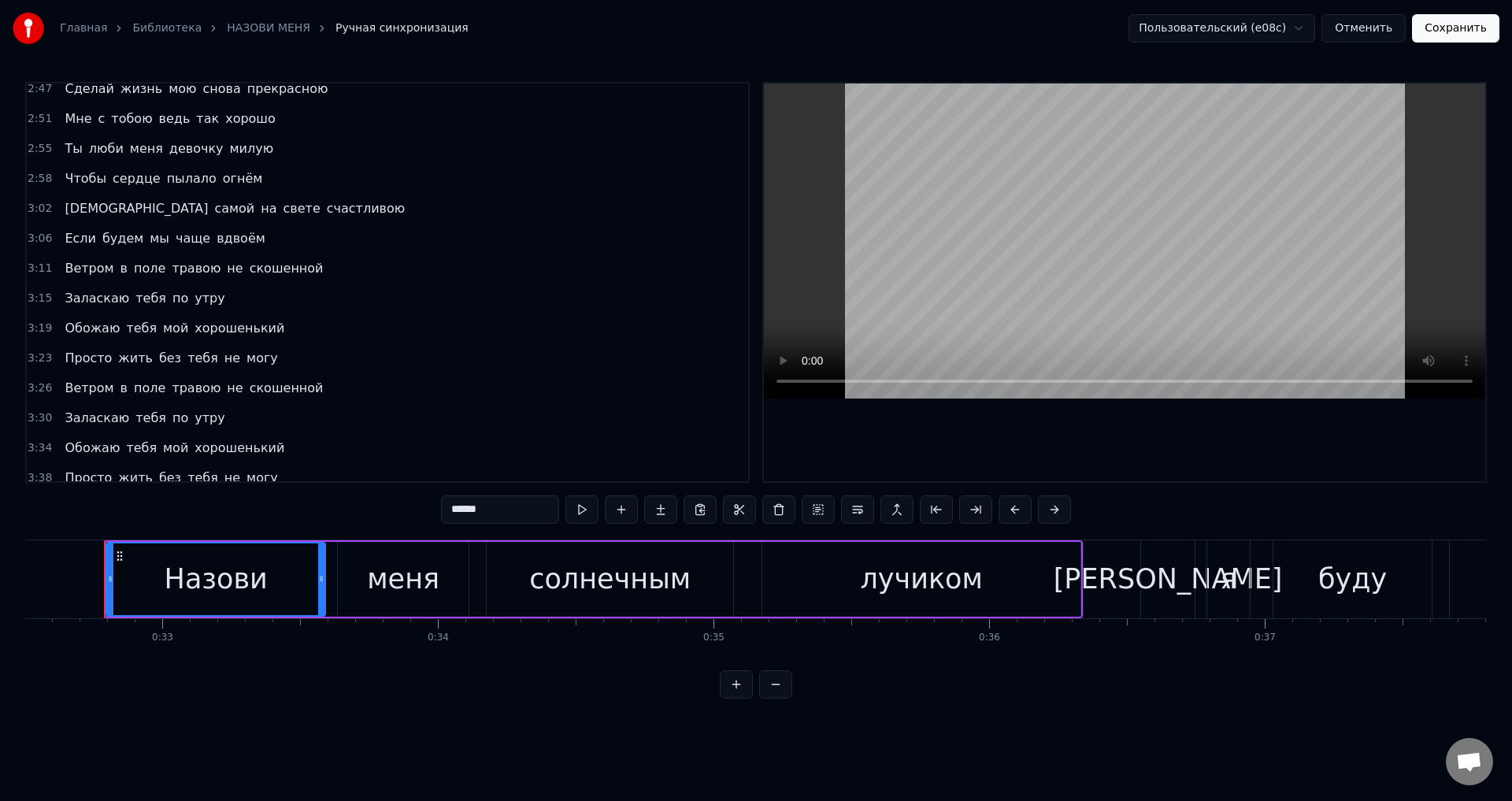
scroll to position [630, 0]
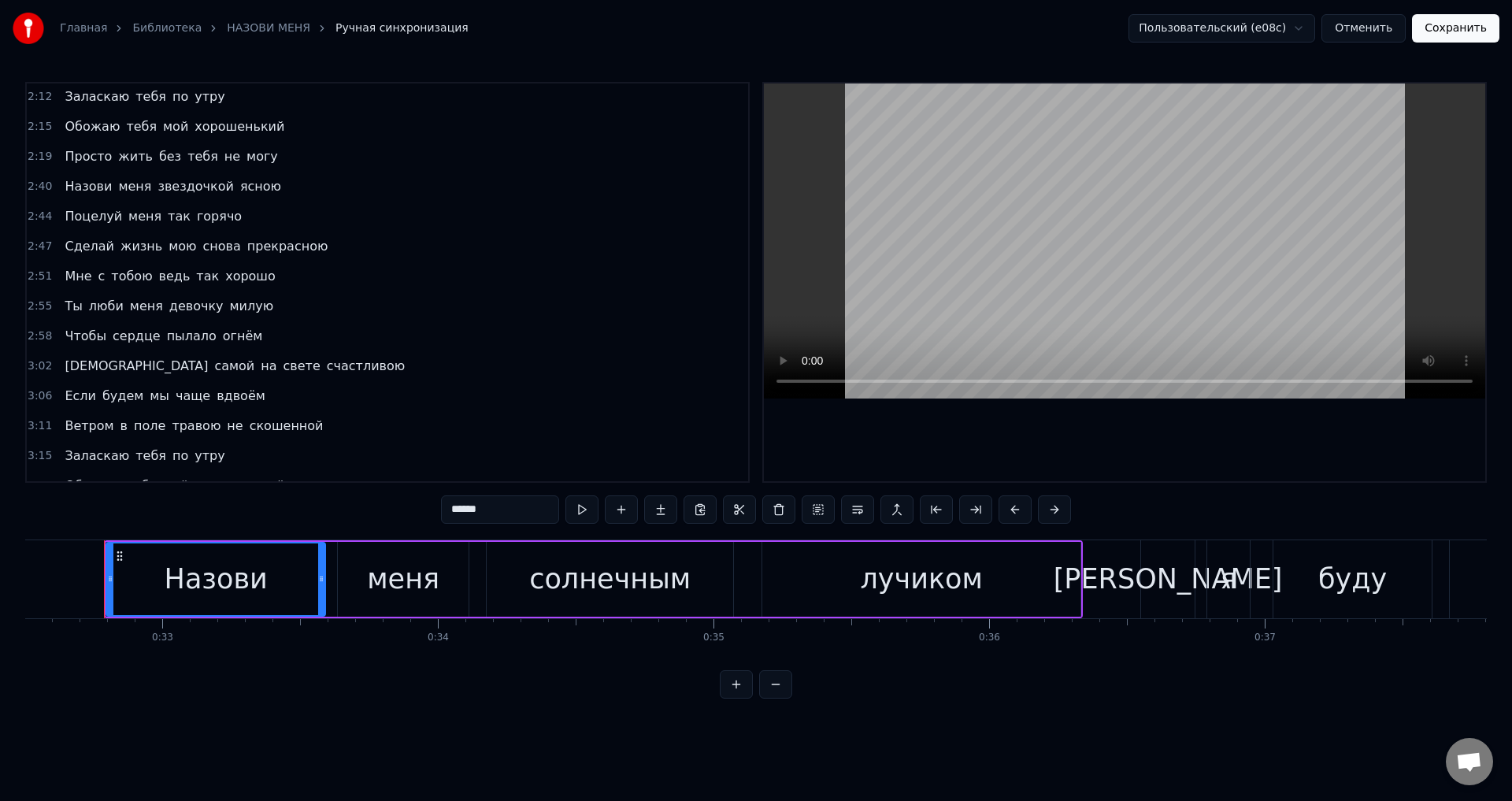
click at [70, 185] on span "Назови" at bounding box center [87, 185] width 50 height 18
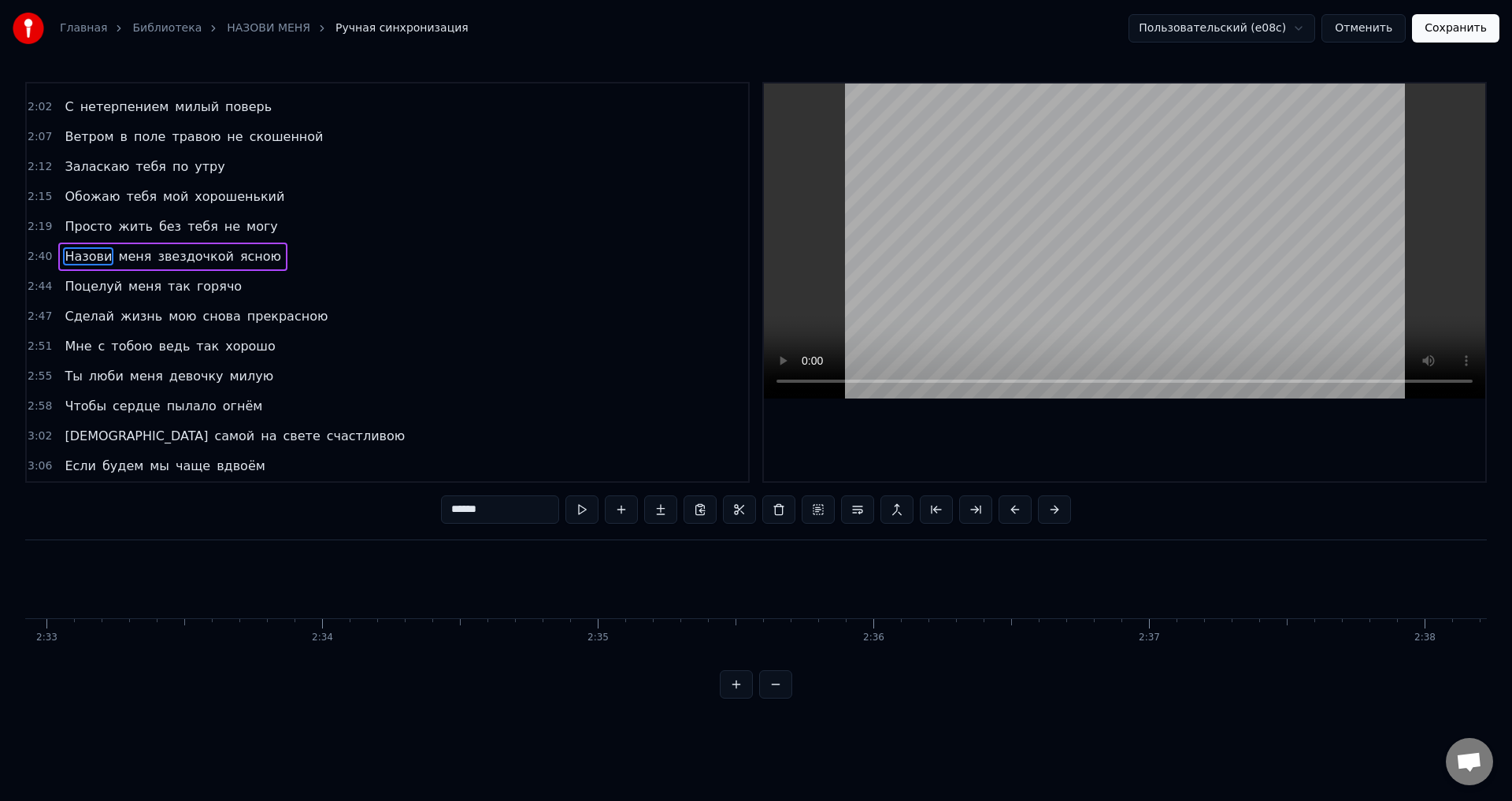
scroll to position [0, 44108]
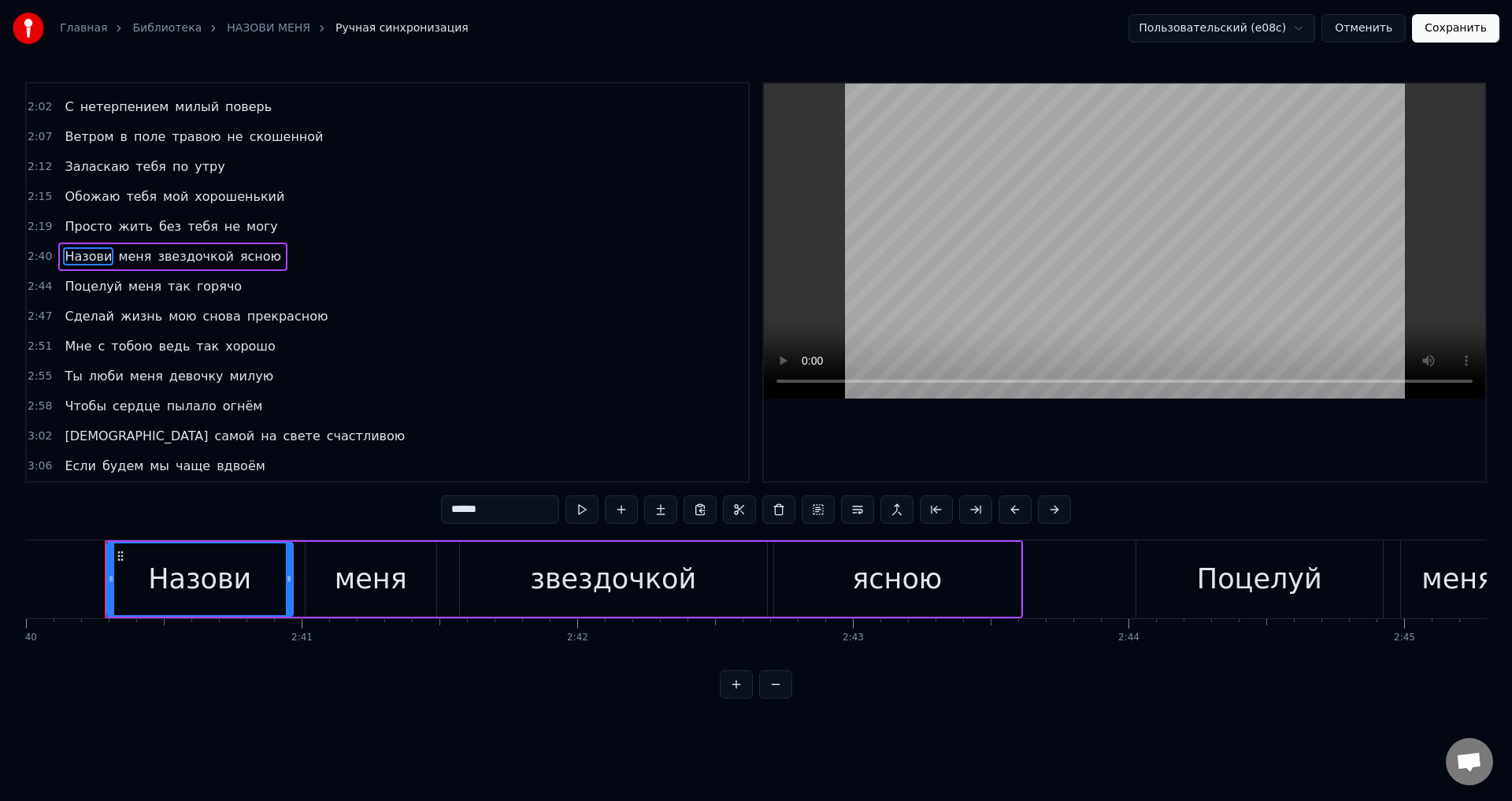
click at [623, 583] on div "звездочкой" at bounding box center [613, 580] width 166 height 42
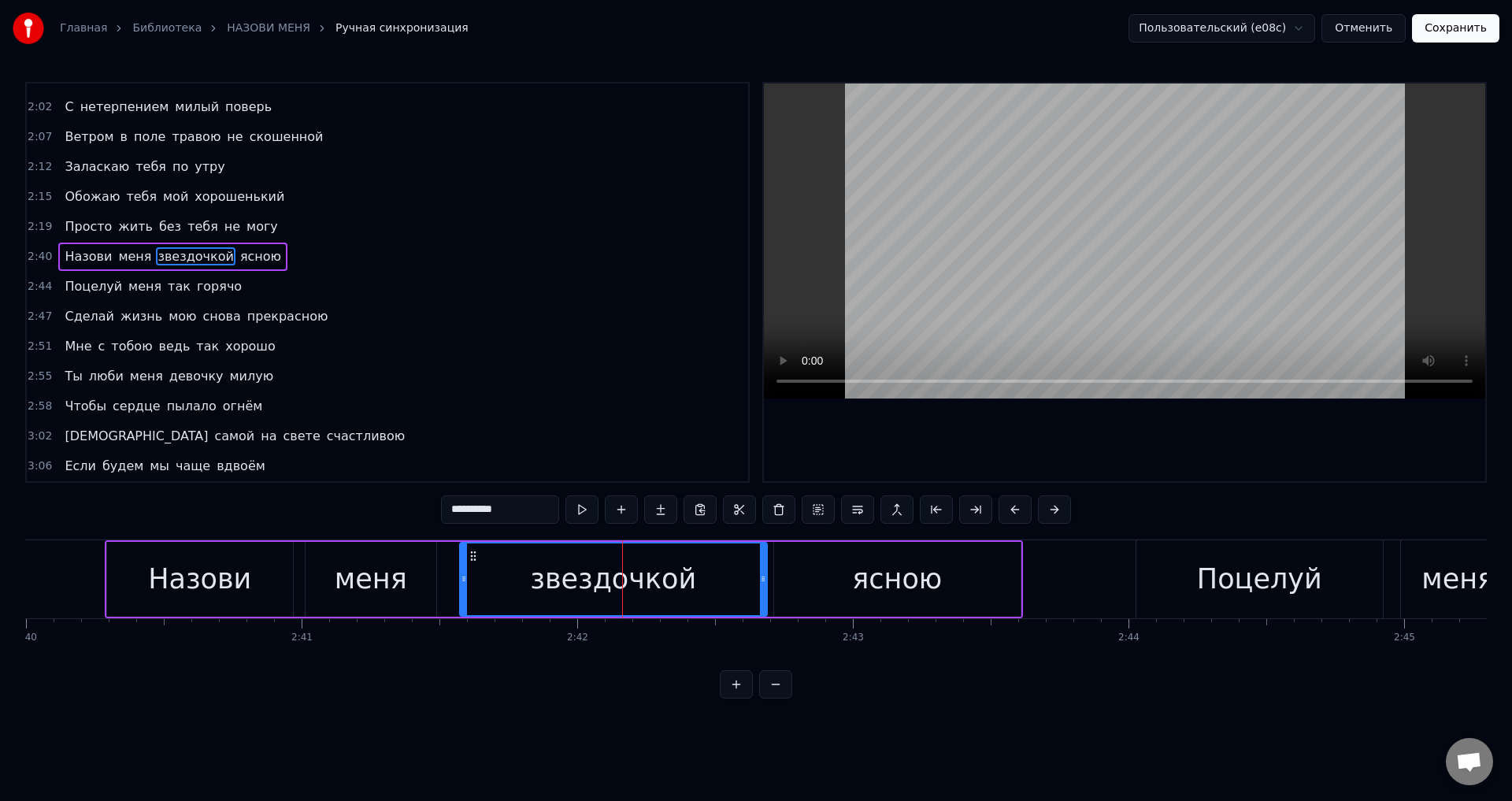
scroll to position [534, 0]
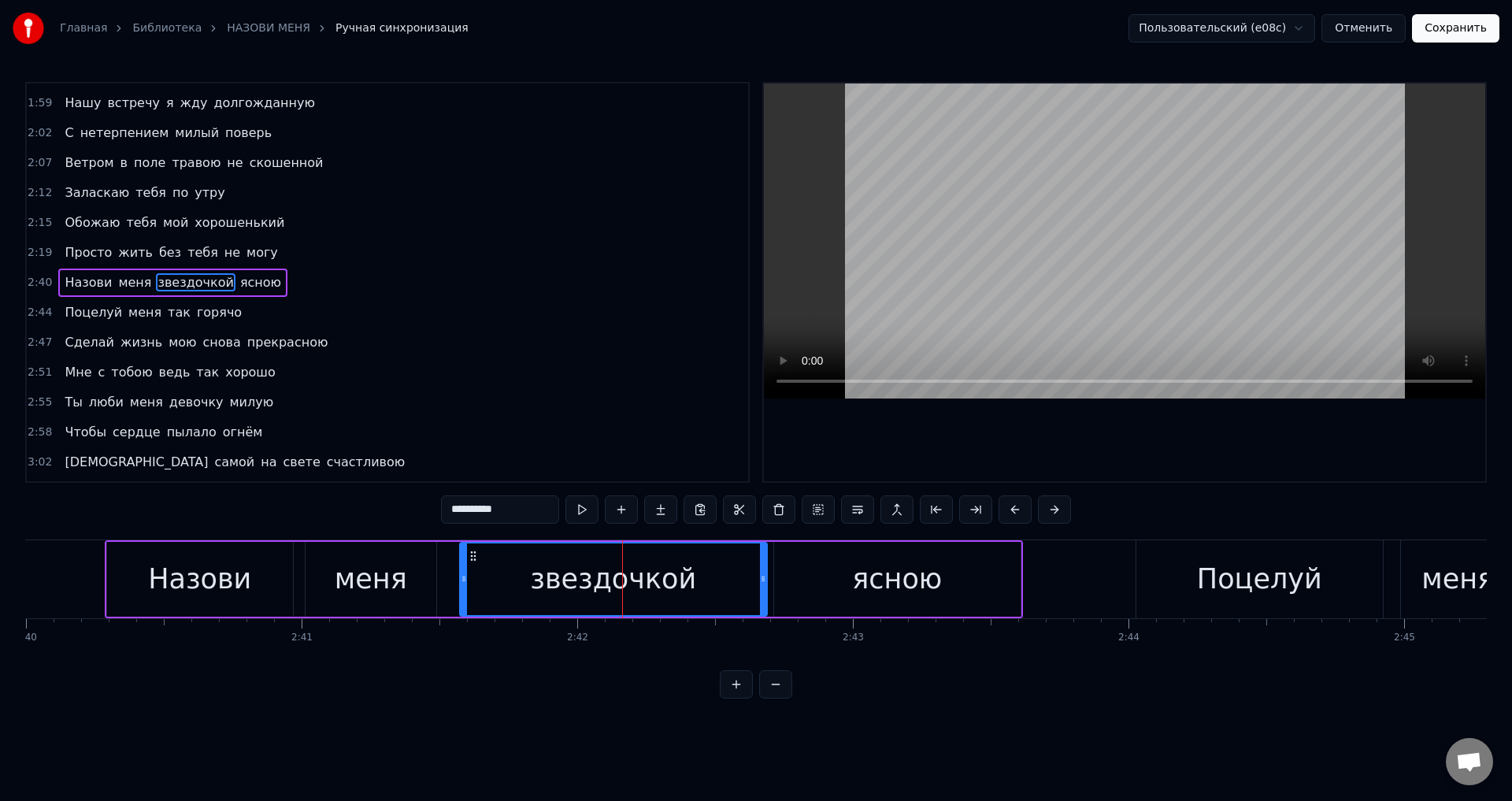
click at [465, 505] on input "**********" at bounding box center [500, 509] width 118 height 29
type input "**********"
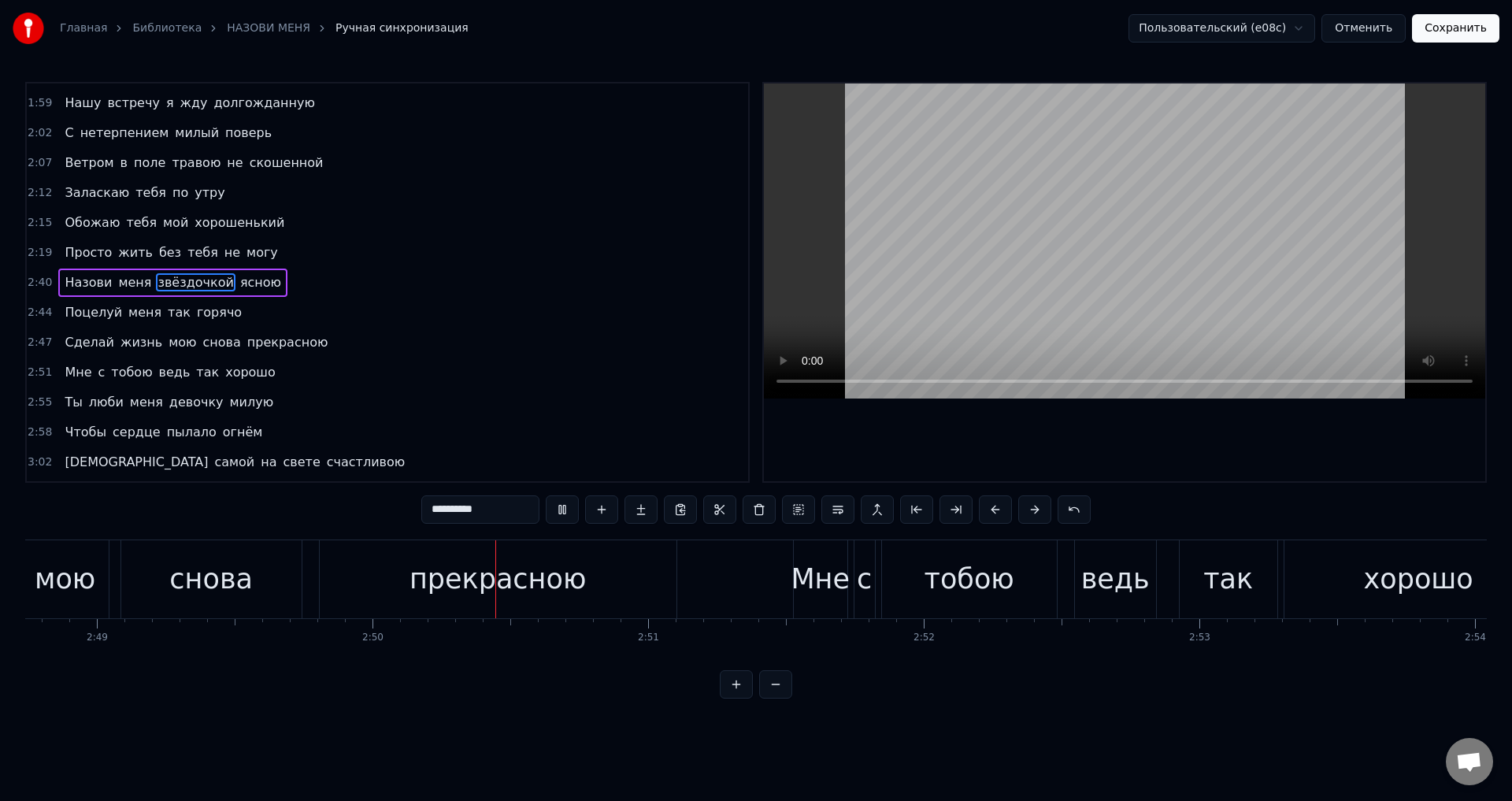
scroll to position [0, 46755]
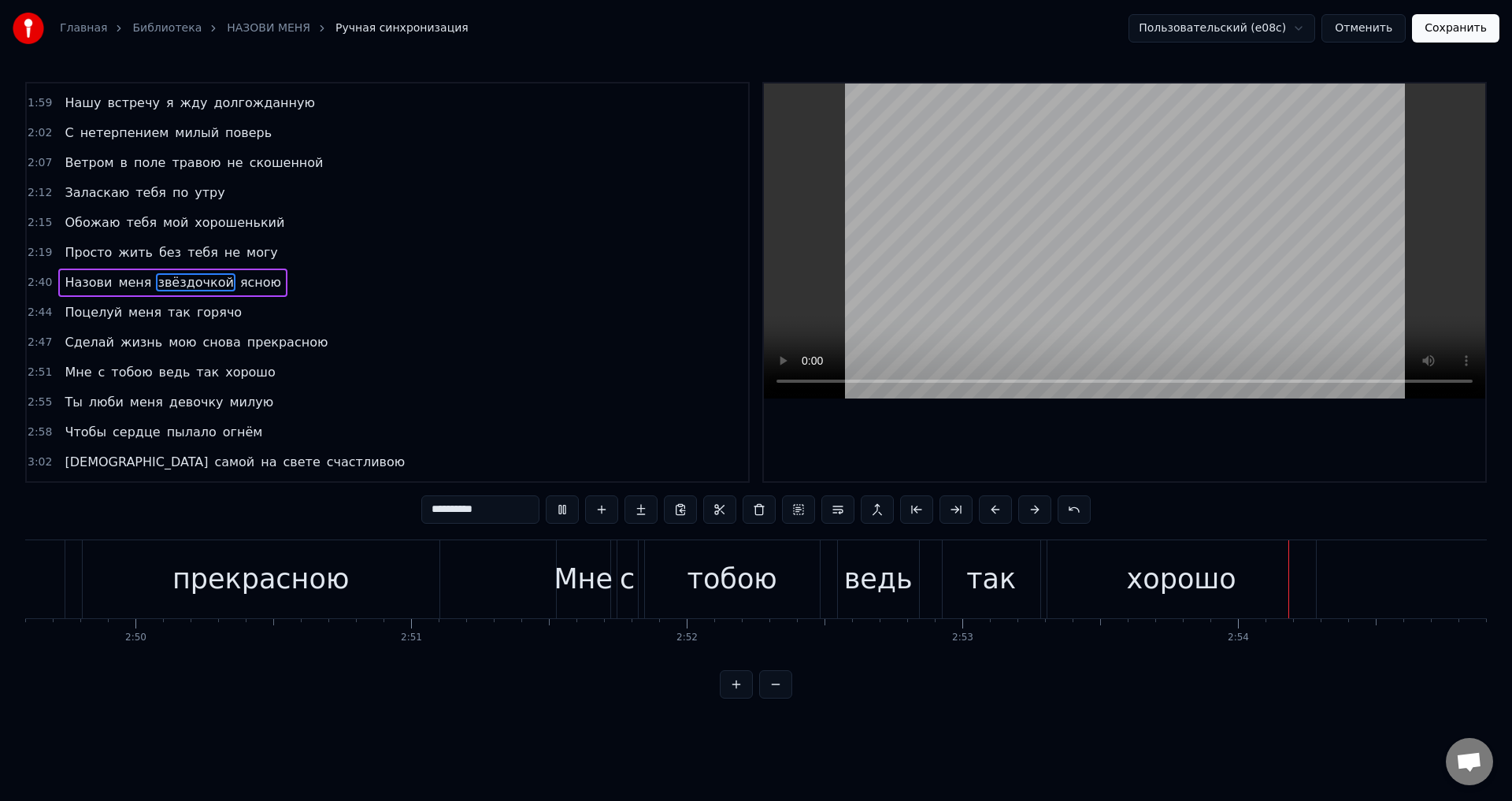
click at [1475, 36] on button "Сохранить" at bounding box center [1456, 29] width 87 height 29
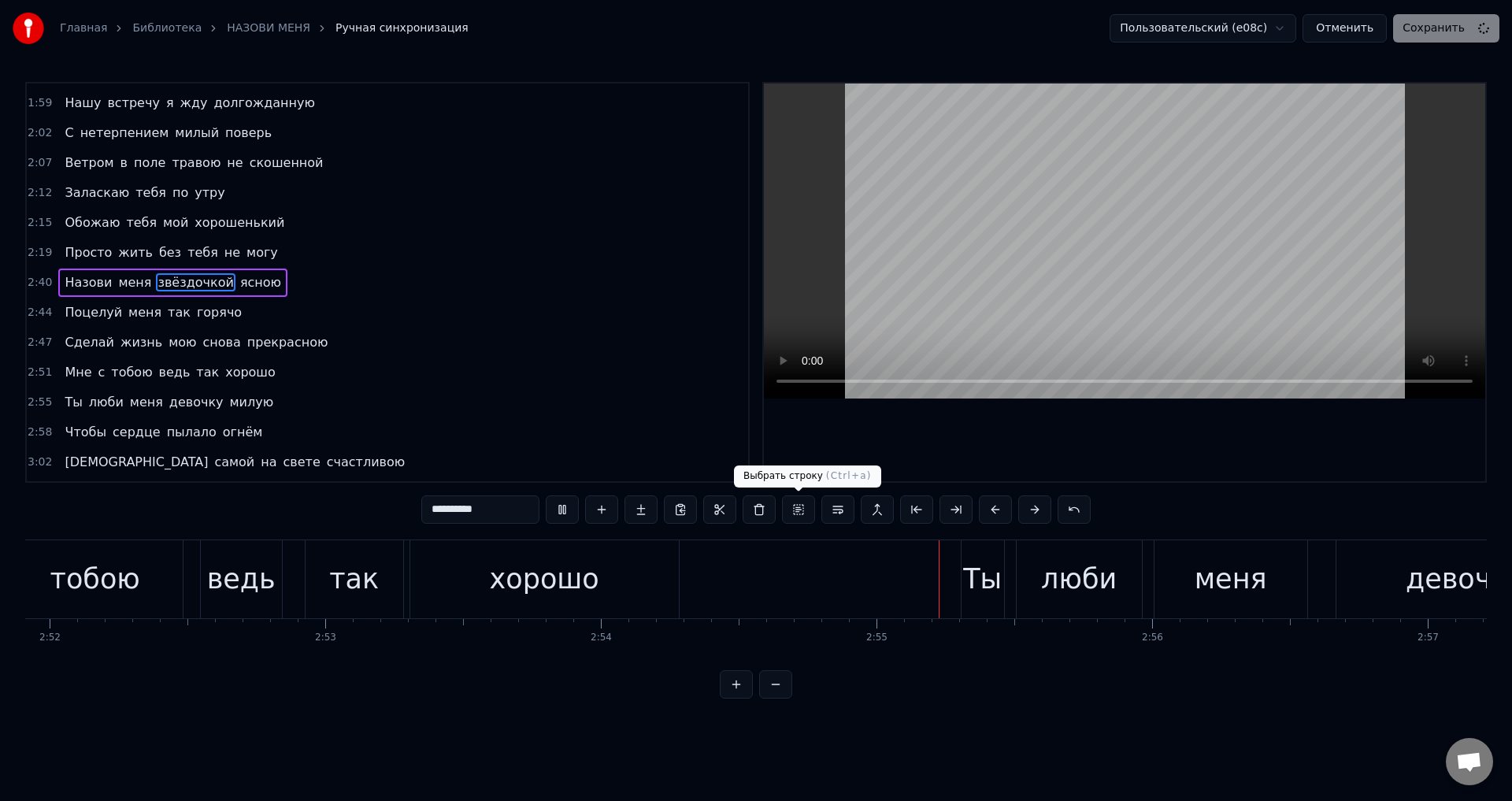
scroll to position [0, 47996]
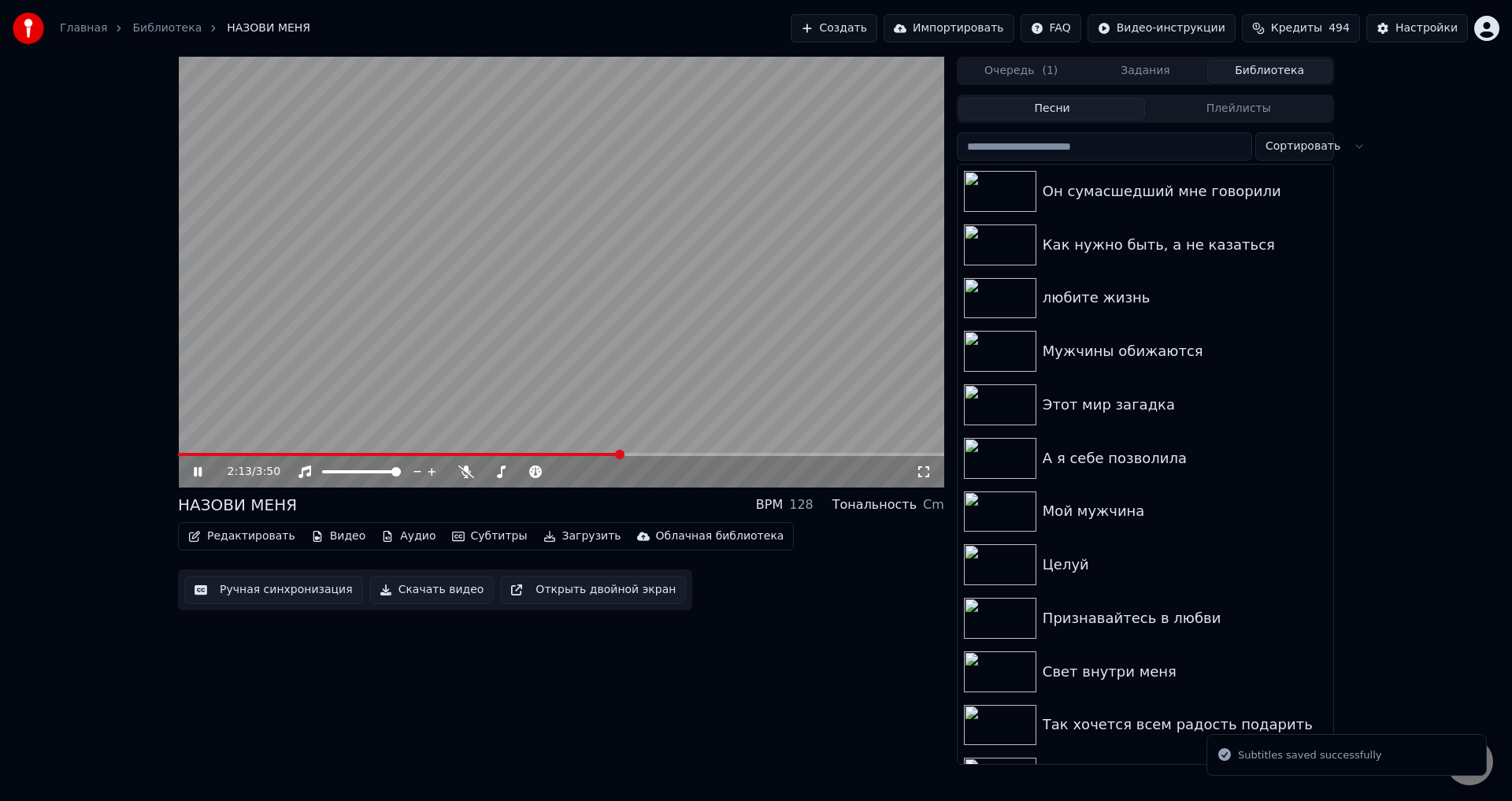
click at [622, 454] on span at bounding box center [561, 454] width 766 height 3
click at [669, 454] on span at bounding box center [561, 454] width 766 height 3
click at [923, 476] on icon at bounding box center [924, 471] width 16 height 12
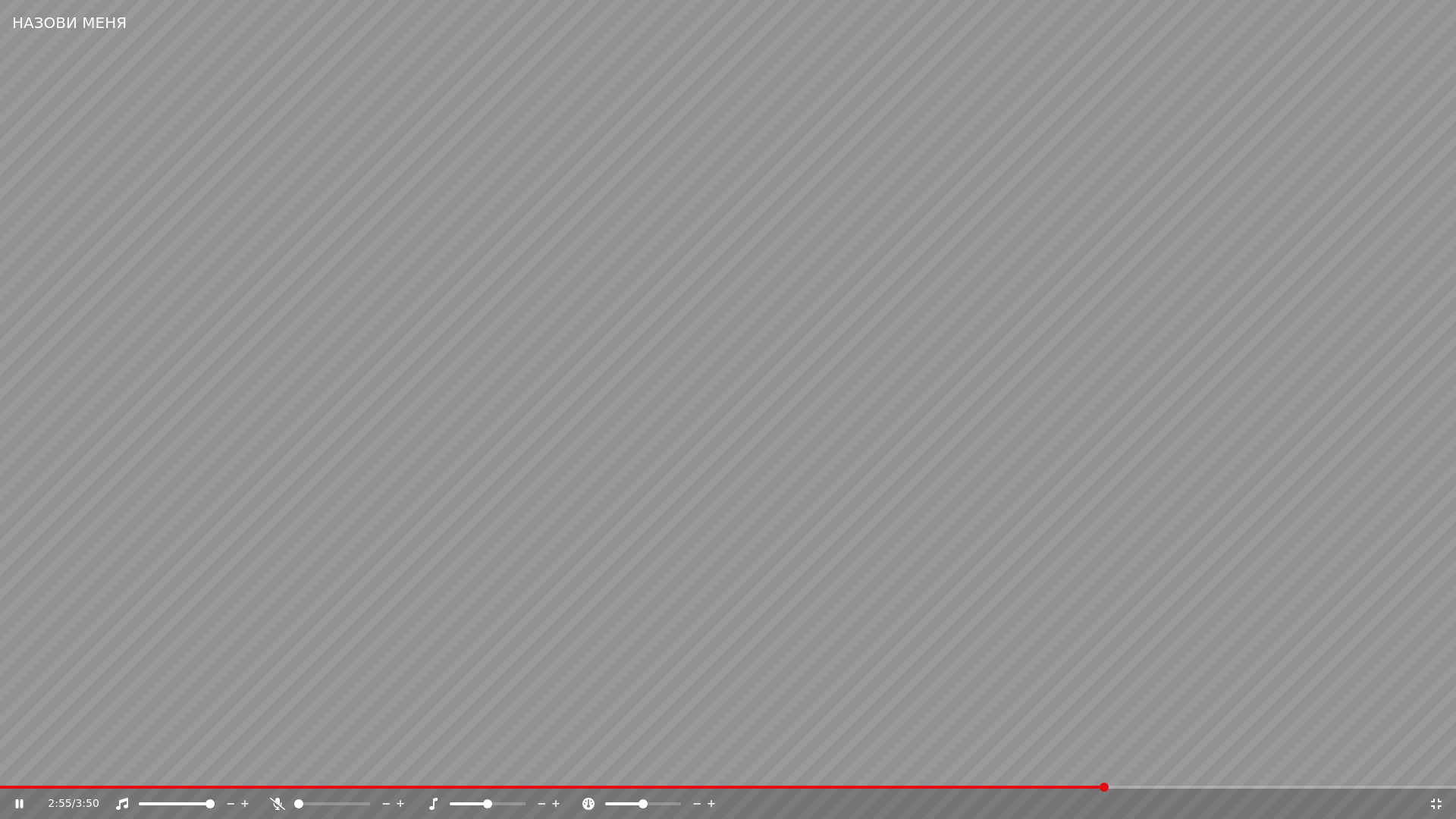
click at [998, 771] on span at bounding box center [553, 787] width 1106 height 3
click at [1238, 680] on video at bounding box center [728, 409] width 1456 height 819
click at [1438, 771] on icon at bounding box center [1437, 804] width 11 height 11
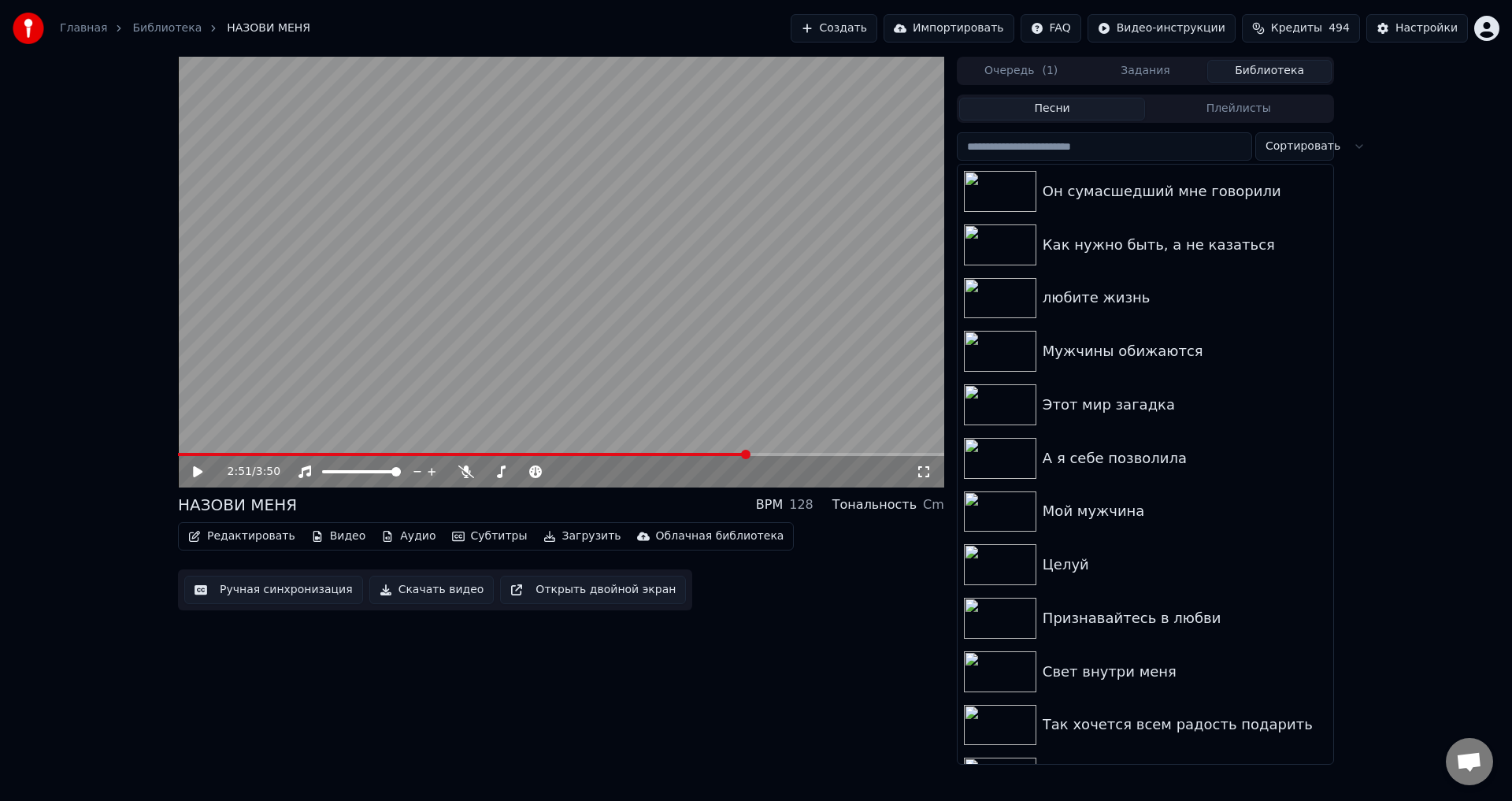
click at [274, 587] on button "Ручная синхронизация" at bounding box center [274, 590] width 179 height 29
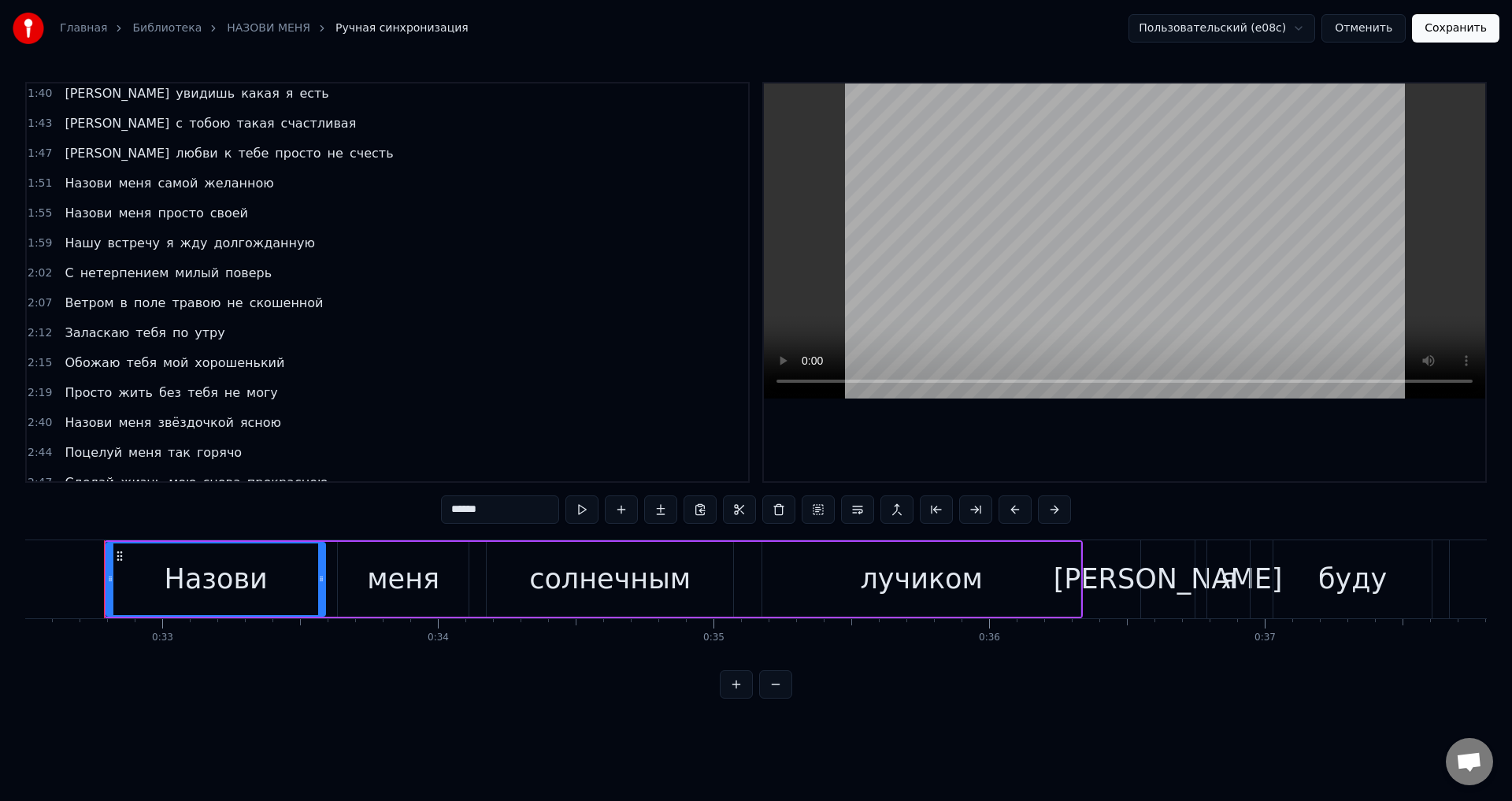
scroll to position [472, 0]
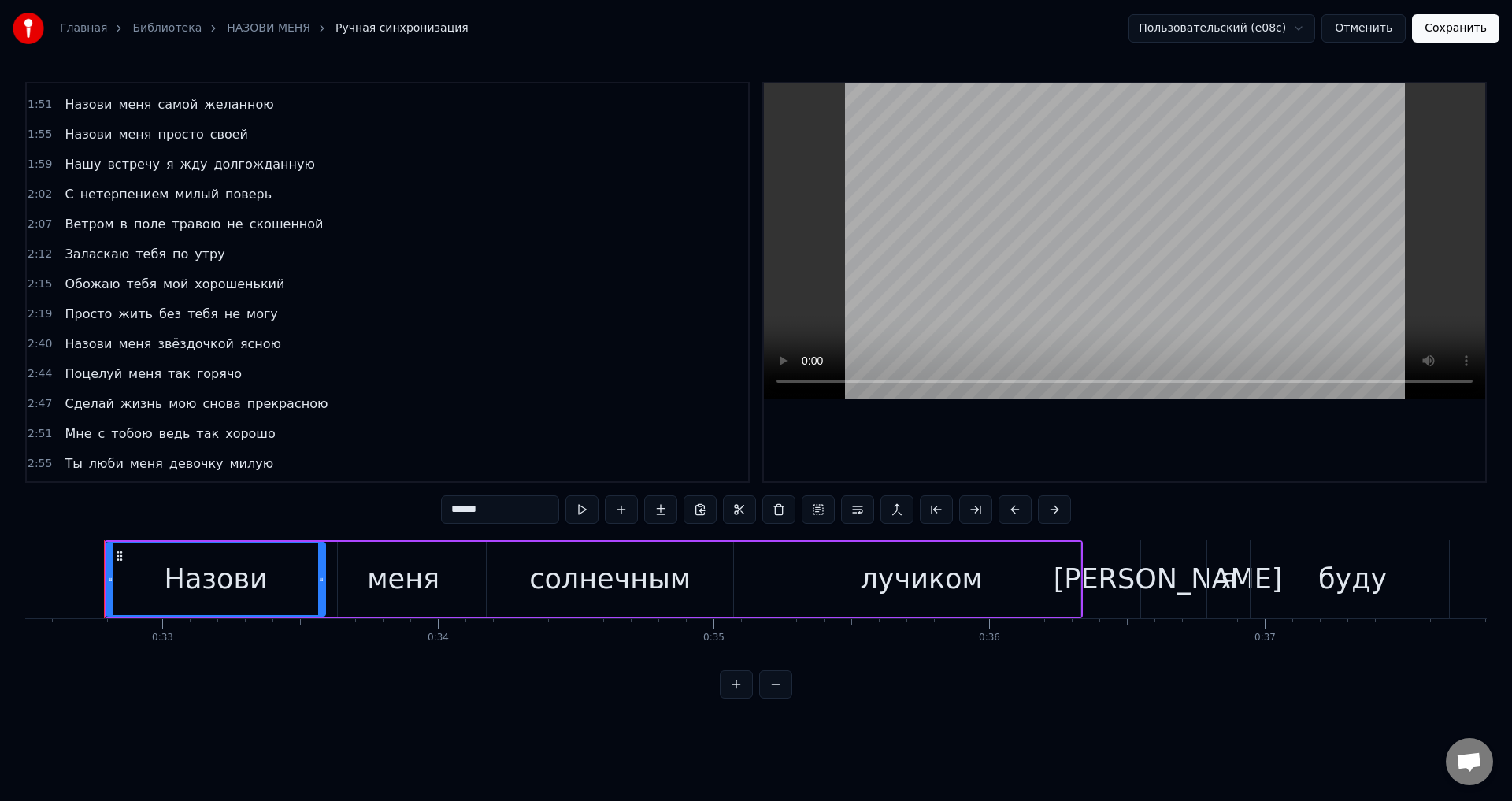
click at [167, 404] on span "мою" at bounding box center [182, 403] width 30 height 18
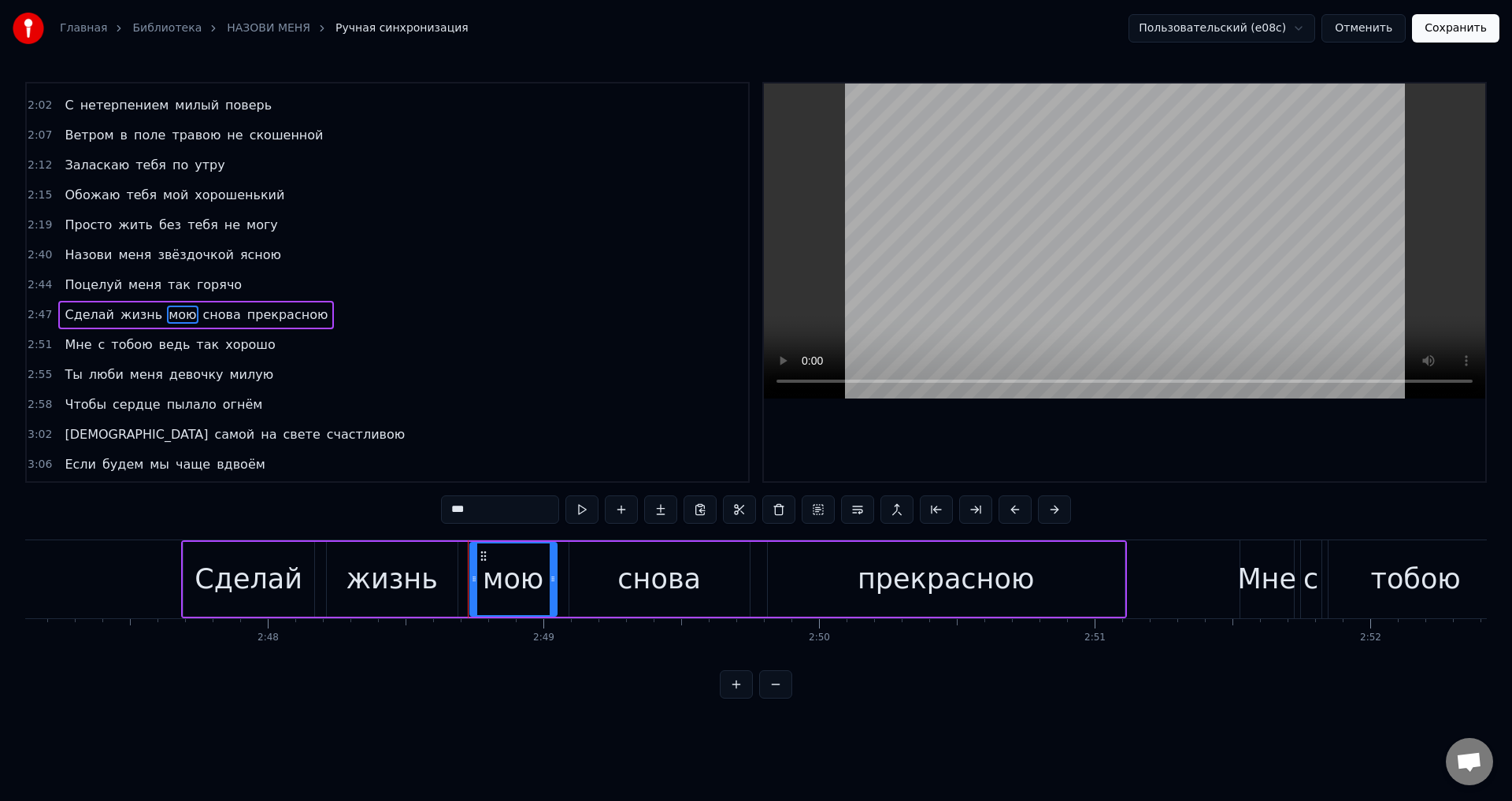
scroll to position [0, 46435]
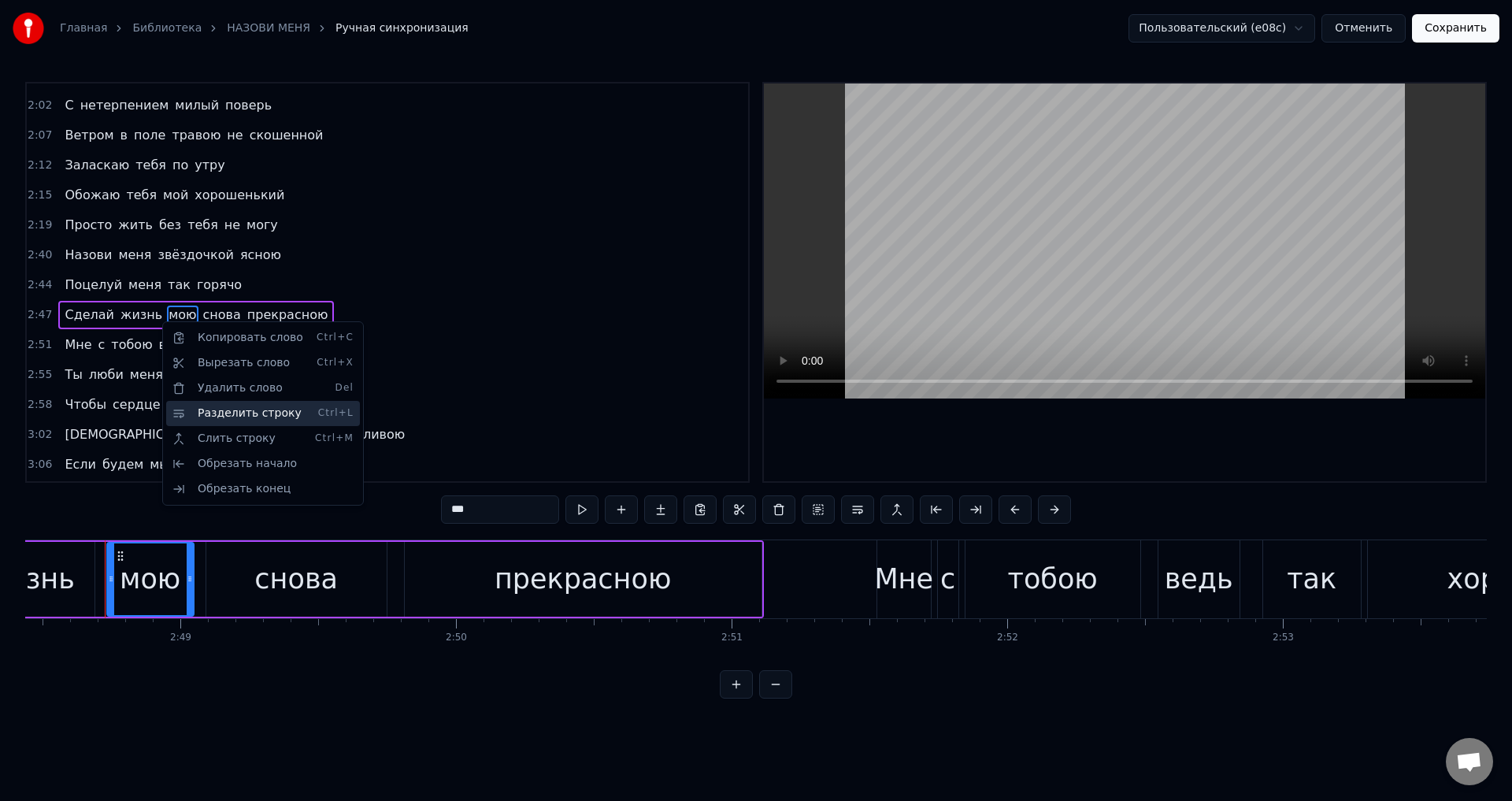
click at [209, 414] on div "Разделить строку Ctrl+L" at bounding box center [263, 413] width 194 height 26
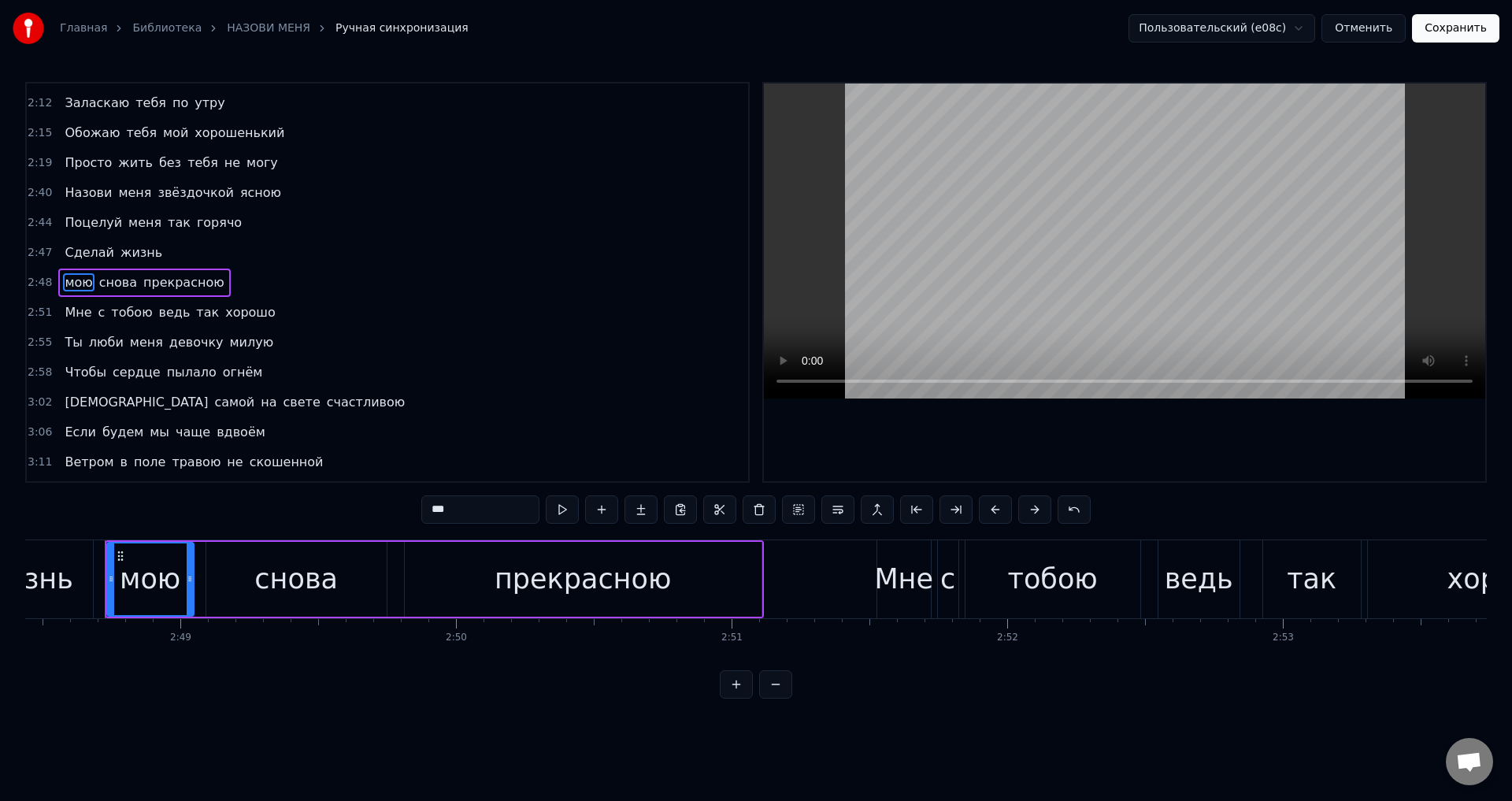
click at [48, 587] on div "жизнь" at bounding box center [27, 580] width 91 height 42
type input "*****"
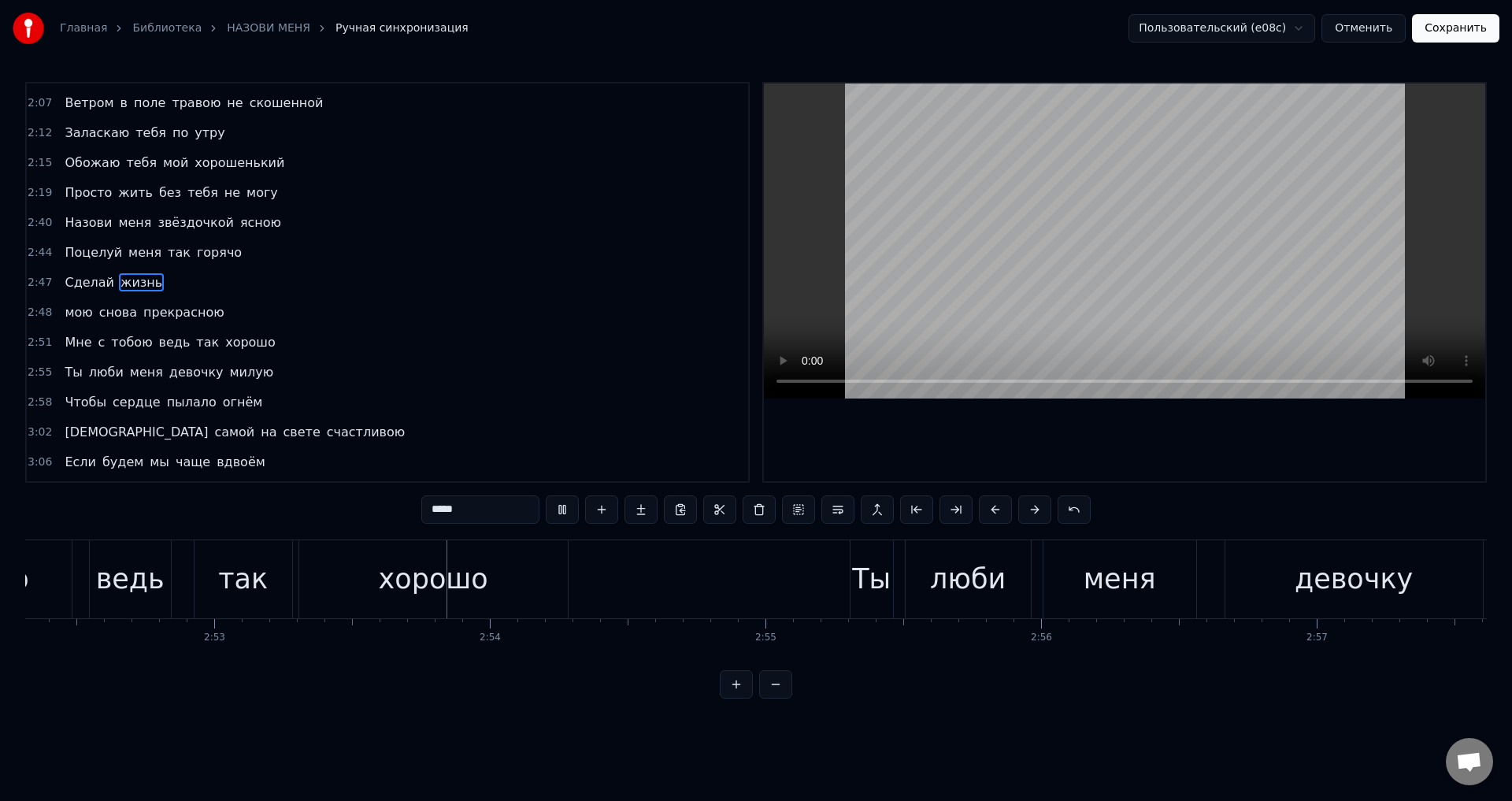
scroll to position [0, 47697]
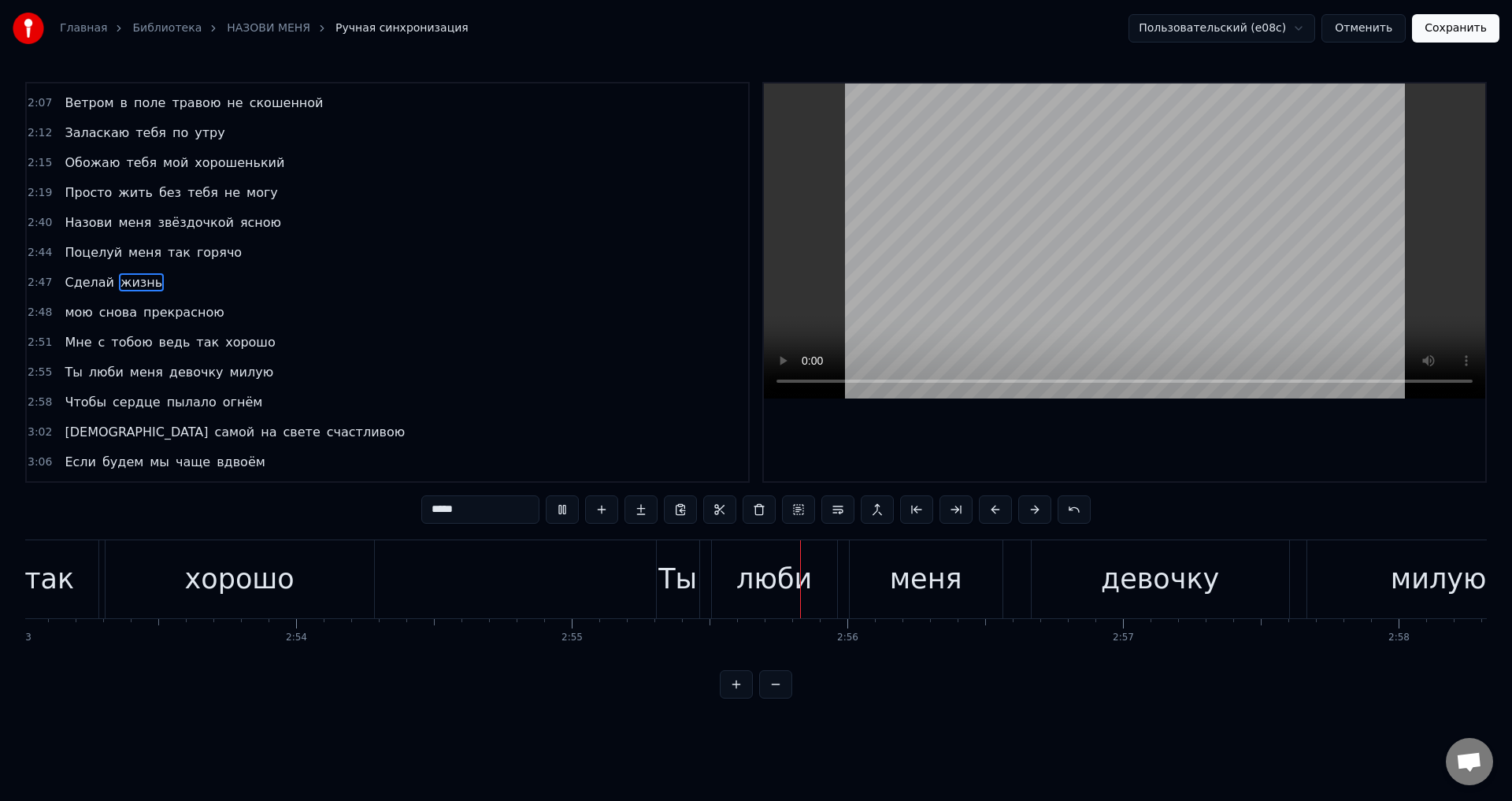
click at [1459, 34] on button "Сохранить" at bounding box center [1456, 29] width 87 height 29
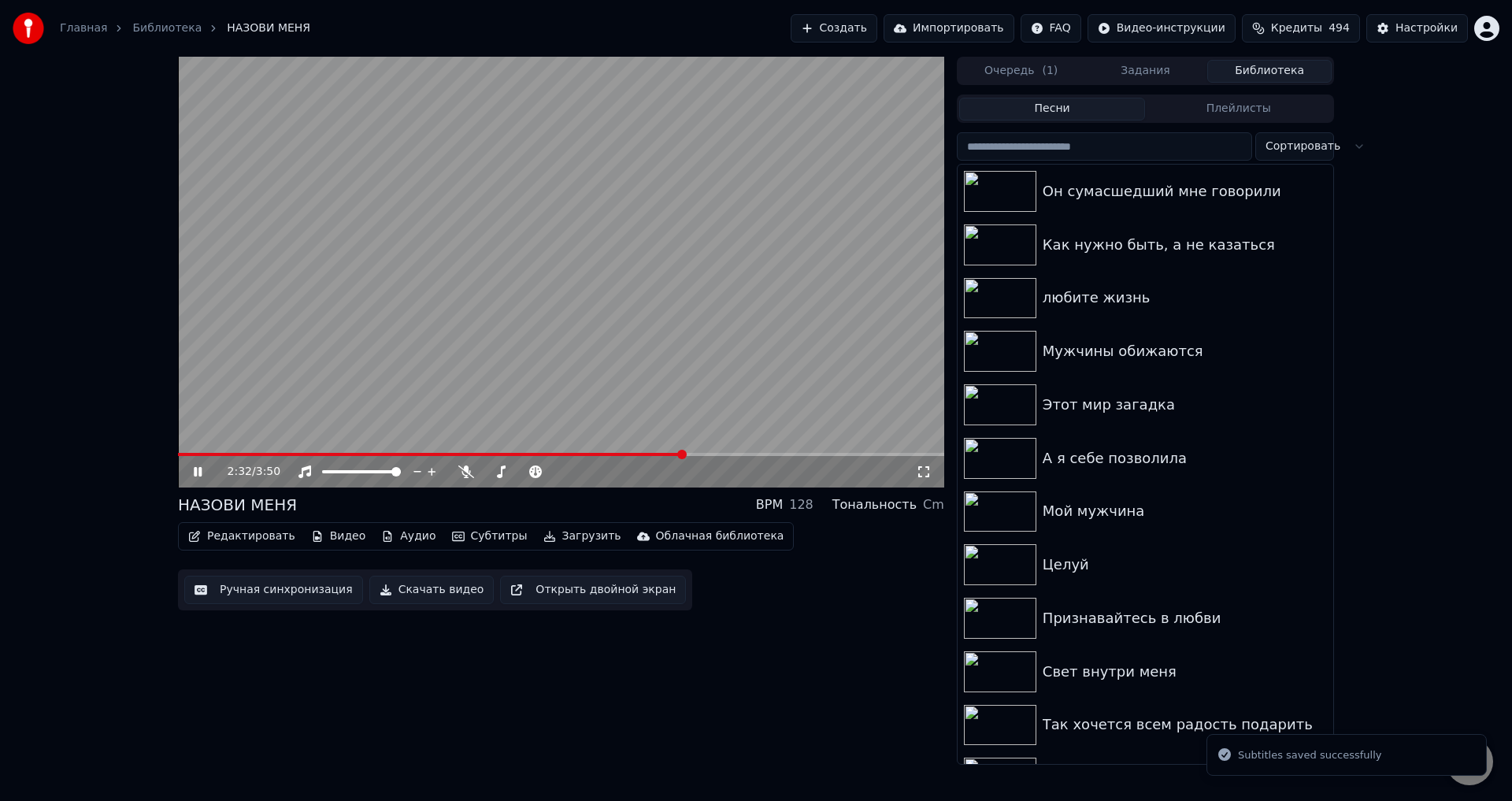
click at [683, 454] on span at bounding box center [561, 454] width 766 height 3
click at [711, 455] on span at bounding box center [561, 454] width 766 height 3
click at [925, 470] on icon at bounding box center [924, 471] width 16 height 12
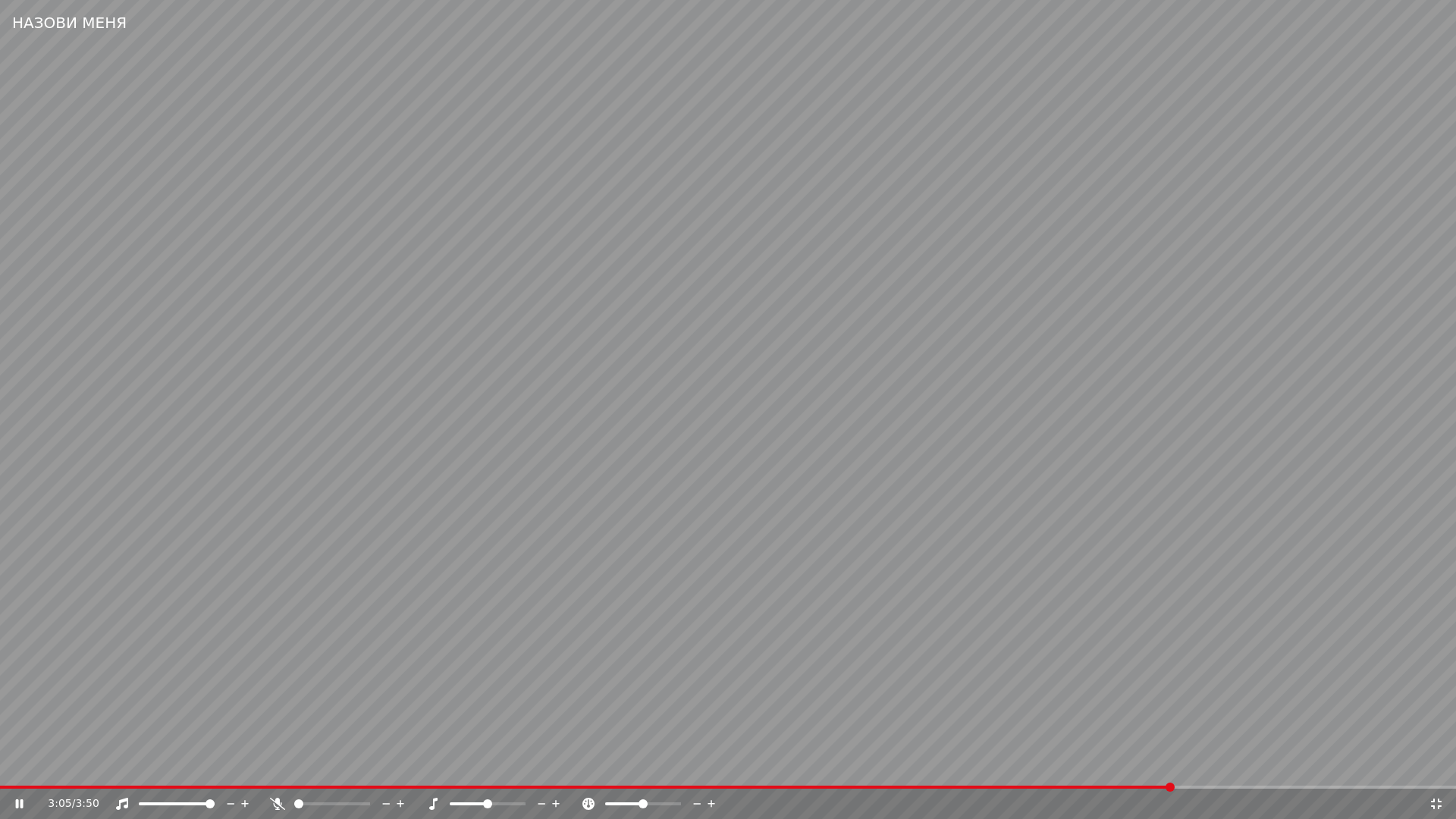
click at [422, 647] on video at bounding box center [728, 409] width 1456 height 819
click at [1436, 771] on icon at bounding box center [1436, 803] width 16 height 12
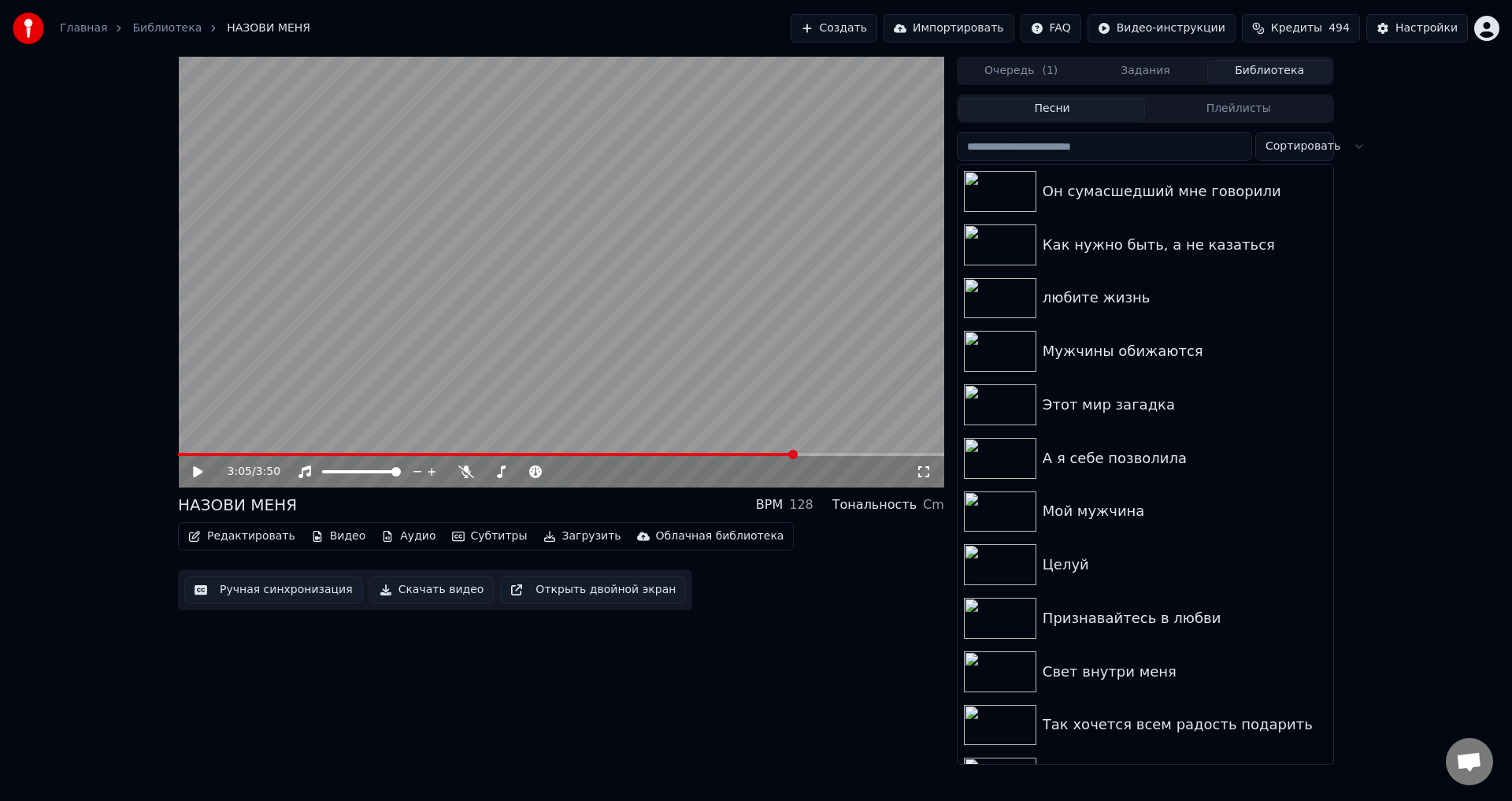
click at [265, 601] on button "Ручная синхронизация" at bounding box center [274, 590] width 179 height 29
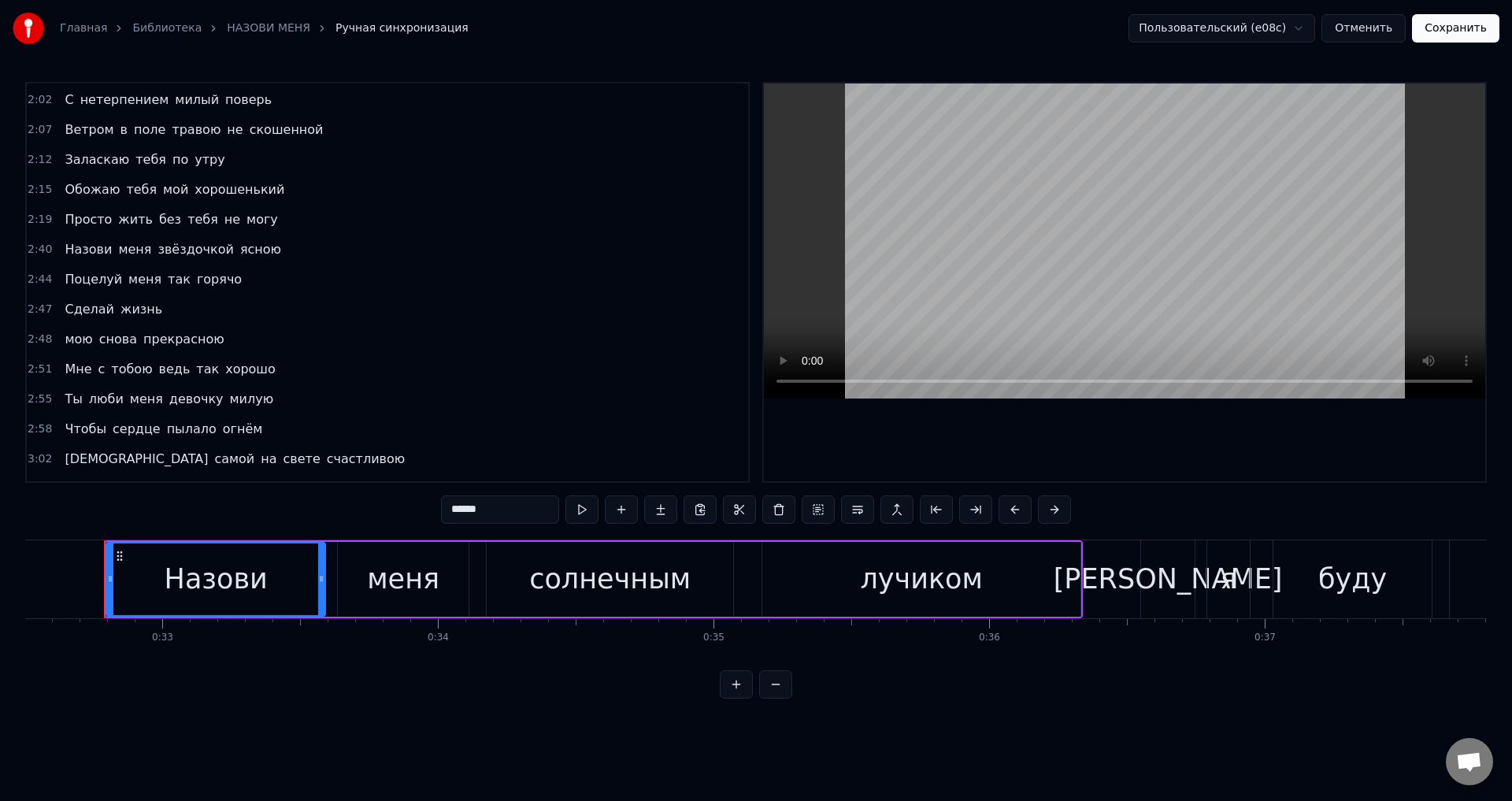
scroll to position [630, 0]
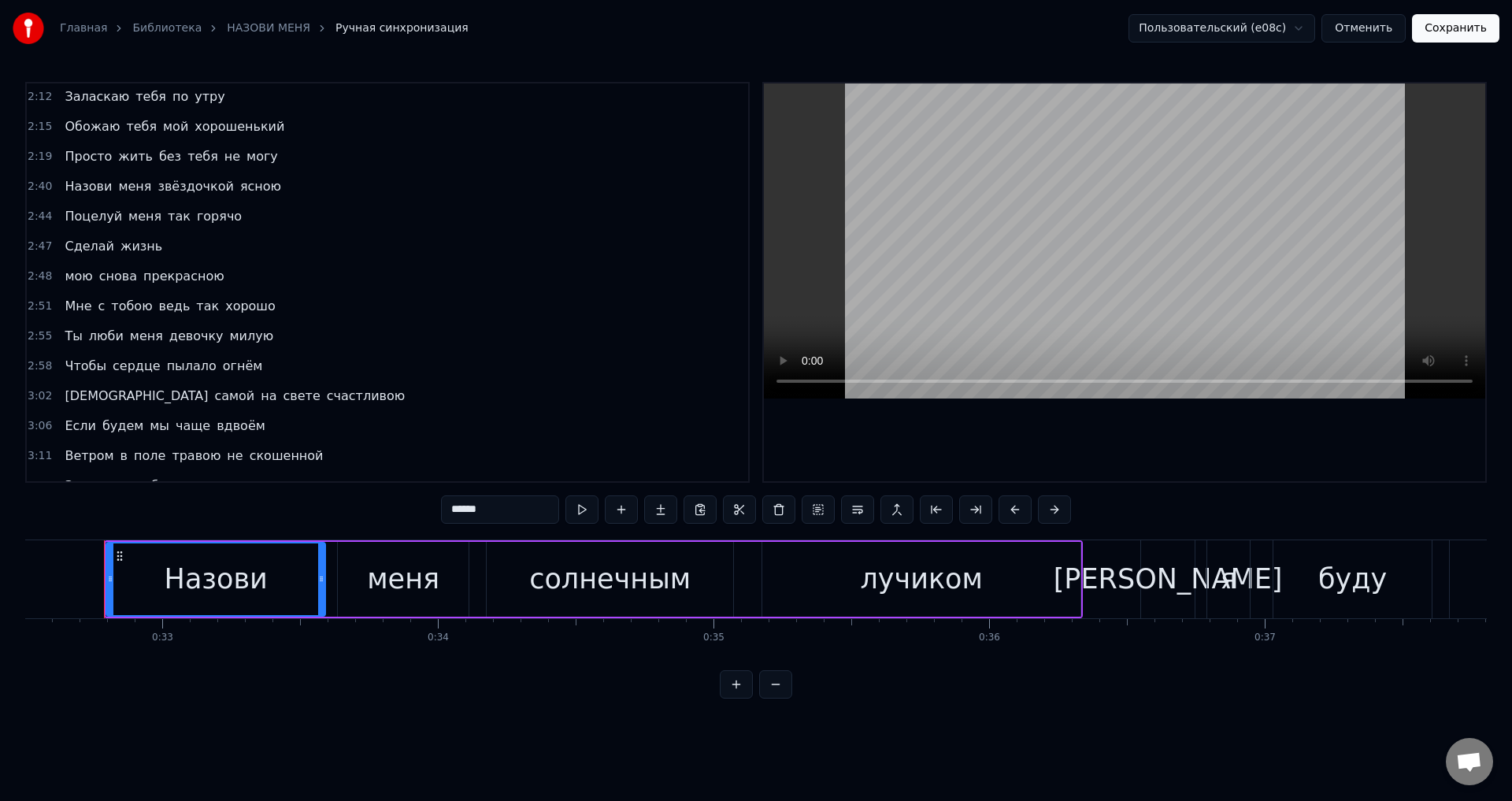
click at [259, 398] on span "на" at bounding box center [269, 395] width 19 height 18
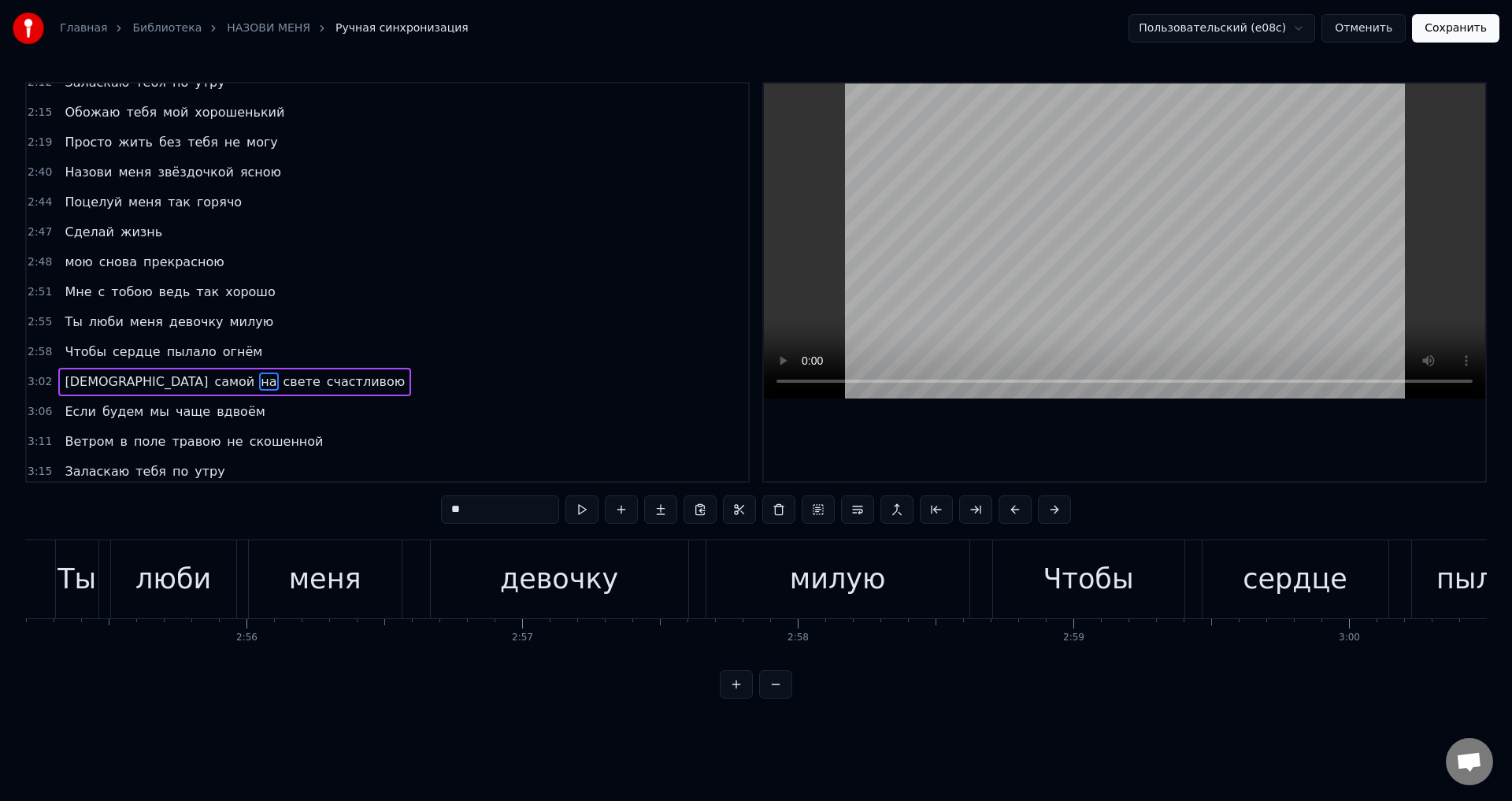
scroll to position [0, 50609]
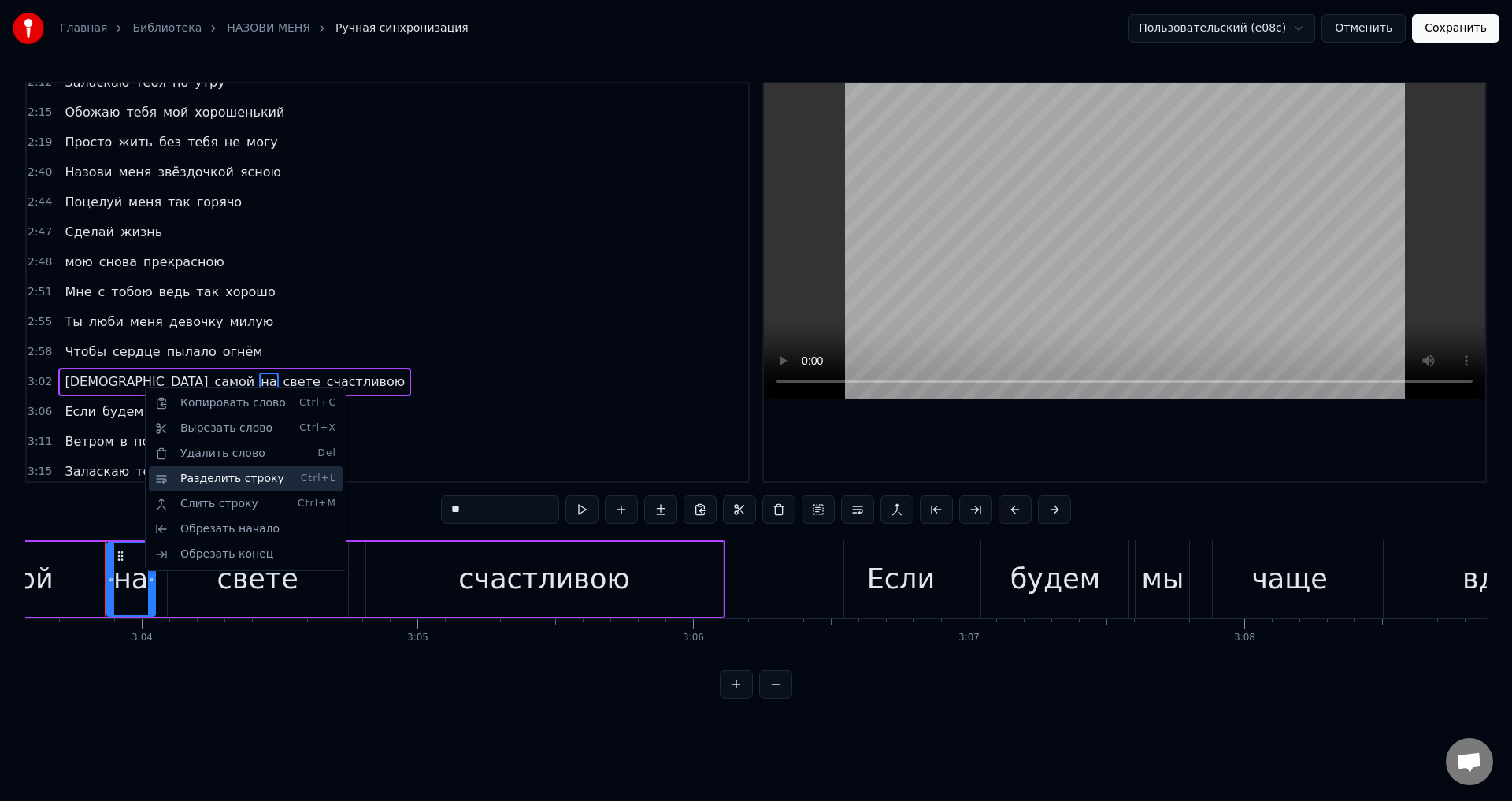
click at [191, 483] on div "Разделить строку Ctrl+L" at bounding box center [246, 479] width 194 height 26
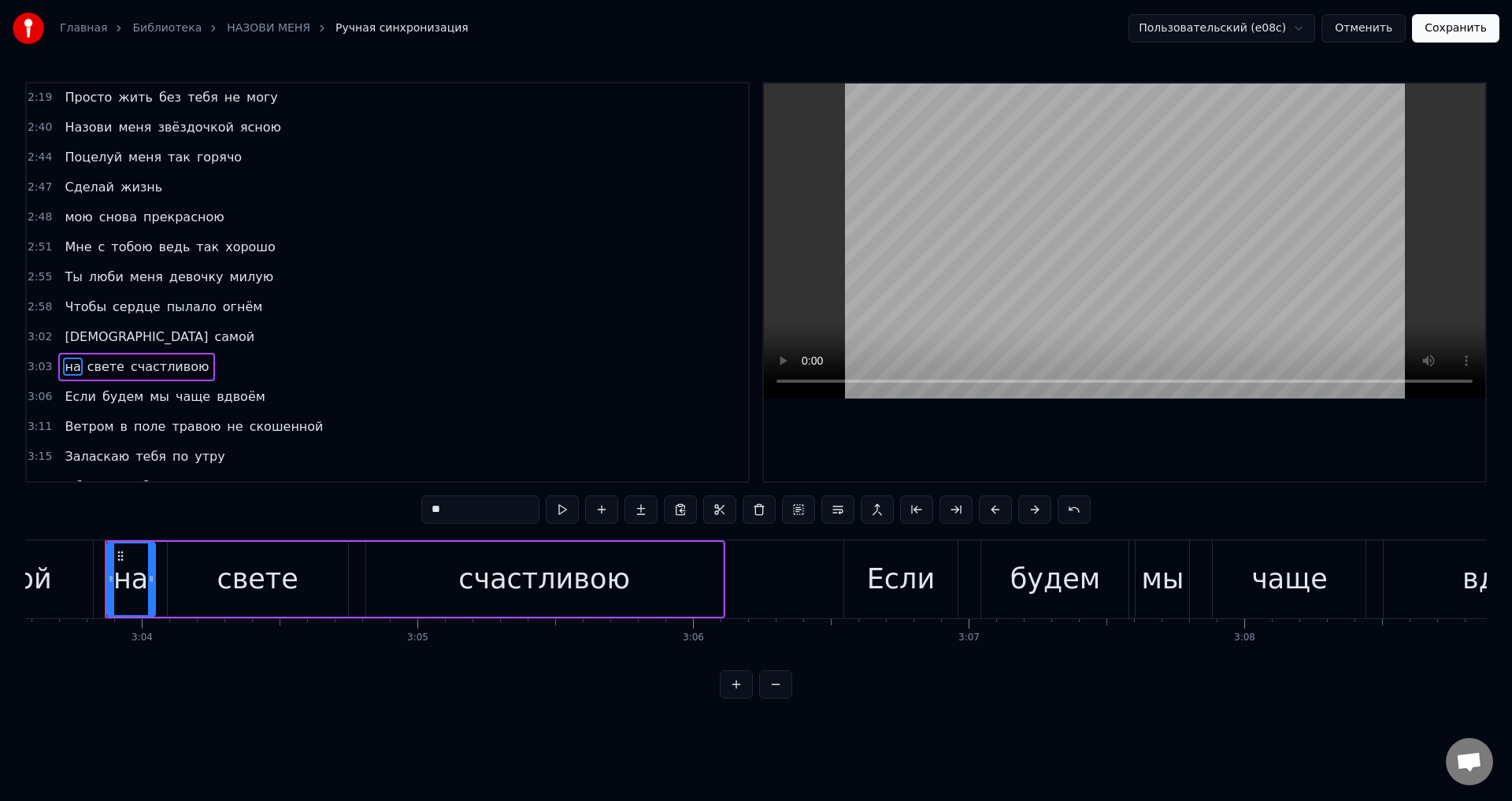
scroll to position [766, 0]
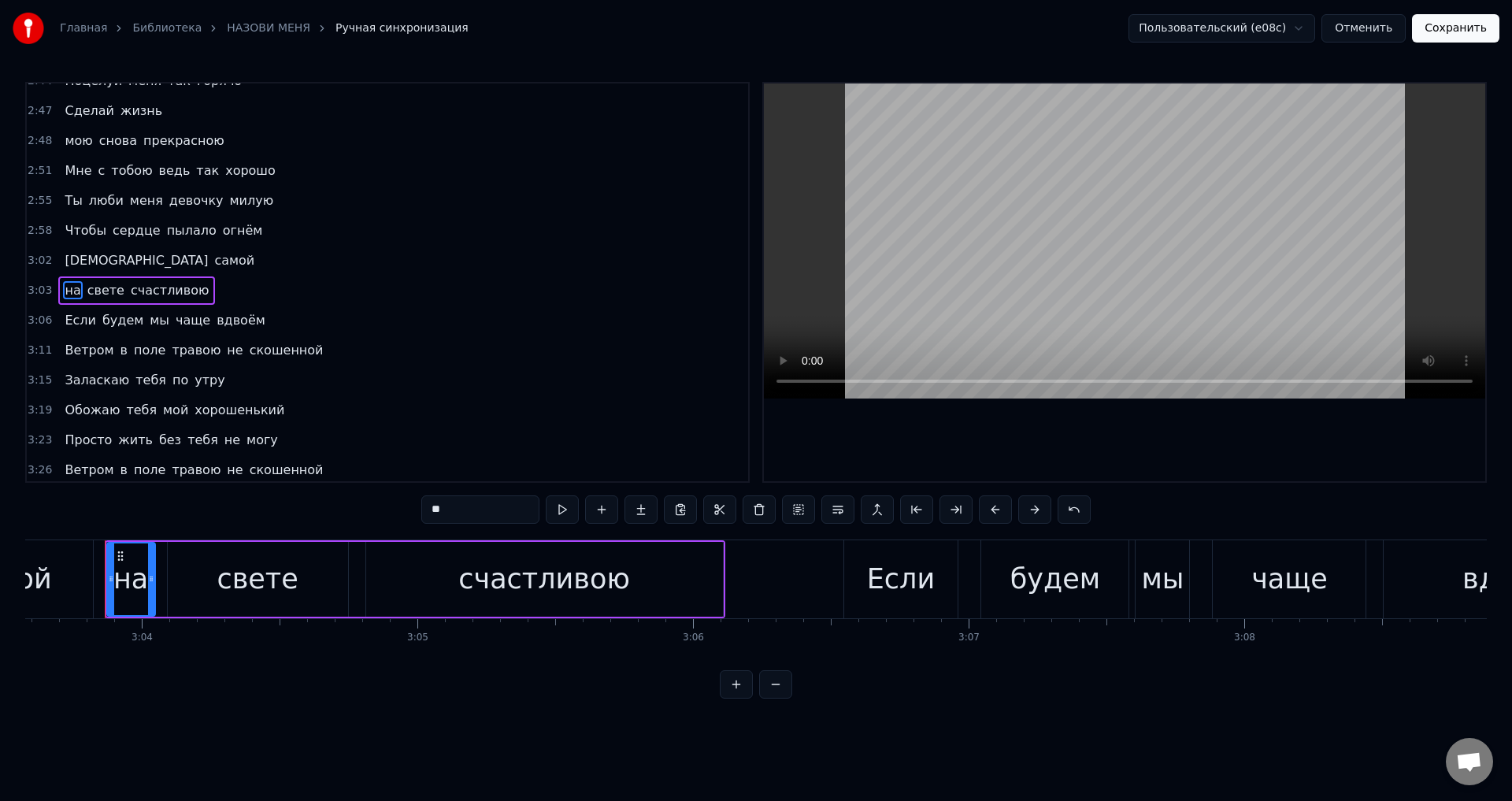
click at [63, 577] on div "самой" at bounding box center [9, 580] width 169 height 78
type input "*****"
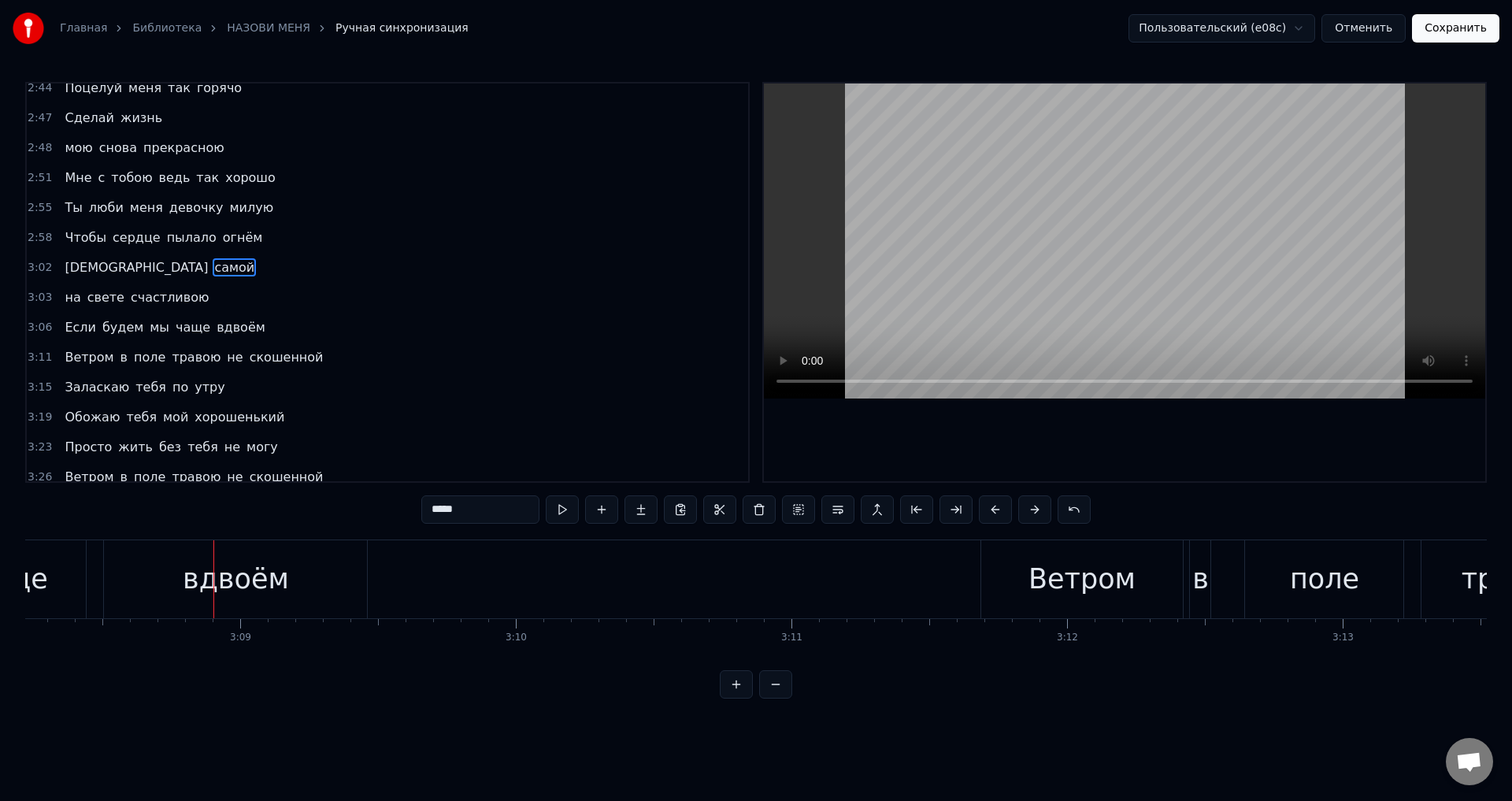
scroll to position [0, 51890]
click at [1463, 34] on button "Сохранить" at bounding box center [1456, 29] width 87 height 29
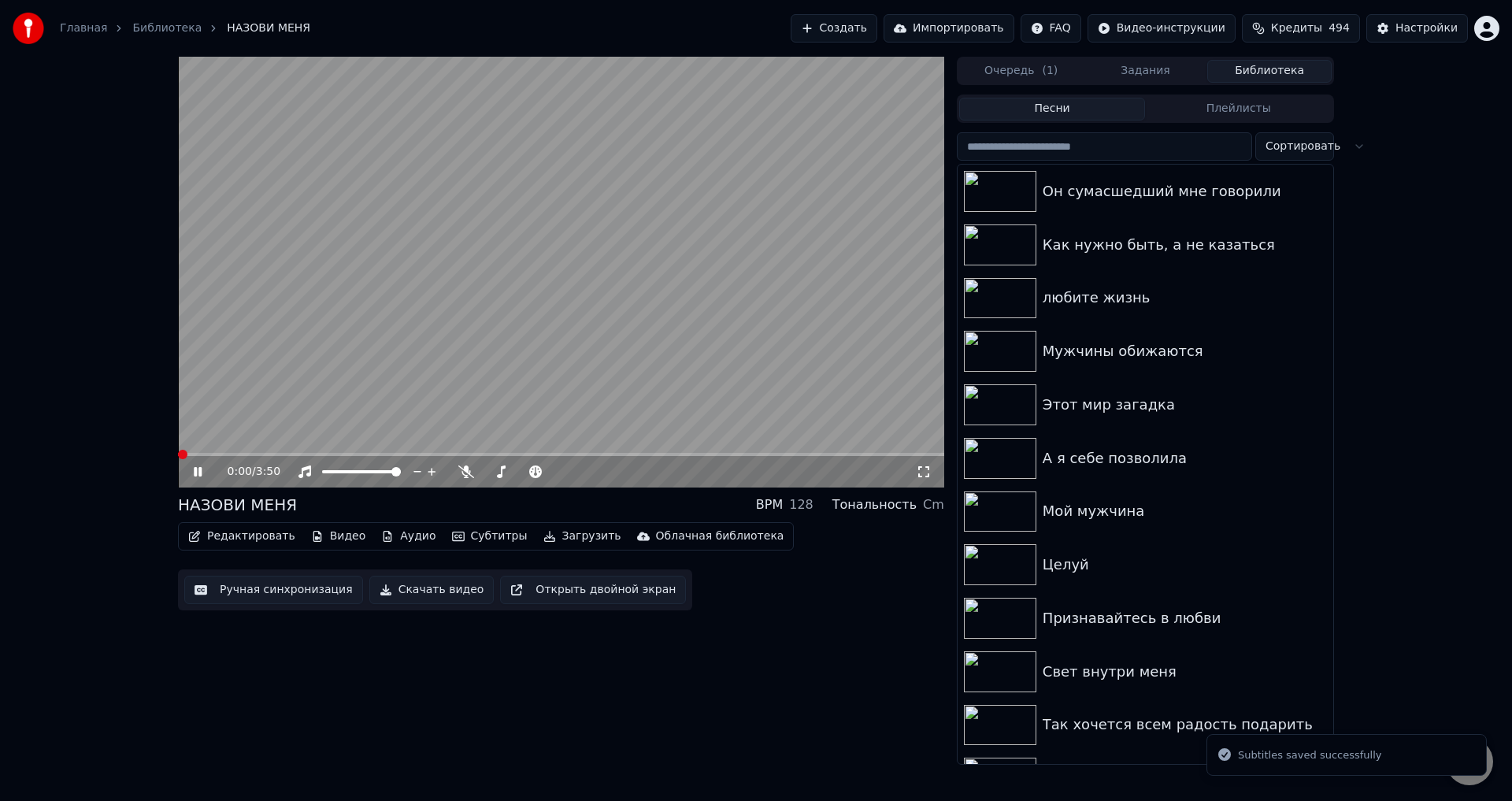
click at [706, 456] on span at bounding box center [561, 454] width 766 height 3
drag, startPoint x: 740, startPoint y: 458, endPoint x: 756, endPoint y: 458, distance: 16.0
click at [741, 458] on div "2:39 / 3:50" at bounding box center [561, 471] width 766 height 31
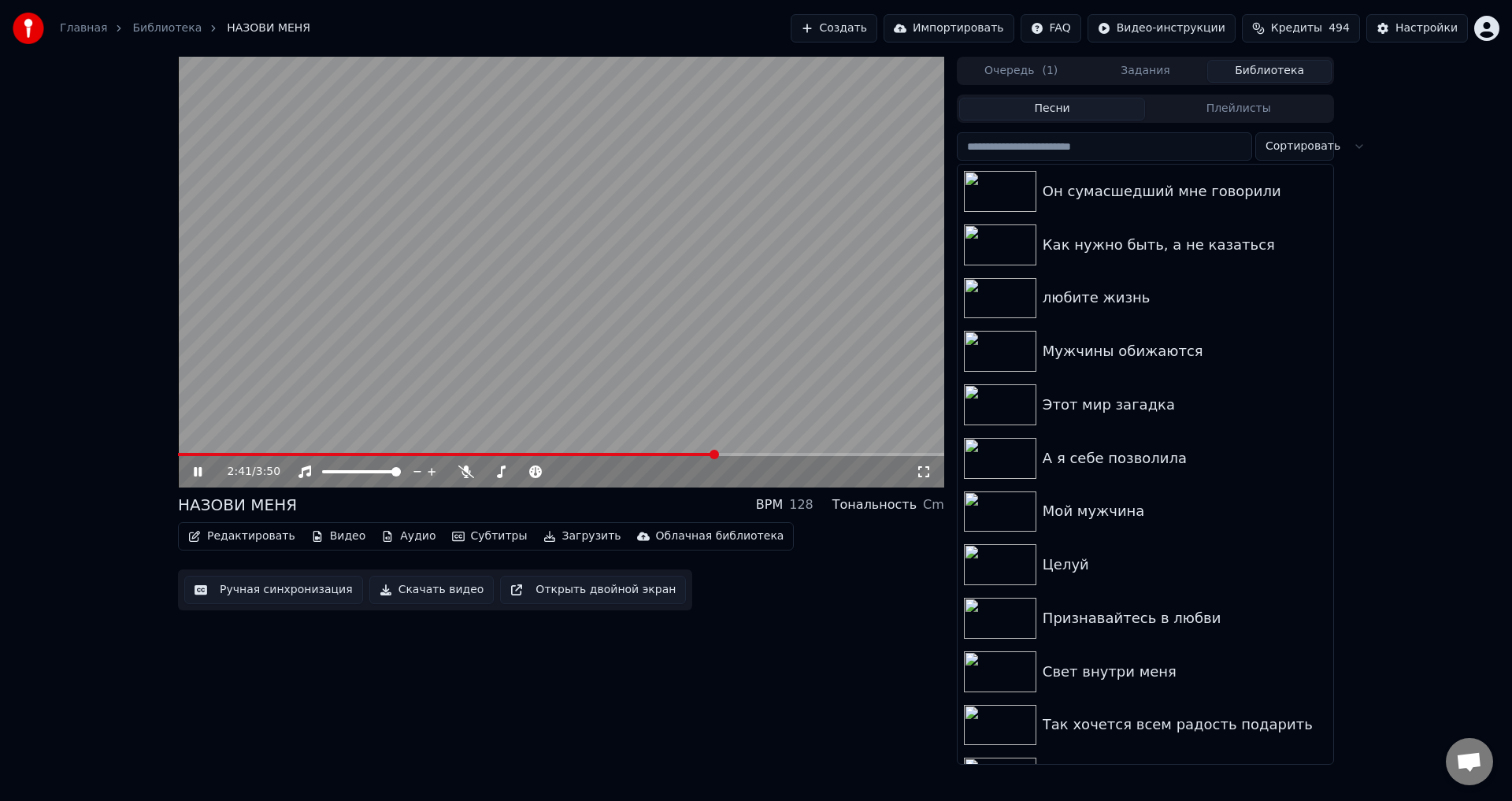
click at [922, 473] on icon at bounding box center [924, 471] width 16 height 12
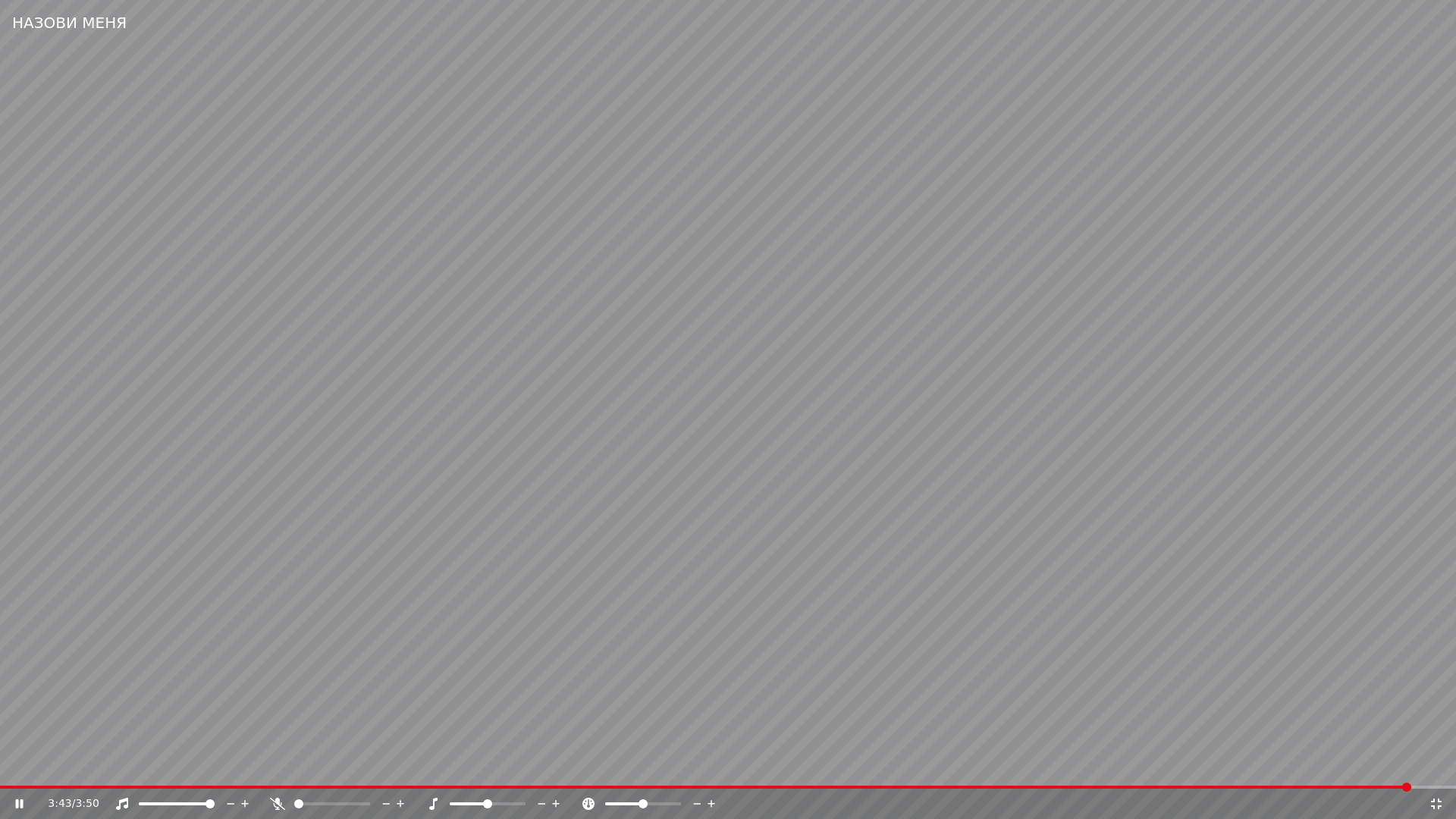
click at [1438, 771] on icon at bounding box center [1436, 803] width 16 height 12
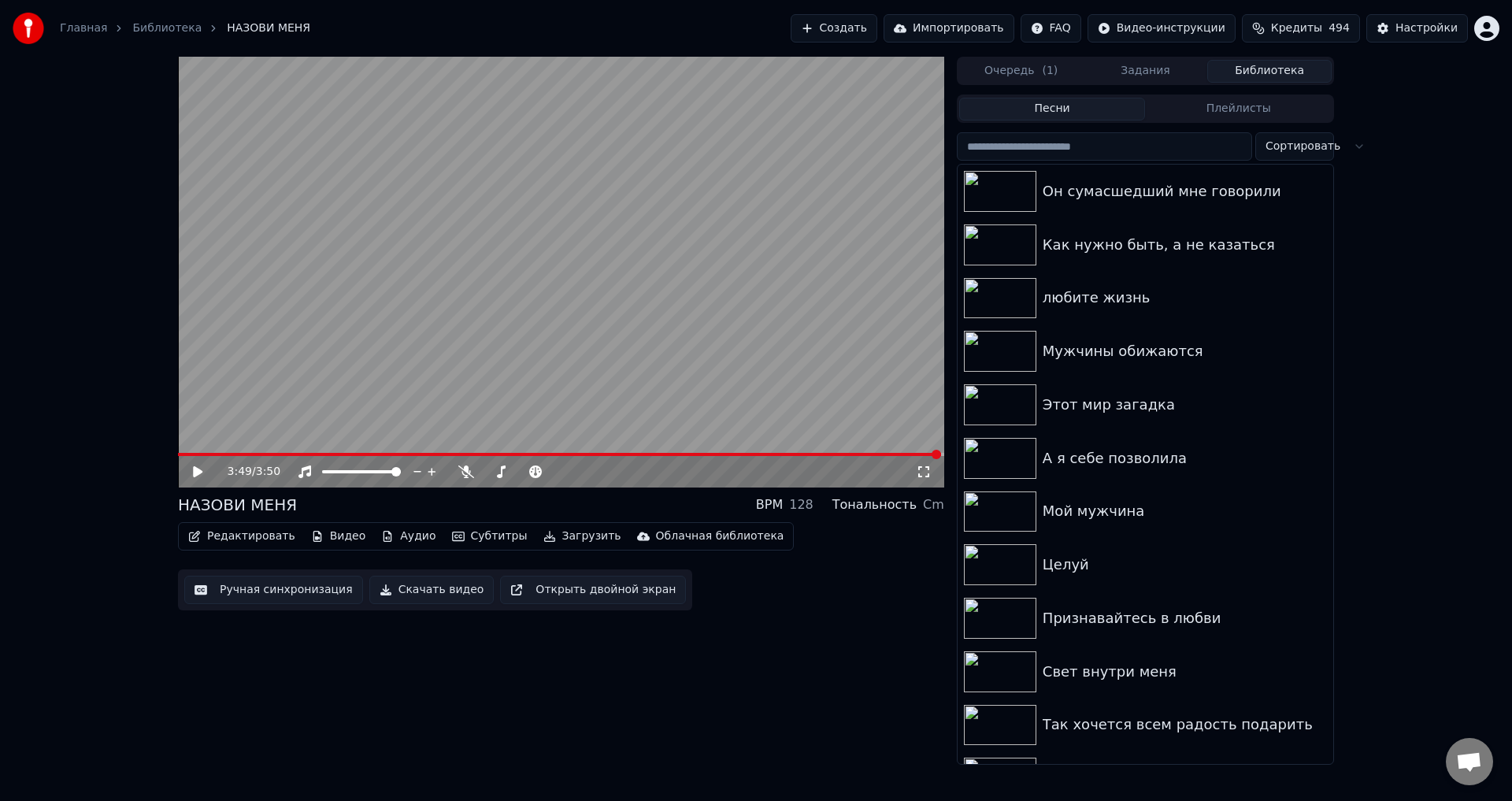
click at [256, 594] on button "Ручная синхронизация" at bounding box center [274, 590] width 179 height 29
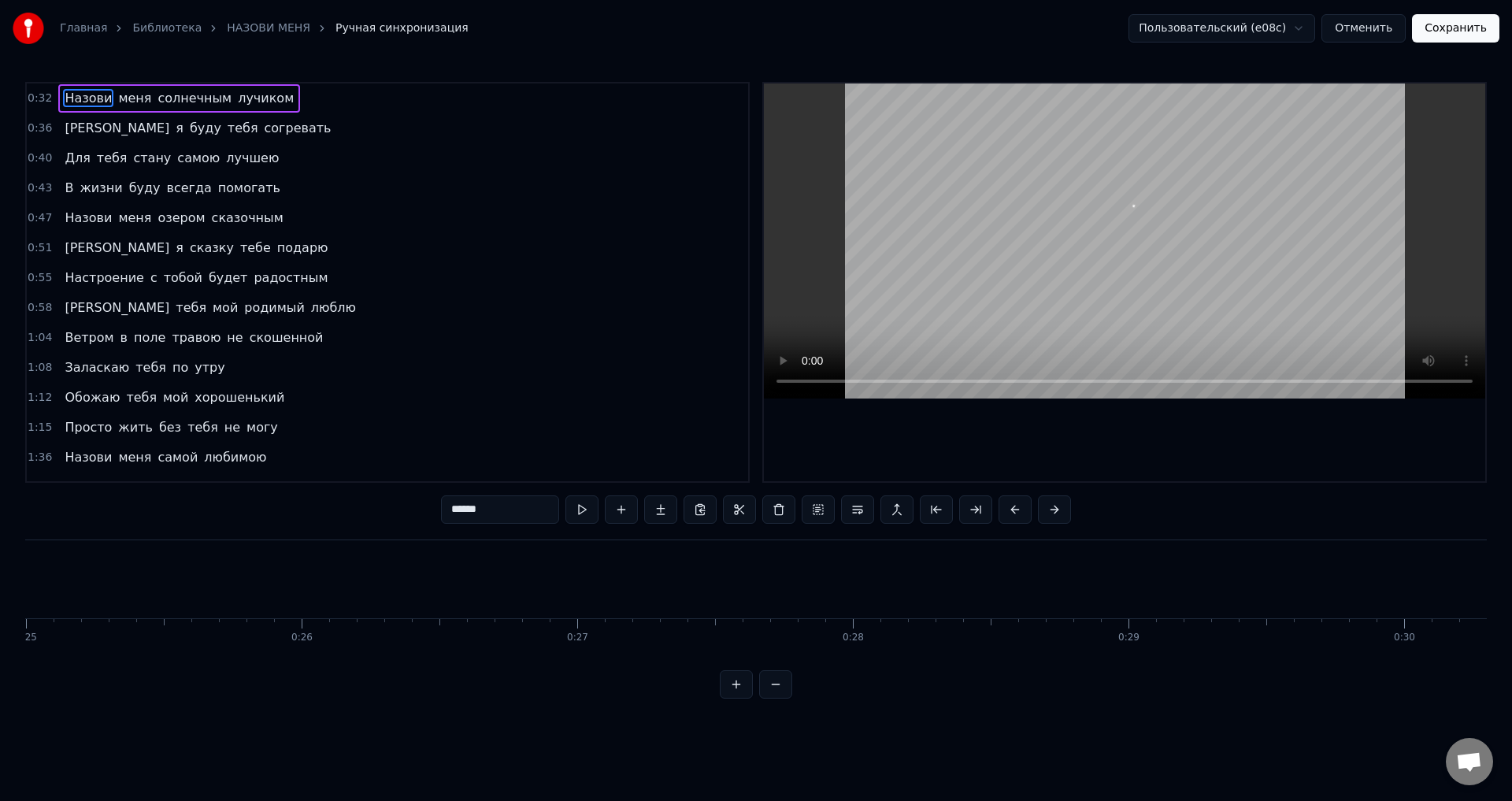
scroll to position [0, 8961]
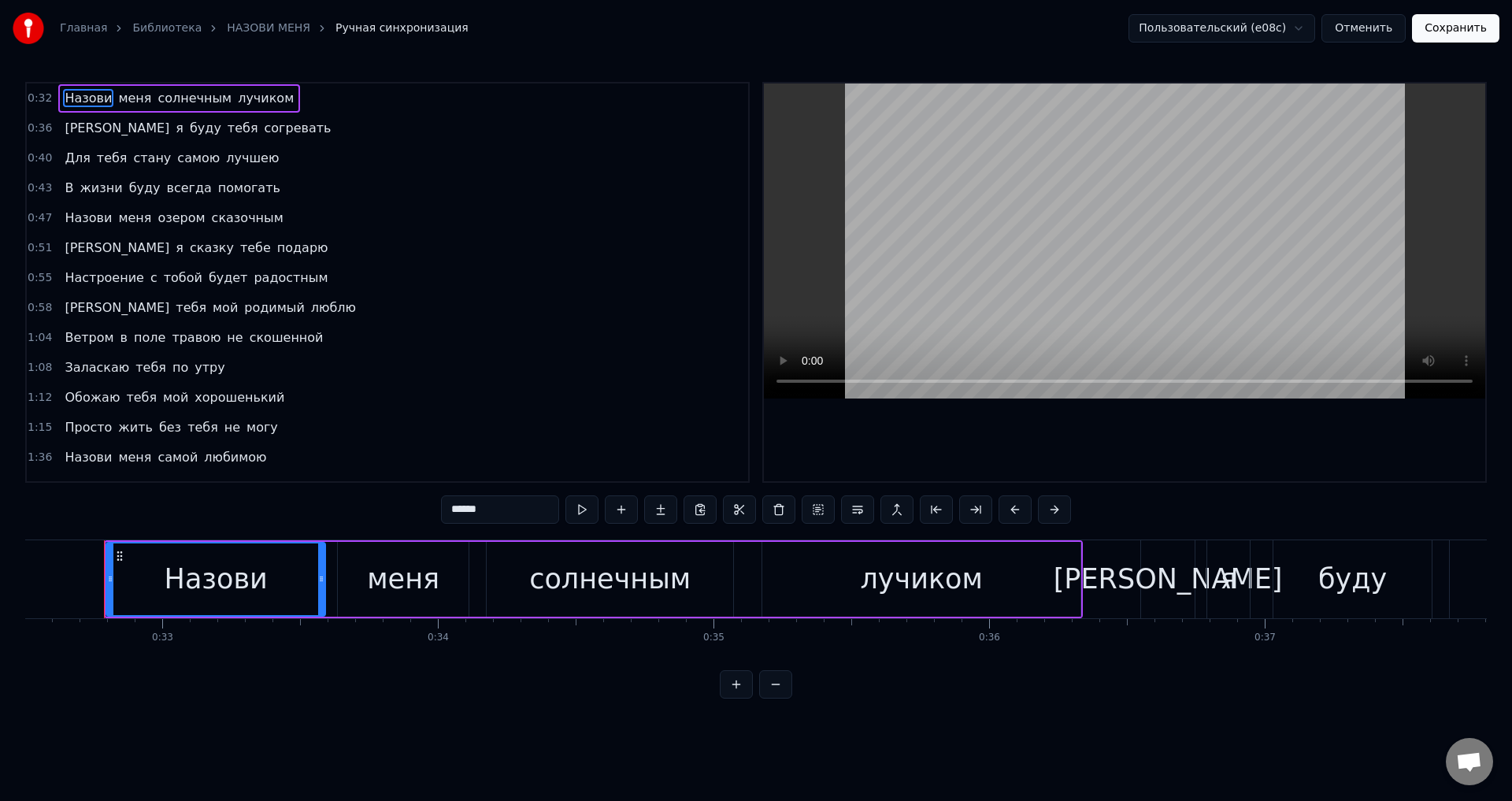
click at [225, 334] on span "не" at bounding box center [235, 337] width 19 height 18
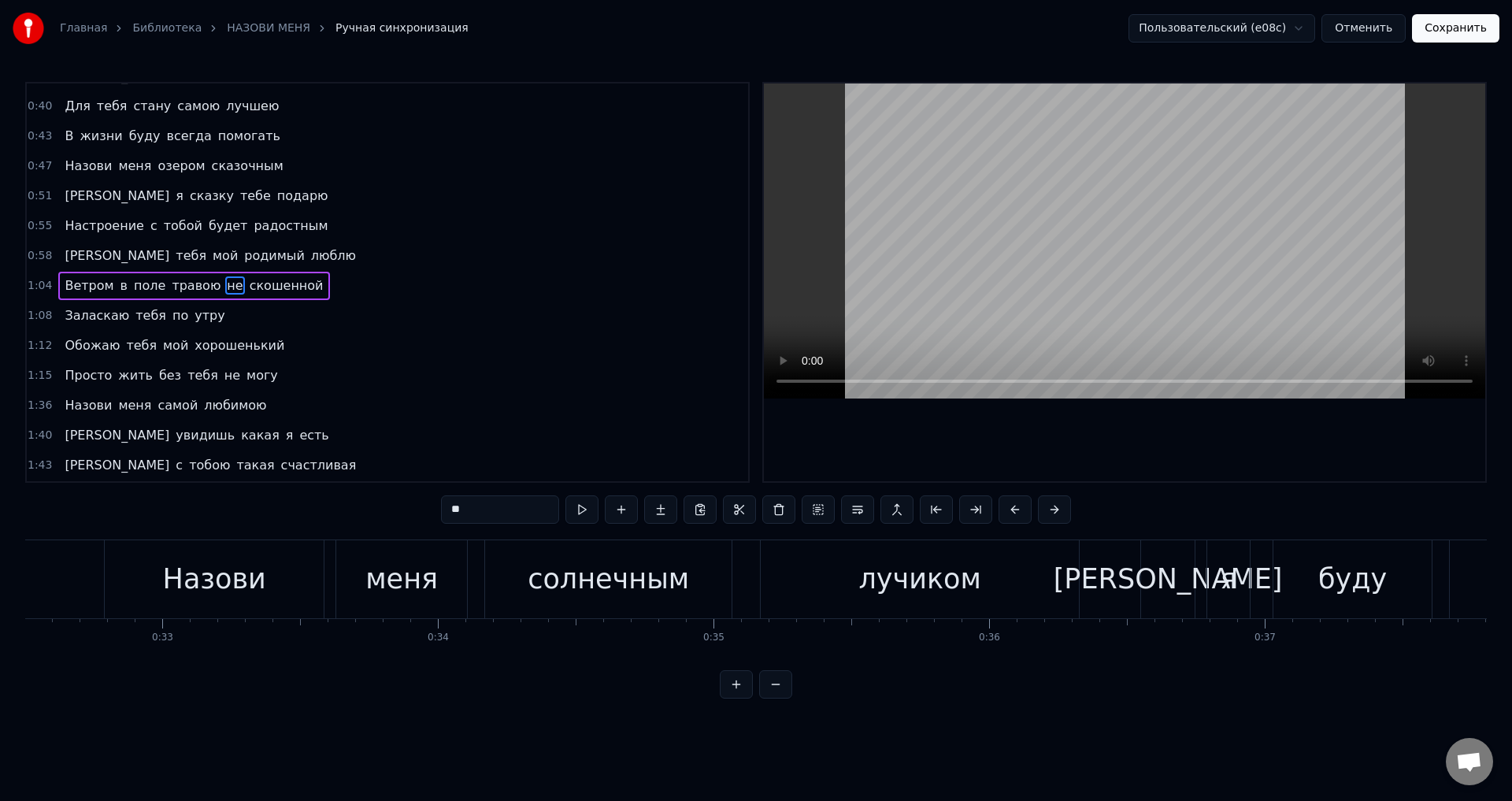
scroll to position [55, 0]
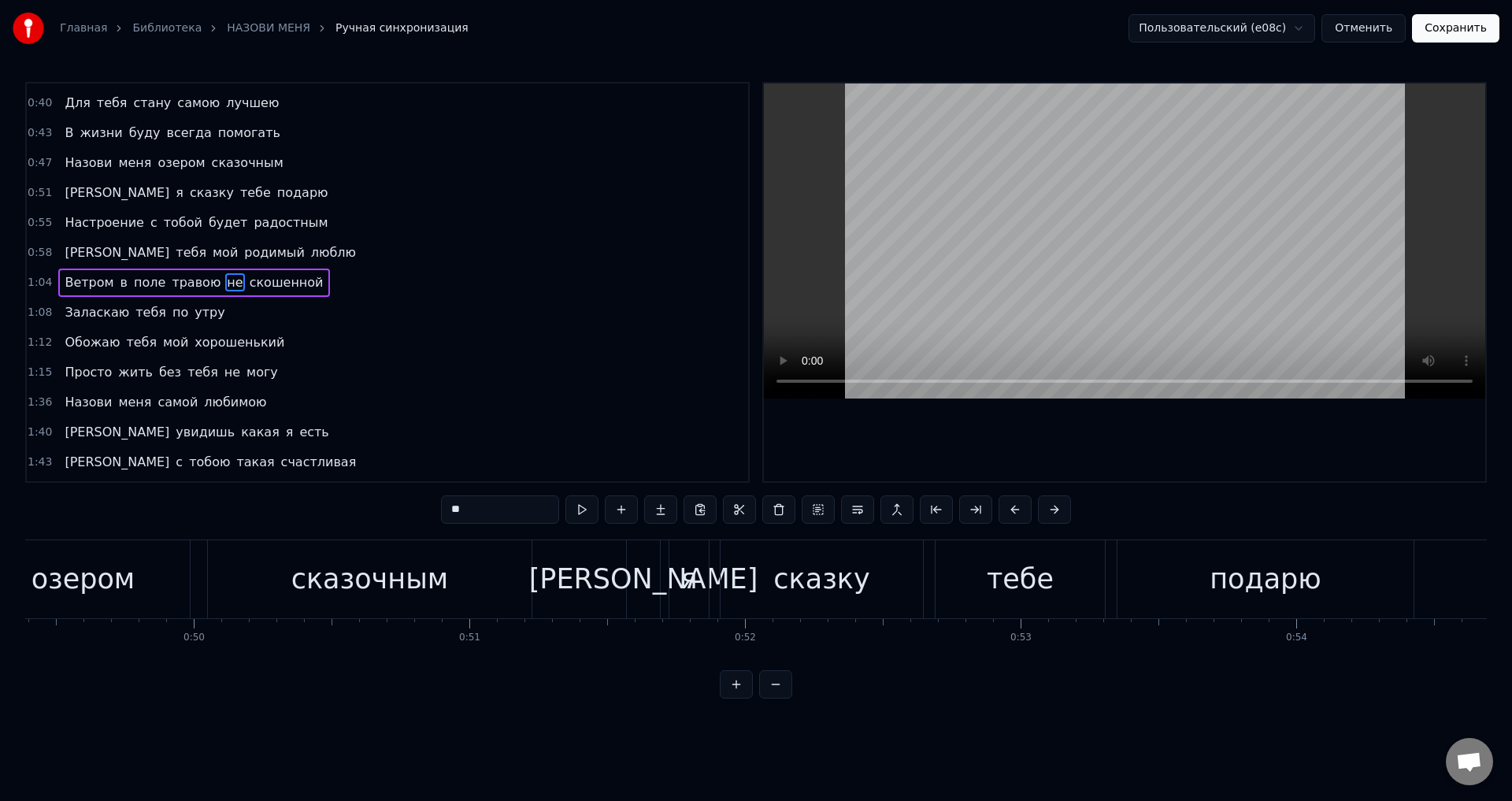
click at [248, 281] on span "скошенной" at bounding box center [286, 282] width 77 height 18
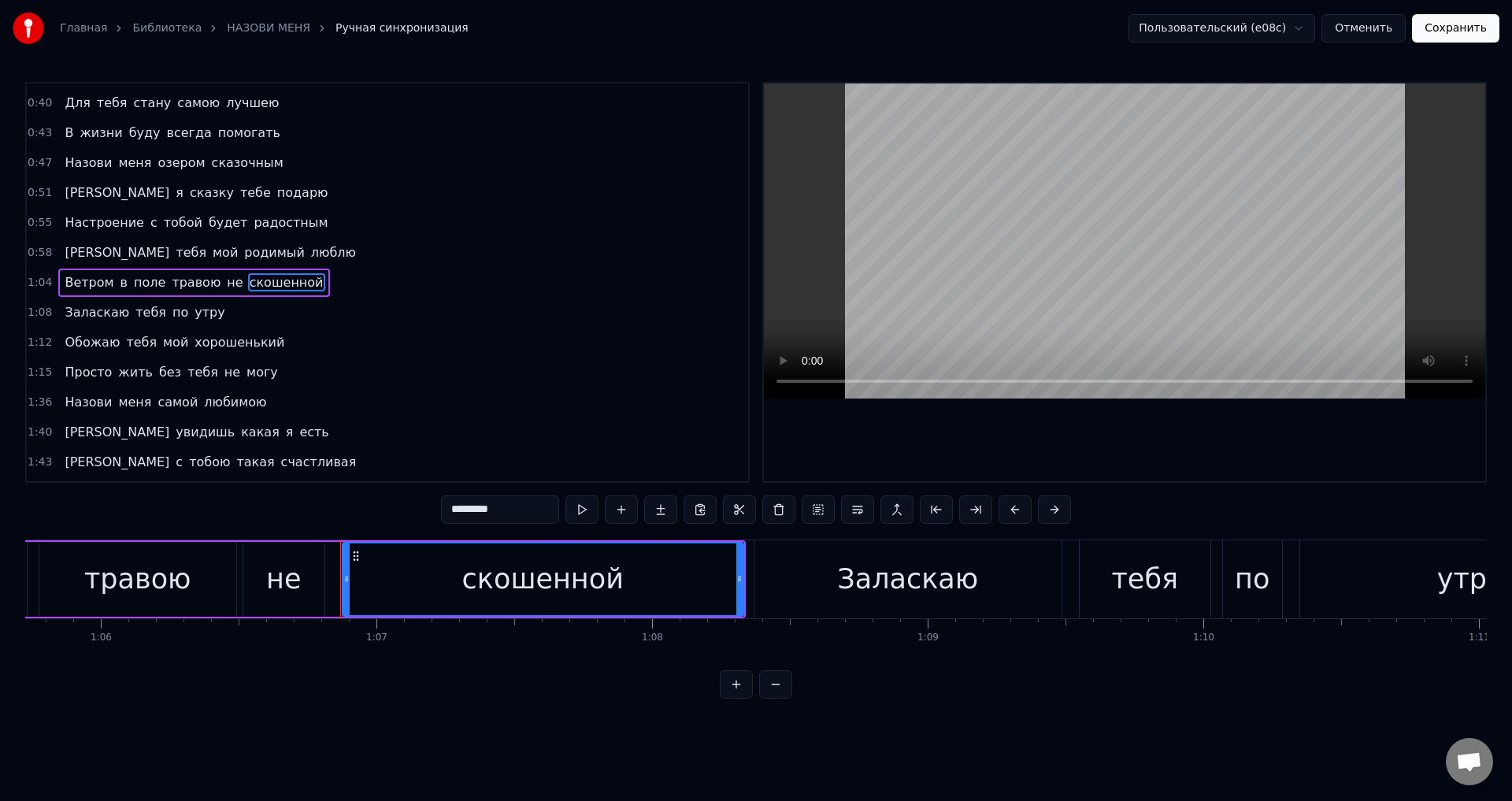
scroll to position [0, 18355]
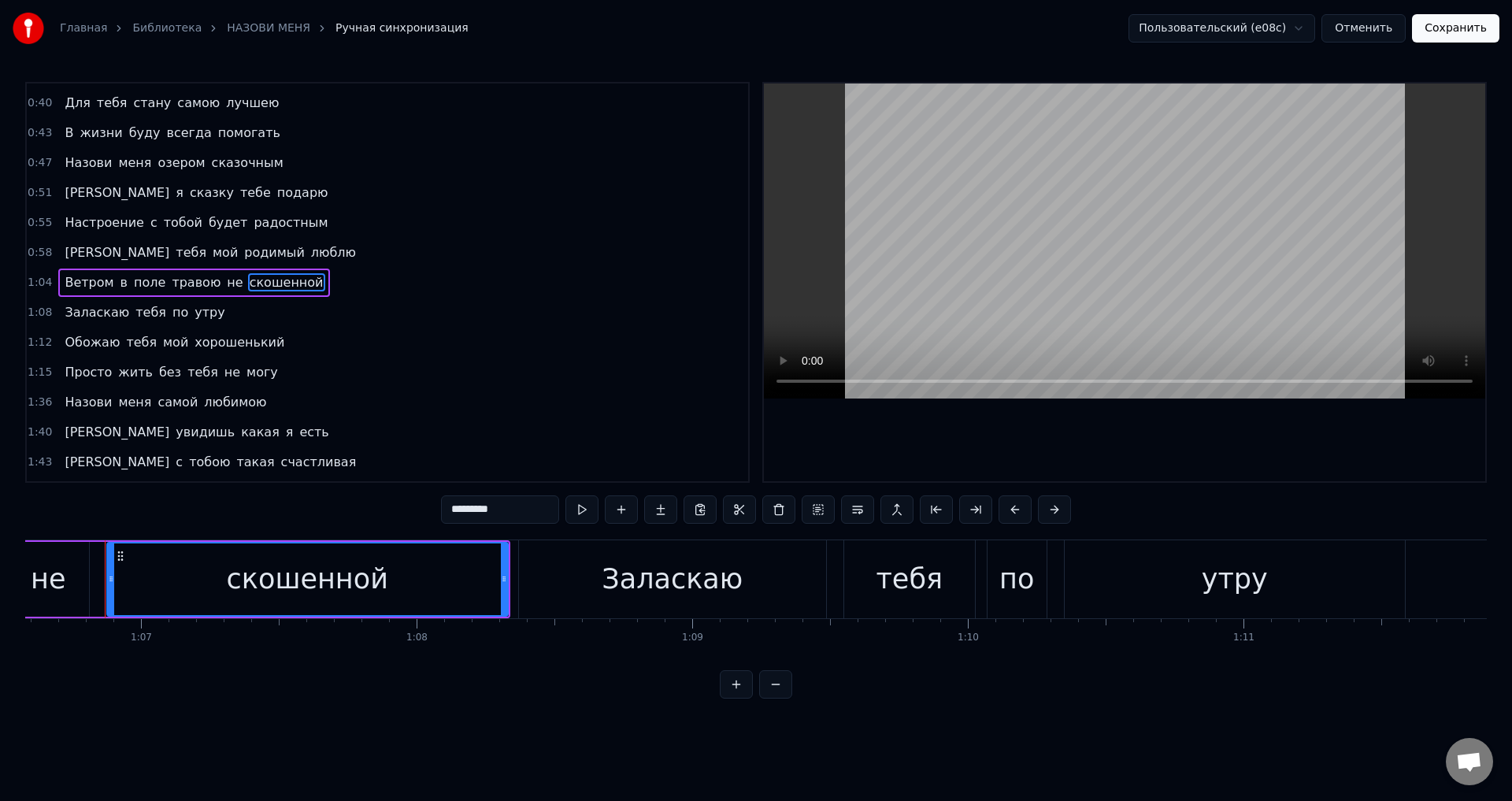
click at [452, 512] on input "*********" at bounding box center [500, 509] width 118 height 29
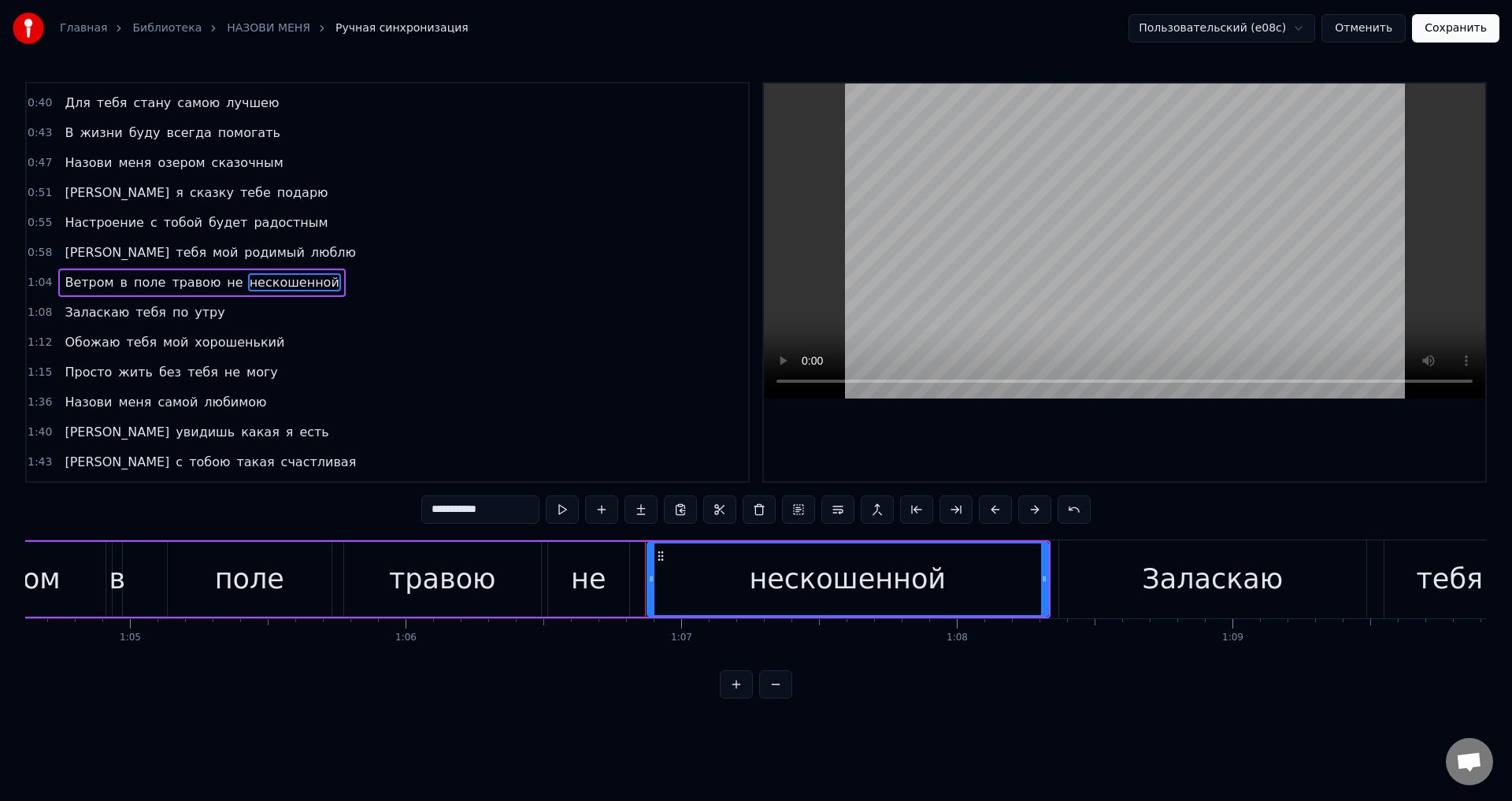
scroll to position [0, 17710]
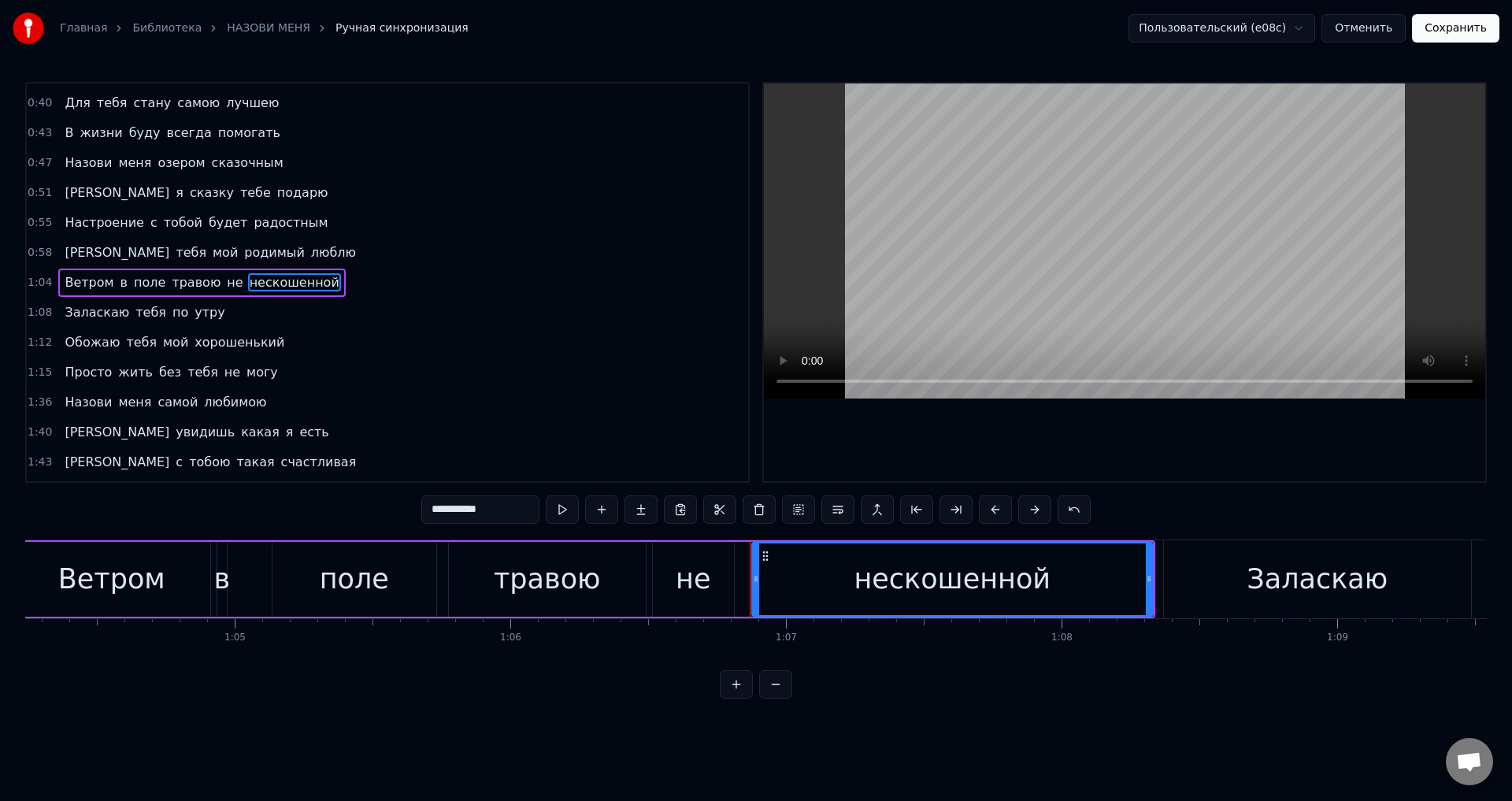
click at [660, 589] on div "не" at bounding box center [693, 579] width 81 height 75
type input "**"
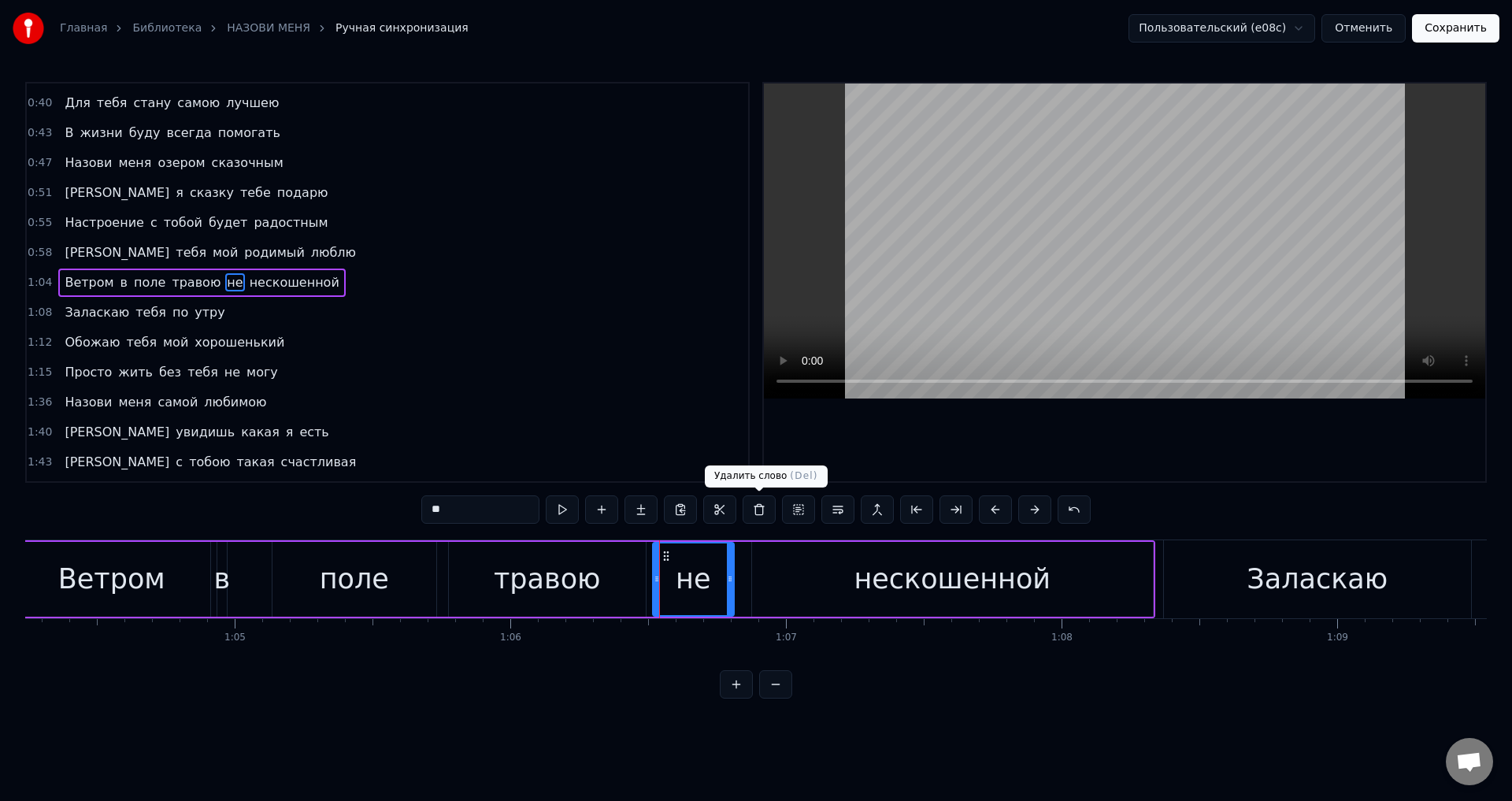
click at [756, 505] on button at bounding box center [759, 509] width 33 height 29
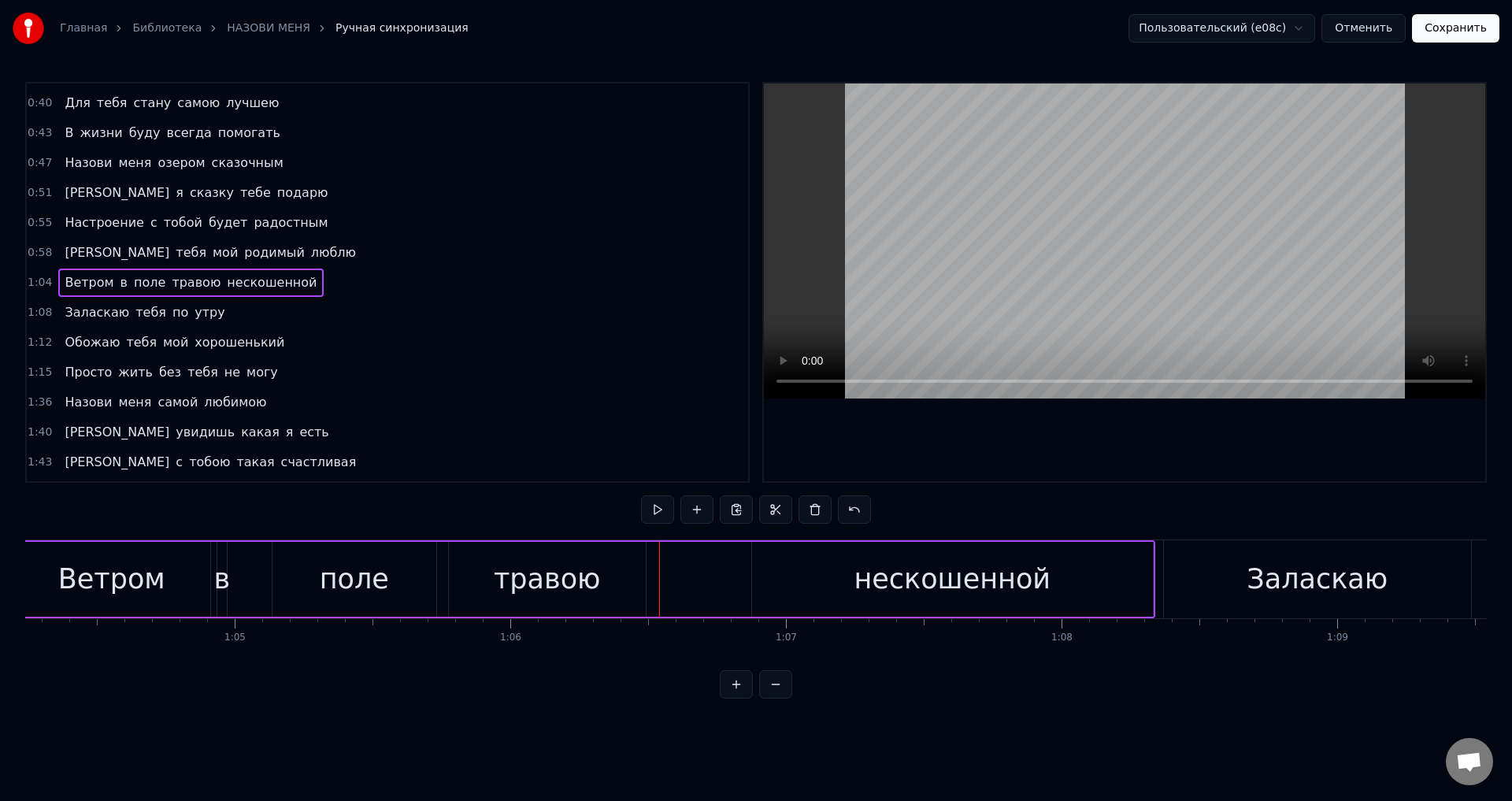
drag, startPoint x: 778, startPoint y: 596, endPoint x: 764, endPoint y: 587, distance: 16.6
click at [777, 596] on div "нескошенной" at bounding box center [953, 579] width 401 height 75
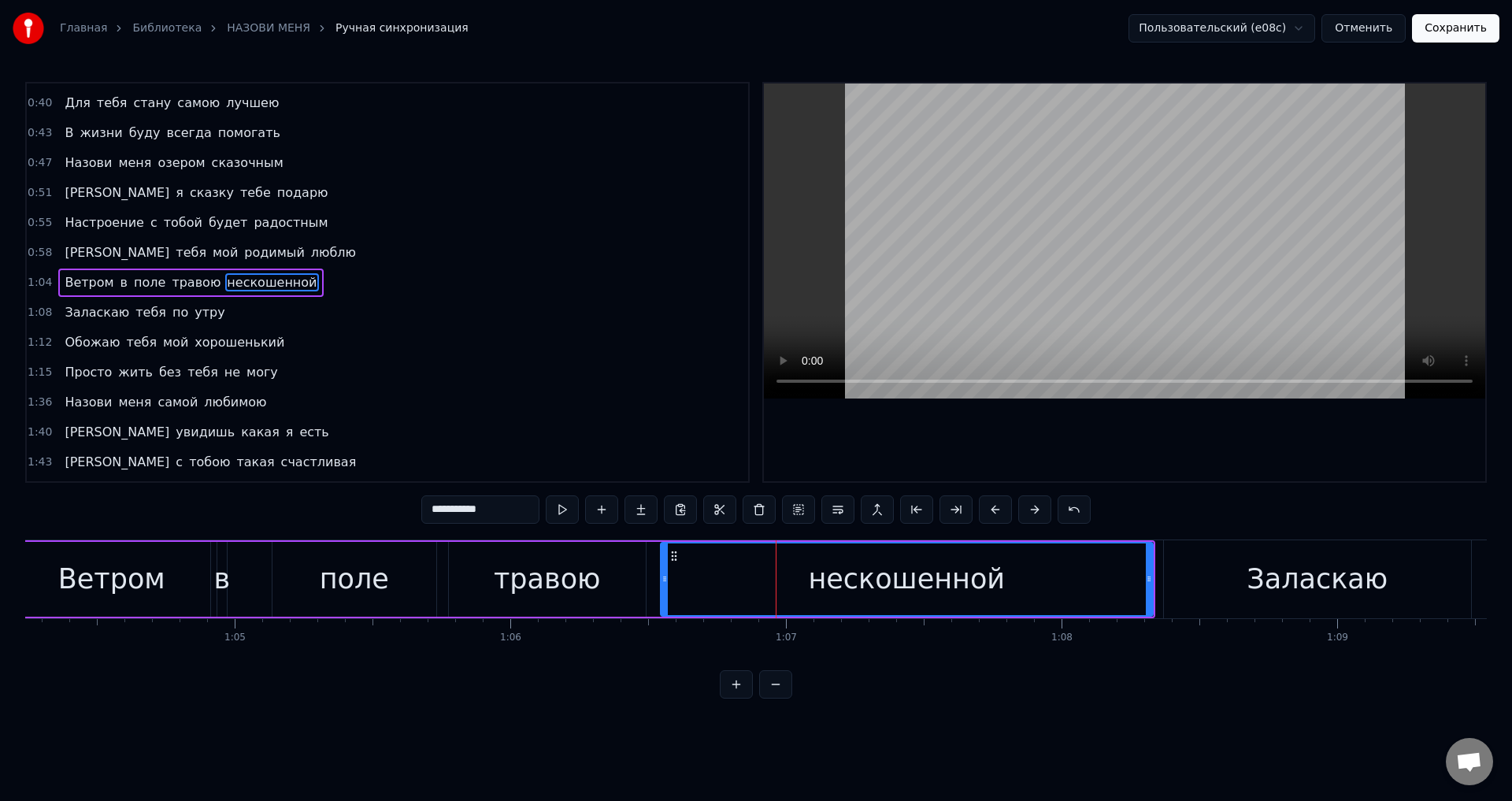
drag, startPoint x: 755, startPoint y: 584, endPoint x: 663, endPoint y: 586, distance: 92.0
click at [663, 586] on div at bounding box center [664, 579] width 7 height 71
click at [548, 585] on div "травою" at bounding box center [547, 580] width 107 height 42
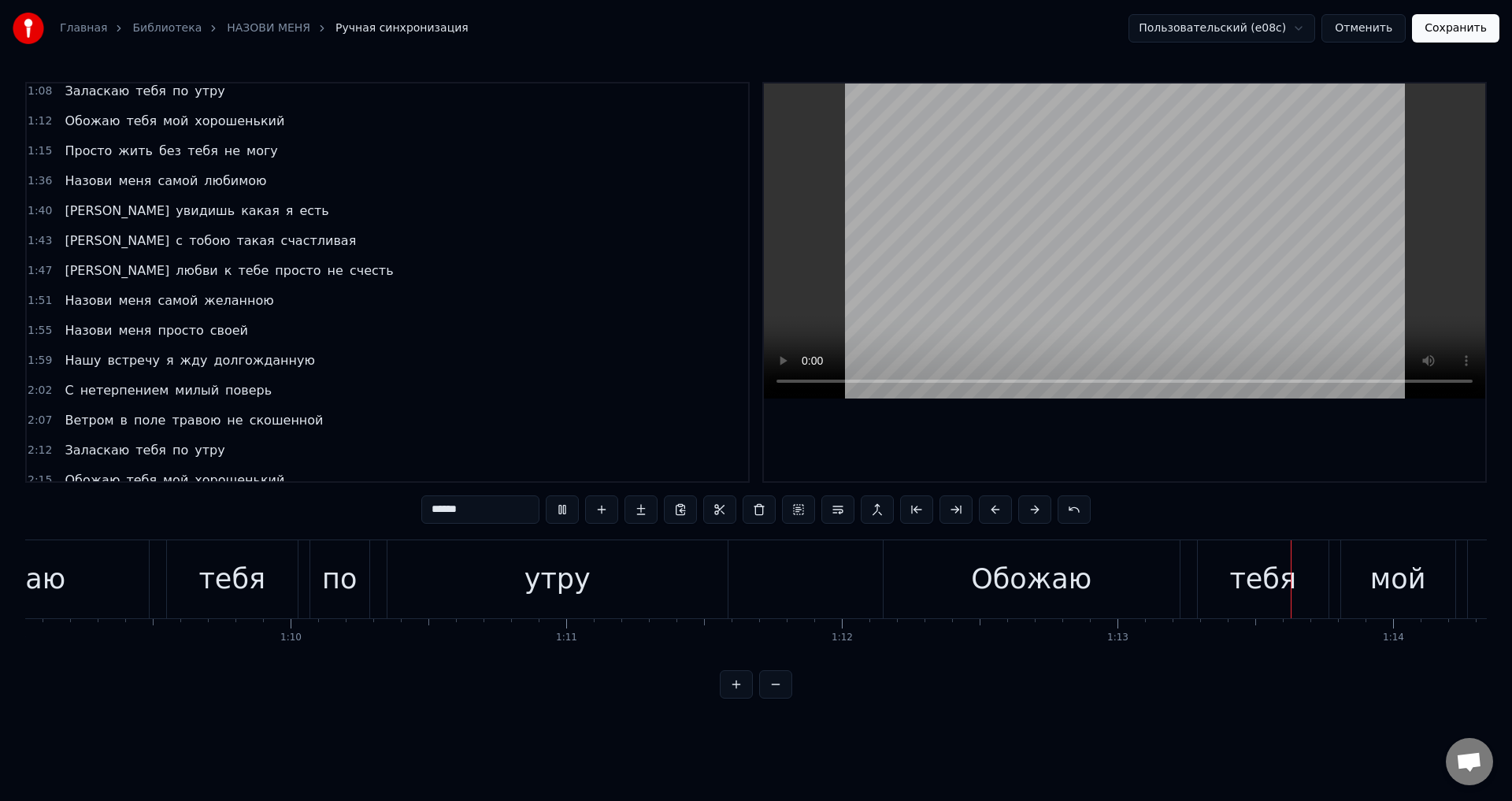
scroll to position [292, 0]
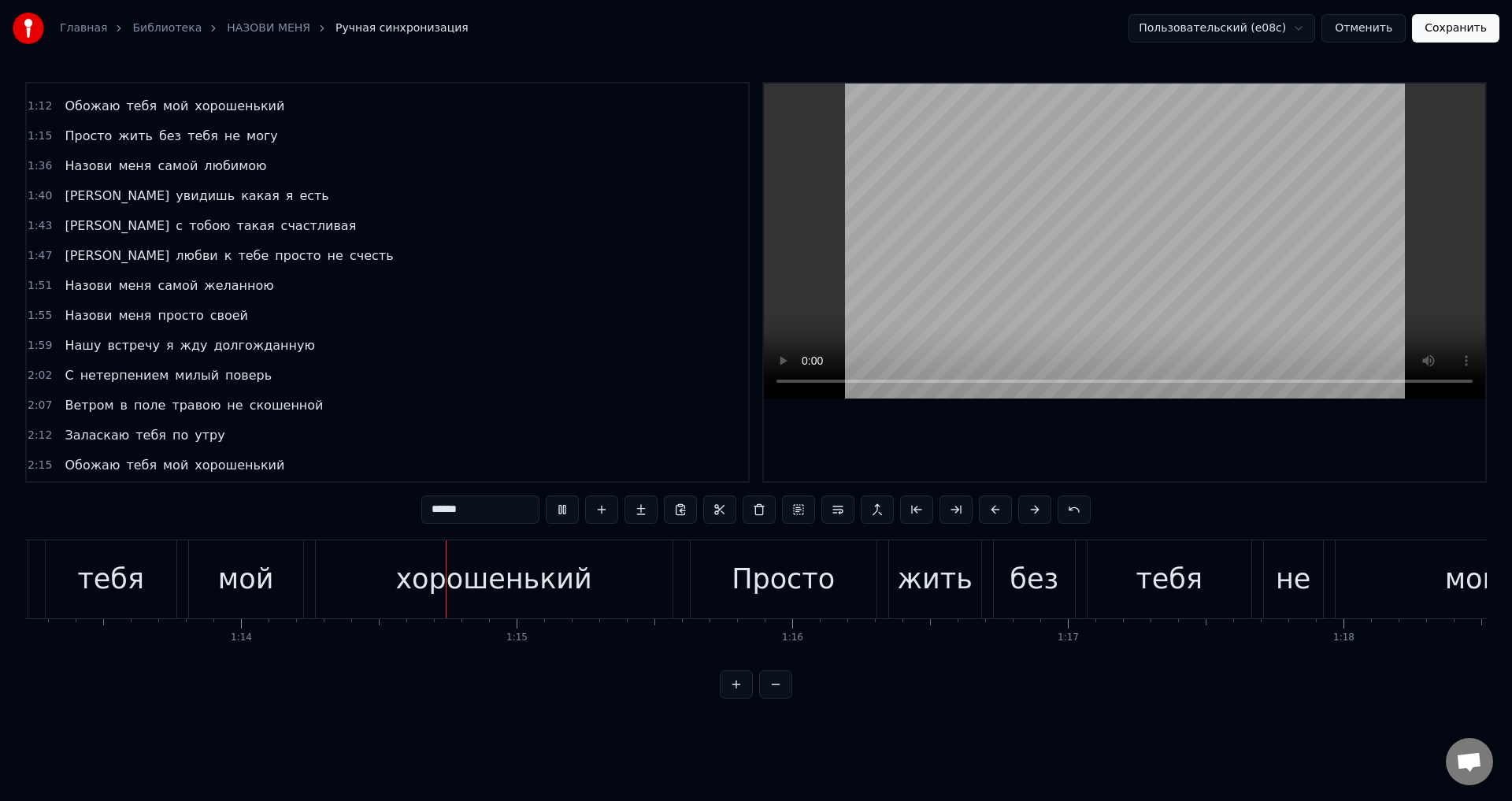
click at [248, 407] on span "скошенной" at bounding box center [286, 405] width 77 height 18
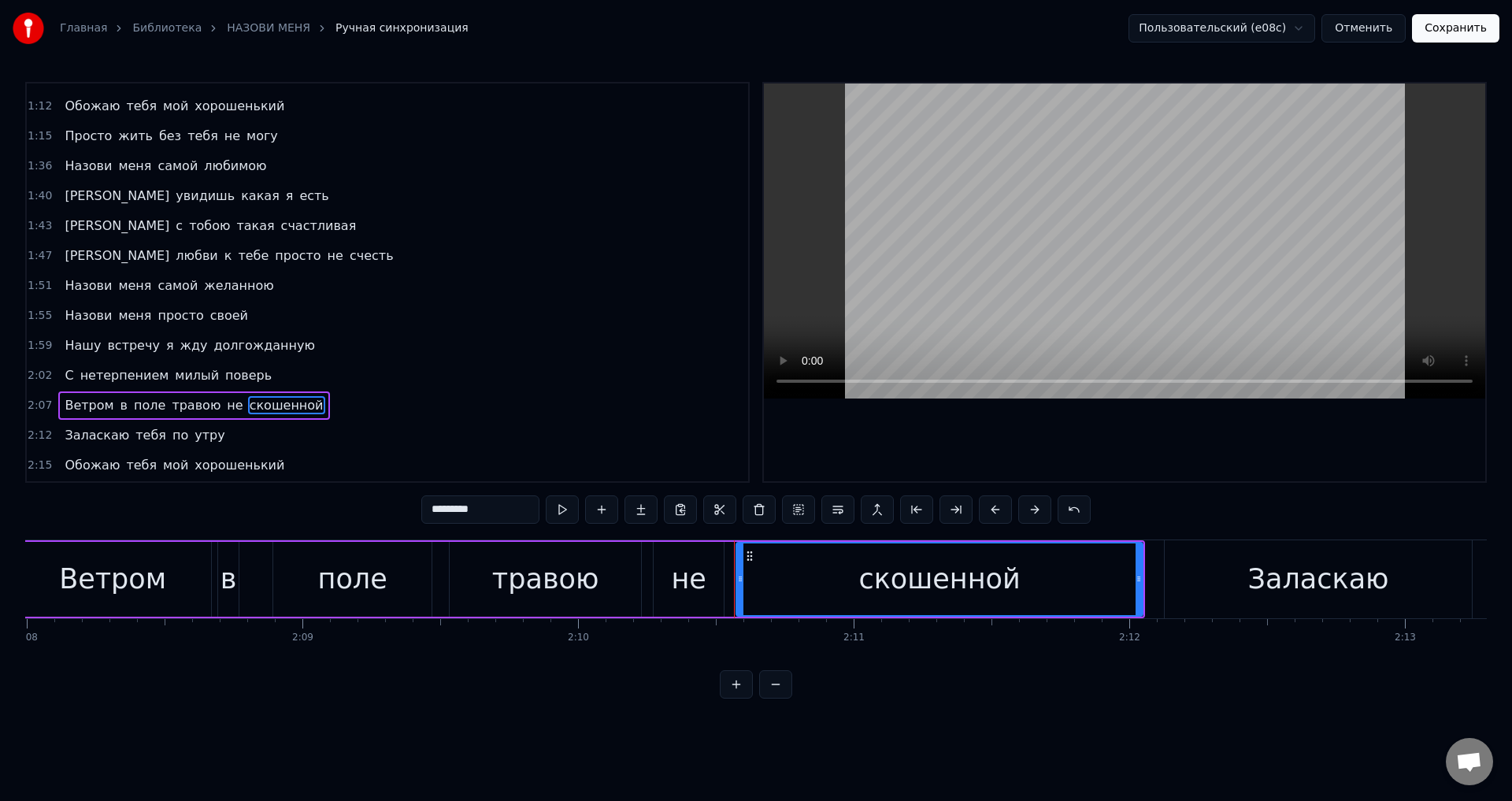
scroll to position [0, 35915]
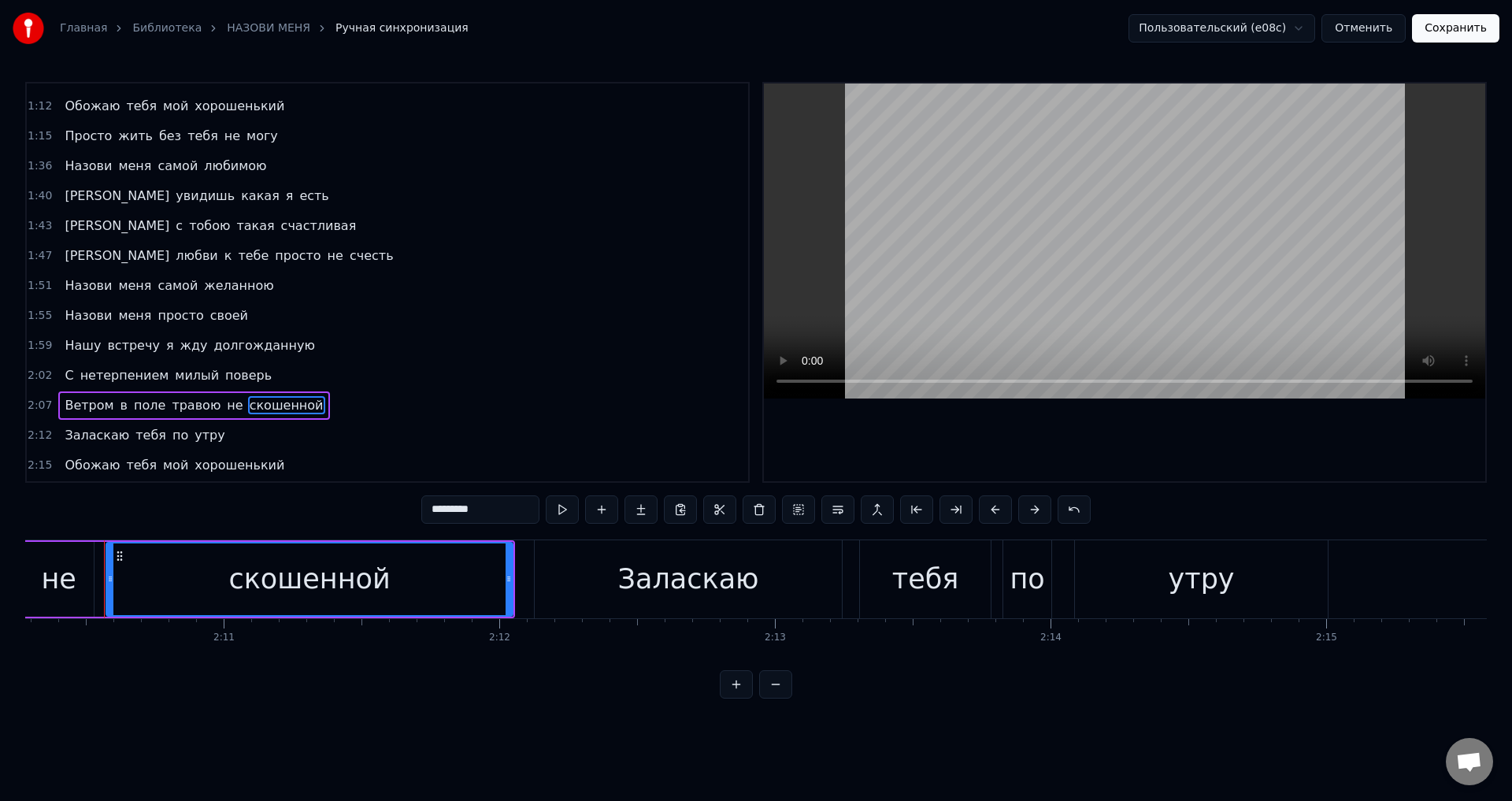
drag, startPoint x: 429, startPoint y: 508, endPoint x: 505, endPoint y: 508, distance: 76.0
click at [431, 508] on input "*********" at bounding box center [480, 509] width 118 height 29
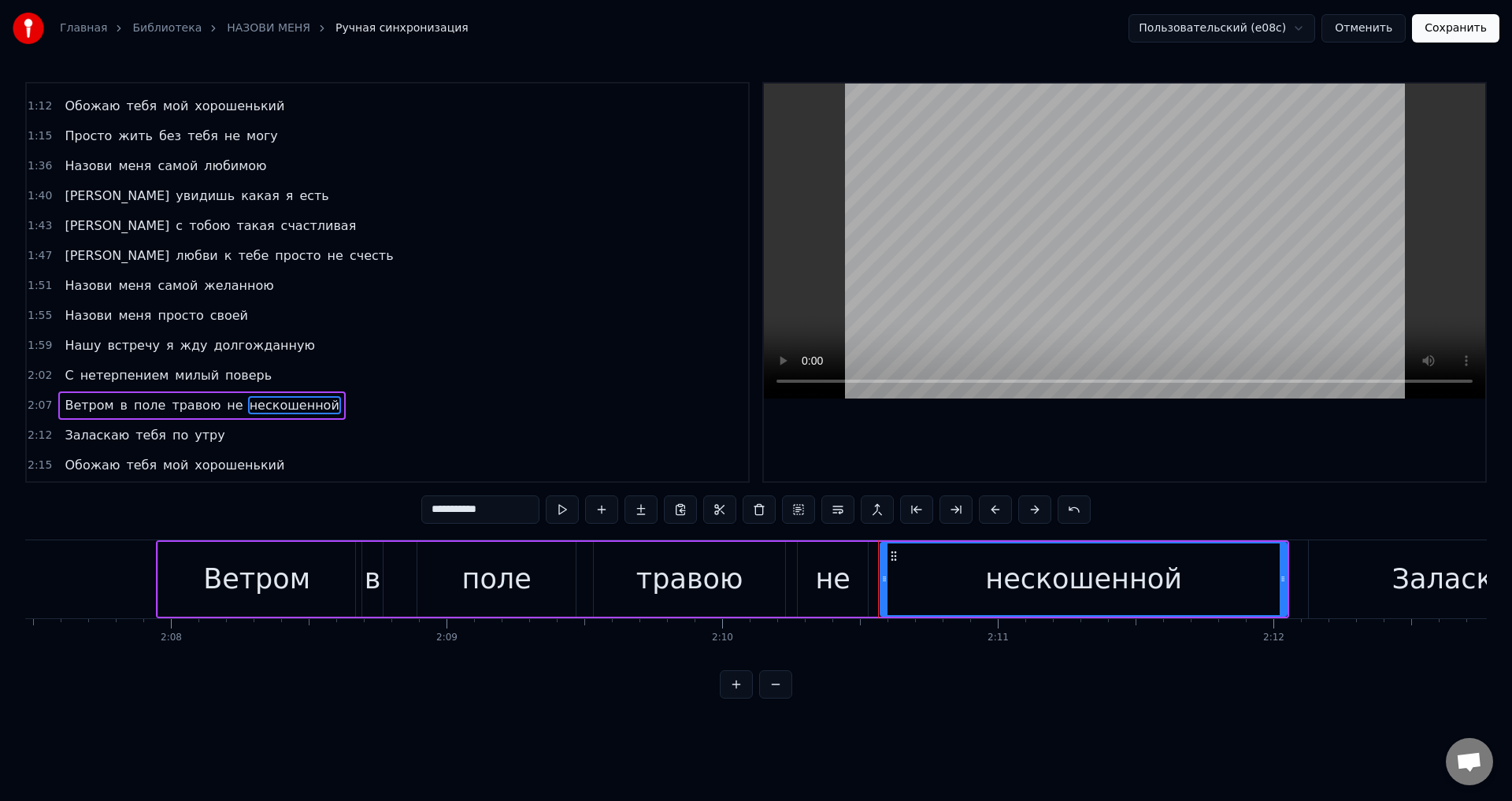
scroll to position [0, 35106]
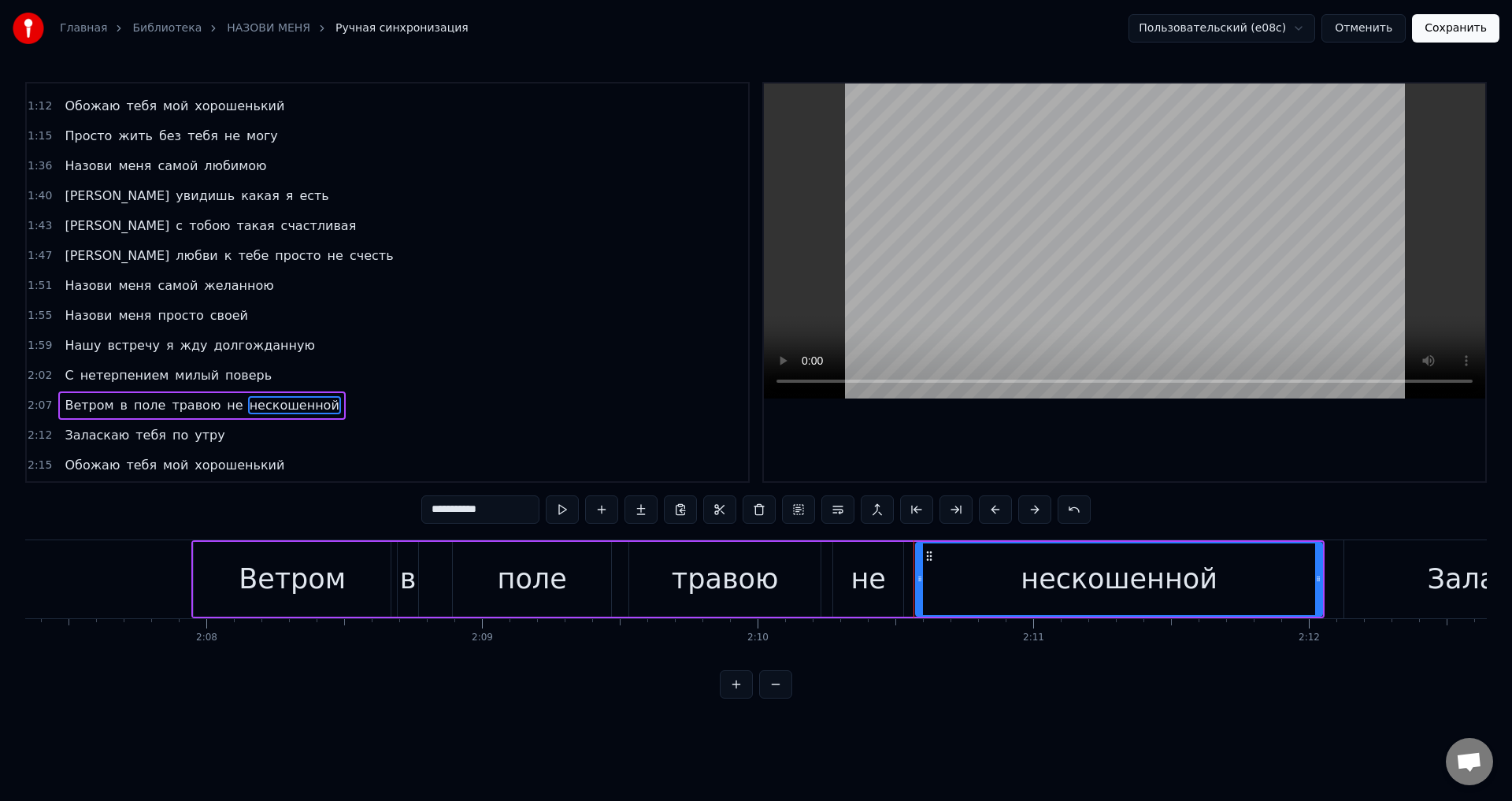
drag, startPoint x: 858, startPoint y: 589, endPoint x: 852, endPoint y: 568, distance: 21.8
click at [858, 588] on div "не" at bounding box center [868, 580] width 34 height 42
type input "**"
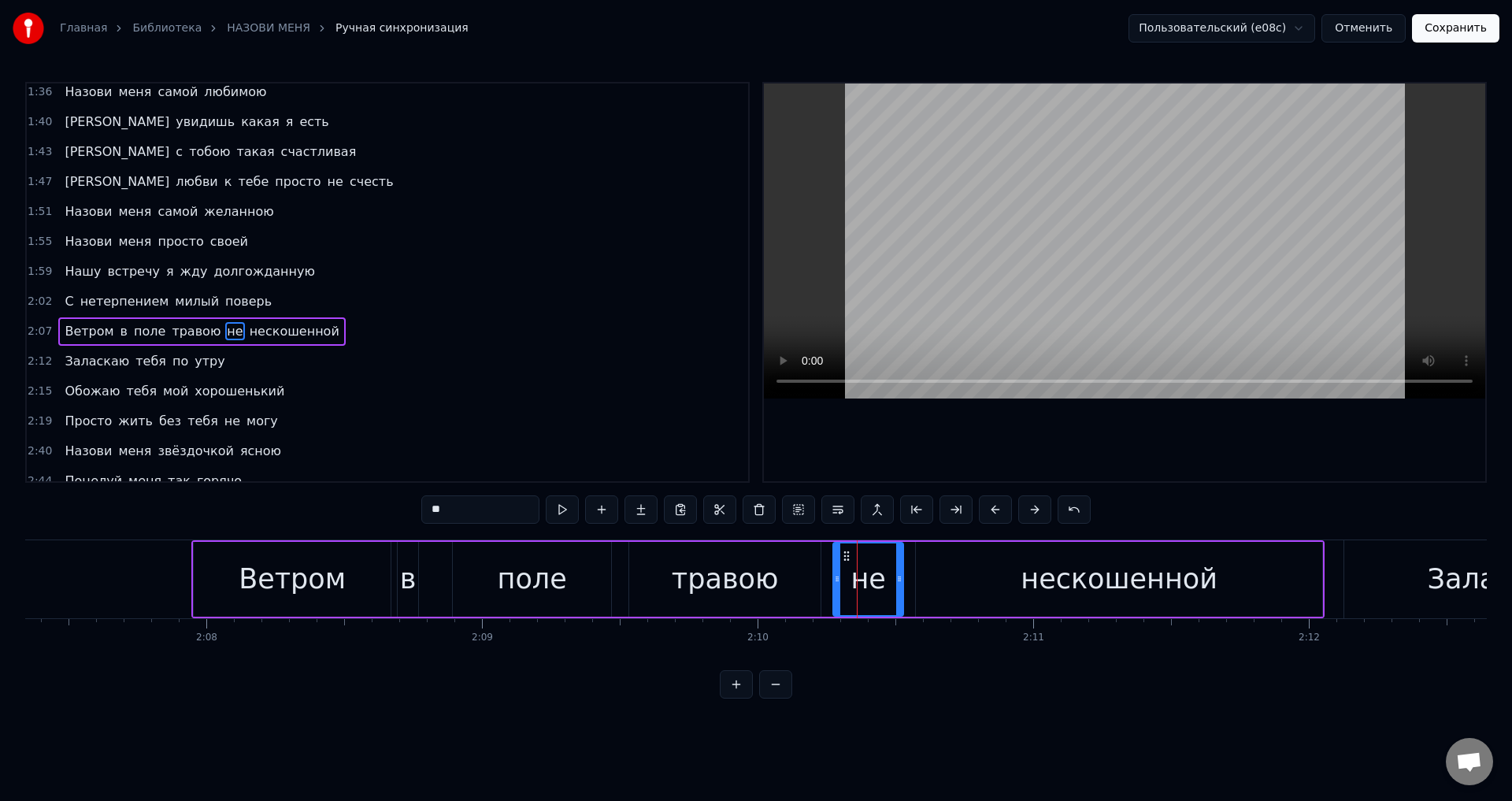
scroll to position [414, 0]
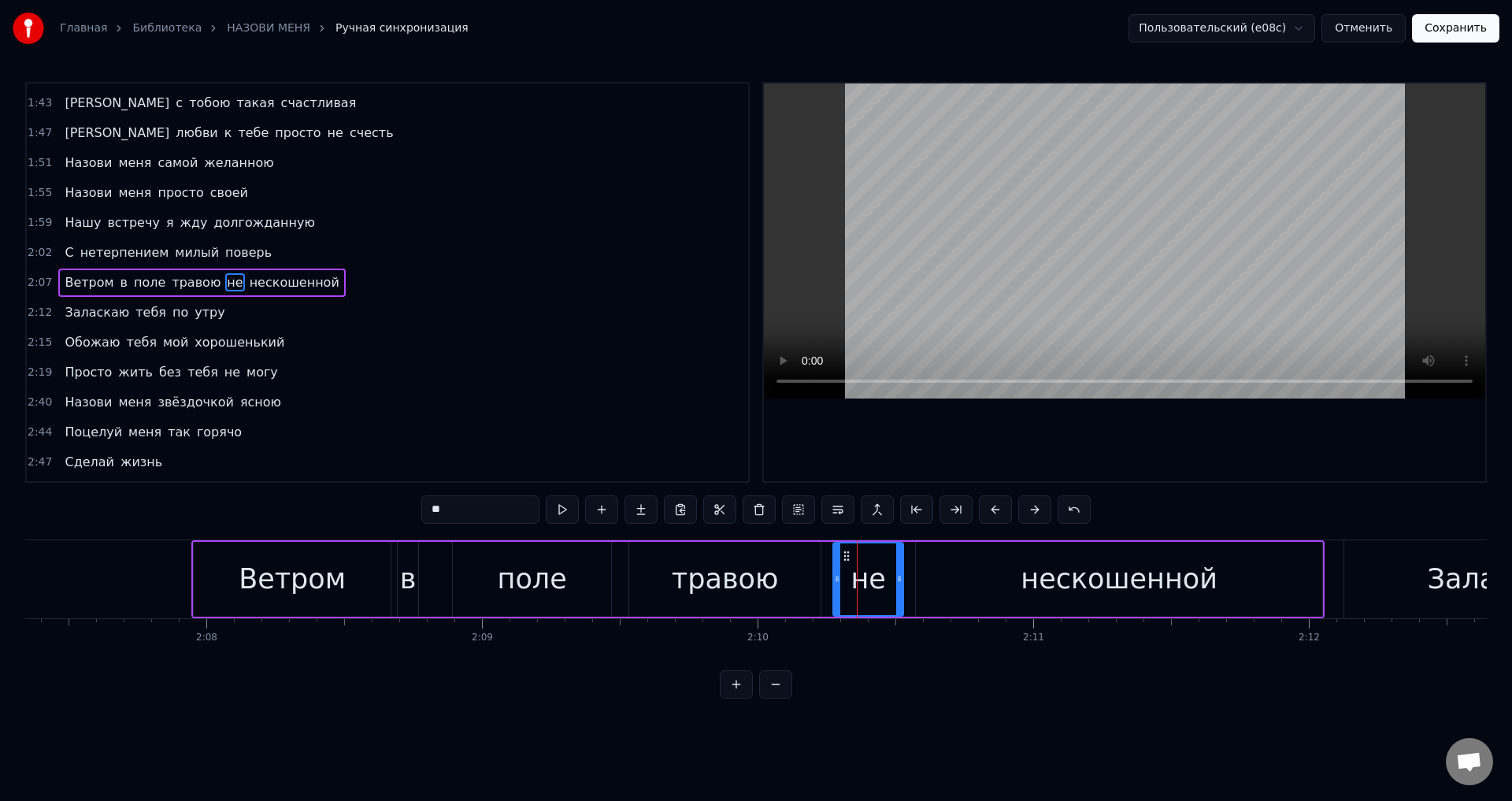
click at [759, 510] on button at bounding box center [759, 509] width 33 height 29
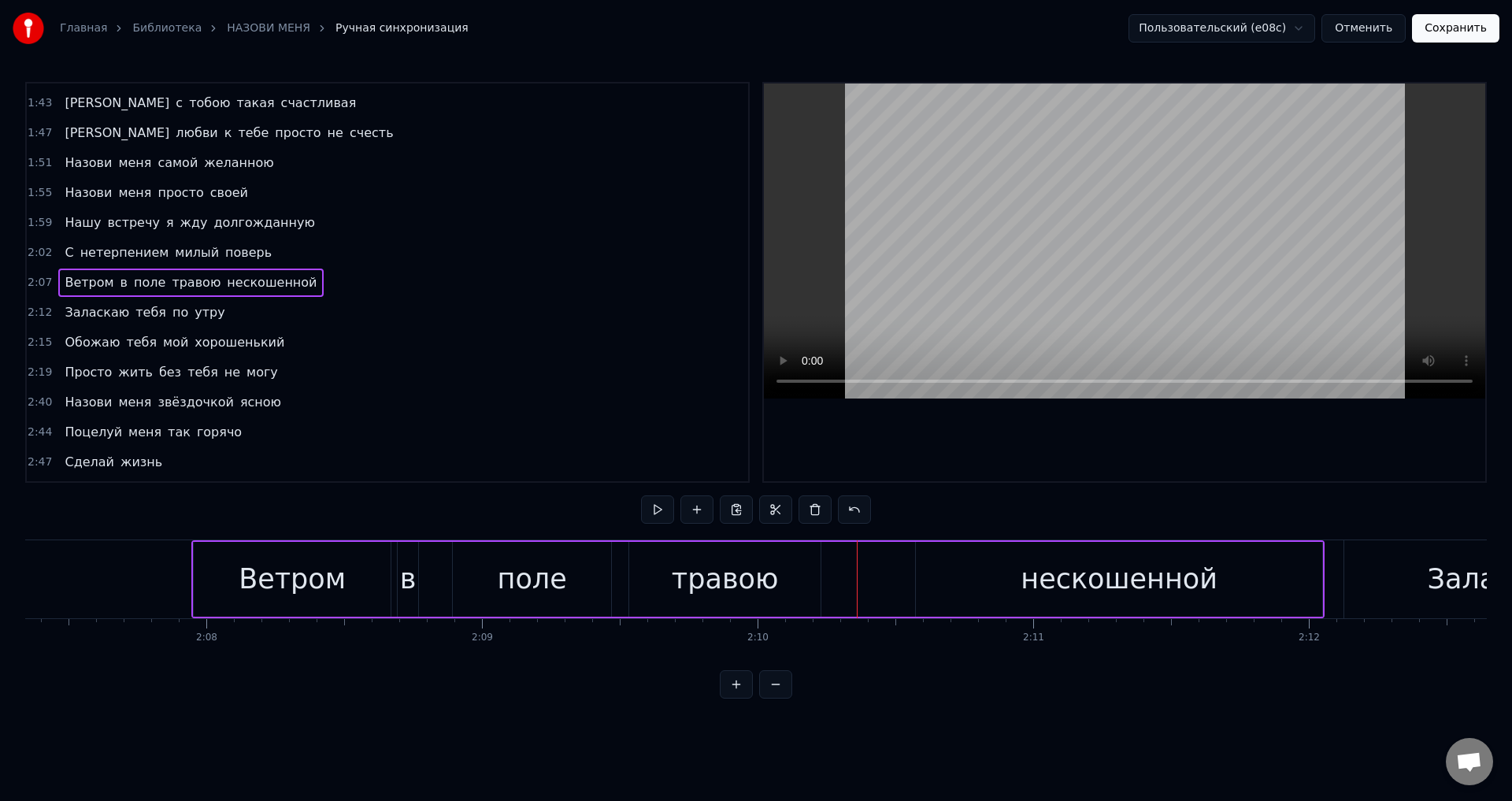
click at [945, 589] on div "нескошенной" at bounding box center [1120, 579] width 407 height 75
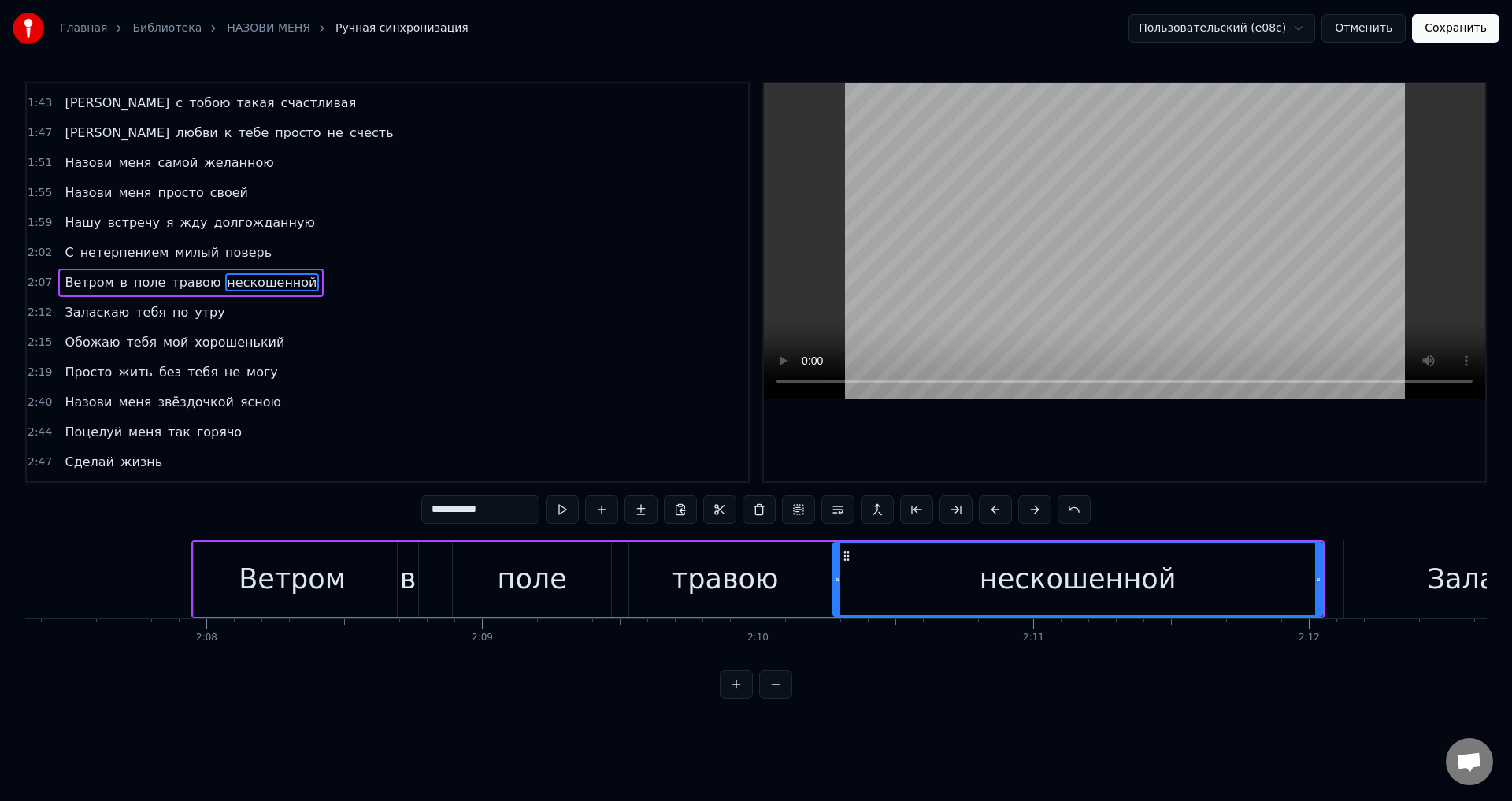
drag, startPoint x: 923, startPoint y: 585, endPoint x: 839, endPoint y: 580, distance: 84.1
click at [839, 580] on icon at bounding box center [837, 579] width 7 height 12
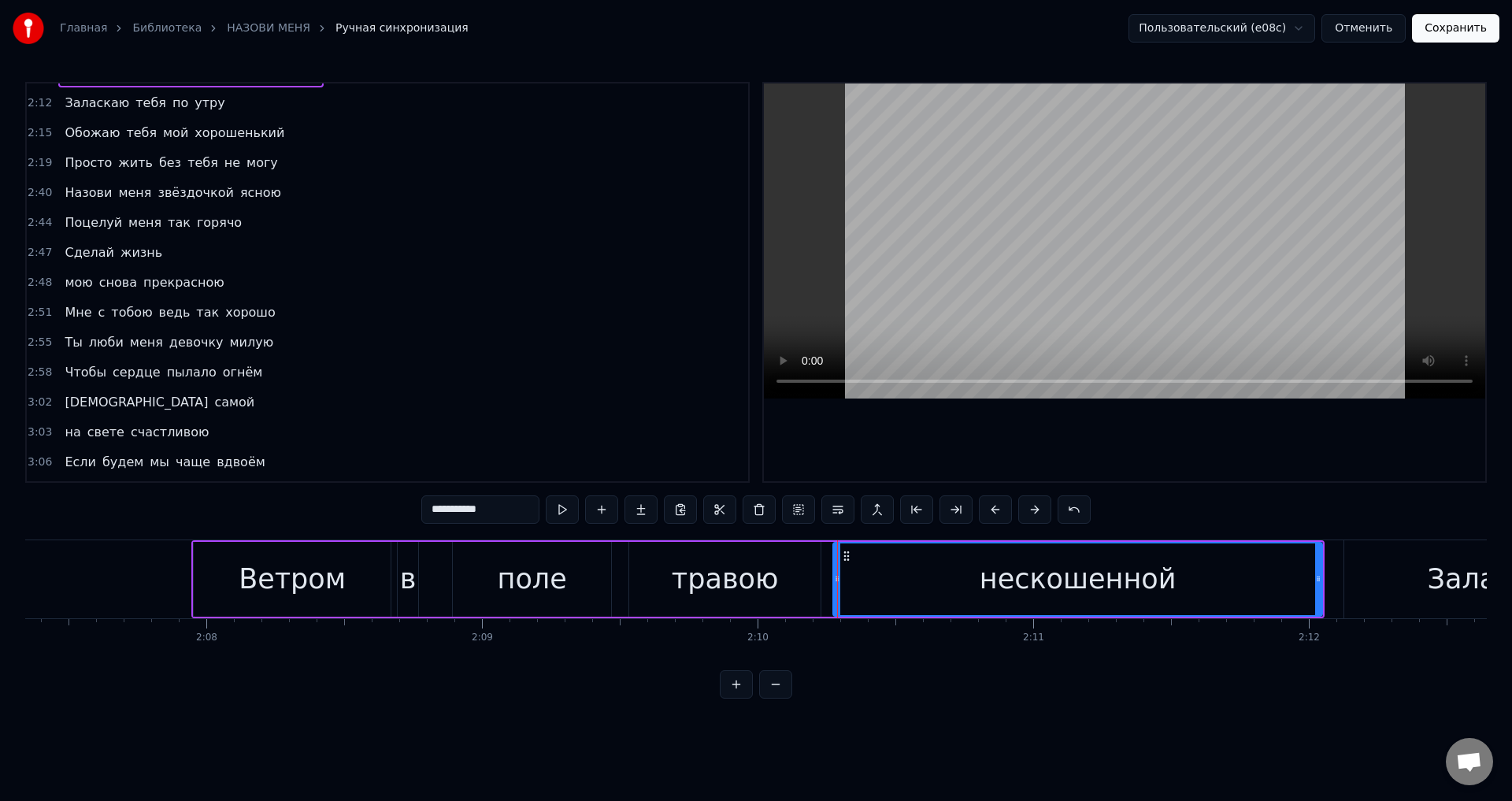
scroll to position [651, 0]
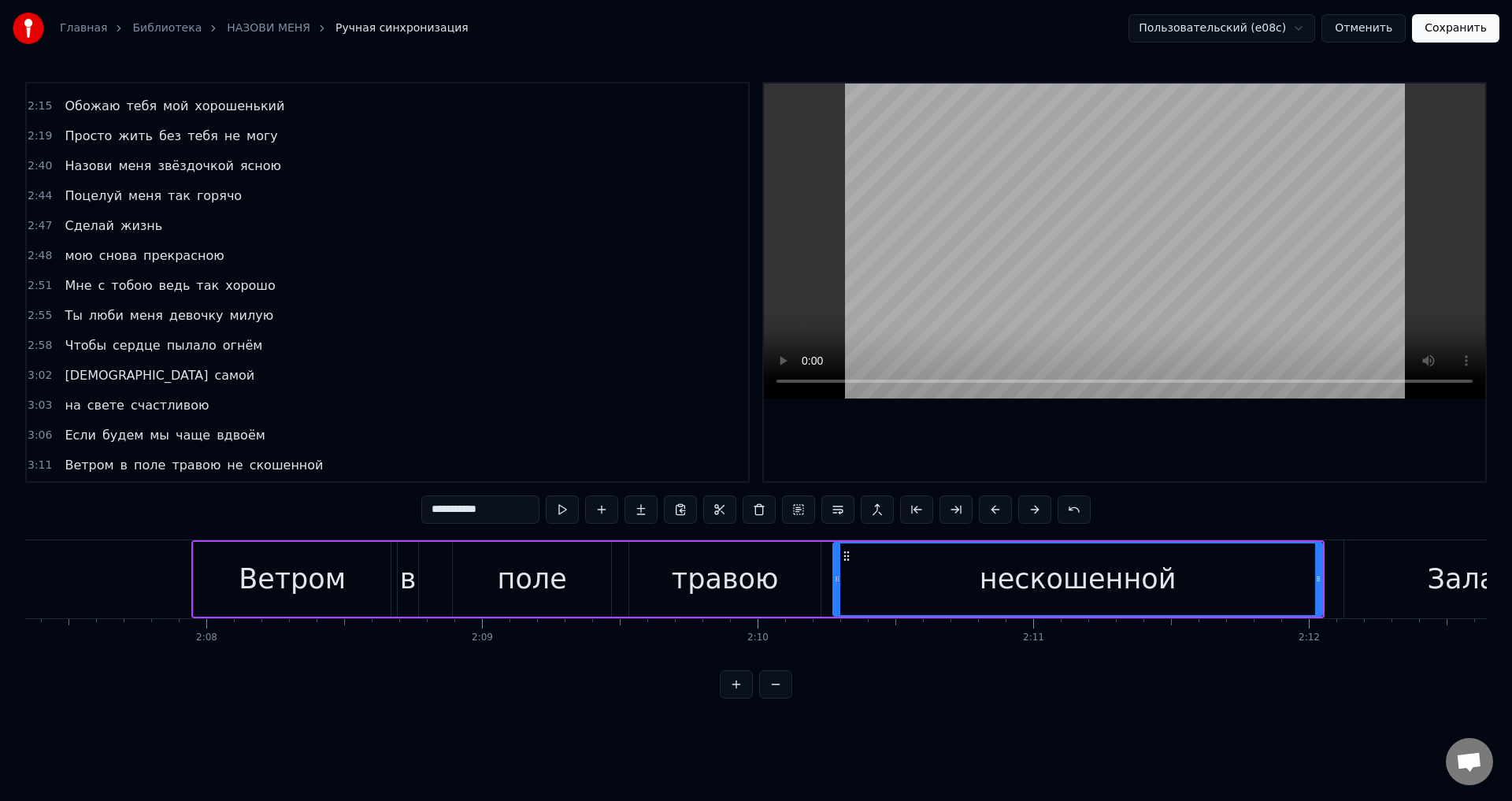
click at [280, 464] on span "скошенной" at bounding box center [286, 465] width 77 height 18
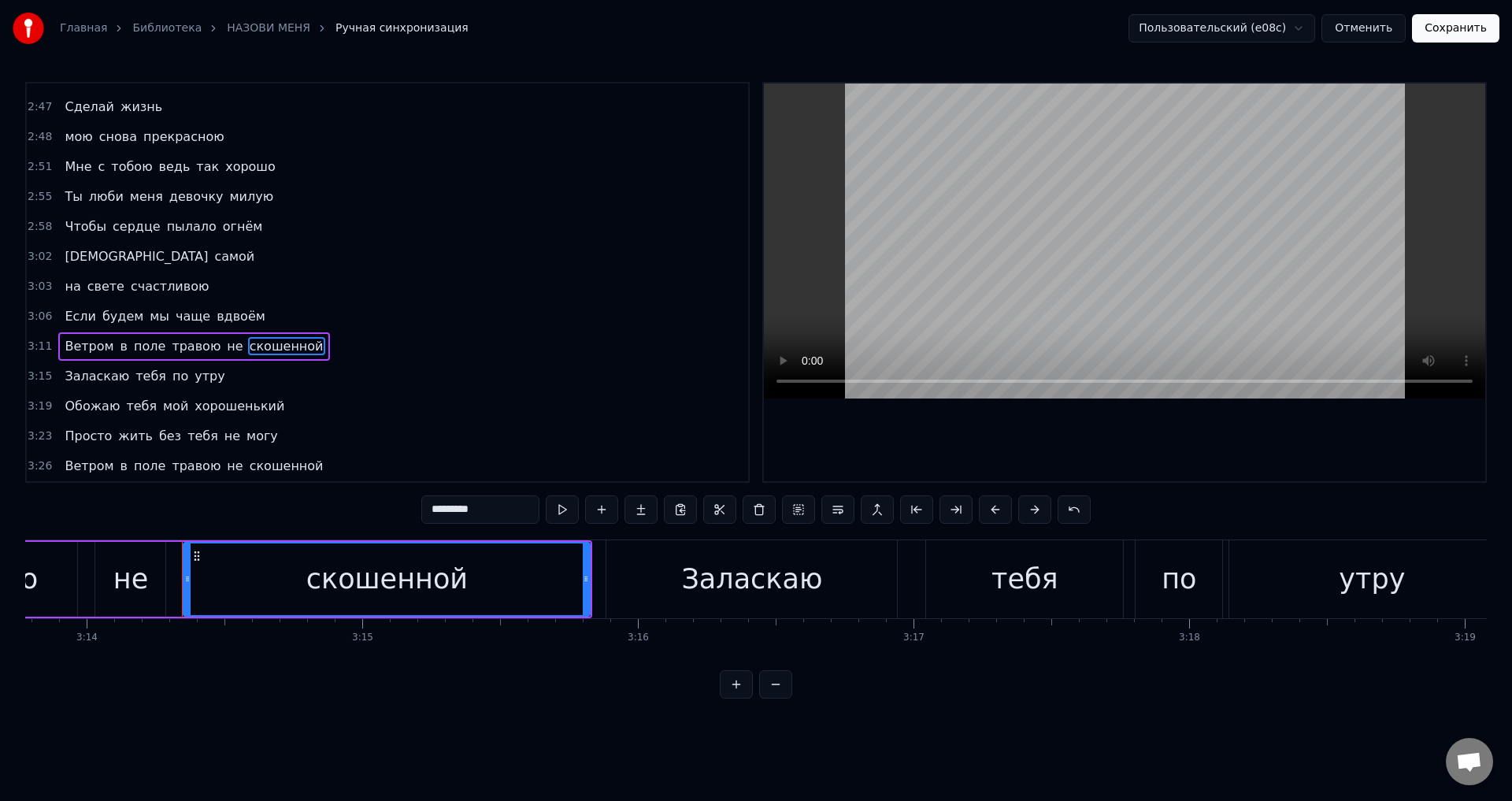
scroll to position [0, 53498]
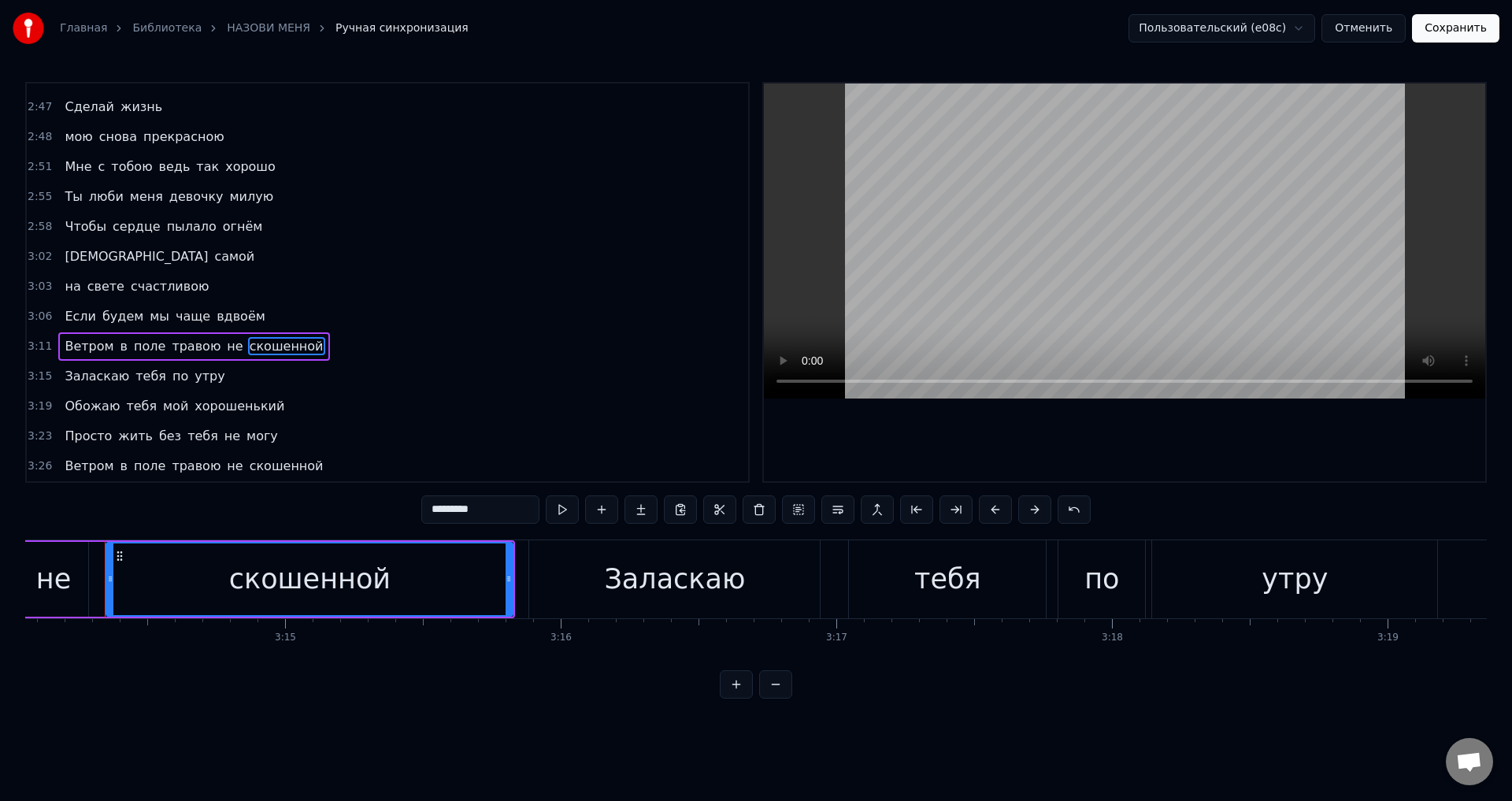
click at [392, 579] on div "скошенной" at bounding box center [310, 579] width 405 height 71
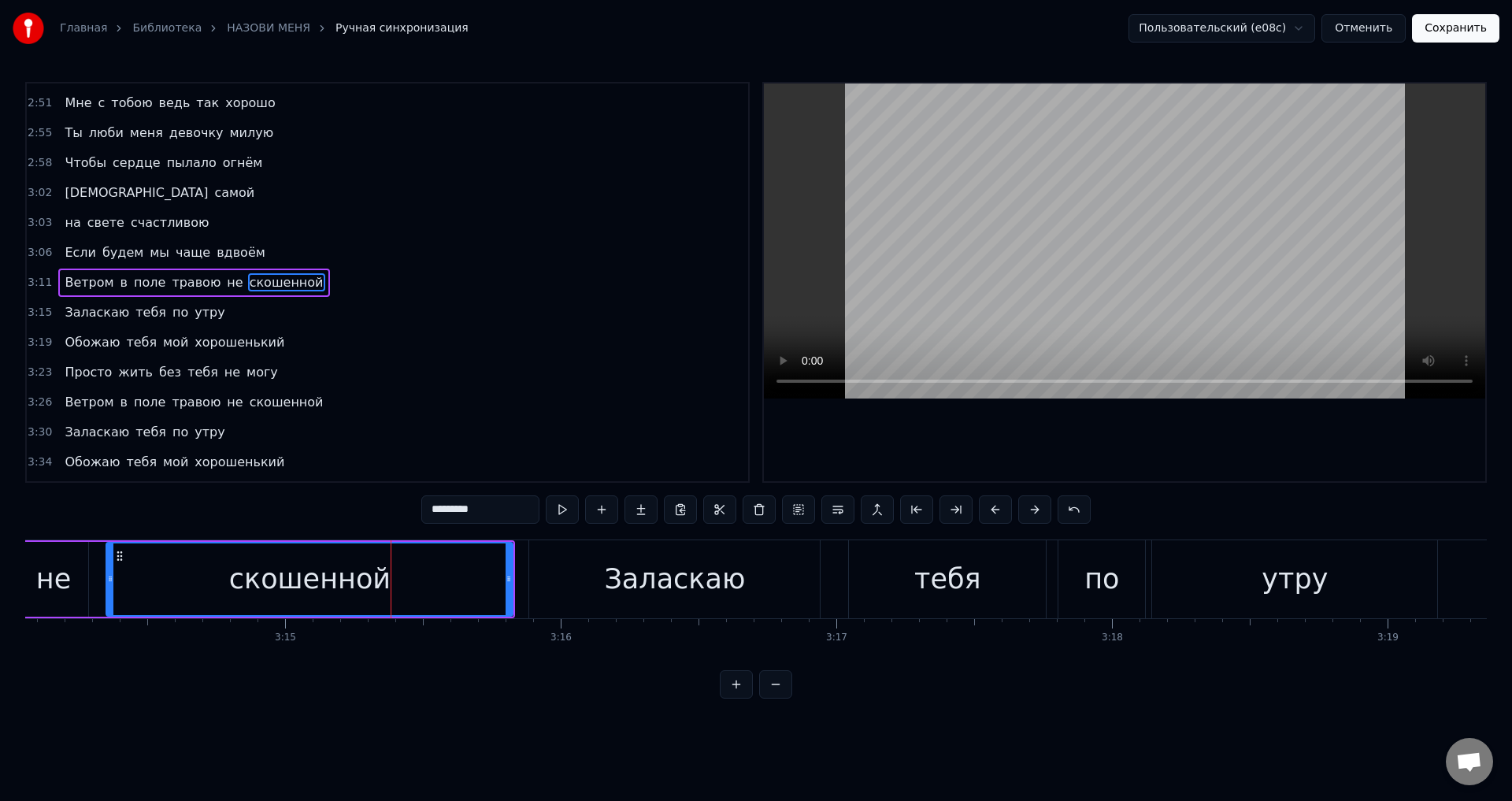
drag, startPoint x: 431, startPoint y: 507, endPoint x: 481, endPoint y: 521, distance: 51.9
click at [434, 511] on input "*********" at bounding box center [480, 509] width 118 height 29
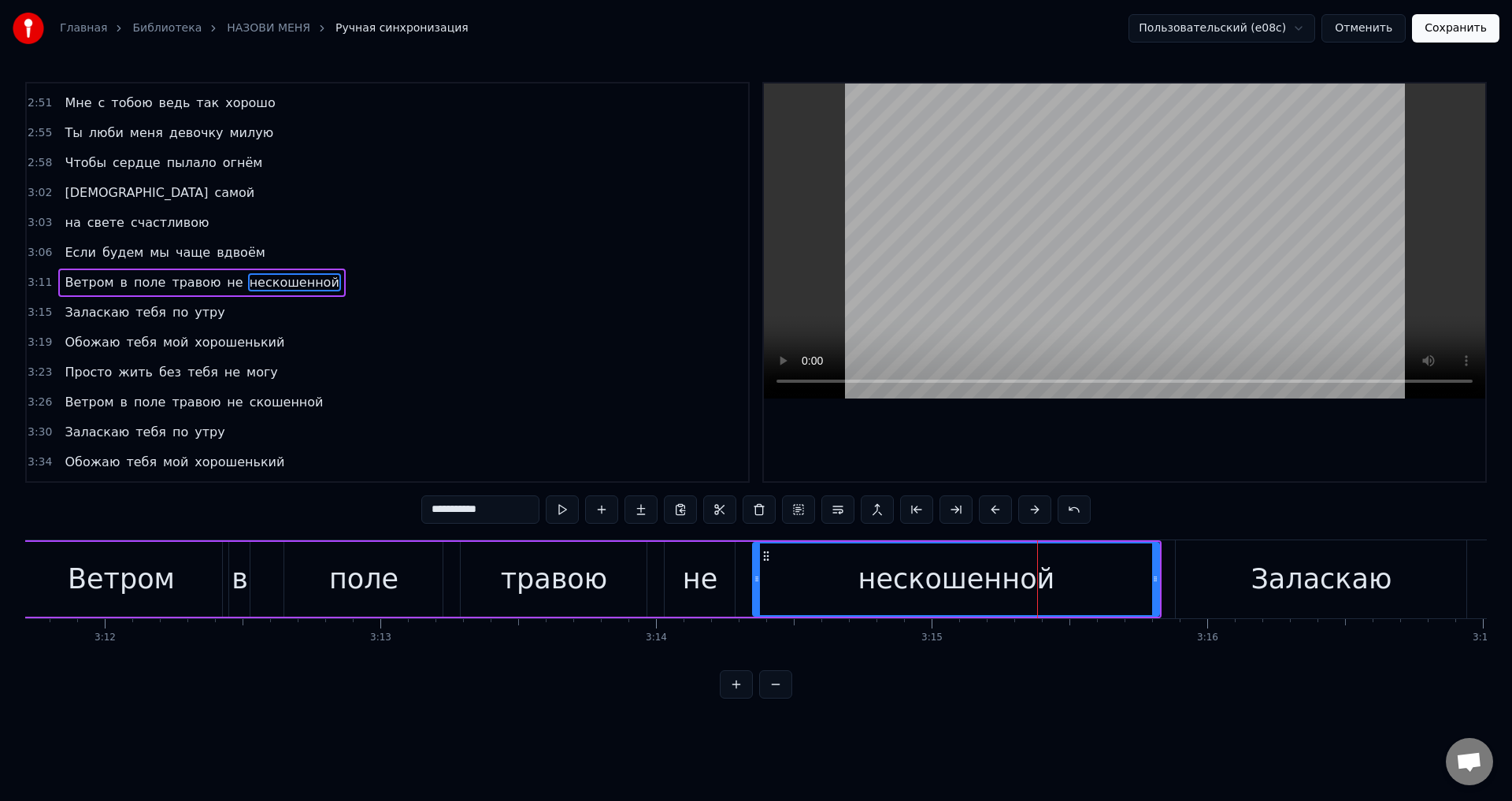
scroll to position [0, 52781]
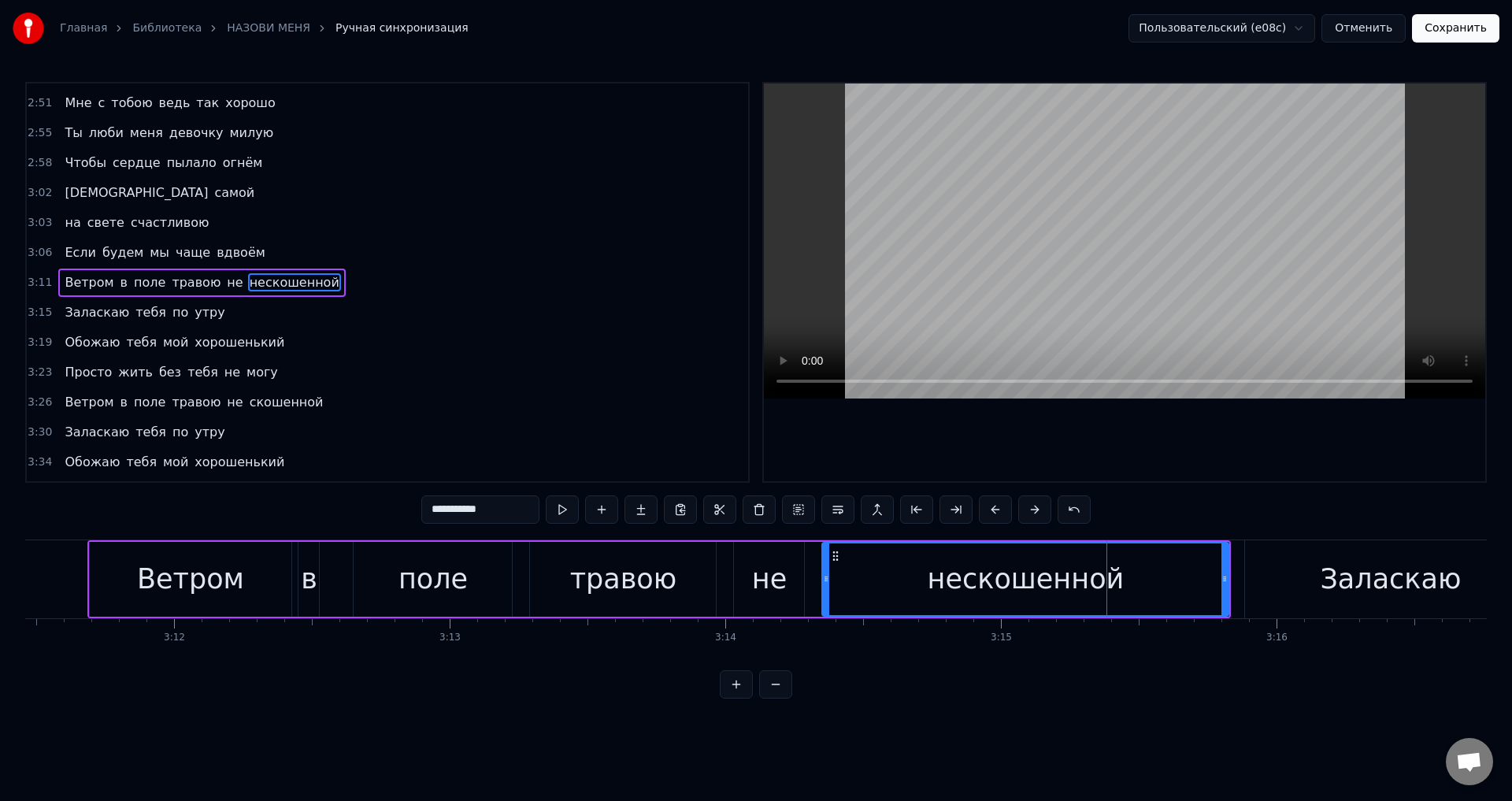
click at [779, 577] on div "не" at bounding box center [770, 580] width 34 height 42
type input "**"
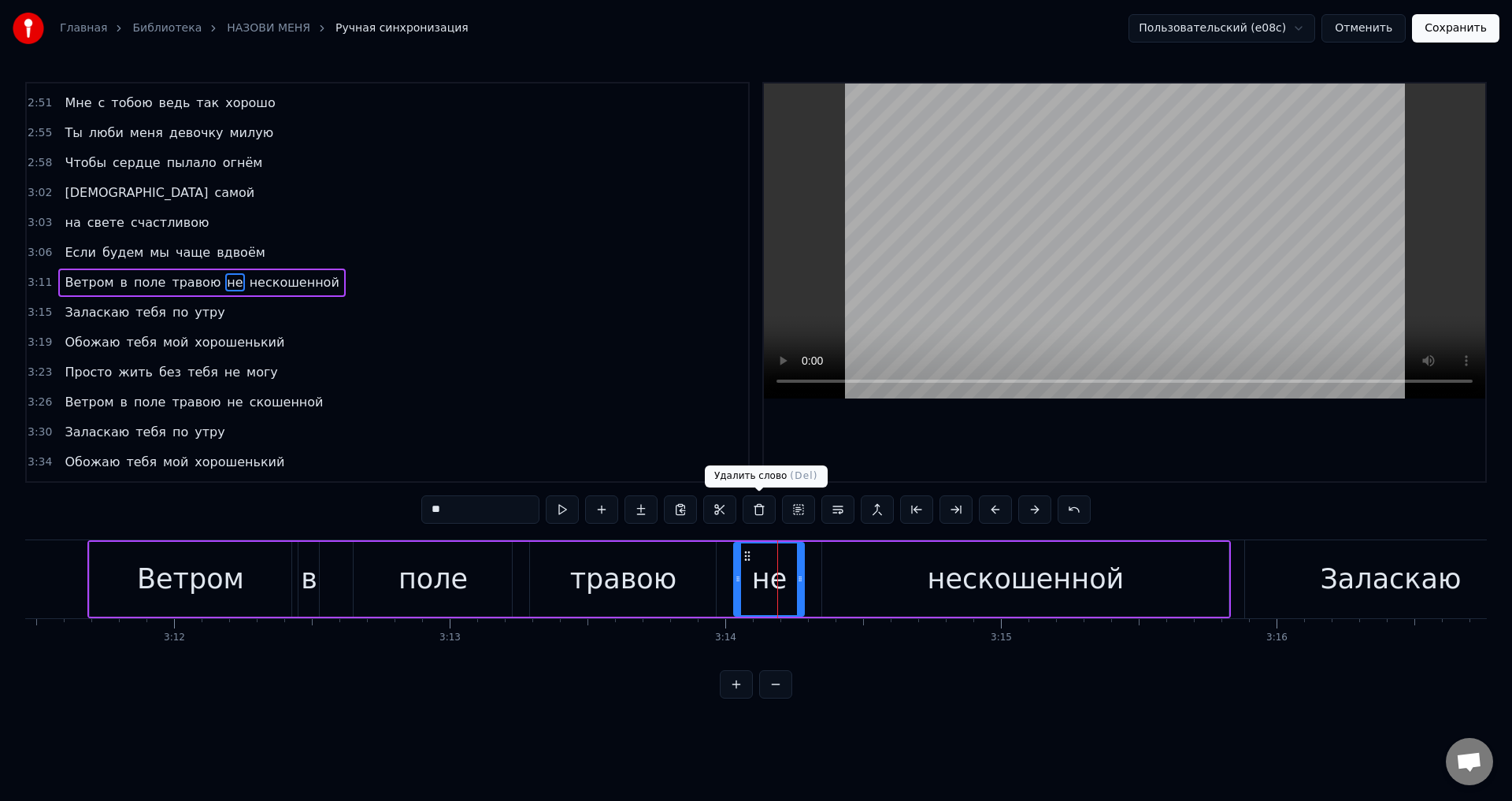
click at [758, 513] on button at bounding box center [759, 509] width 33 height 29
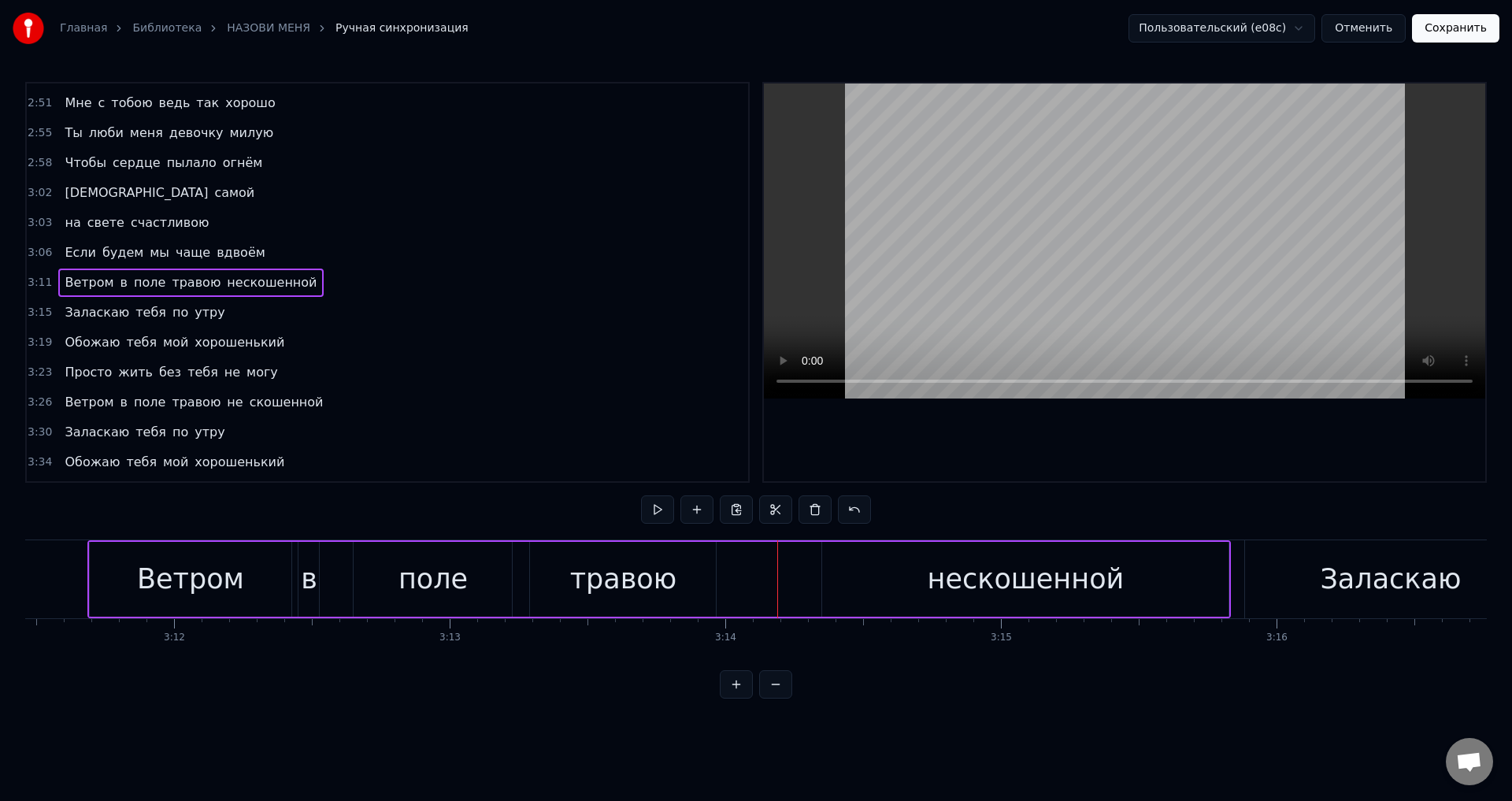
click at [835, 567] on div "нескошенной" at bounding box center [1025, 579] width 407 height 75
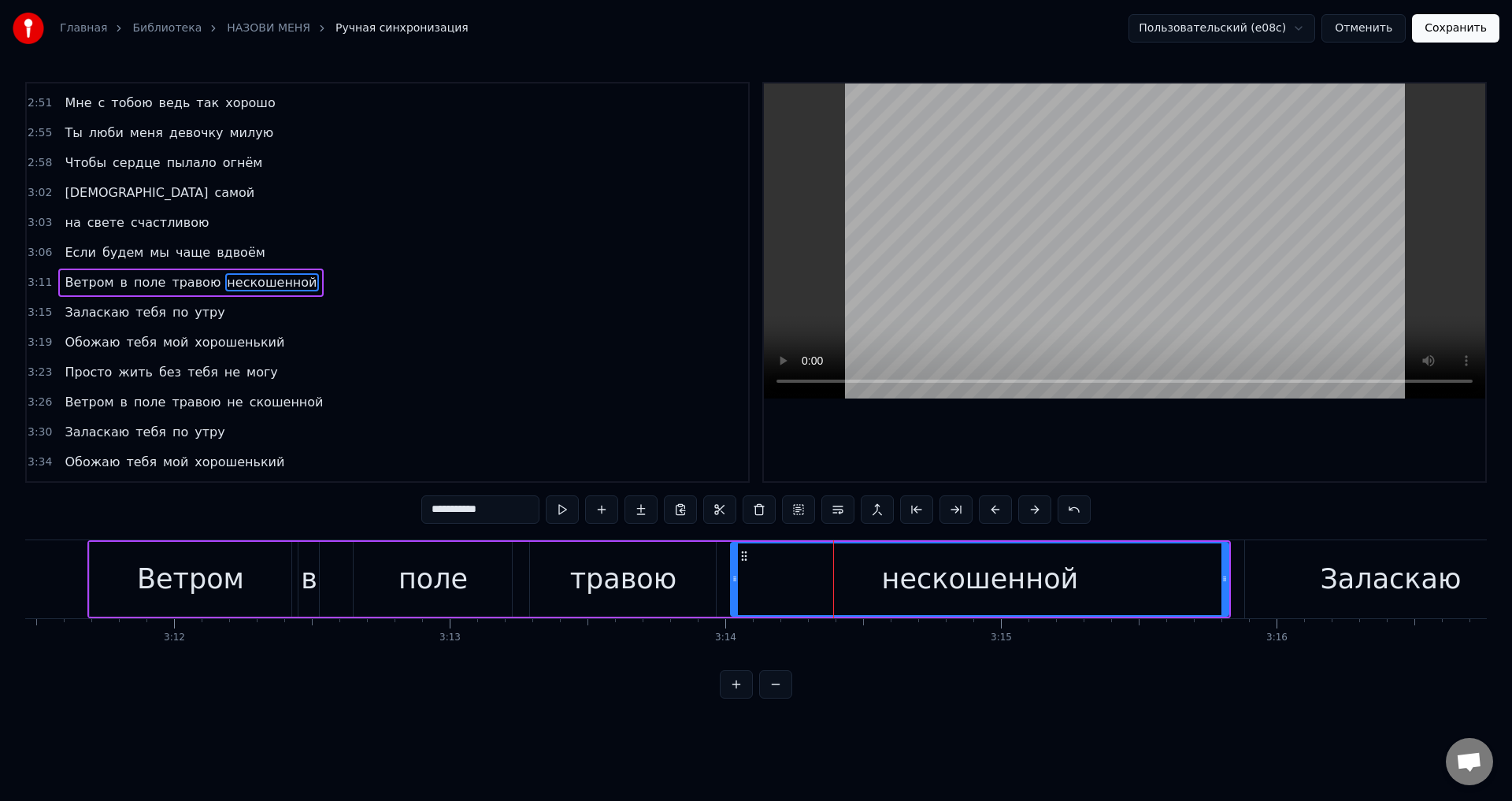
drag, startPoint x: 826, startPoint y: 570, endPoint x: 734, endPoint y: 568, distance: 92.0
click at [734, 568] on div at bounding box center [735, 579] width 7 height 71
click at [618, 581] on div "травою" at bounding box center [623, 580] width 107 height 42
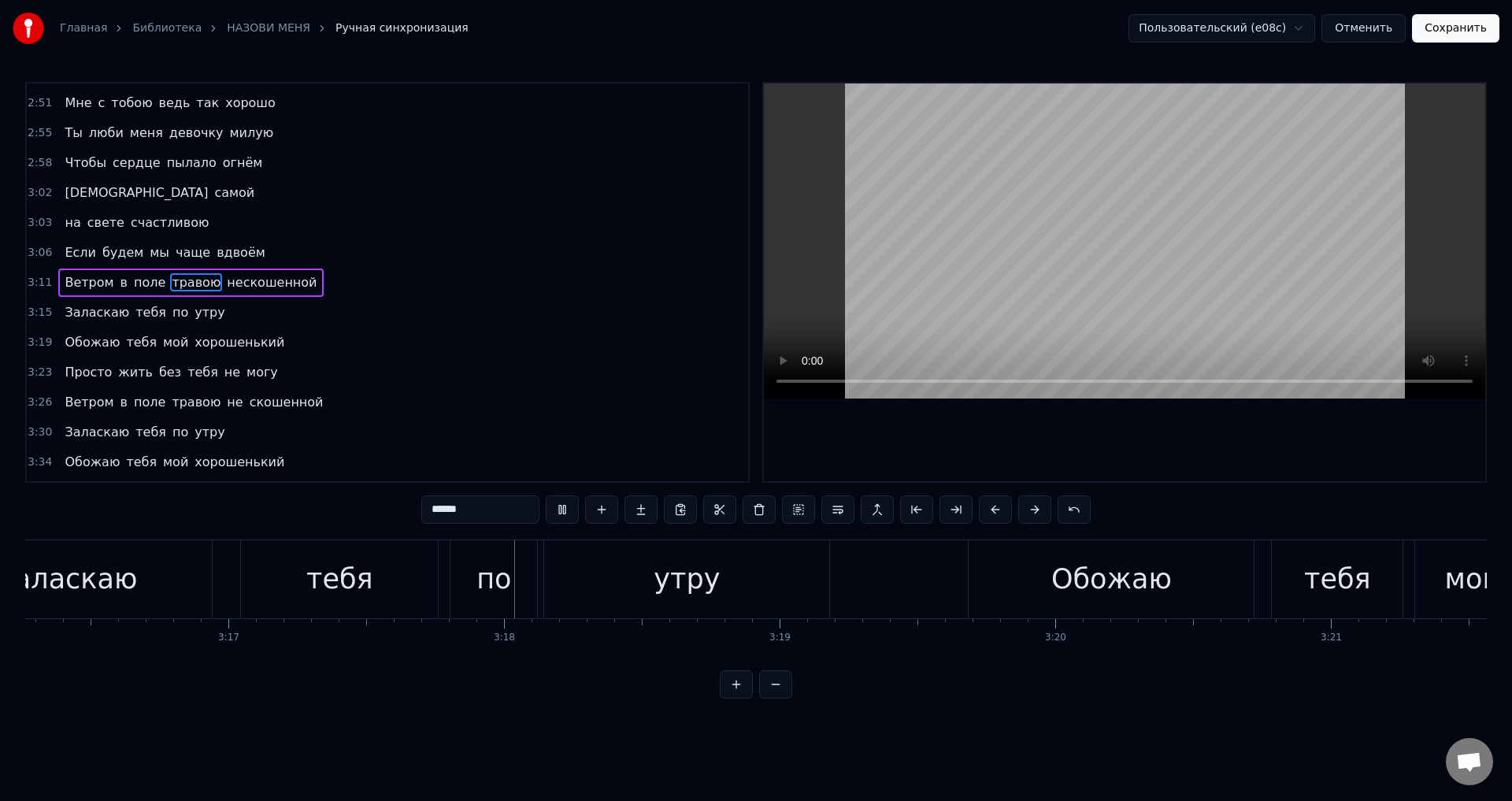
click at [271, 401] on span "скошенной" at bounding box center [286, 402] width 77 height 18
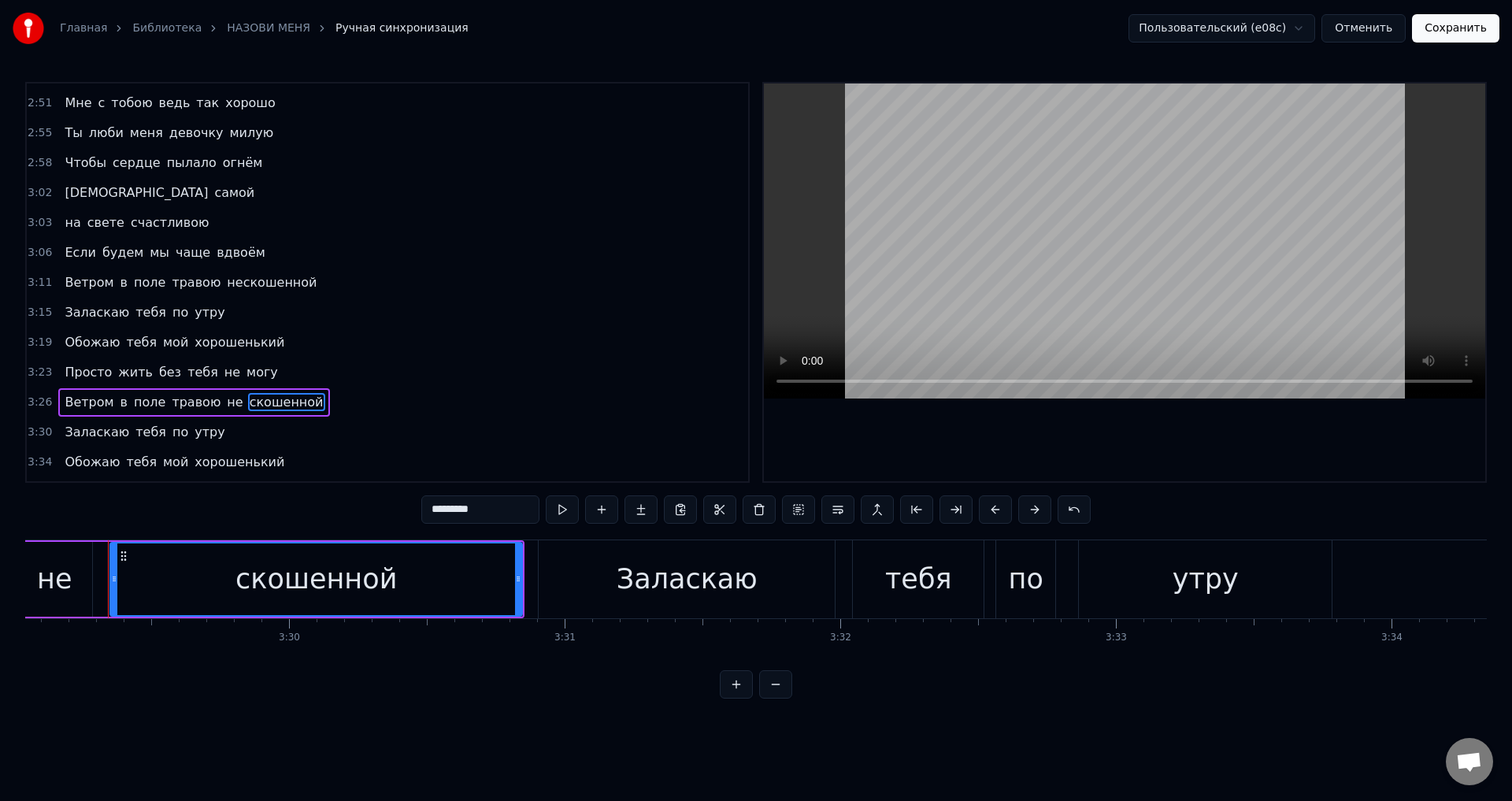
scroll to position [0, 57633]
click at [258, 577] on div "скошенной" at bounding box center [313, 580] width 162 height 42
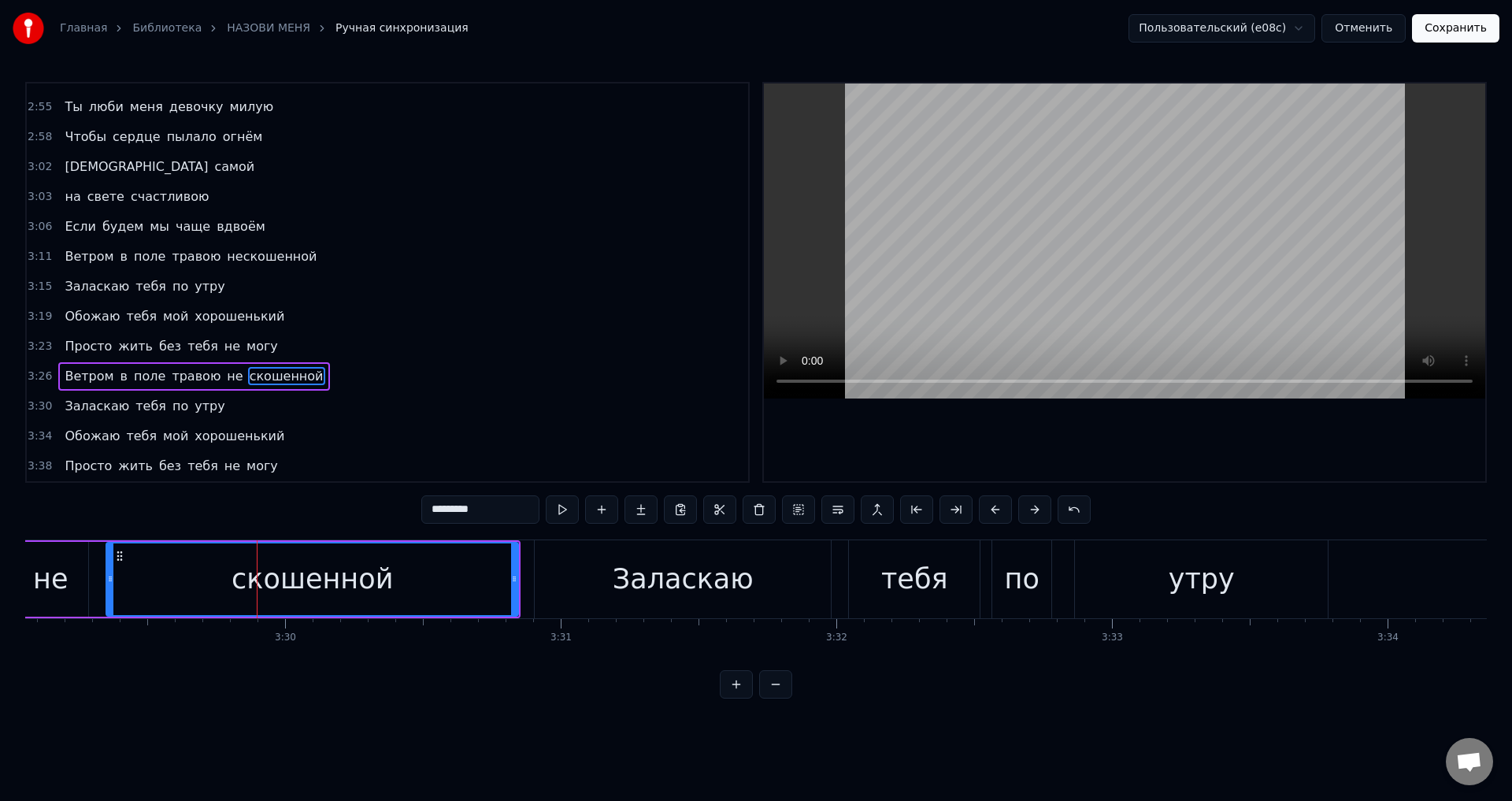
click at [432, 507] on input "*********" at bounding box center [480, 509] width 118 height 29
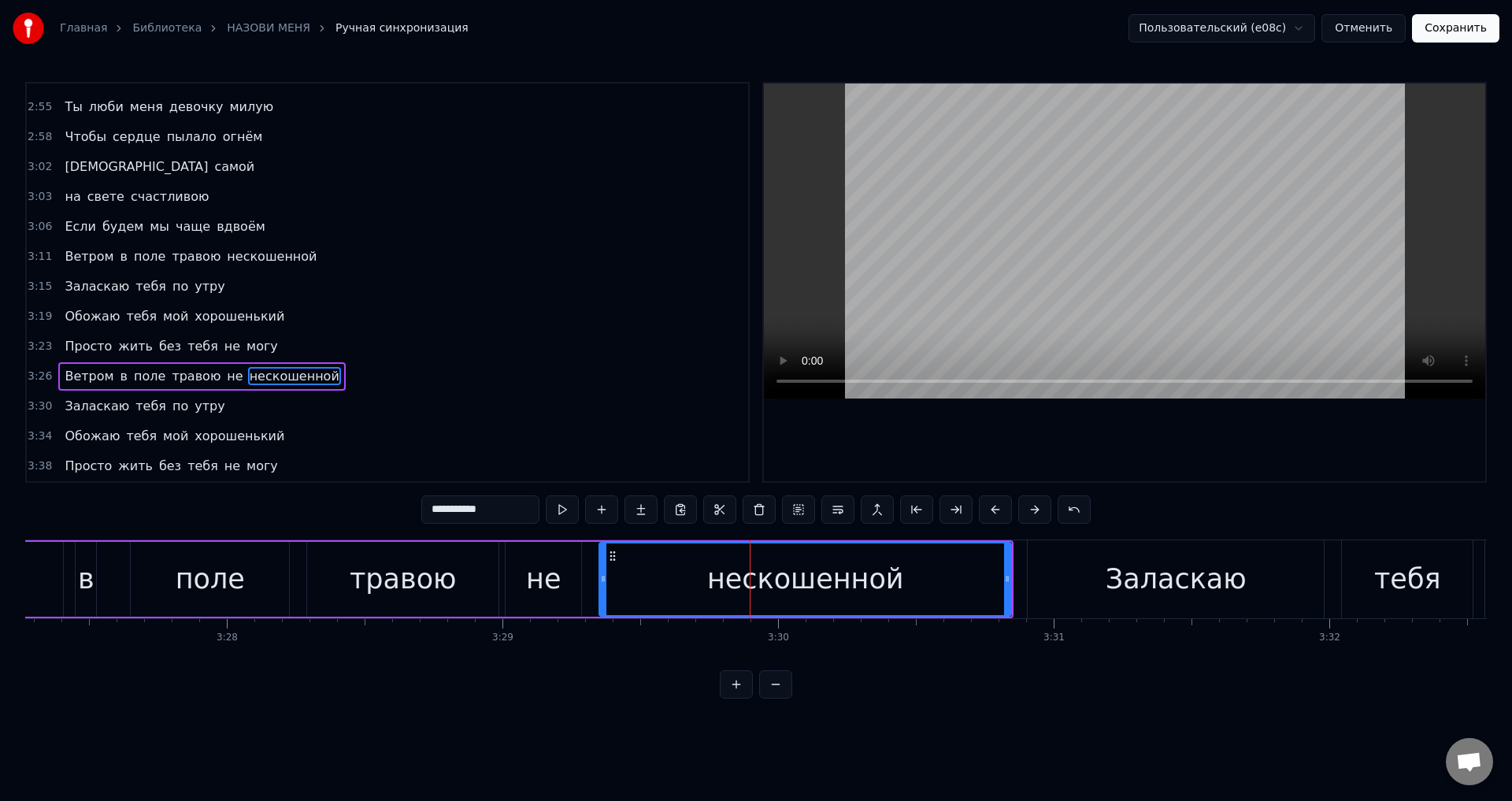
scroll to position [0, 57000]
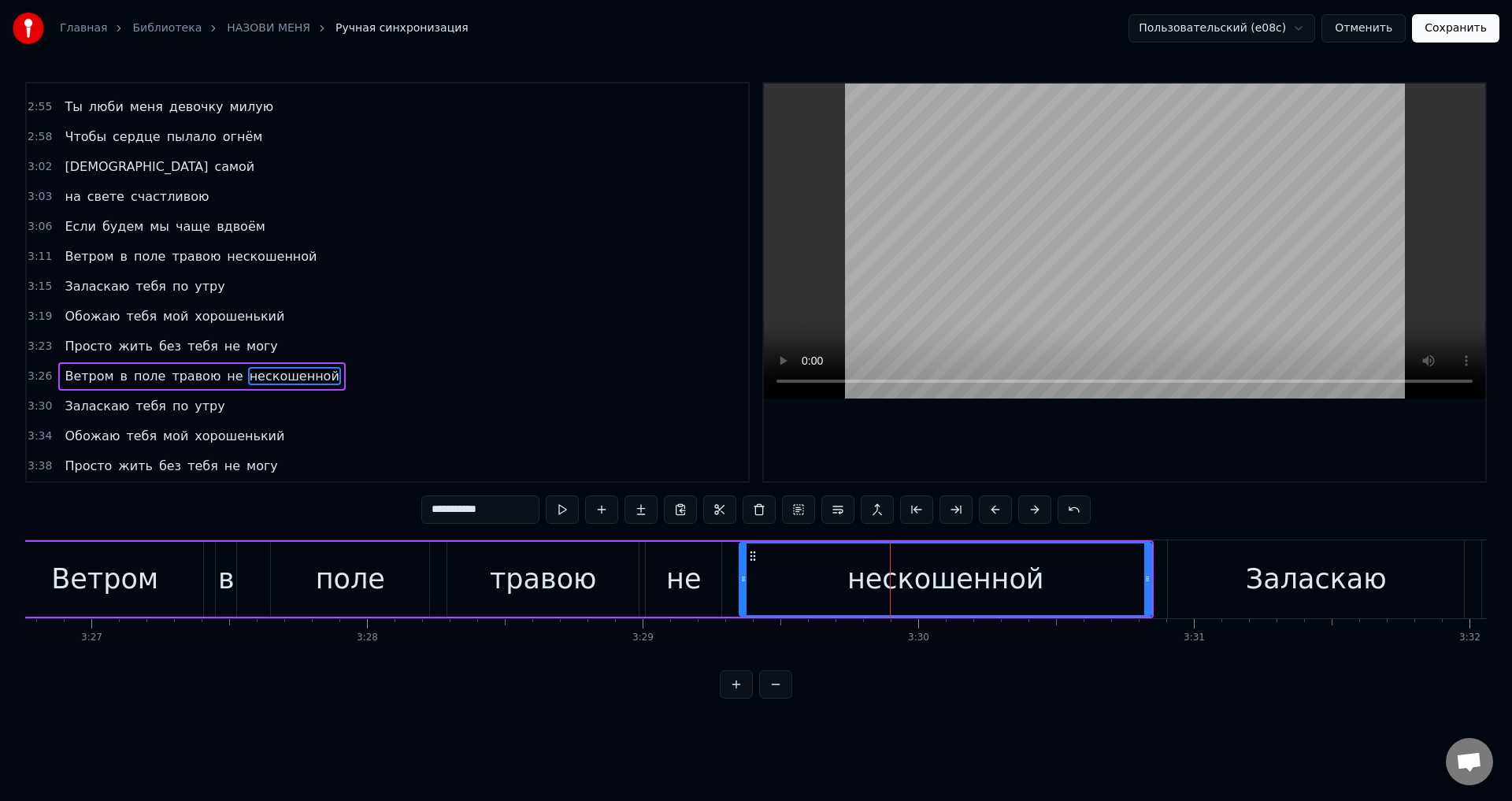
click at [689, 569] on div "не" at bounding box center [683, 580] width 34 height 42
type input "**"
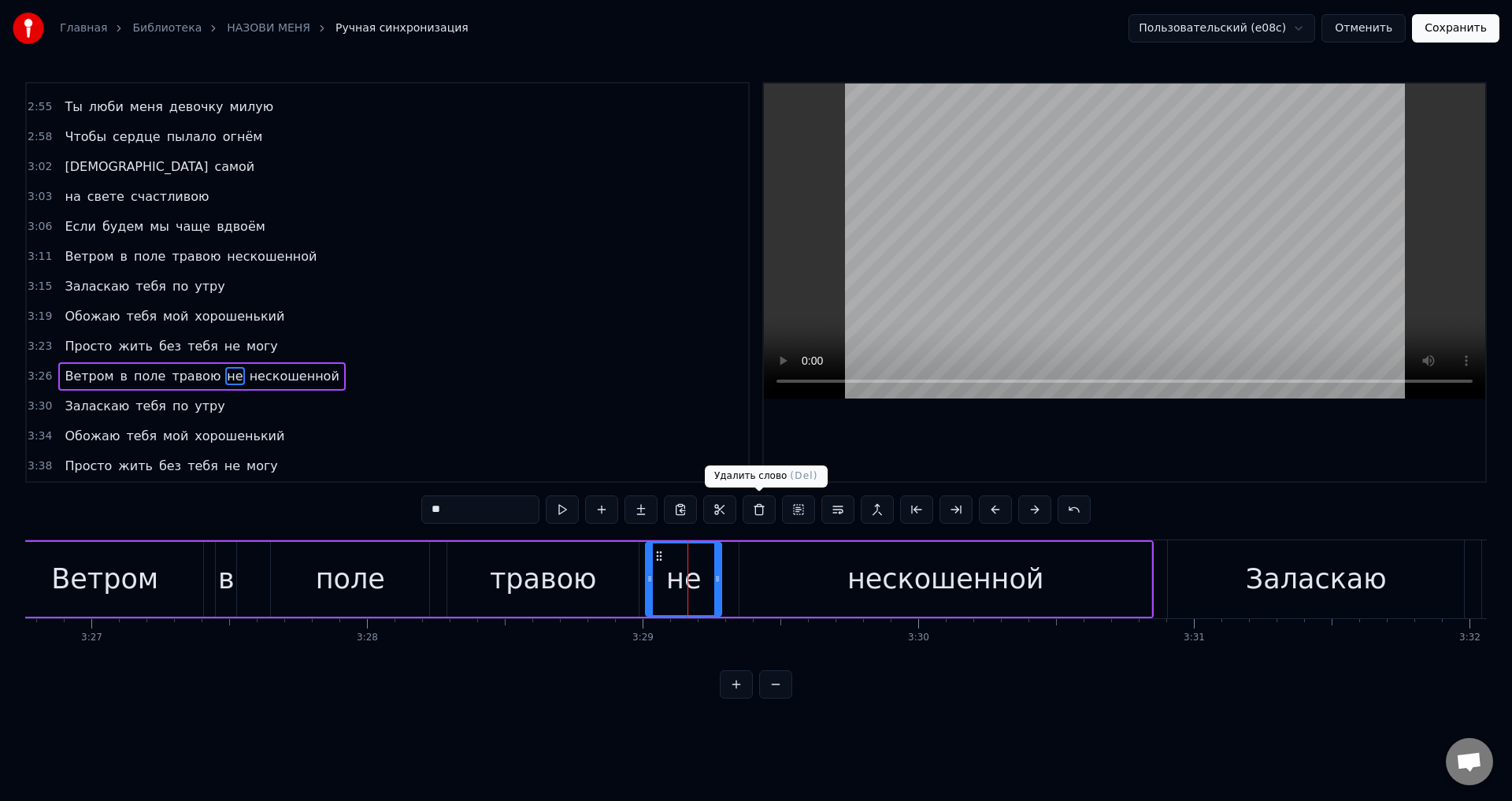
click at [761, 513] on button at bounding box center [759, 509] width 33 height 29
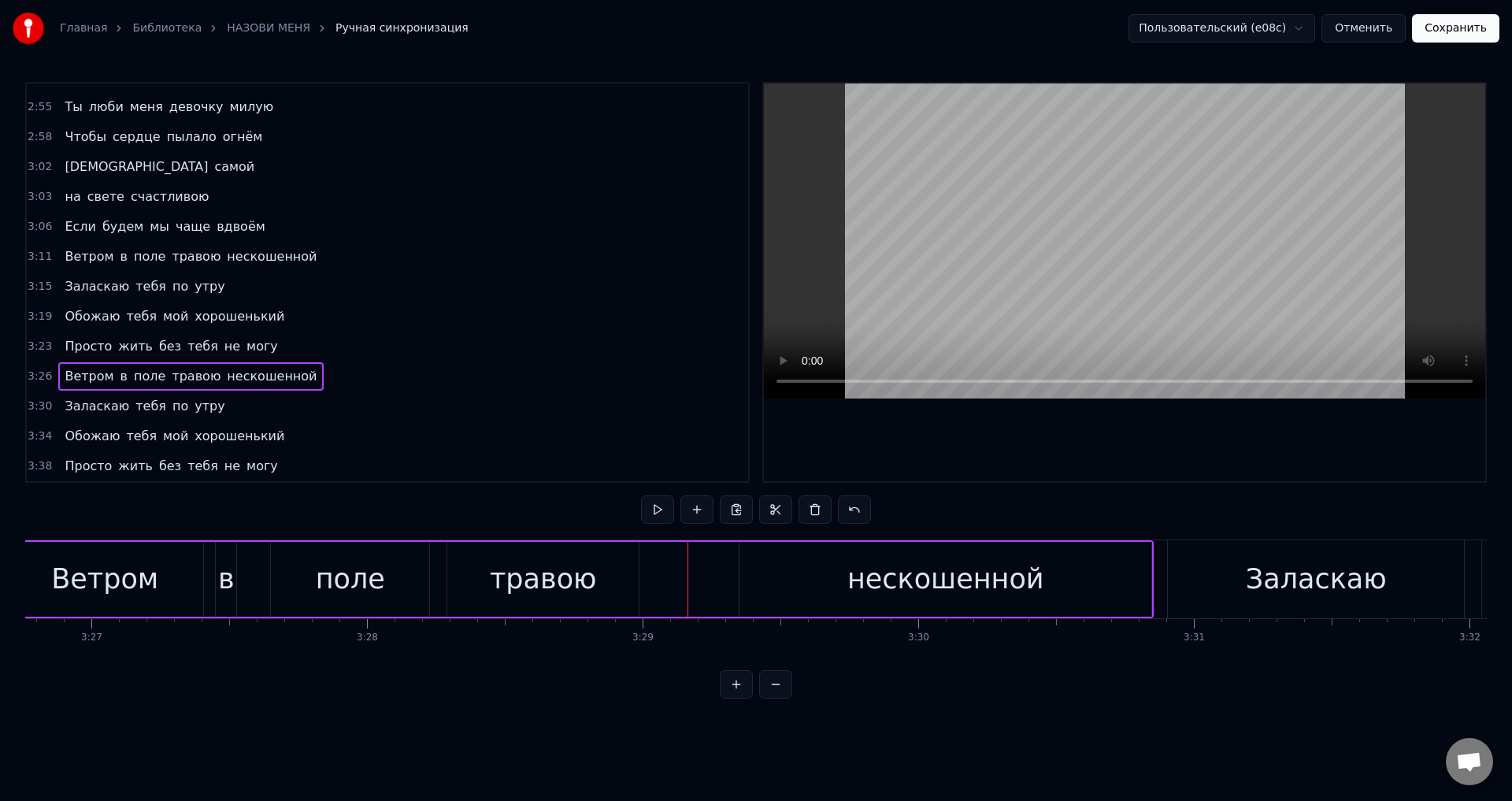
click at [748, 578] on div "нескошенной" at bounding box center [945, 579] width 411 height 75
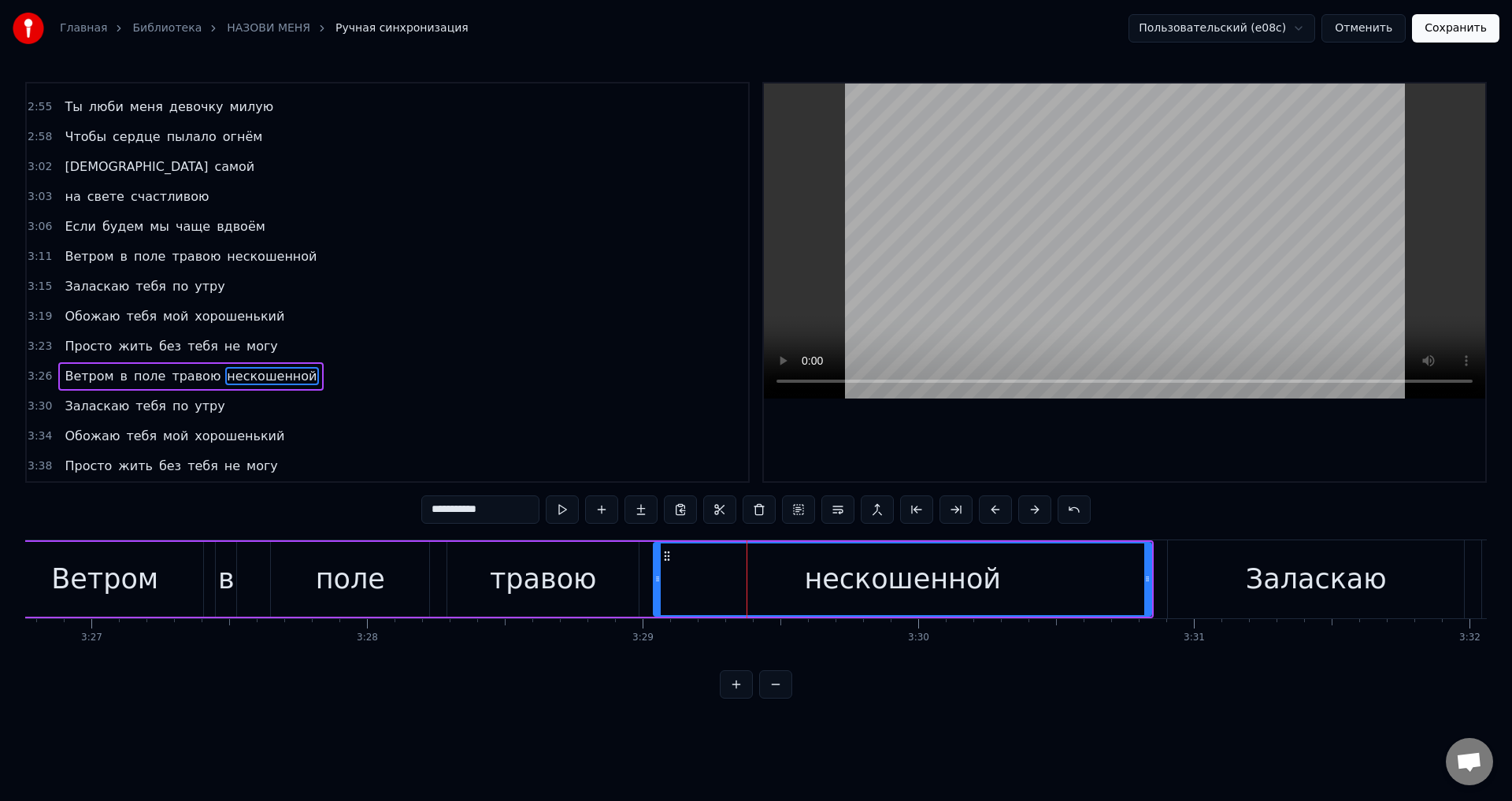
drag, startPoint x: 747, startPoint y: 579, endPoint x: 660, endPoint y: 578, distance: 87.0
click at [660, 578] on icon at bounding box center [658, 579] width 7 height 12
click at [582, 592] on div "травою" at bounding box center [544, 580] width 107 height 42
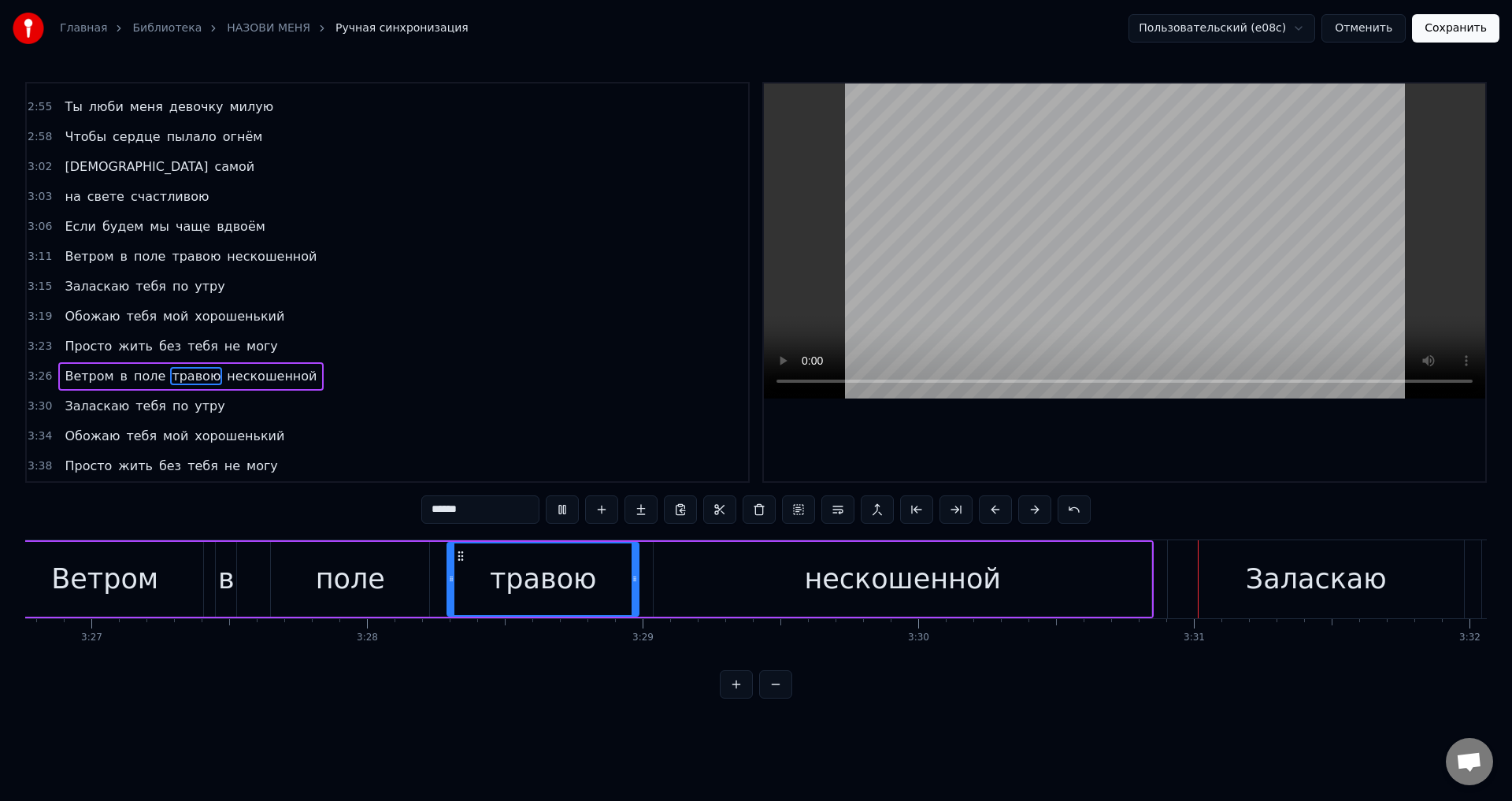
click at [720, 571] on div "нескошенной" at bounding box center [903, 579] width 498 height 75
type input "**********"
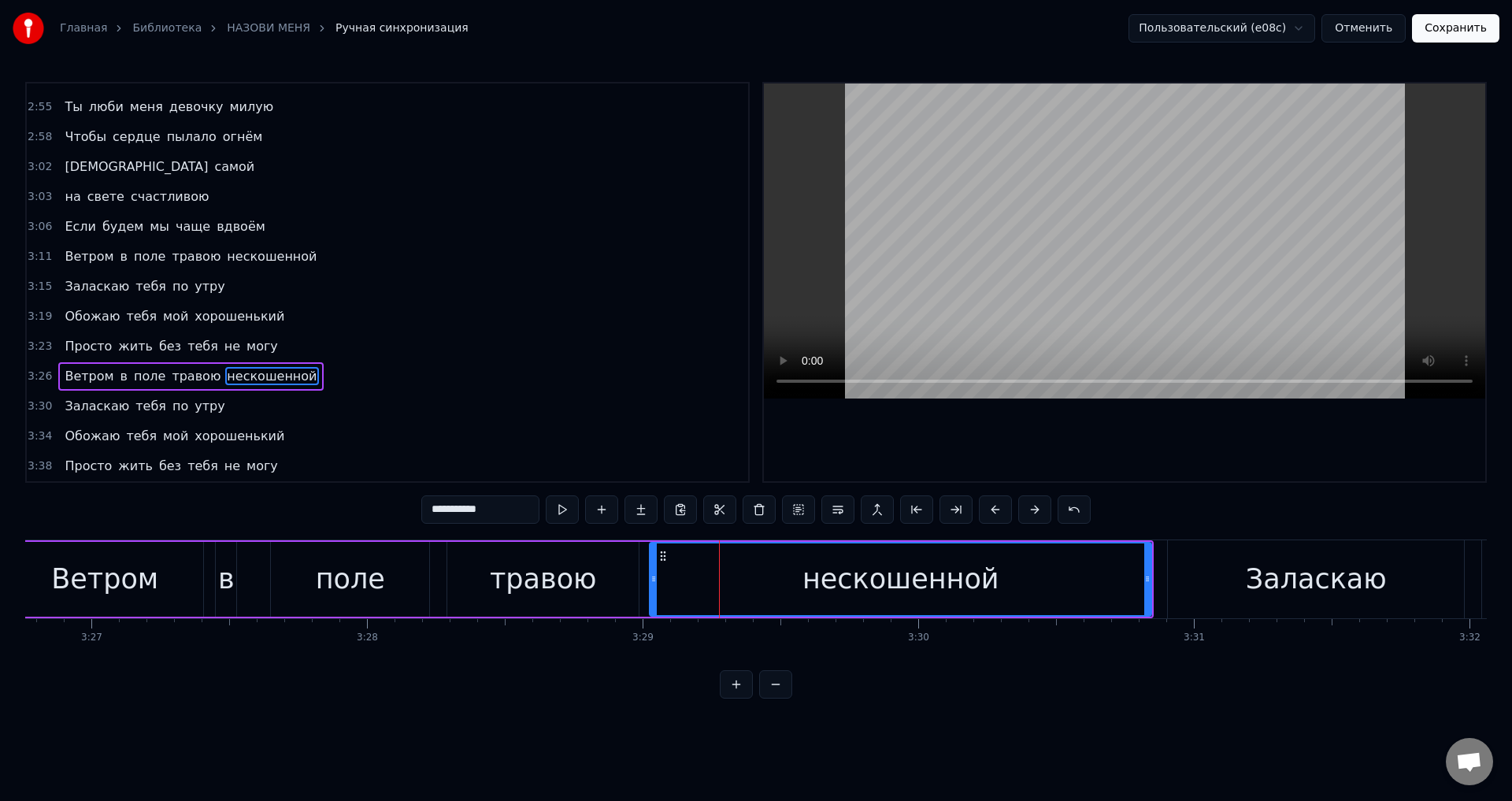
click at [656, 581] on icon at bounding box center [654, 579] width 7 height 12
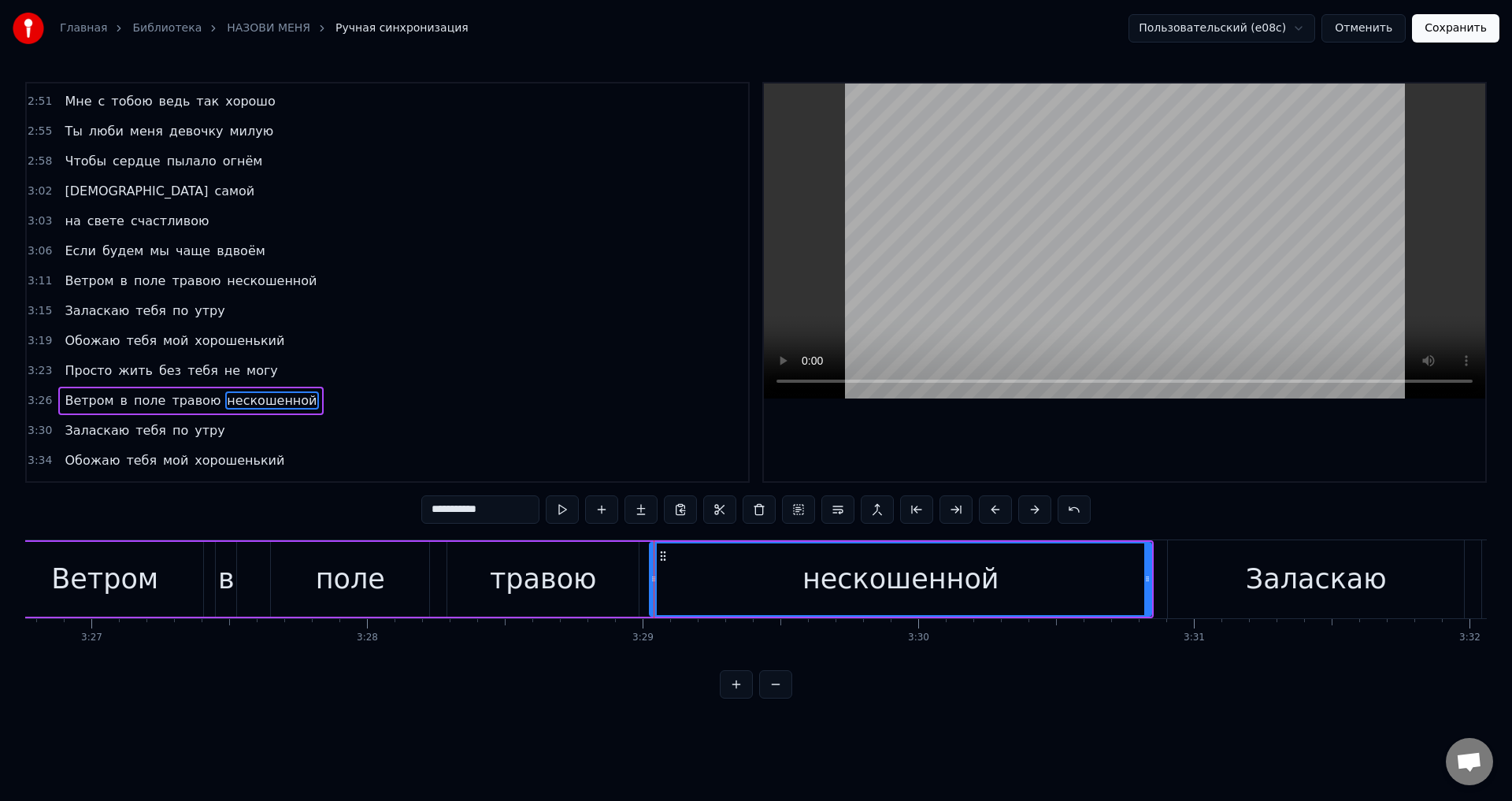
scroll to position [859, 0]
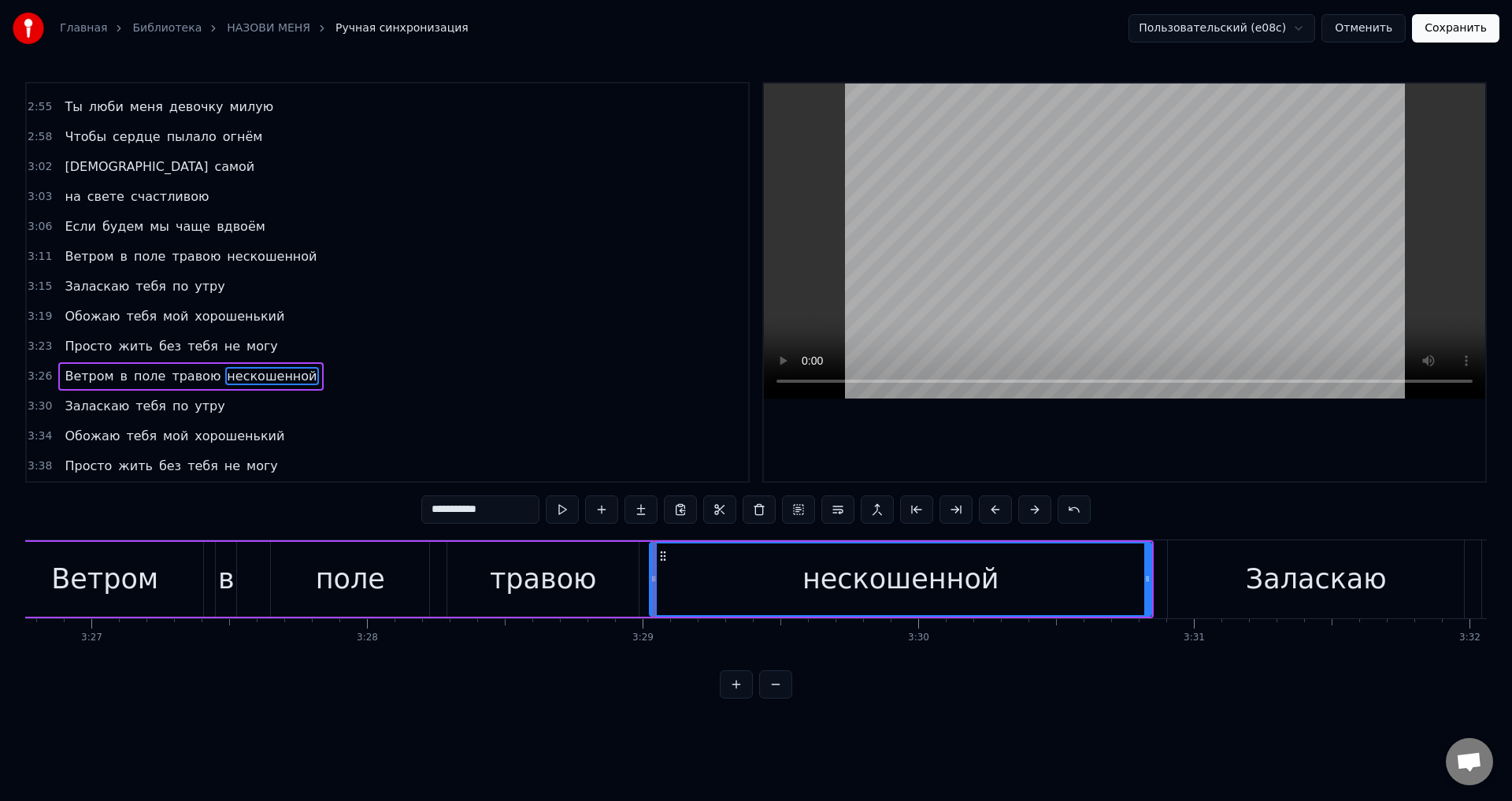
click at [1461, 31] on button "Сохранить" at bounding box center [1456, 29] width 87 height 29
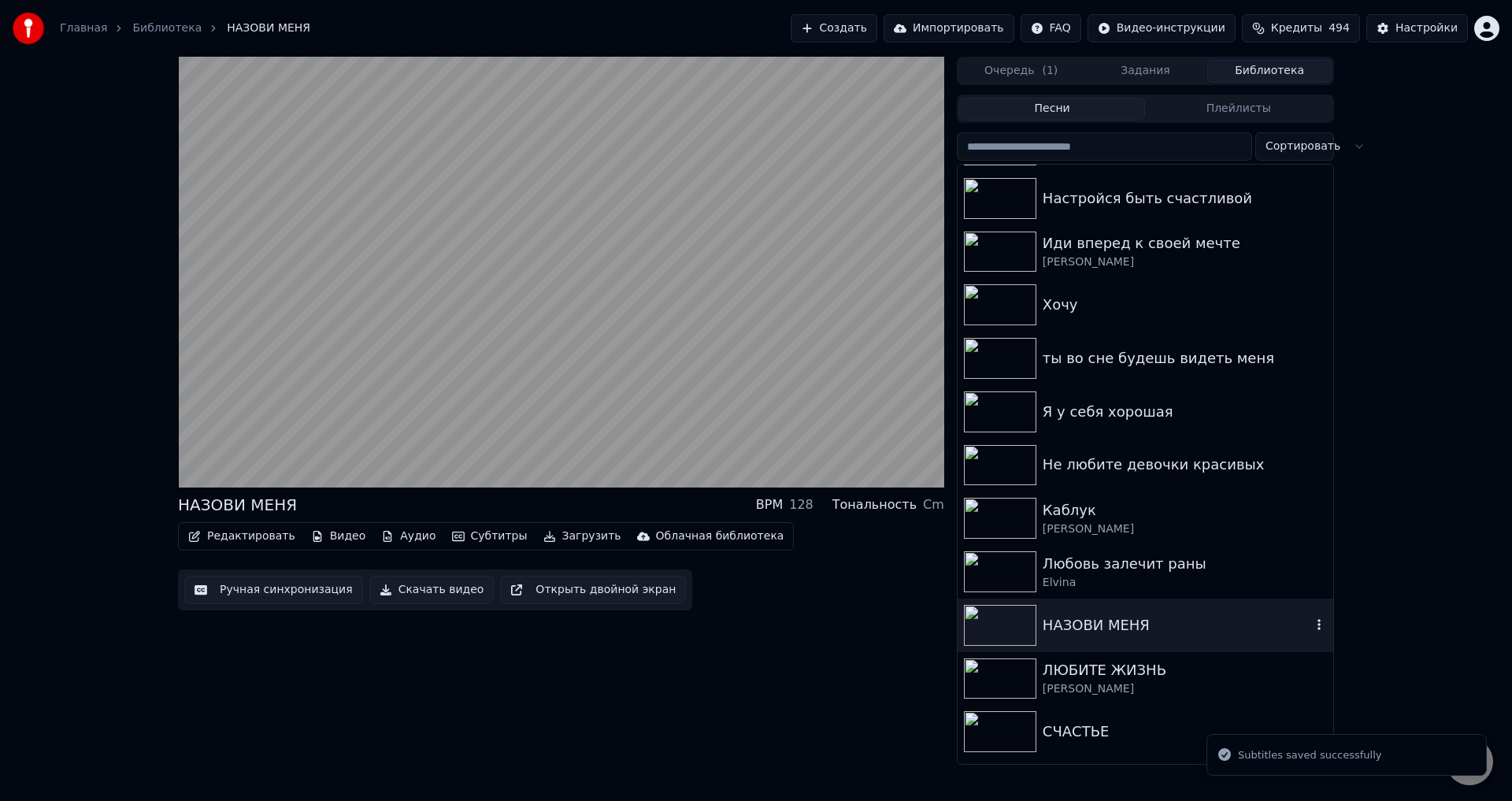
scroll to position [709, 0]
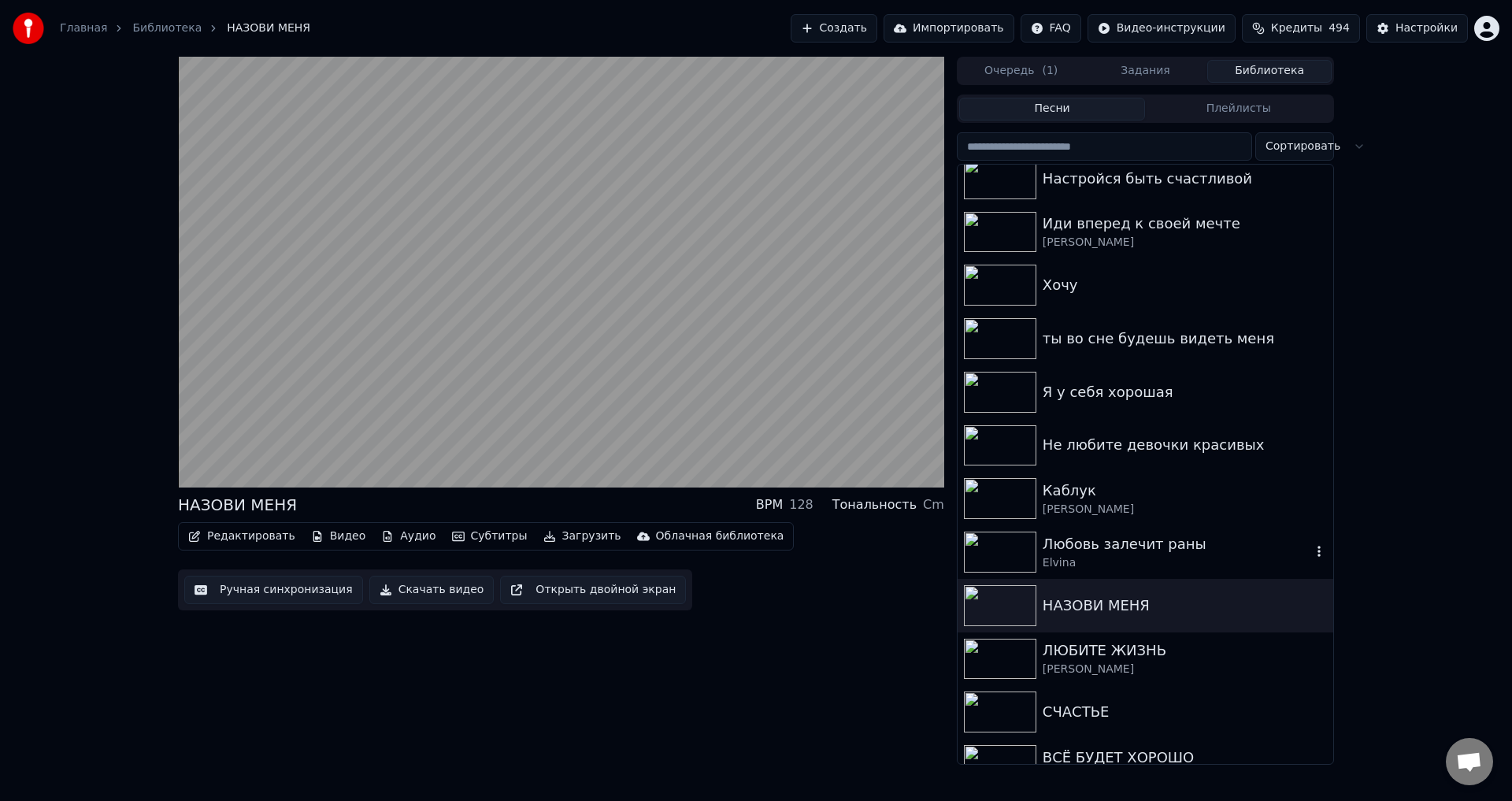
click at [1070, 550] on div "Любовь залечит раны" at bounding box center [1177, 544] width 269 height 22
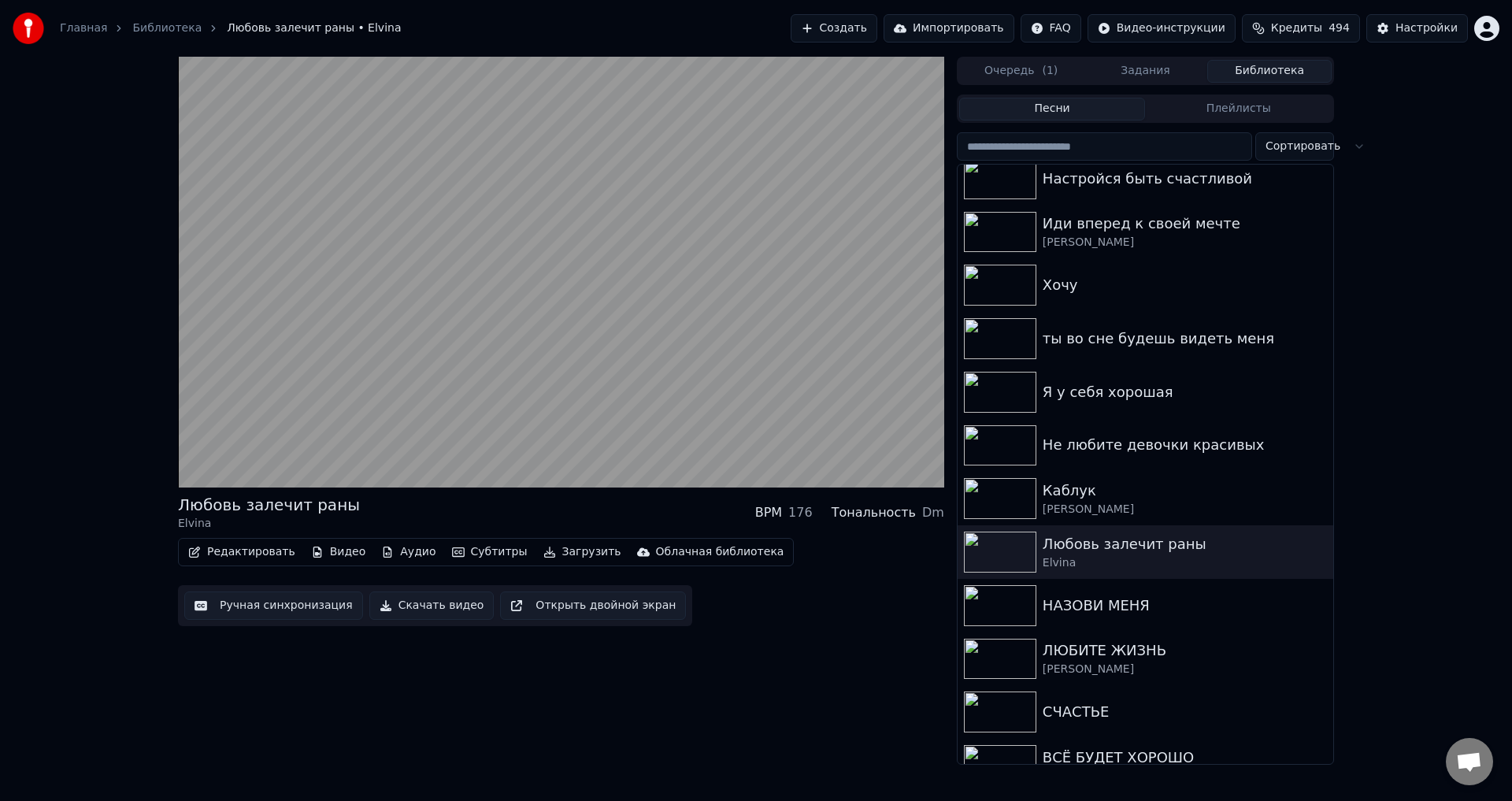
click at [228, 552] on button "Редактировать" at bounding box center [241, 551] width 120 height 22
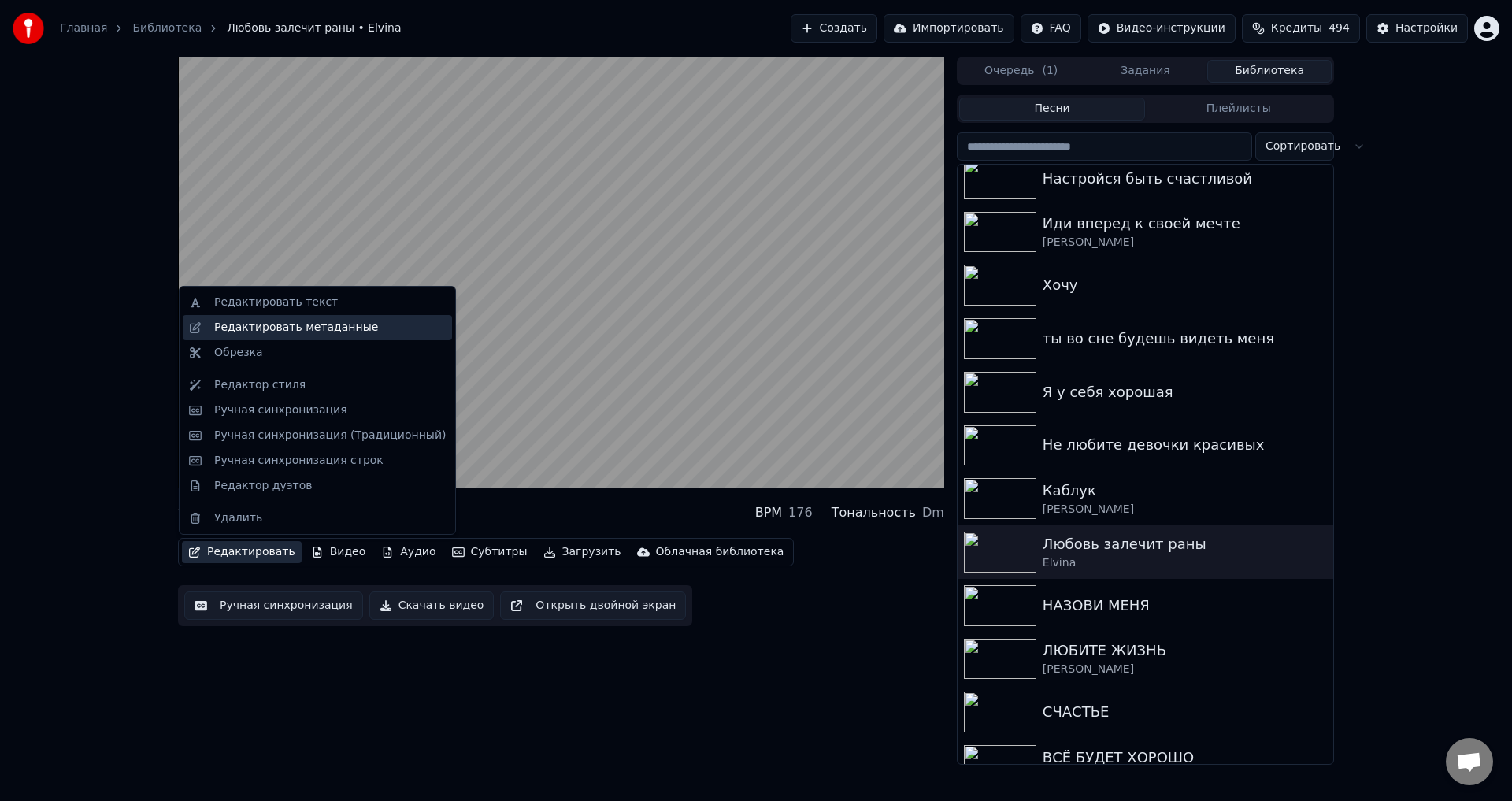
click at [292, 329] on div "Редактировать метаданные" at bounding box center [296, 327] width 163 height 16
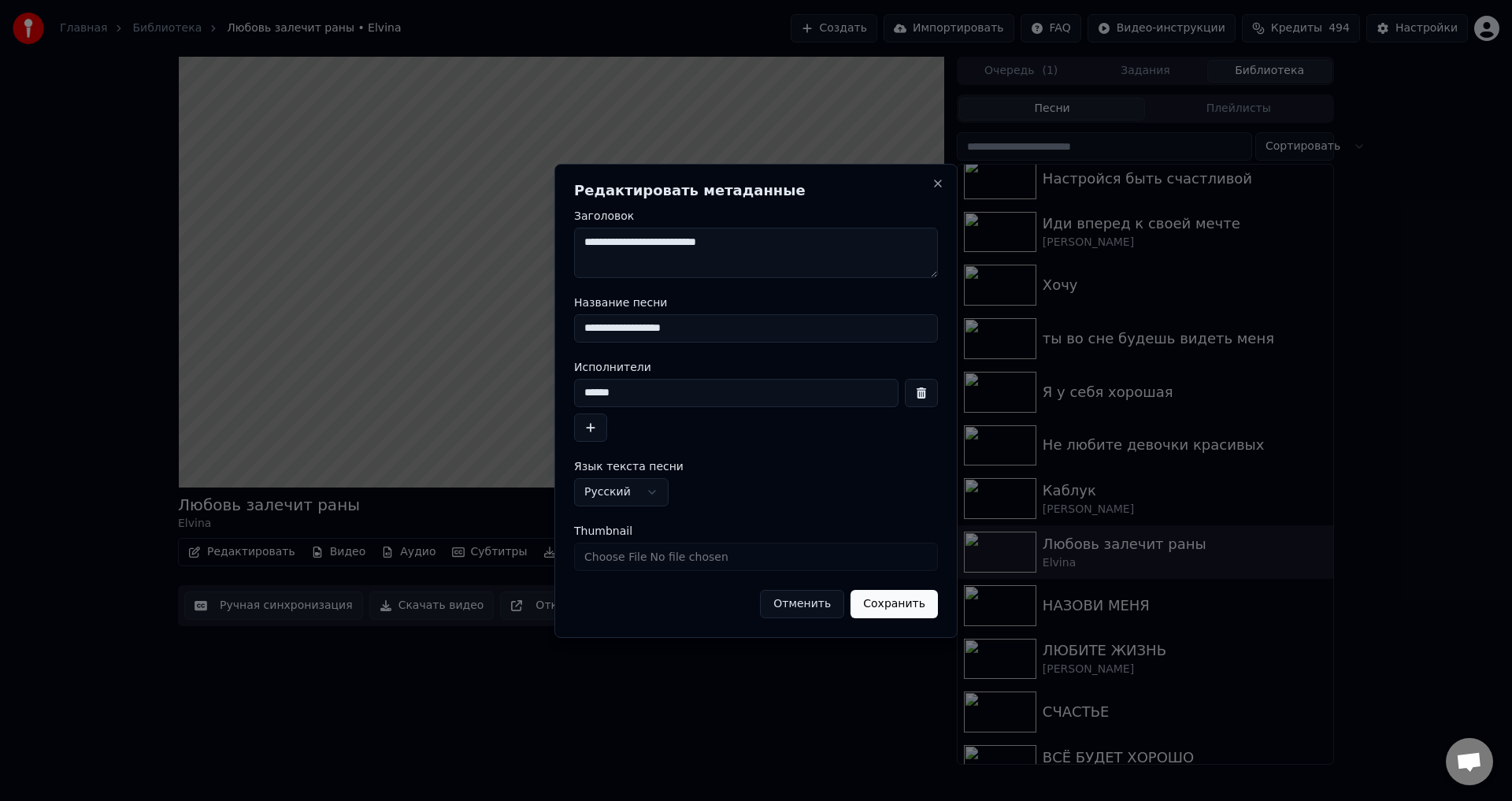
drag, startPoint x: 592, startPoint y: 327, endPoint x: 877, endPoint y: 290, distance: 287.4
click at [593, 327] on input "**********" at bounding box center [756, 329] width 364 height 29
type input "**********"
click at [587, 395] on input "******" at bounding box center [736, 393] width 324 height 29
type input "******"
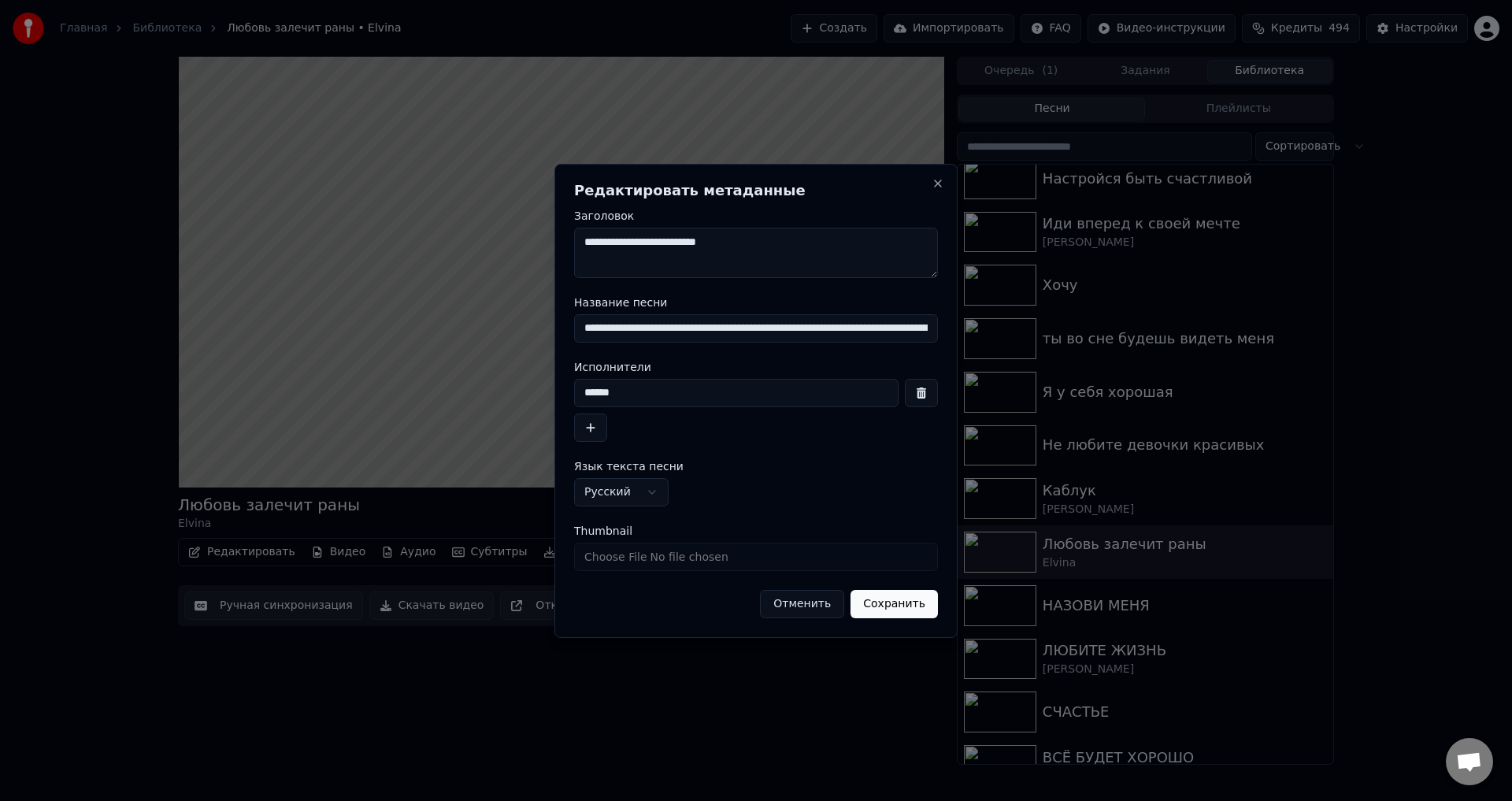
click at [893, 605] on button "Сохранить" at bounding box center [894, 604] width 87 height 29
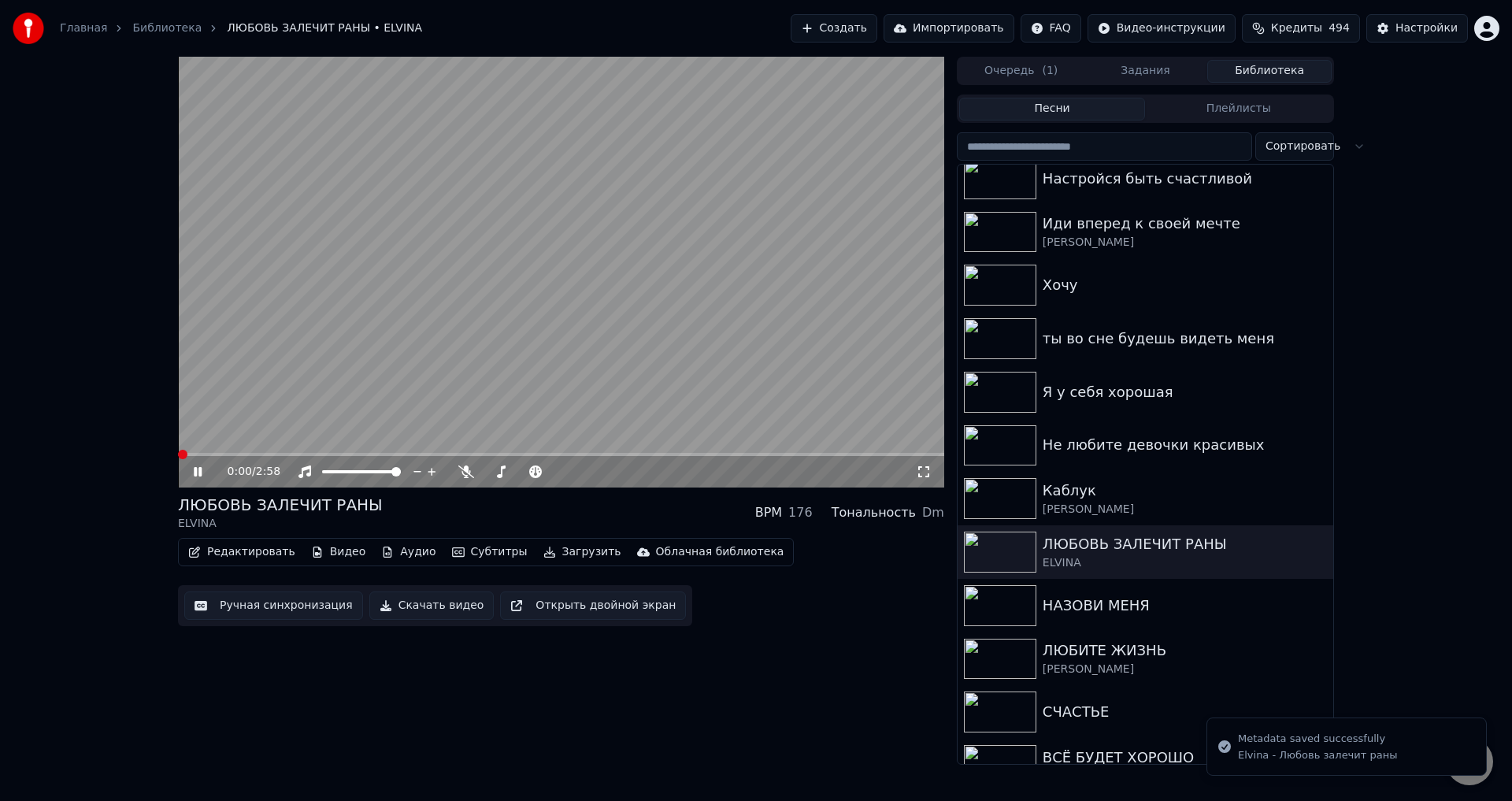
click at [178, 459] on span at bounding box center [182, 454] width 10 height 10
click at [299, 449] on span at bounding box center [301, 454] width 10 height 10
click at [178, 459] on span at bounding box center [182, 454] width 10 height 10
click at [274, 610] on button "Ручная синхронизация" at bounding box center [274, 605] width 179 height 29
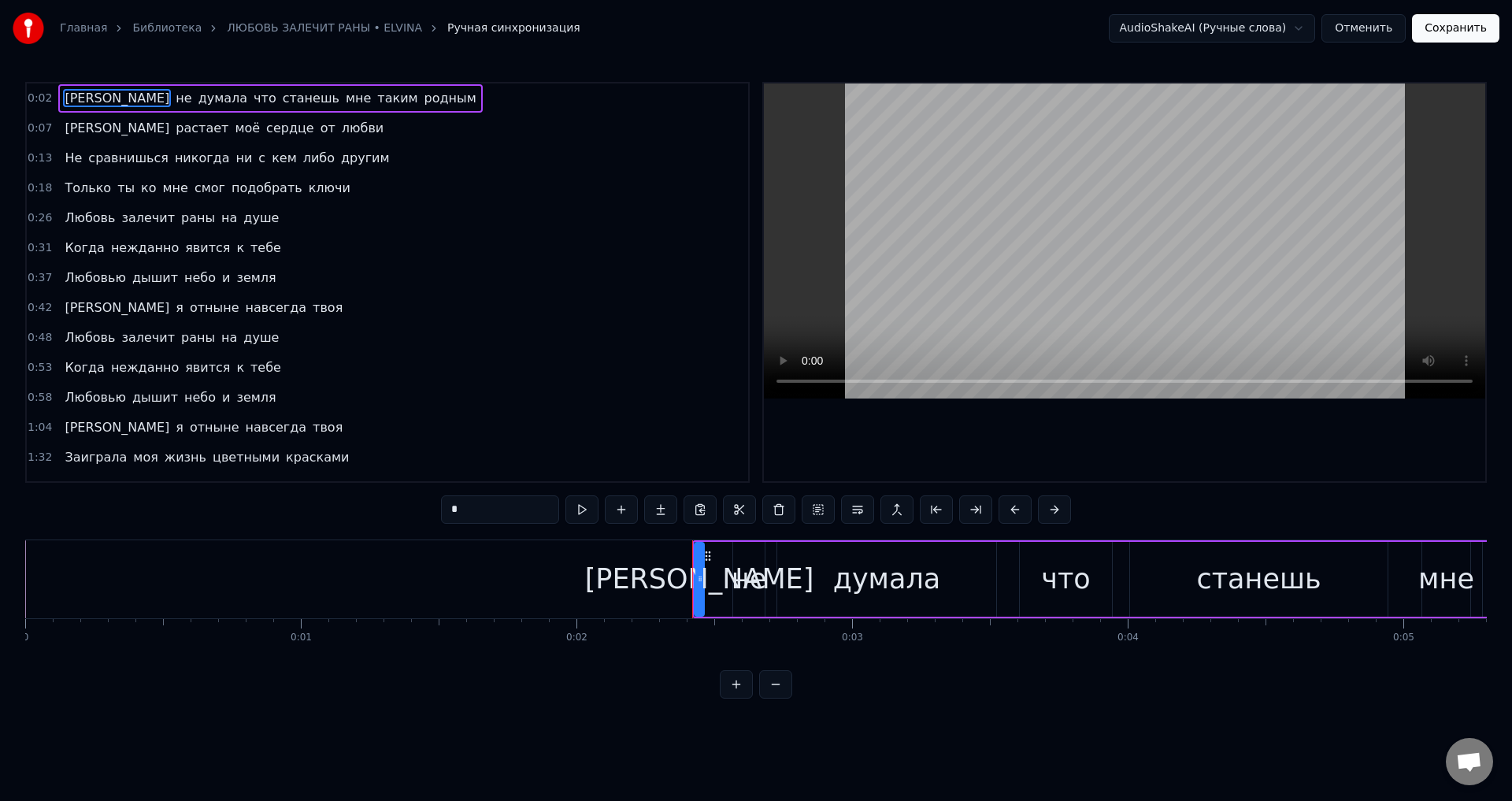
click at [1374, 30] on button "Отменить" at bounding box center [1364, 29] width 85 height 29
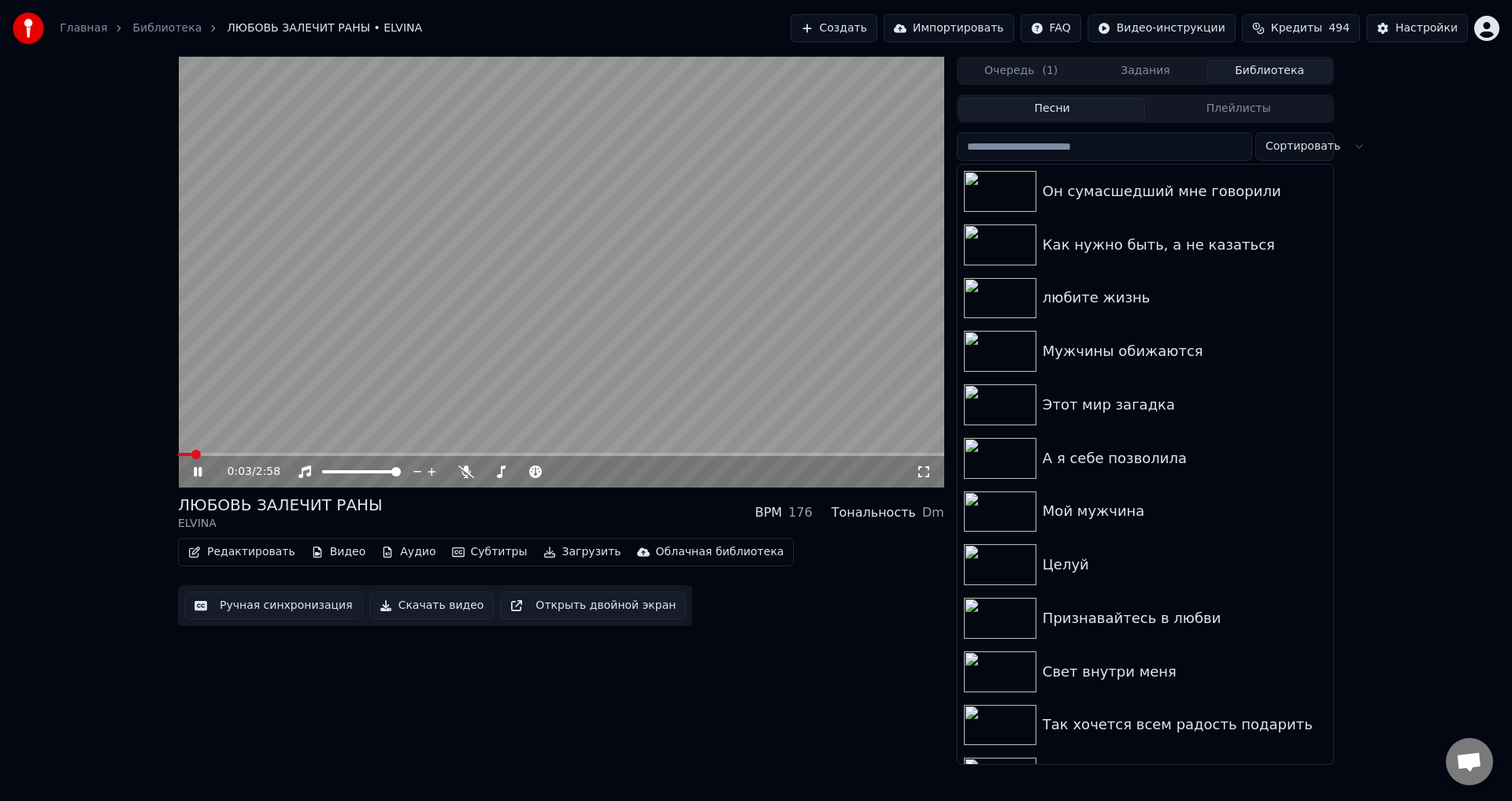
drag, startPoint x: 198, startPoint y: 471, endPoint x: 218, endPoint y: 476, distance: 20.6
click at [197, 471] on icon at bounding box center [209, 471] width 37 height 12
